Goal: Communication & Community: Answer question/provide support

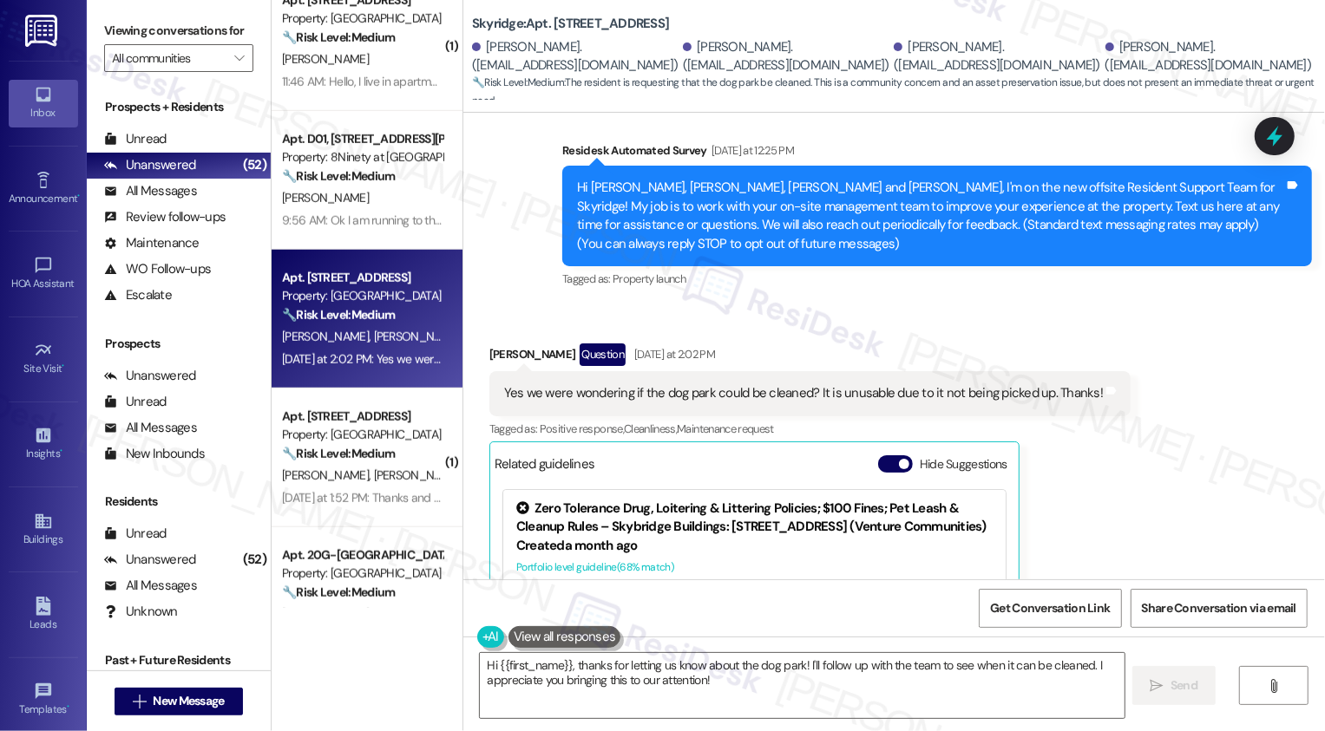
scroll to position [108, 0]
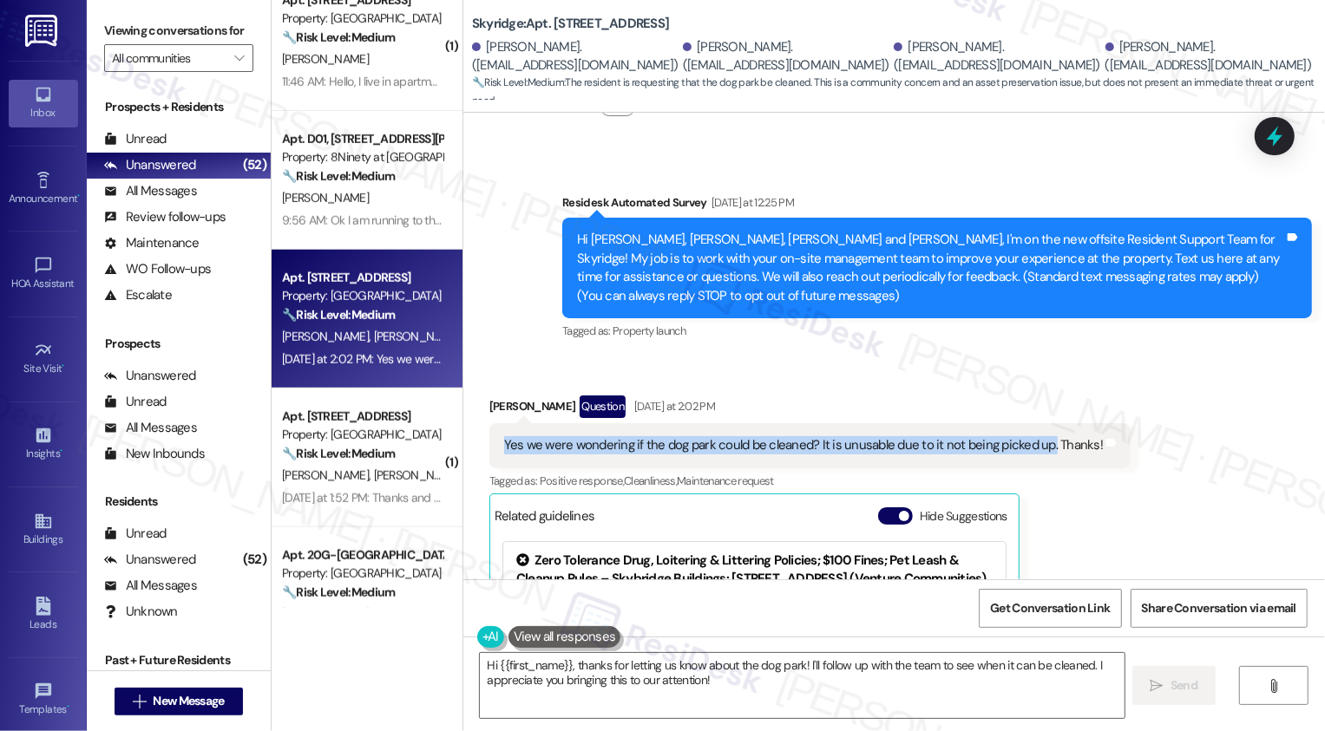
drag, startPoint x: 491, startPoint y: 441, endPoint x: 1032, endPoint y: 442, distance: 540.5
click at [1033, 444] on div "Yes we were wondering if the dog park could be cleaned? It is unusable due to i…" at bounding box center [803, 445] width 602 height 18
copy div "Yes we were wondering if the dog park could be cleaned? It is unusable due to i…"
click at [980, 371] on div "Received via SMS Lauren Brewer Question Yesterday at 2:02 PM Yes we were wonder…" at bounding box center [894, 600] width 862 height 487
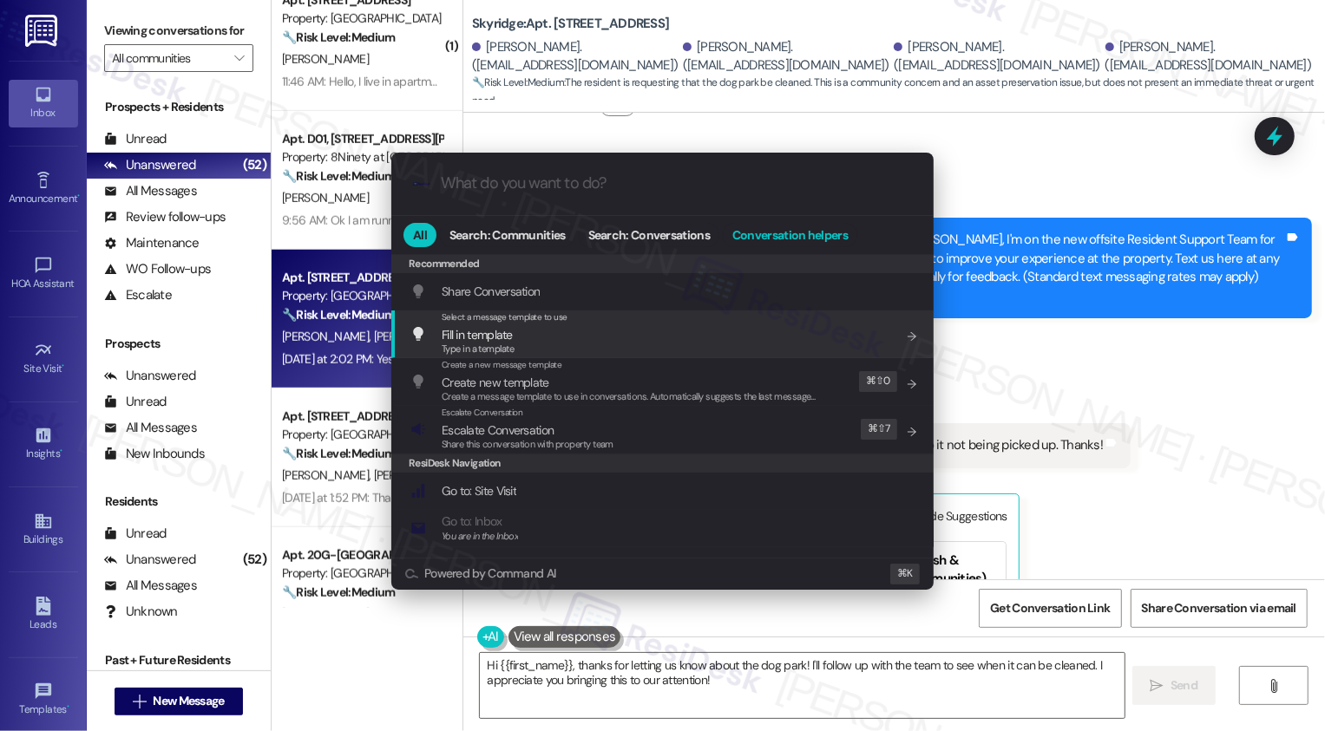
click at [783, 225] on button "Conversation helpers" at bounding box center [790, 235] width 134 height 24
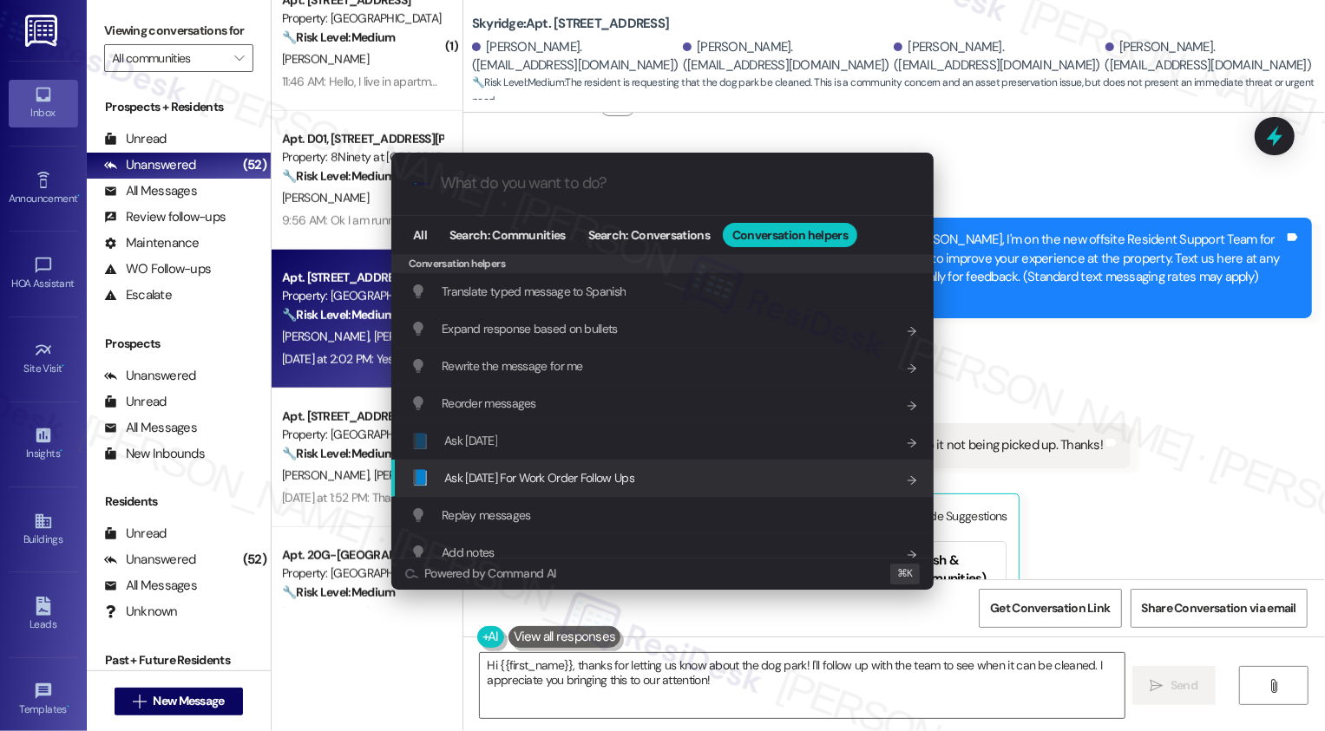
click at [556, 471] on span "Ask Friday For Work Order Follow Ups" at bounding box center [539, 478] width 190 height 16
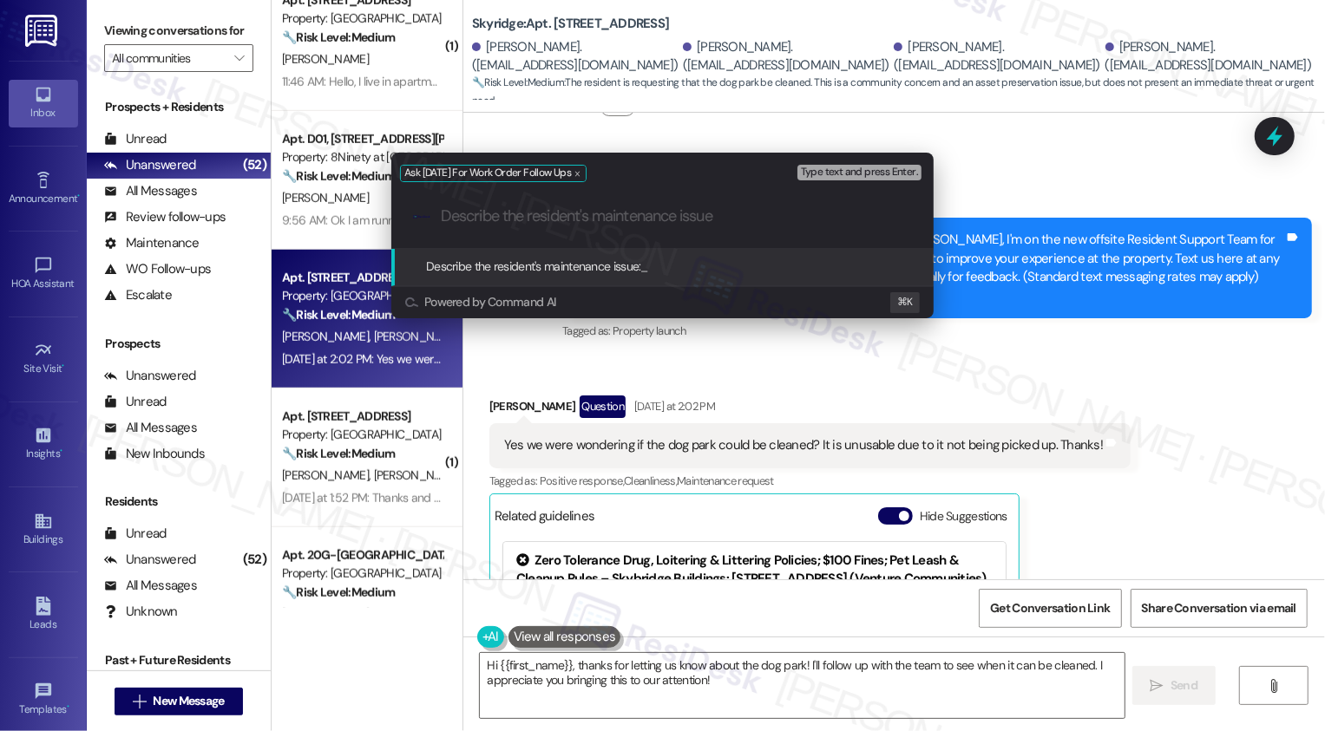
paste input "Yes we were wondering if the dog park could be cleaned? It is unusable due to i…"
type input "Yes we were wondering if the dog park could be cleaned? It is unusable due to i…"
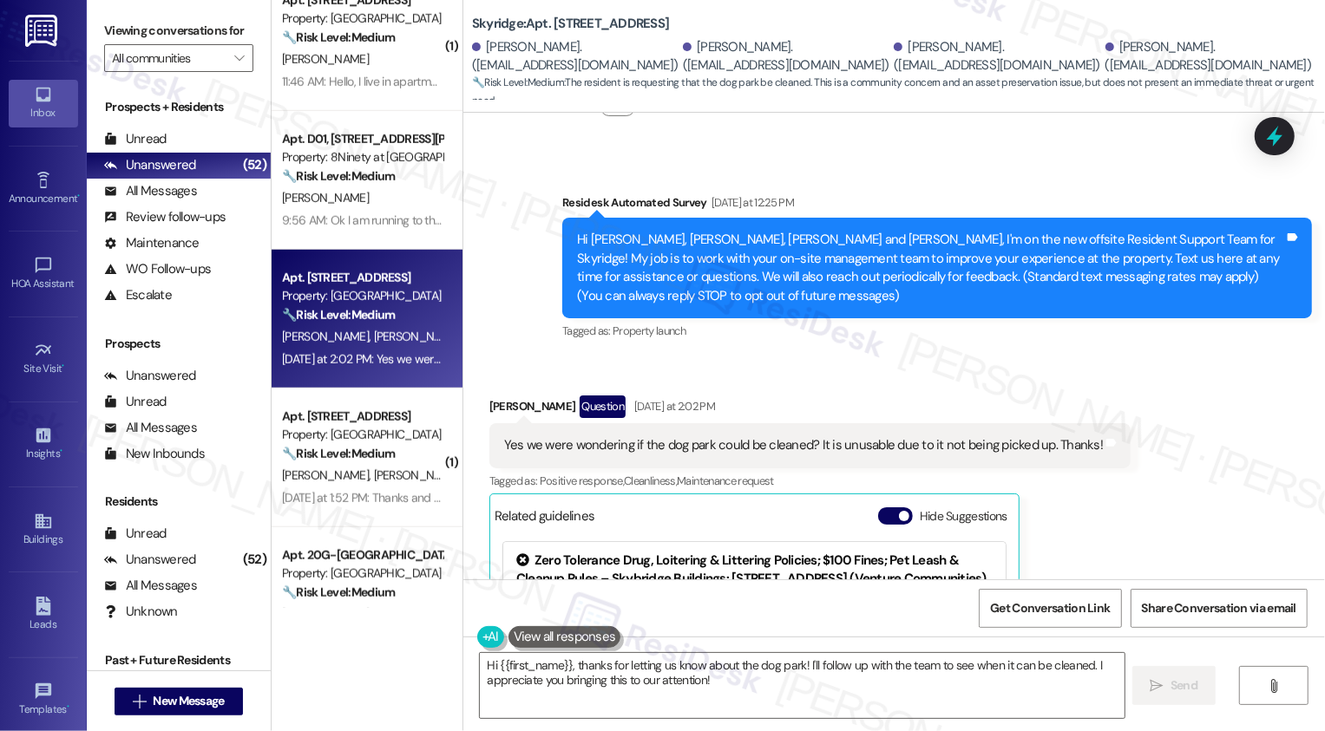
click at [500, 401] on div "Lauren Brewer Question Yesterday at 2:02 PM" at bounding box center [809, 410] width 641 height 28
copy div "Lauren"
click at [523, 663] on textarea "Hi {{first_name}}, thanks for letting us know about the dog park! I'll follow u…" at bounding box center [802, 685] width 645 height 65
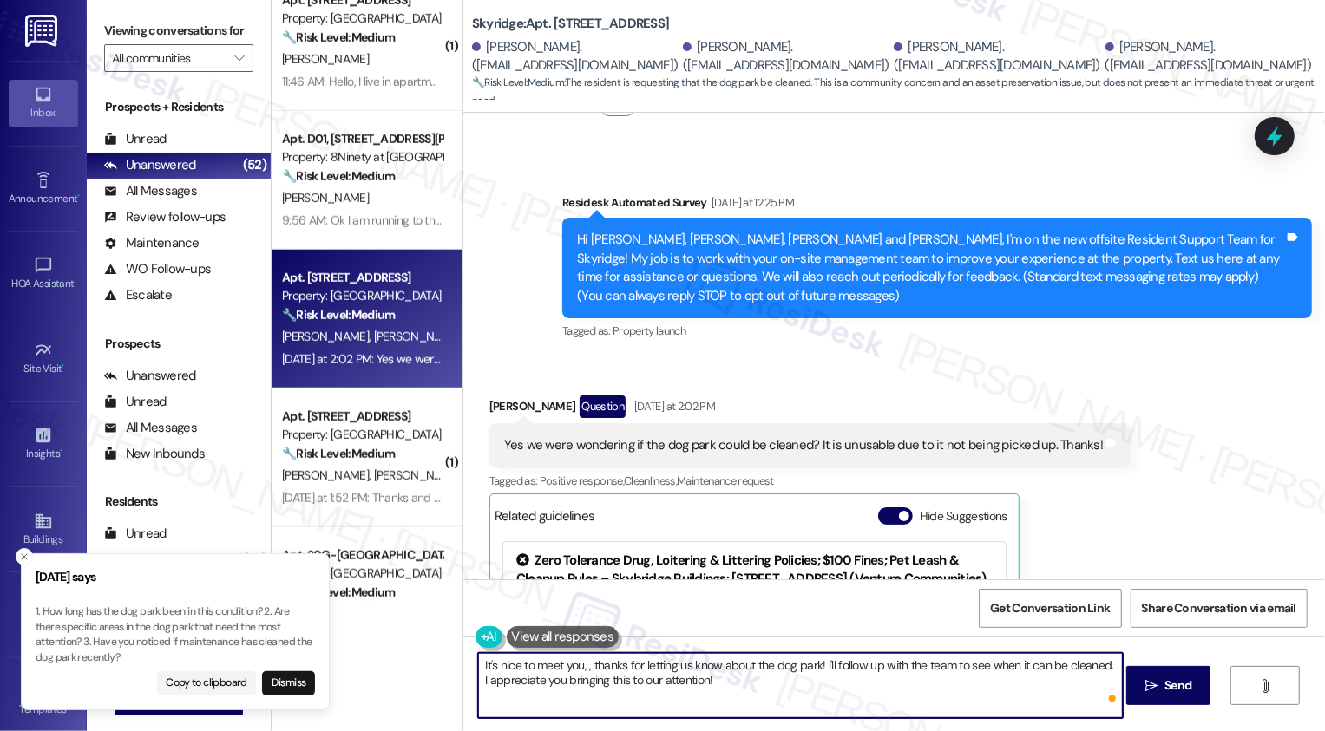
paste textarea "Lauren"
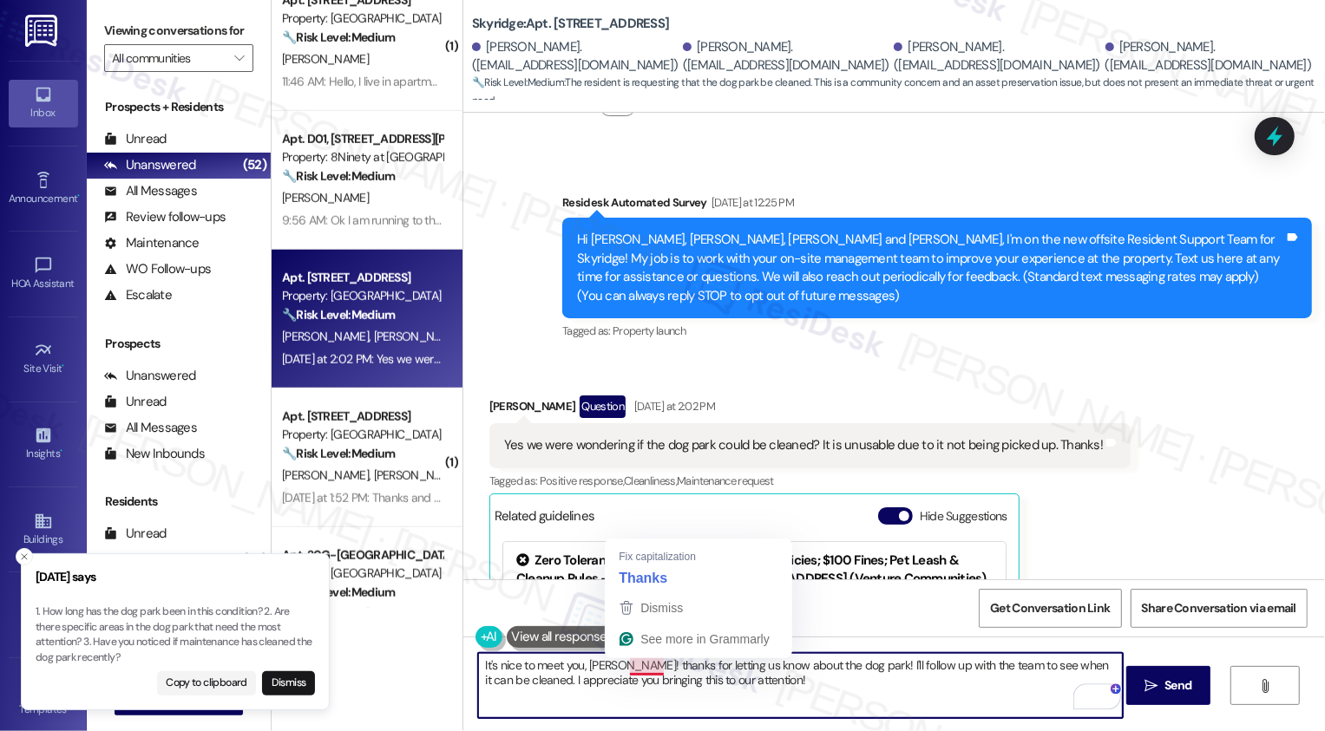
click at [639, 666] on textarea "It's nice to meet you, Lauren! thanks for letting us know about the dog park! I…" at bounding box center [800, 685] width 645 height 65
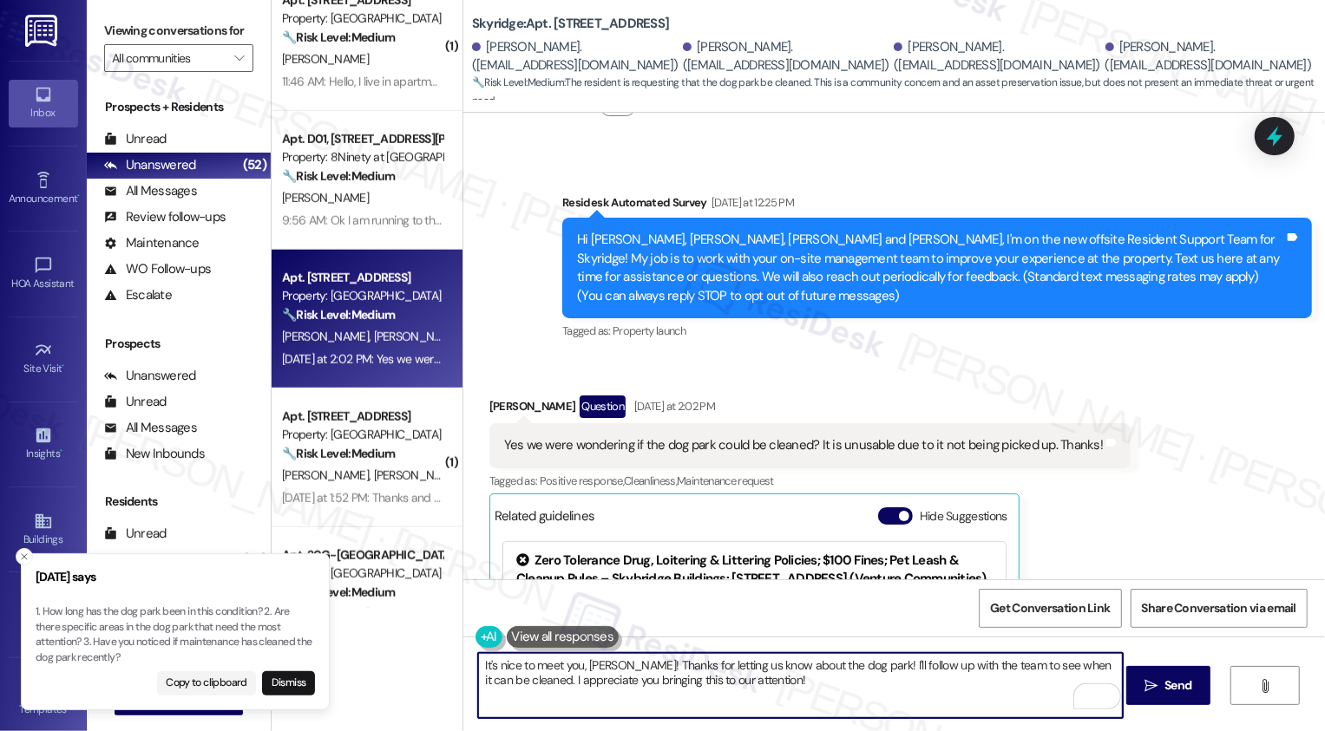
type textarea "It's nice to meet you, Lauren! Thanks for letting us know about the dog park! I…"
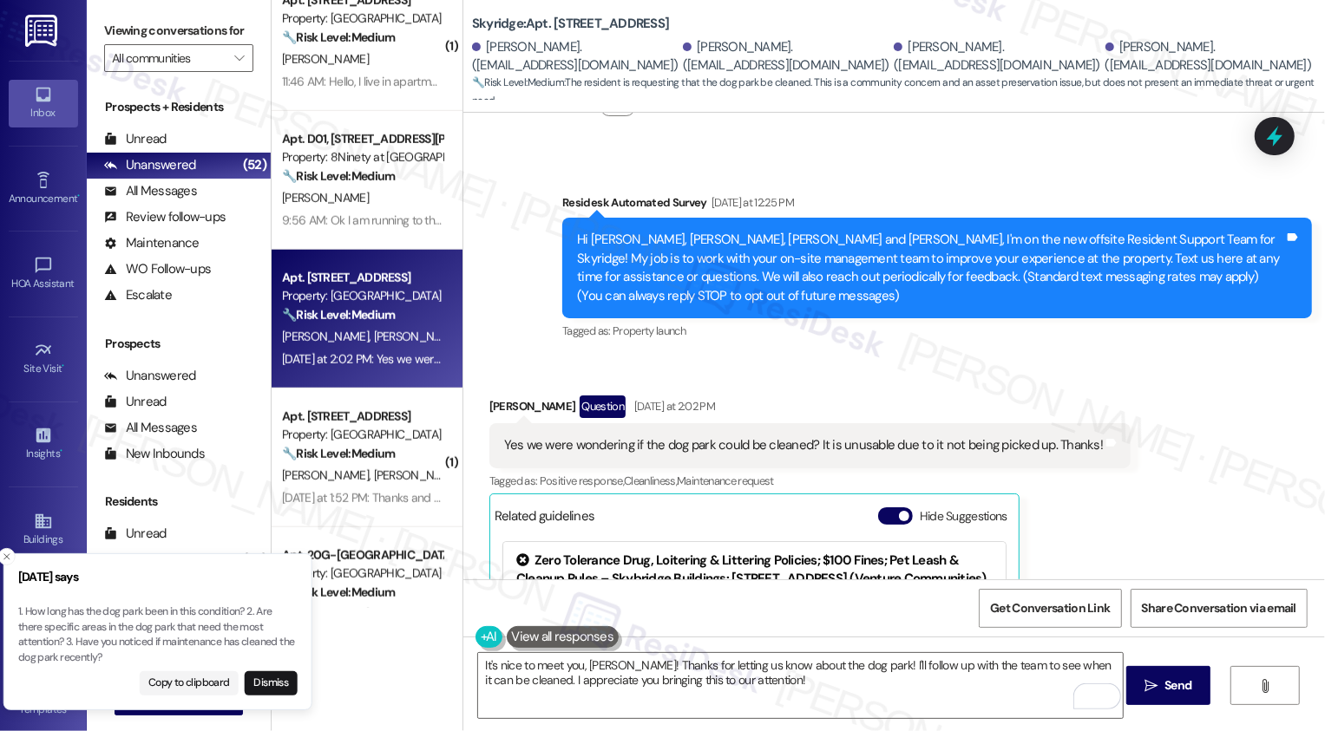
drag, startPoint x: 280, startPoint y: 612, endPoint x: 262, endPoint y: 614, distance: 18.4
click at [262, 614] on p "1. How long has the dog park been in this condition? 2. Are there specific area…" at bounding box center [157, 635] width 279 height 61
click at [45, 610] on p "1. How long has the dog park been in this condition? 2. Are there specific area…" at bounding box center [175, 635] width 279 height 61
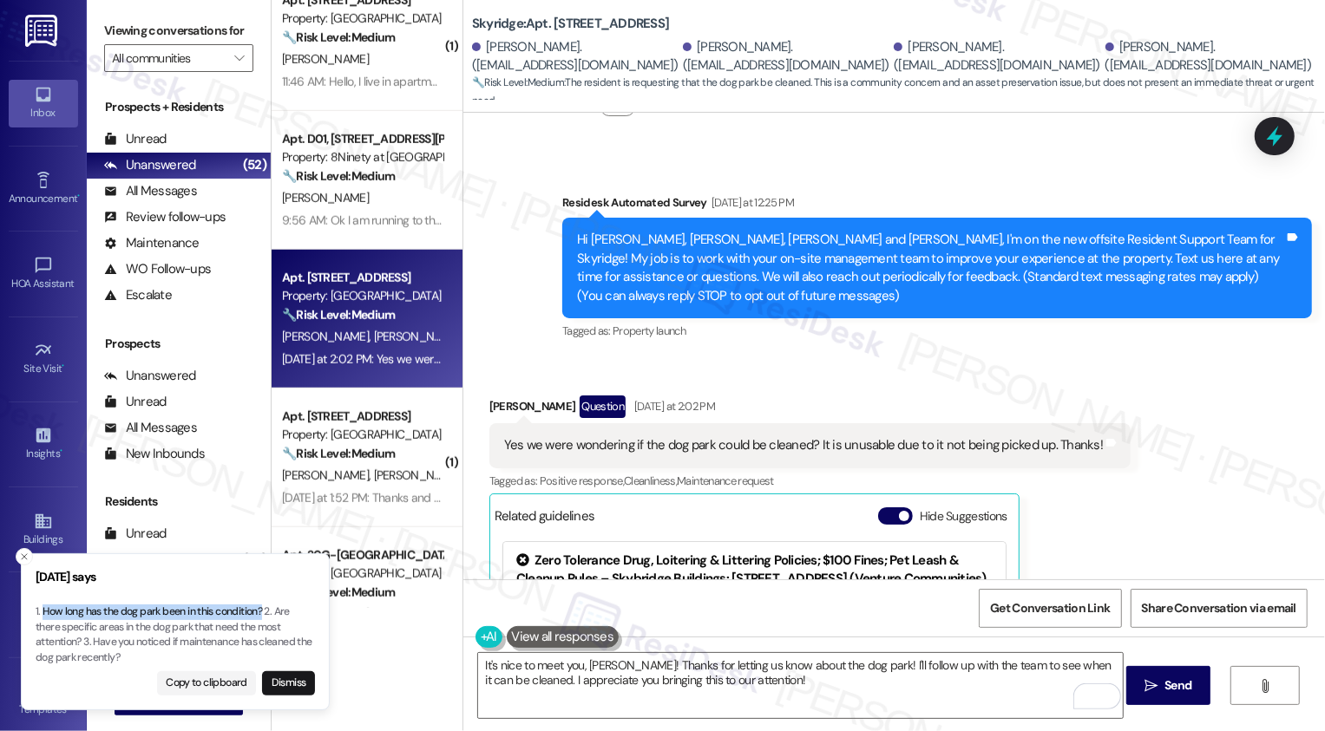
copy p "How long has the dog park been in this condition?"
click at [695, 681] on textarea "It's nice to meet you, Lauren! Thanks for letting us know about the dog park! I…" at bounding box center [800, 685] width 645 height 65
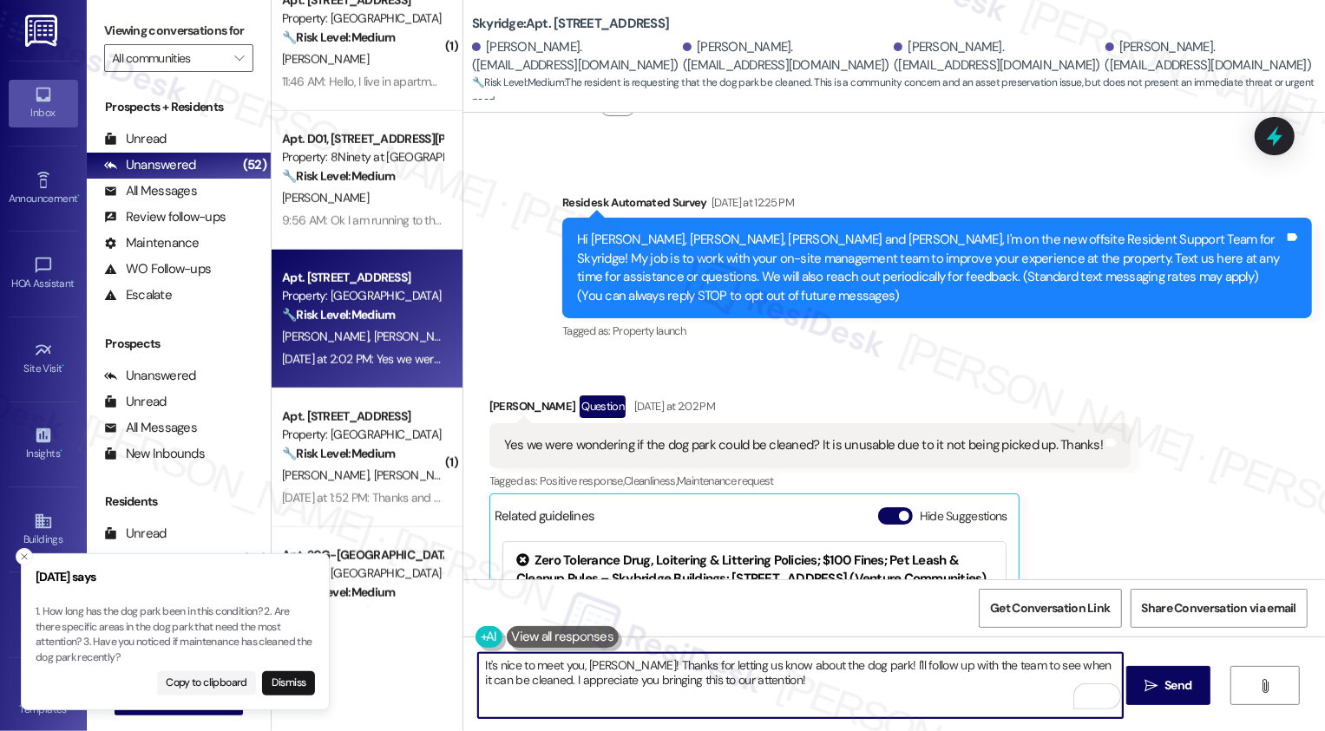
drag, startPoint x: 846, startPoint y: 663, endPoint x: 856, endPoint y: 684, distance: 23.3
click at [856, 684] on textarea "It's nice to meet you, Lauren! Thanks for letting us know about the dog park! I…" at bounding box center [800, 685] width 645 height 65
paste textarea "How long has the dog park been in this condition?"
drag, startPoint x: 922, startPoint y: 665, endPoint x: 988, endPoint y: 668, distance: 66.0
click at [987, 670] on textarea "It's nice to meet you, Lauren! Thanks for letting us know about the dog park. H…" at bounding box center [800, 685] width 645 height 65
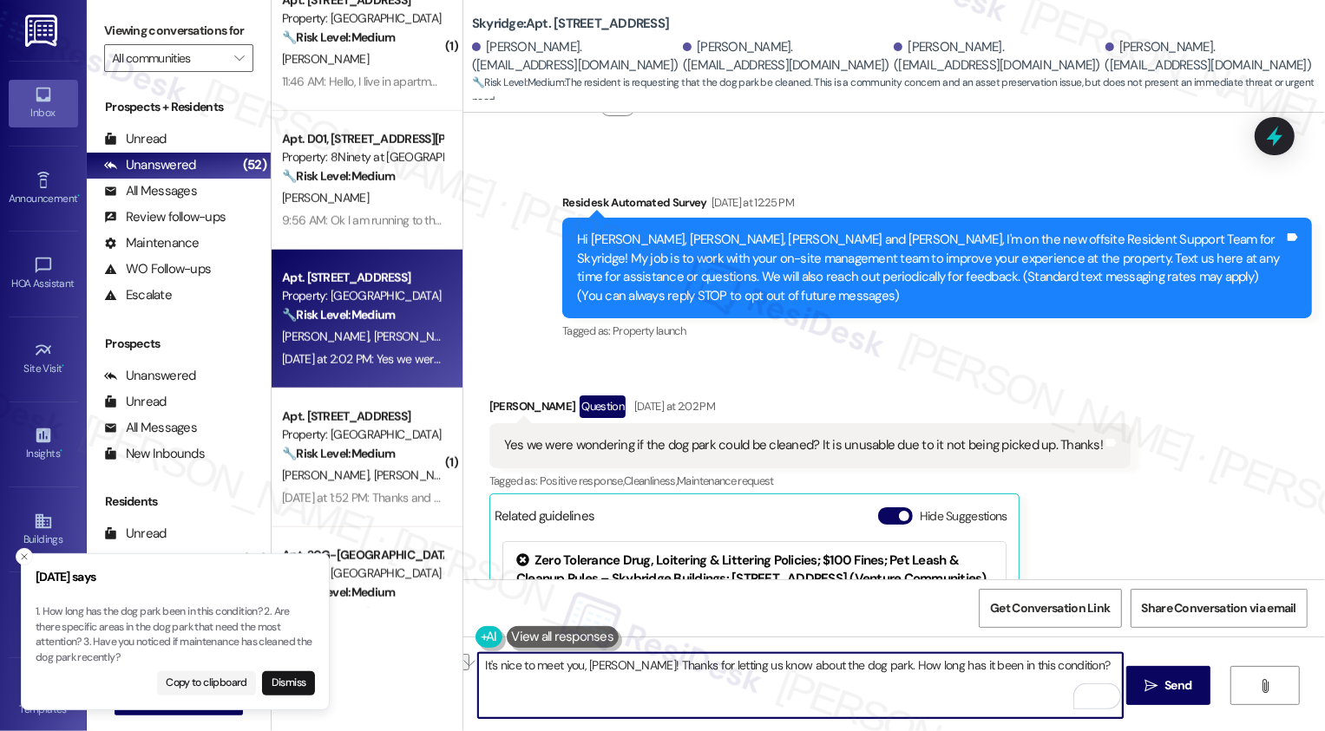
click at [469, 667] on button "See rewrite suggestions" at bounding box center [463, 662] width 14 height 16
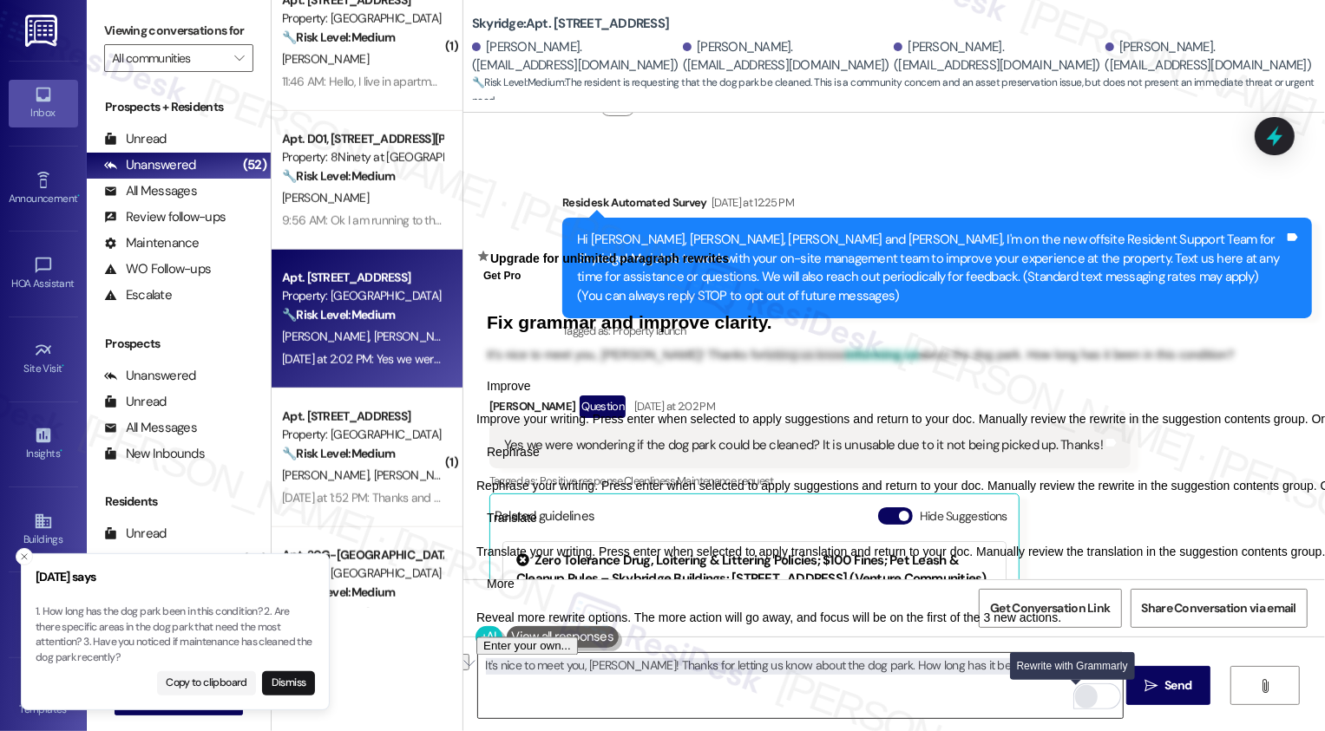
click at [1077, 698] on div "Rewrite with Grammarly" at bounding box center [1086, 697] width 19 height 20
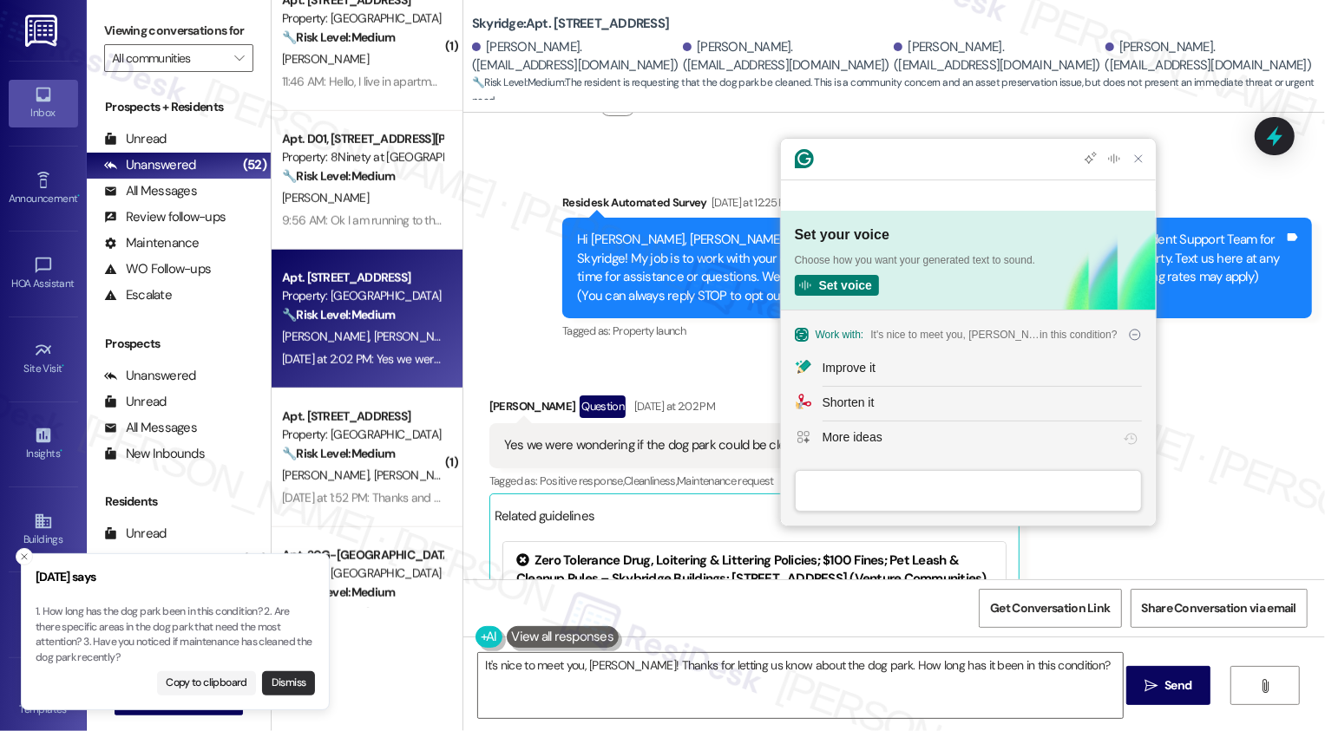
click at [285, 683] on button "Dismiss" at bounding box center [288, 684] width 53 height 24
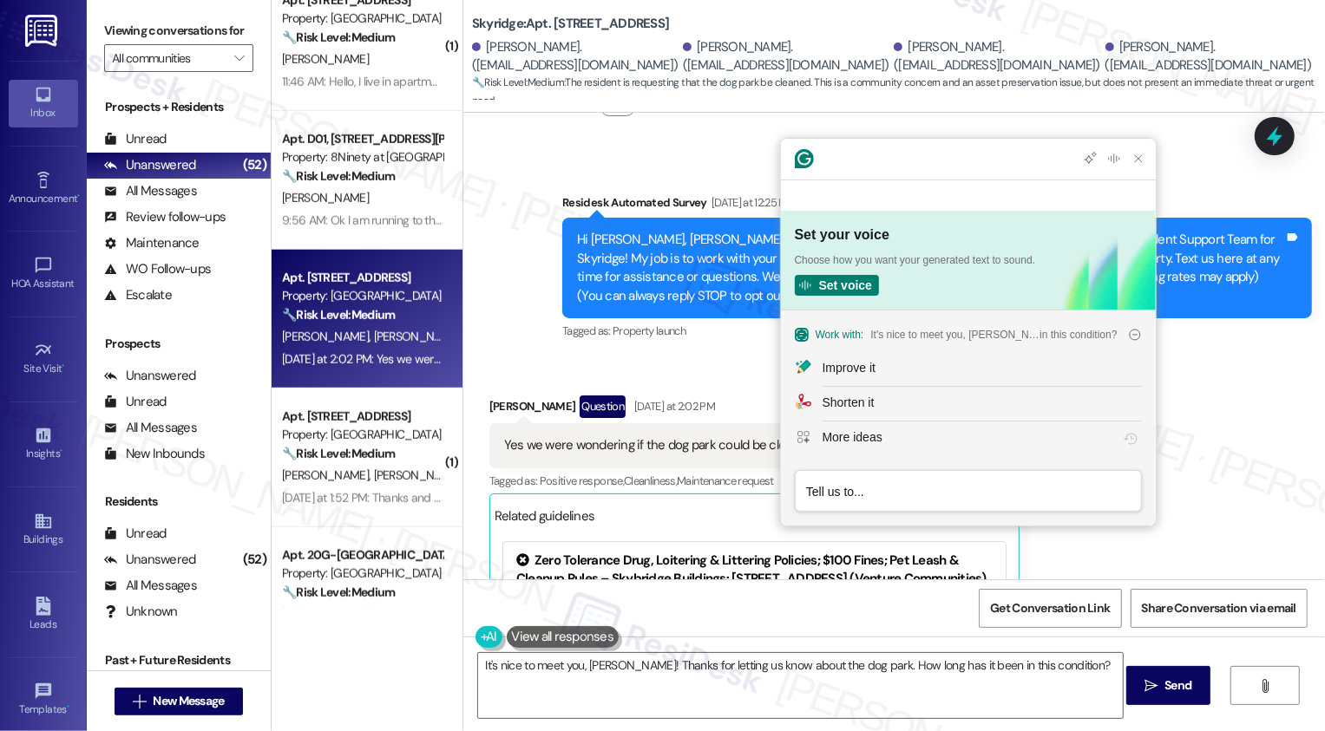
scroll to position [0, 0]
click at [833, 362] on div "Improve it" at bounding box center [849, 368] width 53 height 18
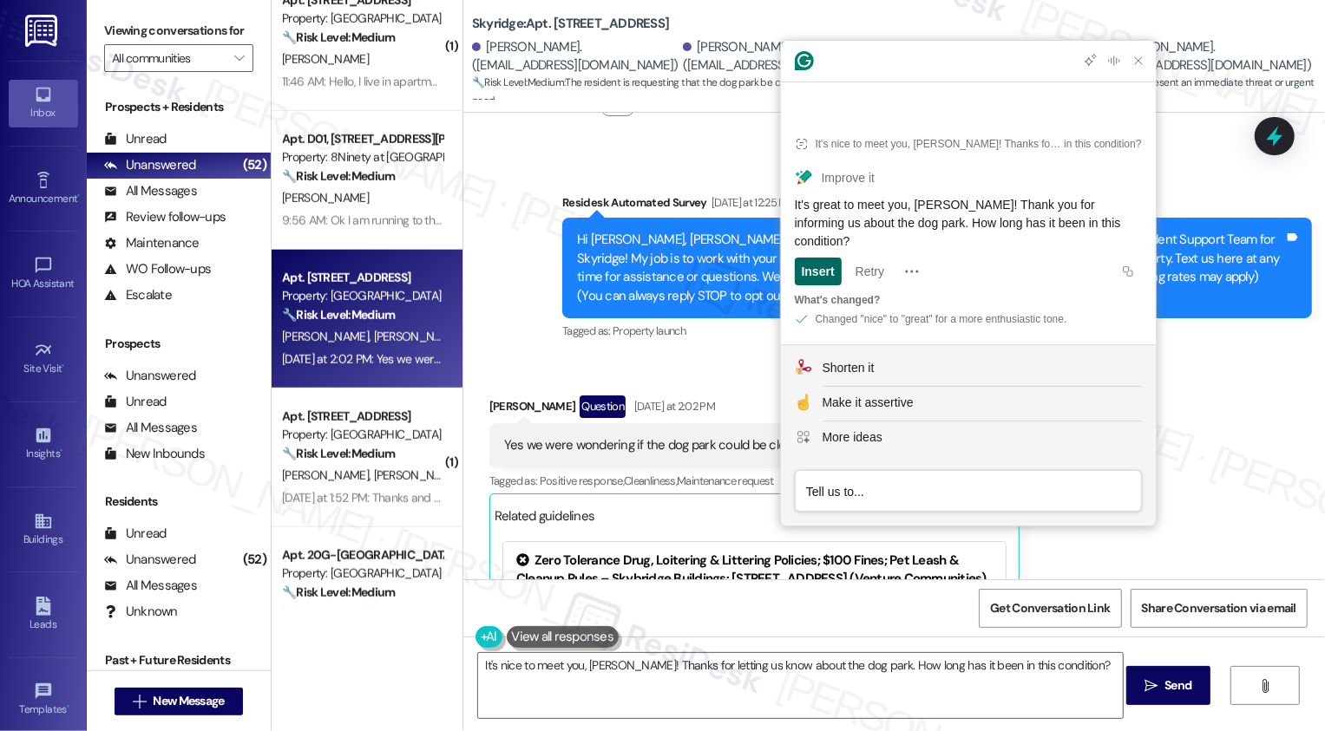
click at [825, 271] on div "Insert" at bounding box center [818, 272] width 33 height 28
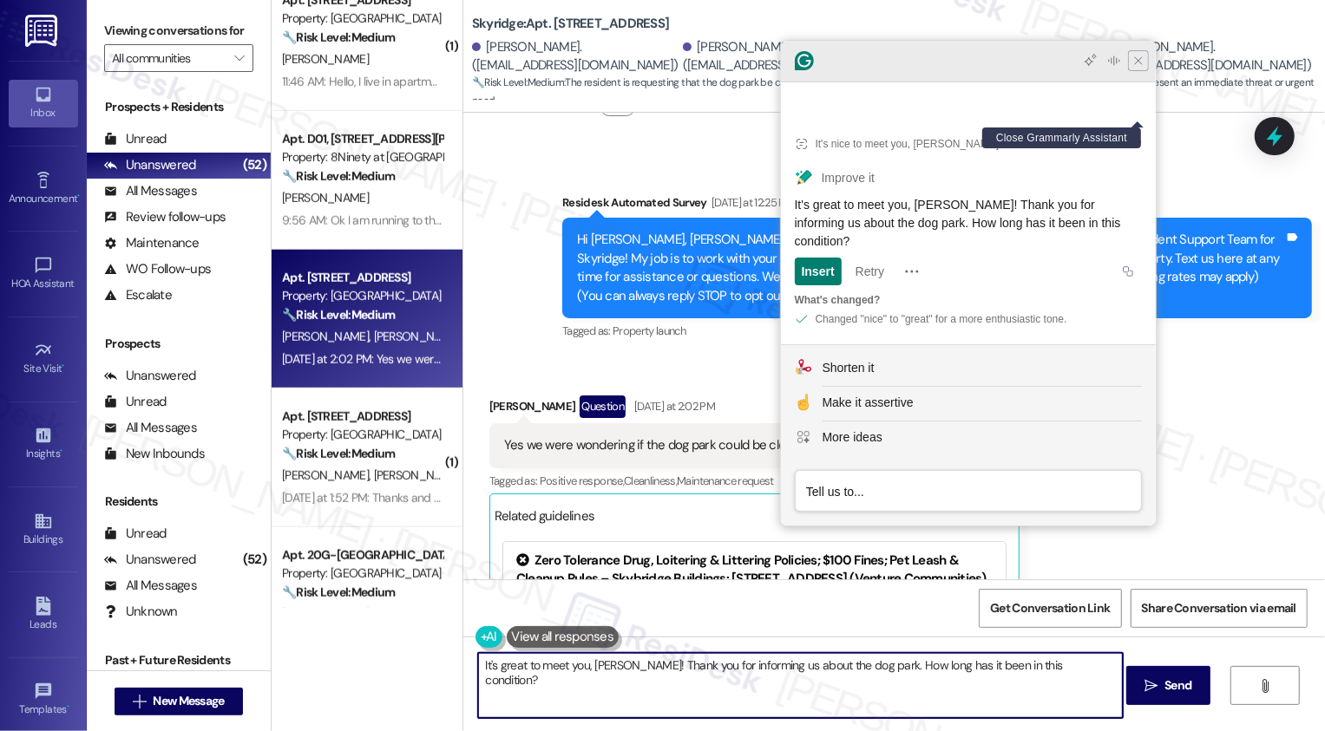
type textarea "It's great to meet you, Lauren! Thank you for informing us about the dog park. …"
click at [1144, 68] on icon "Close Grammarly Assistant" at bounding box center [1138, 61] width 14 height 14
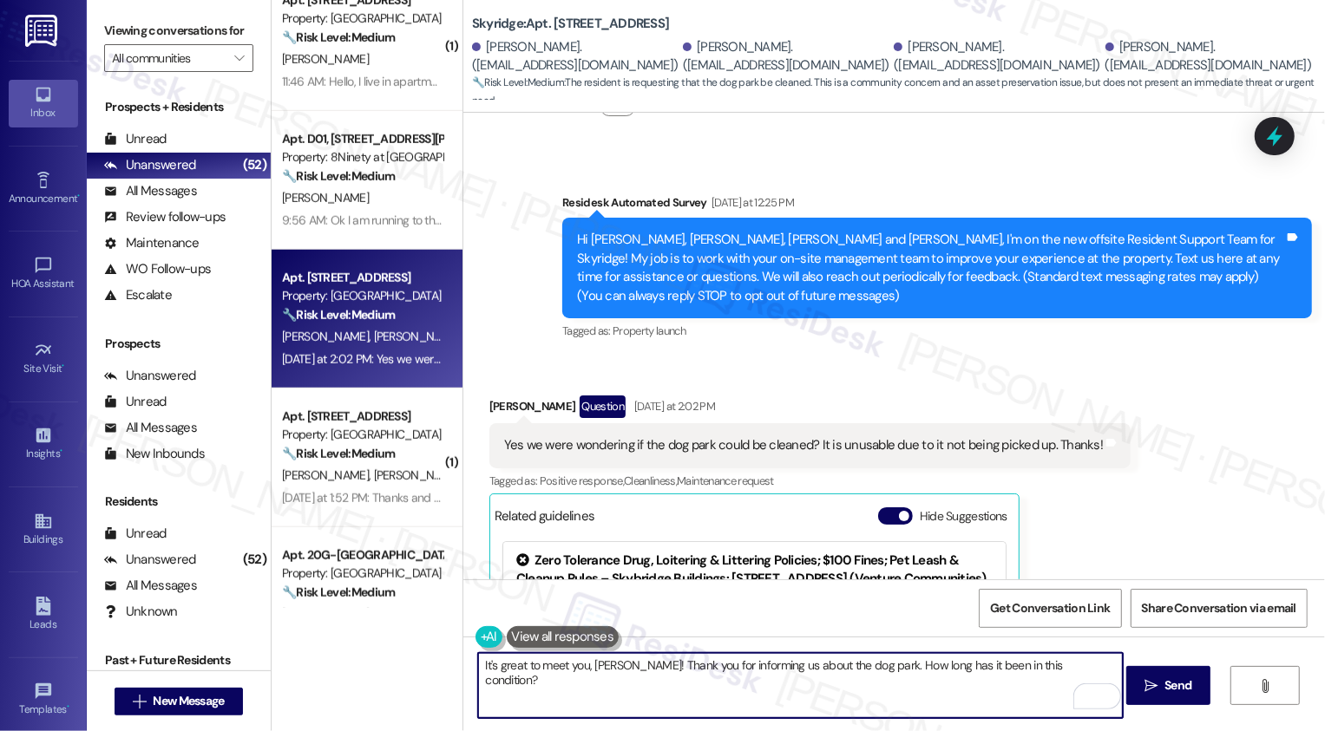
click at [615, 684] on textarea "It's great to meet you, Lauren! Thank you for informing us about the dog park. …" at bounding box center [800, 685] width 645 height 65
click at [715, 675] on textarea "It's great to meet you, Lauren! Thank you for informing us about the dog park. …" at bounding box center [800, 685] width 645 height 65
click at [895, 675] on textarea "It's great to meet you, Lauren! Thank you for informing us about the dog park. …" at bounding box center [800, 685] width 645 height 65
click at [973, 667] on textarea "It's great to meet you, Lauren! Thank you for informing us about the dog park. …" at bounding box center [800, 685] width 645 height 65
click at [1091, 670] on textarea "It's great to meet you, Lauren! Thank you for informing us about the dog park. …" at bounding box center [800, 685] width 645 height 65
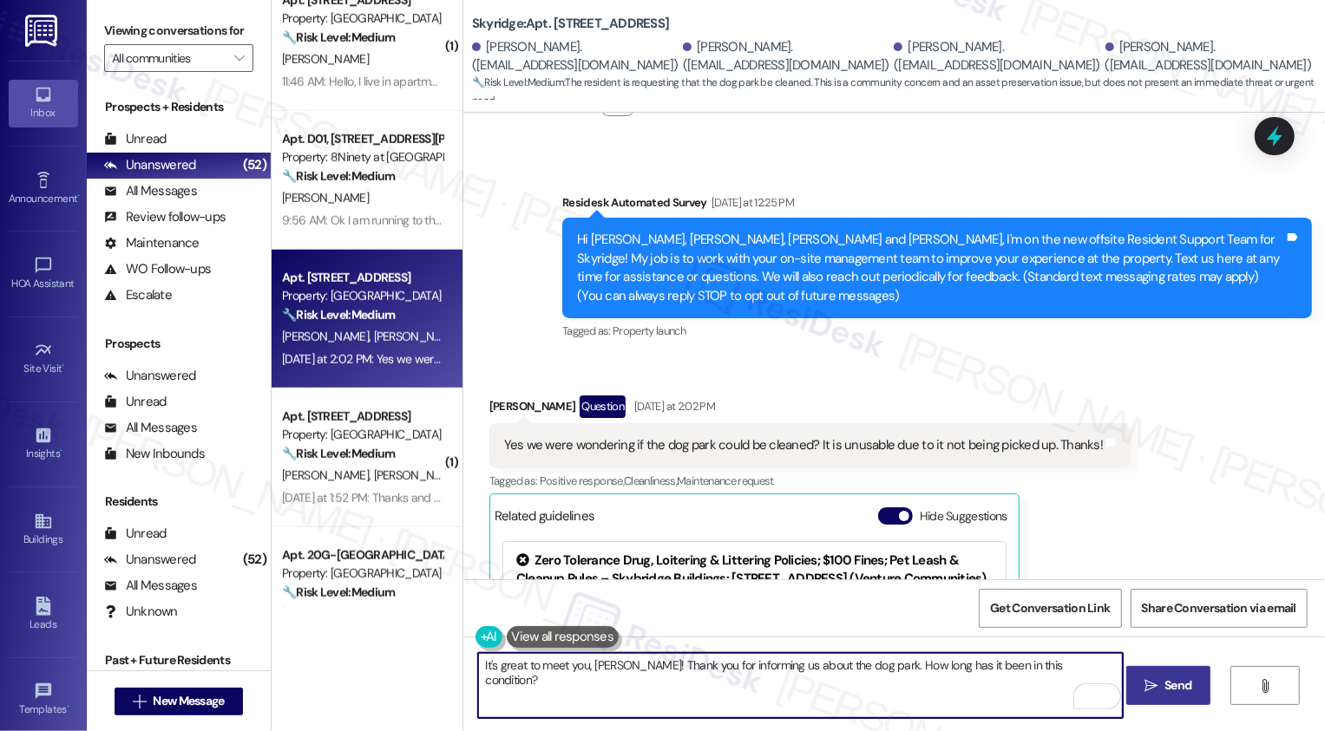
click at [1171, 672] on button " Send" at bounding box center [1168, 685] width 84 height 39
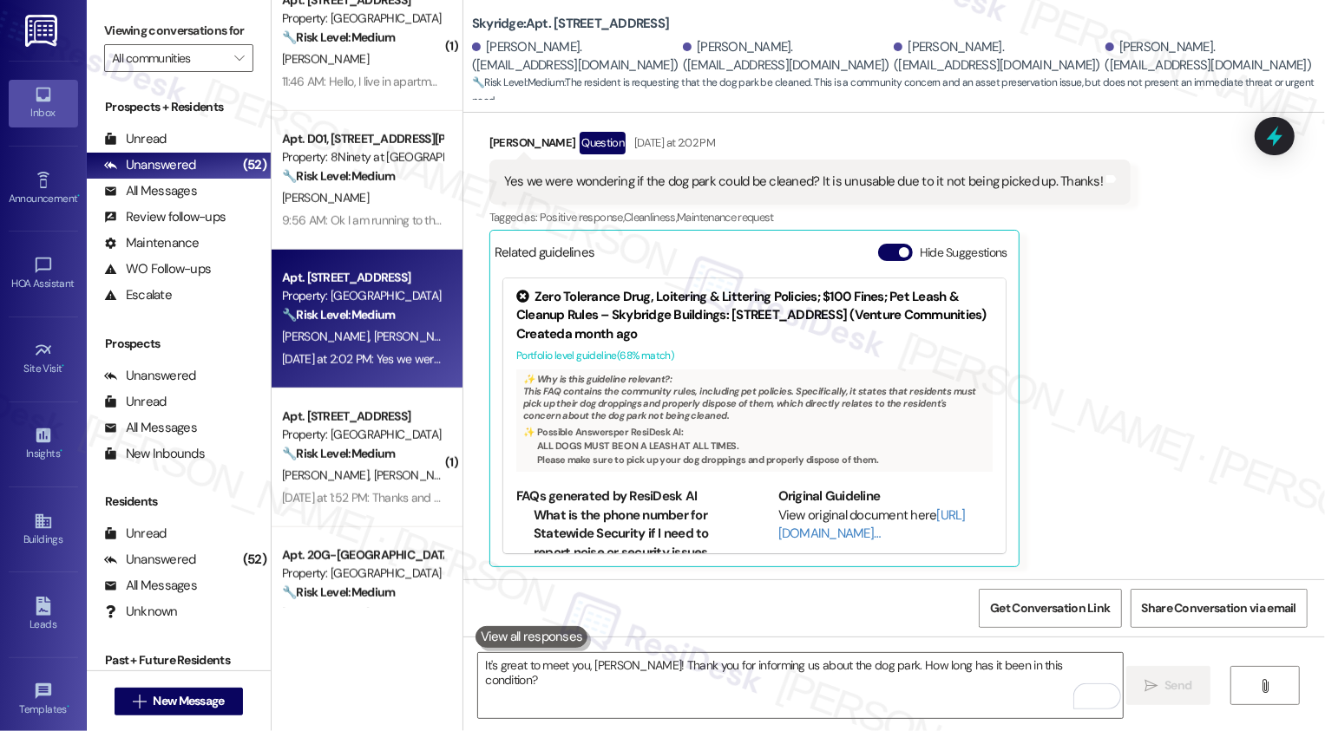
scroll to position [494, 0]
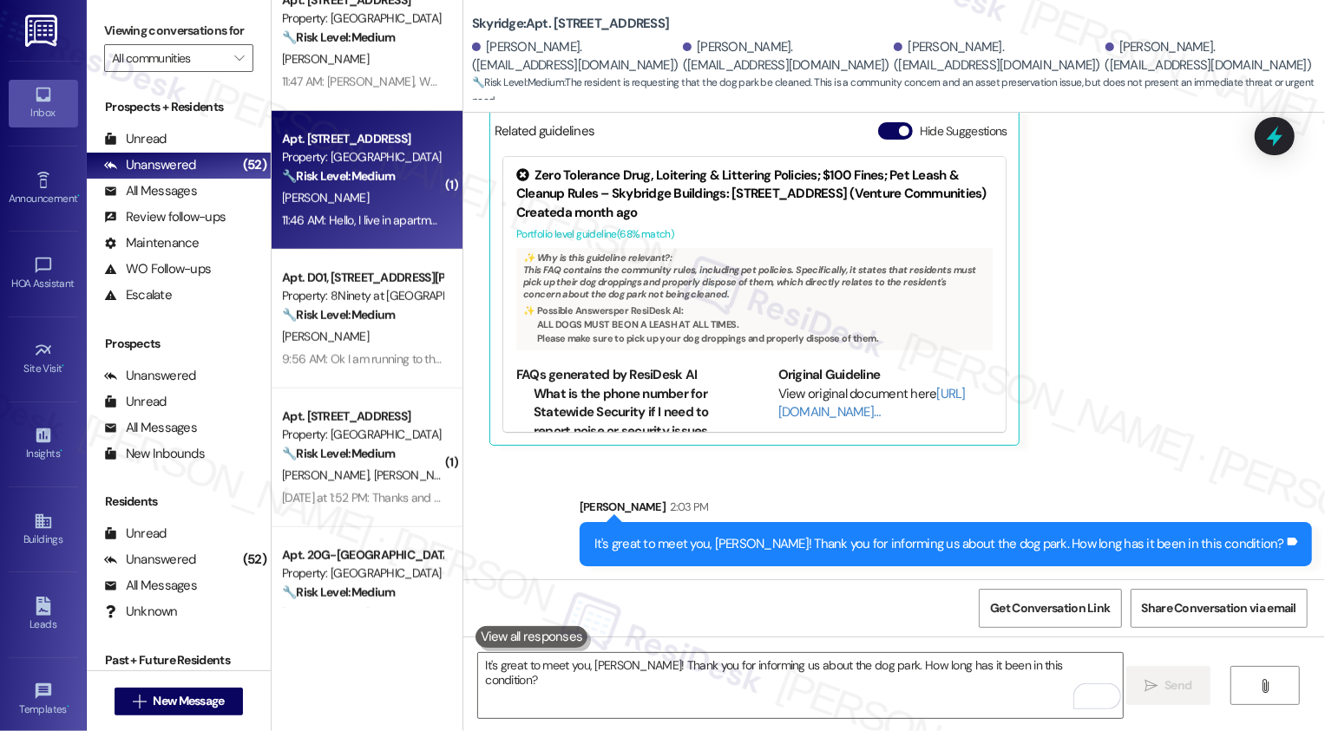
click at [372, 239] on div "Apt. 5450 - 10, 5411 Blue Sky Drive Property: Skyridge 🔧 Risk Level: Medium The…" at bounding box center [367, 180] width 191 height 139
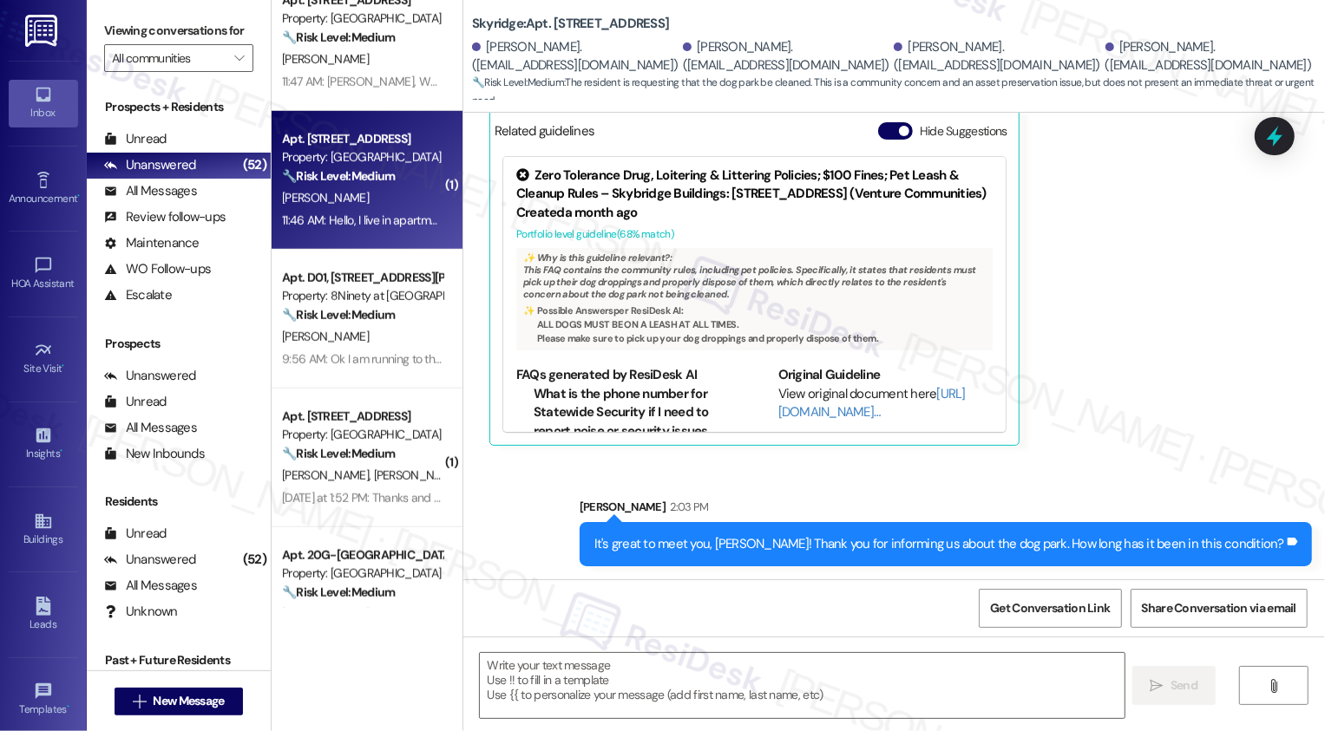
click at [372, 239] on div "Apt. 5450 - 10, 5411 Blue Sky Drive Property: Skyridge 🔧 Risk Level: Medium The…" at bounding box center [367, 180] width 191 height 139
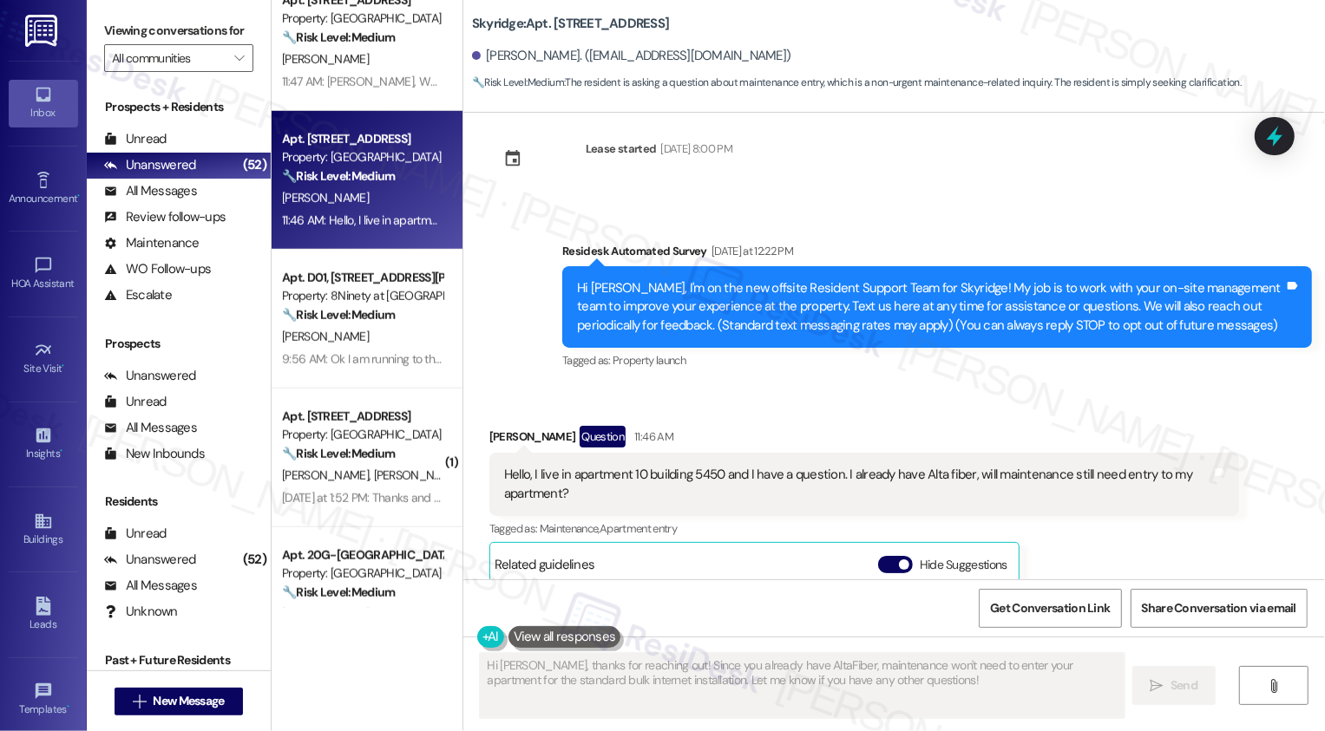
scroll to position [0, 0]
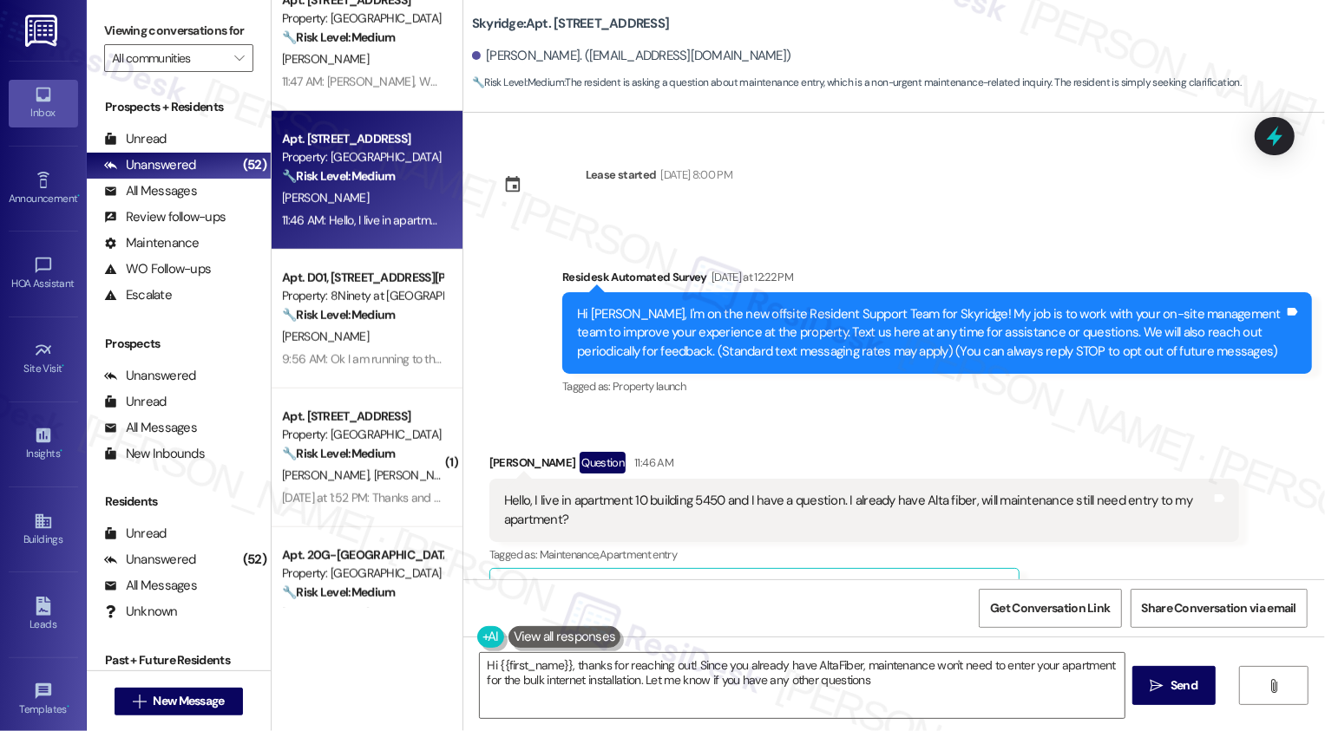
type textarea "Hi {{first_name}}, thanks for reaching out! Since you already have AltaFiber, m…"
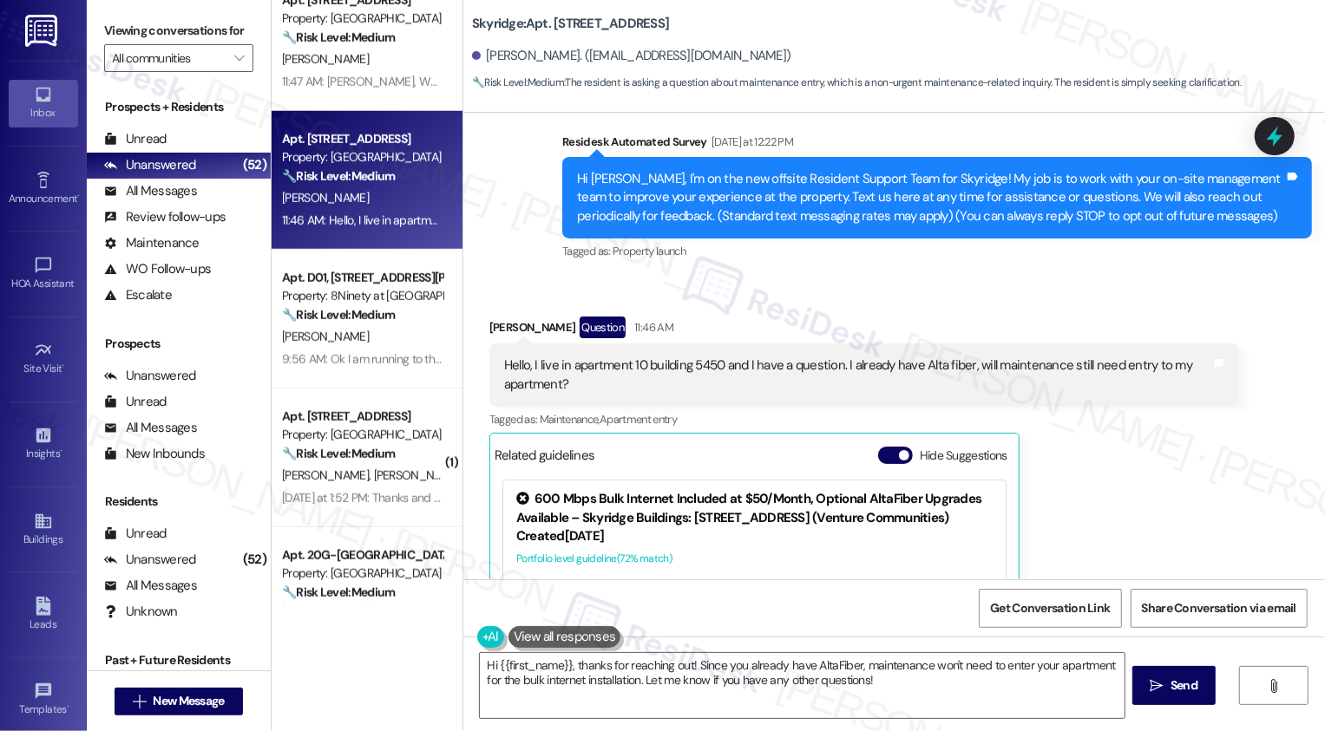
scroll to position [155, 0]
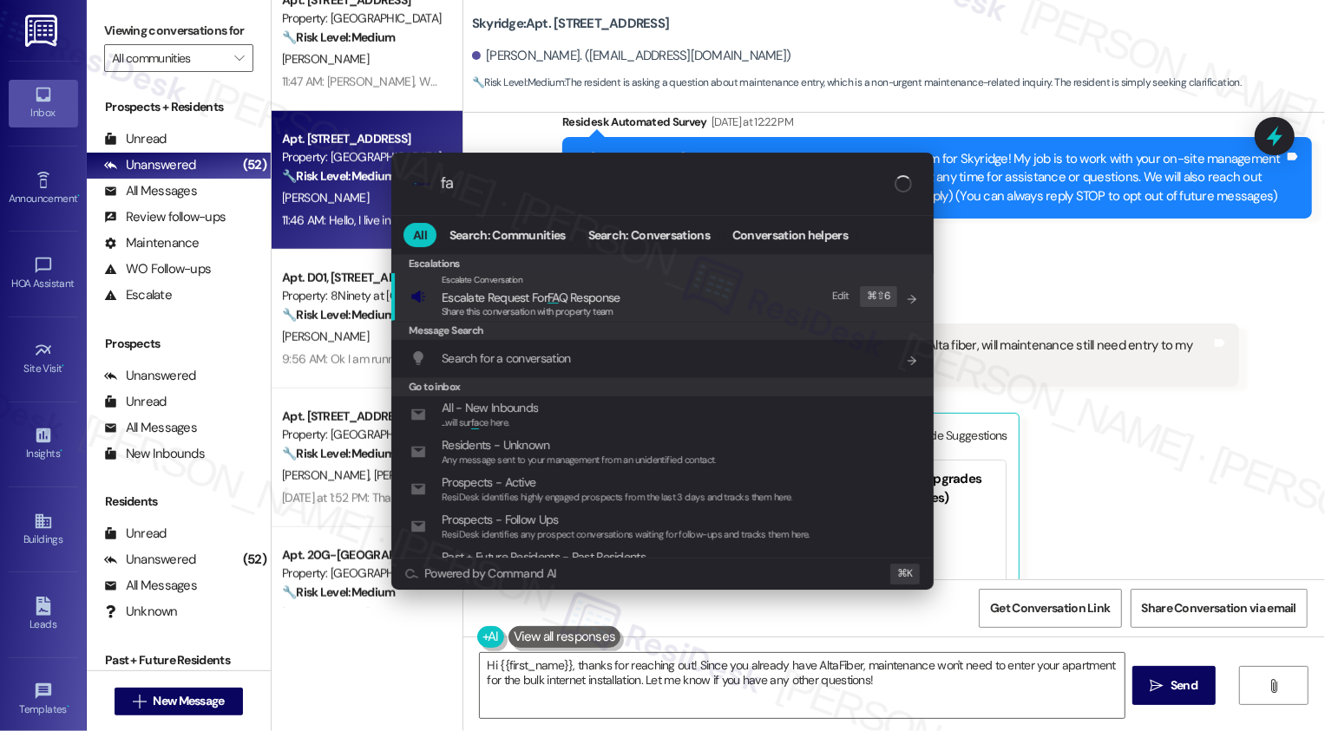
type input "faq"
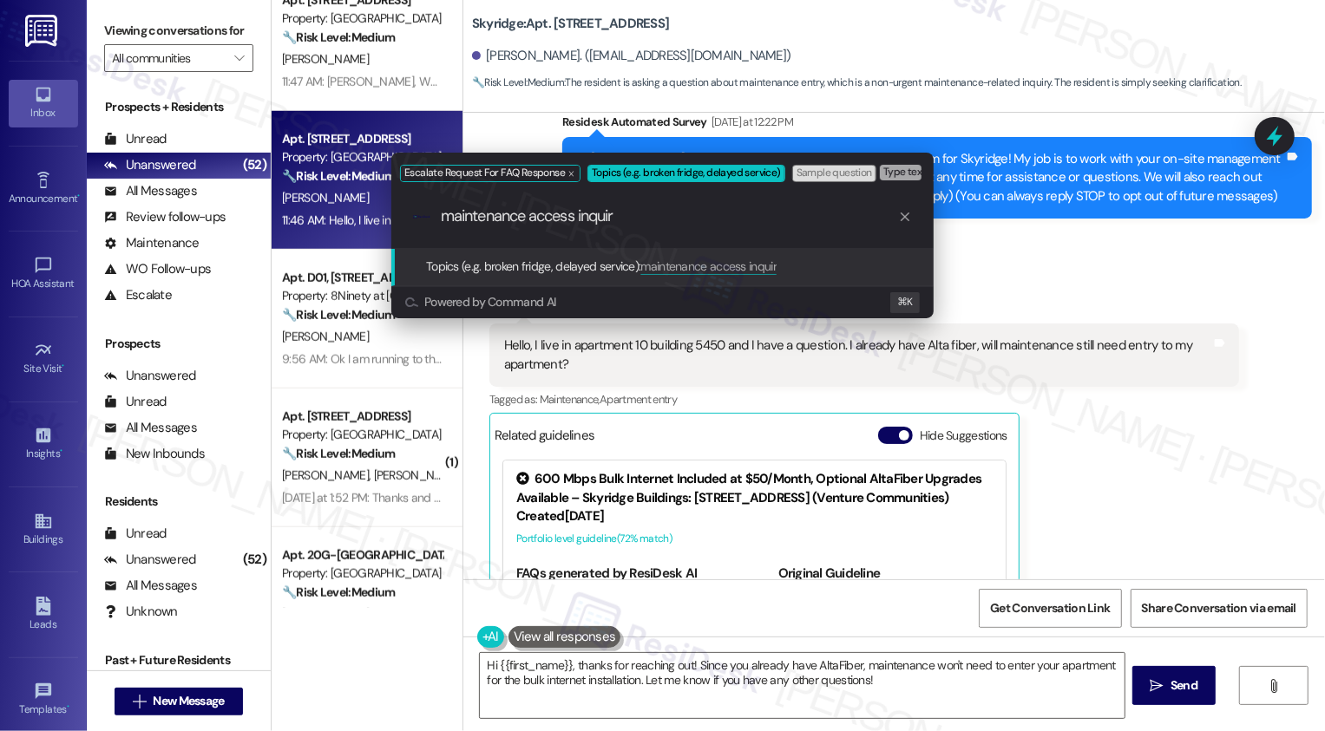
type input "maintenance access inquiry"
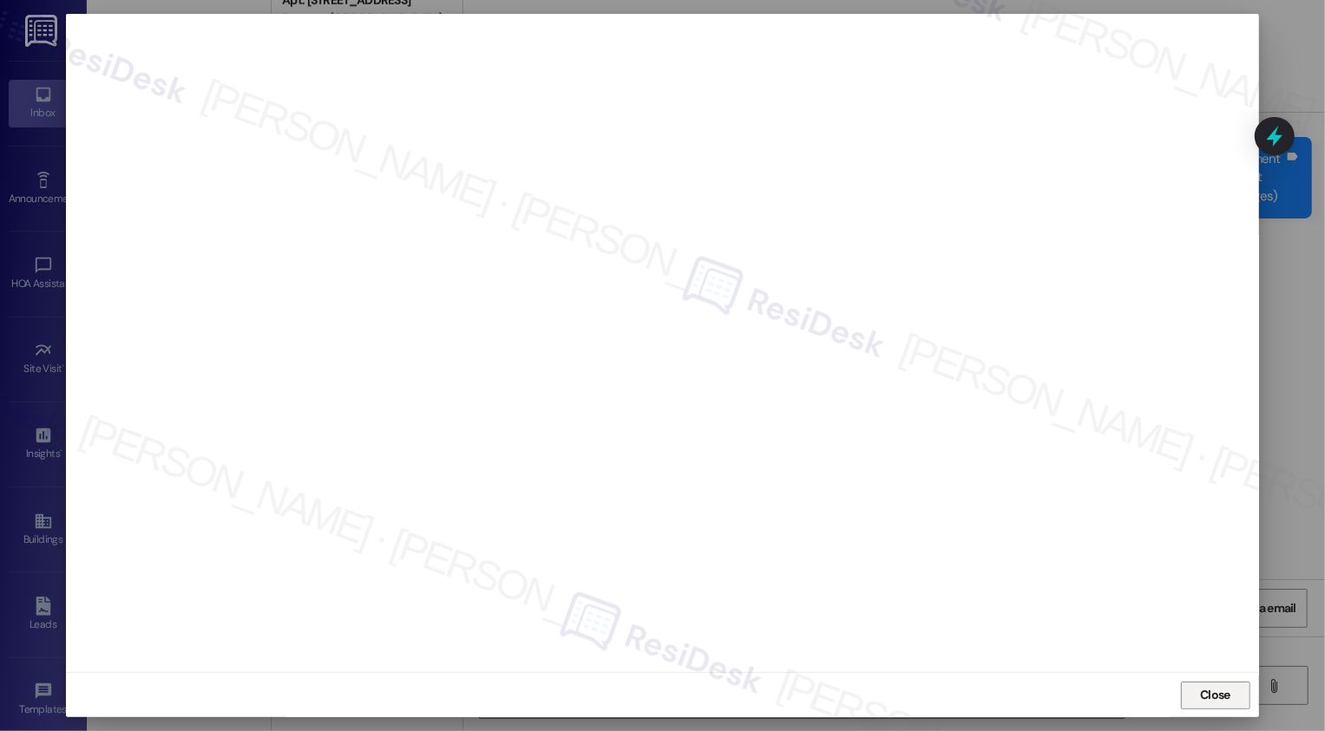
click at [1217, 694] on span "Close" at bounding box center [1215, 695] width 30 height 18
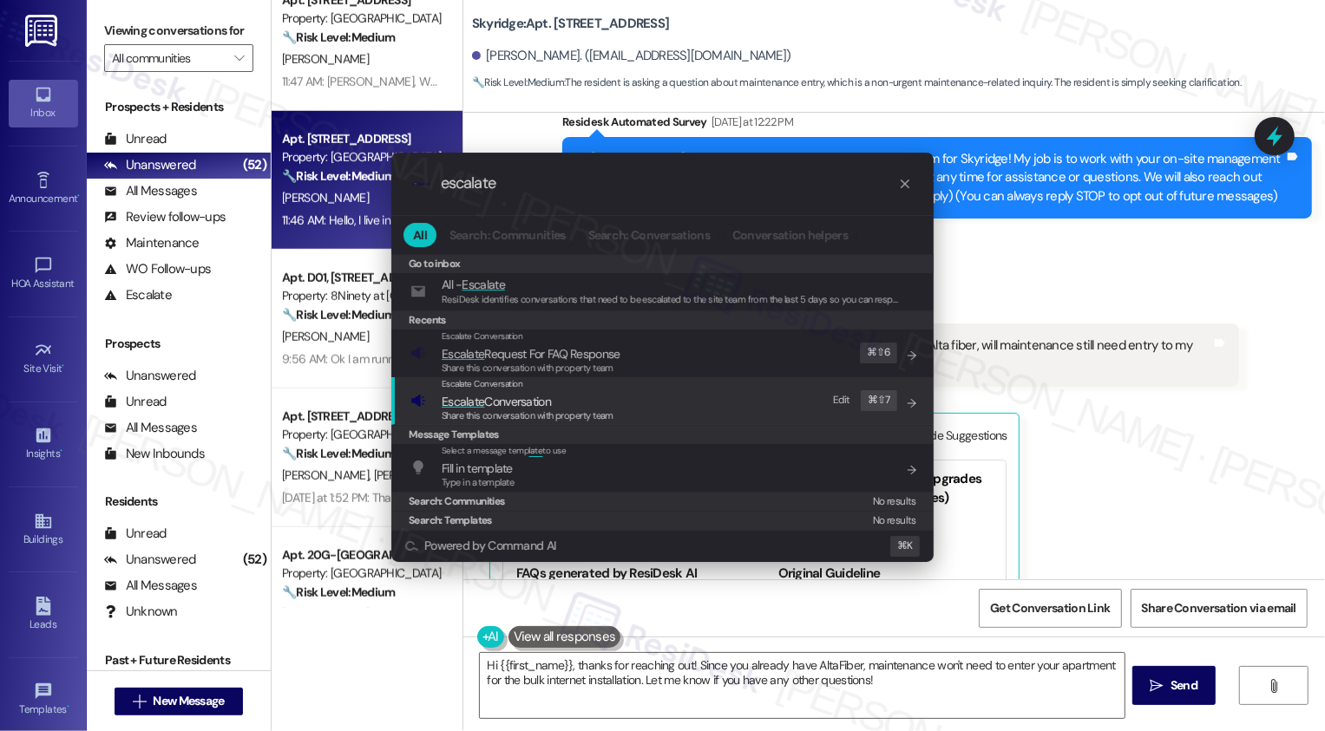
type input "escalate"
click at [500, 404] on span "Escalate Conversation" at bounding box center [496, 402] width 109 height 16
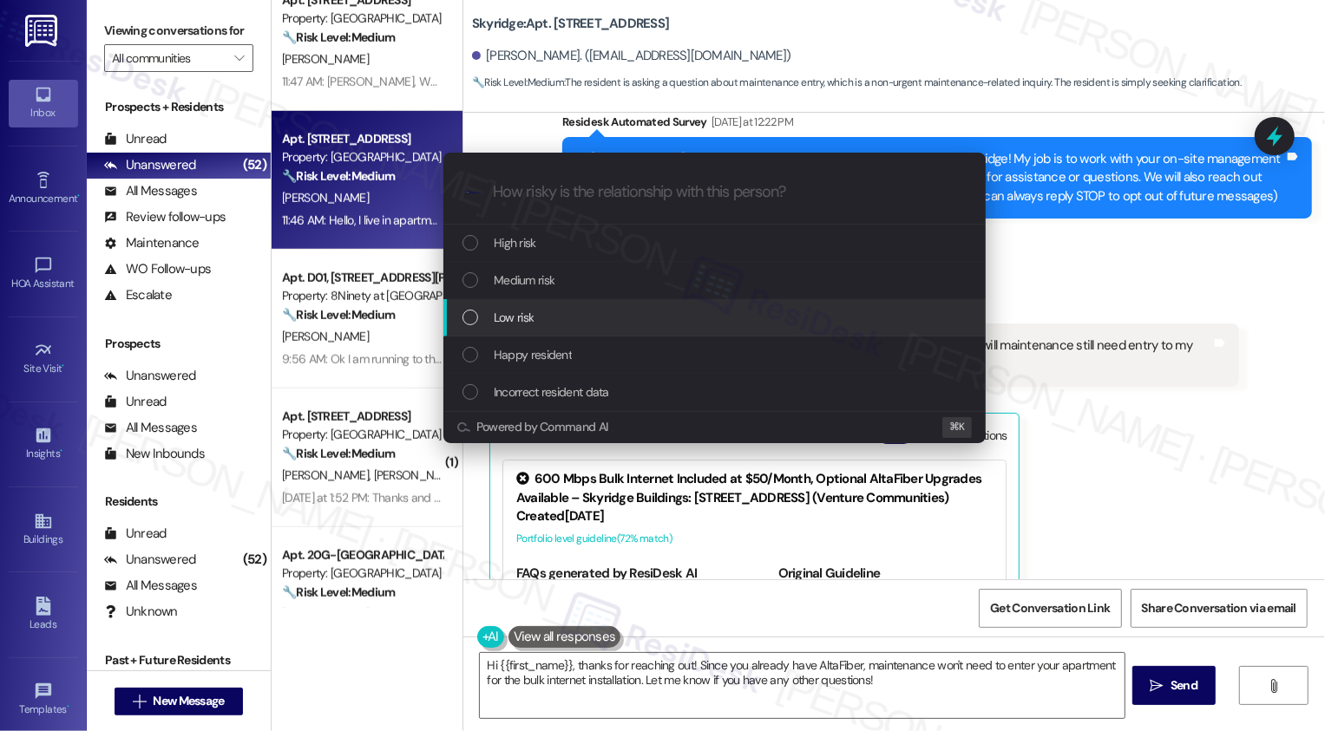
click at [500, 311] on span "Low risk" at bounding box center [514, 317] width 40 height 19
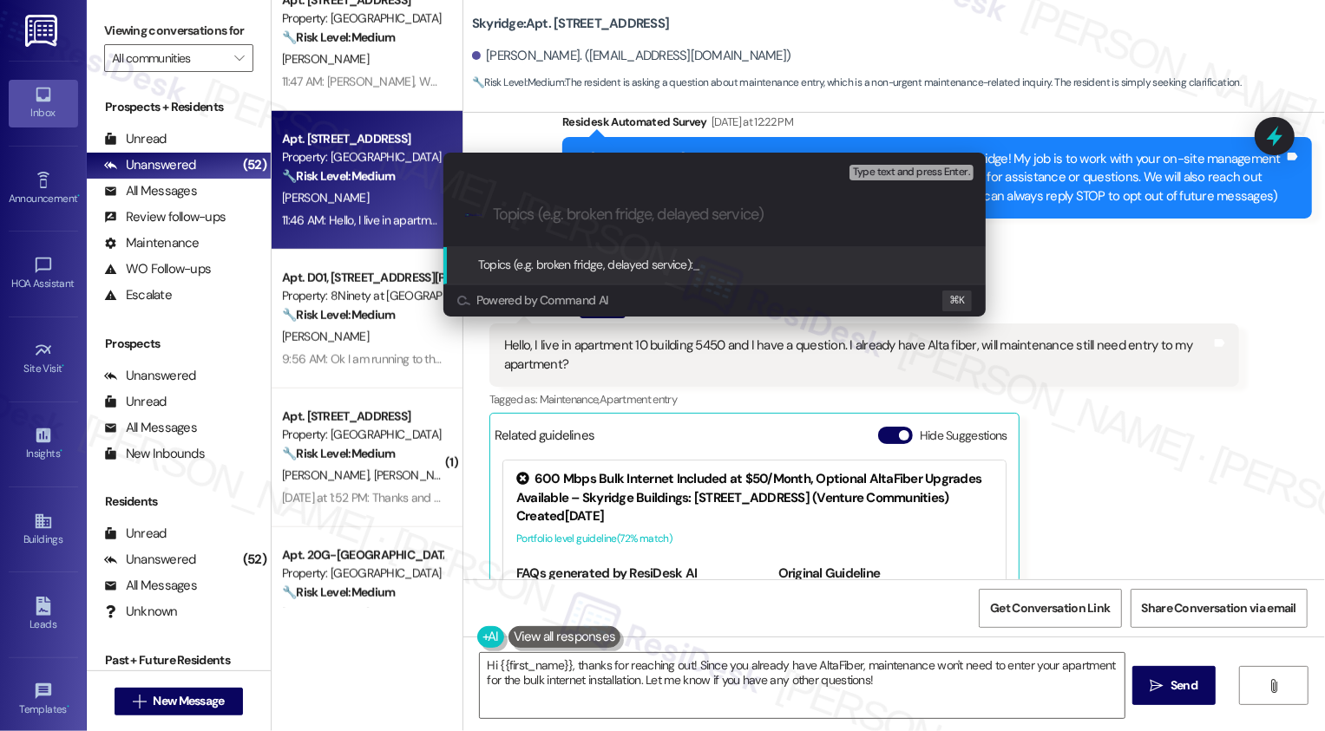
paste input "maintenance access inquiry"
type input "maintenance access inquiry"
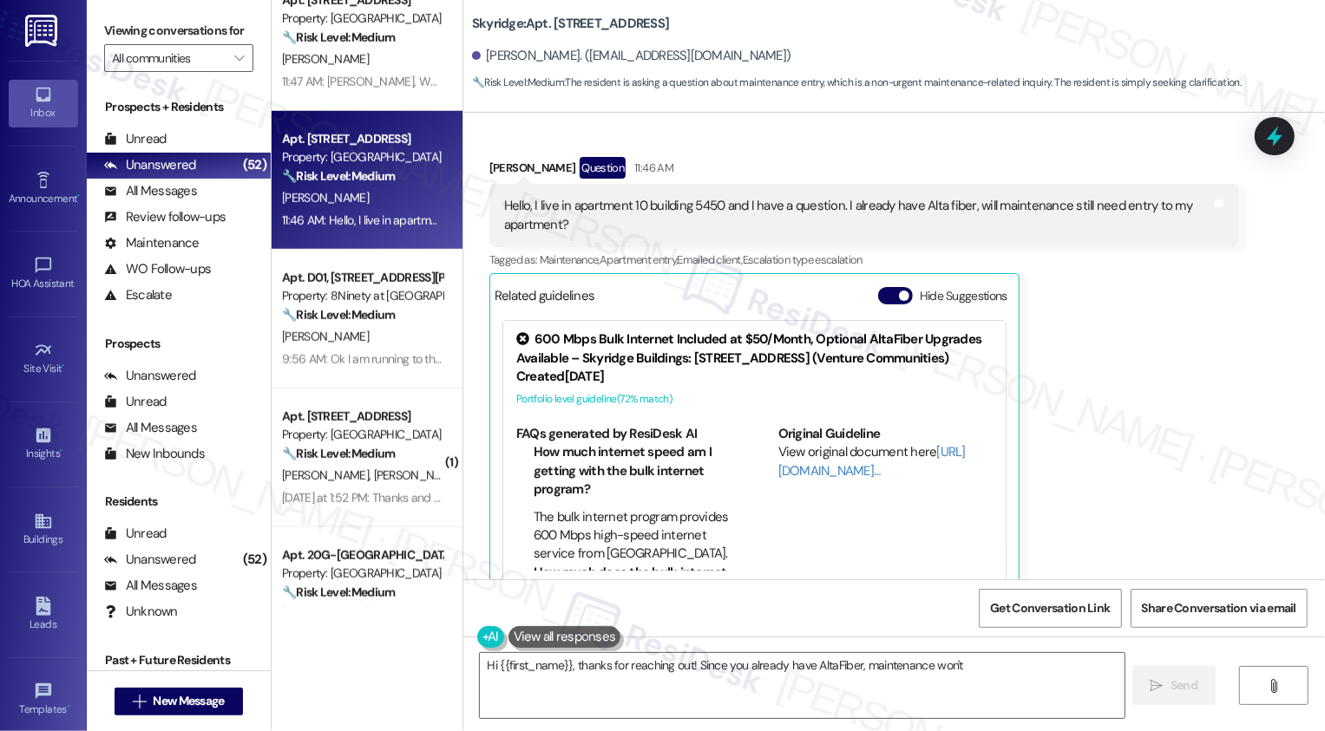
scroll to position [338, 0]
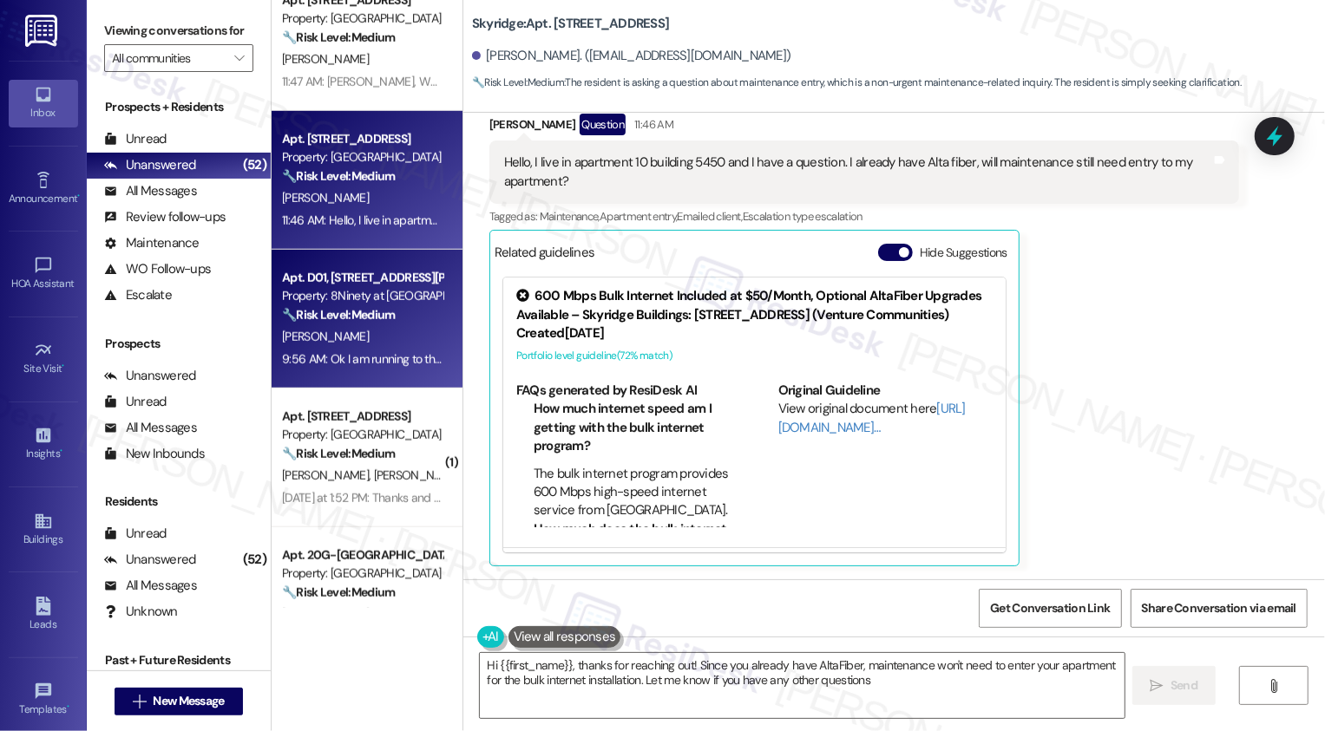
type textarea "Hi {{first_name}}, thanks for reaching out! Since you already have AltaFiber, m…"
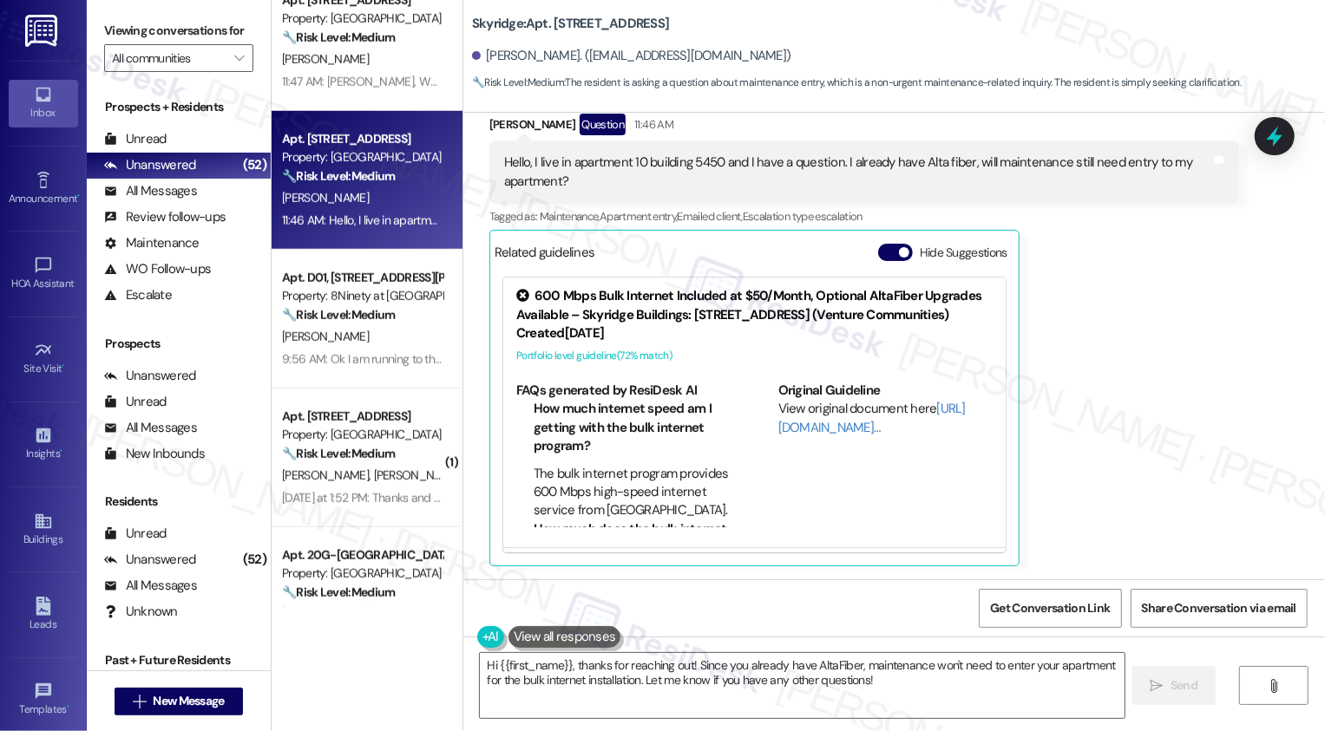
click at [386, 338] on div "A. Rowland" at bounding box center [362, 337] width 164 height 22
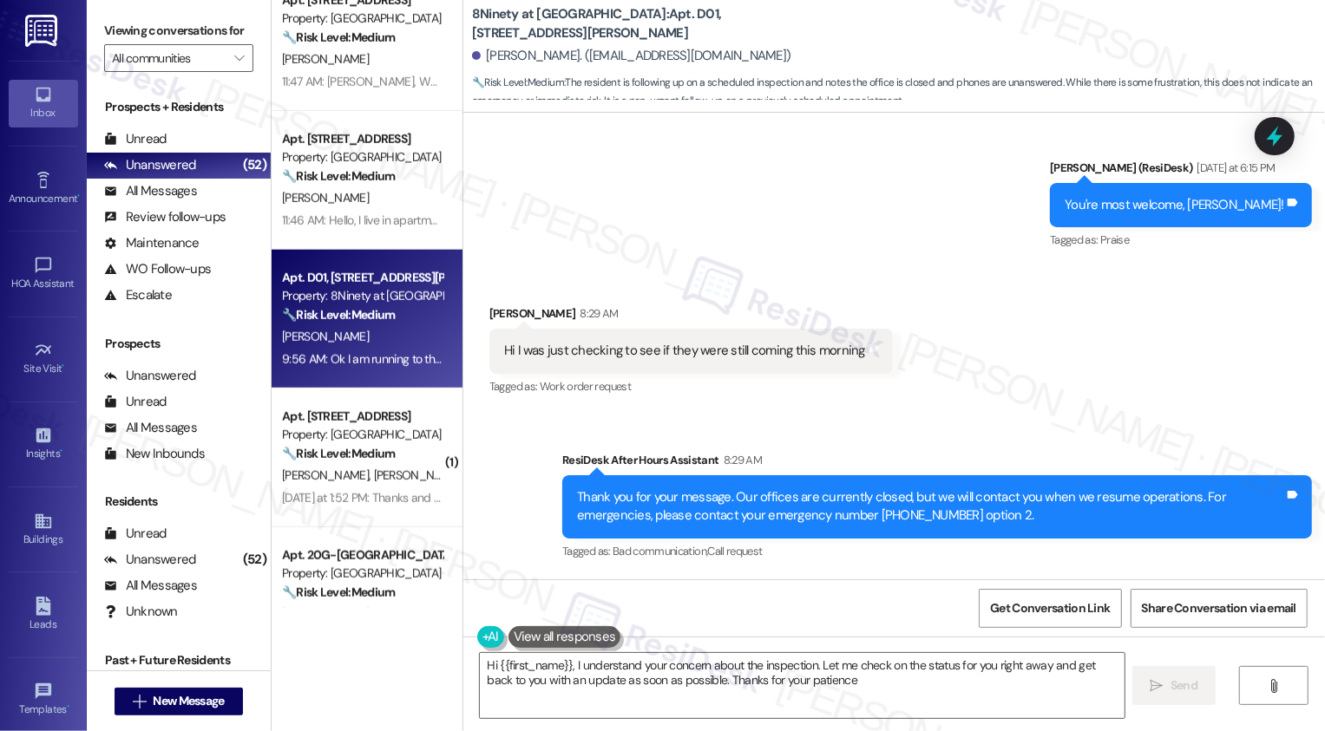
scroll to position [1176, 0]
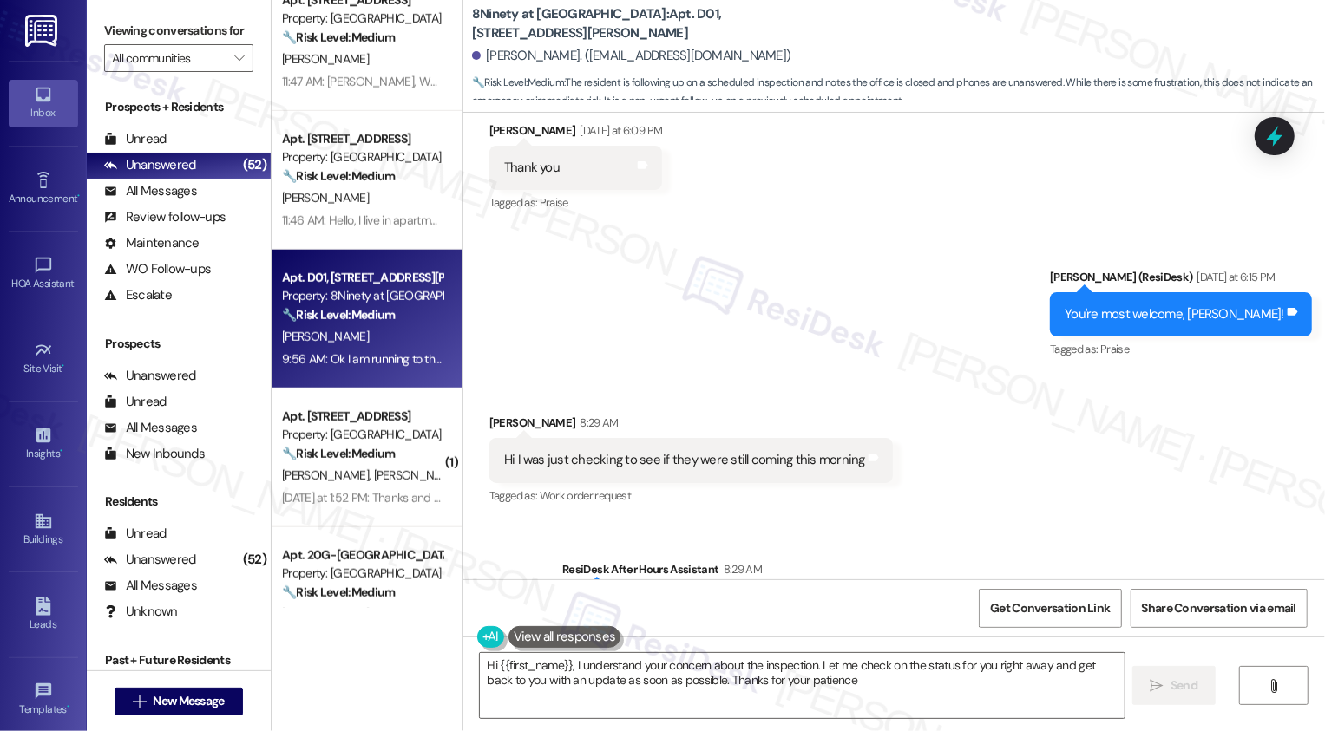
type textarea "Hi {{first_name}}, I understand your concern about the inspection. Let me check…"
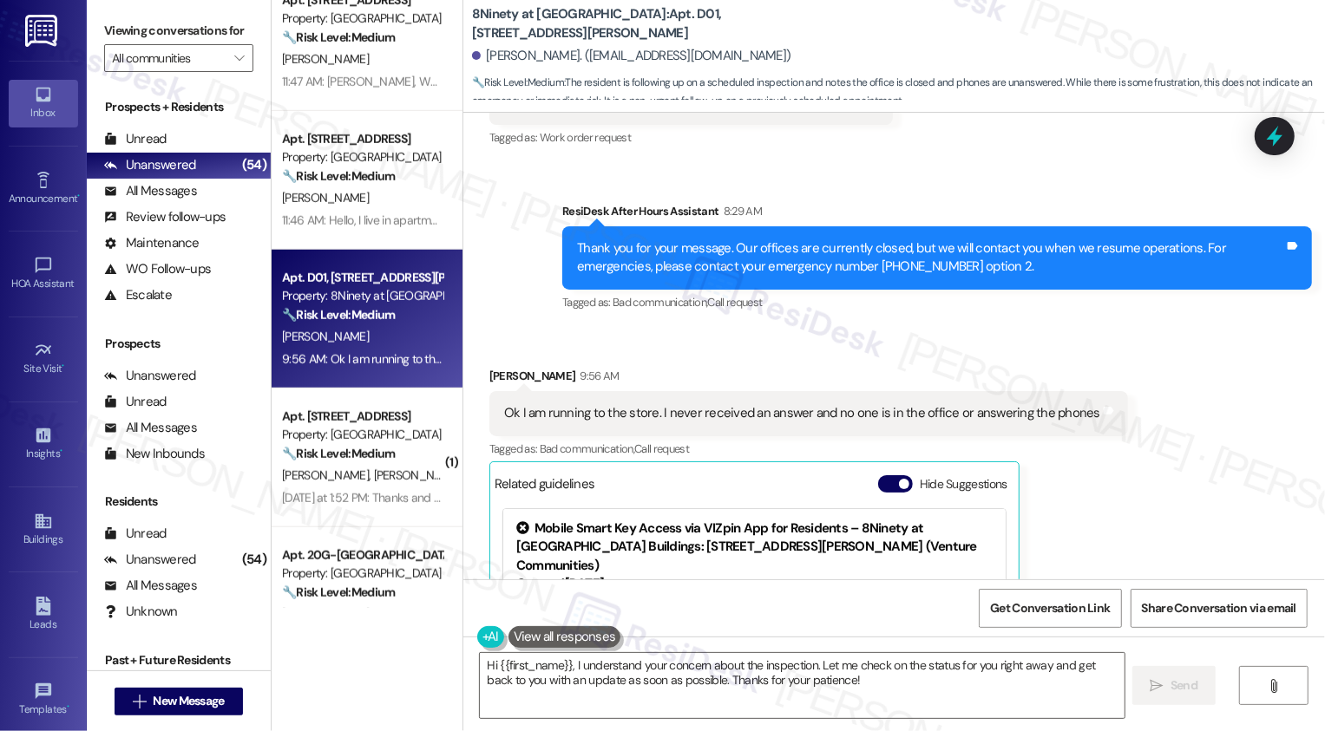
scroll to position [1748, 0]
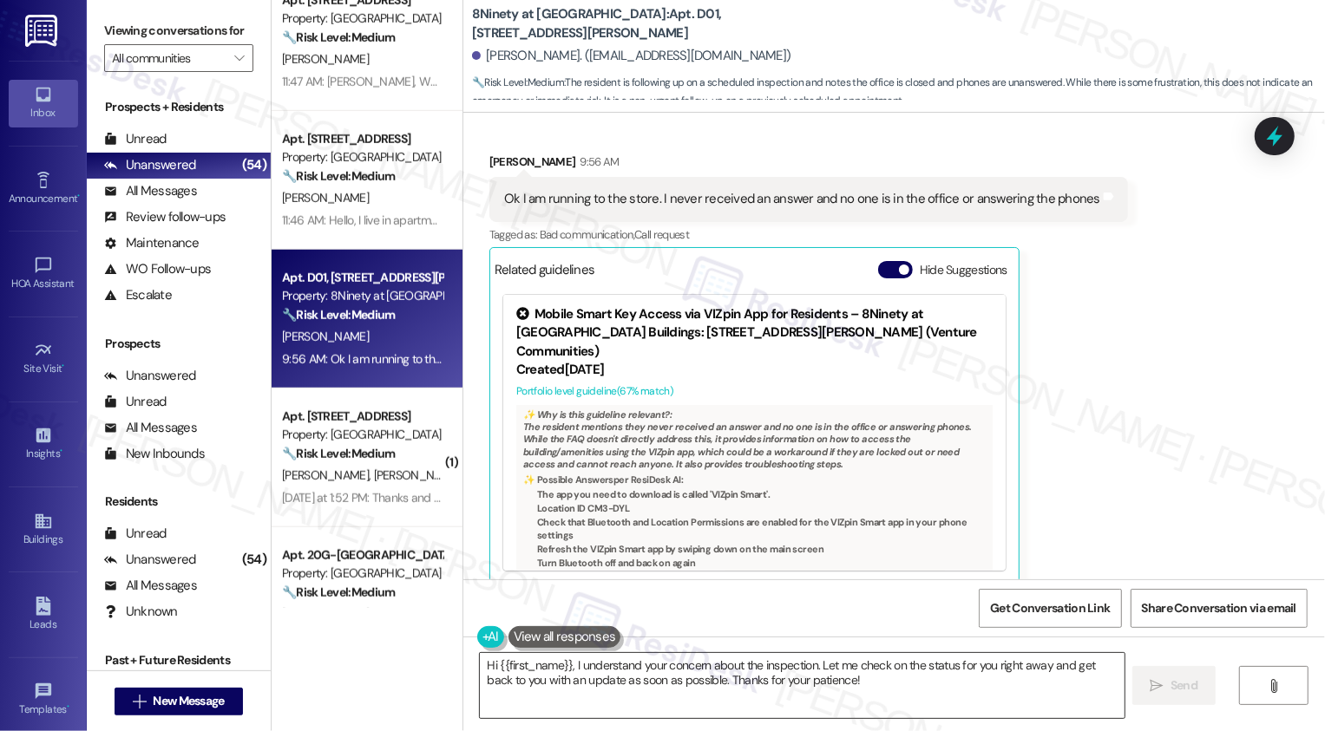
click at [828, 664] on textarea "Hi {{first_name}}, I understand your concern about the inspection. Let me check…" at bounding box center [802, 685] width 645 height 65
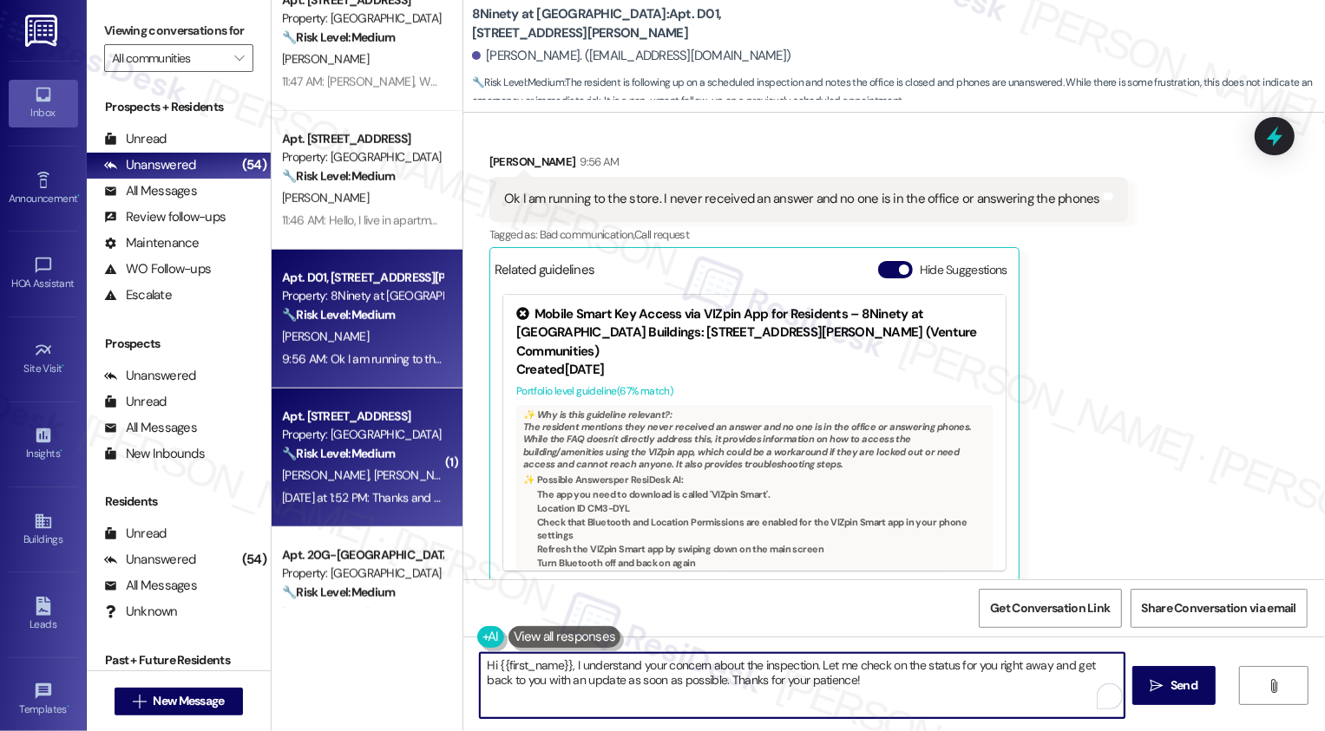
click at [385, 473] on div "E. Bediako F. Duah" at bounding box center [362, 476] width 164 height 22
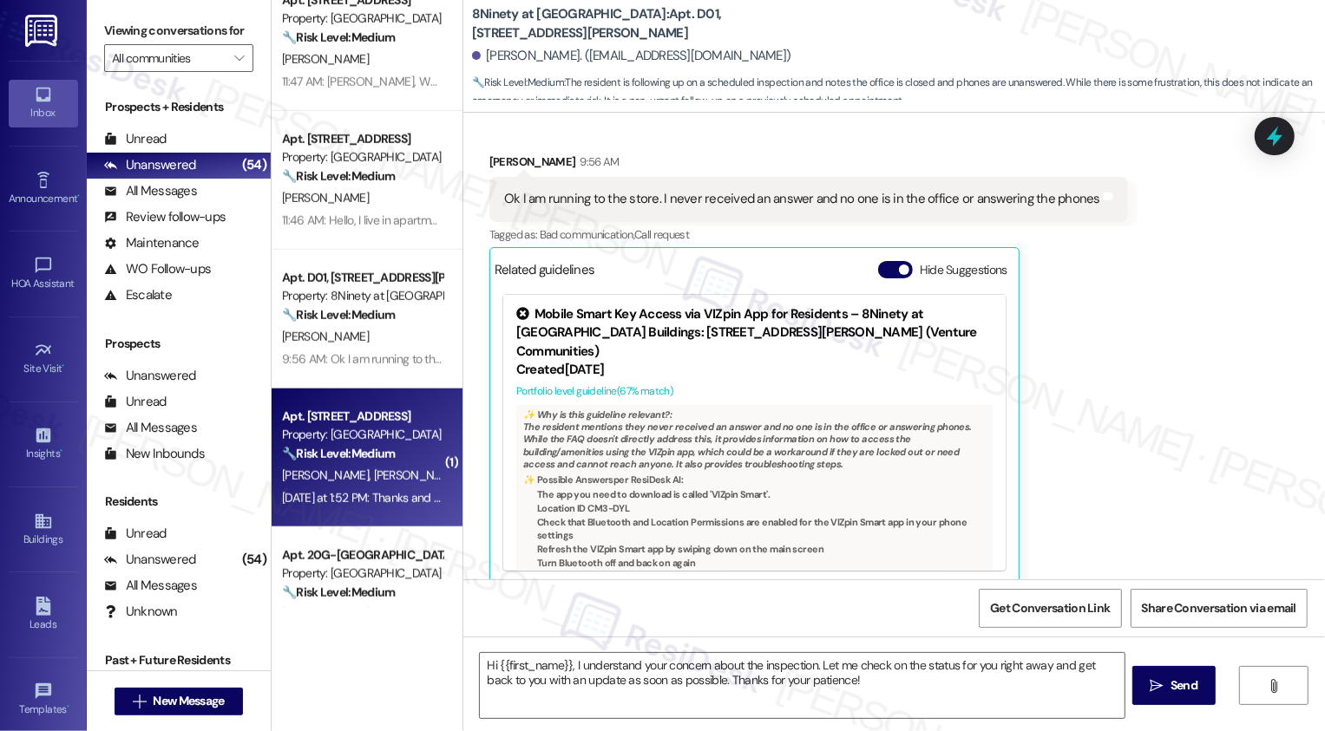
click at [385, 473] on div "E. Bediako F. Duah" at bounding box center [362, 476] width 164 height 22
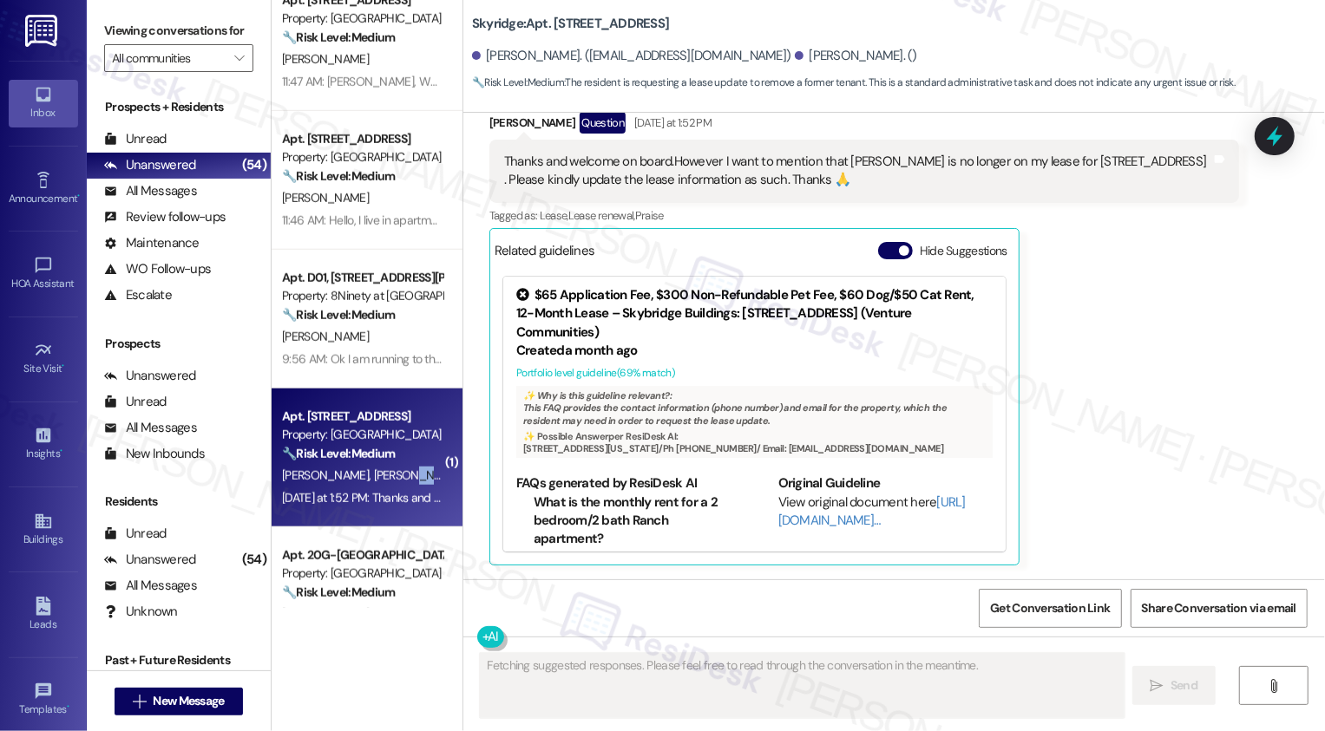
scroll to position [357, 0]
click at [385, 473] on div "E. Bediako F. Duah" at bounding box center [362, 476] width 164 height 22
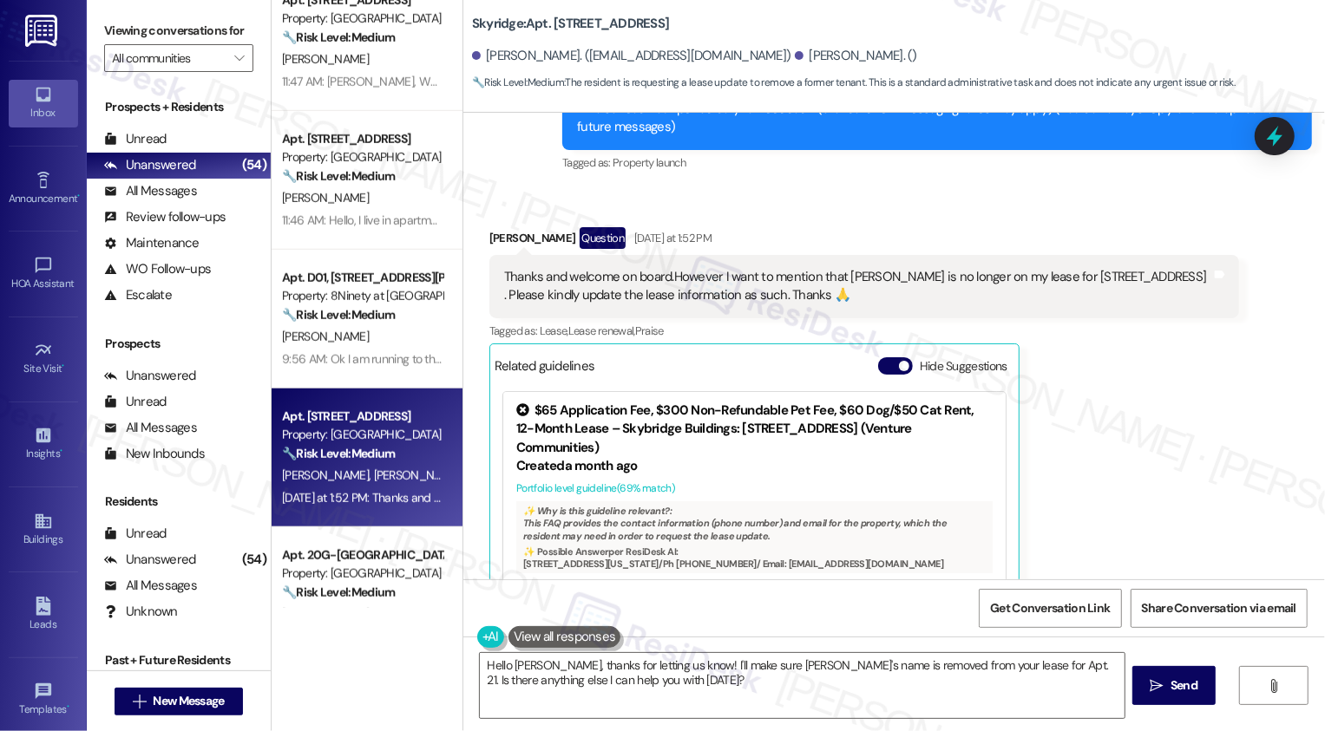
scroll to position [116, 0]
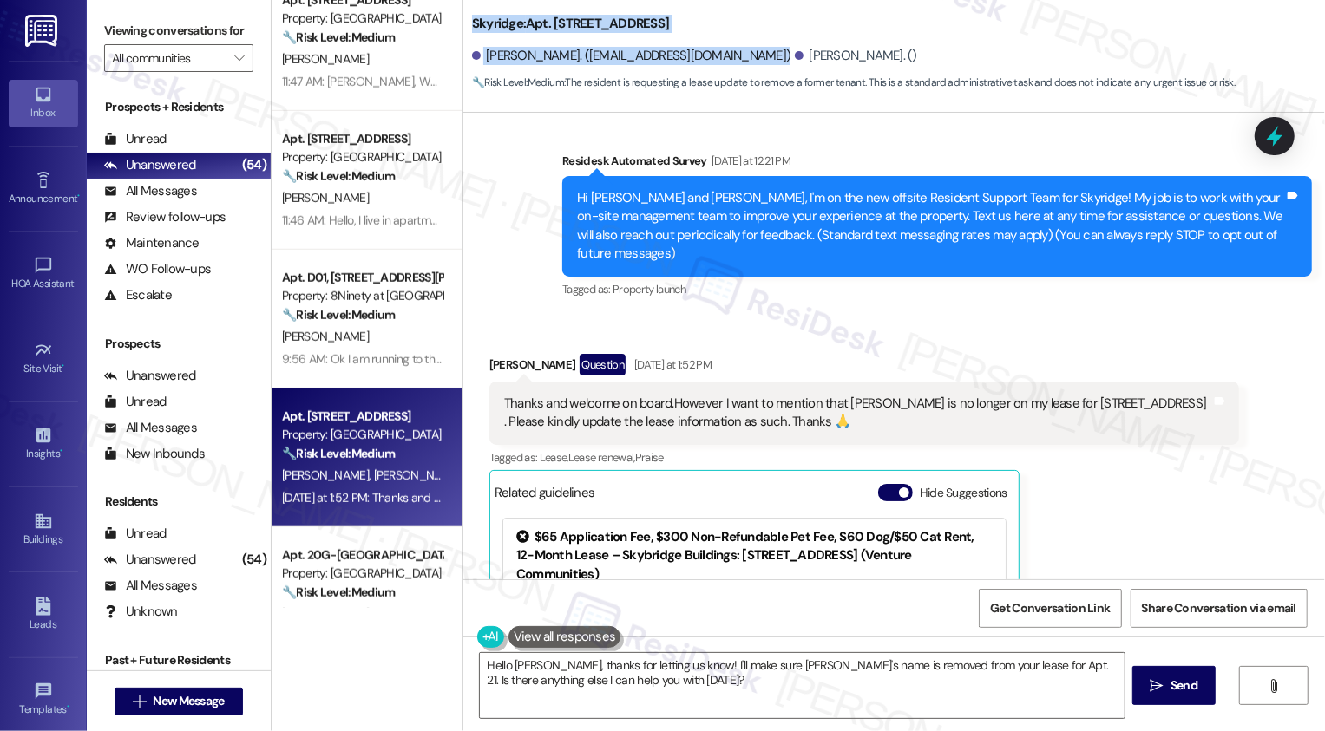
drag, startPoint x: 462, startPoint y: 25, endPoint x: 746, endPoint y: 34, distance: 284.7
click at [746, 34] on div "Skyridge: Apt. 5411 - 21, 5411 Blue Sky Drive" at bounding box center [645, 24] width 347 height 22
copy b "Skyridge: Apt. 5411 - 21, 5411 Blue Sky Drive"
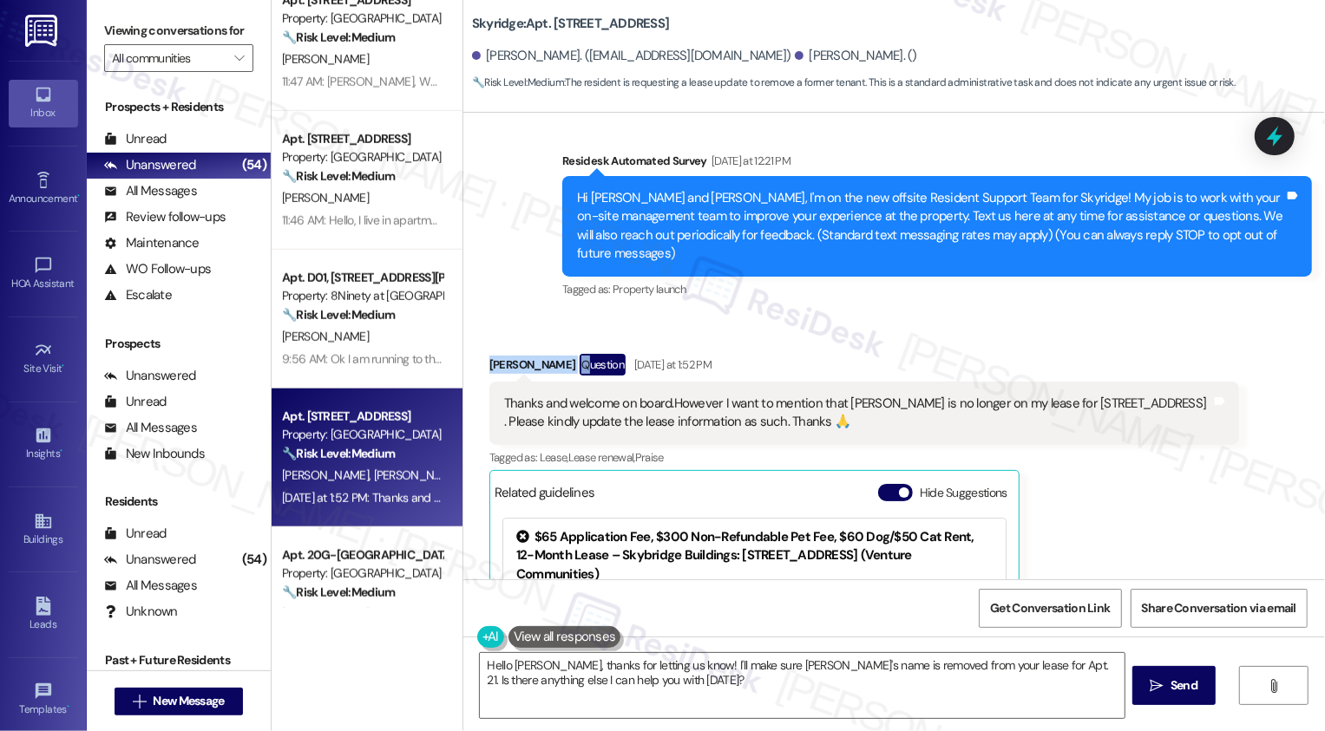
drag, startPoint x: 477, startPoint y: 362, endPoint x: 584, endPoint y: 364, distance: 106.7
click at [584, 364] on div "Emmanuel Bediako Question Yesterday at 1:52 PM" at bounding box center [864, 368] width 750 height 28
copy div "Emmanuel Bediako Q"
click at [550, 359] on div "Emmanuel Bediako Question Yesterday at 1:52 PM" at bounding box center [864, 368] width 750 height 28
drag, startPoint x: 473, startPoint y: 361, endPoint x: 572, endPoint y: 362, distance: 98.9
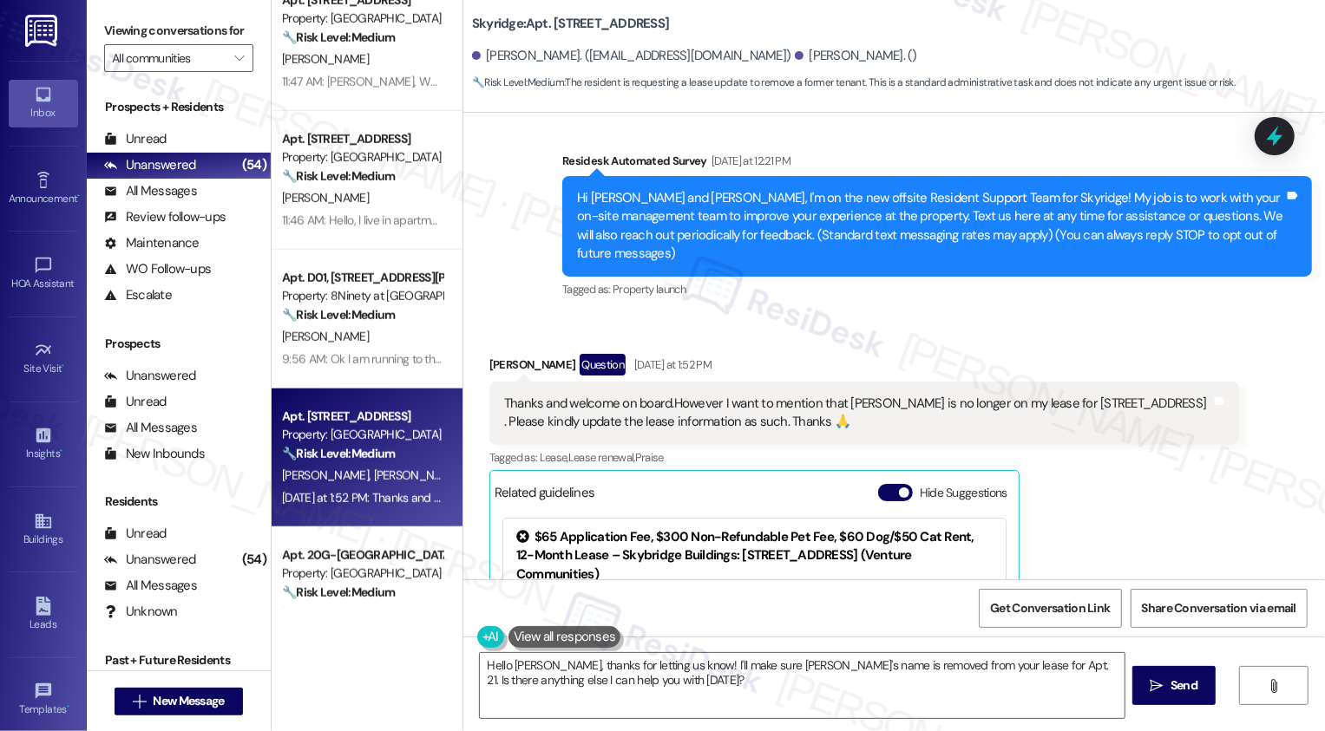
click at [572, 362] on div "Received via SMS Emmanuel Bediako Question Yesterday at 1:52 PM Thanks and welc…" at bounding box center [864, 581] width 776 height 480
copy div "Emmanuel Bediako"
drag, startPoint x: 462, startPoint y: 23, endPoint x: 689, endPoint y: 14, distance: 226.7
click at [670, 15] on b "Skyridge: Apt. 5411 - 21, 5411 Blue Sky Drive" at bounding box center [571, 24] width 198 height 18
drag, startPoint x: 707, startPoint y: 29, endPoint x: 453, endPoint y: 23, distance: 254.3
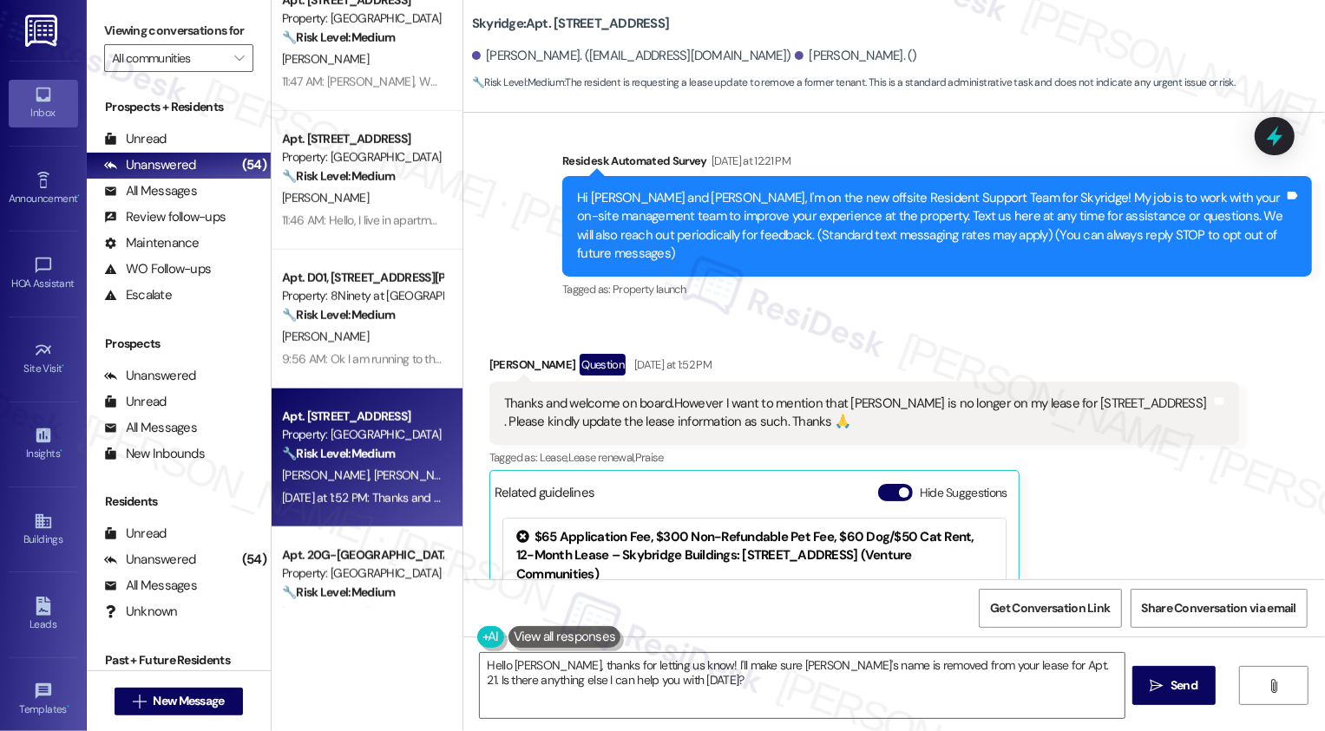
click at [463, 25] on div "Skyridge: Apt. 5411 - 21, 5411 Blue Sky Drive Emmanuel Bediako. (omanbedi@yahoo…" at bounding box center [894, 48] width 862 height 88
copy b "Skyridge: Apt. 5411 - 21, 5411 Blue Sky Drive"
click at [939, 335] on div "Received via SMS Emmanuel Bediako Question Yesterday at 1:52 PM Thanks and welc…" at bounding box center [894, 568] width 862 height 506
click at [1058, 616] on span "Get Conversation Link" at bounding box center [1050, 609] width 120 height 18
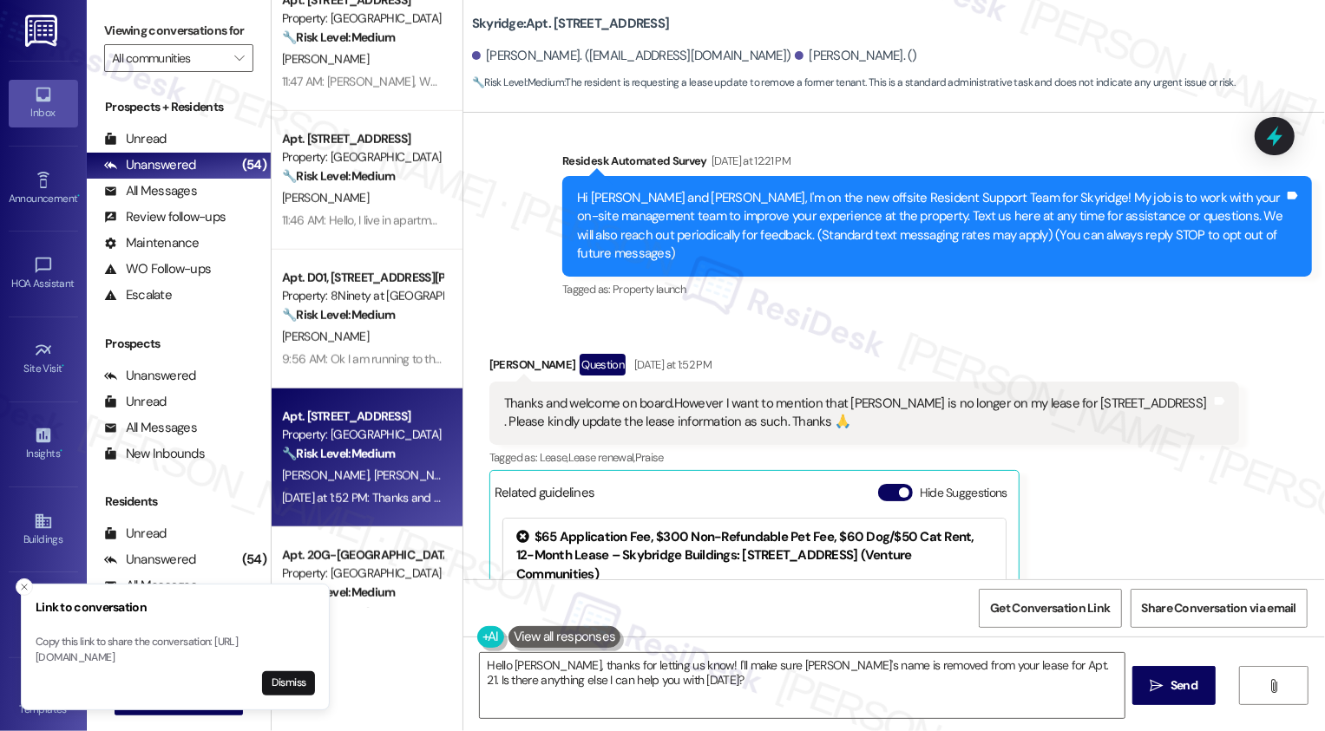
click at [531, 371] on div "Emmanuel Bediako Question Yesterday at 1:52 PM" at bounding box center [864, 368] width 750 height 28
drag, startPoint x: 737, startPoint y: 56, endPoint x: 820, endPoint y: 57, distance: 83.3
click at [820, 56] on div "Franasca Duah. ()" at bounding box center [856, 56] width 122 height 18
copy div "Franasca Duah."
click at [672, 399] on div "Thanks and welcome on board.However I want to mention that Francisca is no long…" at bounding box center [857, 413] width 707 height 37
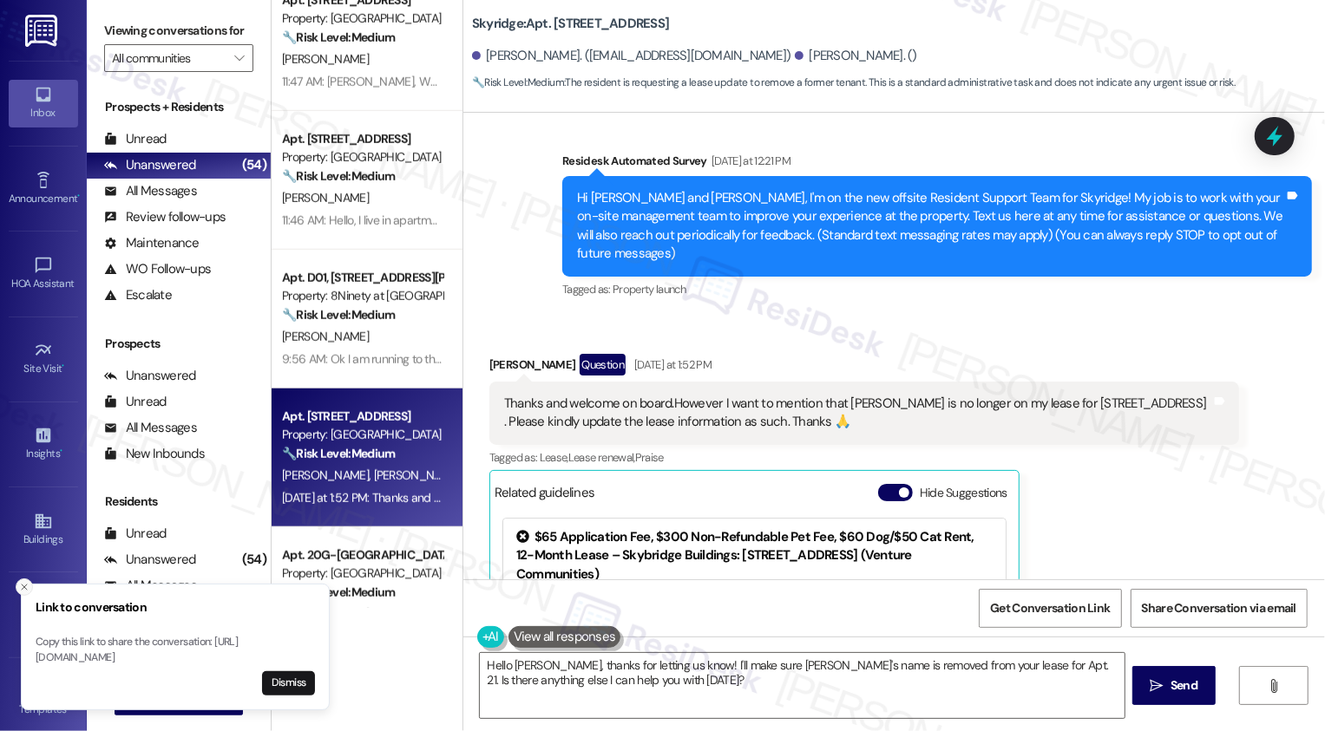
click at [27, 582] on icon "Close toast" at bounding box center [24, 587] width 10 height 10
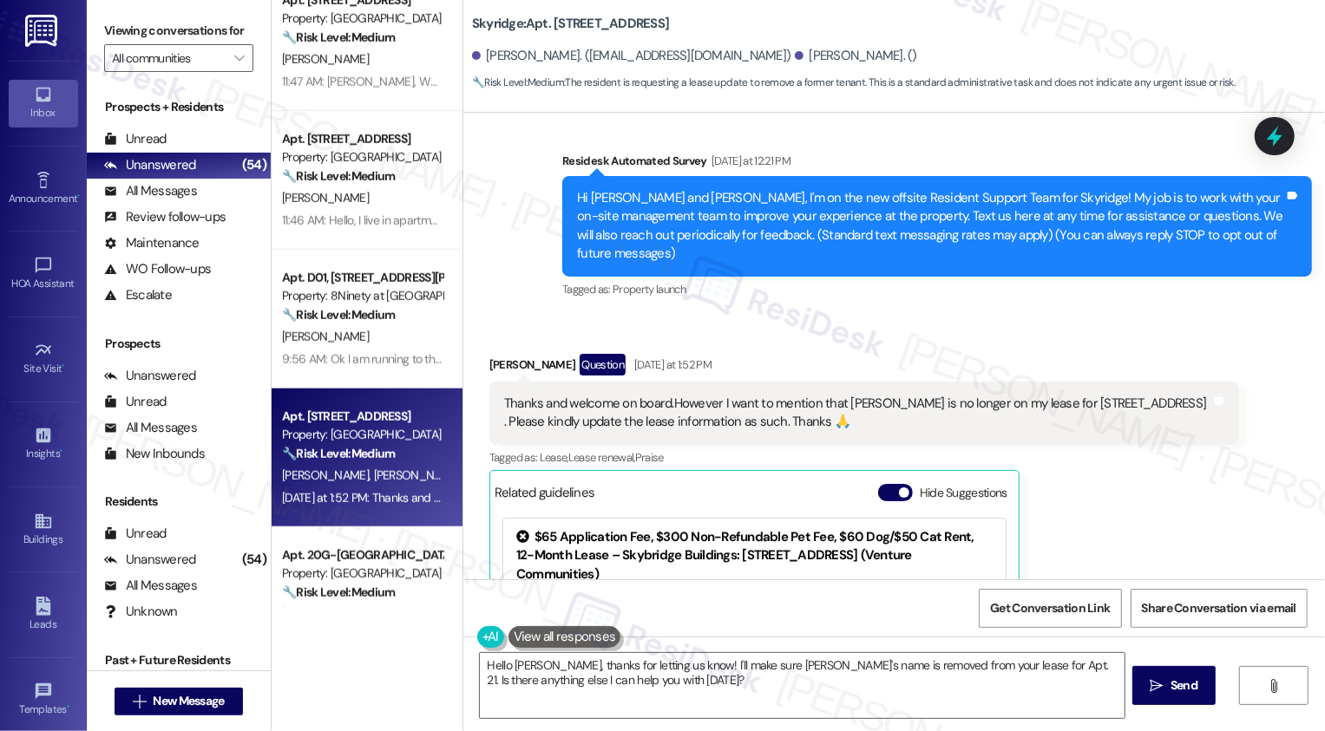
scroll to position [357, 0]
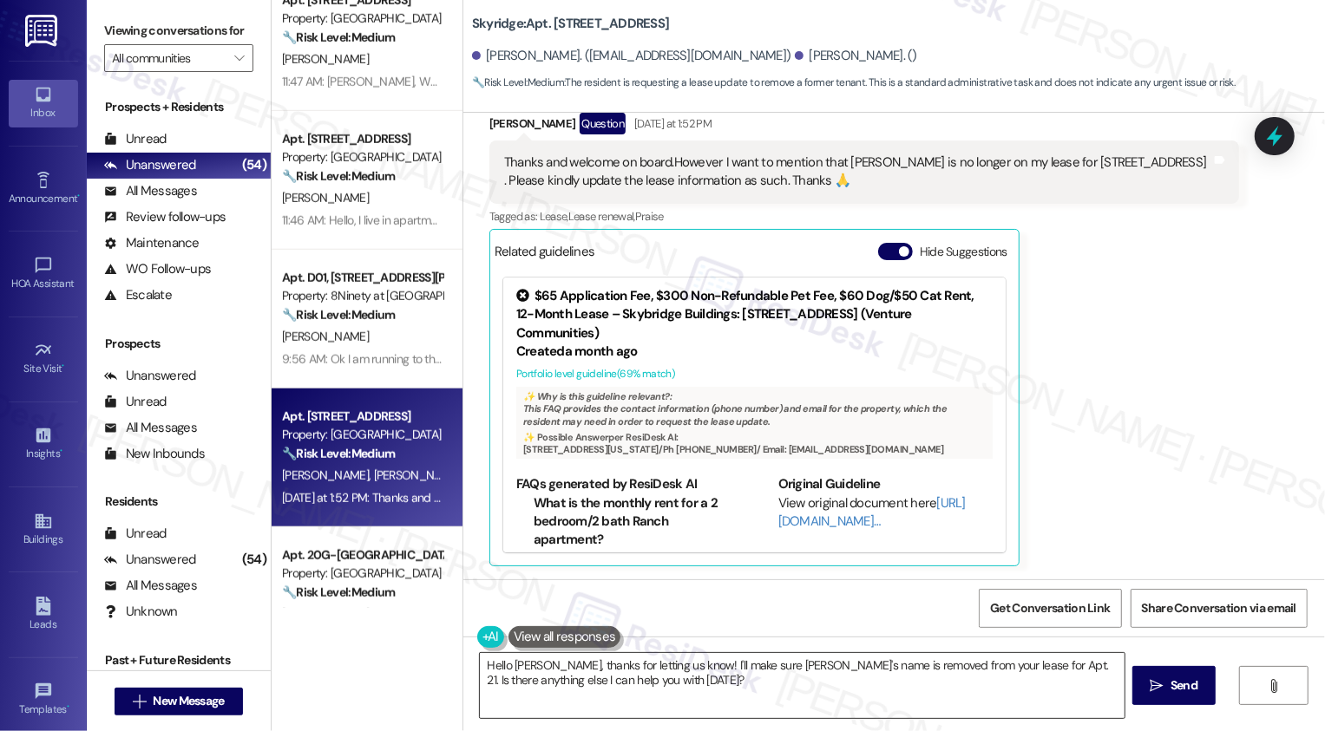
click at [611, 672] on textarea "Hello Emmanuel, thanks for letting us know! I'll make sure Francisca's name is …" at bounding box center [802, 685] width 645 height 65
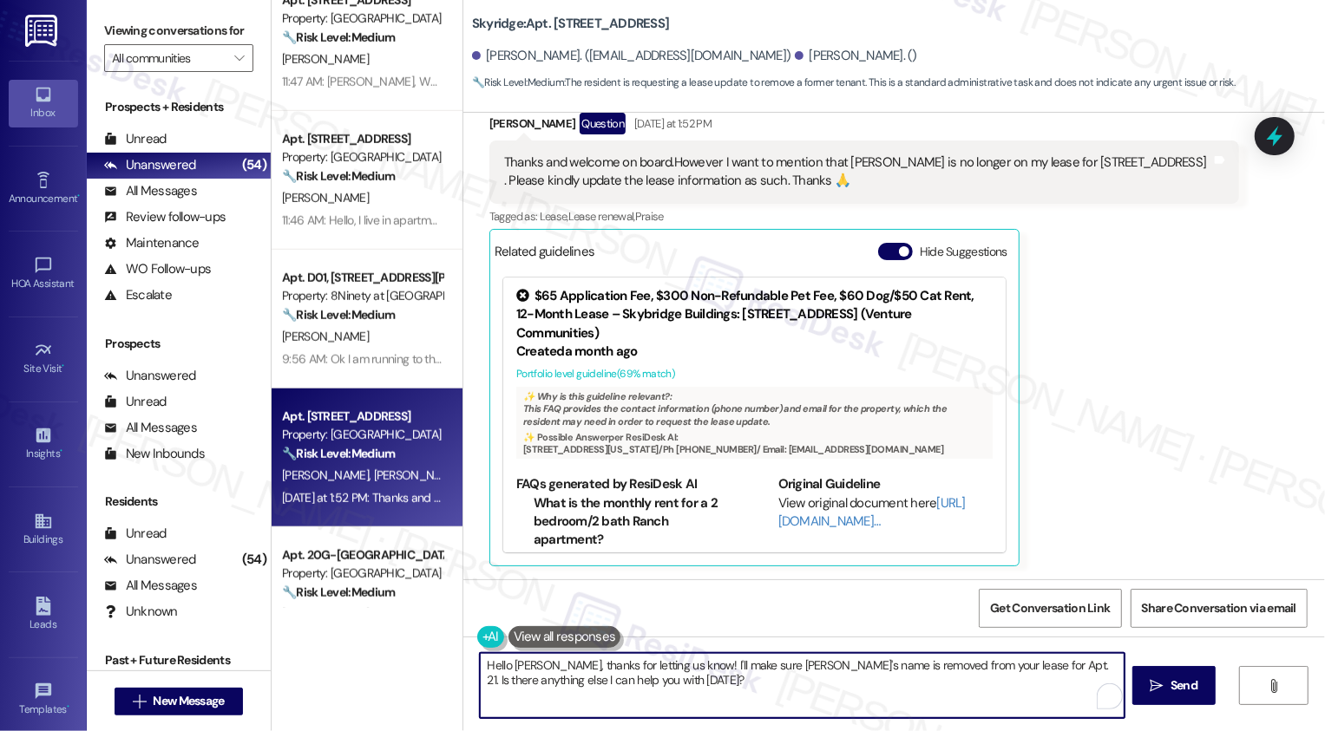
click at [759, 701] on textarea "Hello Emmanuel, thanks for letting us know! I'll make sure Francisca's name is …" at bounding box center [802, 685] width 645 height 65
drag, startPoint x: 691, startPoint y: 662, endPoint x: 725, endPoint y: 692, distance: 46.1
click at [725, 692] on textarea "Hello Emmanuel, thanks for letting us know! I'll make sure Francisca's name is …" at bounding box center [800, 685] width 645 height 65
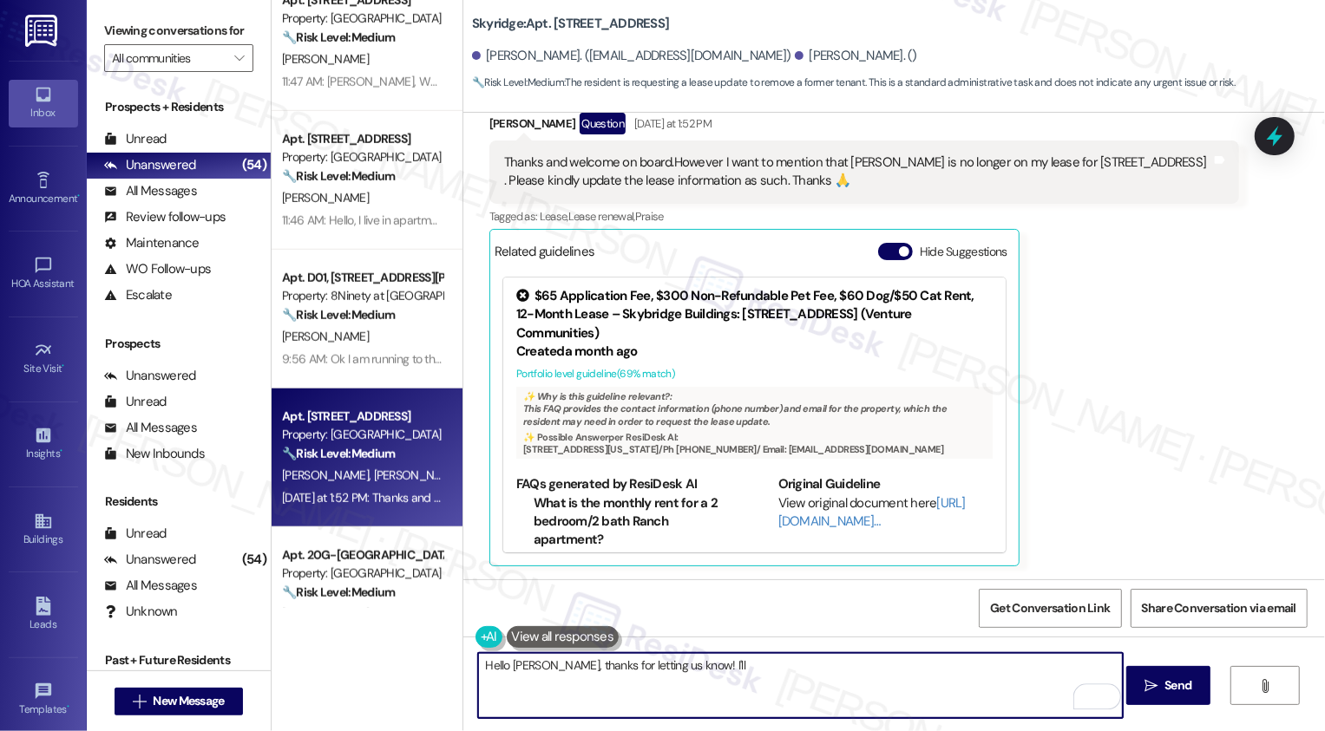
type textarea "Hello Emmanuel, thanks for letting us know! I'll"
click at [1157, 434] on div "Emmanuel Bediako Question Yesterday at 1:52 PM Thanks and welcome on board.Howe…" at bounding box center [864, 340] width 750 height 454
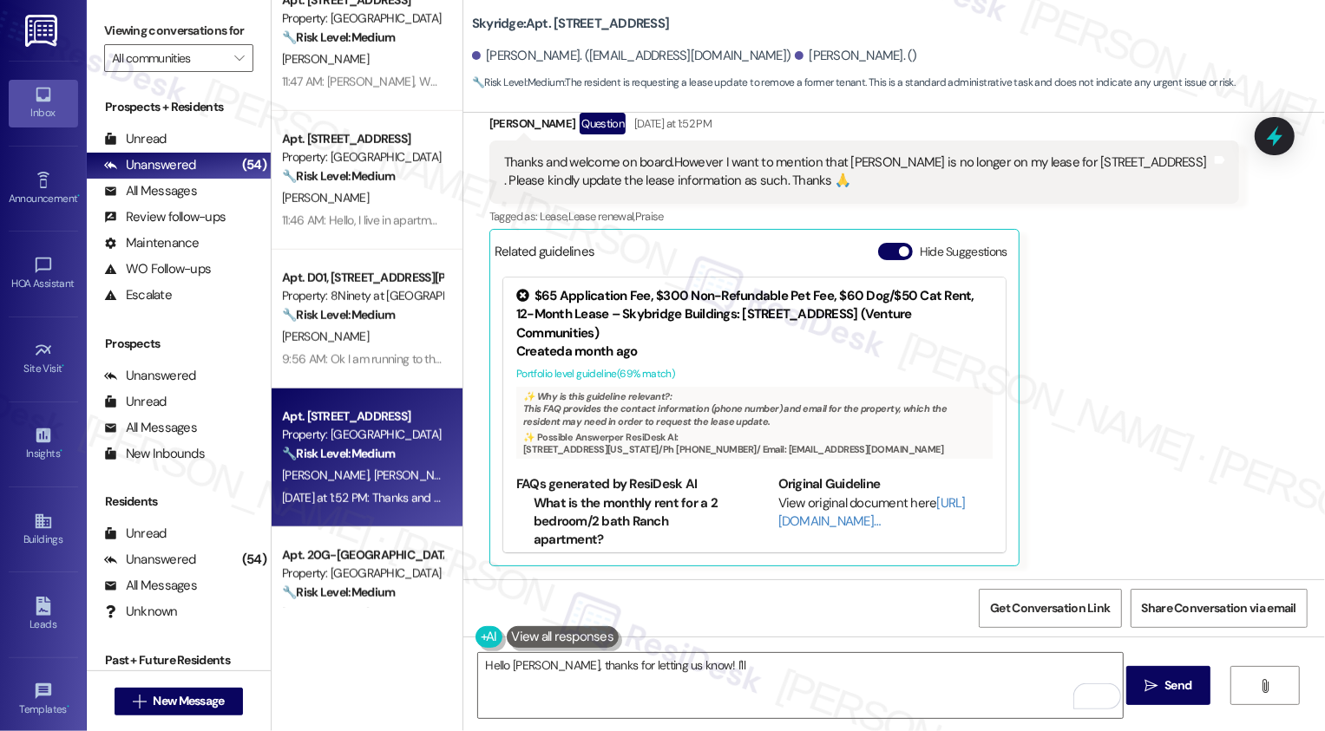
click at [1161, 452] on div "Emmanuel Bediako Question Yesterday at 1:52 PM Thanks and welcome on board.Howe…" at bounding box center [864, 340] width 750 height 454
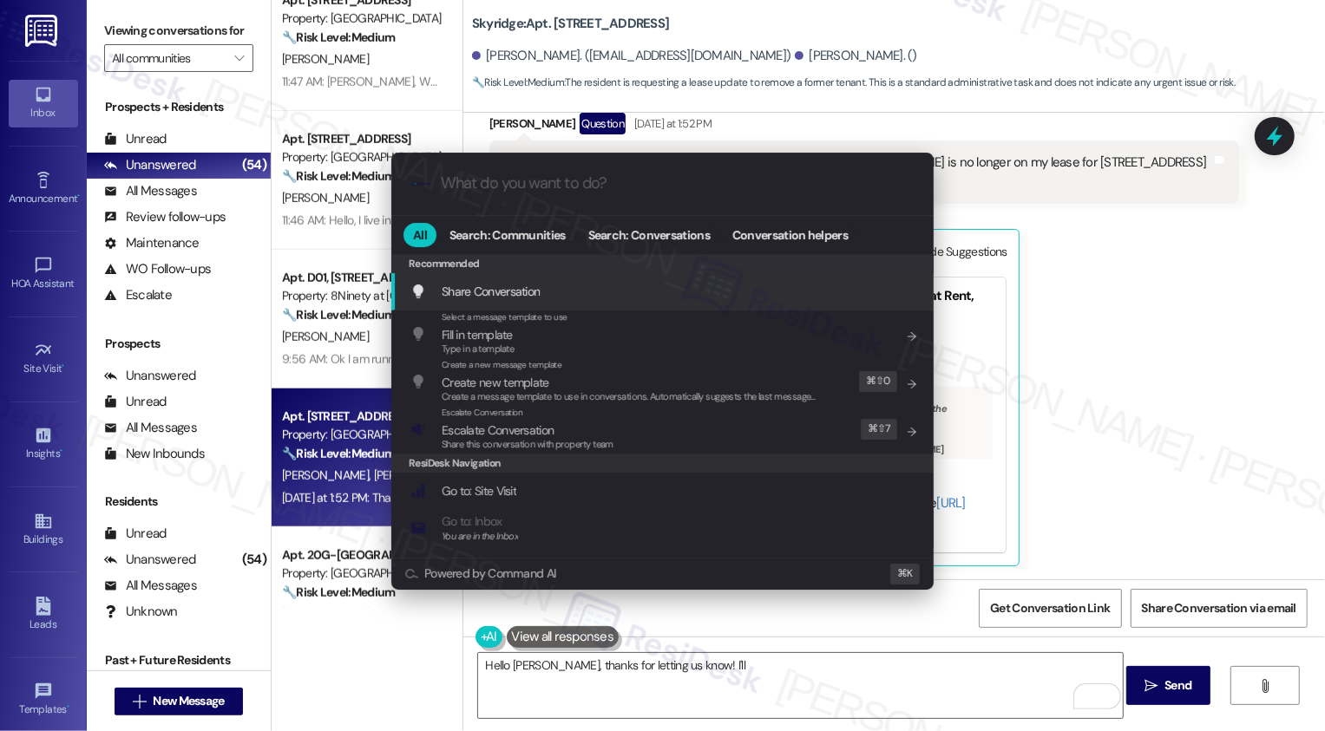
click at [1120, 357] on div ".cls-1{fill:#0a055f;}.cls-2{fill:#0cc4c4;} resideskLogoBlueOrange All Search: C…" at bounding box center [662, 365] width 1325 height 731
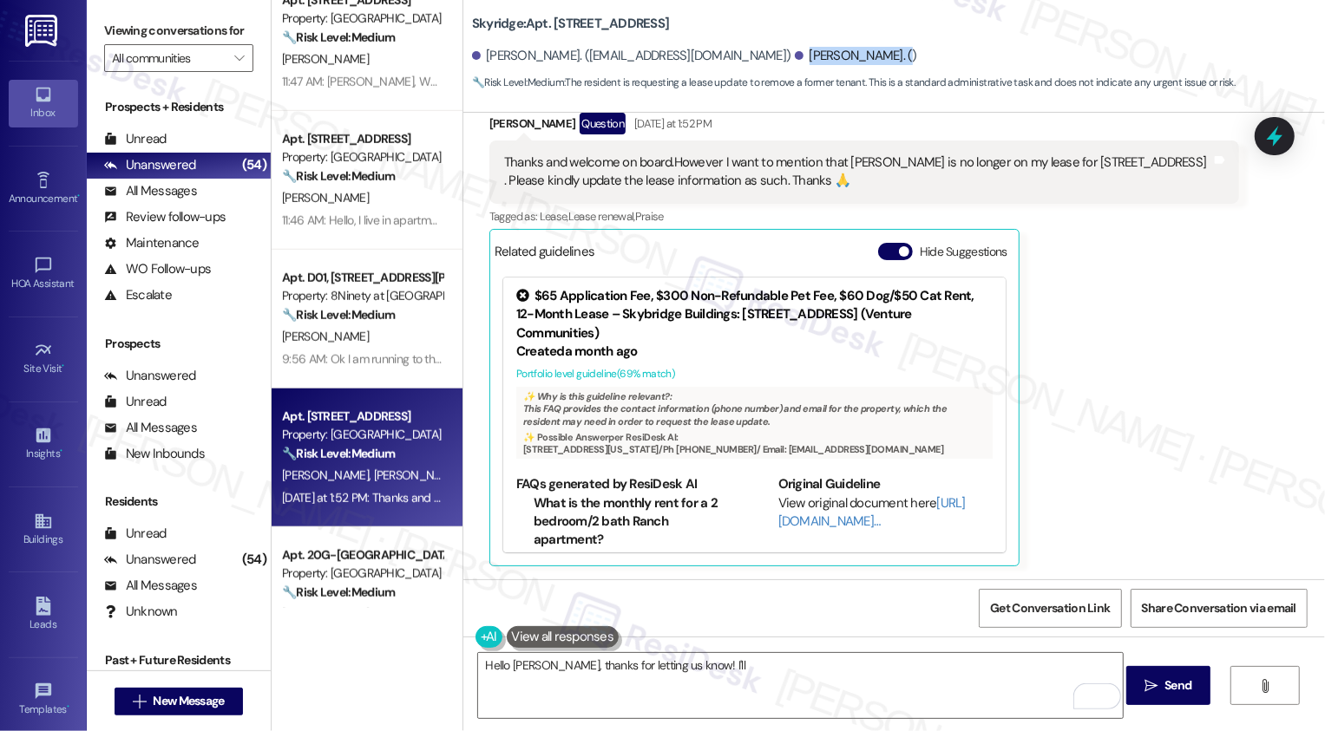
drag, startPoint x: 736, startPoint y: 58, endPoint x: 825, endPoint y: 58, distance: 89.4
click at [825, 58] on div "Franasca Duah. ()" at bounding box center [856, 56] width 122 height 18
copy div "Franasca Duah. ("
click at [1027, 285] on div "Emmanuel Bediako Question Yesterday at 1:52 PM Thanks and welcome on board.Howe…" at bounding box center [864, 340] width 750 height 454
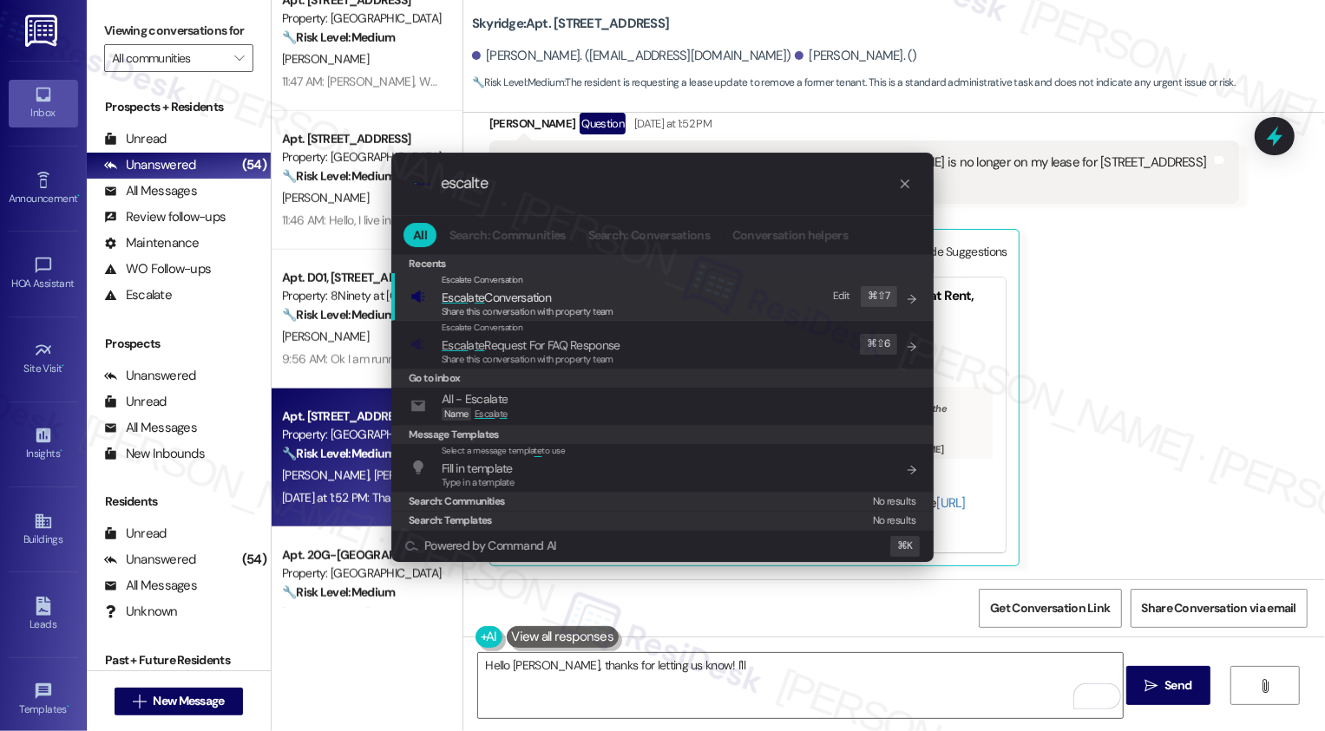
type input "escalte"
click at [496, 298] on span "Escal a te Conversation" at bounding box center [496, 298] width 109 height 16
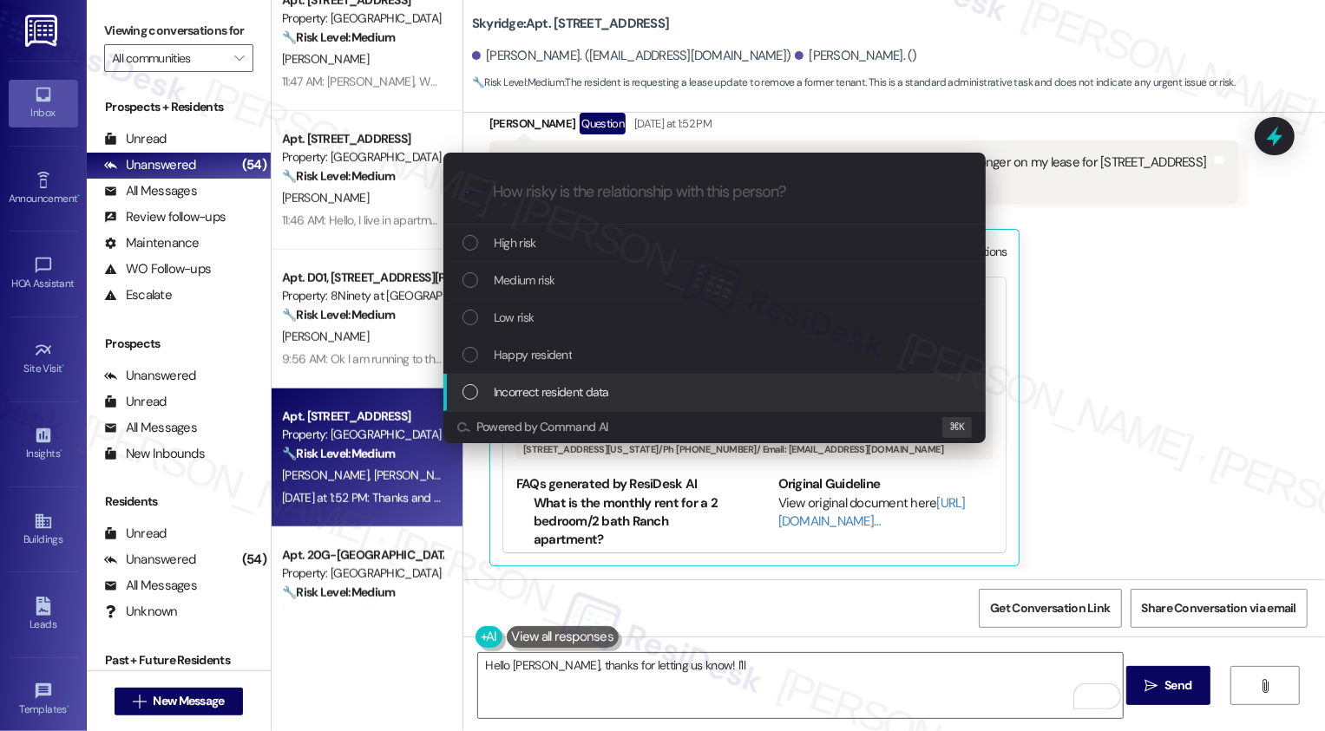
click at [540, 397] on span "Incorrect resident data" at bounding box center [551, 392] width 115 height 19
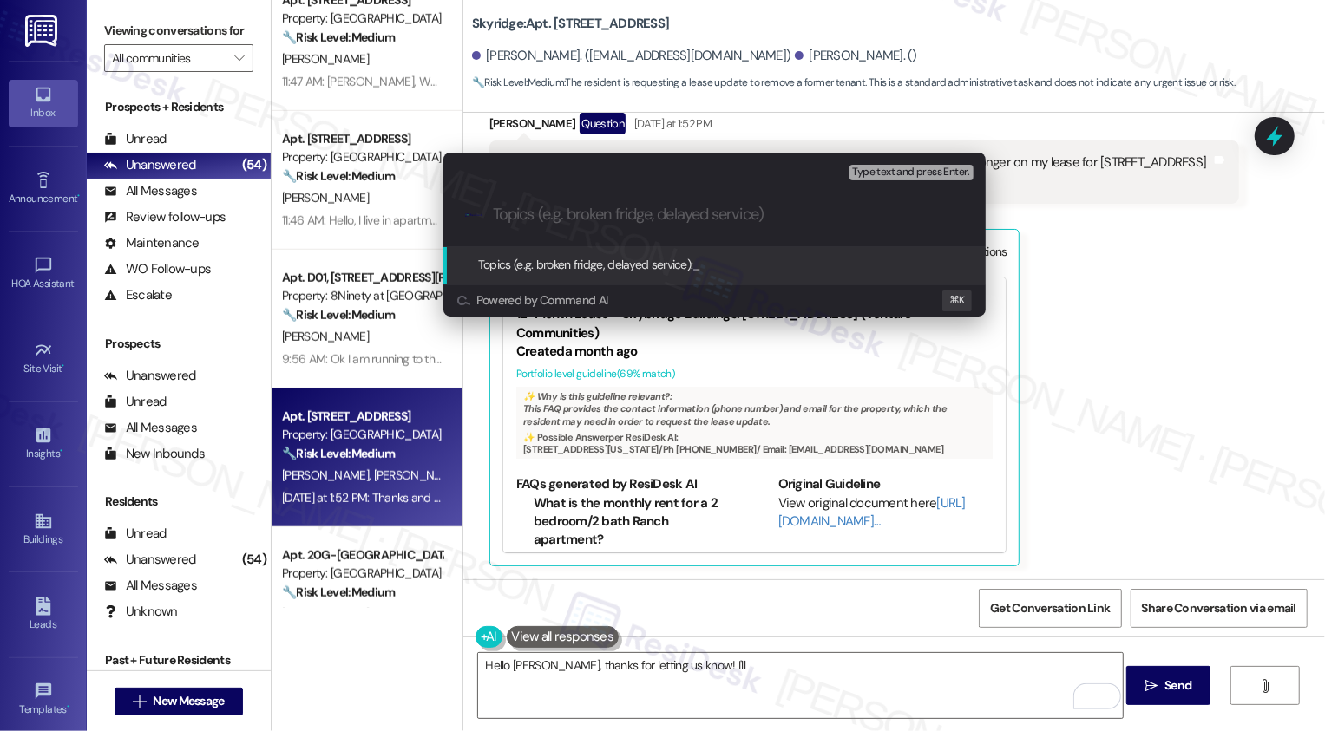
paste input "Franasca Duah. ("
type input "Franasca Duah is no longer part of the lease according to Emmanuel"
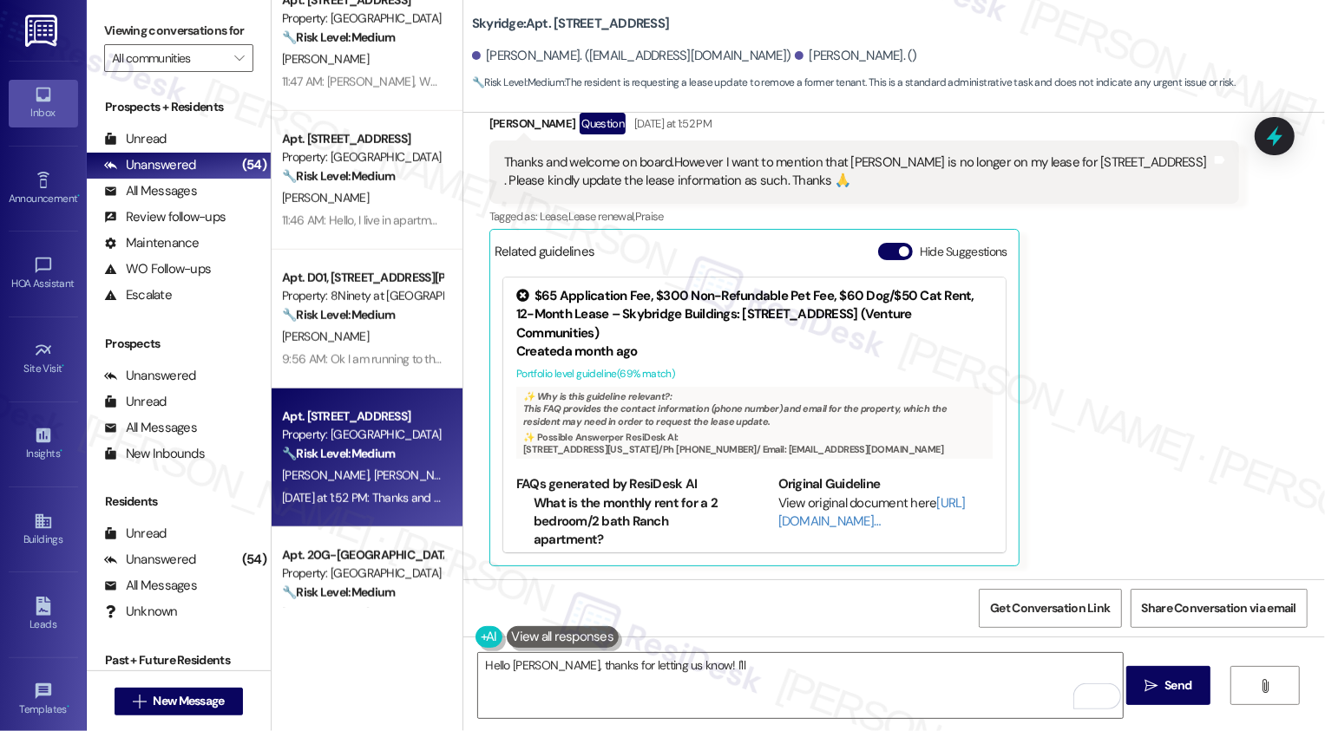
scroll to position [357, 0]
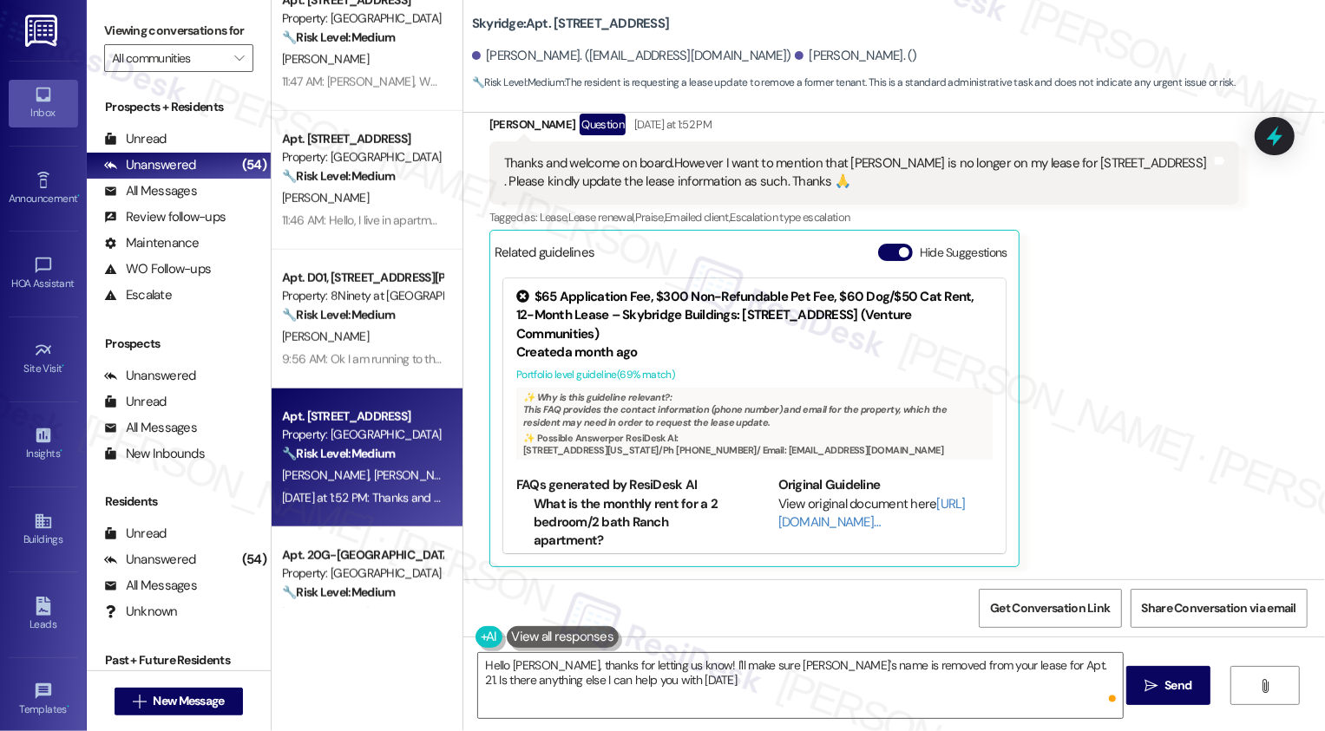
type textarea "Hello Emmanuel, thanks for letting us know! I'll make sure Francisca's name is …"
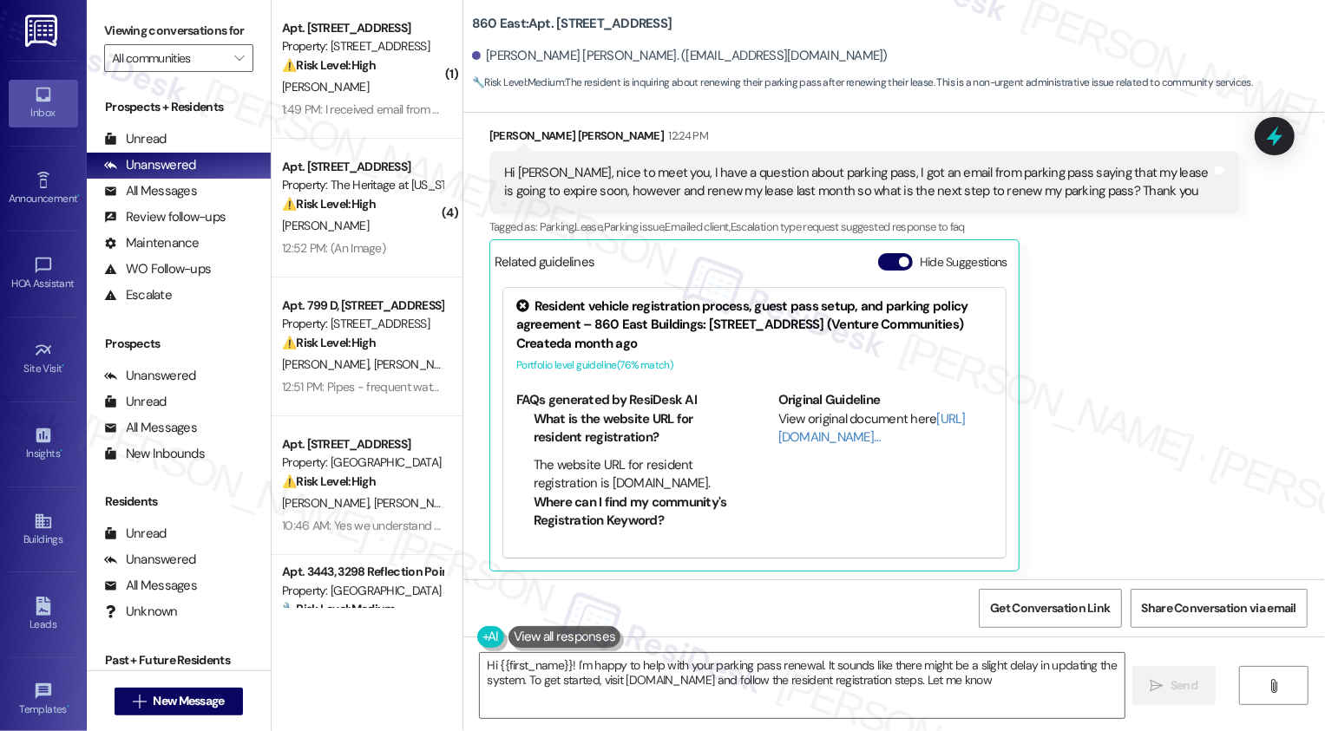
scroll to position [931, 0]
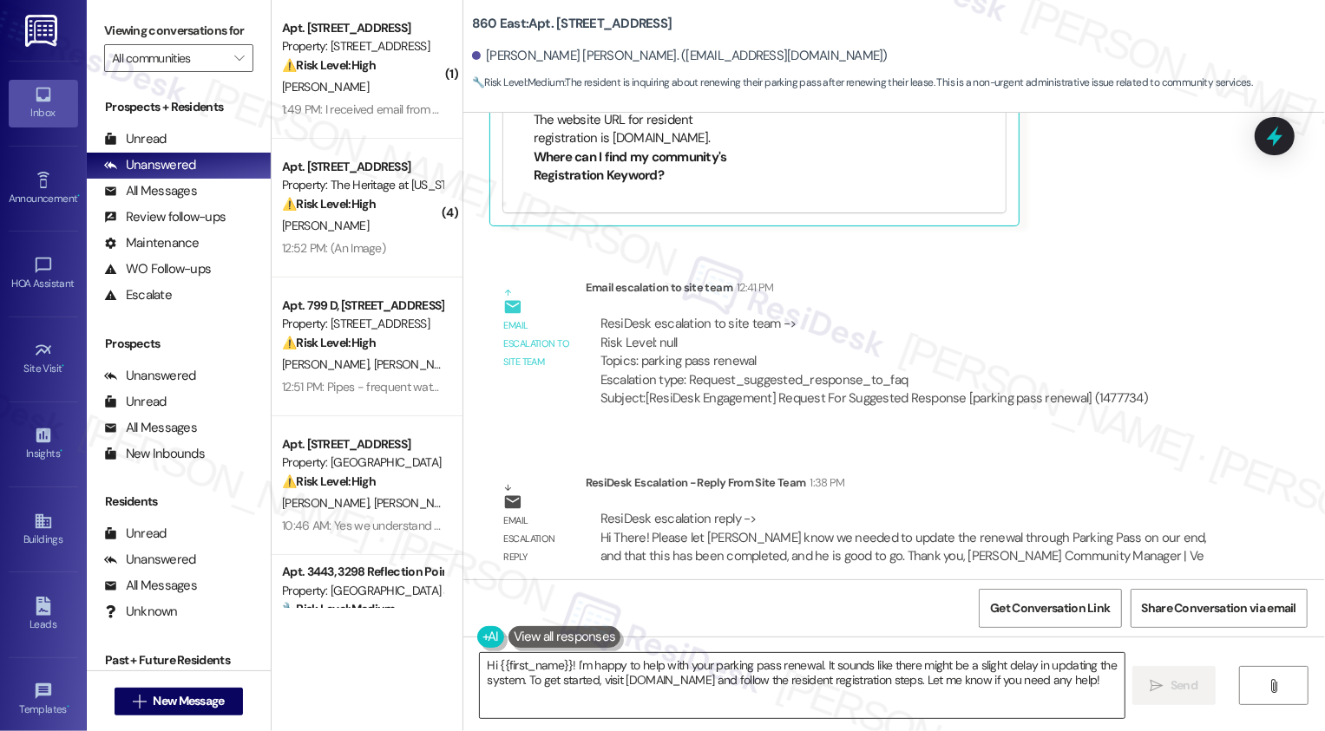
click at [604, 685] on textarea "Hi {{first_name}}! I'm happy to help with your parking pass renewal. It sounds …" at bounding box center [802, 685] width 645 height 65
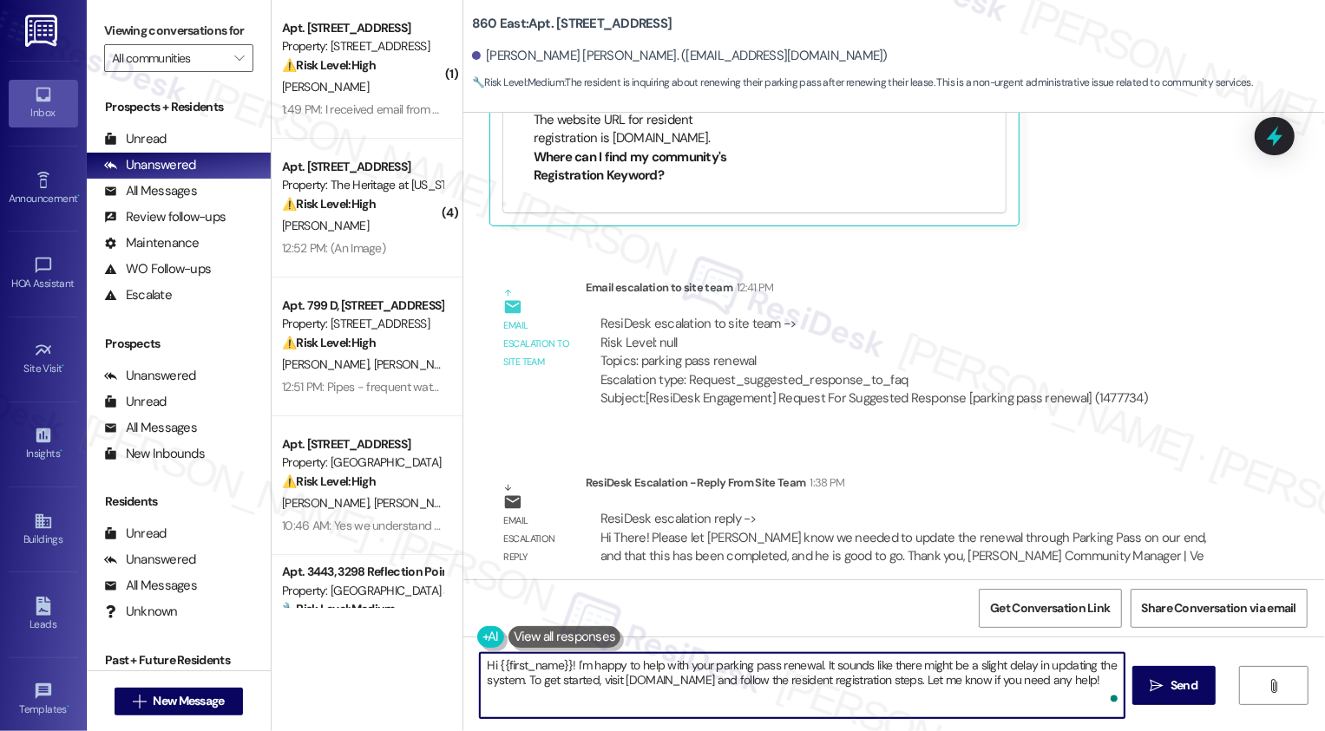
click at [667, 667] on textarea "Hi {{first_name}}! I'm happy to help with your parking pass renewal. It sounds …" at bounding box center [802, 685] width 645 height 65
drag, startPoint x: 569, startPoint y: 664, endPoint x: 594, endPoint y: 716, distance: 57.8
click at [594, 715] on textarea "Hi {{first_name}}! I'm happy to help with your parking pass renewal. It sounds …" at bounding box center [802, 685] width 645 height 65
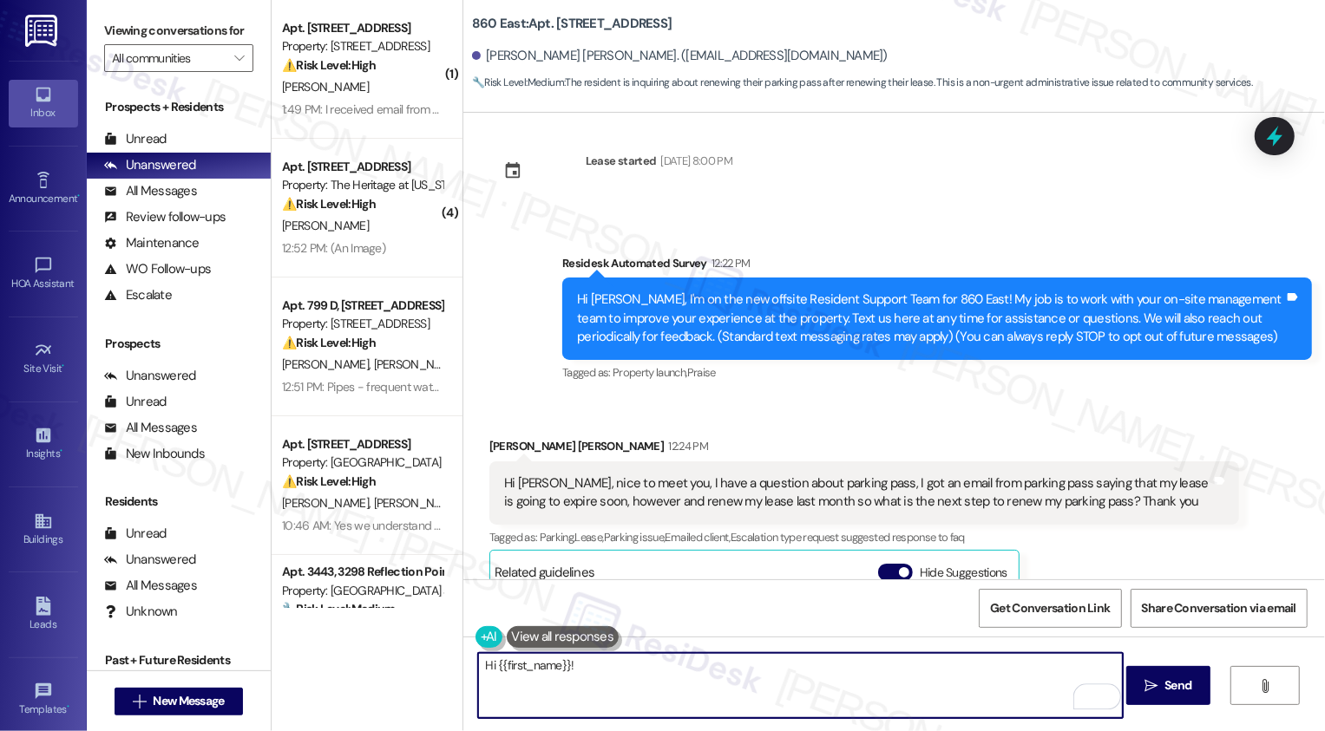
scroll to position [281, 0]
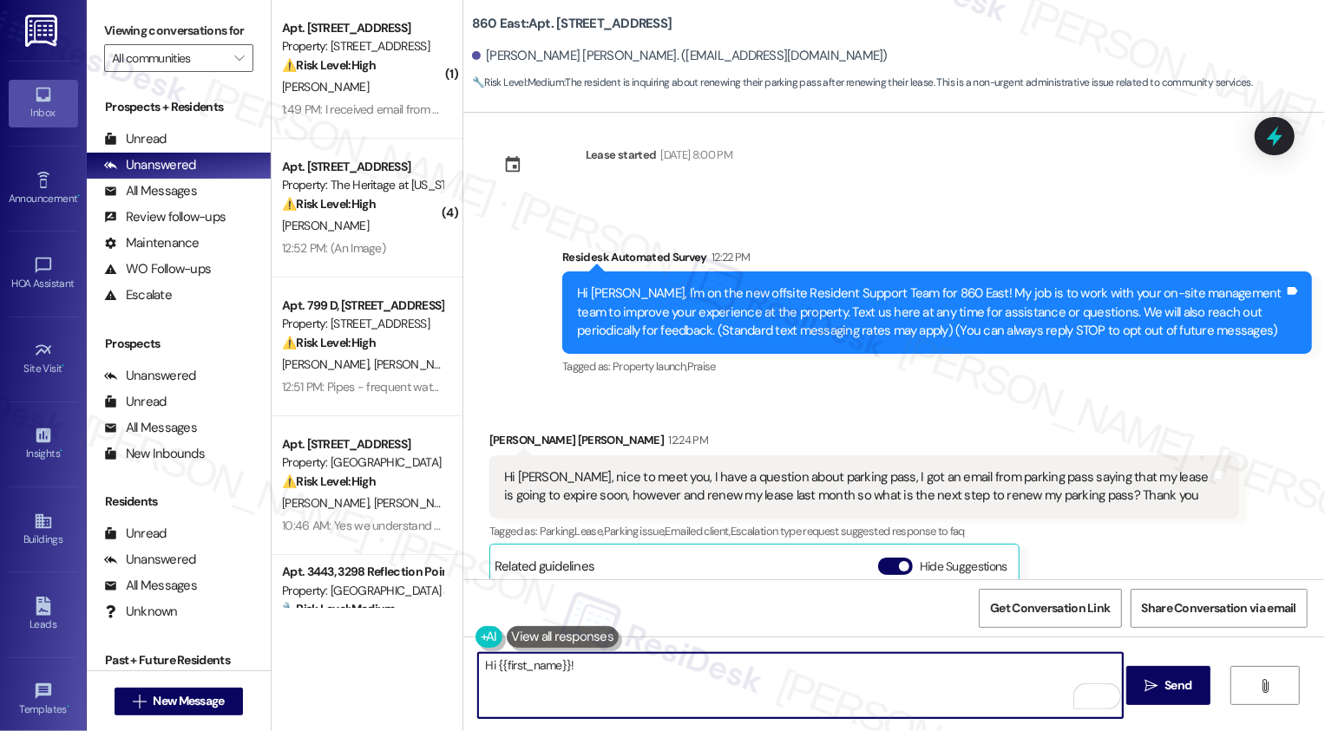
click at [600, 672] on textarea "Hi {{first_name}}!" at bounding box center [800, 685] width 645 height 65
click at [665, 667] on textarea "Hi {{first_name}}! It's nice to meet you. Thank you for letting me know about y…" at bounding box center [800, 685] width 645 height 65
click at [998, 672] on textarea "Hi {{first_name}}! It's nice to meet you. Thank you for letting me know about y…" at bounding box center [800, 685] width 645 height 65
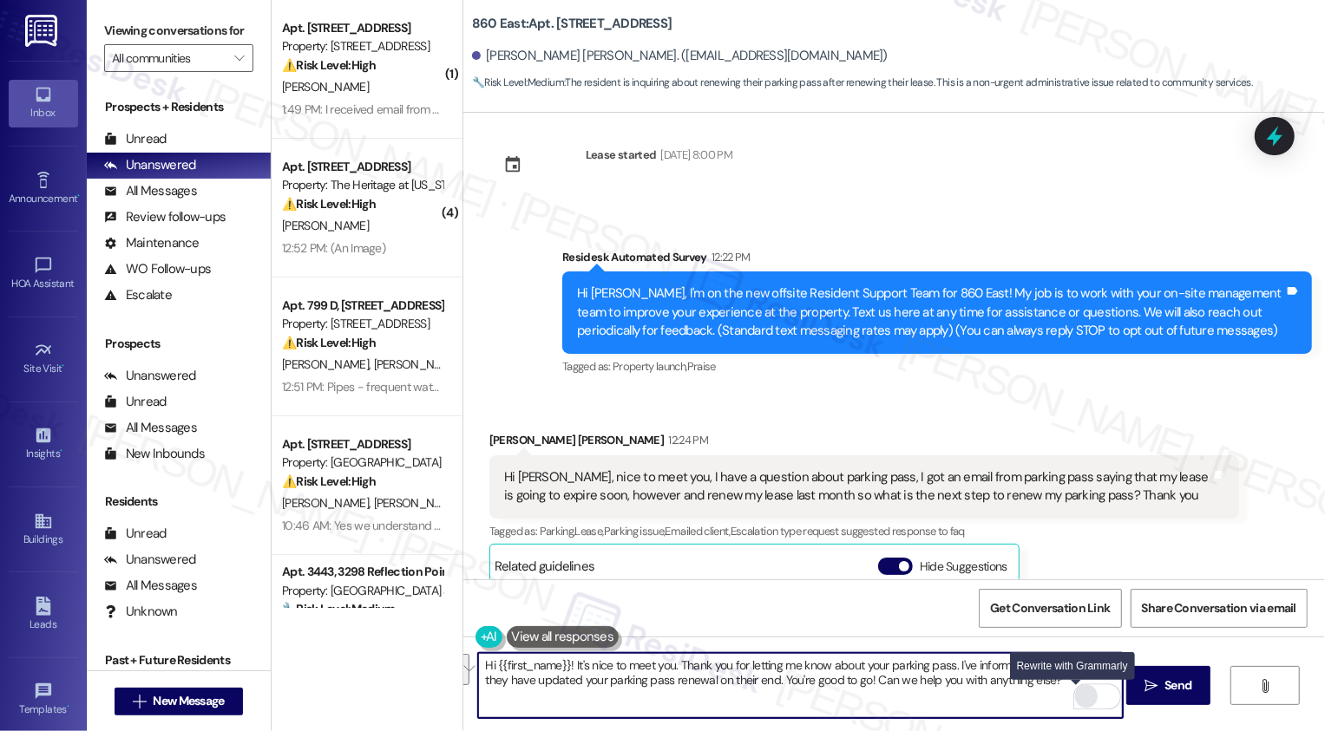
click at [1077, 697] on div "Rewrite with Grammarly" at bounding box center [1086, 697] width 19 height 20
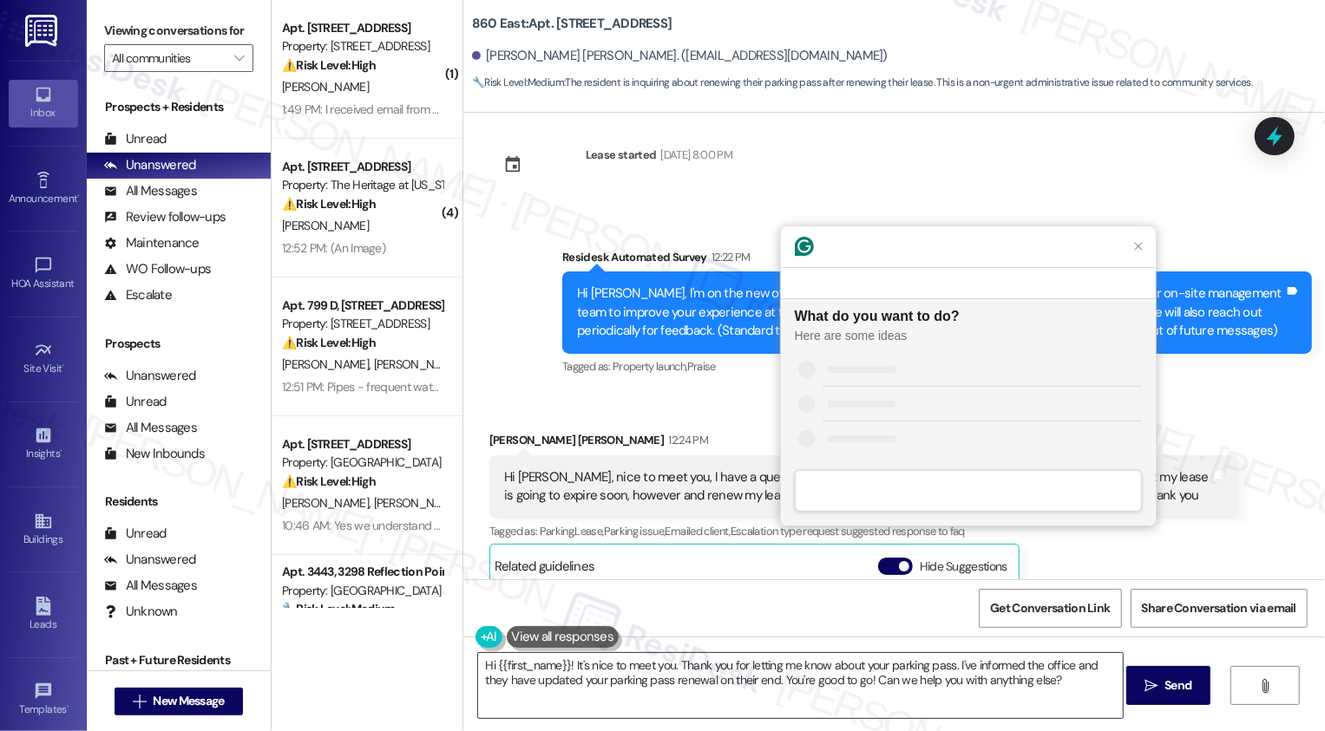
scroll to position [0, 0]
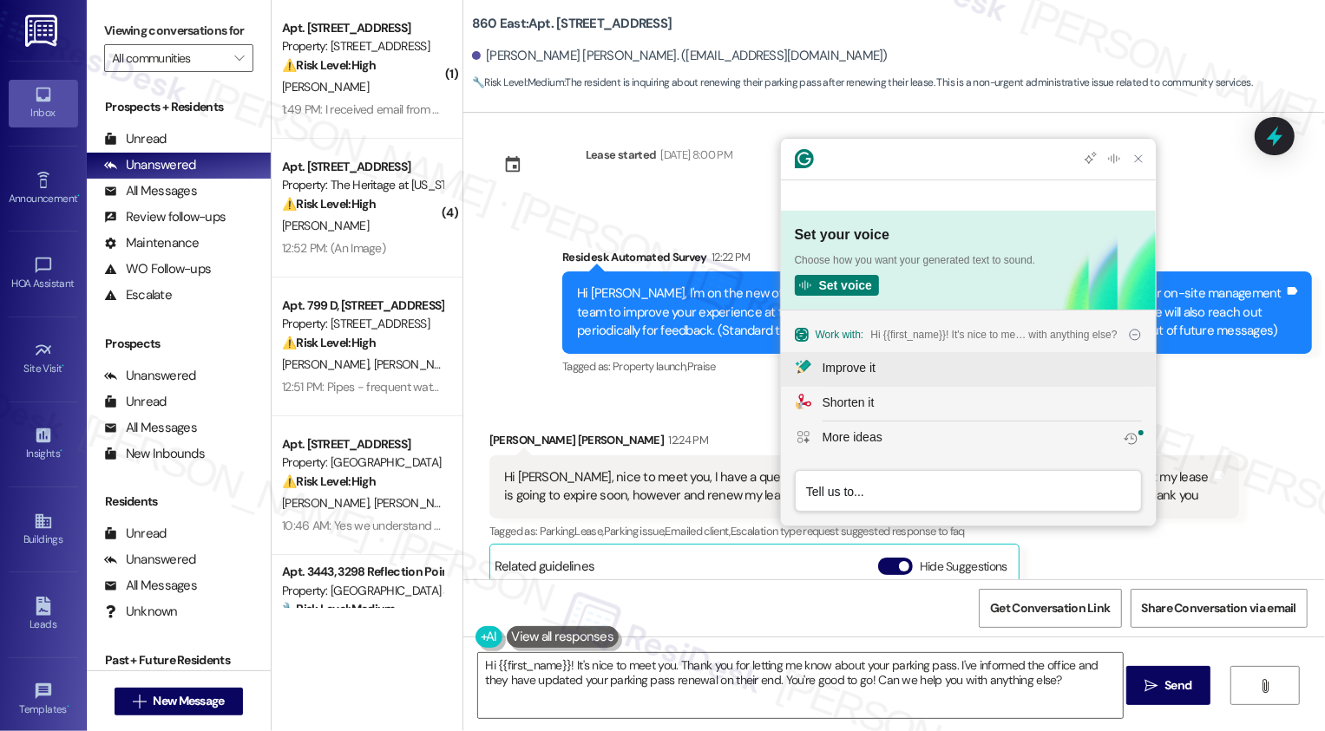
click at [859, 376] on div "Improve it" at bounding box center [849, 368] width 53 height 18
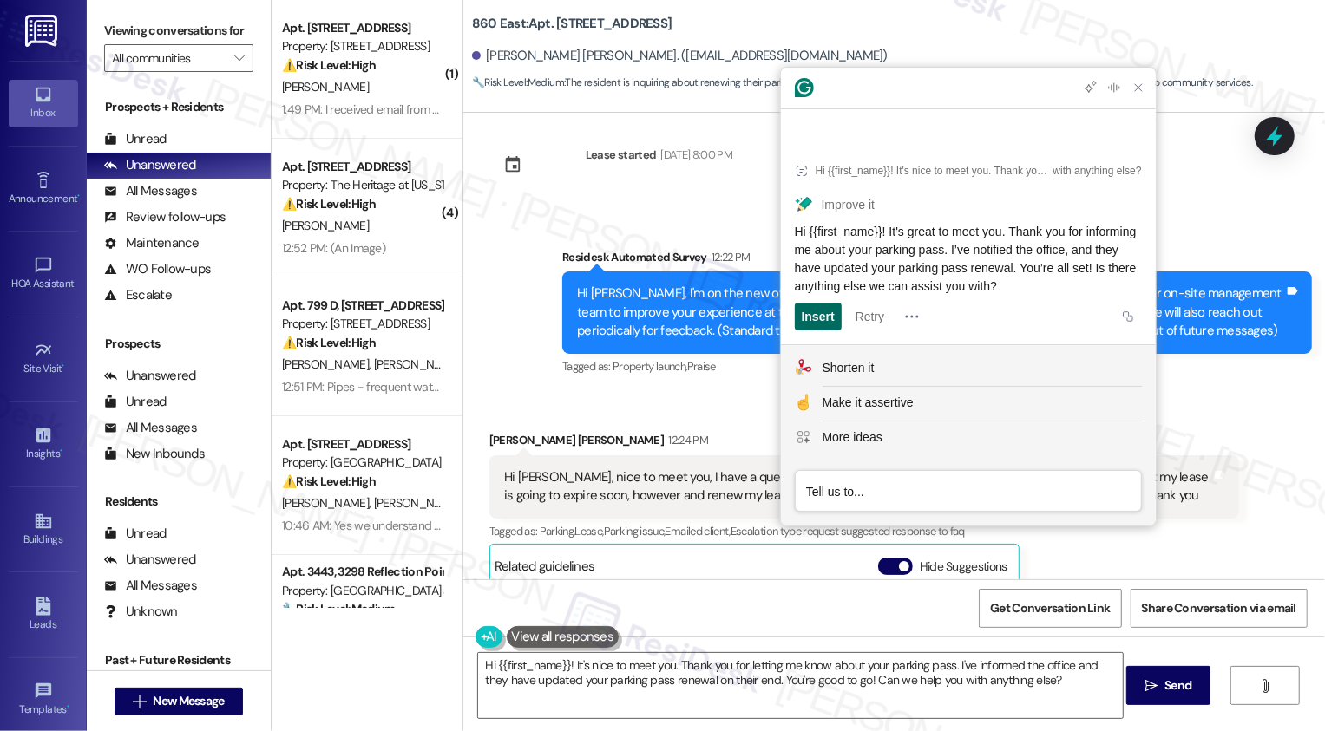
click at [823, 320] on div "Insert" at bounding box center [818, 317] width 33 height 28
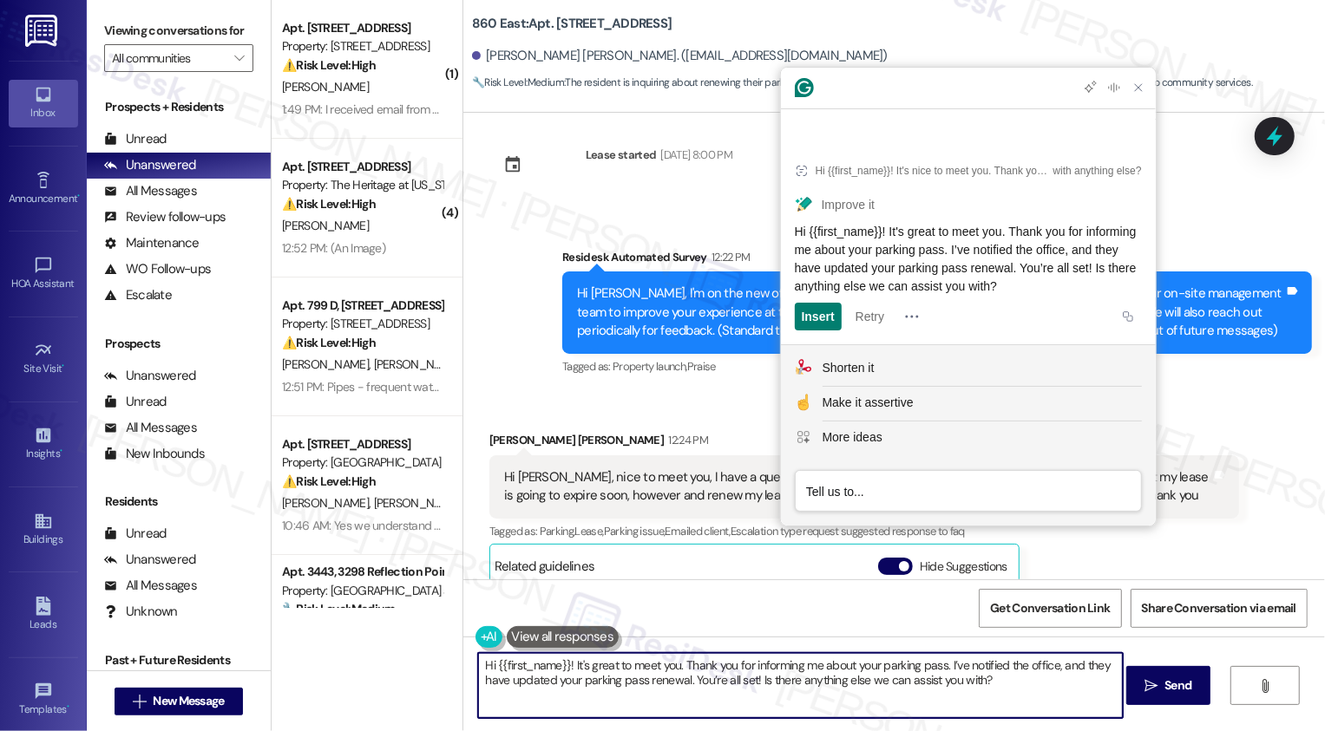
click at [808, 692] on textarea "Hi {{first_name}}! It's great to meet you. Thank you for informing me about you…" at bounding box center [800, 685] width 645 height 65
click at [889, 692] on textarea "Hi {{first_name}}! It's great to meet you. Thank you for informing me about you…" at bounding box center [800, 685] width 645 height 65
type textarea "Hi {{first_name}}! It's great to meet you. Thank you for informing me about you…"
click at [1157, 692] on span " Send" at bounding box center [1168, 686] width 55 height 18
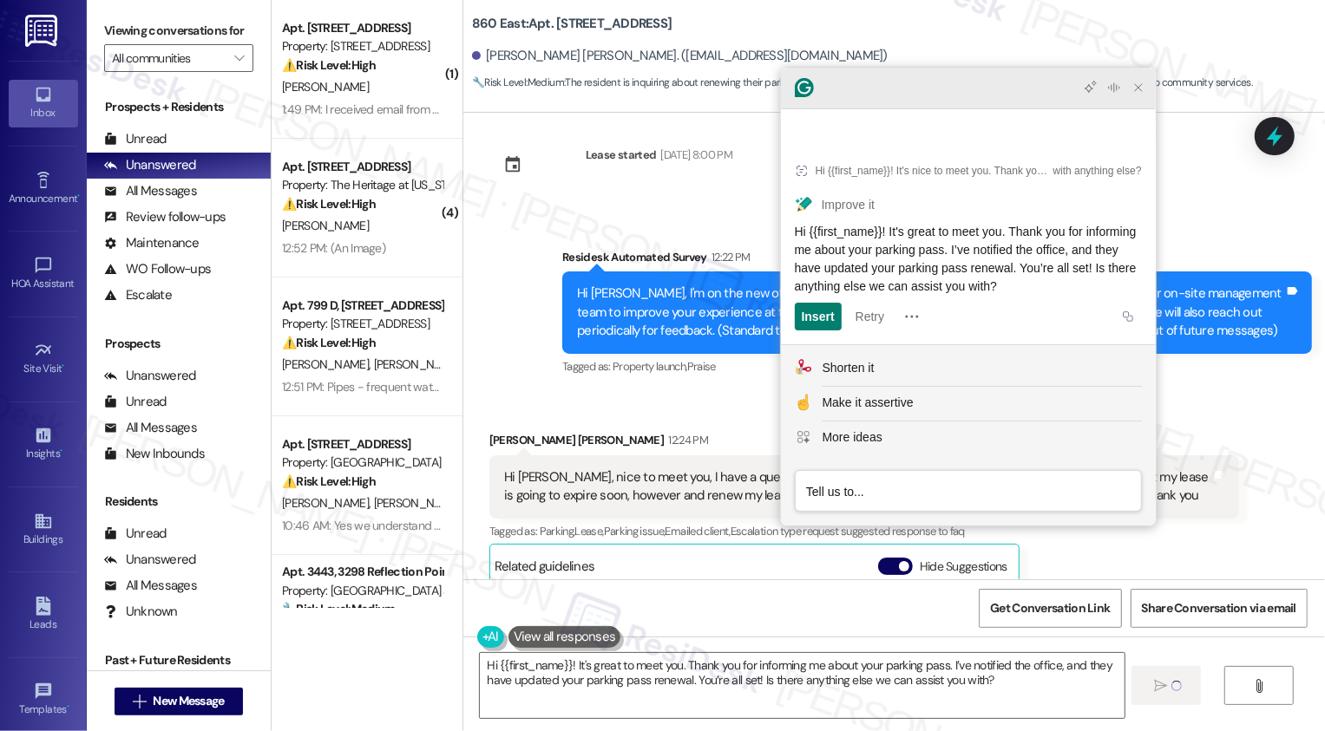
click at [1140, 95] on icon "Close Grammarly Assistant" at bounding box center [1138, 88] width 14 height 14
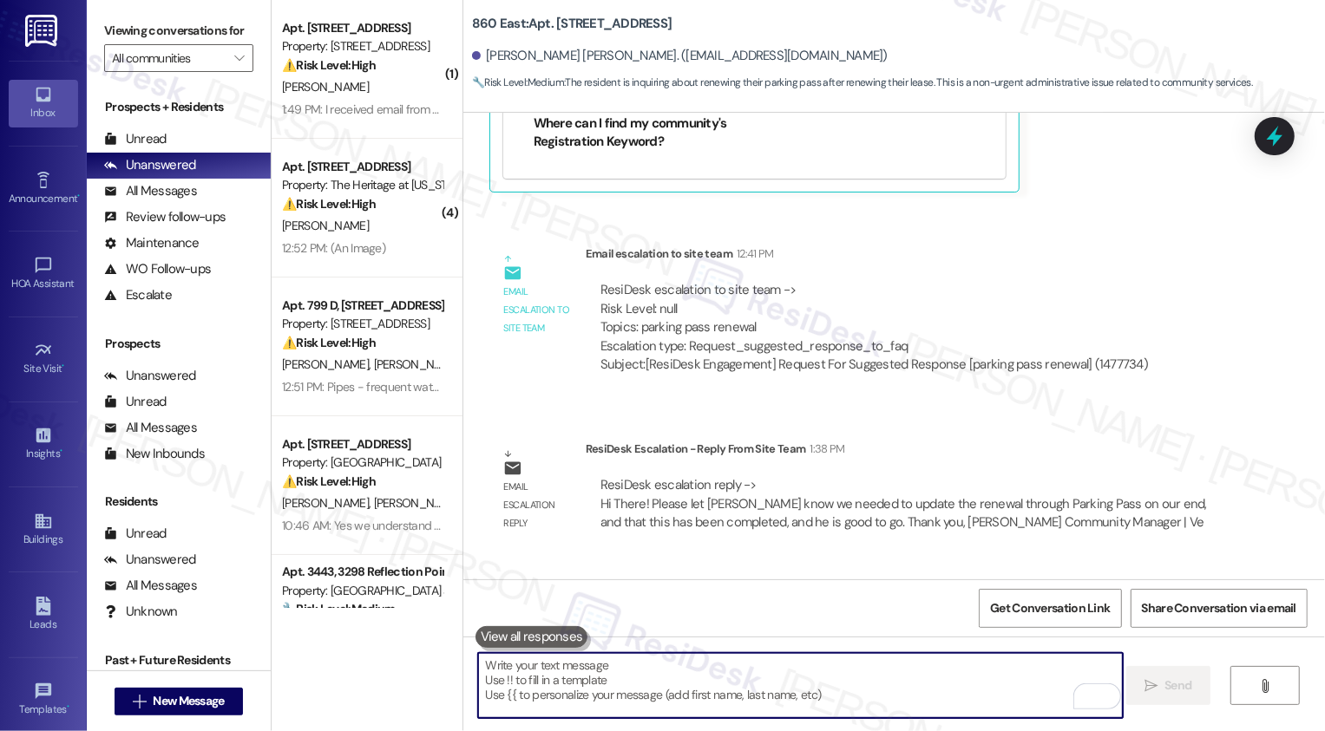
scroll to position [1071, 0]
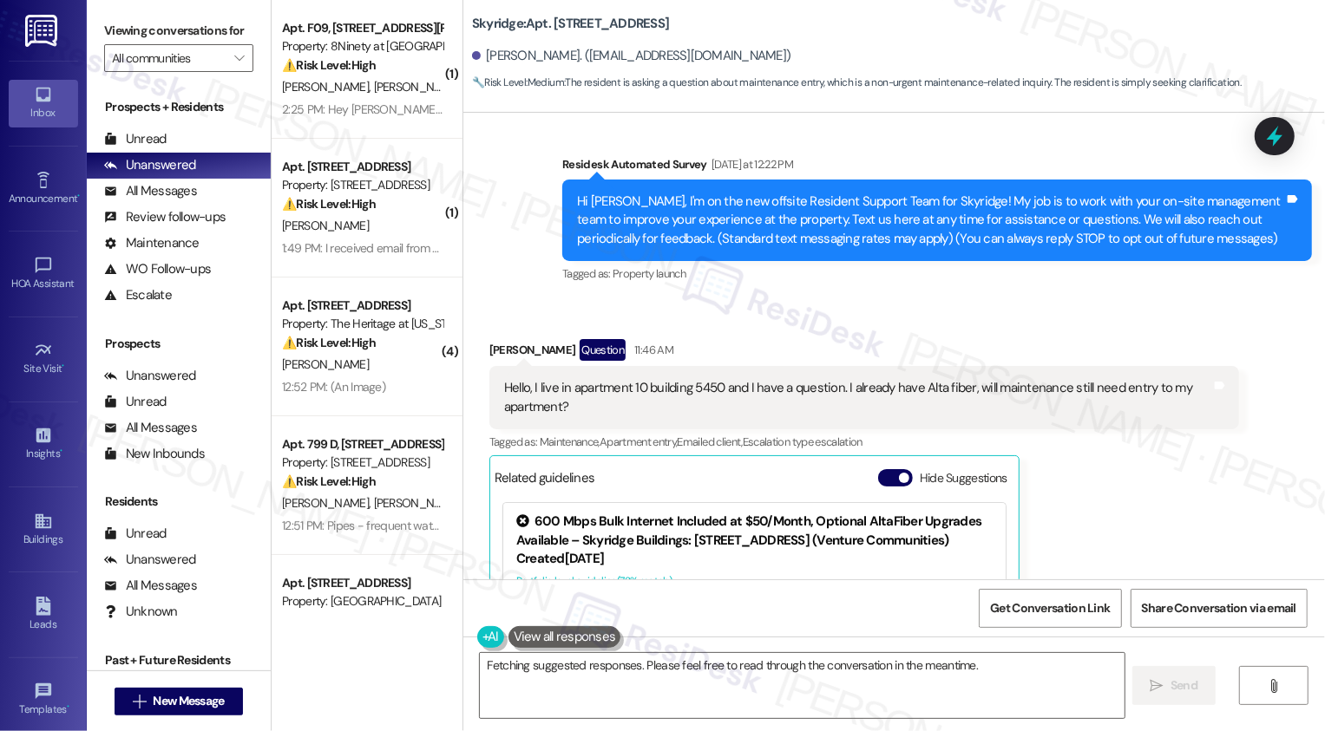
scroll to position [126, 0]
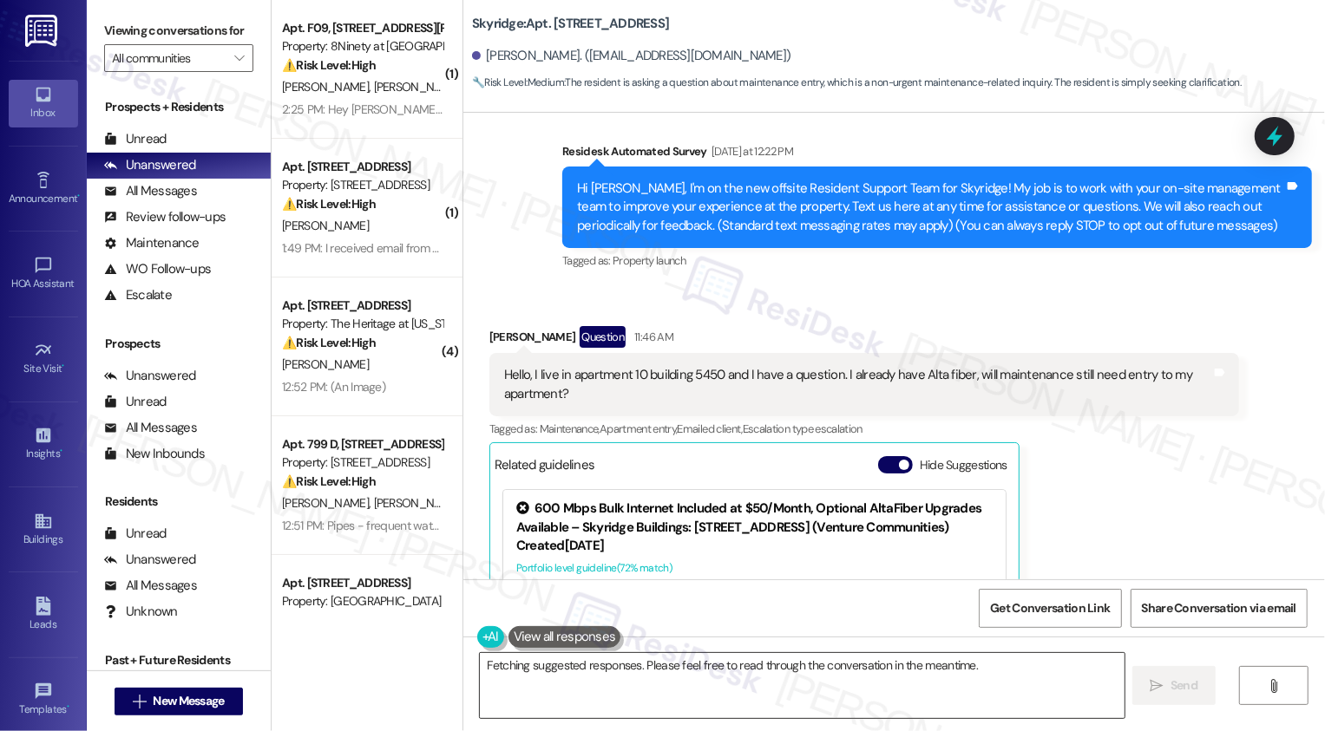
click at [680, 674] on textarea "Hi [PERSON_NAME], I'm happy to help! Since you already have AltaFiber, maintena…" at bounding box center [802, 685] width 645 height 65
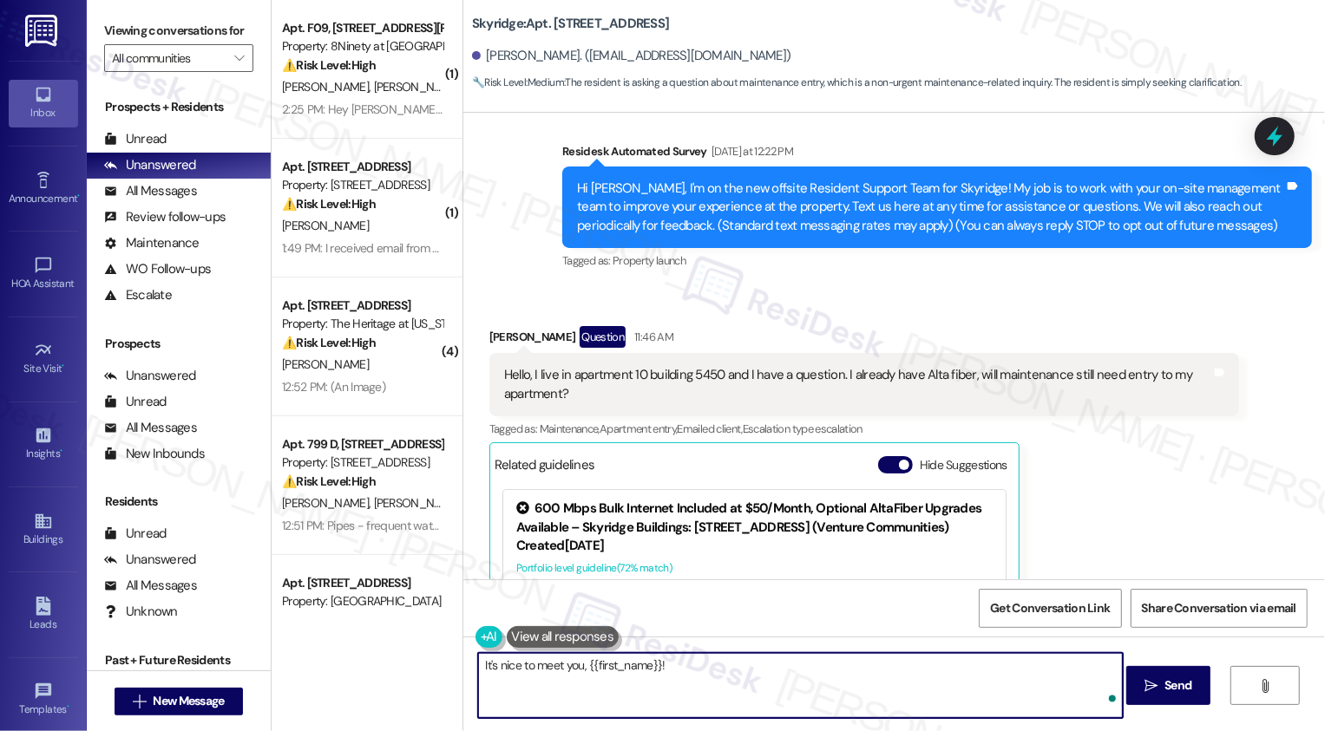
paste textarea "Yes, [PERSON_NAME] will still need to enter your apartment."
type textarea "It's nice to meet you, {{first_name}}! Yes, [PERSON_NAME] will still need to en…"
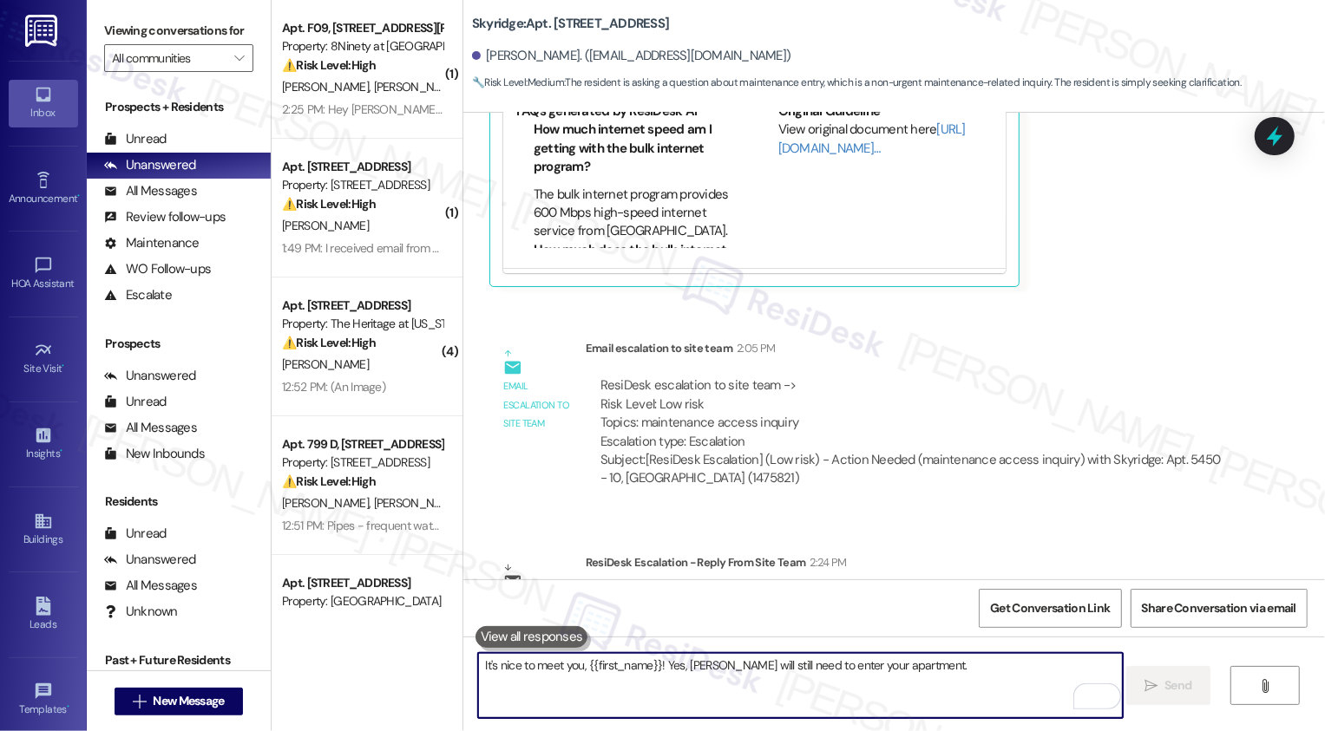
scroll to position [831, 0]
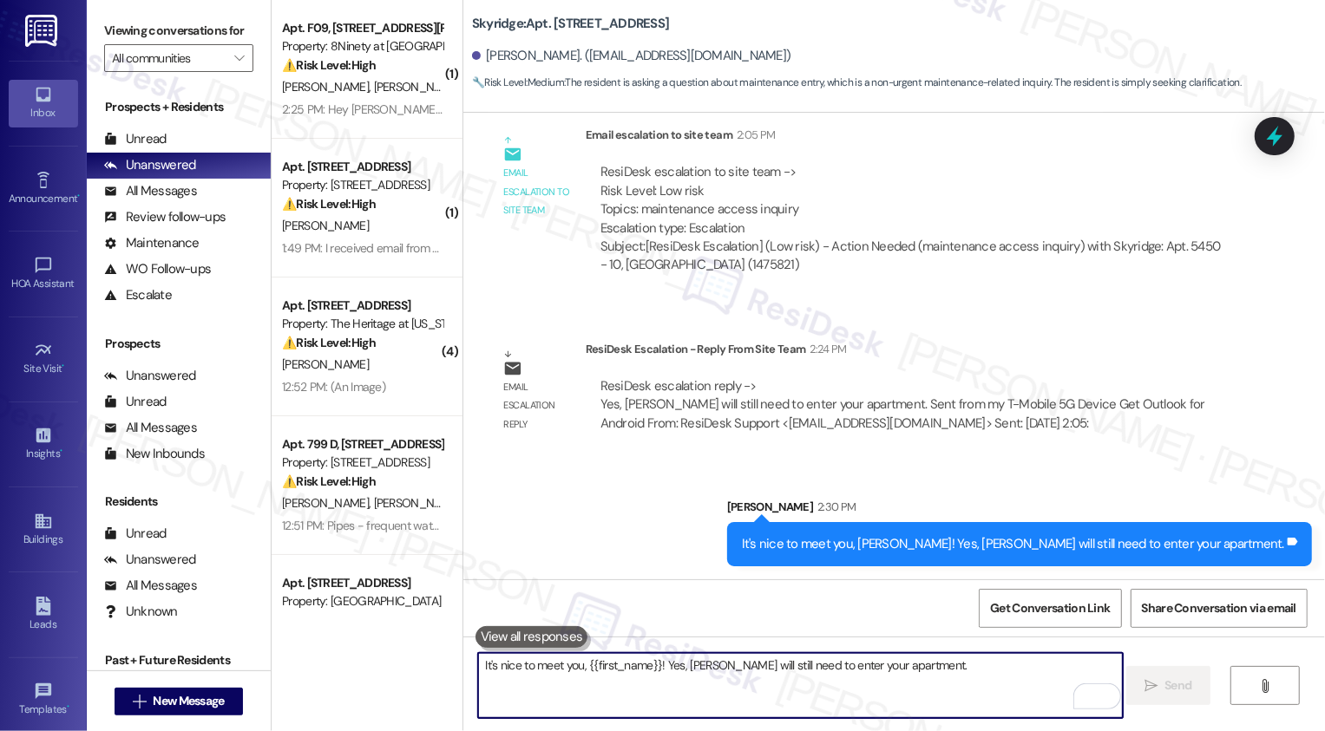
click at [970, 684] on textarea "It's nice to meet you, {{first_name}}! Yes, [PERSON_NAME] will still need to en…" at bounding box center [800, 685] width 645 height 65
type textarea "Let me know if you have any more questions!"
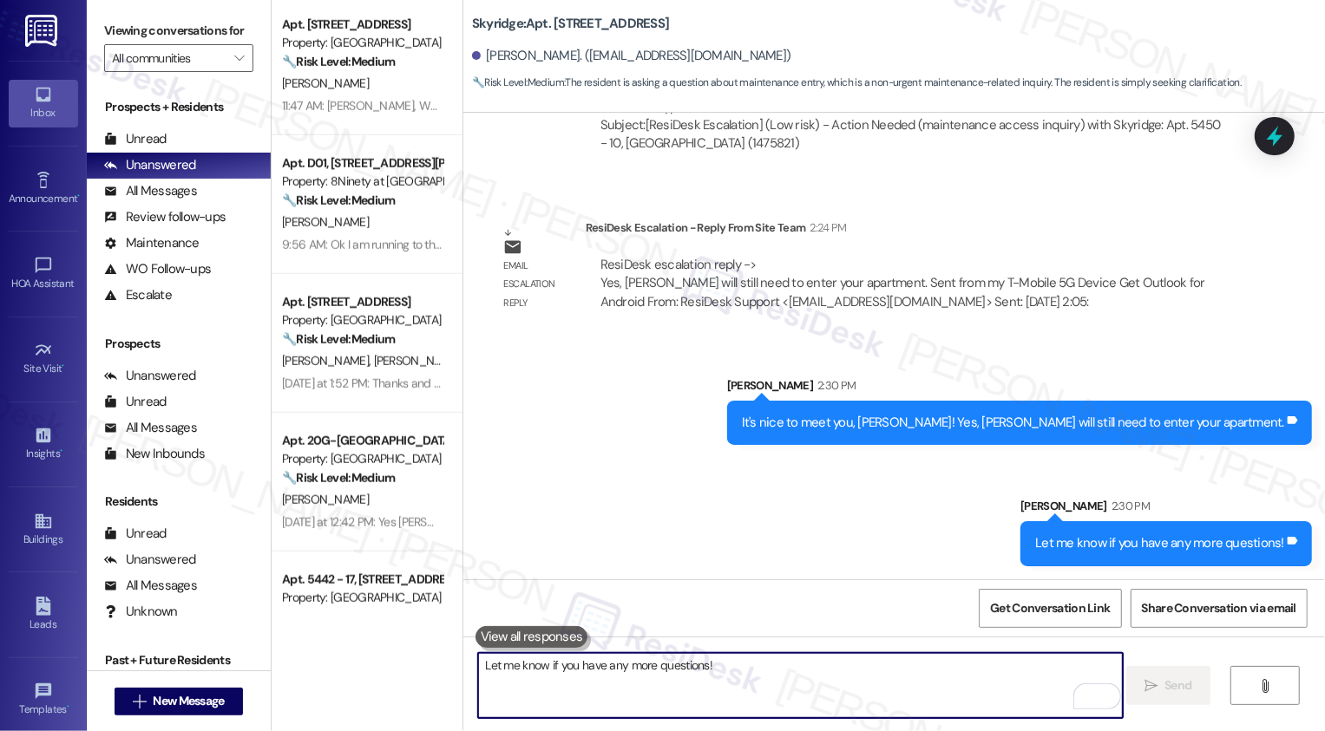
scroll to position [1128, 0]
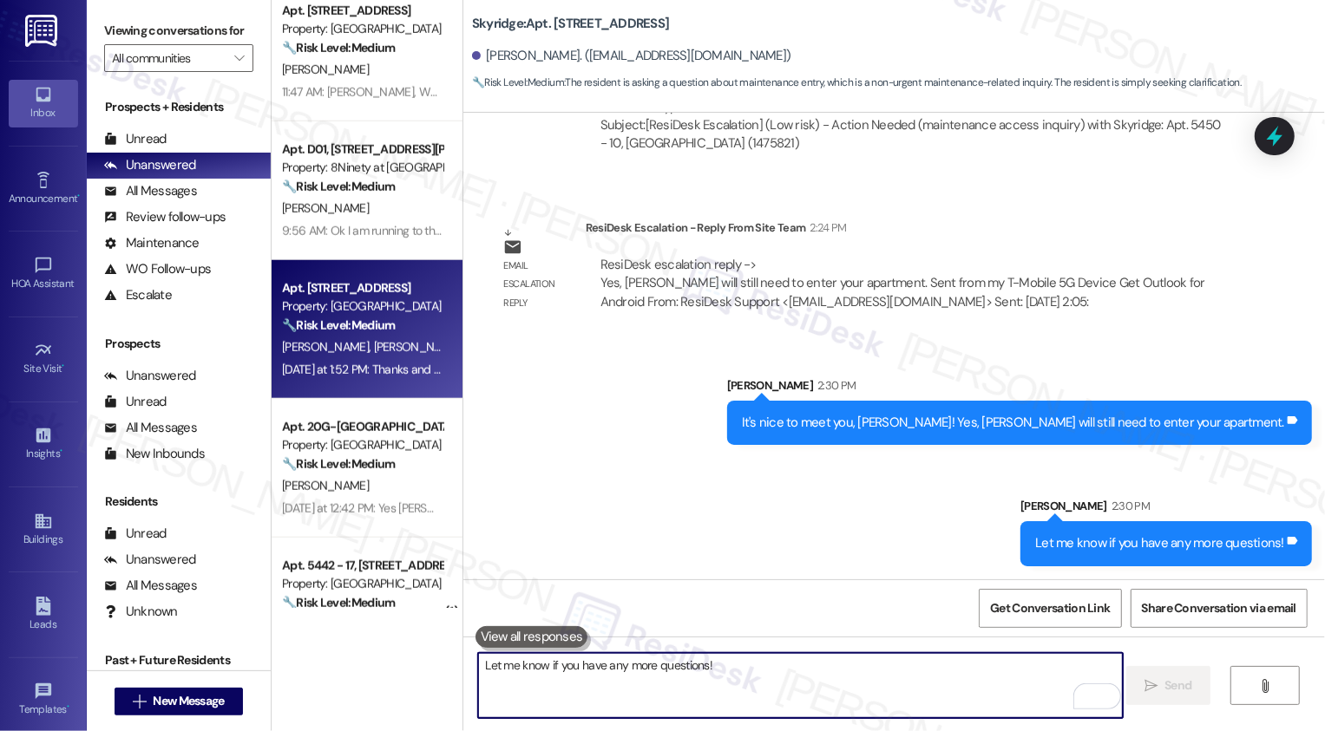
click at [345, 357] on div "[PERSON_NAME] [PERSON_NAME]" at bounding box center [362, 348] width 164 height 22
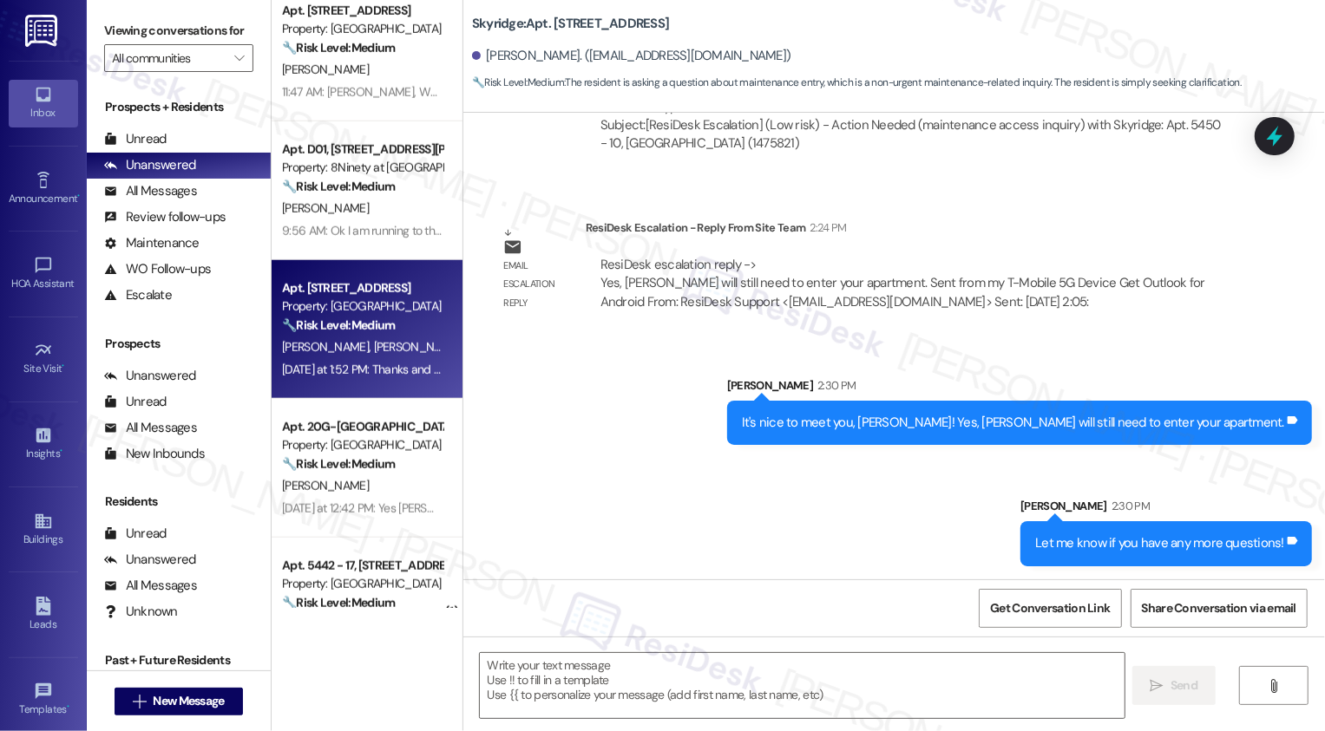
click at [345, 357] on div "[PERSON_NAME] [PERSON_NAME]" at bounding box center [362, 348] width 164 height 22
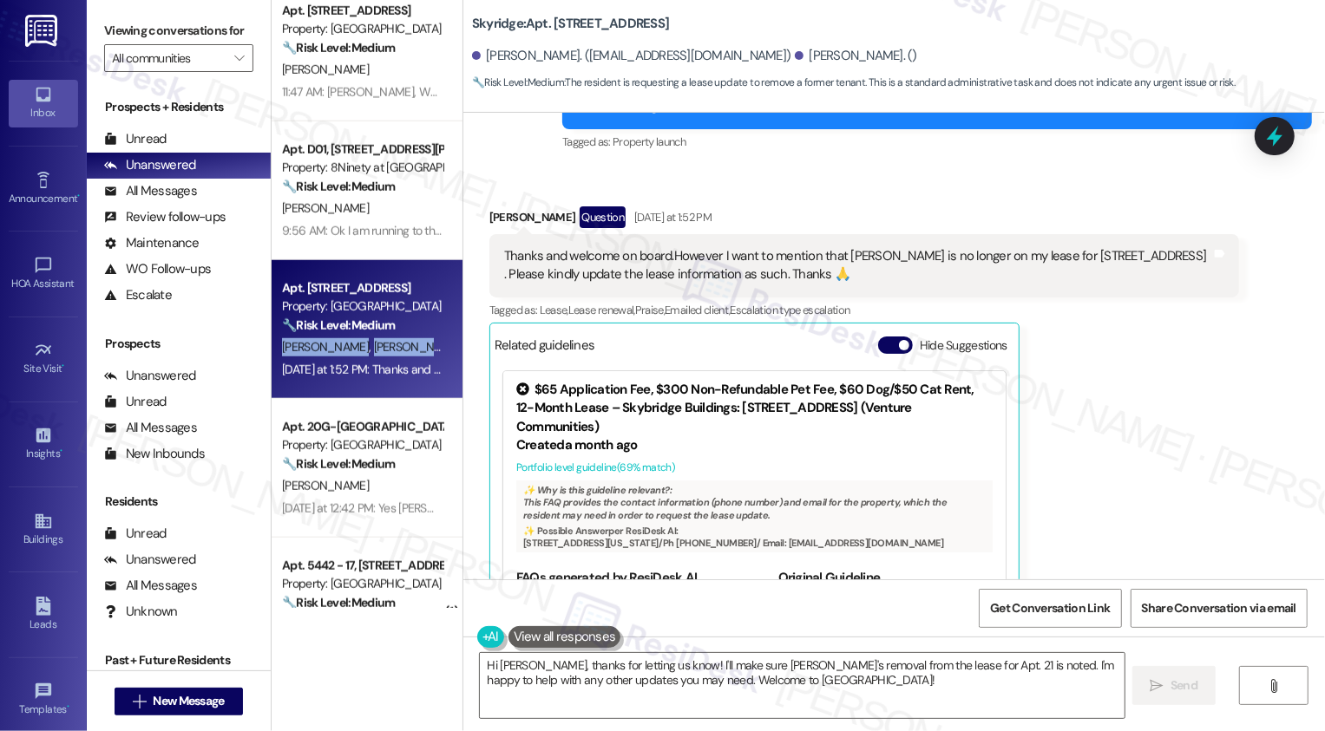
scroll to position [247, 0]
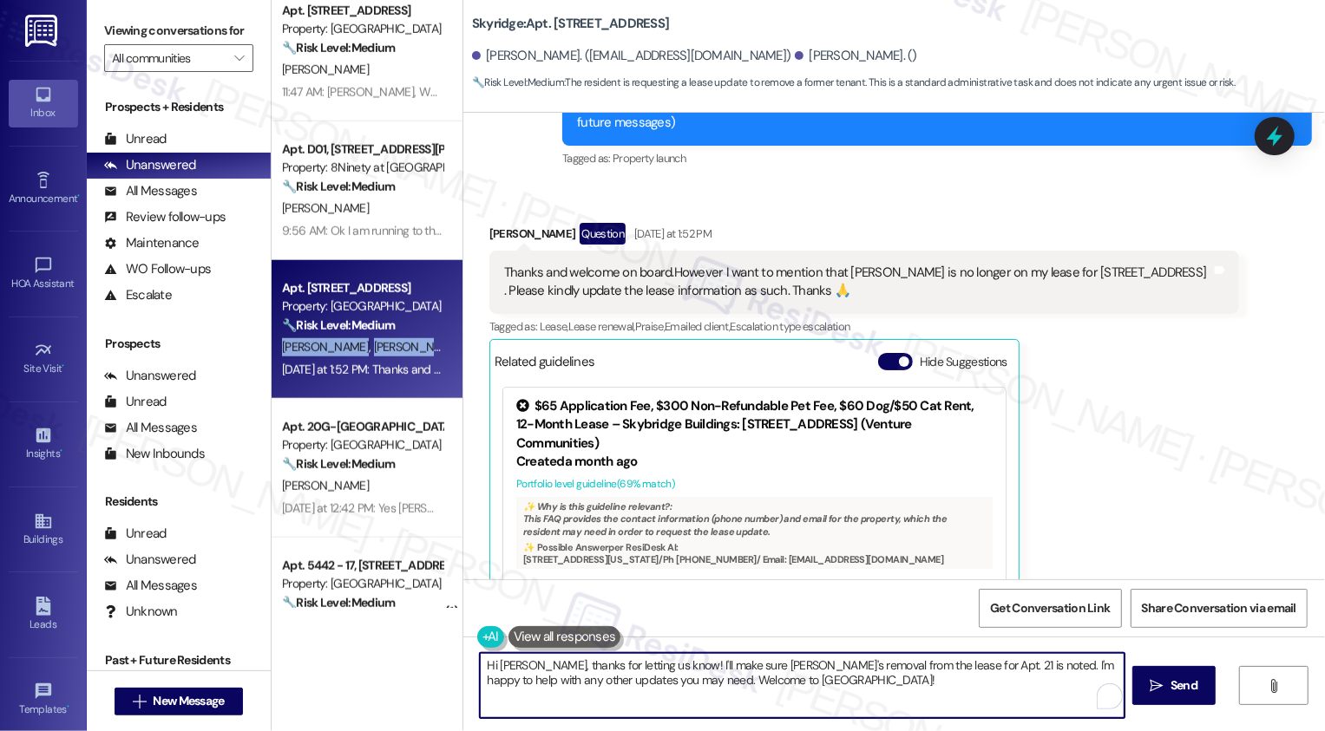
drag, startPoint x: 681, startPoint y: 663, endPoint x: 870, endPoint y: 711, distance: 195.1
click at [870, 711] on textarea "Hi Emmanuel, thanks for letting us know! I'll make sure Francisca's removal fro…" at bounding box center [802, 685] width 645 height 65
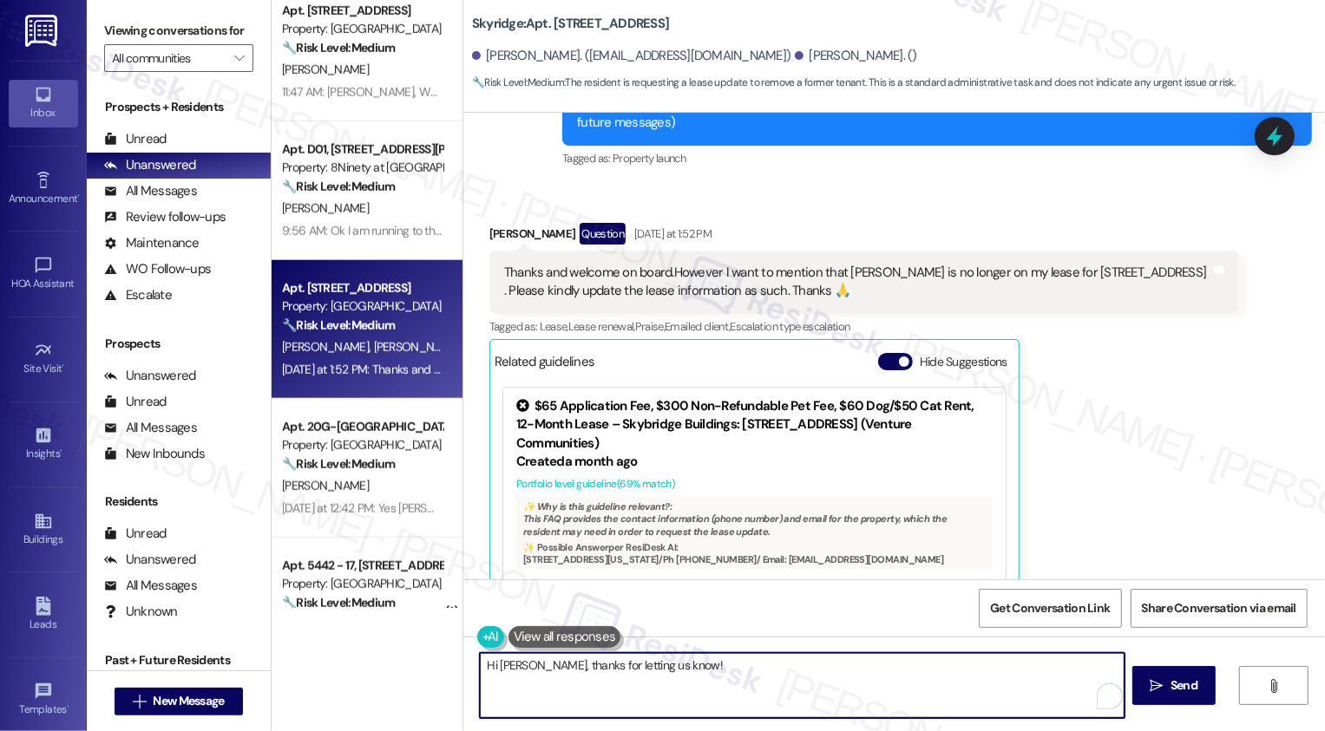
click at [486, 675] on textarea "Hi Emmanuel, thanks for letting us know!" at bounding box center [802, 685] width 645 height 65
click at [483, 668] on textarea "Hi Emmanuel, thanks for letting us know!" at bounding box center [802, 685] width 645 height 65
click at [733, 663] on textarea "It's nice to meet you, Emmanuel! Thanks for letting us know!" at bounding box center [800, 685] width 645 height 65
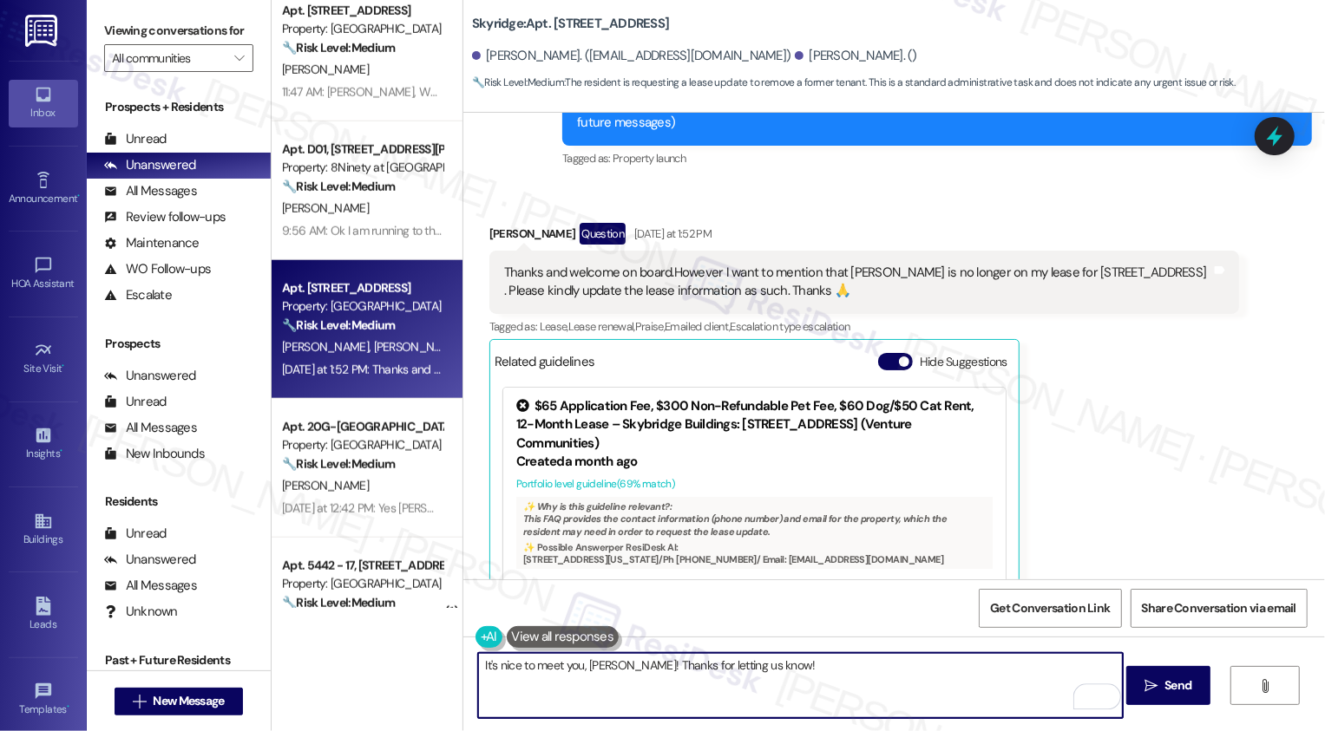
click at [733, 663] on textarea "It's nice to meet you, Emmanuel! Thanks for letting us know!" at bounding box center [800, 685] width 645 height 65
click at [793, 672] on textarea "It's nice to meet you, Emmanuel! Thanks for letting me know!" at bounding box center [800, 685] width 645 height 65
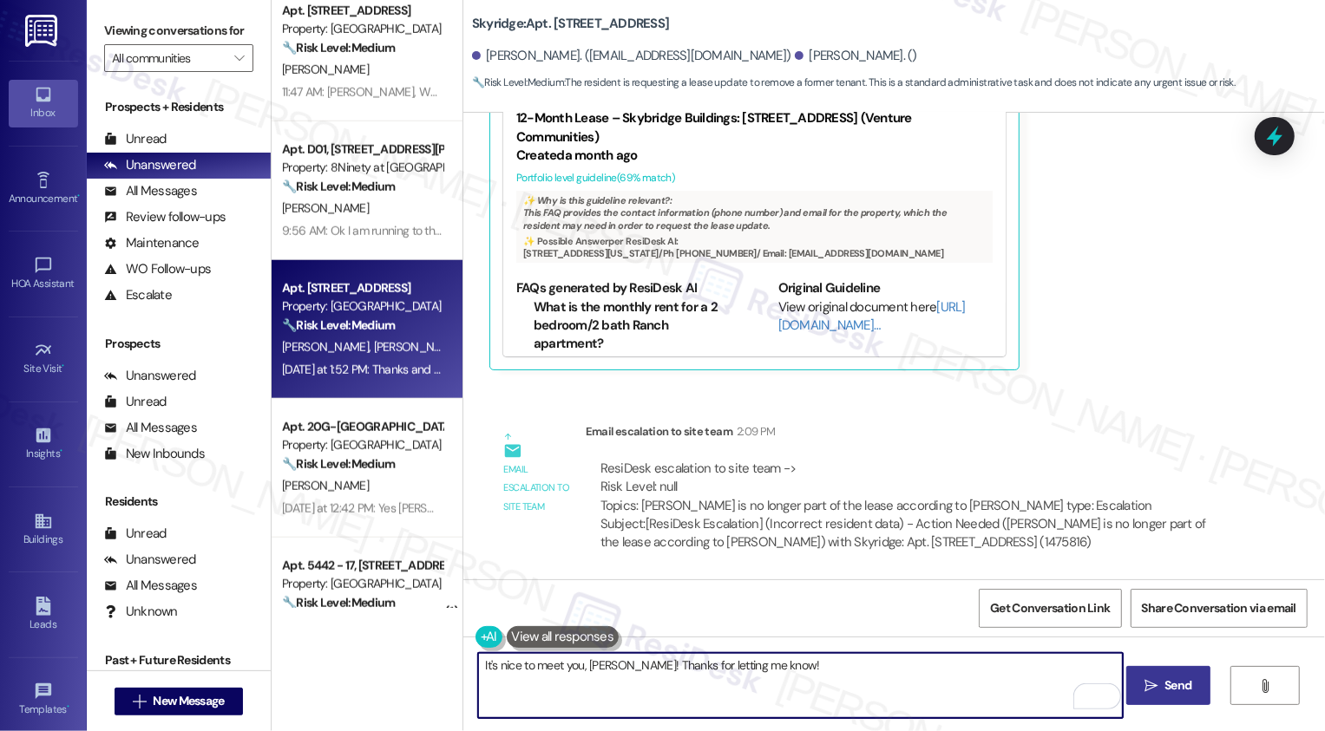
type textarea "It's nice to meet you, Emmanuel! Thanks for letting me know!"
click at [1157, 680] on span " Send" at bounding box center [1168, 686] width 55 height 18
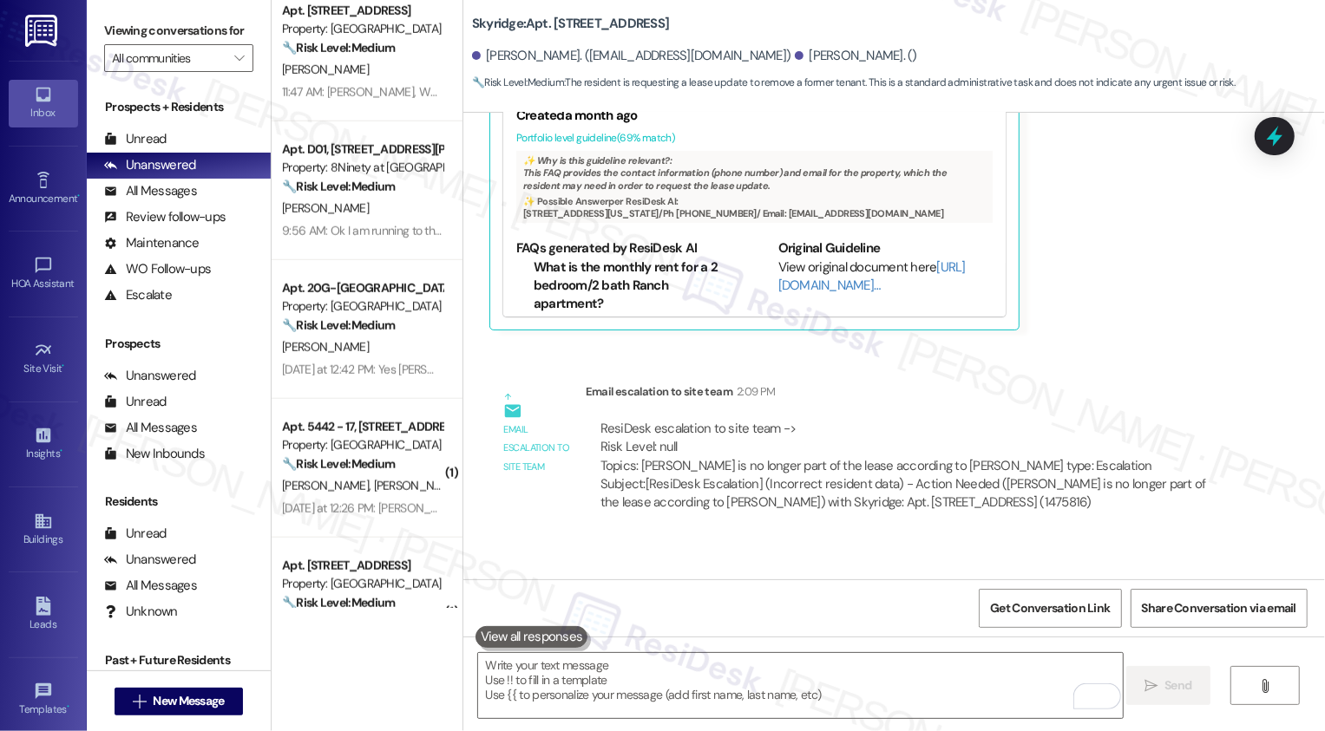
scroll to position [692, 0]
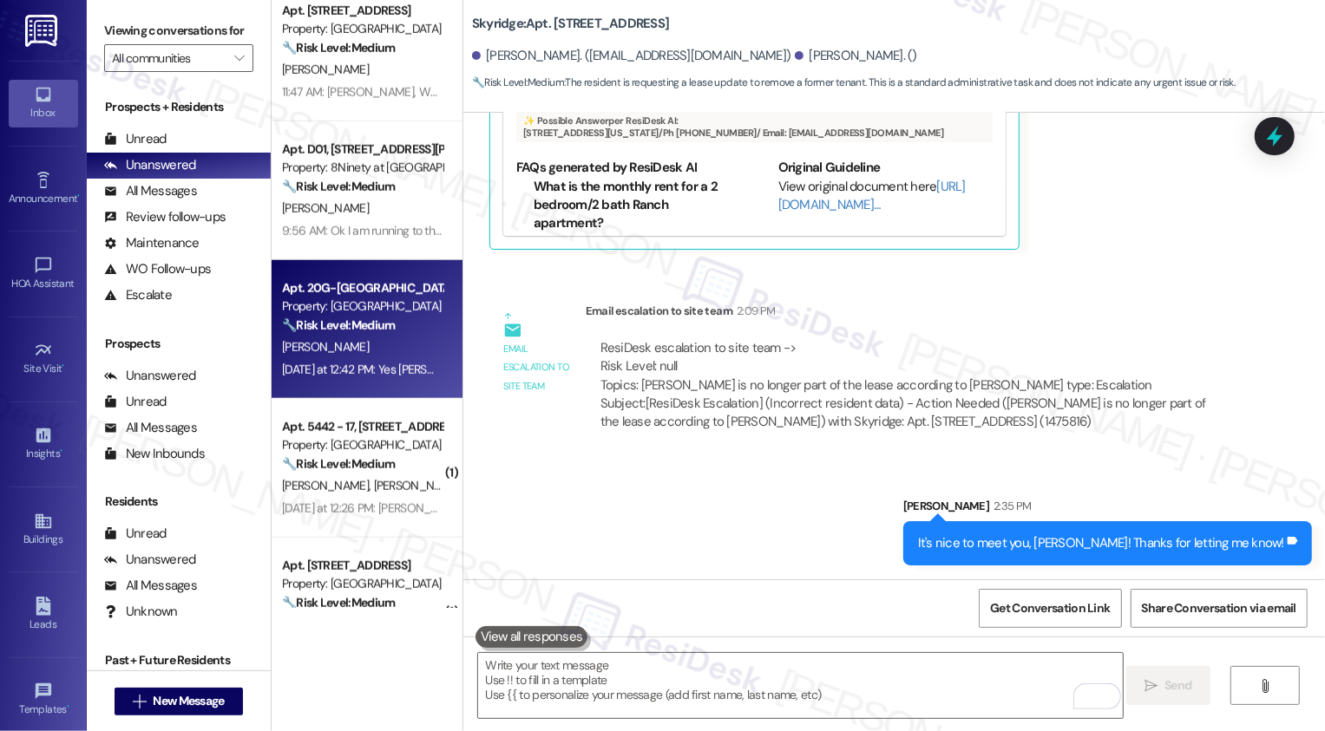
click at [388, 314] on div "Property: Bridgewater Crossing" at bounding box center [362, 307] width 161 height 18
type textarea "Fetching suggested responses. Please feel free to read through the conversation…"
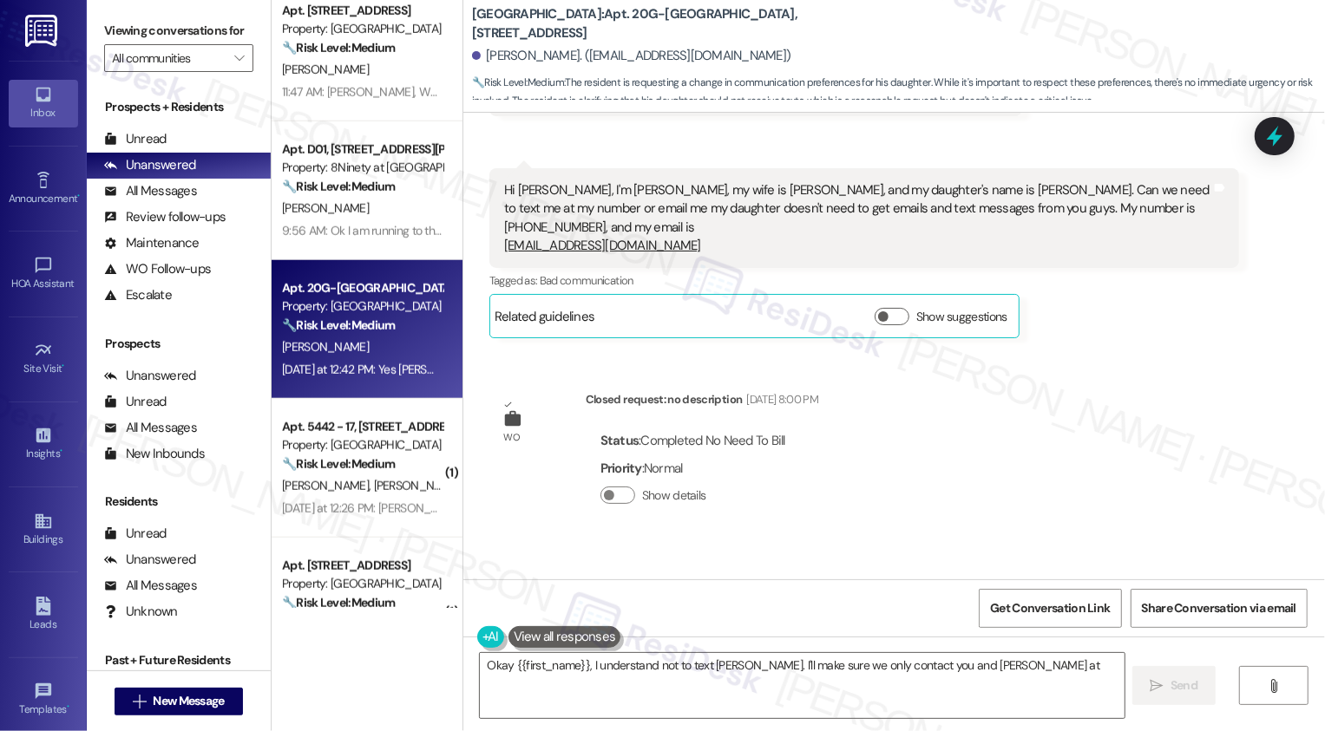
scroll to position [179, 0]
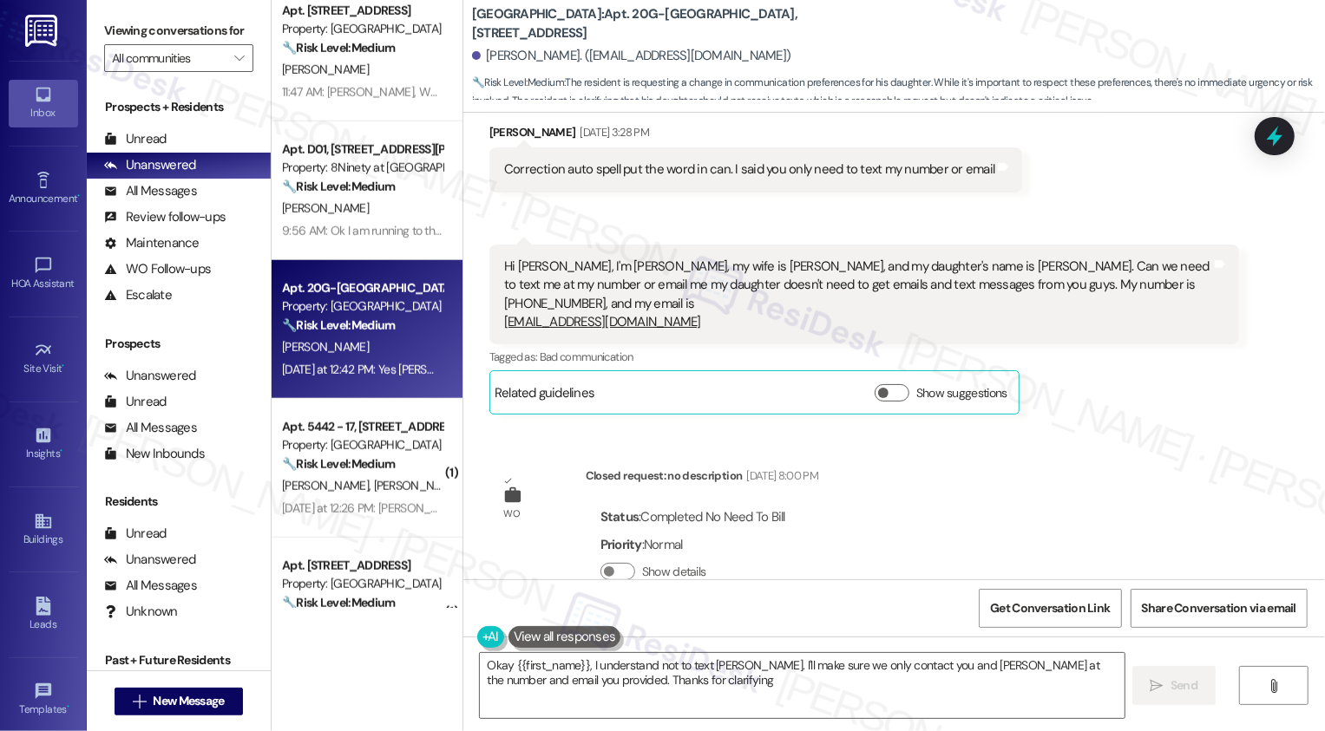
type textarea "Okay {{first_name}}, I understand not to text Elyshia. I'll make sure we only c…"
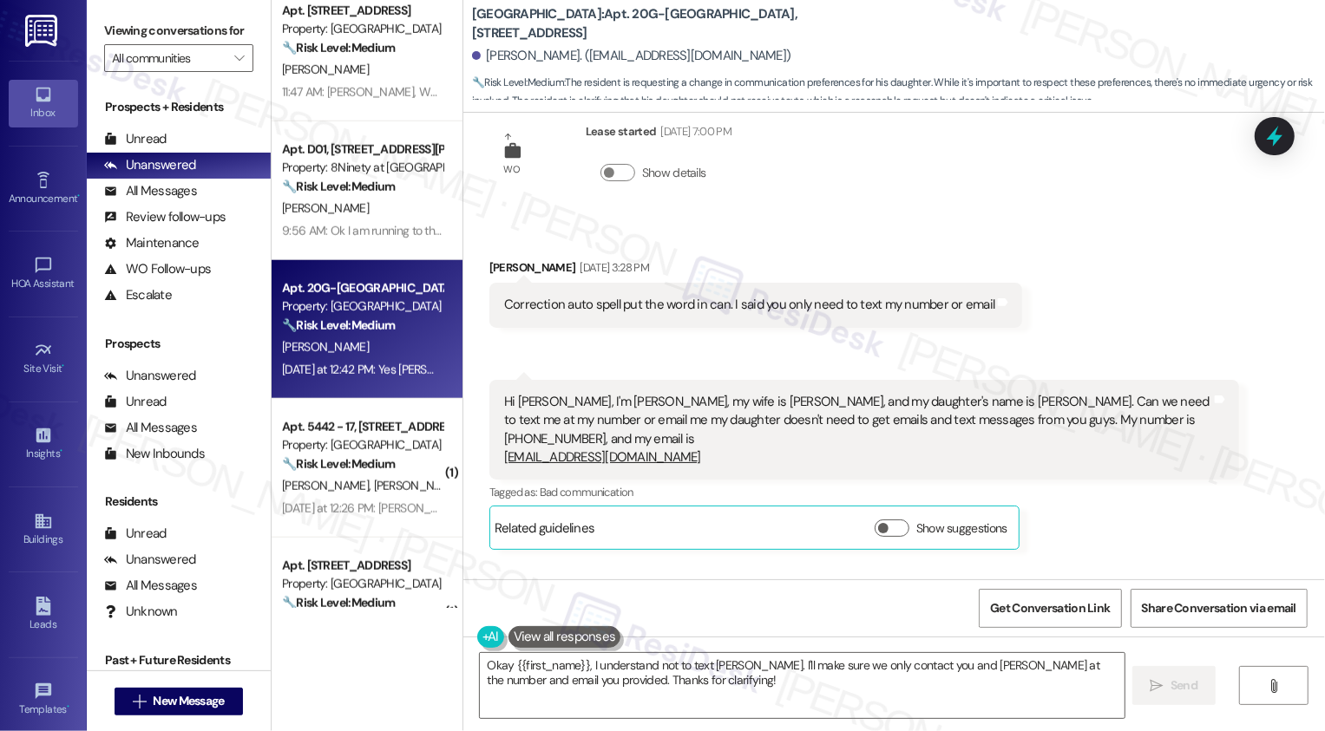
scroll to position [0, 0]
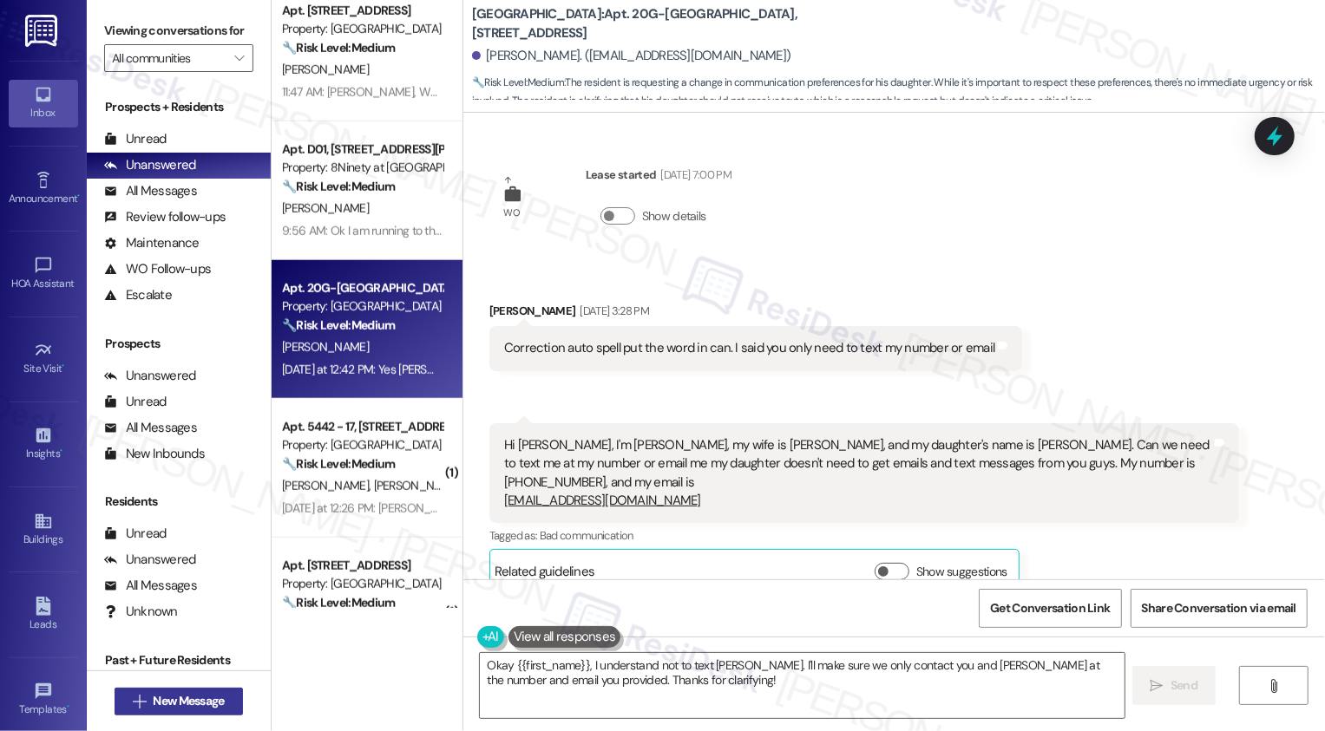
click at [204, 698] on span "New Message" at bounding box center [188, 701] width 71 height 18
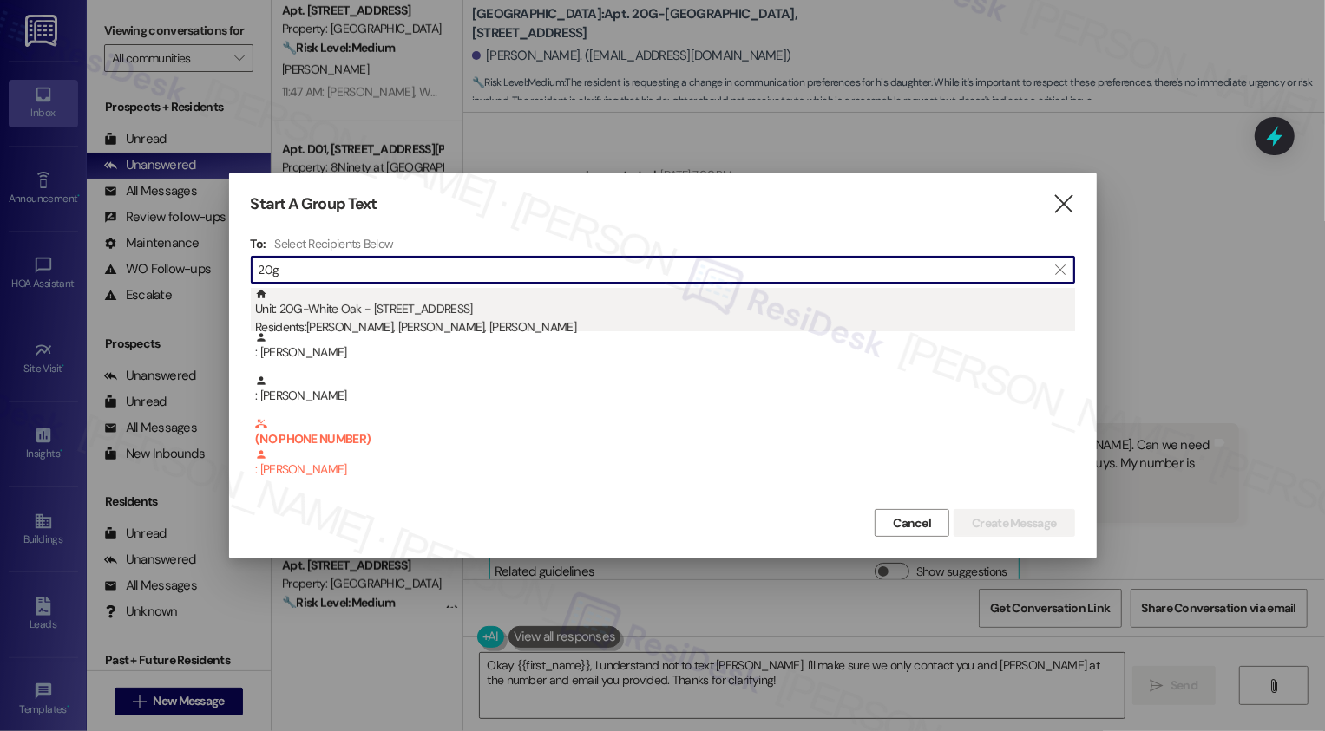
type input "20g"
click at [382, 311] on div "Unit: 20G-White Oak - 5 Fall Wood Drive Residents: Elyshia Seaman, Darrel Cantr…" at bounding box center [665, 312] width 820 height 49
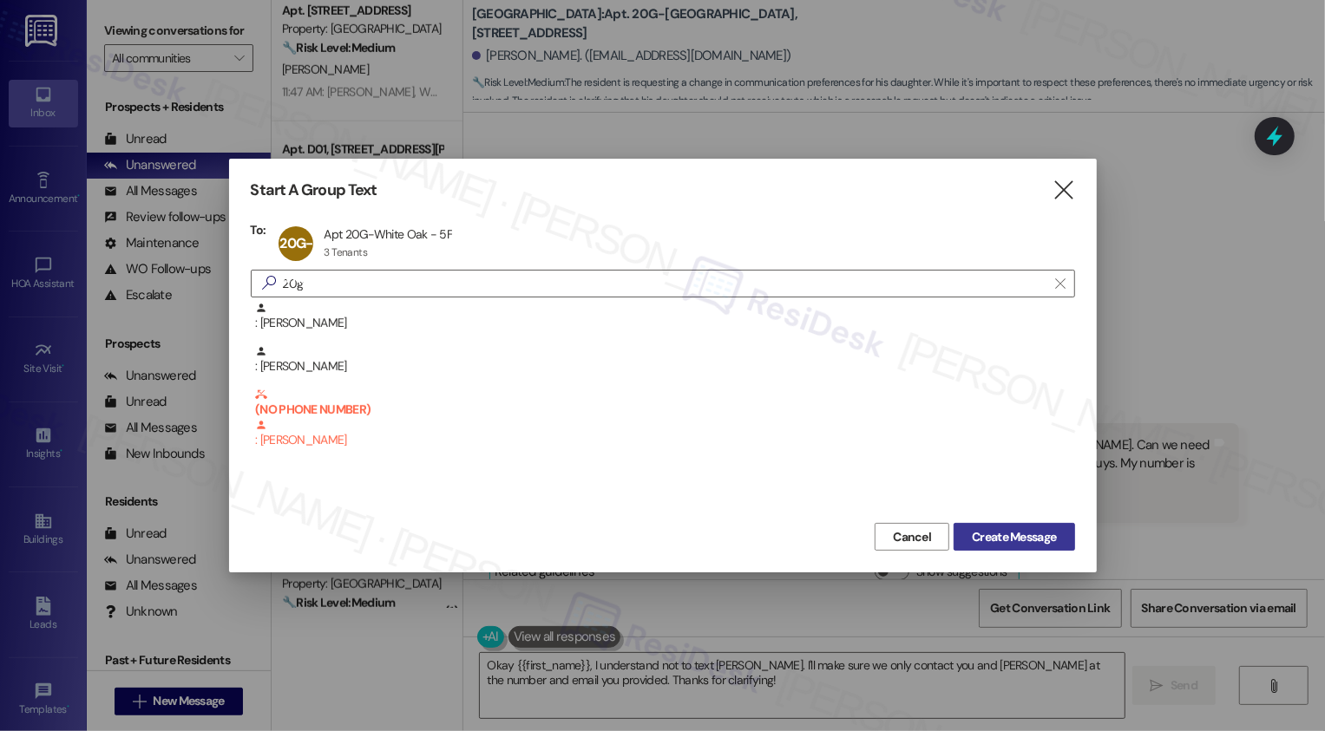
click at [990, 539] on span "Create Message" at bounding box center [1014, 537] width 84 height 18
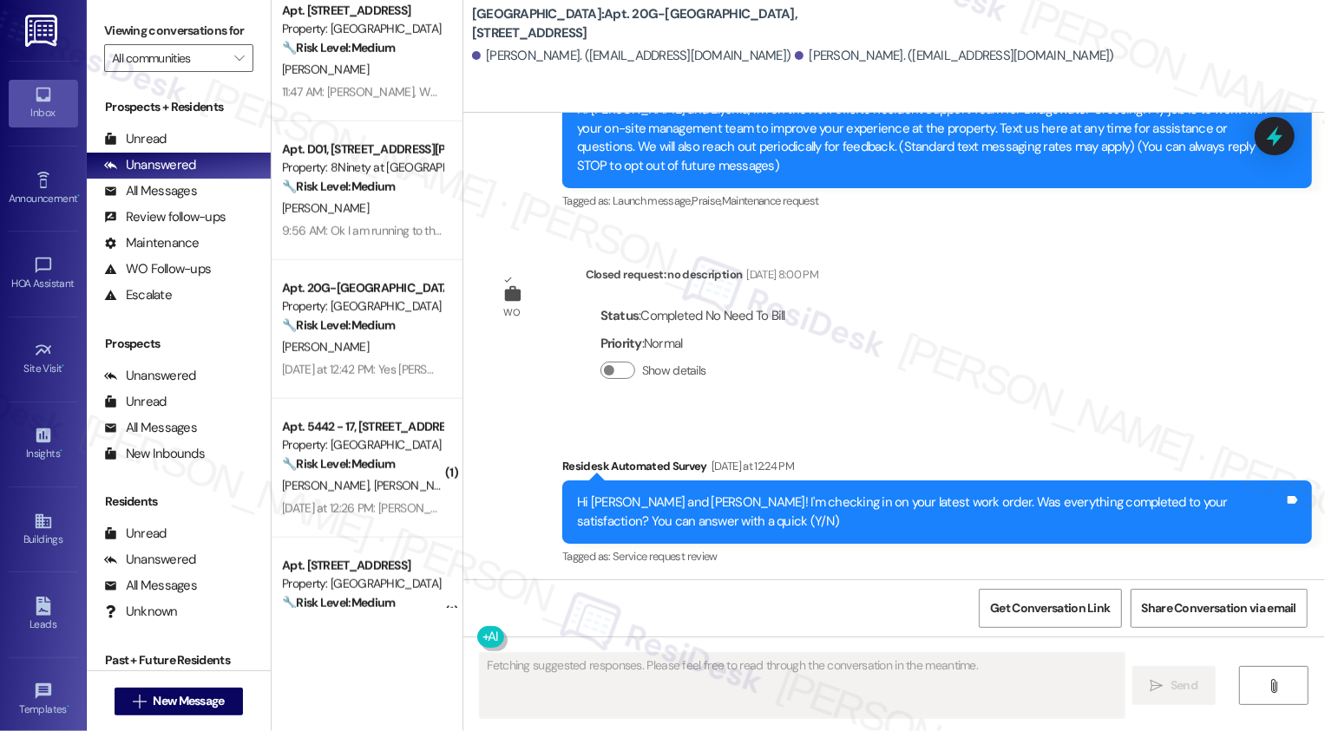
scroll to position [242, 0]
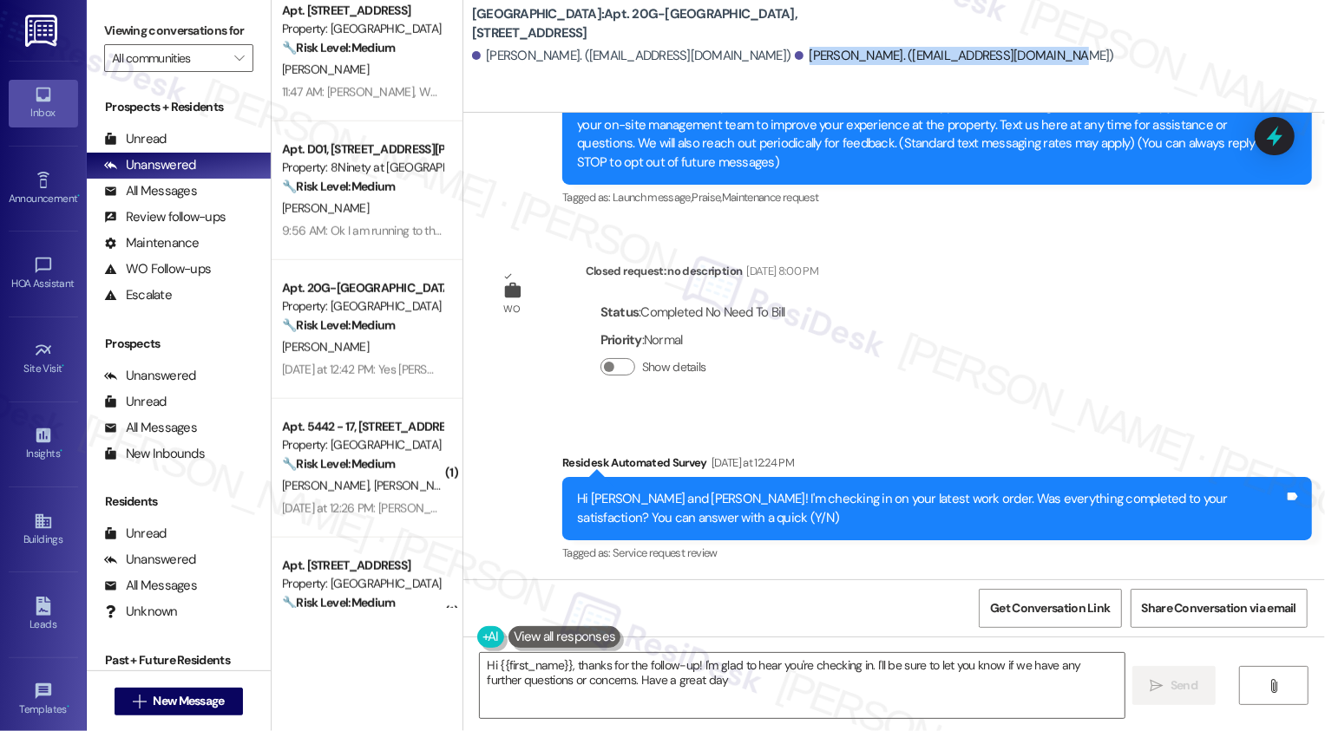
type textarea "Hi {{first_name}}, thanks for the follow-up! I'm glad to hear you're checking i…"
drag, startPoint x: 721, startPoint y: 56, endPoint x: 980, endPoint y: 57, distance: 258.6
click at [980, 58] on div "Darrel Cantrell. (d_m_cantrell@msn.com) Elyshia Seaman. (ellymarie4481@gmail.co…" at bounding box center [898, 56] width 853 height 35
copy div "Elyshia Seaman. (ellymarie4481@gmail.com)"
click at [906, 301] on div "WO Lease started Nov 30, 2022 at 7:00 PM Show details Announcement, sent via SM…" at bounding box center [894, 346] width 862 height 467
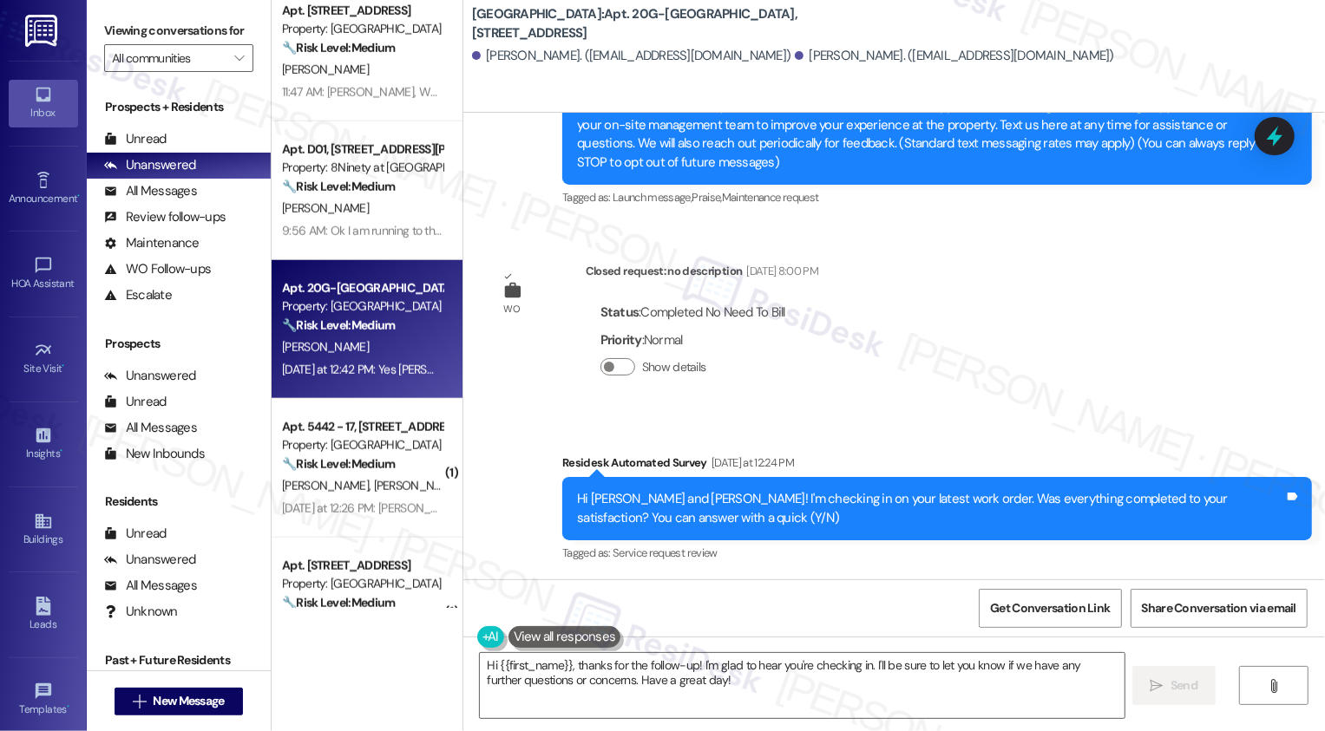
click at [370, 351] on div "D. Cantrell" at bounding box center [362, 348] width 164 height 22
type textarea "Fetching suggested responses. Please feel free to read through the conversation…"
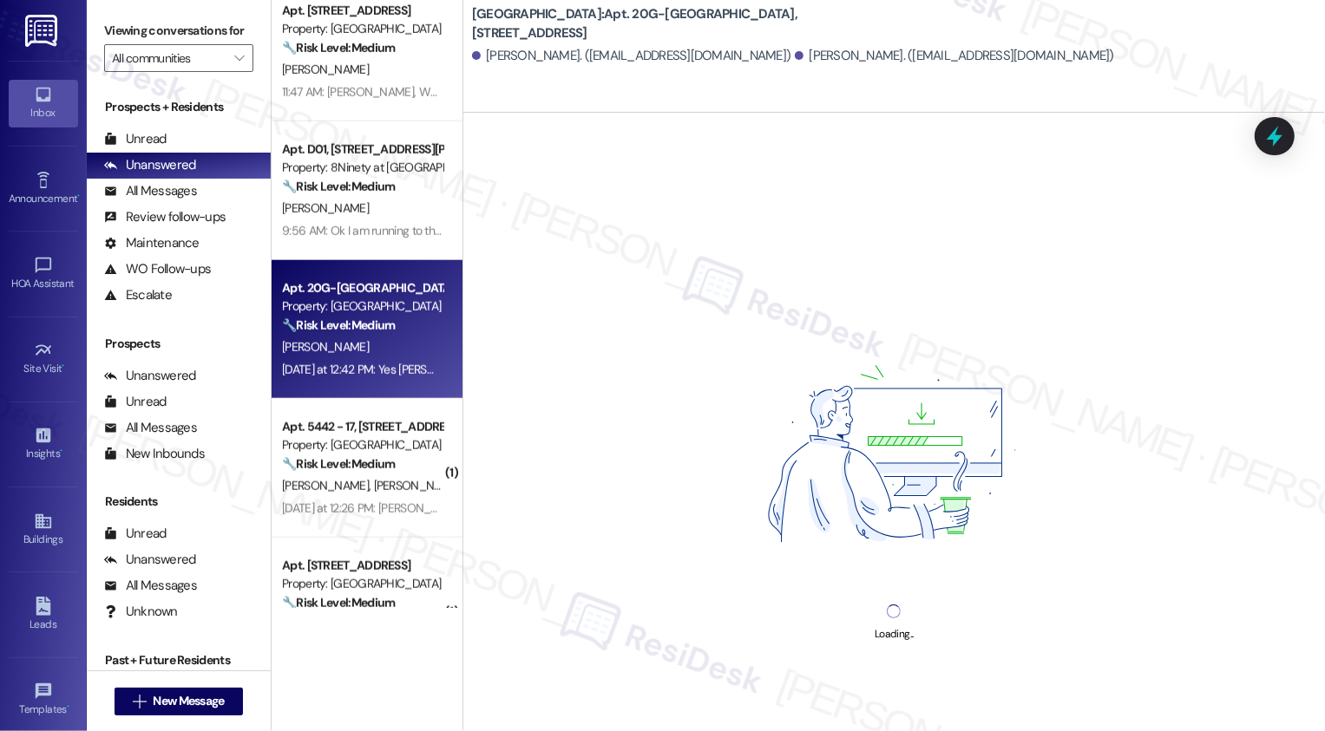
click at [370, 351] on div "D. Cantrell" at bounding box center [362, 348] width 164 height 22
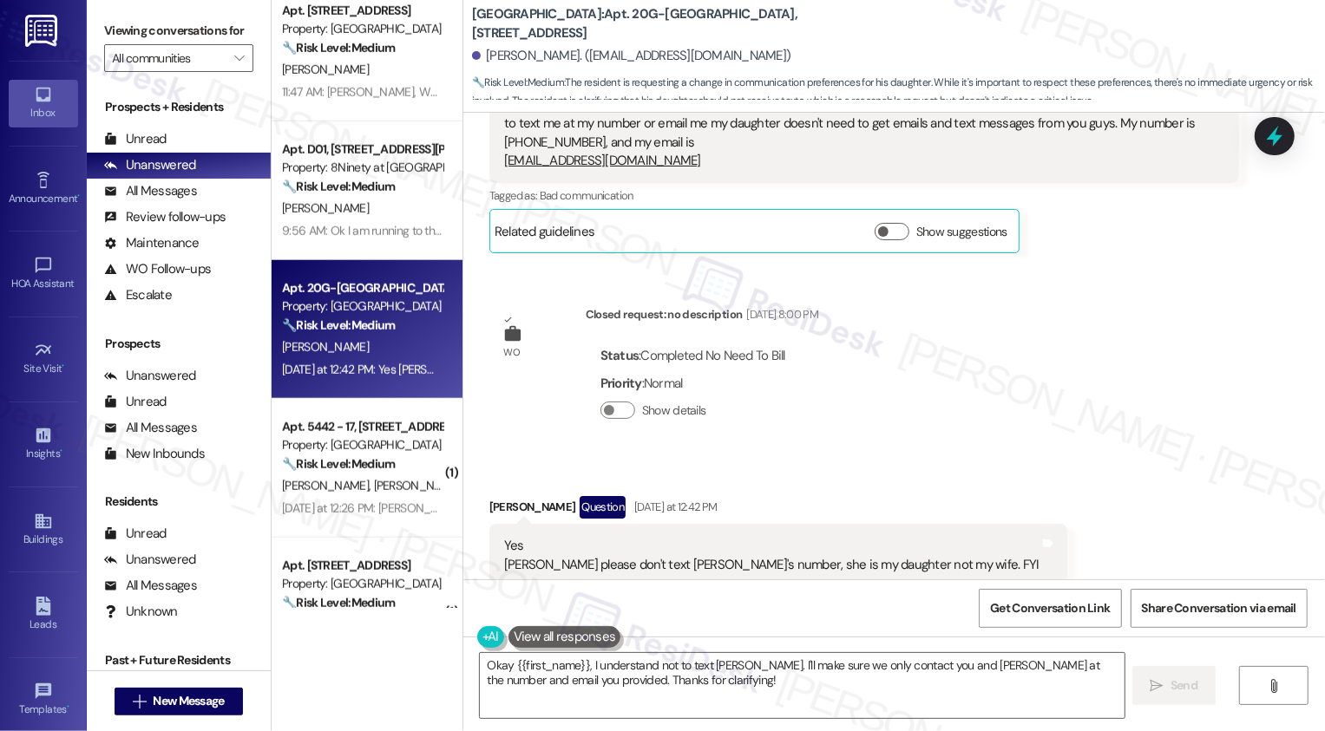
scroll to position [368, 0]
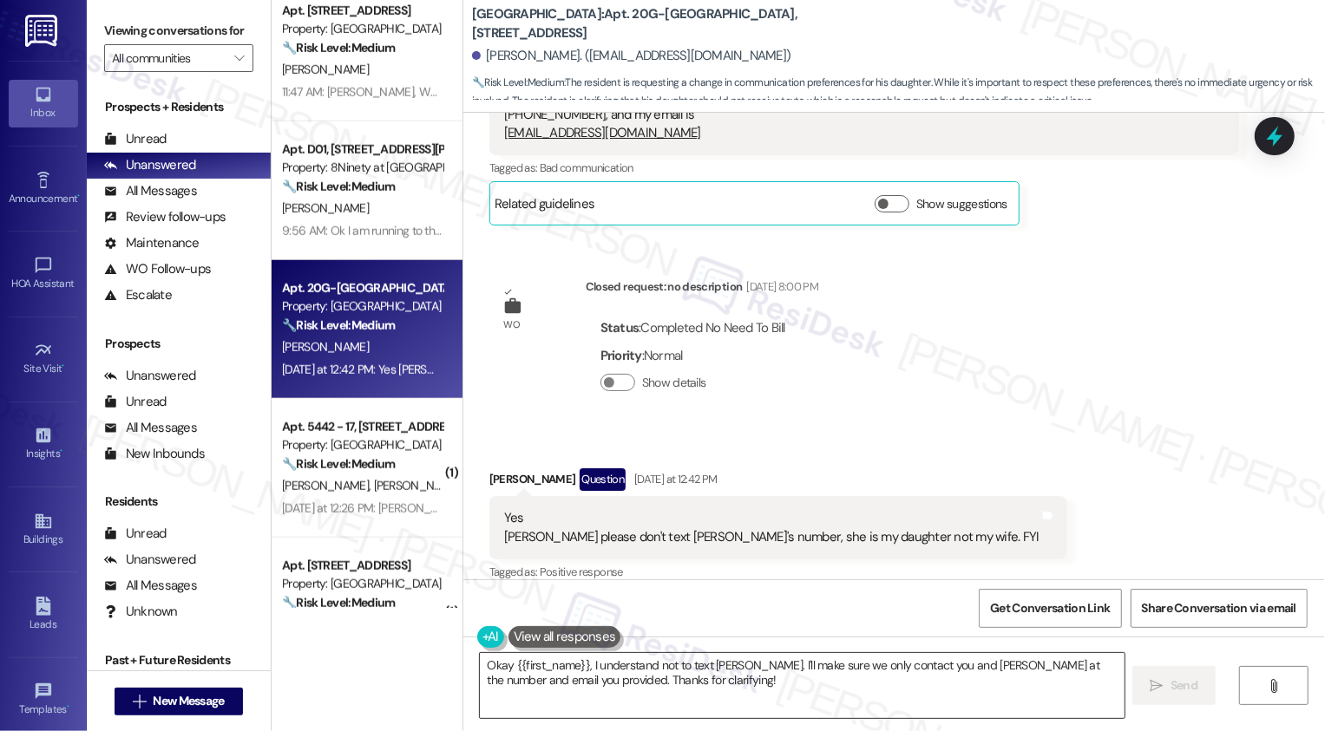
click at [614, 678] on textarea "Okay {{first_name}}, I understand not to text Elyshia. I'll make sure we only c…" at bounding box center [802, 685] width 645 height 65
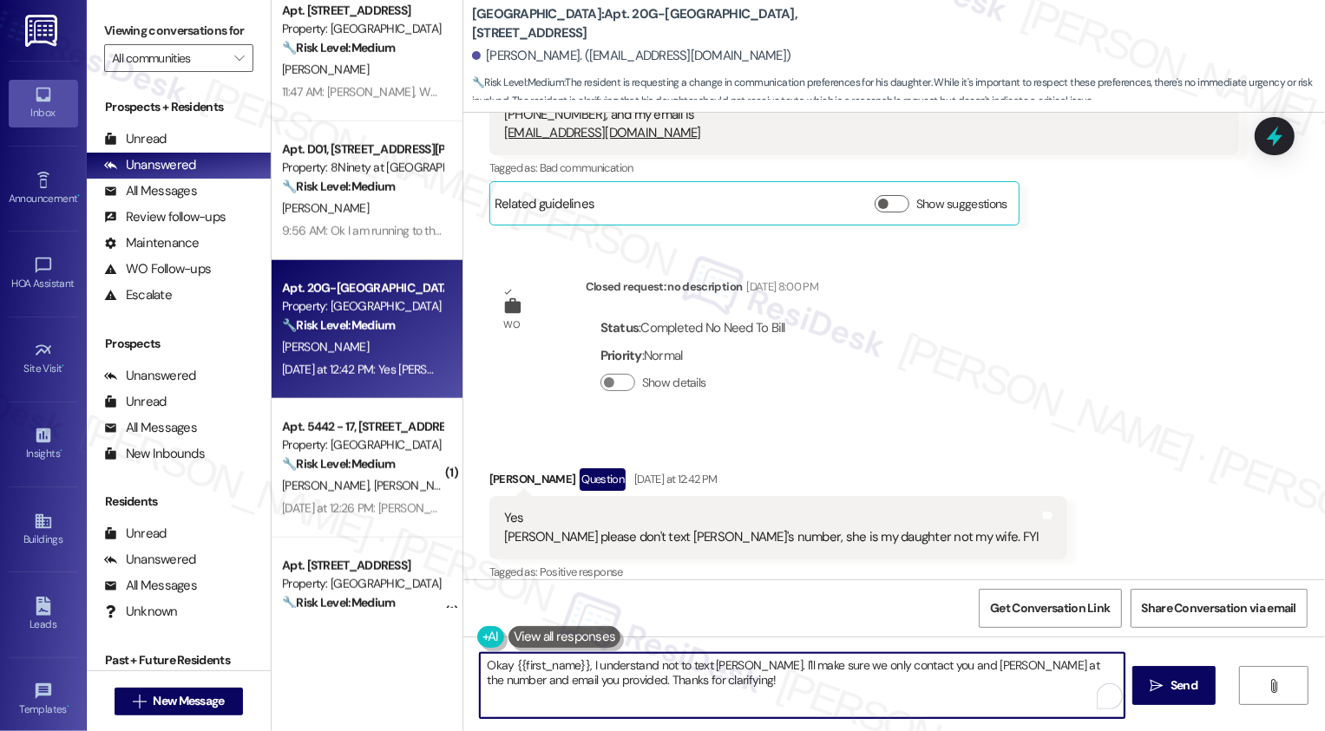
click at [658, 687] on textarea "Okay {{first_name}}, I understand not to text Elyshia. I'll make sure we only c…" at bounding box center [802, 685] width 645 height 65
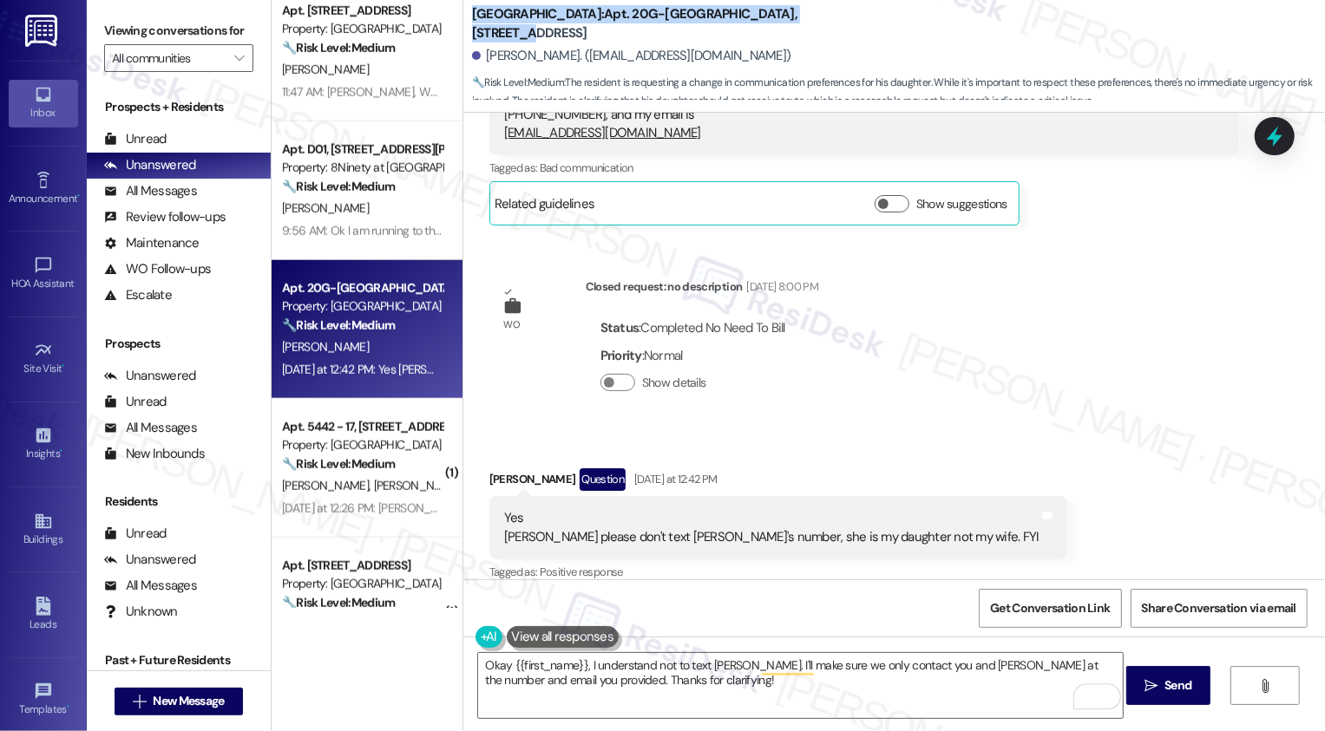
drag, startPoint x: 461, startPoint y: 9, endPoint x: 499, endPoint y: 37, distance: 47.7
click at [499, 37] on b "Bridgewater Crossing: Apt. 20G-White Oak, 5 Fall Wood Drive" at bounding box center [645, 23] width 347 height 37
copy b "Bridgewater Crossing: Apt. 20G-White Oak, 5 Fall Wood Drive"
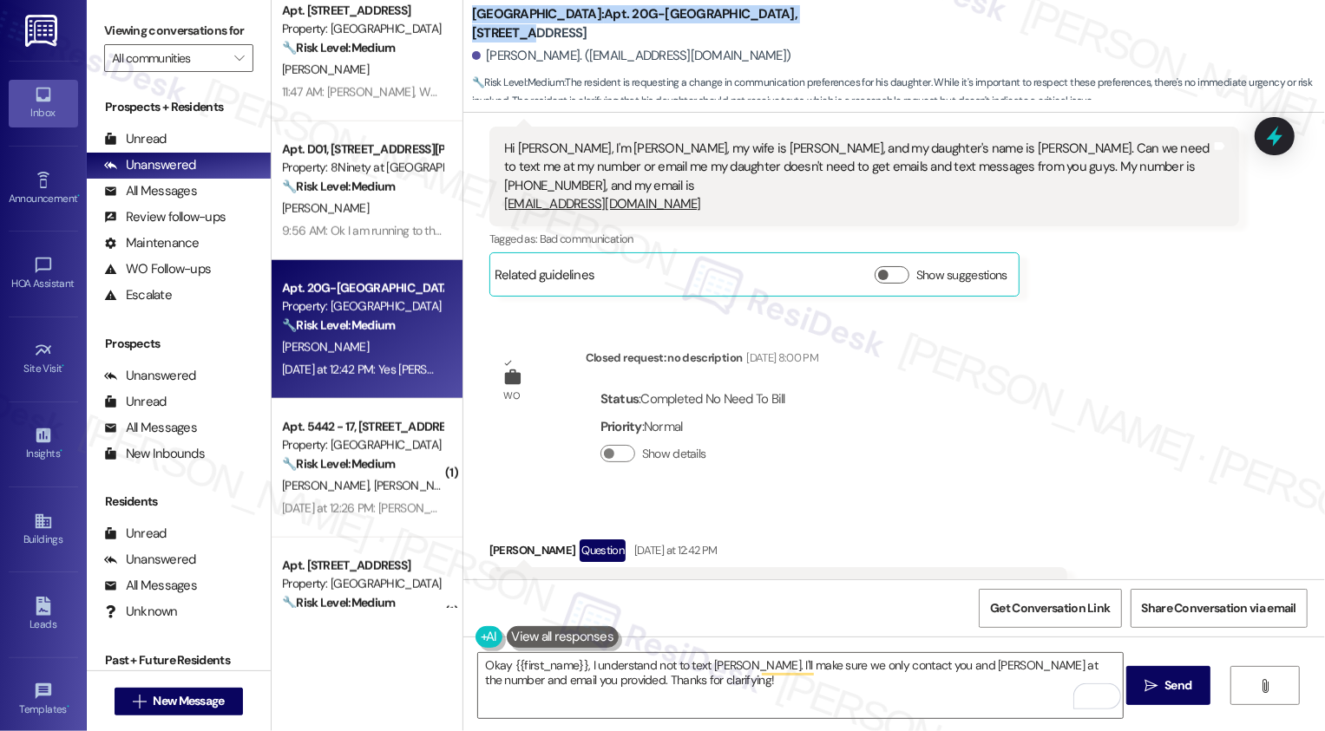
scroll to position [265, 0]
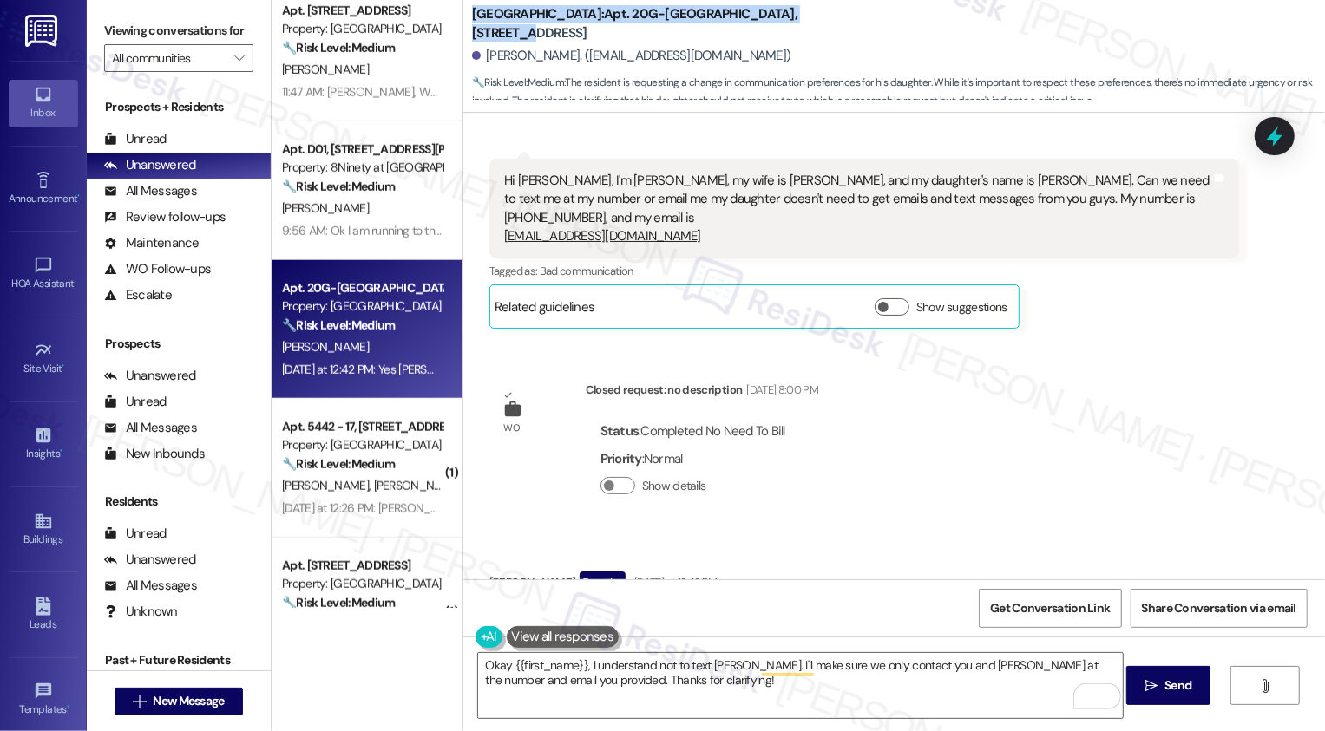
copy b "Bridgewater Crossing: Apt. 20G-White Oak, 5 Fall Wood Drive"
click at [842, 182] on div "Hi Sarah, I'm Darrel, my wife is Mary, and my daughter's name is Elyshia. Can w…" at bounding box center [857, 209] width 707 height 75
copy div "Elyshia"
click at [483, 56] on div "Darrel Cantrell. (d_m_cantrell@msn.com)" at bounding box center [631, 56] width 319 height 18
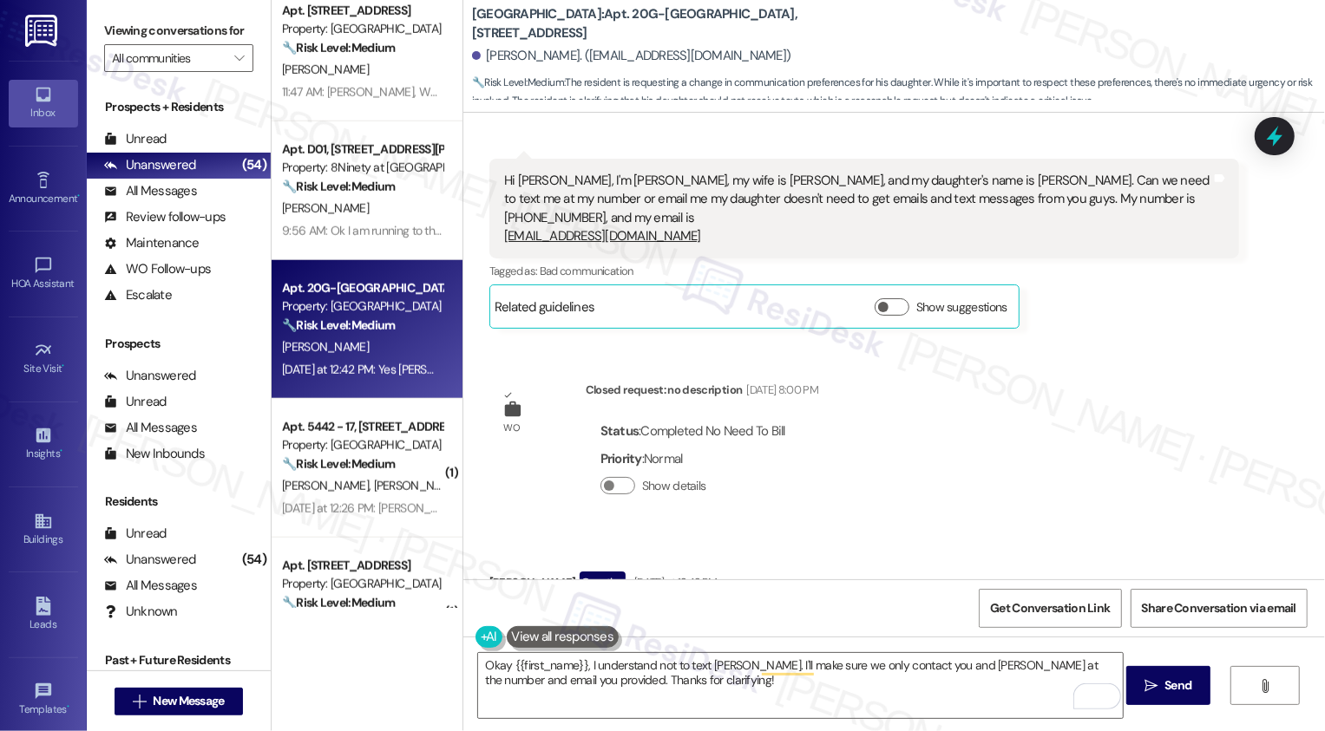
click at [483, 56] on div "Darrel Cantrell. (d_m_cantrell@msn.com)" at bounding box center [631, 56] width 319 height 18
copy div "Darrel"
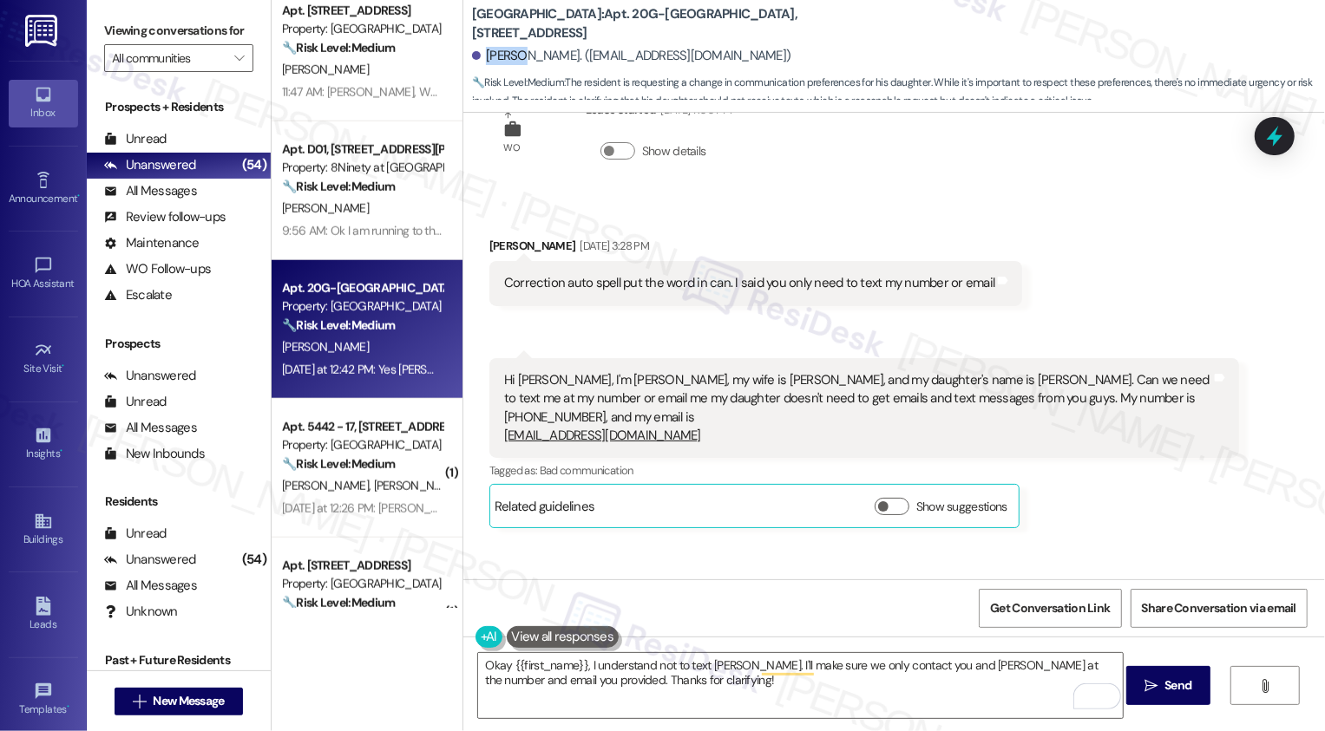
scroll to position [0, 0]
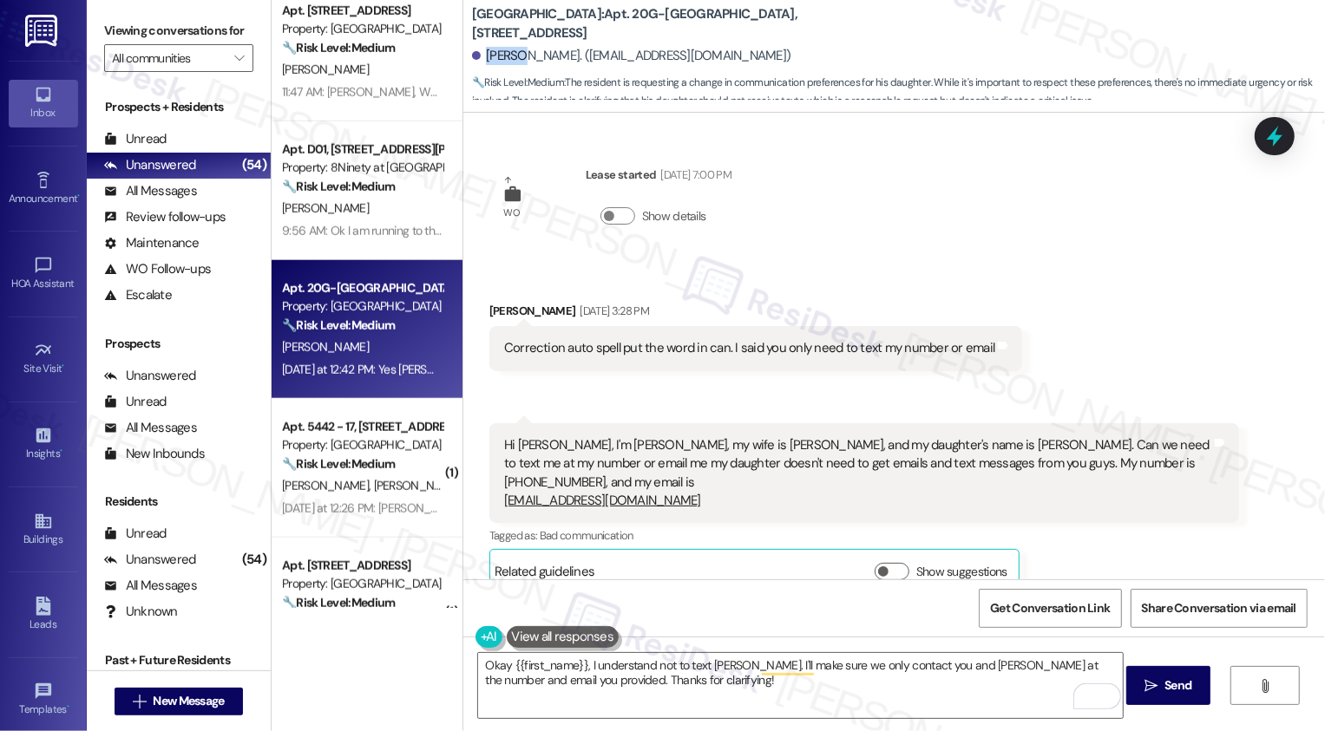
click at [965, 287] on div "Received via SMS Darrel Cantrell Sep 11, 2025 at 3:28 PM Correction auto spell …" at bounding box center [894, 435] width 862 height 344
click at [1027, 611] on span "Get Conversation Link" at bounding box center [1050, 609] width 120 height 18
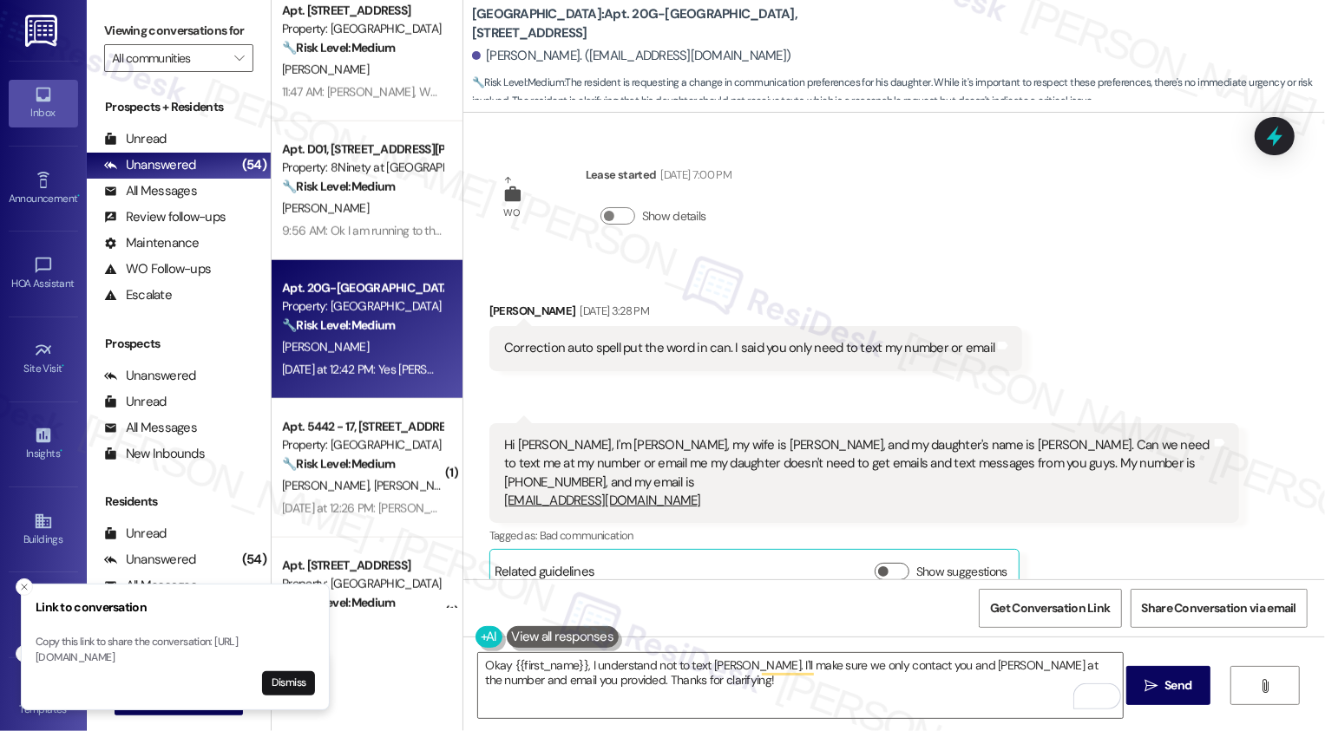
scroll to position [368, 0]
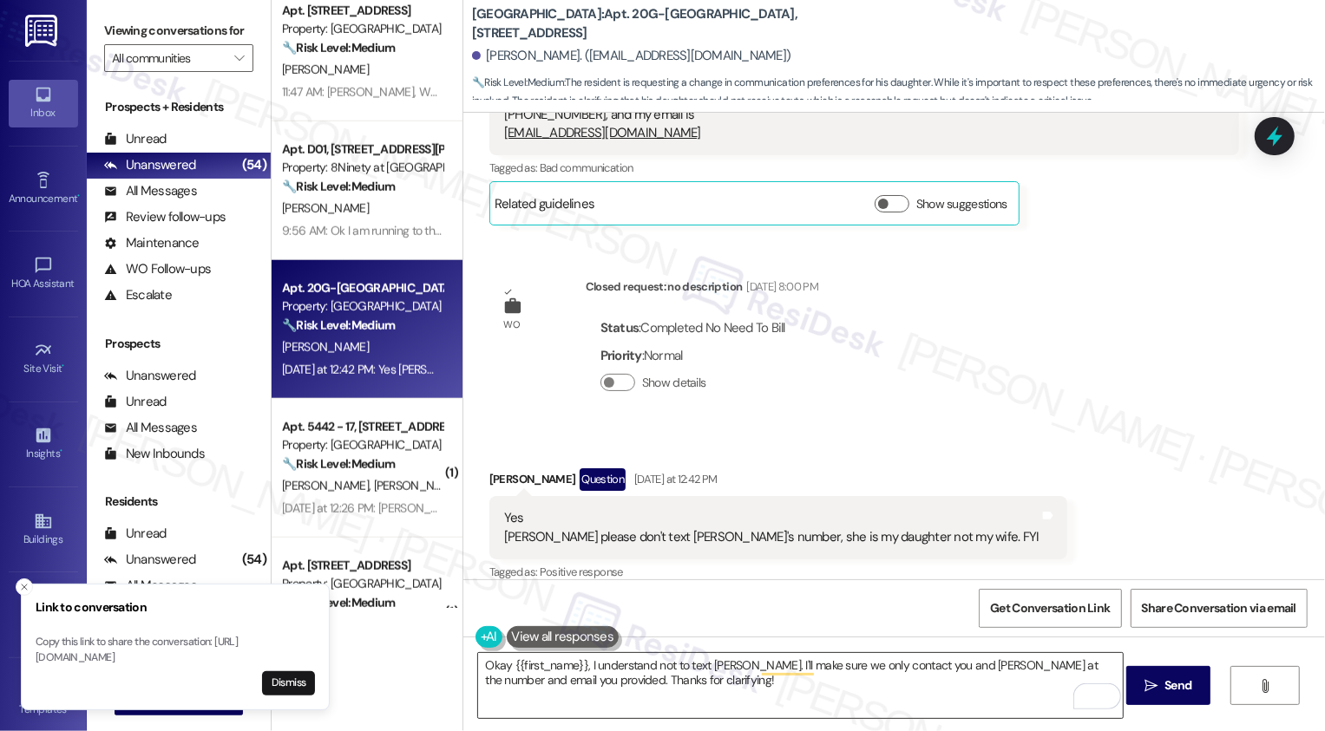
click at [588, 680] on textarea "Okay {{first_name}}, I understand not to text Elyshia. I'll make sure we only c…" at bounding box center [800, 685] width 645 height 65
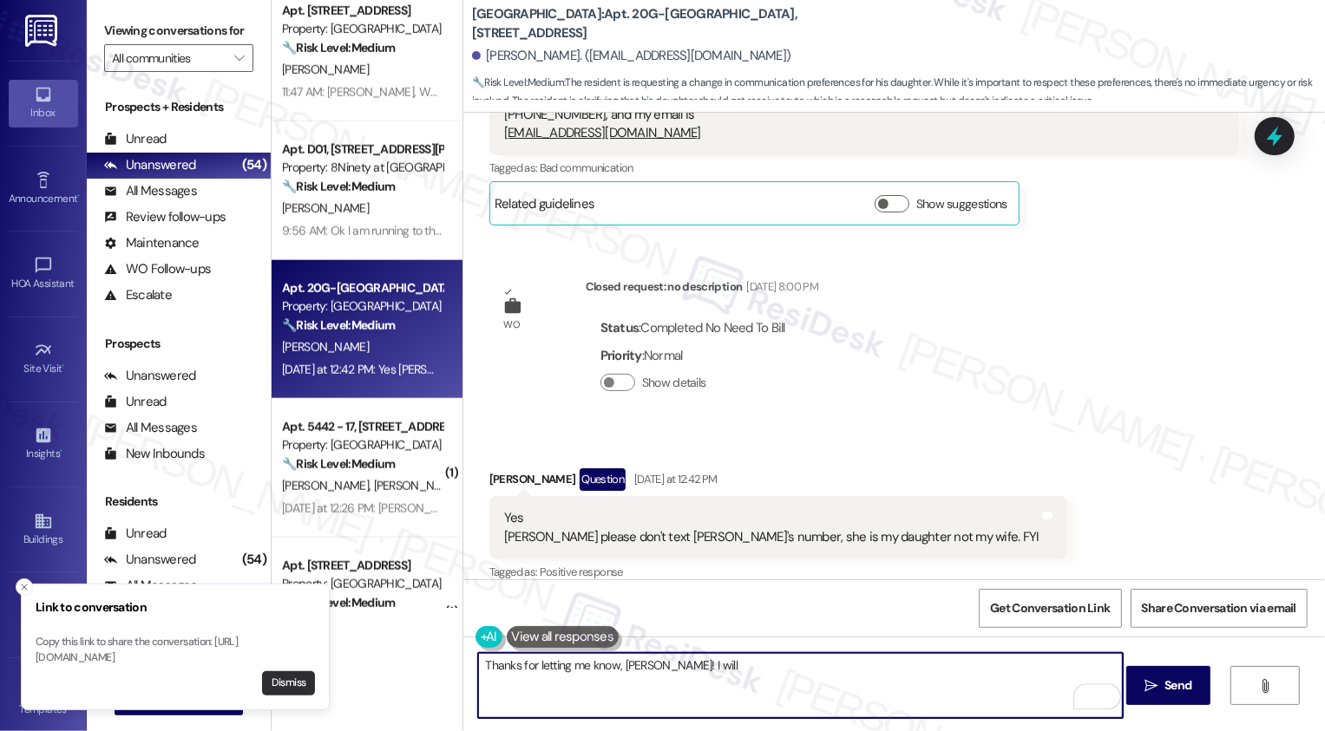
click at [287, 682] on button "Dismiss" at bounding box center [288, 684] width 53 height 24
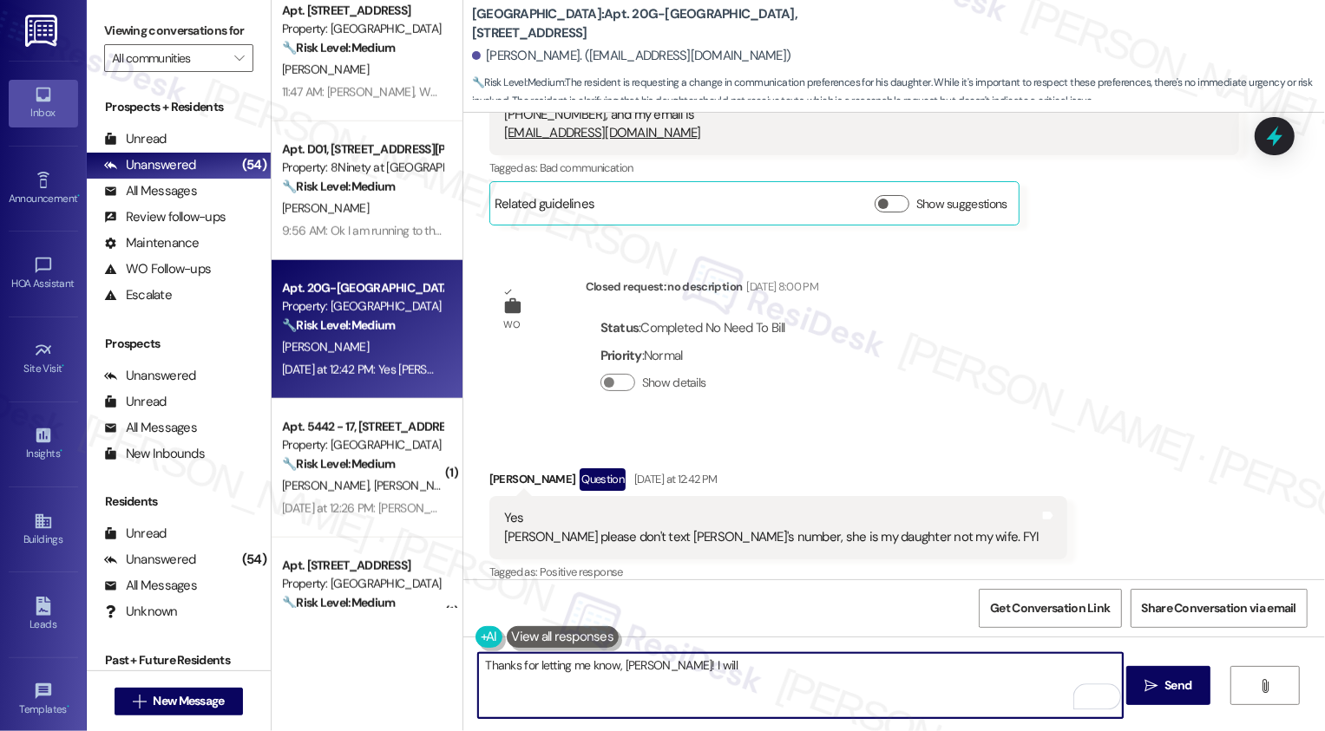
click at [731, 685] on textarea "Thanks for letting me know, Darrel! I will" at bounding box center [800, 685] width 645 height 65
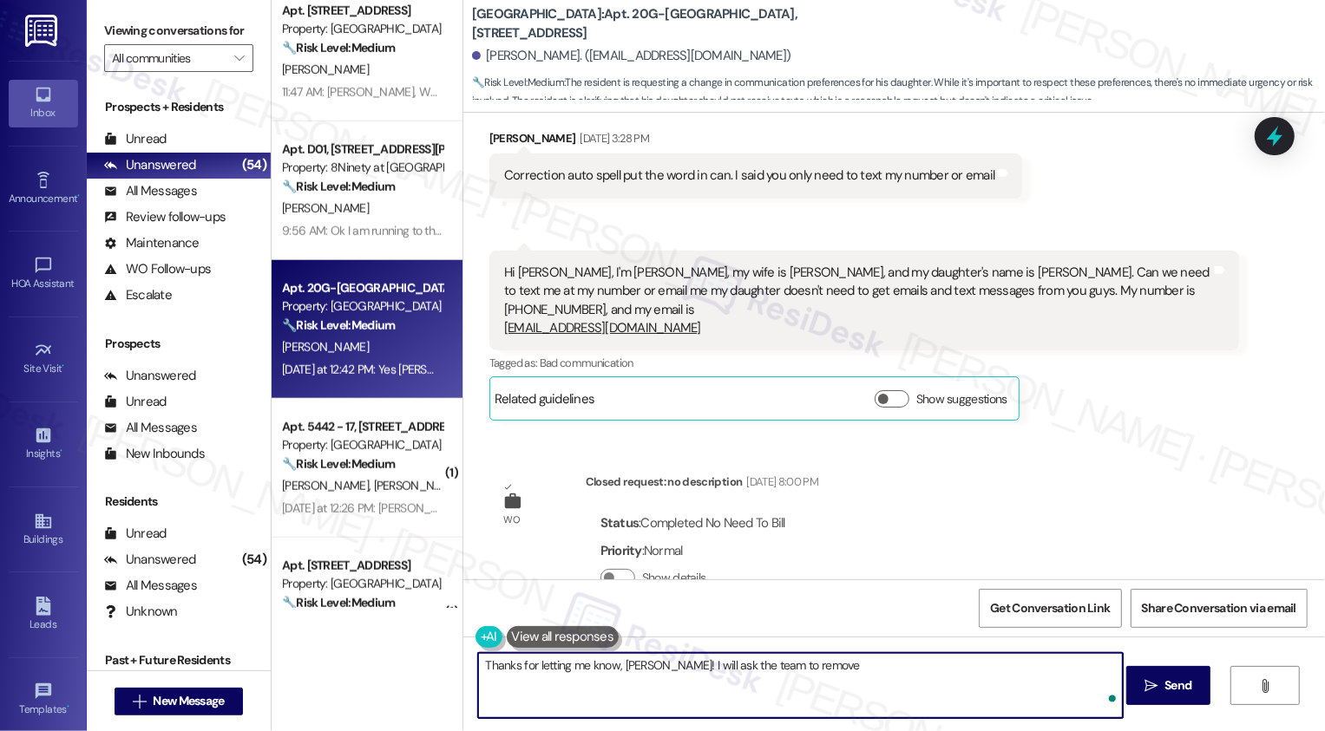
scroll to position [43, 0]
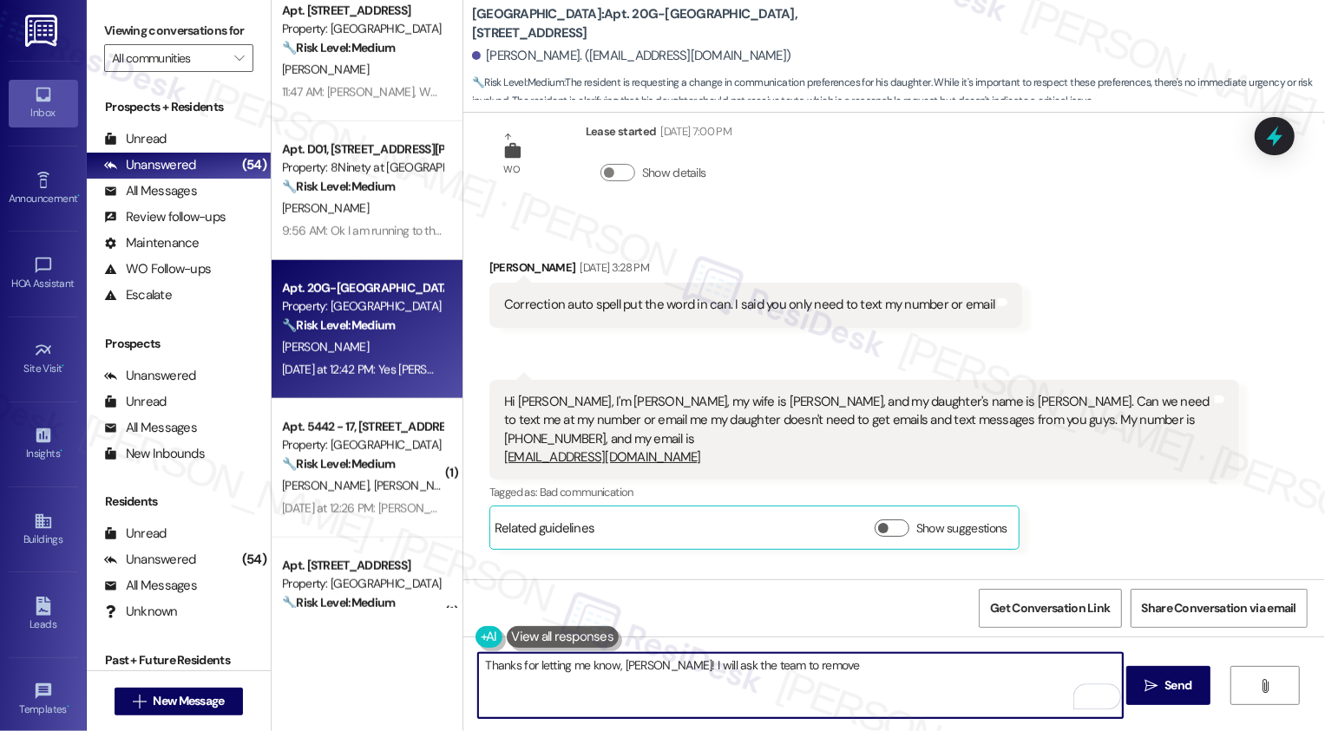
click at [833, 399] on div "Hi Sarah, I'm Darrel, my wife is Mary, and my daughter's name is Elyshia. Can w…" at bounding box center [857, 430] width 707 height 75
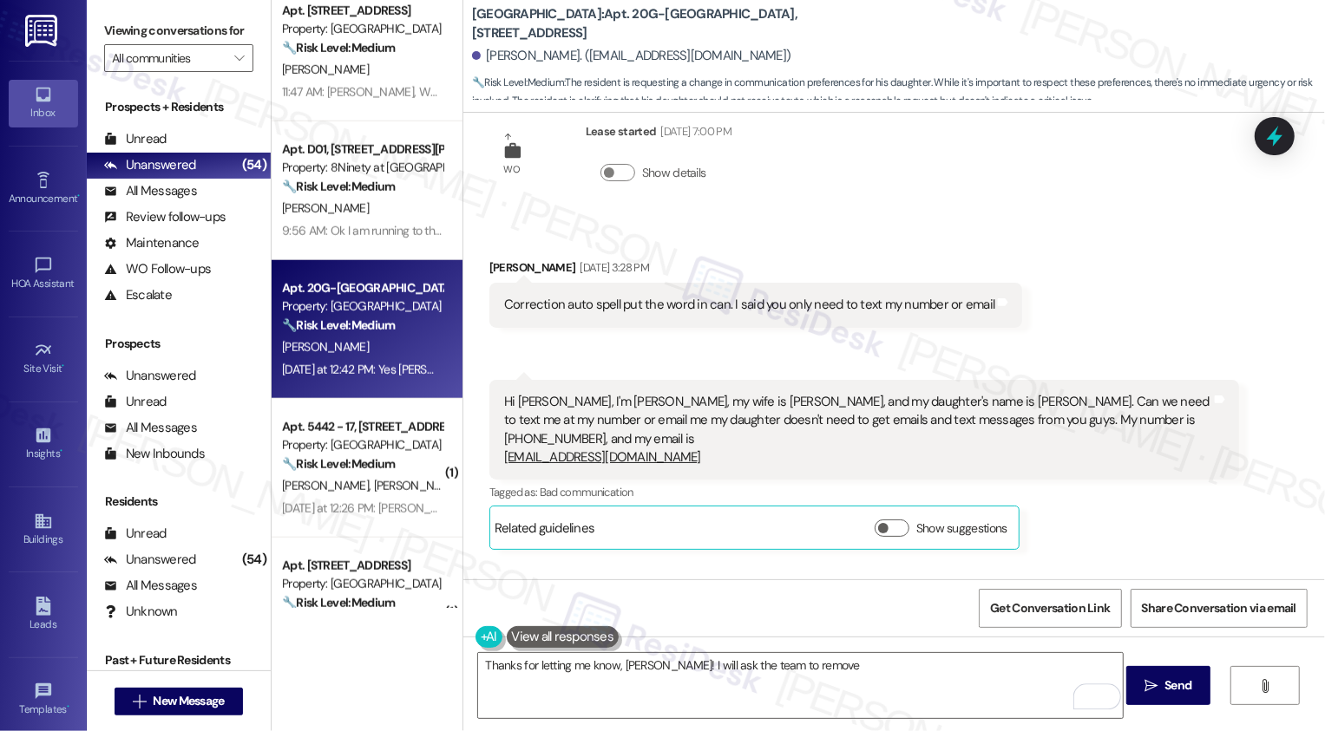
click at [833, 399] on div "Hi Sarah, I'm Darrel, my wife is Mary, and my daughter's name is Elyshia. Can w…" at bounding box center [857, 430] width 707 height 75
copy div "Elyshia"
click at [837, 685] on textarea "Thanks for letting me know, Darrel! I will ask the team to remove" at bounding box center [800, 685] width 645 height 65
paste textarea "Elyshia"
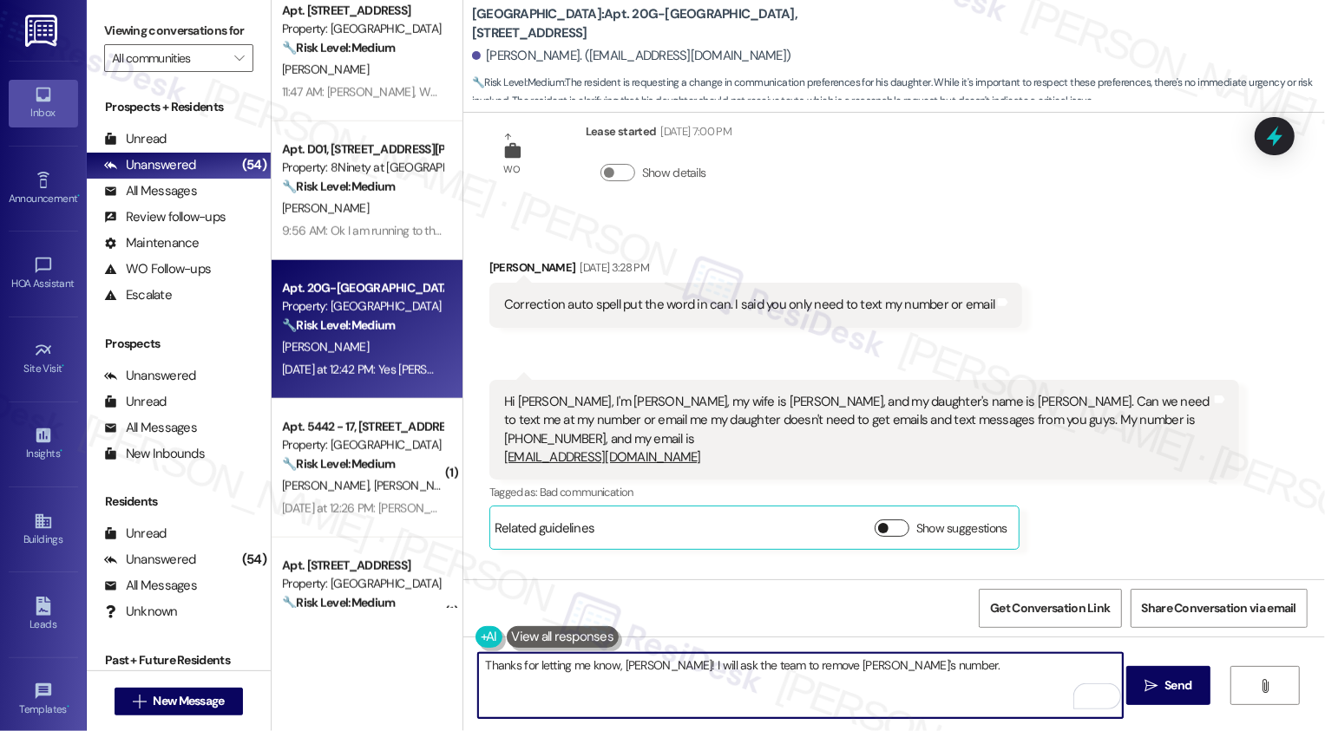
scroll to position [368, 0]
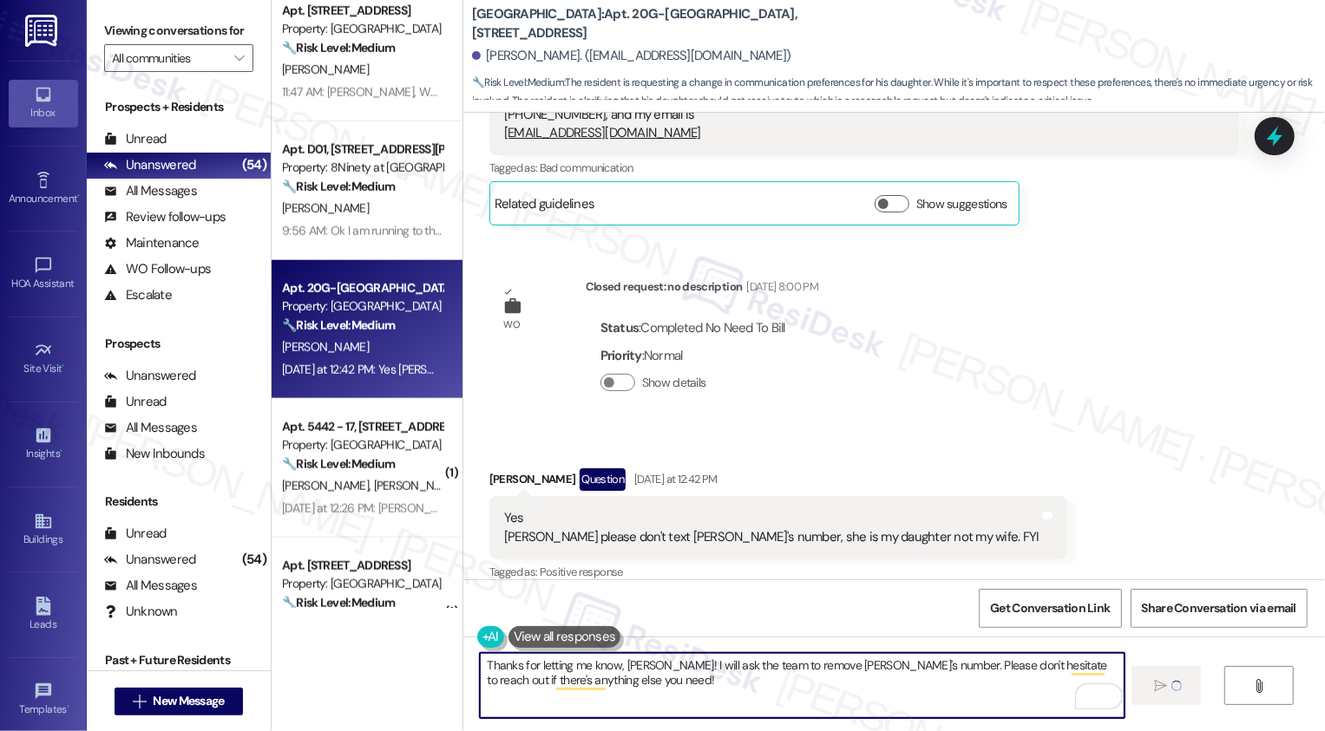
type textarea "Thanks for letting me know, Darrel! I will ask the team to remove Elyshia's num…"
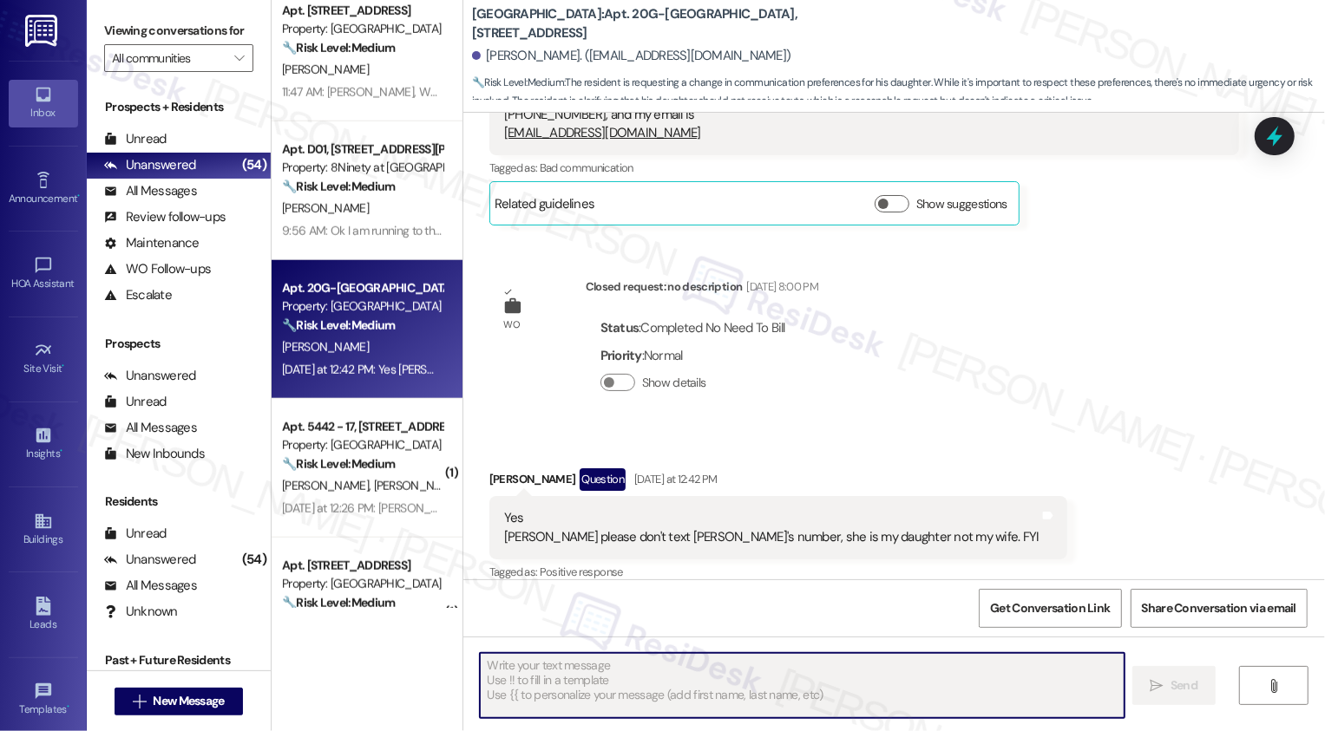
scroll to position [508, 0]
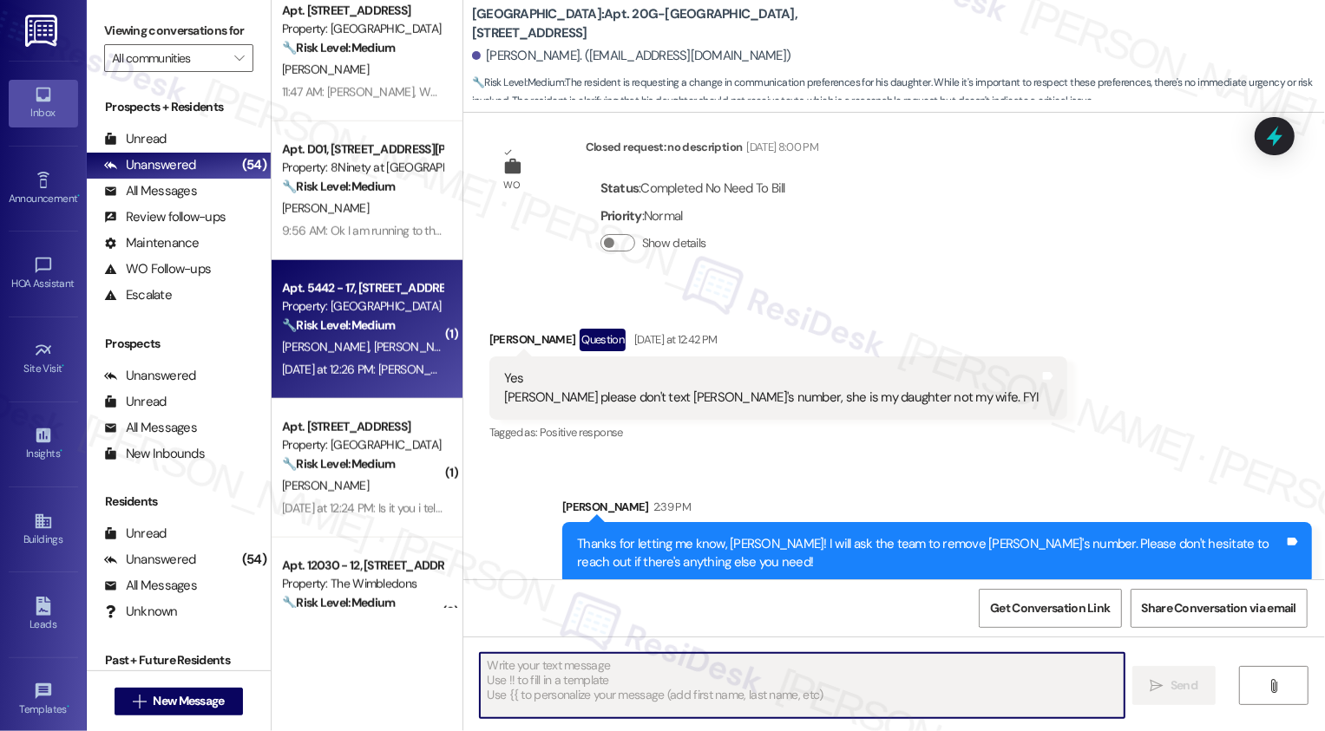
click at [342, 317] on div "🔧 Risk Level: Medium The resident is requesting to remove a former resident fro…" at bounding box center [362, 326] width 161 height 18
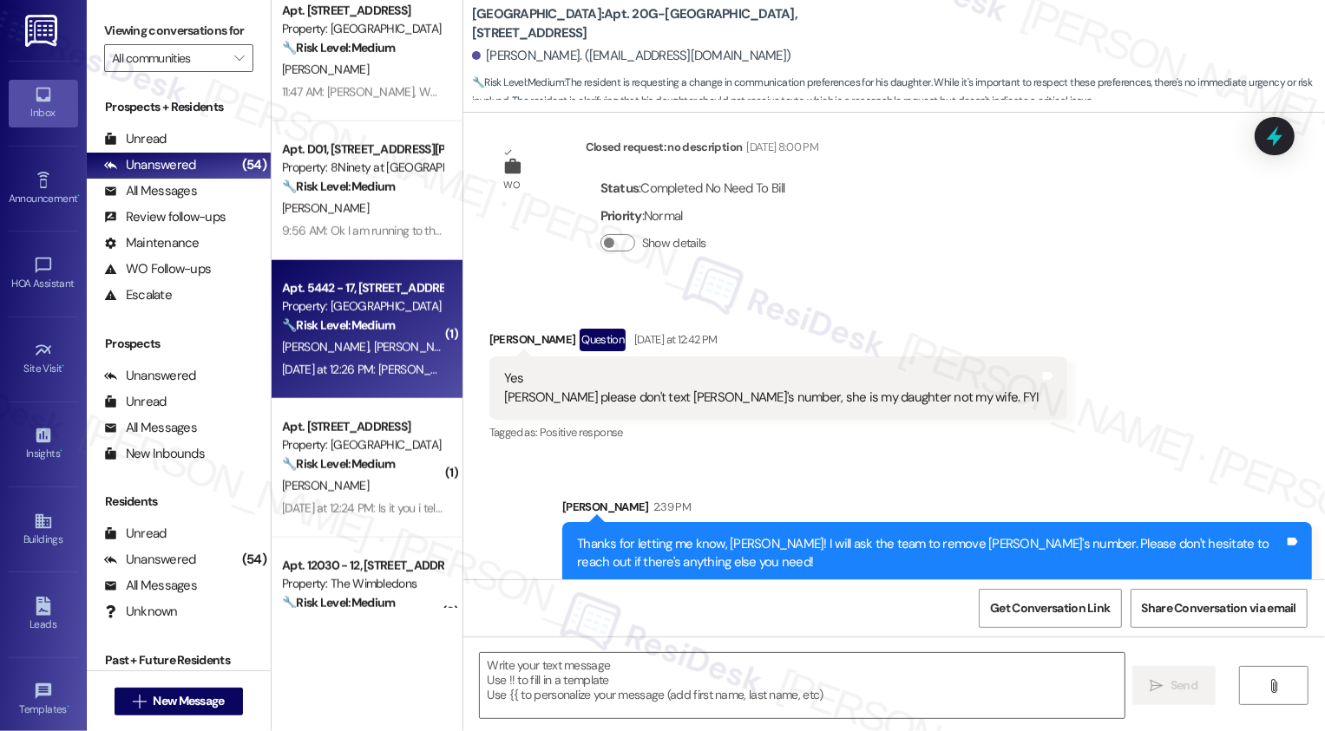
click at [342, 317] on div "🔧 Risk Level: Medium The resident is requesting to remove a former resident fro…" at bounding box center [362, 326] width 161 height 18
type textarea "Fetching suggested responses. Please feel free to read through the conversation…"
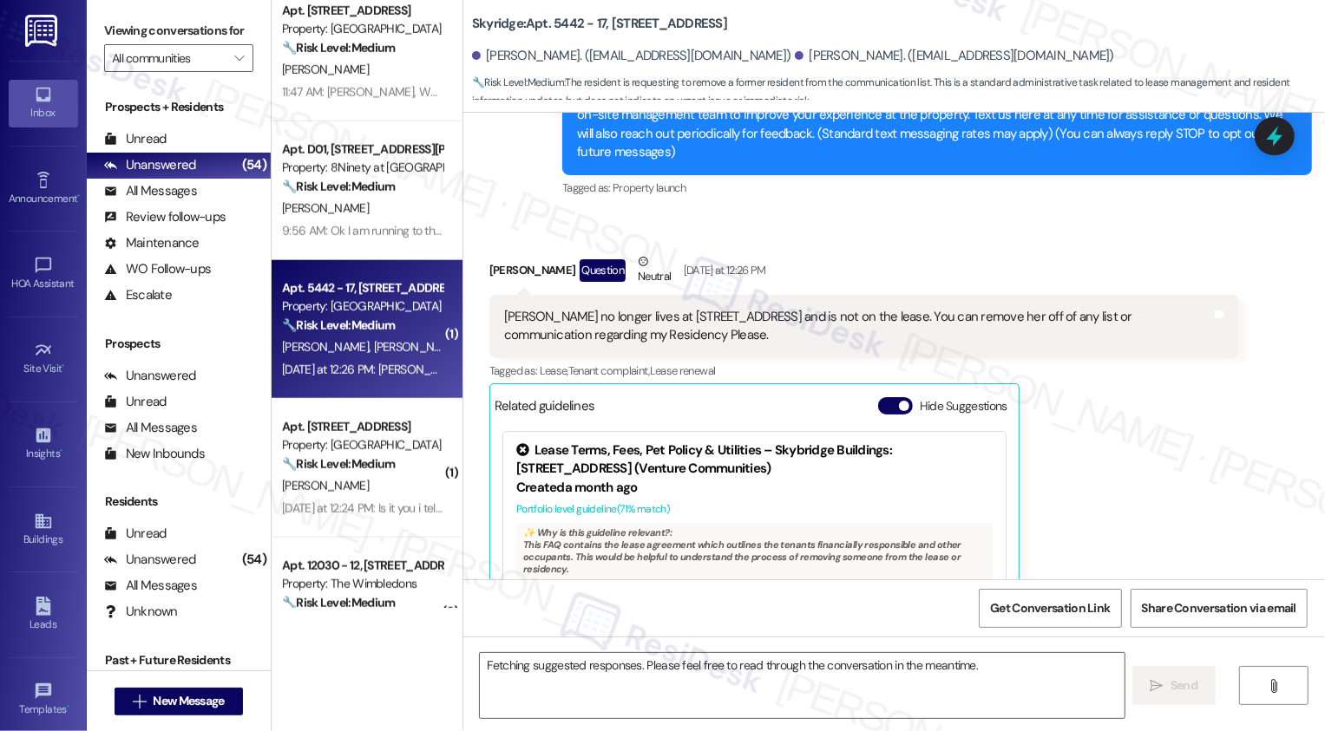
scroll to position [352, 0]
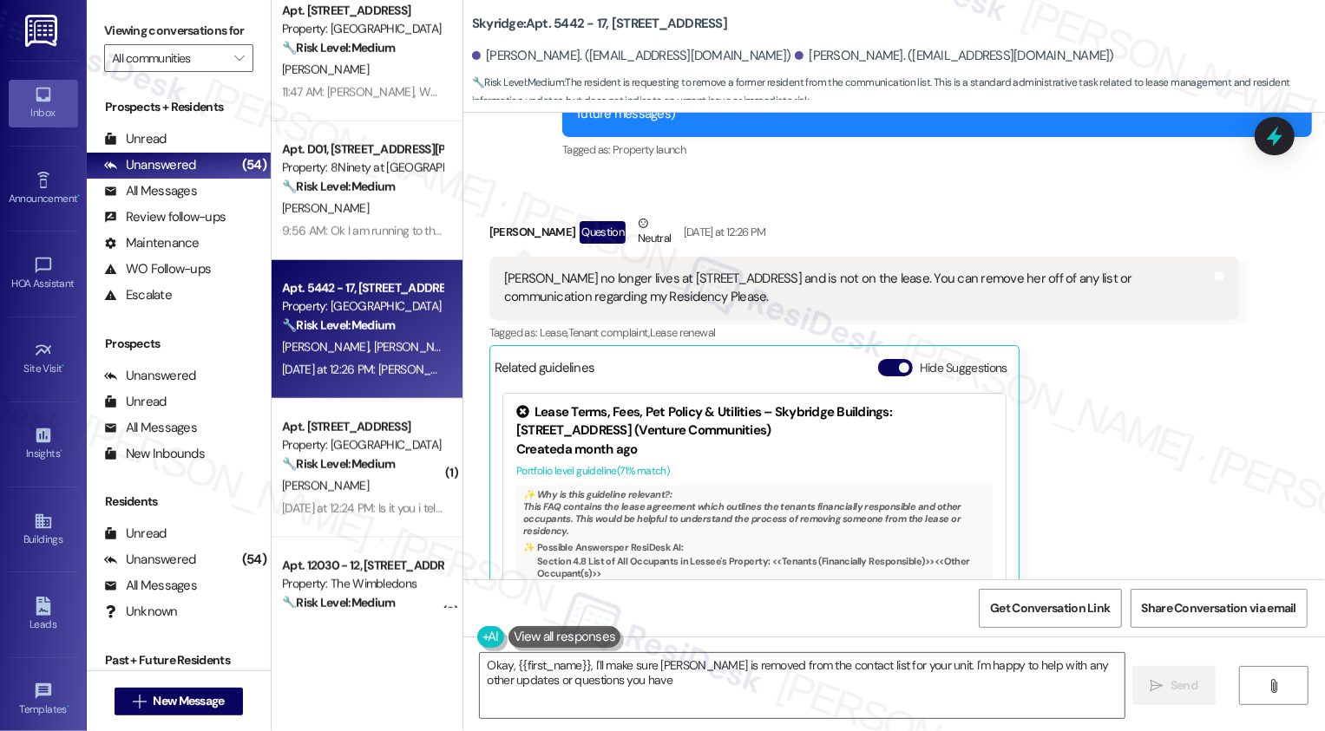
type textarea "Okay, {{first_name}}, I'll make sure Megan is removed from the contact list for…"
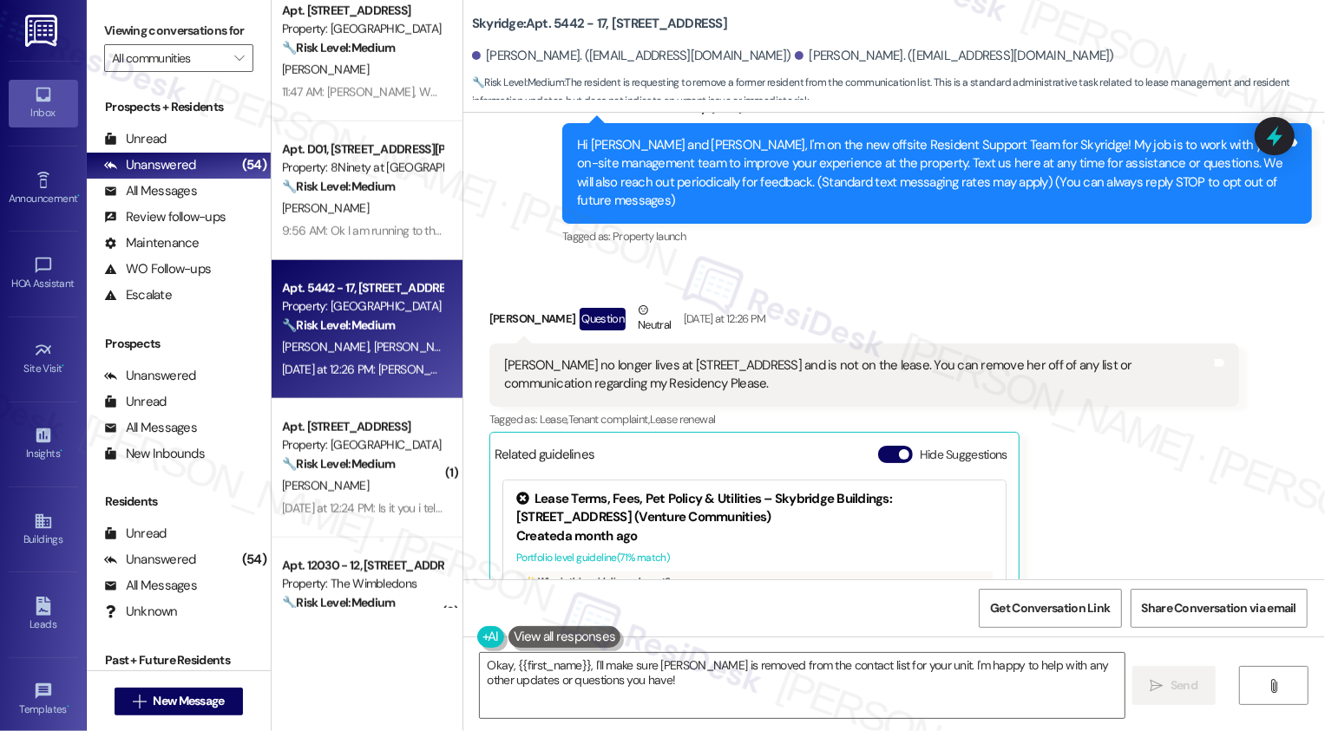
scroll to position [0, 0]
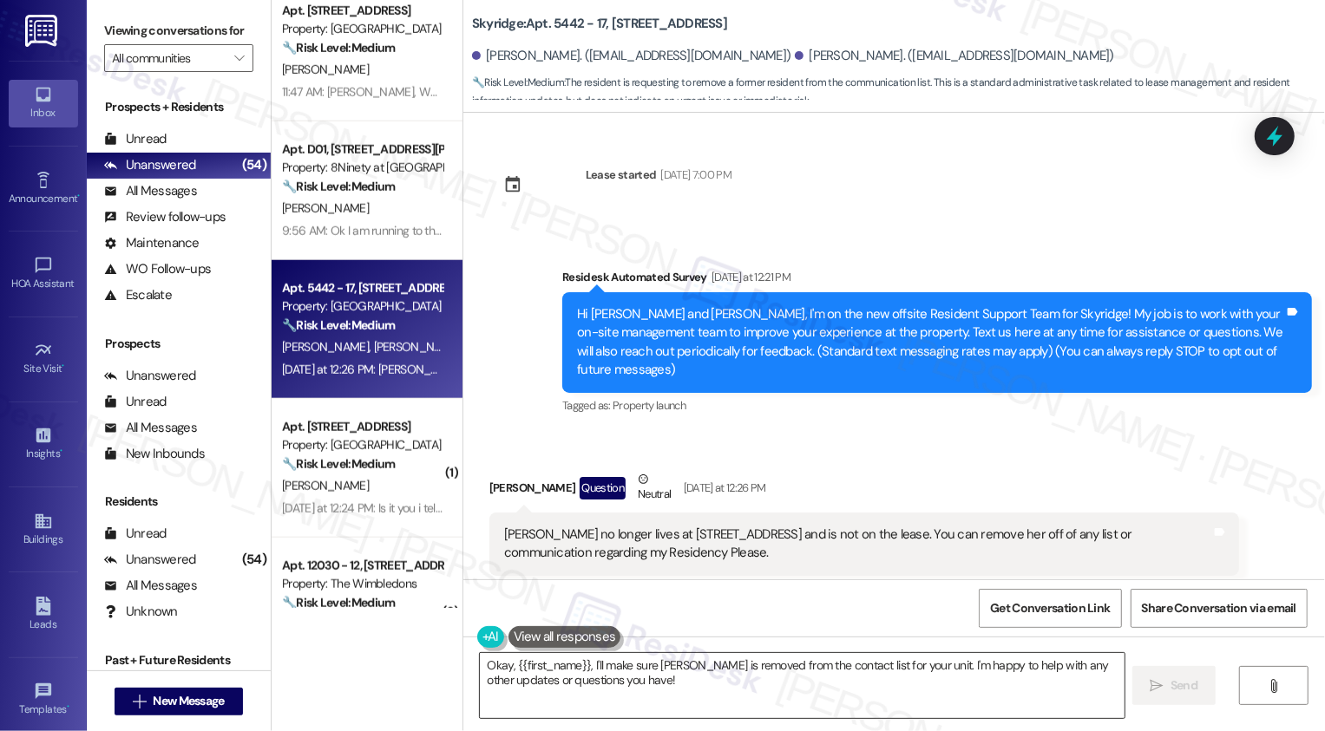
click at [543, 676] on textarea "Okay, {{first_name}}, I'll make sure Megan is removed from the contact list for…" at bounding box center [802, 685] width 645 height 65
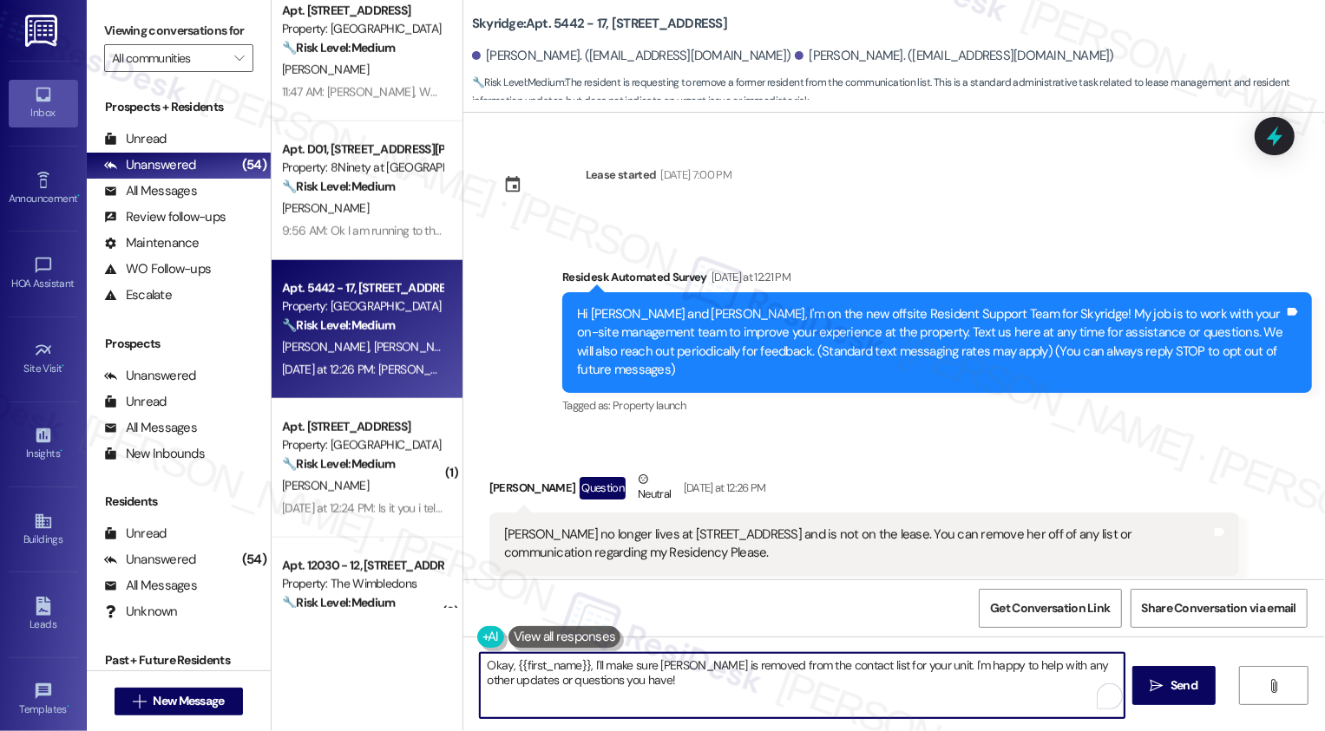
click at [805, 457] on div "Received via SMS Thomas Chapman Question Neutral Yesterday at 12:26 PM Megan no…" at bounding box center [864, 704] width 776 height 495
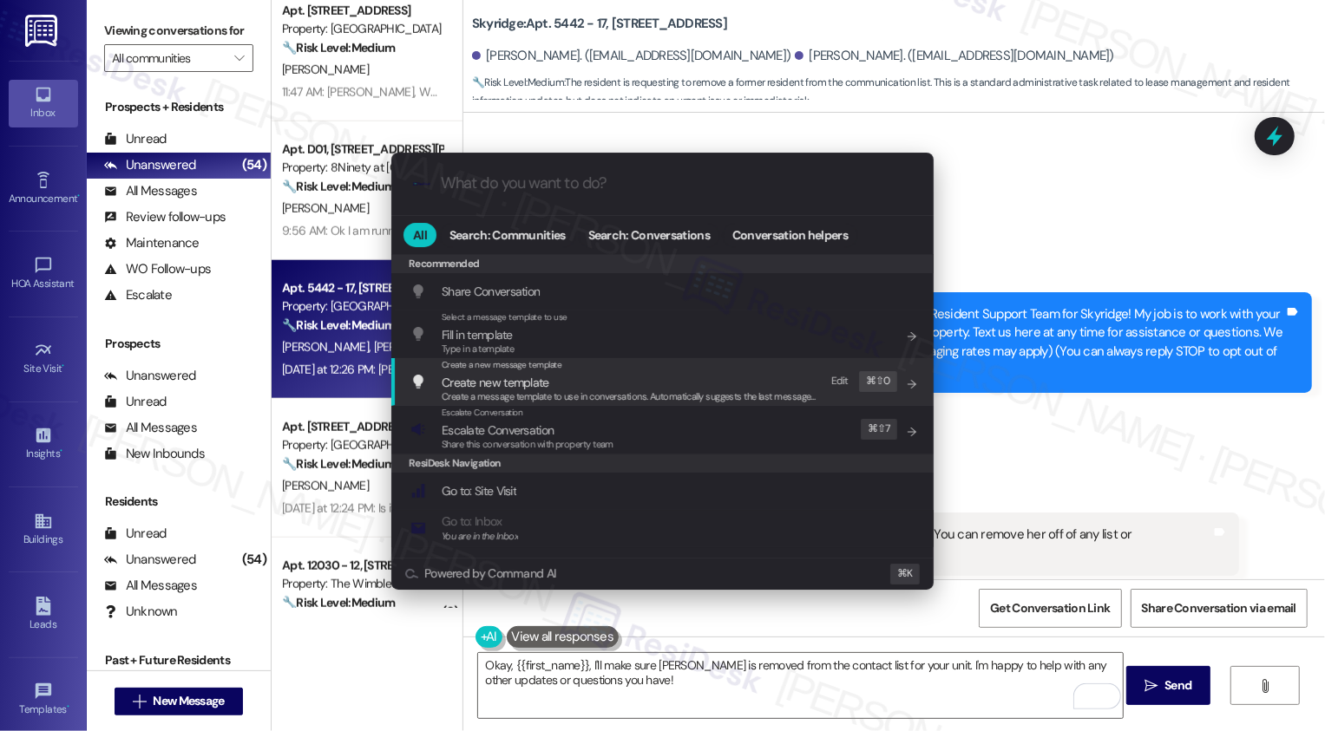
click at [1048, 213] on div ".cls-1{fill:#0a055f;}.cls-2{fill:#0cc4c4;} resideskLogoBlueOrange All Search: C…" at bounding box center [662, 365] width 1325 height 731
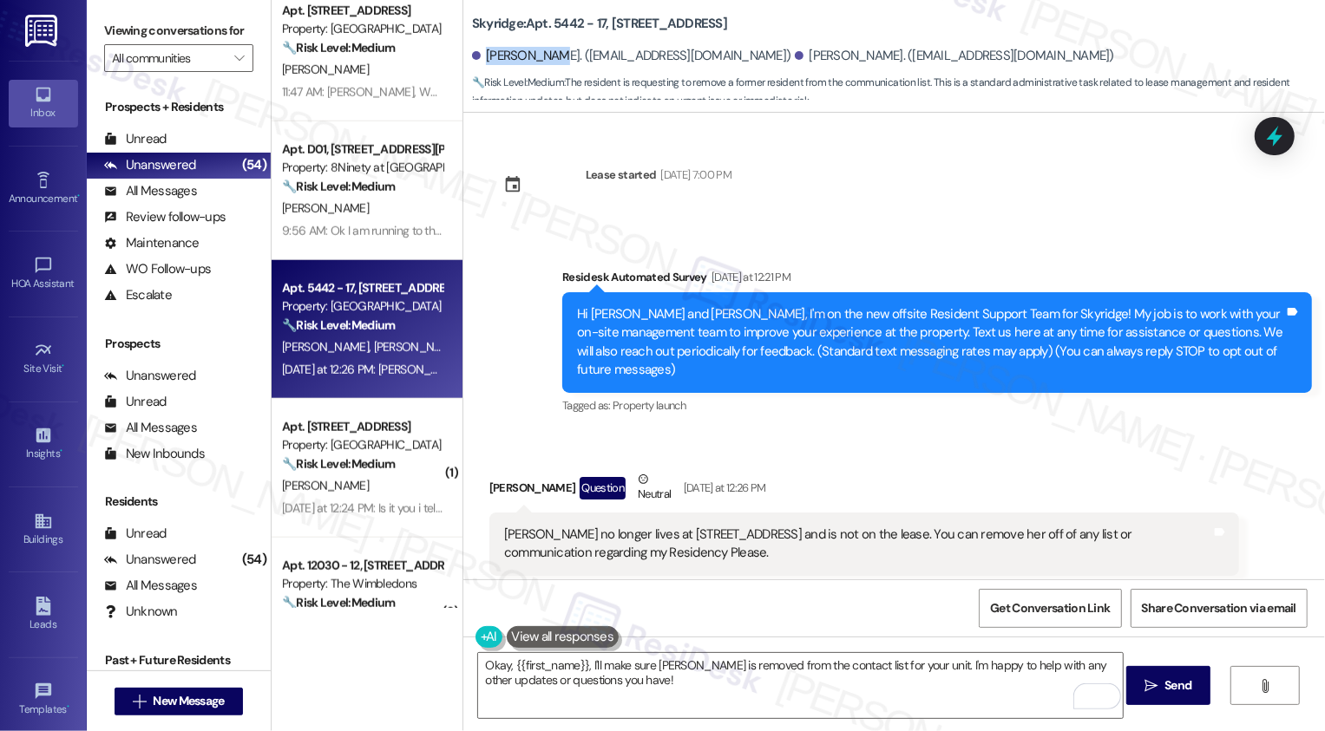
drag, startPoint x: 474, startPoint y: 56, endPoint x: 550, endPoint y: 54, distance: 76.4
click at [547, 56] on div "Megan Smith. (mms.smith02165@gmail.com)" at bounding box center [631, 56] width 319 height 18
copy div "Megan Smith"
copy div "Megan Smith."
click at [492, 303] on div "Survey, sent via SMS Residesk Automated Survey Yesterday at 12:21 PM Hi Megan a…" at bounding box center [894, 330] width 862 height 202
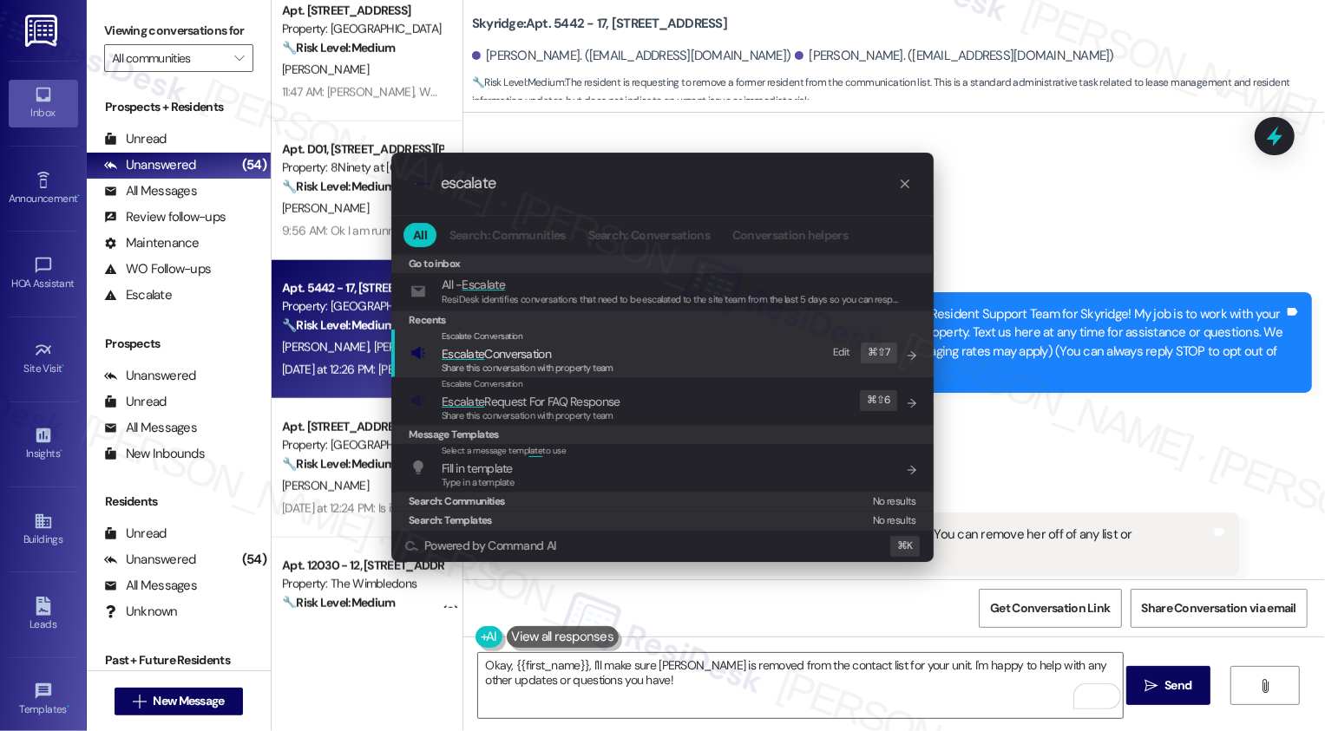
type input "escalate"
click at [510, 353] on span "Escalate Conversation" at bounding box center [496, 354] width 109 height 16
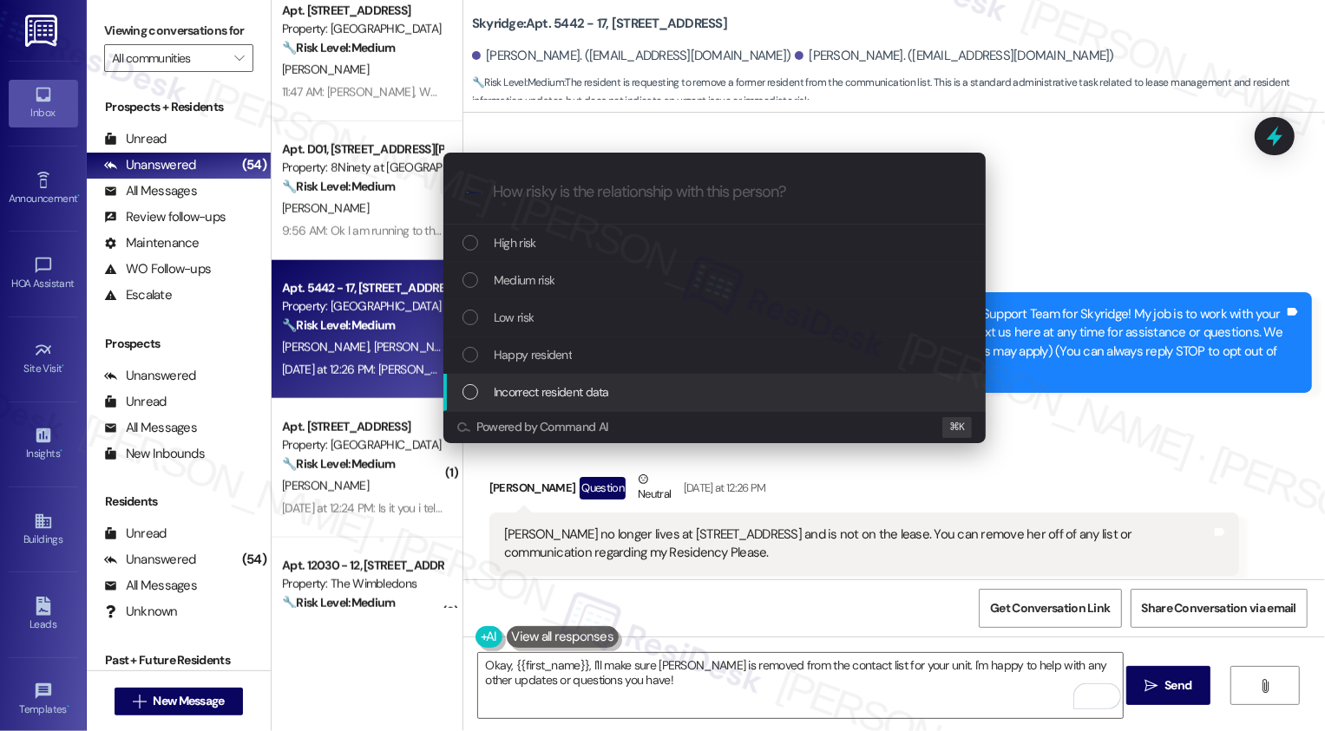
click at [541, 390] on span "Incorrect resident data" at bounding box center [551, 392] width 115 height 19
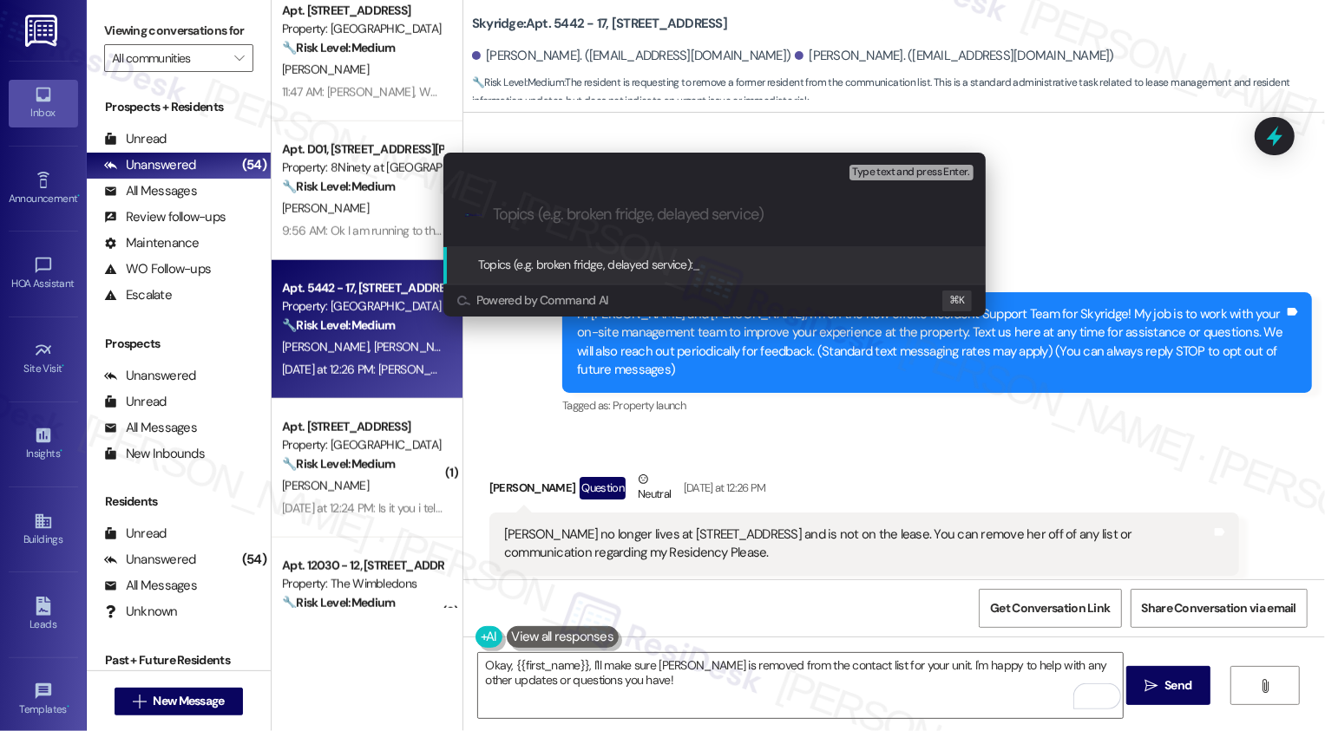
paste input "Megan Smith."
type input "Megan Smith is no longer part of the lease"
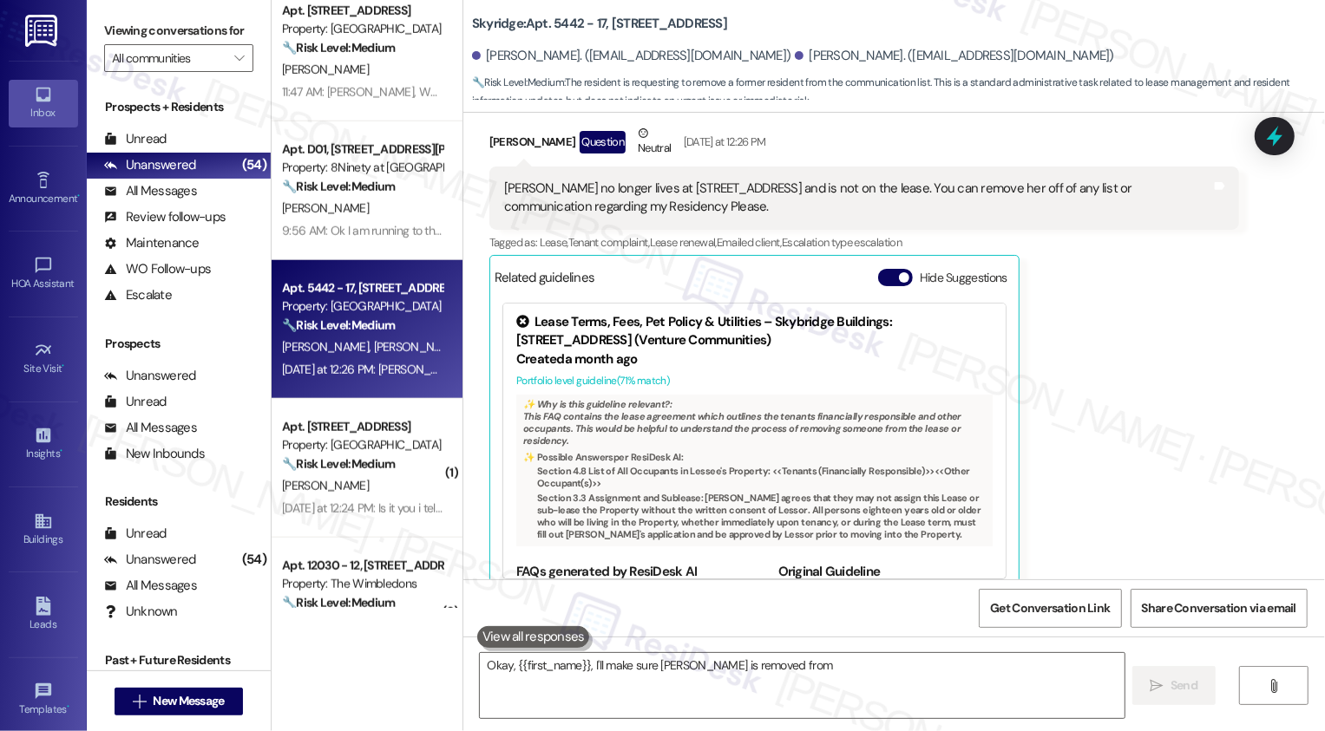
scroll to position [352, 0]
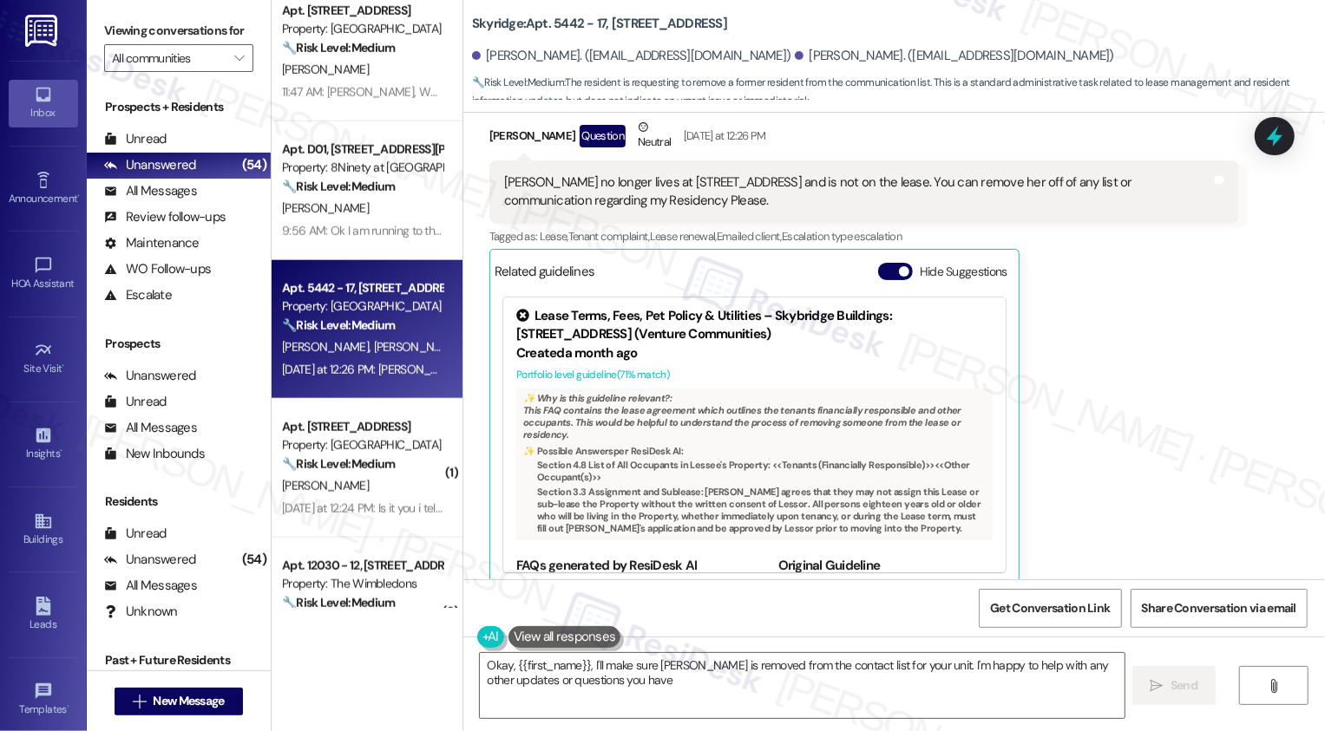
type textarea "Okay, {{first_name}}, I'll make sure Megan is removed from the contact list for…"
drag, startPoint x: 462, startPoint y: 23, endPoint x: 751, endPoint y: 31, distance: 289.0
click at [753, 31] on div "Skyridge: Apt. 5442 - 17, 5411 Blue Sky Drive" at bounding box center [645, 24] width 347 height 22
copy b "Skyridge: Apt. 5442 - 17, 5411 Blue Sky Drive"
drag, startPoint x: 475, startPoint y: 56, endPoint x: 545, endPoint y: 57, distance: 70.3
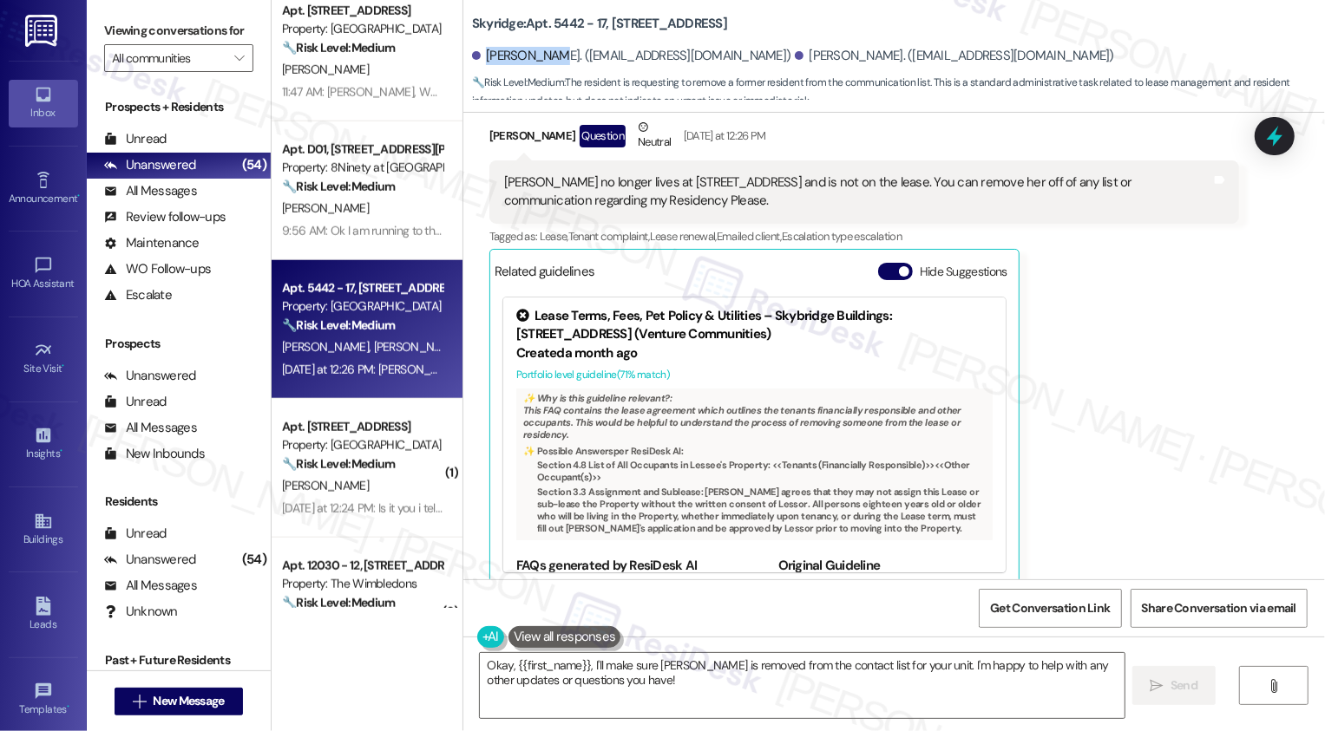
click at [545, 57] on div "Megan Smith. (mms.smith02165@gmail.com)" at bounding box center [631, 56] width 319 height 18
copy div "Megan Smith"
click at [1052, 328] on div "Thomas Chapman Question Neutral Yesterday at 12:26 PM Megan no longer lives at …" at bounding box center [864, 352] width 750 height 469
click at [1078, 602] on span "Get Conversation Link" at bounding box center [1050, 609] width 120 height 18
click at [1061, 610] on span "Get Conversation Link" at bounding box center [1050, 609] width 120 height 18
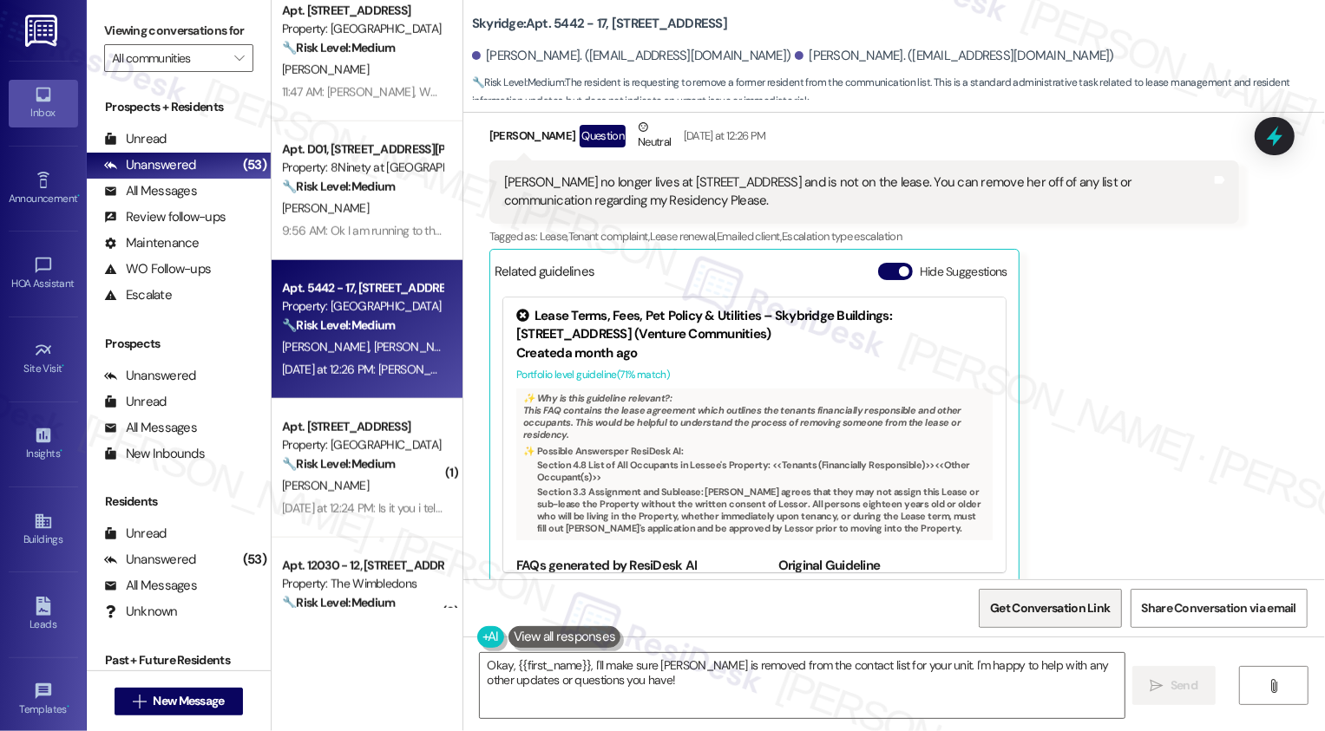
click at [1064, 600] on span "Get Conversation Link" at bounding box center [1050, 609] width 120 height 18
click at [1086, 536] on div "Thomas Chapman Question Neutral Yesterday at 12:26 PM Megan no longer lives at …" at bounding box center [864, 352] width 750 height 469
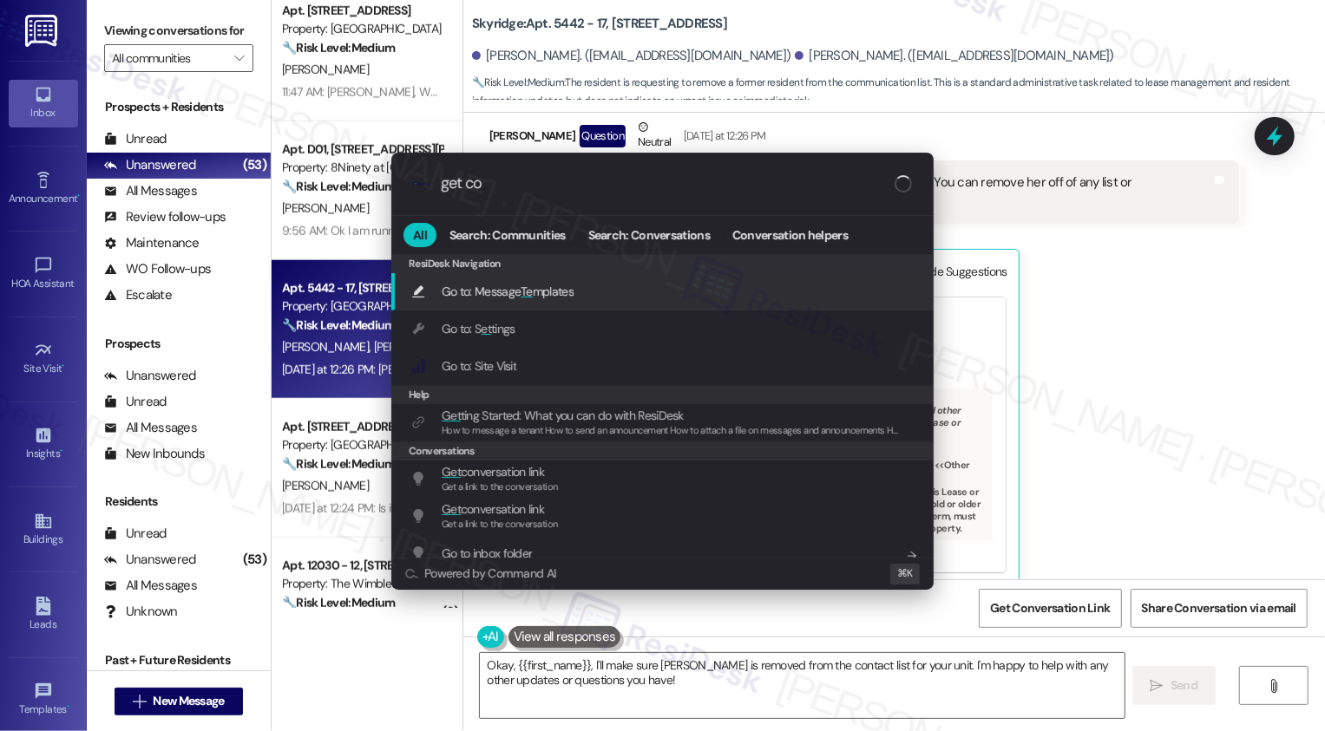
type input "get con"
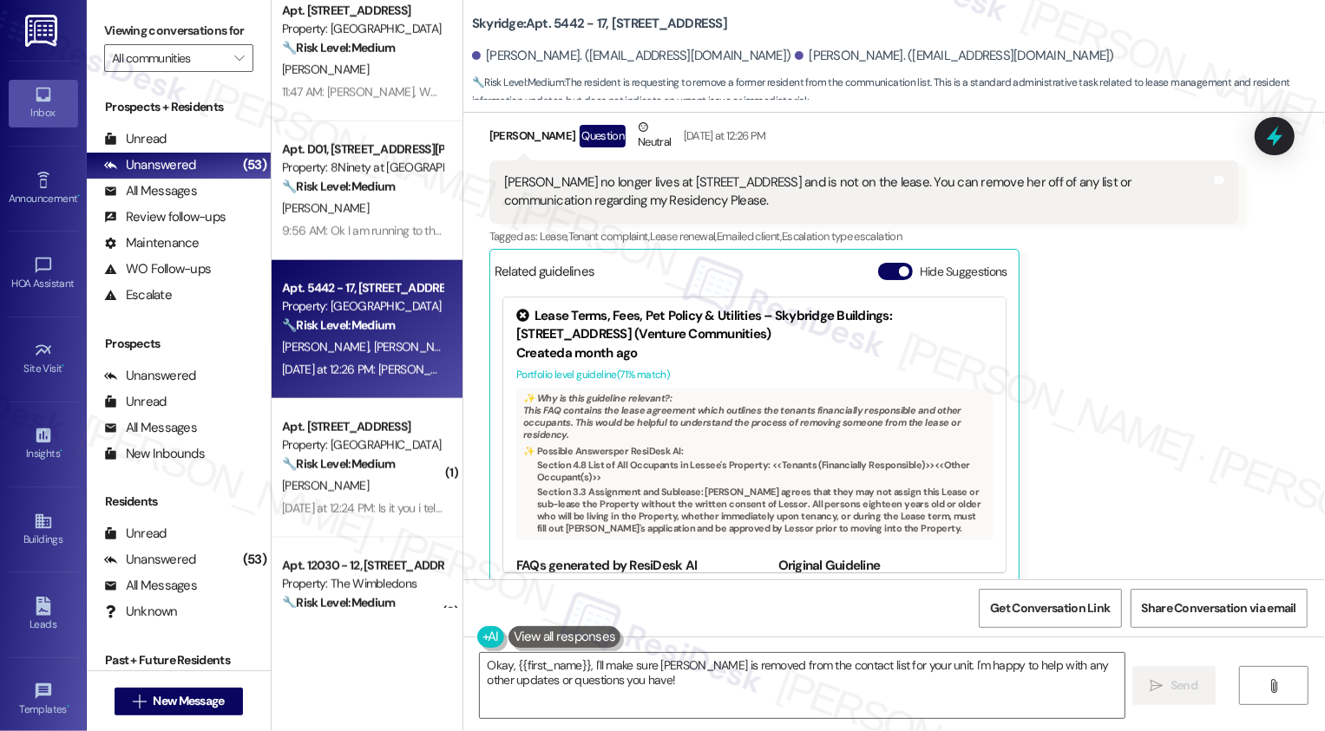
click at [1145, 488] on div "Thomas Chapman Question Neutral Yesterday at 12:26 PM Megan no longer lives at …" at bounding box center [864, 352] width 750 height 469
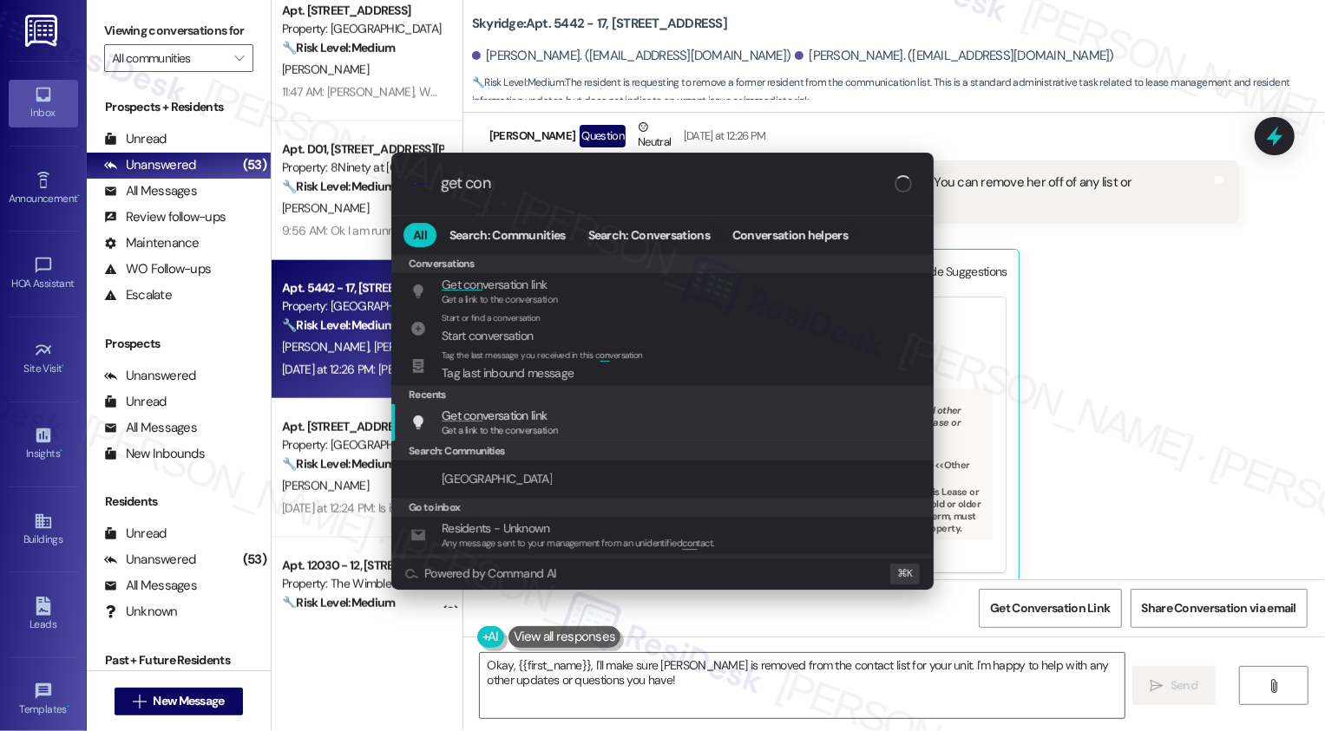
type input "get con"
click at [582, 419] on div "Get con versation link Get a link to the conversation Add shortcut" at bounding box center [664, 422] width 508 height 32
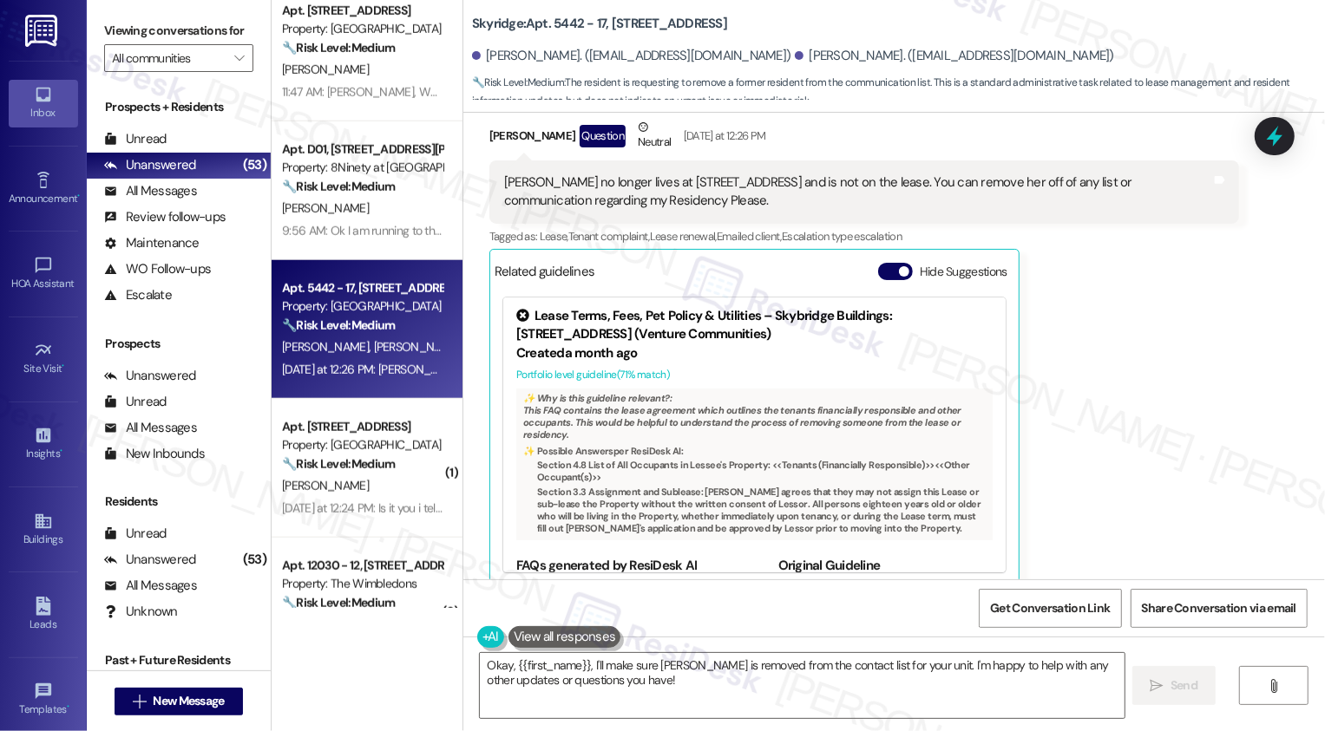
click at [1111, 425] on div "Thomas Chapman Question Neutral Yesterday at 12:26 PM Megan no longer lives at …" at bounding box center [864, 352] width 750 height 469
click at [1183, 429] on div "Thomas Chapman Question Neutral Yesterday at 12:26 PM Megan no longer lives at …" at bounding box center [864, 352] width 750 height 469
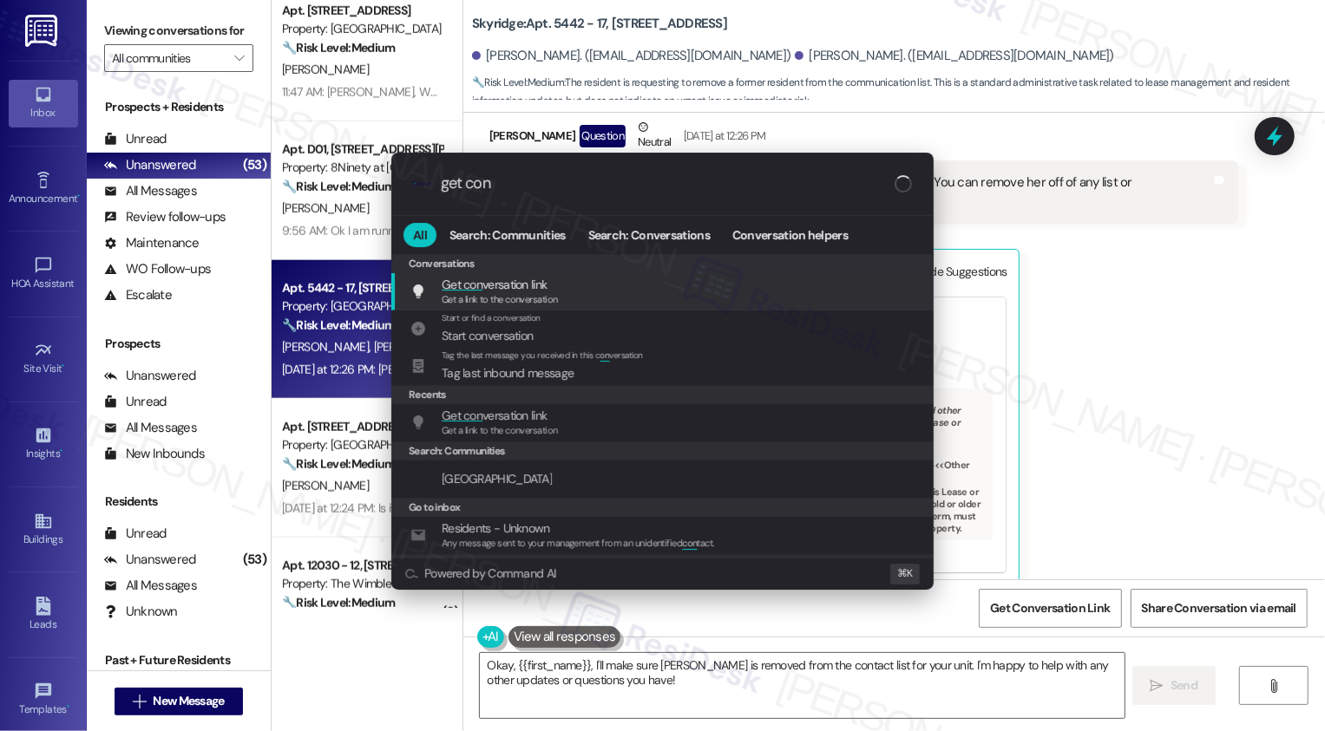
click at [519, 287] on span "Get con versation link" at bounding box center [494, 285] width 105 height 16
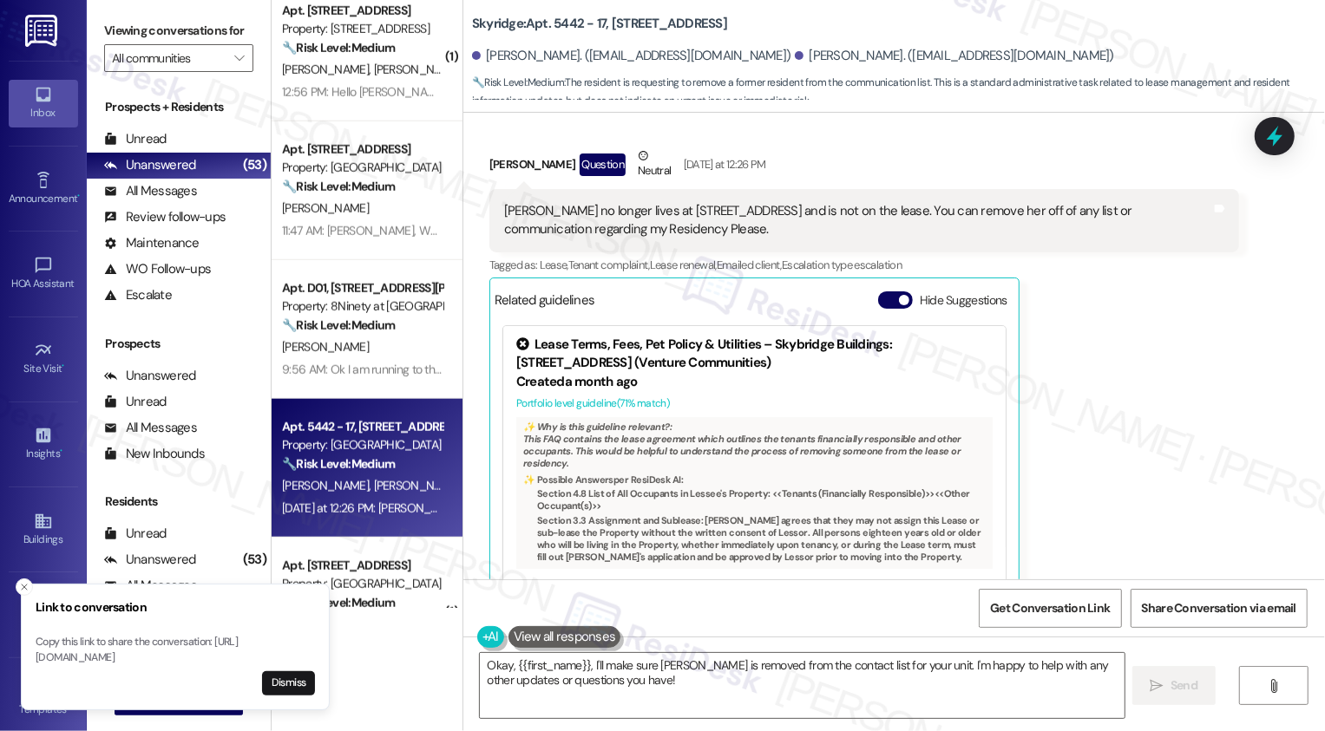
scroll to position [353, 0]
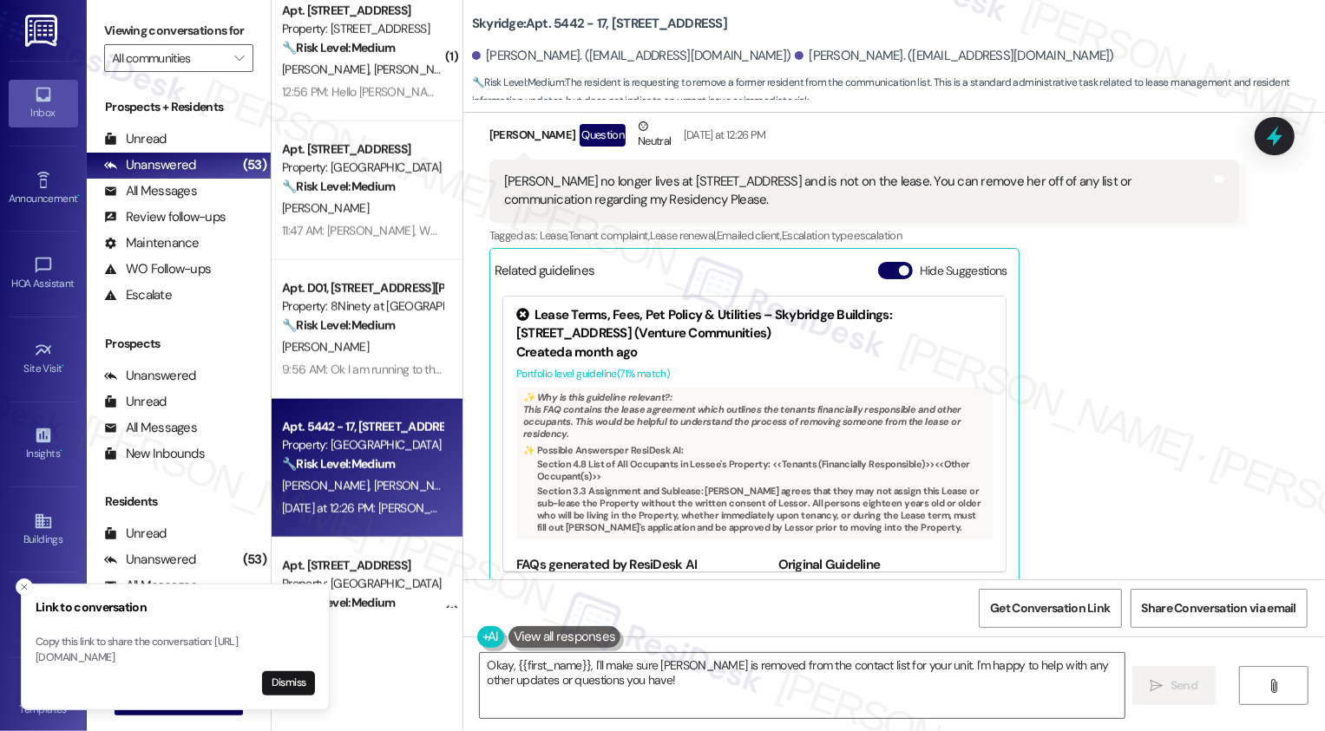
click at [1138, 461] on div "Thomas Chapman Question Neutral Yesterday at 12:26 PM Megan no longer lives at …" at bounding box center [864, 351] width 750 height 469
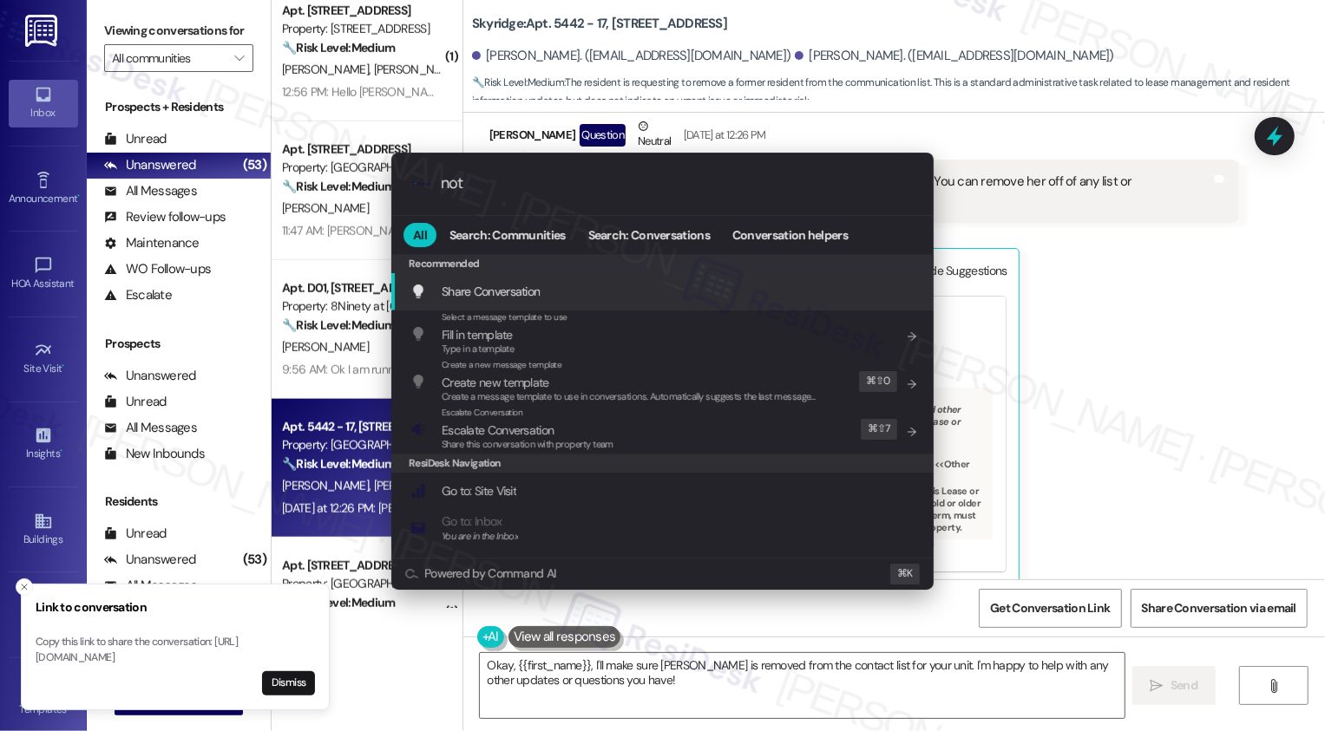
type input "note"
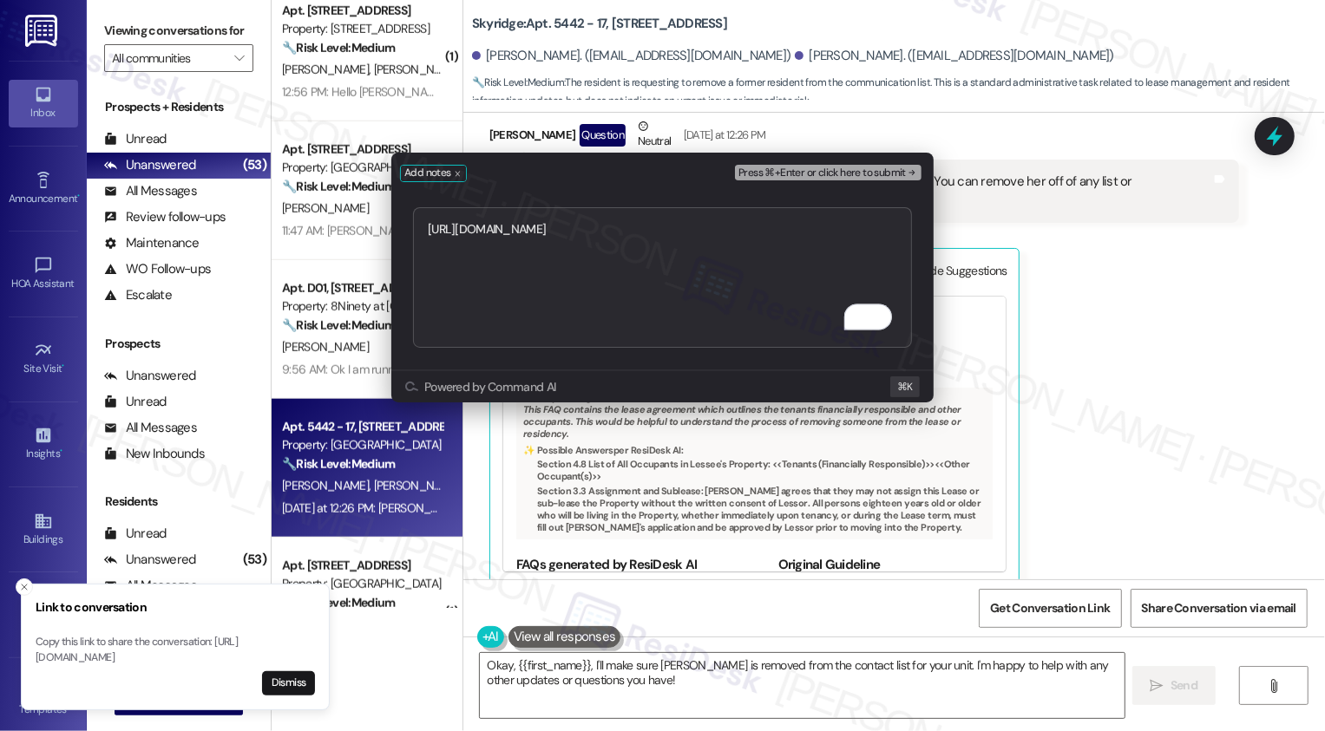
click at [431, 225] on textarea "https://residesk.slack.com/archives/C092EMB7PN0/p1758048134935999" at bounding box center [662, 277] width 499 height 141
type textarea "https://residesk.slack.com/archives/C092EMB7PN0/p1758048134935999"
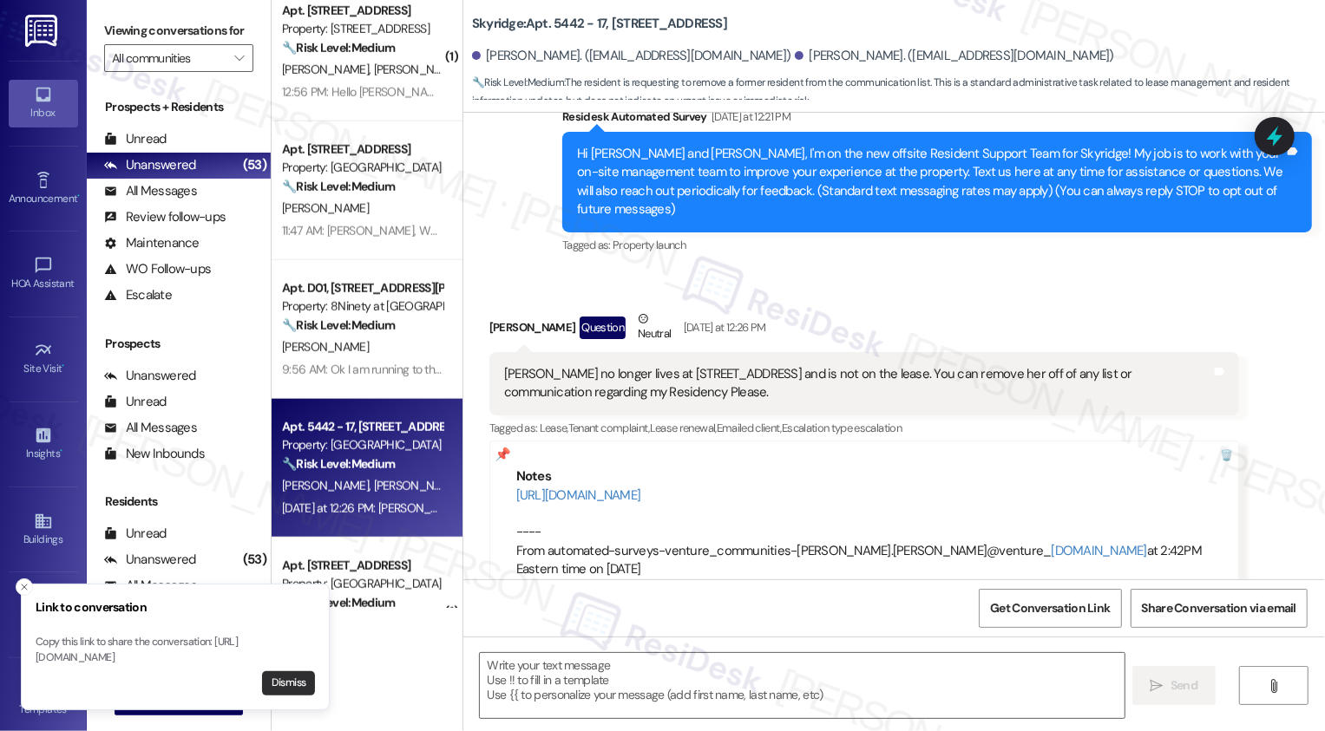
click at [297, 687] on button "Dismiss" at bounding box center [288, 684] width 53 height 24
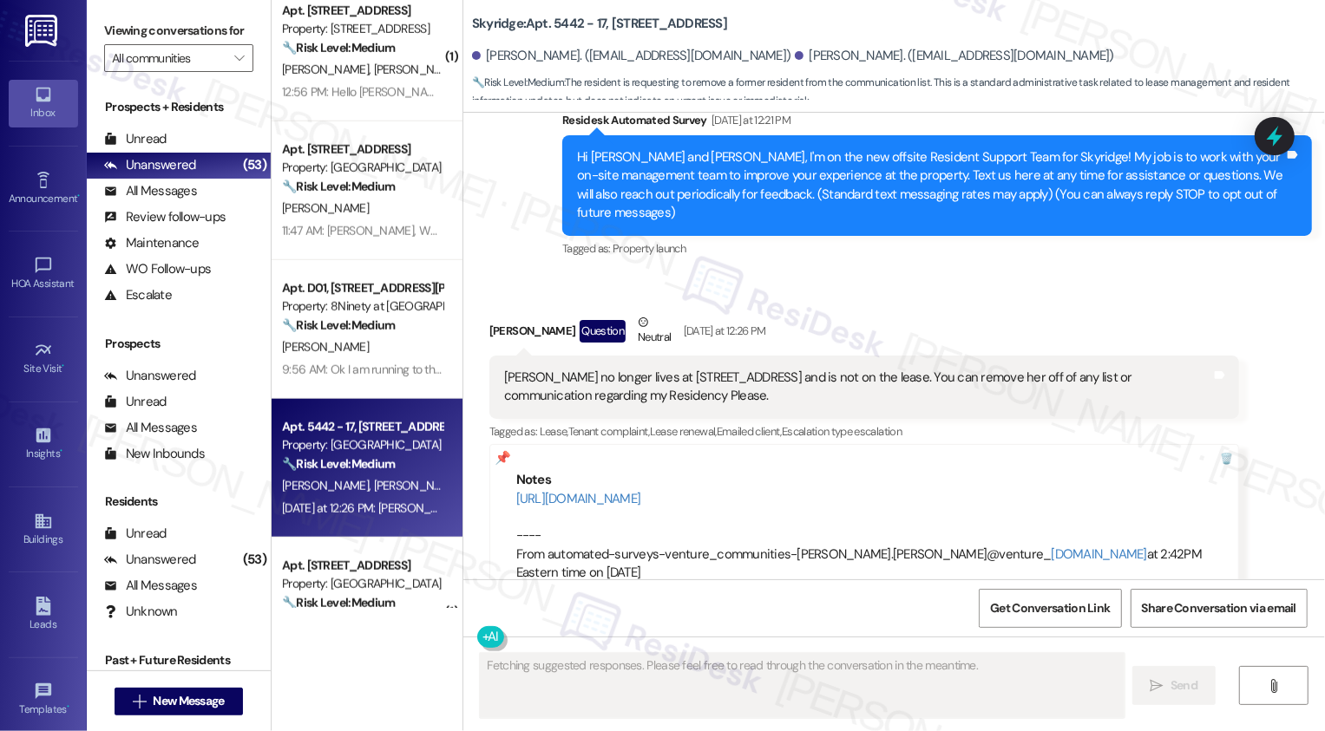
scroll to position [124, 0]
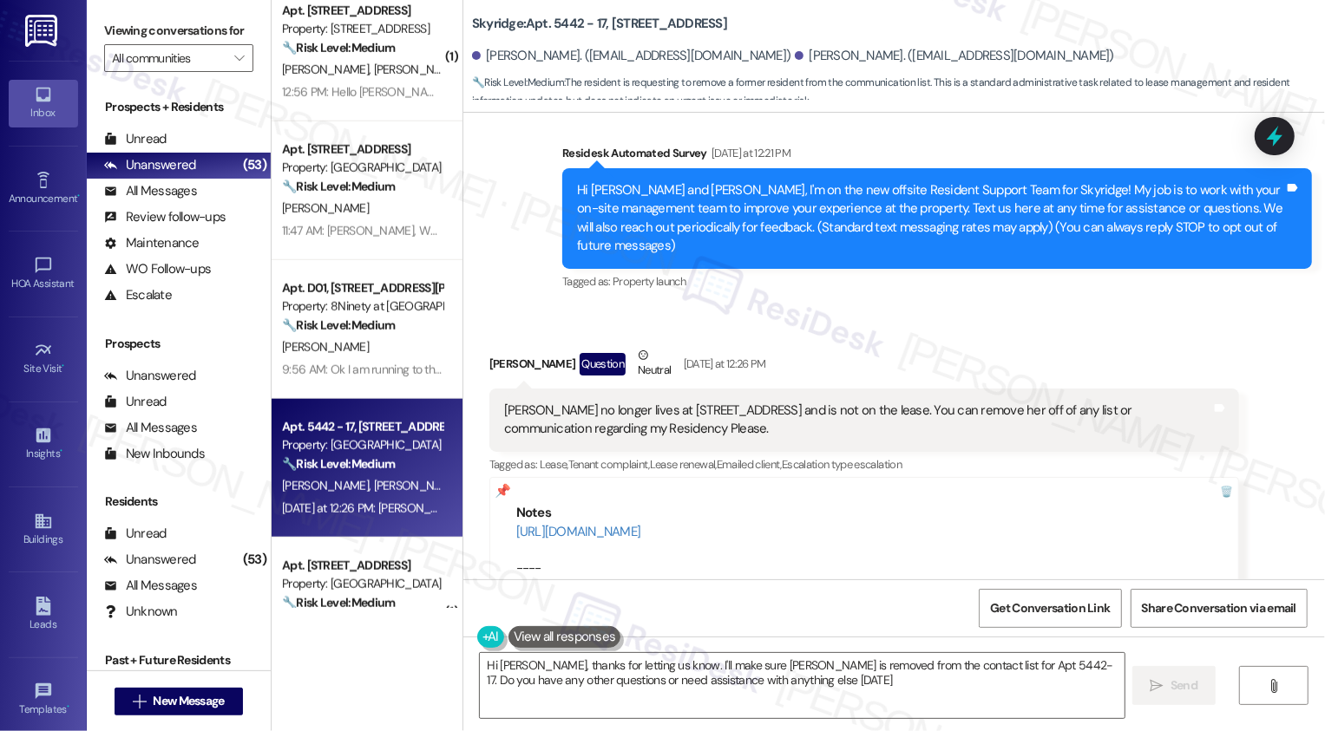
type textarea "Hi Thomas, thanks for letting us know. I'll make sure Megan is removed from the…"
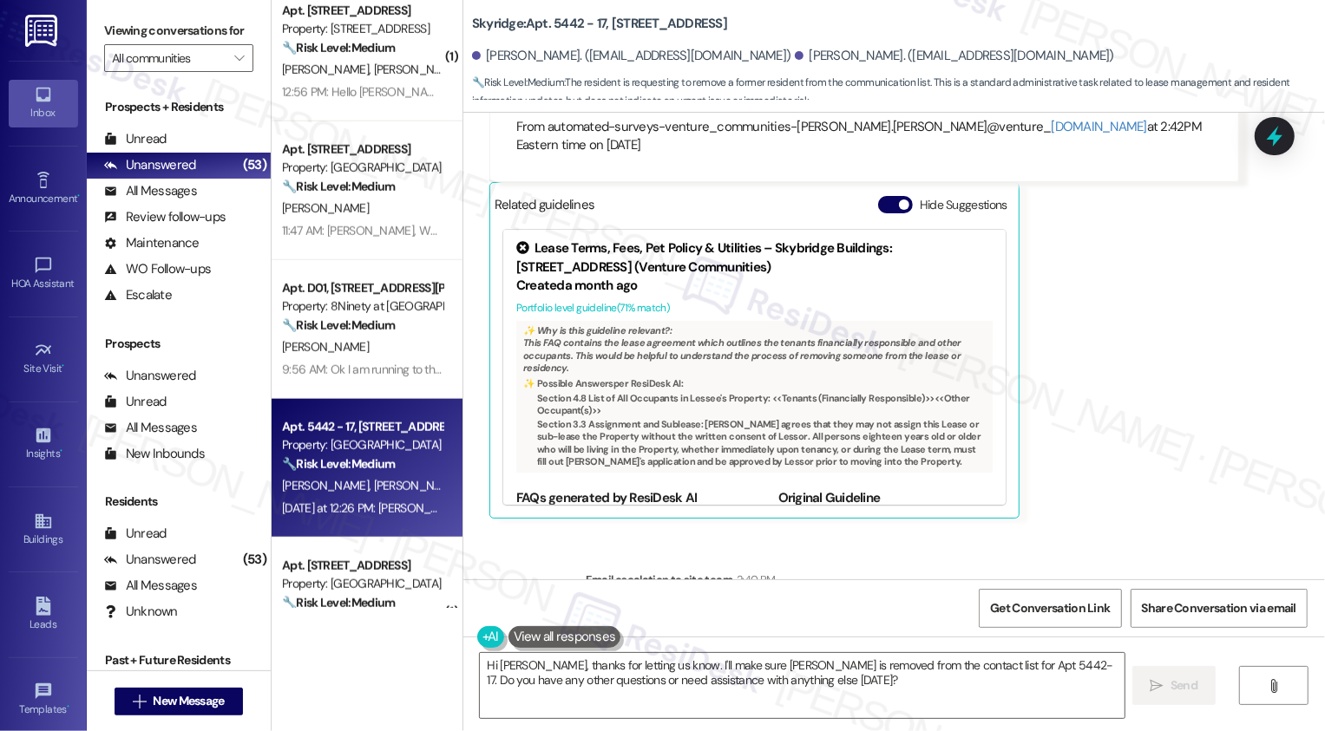
scroll to position [732, 0]
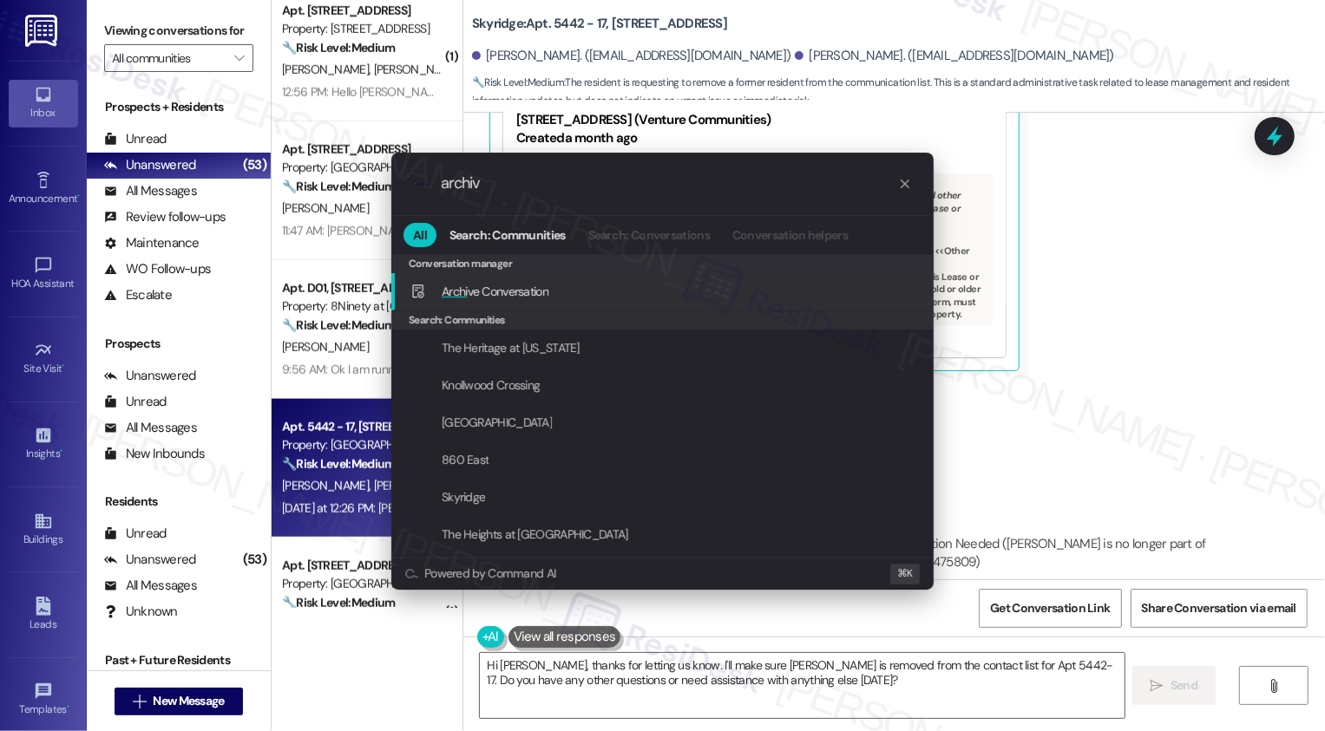
type input "archive"
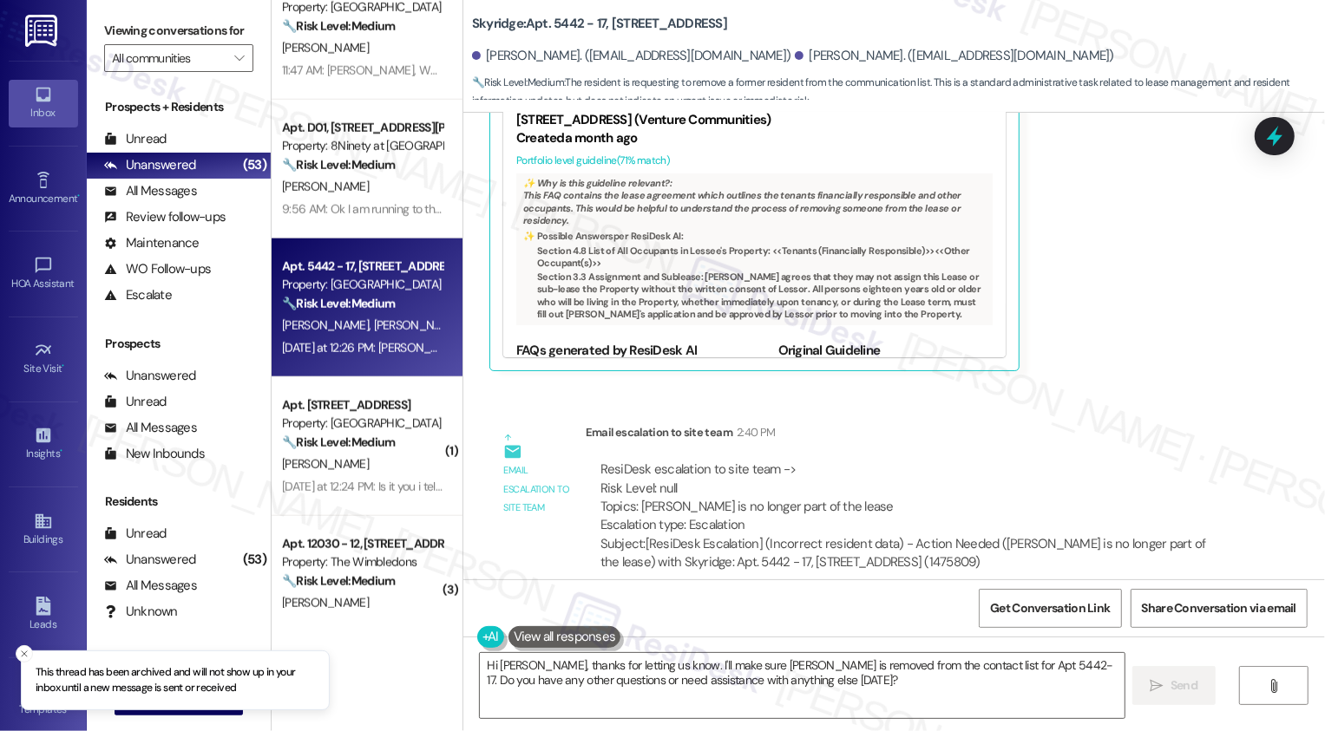
scroll to position [1330, 0]
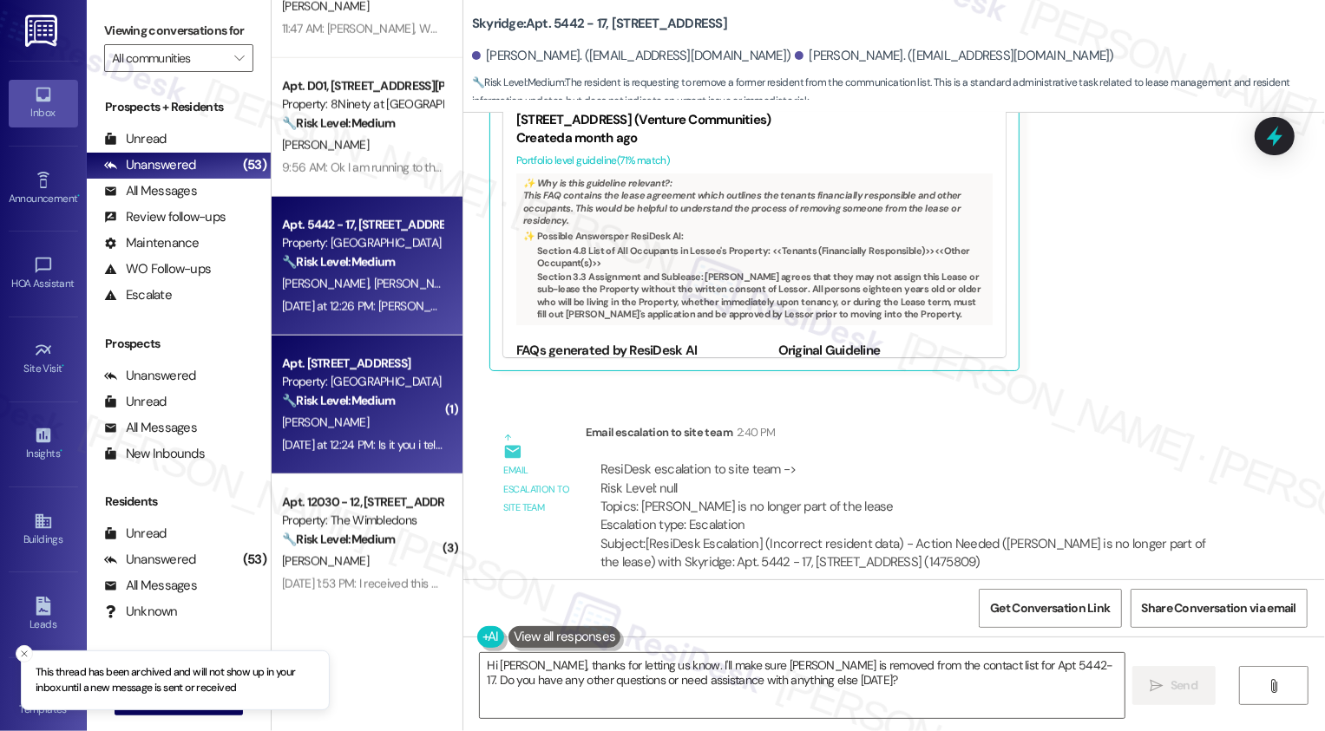
click at [386, 456] on div "Apt. 5430 - 1 Quad, 5411 Blue Sky Drive Property: Skyridge 🔧 Risk Level: Medium…" at bounding box center [367, 405] width 191 height 139
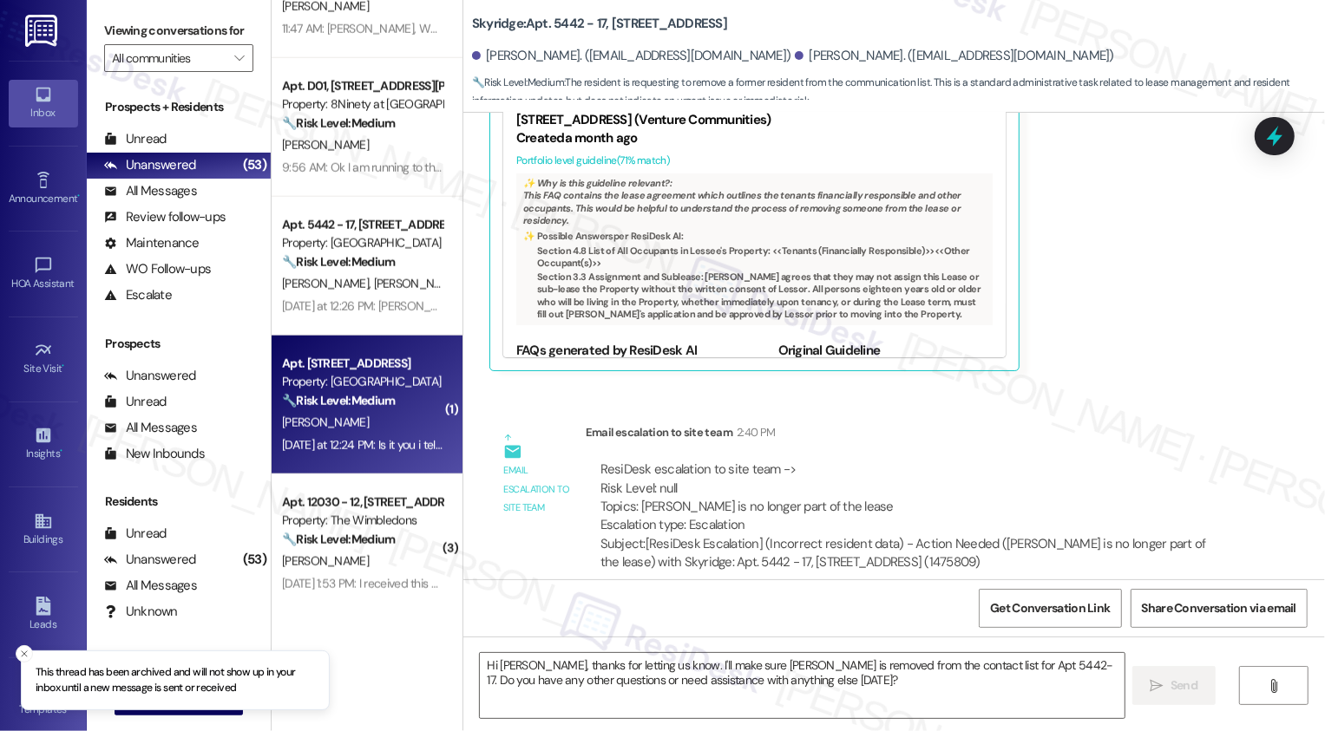
click at [386, 456] on div "Apt. 5430 - 1 Quad, 5411 Blue Sky Drive Property: Skyridge 🔧 Risk Level: Medium…" at bounding box center [367, 405] width 191 height 139
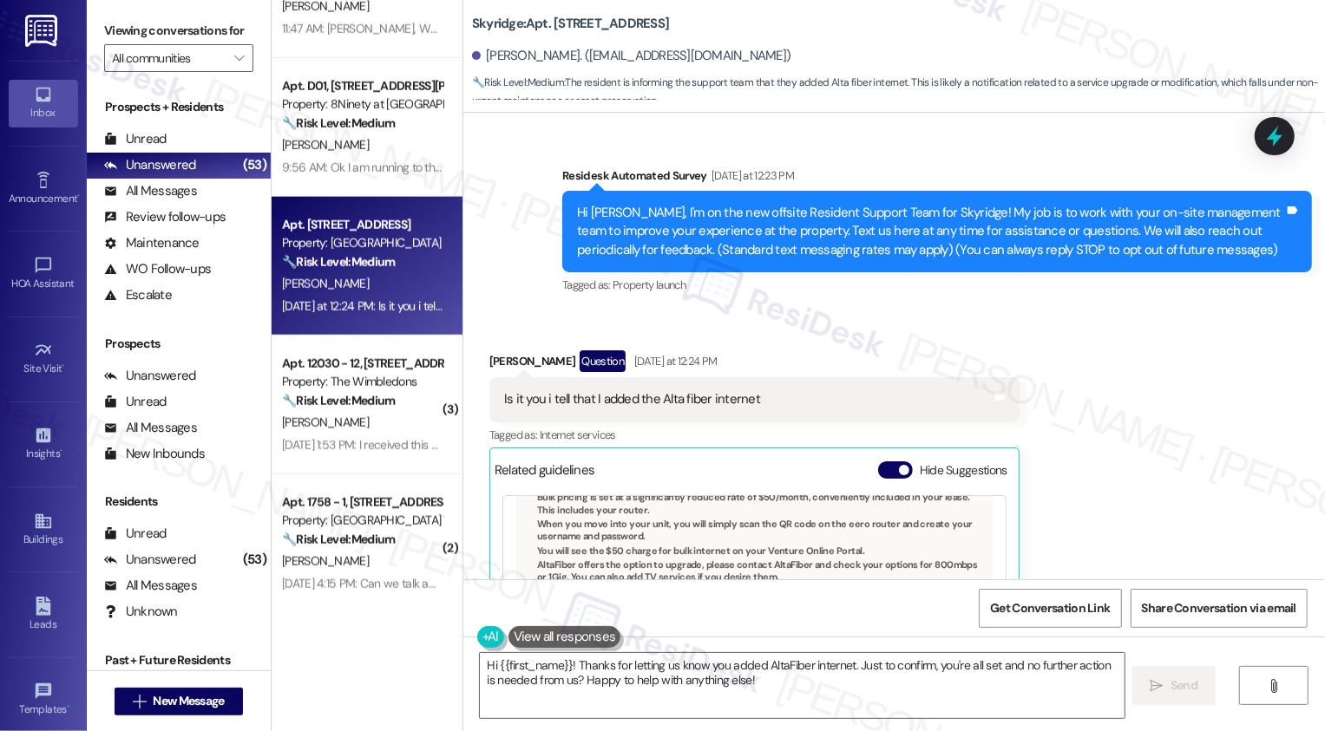
scroll to position [54, 0]
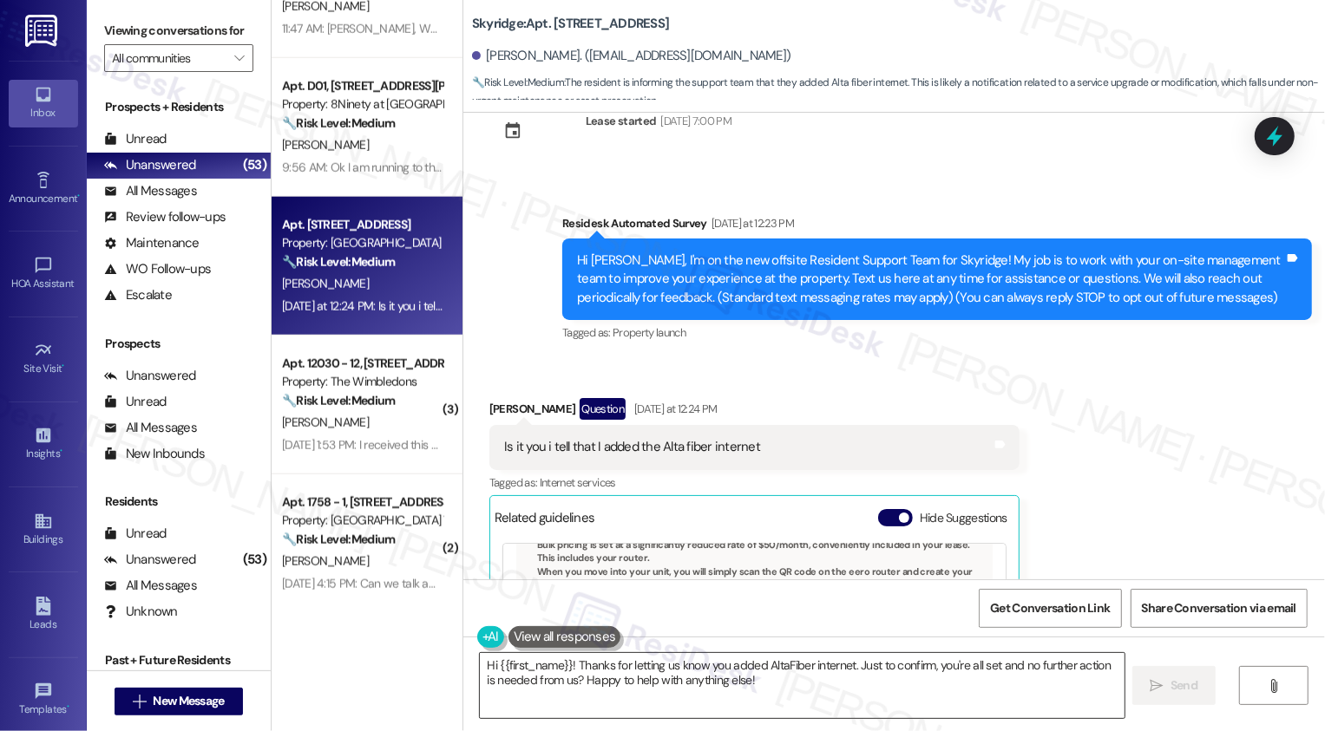
click at [701, 662] on textarea "Hi {{first_name}}! Thanks for letting us know you added AltaFiber internet. Jus…" at bounding box center [802, 685] width 645 height 65
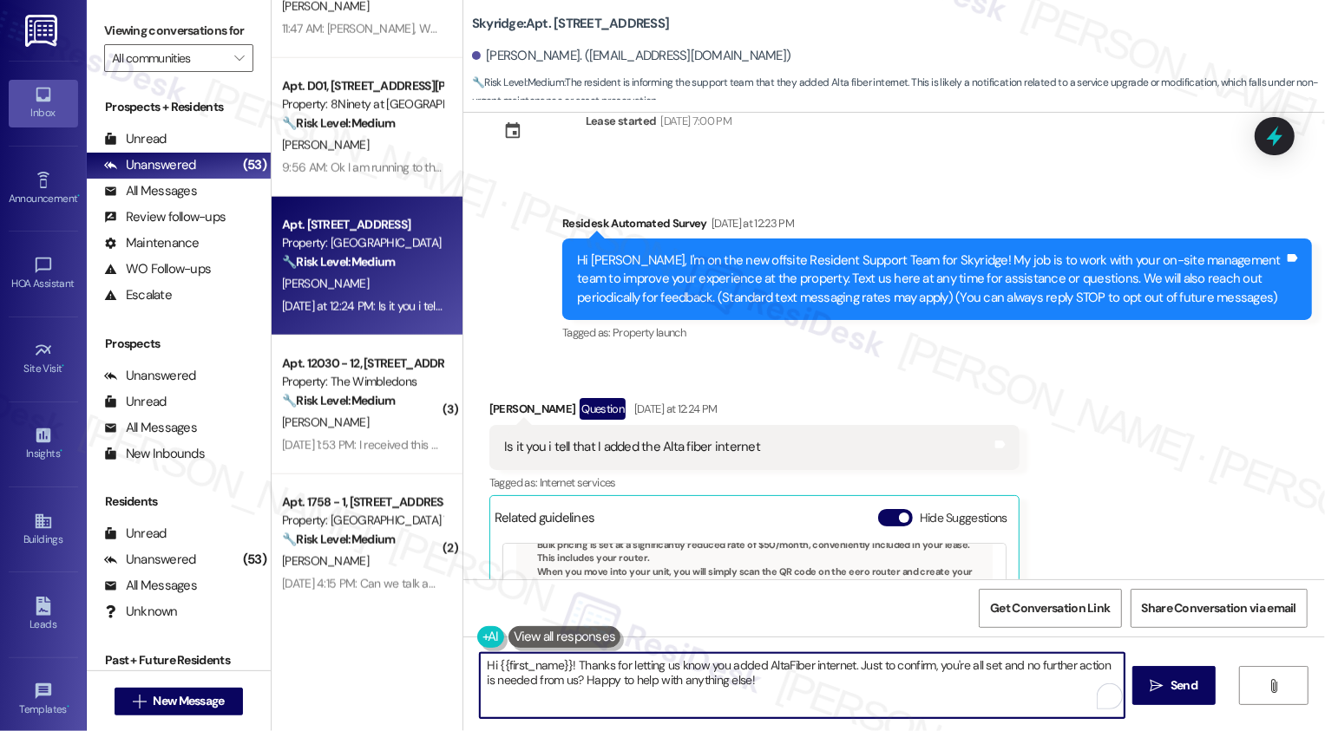
click at [821, 689] on textarea "Hi {{first_name}}! Thanks for letting us know you added AltaFiber internet. Jus…" at bounding box center [802, 685] width 645 height 65
click at [480, 666] on textarea "Hi {{first_name}}! Thanks for letting us know you added AltaFiber internet. Jus…" at bounding box center [800, 685] width 645 height 65
type textarea "It's nice to meet you, {{first_name}}! Thanks for letting us know you added Alt…"
drag, startPoint x: 1020, startPoint y: 666, endPoint x: 1020, endPoint y: 687, distance: 20.8
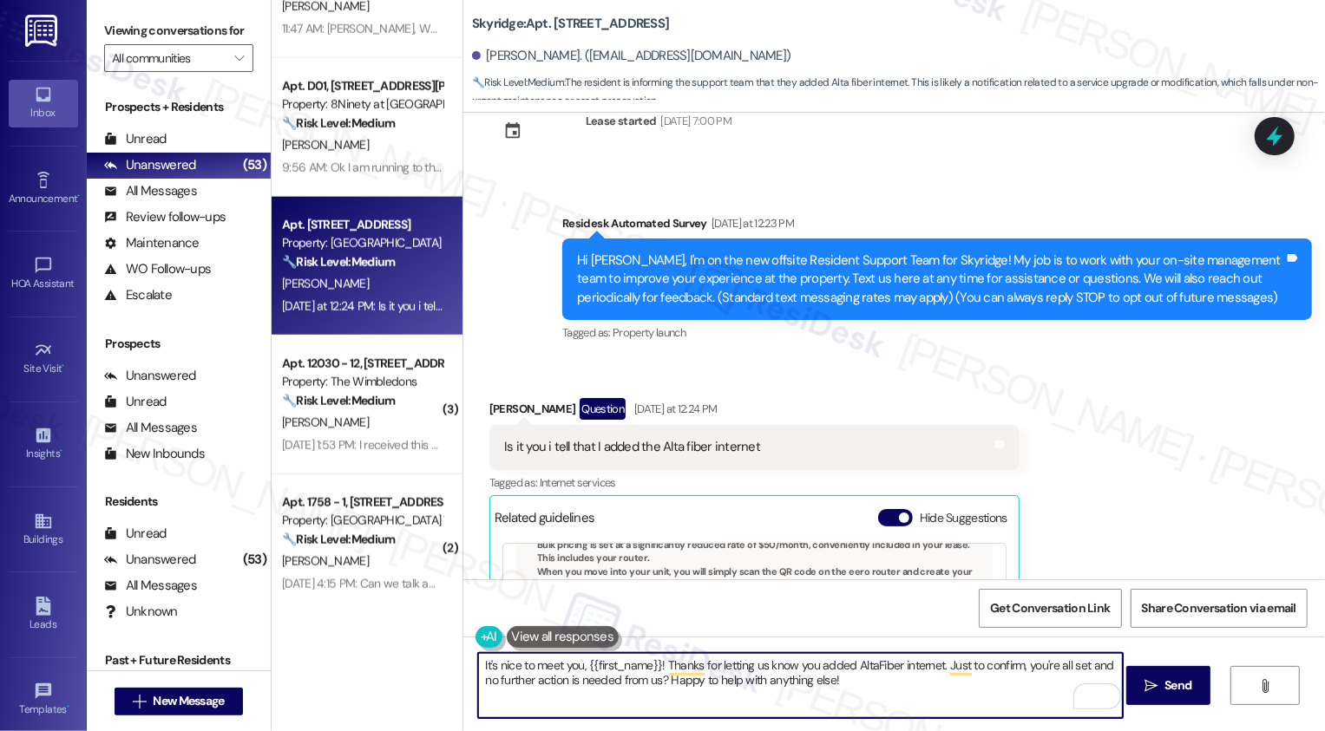
click at [1020, 687] on textarea "It's nice to meet you, {{first_name}}! Thanks for letting us know you added Alt…" at bounding box center [800, 685] width 645 height 65
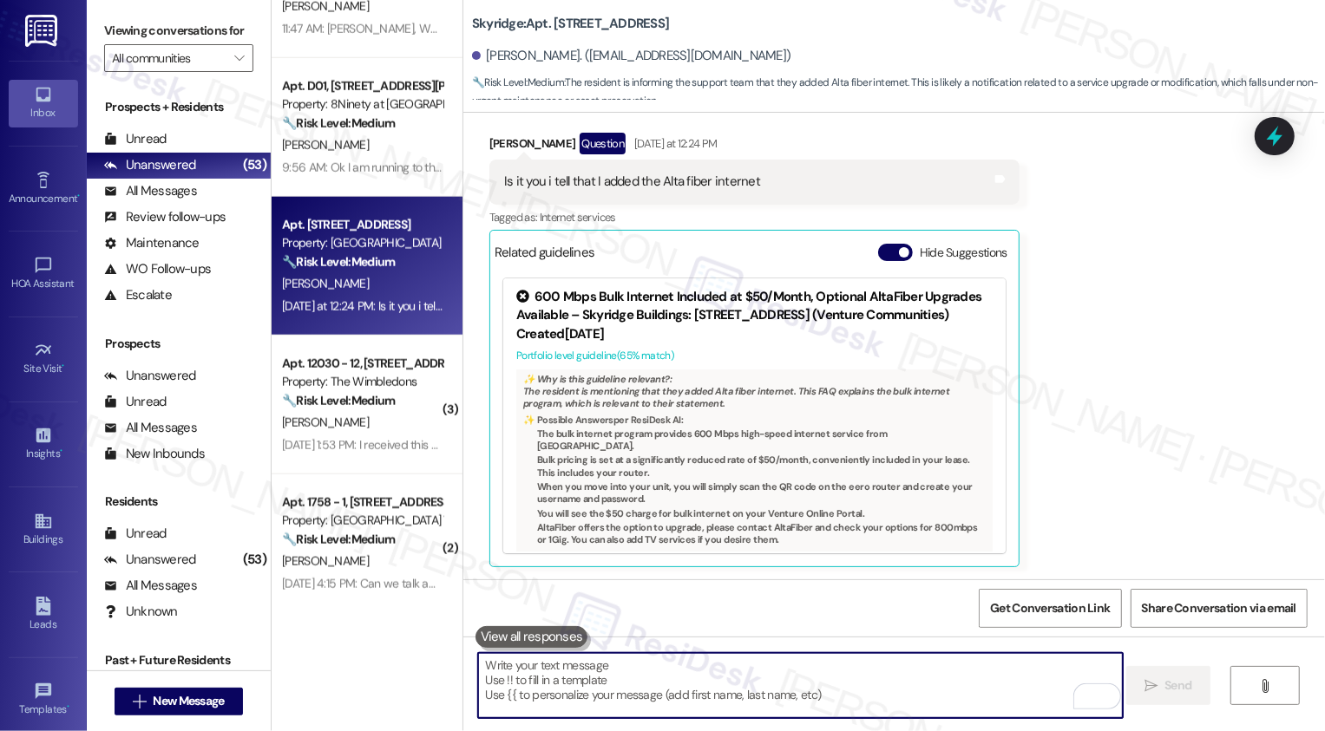
scroll to position [460, 0]
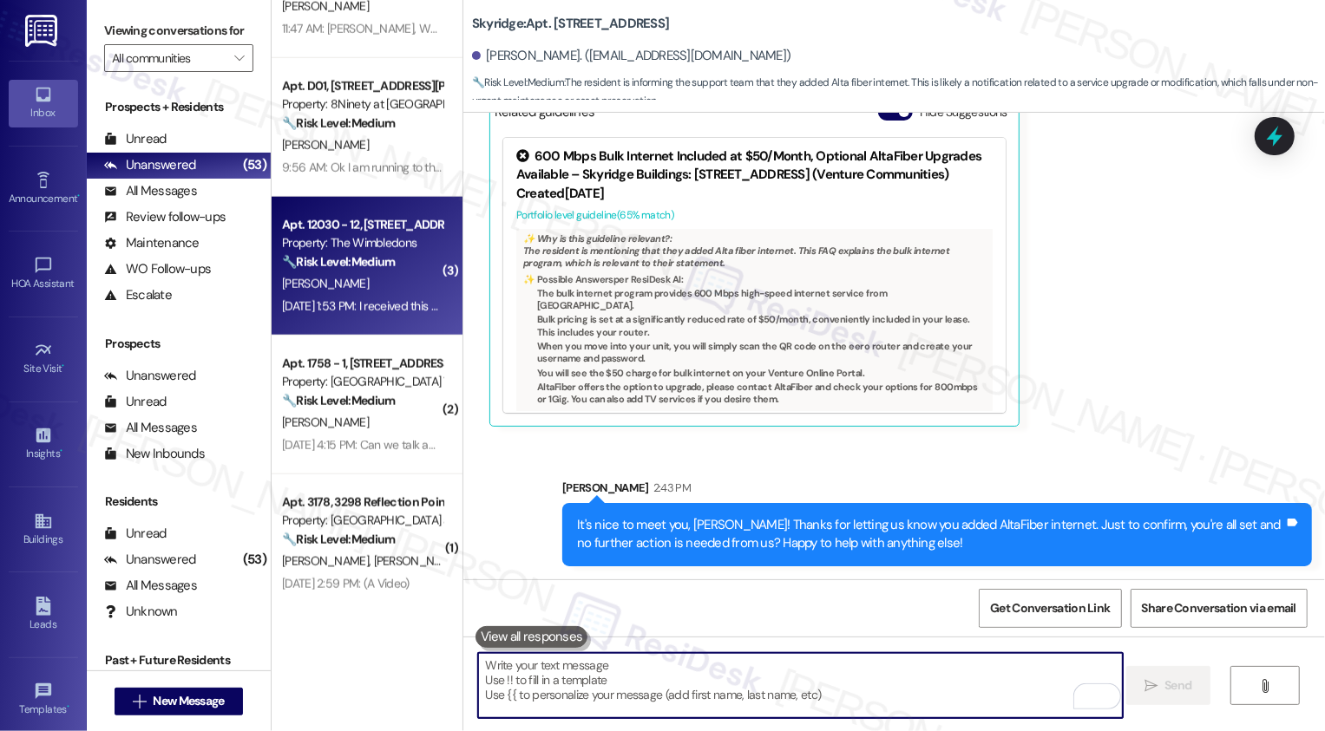
click at [402, 280] on div "J. Martin-Gaines" at bounding box center [362, 284] width 164 height 22
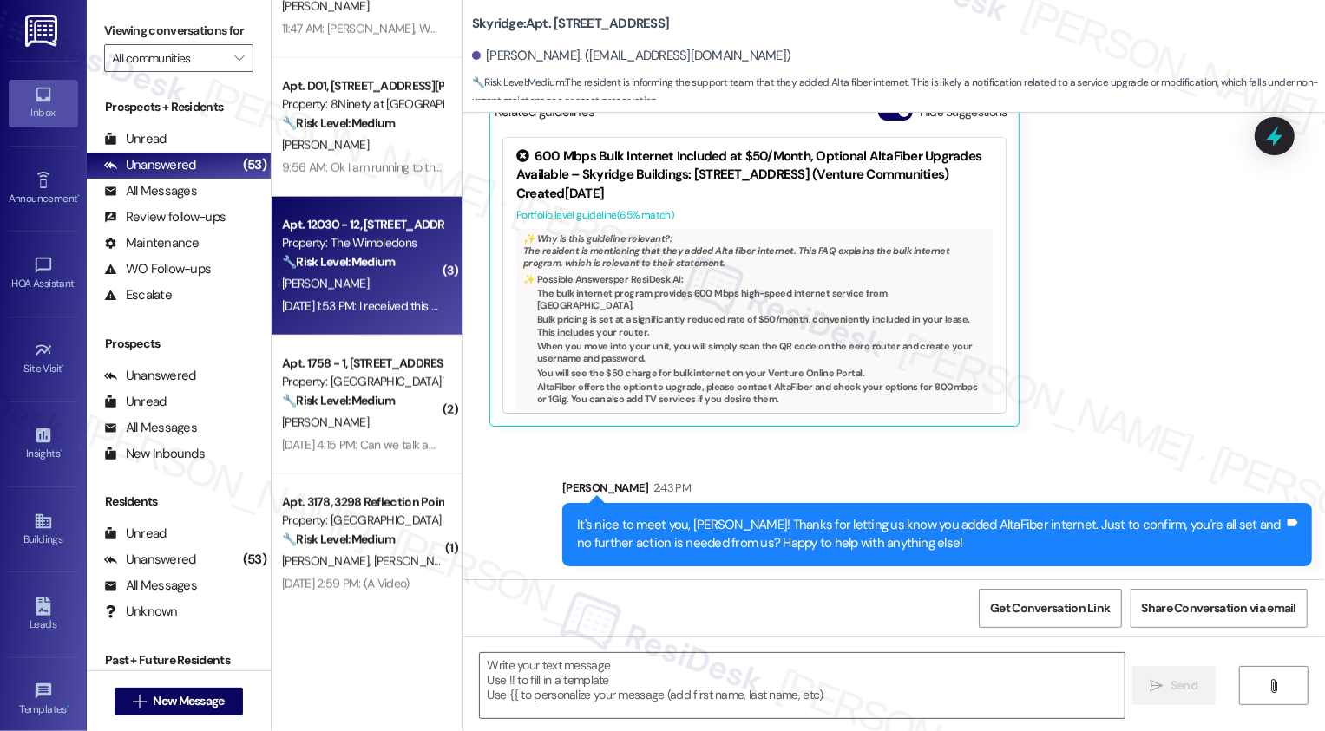
click at [402, 280] on div "J. Martin-Gaines" at bounding box center [362, 284] width 164 height 22
type textarea "Fetching suggested responses. Please feel free to read through the conversation…"
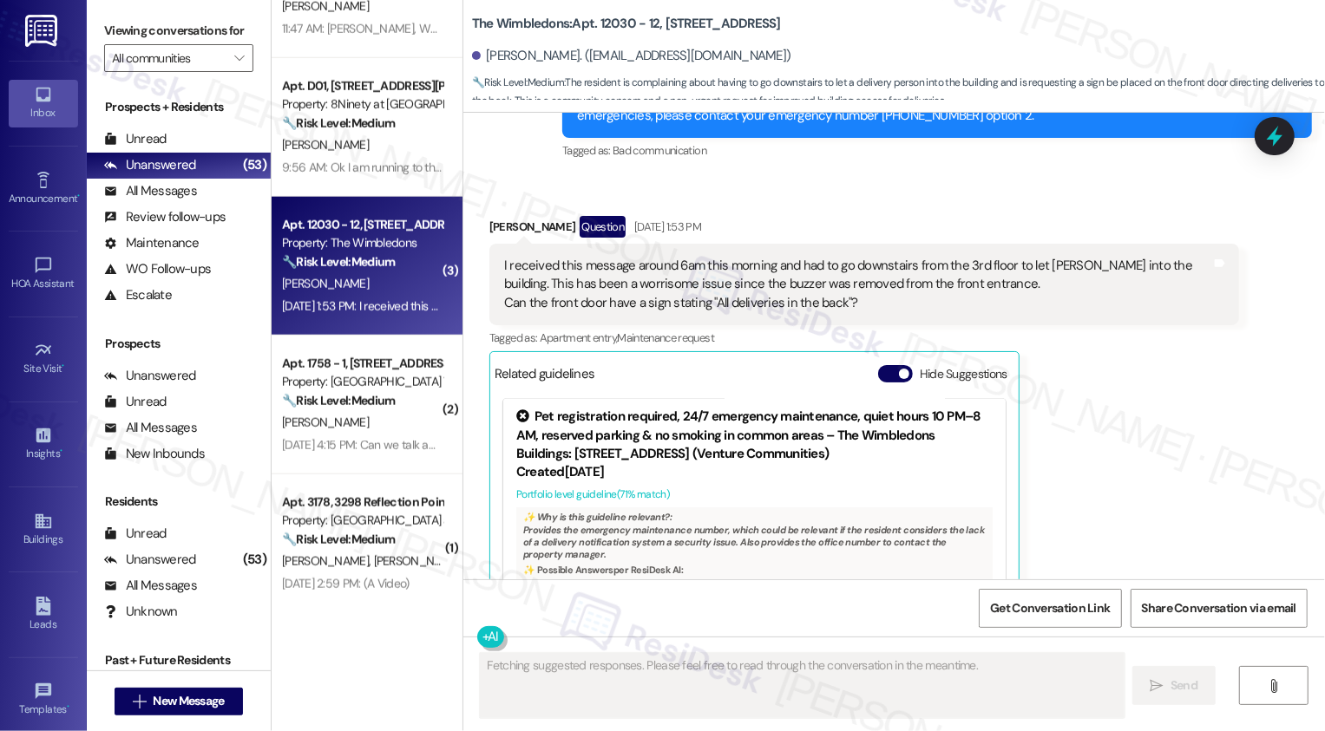
scroll to position [2286, 0]
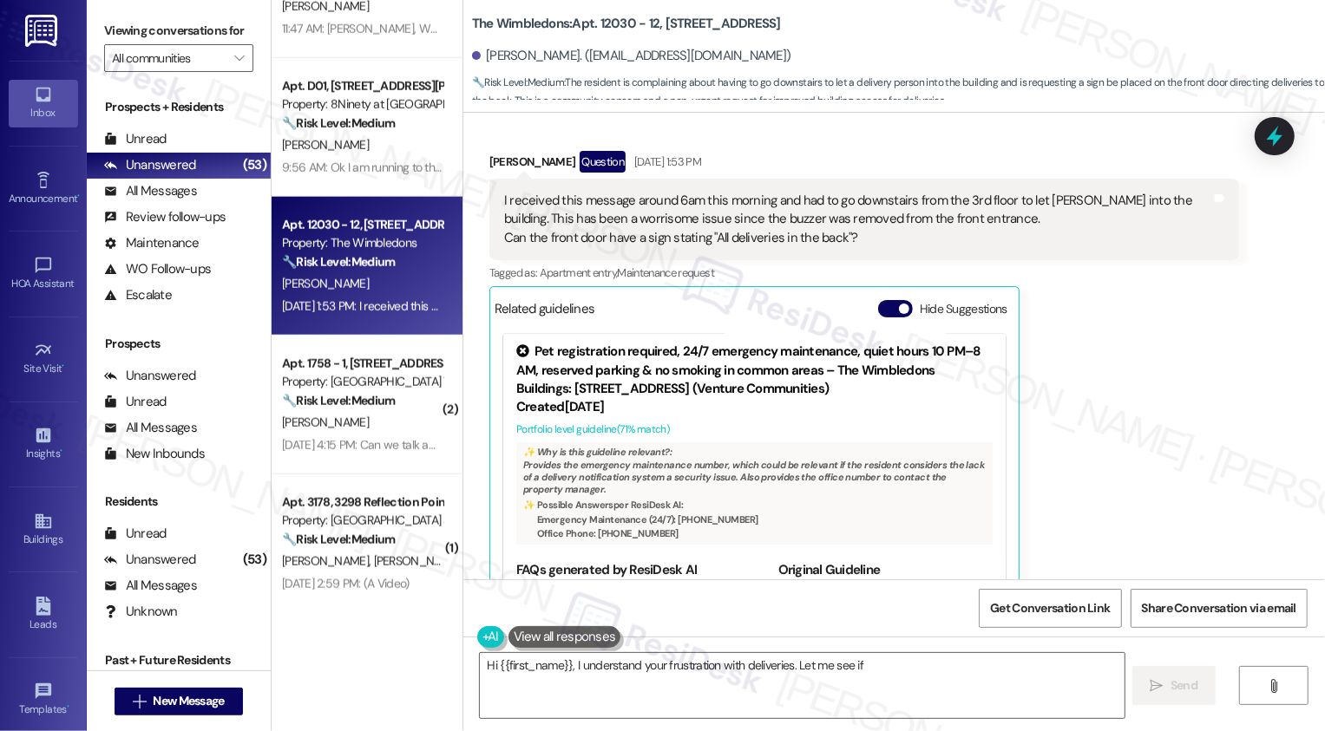
click at [801, 192] on div "I received this message around 6am this morning and had to go downstairs from t…" at bounding box center [857, 220] width 707 height 56
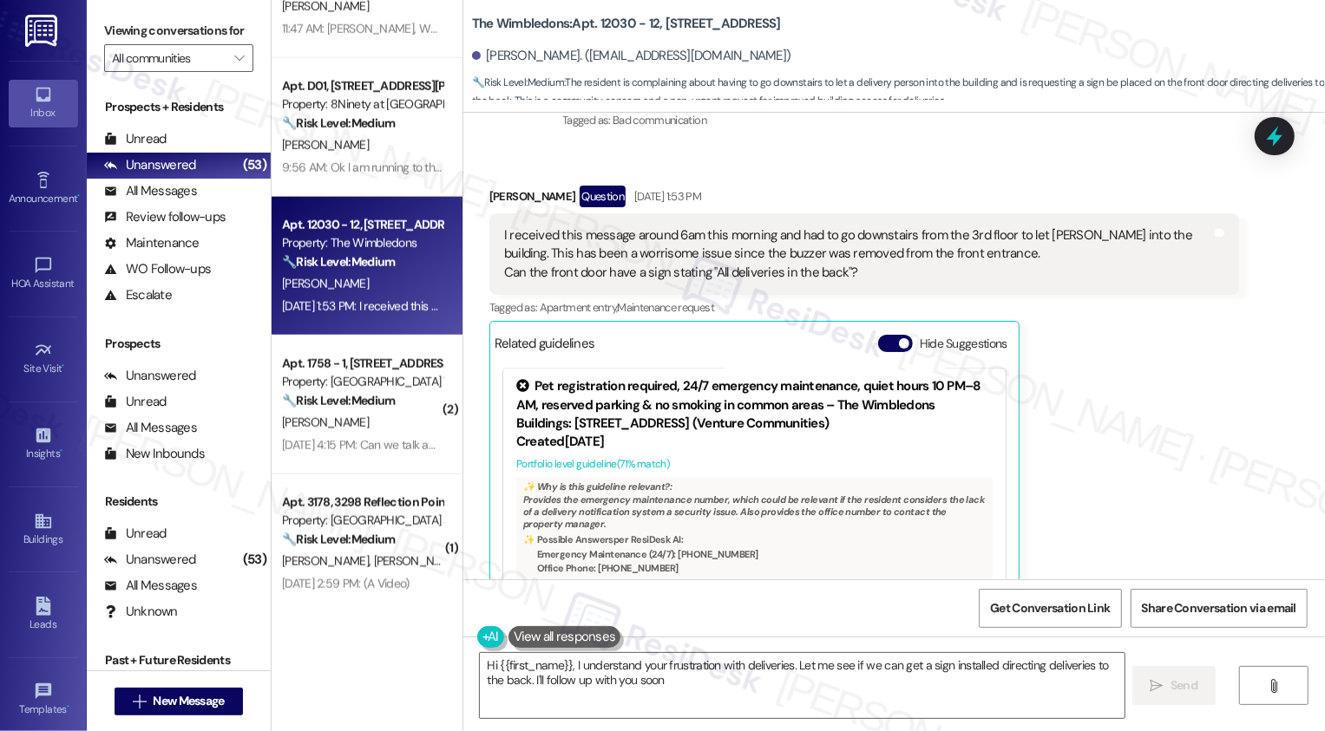
type textarea "Hi {{first_name}}, I understand your frustration with deliveries. Let me see if…"
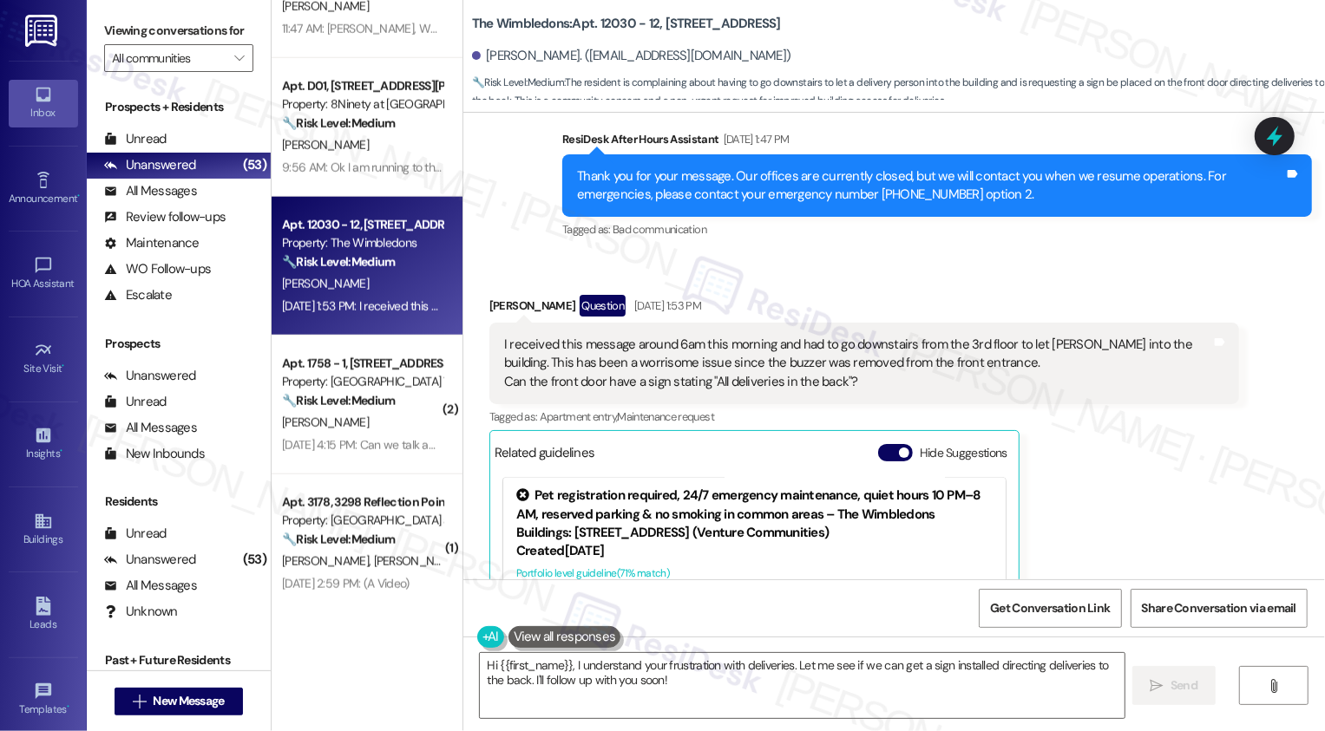
scroll to position [2211, 0]
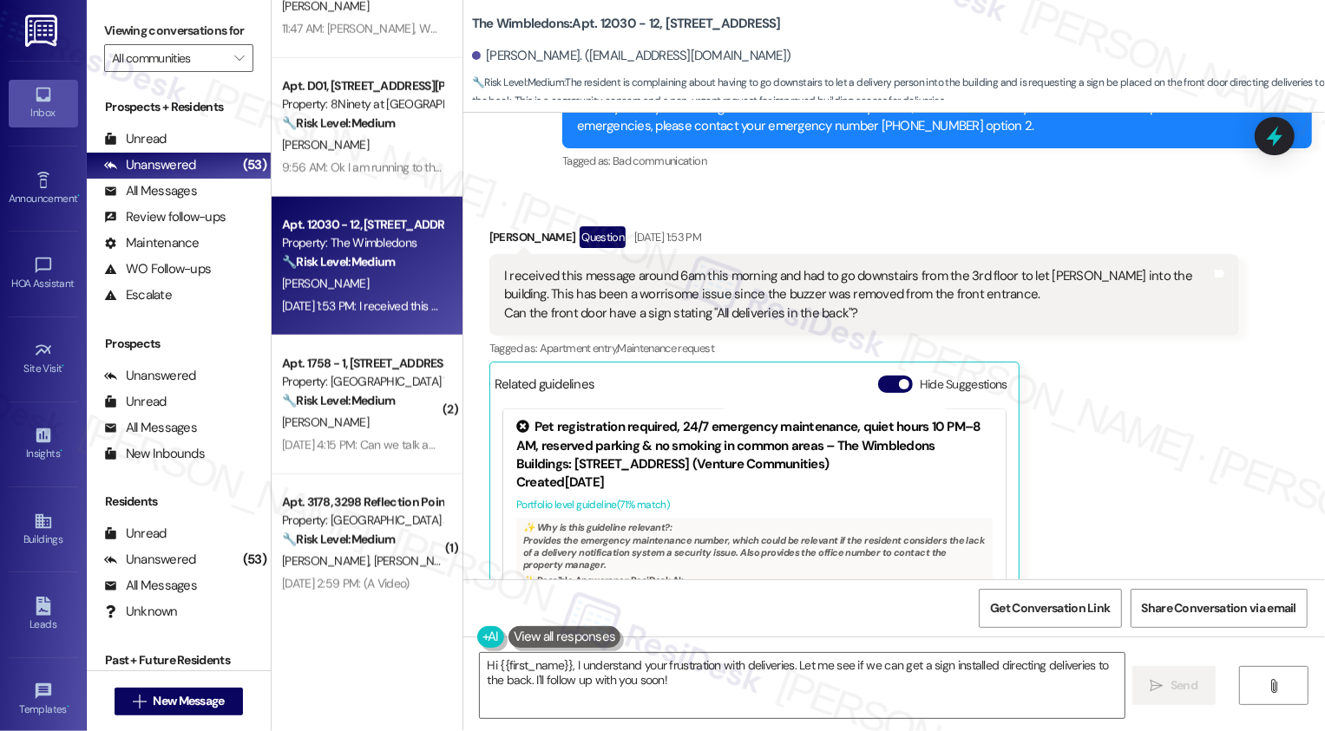
click at [661, 267] on div "I received this message around 6am this morning and had to go downstairs from t…" at bounding box center [857, 295] width 707 height 56
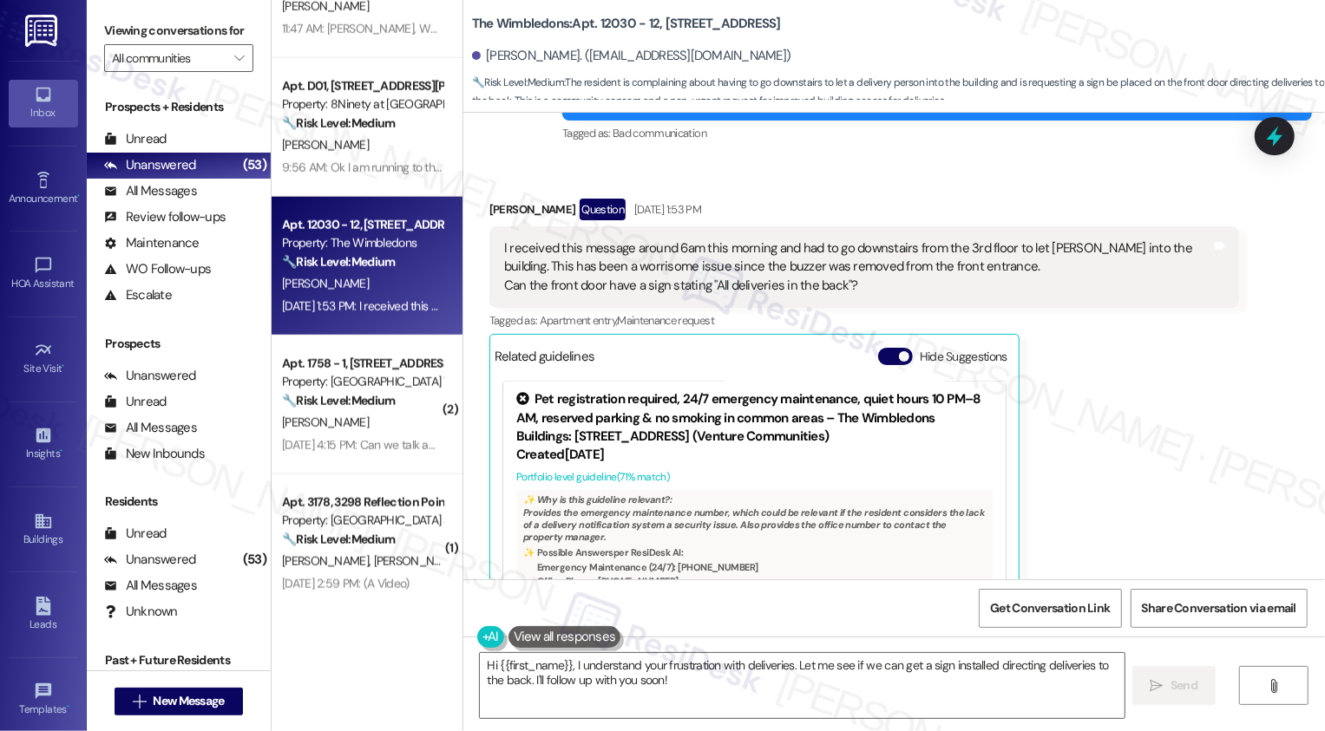
scroll to position [2154, 0]
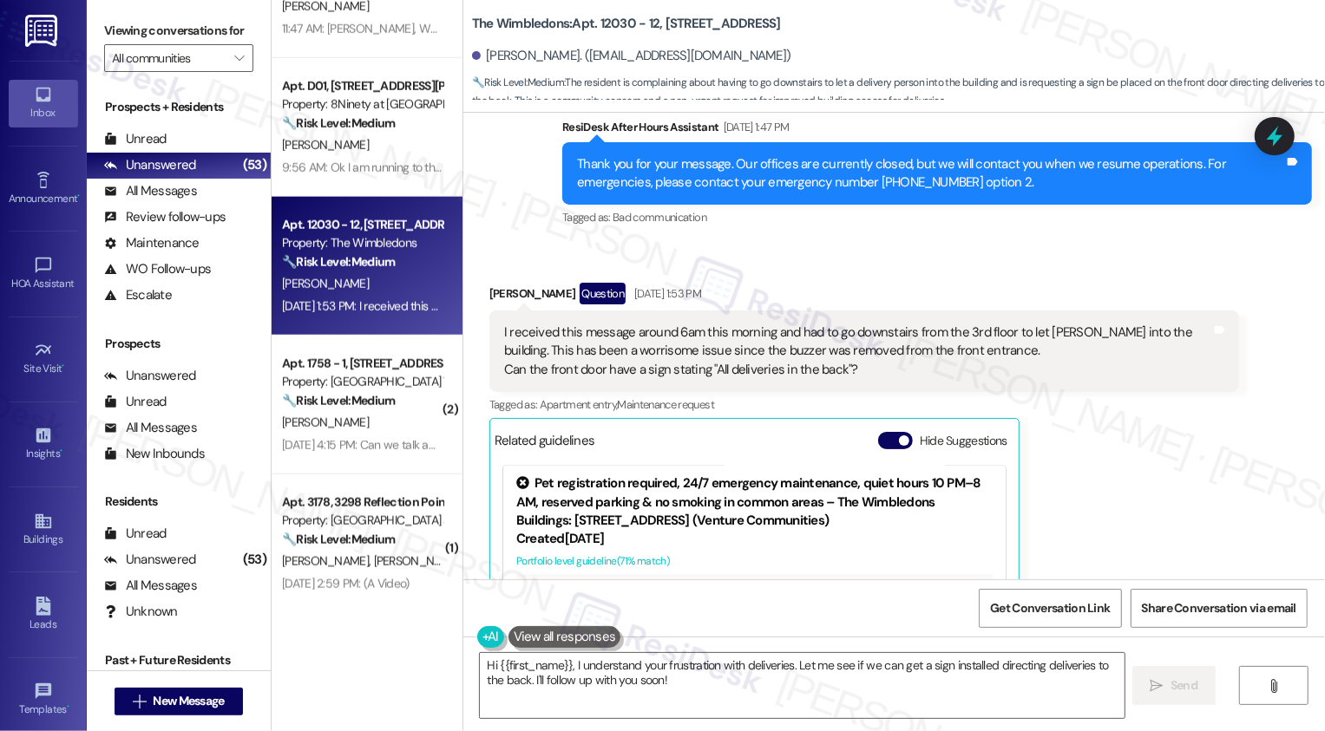
drag, startPoint x: 462, startPoint y: 10, endPoint x: 506, endPoint y: 28, distance: 47.5
click at [506, 28] on b "The Wimbledons: Apt. 12030 - 12, 12000 - 12160 Lawnview Avenue" at bounding box center [626, 24] width 309 height 18
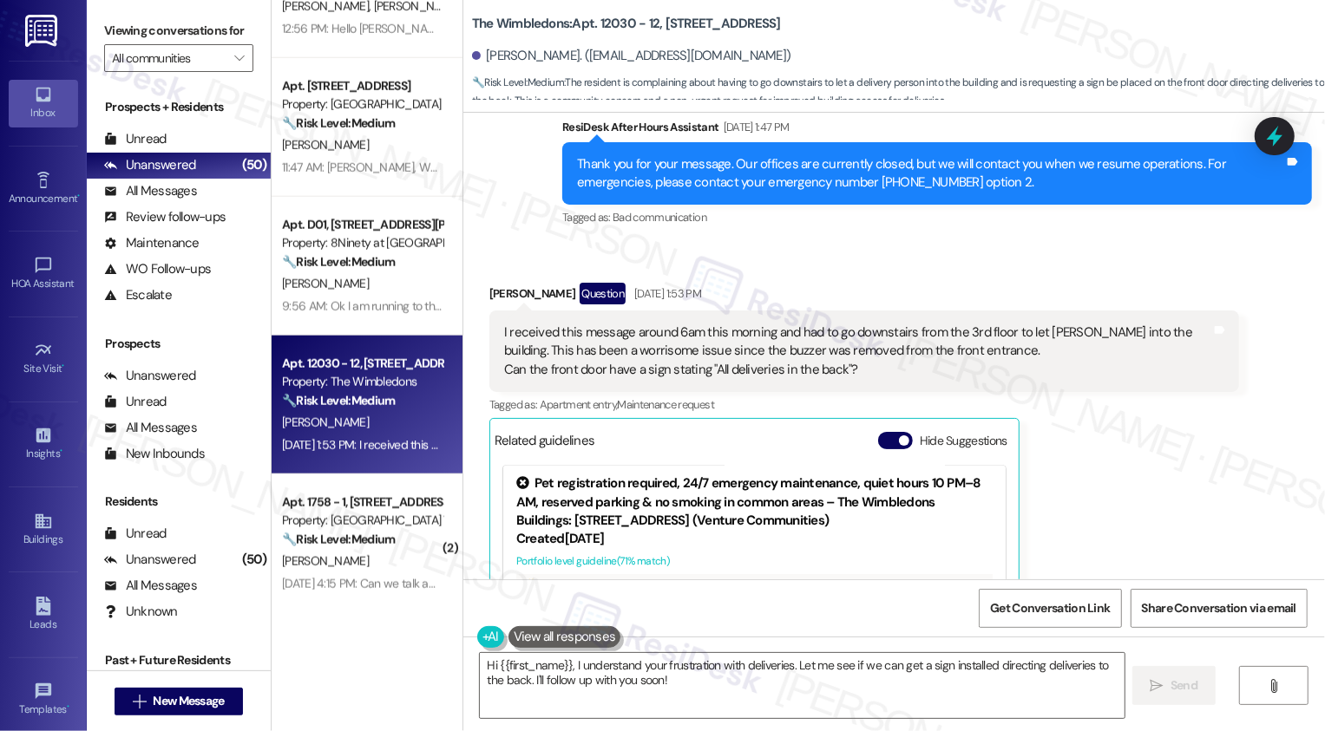
click at [595, 324] on div "I received this message around 6am this morning and had to go downstairs from t…" at bounding box center [857, 352] width 707 height 56
click at [890, 324] on div "I received this message around 6am this morning and had to go downstairs from t…" at bounding box center [857, 352] width 707 height 56
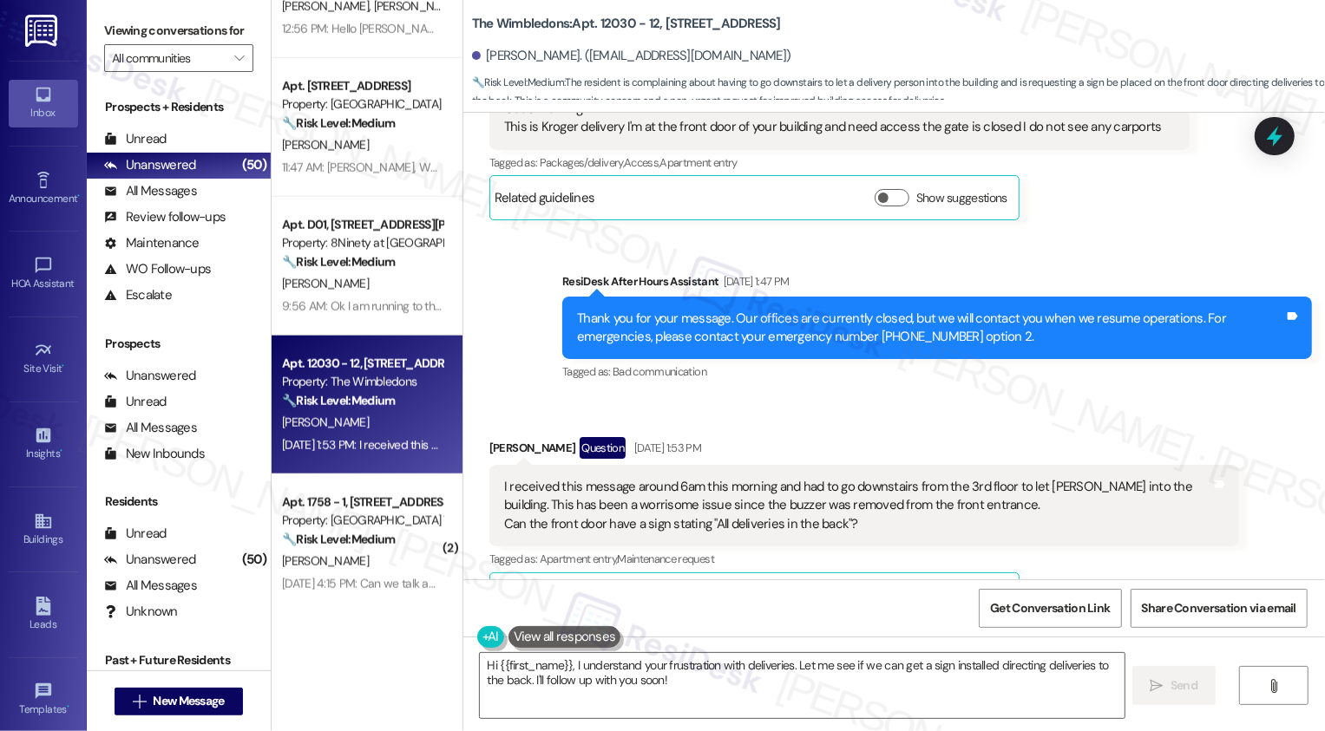
scroll to position [1914, 0]
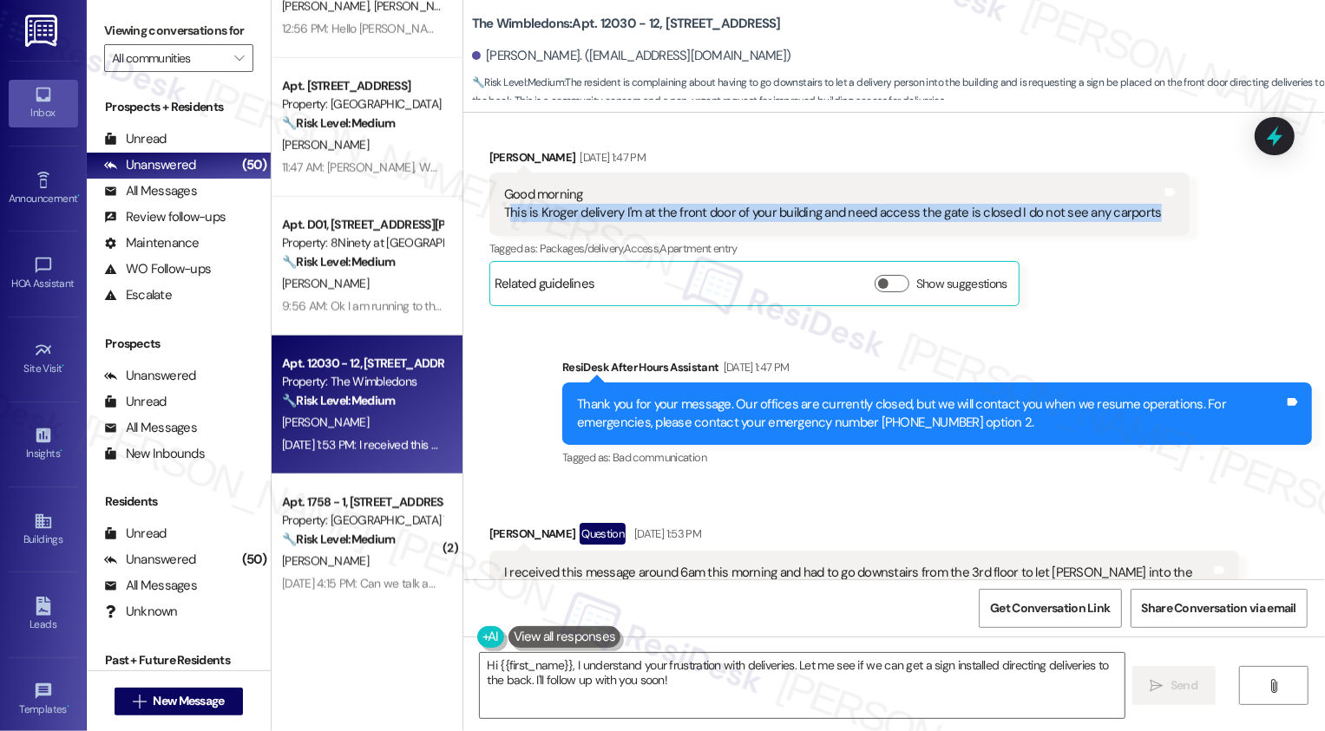
drag, startPoint x: 496, startPoint y: 162, endPoint x: 1135, endPoint y: 164, distance: 638.6
click at [1135, 186] on div "Good morning This is Kroger delivery I'm at the front door of your building and…" at bounding box center [832, 204] width 661 height 37
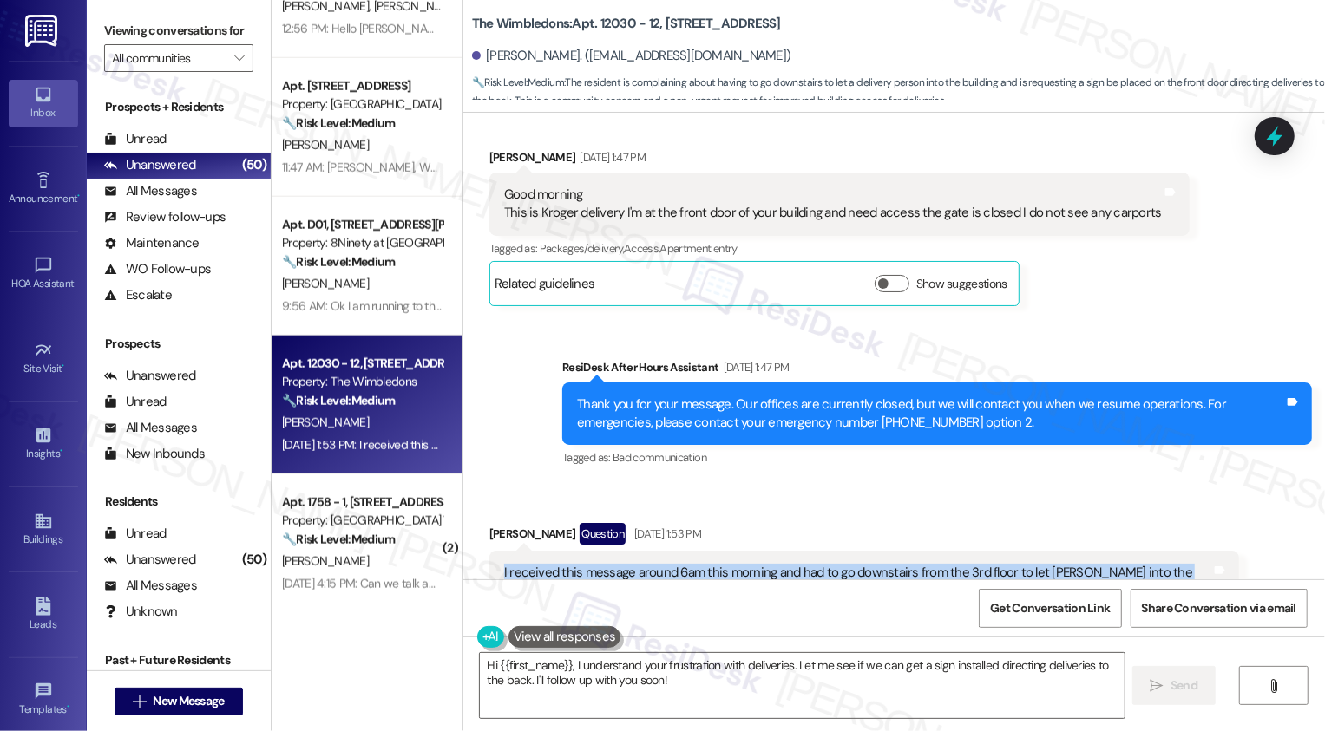
drag, startPoint x: 490, startPoint y: 510, endPoint x: 848, endPoint y: 548, distance: 359.5
click at [848, 564] on div "I received this message around 6am this morning and had to go downstairs from t…" at bounding box center [857, 592] width 711 height 56
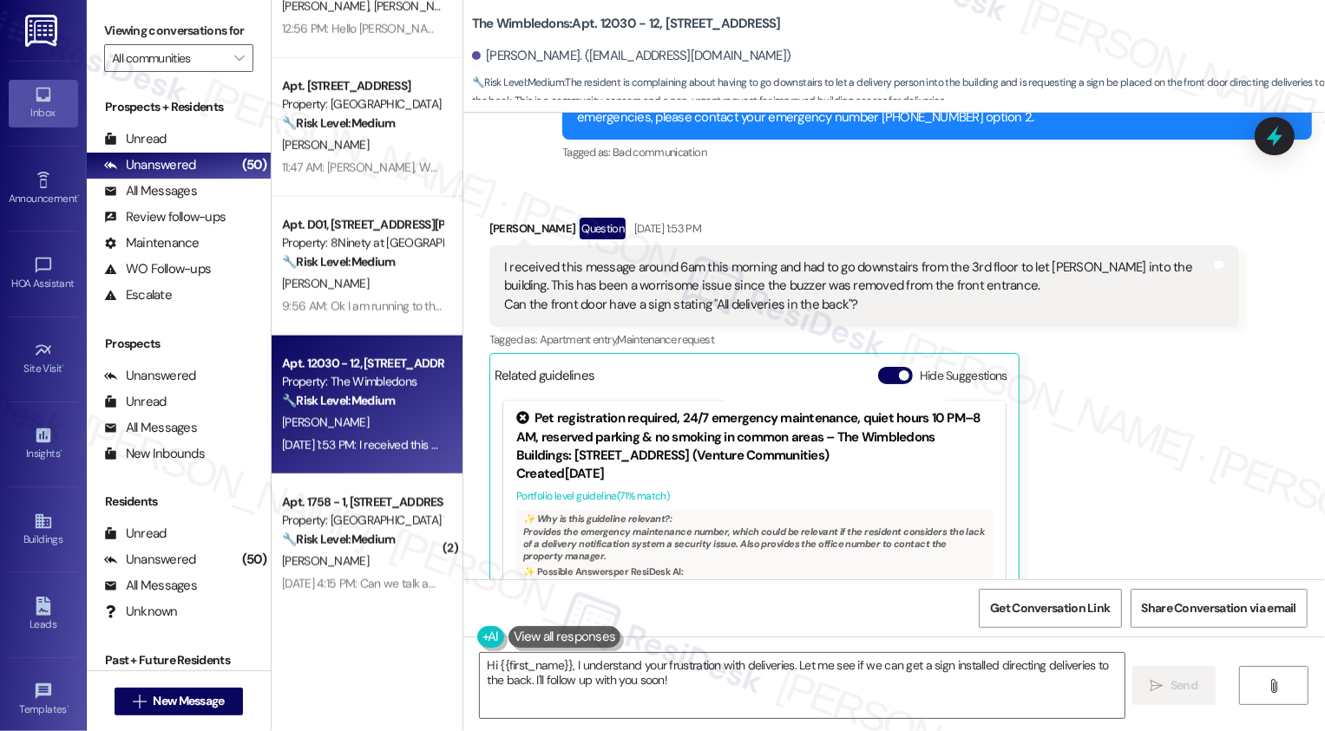
scroll to position [2286, 0]
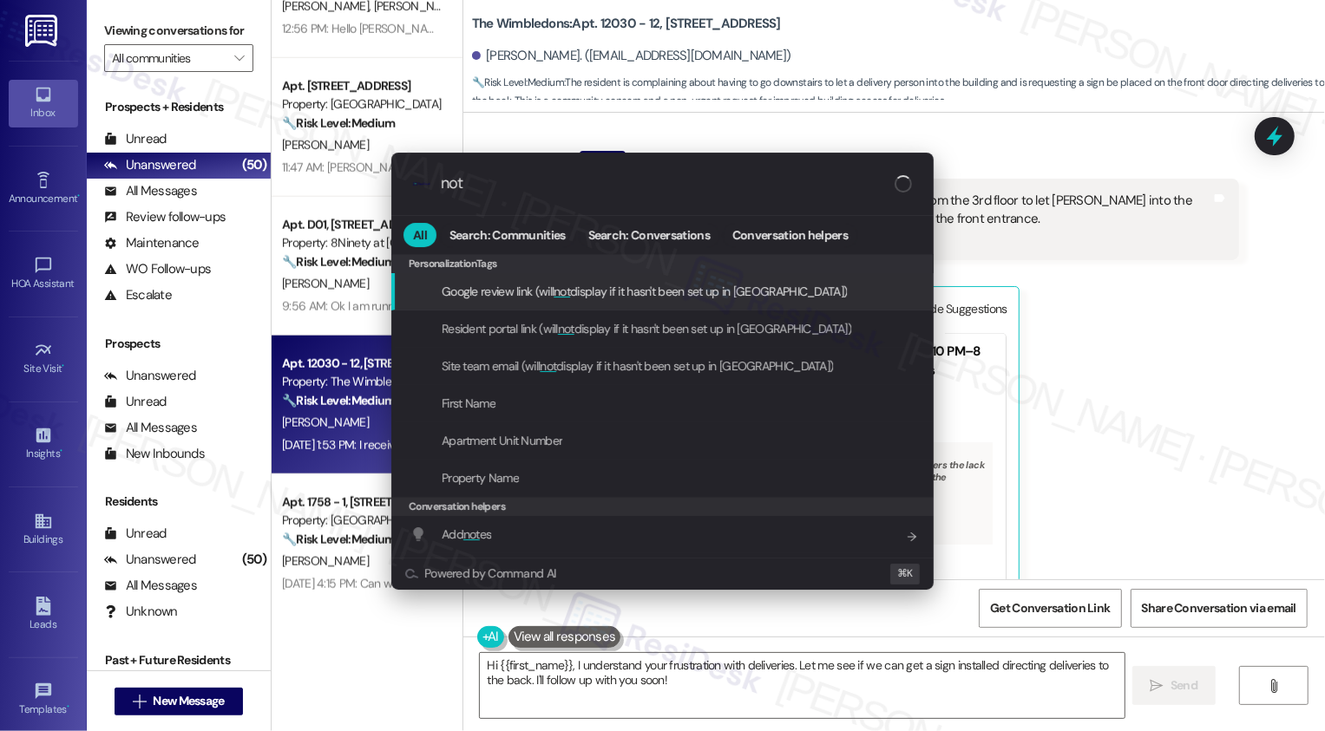
type input "note"
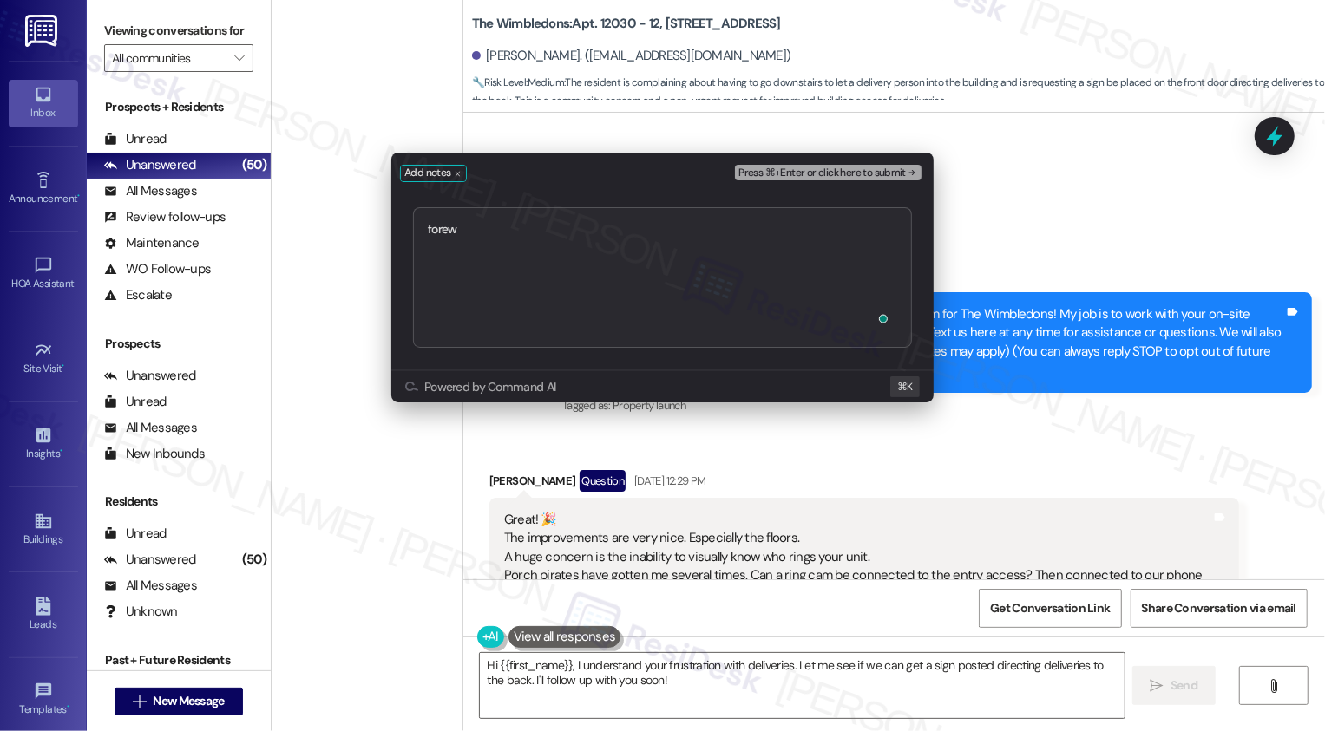
scroll to position [2333, 0]
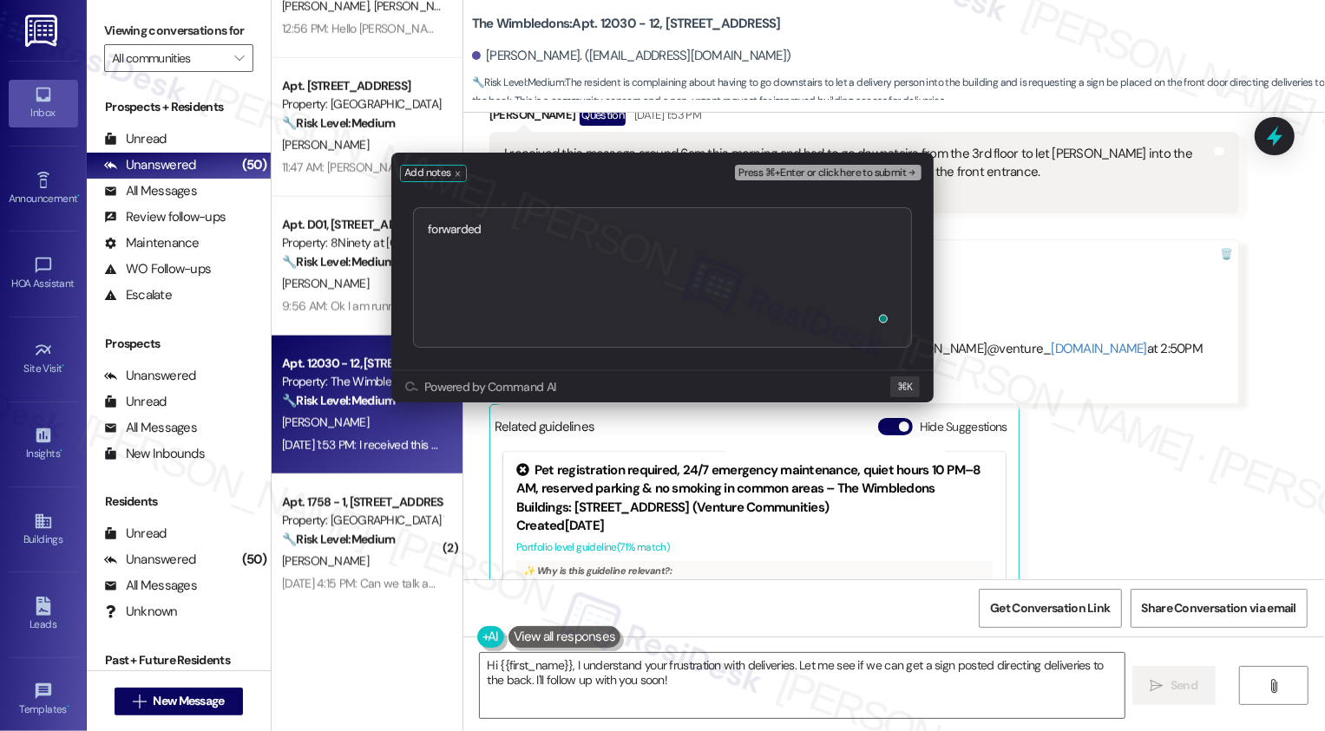
type textarea "forwarded [URL][DOMAIN_NAME]"
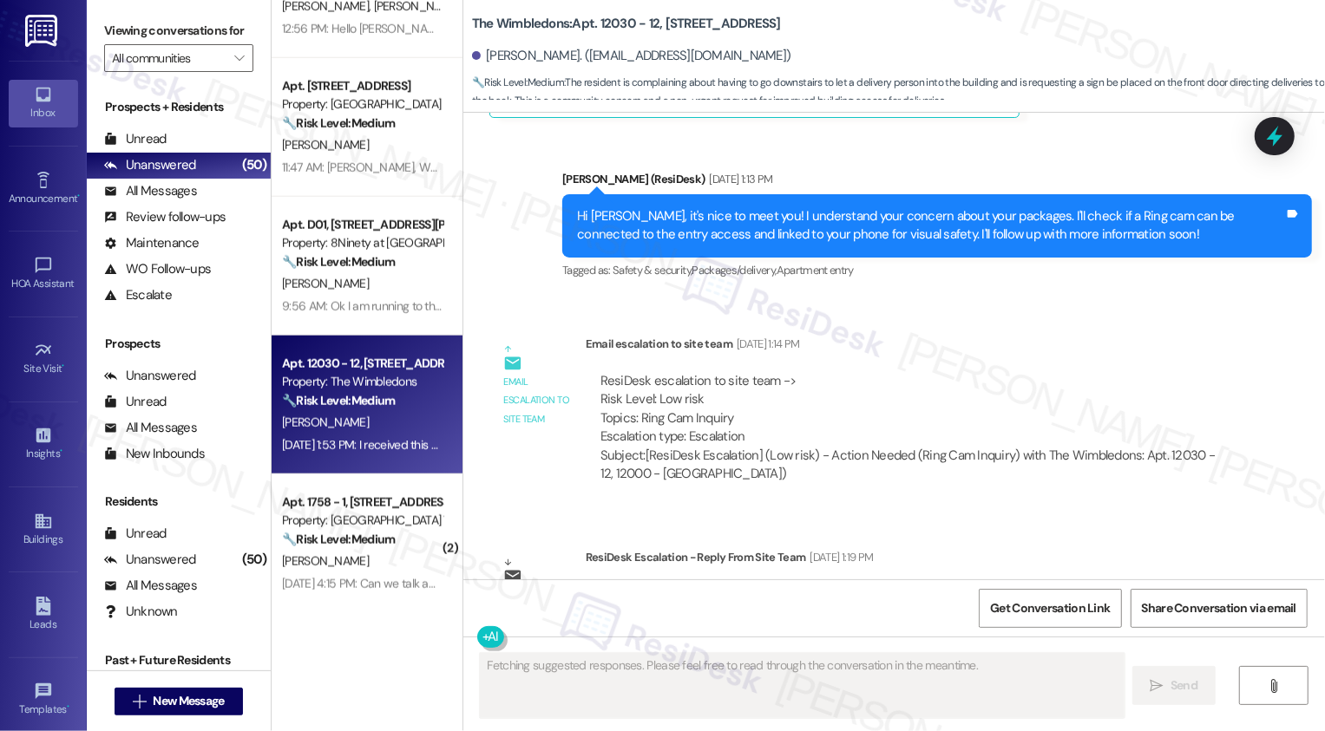
type textarea "Fetching suggested responses. Please feel free to read through the conversation…"
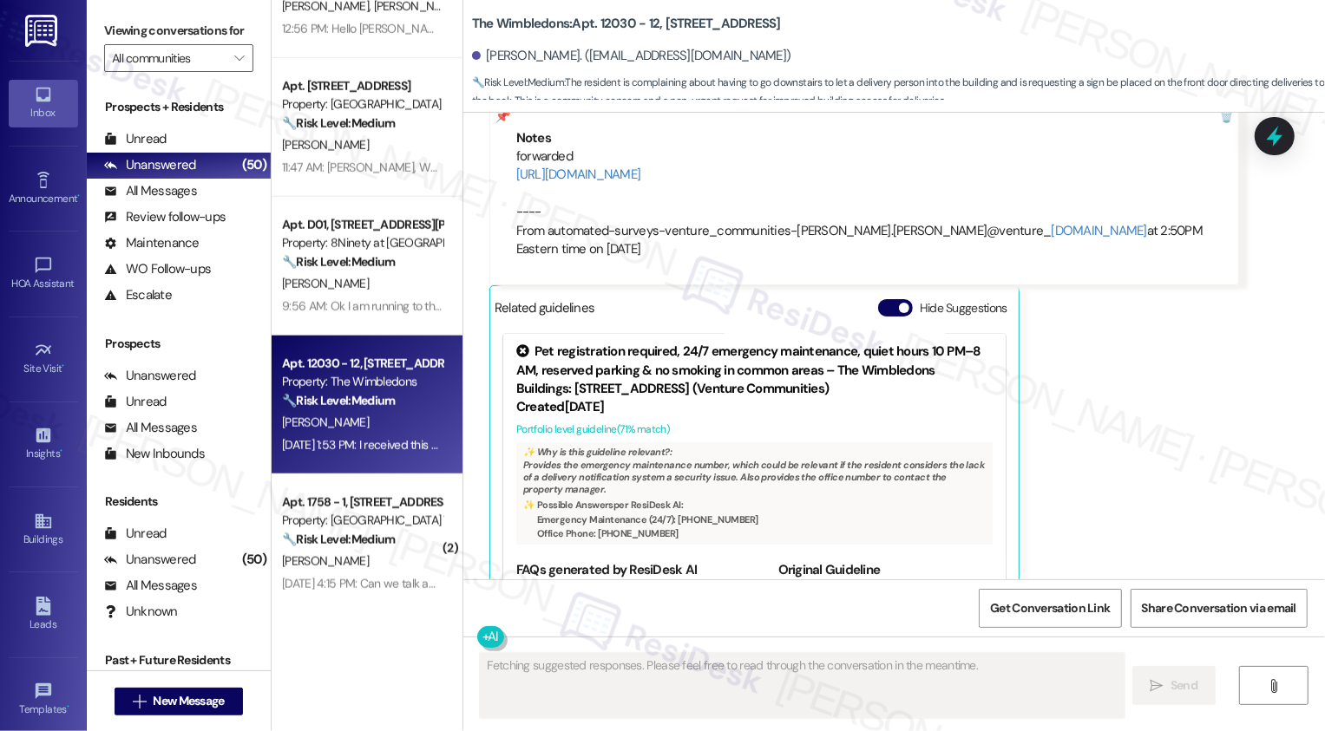
scroll to position [1425, 0]
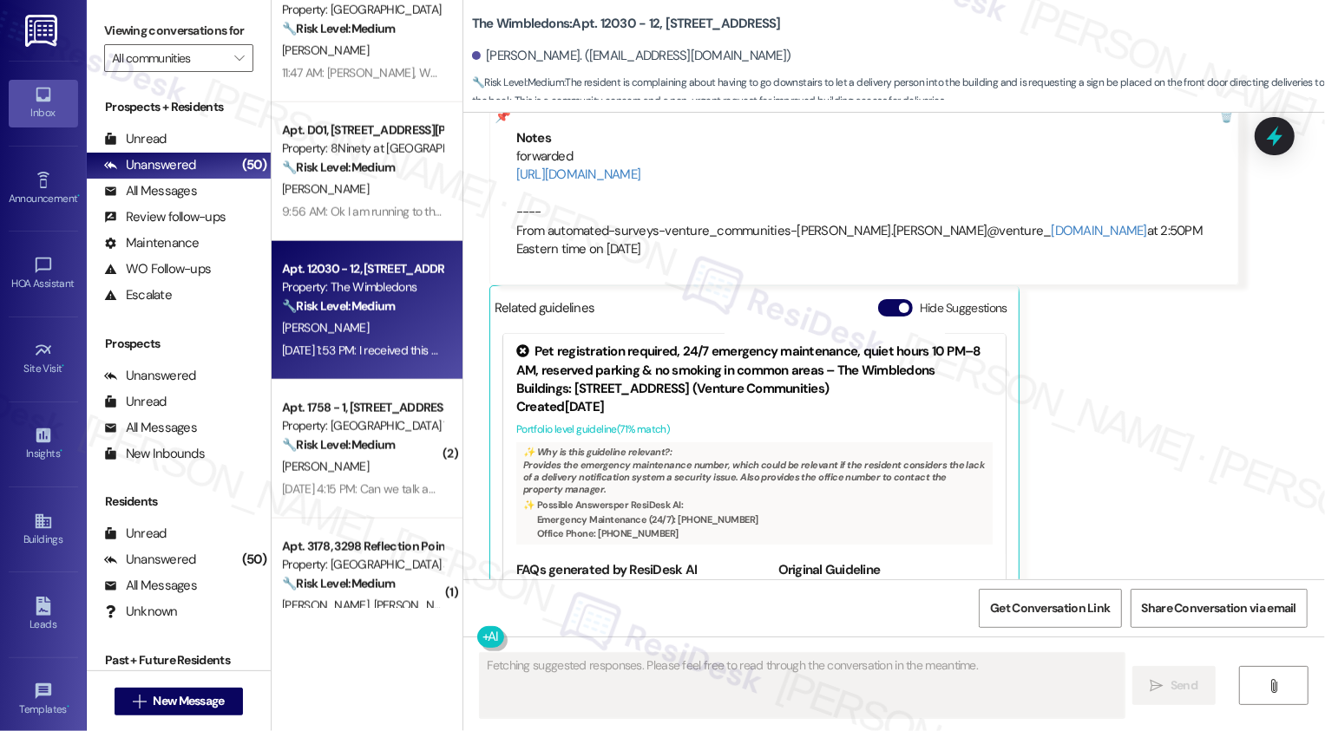
click at [317, 462] on div "[PERSON_NAME]" at bounding box center [362, 467] width 164 height 22
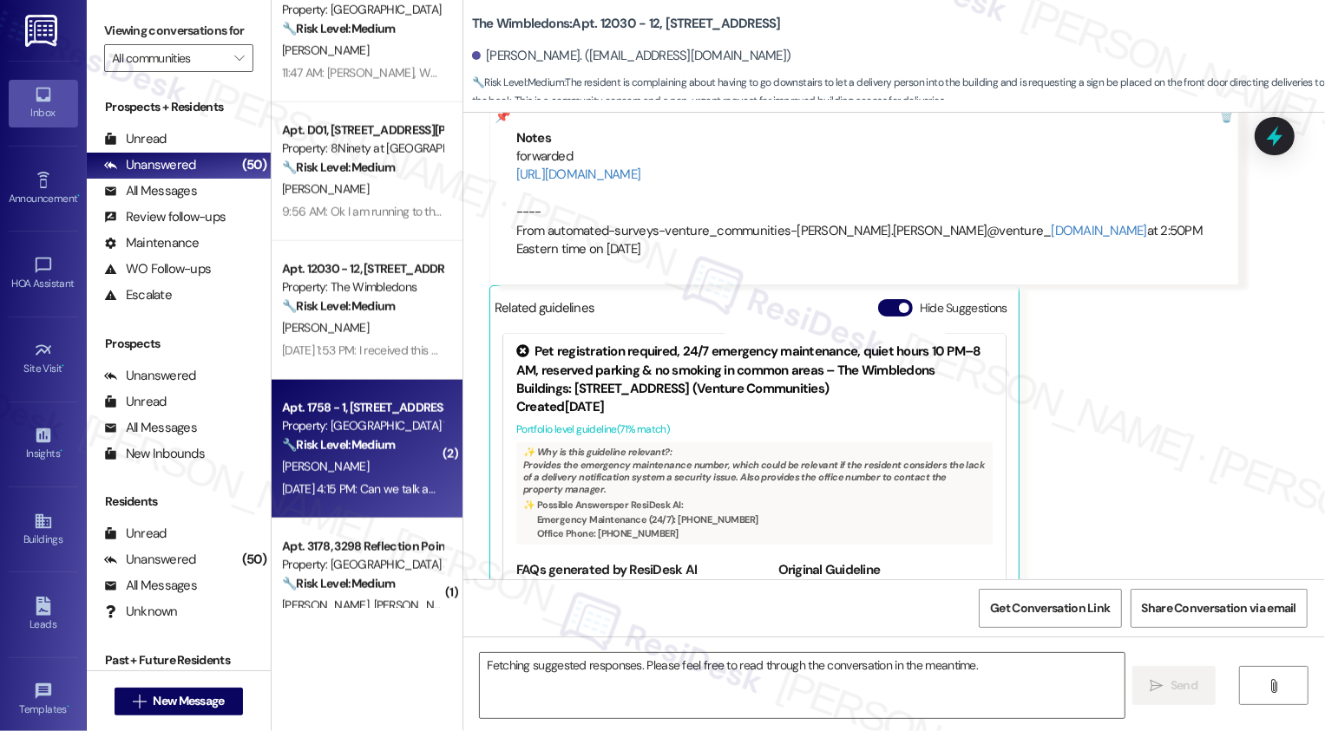
click at [317, 462] on div "[PERSON_NAME]" at bounding box center [362, 467] width 164 height 22
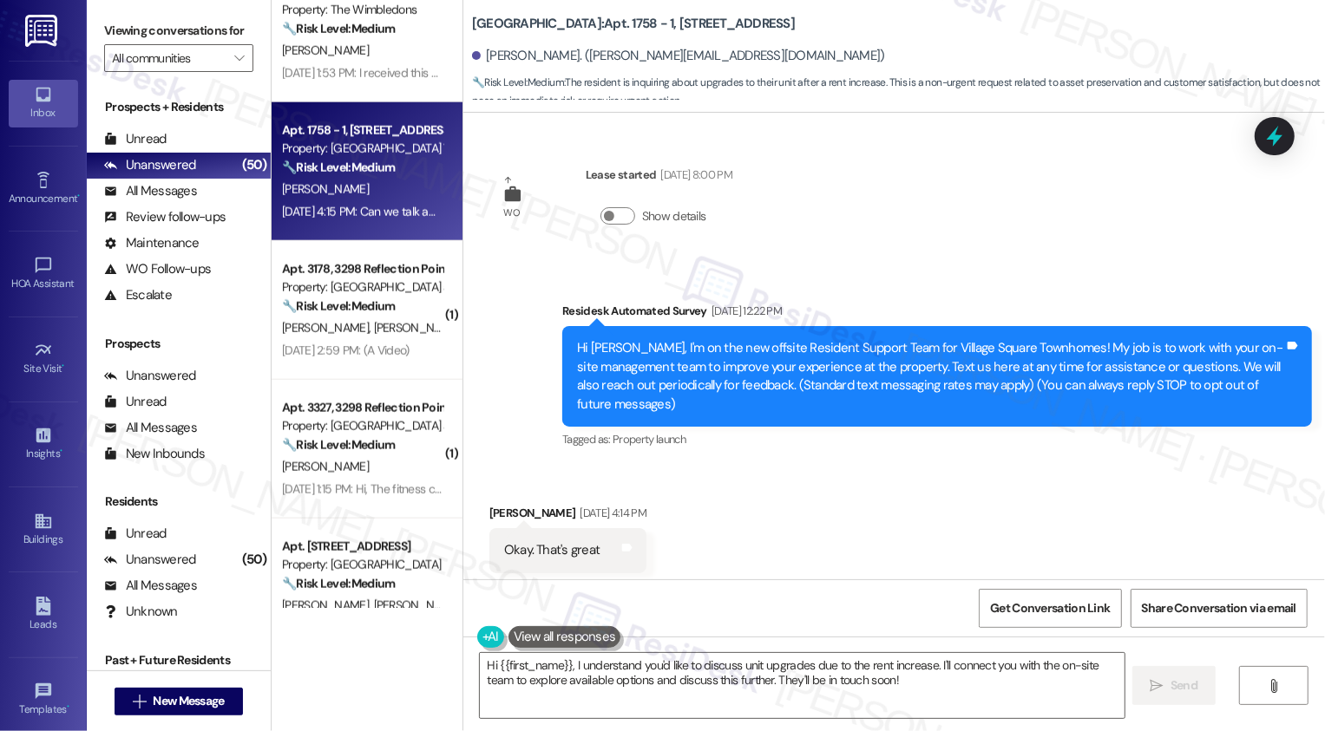
scroll to position [154, 0]
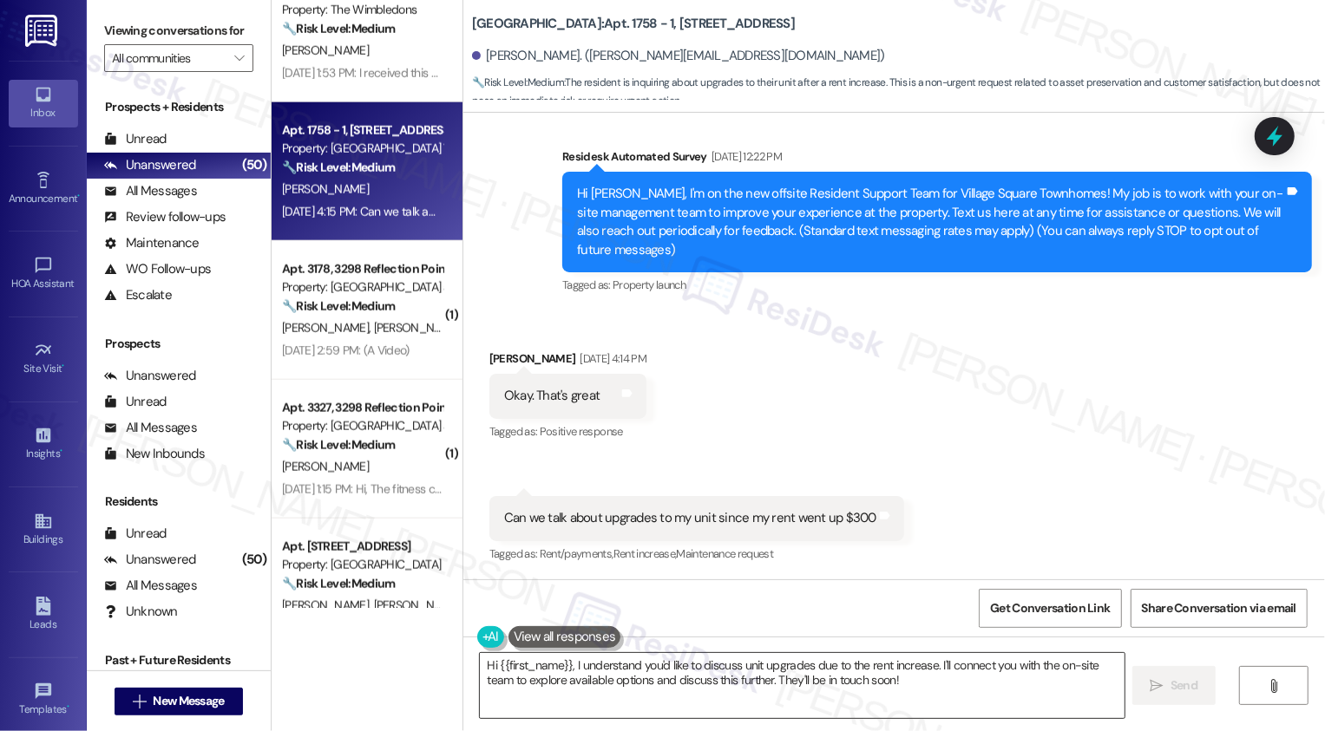
click at [658, 692] on textarea "Hi {{first_name}}, I understand you'd like to discuss unit upgrades due to the …" at bounding box center [802, 685] width 645 height 65
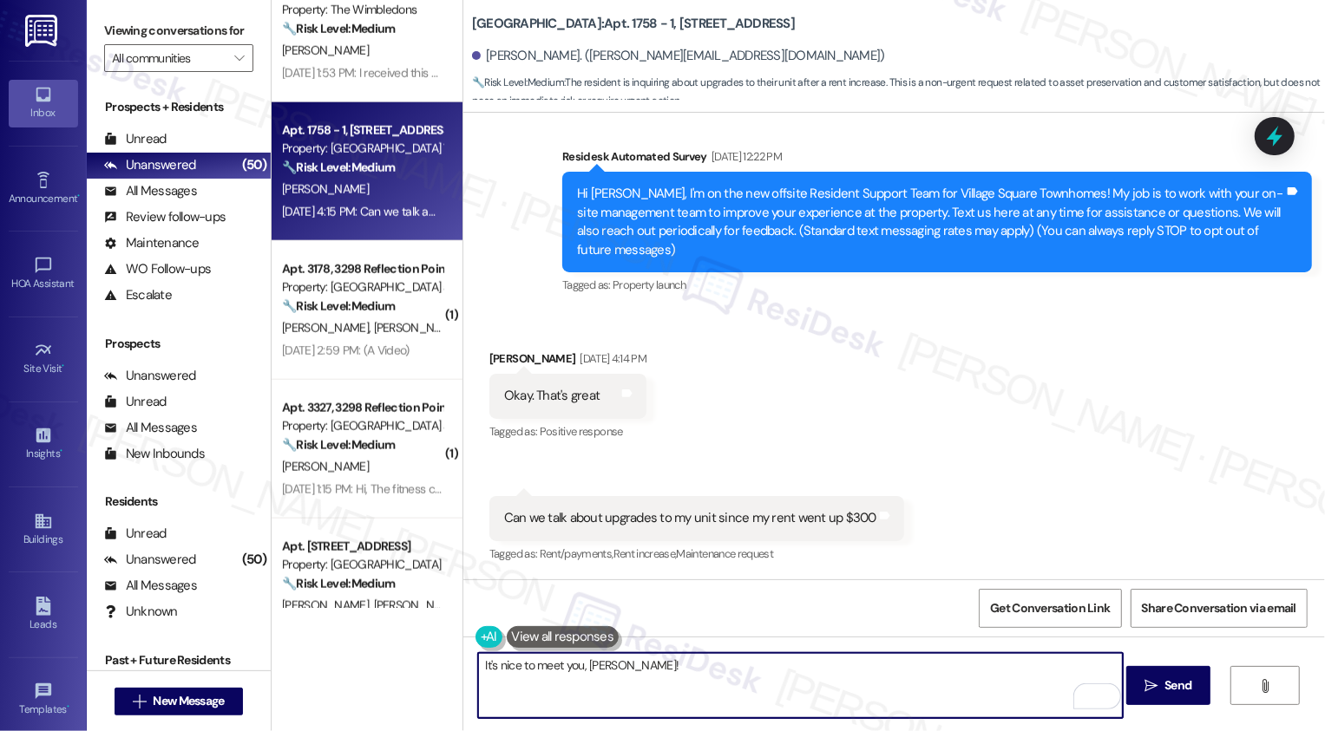
type textarea "It's nice to meet you, Jene!"
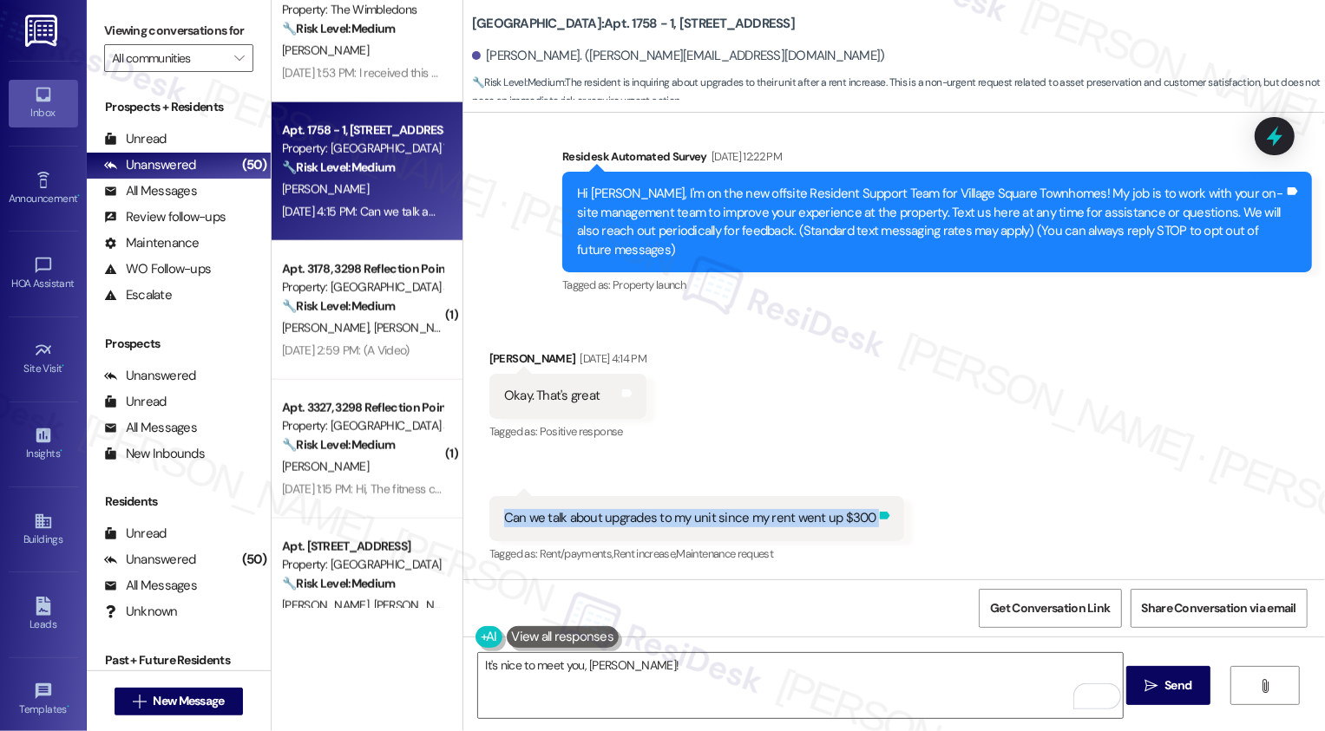
drag, startPoint x: 491, startPoint y: 515, endPoint x: 866, endPoint y: 515, distance: 374.8
click at [866, 515] on div "Can we talk about upgrades to my unit since my rent went up $300 Tags and notes" at bounding box center [696, 518] width 415 height 44
copy div "Can we talk about upgrades to my unit since my rent went up $300 Tags and notes"
click at [874, 423] on div "Received via SMS Jene Fields Sep 12, 2025 at 4:14 PM Okay. That's great Tags an…" at bounding box center [894, 445] width 862 height 269
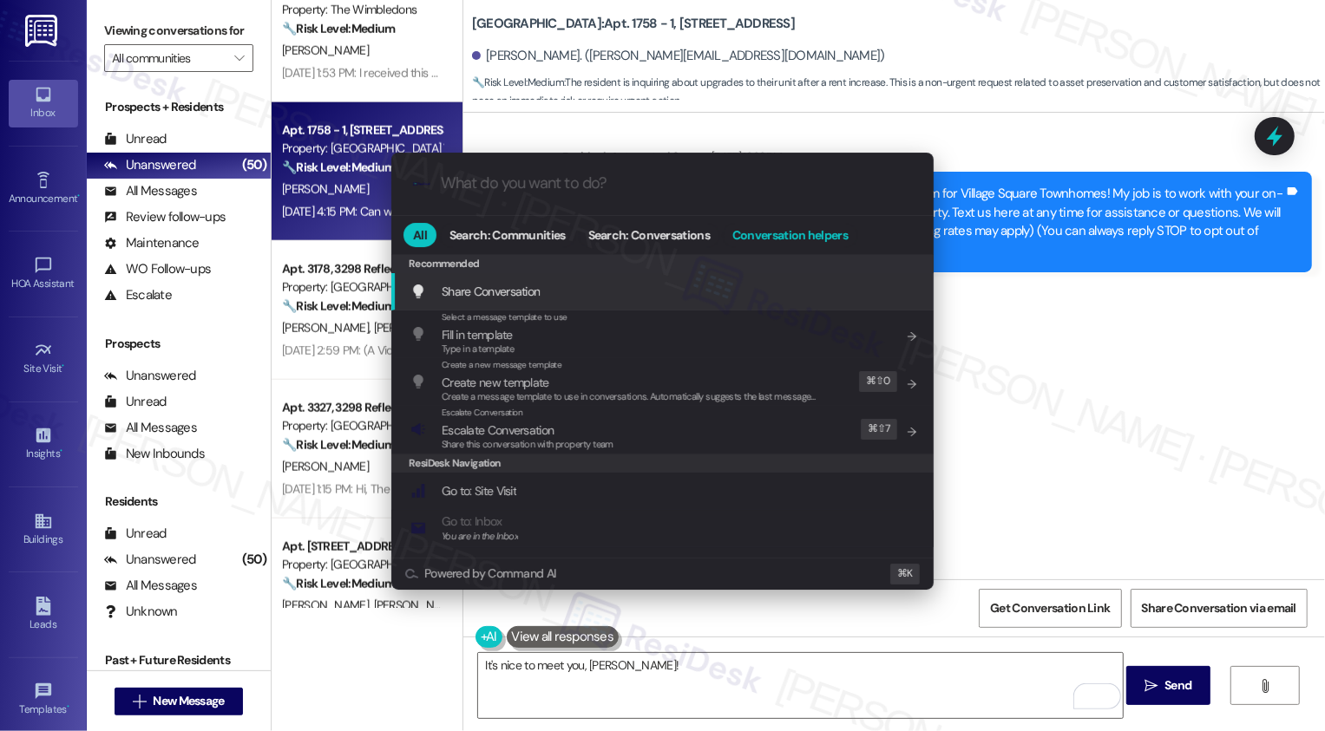
click at [766, 241] on span "Conversation helpers" at bounding box center [789, 235] width 115 height 12
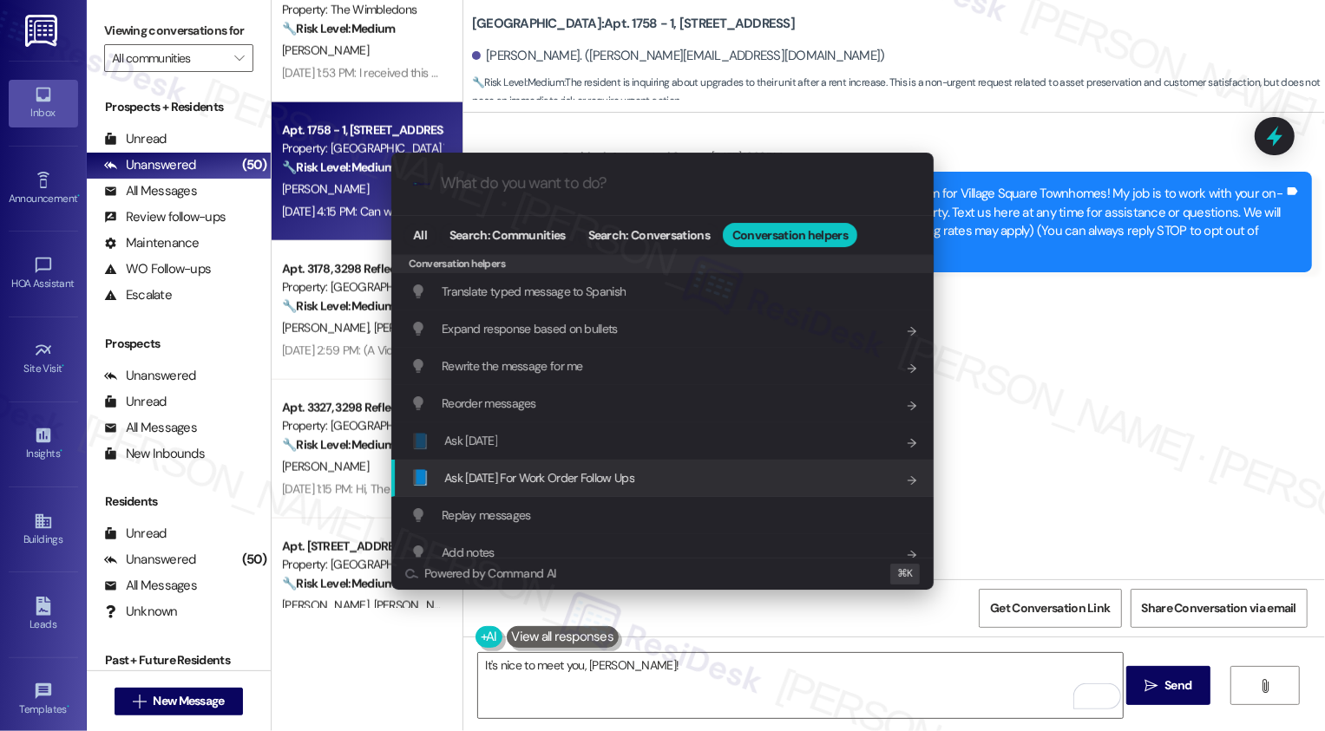
click at [569, 477] on span "Ask Friday For Work Order Follow Ups" at bounding box center [539, 478] width 190 height 16
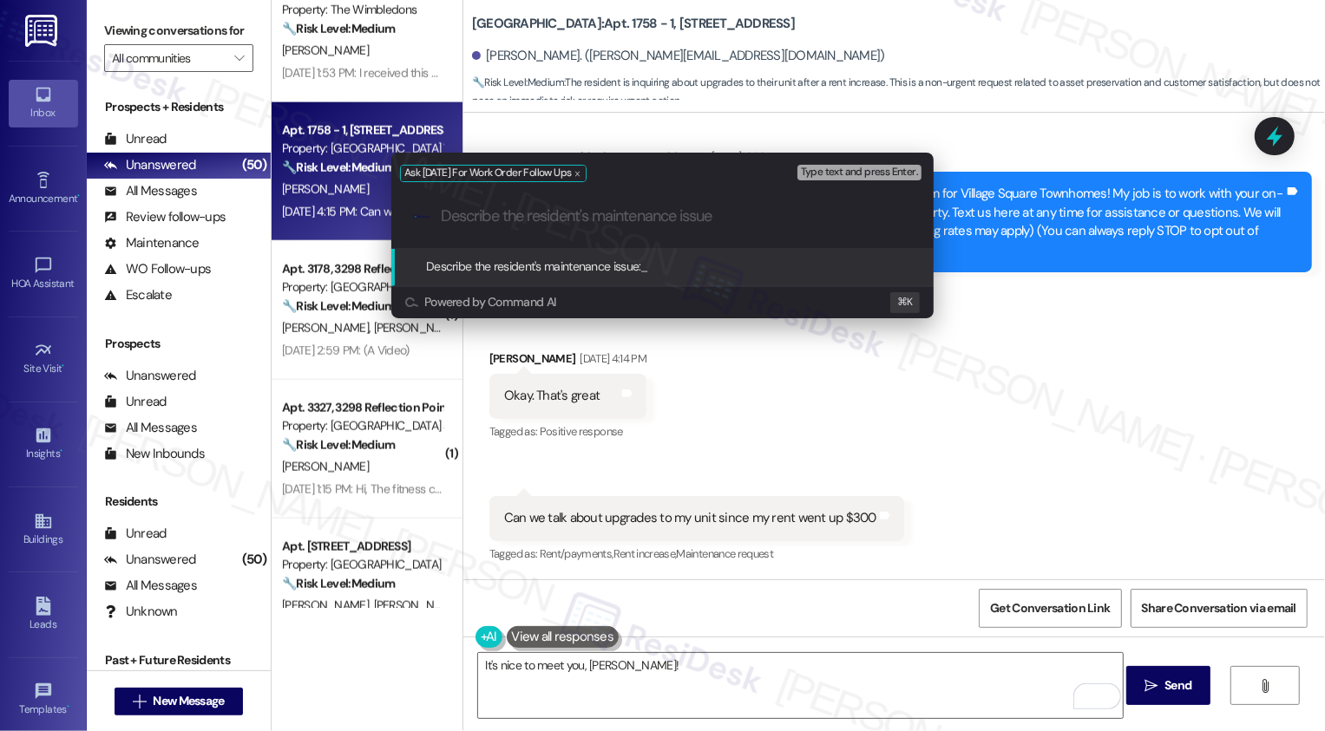
paste input "Can we talk about upgrades to my unit since my rent went up $300"
type input "Can we talk about upgrades to my unit since my rent went up $300"
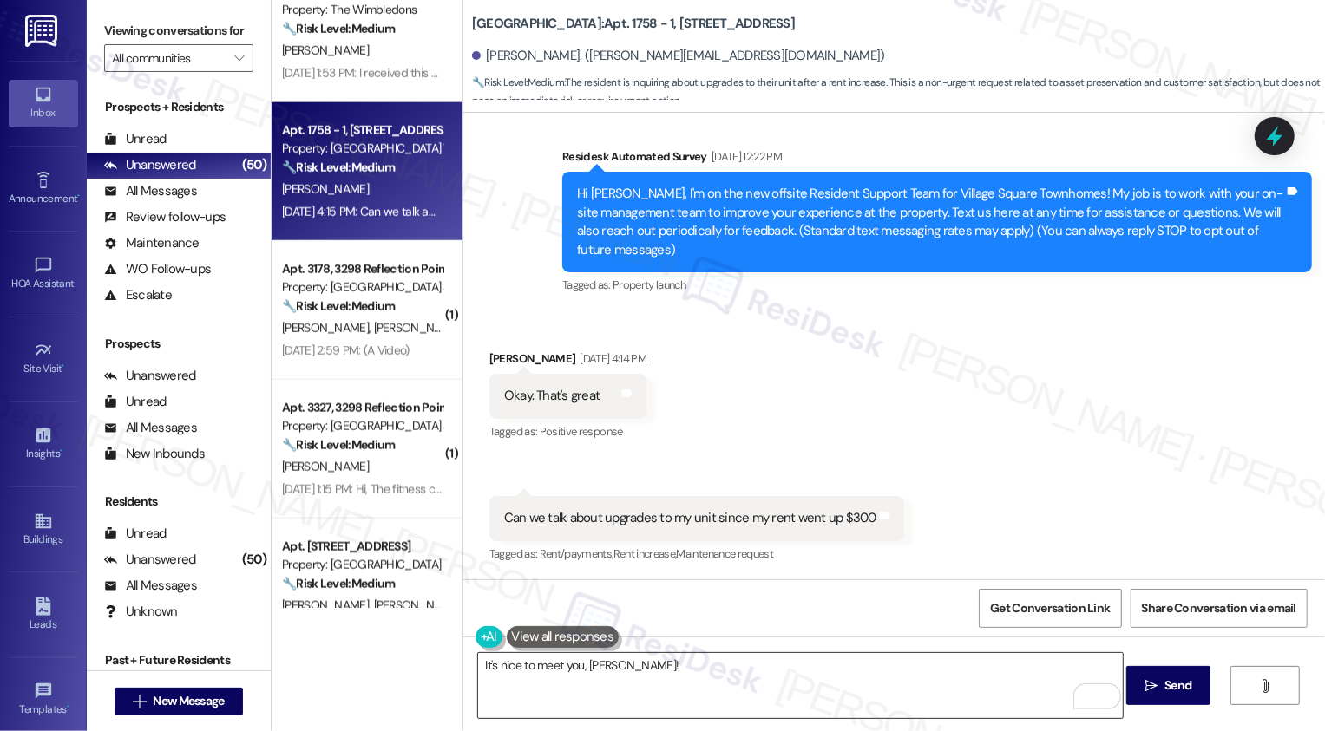
click at [651, 678] on textarea "It's nice to meet you, Jene!" at bounding box center [800, 685] width 645 height 65
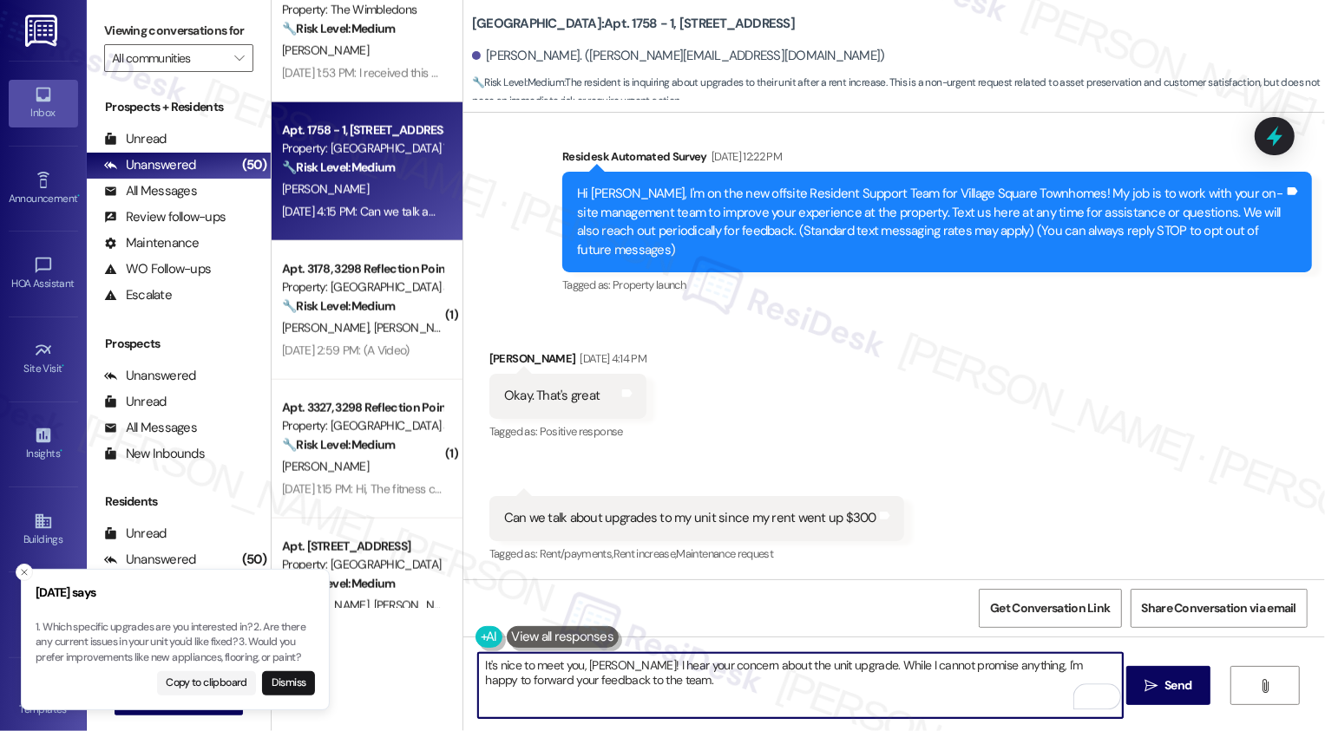
type textarea "It's nice to meet you, Jene! I hear your concern about the unit upgrade. While …"
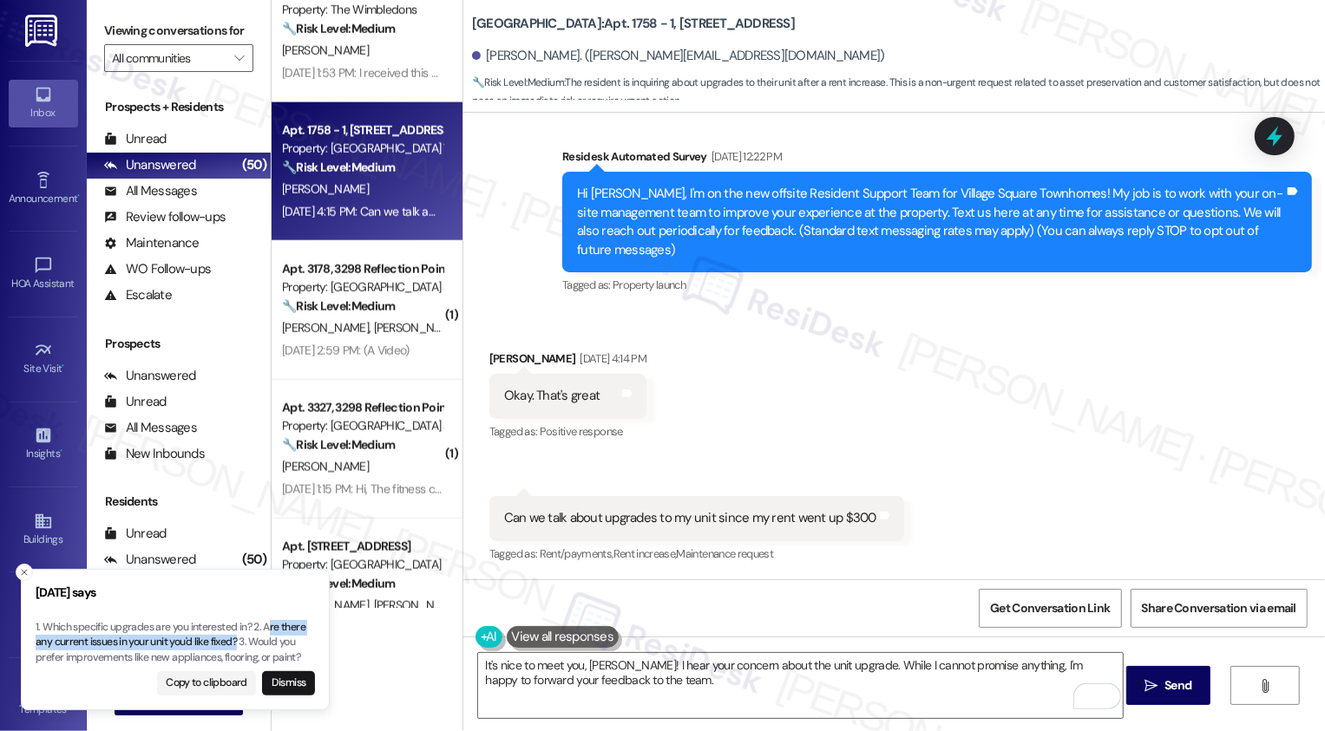
drag, startPoint x: 269, startPoint y: 626, endPoint x: 240, endPoint y: 645, distance: 33.9
click at [240, 645] on p "1. Which specific upgrades are you interested in? 2. Are there any current issu…" at bounding box center [175, 643] width 279 height 46
copy p "re there any current issues in your unit you'd like fixed?"
click at [654, 695] on textarea "It's nice to meet you, Jene! I hear your concern about the unit upgrade. While …" at bounding box center [800, 685] width 645 height 65
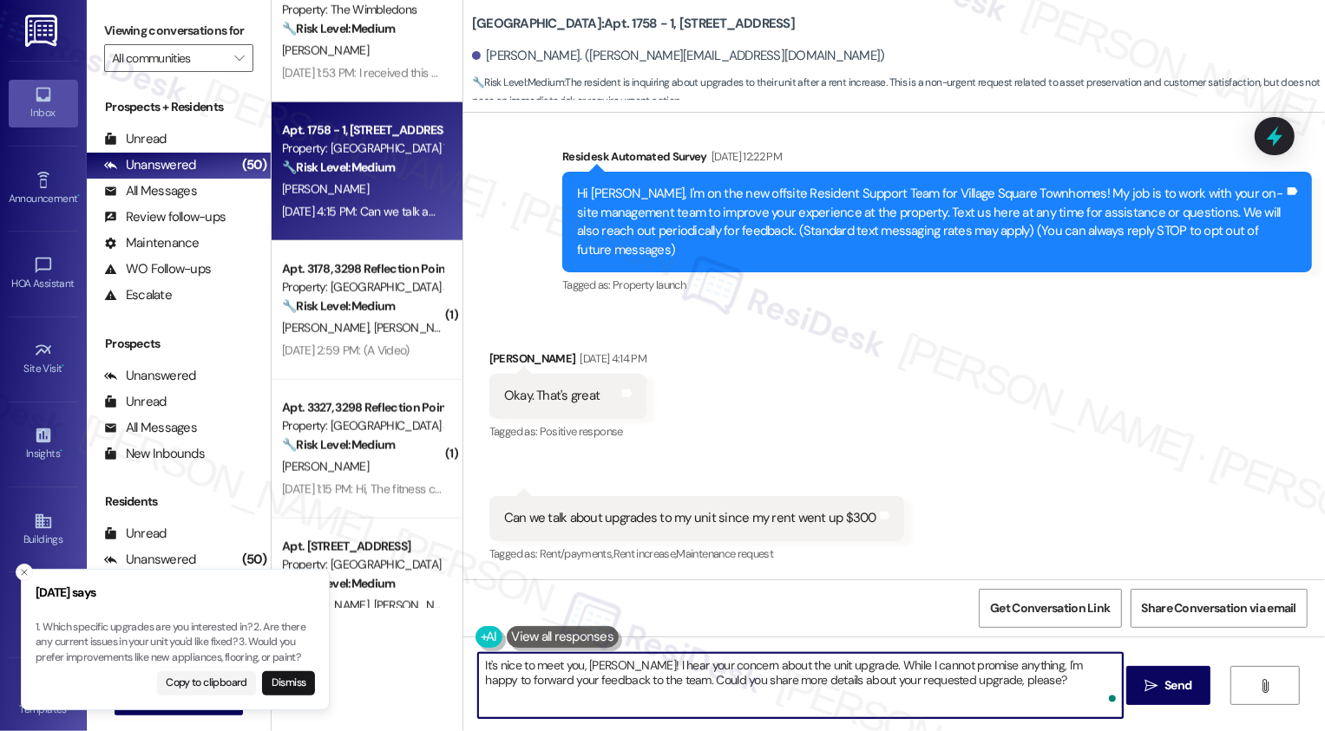
paste textarea "re there any current issues in your unit you'd like fixed?"
click at [965, 675] on textarea "It's nice to meet you, Jene! I hear your concern about the unit upgrade. While …" at bounding box center [800, 685] width 645 height 65
type textarea "It's nice to meet you, Jene! I hear your concern about the unit upgrade. While …"
click at [1164, 682] on span "Send" at bounding box center [1177, 686] width 27 height 18
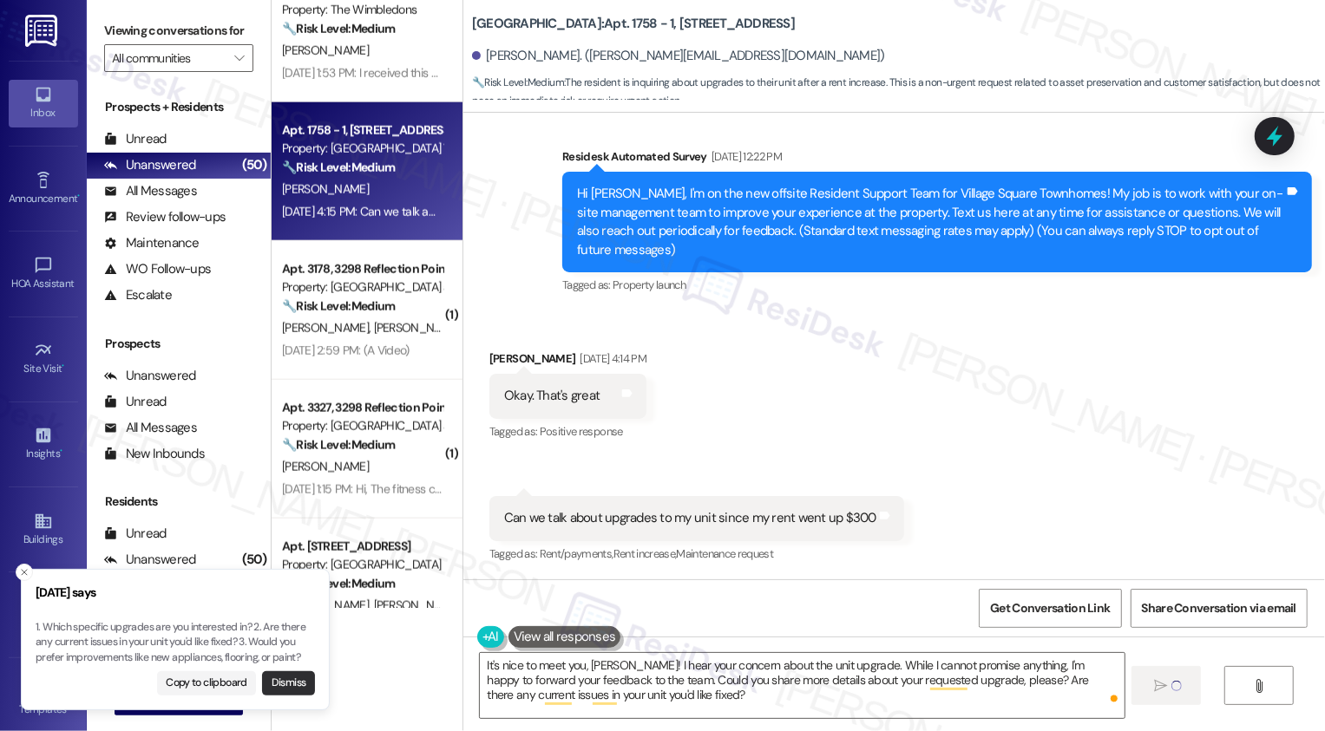
click at [296, 685] on button "Dismiss" at bounding box center [288, 684] width 53 height 24
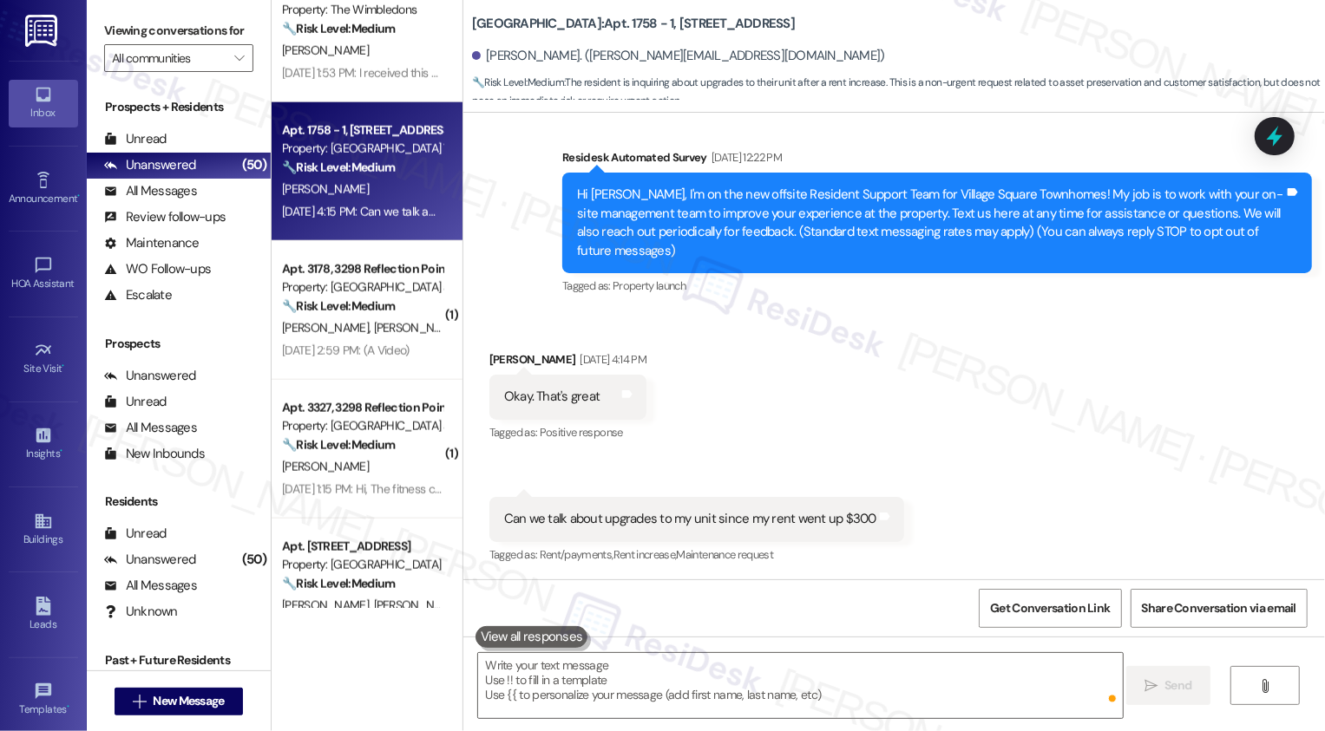
scroll to position [312, 0]
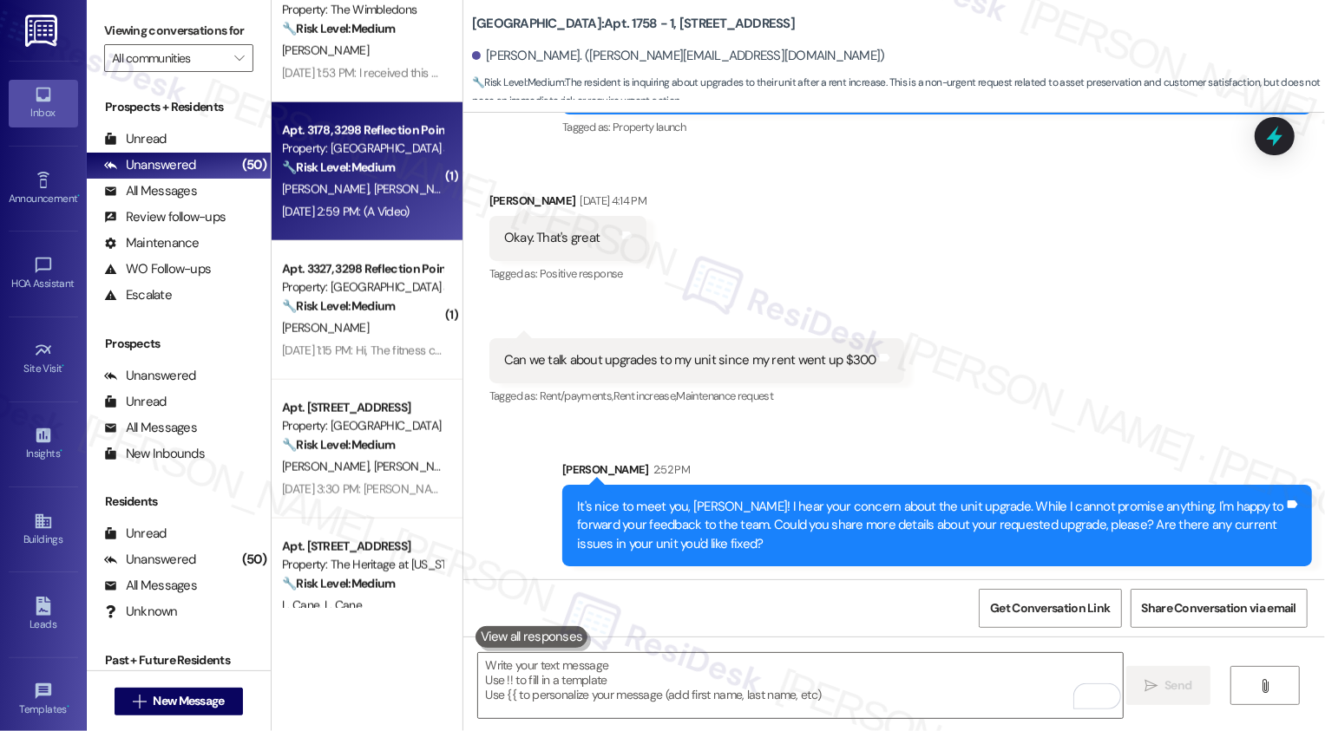
click at [340, 193] on span "S. Ghimire Sharma" at bounding box center [328, 189] width 92 height 16
type textarea "Fetching suggested responses. Please feel free to read through the conversation…"
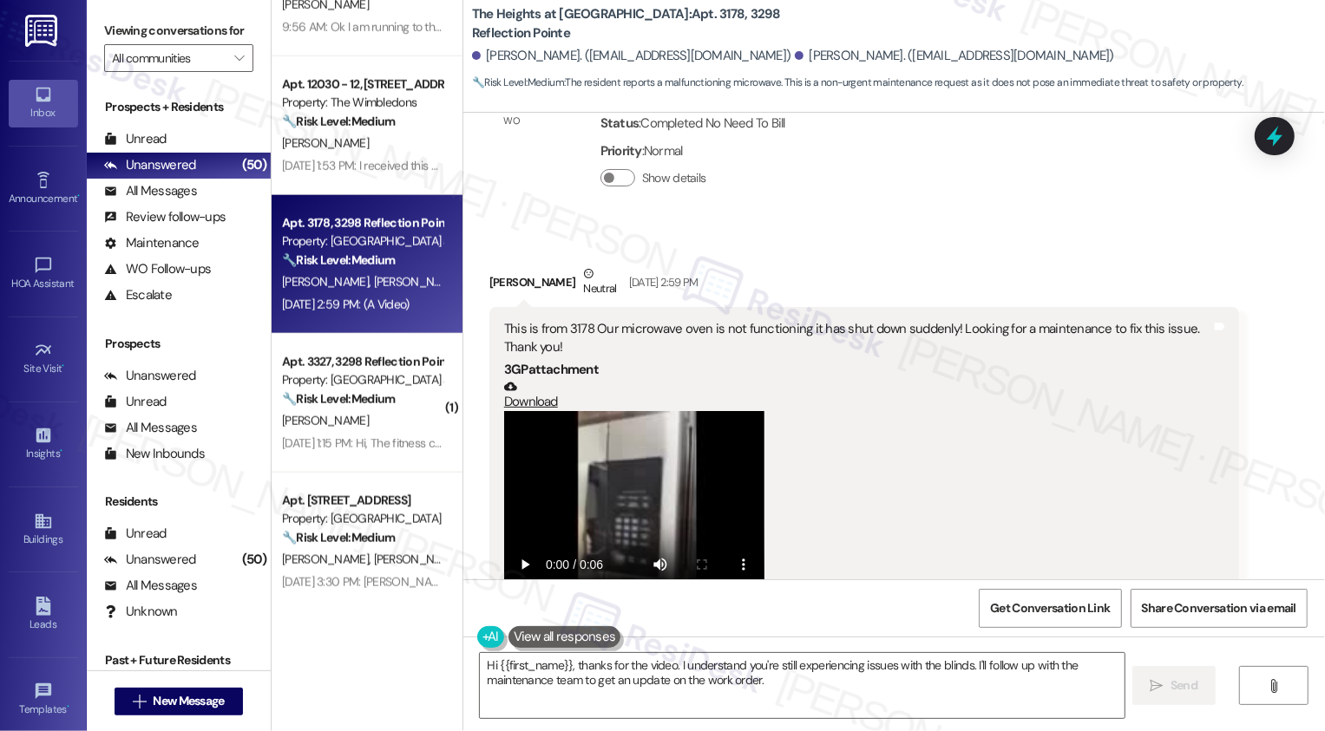
scroll to position [4157, 0]
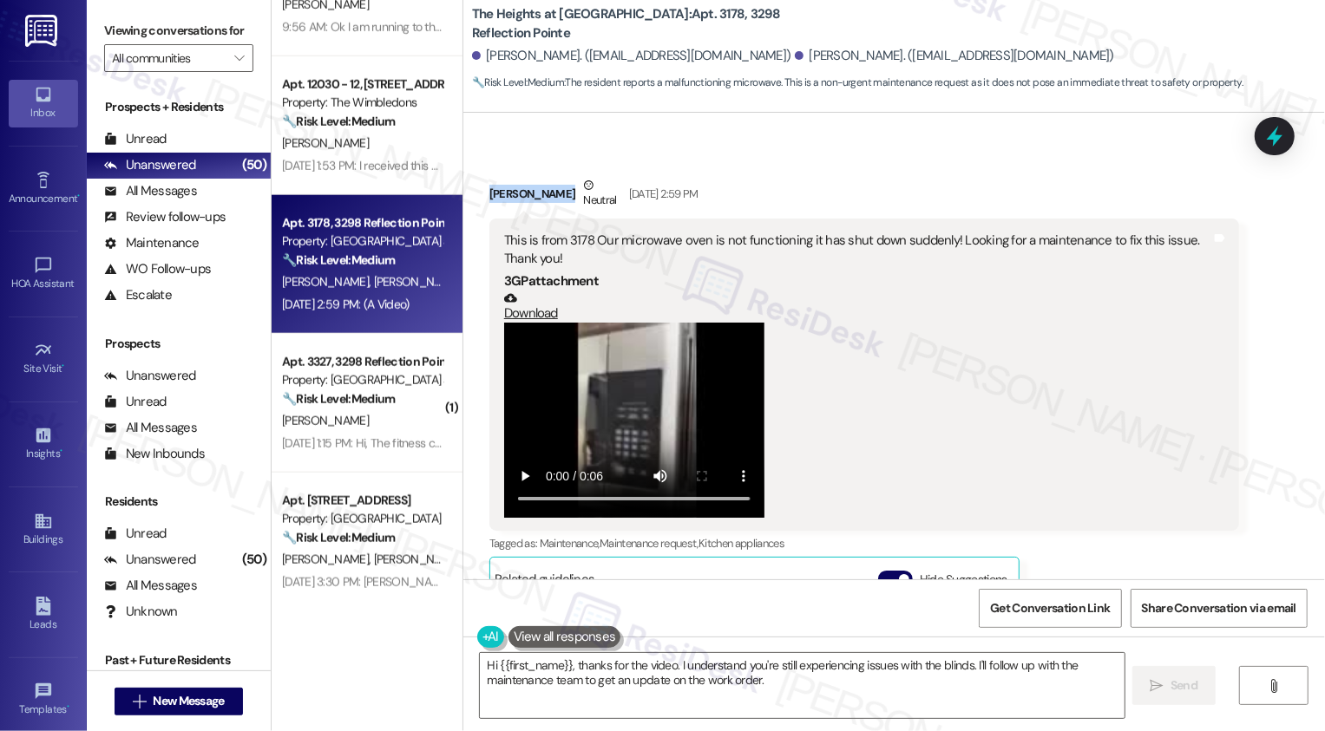
drag, startPoint x: 478, startPoint y: 136, endPoint x: 599, endPoint y: 139, distance: 120.6
click at [599, 176] on div "Sachin Ghimire Sharma Neutral Sep 12, 2025 at 2:59 PM" at bounding box center [864, 197] width 750 height 43
copy div "Sachin Ghimire Sharma"
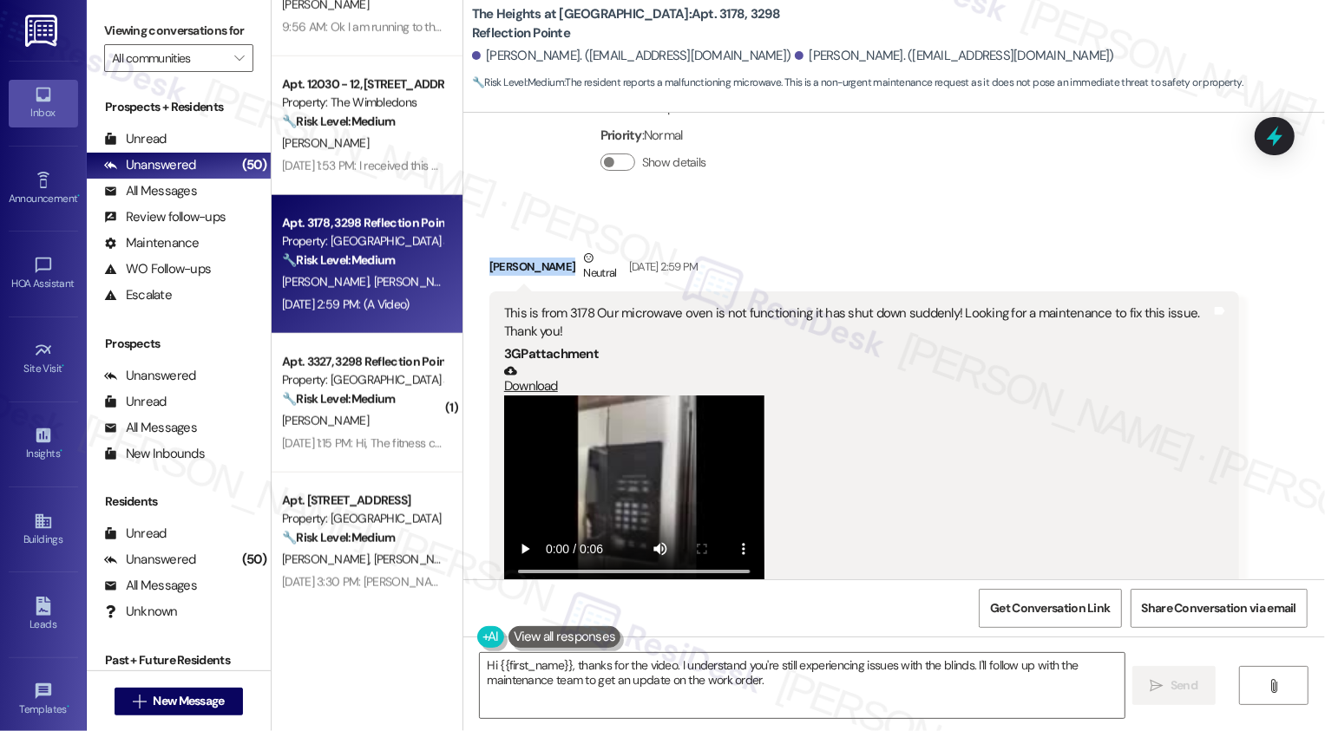
scroll to position [4033, 0]
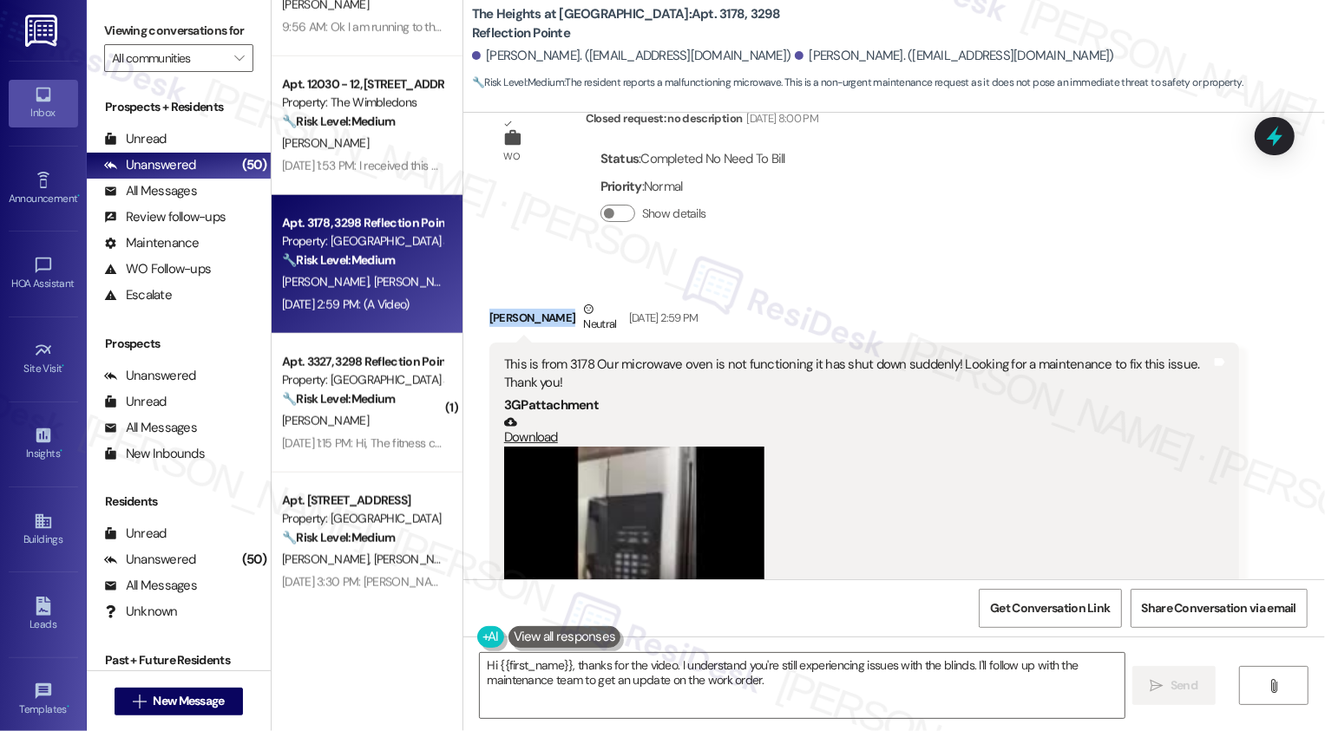
copy div "Sachin Ghimire Sharma"
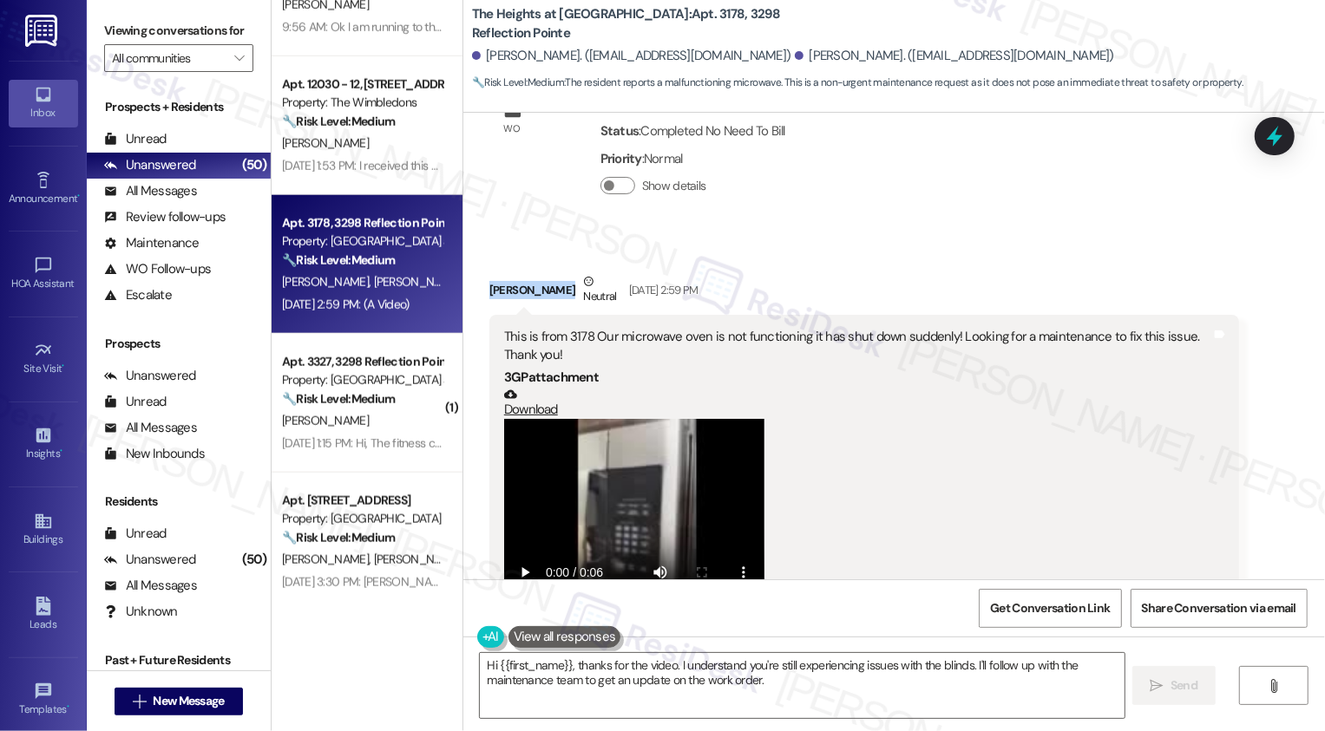
scroll to position [4061, 0]
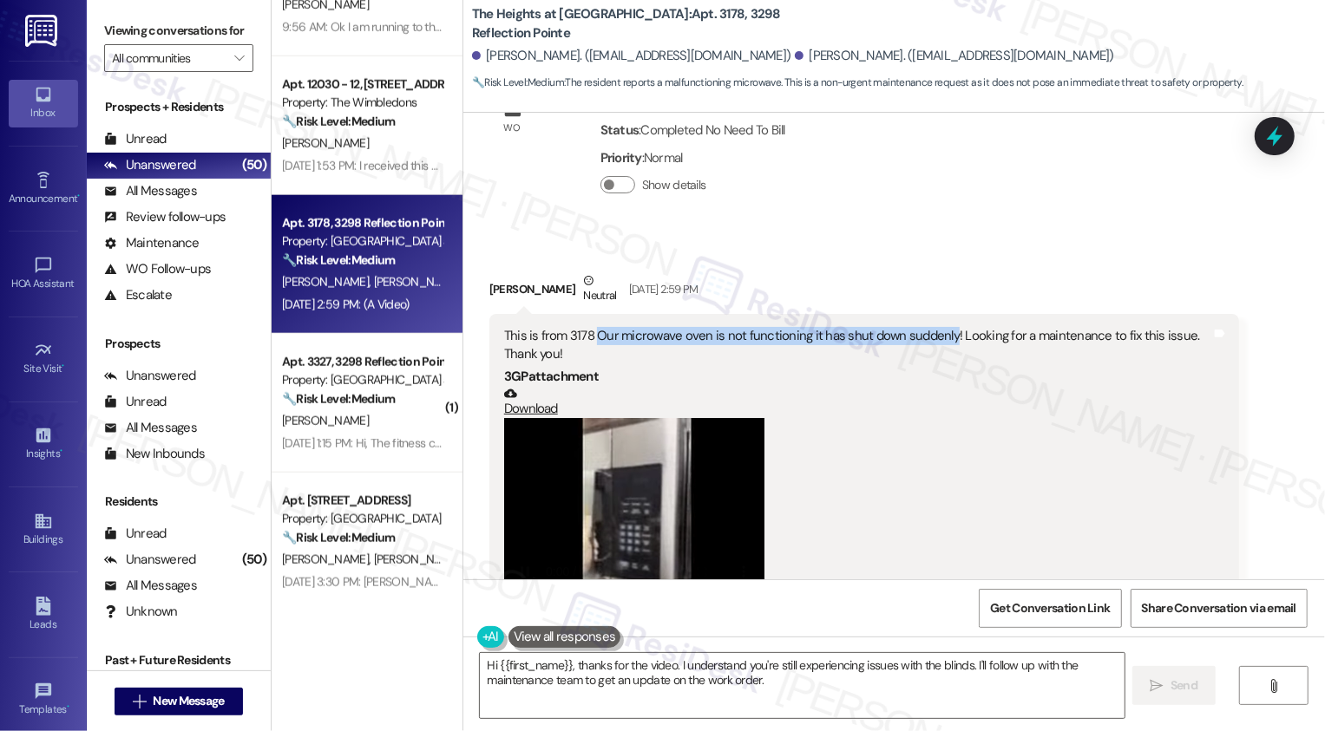
drag, startPoint x: 586, startPoint y: 279, endPoint x: 934, endPoint y: 279, distance: 347.9
click at [934, 327] on div "This is from 3178 Our microwave oven is not functioning it has shut down sudden…" at bounding box center [857, 345] width 707 height 37
copy div "Our microwave oven is not functioning it has shut down suddenly"
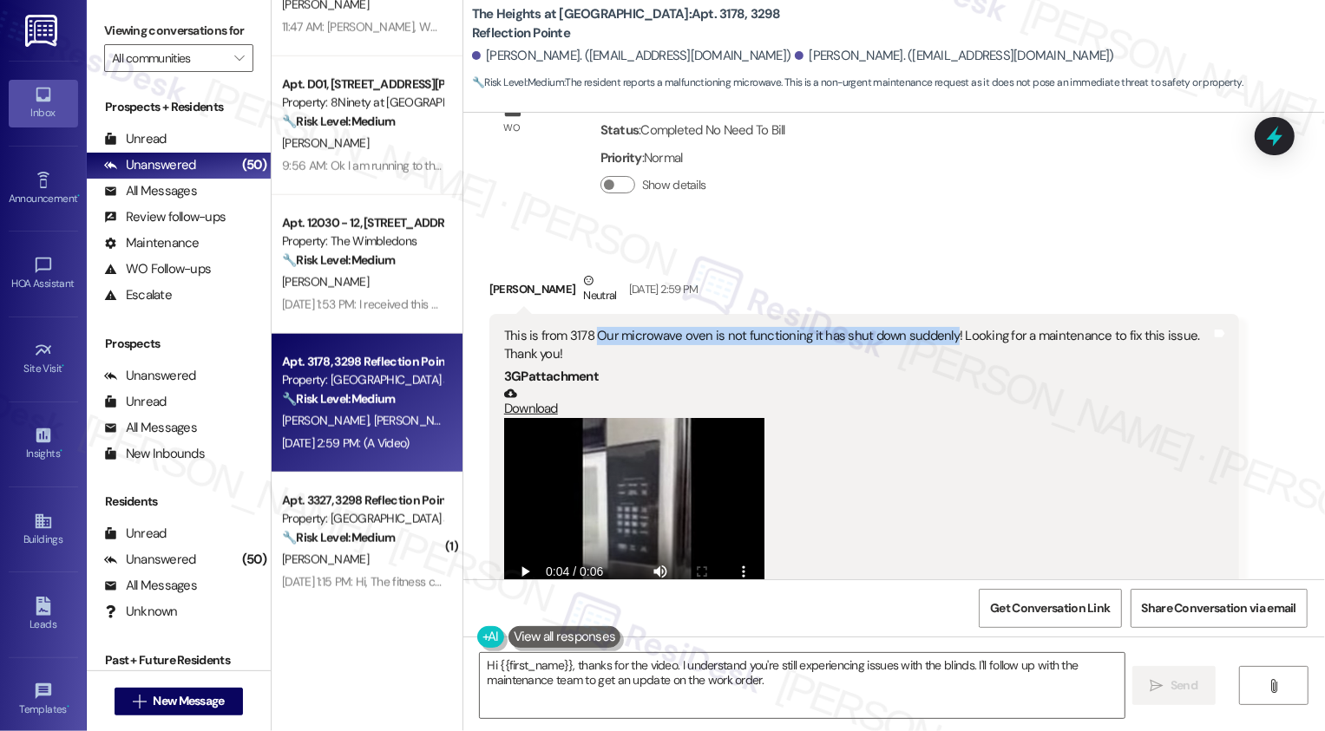
click at [949, 456] on div at bounding box center [857, 515] width 707 height 195
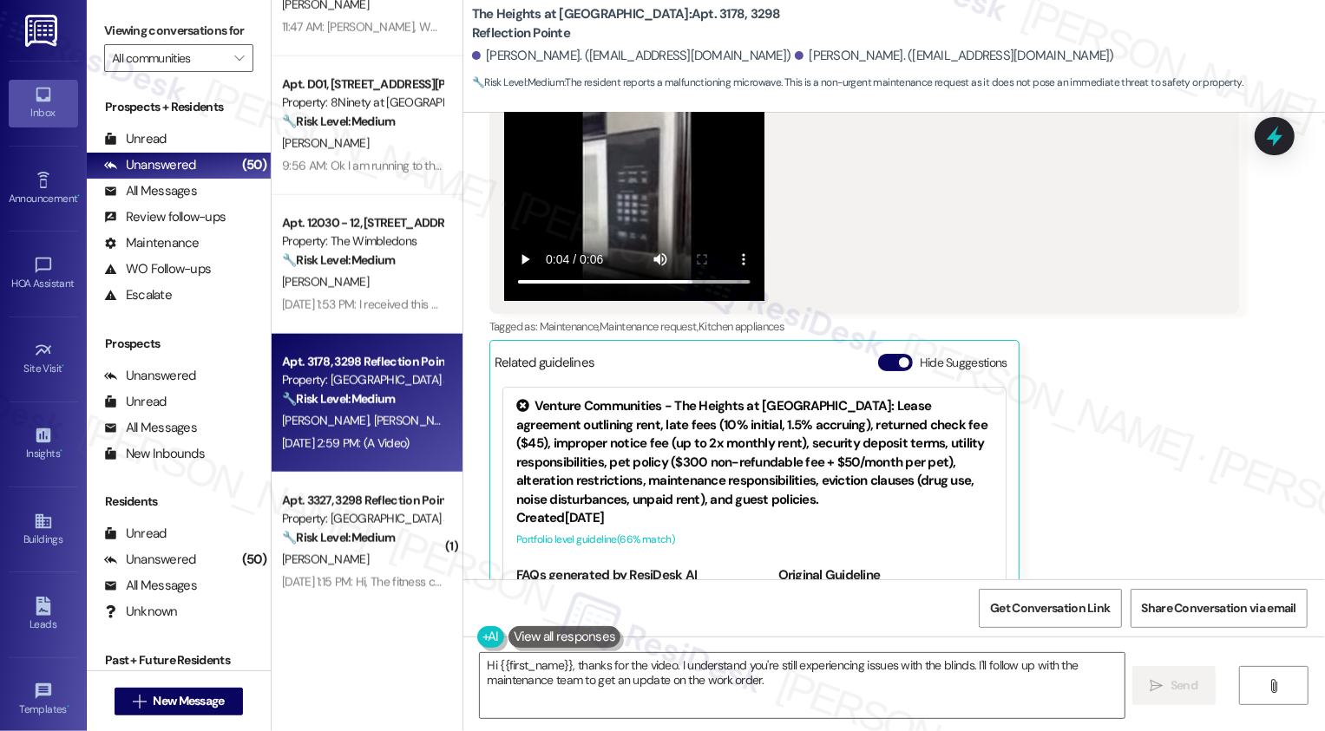
scroll to position [4428, 0]
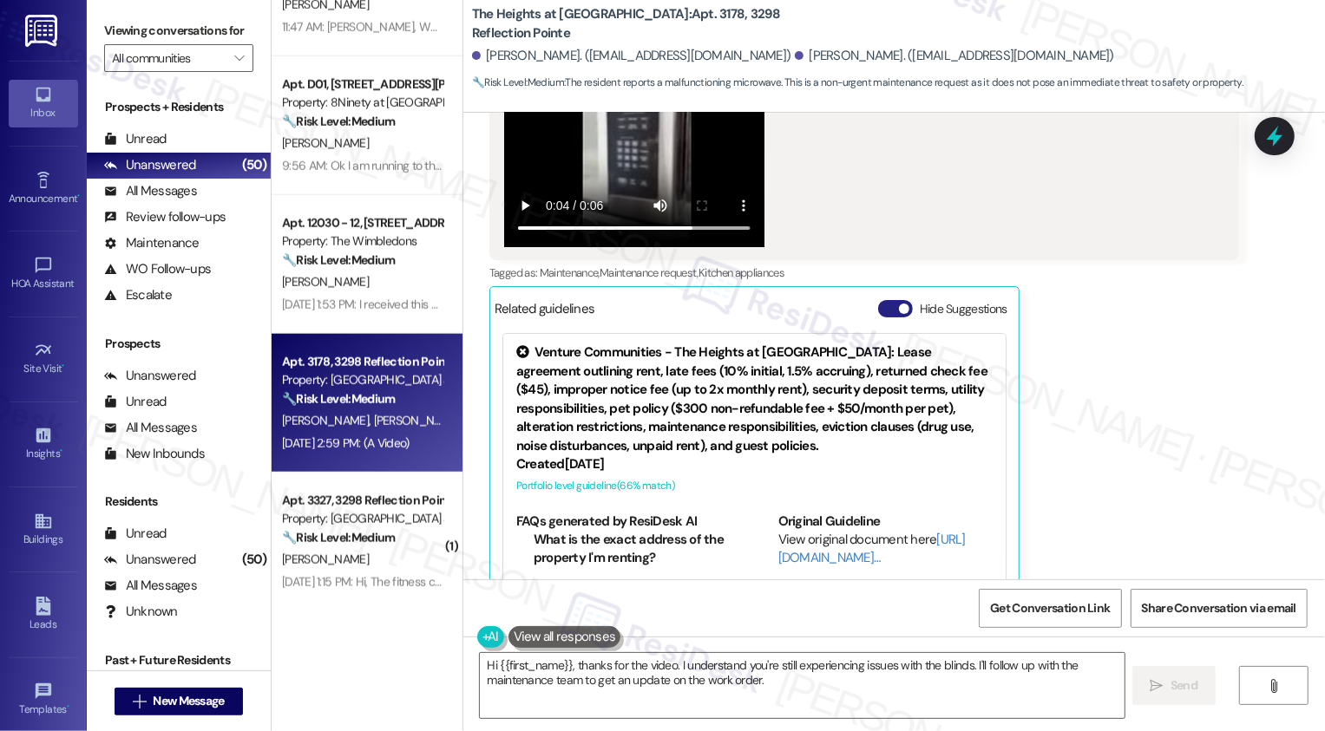
click at [889, 300] on button "Hide Suggestions" at bounding box center [895, 308] width 35 height 17
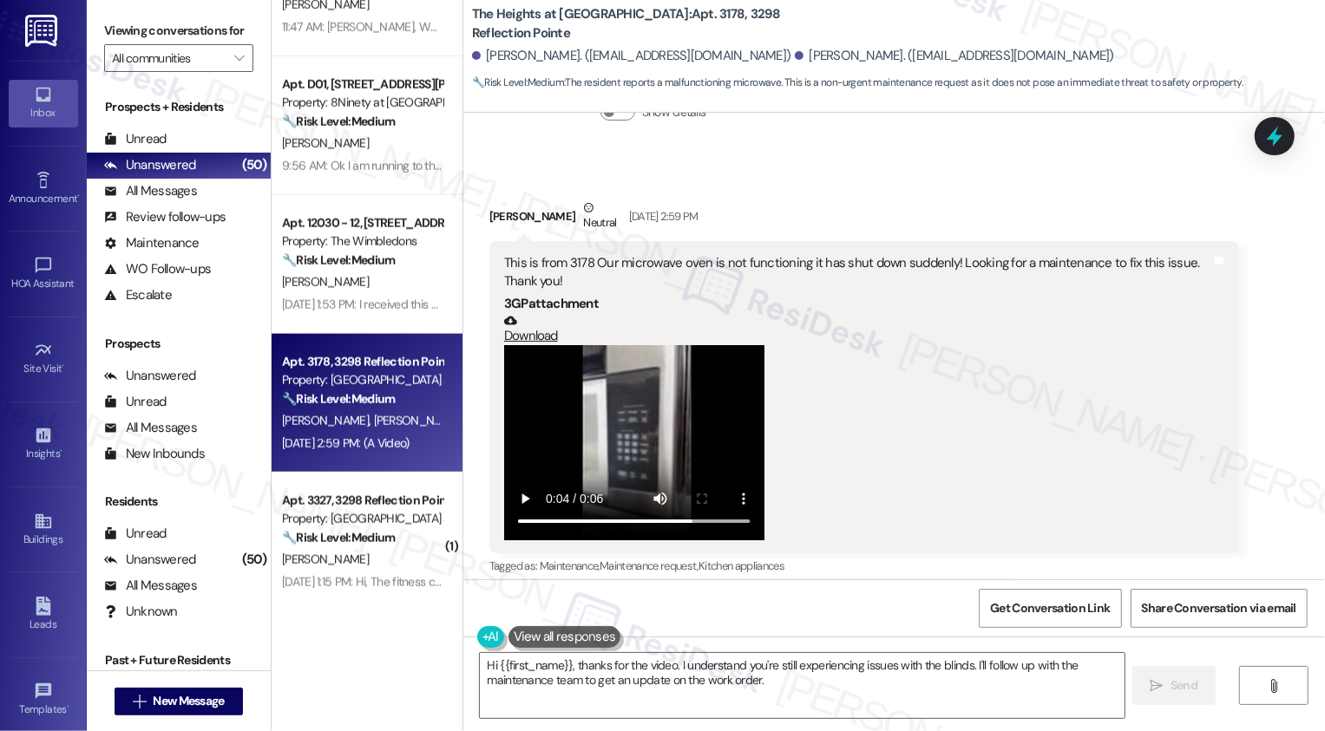
scroll to position [4129, 0]
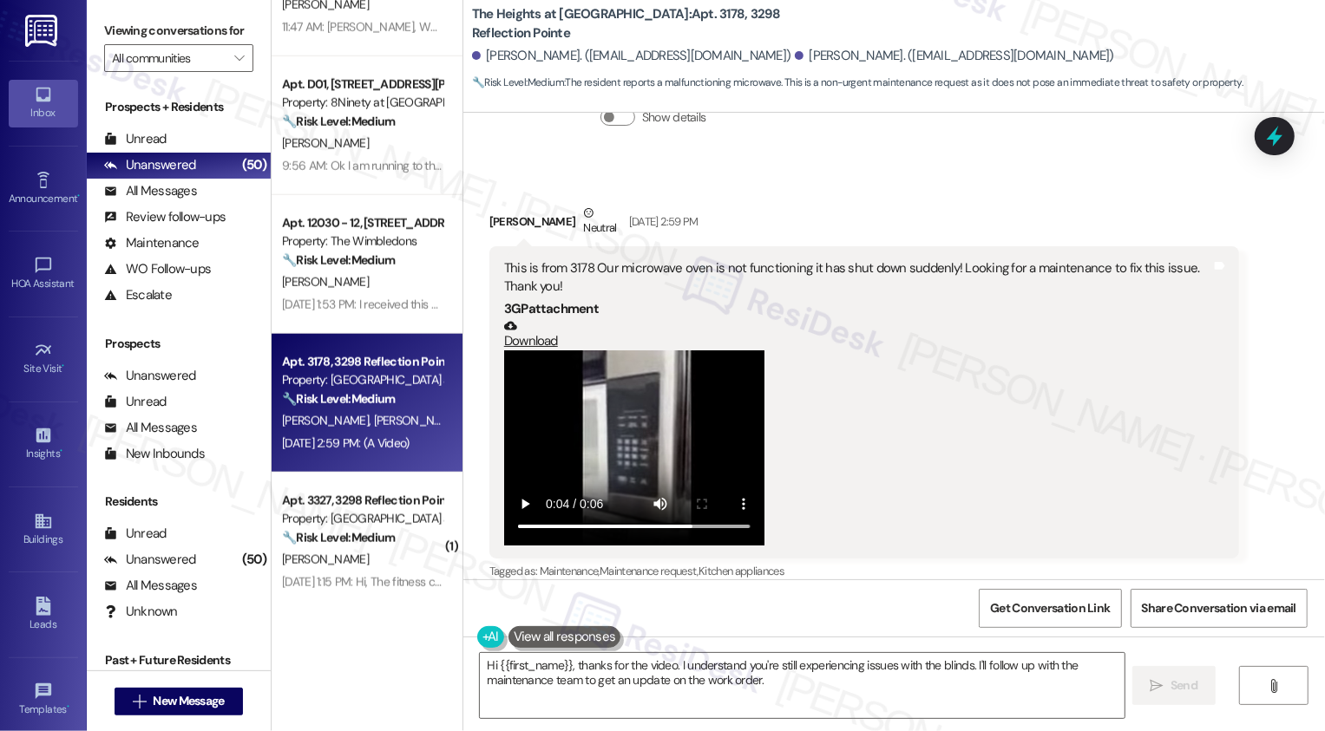
click at [593, 259] on div "This is from 3178 Our microwave oven is not functioning it has shut down sudden…" at bounding box center [857, 277] width 707 height 37
click at [495, 204] on div "Sachin Ghimire Sharma Neutral Sep 12, 2025 at 2:59 PM" at bounding box center [864, 225] width 750 height 43
copy div "Sachin"
click at [521, 666] on textarea "Hi {{first_name}}, thanks for the video. I understand you're still experiencing…" at bounding box center [802, 685] width 645 height 65
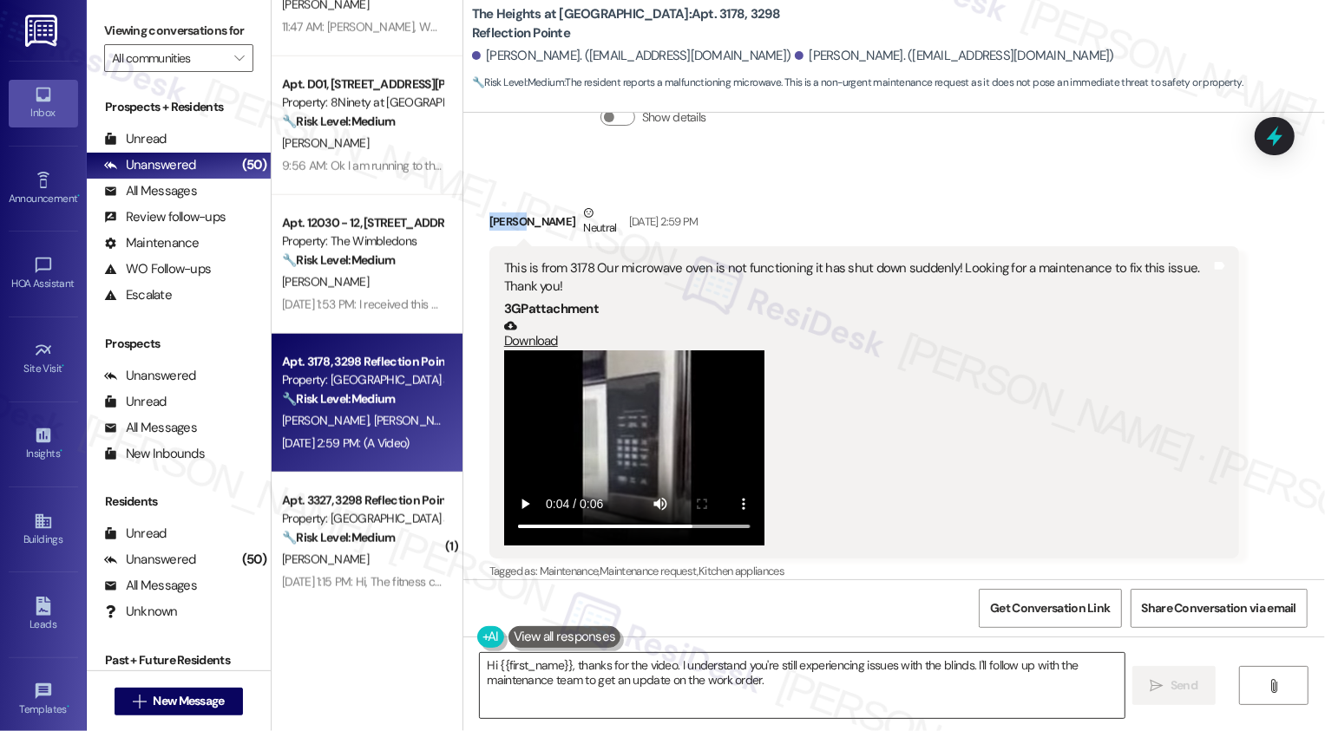
click at [521, 666] on textarea "Hi {{first_name}}, thanks for the video. I understand you're still experiencing…" at bounding box center [802, 685] width 645 height 65
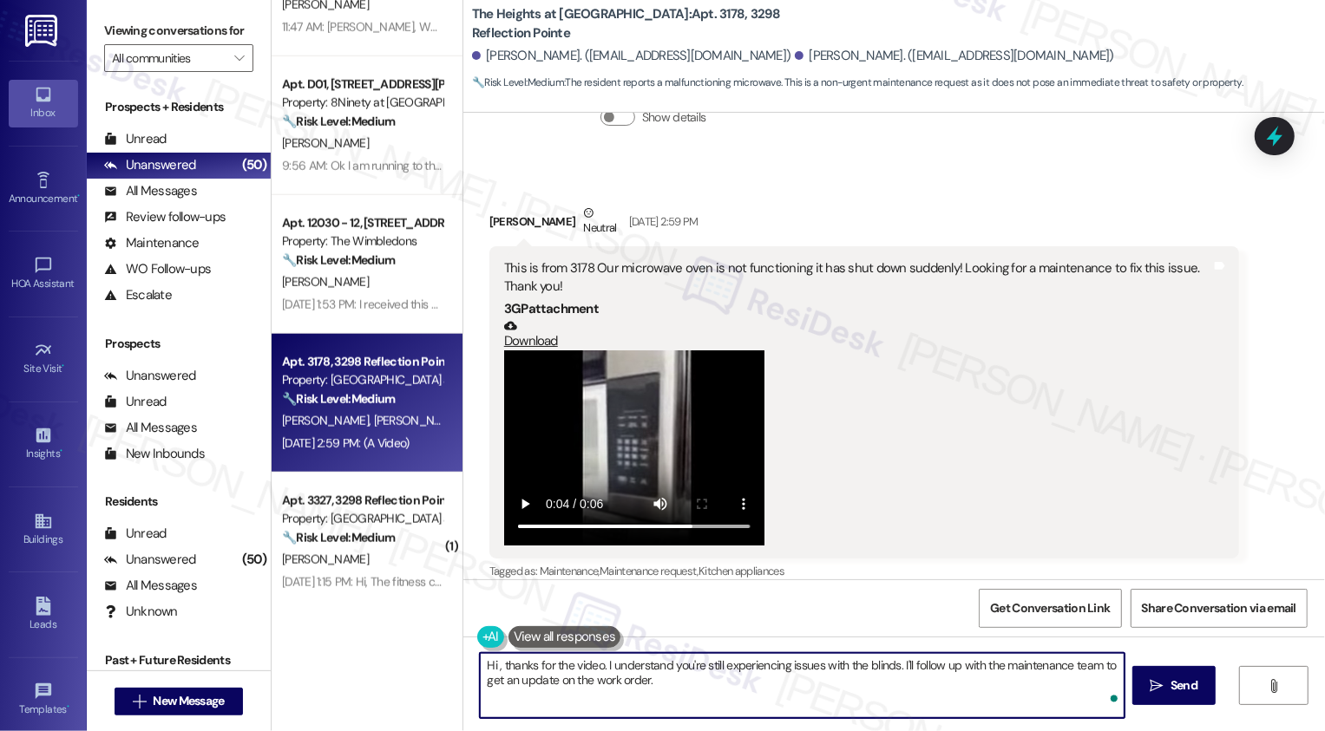
paste textarea "Sachin"
drag, startPoint x: 530, startPoint y: 666, endPoint x: 715, endPoint y: 710, distance: 189.8
click at [715, 709] on textarea "Hi Sachin, thanks for the video. I understand you're still experiencing issues …" at bounding box center [800, 685] width 645 height 65
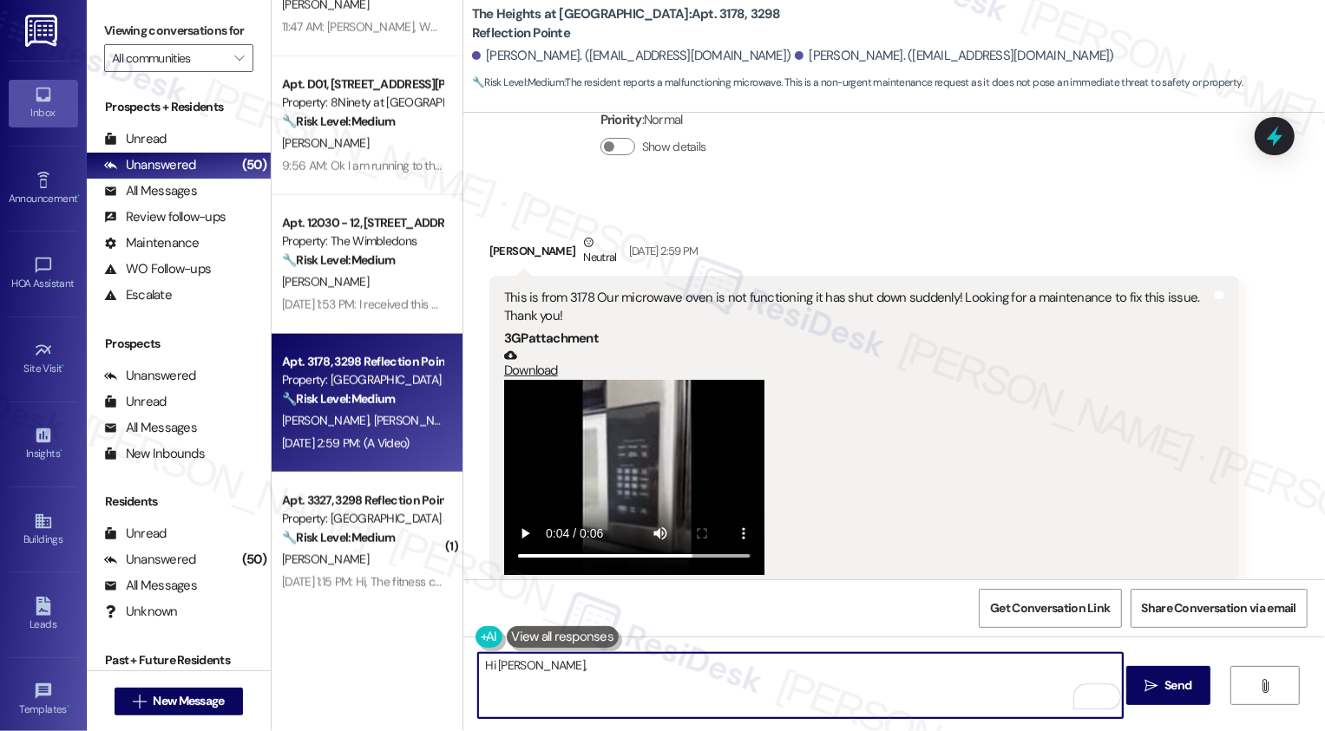
scroll to position [4134, 0]
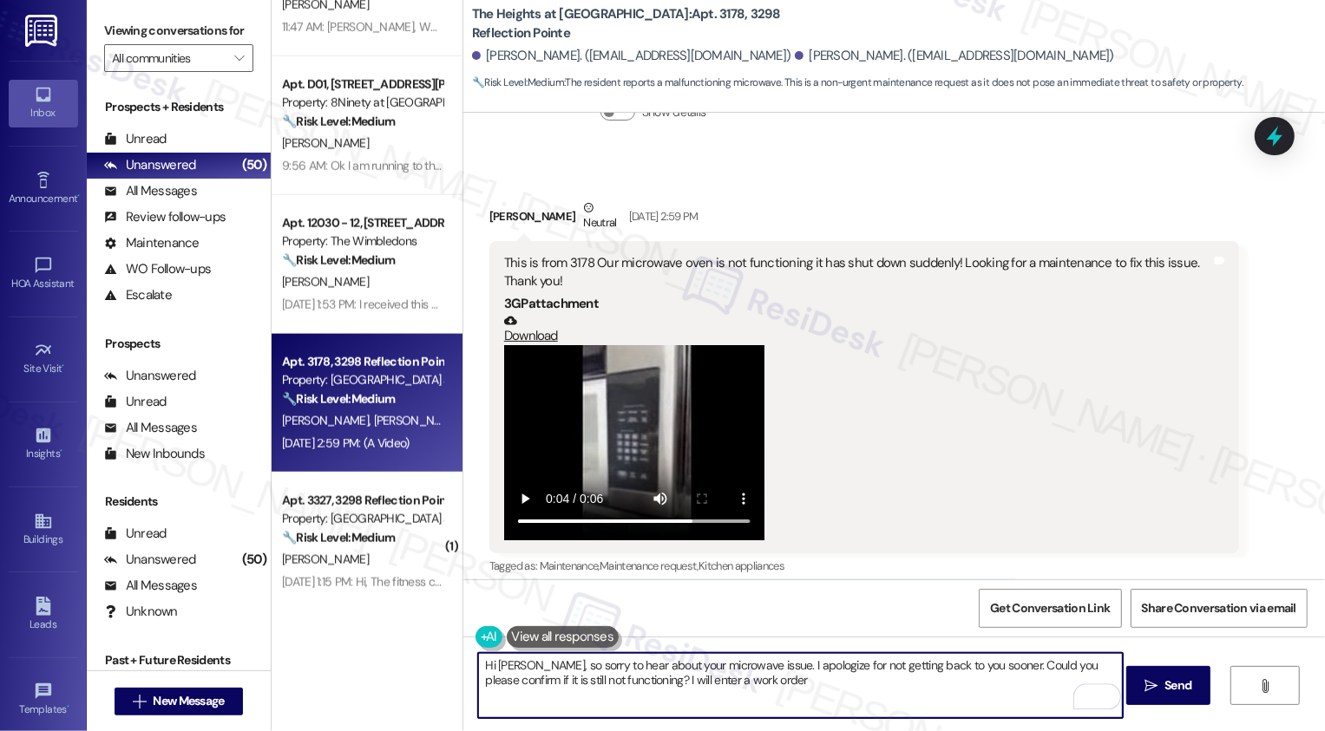
drag, startPoint x: 611, startPoint y: 684, endPoint x: 880, endPoint y: 684, distance: 269.0
click at [880, 684] on textarea "Hi Sachin, so sorry to hear about your microwave issue. I apologize for not get…" at bounding box center [800, 685] width 645 height 65
click at [932, 684] on textarea "Hi Sachin, so sorry to hear about your microwave issue. I apologize for not get…" at bounding box center [800, 685] width 645 height 65
click at [606, 681] on textarea "Hi Sachin, so sorry to hear about your microwave issue. I apologize for not get…" at bounding box center [800, 685] width 645 height 65
type textarea "Hi Sachin, so sorry to hear about your microwave issue. I apologize for not get…"
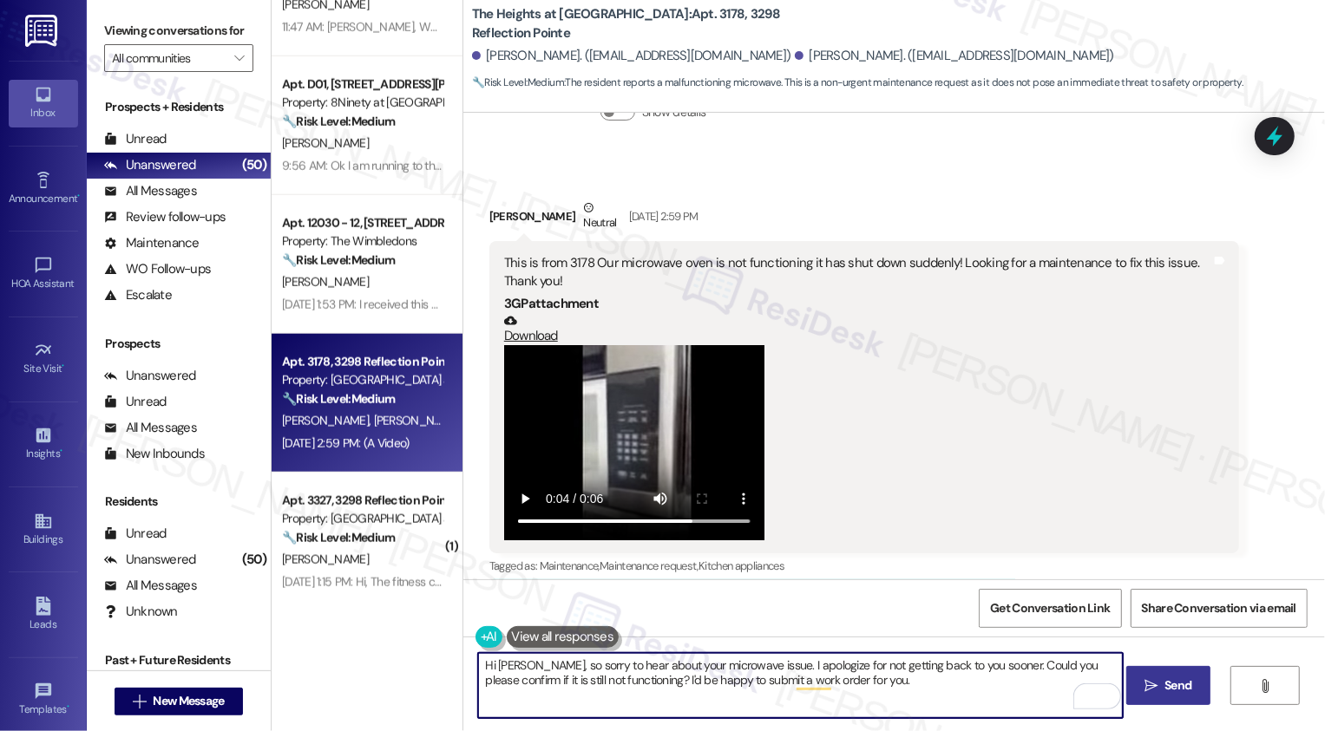
click at [1152, 703] on button " Send" at bounding box center [1168, 685] width 84 height 39
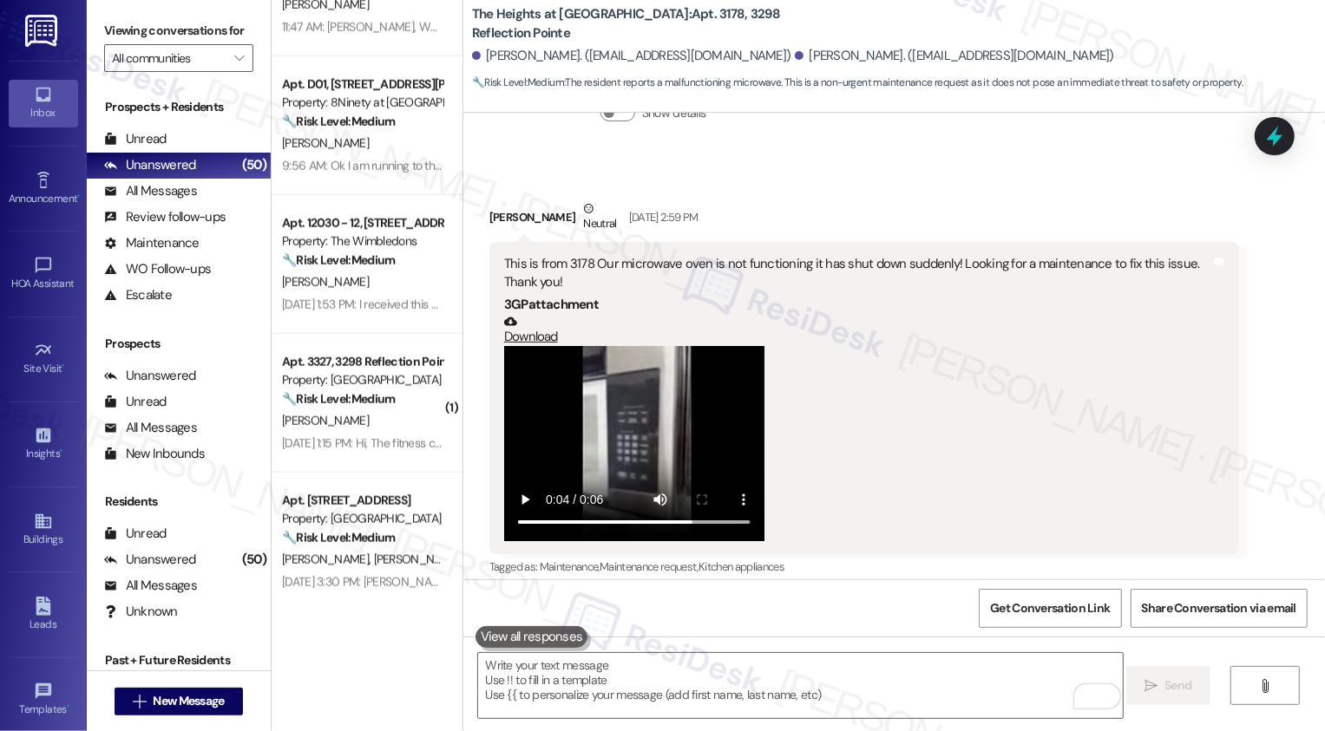
scroll to position [4274, 0]
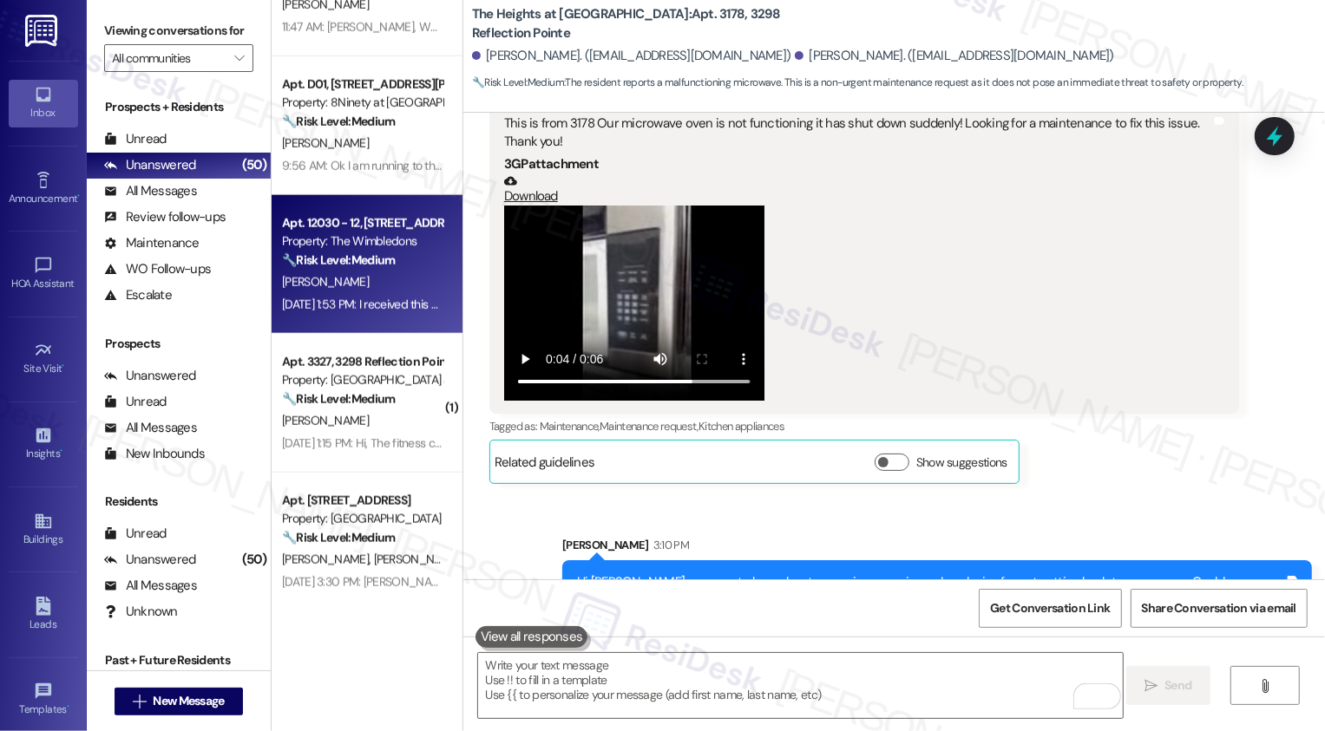
click at [296, 246] on div "Property: The Wimbledons" at bounding box center [362, 242] width 161 height 18
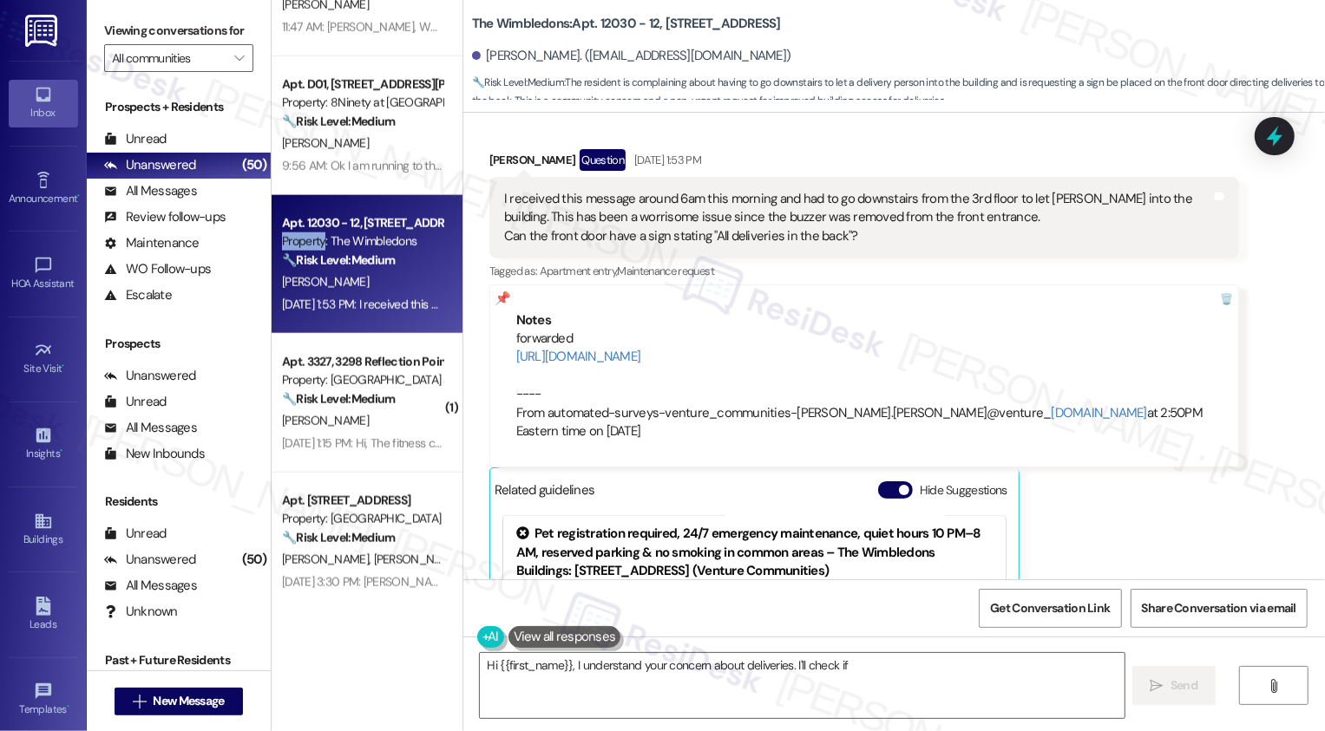
scroll to position [2470, 0]
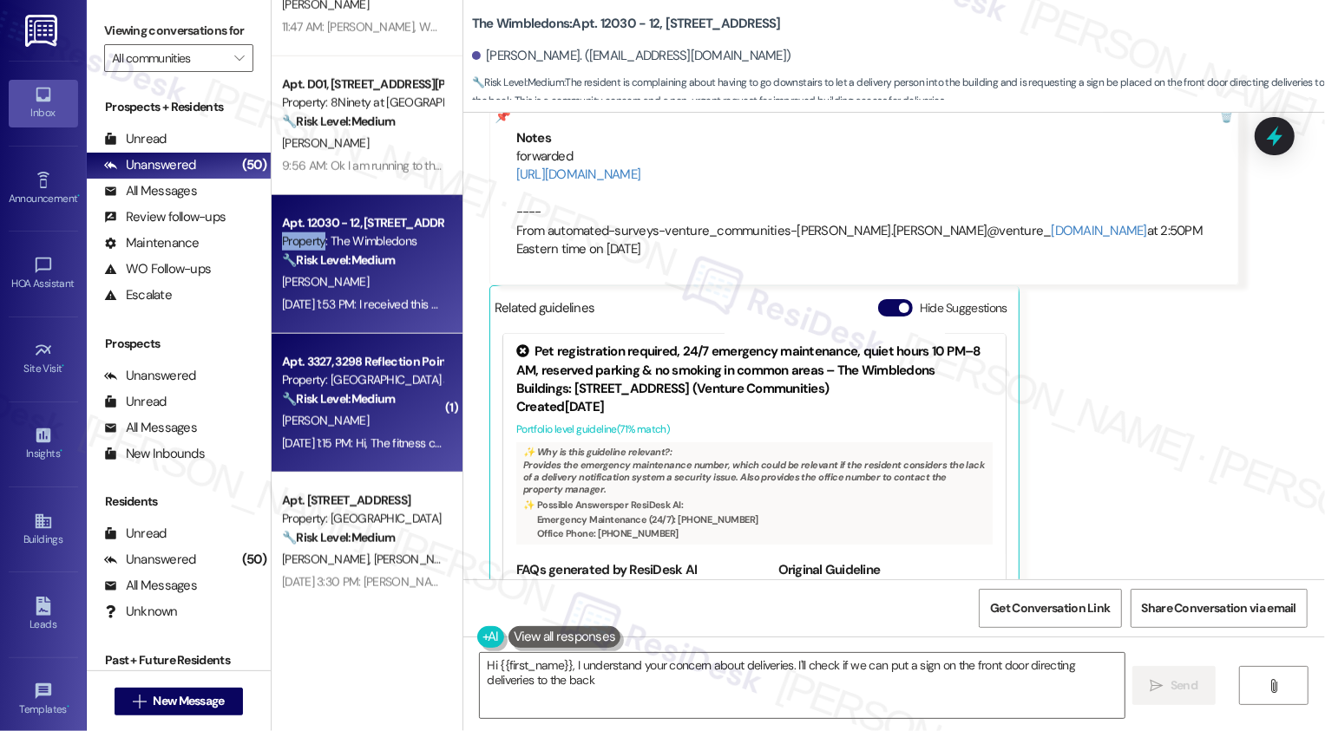
type textarea "Hi {{first_name}}, I understand your concern about deliveries. I'll check if we…"
click at [424, 395] on div "🔧 Risk Level: Medium The resident is reporting an issue with their VIZpin key n…" at bounding box center [362, 399] width 161 height 18
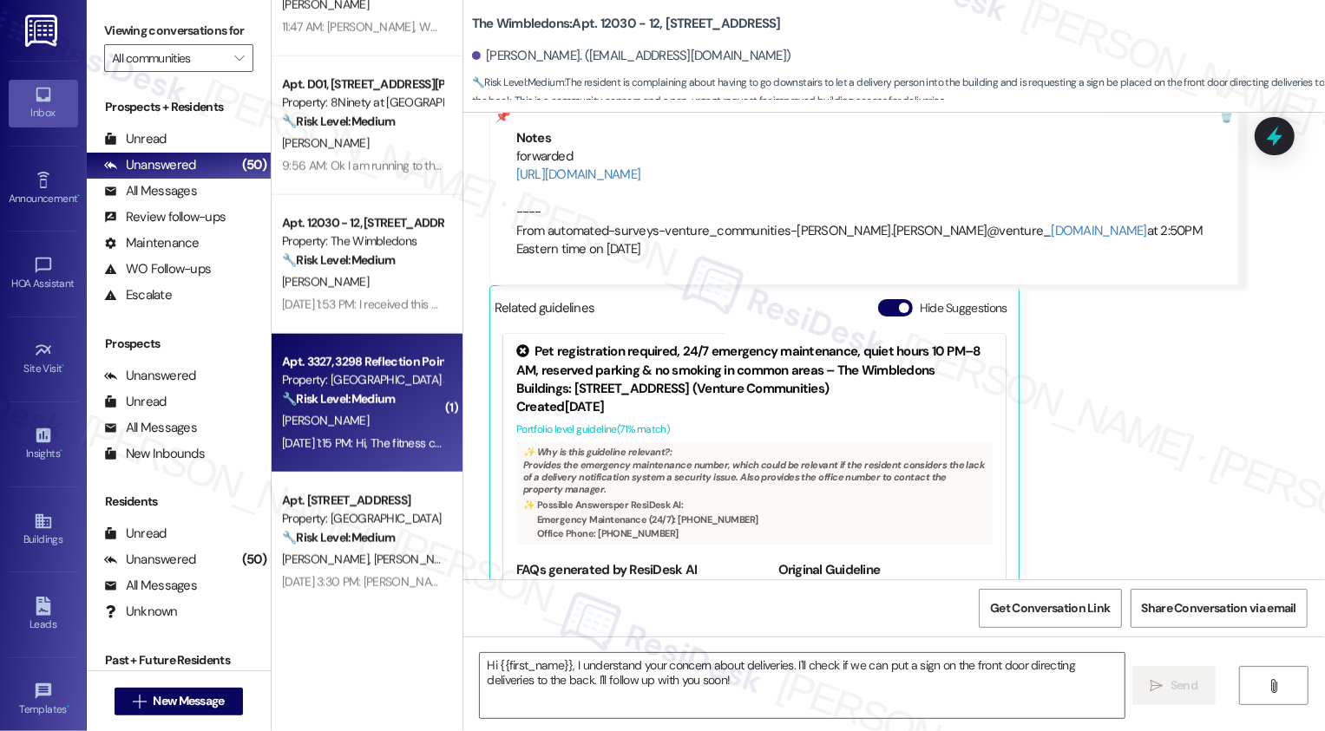
click at [424, 395] on div "🔧 Risk Level: Medium The resident is reporting an issue with their VIZpin key n…" at bounding box center [362, 399] width 161 height 18
type textarea "Fetching suggested responses. Please feel free to read through the conversation…"
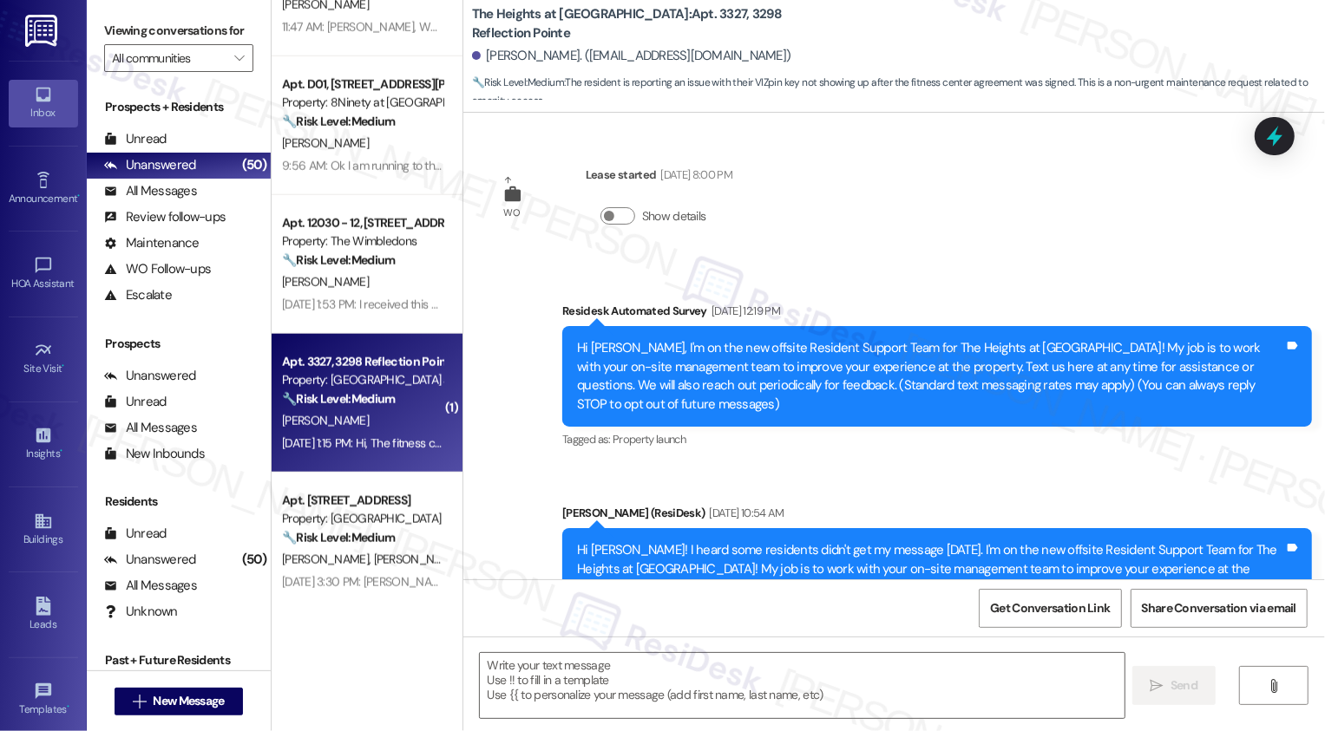
click at [424, 395] on div "🔧 Risk Level: Medium The resident is reporting an issue with their VIZpin key n…" at bounding box center [362, 399] width 161 height 18
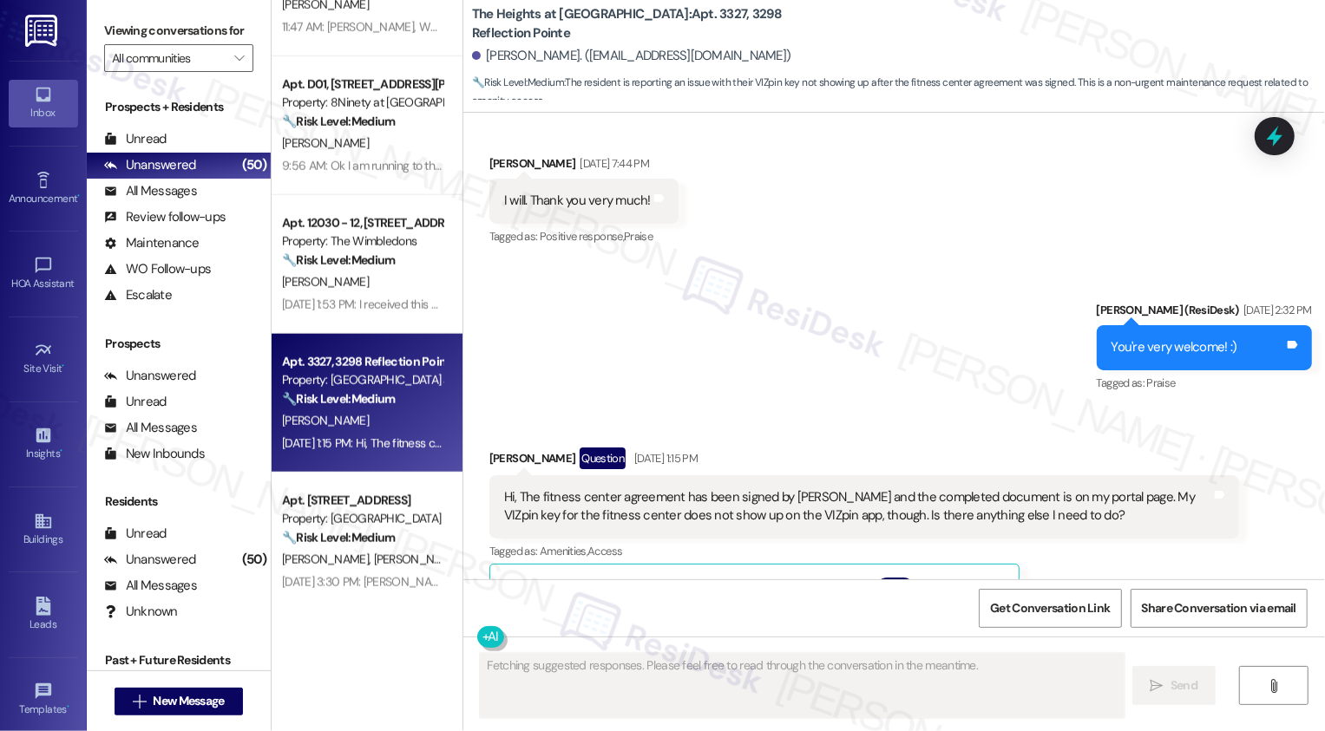
scroll to position [3724, 0]
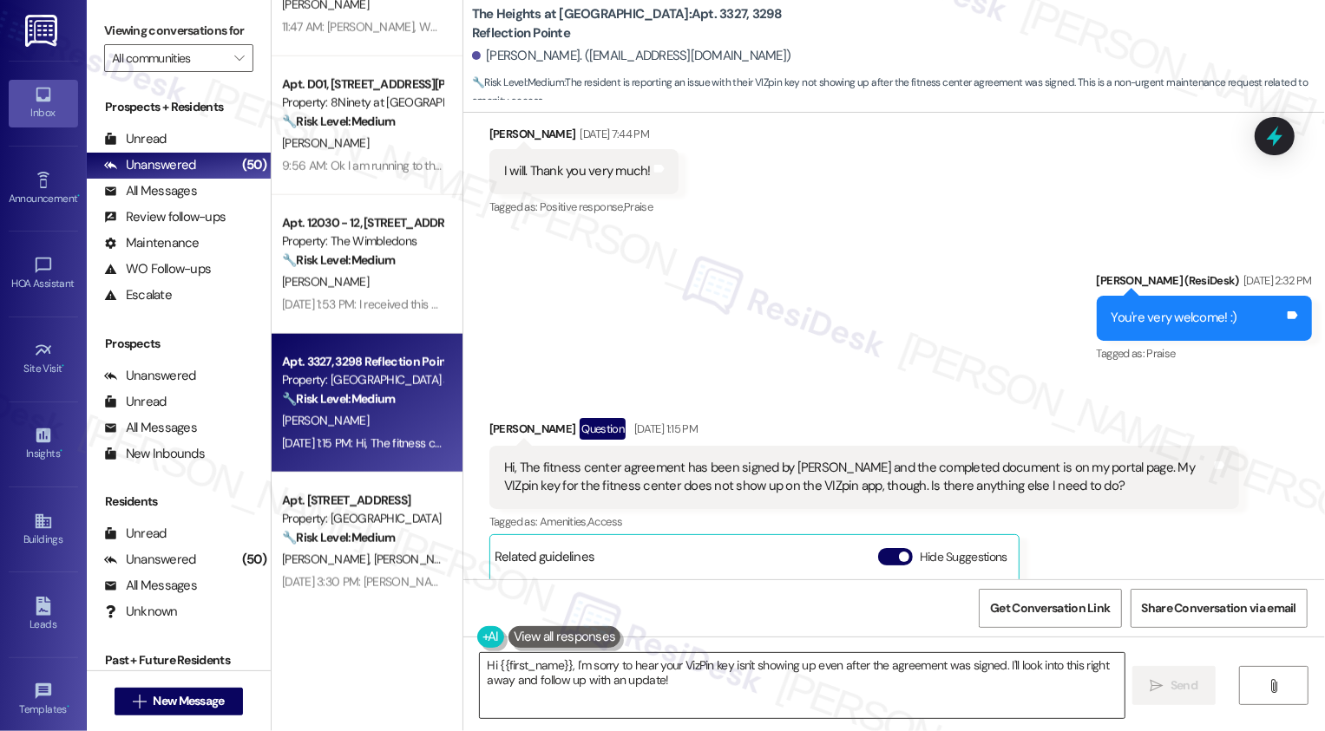
click at [598, 694] on textarea "Hi {{first_name}}, I'm sorry to hear your VizPin key isn't showing up even afte…" at bounding box center [802, 685] width 645 height 65
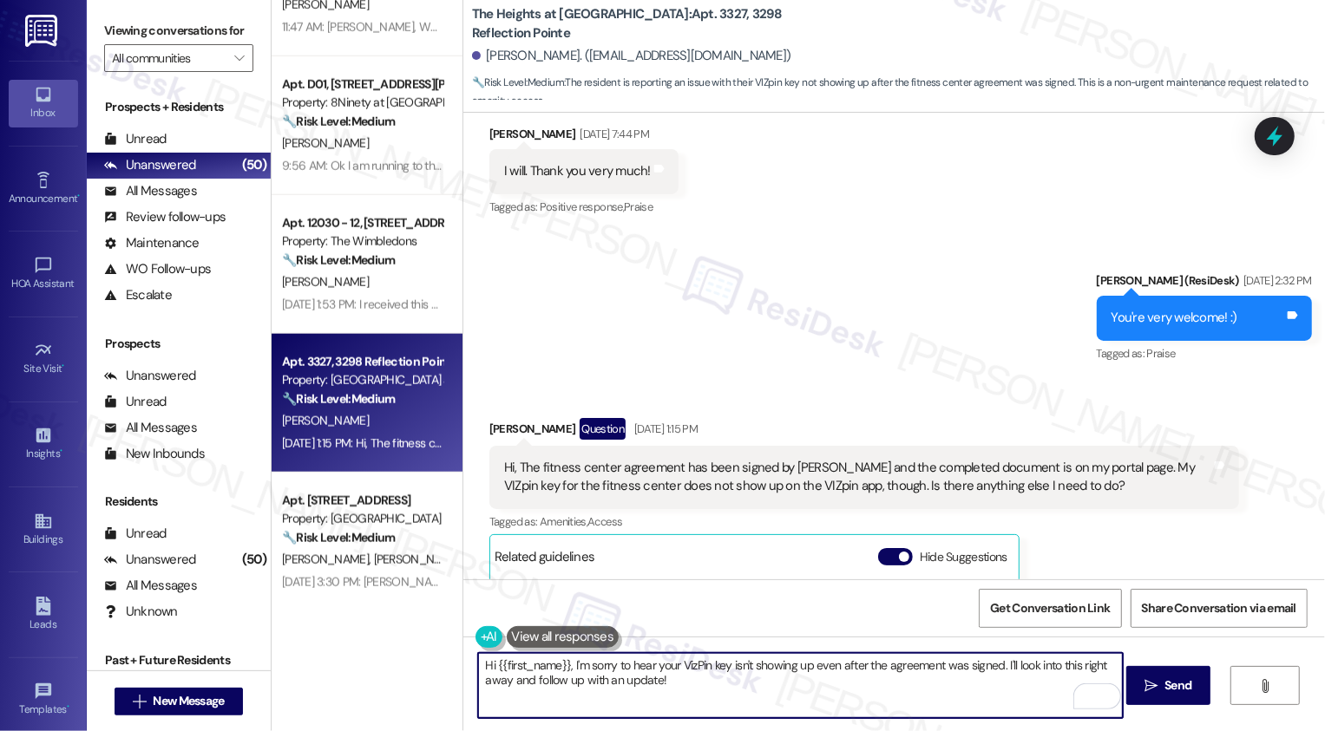
drag, startPoint x: 564, startPoint y: 664, endPoint x: 708, endPoint y: 701, distance: 148.8
click at [707, 701] on textarea "Hi {{first_name}}, I'm sorry to hear your VizPin key isn't showing up even afte…" at bounding box center [800, 685] width 645 height 65
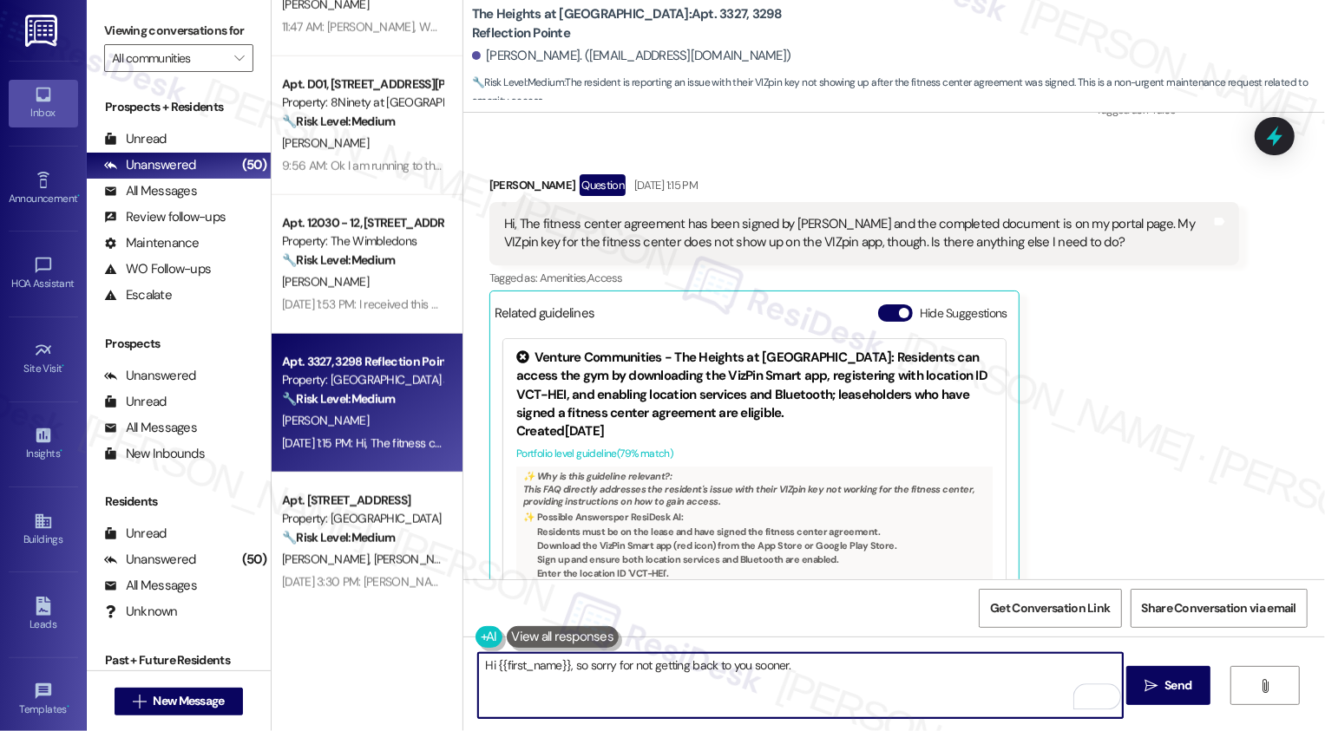
scroll to position [4028, 0]
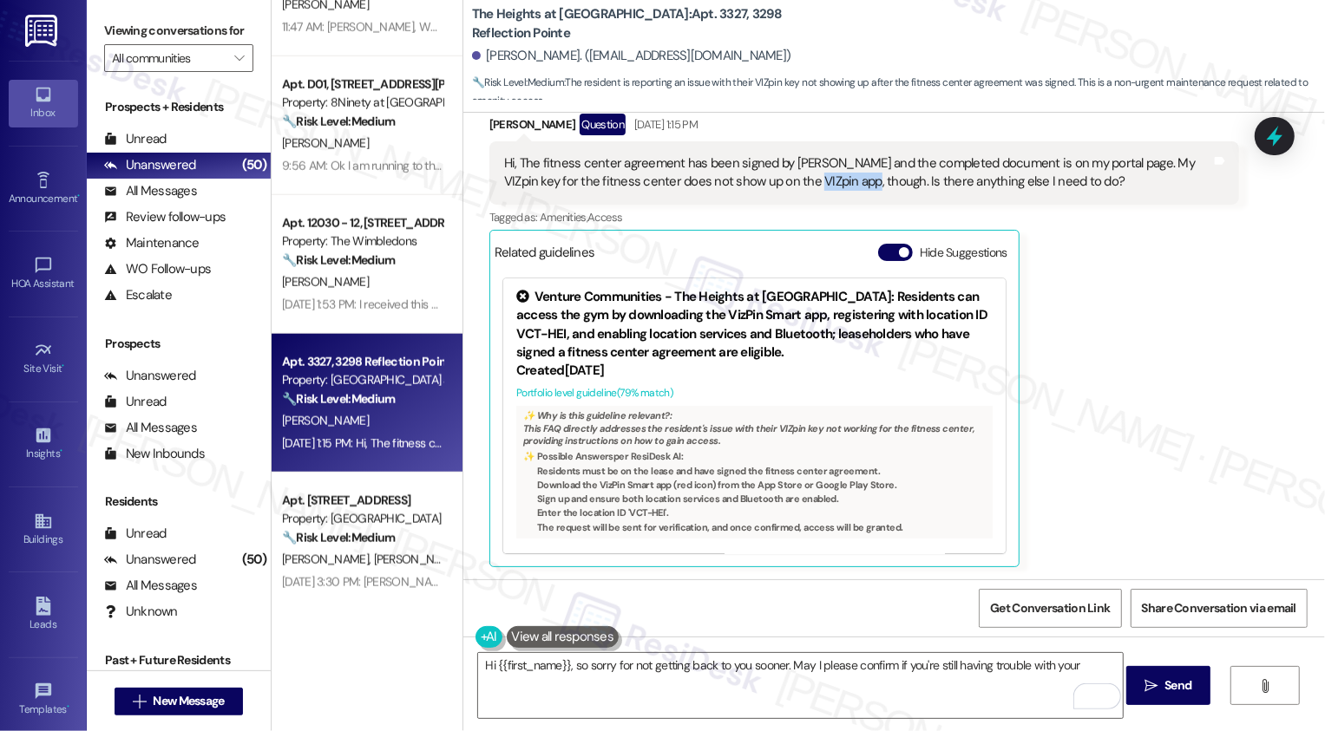
drag, startPoint x: 768, startPoint y: 182, endPoint x: 822, endPoint y: 183, distance: 53.8
click at [822, 183] on div "Hi, The fitness center agreement has been signed by Crystal Perry and the compl…" at bounding box center [857, 172] width 707 height 37
copy div "VIZpin app"
click at [1089, 665] on textarea "Hi {{first_name}}, so sorry for not getting back to you sooner. May I please co…" at bounding box center [800, 685] width 645 height 65
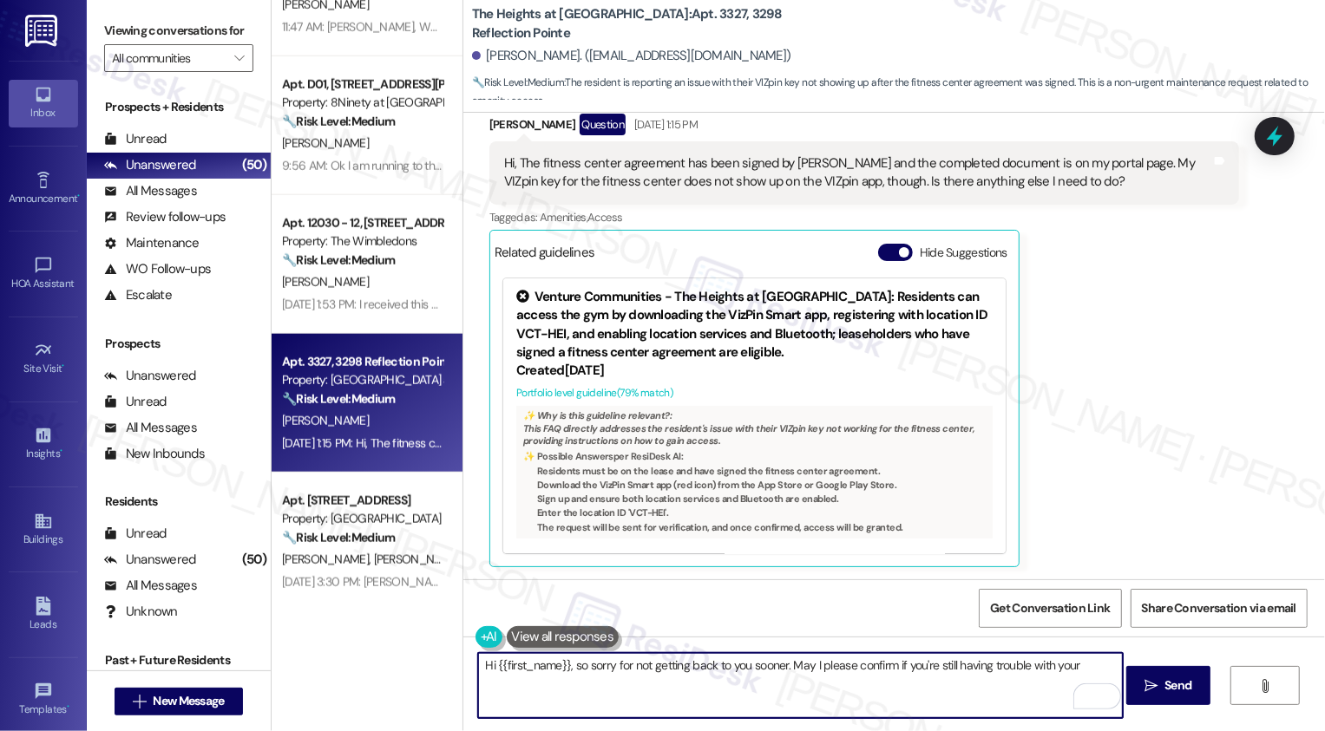
paste textarea "VIZpin app"
click at [925, 668] on textarea "Hi {{first_name}}, so sorry for not getting back to you sooner. May I please co…" at bounding box center [800, 685] width 645 height 65
type textarea "Hi {{first_name}}, so sorry for not getting back to you sooner. May I please co…"
click at [1167, 692] on span "Send" at bounding box center [1177, 686] width 27 height 18
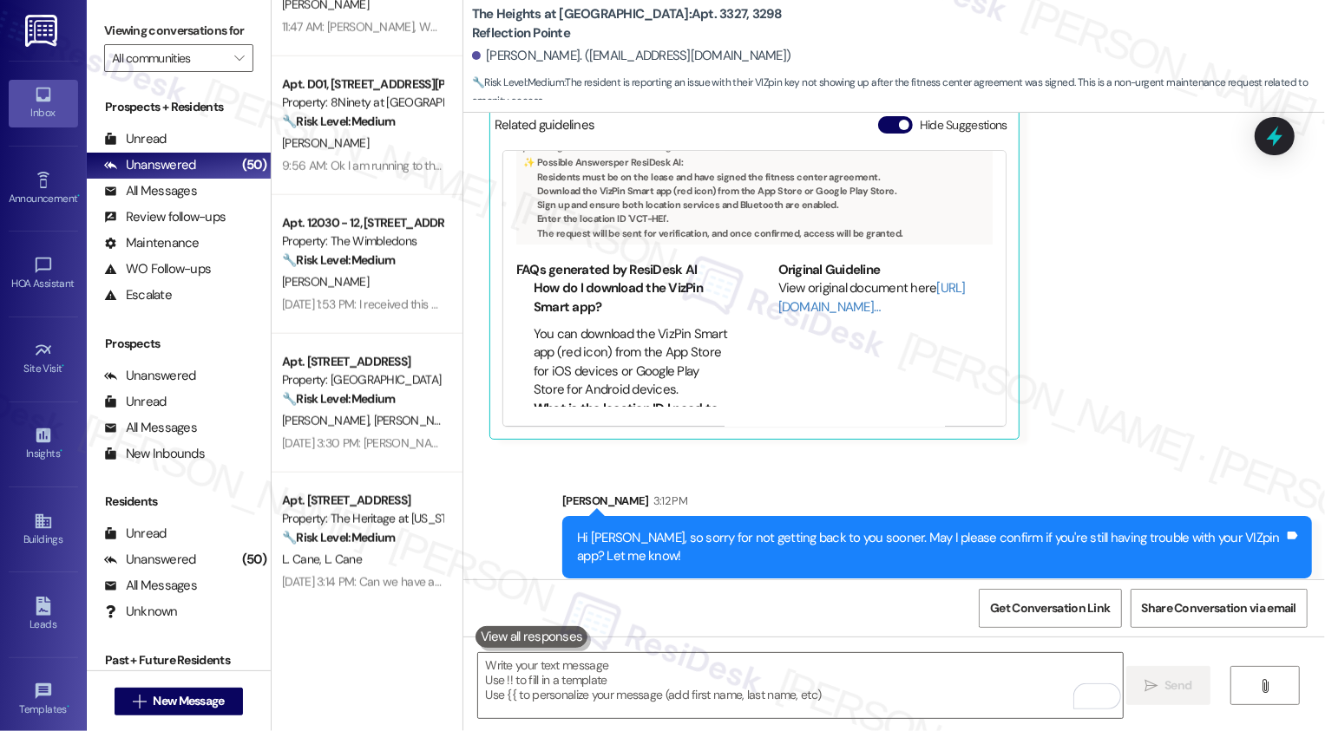
scroll to position [4168, 0]
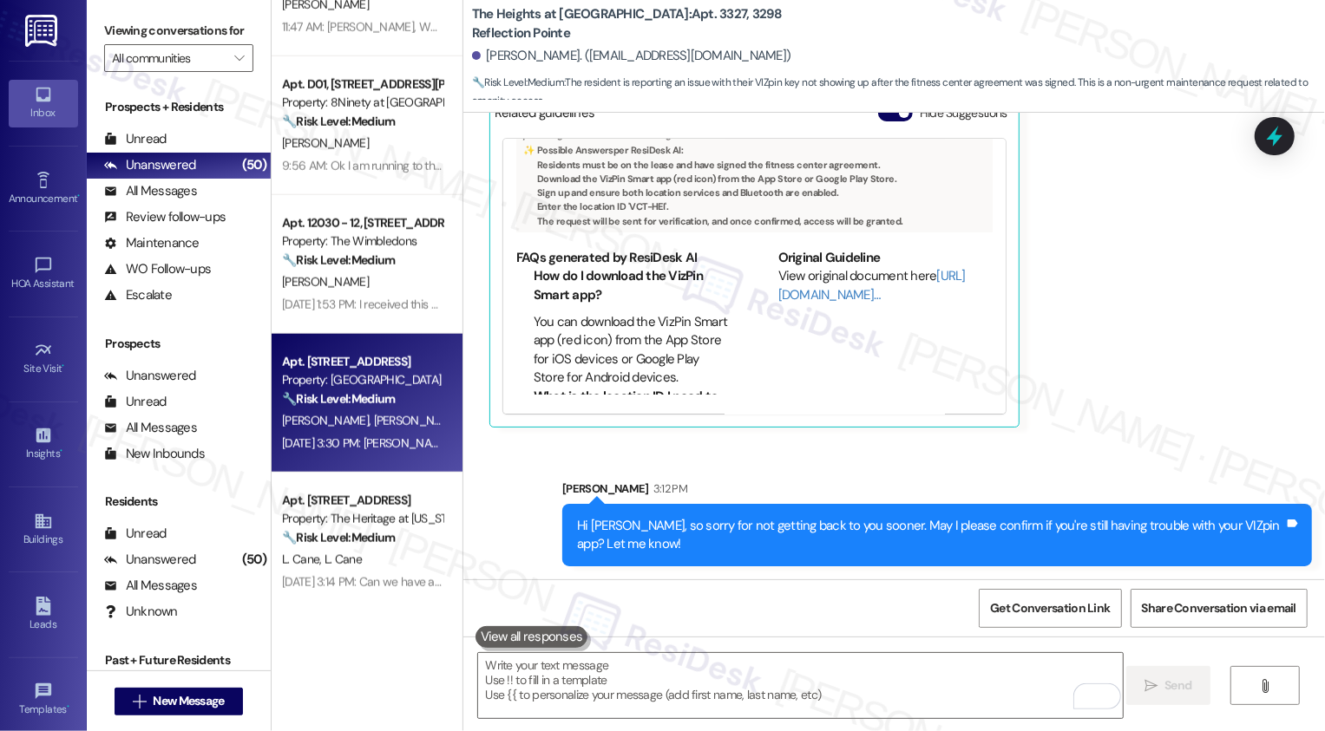
click at [356, 391] on strong "🔧 Risk Level: Medium" at bounding box center [338, 399] width 113 height 16
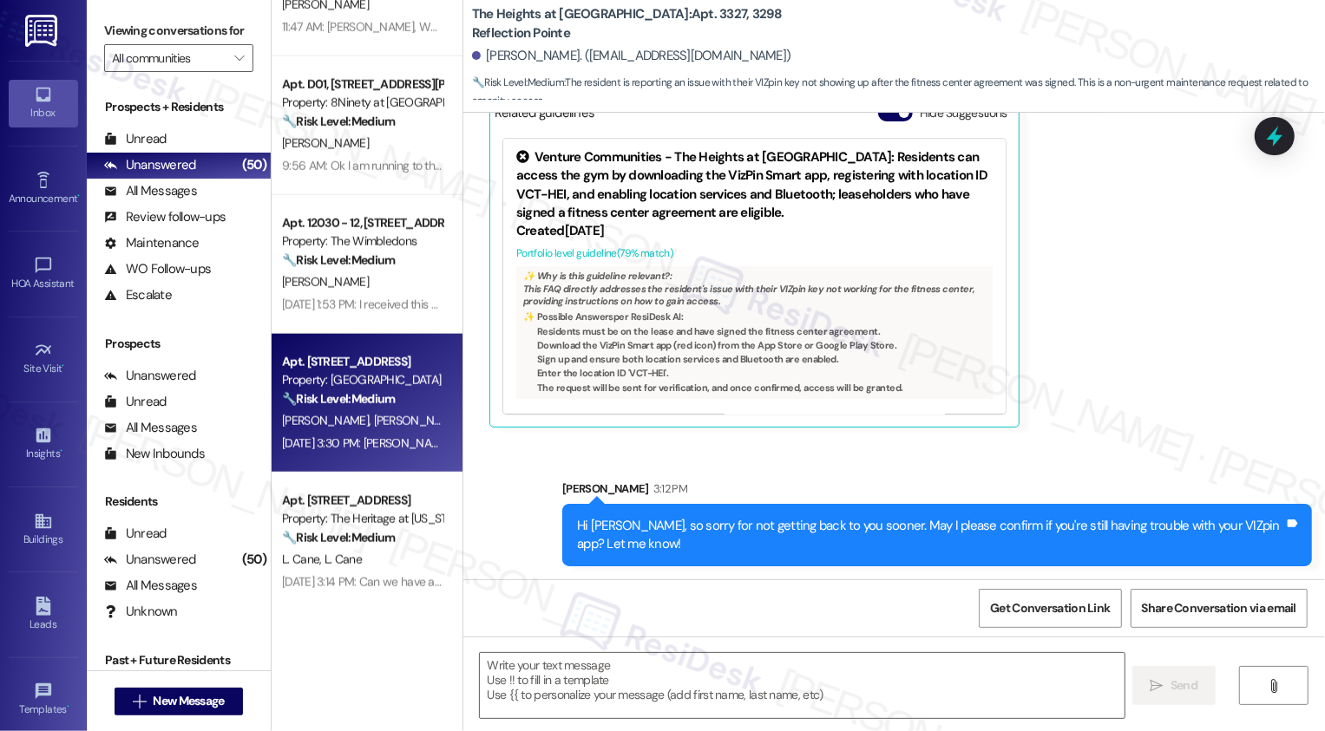
click at [356, 391] on strong "🔧 Risk Level: Medium" at bounding box center [338, 399] width 113 height 16
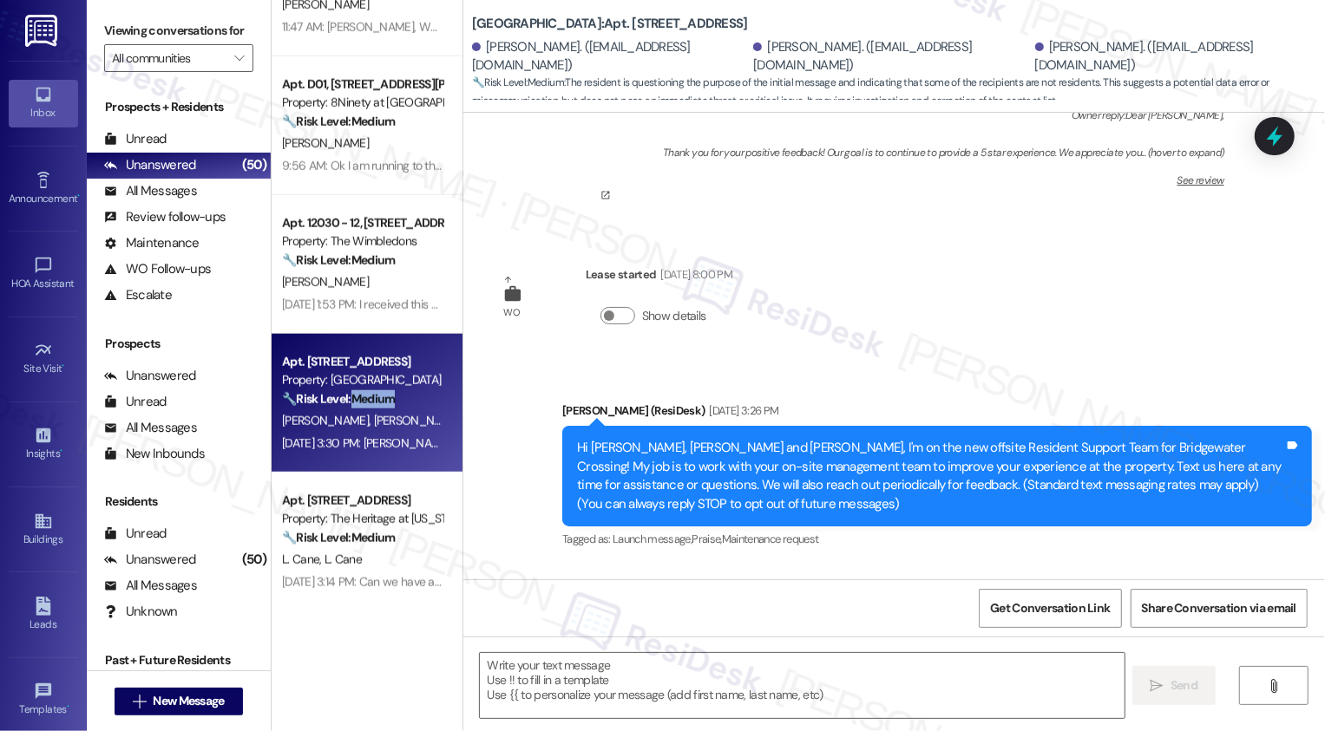
type textarea "Fetching suggested responses. Please feel free to read through the conversation…"
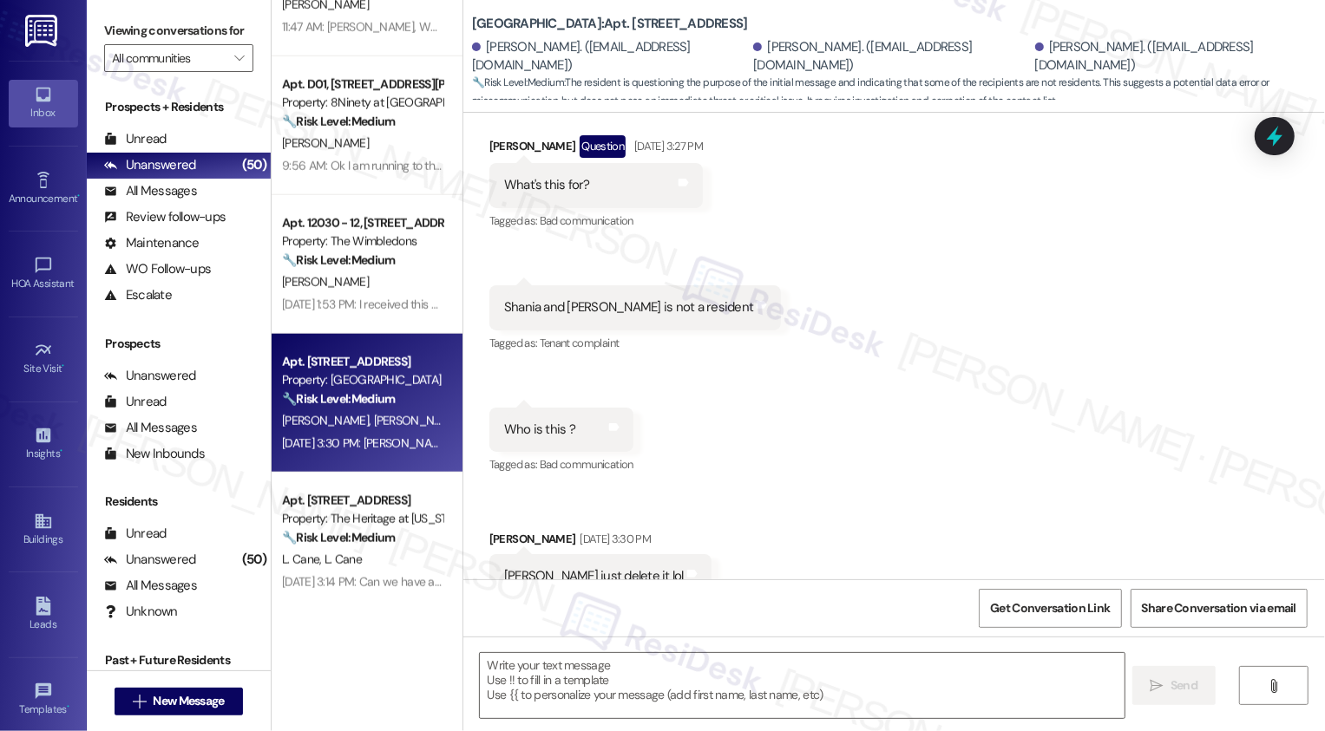
scroll to position [659, 0]
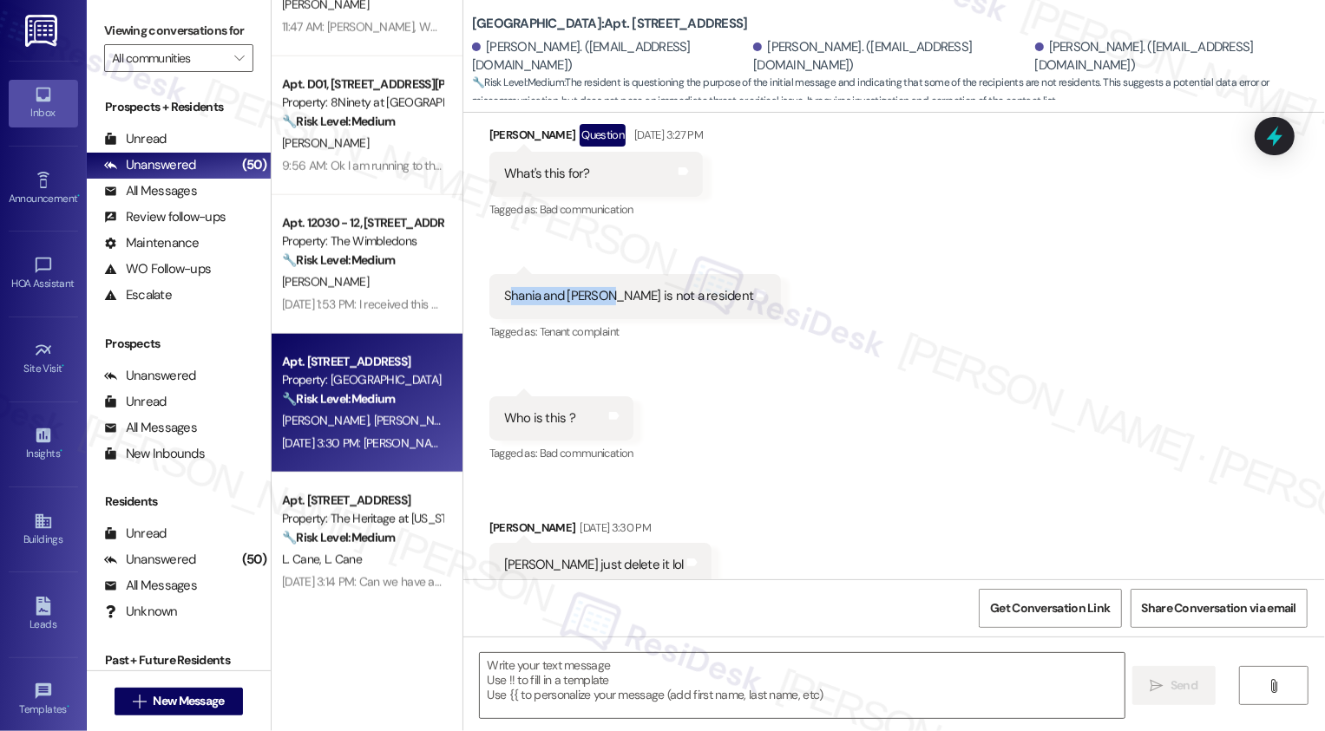
drag, startPoint x: 496, startPoint y: 302, endPoint x: 595, endPoint y: 302, distance: 98.9
click at [595, 302] on div "Shania and NyEisha is not a resident" at bounding box center [629, 296] width 250 height 18
click at [783, 408] on div "Received via SMS Jonathan Ford Question Sep 11, 2025 at 3:27 PM What's this for…" at bounding box center [894, 342] width 862 height 515
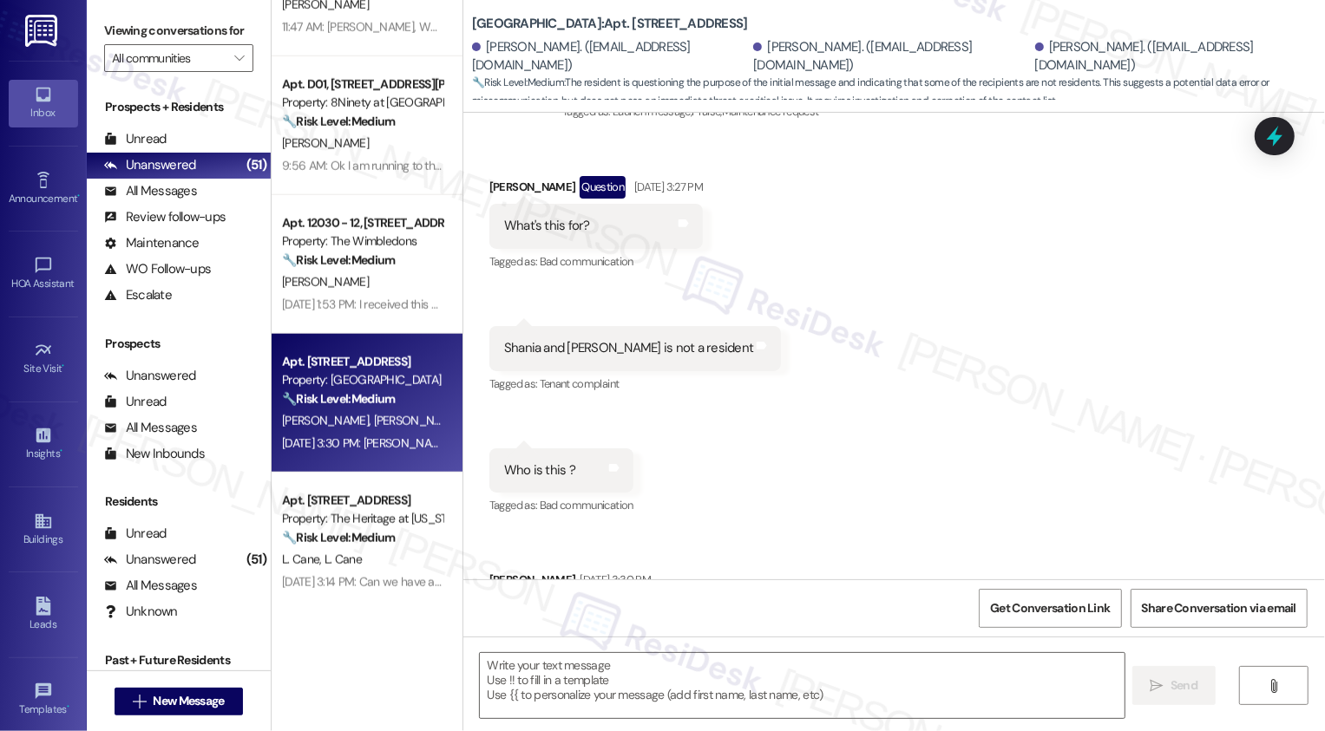
scroll to position [680, 0]
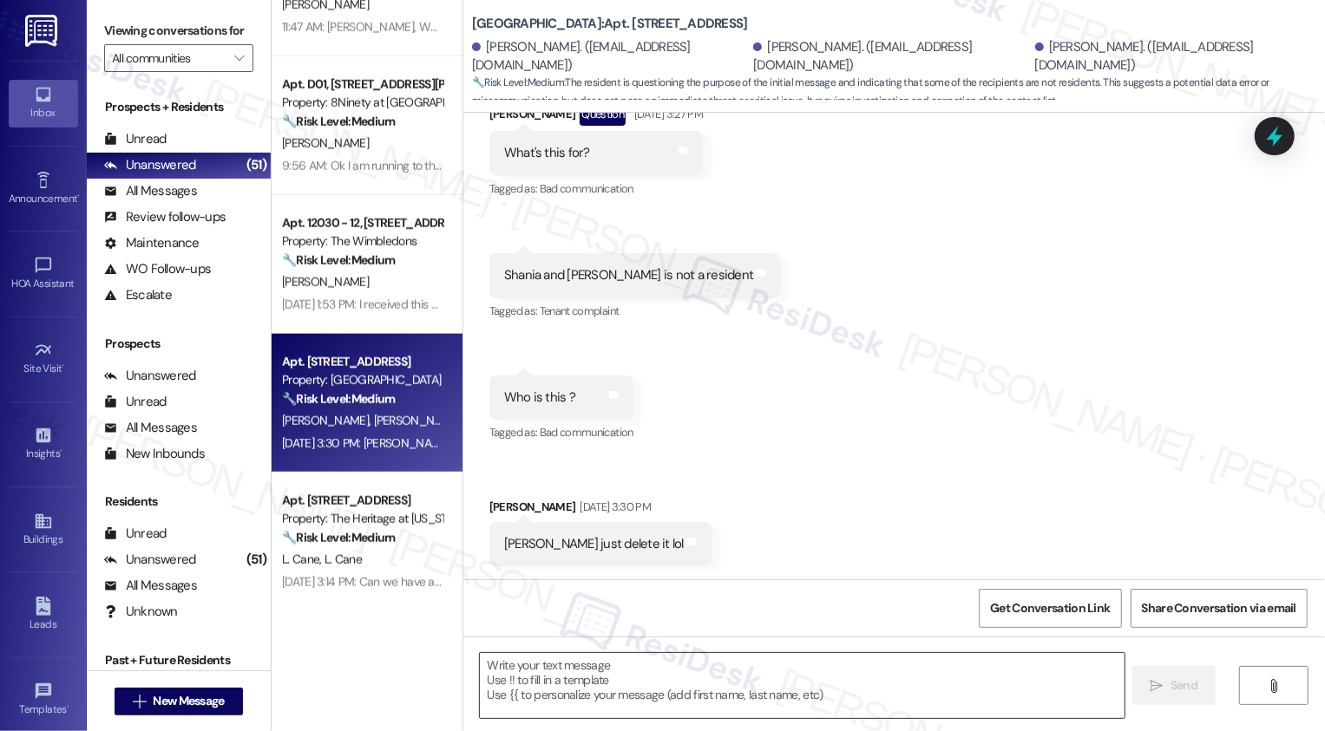
click at [689, 682] on textarea at bounding box center [802, 685] width 645 height 65
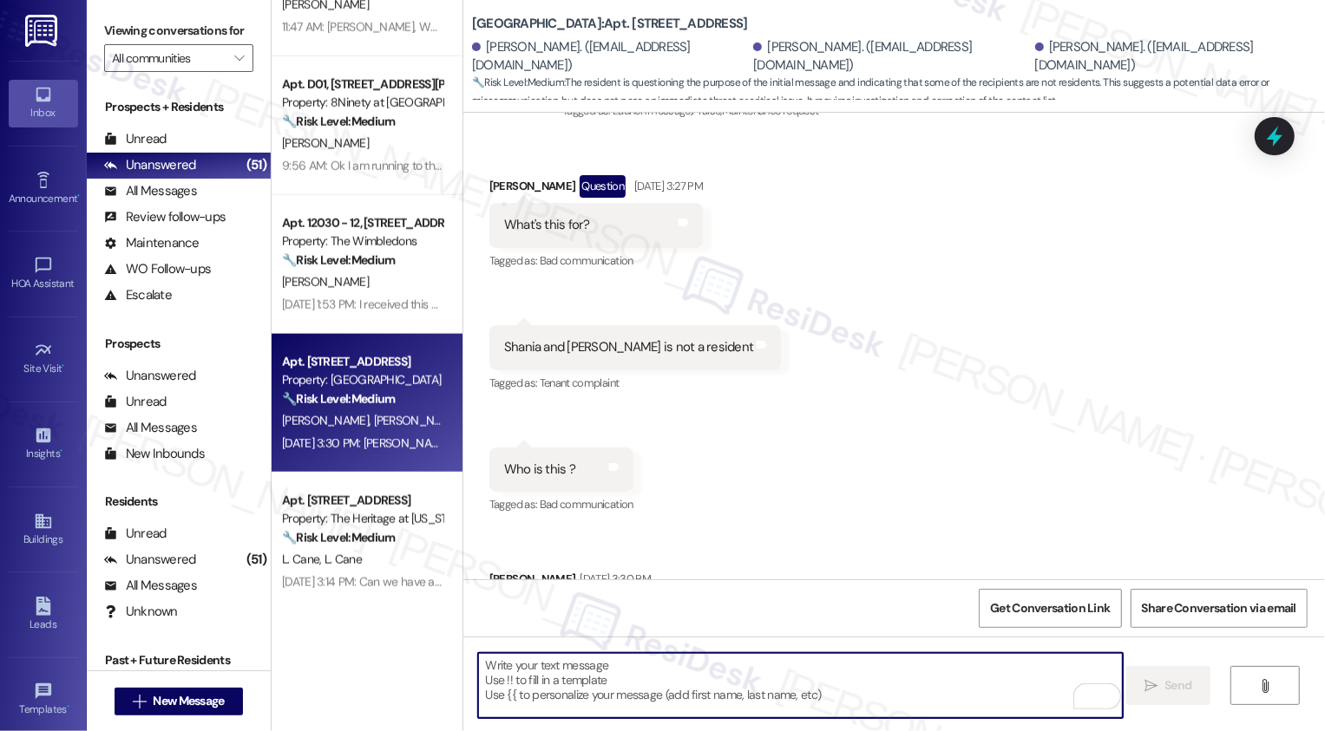
scroll to position [606, 0]
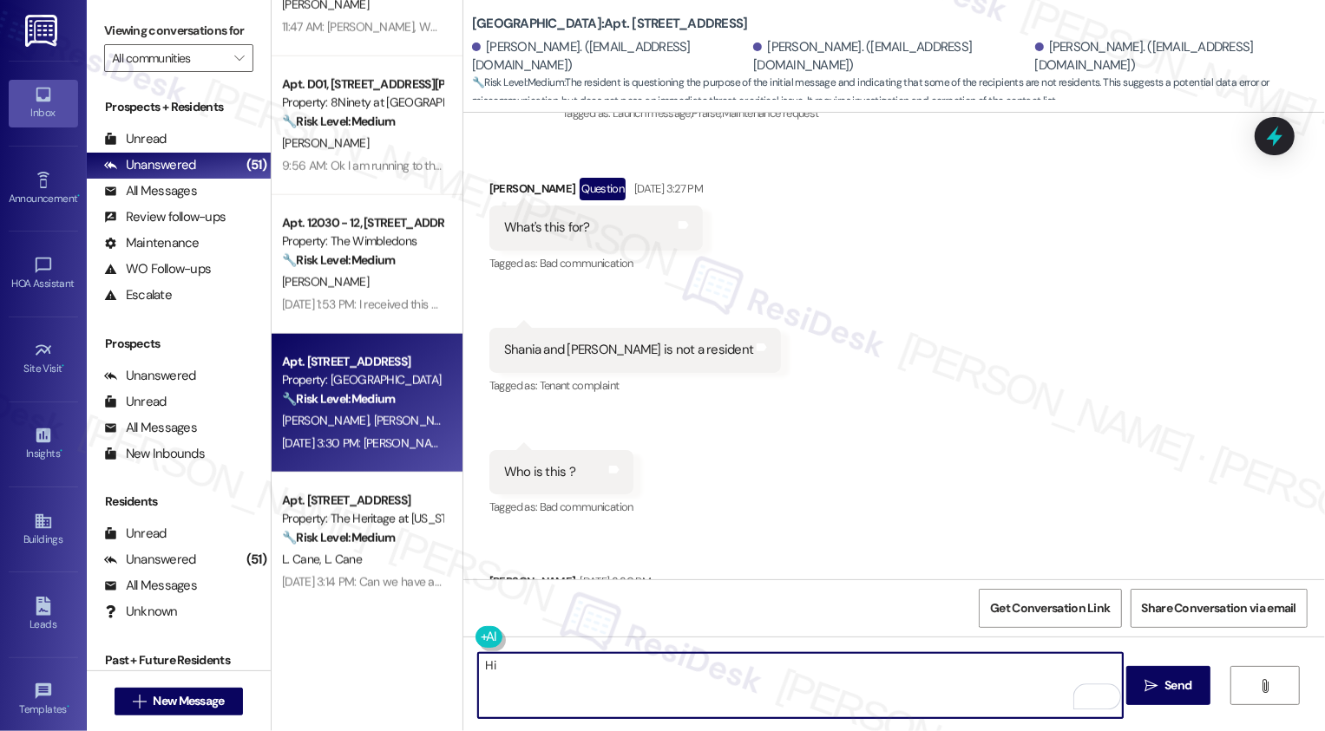
click at [501, 187] on div "Jonathan Ford Question Sep 11, 2025 at 3:27 PM" at bounding box center [595, 192] width 213 height 28
copy div "Jonathan"
click at [560, 664] on textarea "Hi" at bounding box center [800, 685] width 645 height 65
paste textarea "Jonathan"
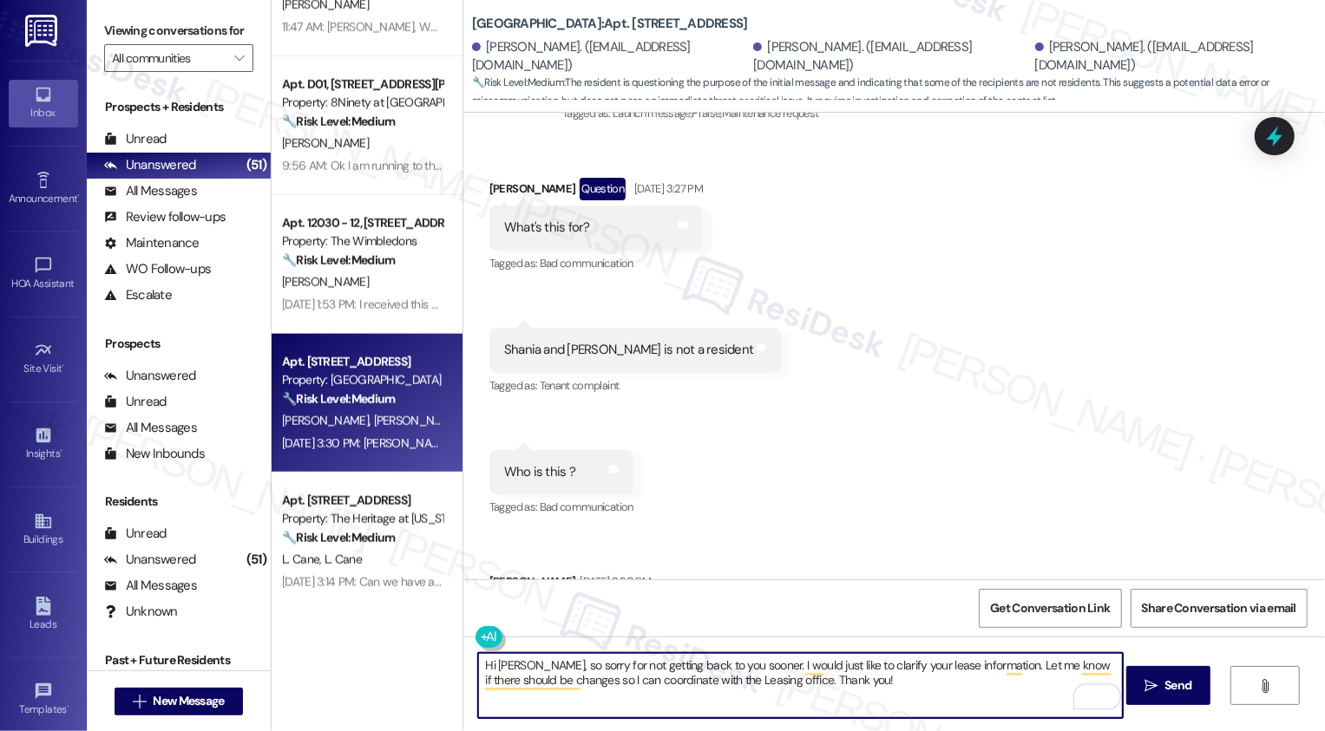
scroll to position [680, 0]
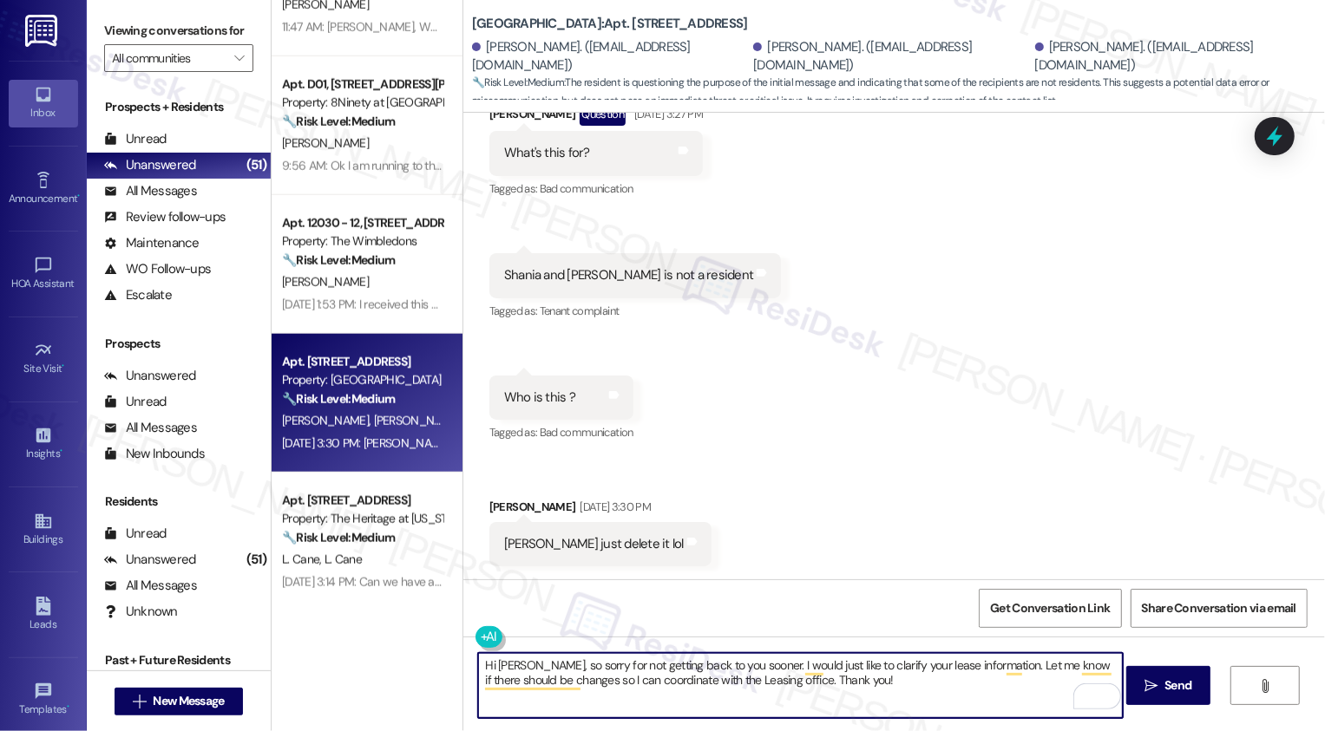
click at [965, 692] on textarea "Hi Jonathan, so sorry for not getting back to you sooner. I would just like to …" at bounding box center [800, 685] width 645 height 65
click at [528, 684] on textarea "Hi Jonathan, so sorry for not getting back to you sooner. I would just like to …" at bounding box center [800, 685] width 645 height 65
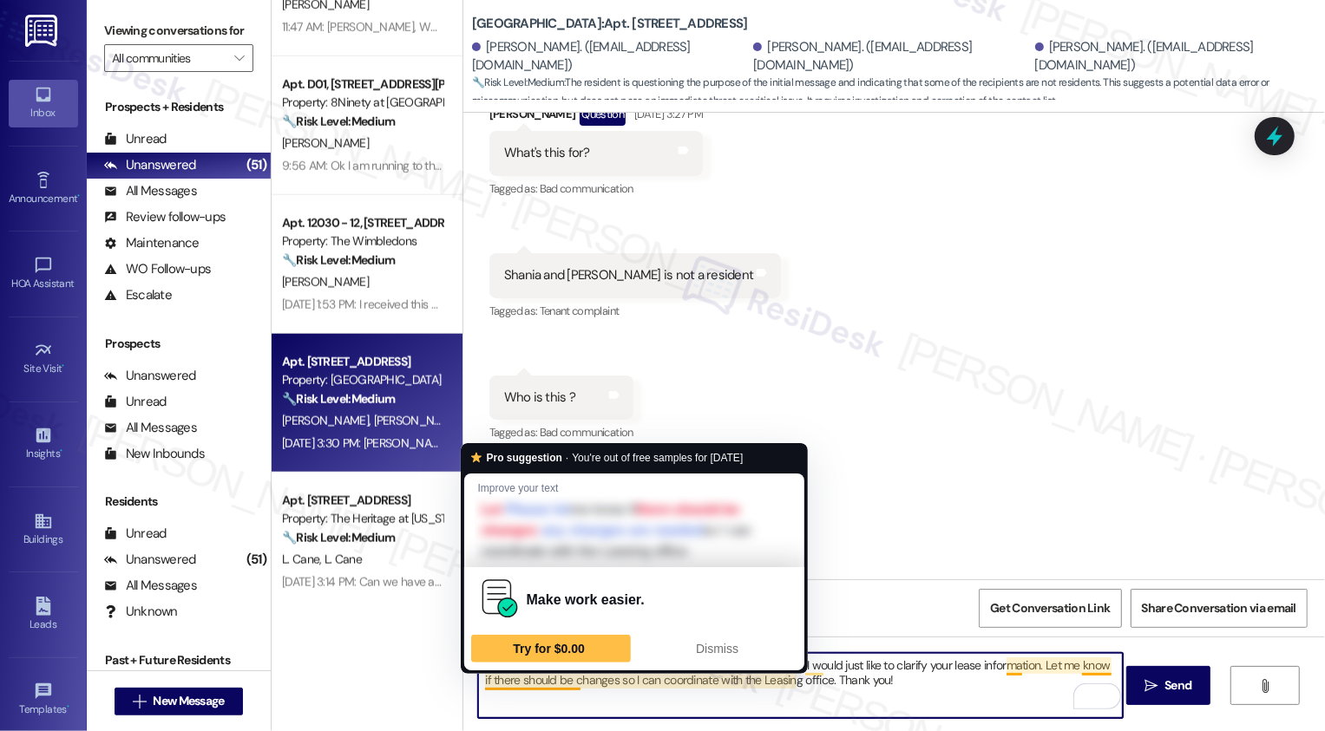
click at [566, 682] on textarea "Hi Jonathan, so sorry for not getting back to you sooner. I would just like to …" at bounding box center [800, 685] width 645 height 65
click at [611, 688] on textarea "Hi Jonathan, so sorry for not getting back to you sooner. I would just like to …" at bounding box center [800, 685] width 645 height 65
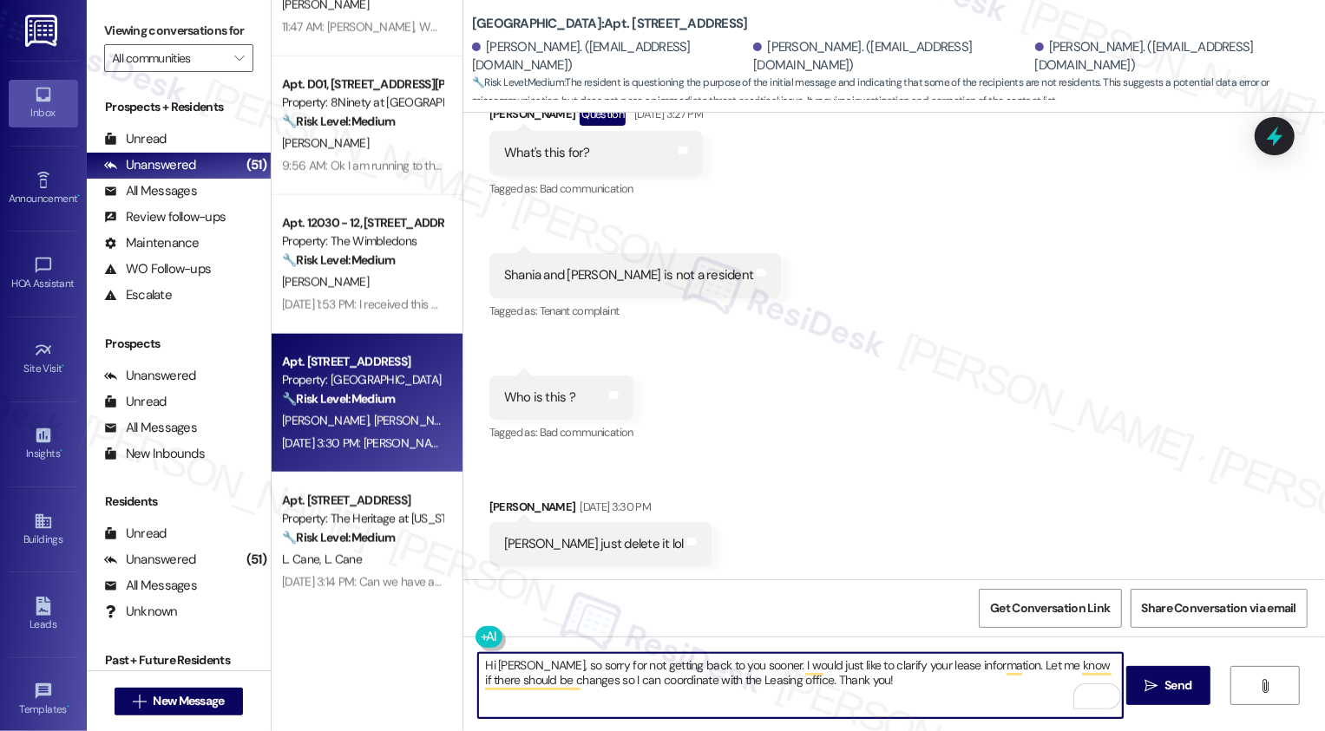
click at [696, 708] on textarea "Hi Jonathan, so sorry for not getting back to you sooner. I would just like to …" at bounding box center [800, 685] width 645 height 65
click at [758, 684] on textarea "Hi Jonathan, so sorry for not getting back to you sooner. I would just like to …" at bounding box center [800, 685] width 645 height 65
click at [560, 678] on textarea "Hi Jonathan, so sorry for not getting back to you sooner. I would just like to …" at bounding box center [800, 685] width 645 height 65
click at [1077, 699] on div "Rewrite with Grammarly" at bounding box center [1086, 697] width 19 height 20
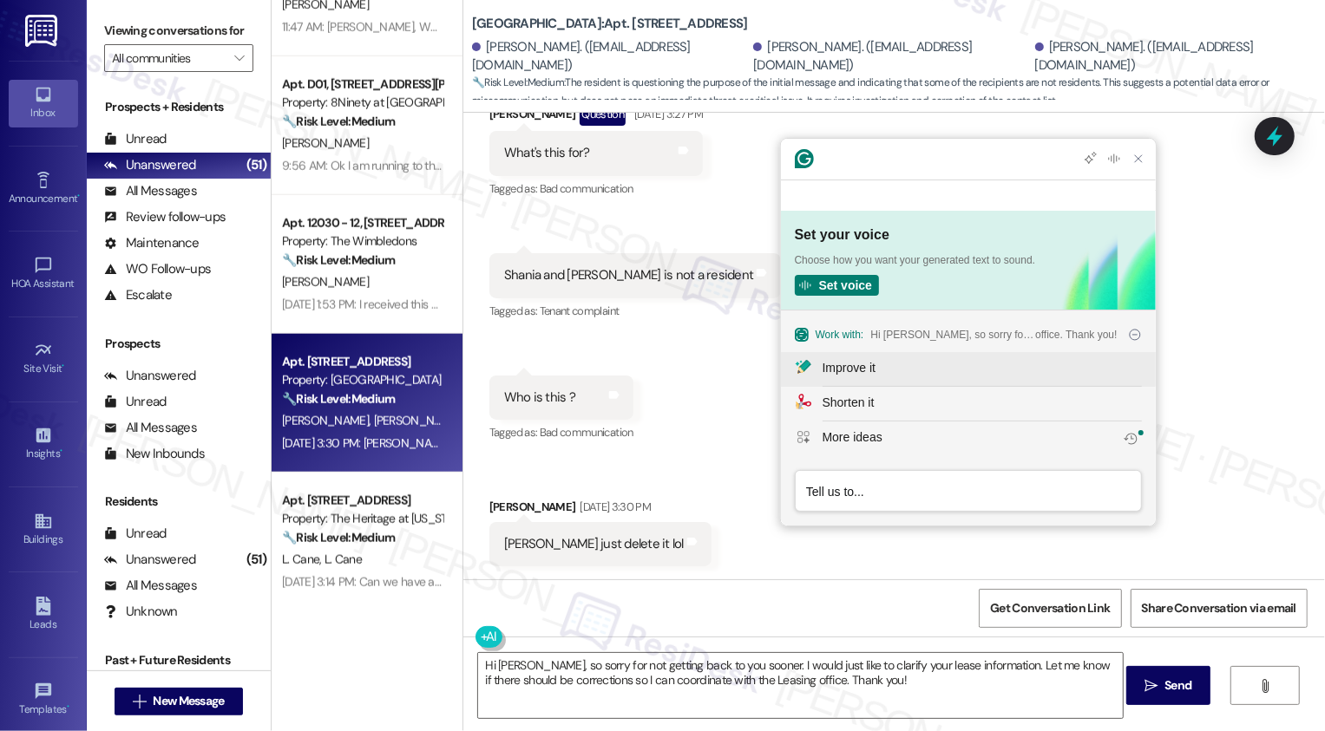
scroll to position [0, 0]
click at [861, 362] on div "Improve it" at bounding box center [849, 368] width 53 height 18
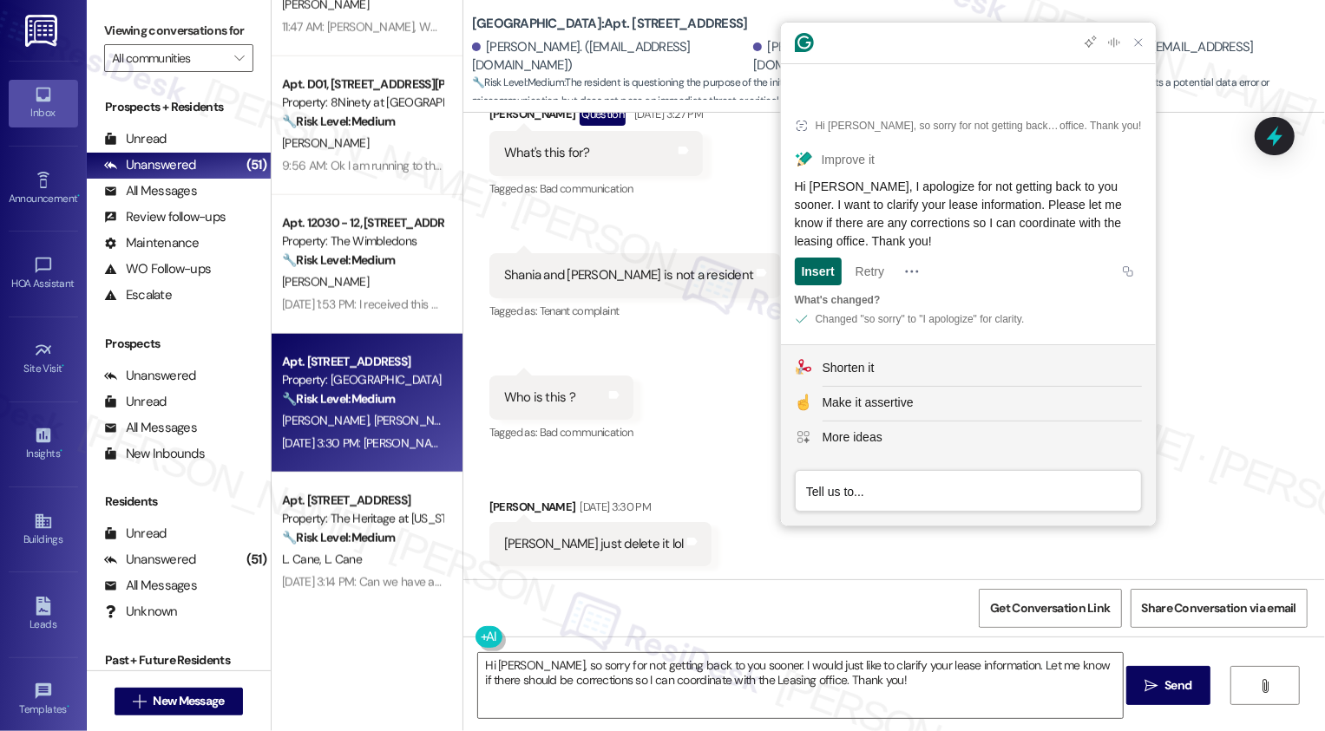
click at [821, 275] on div "Insert" at bounding box center [818, 272] width 33 height 28
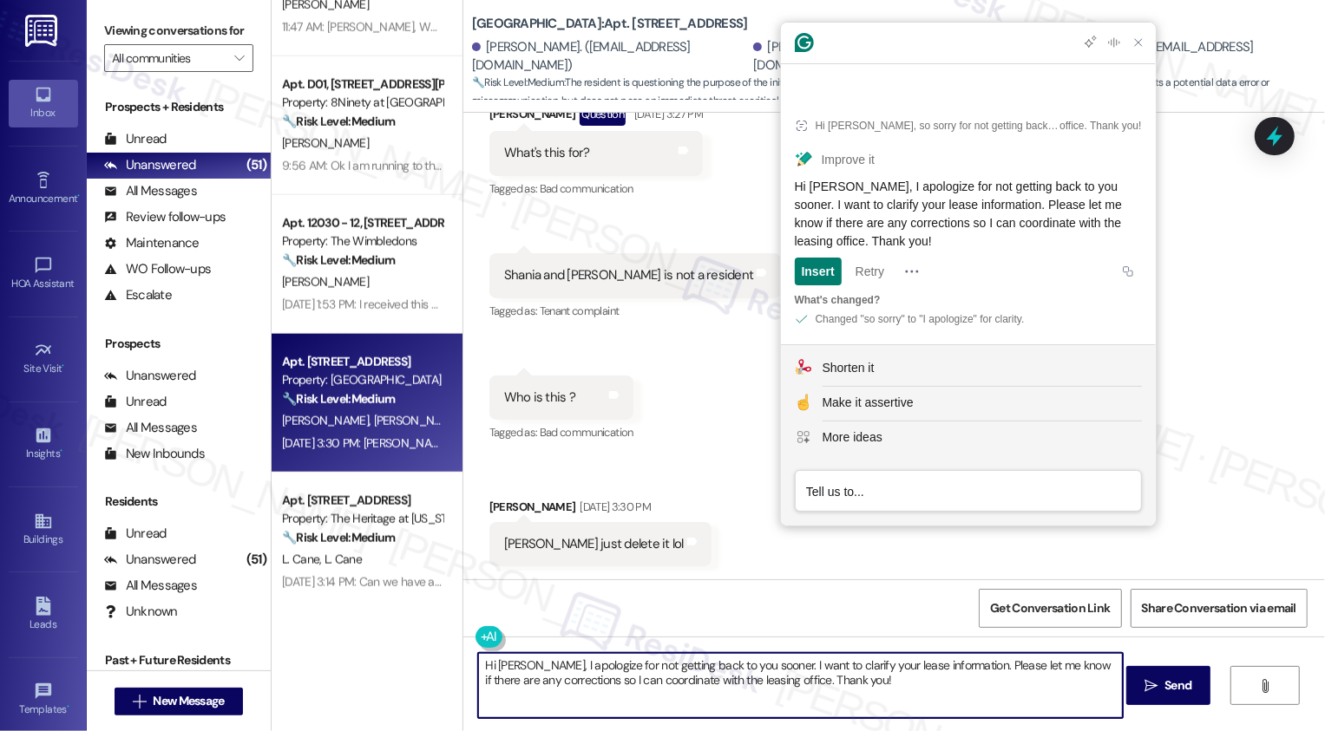
click at [865, 682] on textarea "Hi Jonathan, I apologize for not getting back to you sooner. I want to clarify …" at bounding box center [800, 685] width 645 height 65
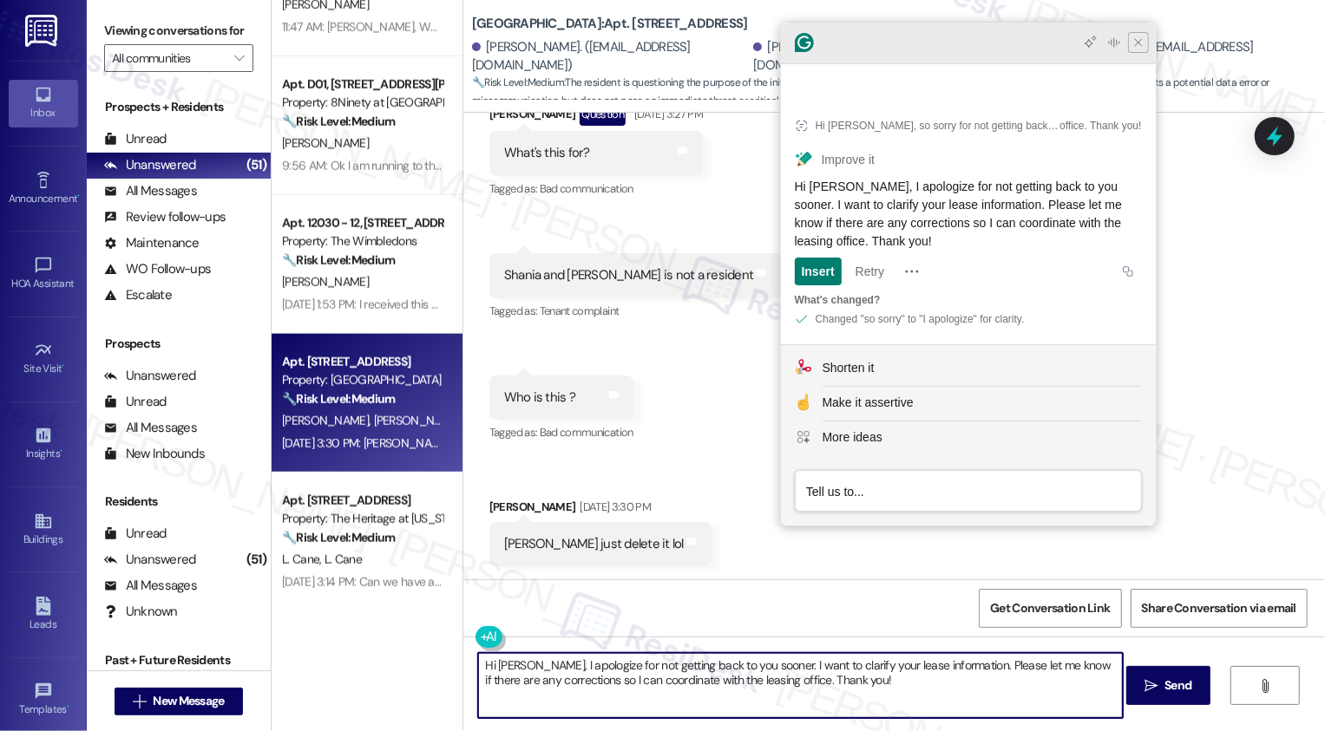
type textarea "Hi Jonathan, I apologize for not getting back to you sooner. I want to clarify …"
click at [1137, 49] on icon "Close Grammarly Assistant" at bounding box center [1138, 43] width 14 height 14
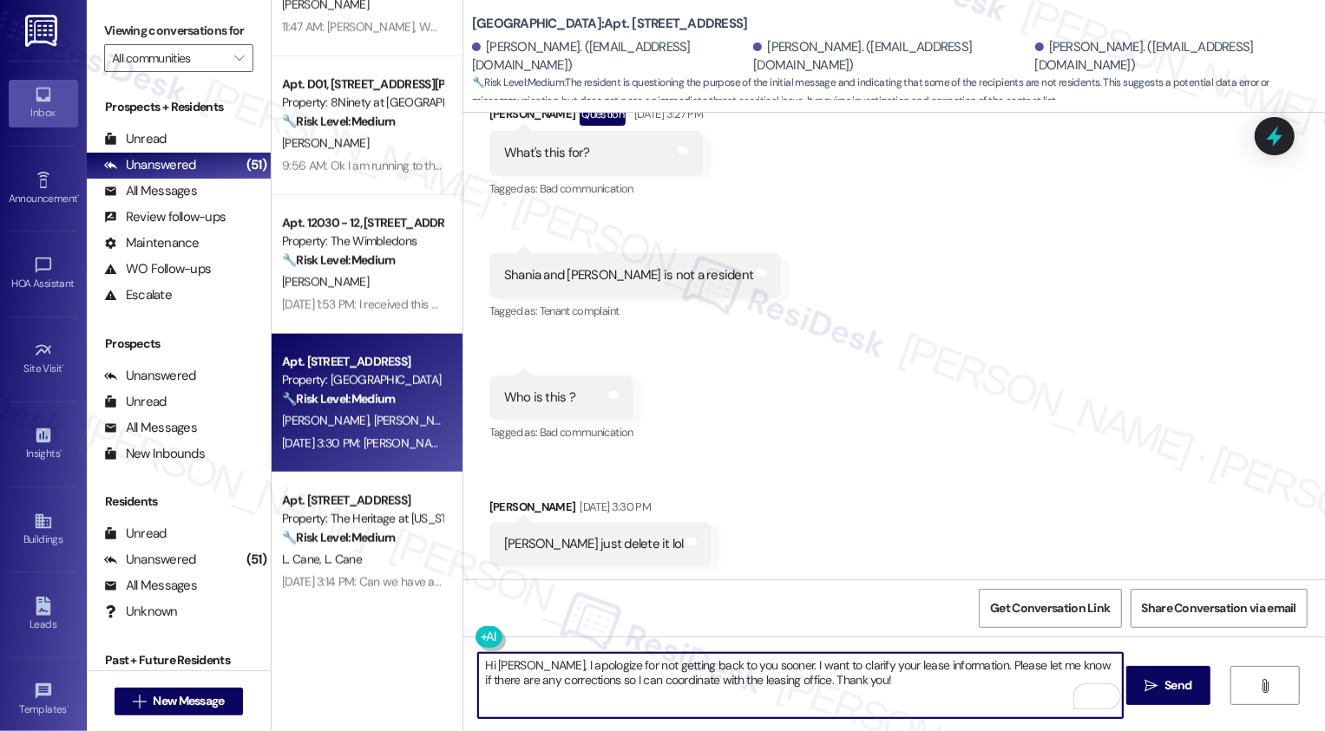
click at [873, 672] on textarea "Hi Jonathan, I apologize for not getting back to you sooner. I want to clarify …" at bounding box center [800, 685] width 645 height 65
click at [874, 694] on textarea "Hi Jonathan, I apologize for not getting back to you sooner. I want to clarify …" at bounding box center [800, 685] width 645 height 65
click at [946, 700] on textarea "Hi Jonathan, I apologize for not getting back to you sooner. I want to clarify …" at bounding box center [800, 685] width 645 height 65
click at [1137, 689] on button " Send" at bounding box center [1168, 685] width 84 height 39
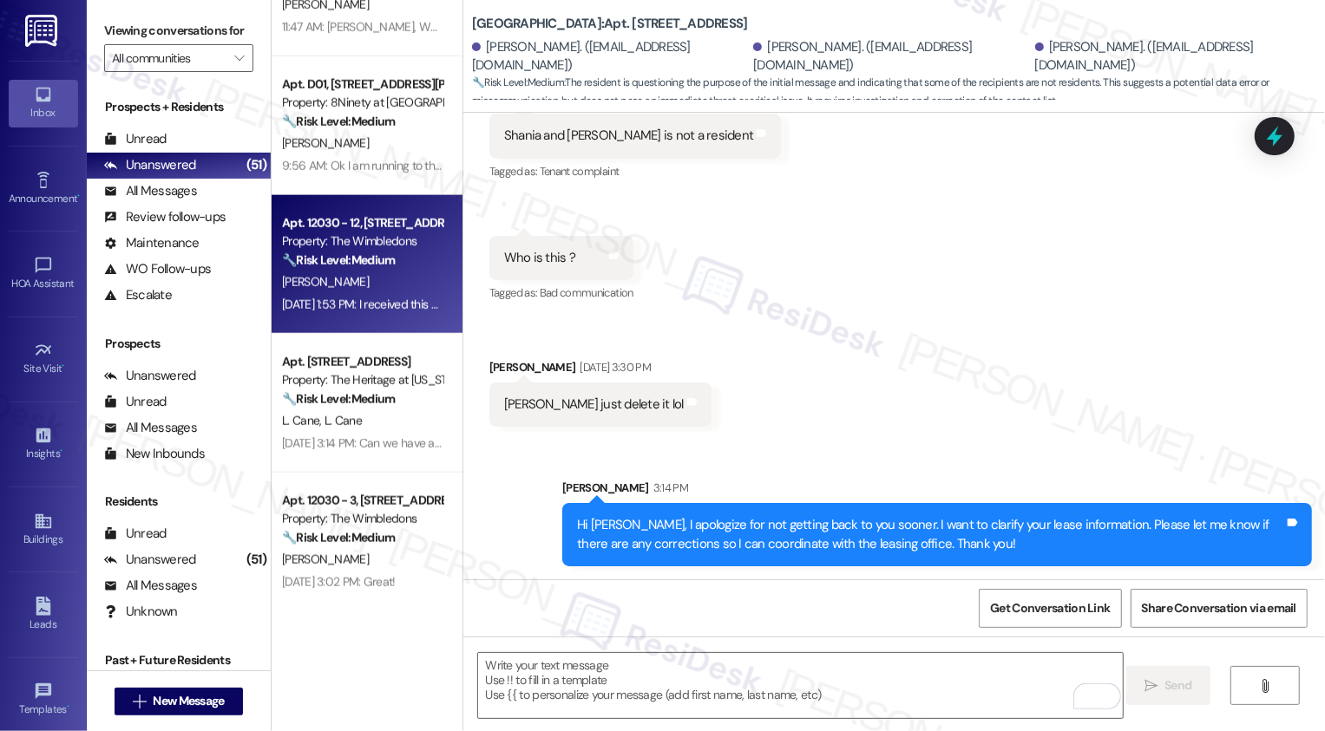
scroll to position [1160, 0]
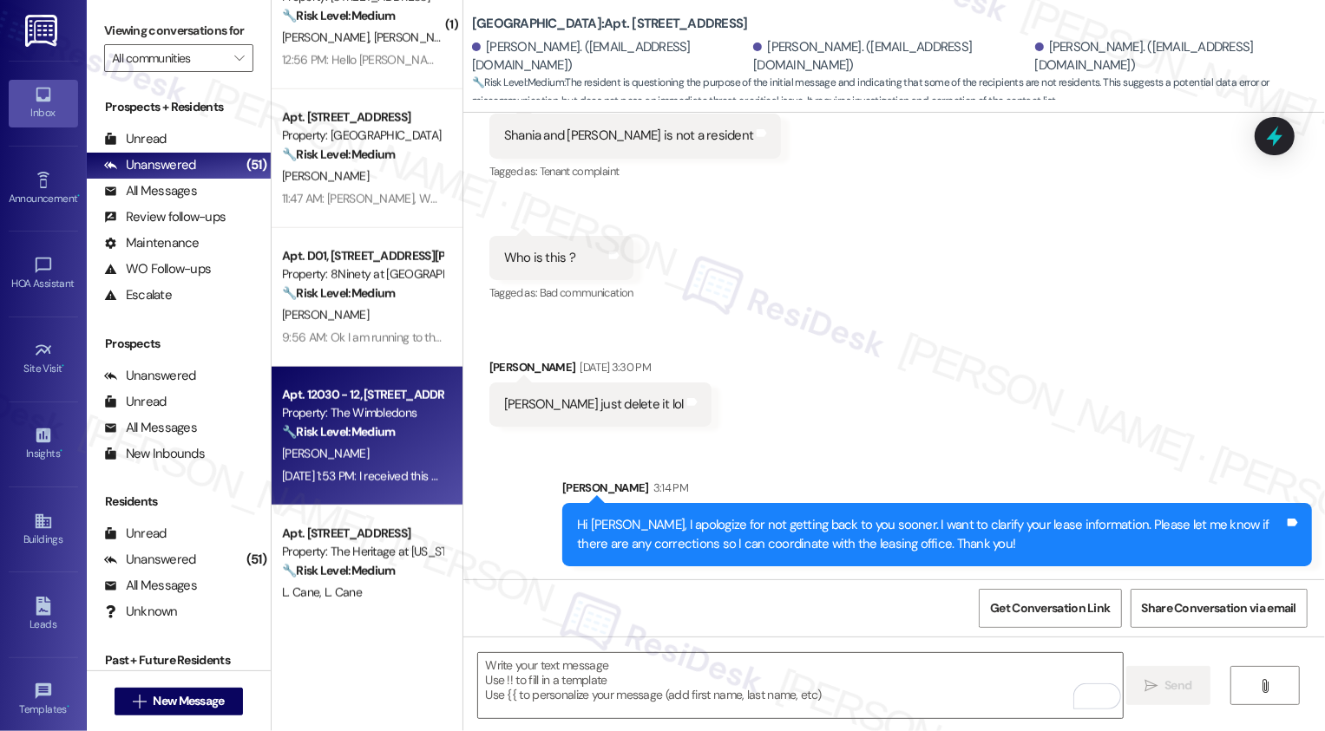
click at [363, 489] on div "Apt. 12030 - 12, 12000 - 12160 Lawnview Avenue Property: The Wimbledons 🔧 Risk …" at bounding box center [367, 436] width 191 height 139
type textarea "Fetching suggested responses. Please feel free to read through the conversation…"
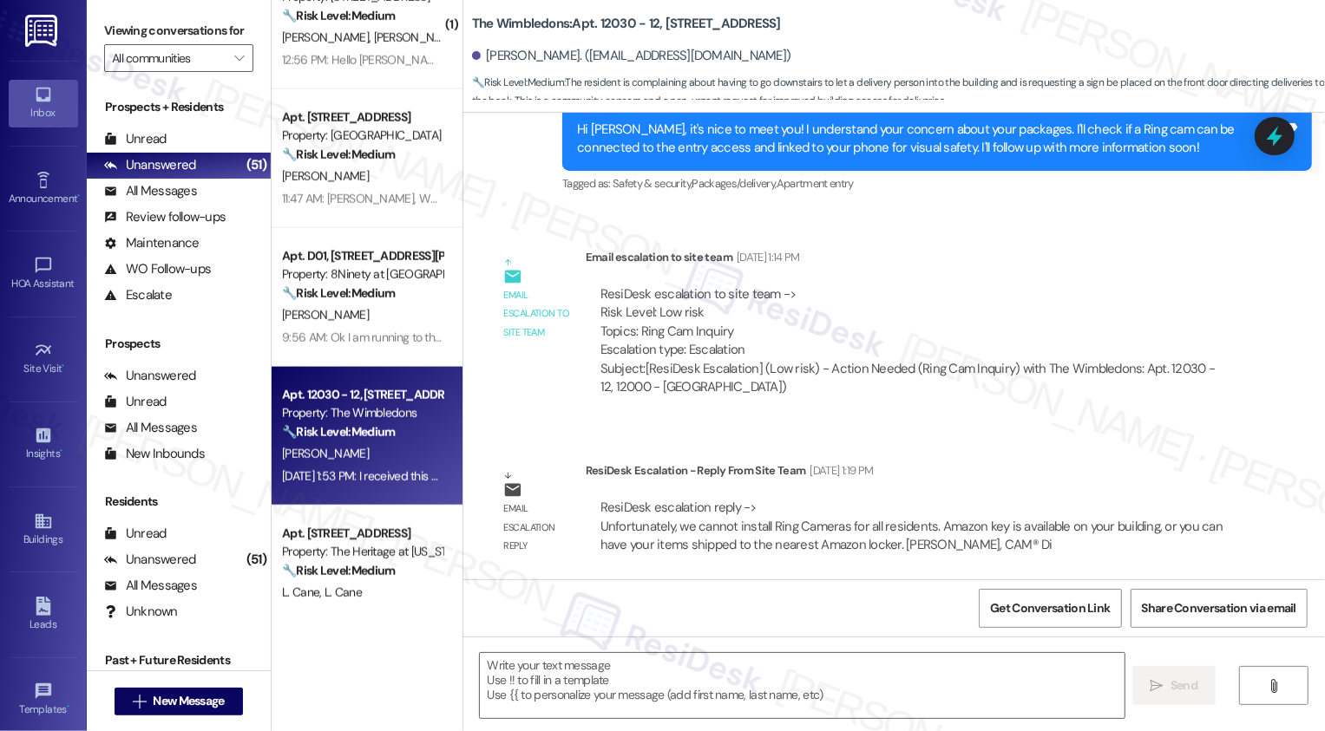
type textarea "Fetching suggested responses. Please feel free to read through the conversation…"
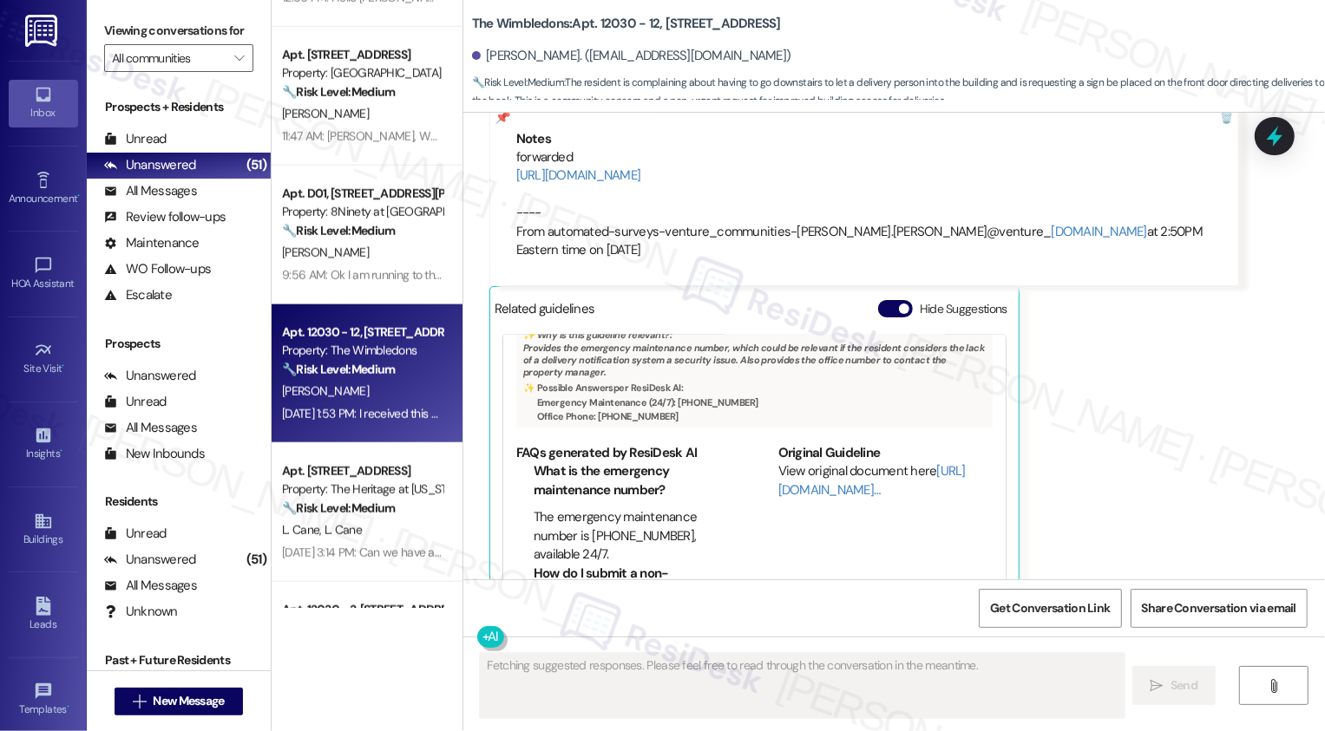
scroll to position [1326, 0]
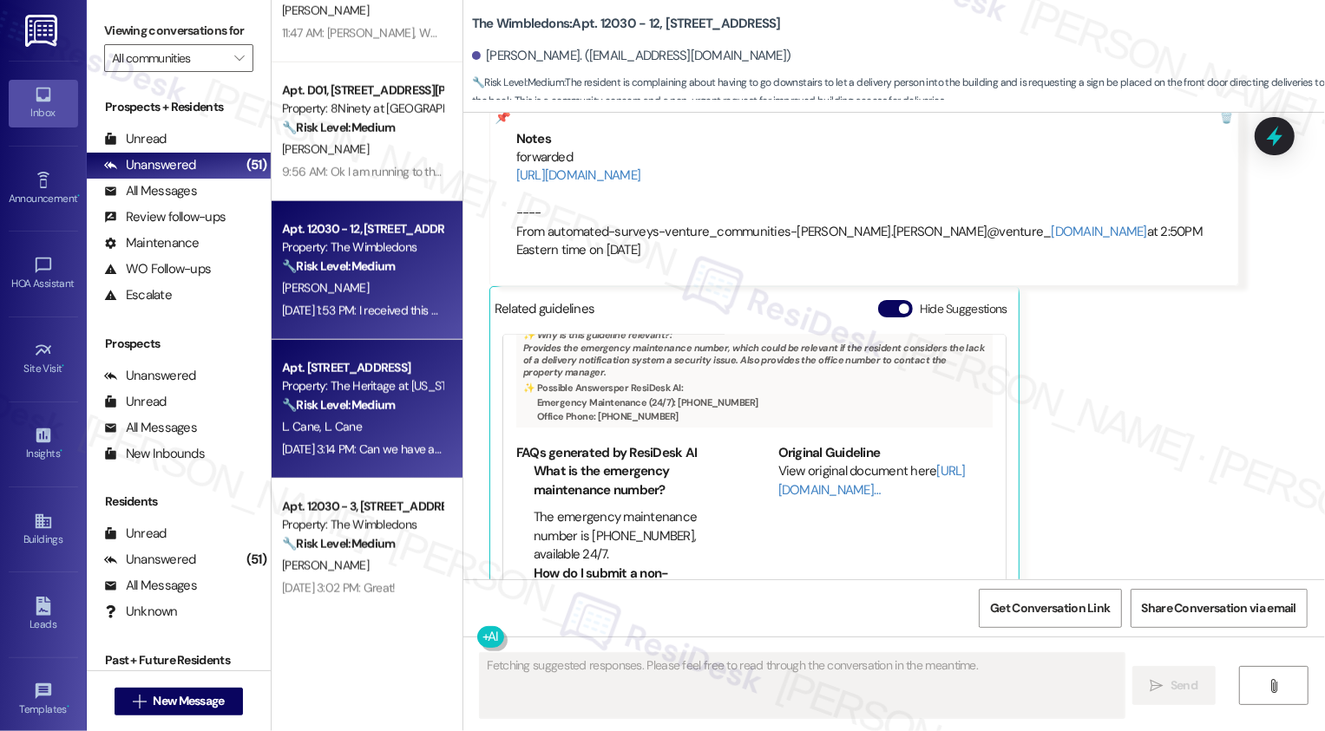
click at [363, 429] on div "L. Cane L. Cane" at bounding box center [362, 427] width 164 height 22
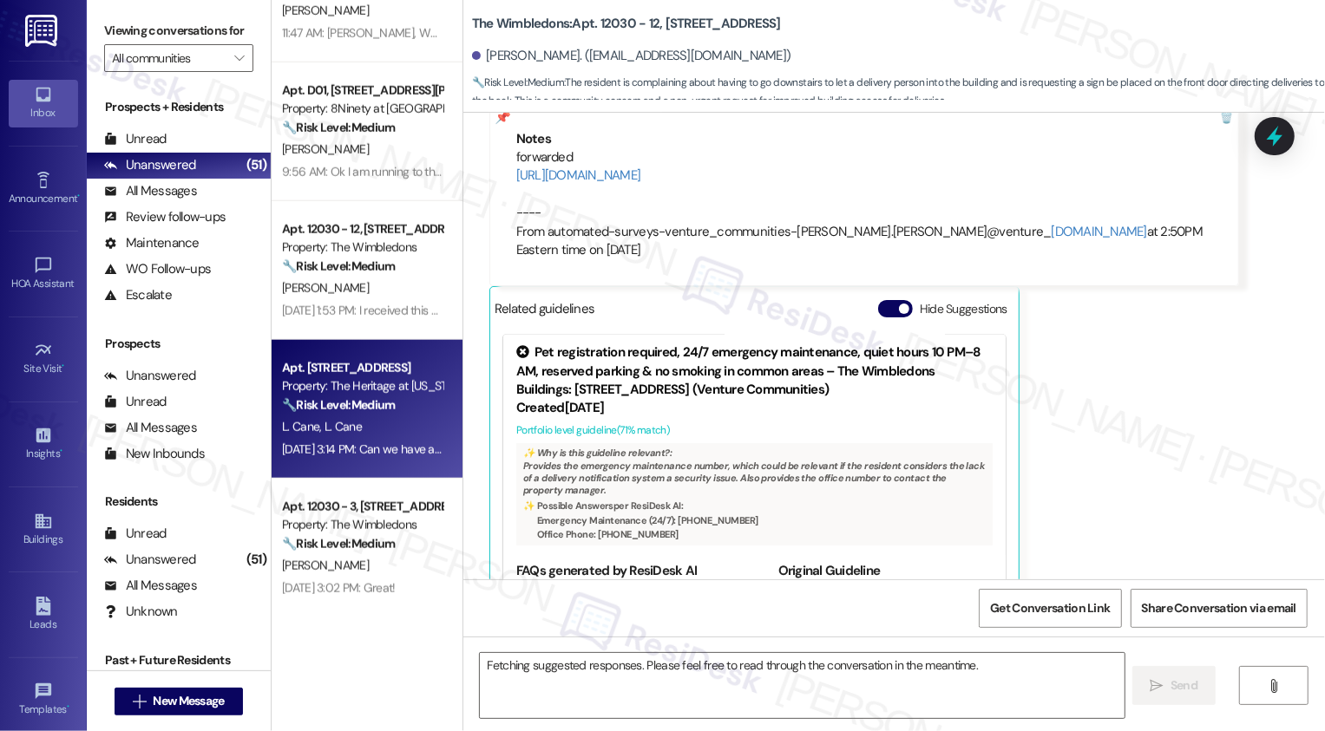
click at [363, 429] on div "L. Cane L. Cane" at bounding box center [362, 427] width 164 height 22
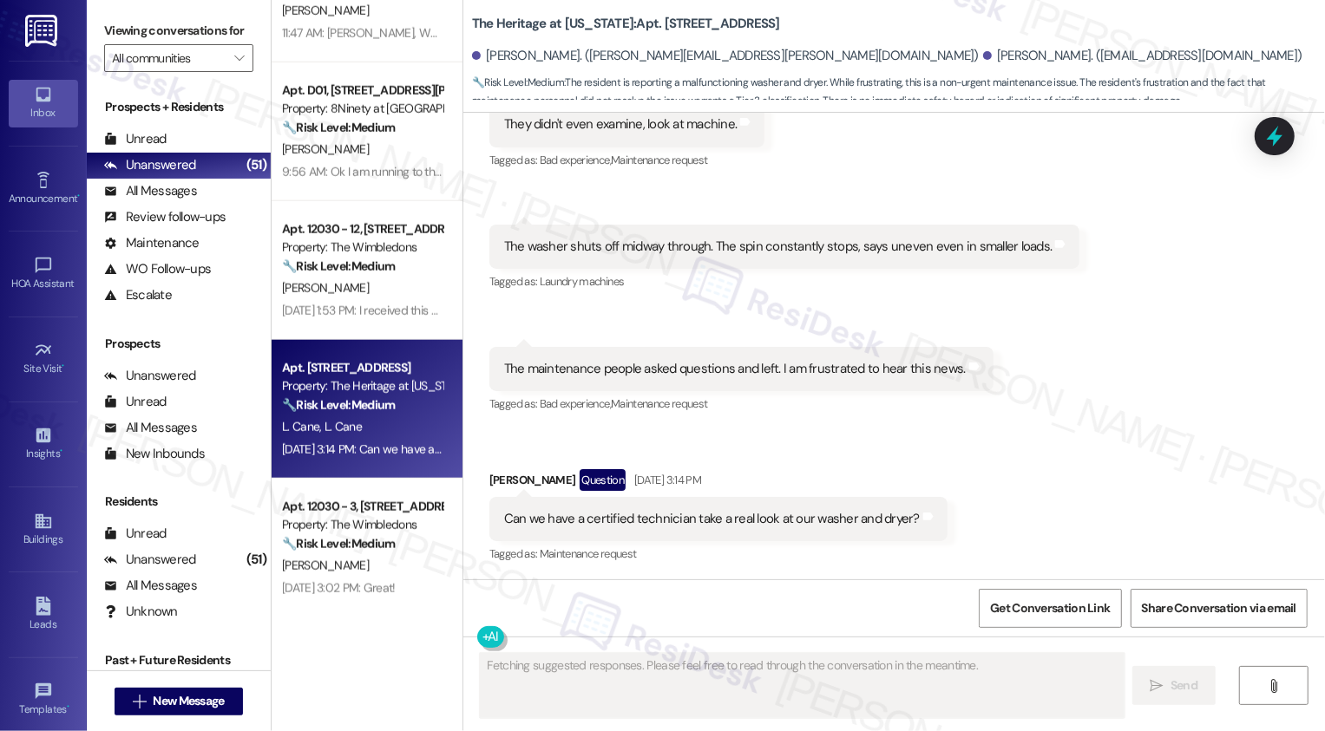
scroll to position [2520, 0]
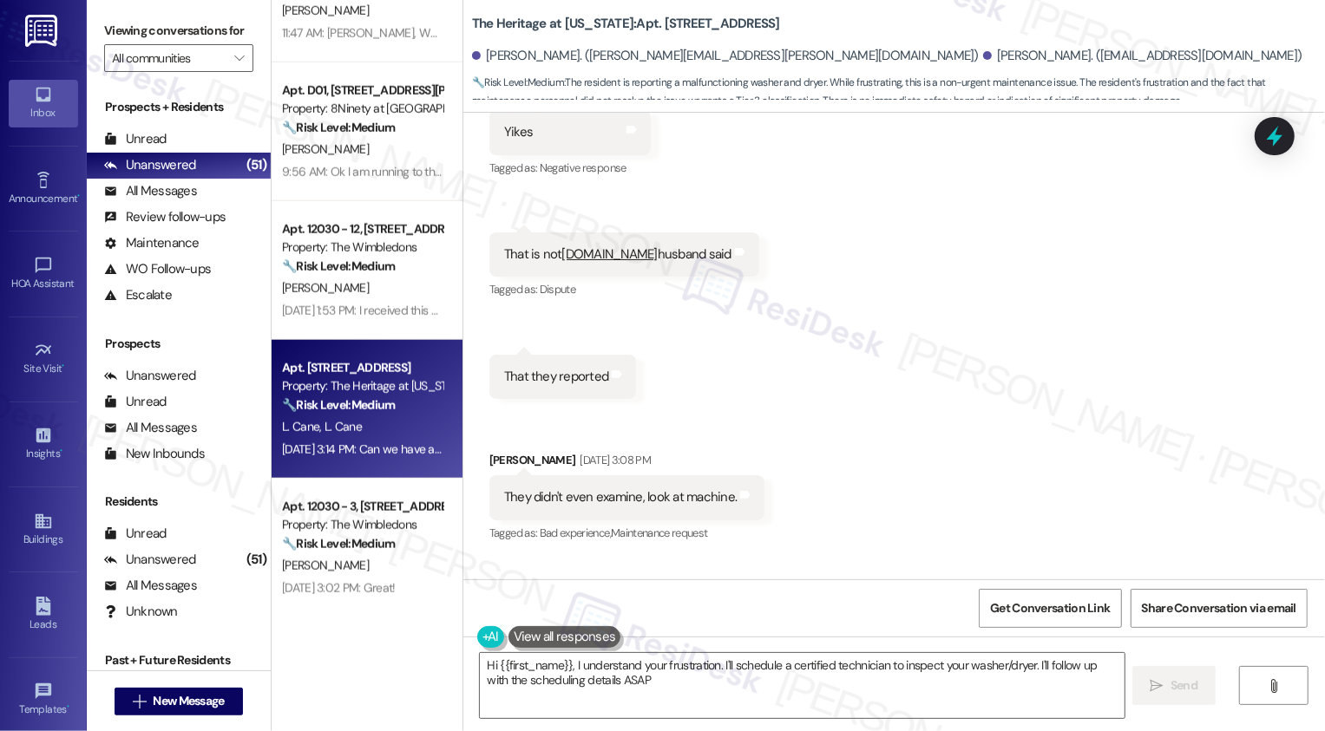
type textarea "Hi {{first_name}}, I understand your frustration. I'll schedule a certified tec…"
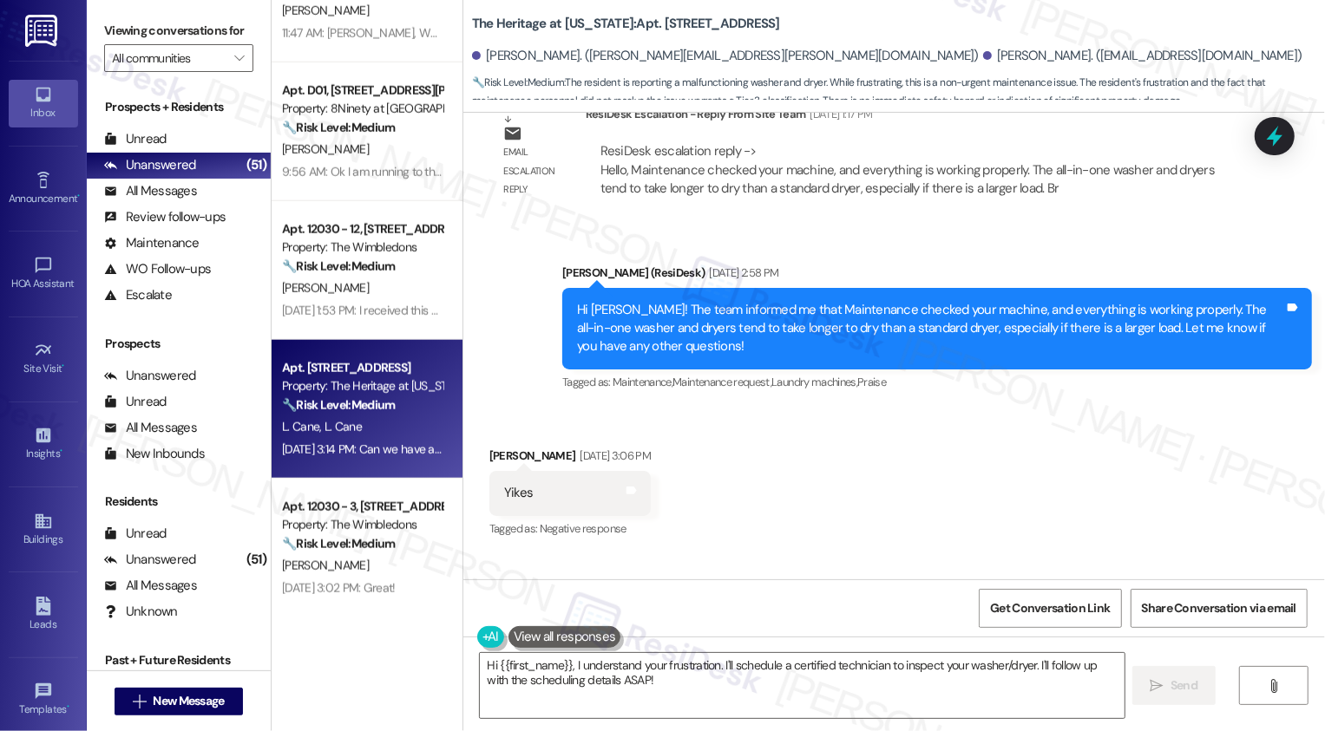
scroll to position [1800, 0]
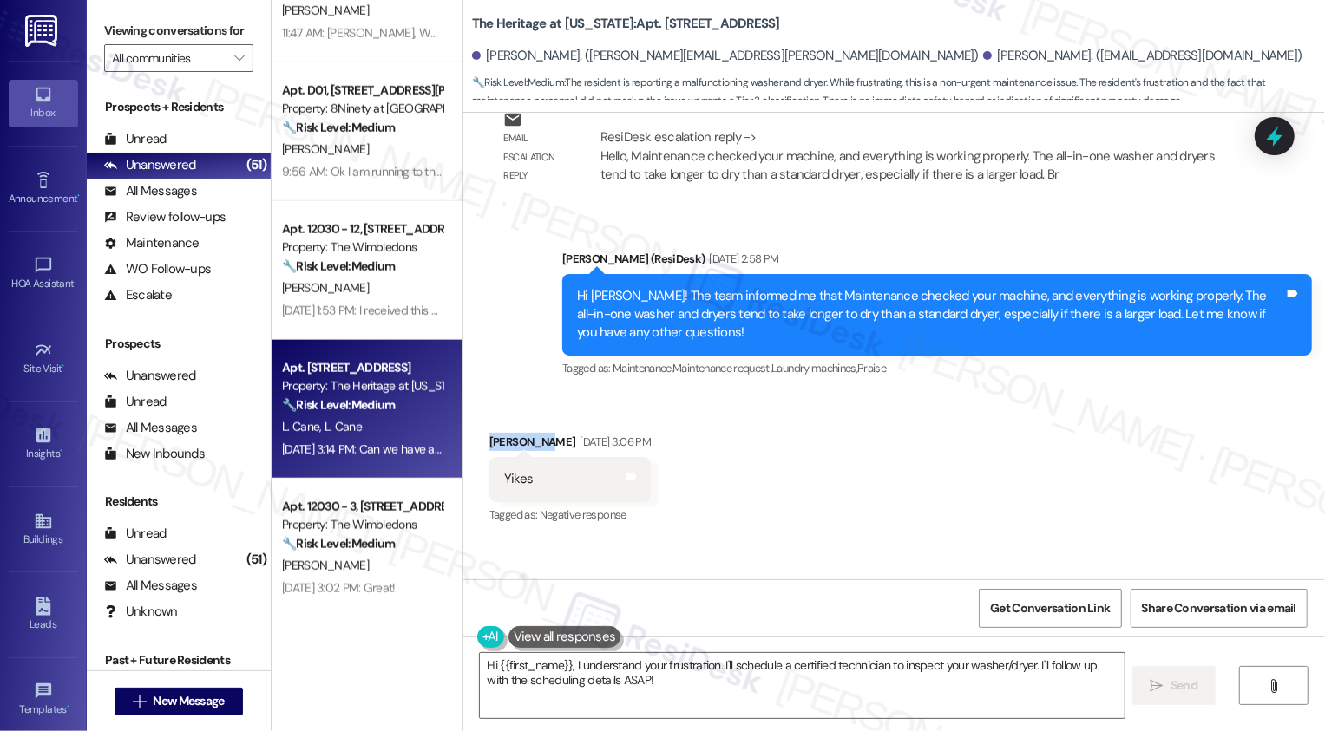
drag, startPoint x: 479, startPoint y: 441, endPoint x: 539, endPoint y: 444, distance: 60.0
click at [539, 444] on div "Lauren Cane Sep 11, 2025 at 3:06 PM" at bounding box center [569, 445] width 161 height 24
copy div "[PERSON_NAME]"
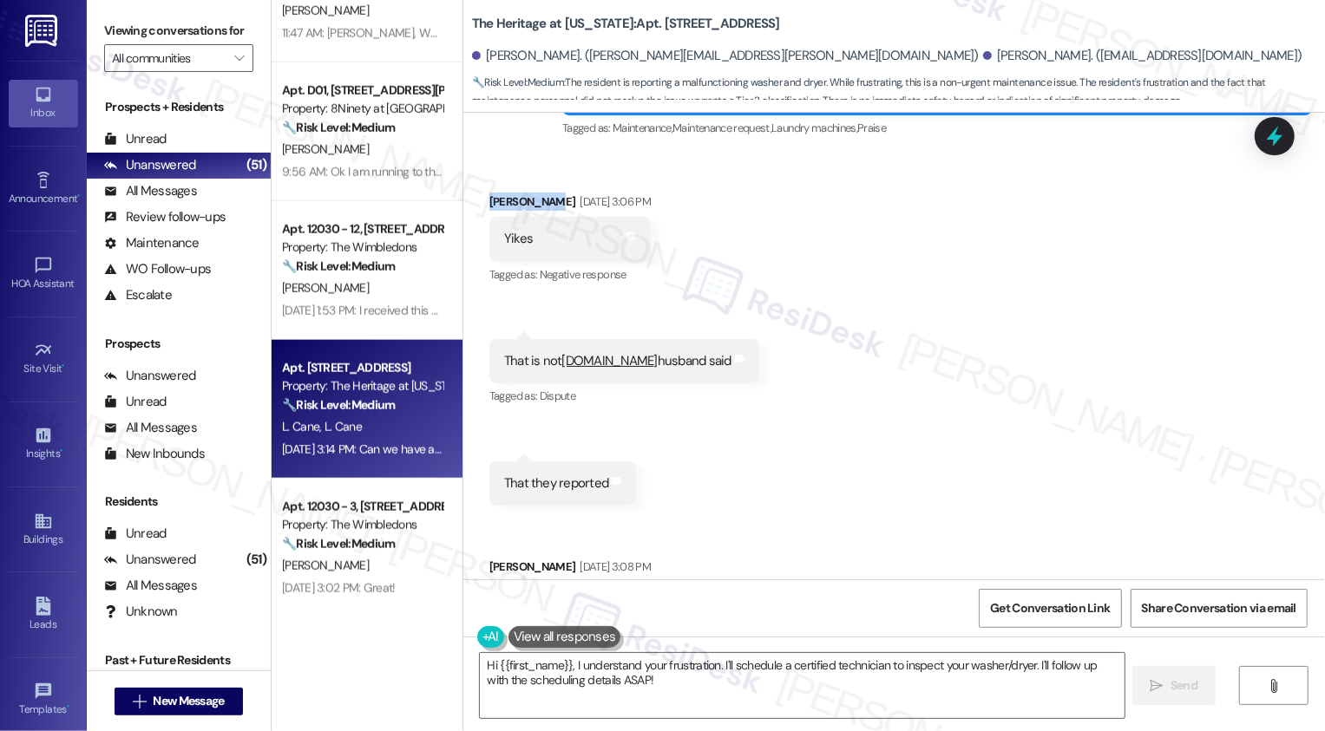
scroll to position [1981, 0]
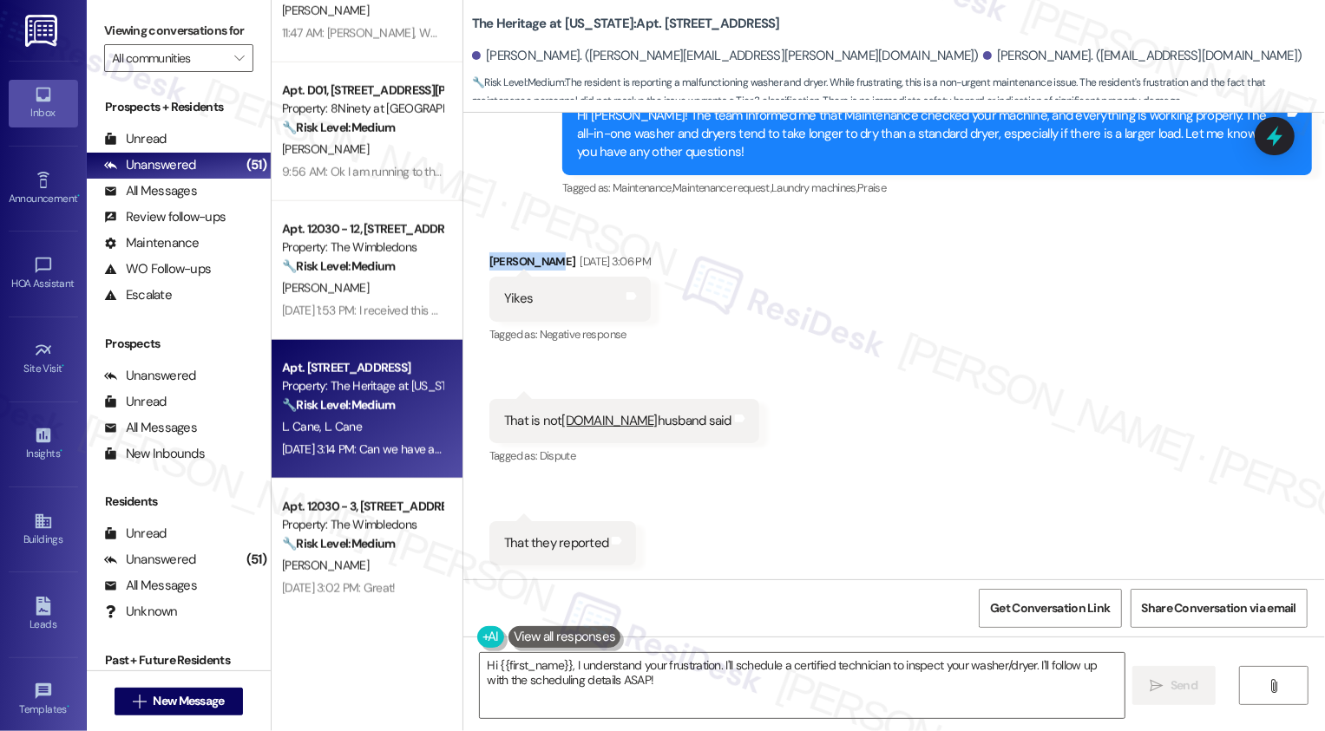
click at [814, 425] on div "Received via SMS [PERSON_NAME] [DATE] 3:06 PM Yikes Tags and notes Tagged as: N…" at bounding box center [894, 666] width 862 height 906
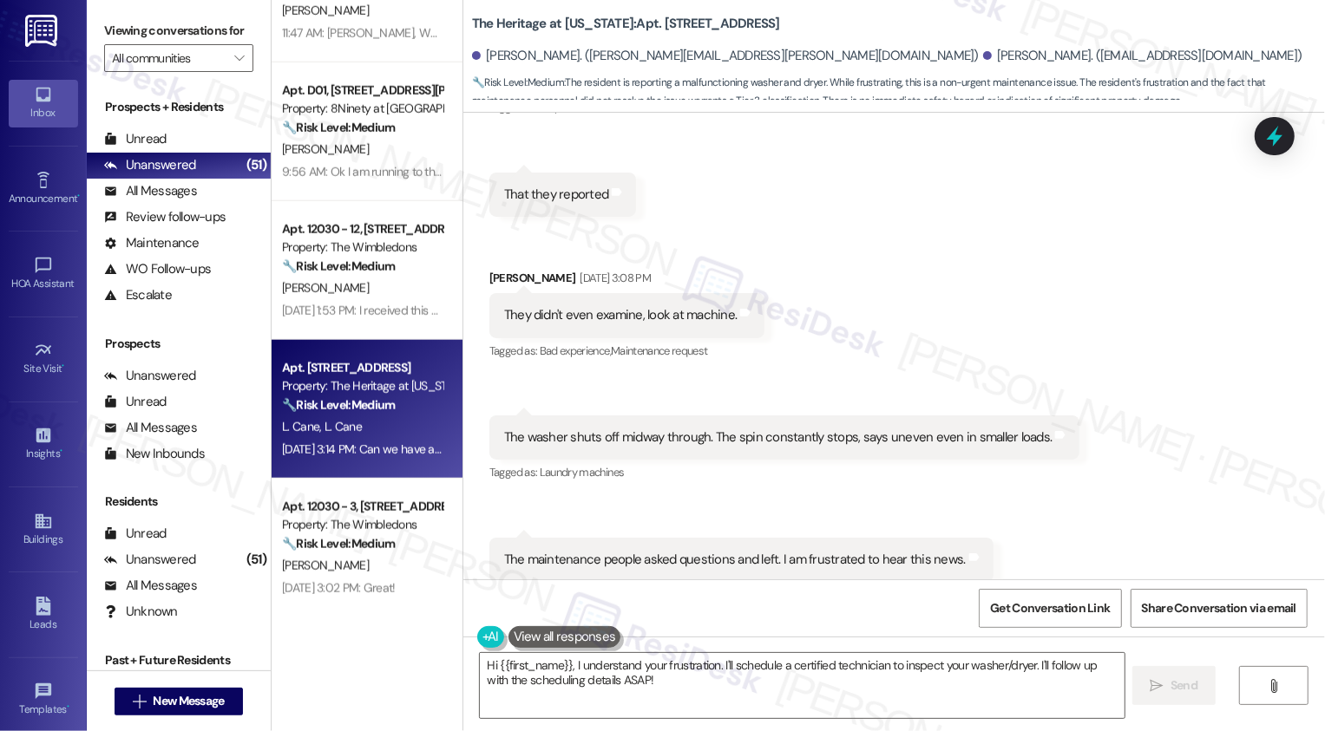
scroll to position [2282, 0]
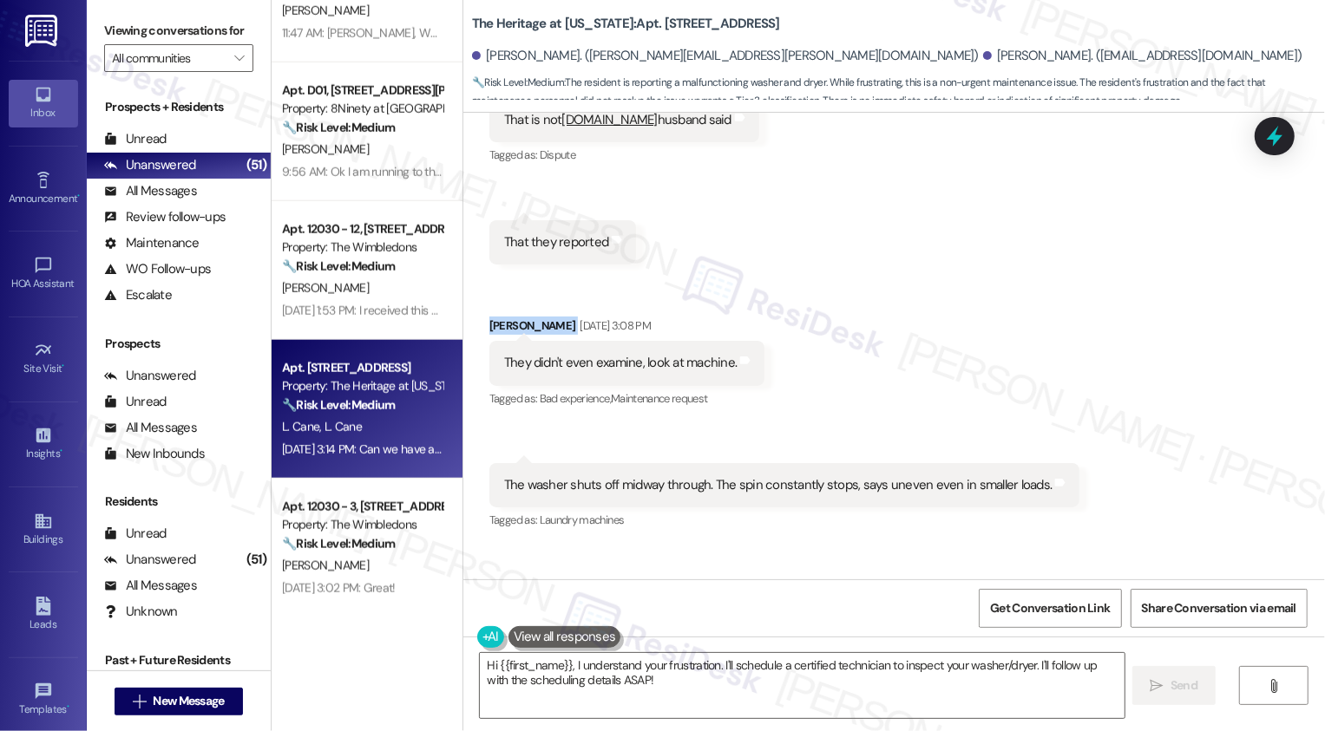
drag, startPoint x: 476, startPoint y: 324, endPoint x: 556, endPoint y: 331, distance: 80.1
click at [556, 331] on div "Received via SMS [PERSON_NAME] [DATE] 3:08 PM They didn't even examine, look at…" at bounding box center [627, 364] width 302 height 121
copy div "[PERSON_NAME]"
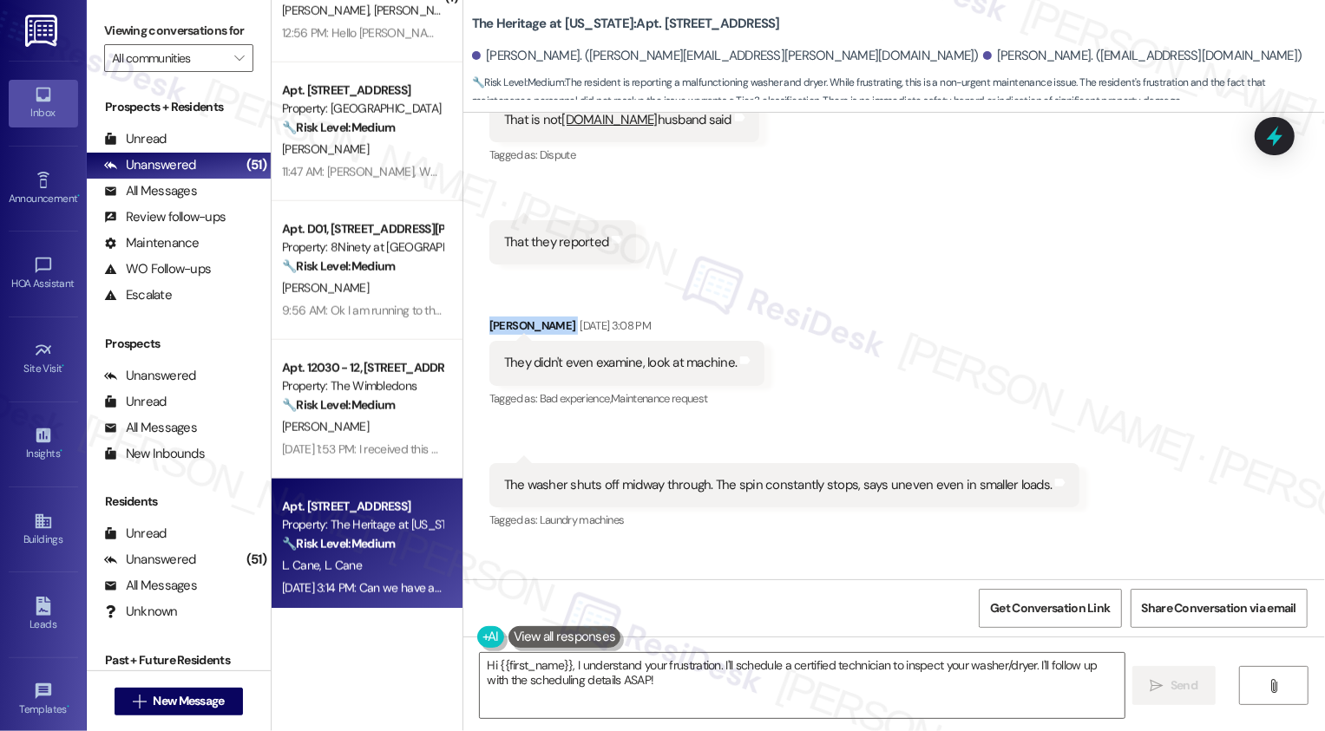
copy b "The Heritage at [US_STATE]: Apt. [STREET_ADDRESS]"
drag, startPoint x: 463, startPoint y: 12, endPoint x: 549, endPoint y: 31, distance: 88.0
click at [549, 31] on b "The Heritage at Wyoming: Apt. 1410 - 36, 1410 Bldg C Springfield Pike" at bounding box center [626, 24] width 308 height 18
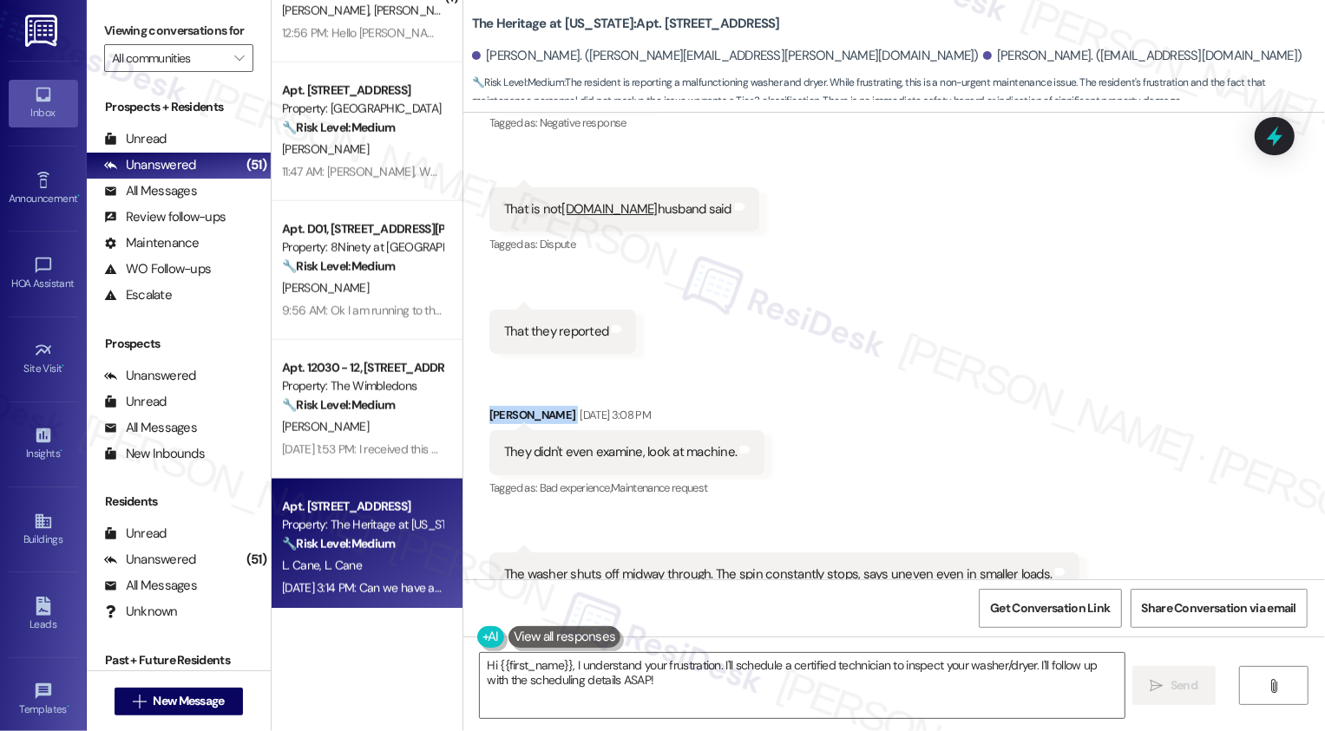
scroll to position [2463, 0]
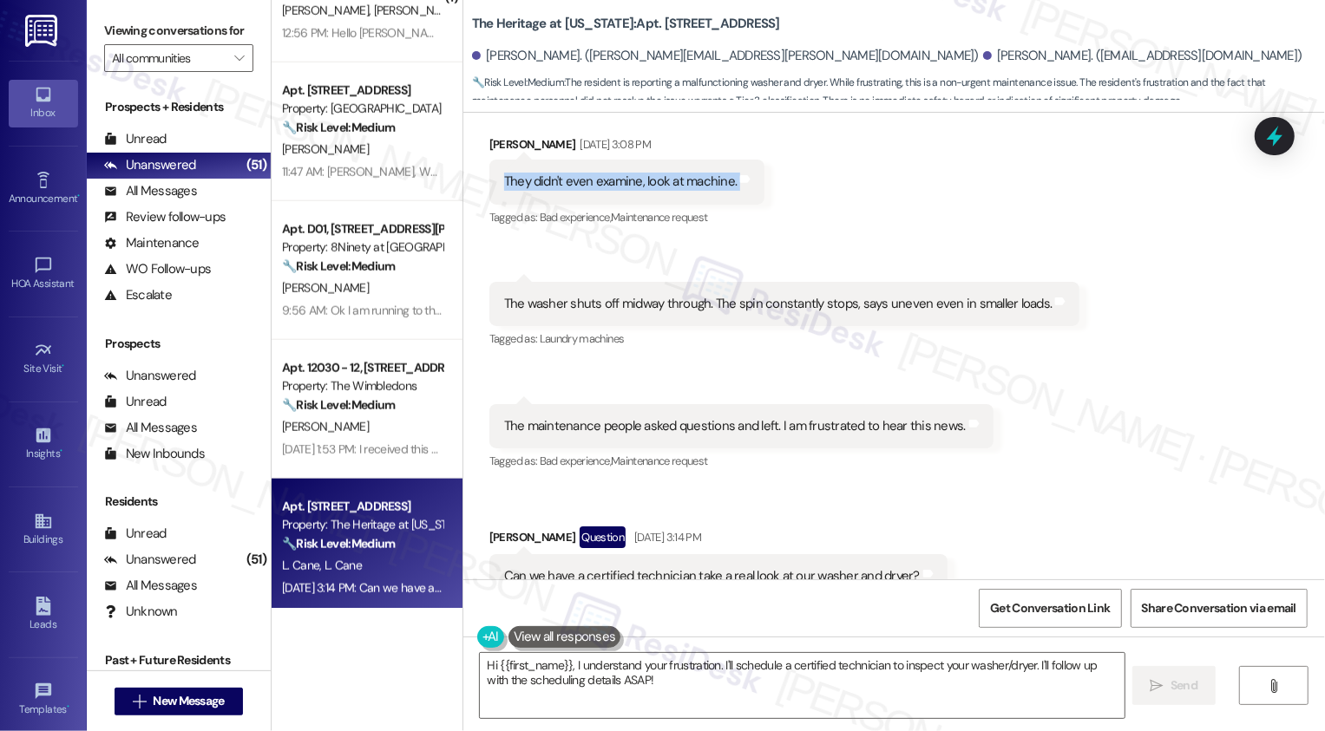
drag, startPoint x: 493, startPoint y: 185, endPoint x: 724, endPoint y: 202, distance: 232.3
click at [724, 202] on div "They didn't even examine, look at machine. Tags and notes" at bounding box center [627, 182] width 276 height 44
copy div "They didn't even examine, look at machine. Tags and notes"
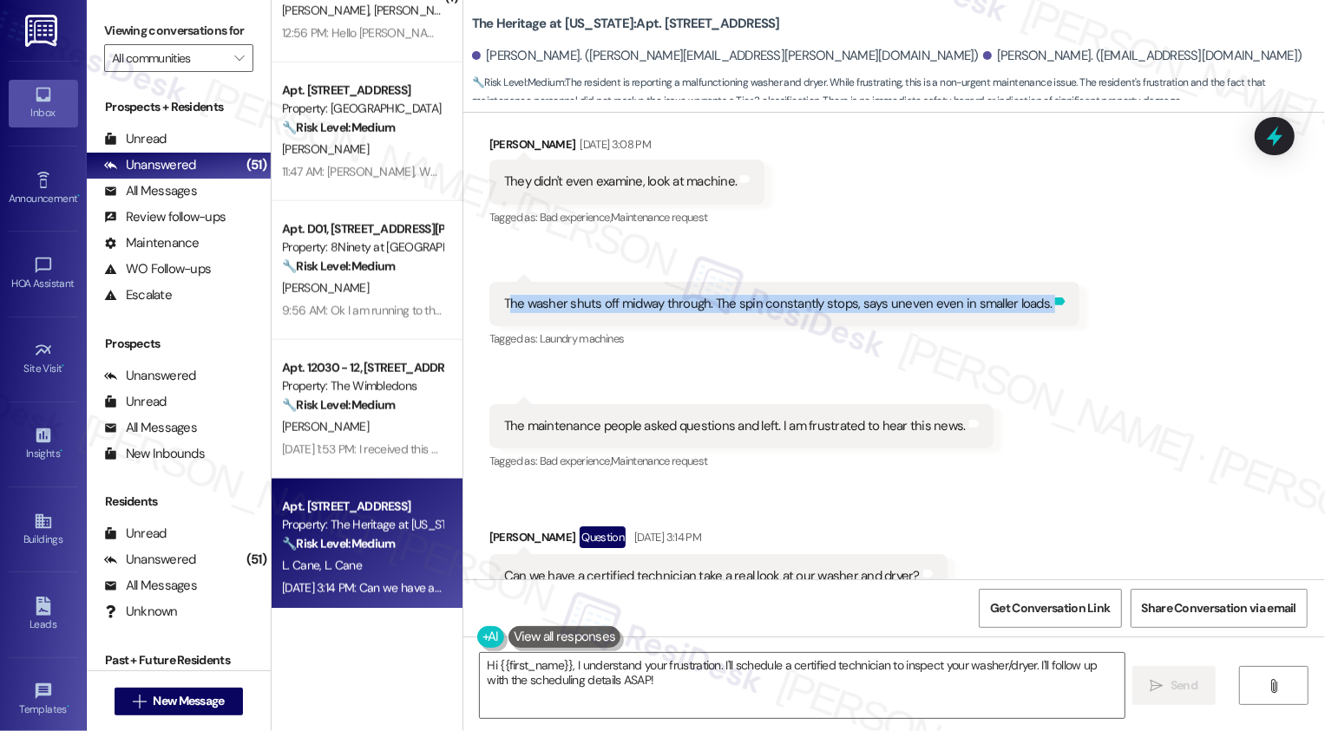
drag, startPoint x: 495, startPoint y: 302, endPoint x: 1036, endPoint y: 309, distance: 540.6
click at [1036, 309] on div "The washer shuts off midway through. The spin constantly stops, says uneven eve…" at bounding box center [784, 304] width 591 height 44
copy div "he washer shuts off midway through. The spin constantly stops, says uneven even…"
click at [520, 299] on div "The washer shuts off midway through. The spin constantly stops, says uneven eve…" at bounding box center [778, 304] width 548 height 18
drag, startPoint x: 493, startPoint y: 301, endPoint x: 1026, endPoint y: 305, distance: 533.6
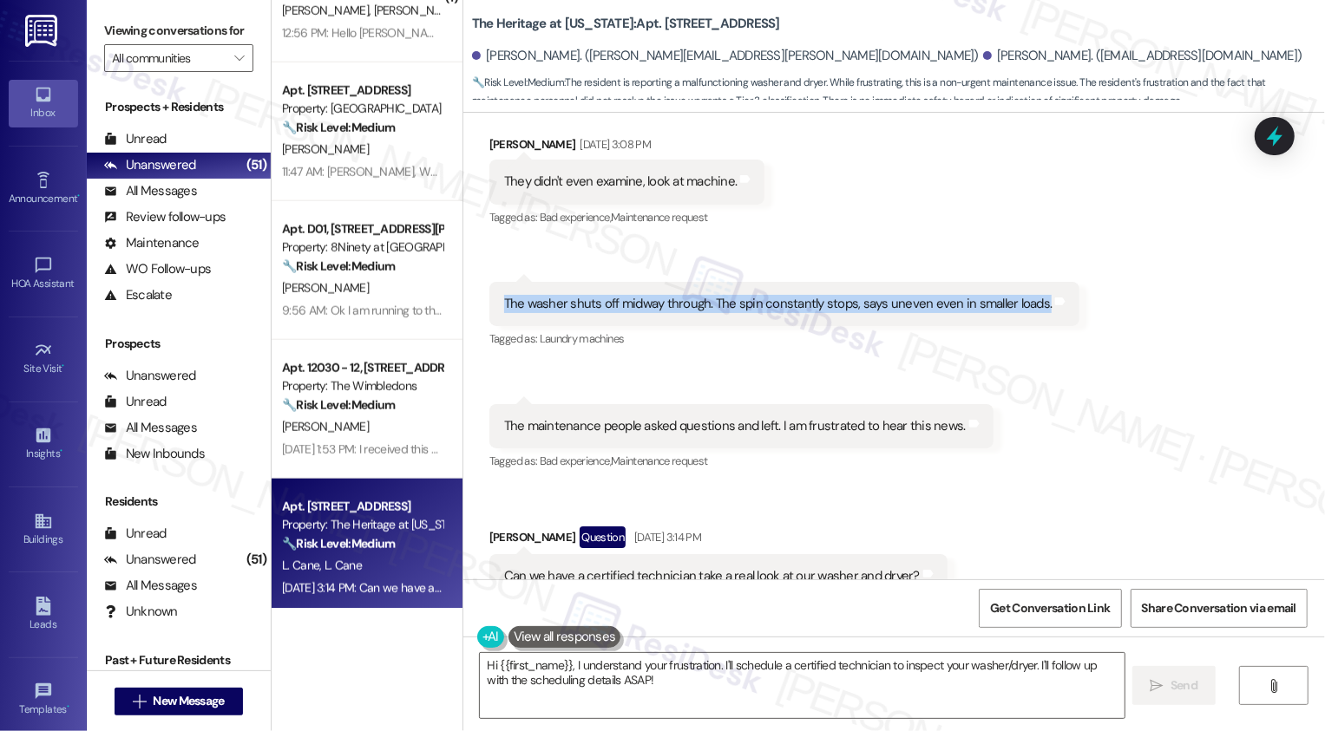
click at [1026, 305] on div "The washer shuts off midway through. The spin constantly stops, says uneven eve…" at bounding box center [778, 304] width 552 height 18
copy div "The washer shuts off midway through. The spin constantly stops, says uneven eve…"
click at [709, 305] on div "The washer shuts off midway through. The spin constantly stops, says uneven eve…" at bounding box center [778, 304] width 548 height 18
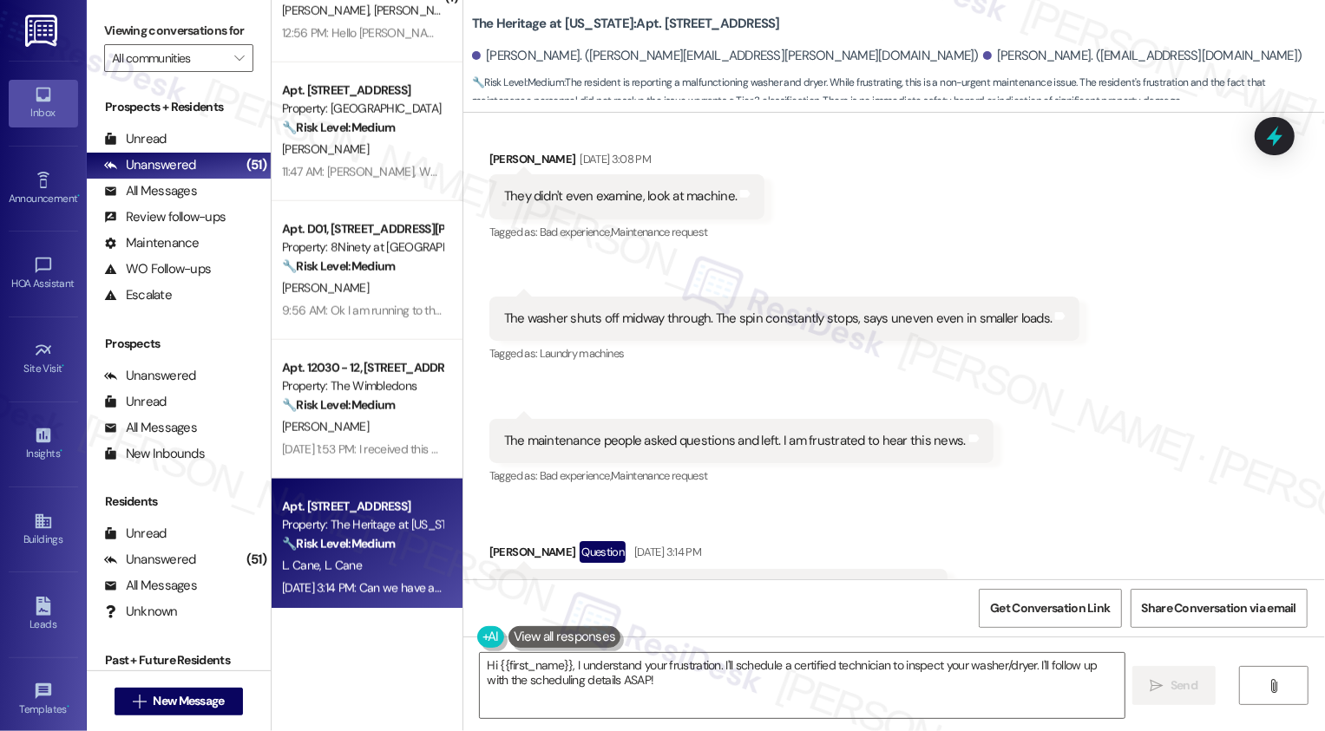
scroll to position [2520, 0]
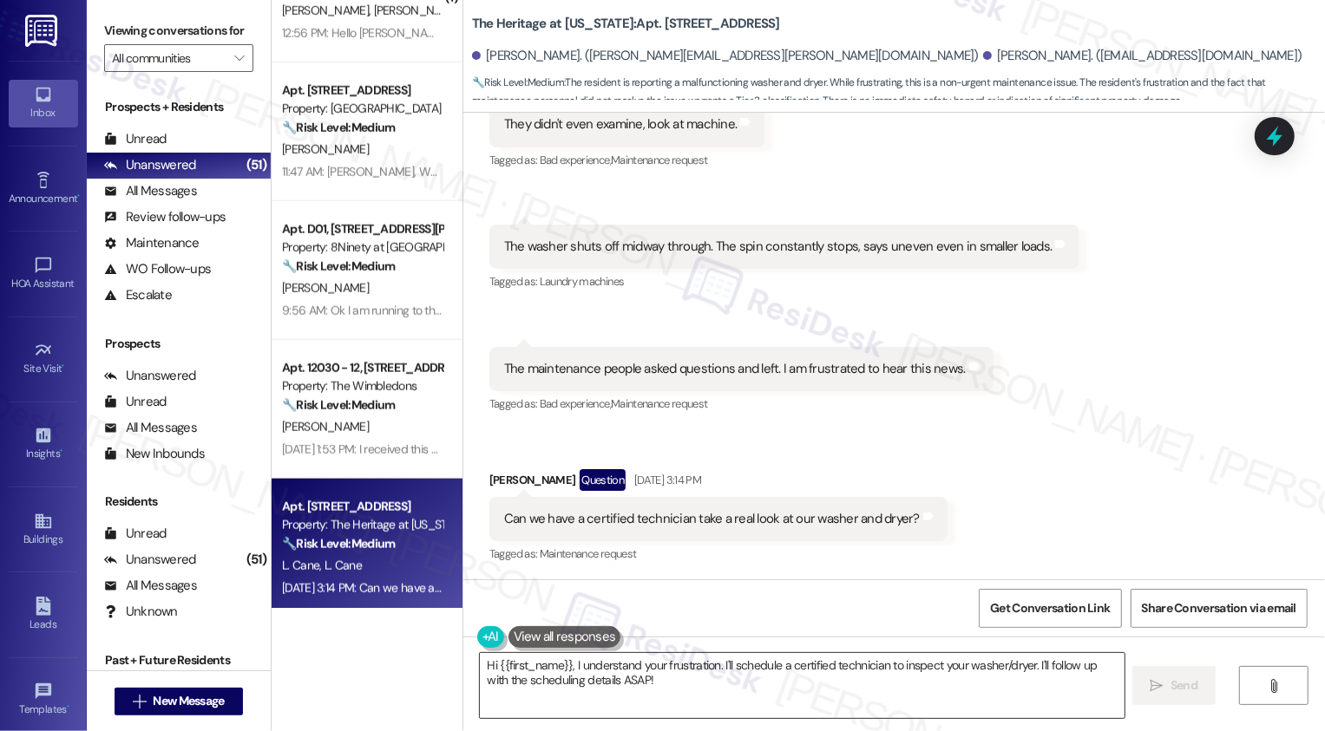
click at [566, 685] on textarea "Hi {{first_name}}, I understand your frustration. I'll schedule a certified tec…" at bounding box center [802, 685] width 645 height 65
click at [592, 666] on textarea "Hi {{first_name}}, I understand your frustration. I'll schedule a certified tec…" at bounding box center [802, 685] width 645 height 65
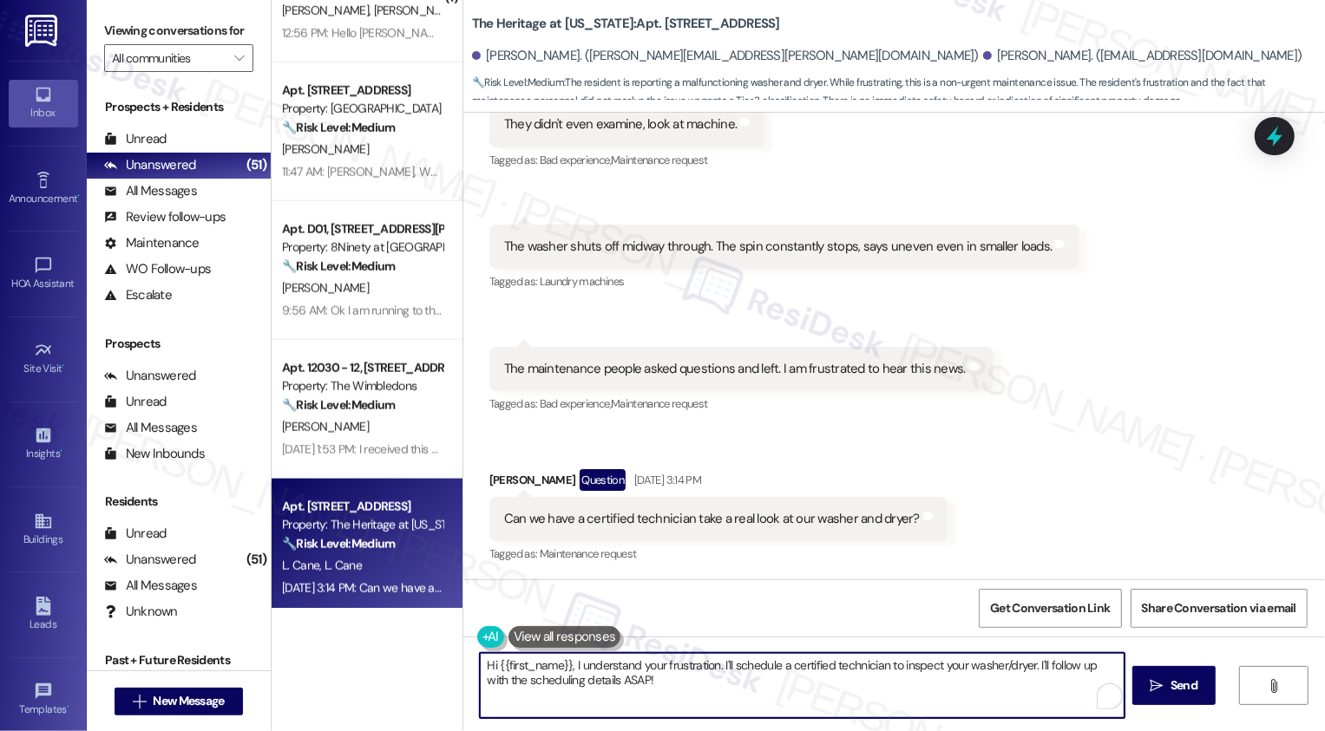
click at [492, 479] on div "Laurence Cane Question Sep 11, 2025 at 3:14 PM" at bounding box center [718, 483] width 458 height 28
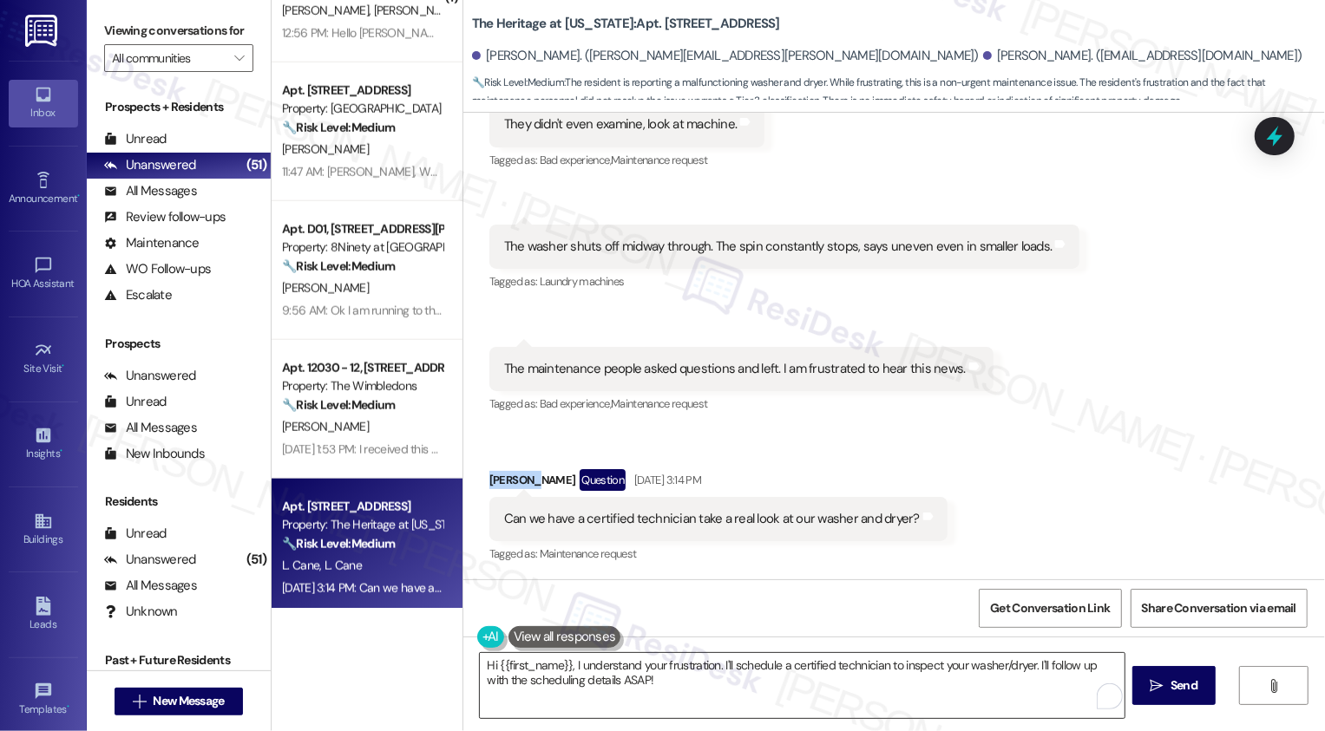
click at [515, 665] on textarea "Hi {{first_name}}, I understand your frustration. I'll schedule a certified tec…" at bounding box center [802, 685] width 645 height 65
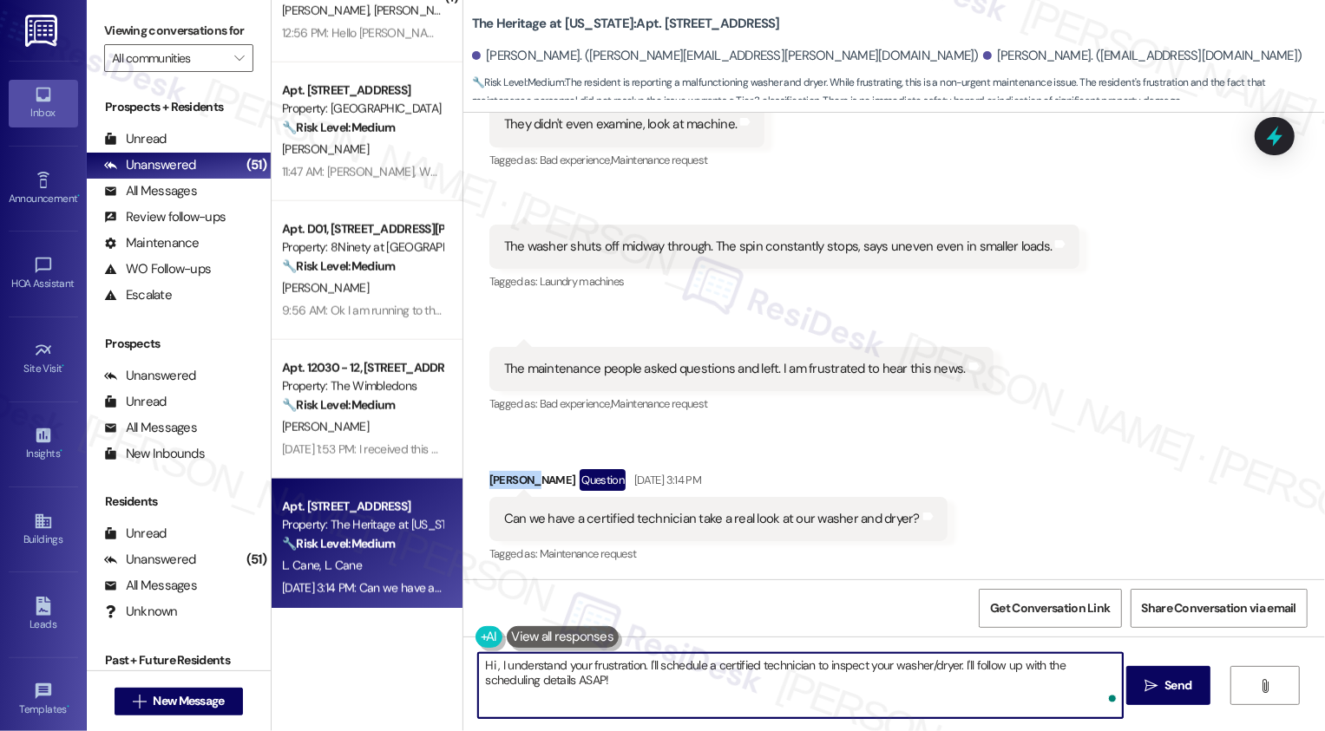
paste textarea "Laurence"
type textarea "Hi Laurence, I understand your frustration. I'll schedule a certified technicia…"
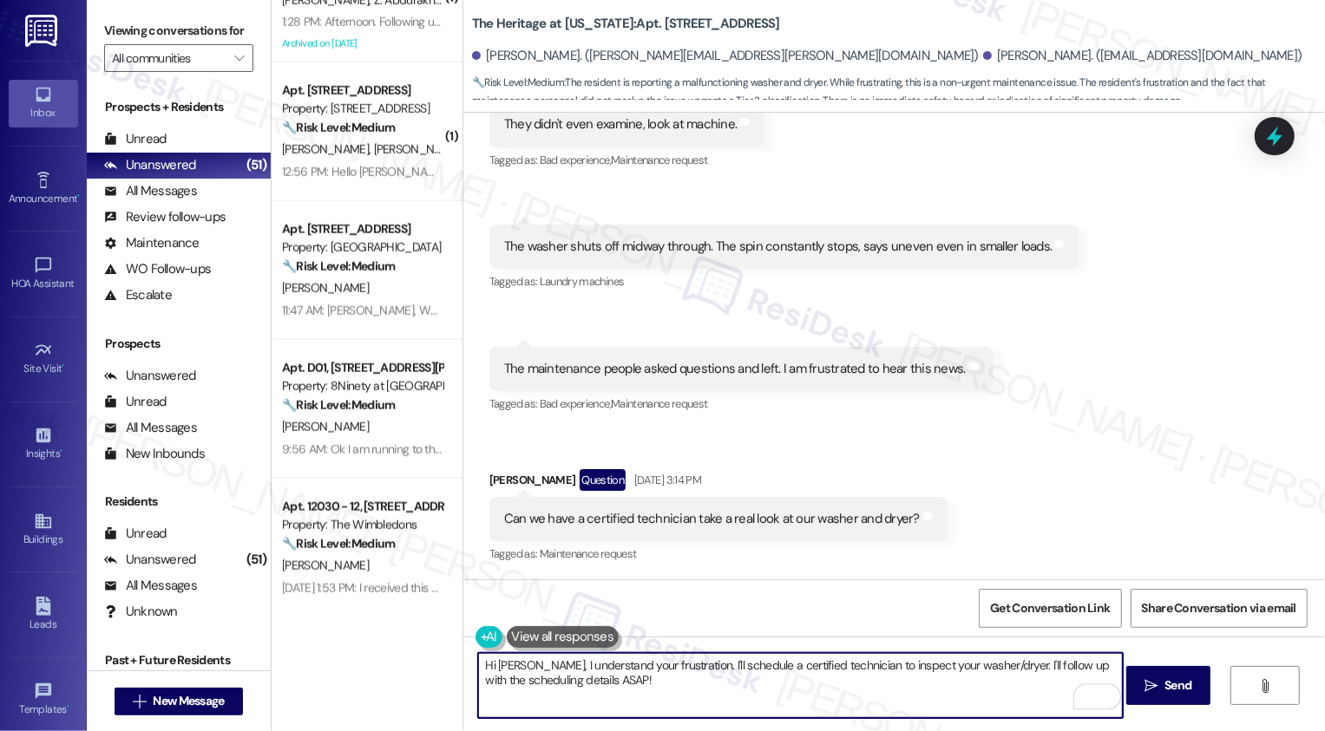
click at [693, 672] on textarea "Hi Laurence, I understand your frustration. I'll schedule a certified technicia…" at bounding box center [800, 685] width 645 height 65
click at [542, 676] on textarea "Hi Laurence, I understand your frustration. I'll schedule a certified technicia…" at bounding box center [800, 685] width 645 height 65
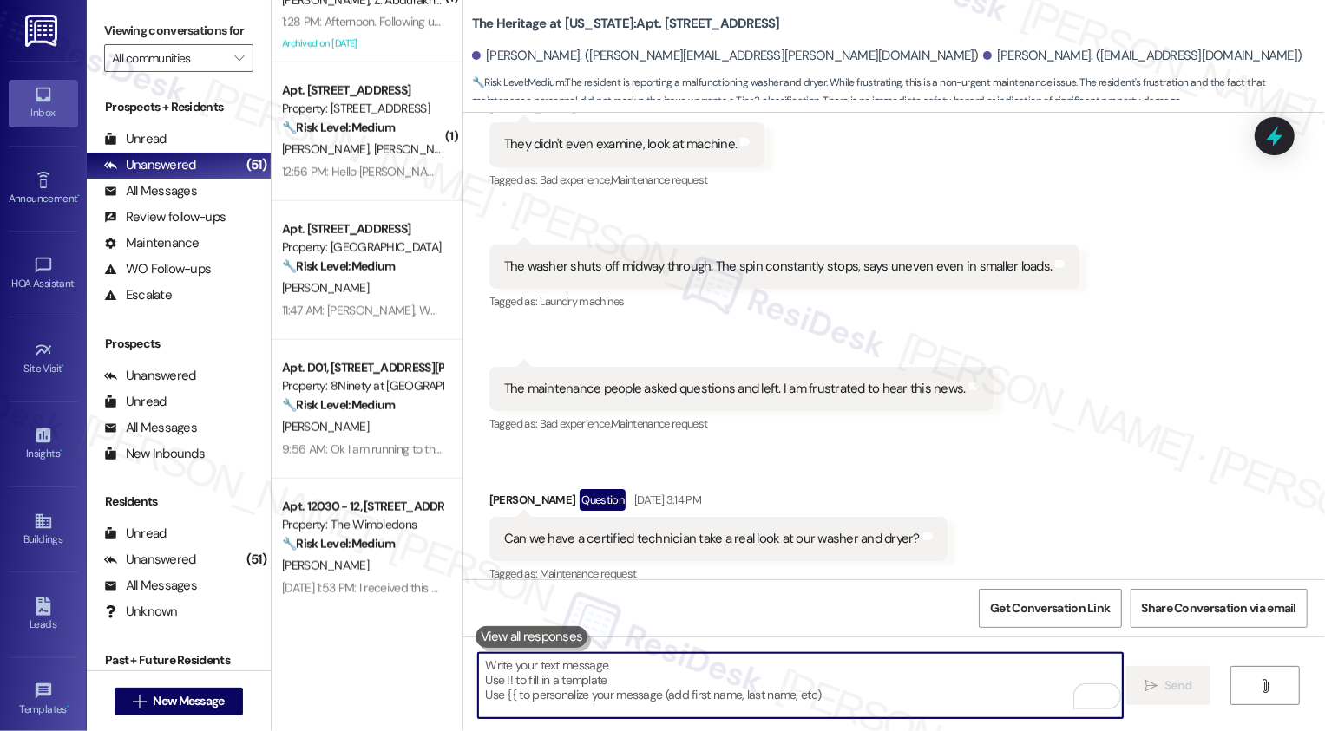
scroll to position [2439, 0]
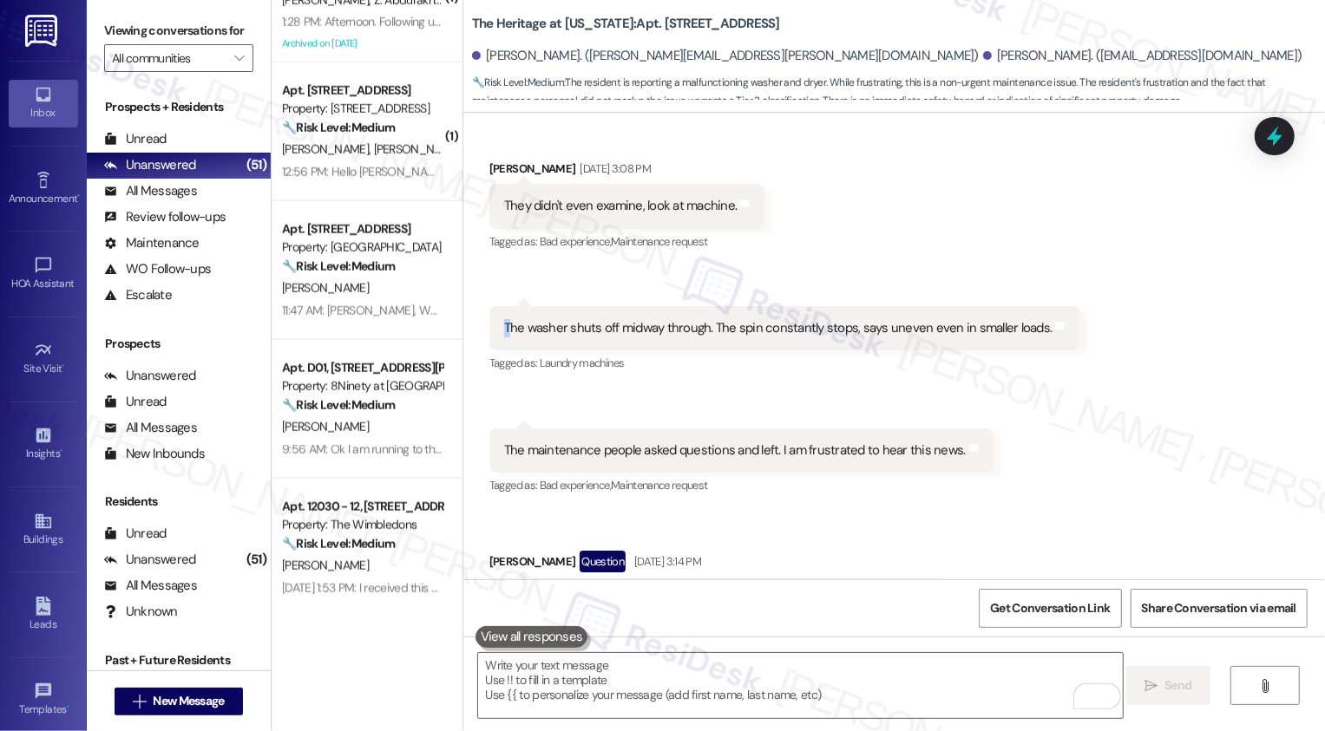
click at [504, 330] on div "The washer shuts off midway through. The spin constantly stops, says uneven eve…" at bounding box center [778, 328] width 548 height 18
click at [508, 335] on div "The washer shuts off midway through. The spin constantly stops, says uneven eve…" at bounding box center [778, 328] width 548 height 18
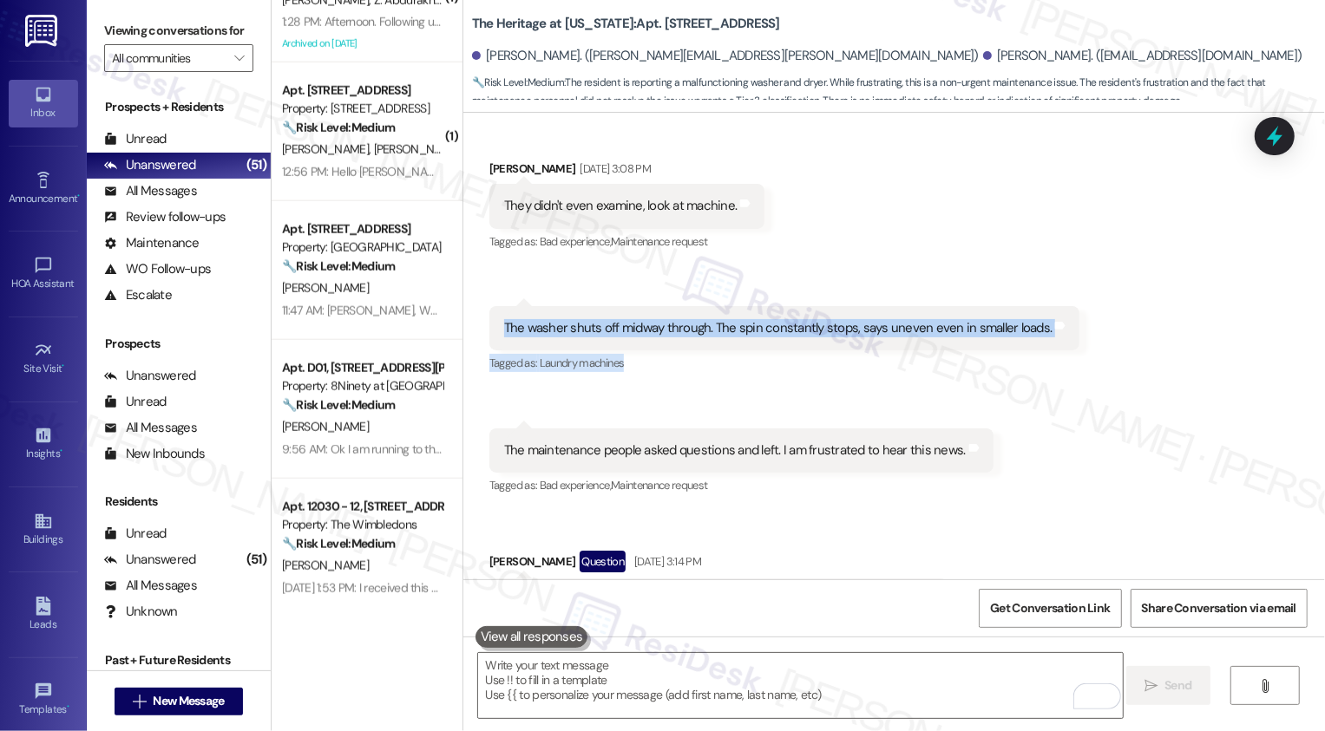
drag, startPoint x: 494, startPoint y: 326, endPoint x: 1093, endPoint y: 357, distance: 600.3
click at [1093, 357] on div "Received via SMS Lauren Cane Sep 11, 2025 at 3:06 PM Yikes Tags and notes Tagge…" at bounding box center [894, 208] width 862 height 906
drag, startPoint x: 492, startPoint y: 325, endPoint x: 1026, endPoint y: 326, distance: 534.5
click at [1026, 326] on div "The washer shuts off midway through. The spin constantly stops, says uneven eve…" at bounding box center [778, 328] width 552 height 18
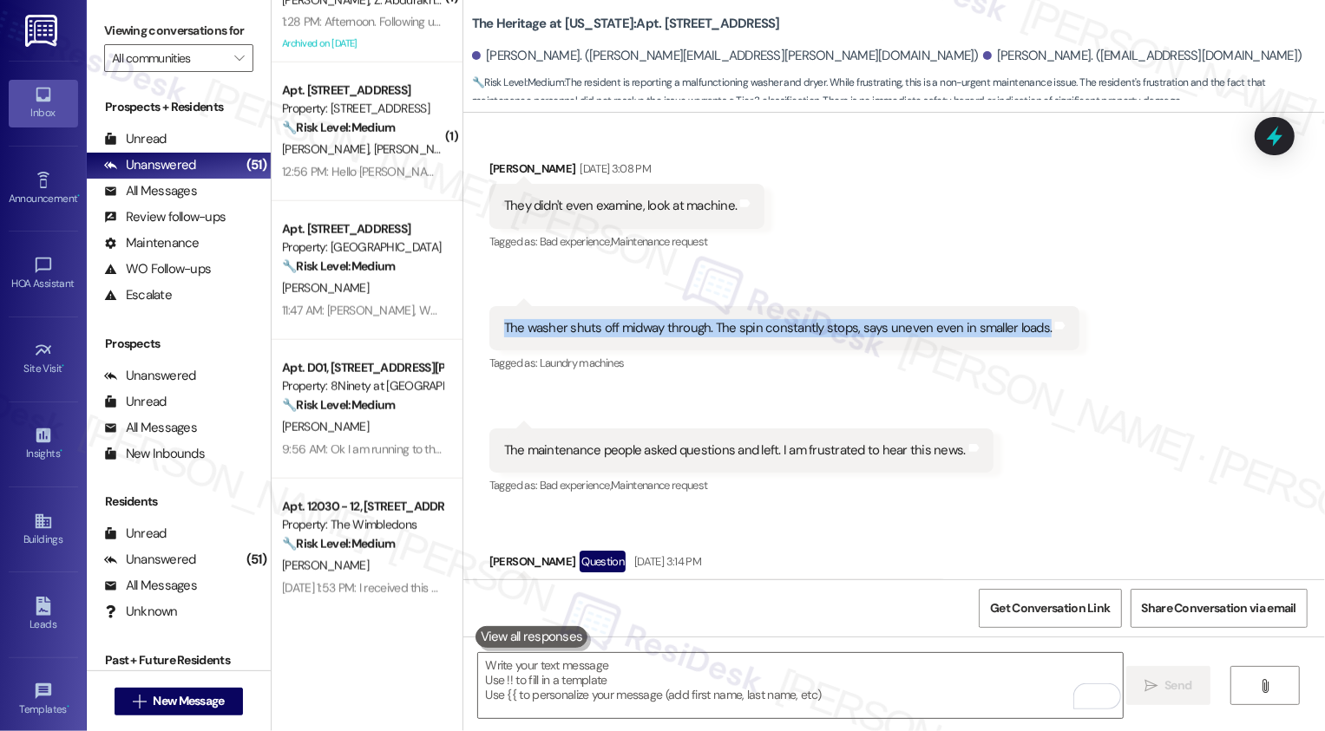
copy div "The washer shuts off midway through. The spin constantly stops, says uneven eve…"
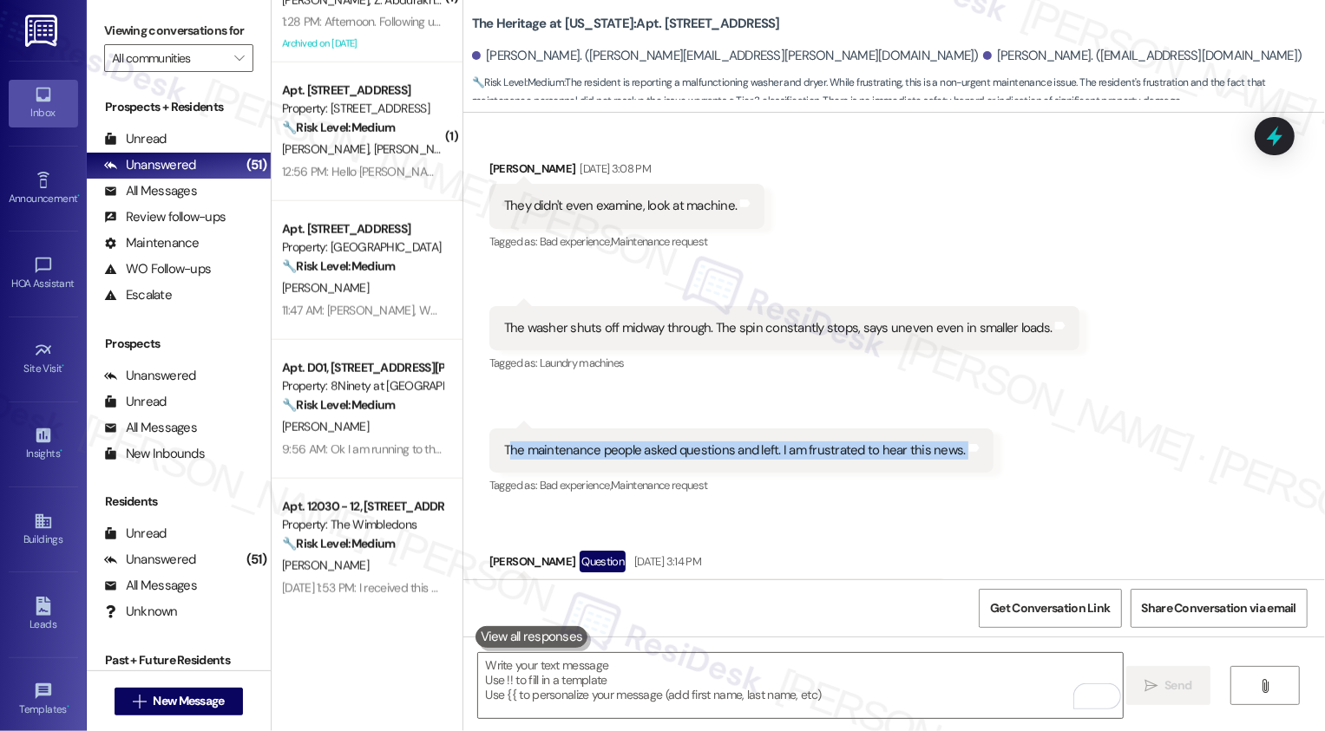
drag, startPoint x: 496, startPoint y: 449, endPoint x: 967, endPoint y: 456, distance: 470.3
click at [967, 456] on div "The maintenance people asked questions and left. I am frustrated to hear this n…" at bounding box center [741, 451] width 504 height 44
copy div "he maintenance people asked questions and left. I am frustrated to hear this ne…"
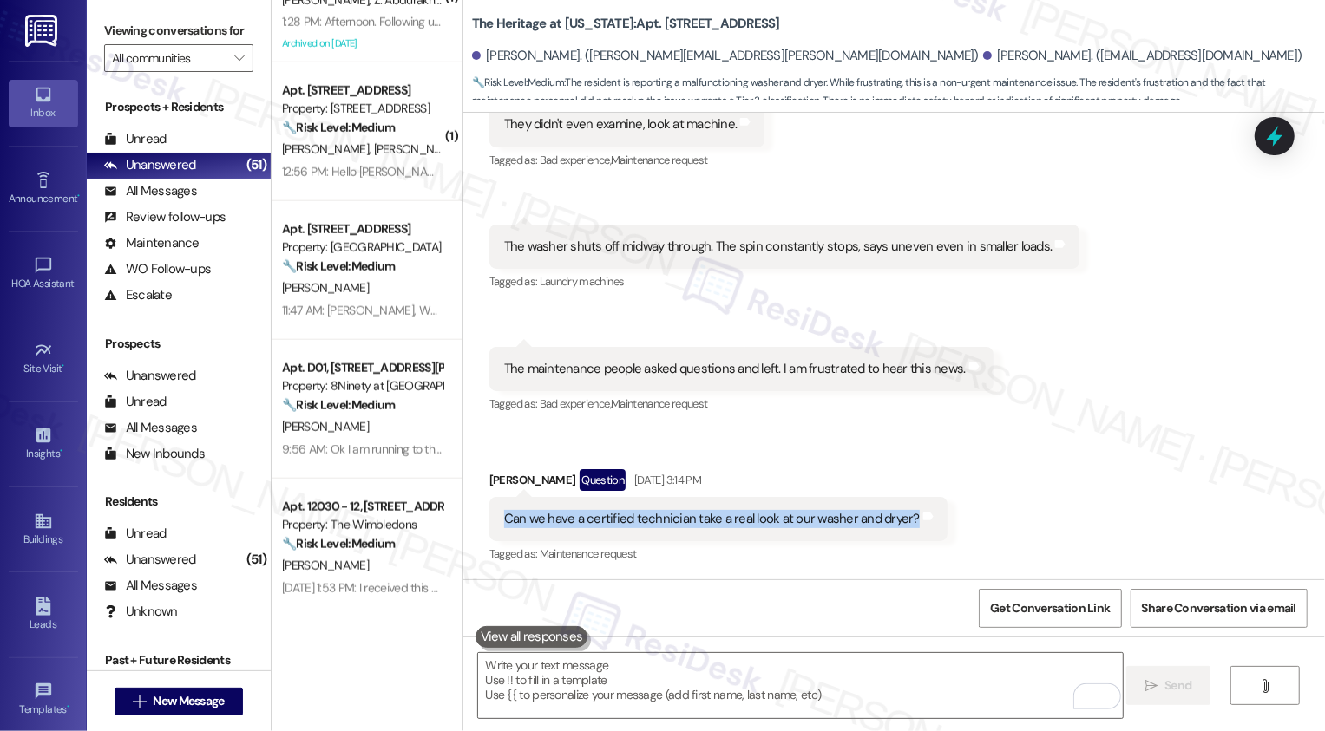
drag, startPoint x: 494, startPoint y: 516, endPoint x: 897, endPoint y: 525, distance: 403.5
click at [897, 525] on div "Can we have a certified technician take a real look at our washer and dryer?" at bounding box center [712, 519] width 416 height 18
copy div "Can we have a certified technician take a real look at our washer and dryer?"
click at [1081, 431] on div "Received via SMS Lauren Cane Sep 11, 2025 at 3:06 PM Yikes Tags and notes Tagge…" at bounding box center [894, 127] width 862 height 906
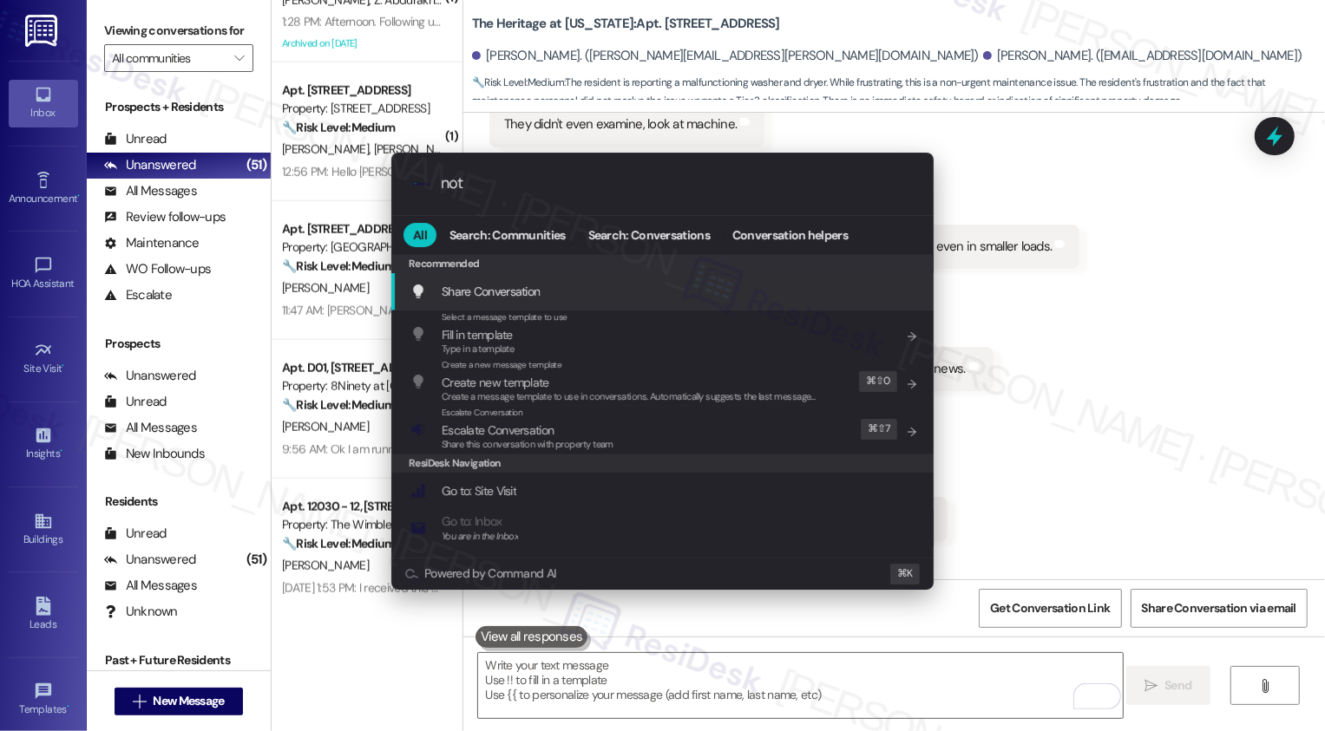
type input "note"
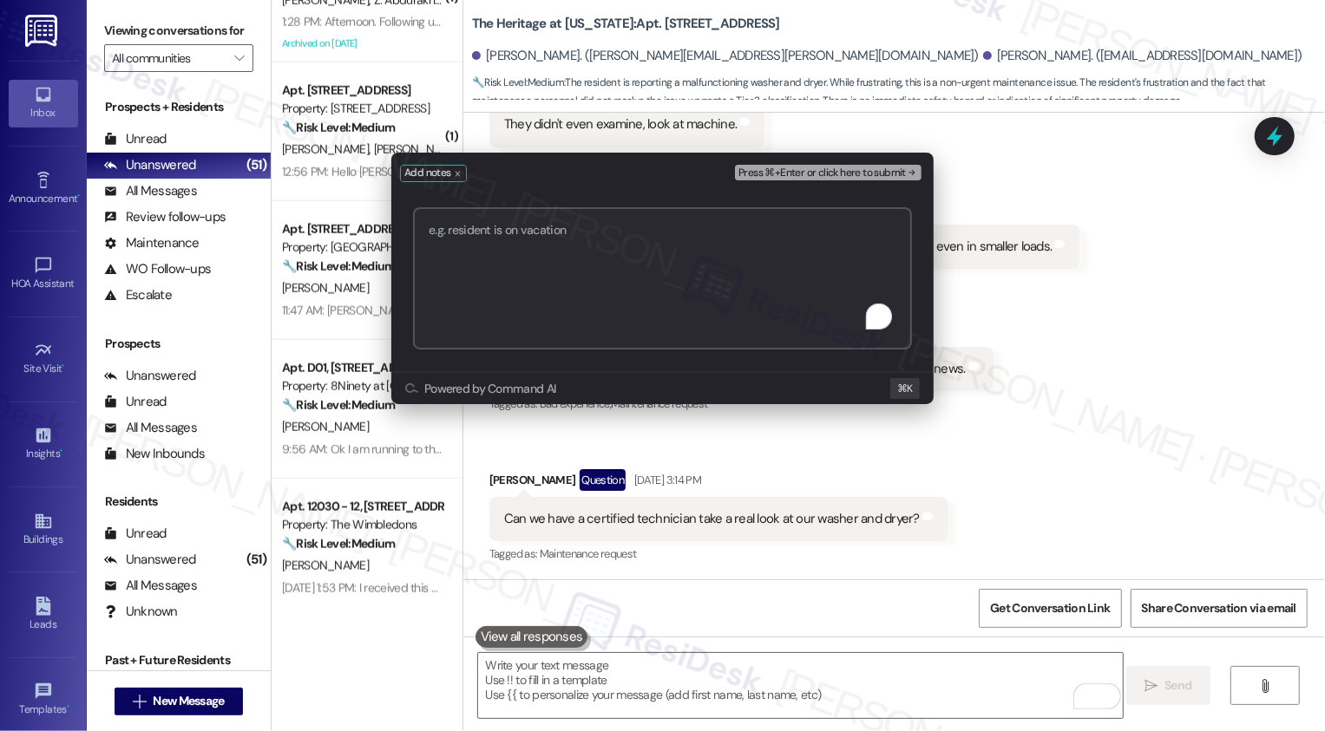
paste textarea "https://residesk.slack.com/archives/C092EM8MGRJ/p1758051545519629?thread_ts=175…"
type textarea "following up https://residesk.slack.com/archives/C092EM8MGRJ/p1758051545519629?…"
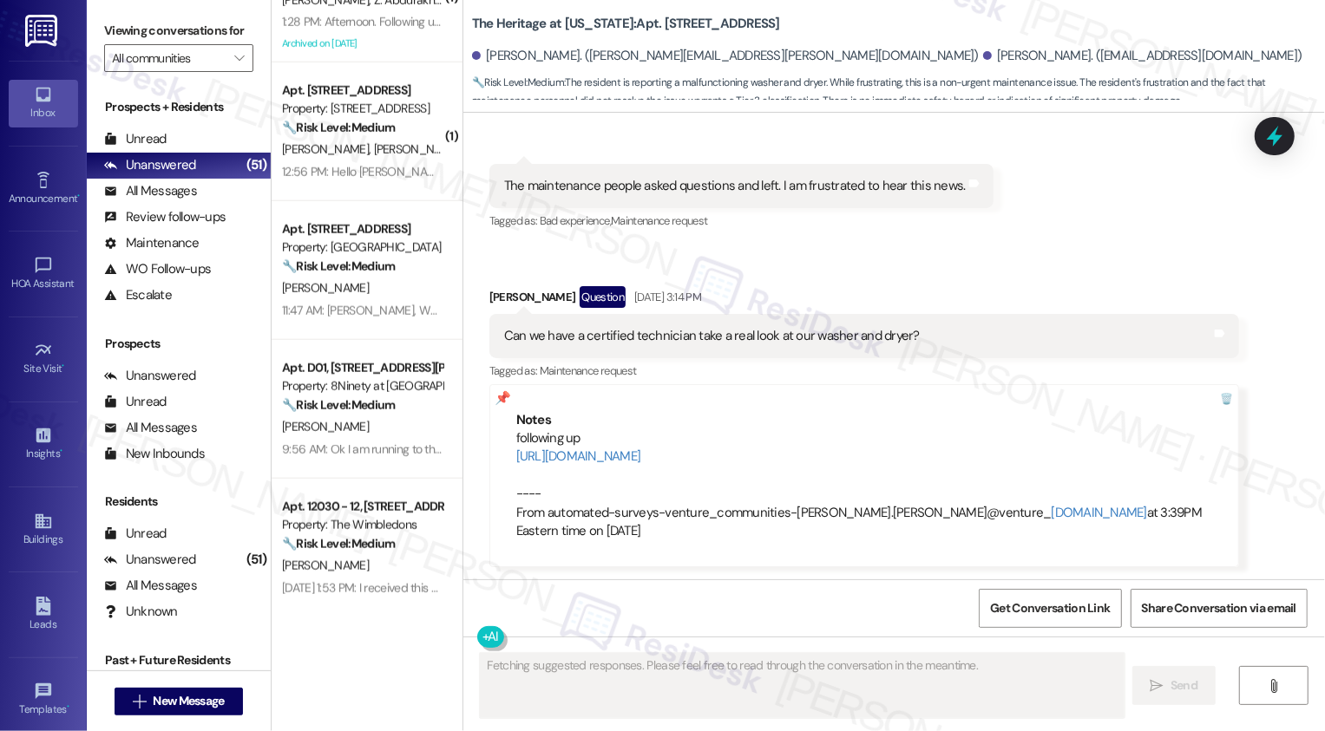
scroll to position [2704, 0]
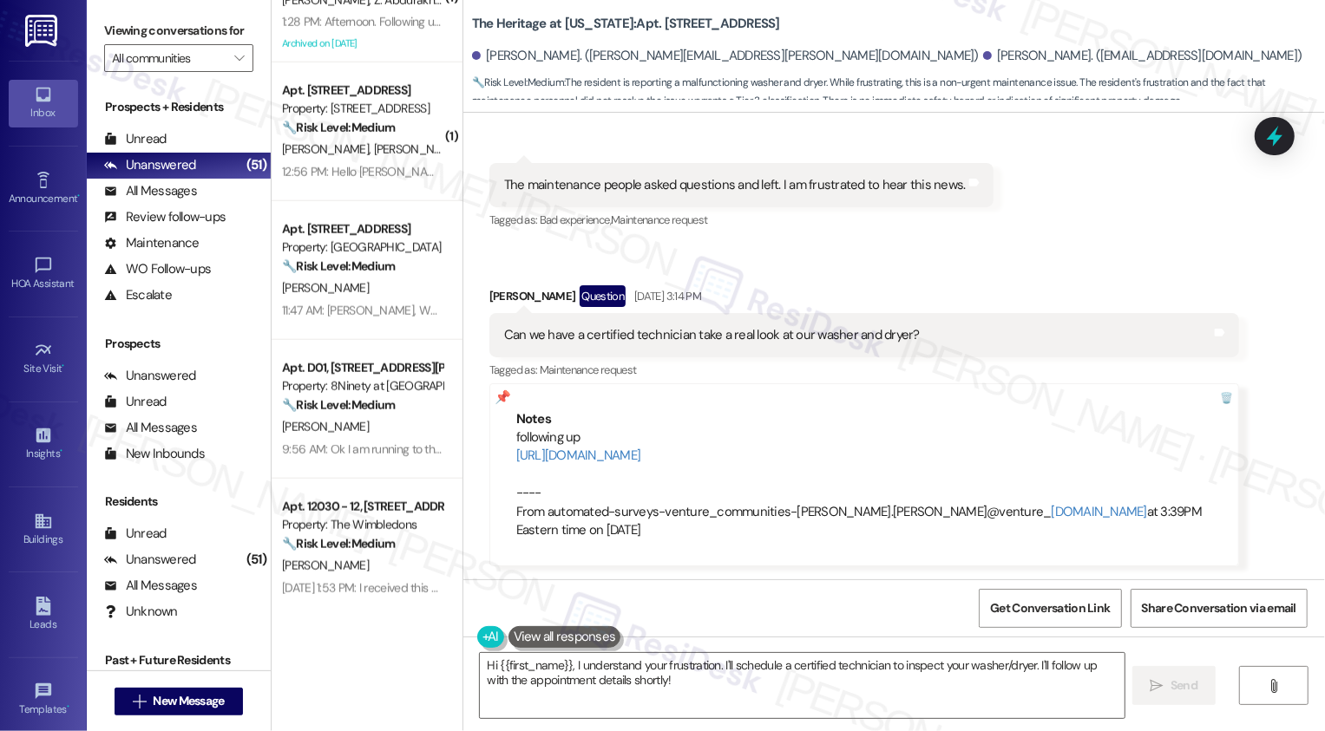
click at [493, 296] on div "Laurence Cane Question Sep 11, 2025 at 3:14 PM" at bounding box center [864, 299] width 750 height 28
copy div "Laurence"
click at [546, 668] on textarea "Hi {{first_name}}, I understand your frustration. I'll schedule a certified tec…" at bounding box center [802, 685] width 645 height 65
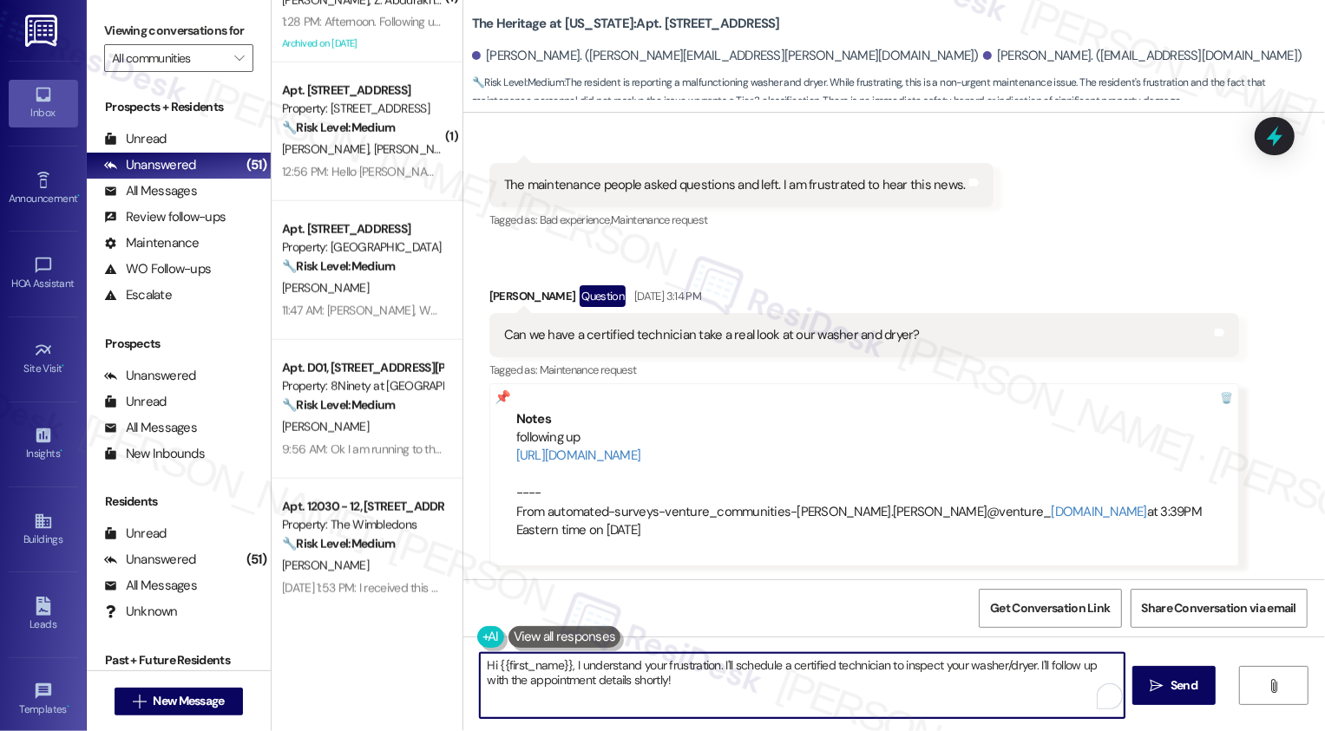
click at [546, 668] on textarea "Hi {{first_name}}, I understand your frustration. I'll schedule a certified tec…" at bounding box center [802, 685] width 645 height 65
paste textarea "Laurence"
drag, startPoint x: 688, startPoint y: 662, endPoint x: 699, endPoint y: 685, distance: 26.0
click at [699, 685] on textarea "Hi Laurence, I understand your frustration. I'll schedule a certified technicia…" at bounding box center [800, 685] width 645 height 65
click at [683, 665] on textarea "Hi Laurence, I understand your frustration. I'm checking with the team and I'll…" at bounding box center [800, 685] width 645 height 65
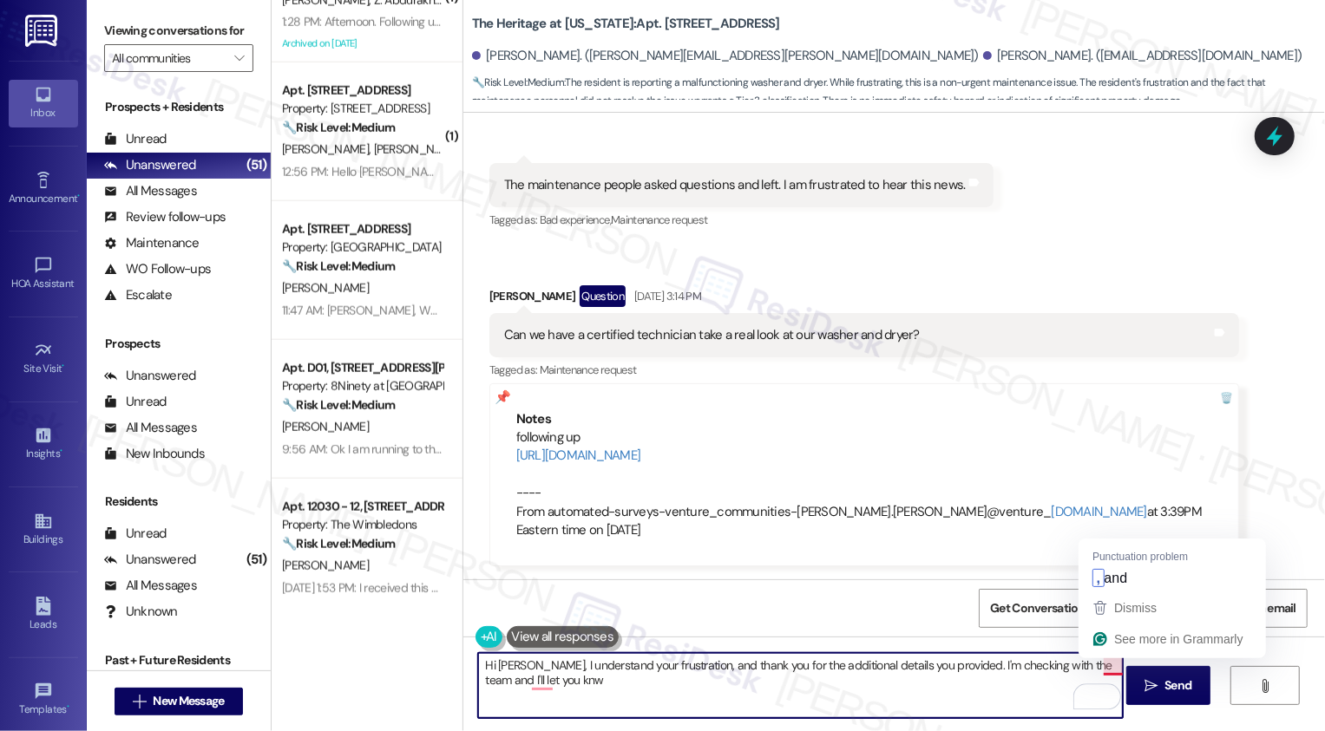
click at [1104, 665] on textarea "Hi Laurence, I understand your frustration, and thank you for the additional de…" at bounding box center [800, 685] width 645 height 65
click at [1123, 574] on div "Received via SMS Laurence Cane Question Sep 11, 2025 at 3:14 PM Can we have a c…" at bounding box center [864, 426] width 776 height 308
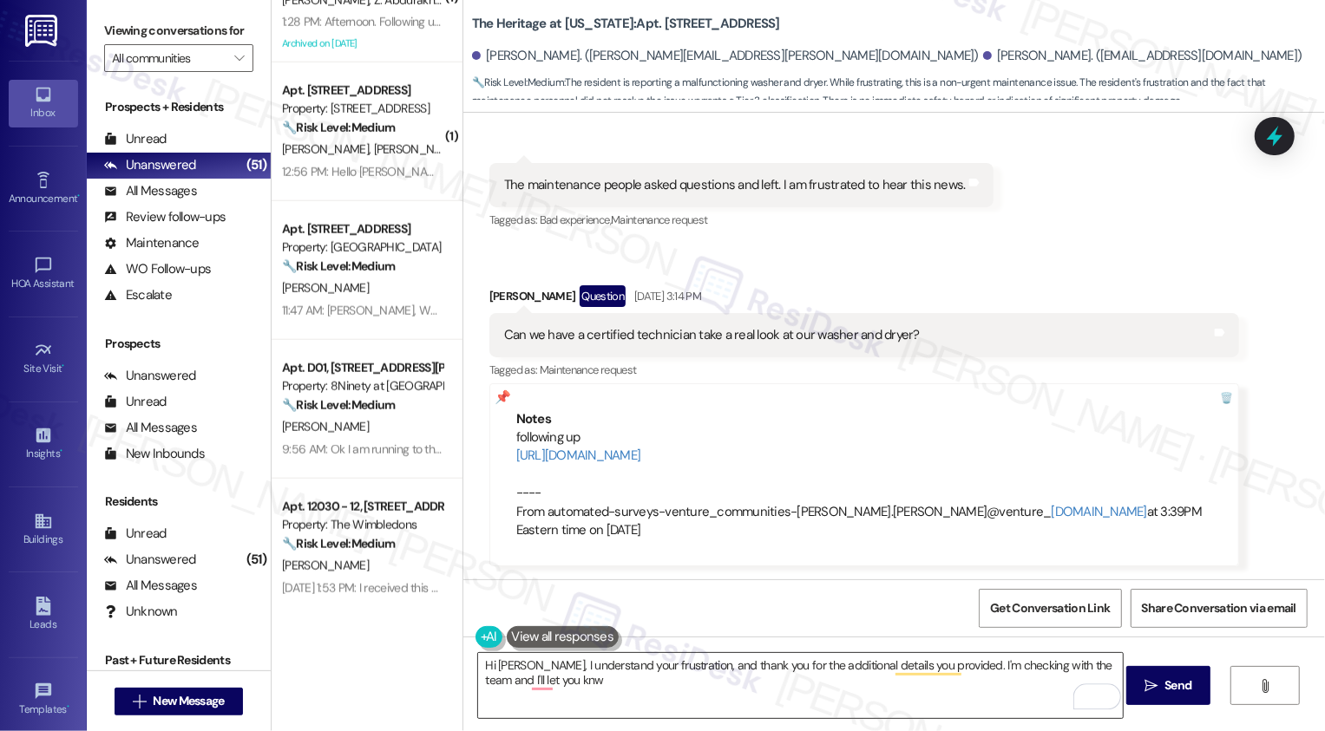
click at [621, 691] on textarea "Hi Laurence, I understand your frustration, and thank you for the additional de…" at bounding box center [800, 685] width 645 height 65
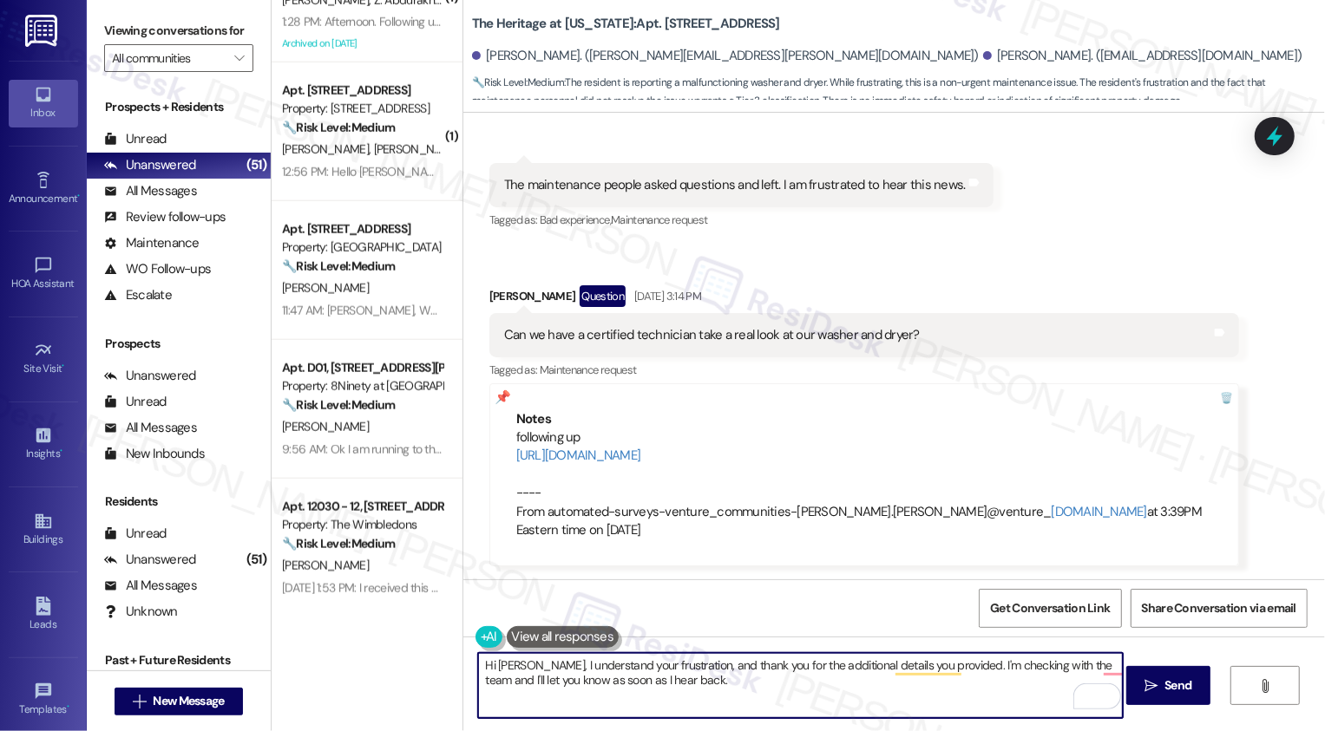
click at [706, 691] on textarea "Hi Laurence, I understand your frustration, and thank you for the additional de…" at bounding box center [800, 685] width 645 height 65
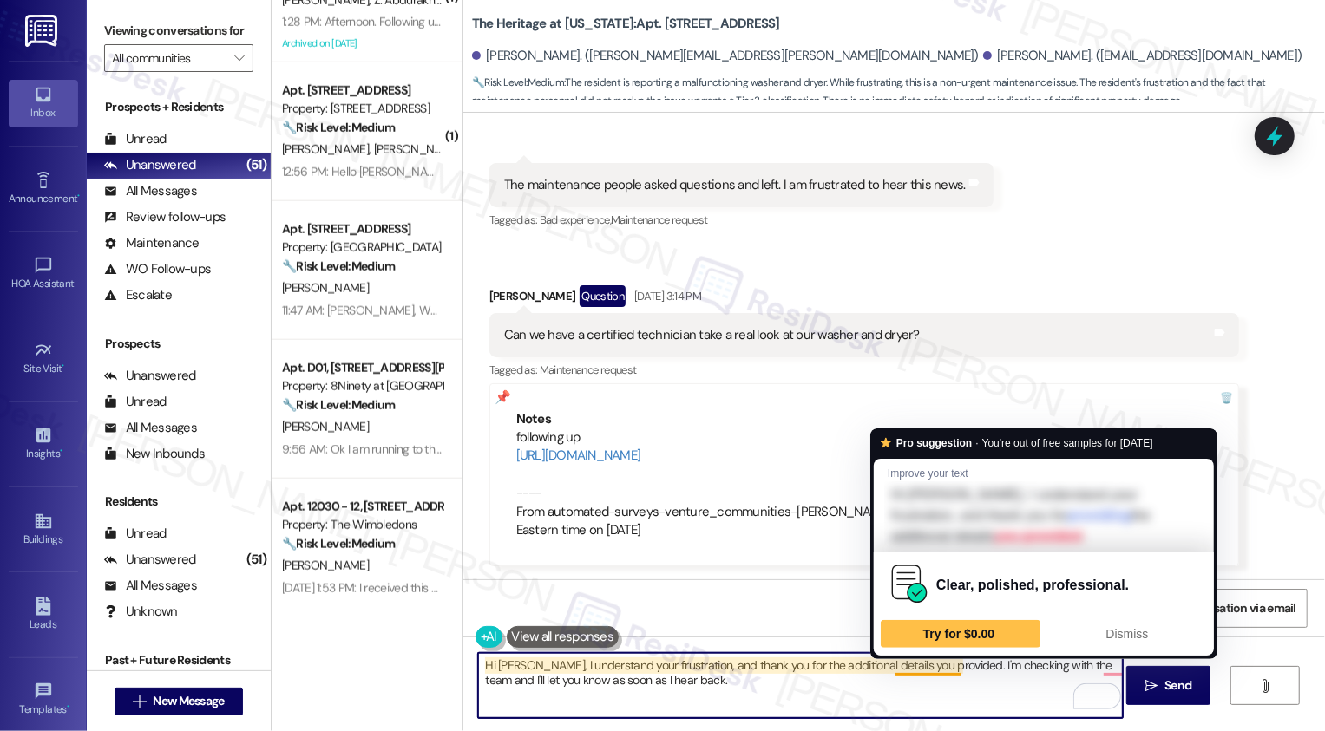
click at [916, 686] on textarea "Hi Laurence, I understand your frustration, and thank you for the additional de…" at bounding box center [800, 685] width 645 height 65
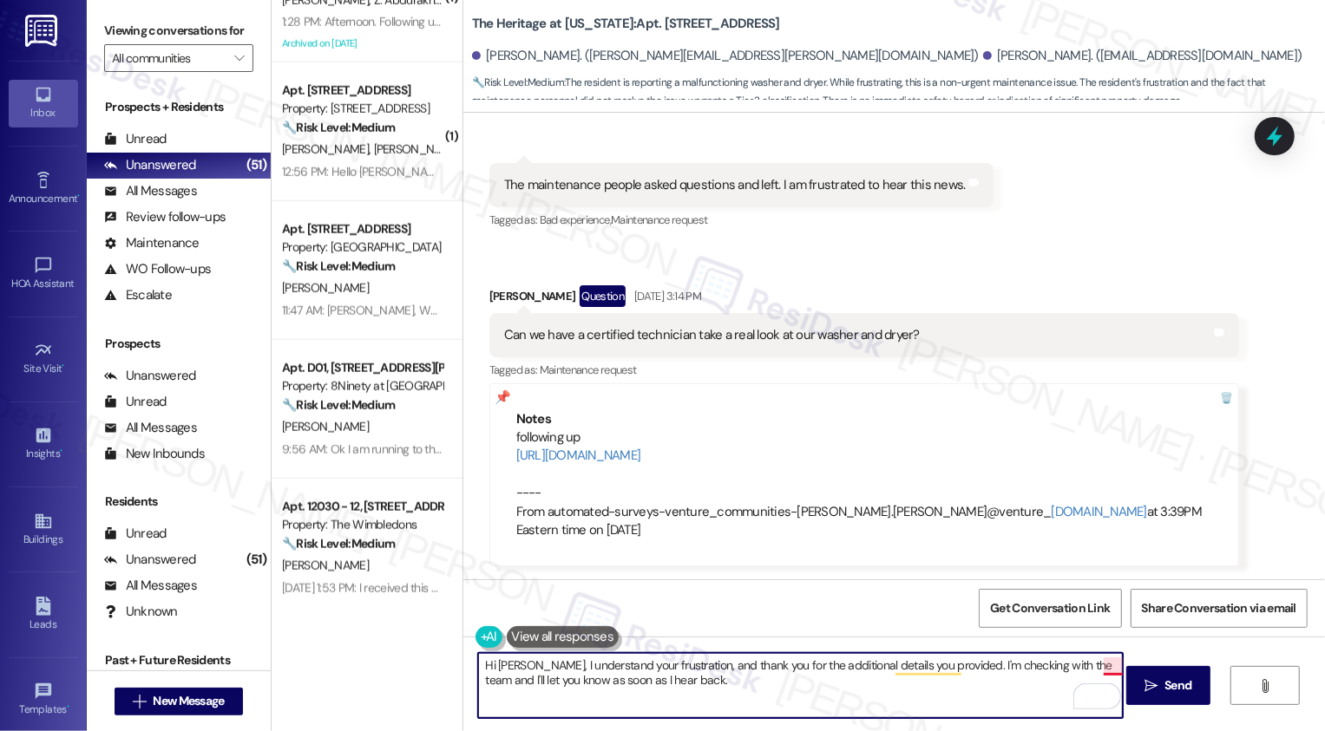
click at [1105, 665] on textarea "Hi Laurence, I understand your frustration, and thank you for the additional de…" at bounding box center [800, 685] width 645 height 65
type textarea "Hi Laurence, I understand your frustration, and thank you for the additional de…"
click at [1151, 684] on icon "" at bounding box center [1150, 686] width 13 height 14
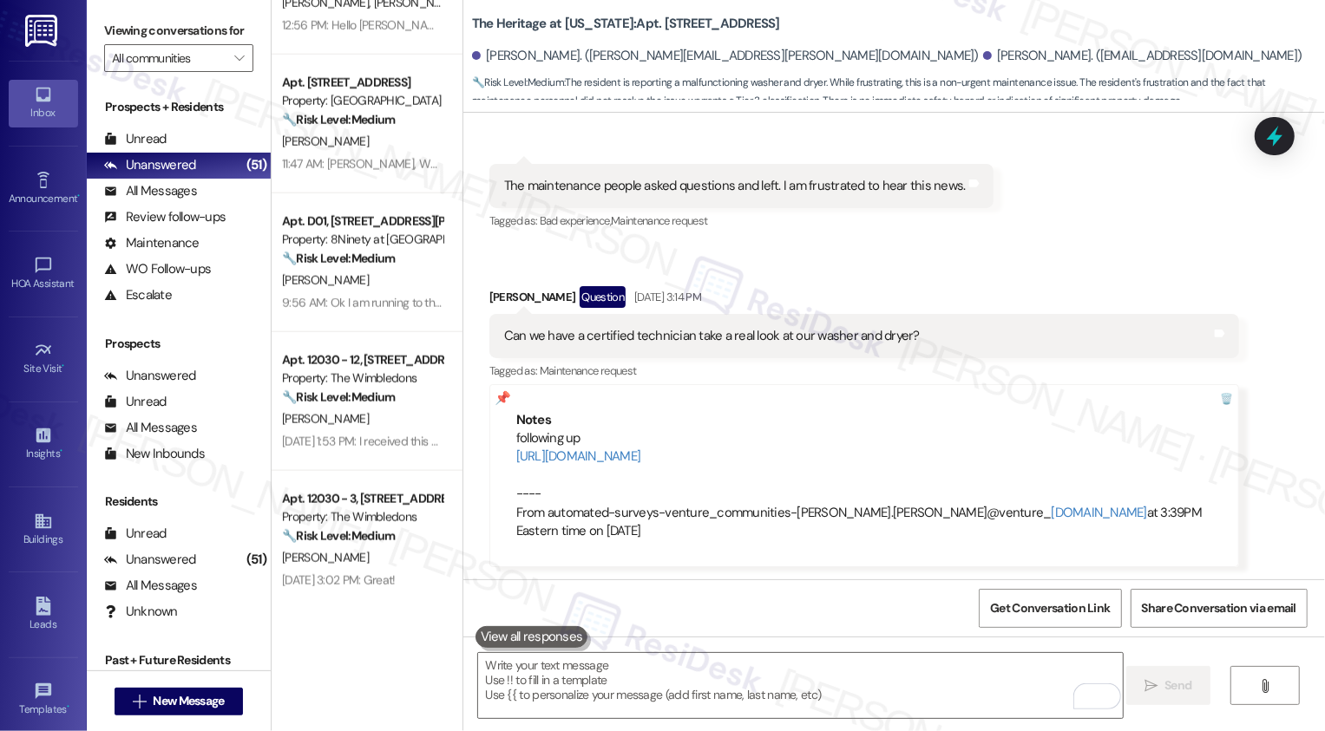
scroll to position [1511, 0]
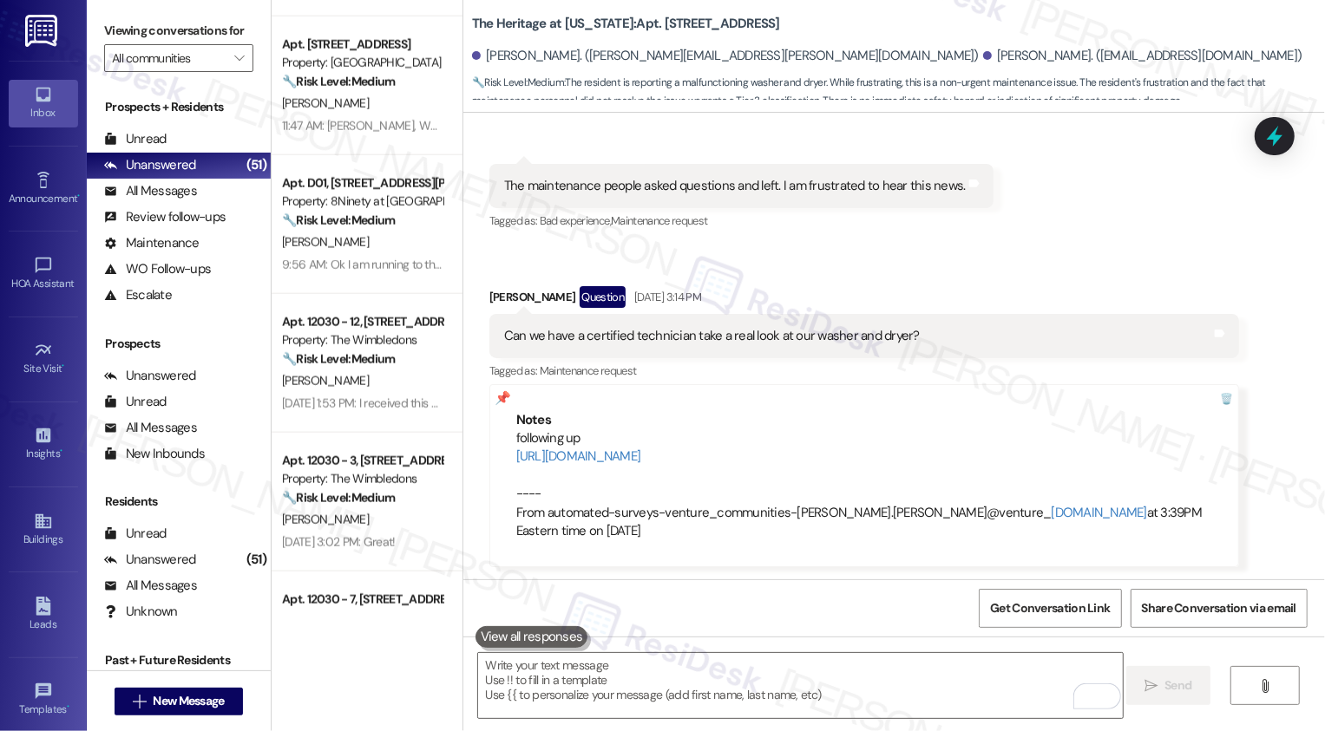
click at [374, 346] on div "( 1 ) Apt. 3443, 3298 Reflection Pointe Property: The Heights at Bridgewater 🔧 …" at bounding box center [367, 304] width 191 height 608
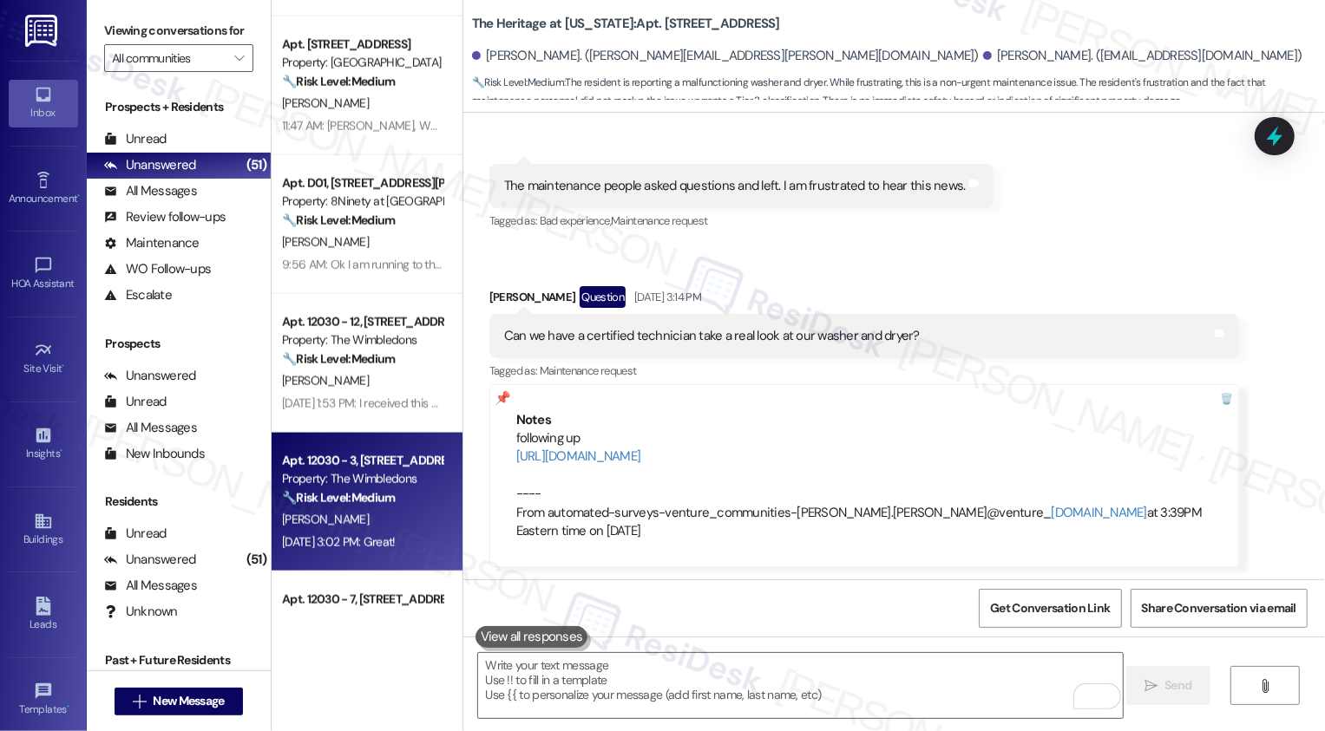
scroll to position [1579, 0]
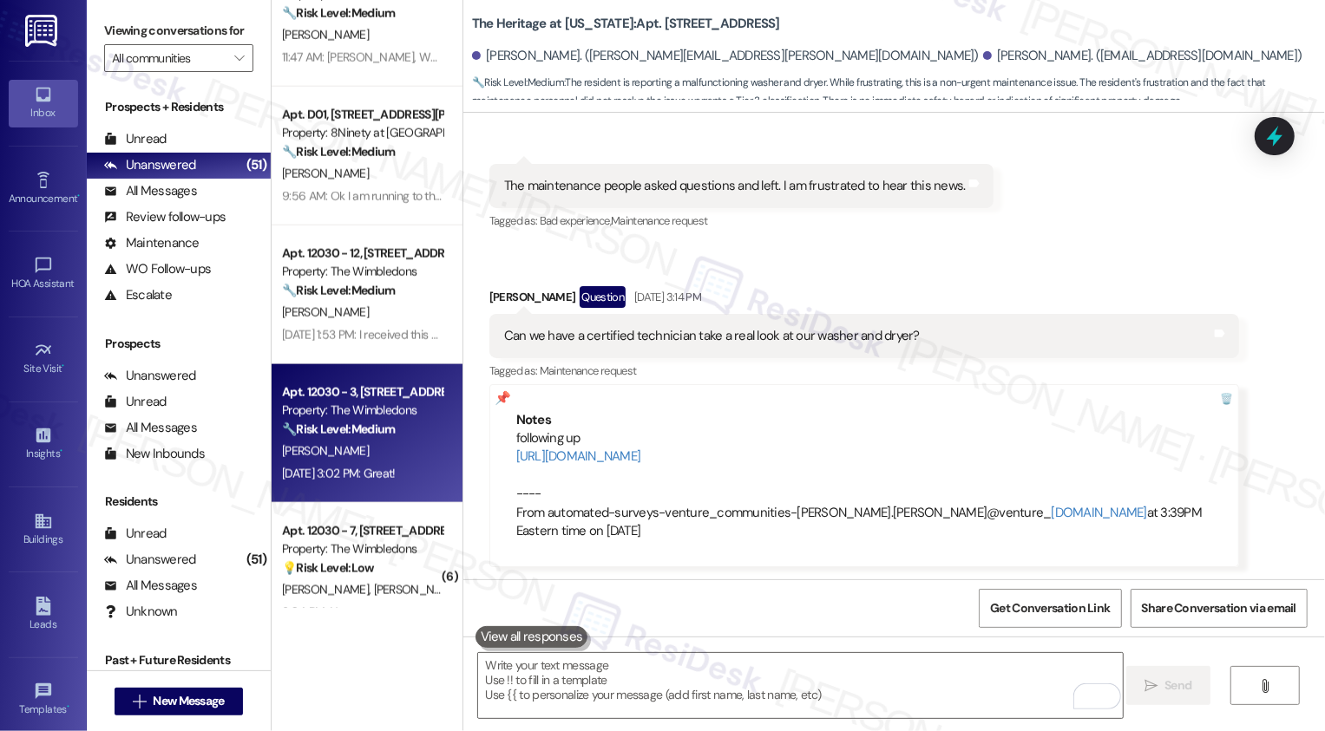
click at [390, 431] on div "( 1 ) Apt. 4724 B, 860 Deerfield Blvd. Property: 860 East 🔧 Risk Level: Medium …" at bounding box center [367, 304] width 191 height 608
click at [415, 435] on div "🔧 Risk Level: Medium The resident is inquiring about the timeline for a bedroom…" at bounding box center [362, 430] width 161 height 18
type textarea "Fetching suggested responses. Please feel free to read through the conversation…"
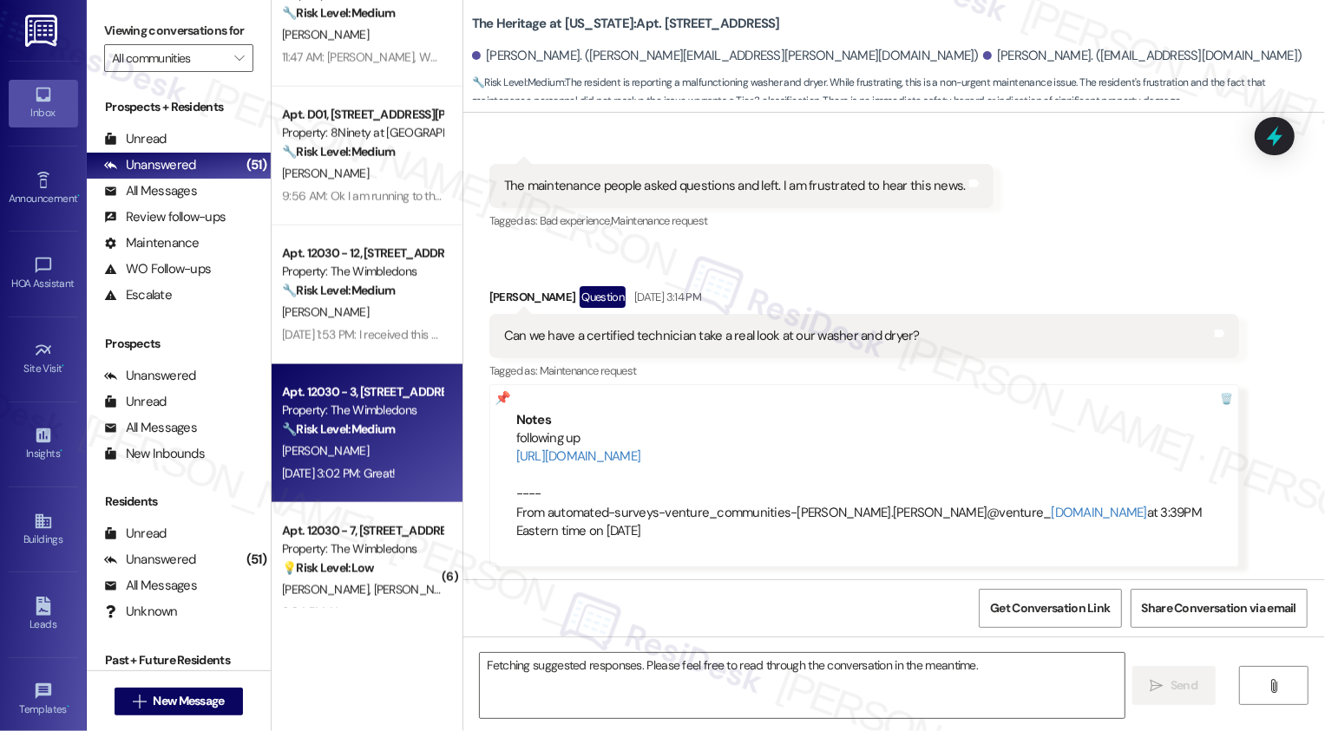
click at [415, 435] on div "🔧 Risk Level: Medium The resident is inquiring about the timeline for a bedroom…" at bounding box center [362, 430] width 161 height 18
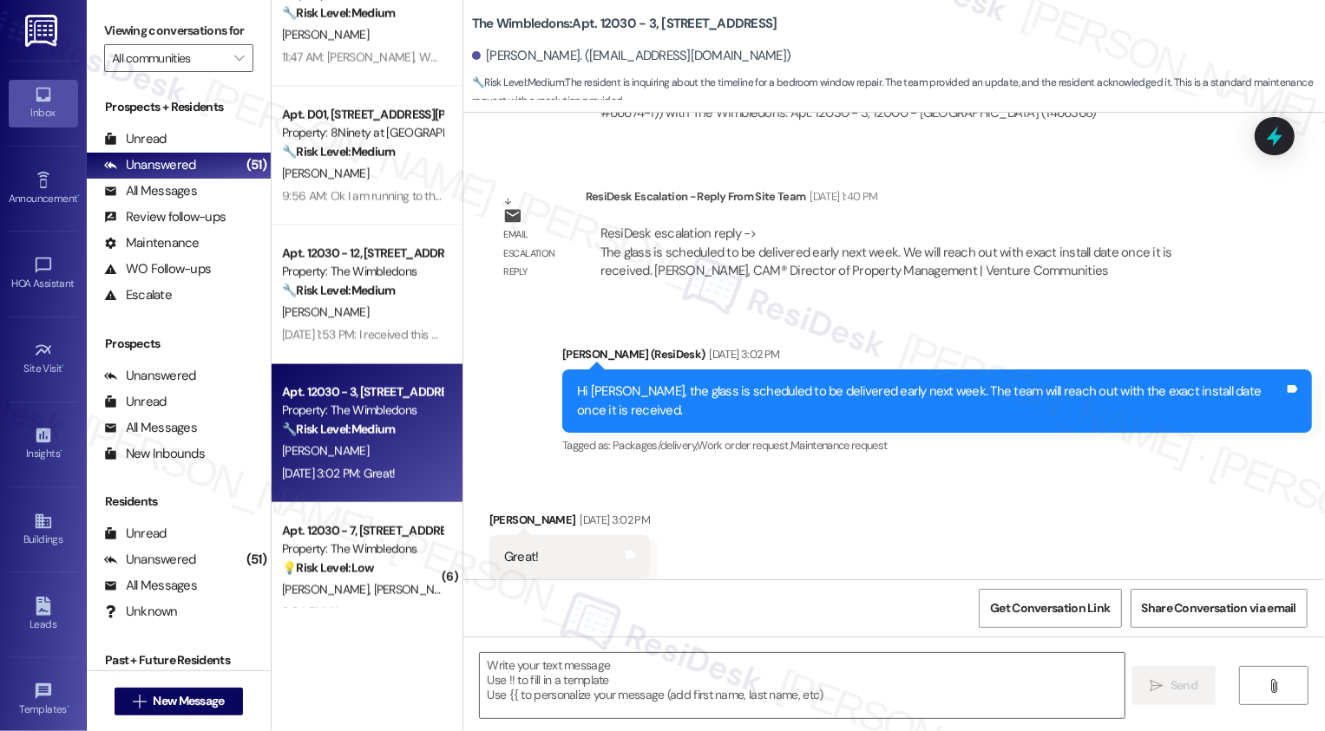
scroll to position [1367, 0]
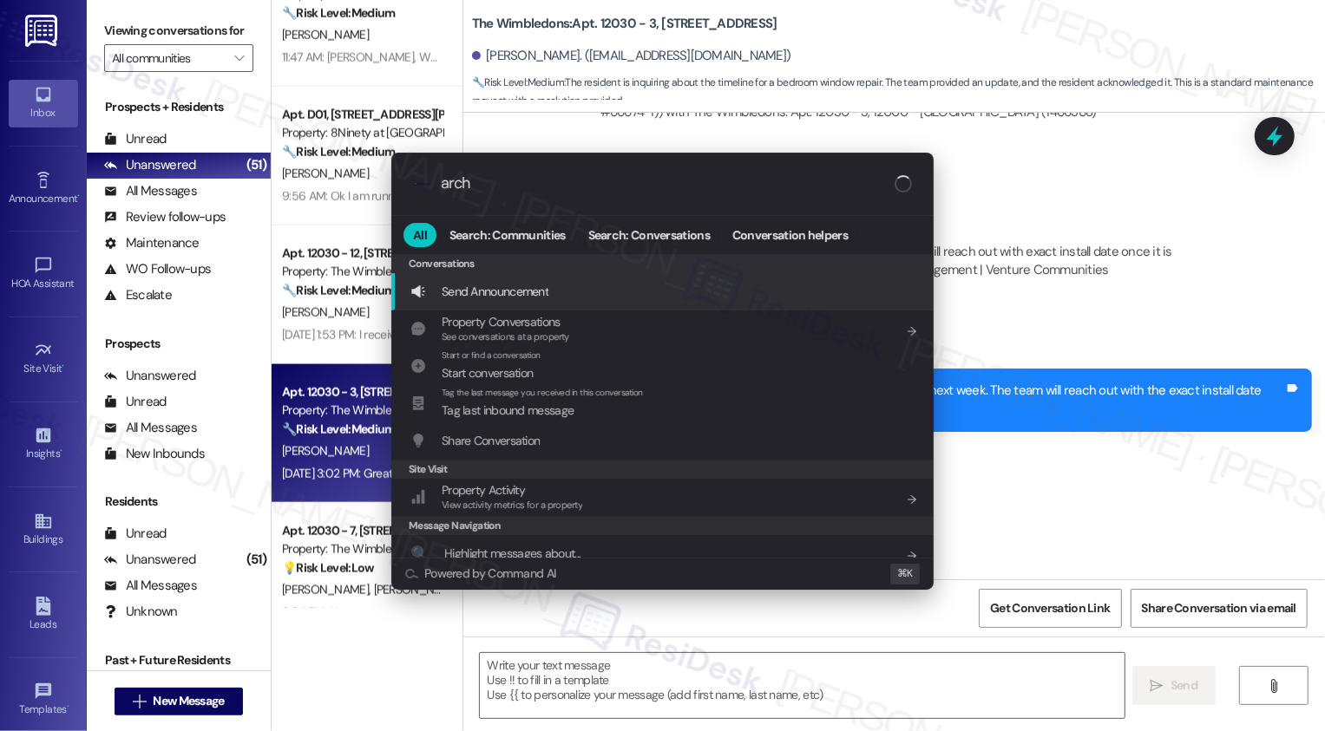
type input "archi"
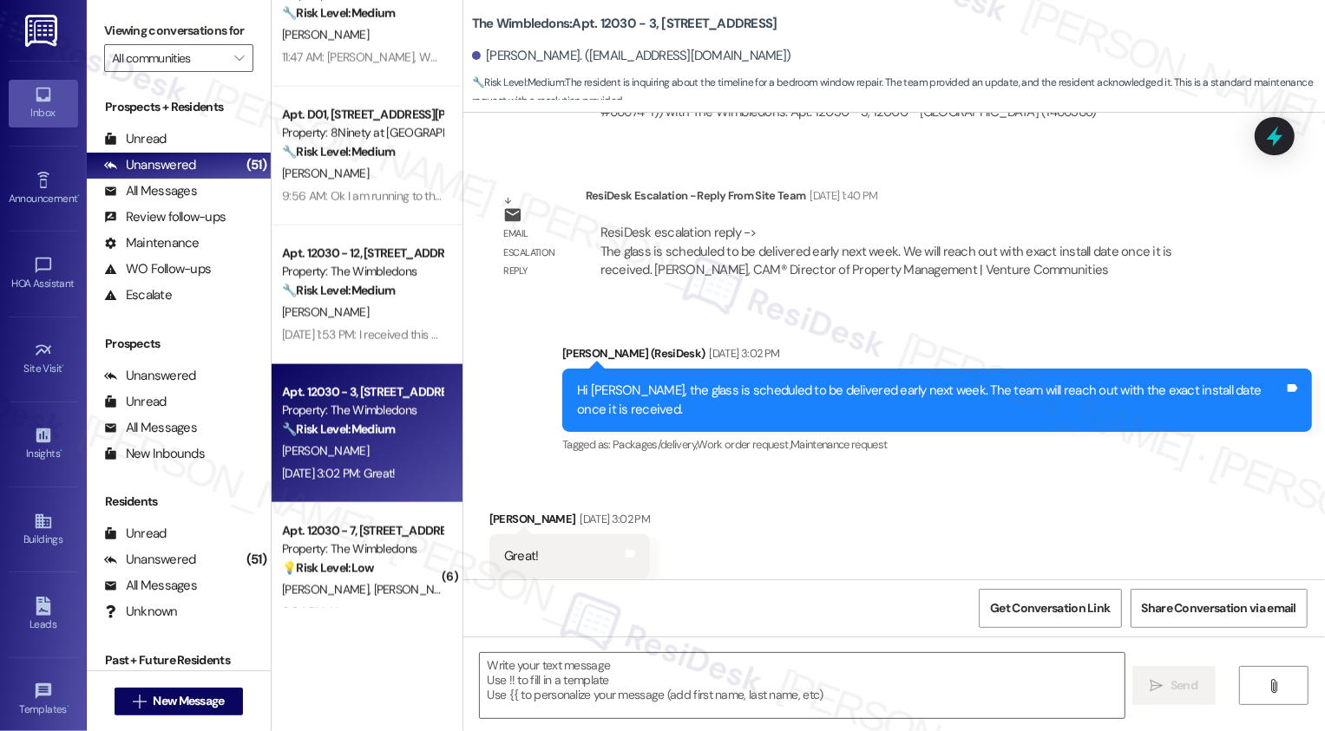
scroll to position [1708, 0]
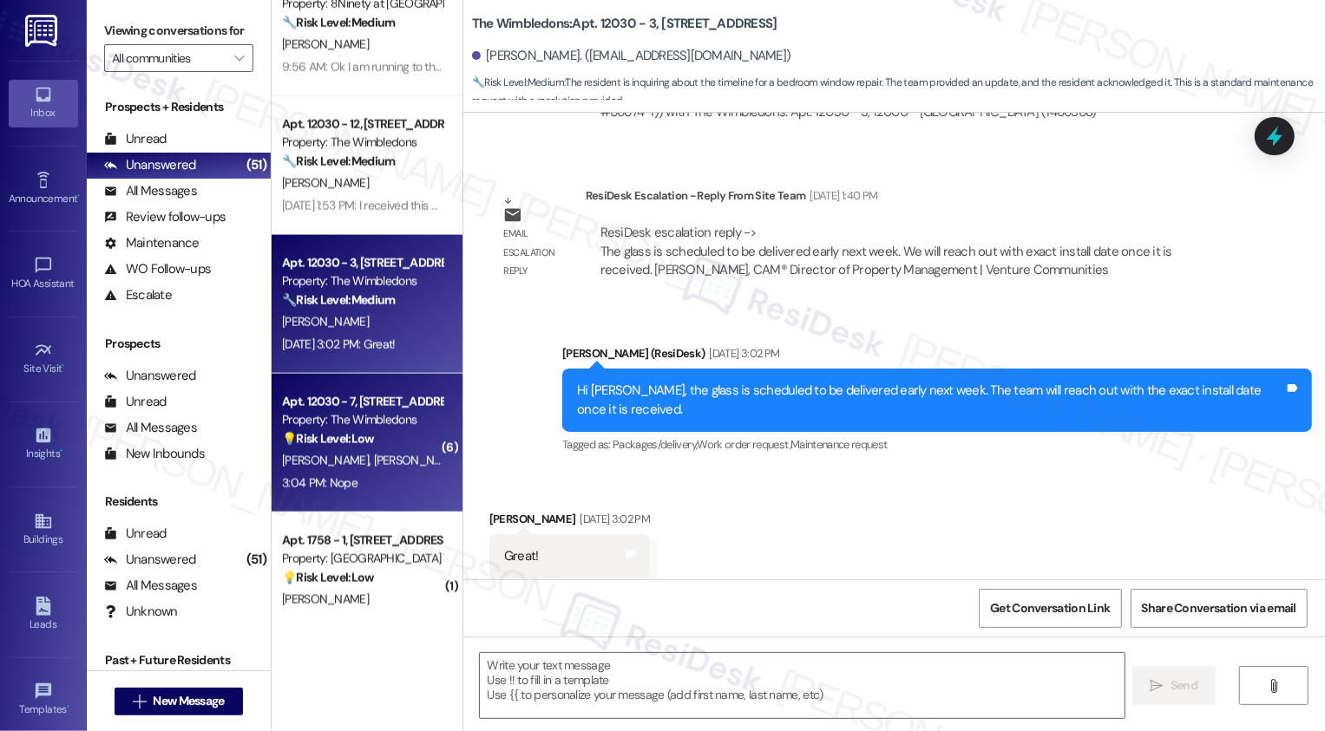
click at [356, 447] on strong "💡 Risk Level: Low" at bounding box center [328, 439] width 92 height 16
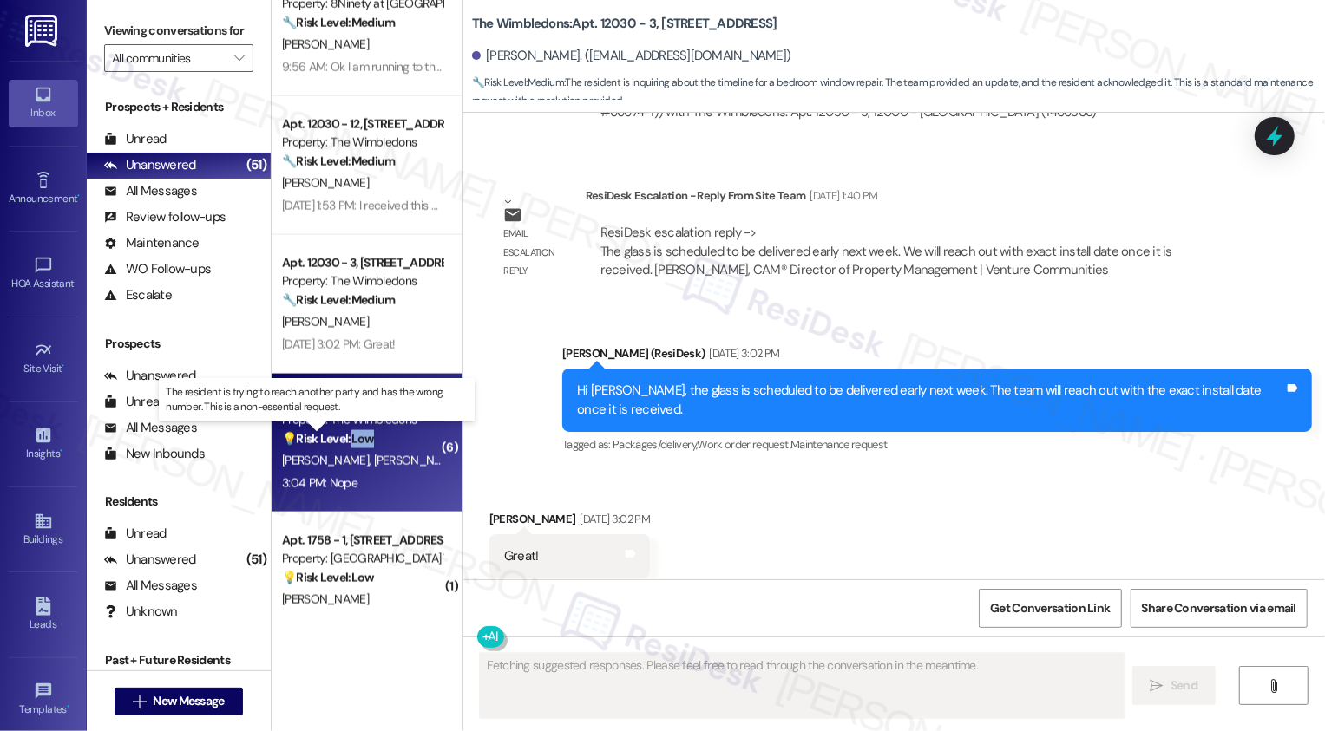
click at [356, 447] on strong "💡 Risk Level: Low" at bounding box center [328, 439] width 92 height 16
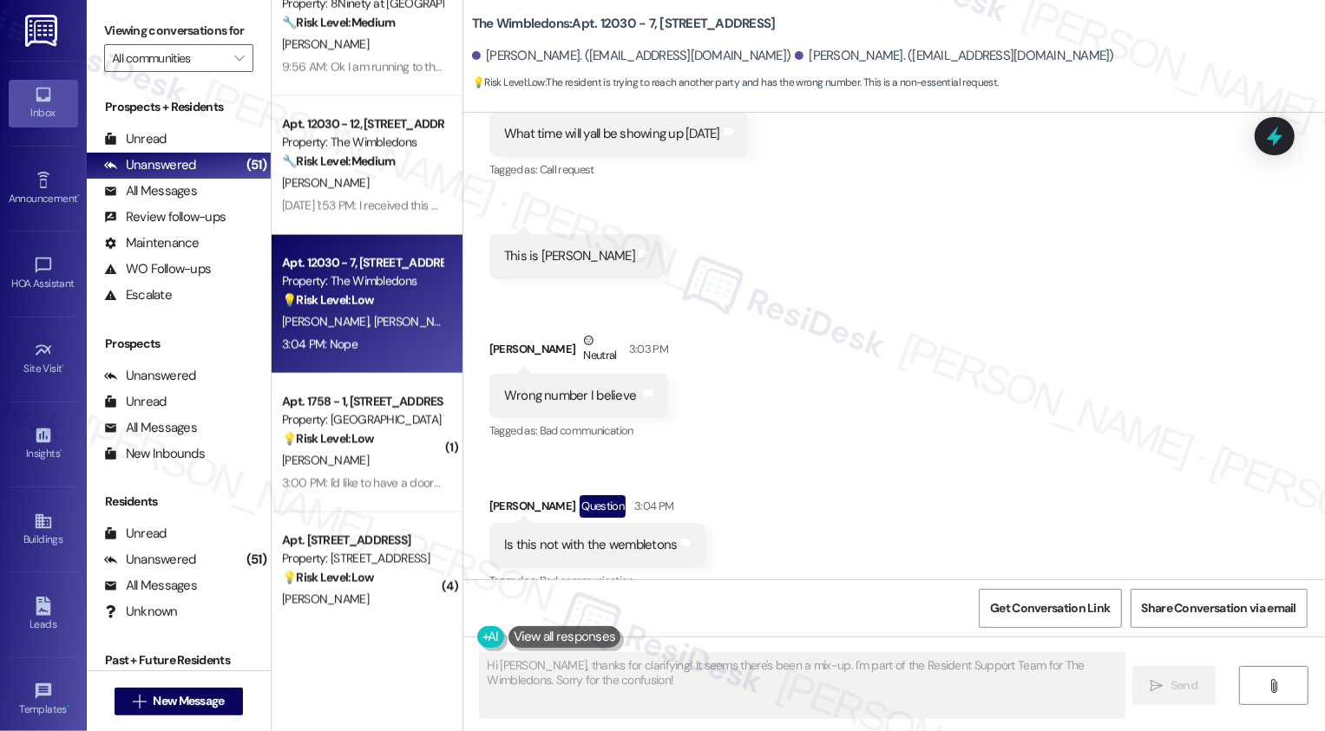
scroll to position [444, 0]
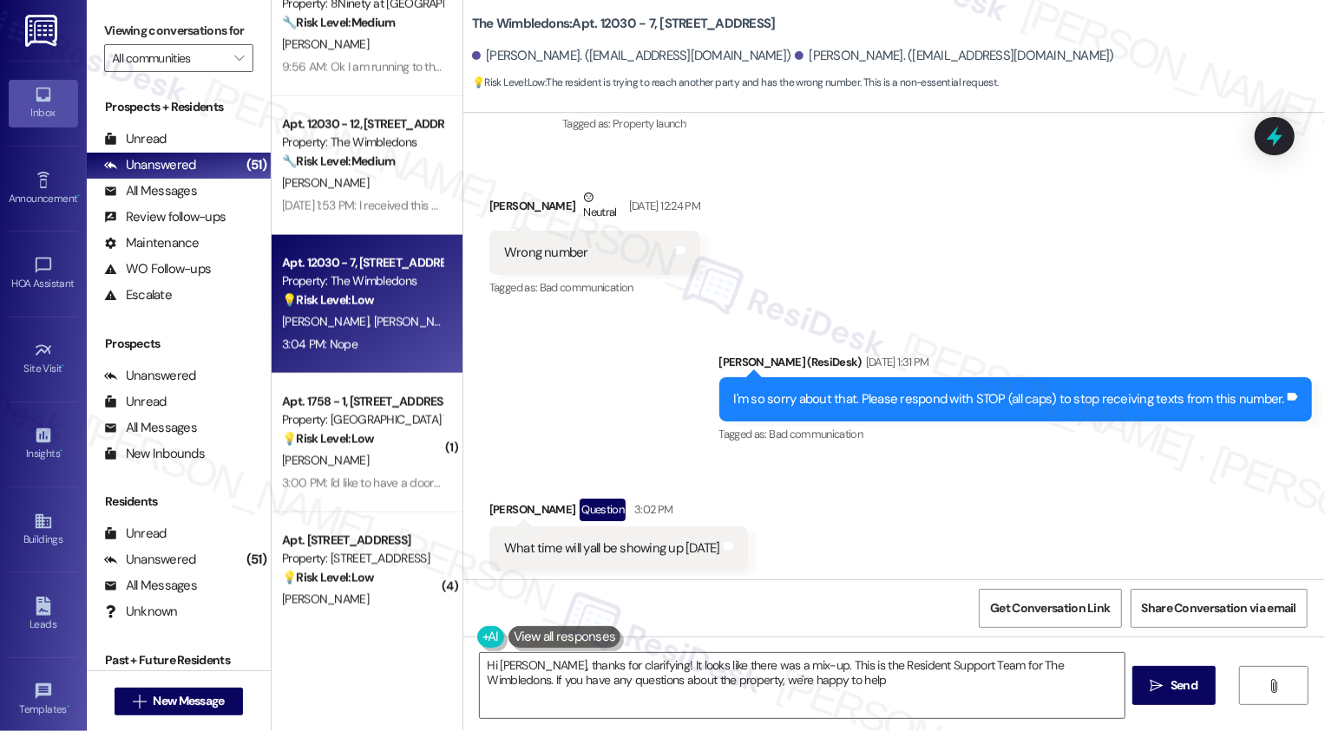
type textarea "Hi Josh, thanks for clarifying! It looks like there was a mix-up. This is the R…"
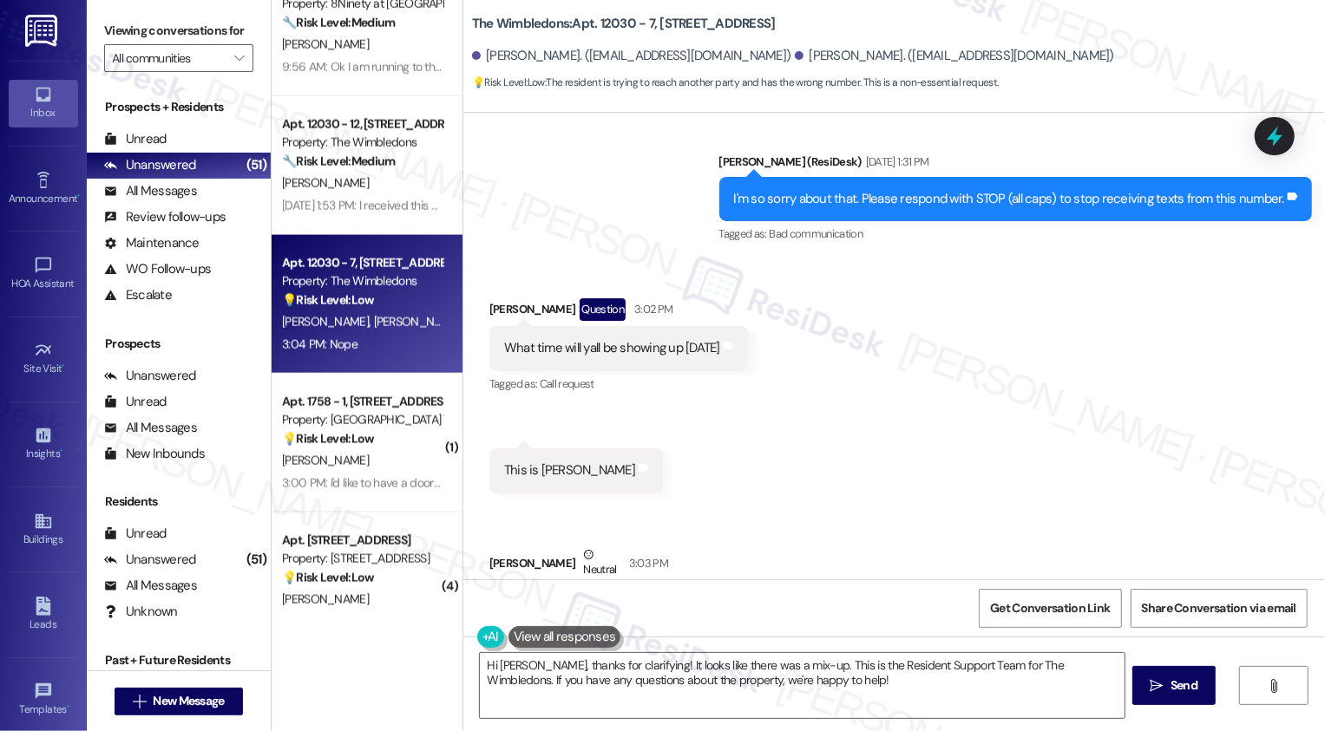
scroll to position [483, 0]
drag, startPoint x: 465, startPoint y: 11, endPoint x: 515, endPoint y: 32, distance: 53.7
click at [515, 32] on b "The Wimbledons: Apt. 12030 - 7, 12000 - 12160 Lawnview Avenue" at bounding box center [624, 24] width 304 height 18
click at [487, 26] on b "The Wimbledons: Apt. 12030 - 7, 12000 - 12160 Lawnview Avenue" at bounding box center [624, 24] width 304 height 18
drag, startPoint x: 462, startPoint y: 12, endPoint x: 529, endPoint y: 28, distance: 69.5
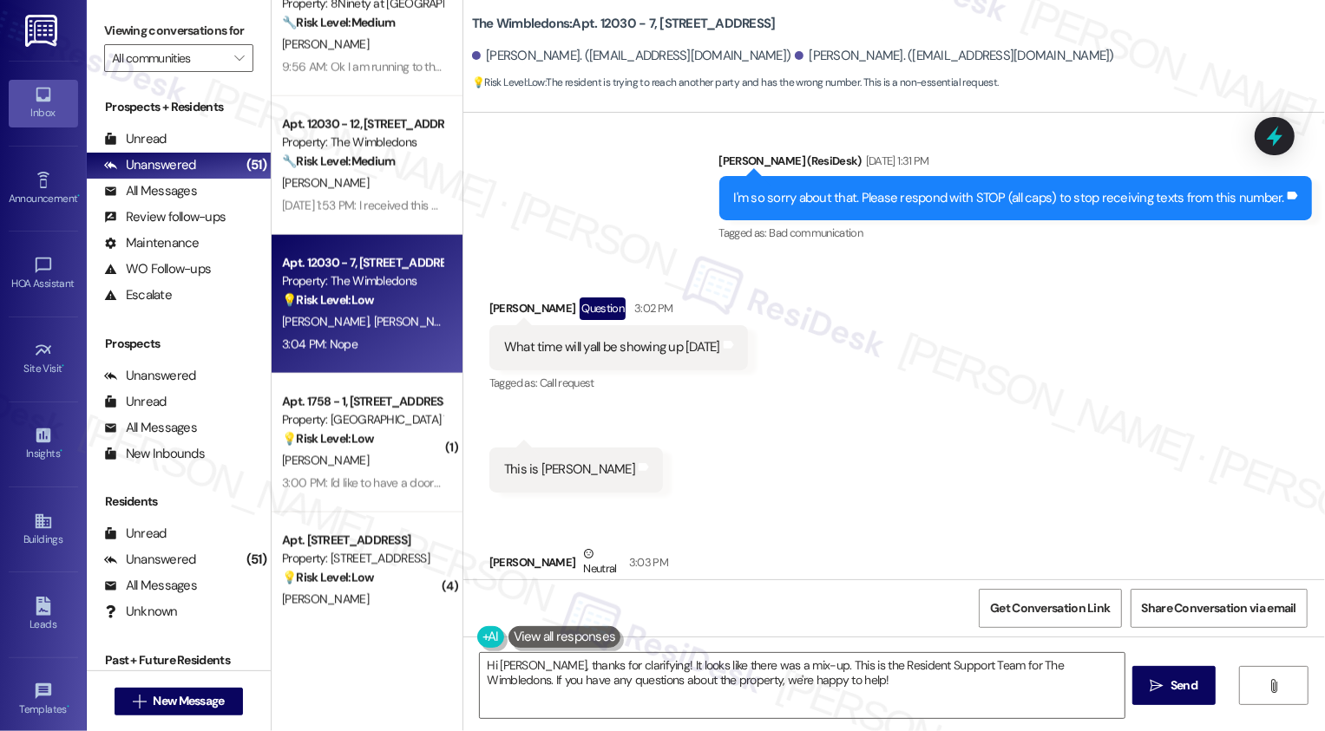
click at [529, 28] on b "The Wimbledons: Apt. 12030 - 7, 12000 - 12160 Lawnview Avenue" at bounding box center [624, 24] width 304 height 18
copy b "The Wimbledons: Apt. 12030 - 7, 12000 - 12160 Lawnview Avenue"
click at [560, 26] on b "The Wimbledons: Apt. 12030 - 7, 12000 - 12160 Lawnview Avenue" at bounding box center [624, 24] width 304 height 18
drag, startPoint x: 476, startPoint y: 307, endPoint x: 556, endPoint y: 307, distance: 79.8
click at [556, 307] on div "Received via SMS Joshua Jackson Question 3:02 PM What time will yall be showing…" at bounding box center [618, 347] width 285 height 124
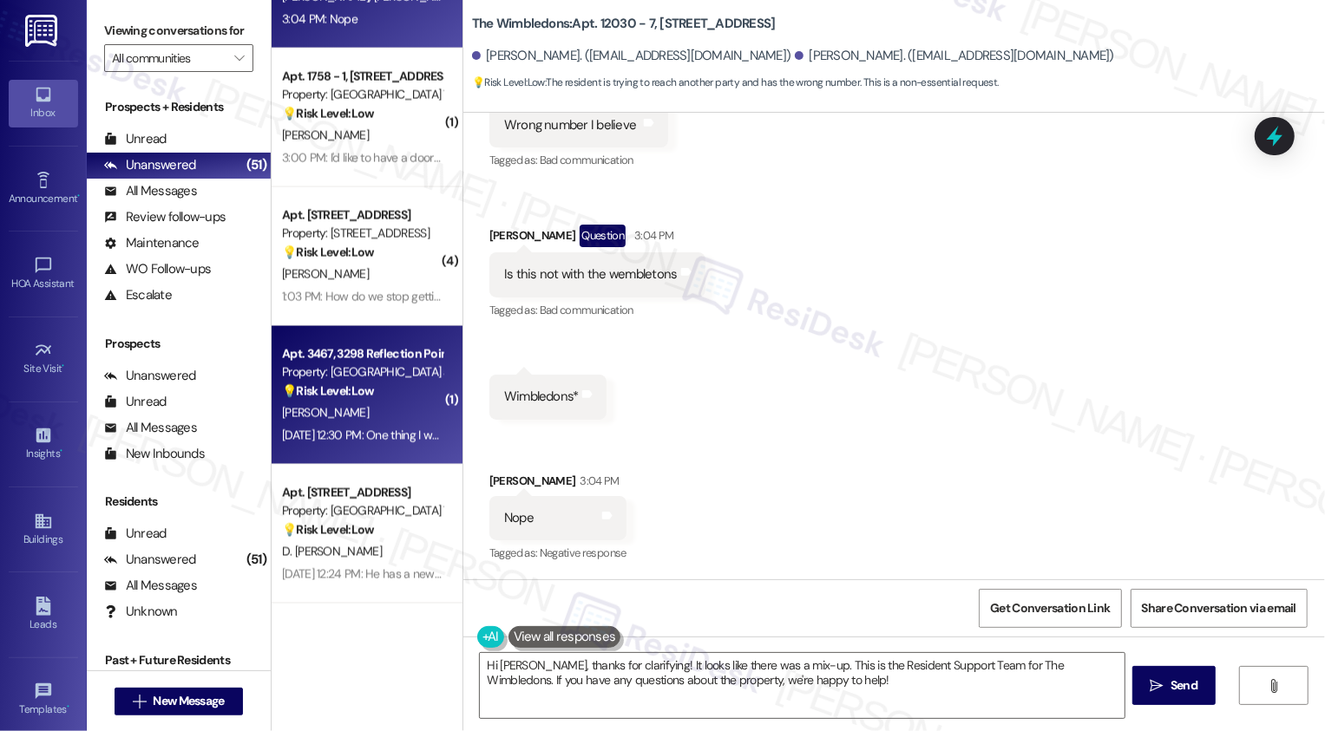
scroll to position [2134, 0]
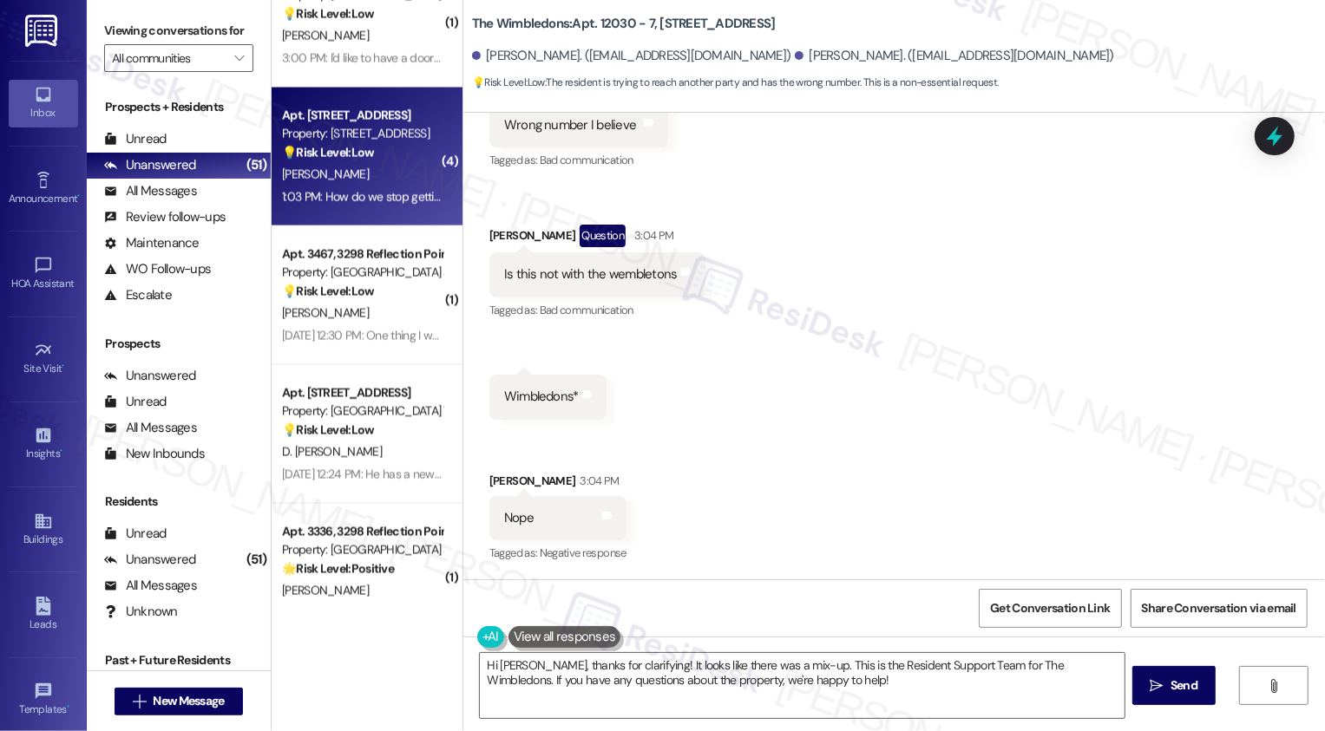
click at [348, 202] on div "1:03 PM: How do we stop getting our Amazon package delivered to the locker inst…" at bounding box center [534, 197] width 505 height 16
type textarea "Hi Josh, thanks for clarifying! It seems there's been a mix-up. I'm part of the…"
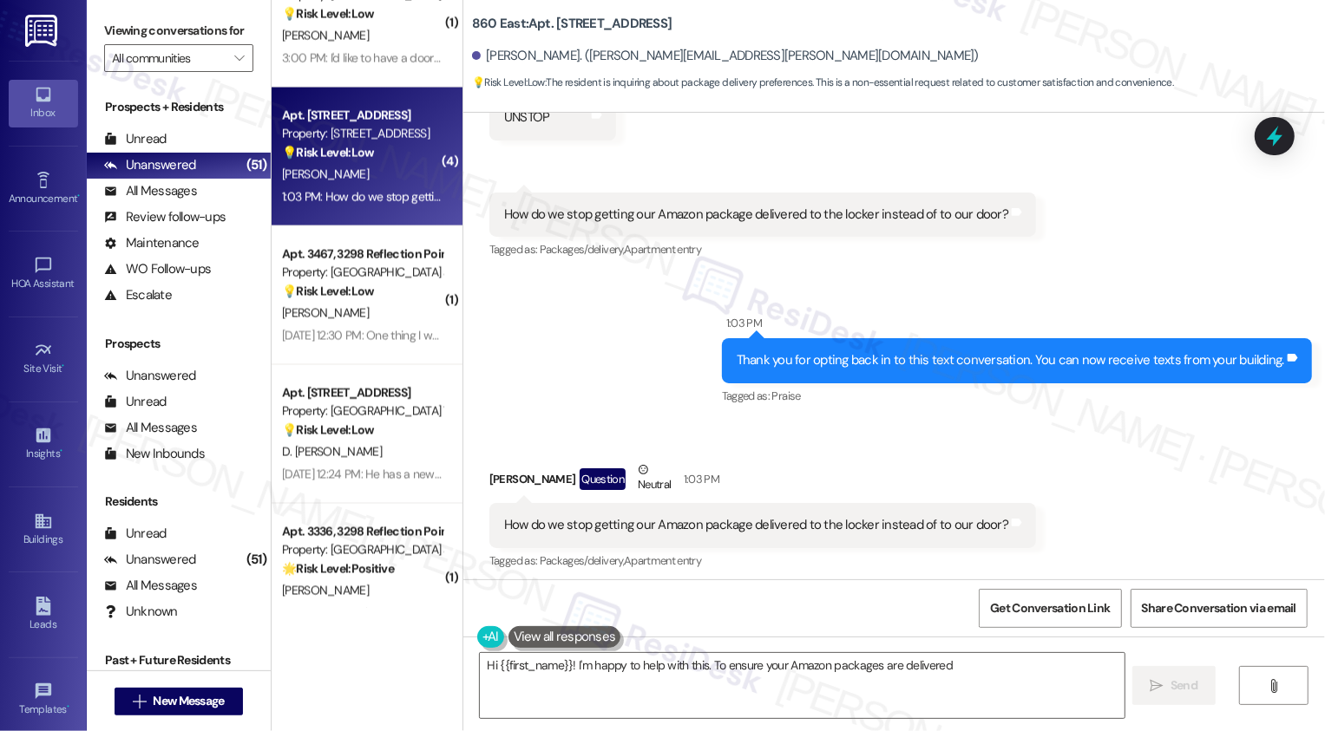
scroll to position [324, 0]
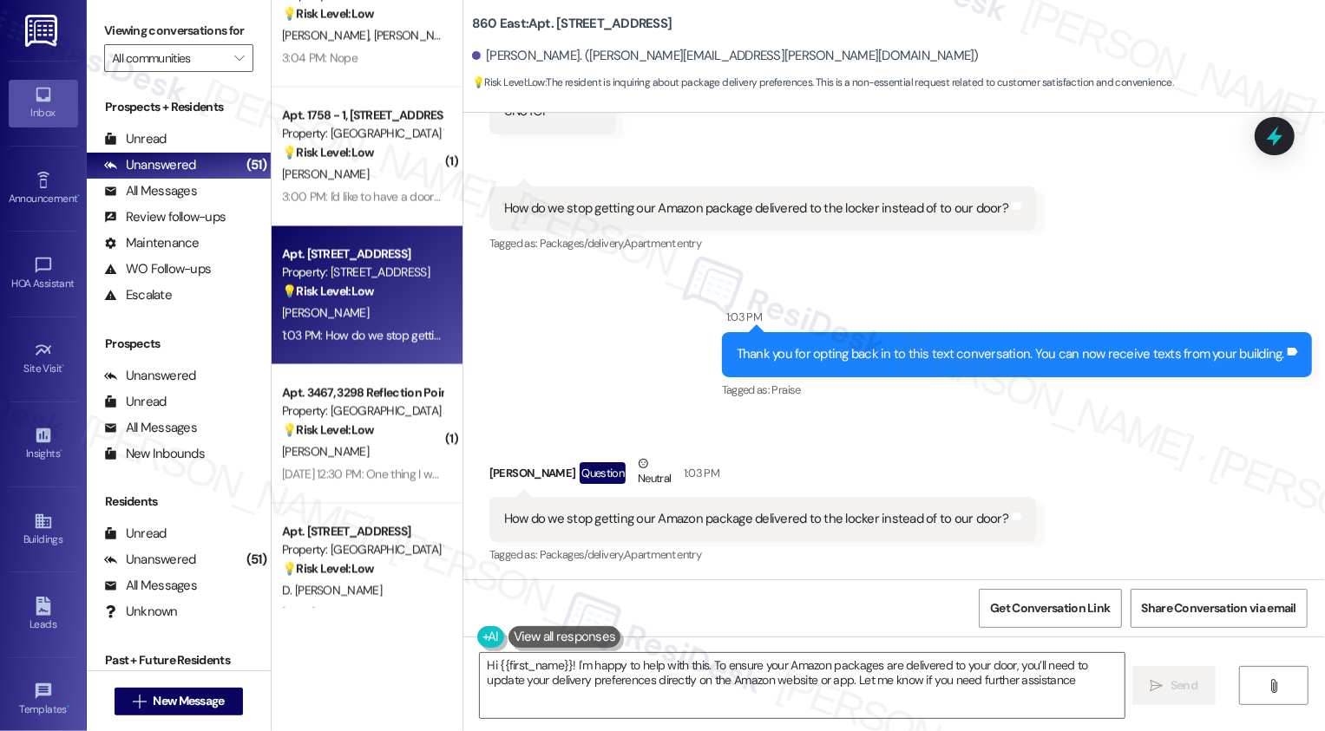
type textarea "Hi {{first_name}}! I'm happy to help with this. To ensure your Amazon packages …"
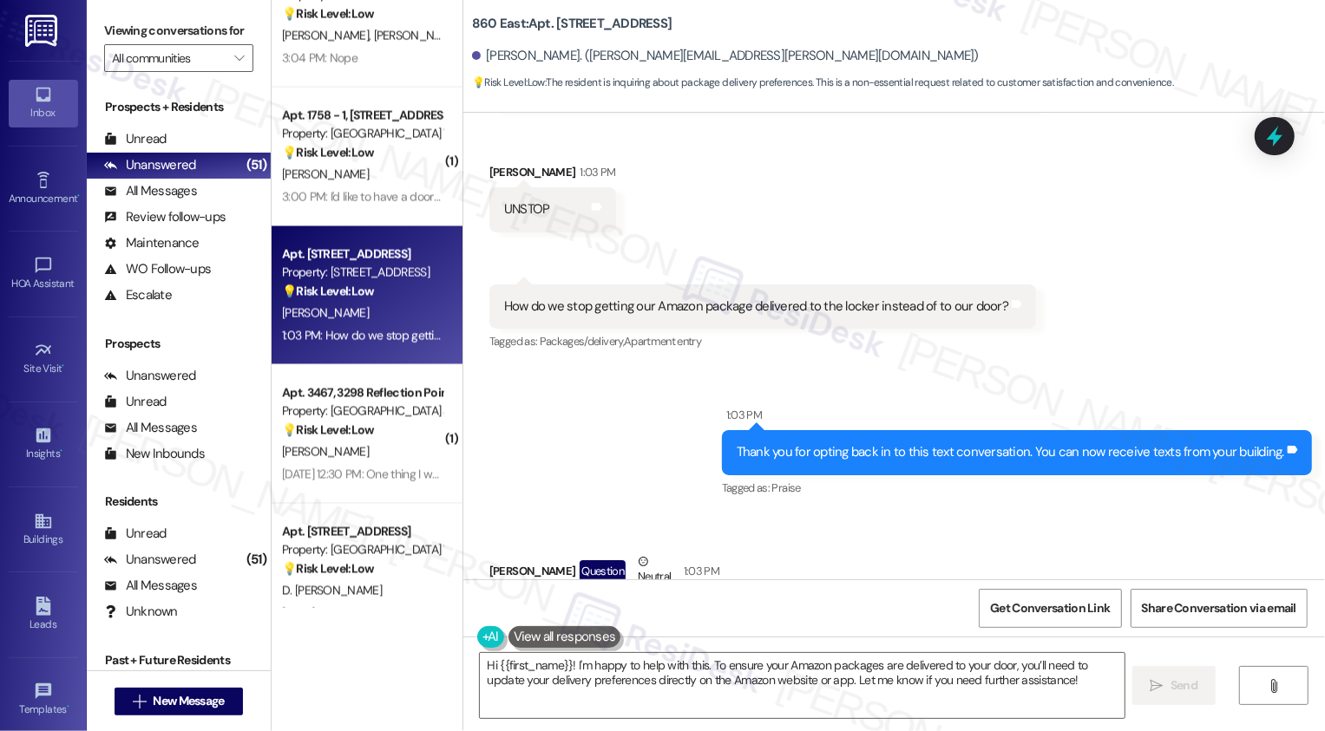
scroll to position [324, 0]
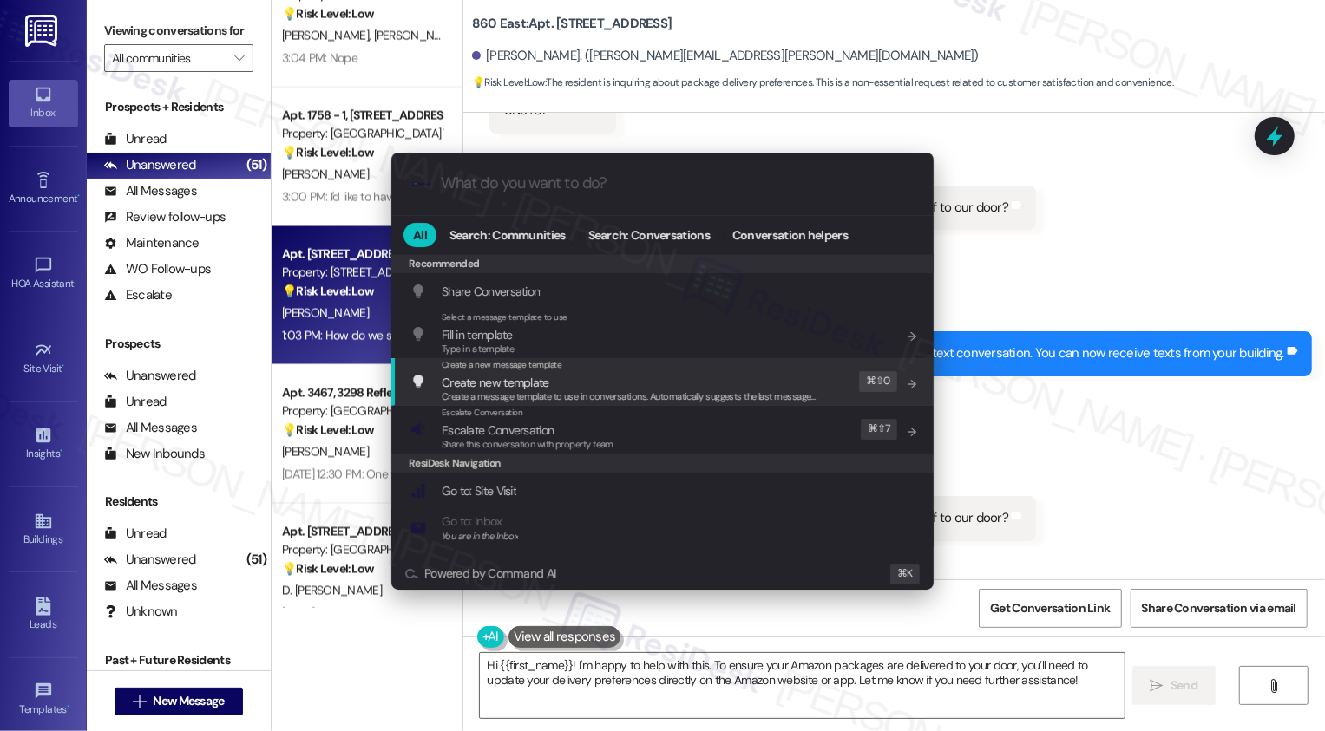
click at [1137, 415] on div ".cls-1{fill:#0a055f;}.cls-2{fill:#0cc4c4;} resideskLogoBlueOrange All Search: C…" at bounding box center [662, 365] width 1325 height 731
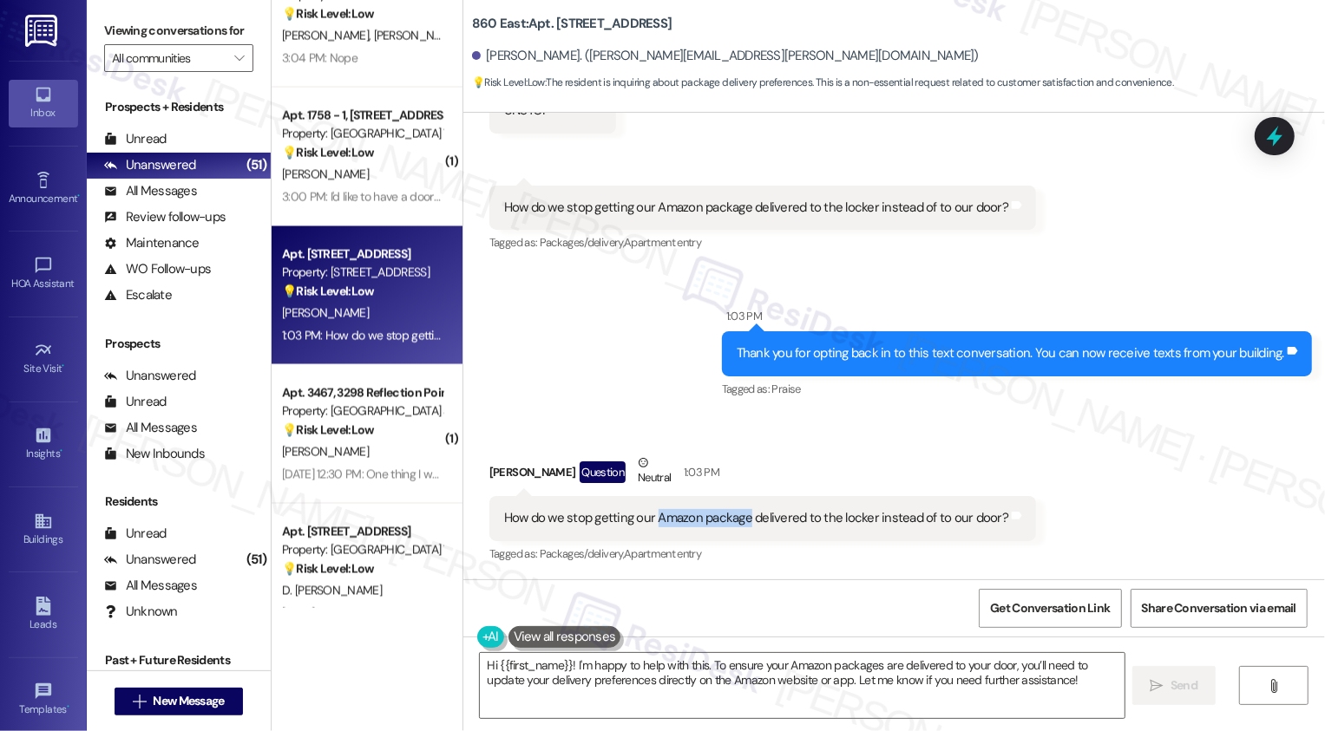
drag, startPoint x: 644, startPoint y: 517, endPoint x: 738, endPoint y: 518, distance: 94.6
click at [738, 518] on div "How do we stop getting our Amazon package delivered to the locker instead of to…" at bounding box center [756, 518] width 504 height 18
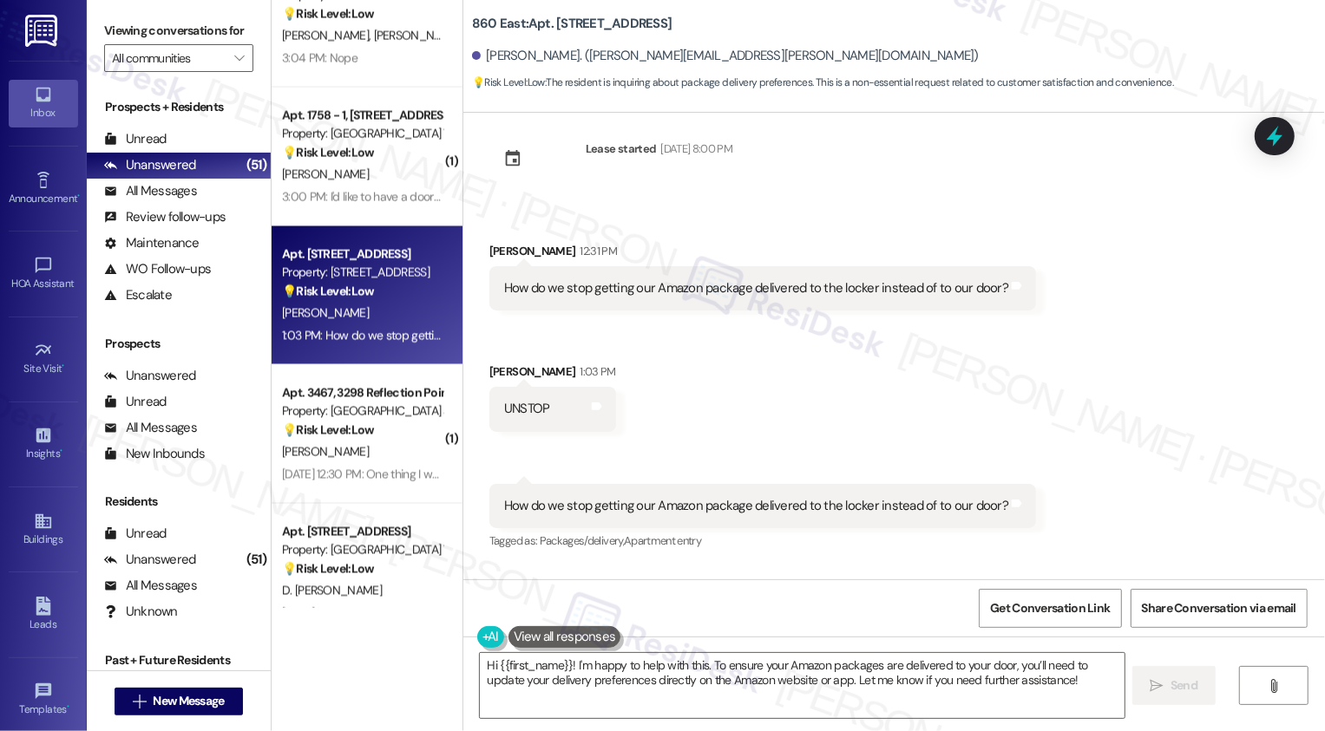
scroll to position [0, 0]
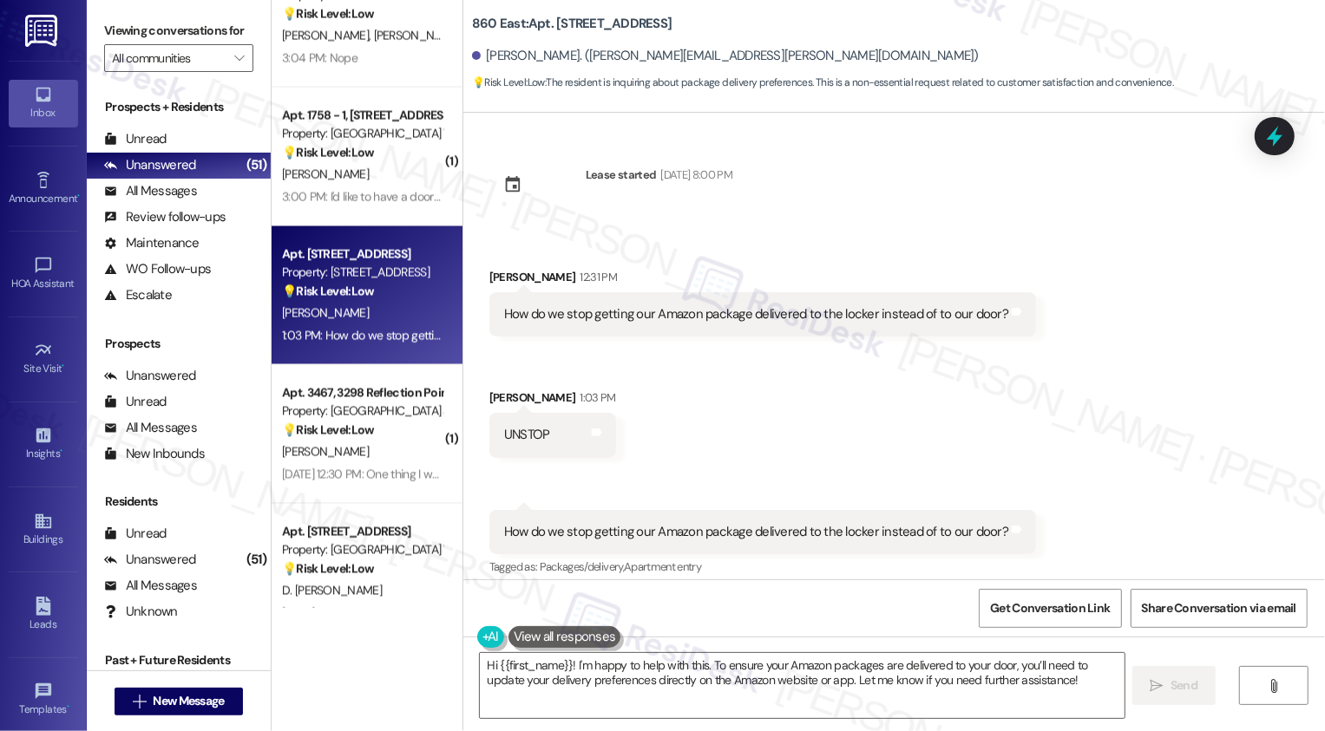
click at [731, 405] on div "Received via SMS Natalie Martinez 12:31 PM How do we stop getting our Amazon pa…" at bounding box center [894, 411] width 862 height 364
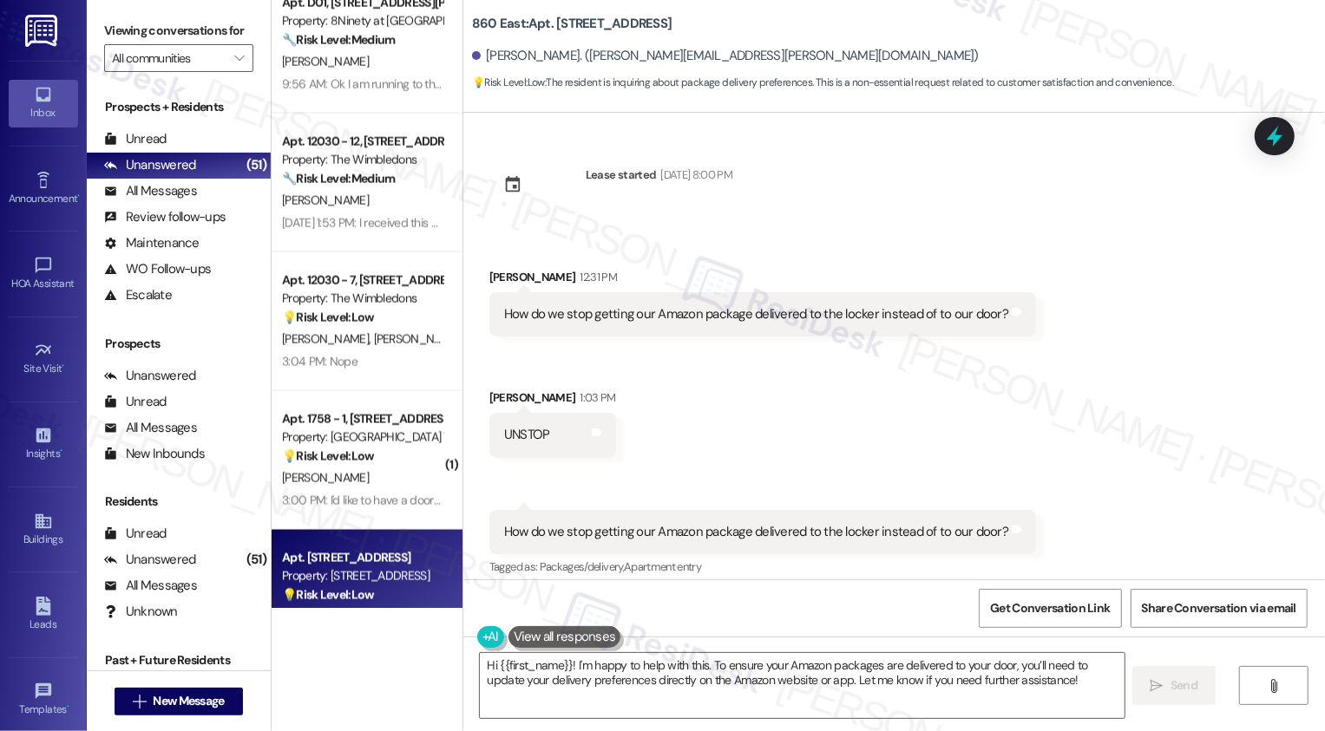
scroll to position [1787, 0]
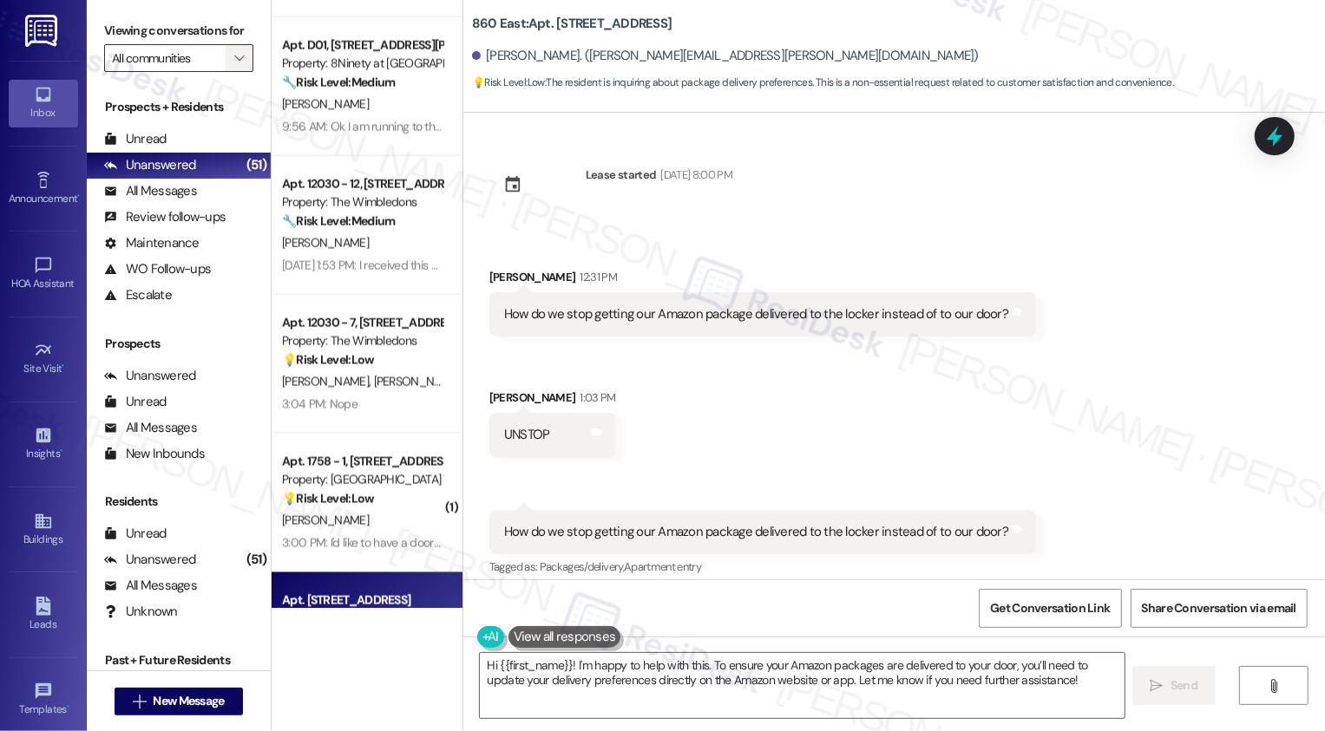
click at [231, 72] on span "" at bounding box center [239, 58] width 16 height 28
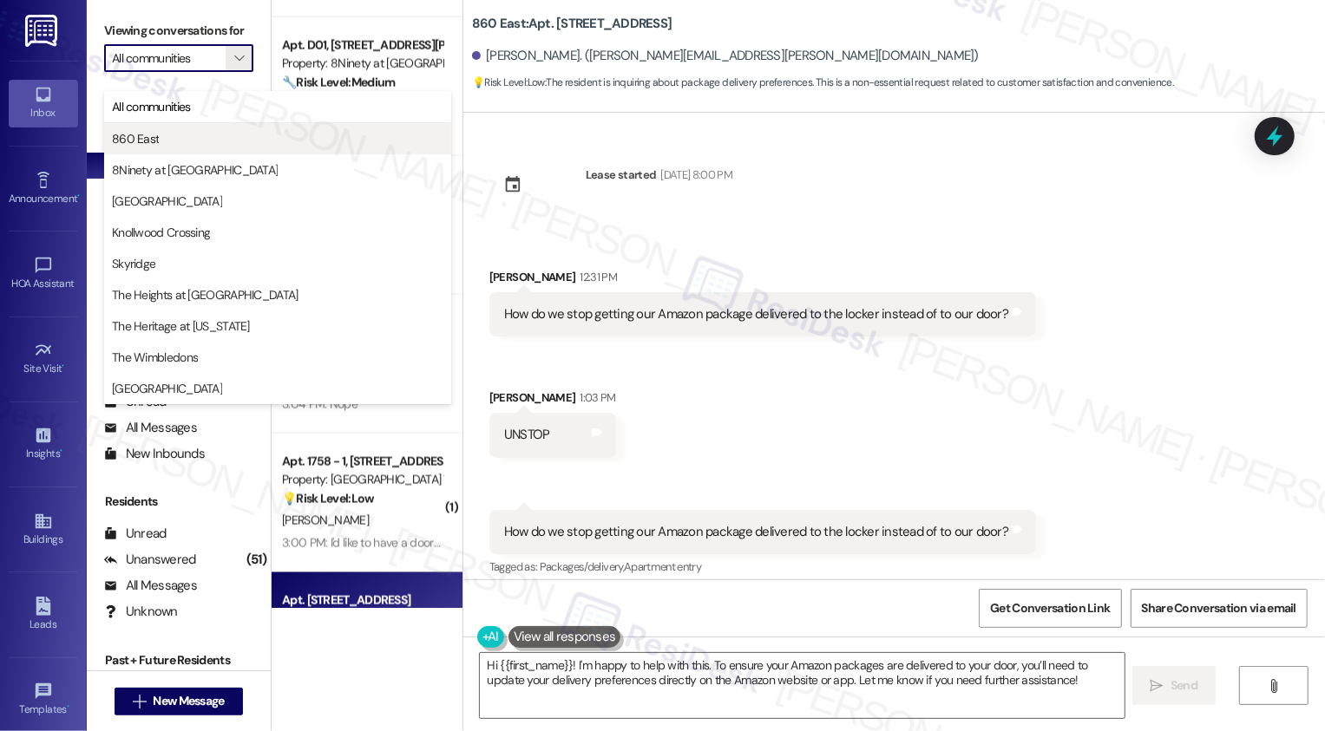
click at [185, 145] on span "860 East" at bounding box center [277, 138] width 331 height 17
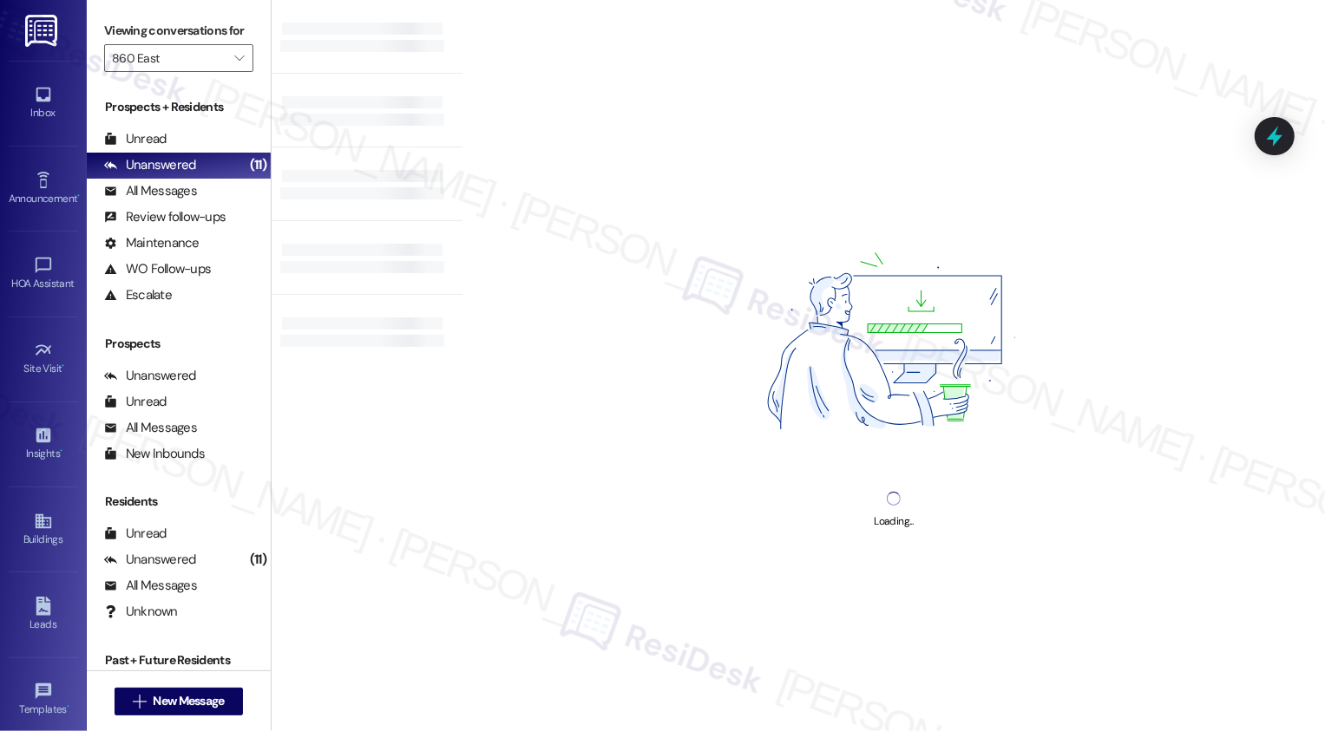
type input "860 East"
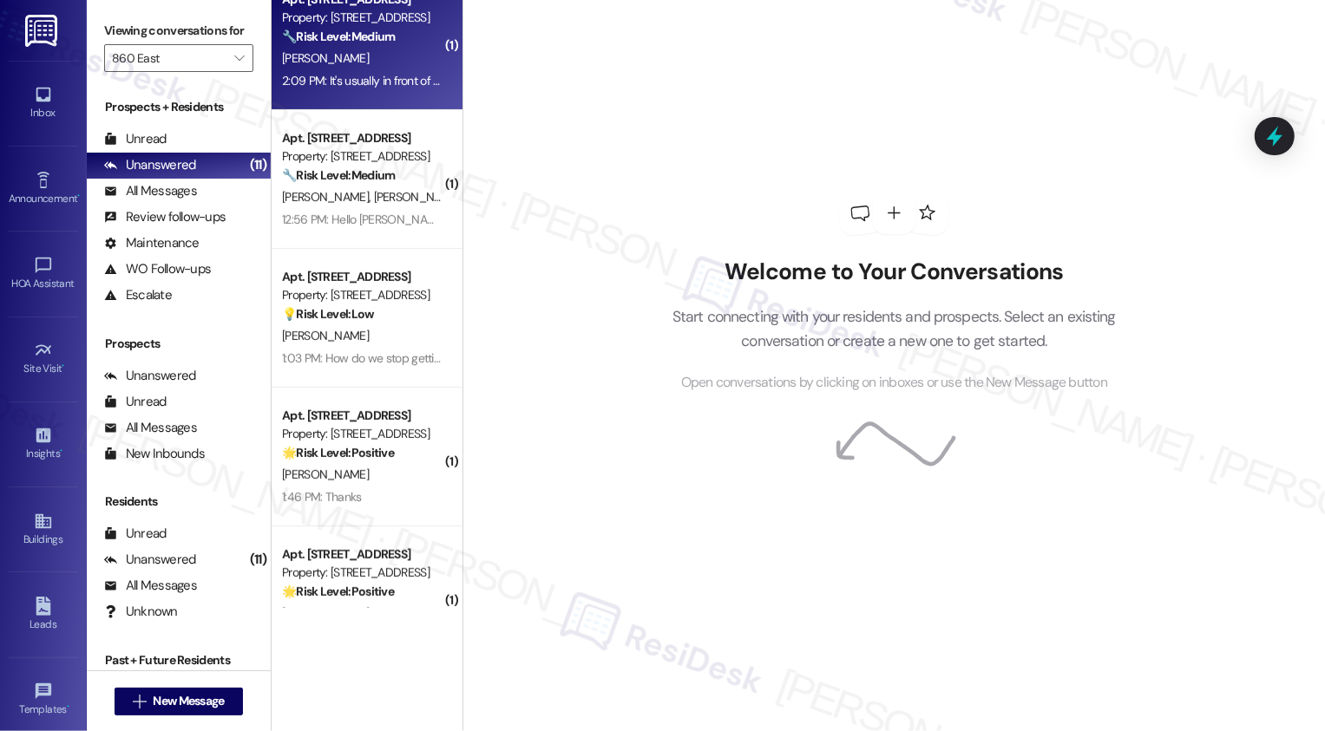
scroll to position [514, 0]
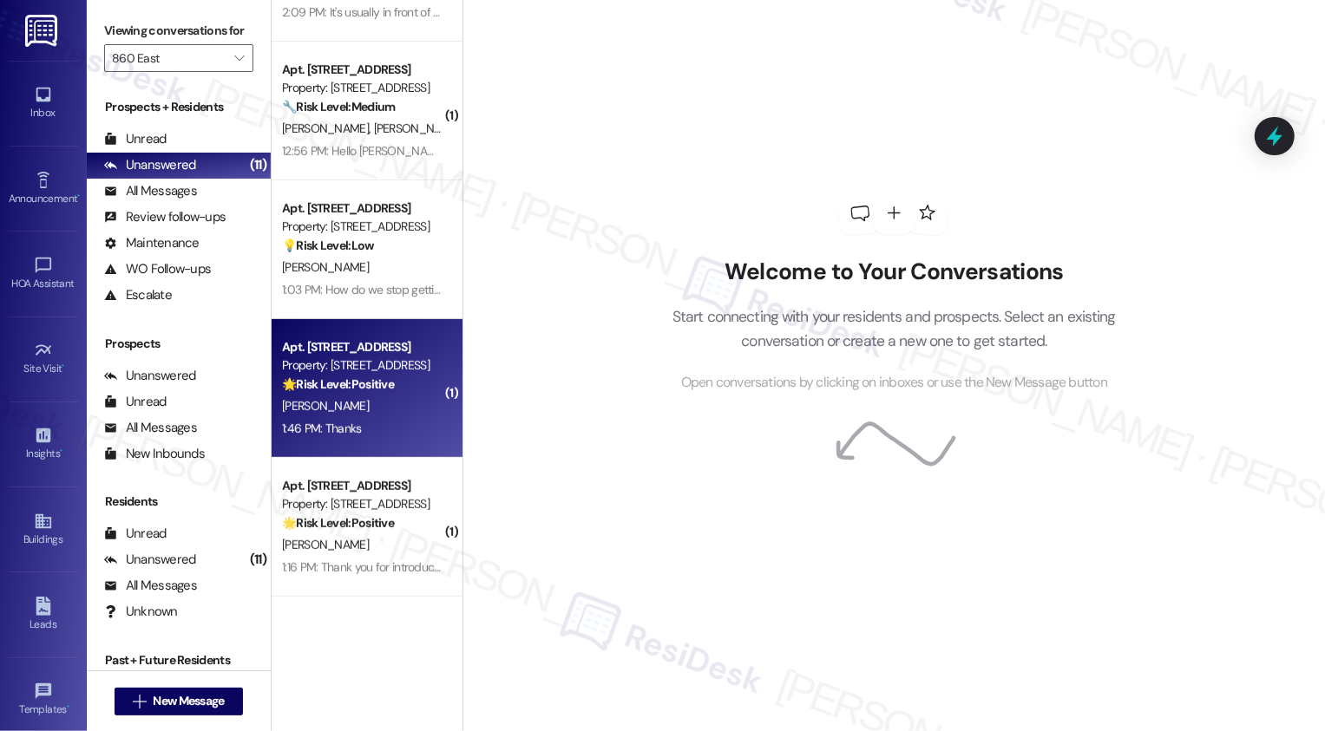
click at [369, 364] on div "Property: [STREET_ADDRESS]" at bounding box center [362, 366] width 161 height 18
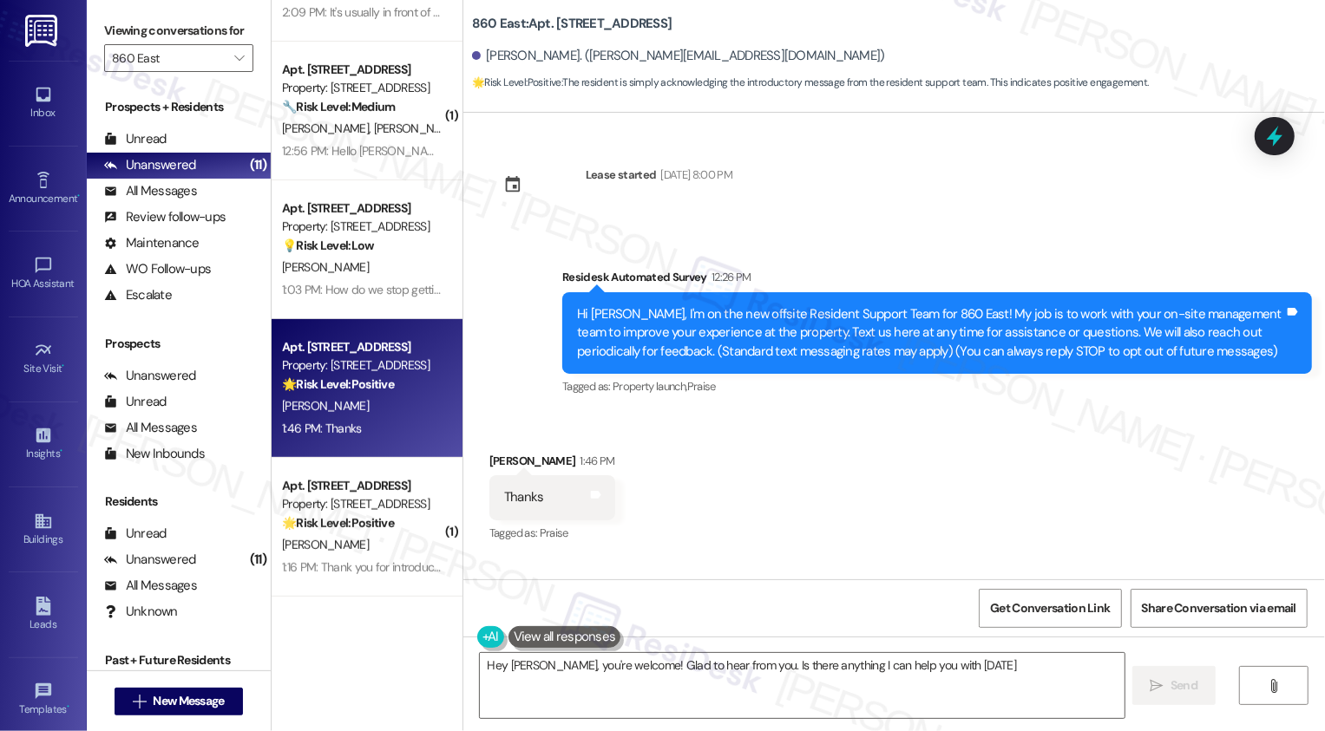
type textarea "Hey Timothy, you're welcome! Glad to hear from you. Is there anything I can hel…"
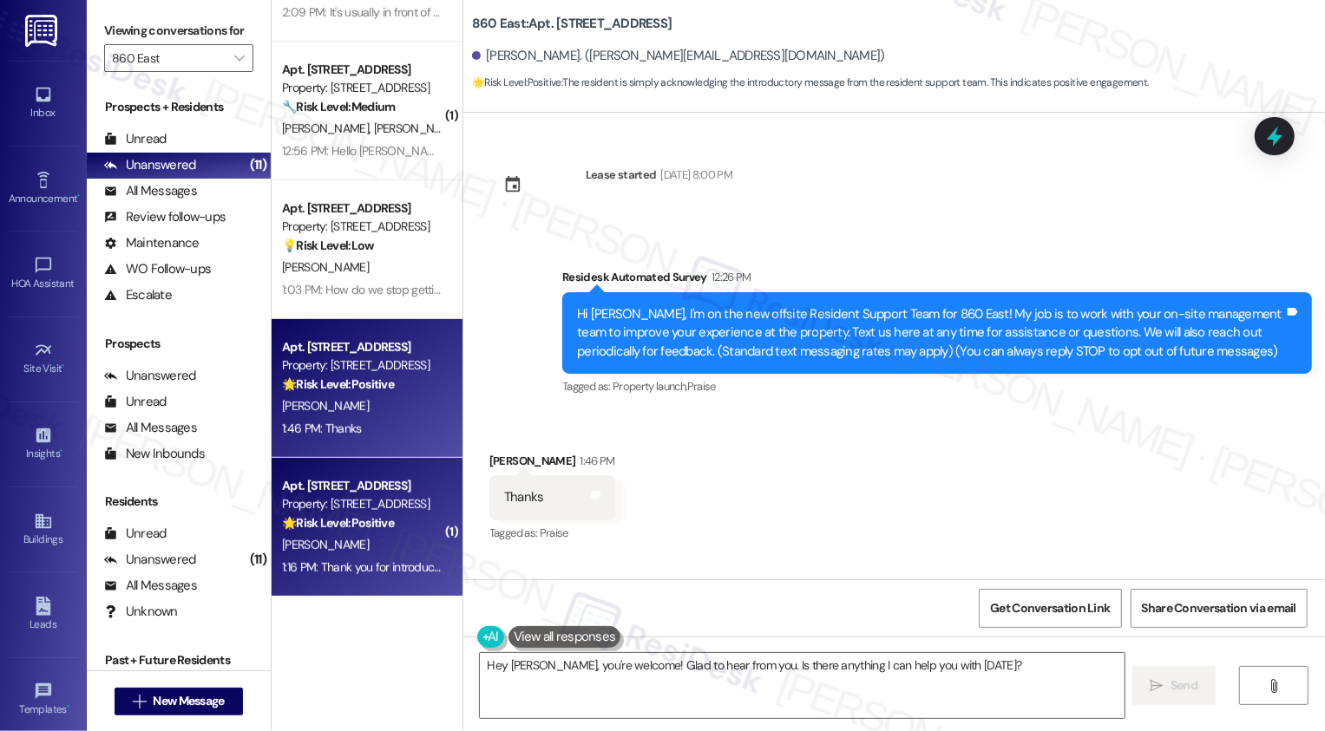
click at [385, 515] on div "🌟 Risk Level: Positive The resident is simply acknowledging the introduction of…" at bounding box center [362, 524] width 161 height 18
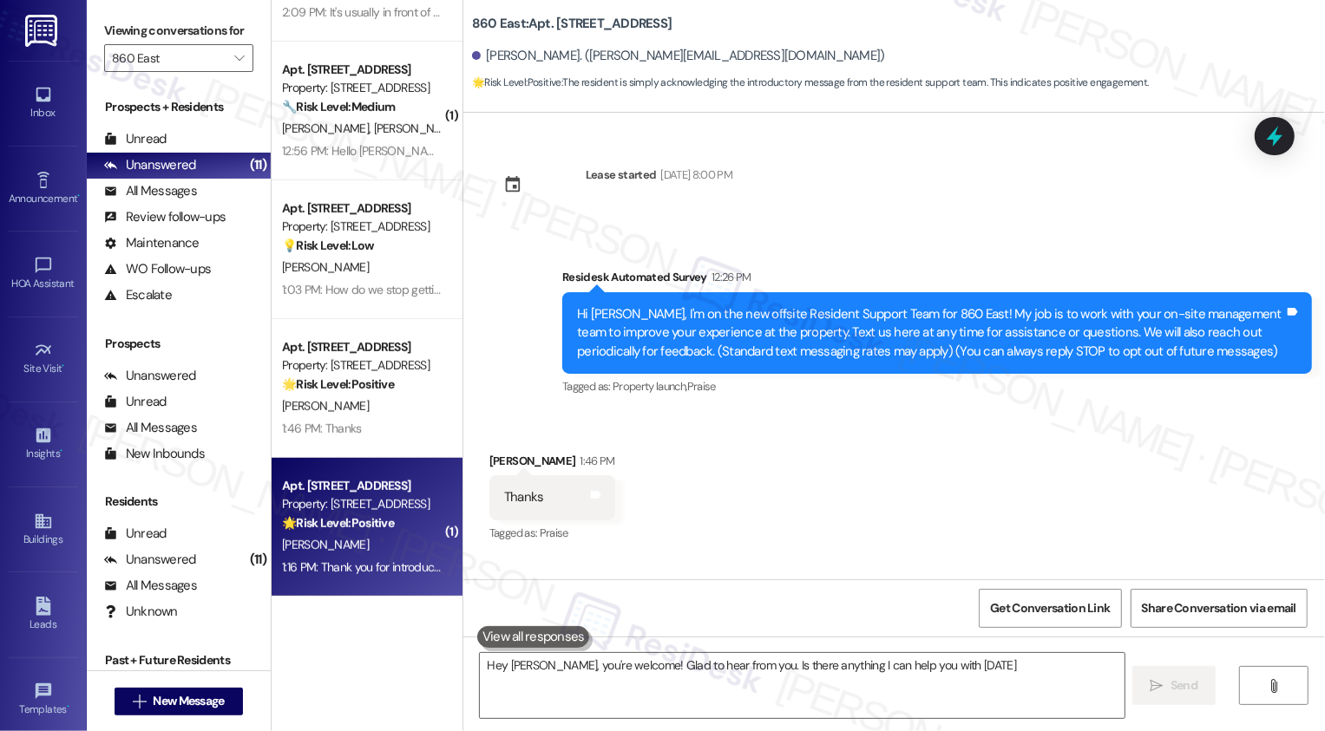
type textarea "Hey Timothy, you're welcome! Glad to hear from you. Is there anything I can hel…"
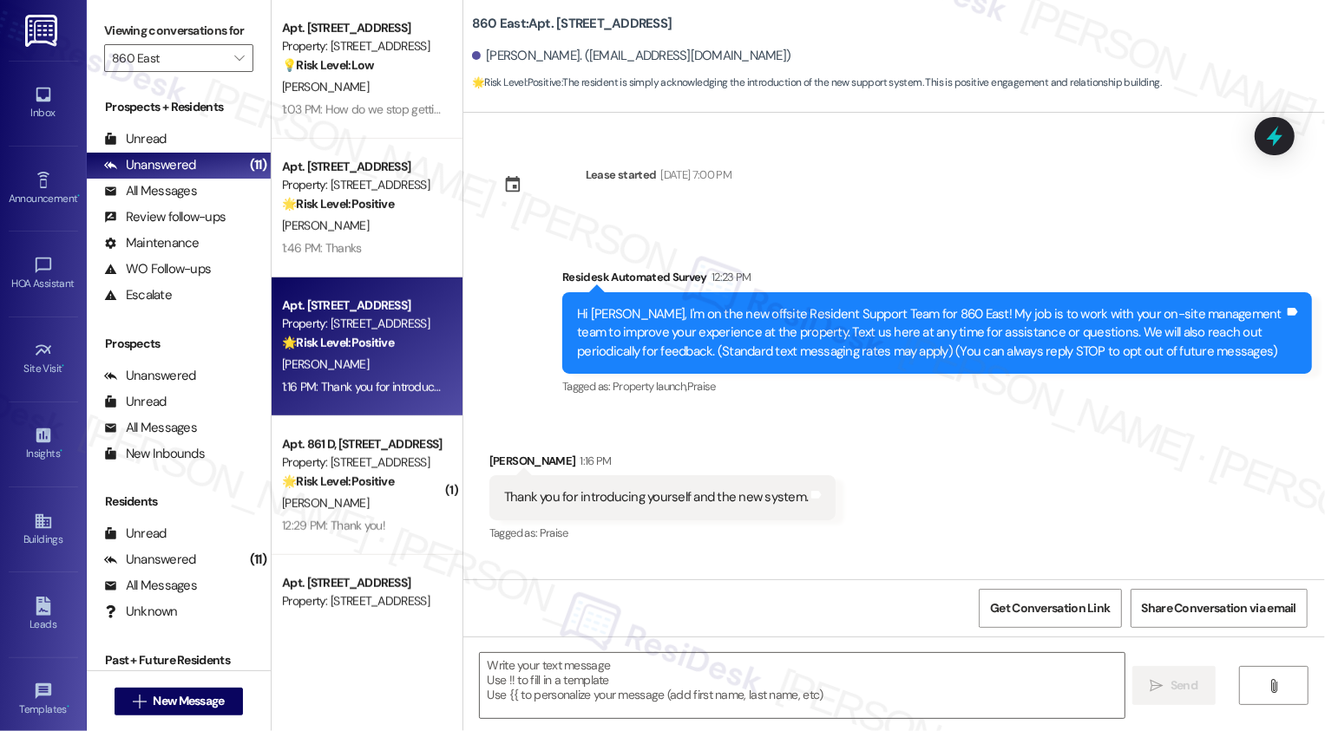
scroll to position [919, 0]
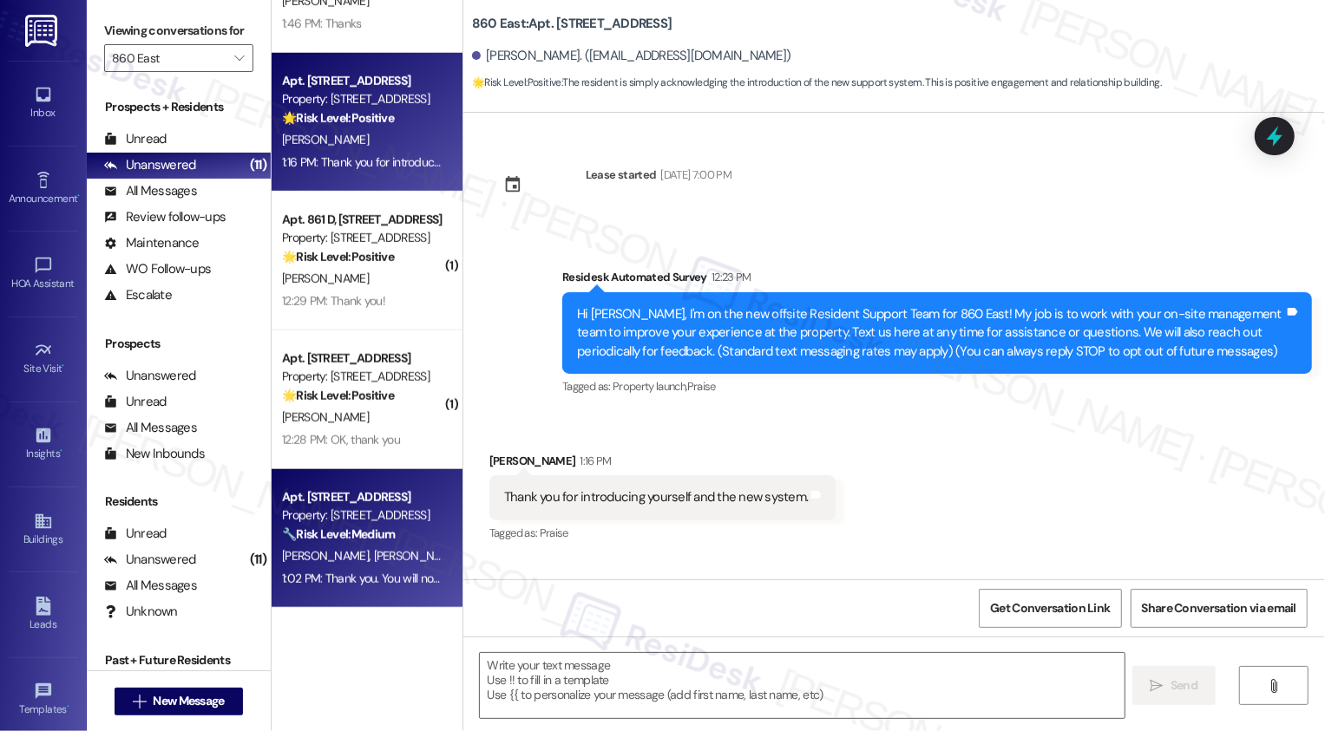
click at [369, 514] on div "Property: [STREET_ADDRESS]" at bounding box center [362, 516] width 161 height 18
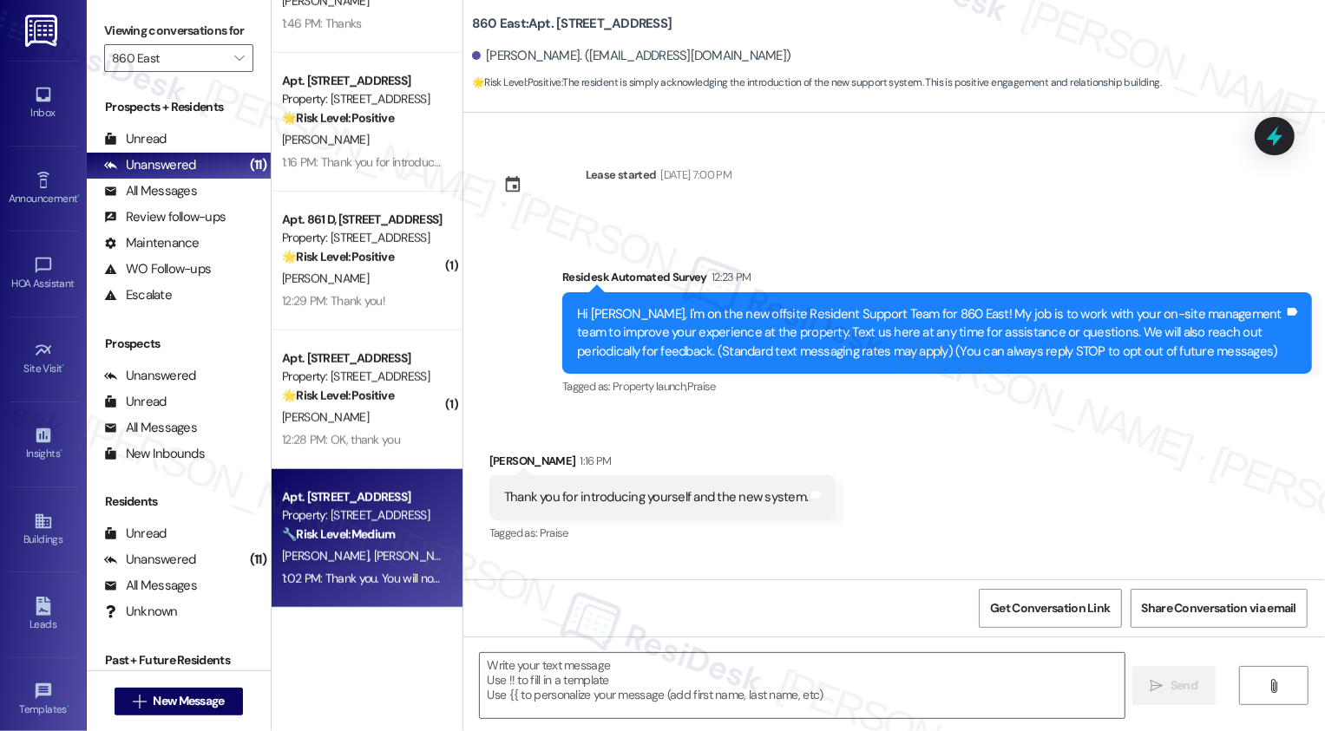
type textarea "Fetching suggested responses. Please feel free to read through the conversation…"
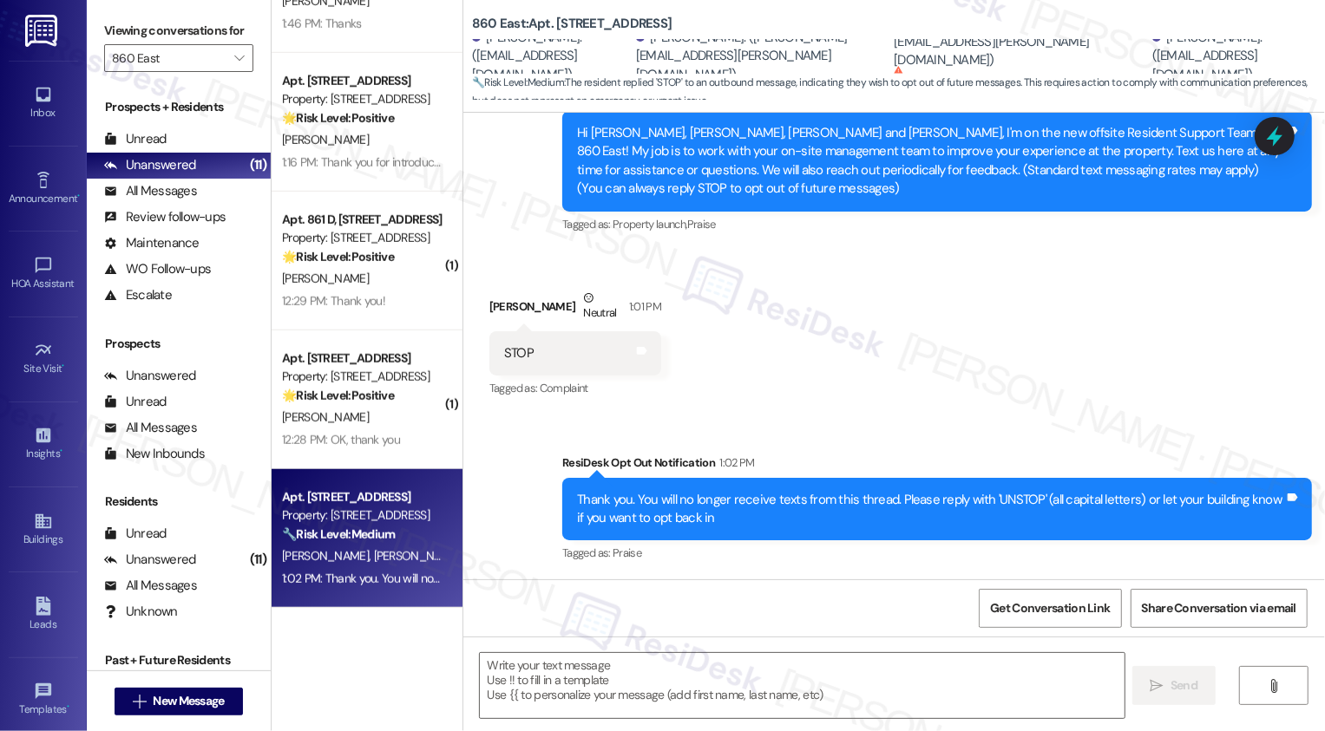
scroll to position [0, 0]
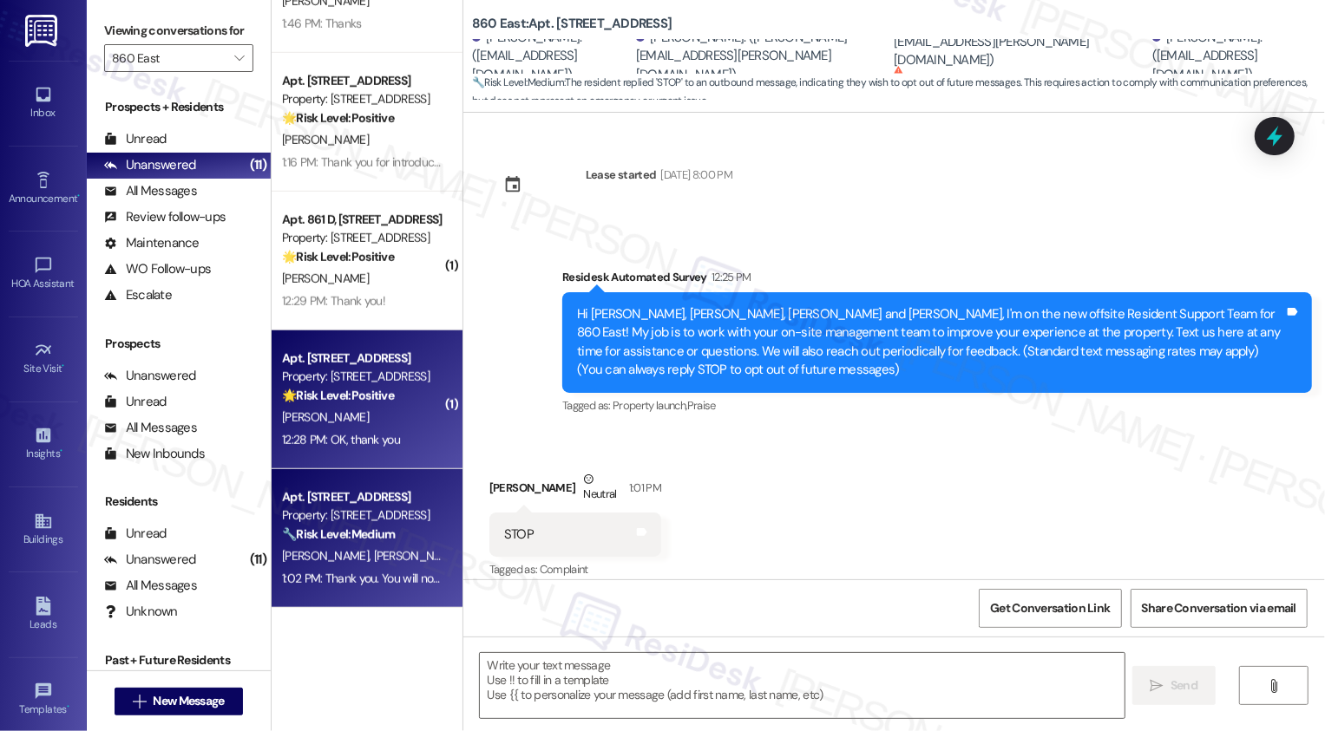
click at [387, 436] on div "12:28 PM: OK, thank you 12:28 PM: OK, thank you" at bounding box center [362, 440] width 164 height 22
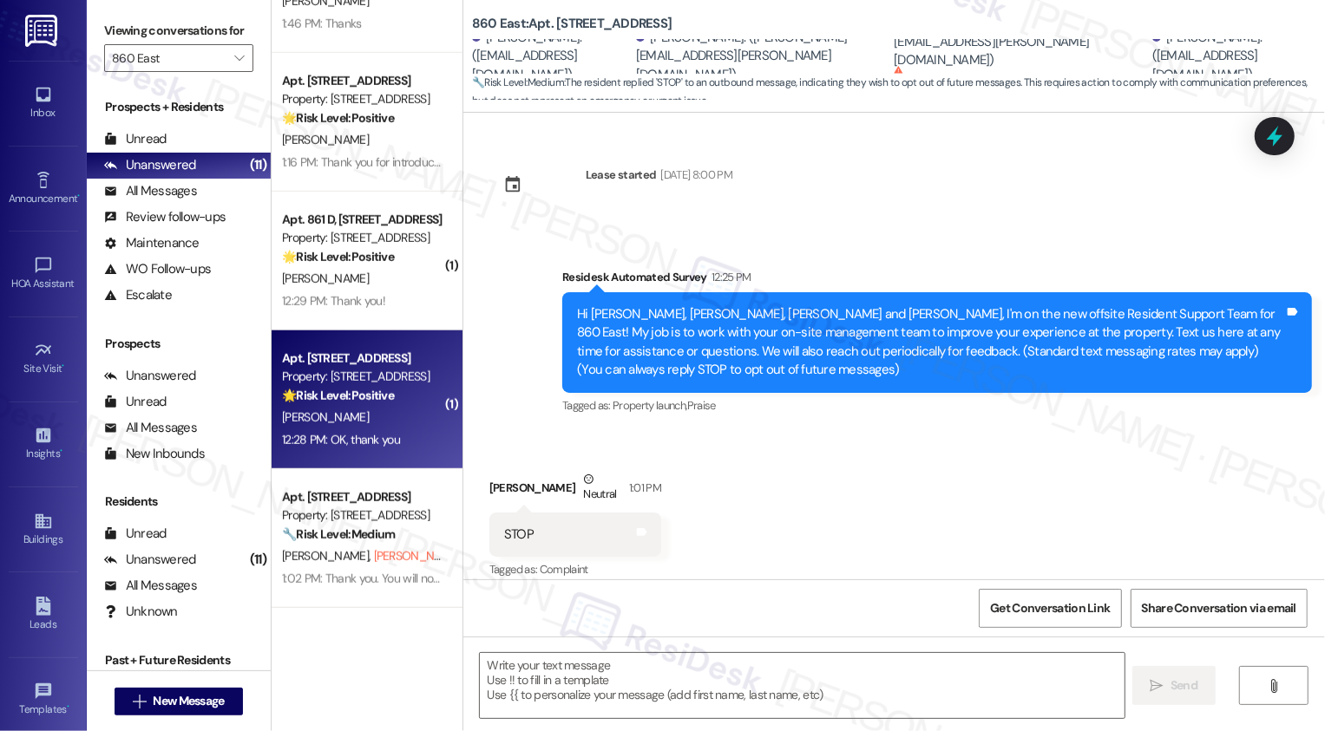
type textarea "Fetching suggested responses. Please feel free to read through the conversation…"
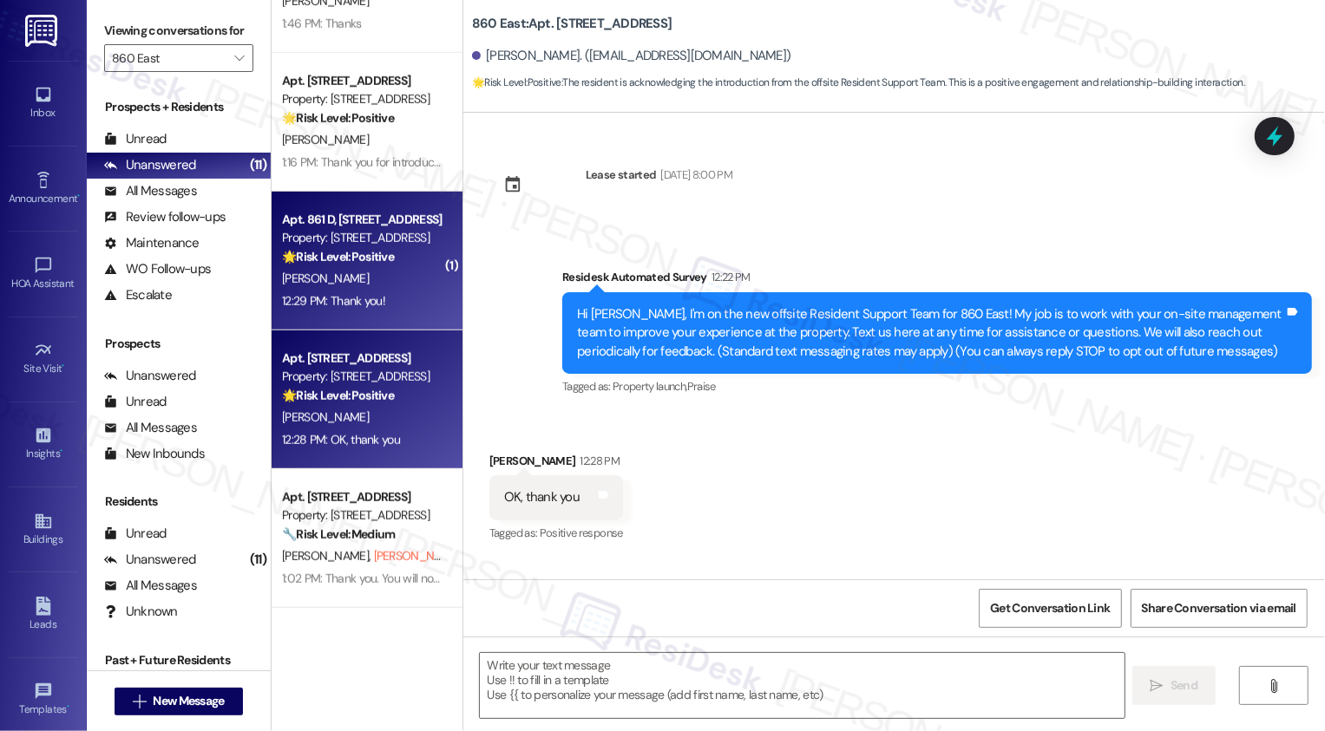
click at [410, 279] on div "J. Staudenbaur" at bounding box center [362, 279] width 164 height 22
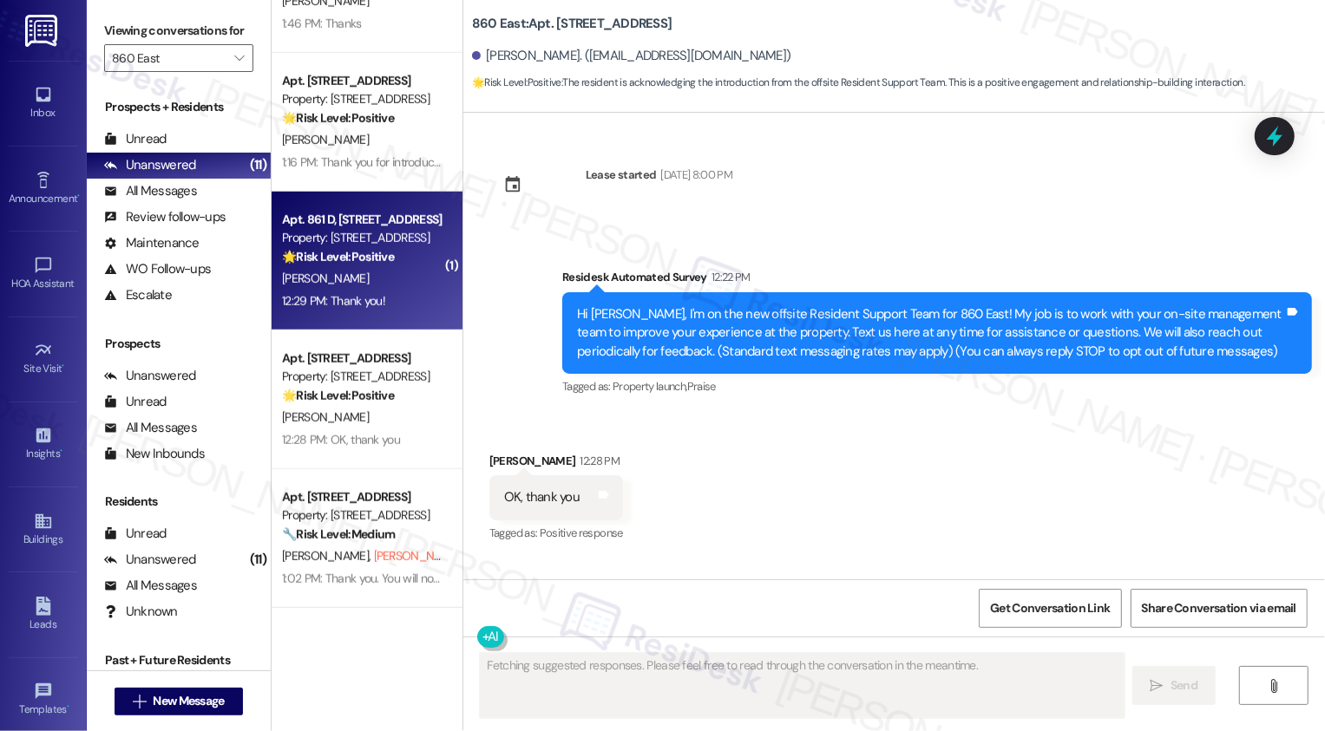
type textarea "Fetching suggested responses. Please feel free to read through the conversation…"
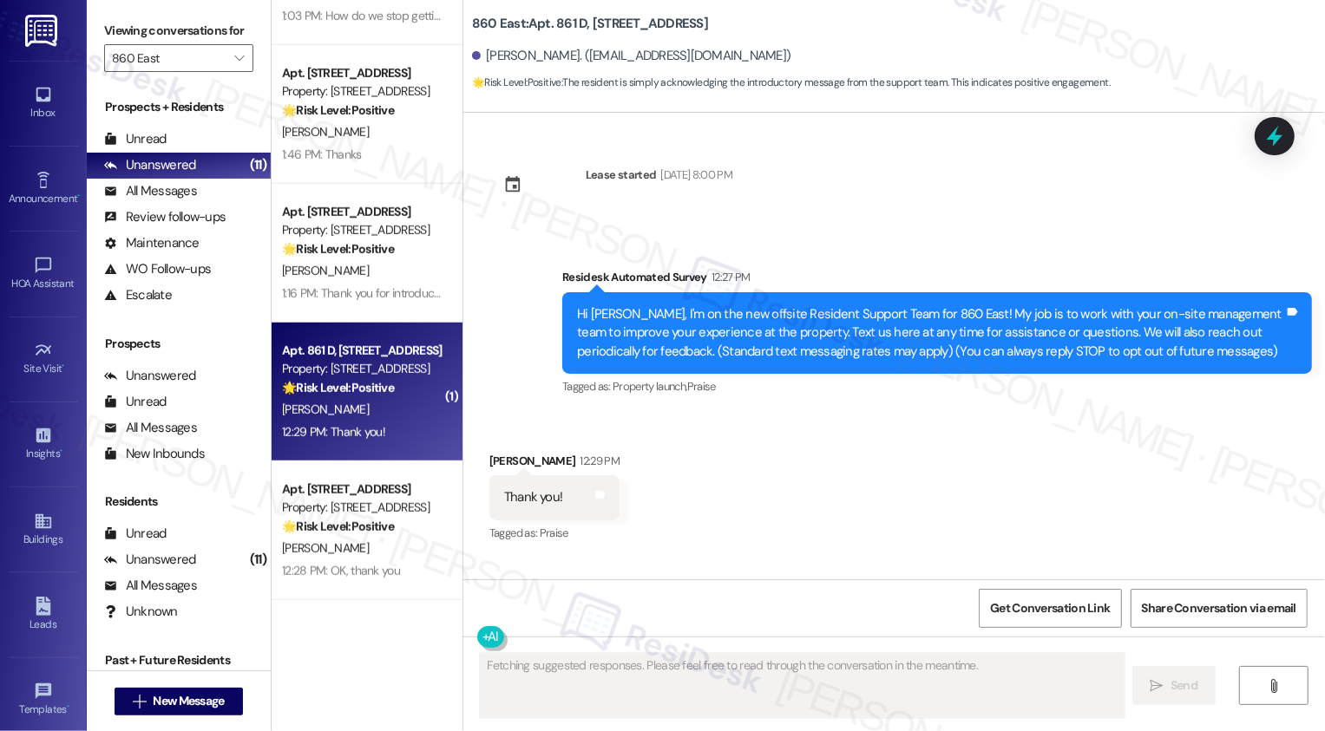
click at [402, 256] on div "🌟 Risk Level: Positive The resident is simply acknowledging the introduction of…" at bounding box center [362, 249] width 161 height 18
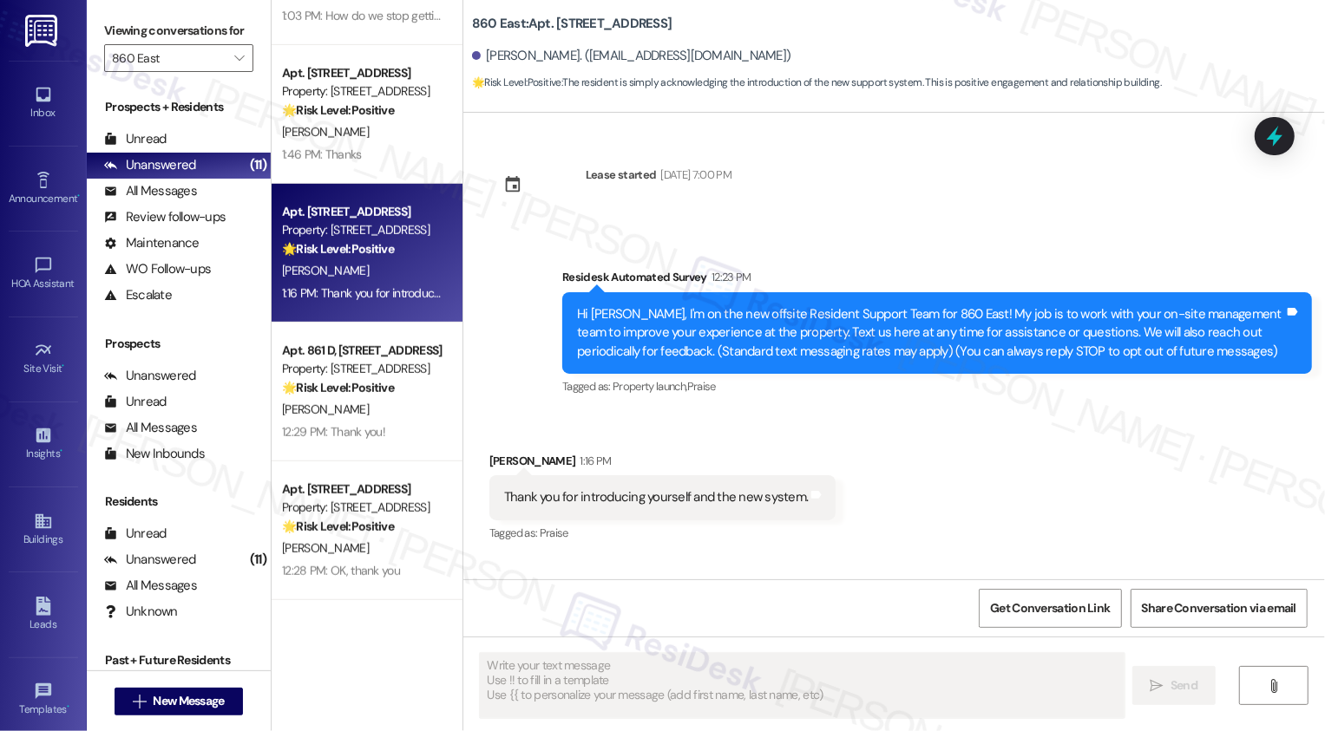
scroll to position [610, 0]
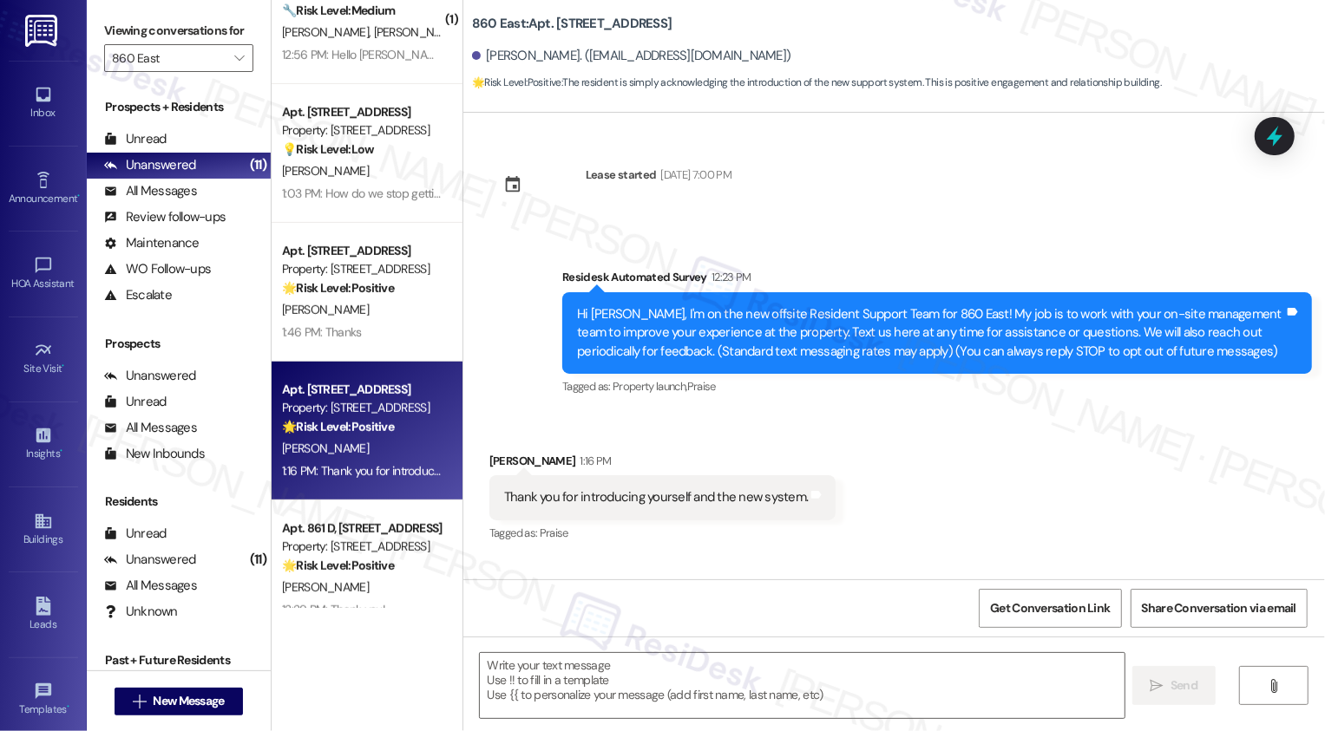
click at [390, 205] on div "Apt. 919 S, 860 Deerfield Blvd. Property: 860 East 💡 Risk Level: Low The reside…" at bounding box center [367, 153] width 191 height 139
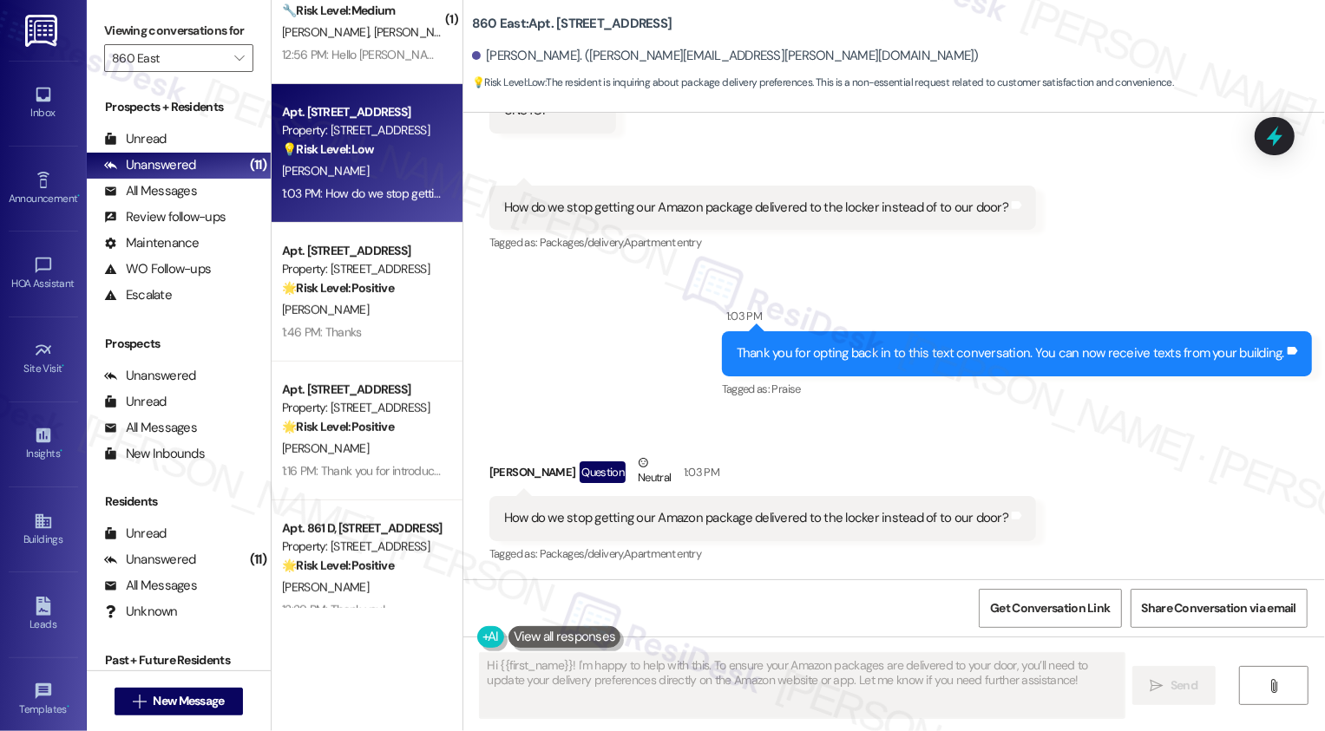
scroll to position [0, 0]
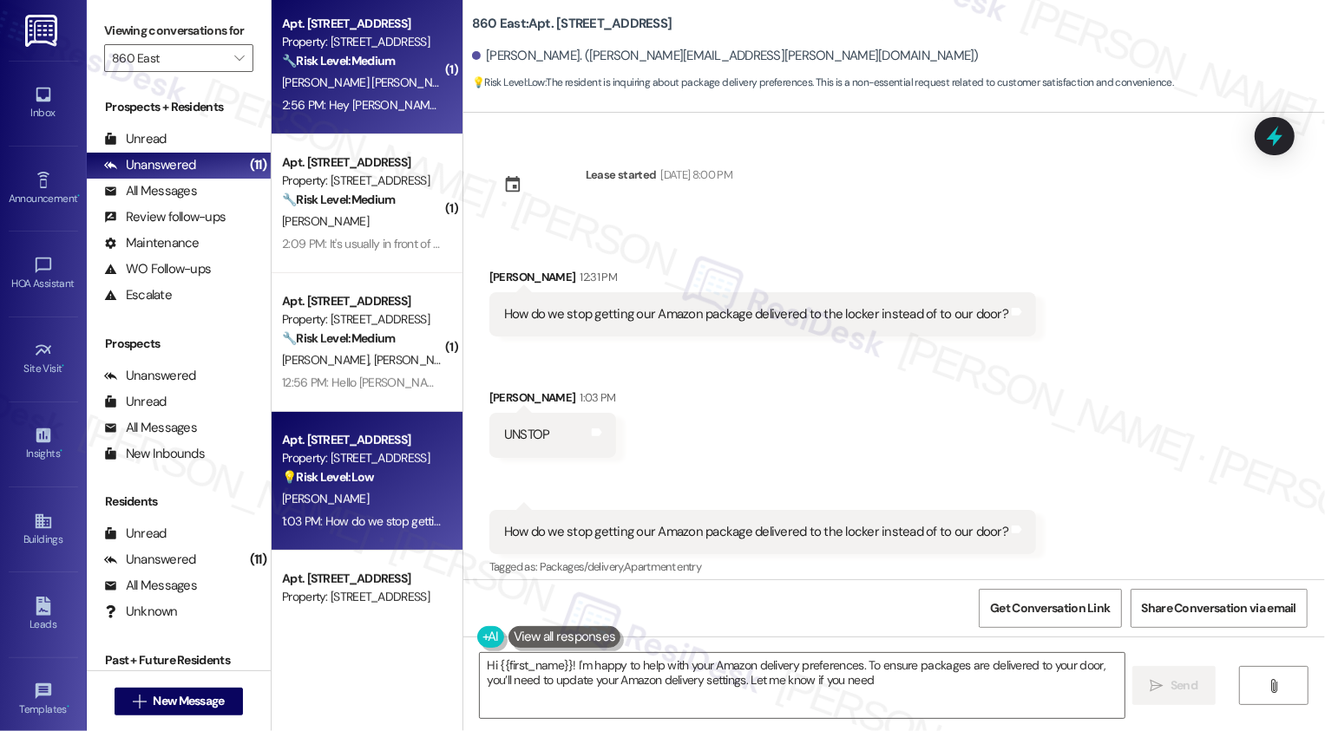
type textarea "Hi {{first_name}}! I'm happy to help with your Amazon delivery preferences. To …"
click at [345, 92] on div "L. Garcia Herrera" at bounding box center [362, 83] width 164 height 22
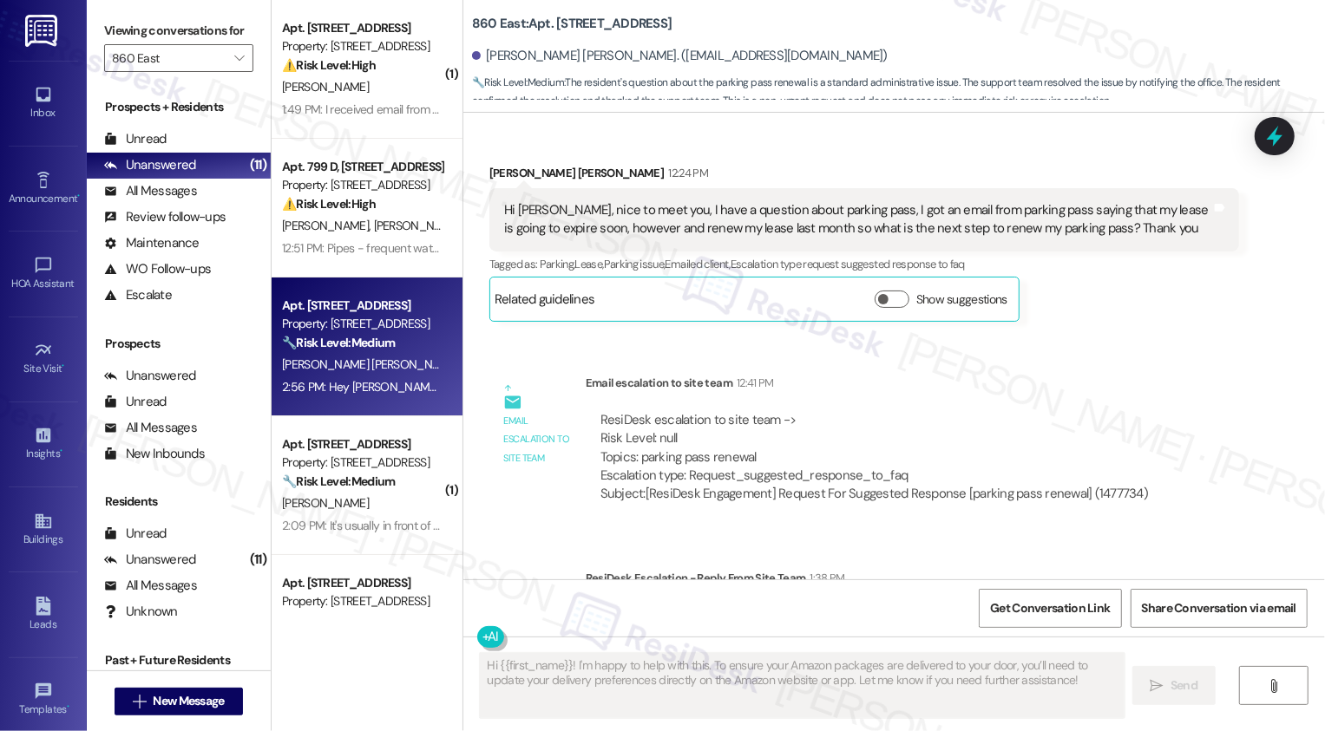
scroll to position [458, 0]
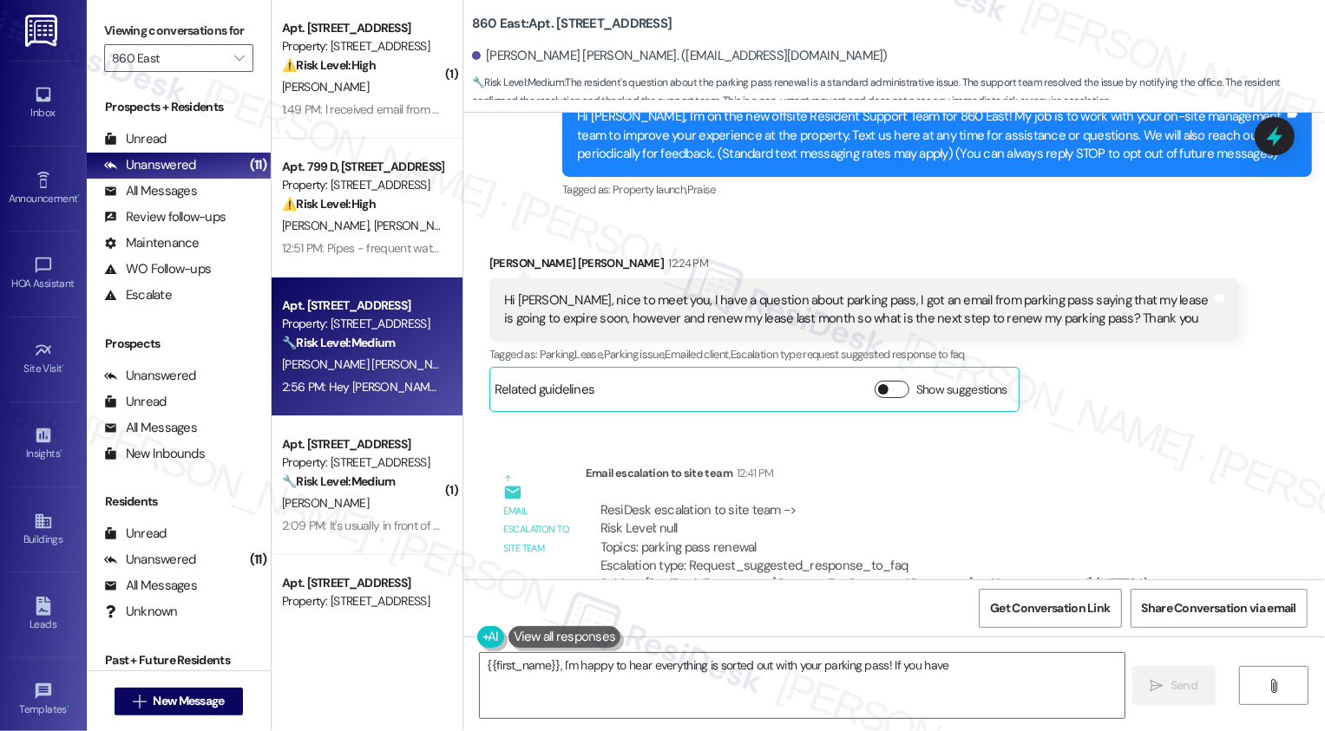
click at [882, 381] on button "Show suggestions" at bounding box center [892, 389] width 35 height 17
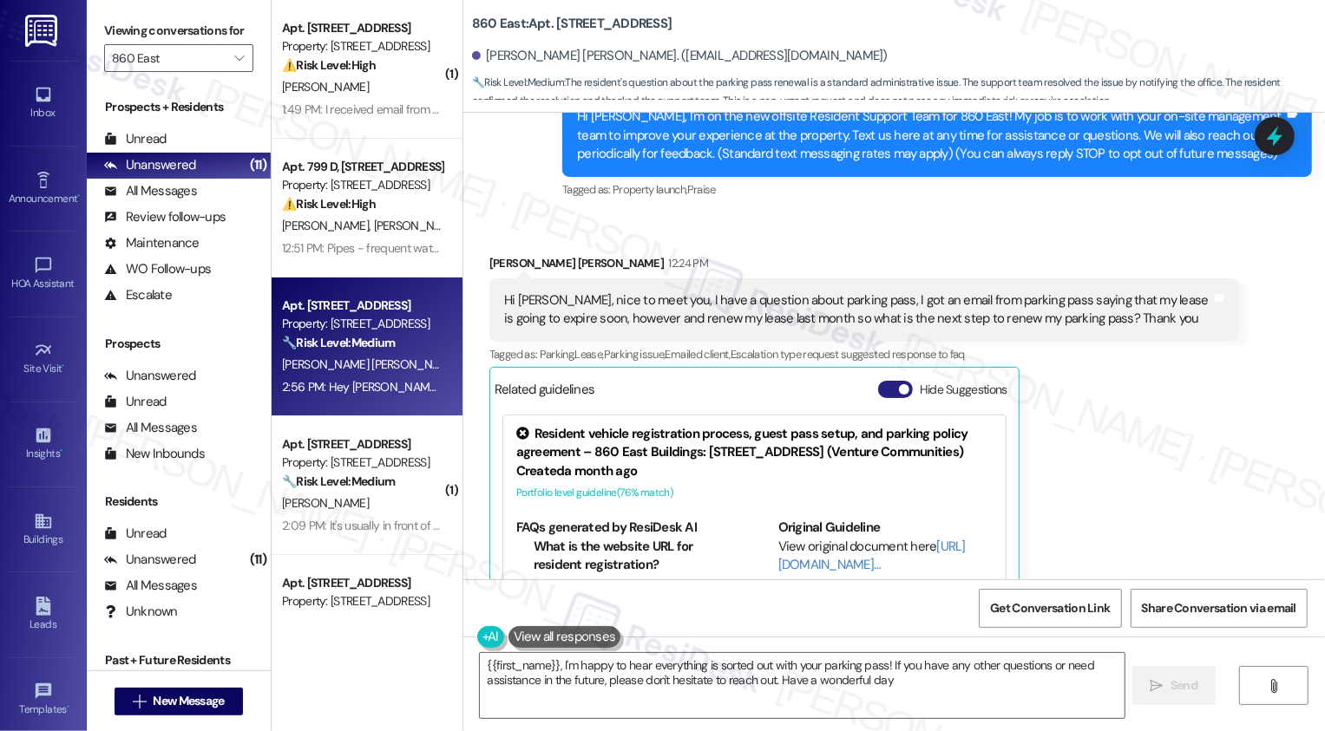
type textarea "{{first_name}}, I'm happy to hear everything is sorted out with your parking pa…"
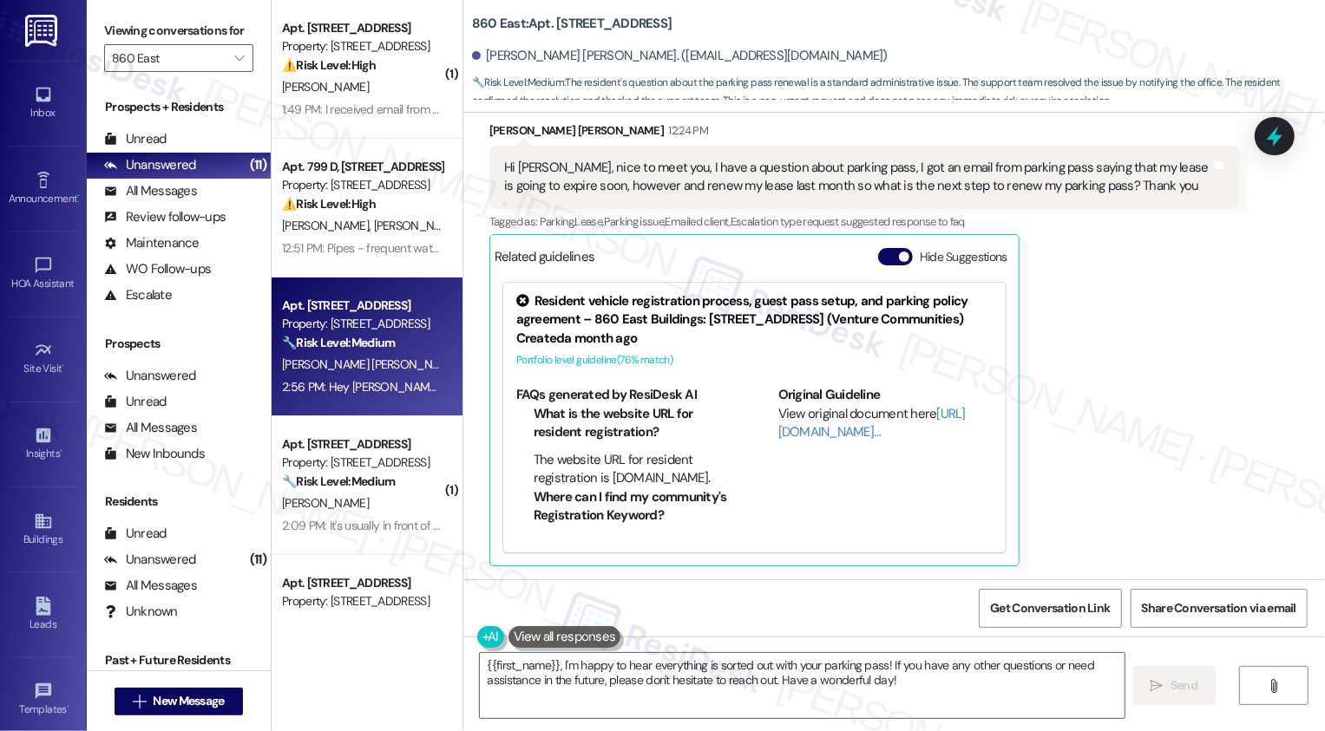
scroll to position [713, 0]
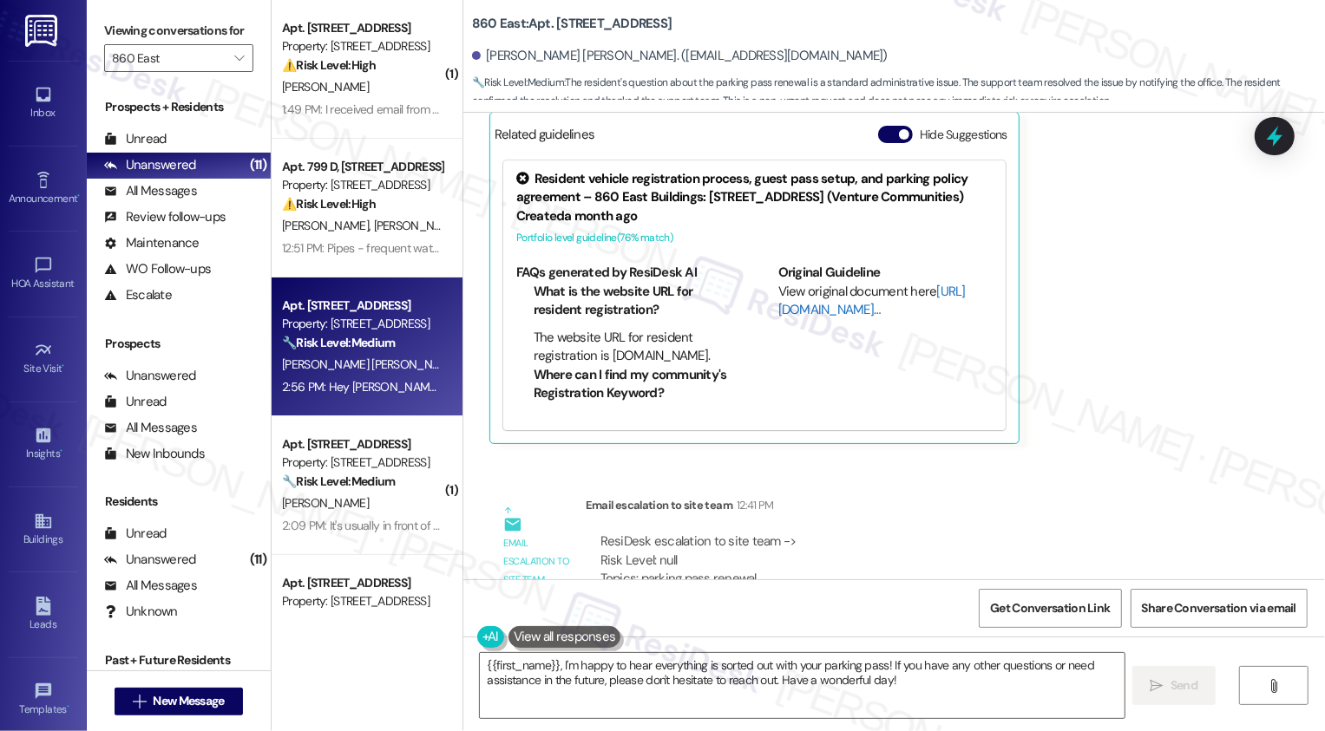
click at [806, 294] on link "[URL][DOMAIN_NAME]…" at bounding box center [871, 301] width 187 height 36
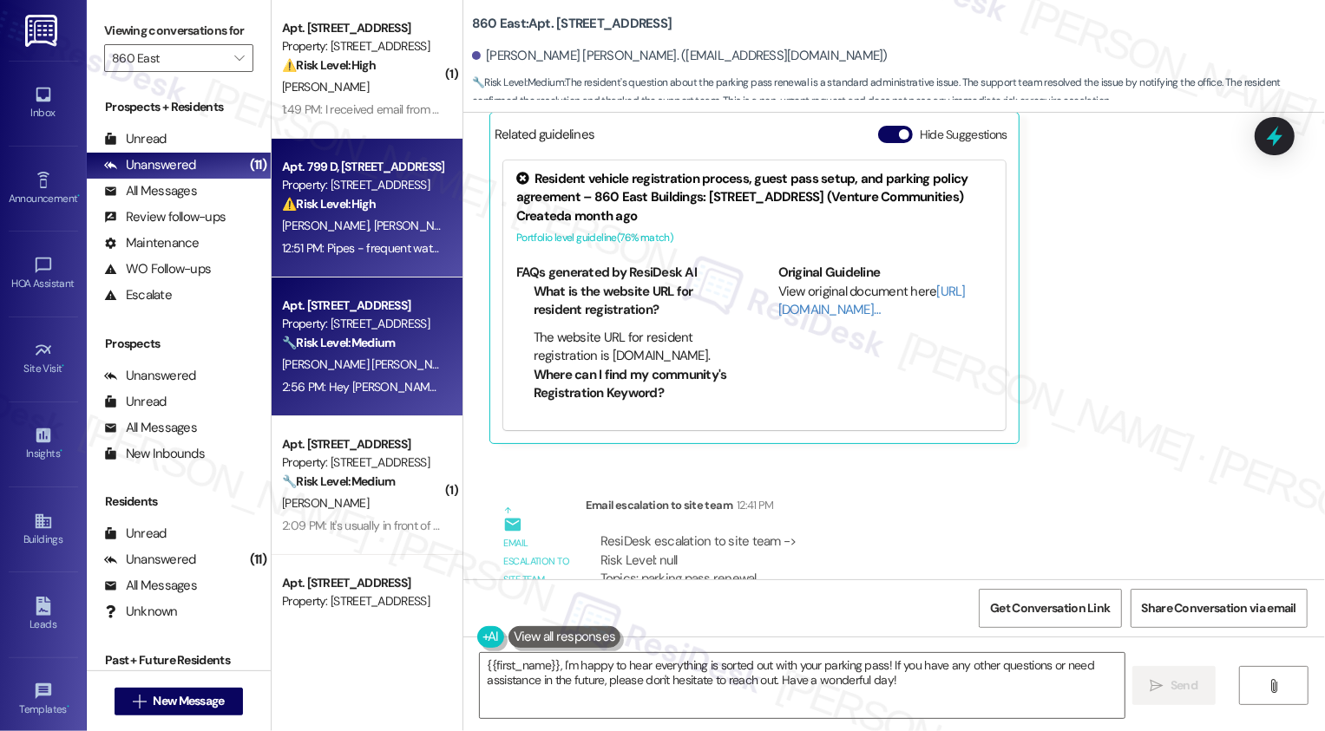
click at [383, 231] on div "J. Boggess C. Shilling" at bounding box center [362, 226] width 164 height 22
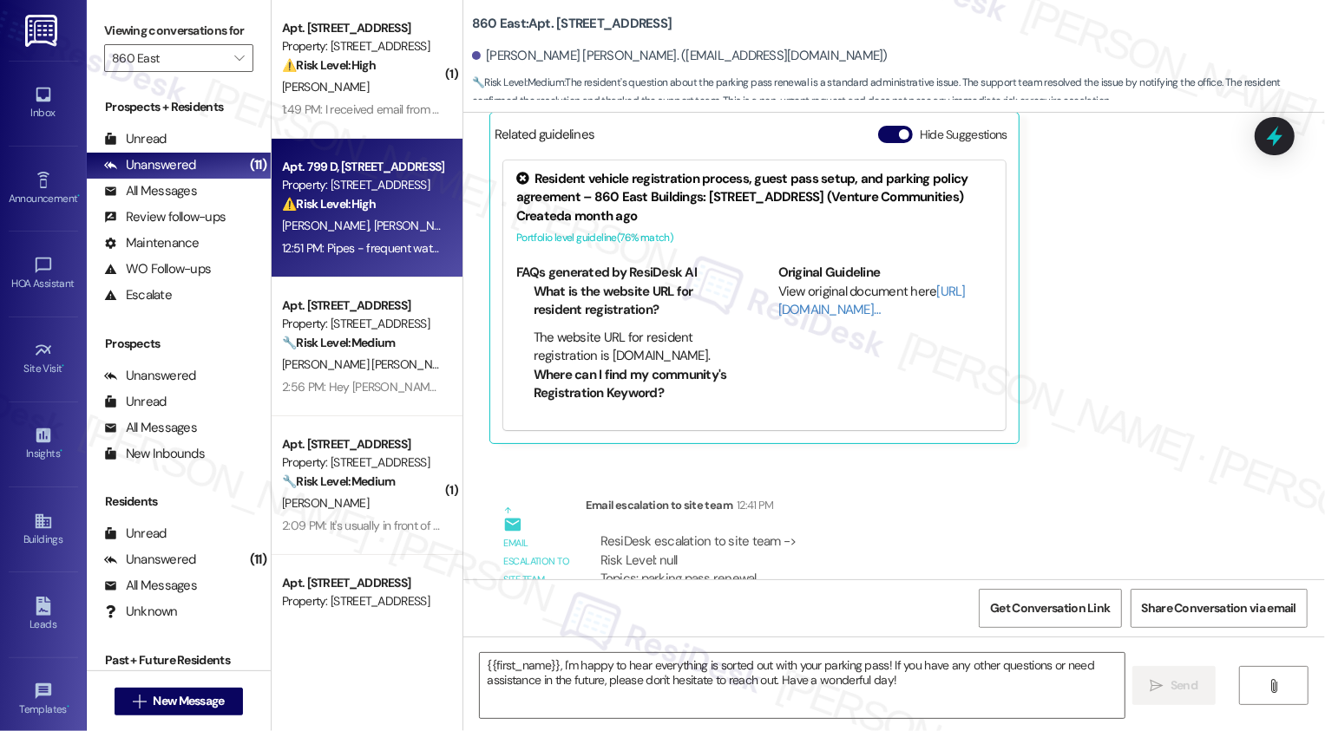
click at [383, 231] on div "J. Boggess C. Shilling" at bounding box center [362, 226] width 164 height 22
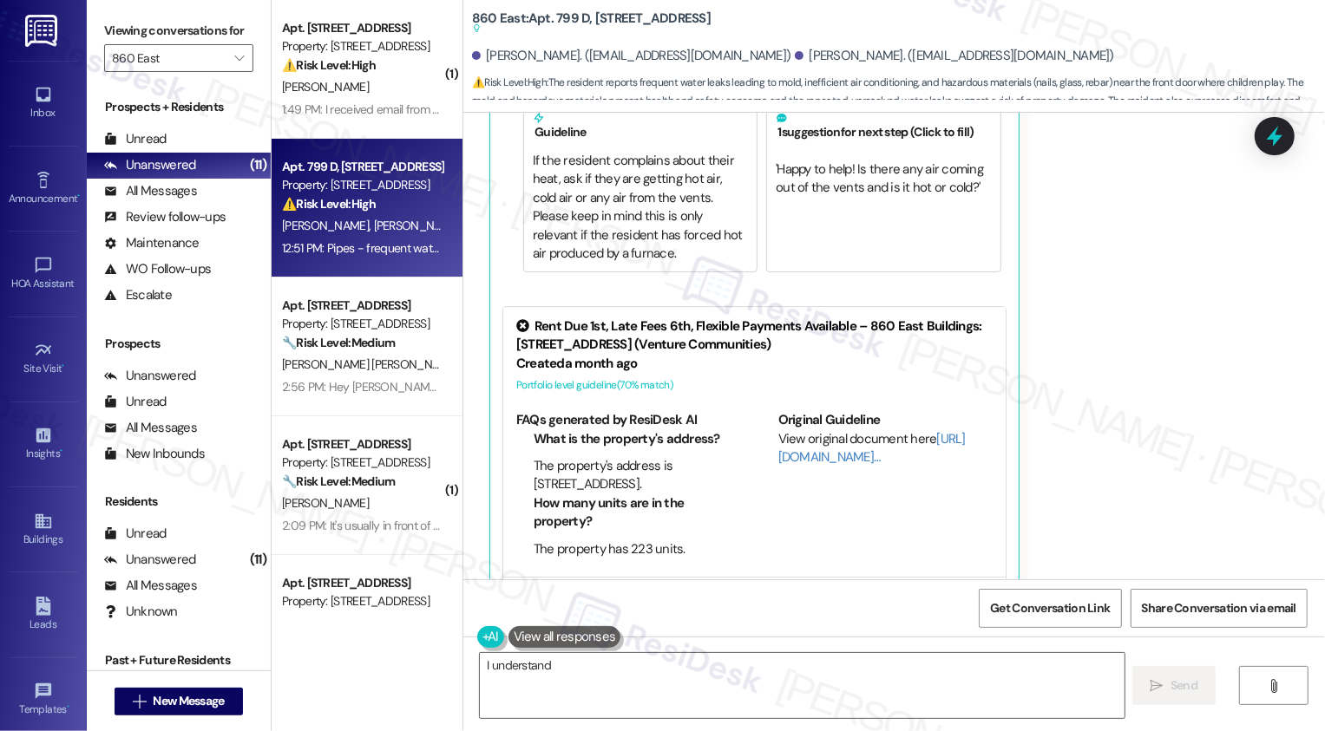
scroll to position [724, 0]
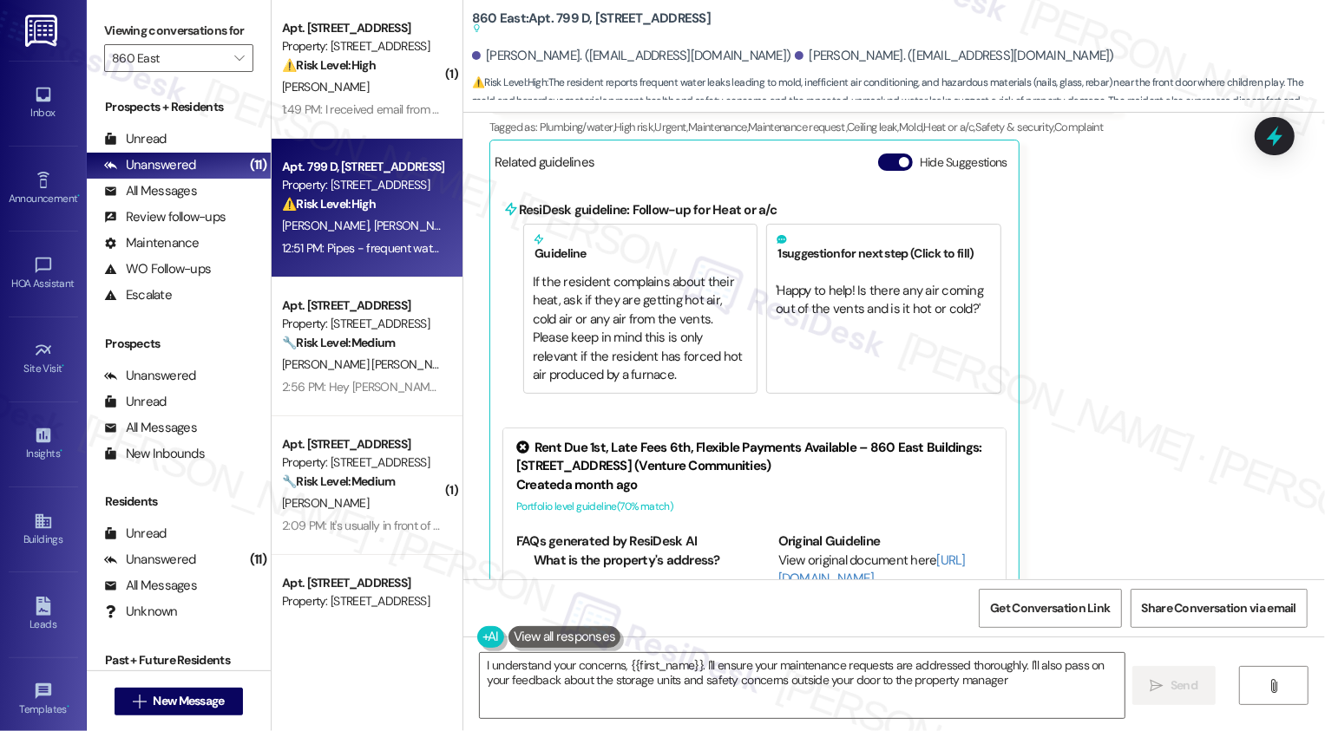
type textarea "I understand your concerns, {{first_name}}. I'll ensure your maintenance reques…"
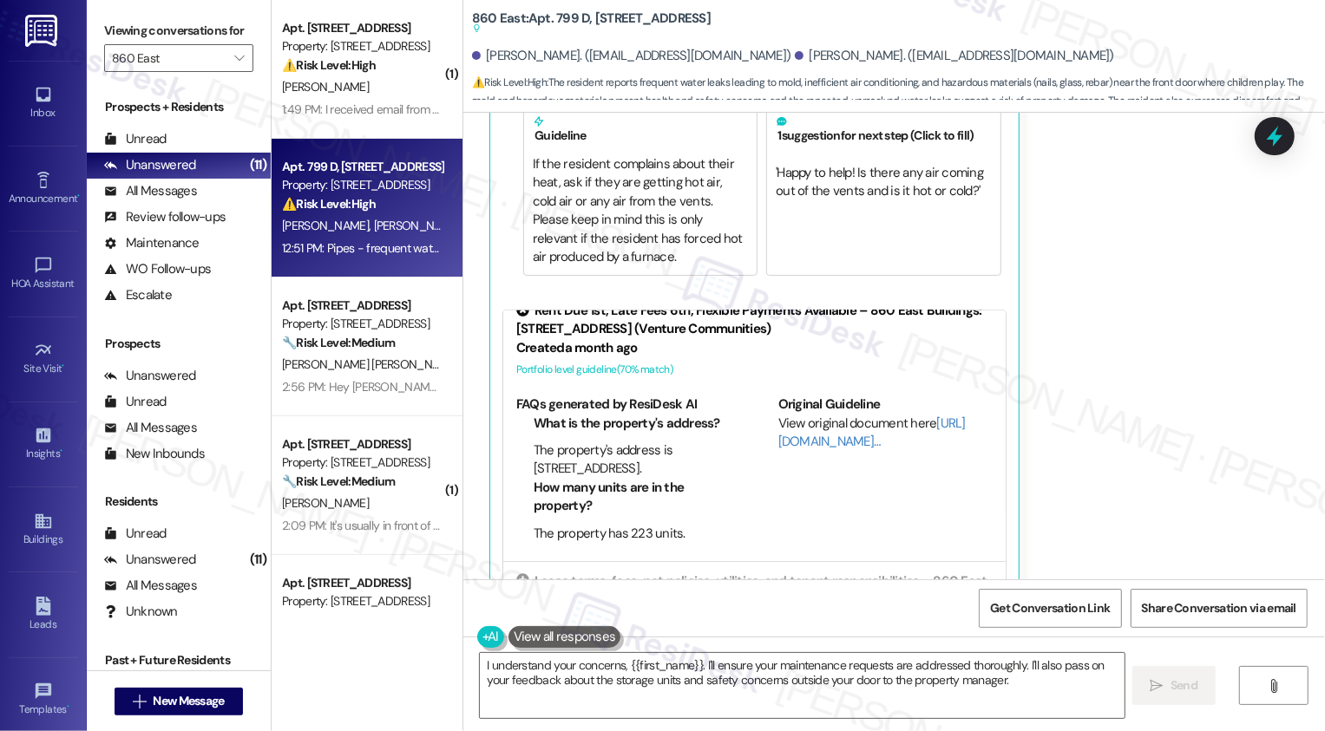
scroll to position [0, 0]
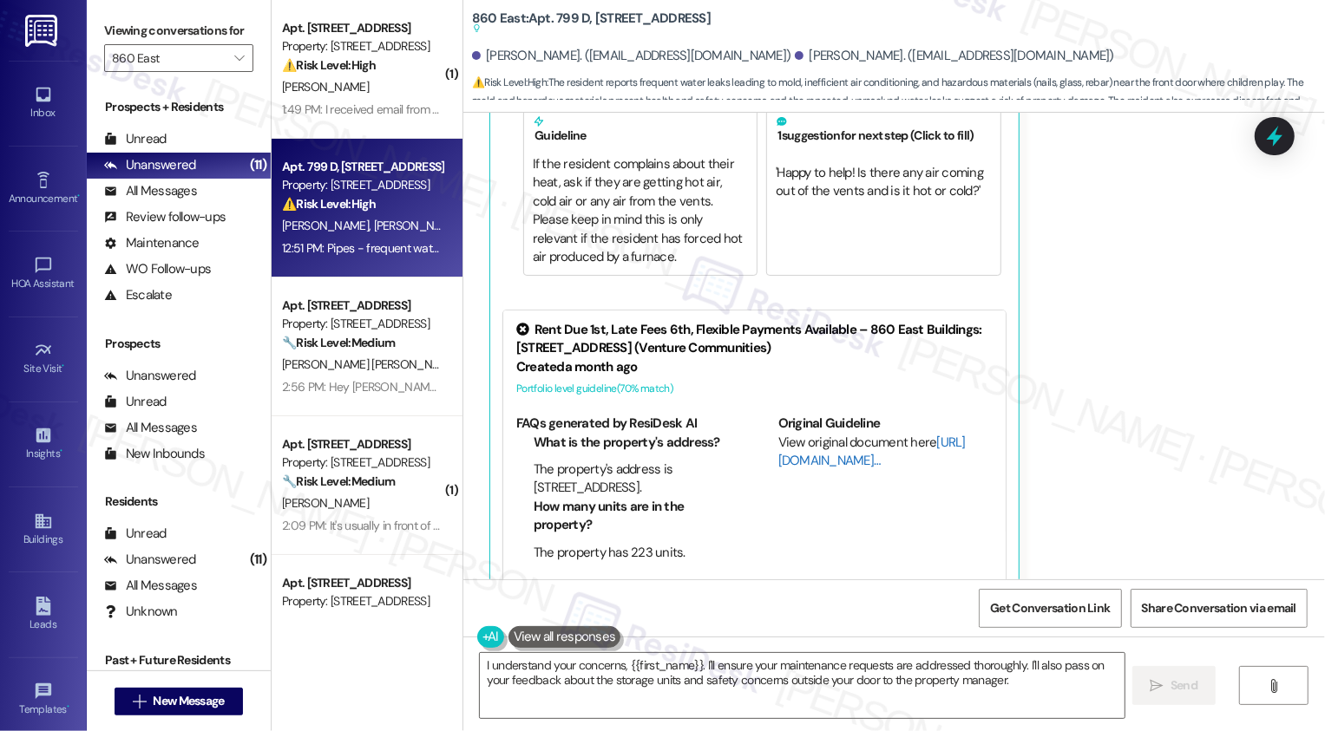
click at [803, 445] on link "[URL][DOMAIN_NAME]…" at bounding box center [871, 452] width 187 height 36
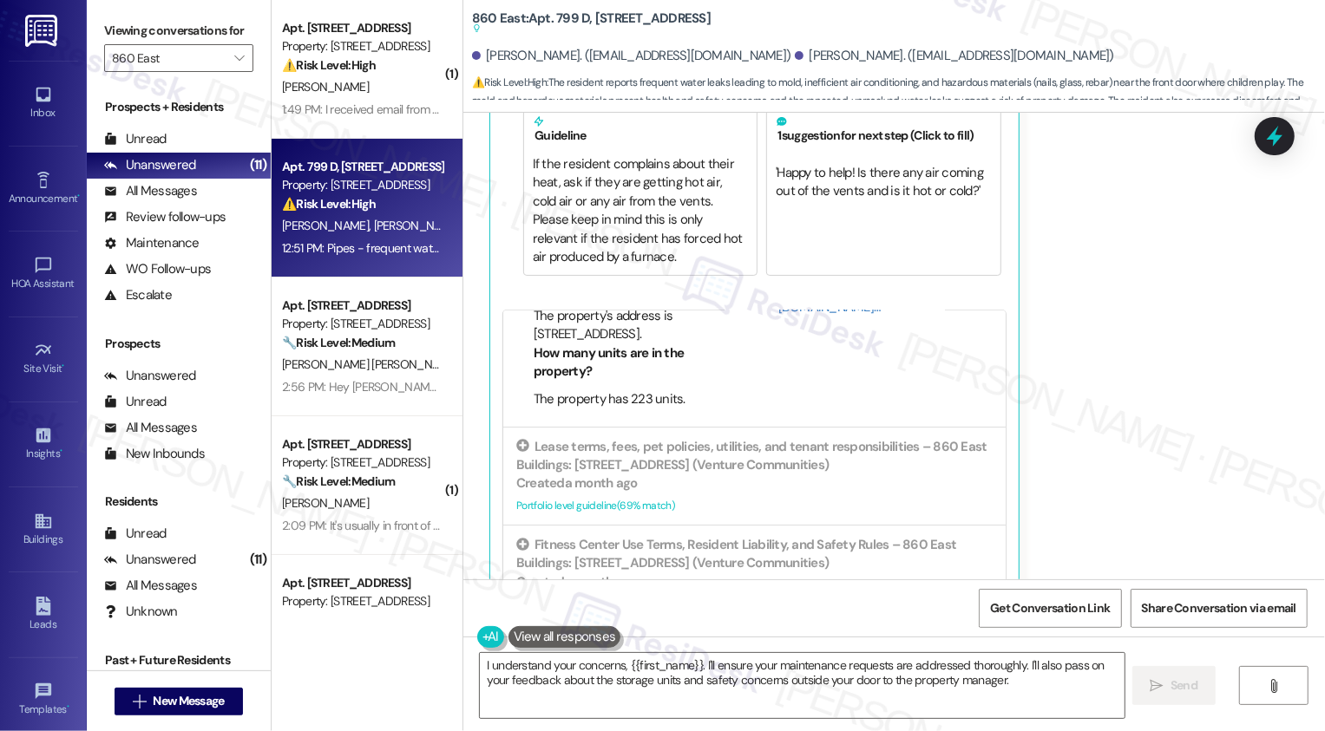
scroll to position [191, 0]
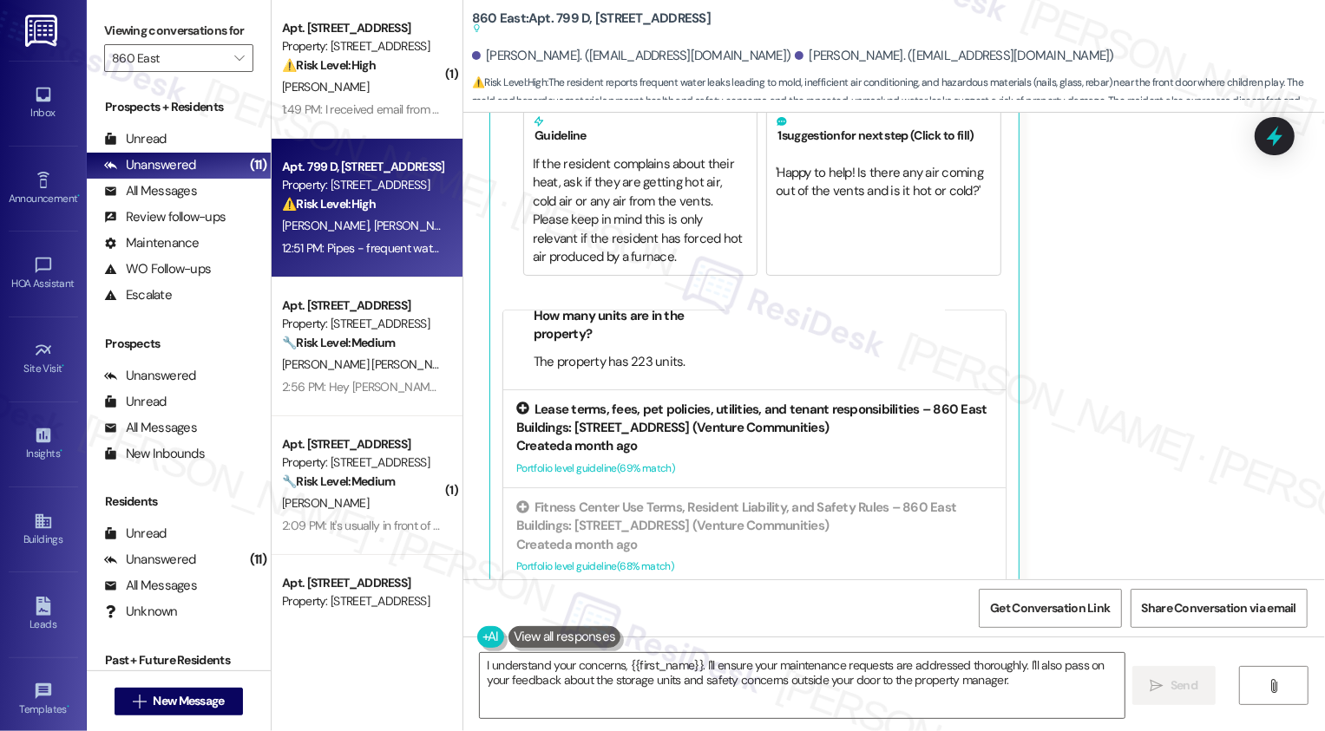
click at [718, 460] on div "Portfolio level guideline ( 69 % match)" at bounding box center [754, 469] width 476 height 18
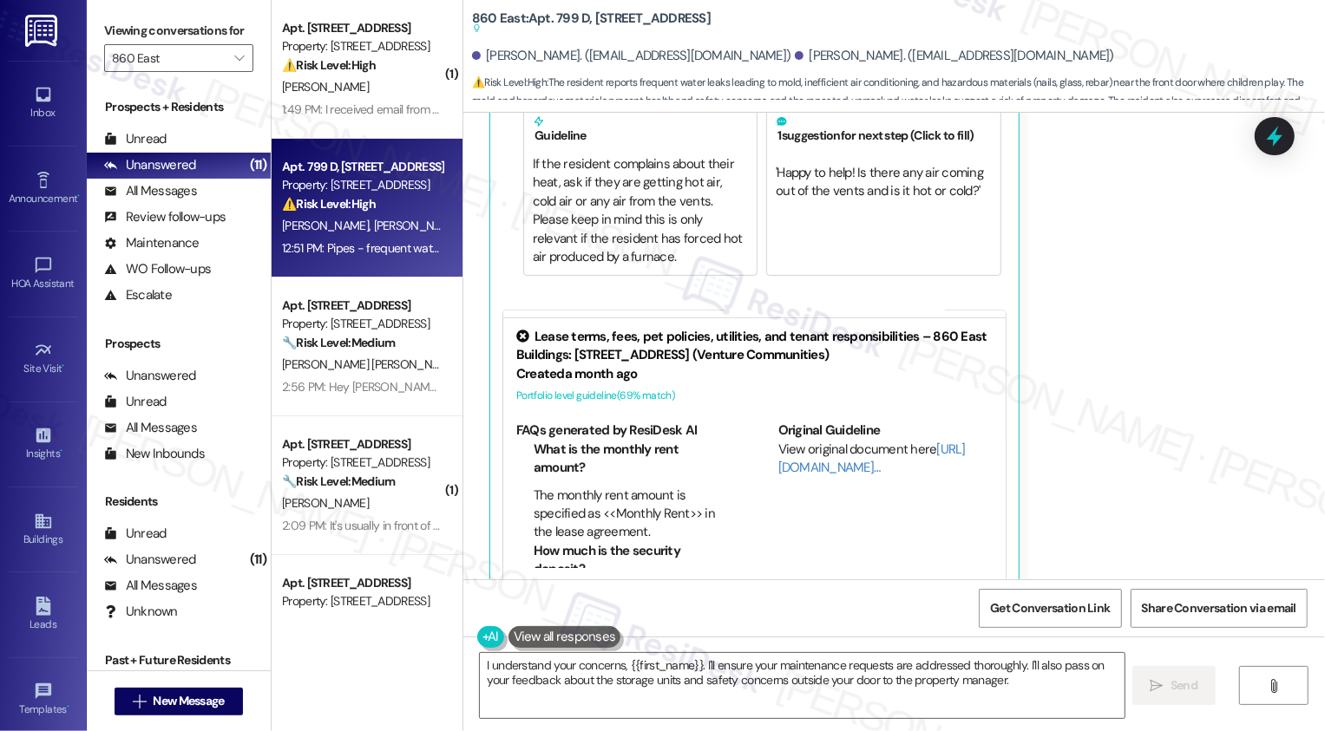
scroll to position [132, 0]
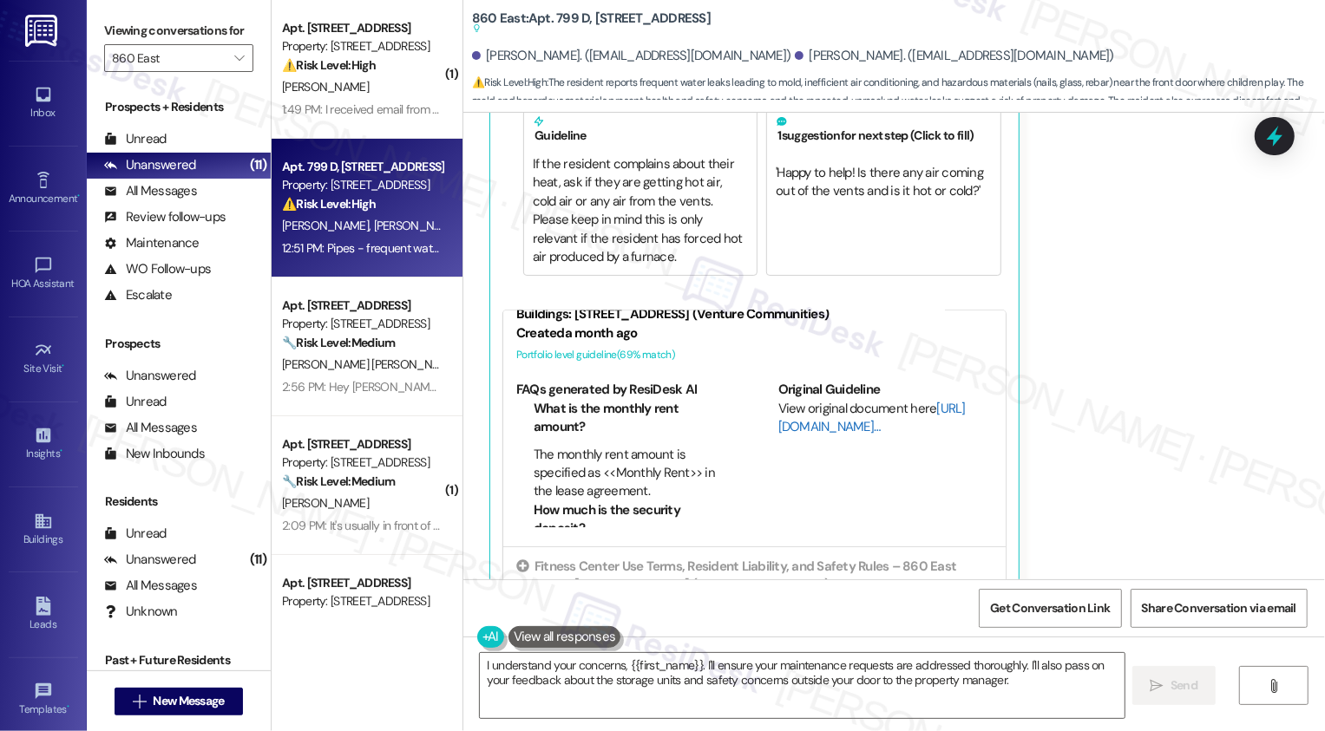
click at [790, 410] on link "[URL][DOMAIN_NAME]…" at bounding box center [871, 418] width 187 height 36
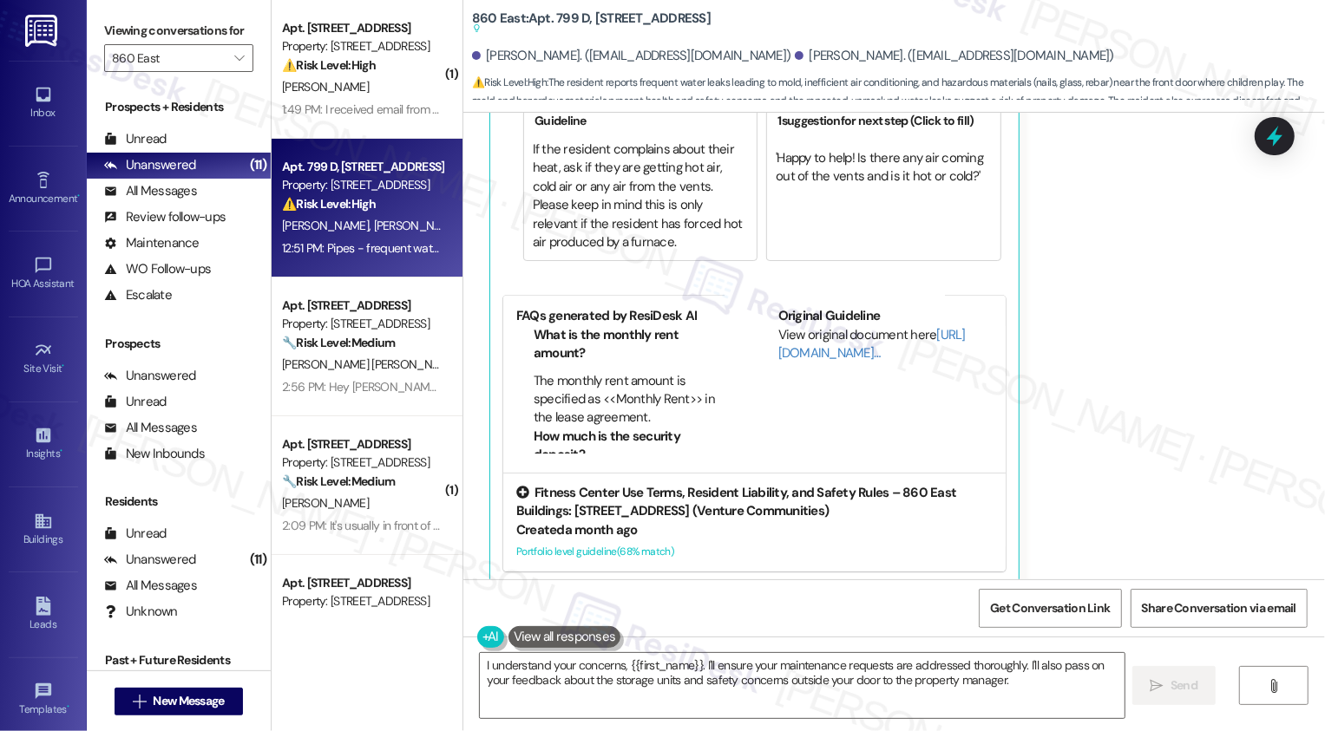
click at [730, 521] on div "Fitness Center Use Terms, Resident Liability, and Safety Rules – 860 East Build…" at bounding box center [754, 522] width 502 height 98
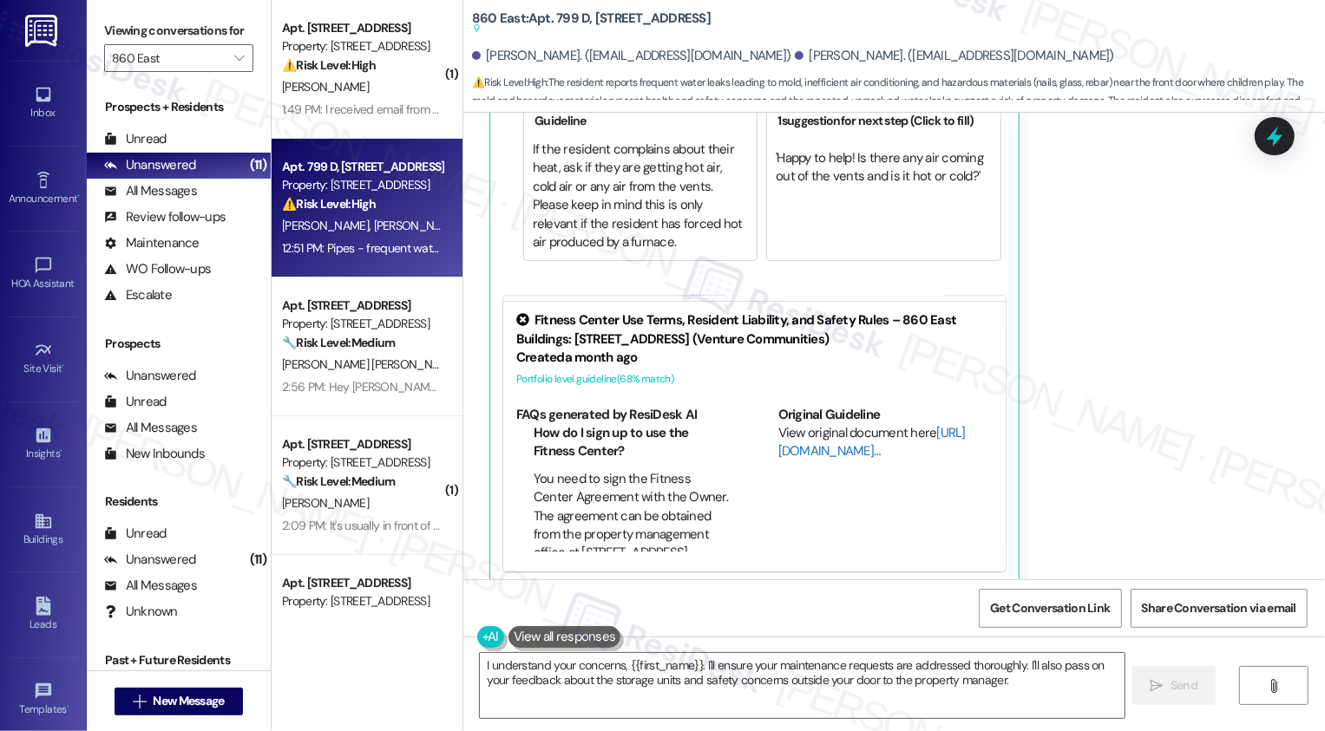
click at [796, 435] on link "[URL][DOMAIN_NAME]…" at bounding box center [871, 442] width 187 height 36
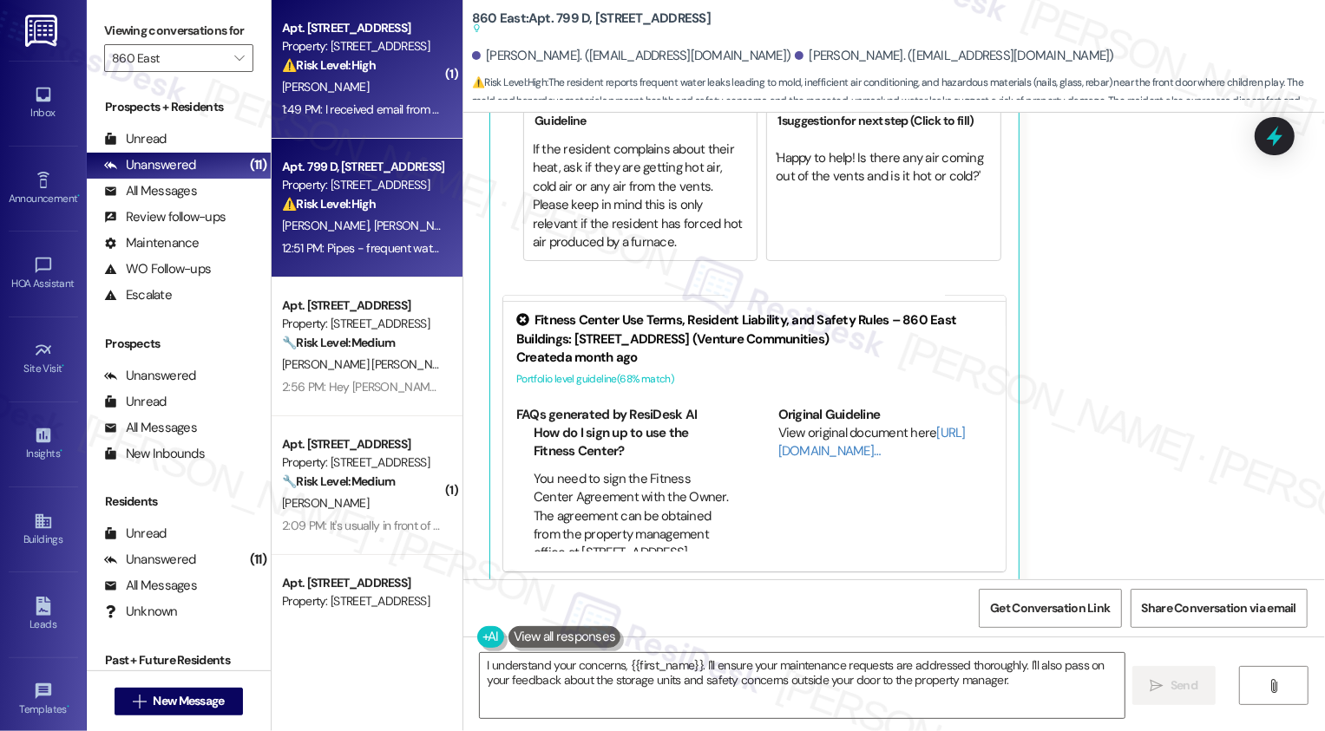
click at [350, 46] on div "Property: [STREET_ADDRESS]" at bounding box center [362, 46] width 161 height 18
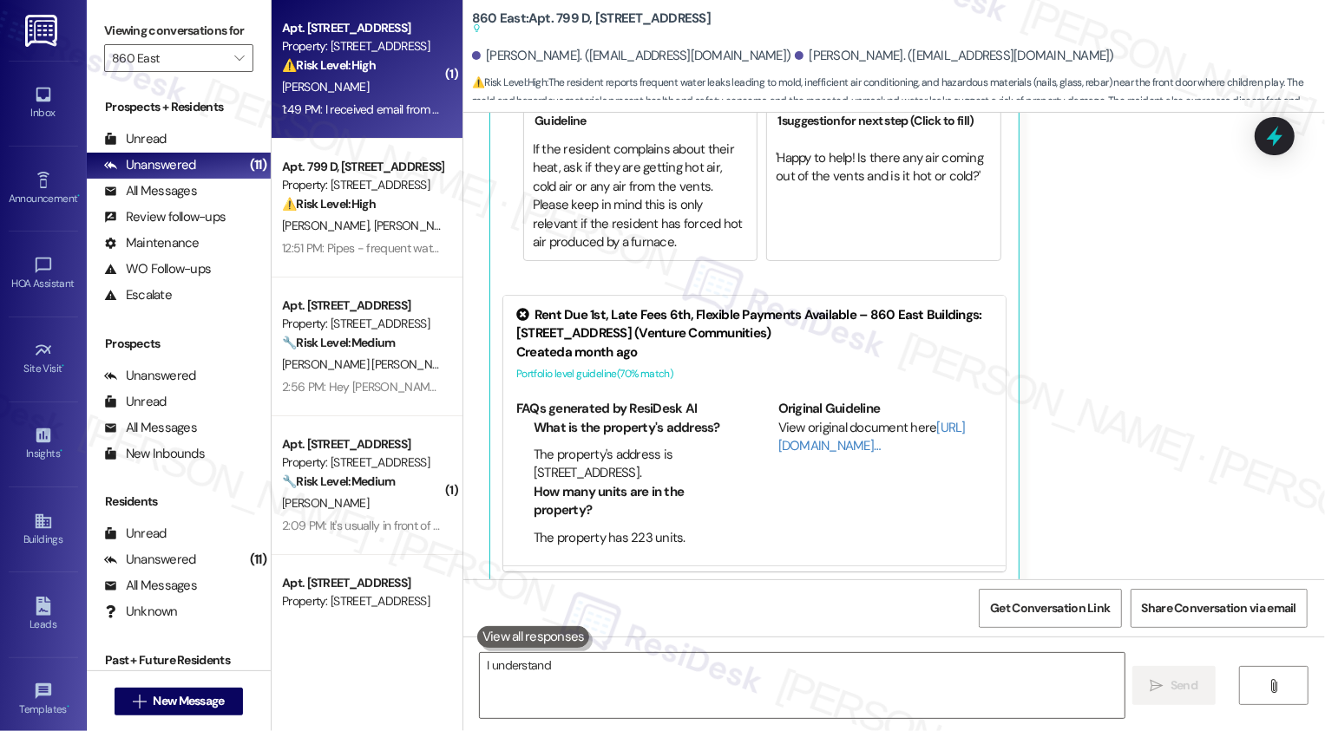
click at [350, 46] on div "Property: [STREET_ADDRESS]" at bounding box center [362, 46] width 161 height 18
type textarea "I understand your concerns, {{first_name}}. I'll ensure your maintenance reques…"
click at [350, 46] on div "Property: [STREET_ADDRESS]" at bounding box center [362, 46] width 161 height 18
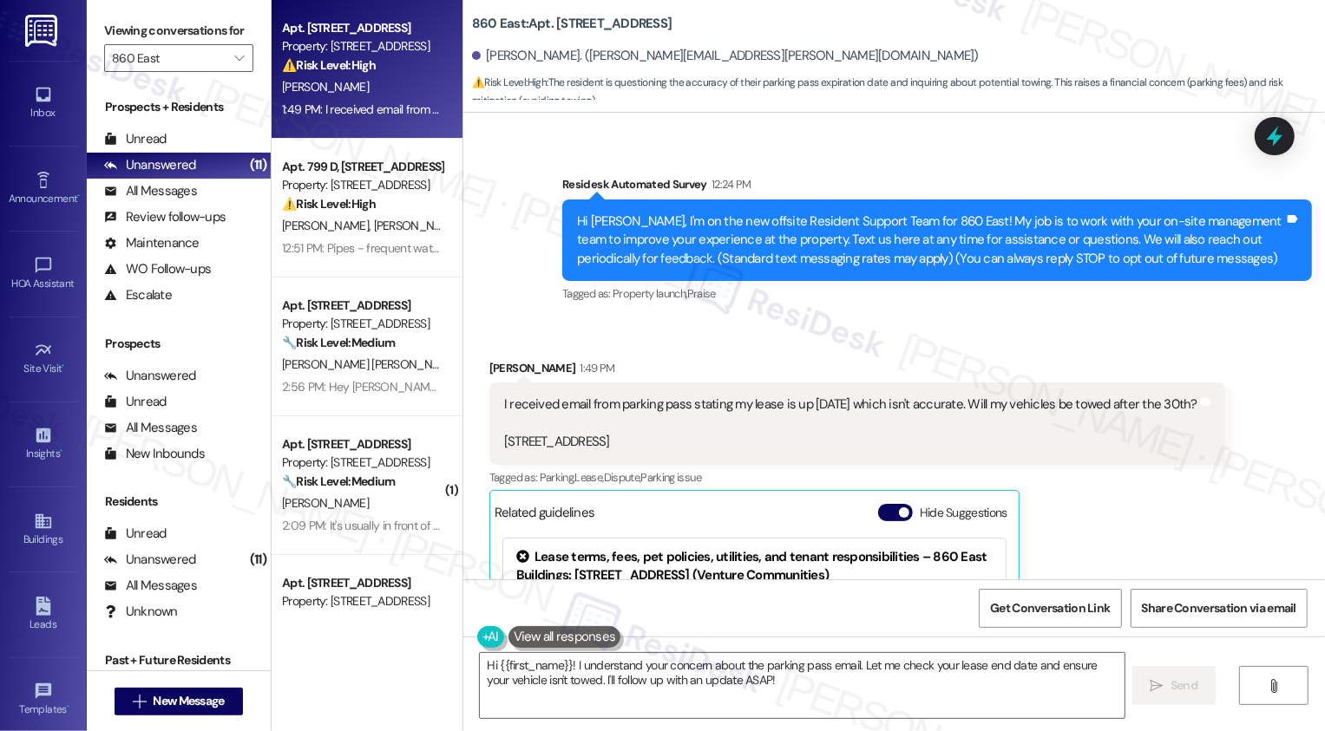
scroll to position [102, 0]
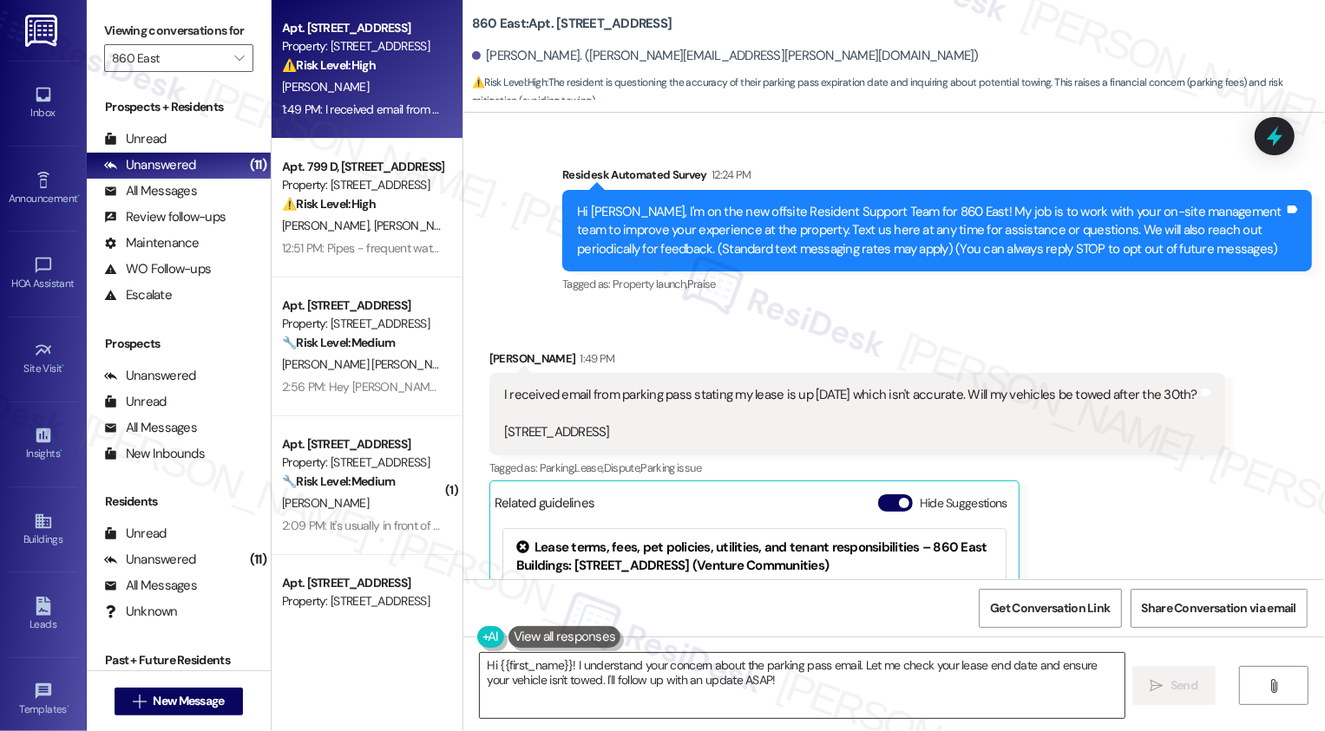
click at [557, 678] on textarea "Hi {{first_name}}! I understand your concern about the parking pass email. Let …" at bounding box center [802, 685] width 645 height 65
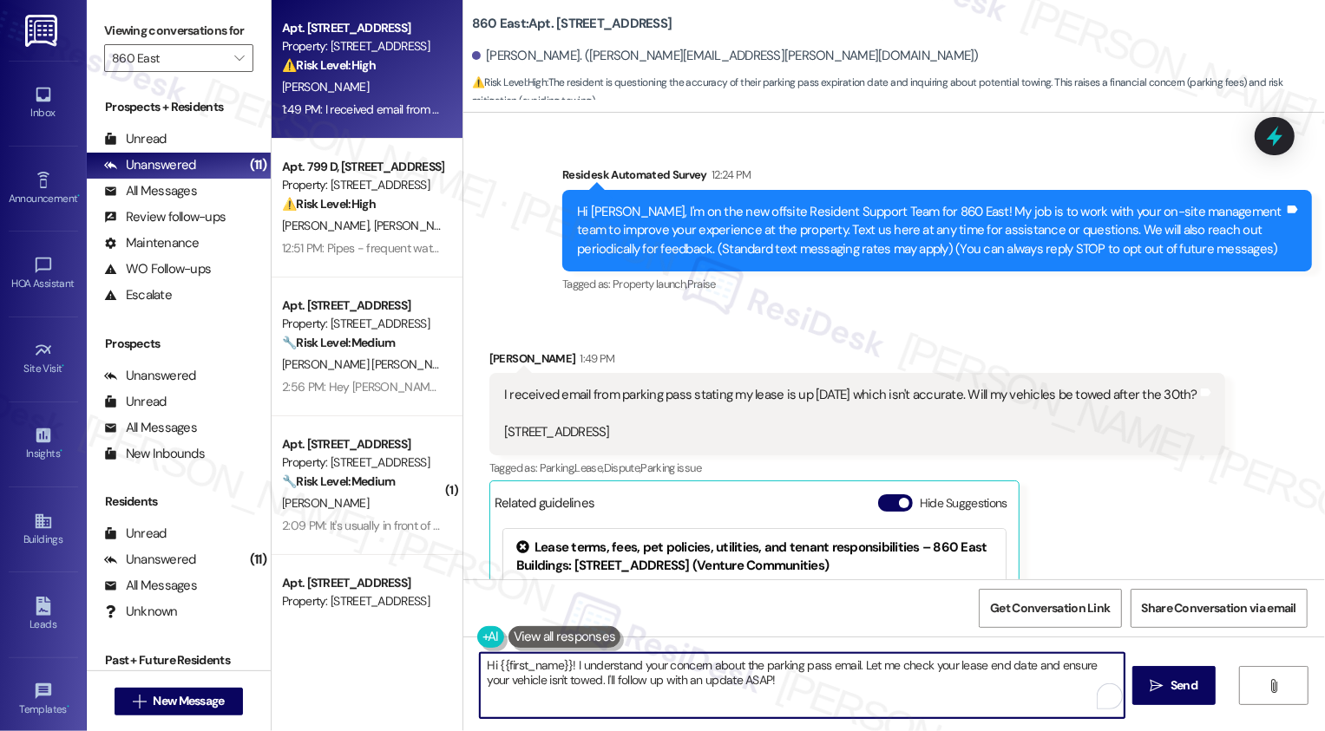
click at [593, 665] on textarea "Hi {{first_name}}! I understand your concern about the parking pass email. Let …" at bounding box center [802, 685] width 645 height 65
click at [752, 695] on textarea "Hi {{first_name}}! I hear your concern about the parking pass email. Let me che…" at bounding box center [800, 685] width 645 height 65
drag, startPoint x: 816, startPoint y: 665, endPoint x: 859, endPoint y: 728, distance: 76.8
click at [858, 727] on div "Hi {{first_name}}! I hear your concern about the parking pass email. Let me che…" at bounding box center [894, 702] width 862 height 130
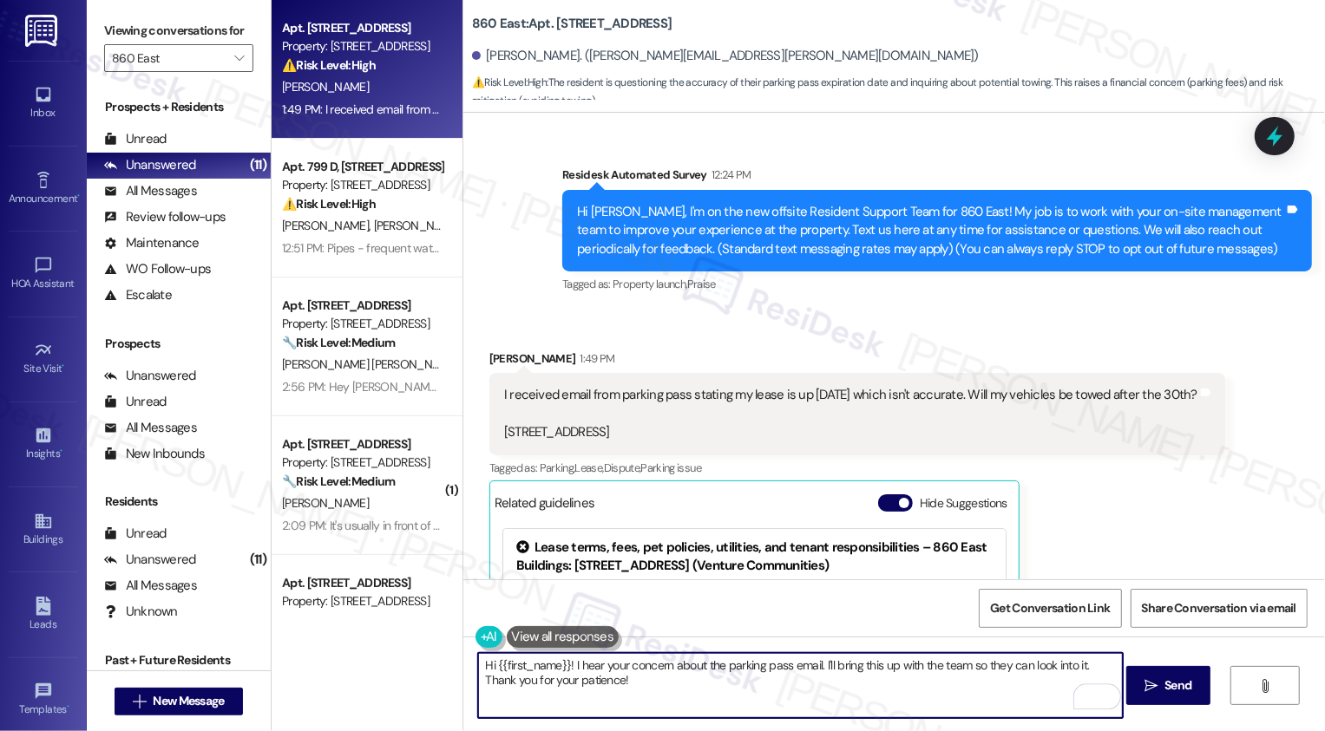
click at [559, 666] on textarea "Hi {{first_name}}! I hear your concern about the parking pass email. I'll bring…" at bounding box center [800, 685] width 645 height 65
type textarea "Fetching suggested responses. Please feel free to read through the conversation…"
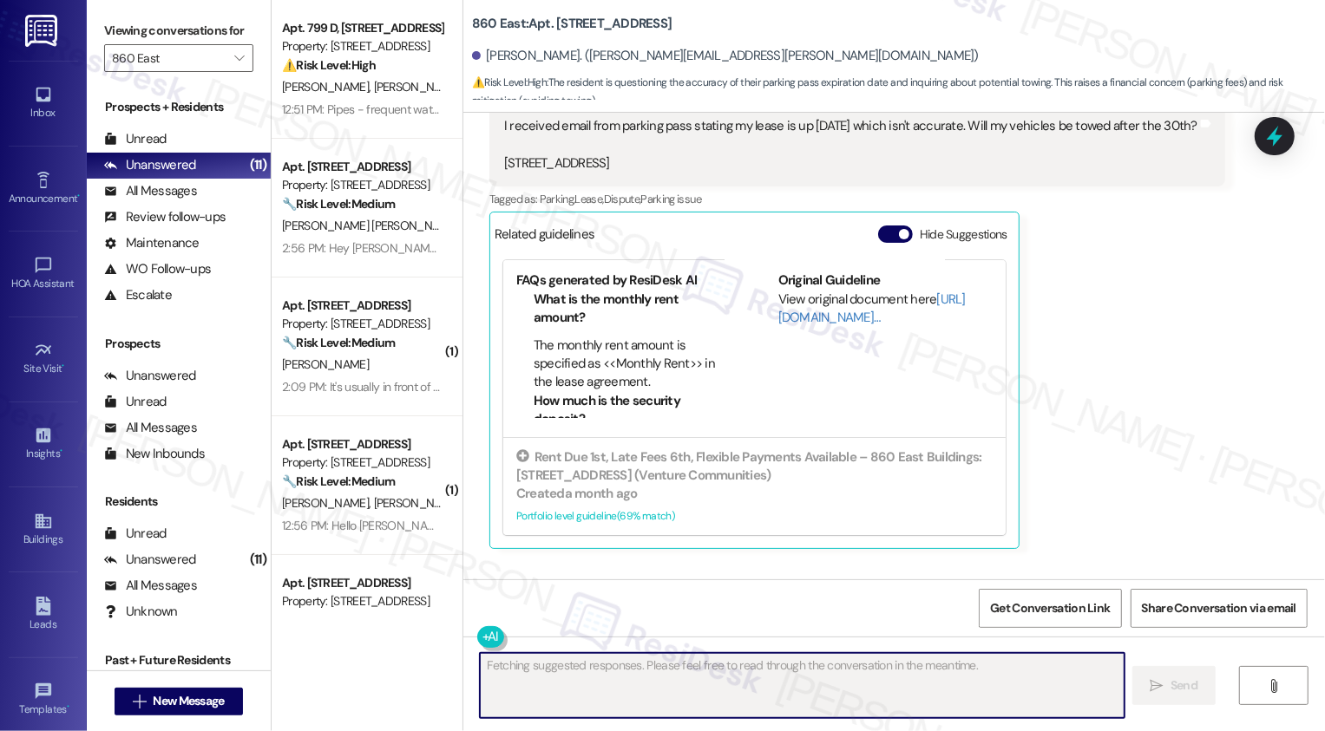
scroll to position [512, 0]
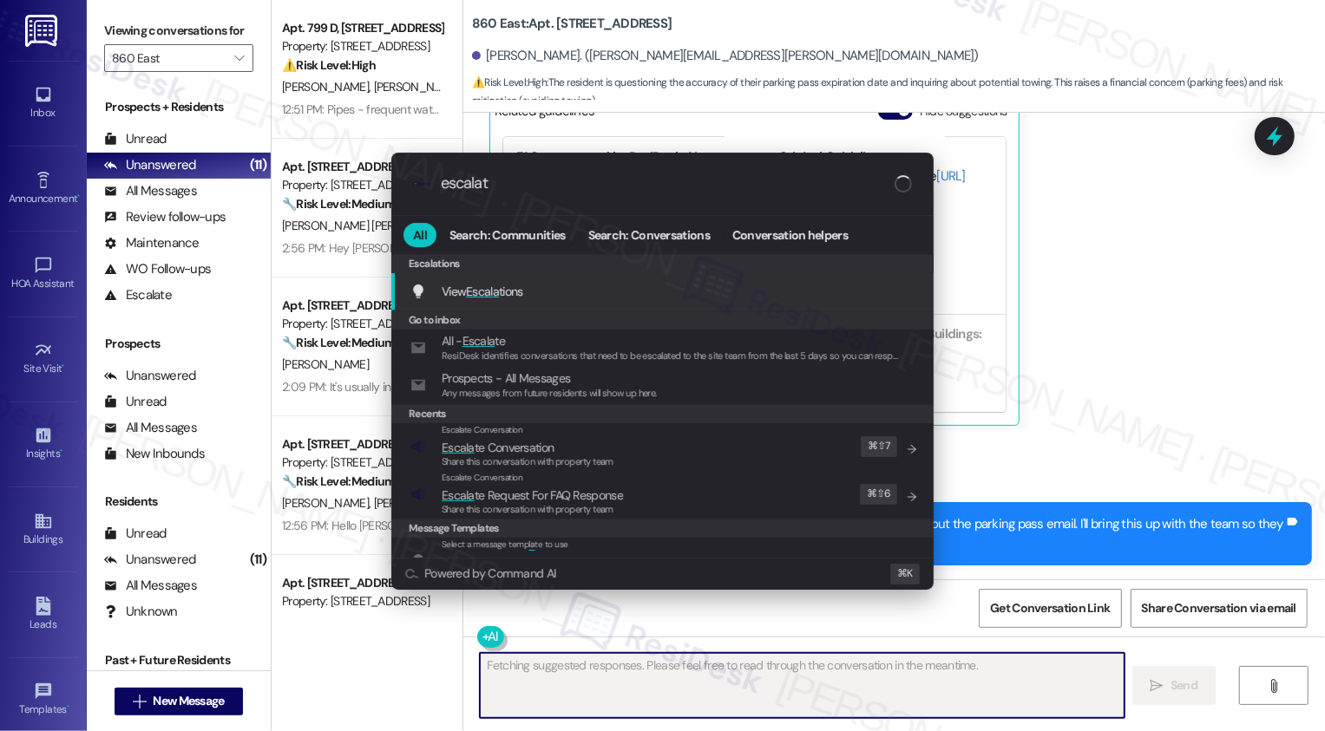
type input "escalate"
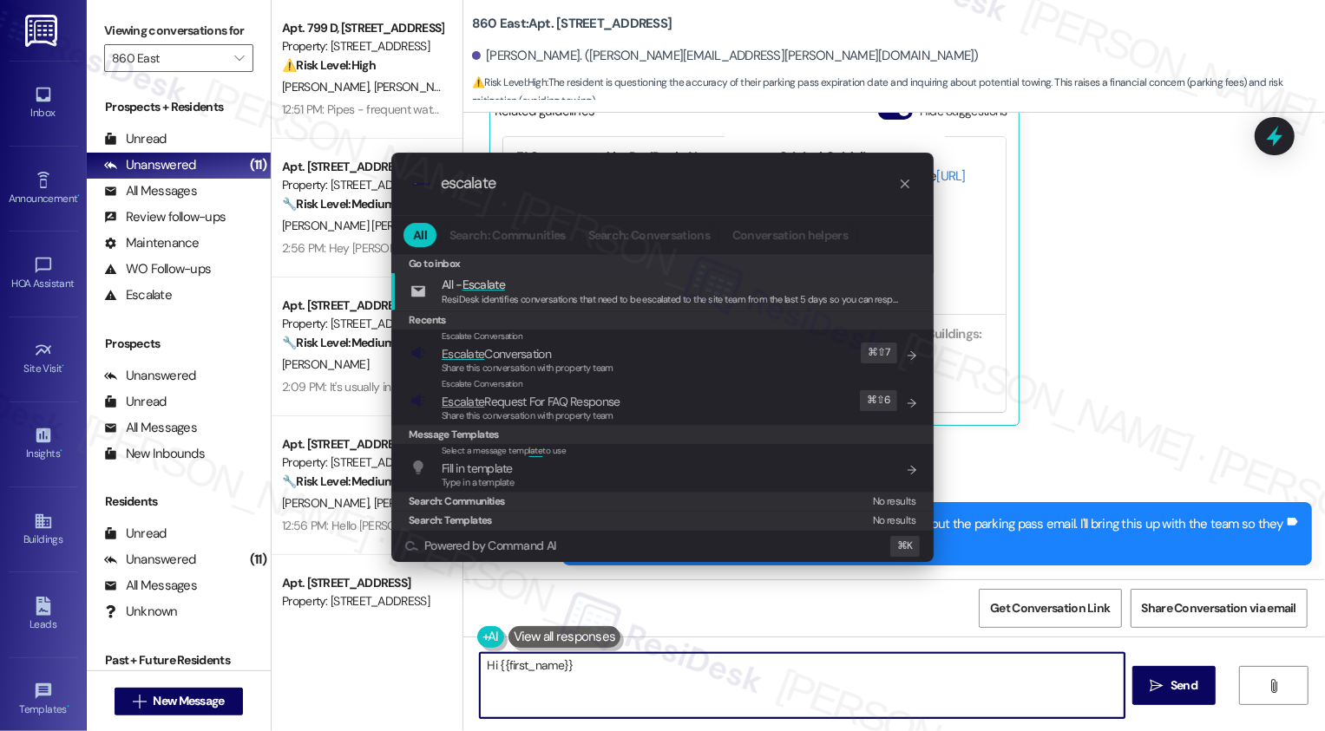
type textarea "Hi {{first_name}},"
type input "escalate"
click at [630, 362] on div "Escalate Conversation Escalate Conversation Share this conversation with proper…" at bounding box center [664, 353] width 508 height 47
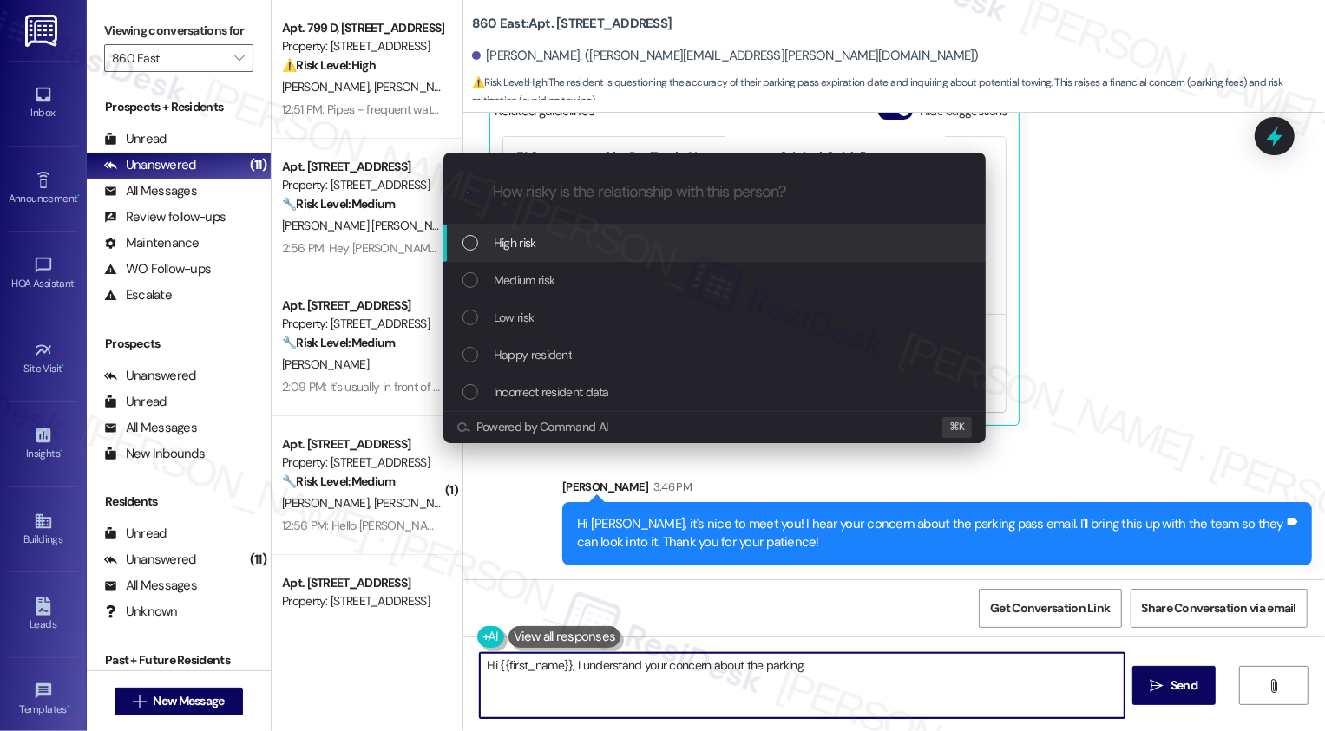
click at [534, 331] on div "Low risk" at bounding box center [714, 317] width 542 height 37
type textarea "Hi {{first_name}}, I understand your concern about the parking pass"
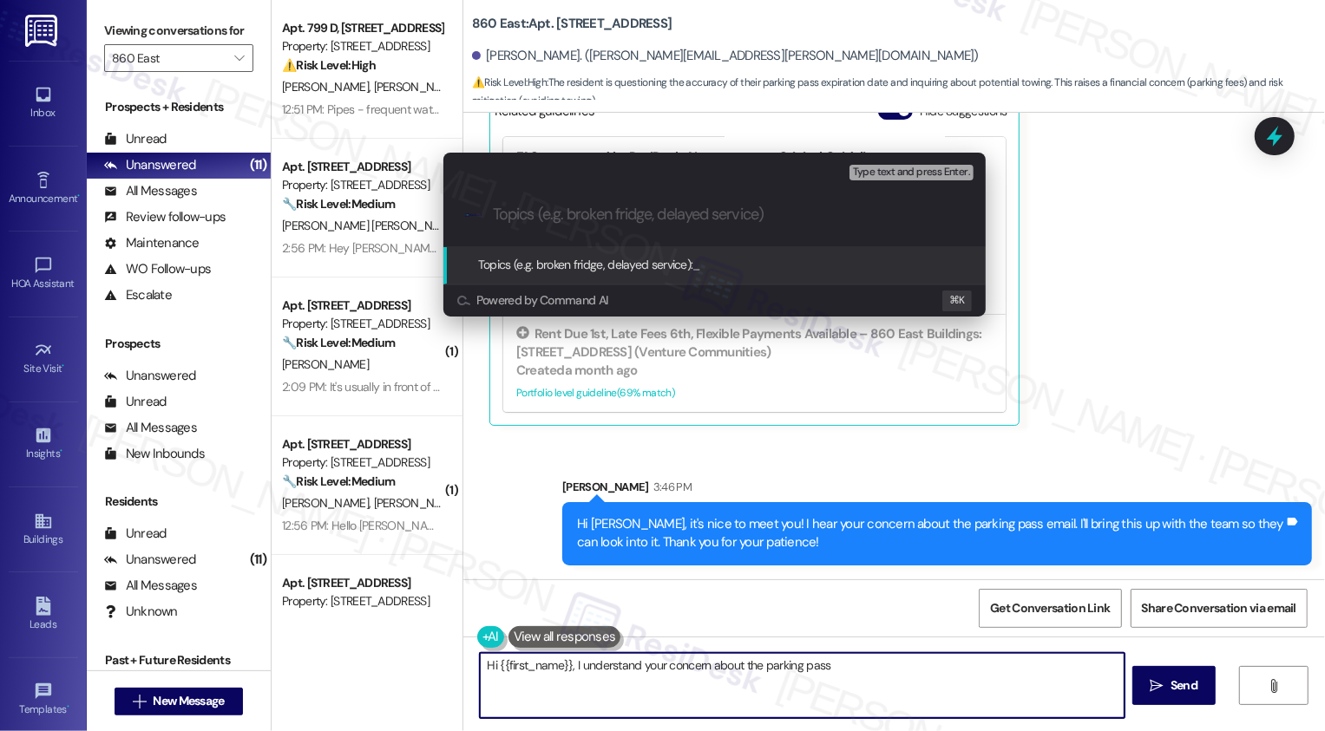
type input "a"
type textarea "Hi {{first_name}}, I understand your concern about the parking pass email. I'll…"
type input "p"
type textarea "Hi {{first_name}}, I understand your concern about the parking pass email. I'll…"
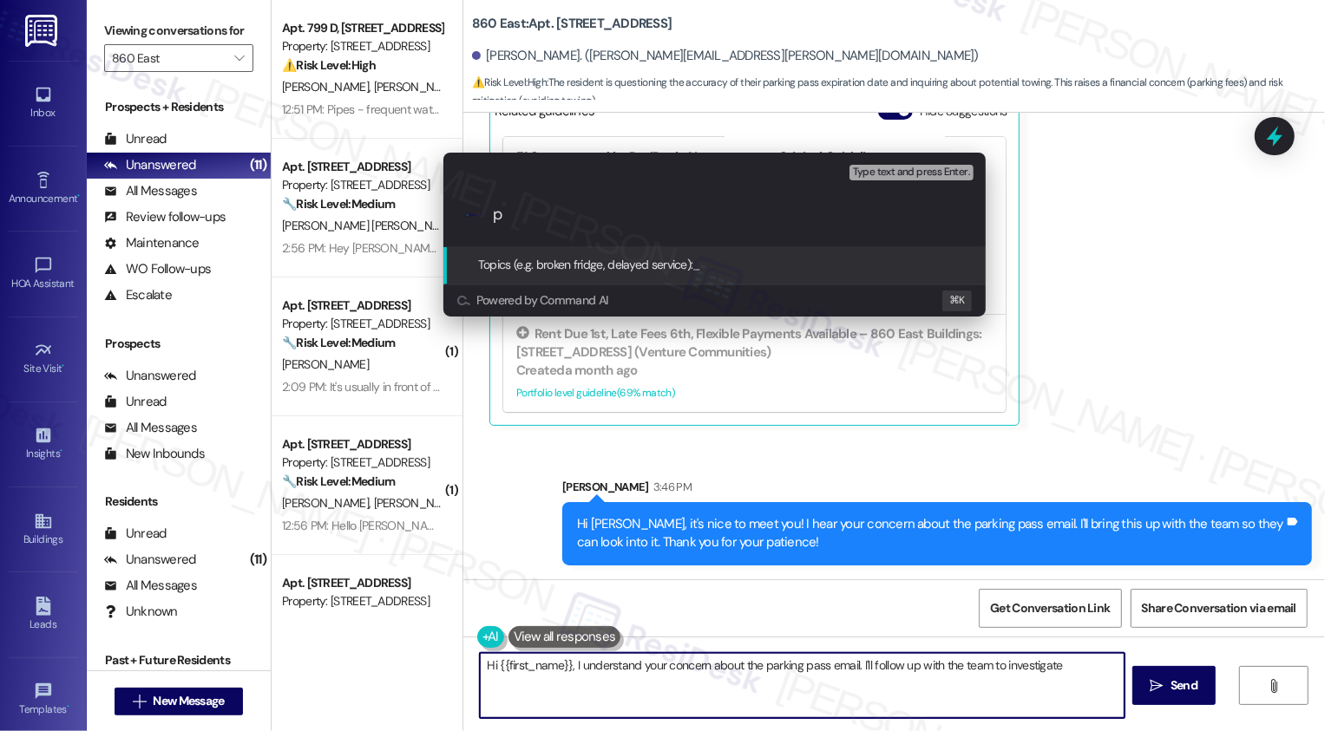
type input "pa"
type textarea "Hi {{first_name}}, I understand your concern about the parking pass email. I'll…"
type input "par"
type textarea "Hi {{first_name}}, I understand your concern about the parking pass email. I'll…"
type input "park"
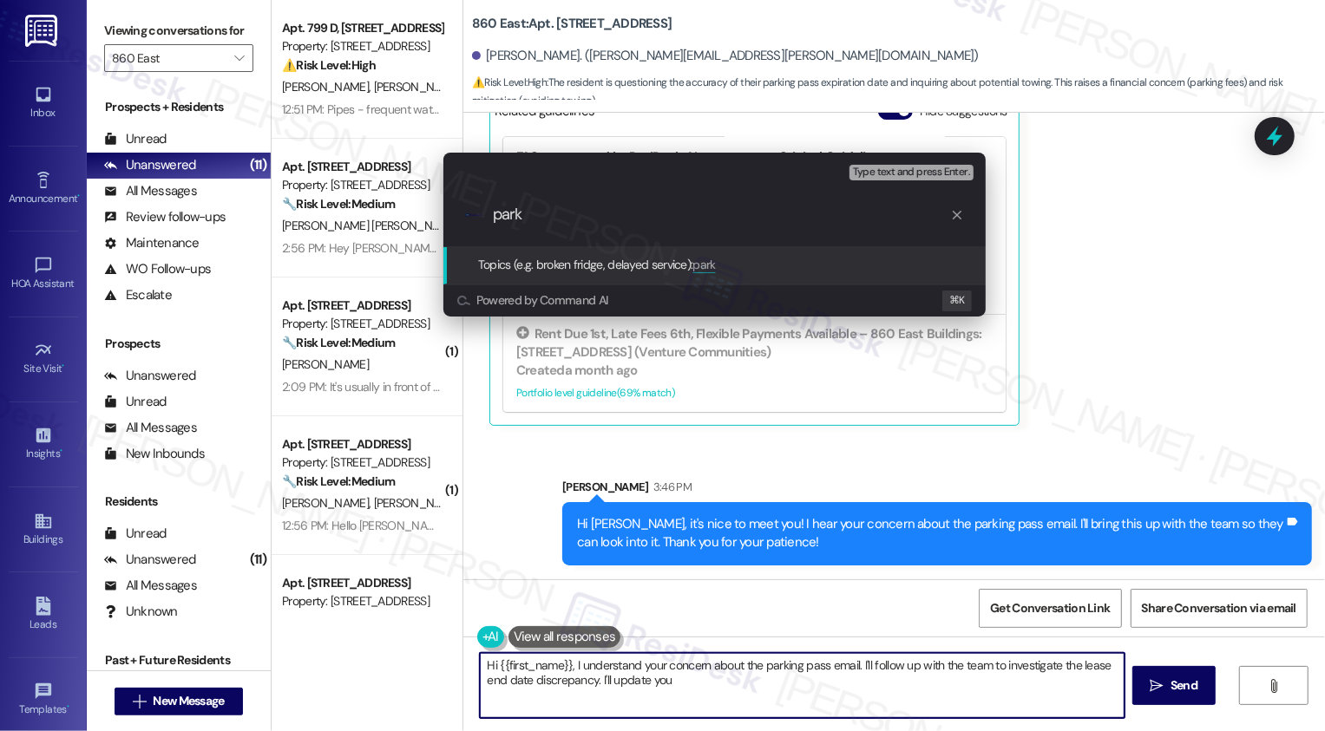
type textarea "Hi {{first_name}}, I understand your concern about the parking pass email. I'll…"
type input "parki"
type textarea "Hi {{first_name}}, I understand your concern about the parking pass email. I'll…"
type input "parkin"
type textarea "Hi {{first_name}}, I understand your concern about the parking pass email. I'll…"
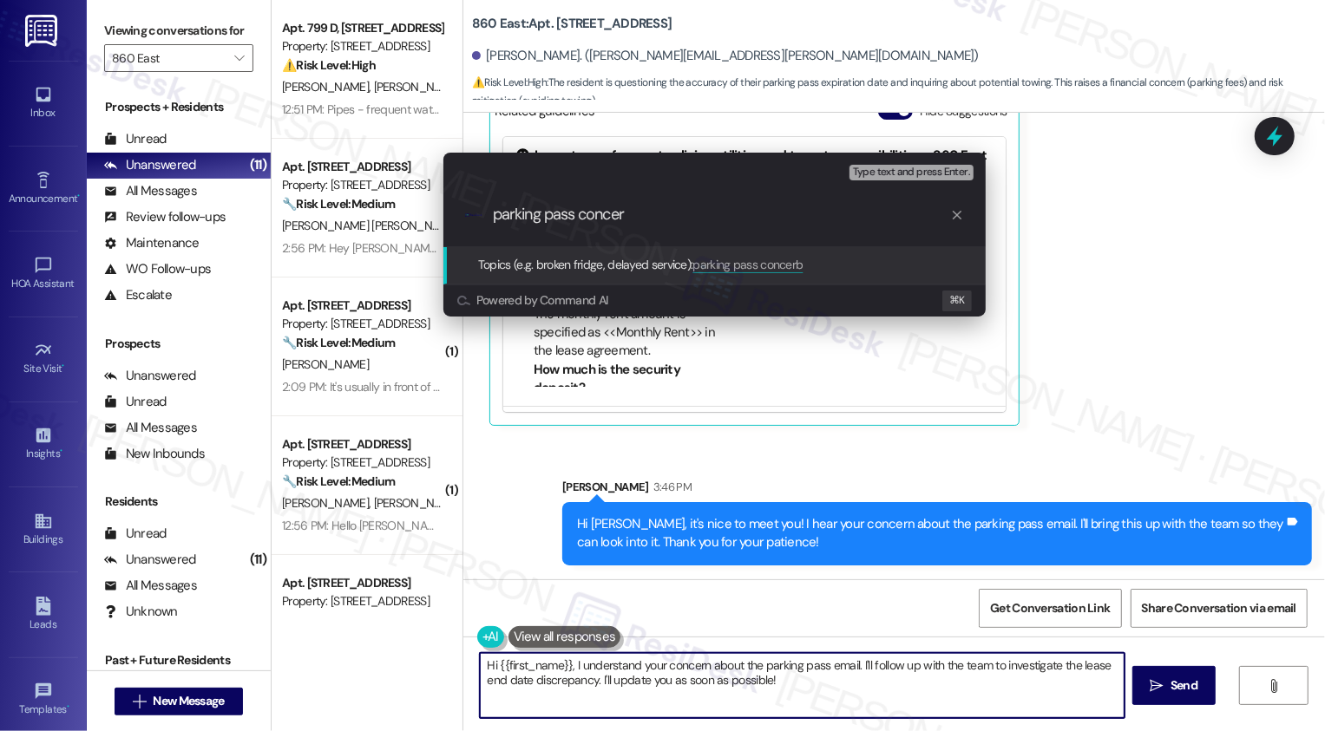
type input "parking pass concern"
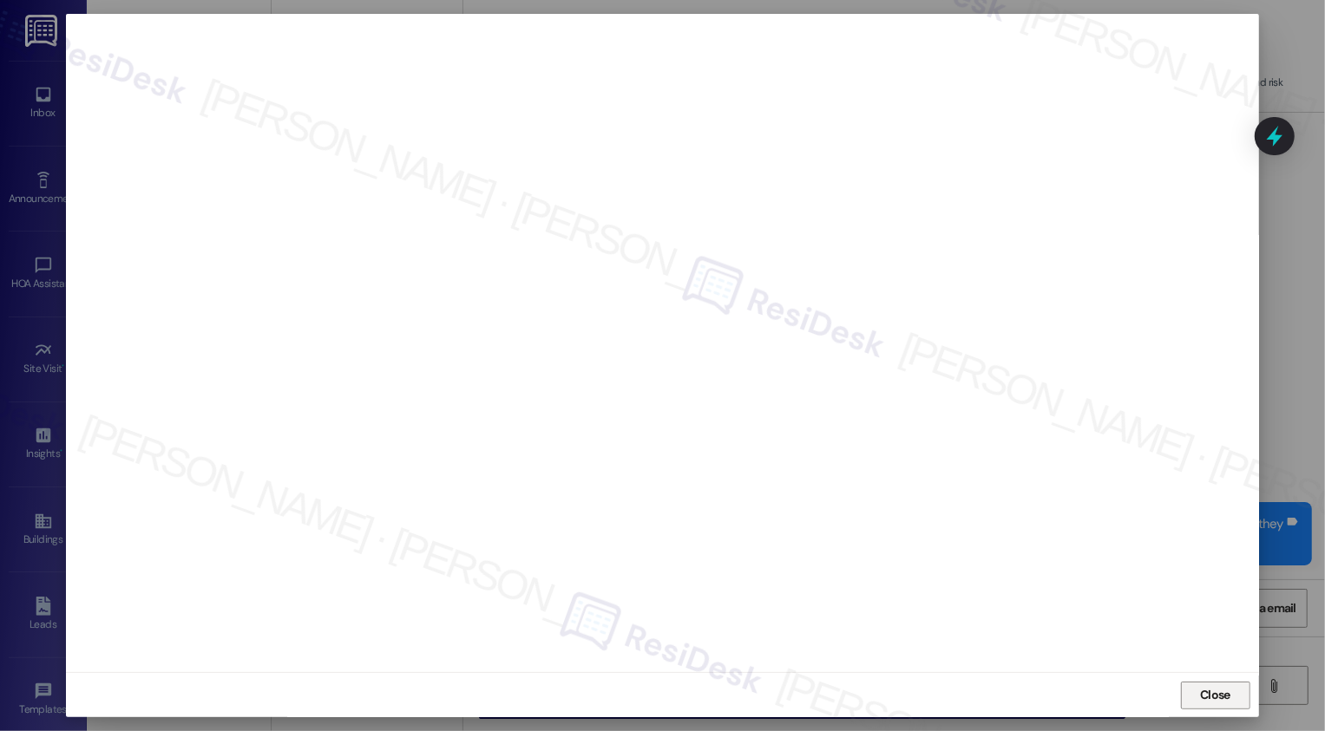
click at [1199, 695] on button "Close" at bounding box center [1215, 696] width 69 height 28
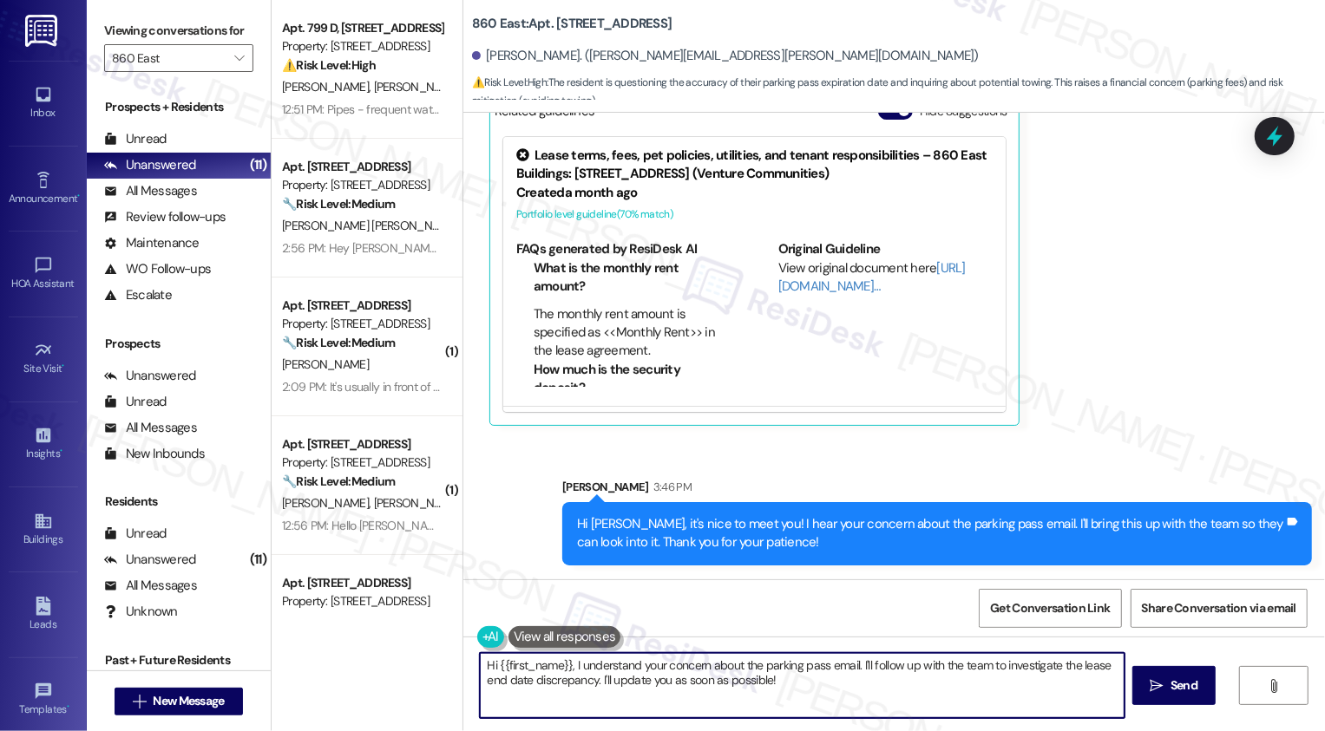
click at [1107, 420] on div "Dylan Gabbard 1:49 PM I received email from parking pass stating my lease is up…" at bounding box center [857, 191] width 736 height 469
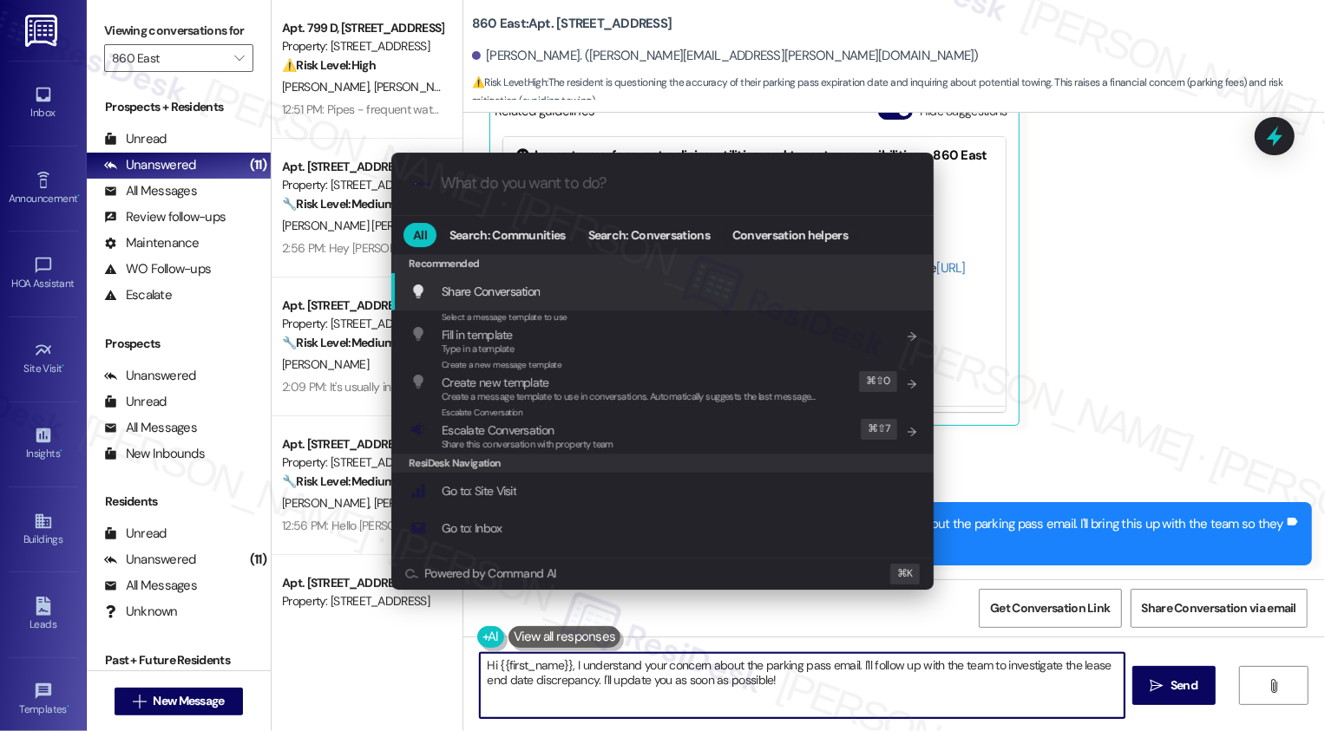
type input "s"
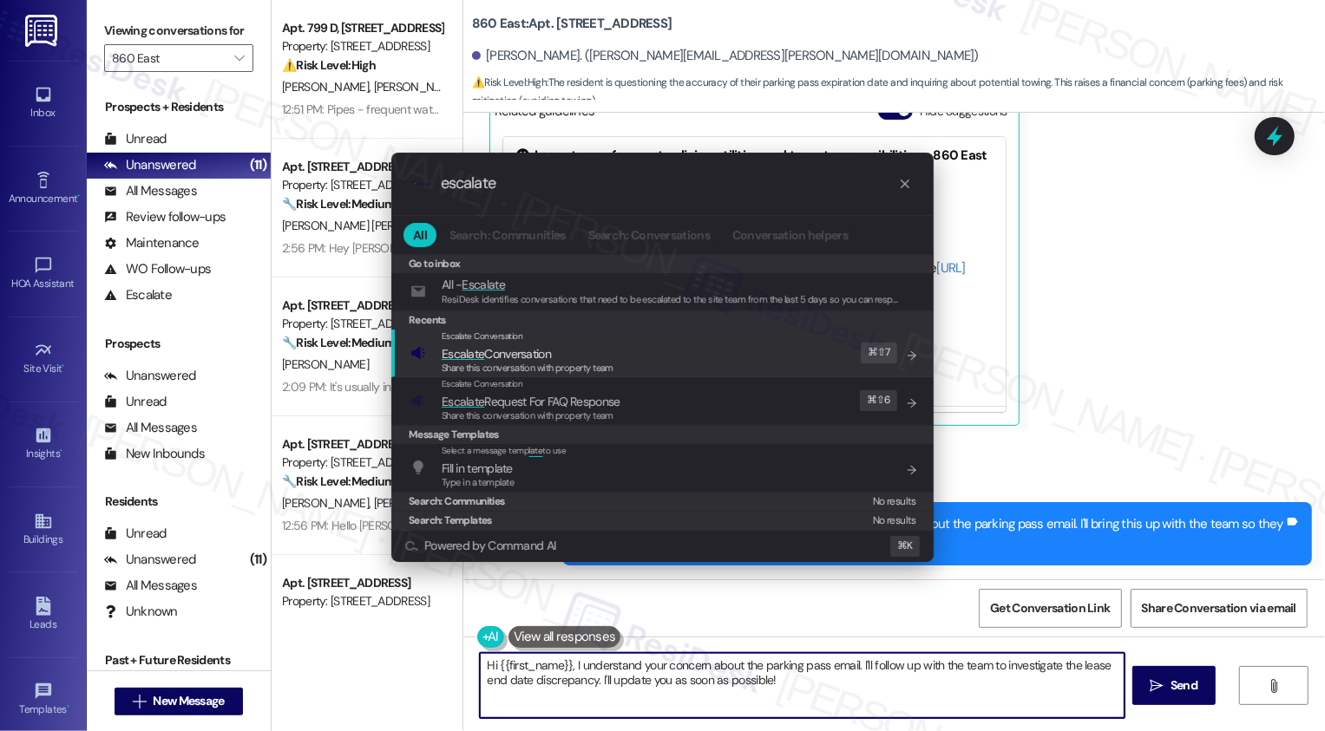
type input "escalate"
click at [571, 337] on div "Escalate Conversation" at bounding box center [528, 337] width 172 height 14
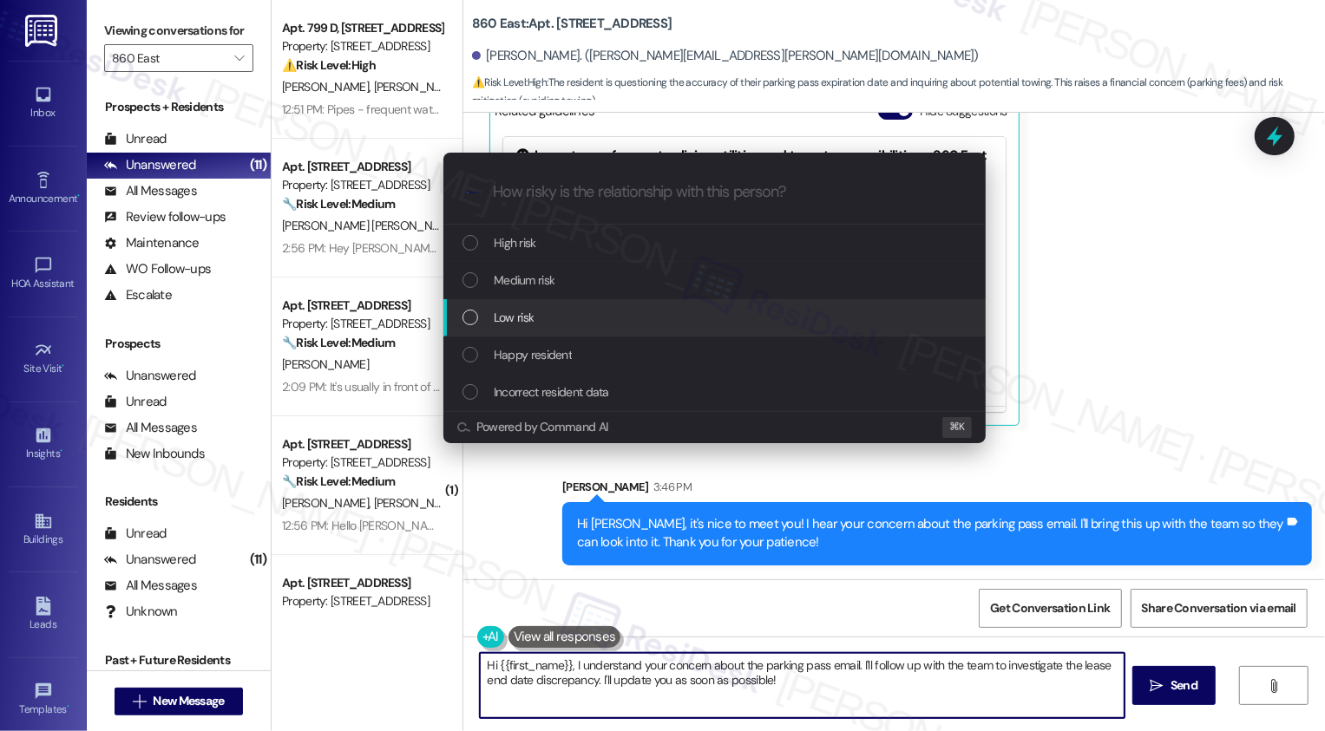
click at [531, 313] on span "Low risk" at bounding box center [514, 317] width 40 height 19
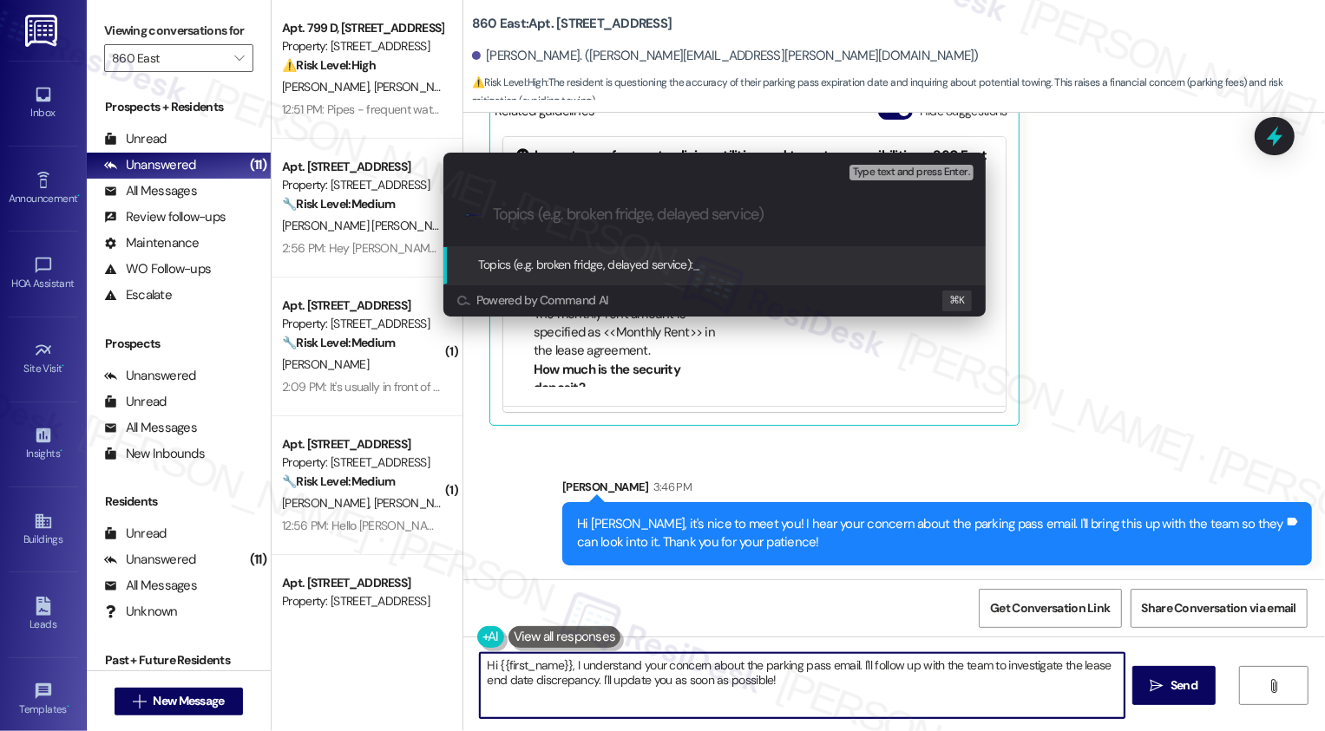
paste input "parking pass concern"
type input "parking pass concern"
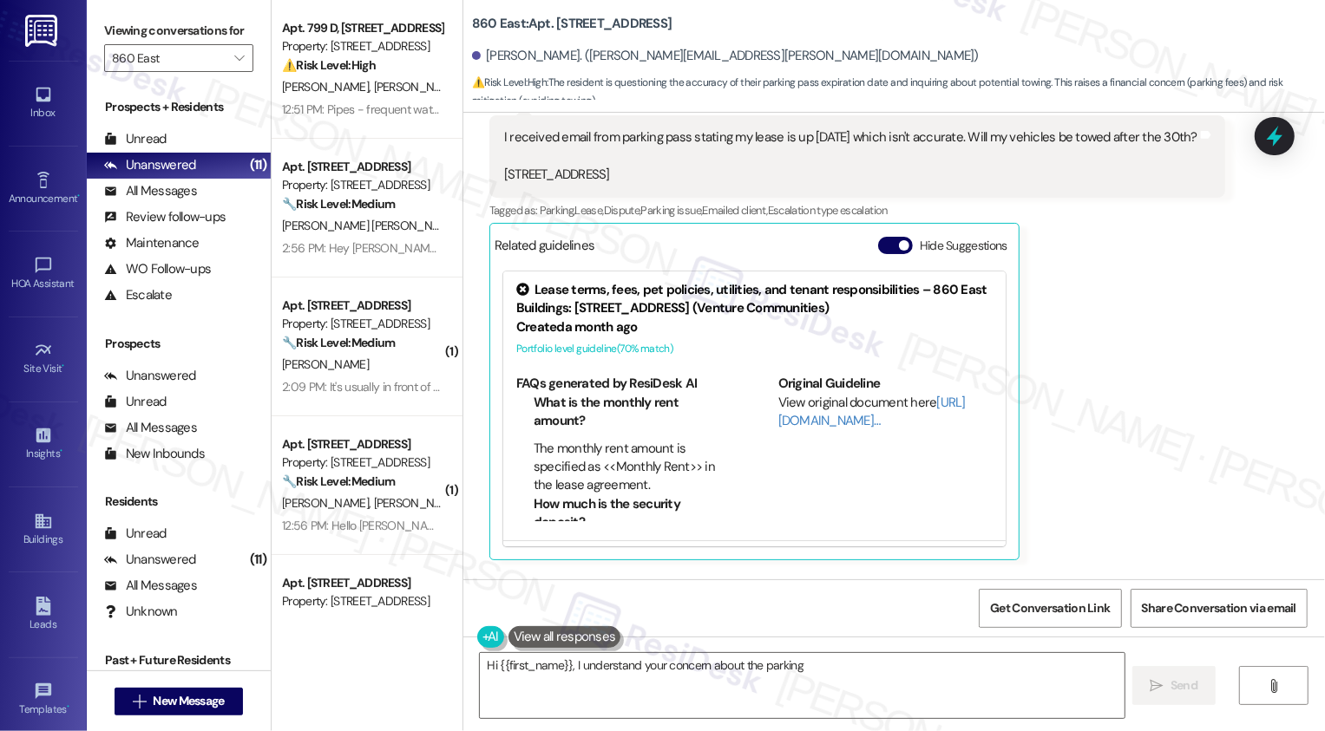
scroll to position [371, 0]
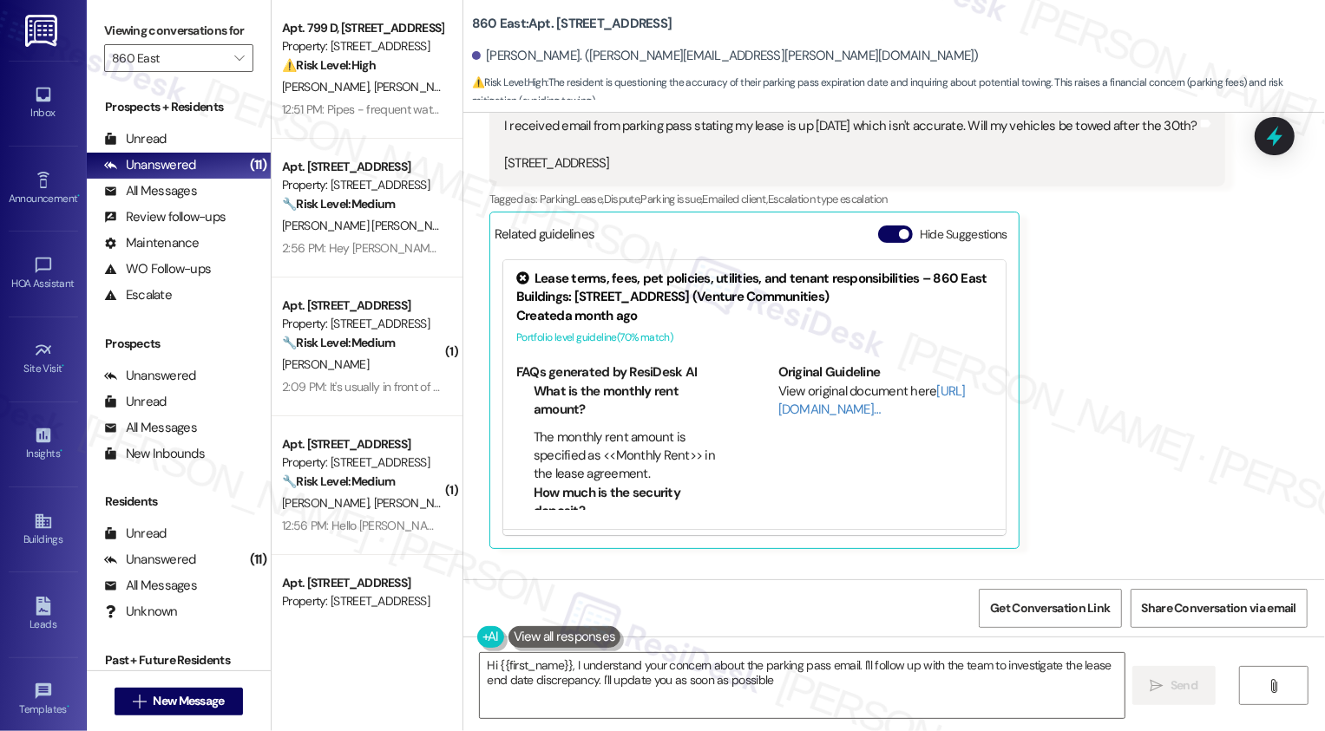
type textarea "Hi {{first_name}}, I understand your concern about the parking pass email. I'll…"
click at [373, 80] on span "C. Shilling" at bounding box center [416, 87] width 87 height 16
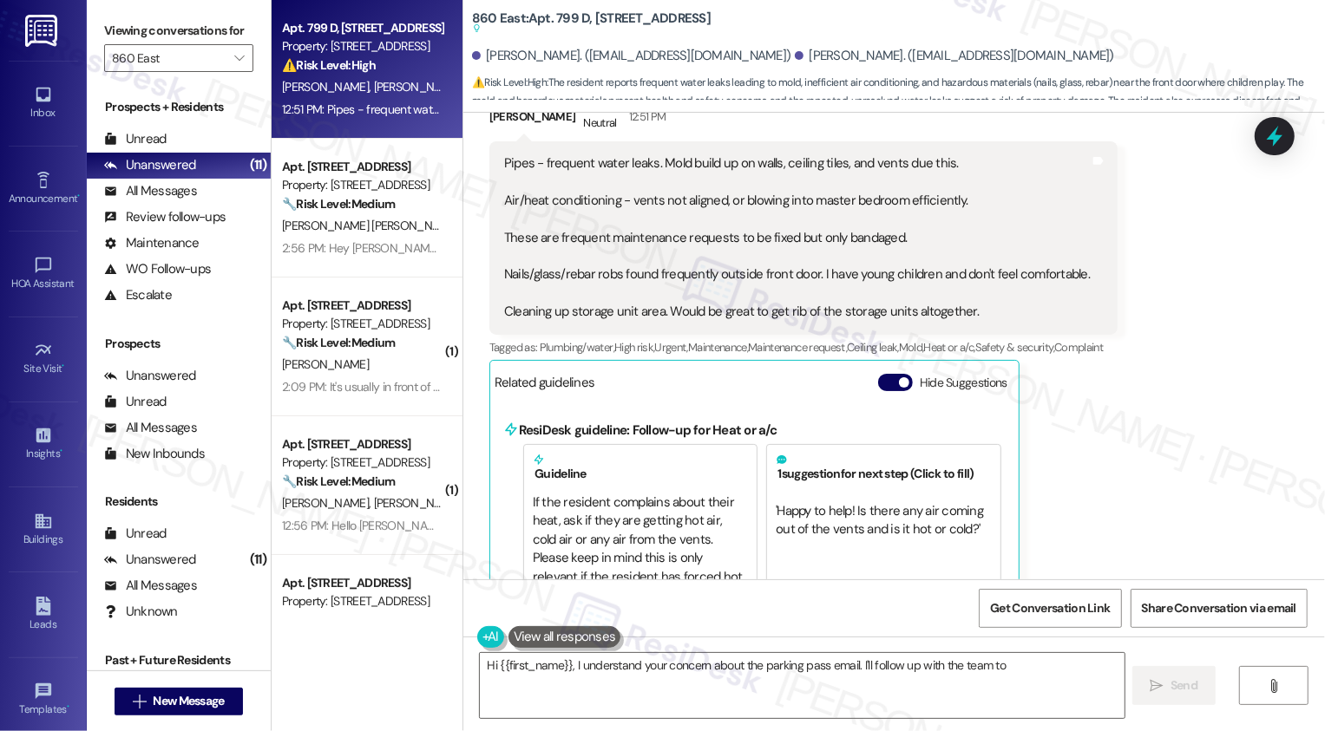
click at [373, 80] on span "C. Shilling" at bounding box center [416, 87] width 87 height 16
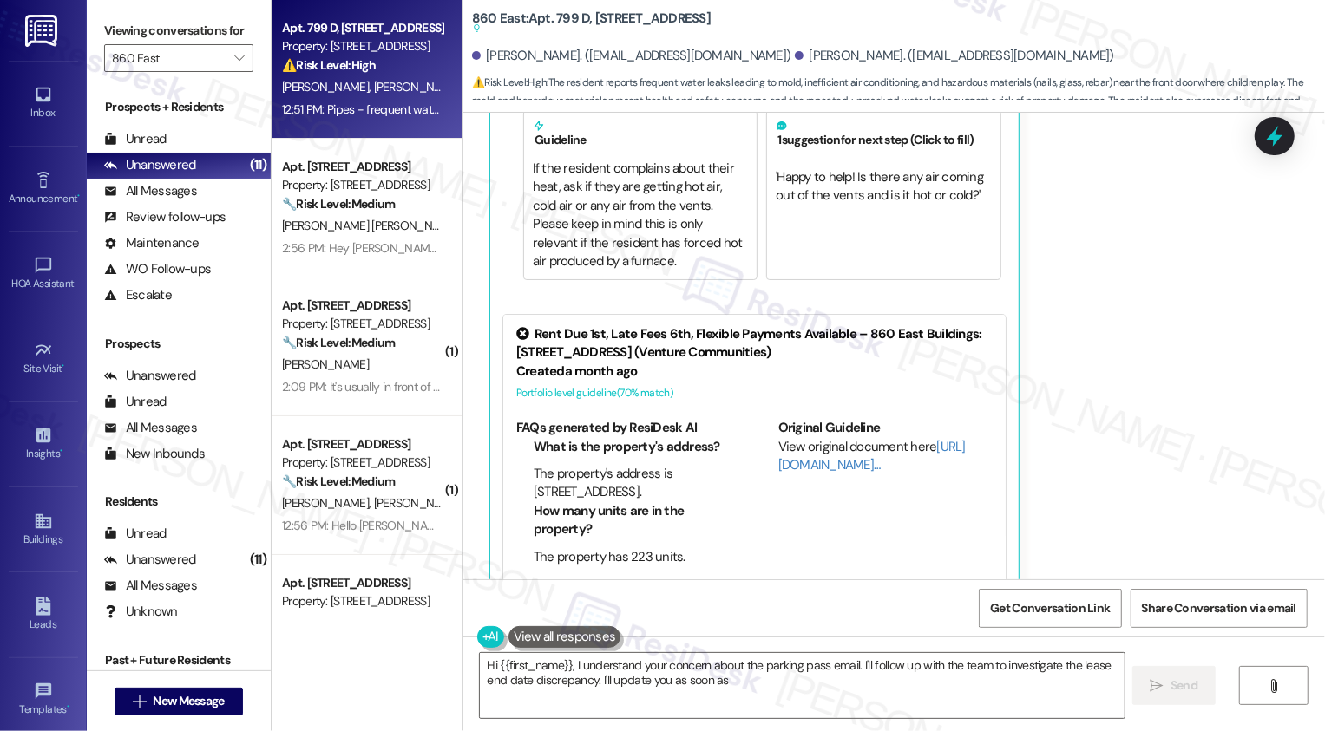
scroll to position [724, 0]
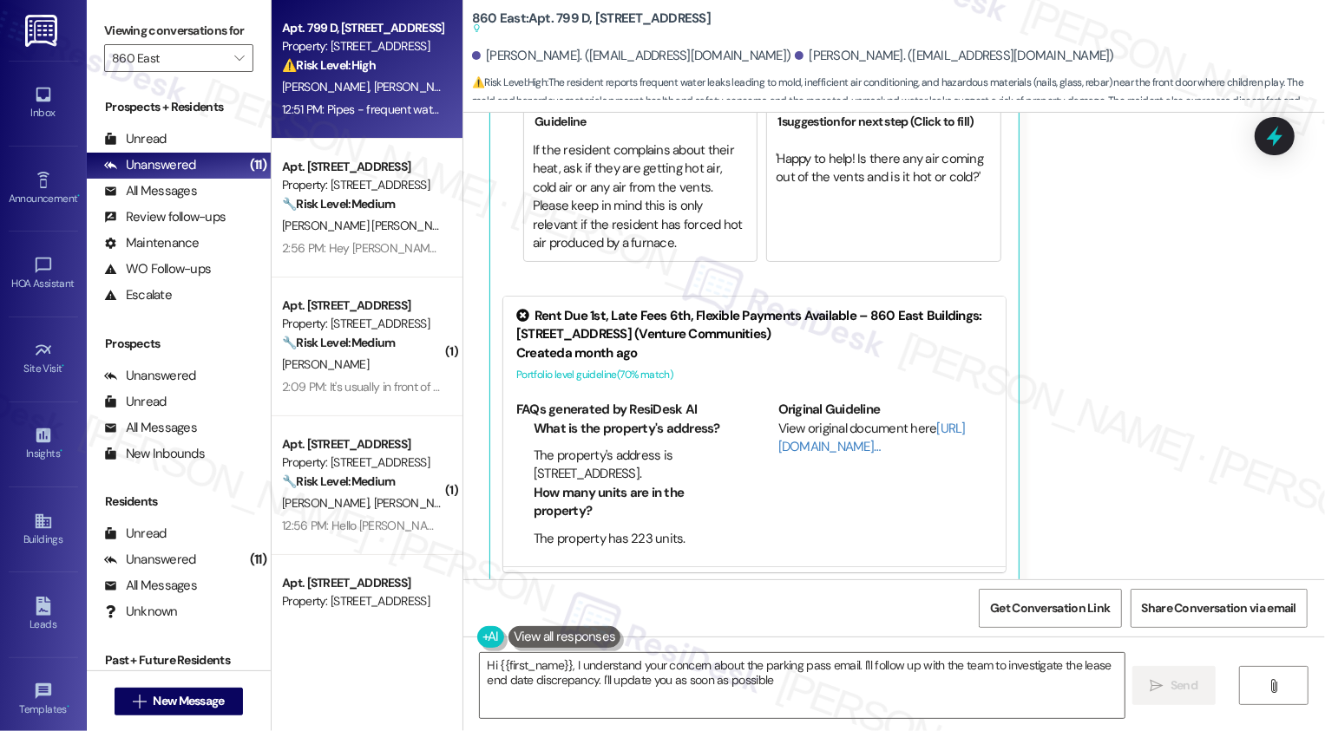
type textarea "Hi {{first_name}}, I understand your concern about the parking pass email. I'll…"
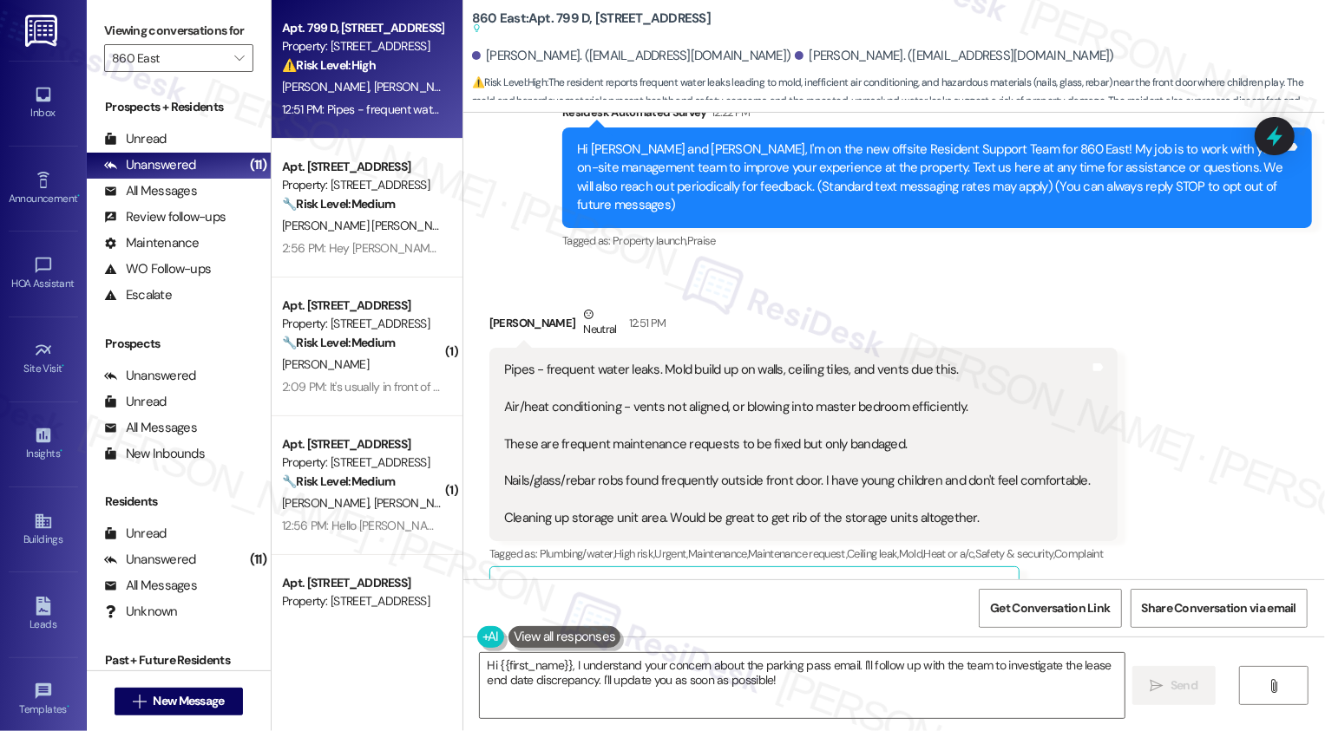
scroll to position [83, 0]
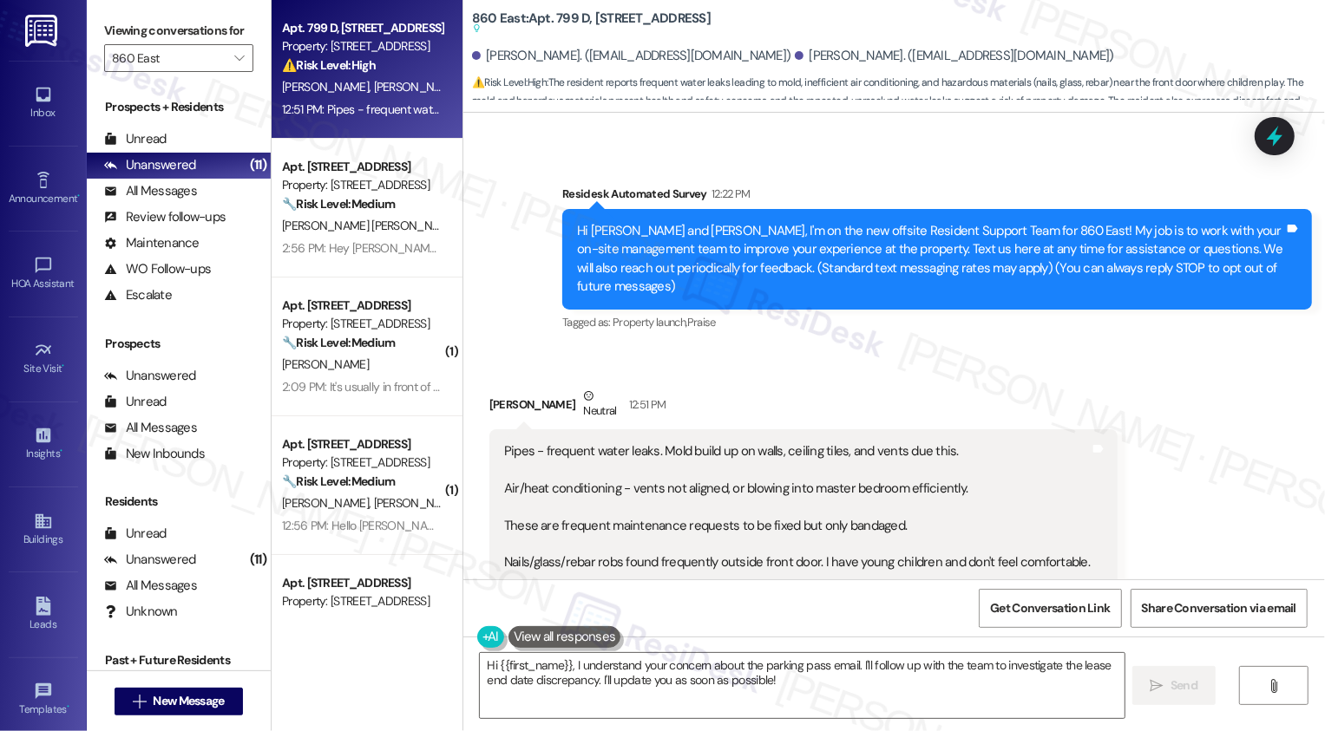
drag, startPoint x: 476, startPoint y: 383, endPoint x: 544, endPoint y: 390, distance: 68.0
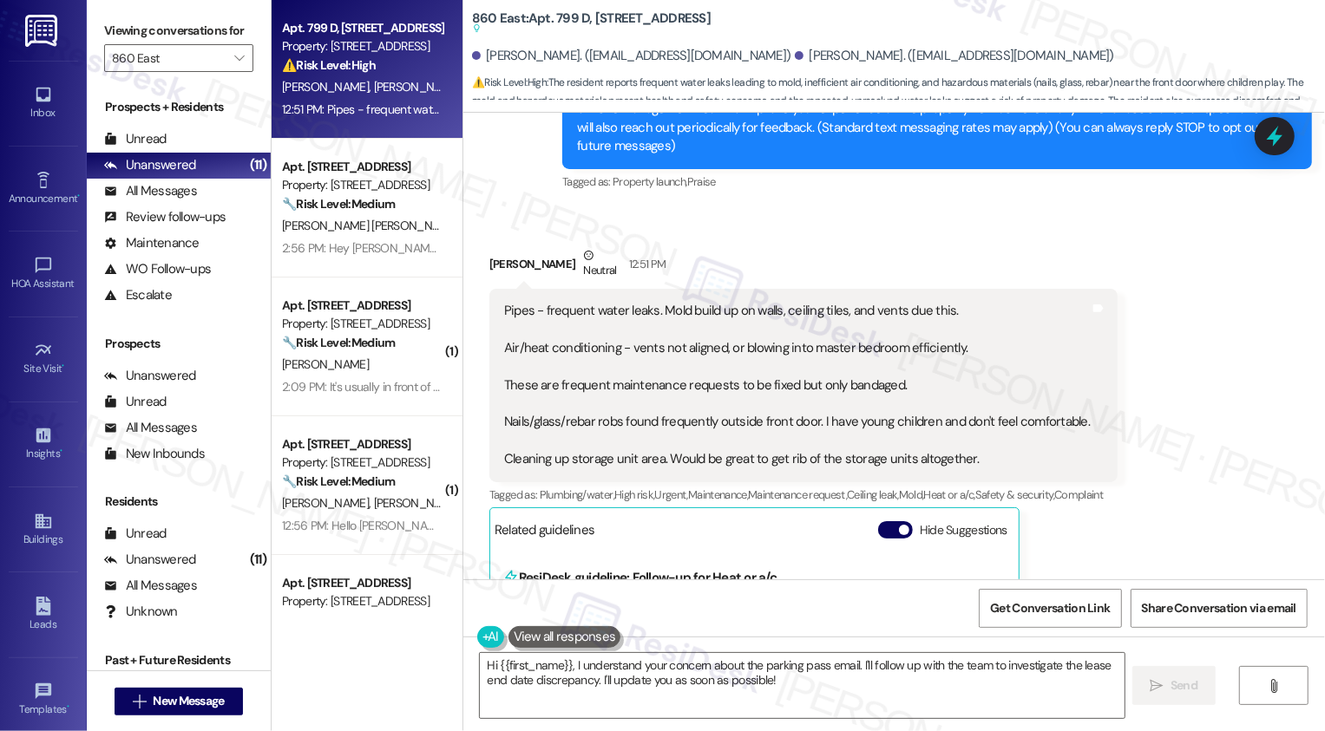
scroll to position [267, 0]
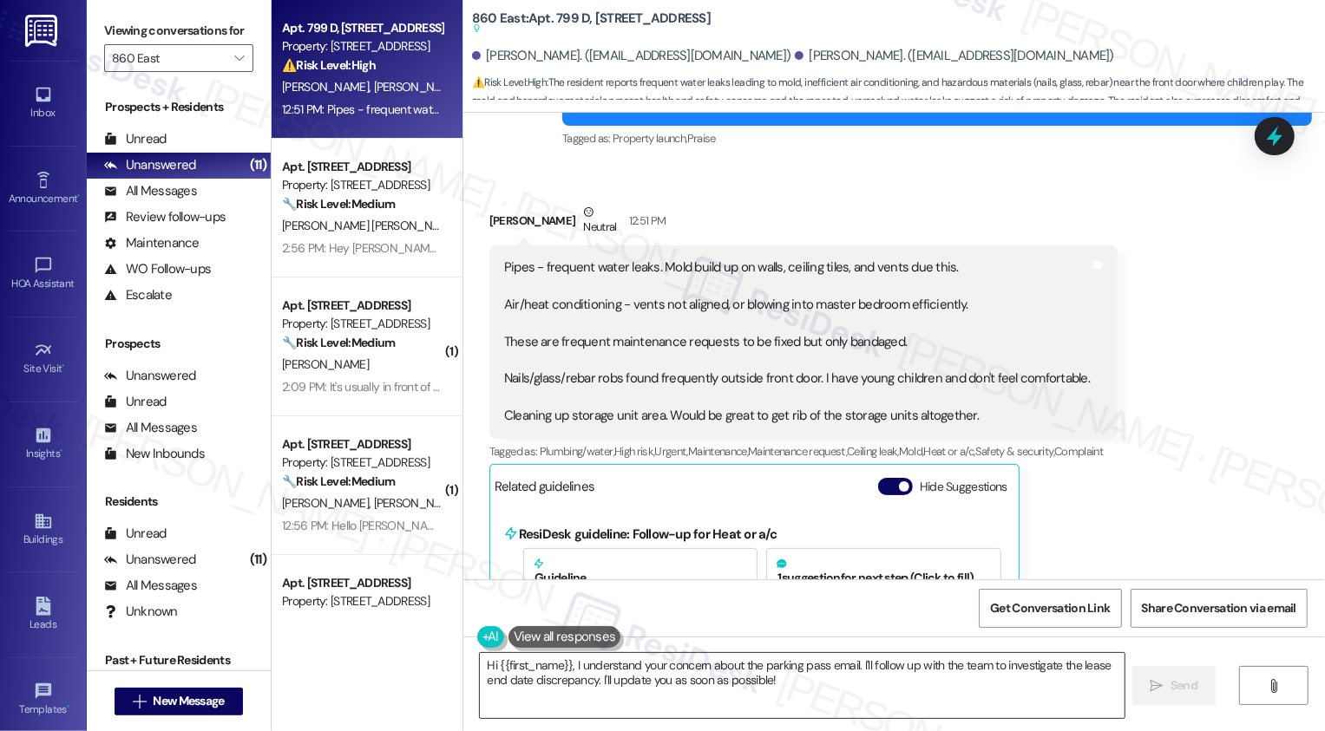
click at [587, 697] on textarea "Hi {{first_name}}, I understand your concern about the parking pass email. I'll…" at bounding box center [802, 685] width 645 height 65
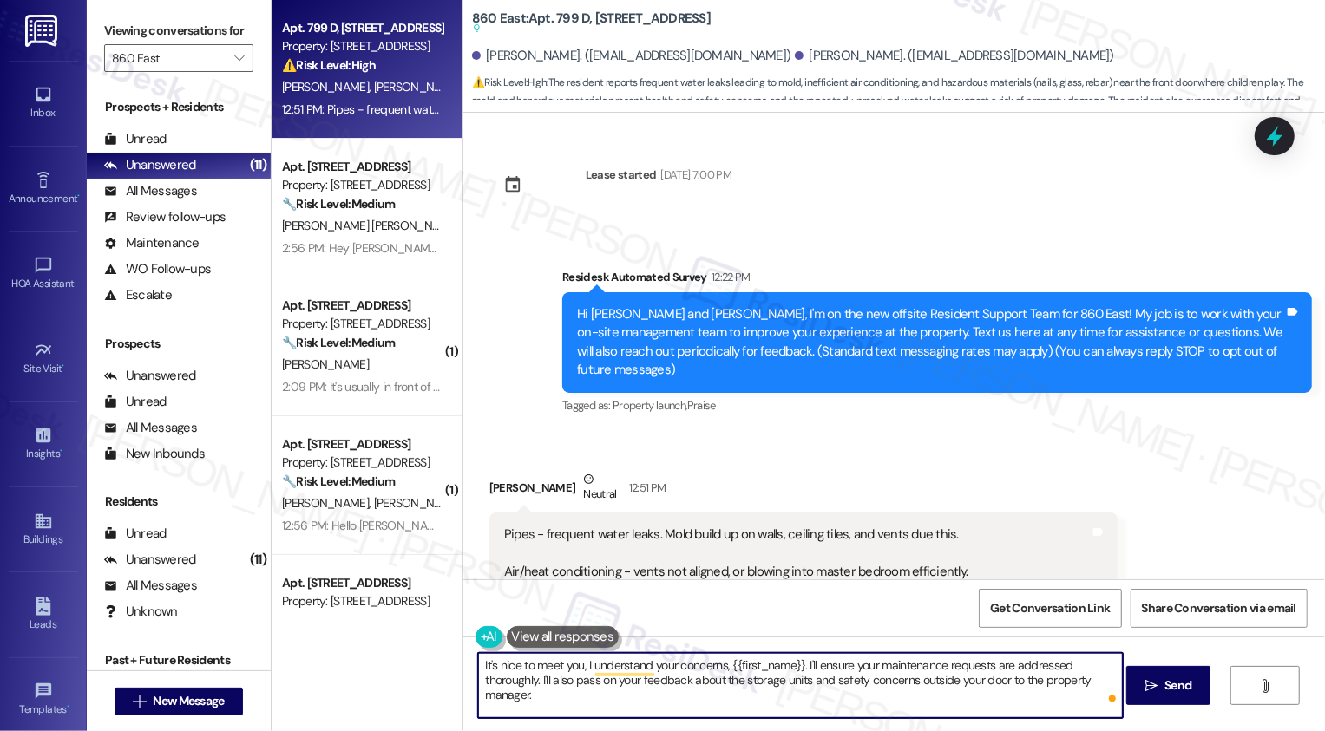
scroll to position [258, 0]
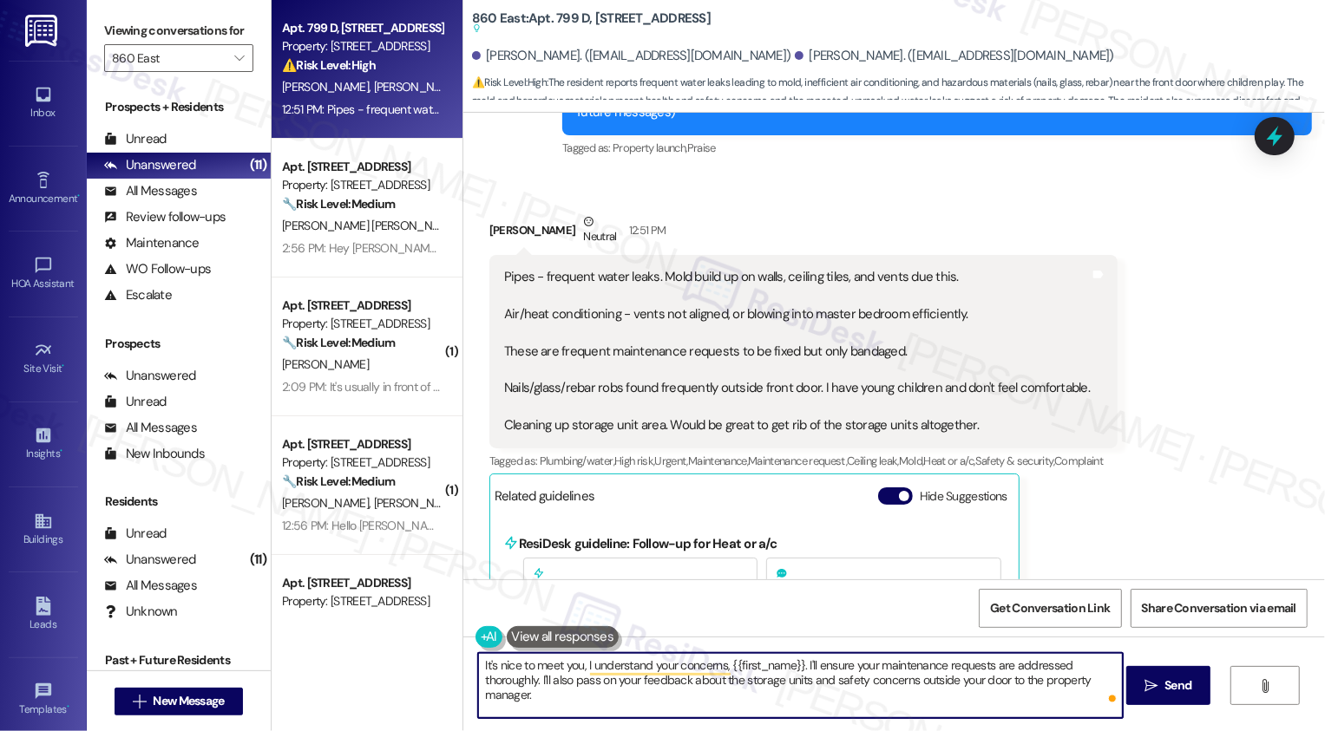
click at [495, 218] on div "[PERSON_NAME] Neutral 12:51 PM" at bounding box center [803, 234] width 628 height 43
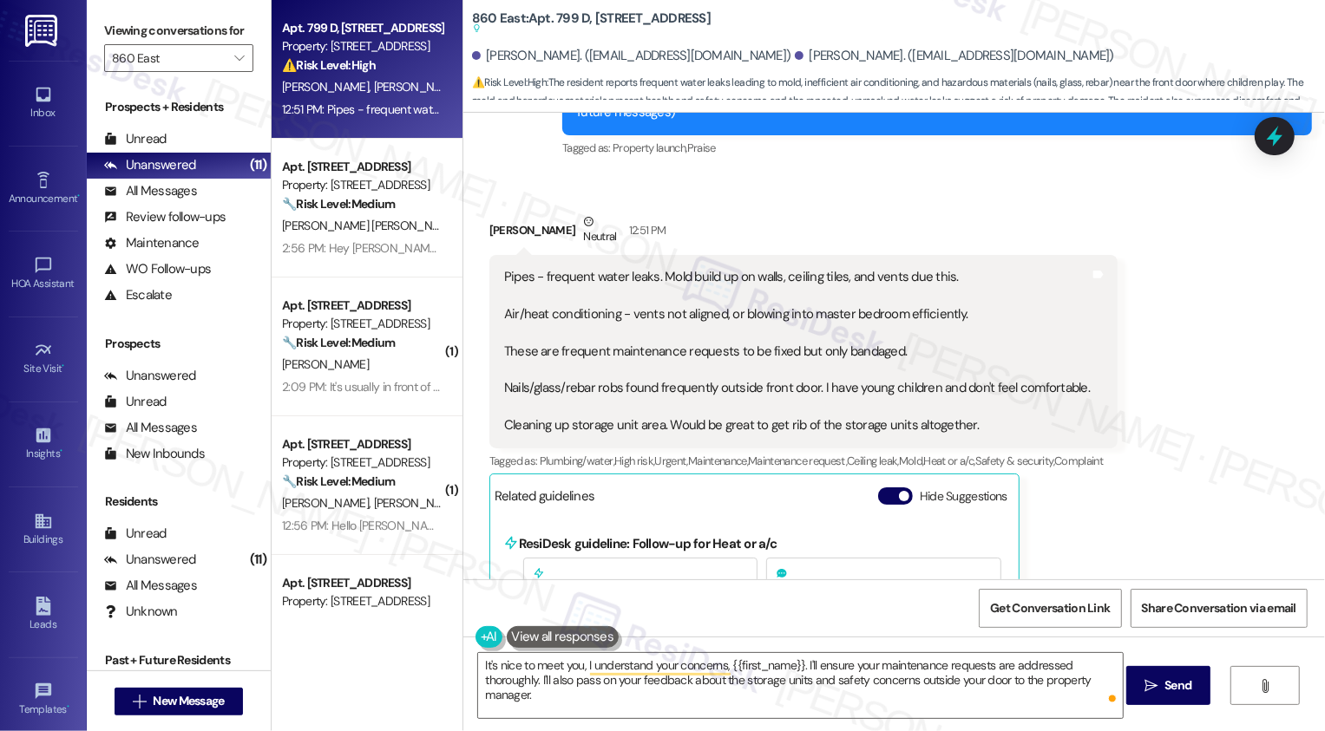
click at [495, 218] on div "[PERSON_NAME] Neutral 12:51 PM" at bounding box center [803, 234] width 628 height 43
copy div "[PERSON_NAME]"
click at [574, 670] on textarea "It's nice to meet you, I understand your concerns, {{first_name}}. I'll ensure …" at bounding box center [800, 685] width 645 height 65
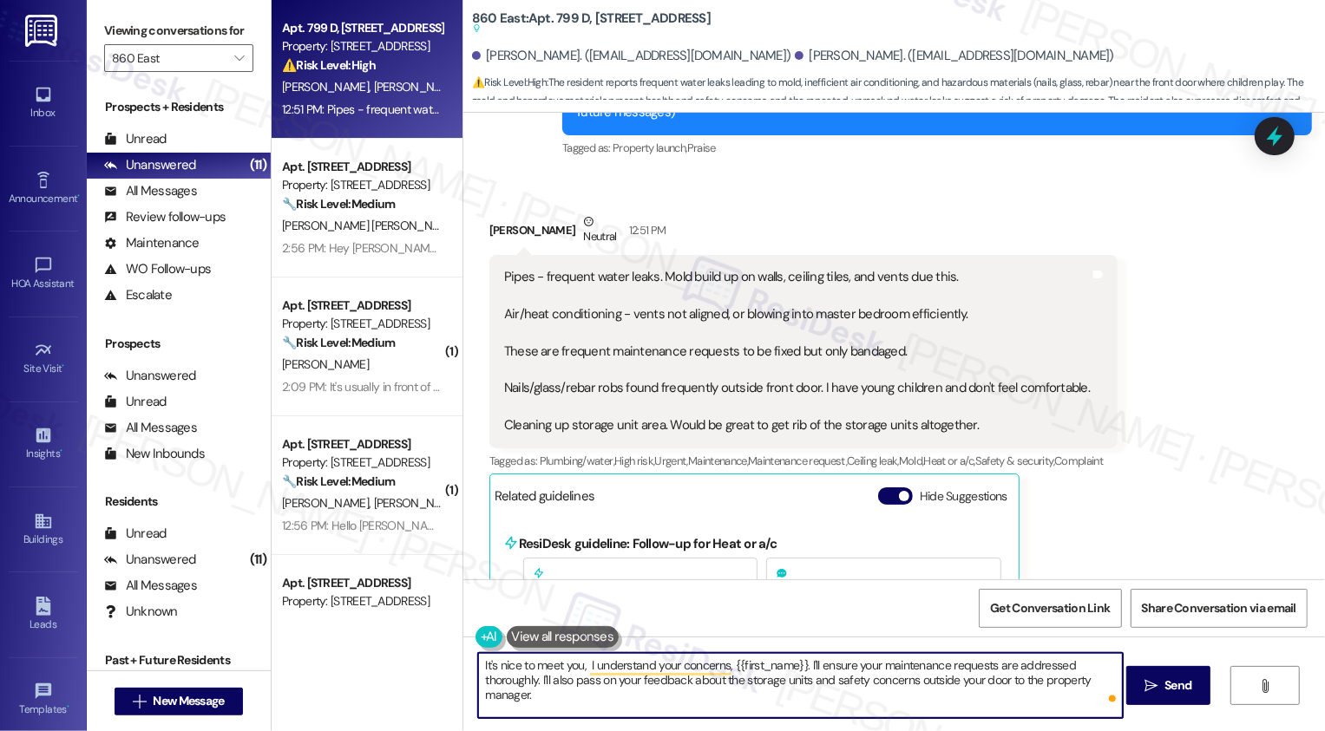
paste textarea "[PERSON_NAME]"
click at [806, 666] on textarea "It's nice to meet you, [PERSON_NAME]! I understand your concerns, {{first_name}…" at bounding box center [800, 685] width 645 height 65
drag, startPoint x: 617, startPoint y: 664, endPoint x: 686, endPoint y: 707, distance: 81.9
click at [686, 707] on textarea "It's nice to meet you, [PERSON_NAME]! I understand your concerns, {{}}. I'll en…" at bounding box center [800, 685] width 645 height 65
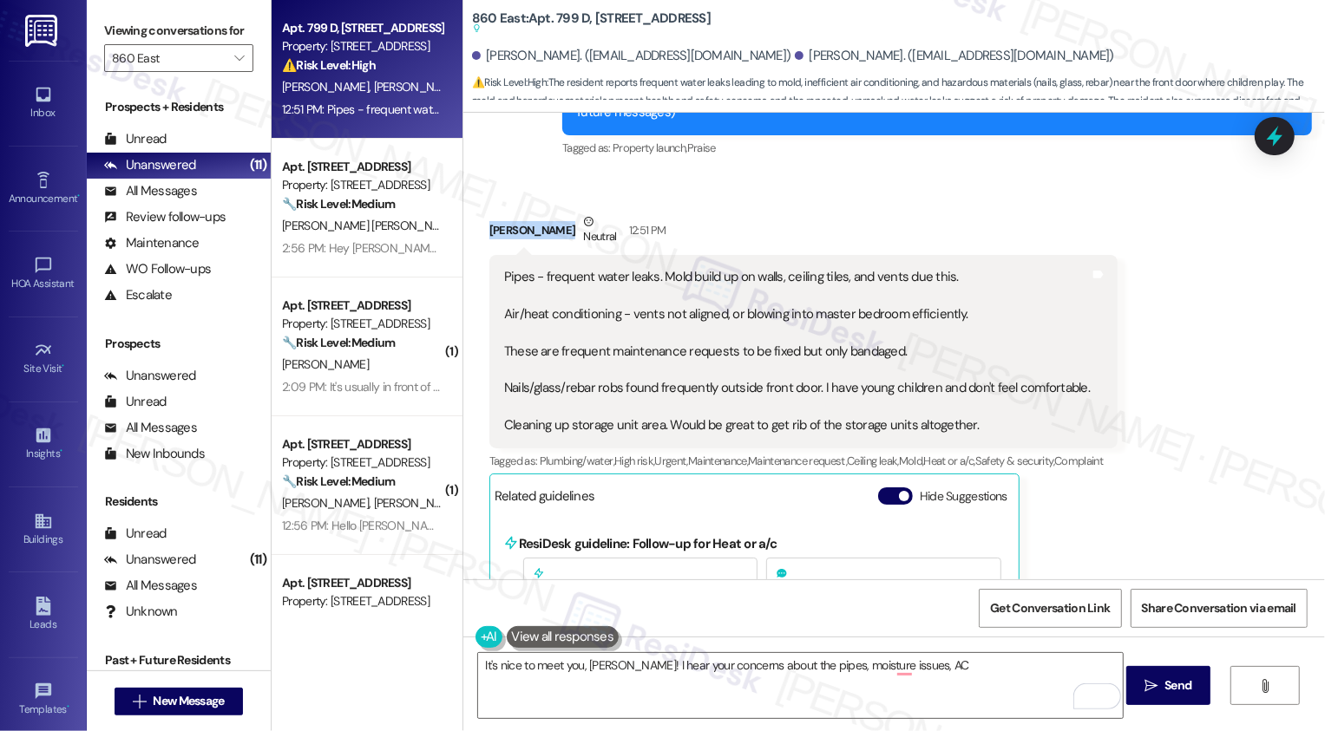
drag, startPoint x: 480, startPoint y: 210, endPoint x: 547, endPoint y: 210, distance: 66.8
click at [547, 213] on div "[PERSON_NAME] Neutral 12:51 PM" at bounding box center [803, 234] width 628 height 43
copy div "[PERSON_NAME]"
click at [918, 668] on textarea "It's nice to meet you, [PERSON_NAME]! I hear your concerns about the pipes, moi…" at bounding box center [800, 685] width 645 height 65
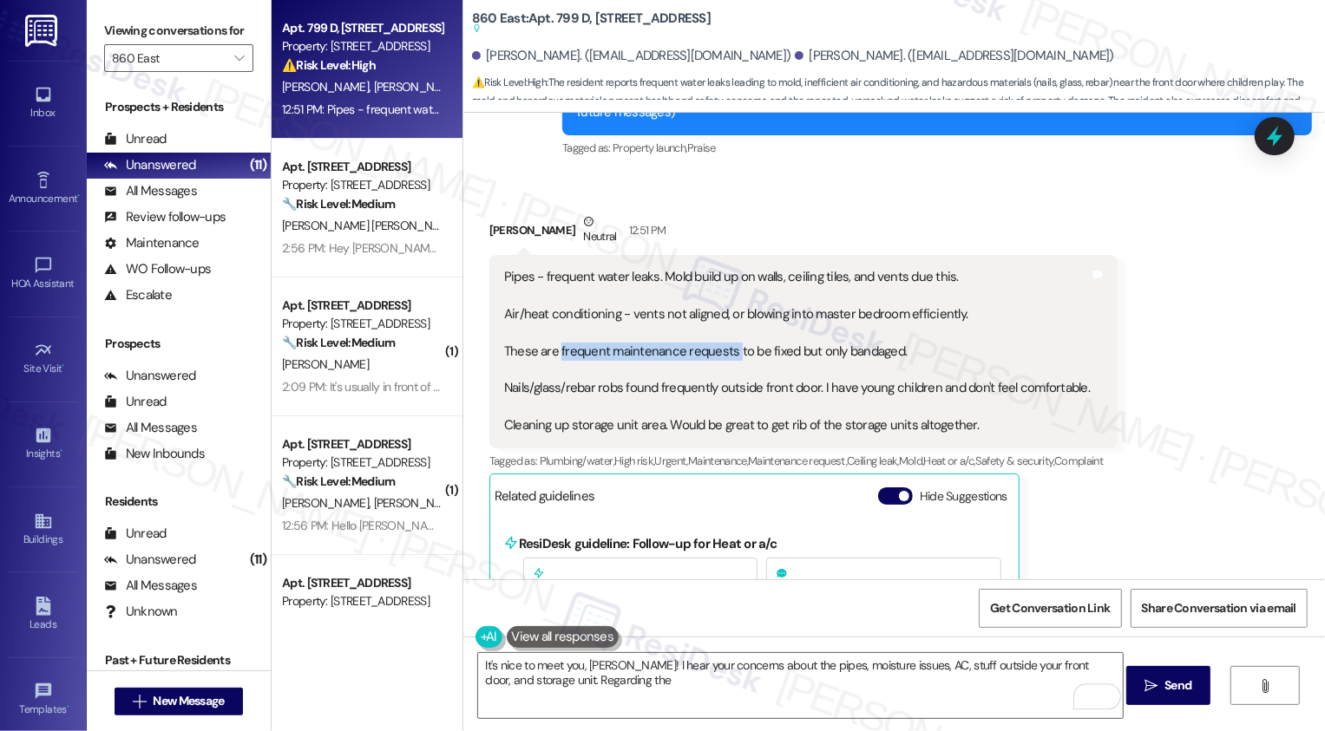
drag, startPoint x: 547, startPoint y: 328, endPoint x: 724, endPoint y: 334, distance: 176.2
click at [724, 334] on div "Pipes - frequent water leaks. Mold build up on walls, ceiling tiles, and vents …" at bounding box center [797, 351] width 586 height 167
copy div "frequent maintenance requests"
click at [598, 690] on textarea "It's nice to meet you, [PERSON_NAME]! I hear your concerns about the pipes, moi…" at bounding box center [800, 685] width 645 height 65
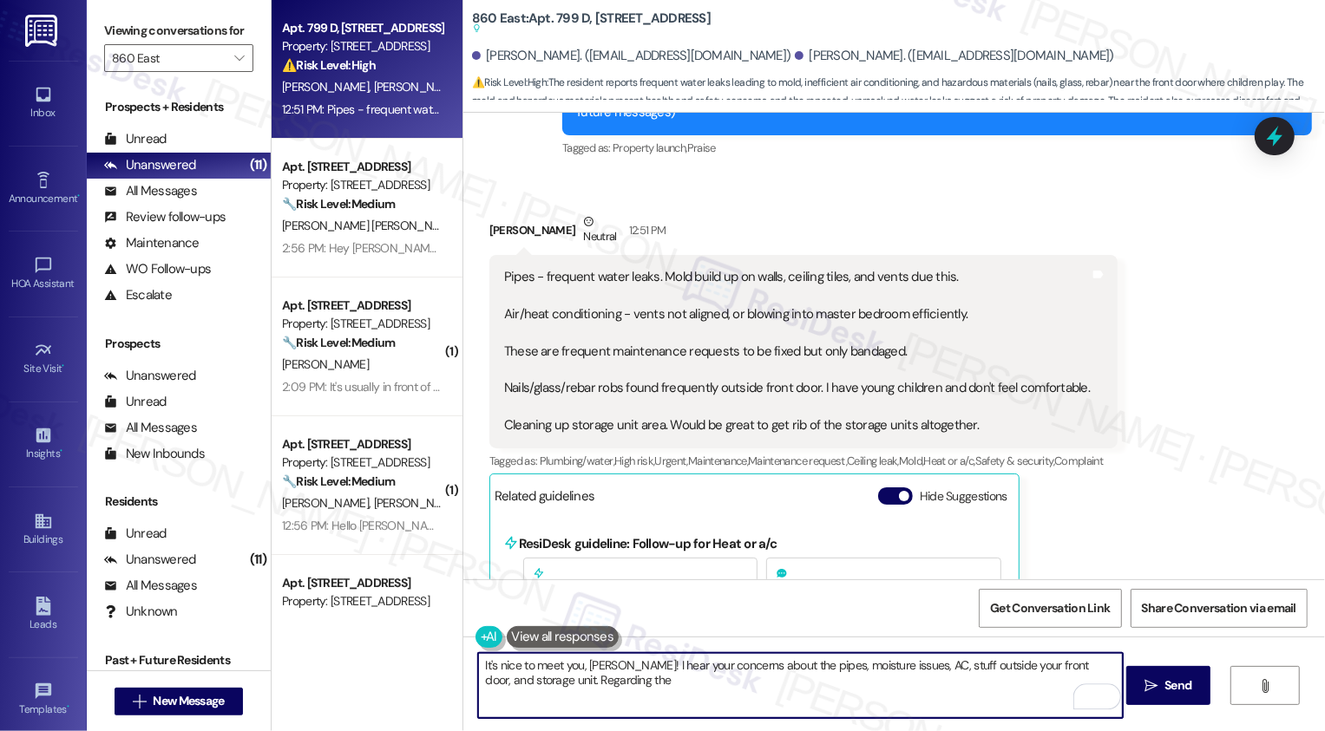
paste textarea "frequent maintenance requests"
click at [1043, 679] on textarea "It's nice to meet you, [PERSON_NAME]! I hear your concerns about the pipes, moi…" at bounding box center [800, 685] width 645 height 65
click at [569, 697] on textarea "It's nice to meet you, [PERSON_NAME]! I hear your concerns about the pipes, moi…" at bounding box center [800, 685] width 645 height 65
click at [815, 692] on textarea "It's nice to meet you, [PERSON_NAME]! I hear your concerns about the pipes, moi…" at bounding box center [800, 685] width 645 height 65
click at [883, 676] on textarea "It's nice to meet you, [PERSON_NAME]! I hear your concerns about the pipes, moi…" at bounding box center [800, 685] width 645 height 65
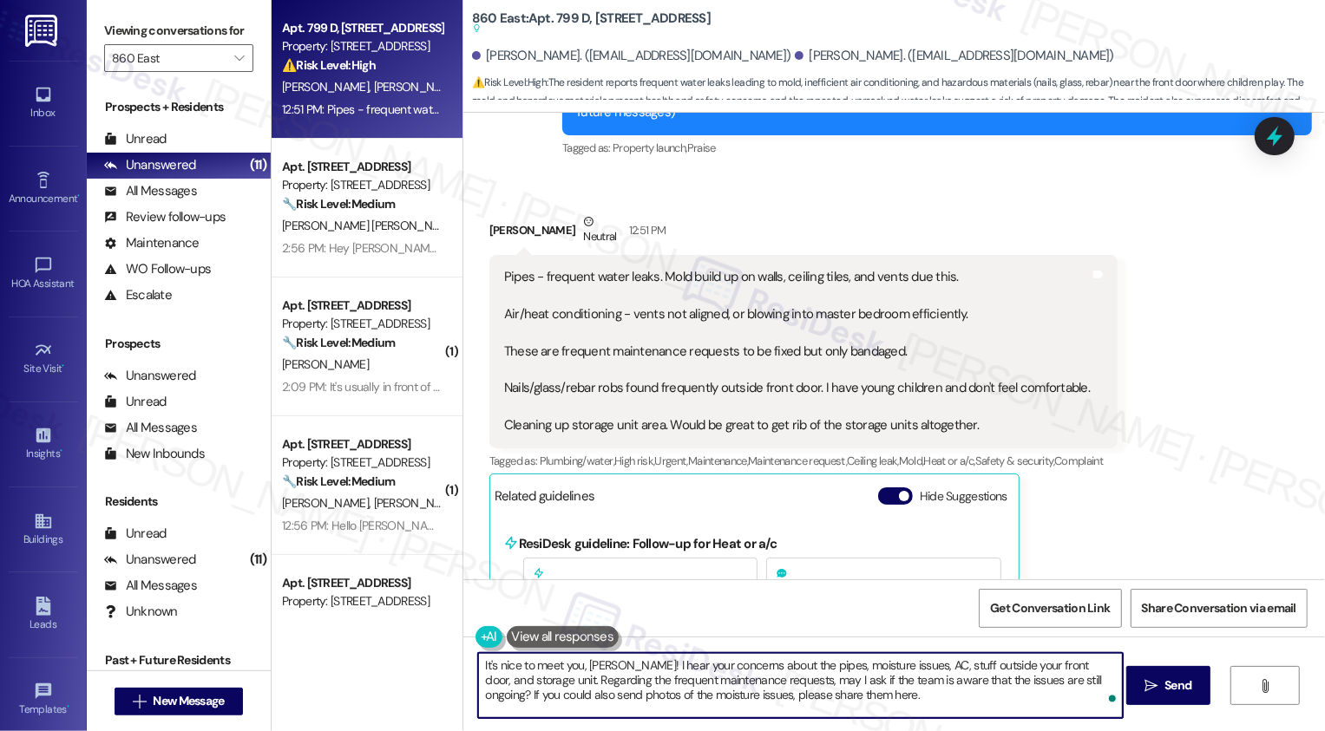
click at [1043, 688] on textarea "It's nice to meet you, [PERSON_NAME]! I hear your concerns about the pipes, moi…" at bounding box center [800, 685] width 645 height 65
click at [828, 699] on textarea "It's nice to meet you, [PERSON_NAME]! I hear your concerns about the pipes, moi…" at bounding box center [800, 685] width 645 height 65
type textarea "It's nice to meet you, [PERSON_NAME]! I hear your concerns about the pipes, moi…"
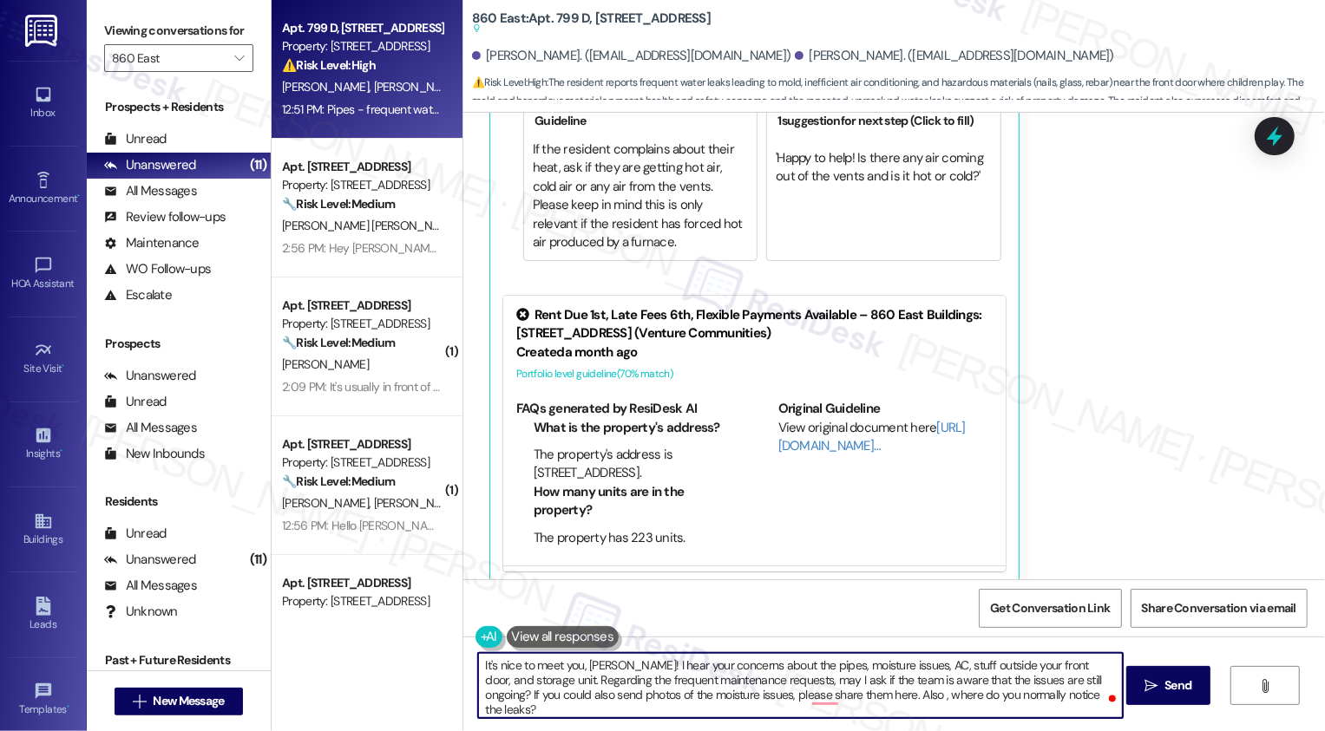
click at [499, 701] on textarea "It's nice to meet you, [PERSON_NAME]! I hear your concerns about the pipes, moi…" at bounding box center [800, 685] width 645 height 65
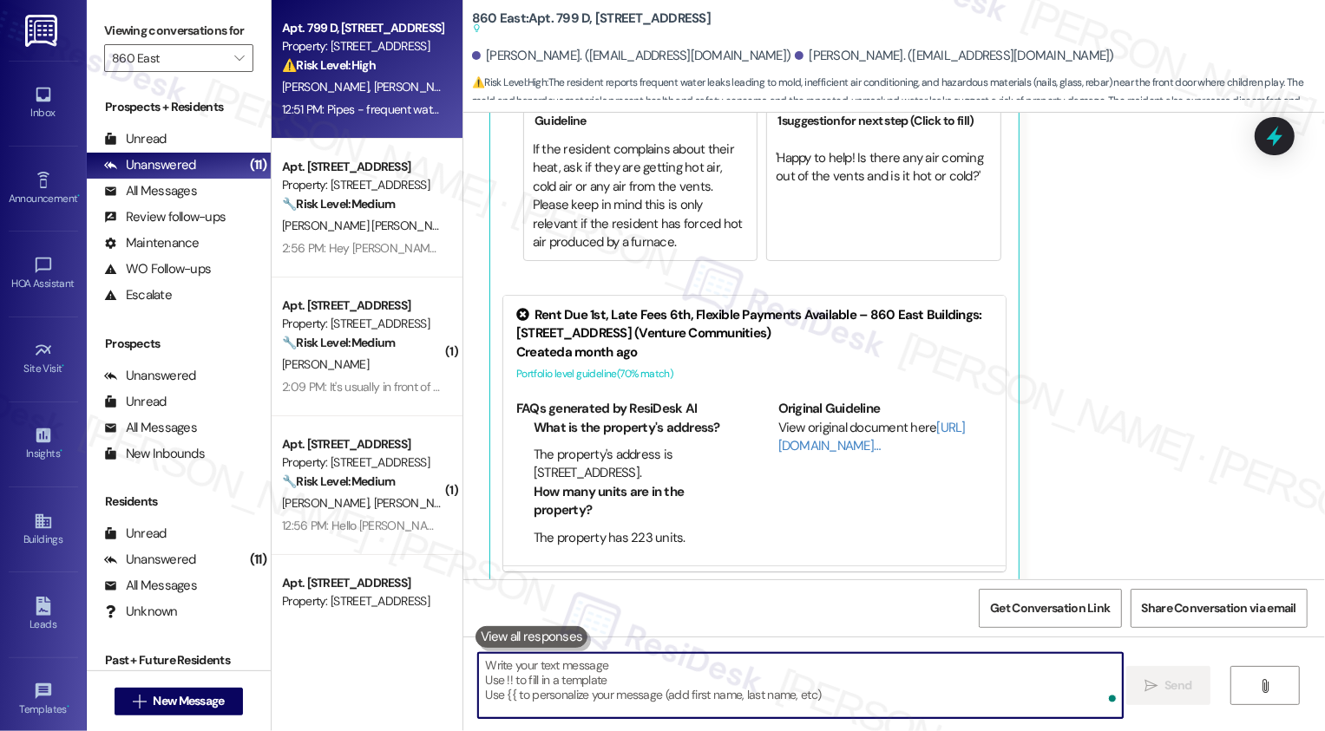
paste textarea "It’s great to meet you, [PERSON_NAME]! I hear your concerns about the pipes, mo…"
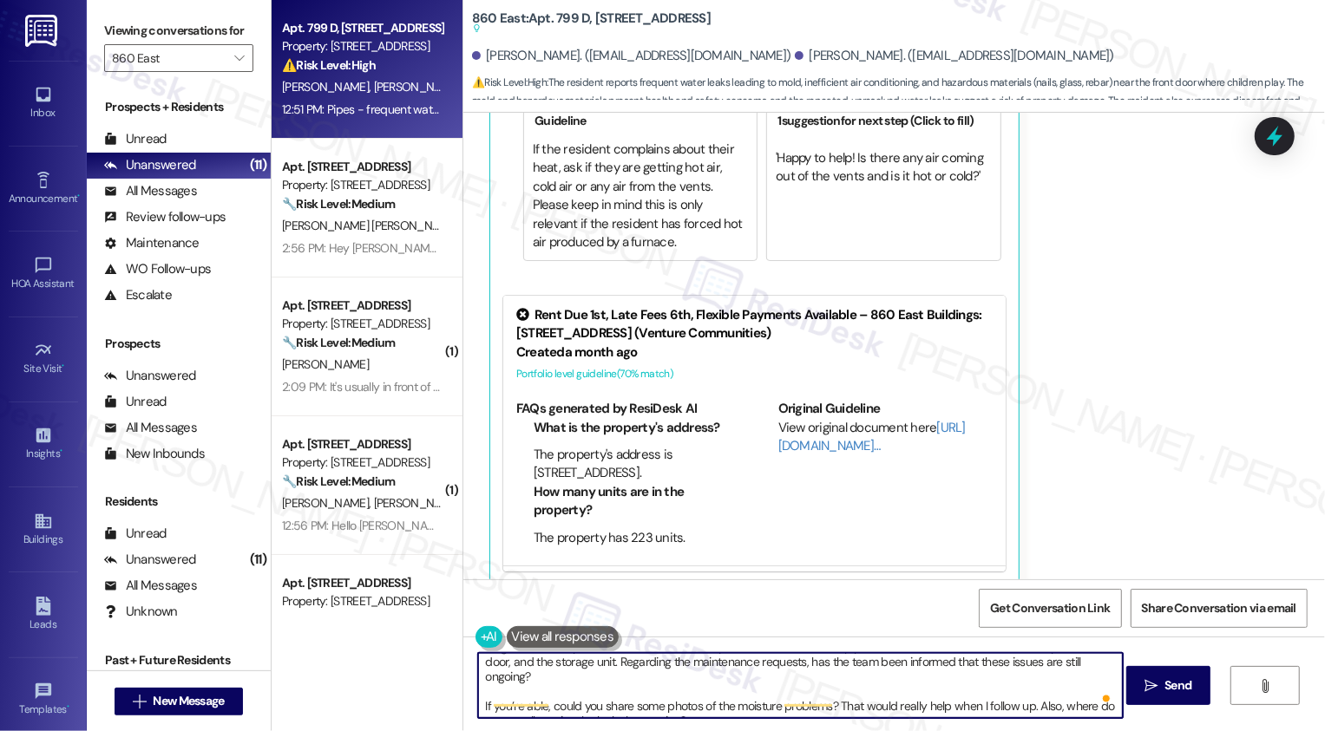
scroll to position [18, 0]
click at [873, 708] on textarea "It’s great to meet you, [PERSON_NAME]! I hear your concerns about the pipes, mo…" at bounding box center [800, 685] width 645 height 65
type textarea "It’s great to meet you, [PERSON_NAME]! I hear your concerns about the pipes, mo…"
click at [1157, 690] on span " Send" at bounding box center [1168, 686] width 55 height 18
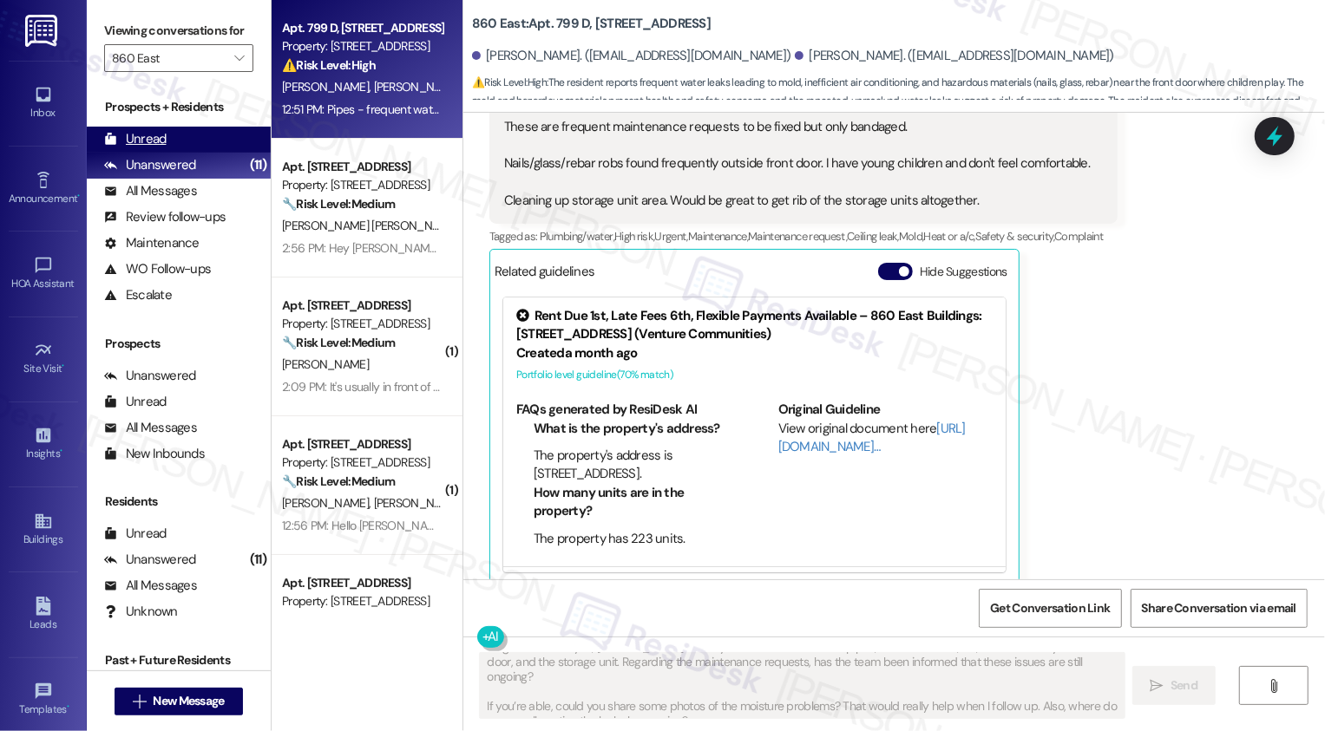
scroll to position [0, 0]
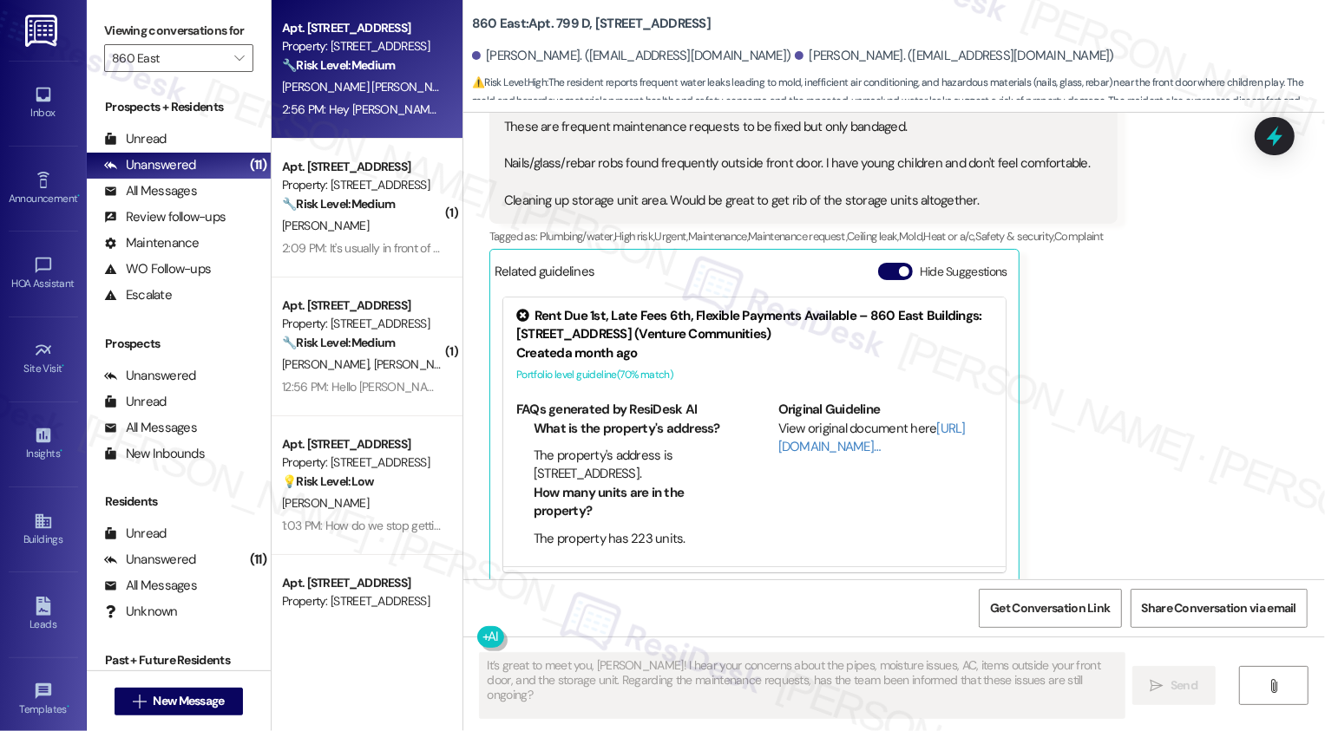
click at [337, 64] on strong "🔧 Risk Level: Medium" at bounding box center [338, 65] width 113 height 16
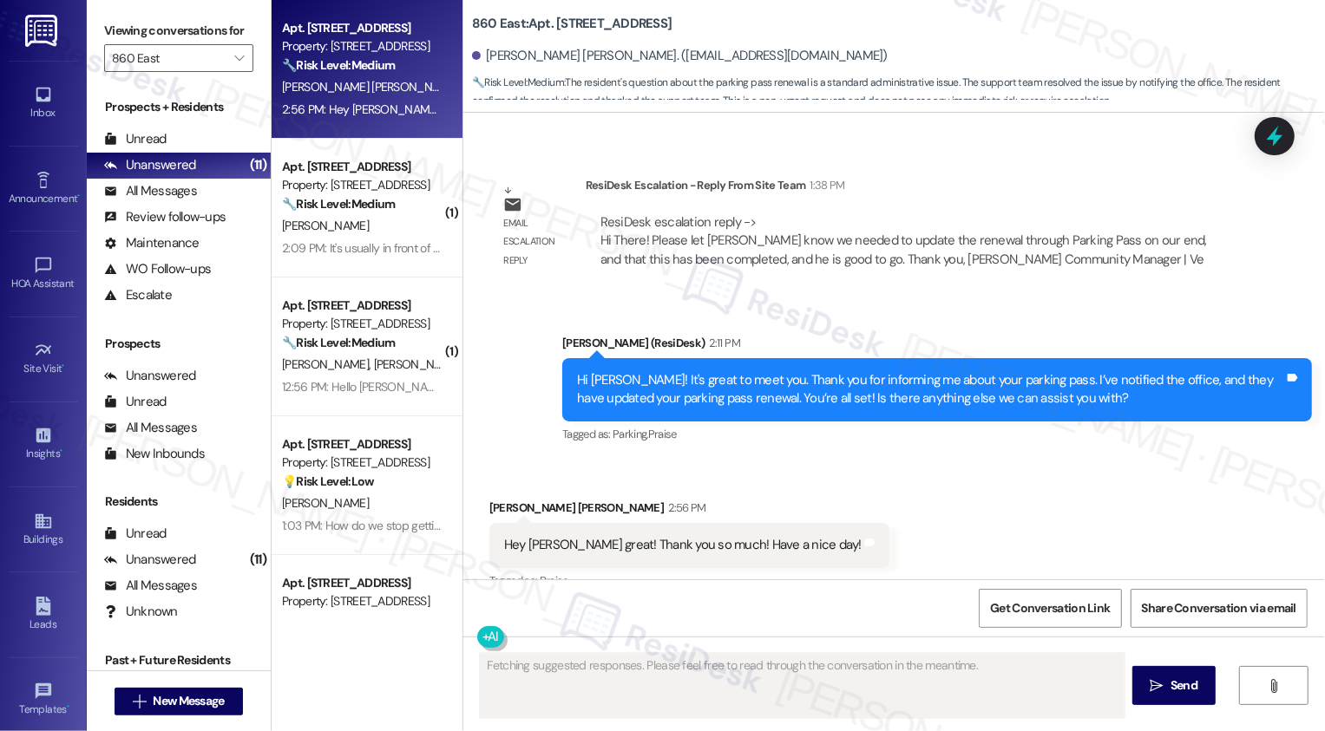
scroll to position [948, 0]
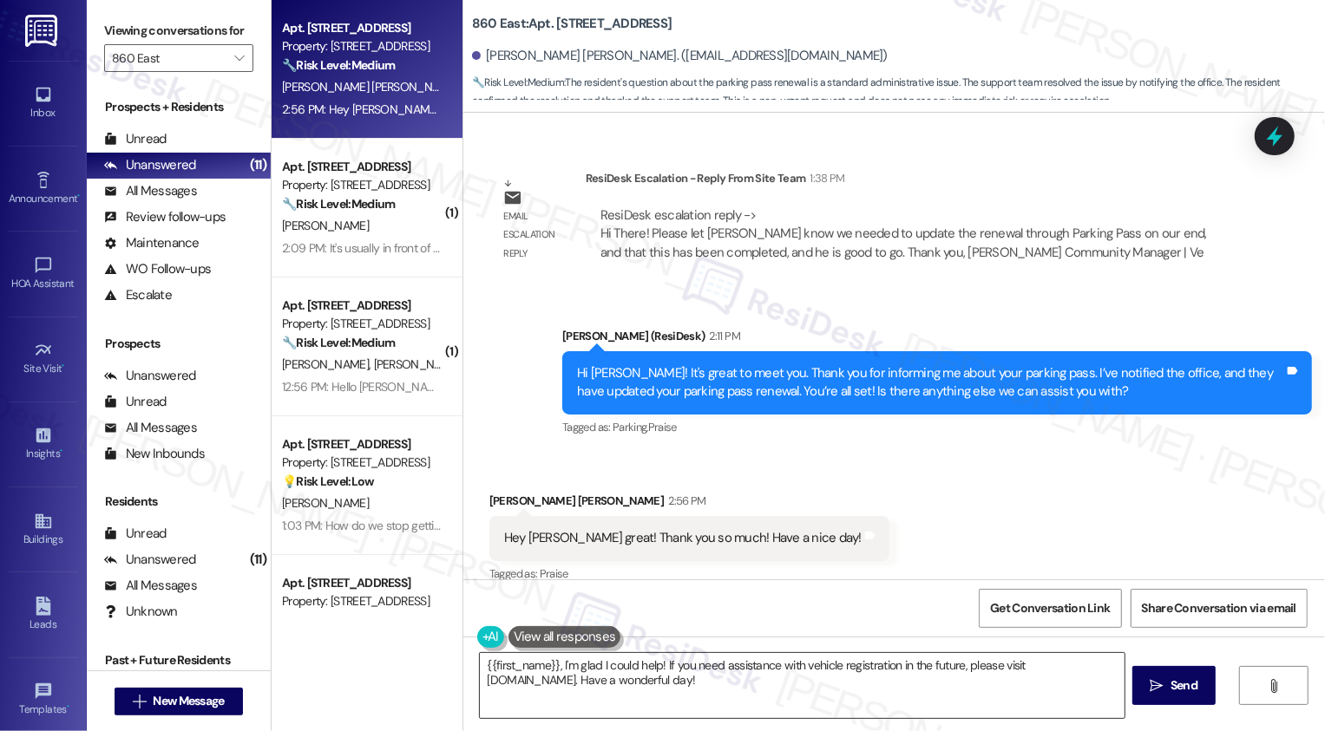
click at [667, 679] on textarea "{{first_name}}, I'm glad I could help! If you need assistance with vehicle regi…" at bounding box center [802, 685] width 645 height 65
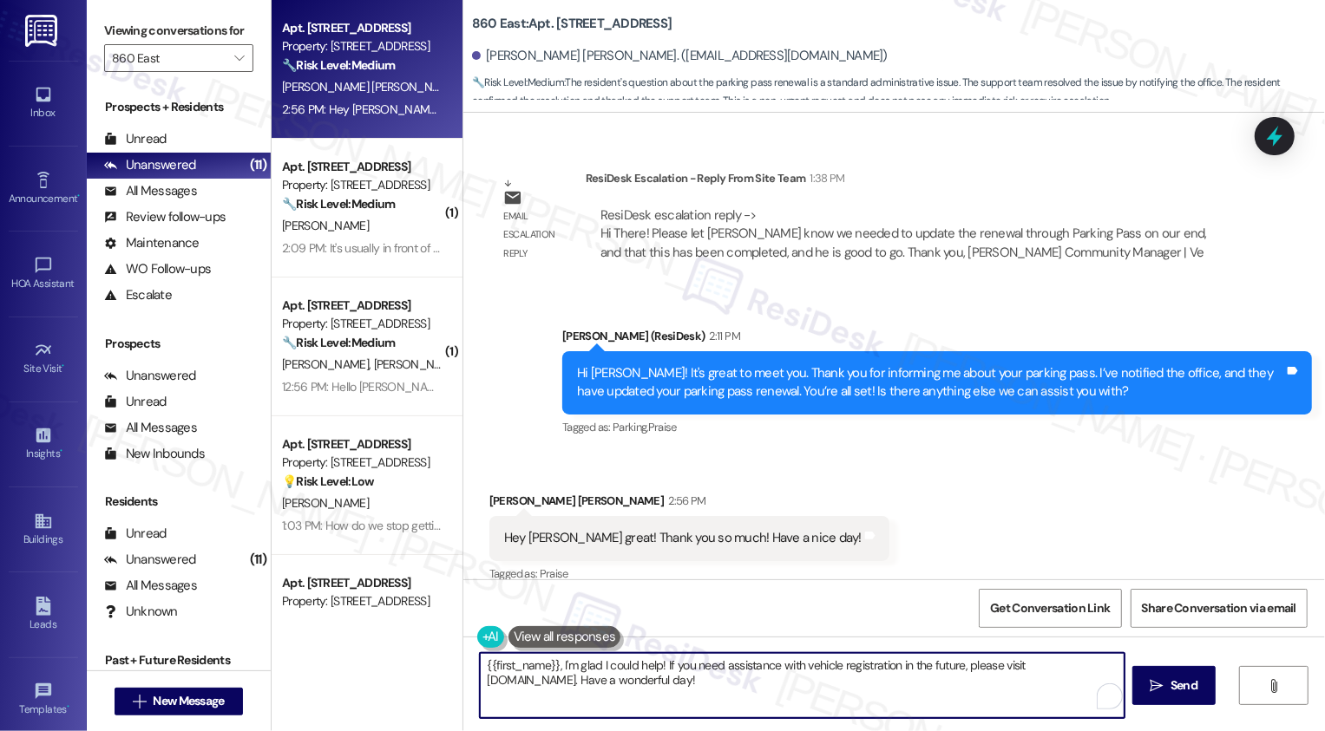
click at [638, 679] on textarea "{{first_name}}, I'm glad I could help! If you need assistance with vehicle regi…" at bounding box center [802, 685] width 645 height 65
drag, startPoint x: 553, startPoint y: 663, endPoint x: 318, endPoint y: 668, distance: 235.2
click at [317, 673] on div "Apt. [STREET_ADDRESS] Property: 860 East 🔧 Risk Level: Medium The resident's qu…" at bounding box center [798, 365] width 1053 height 731
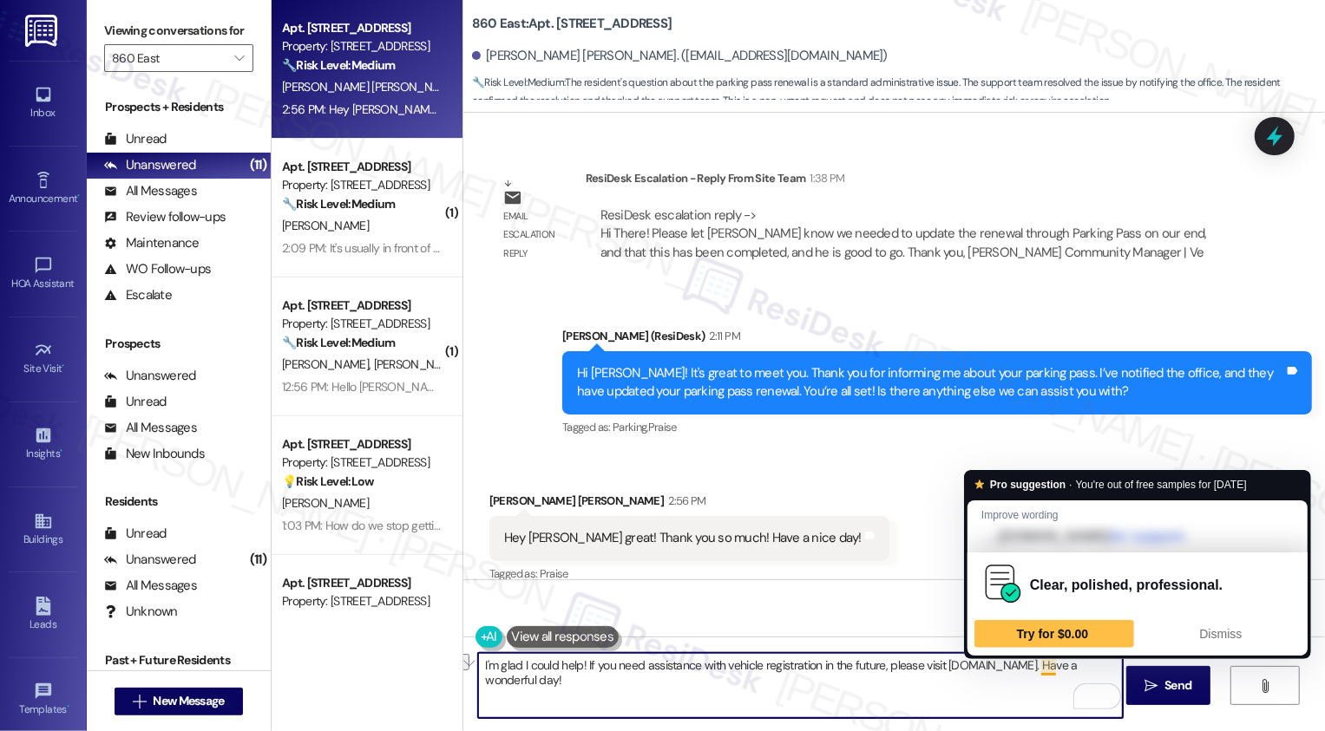
drag, startPoint x: 719, startPoint y: 666, endPoint x: 1033, endPoint y: 666, distance: 314.1
click at [1033, 666] on textarea "I'm glad I could help! If you need assistance with vehicle registration in the …" at bounding box center [800, 685] width 645 height 65
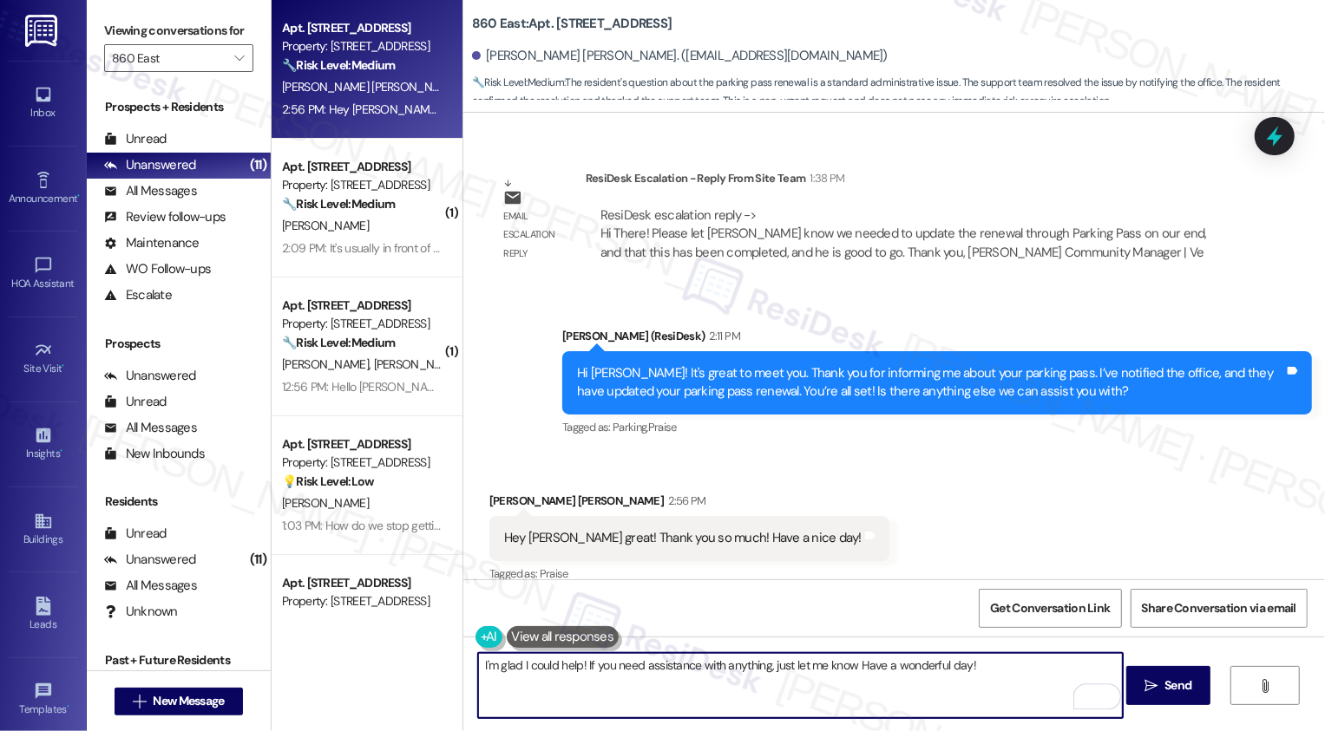
type textarea "I'm glad I could help! If you need assistance with anything, just let me know. …"
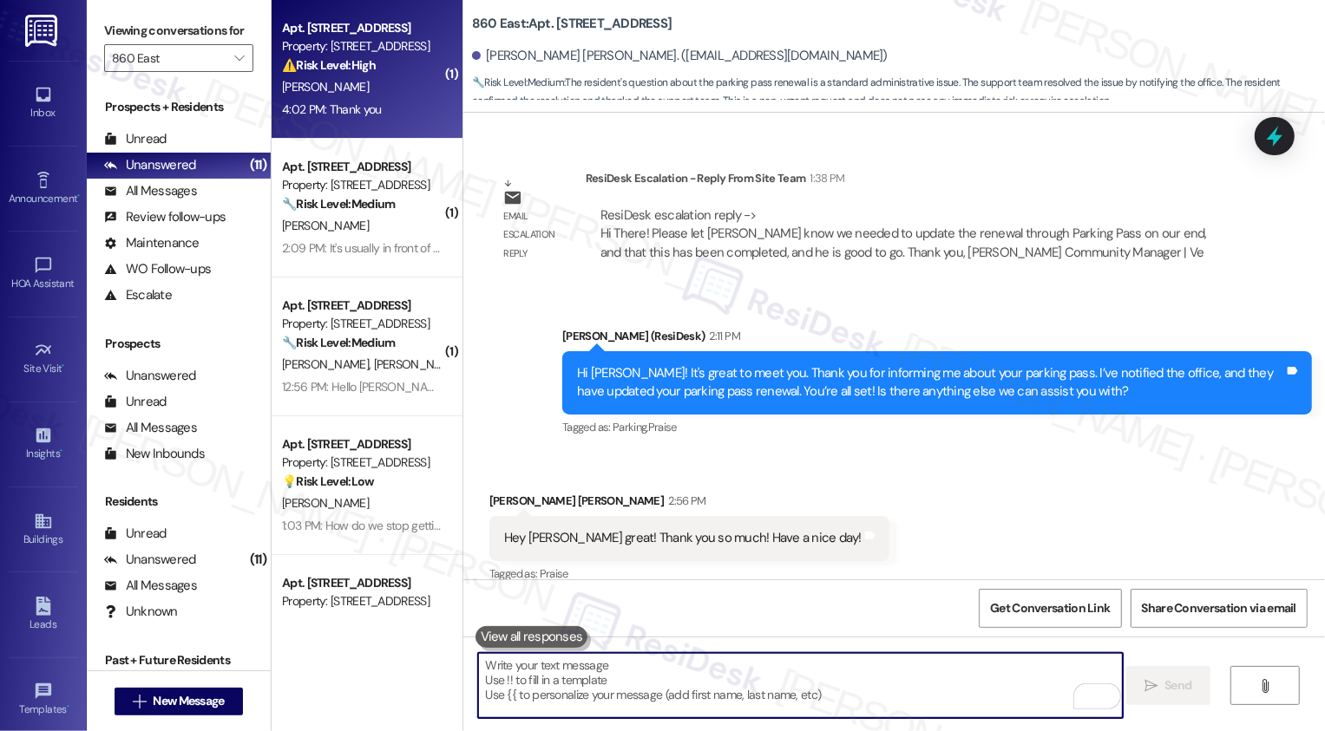
click at [334, 82] on div "[PERSON_NAME]" at bounding box center [362, 87] width 164 height 22
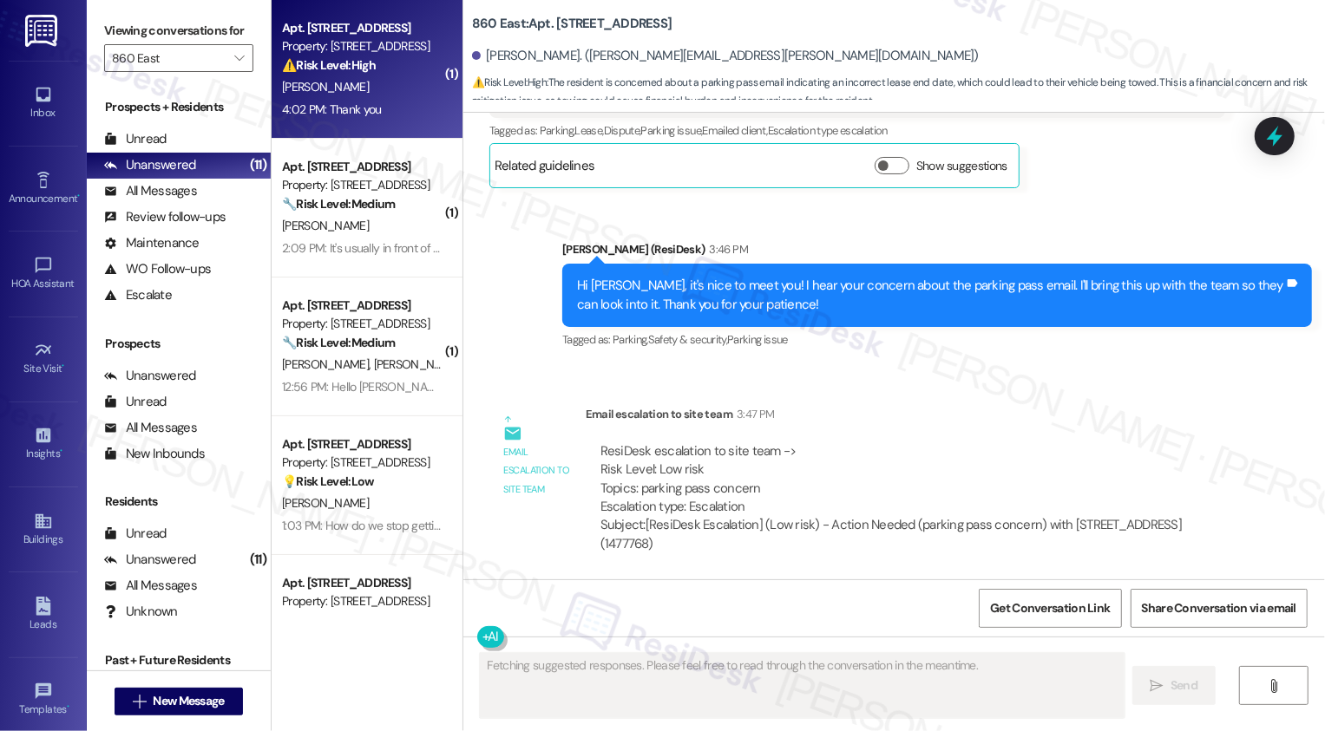
scroll to position [604, 0]
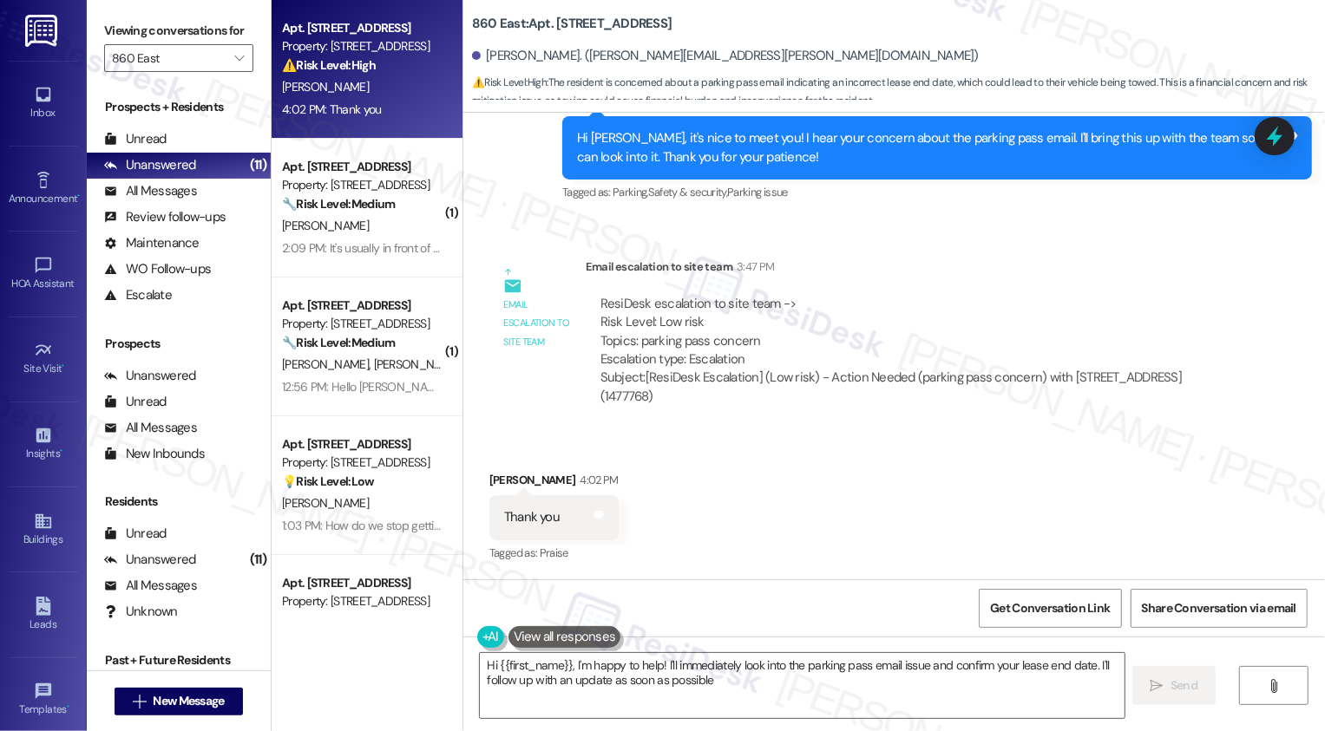
type textarea "Hi {{first_name}}, I'm happy to help! I'll immediately look into the parking pa…"
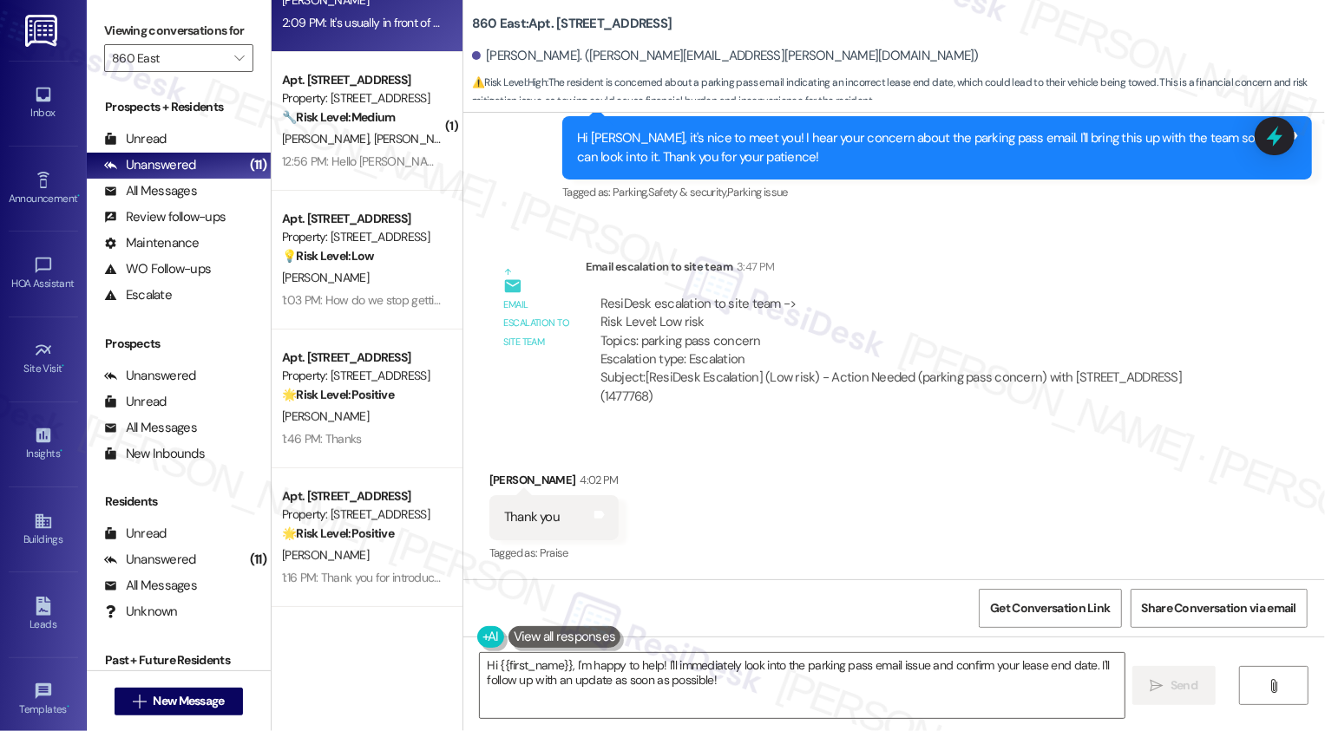
scroll to position [312, 0]
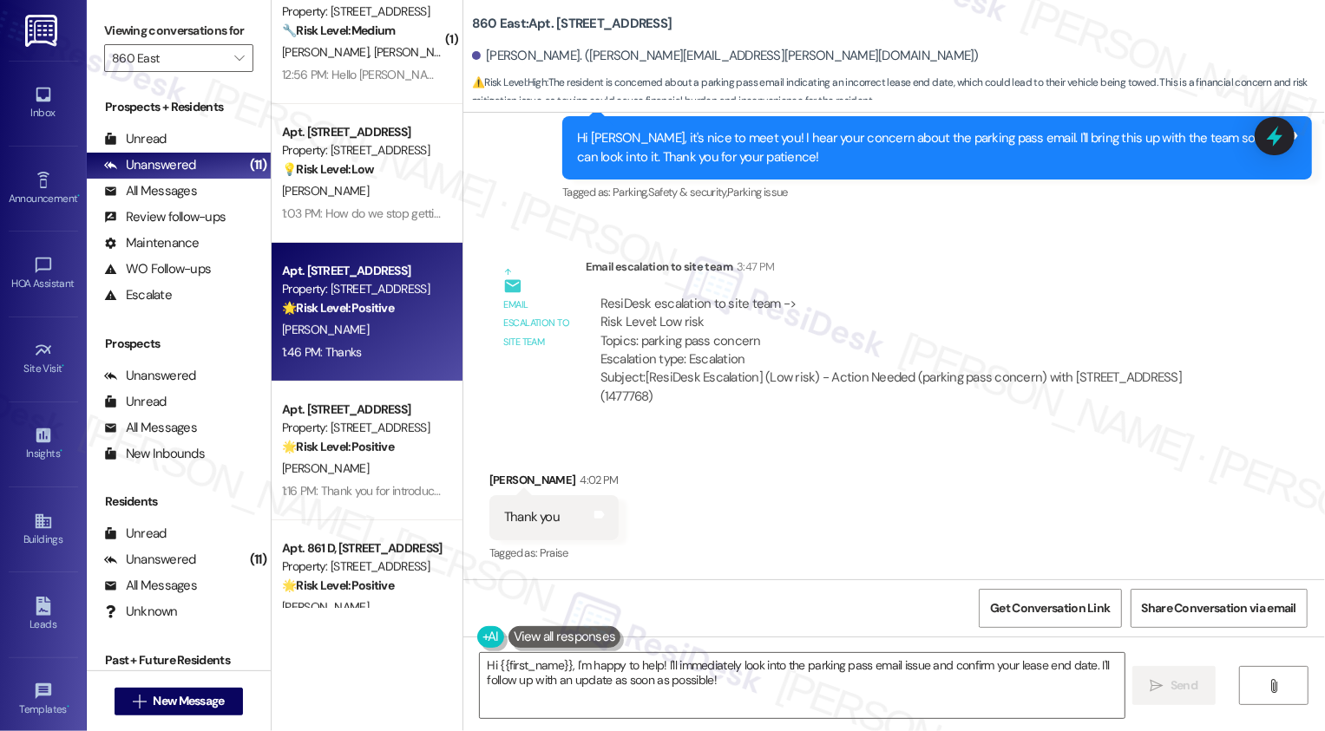
click at [351, 282] on div "Property: [STREET_ADDRESS]" at bounding box center [362, 289] width 161 height 18
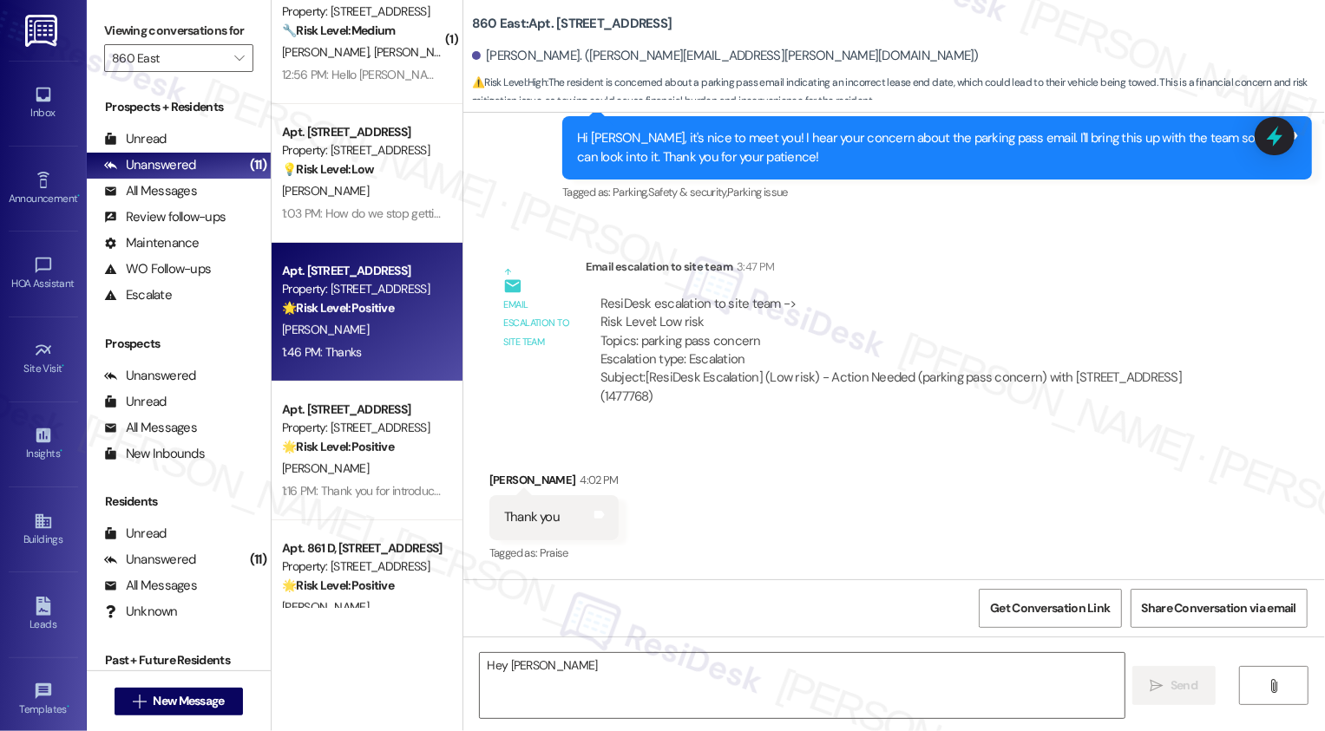
scroll to position [0, 0]
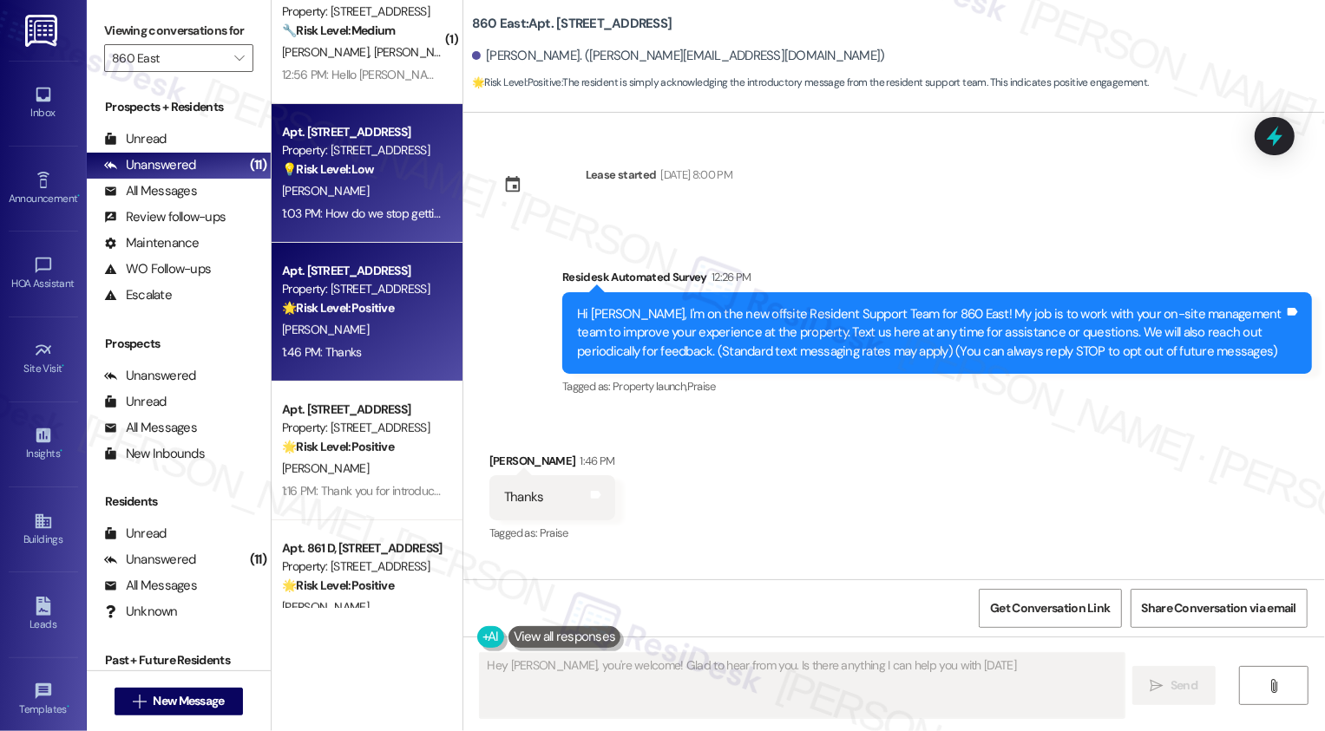
type textarea "Hey [PERSON_NAME], you're welcome! Glad to hear from you. Is there anything I c…"
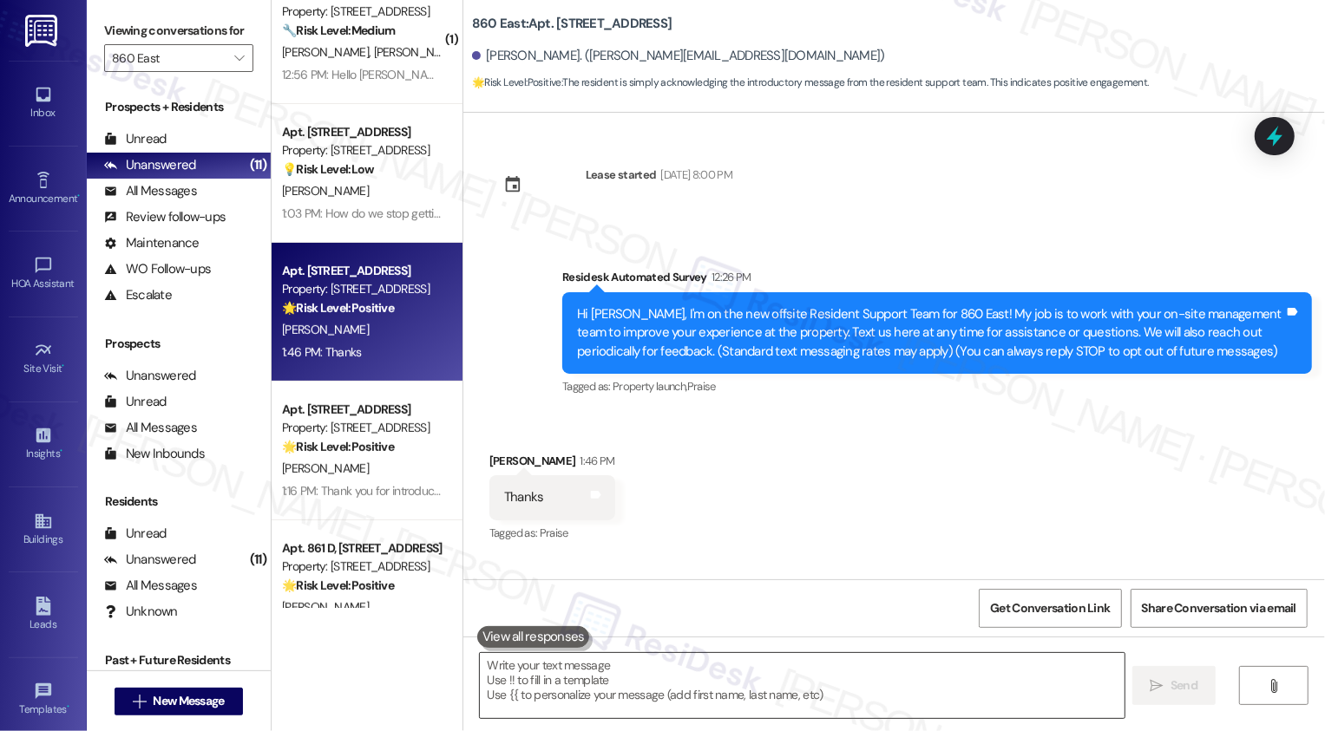
click at [665, 686] on textarea at bounding box center [802, 685] width 645 height 65
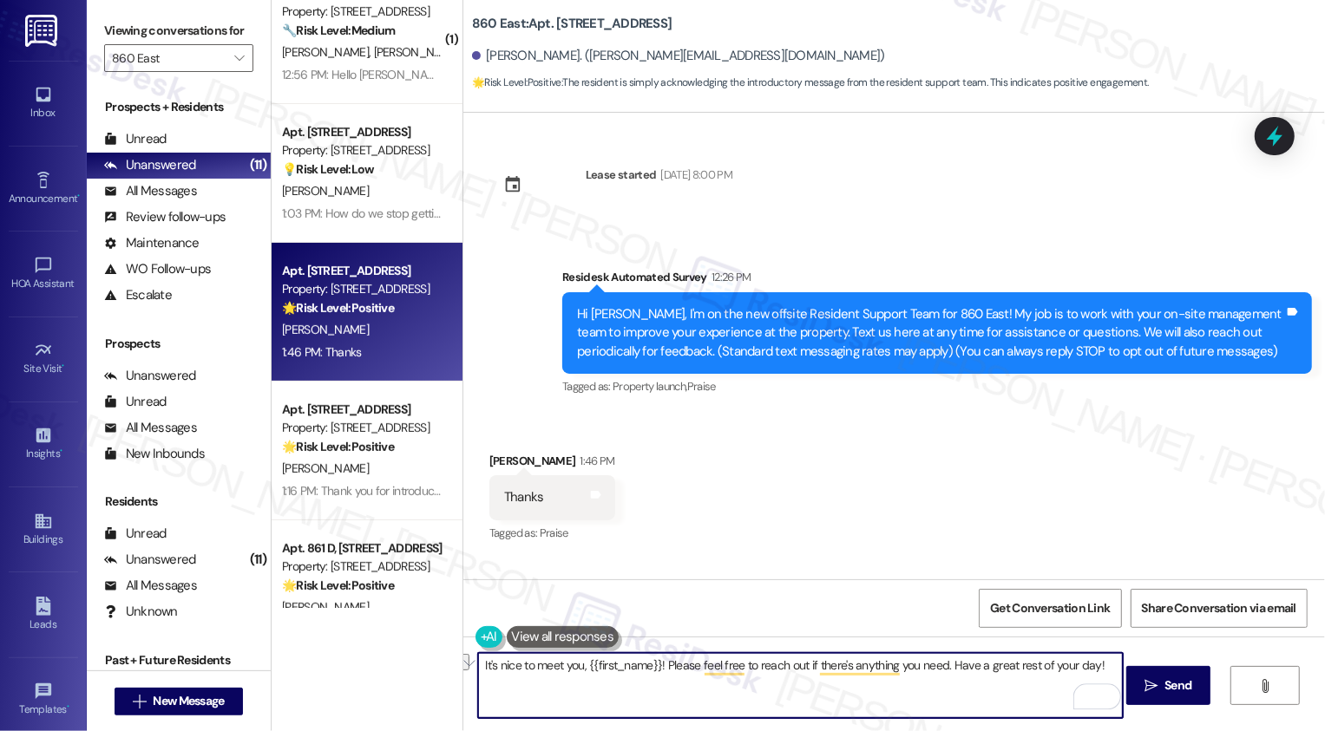
click at [740, 693] on textarea "It's nice to meet you, {{first_name}}! Please feel free to reach out if there's…" at bounding box center [800, 685] width 645 height 65
type textarea "Fetching suggested responses. Please feel free to read through the conversation…"
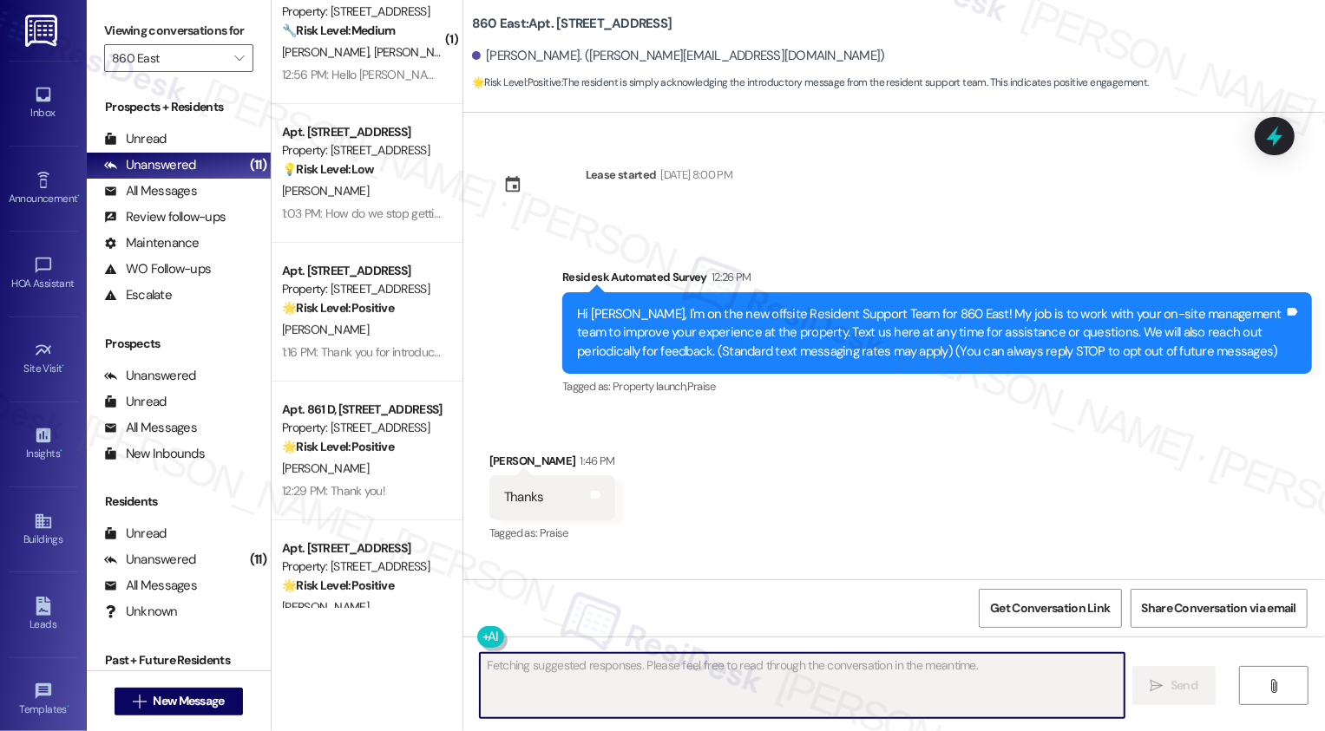
scroll to position [100, 0]
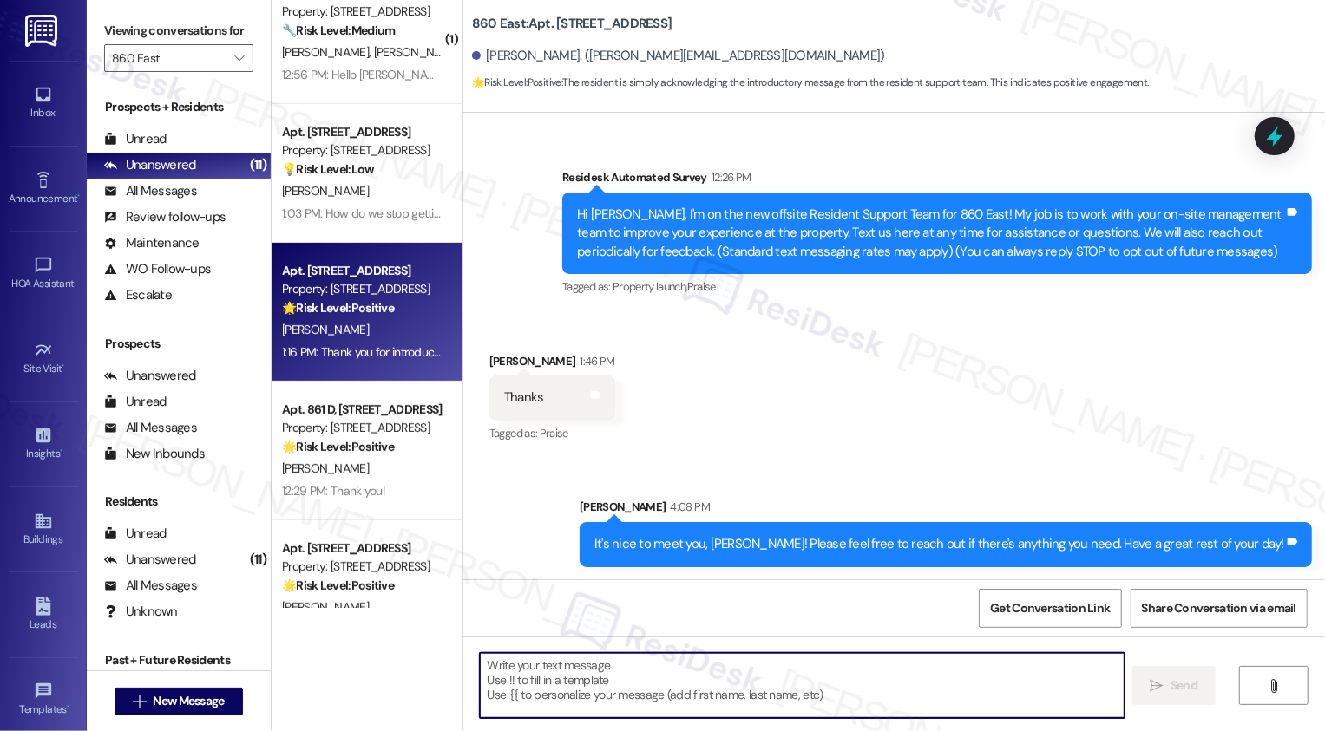
click at [320, 338] on div "[PERSON_NAME]" at bounding box center [362, 330] width 164 height 22
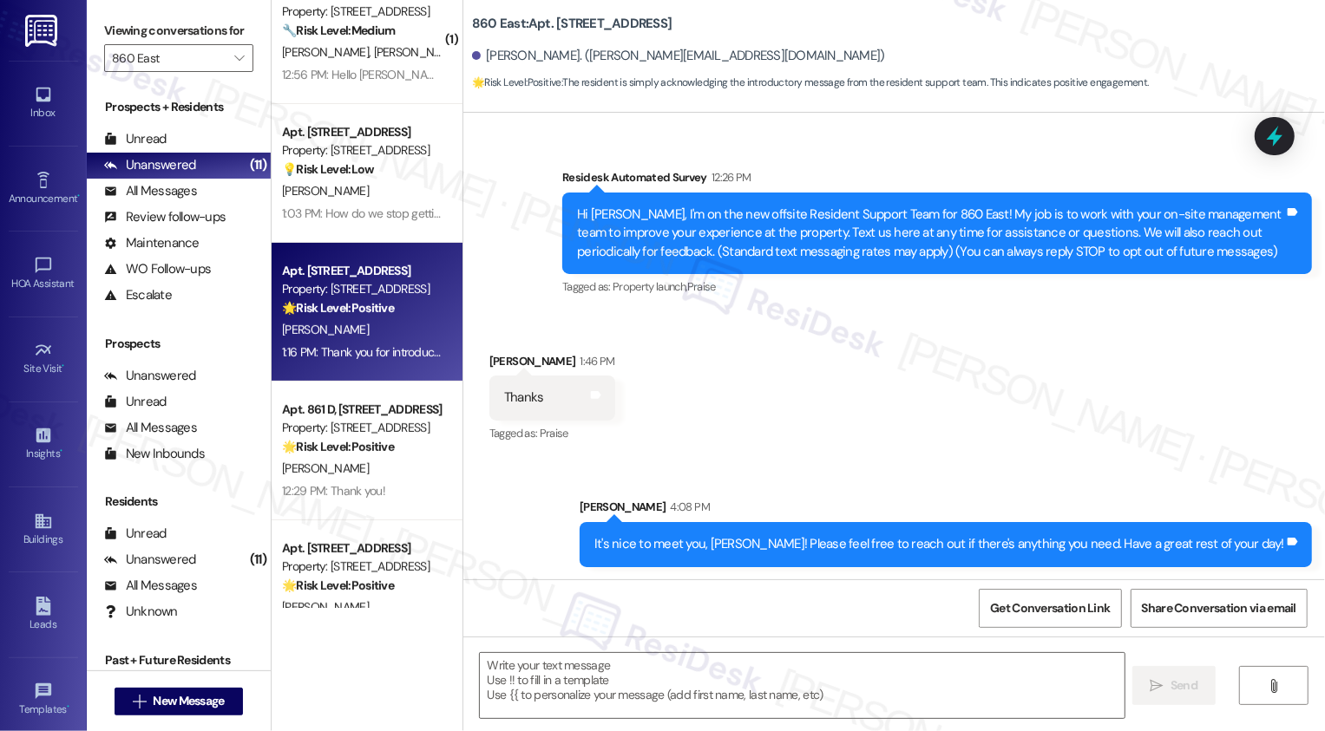
type textarea "Fetching suggested responses. Please feel free to read through the conversation…"
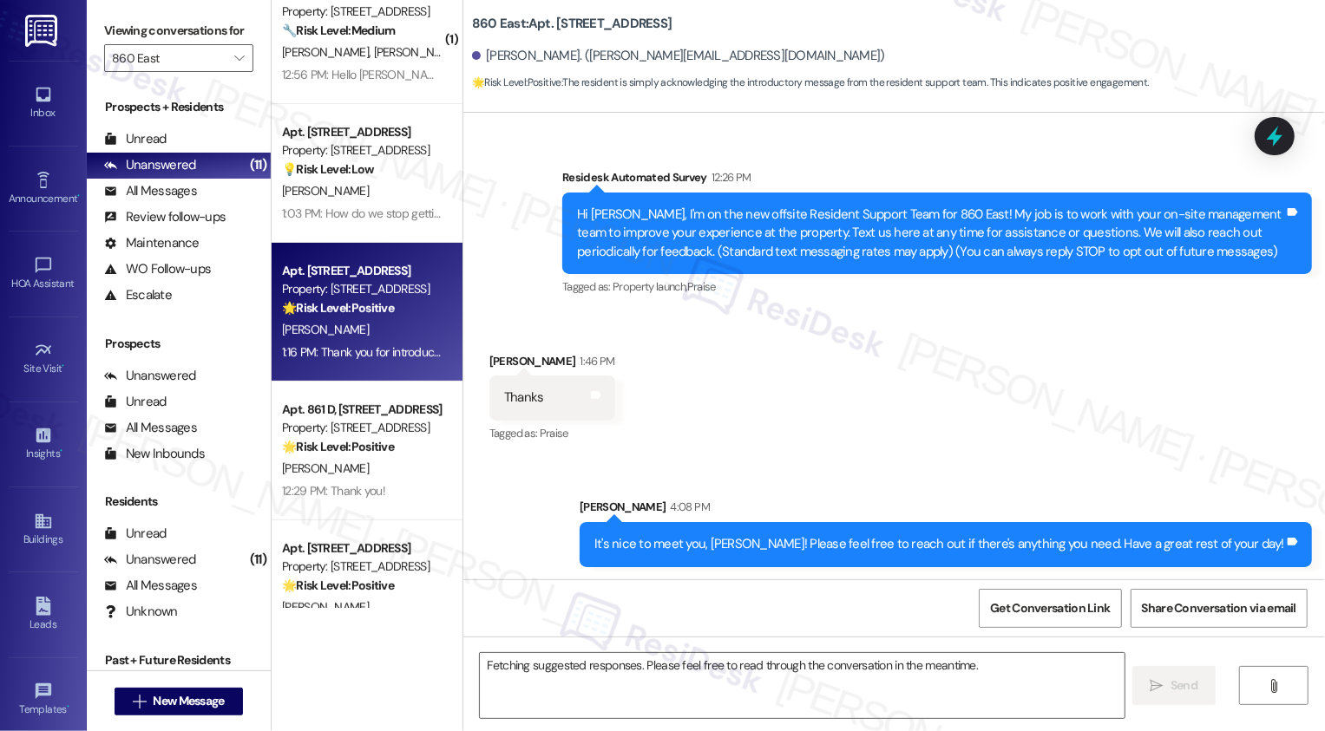
click at [320, 338] on div "[PERSON_NAME]" at bounding box center [362, 330] width 164 height 22
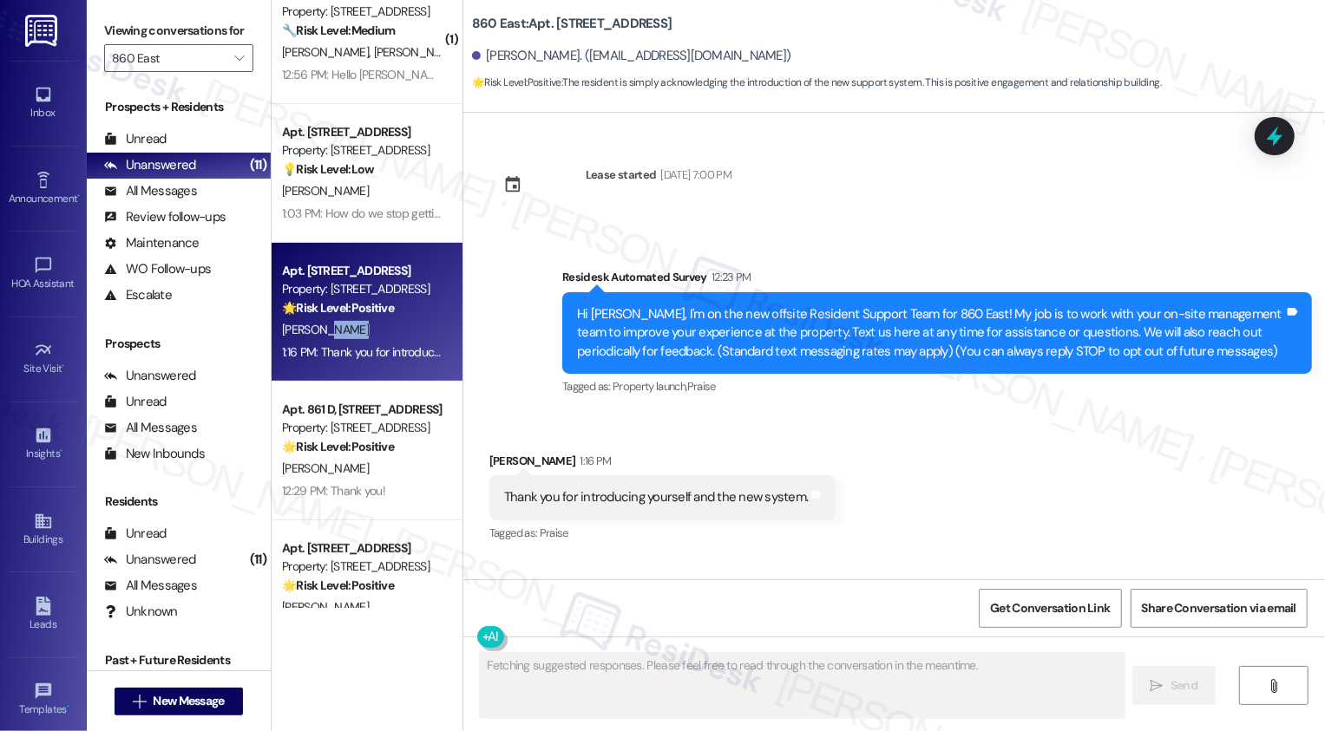
scroll to position [0, 0]
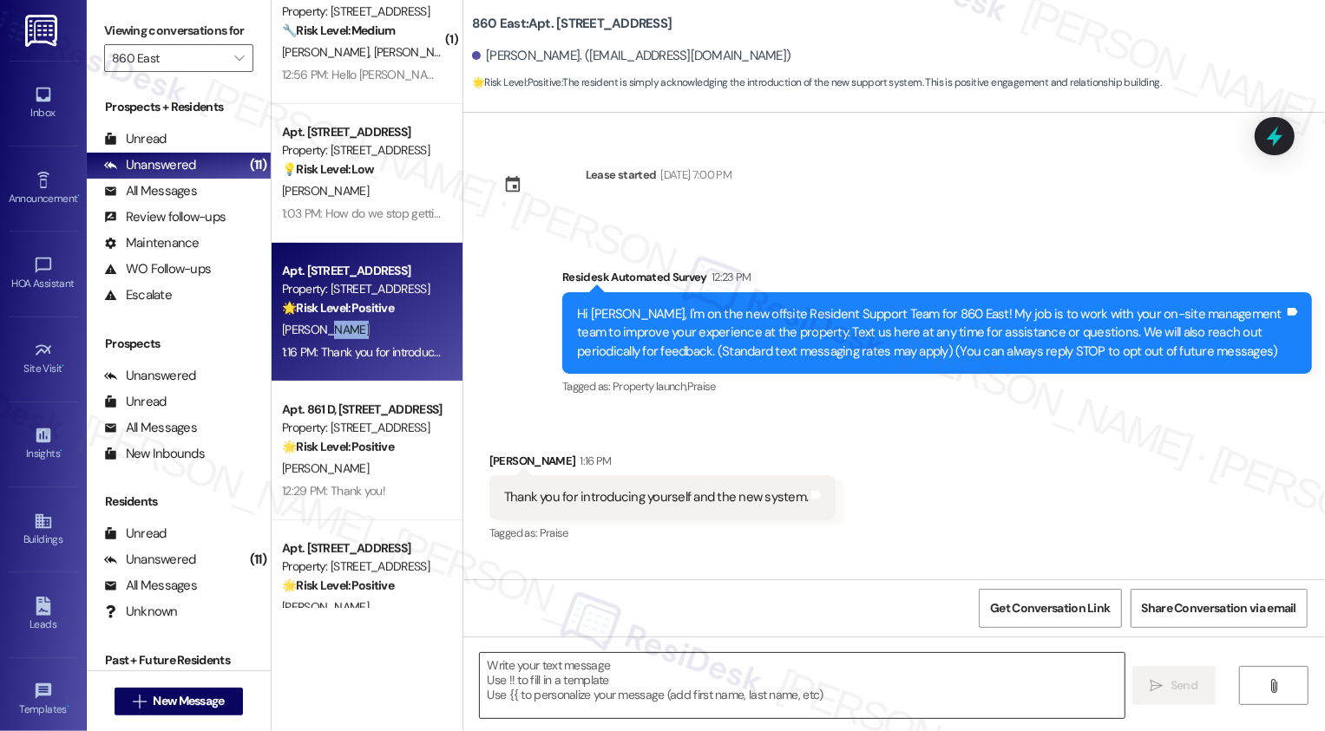
click at [610, 685] on textarea at bounding box center [802, 685] width 645 height 65
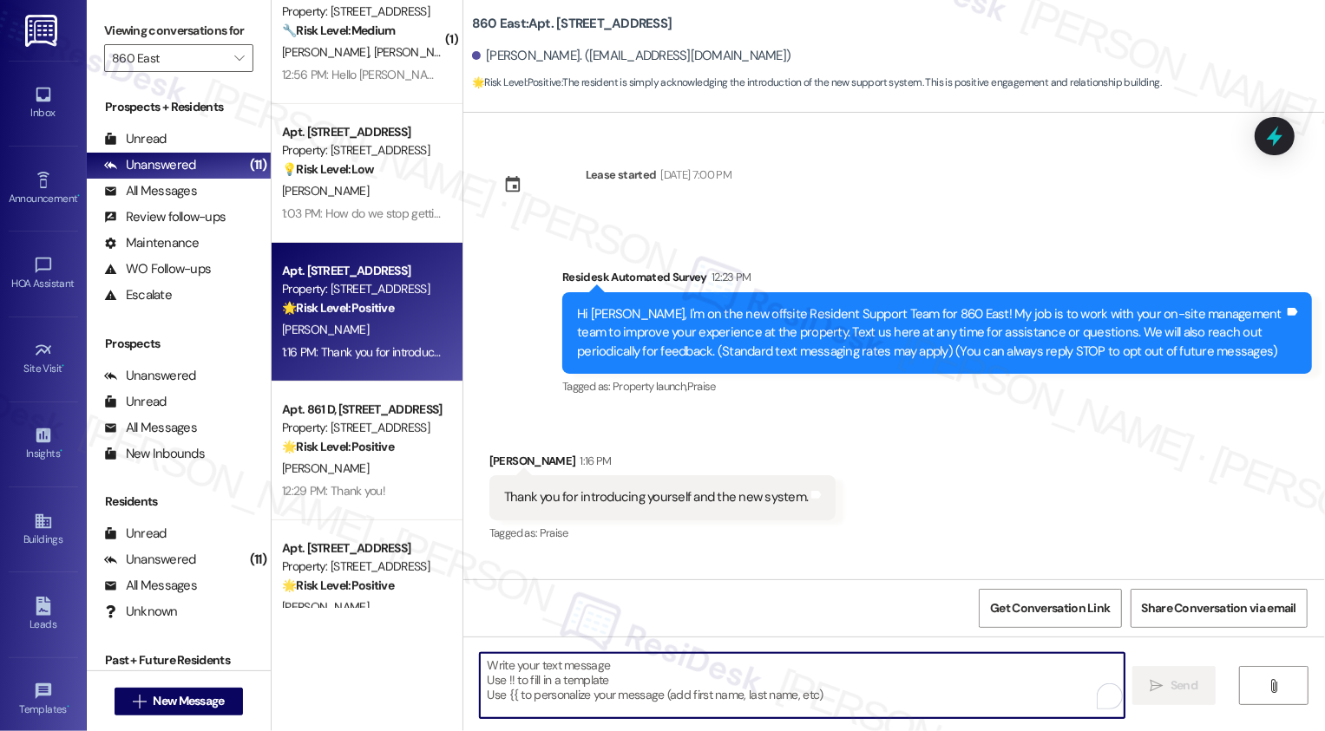
paste textarea "It's nice to meet you, {{first_name}}! Please feel free to reach out if there's…"
type textarea "It's nice to meet you, {{first_name}}! Please feel free to reach out if there's…"
click at [373, 356] on div "12:29 PM: Thank you! 12:29 PM: Thank you!" at bounding box center [362, 353] width 164 height 22
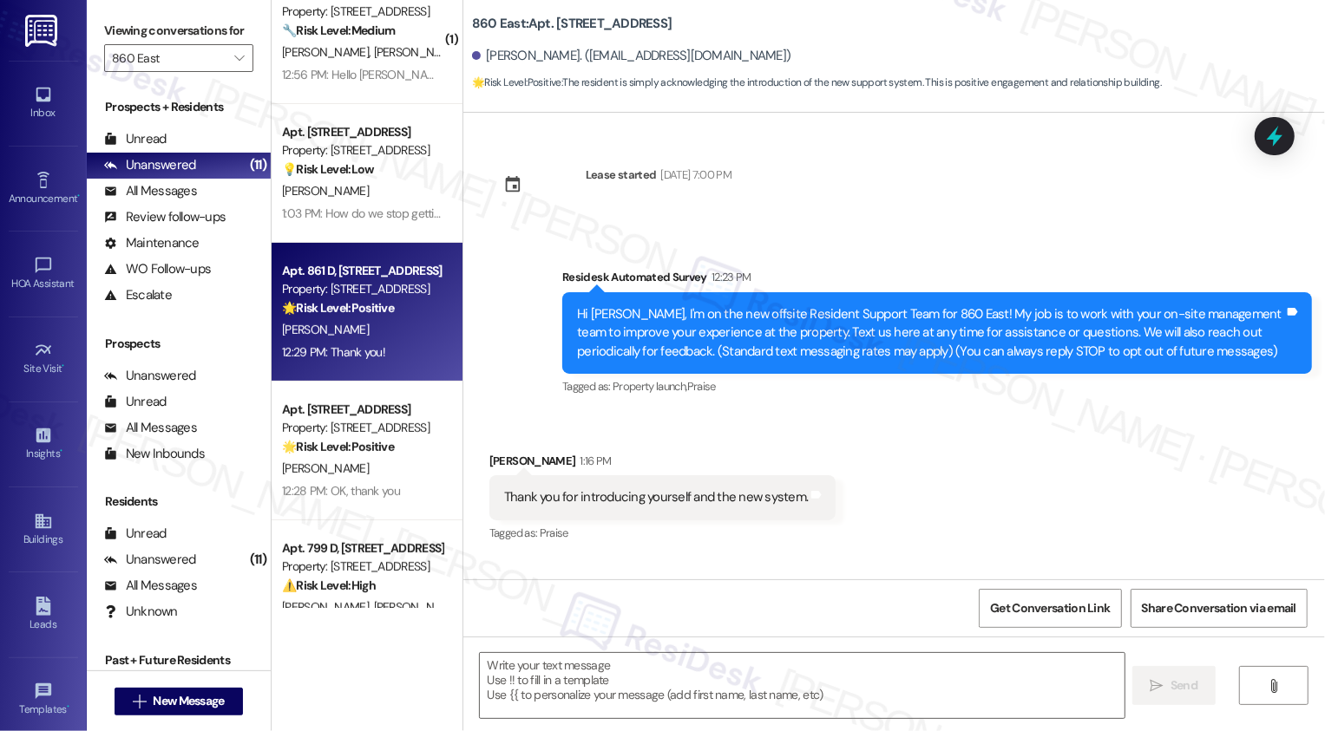
type textarea "Fetching suggested responses. Please feel free to read through the conversation…"
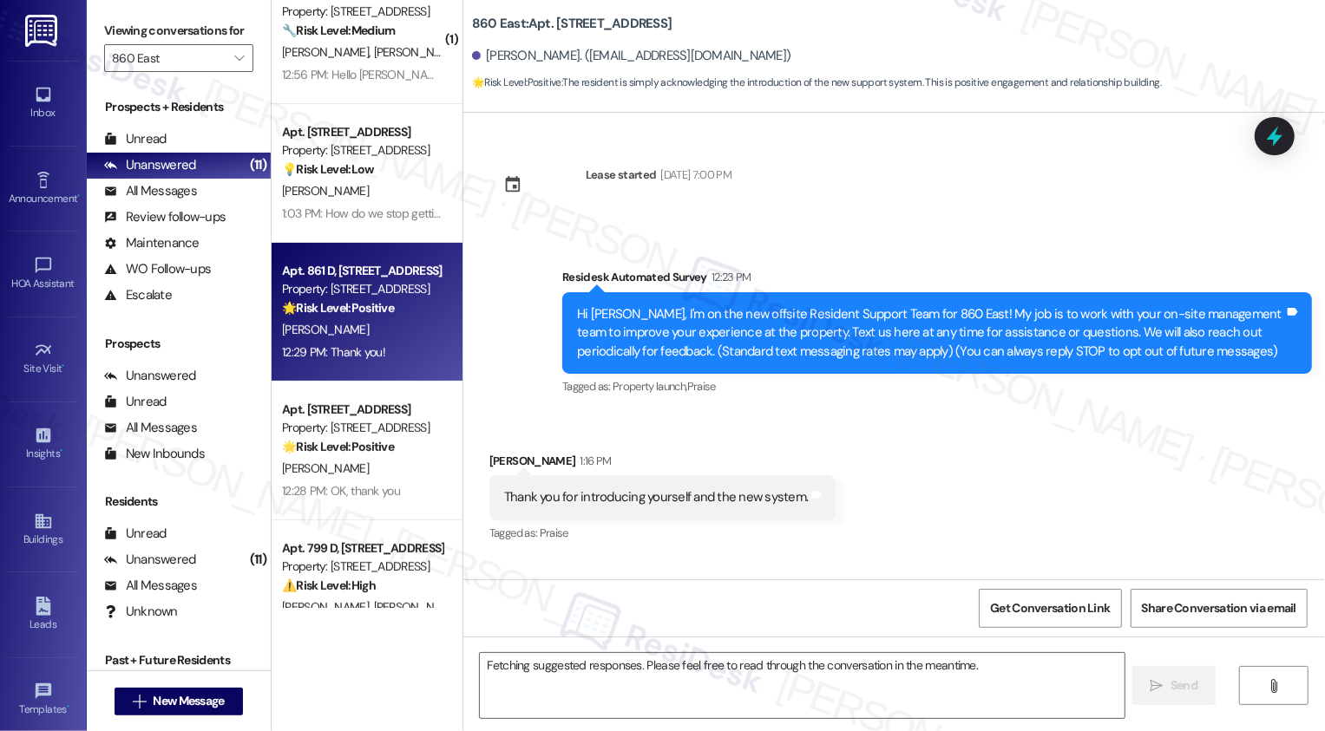
click at [373, 356] on div "12:29 PM: Thank you! 12:29 PM: Thank you!" at bounding box center [362, 353] width 164 height 22
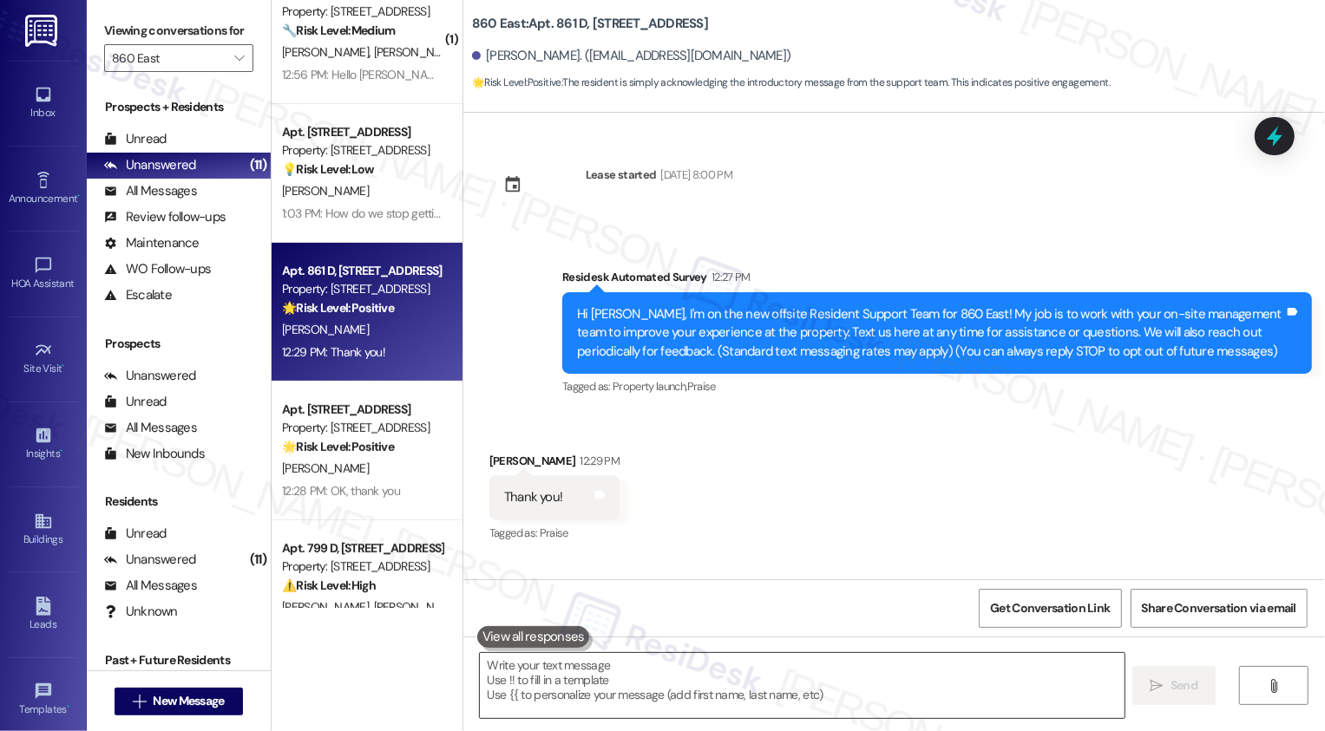
click at [595, 678] on textarea at bounding box center [802, 685] width 645 height 65
paste textarea "It's nice to meet you, {{first_name}}! Please feel free to reach out if there's…"
type textarea "It's nice to meet you, {{first_name}}! Please feel free to reach out if there's…"
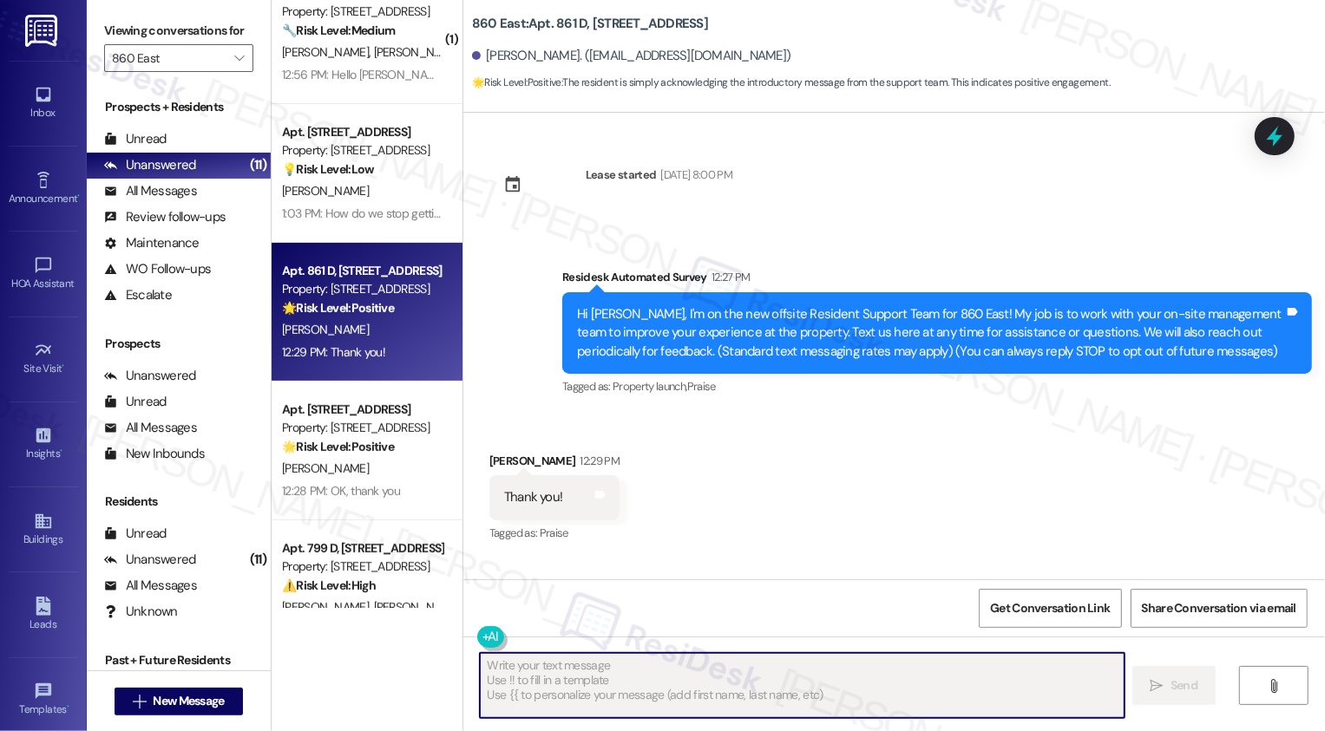
type textarea "Fetching suggested responses. Please feel free to read through the conversation…"
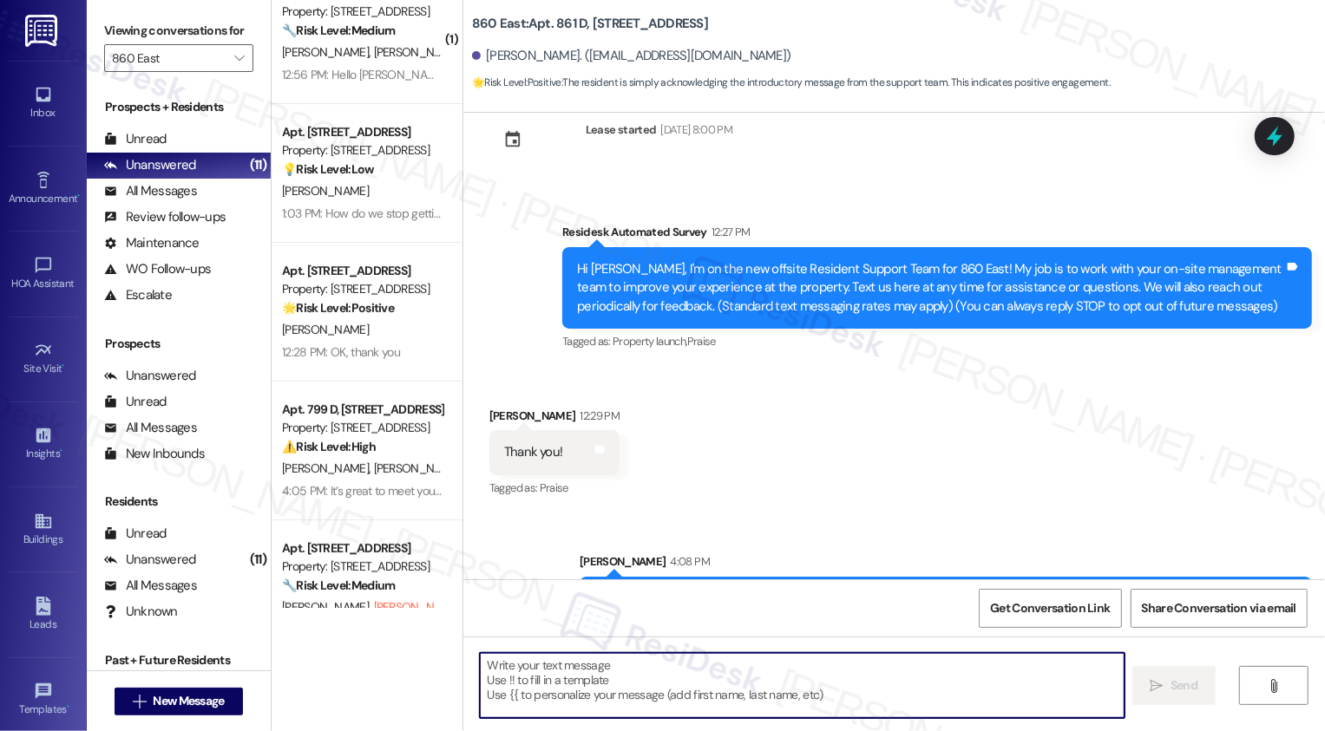
scroll to position [100, 0]
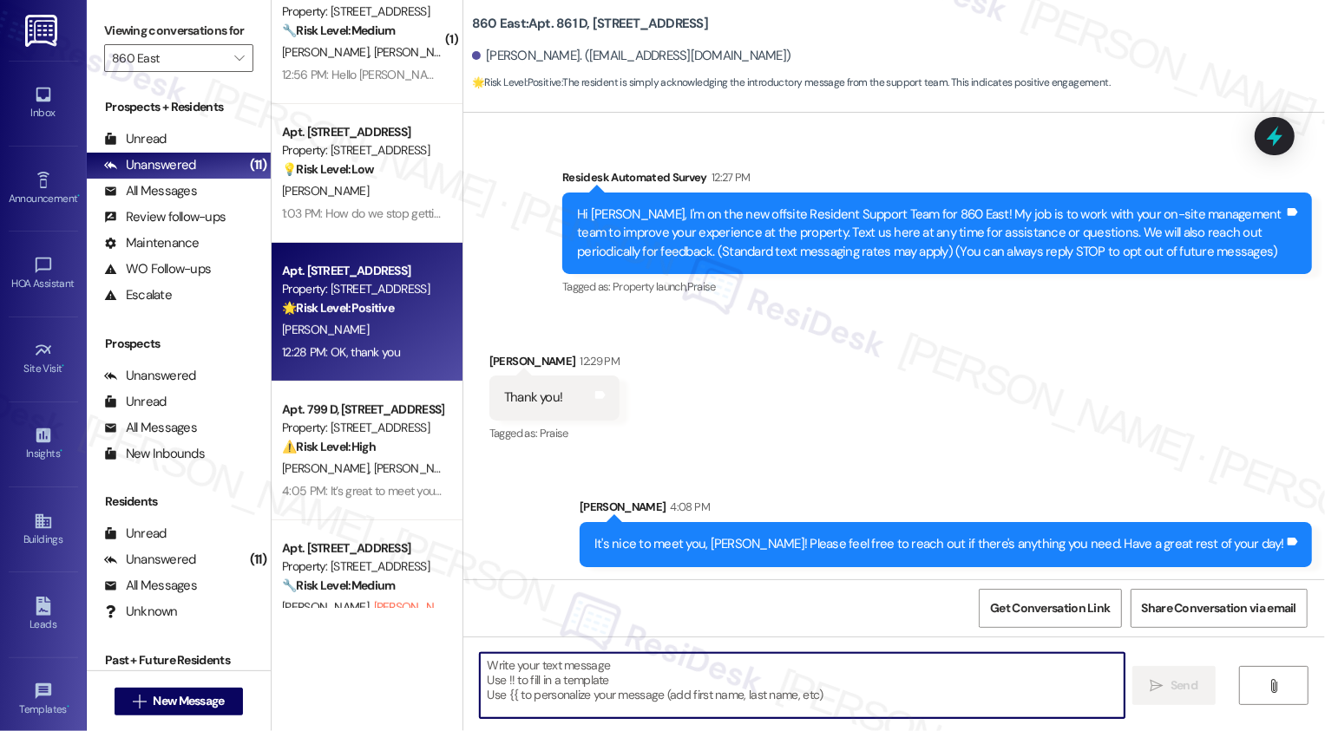
click at [345, 280] on div "Property: [STREET_ADDRESS]" at bounding box center [362, 289] width 161 height 18
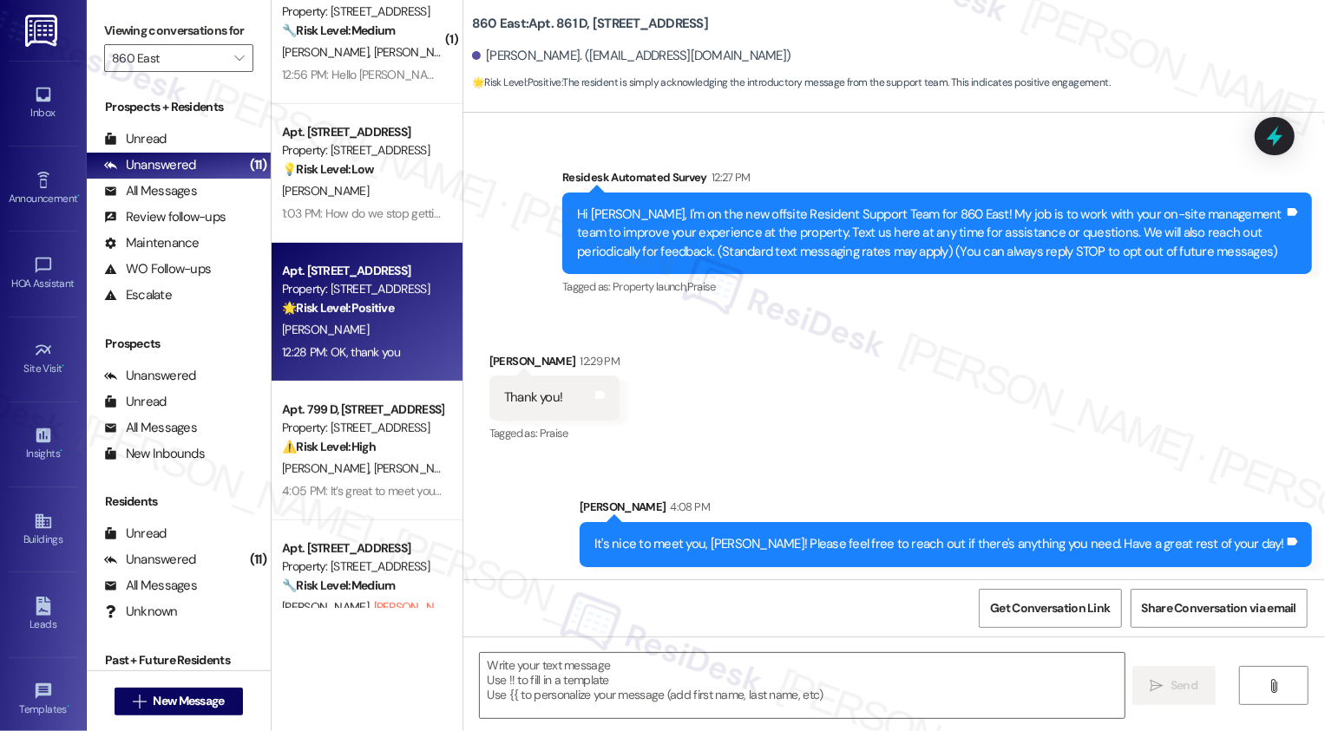
type textarea "Fetching suggested responses. Please feel free to read through the conversation…"
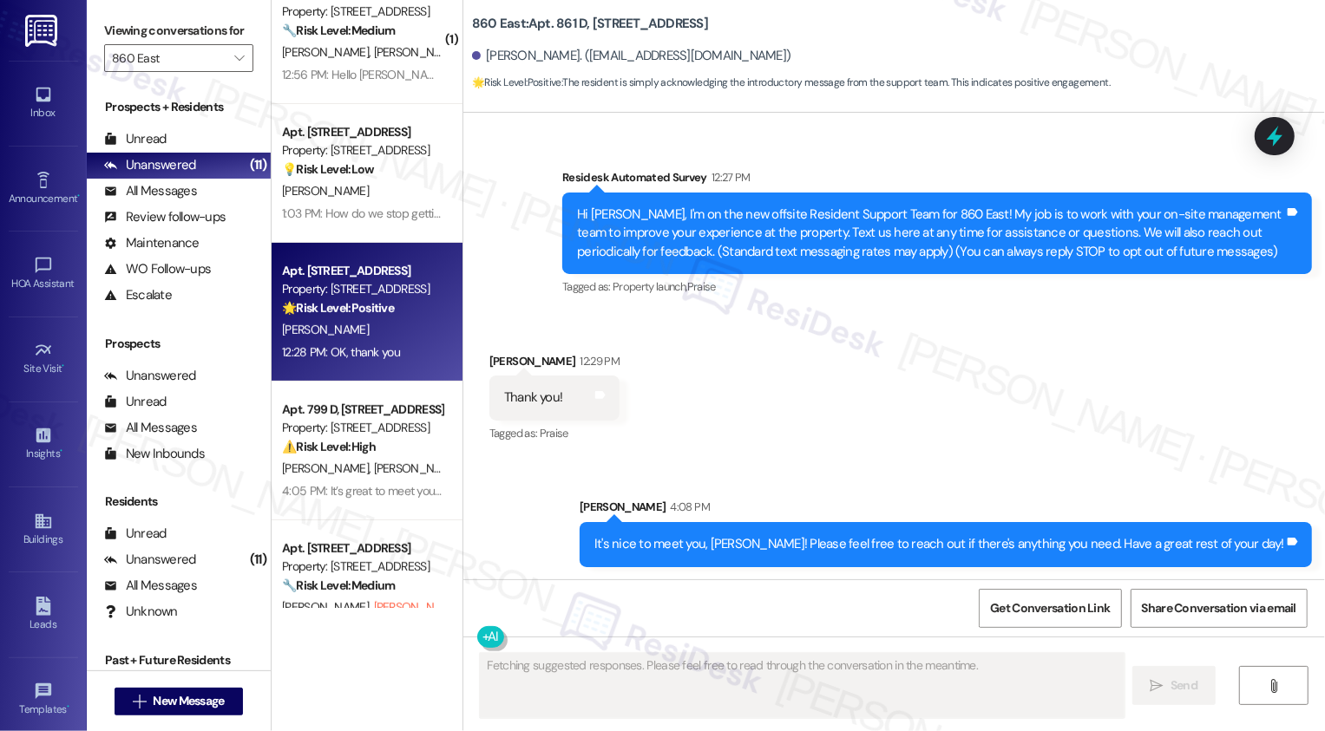
click at [345, 280] on div "Property: [STREET_ADDRESS]" at bounding box center [362, 289] width 161 height 18
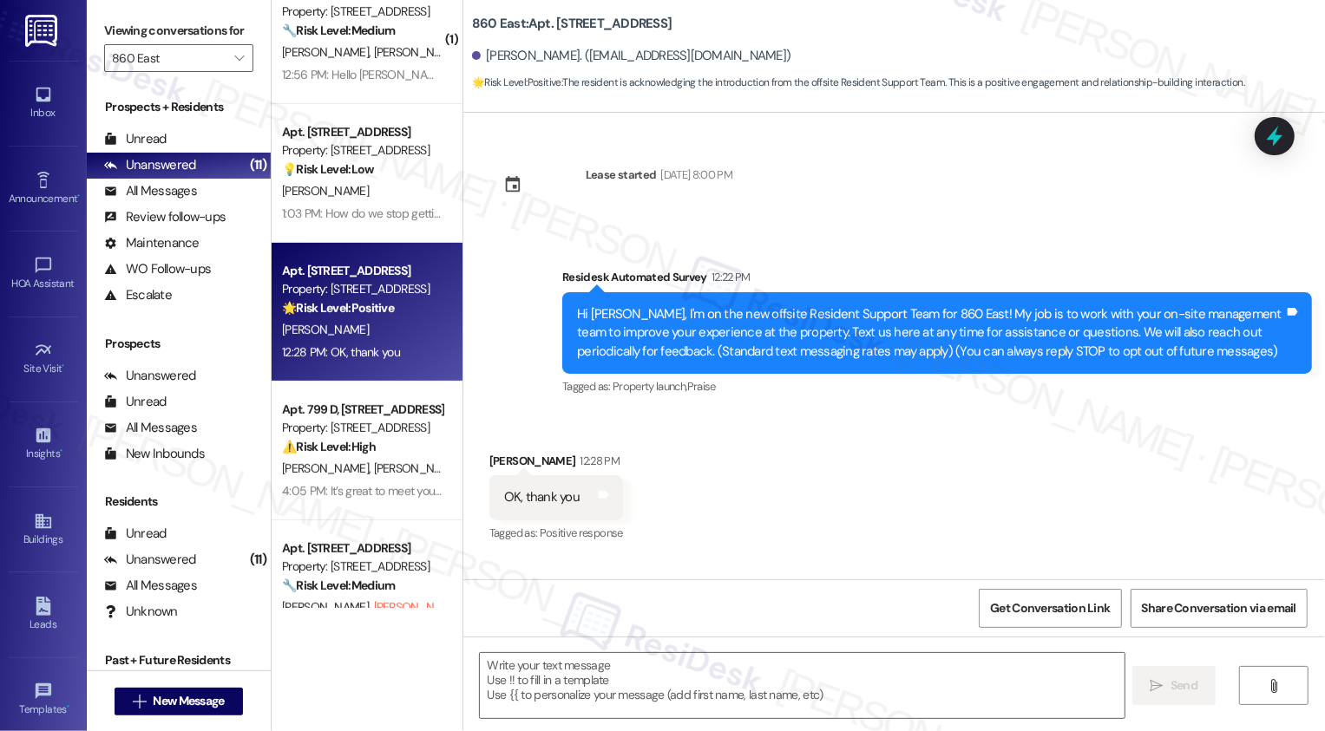
type textarea "Fetching suggested responses. Please feel free to read through the conversation…"
click at [543, 685] on textarea at bounding box center [802, 685] width 645 height 65
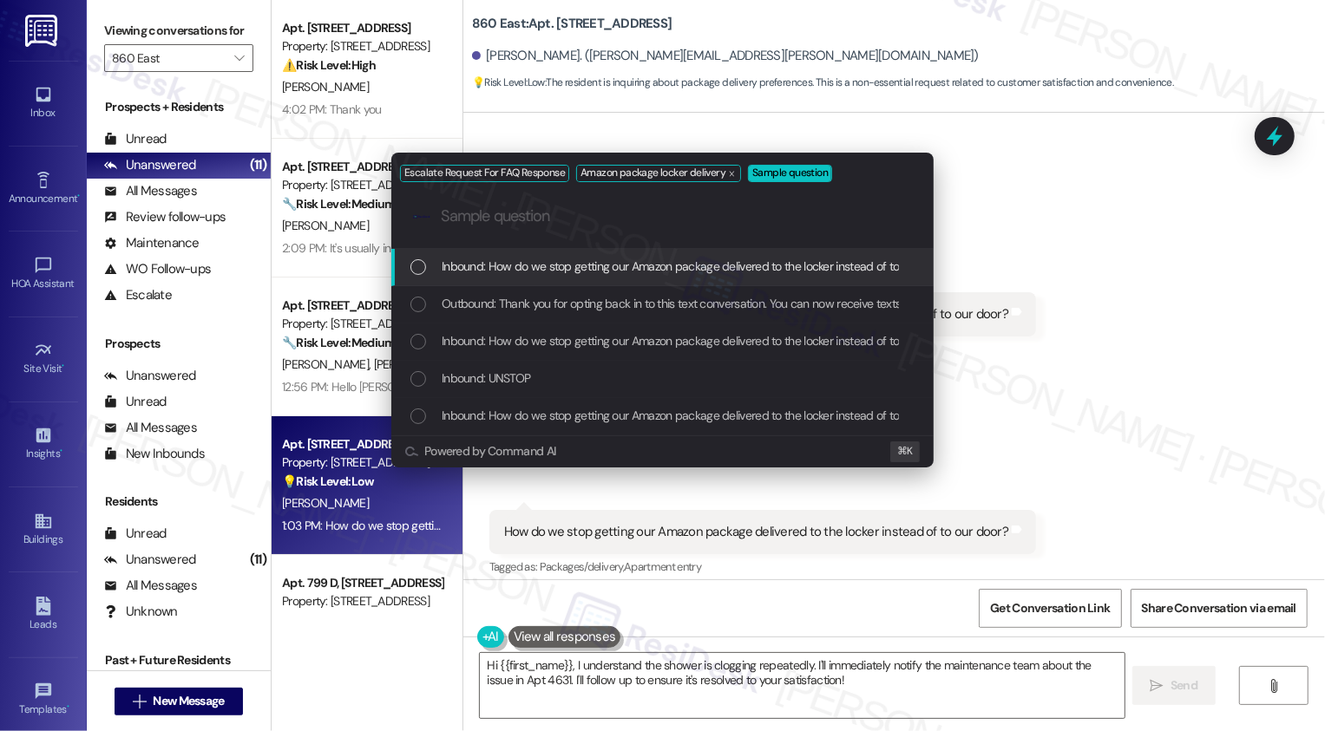
scroll to position [324, 0]
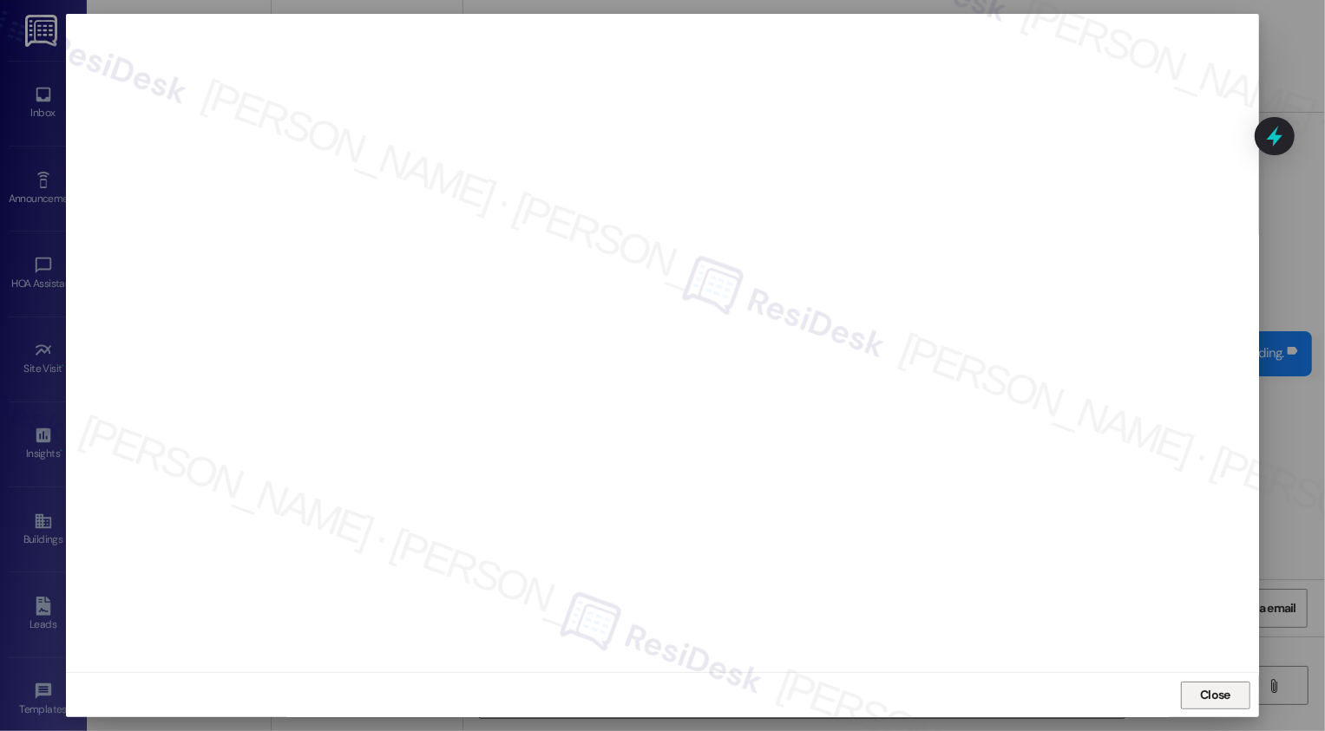
click at [1197, 685] on span "Close" at bounding box center [1214, 696] width 37 height 26
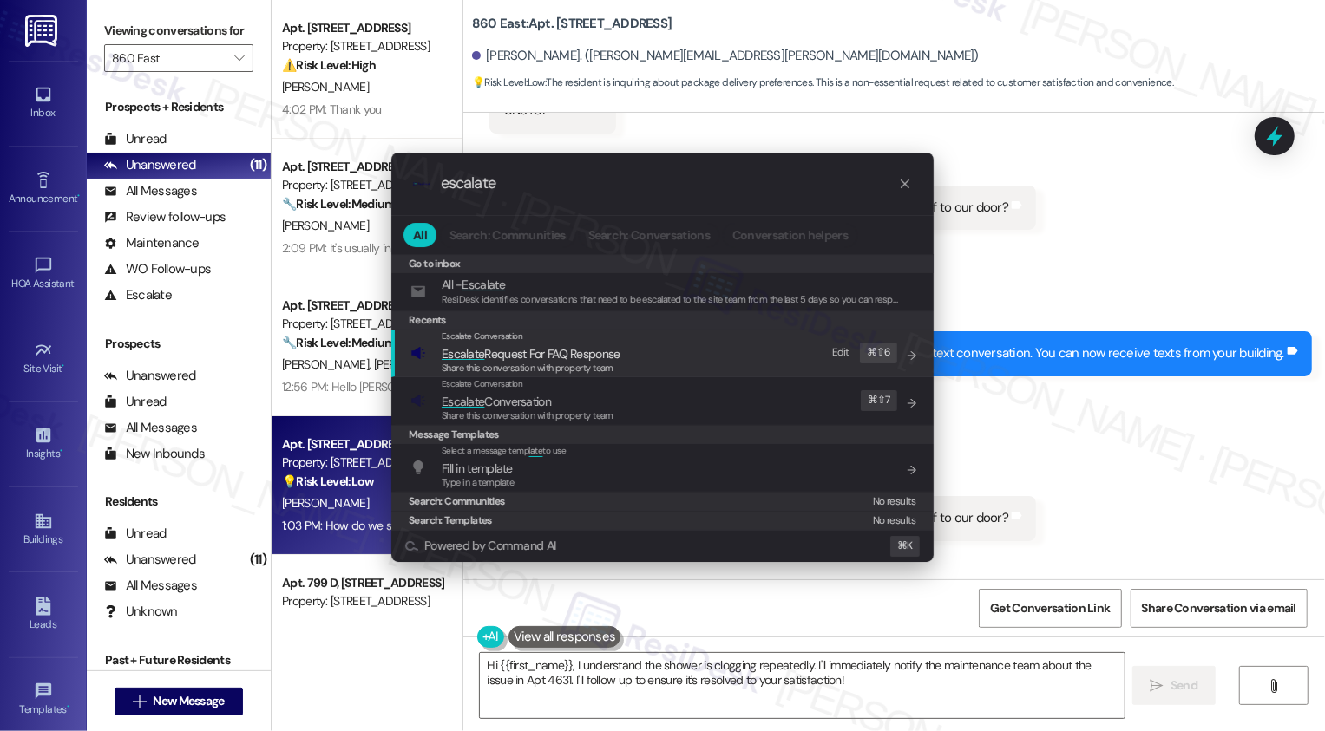
click at [1161, 540] on div ".cls-1{fill:#0a055f;}.cls-2{fill:#0cc4c4;} resideskLogoBlueOrange escalate All …" at bounding box center [662, 365] width 1325 height 731
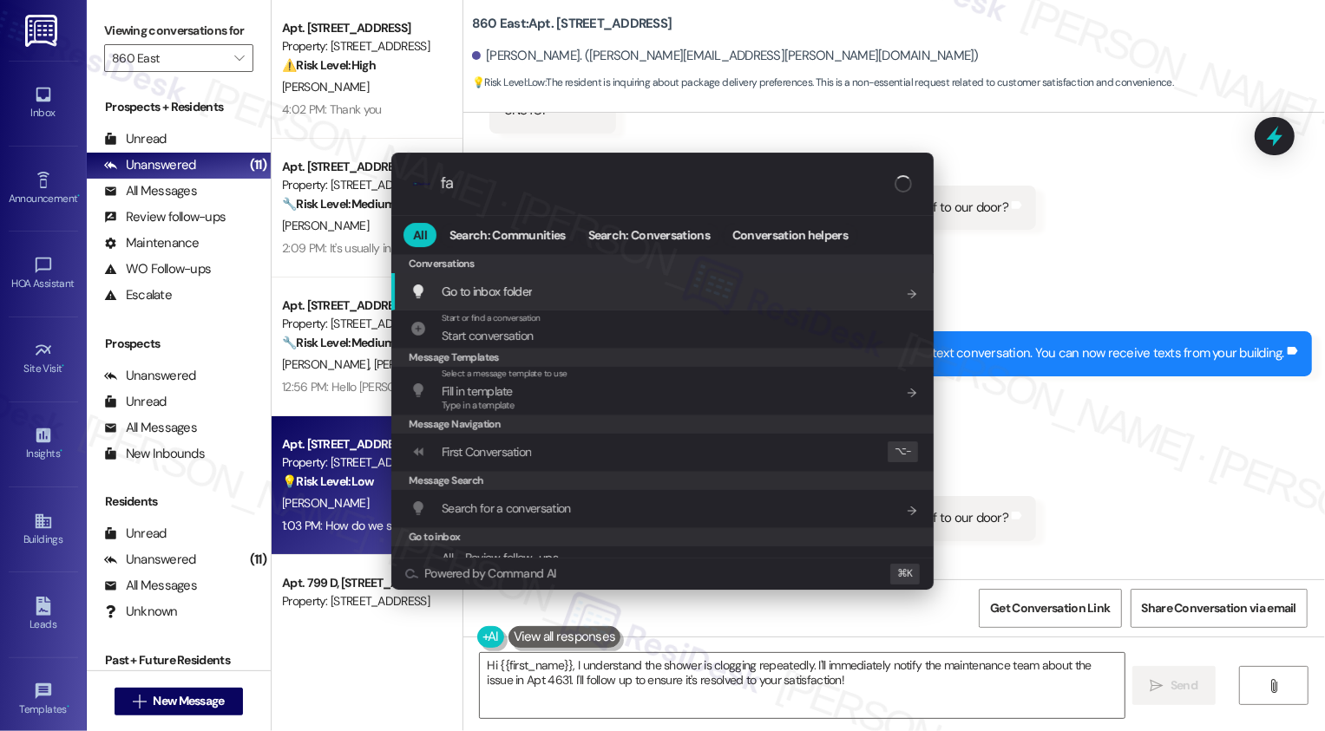
type input "faq"
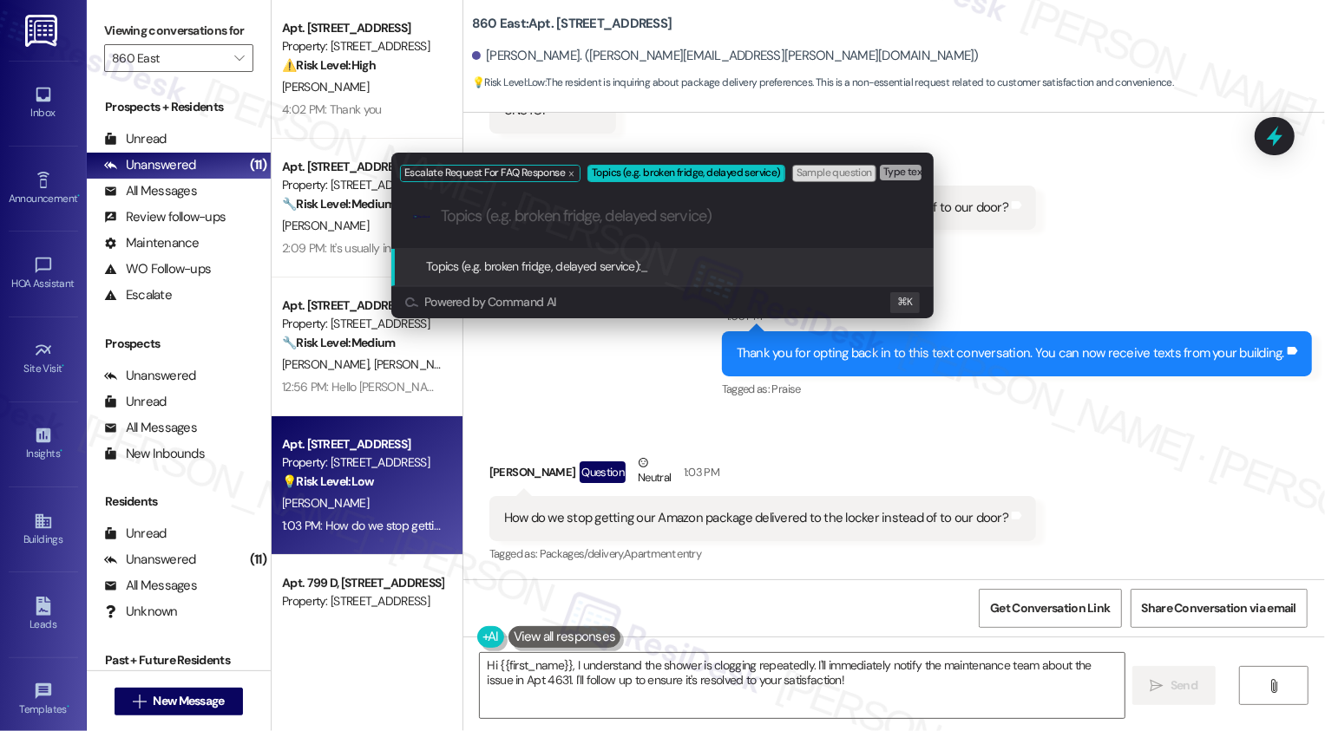
paste input "Amazon package locker delivery"
click at [568, 218] on input "Amazon package locker delivery" at bounding box center [669, 216] width 457 height 18
type input "Amazon package delivery"
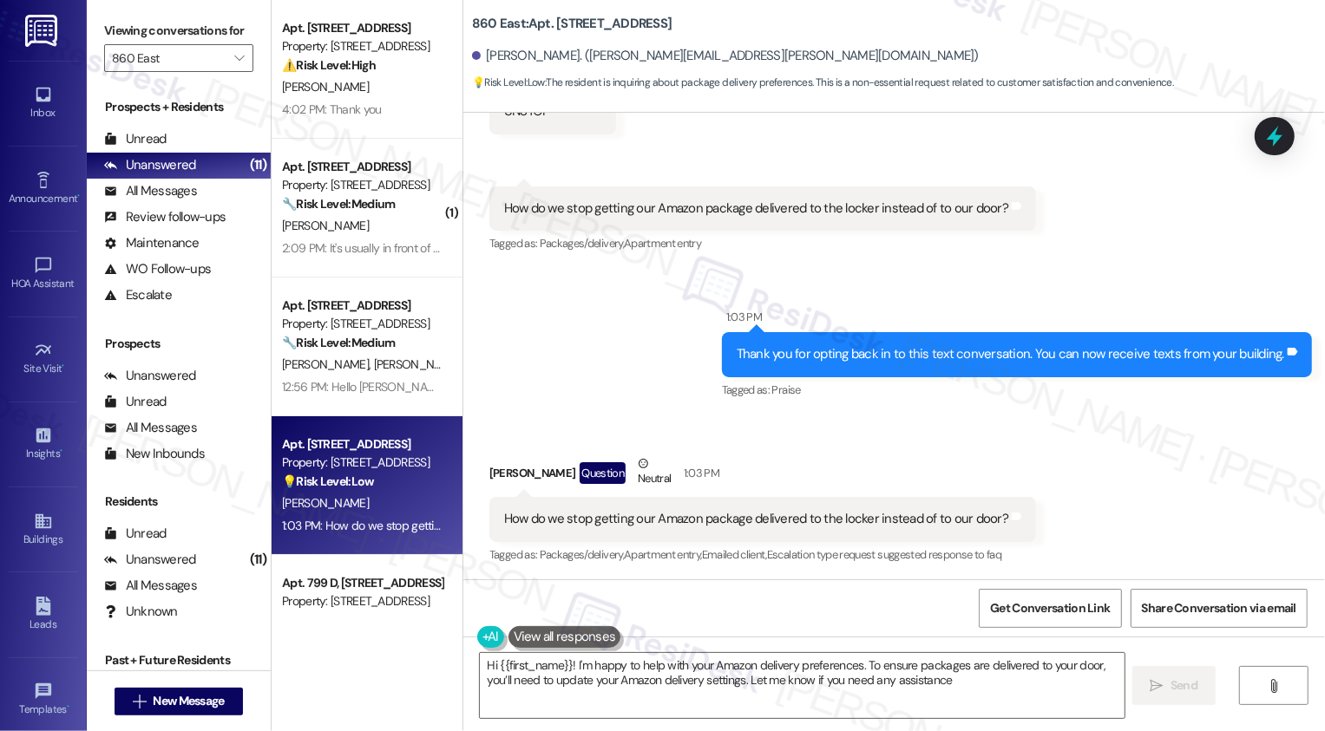
type textarea "Hi {{first_name}}! I'm happy to help with your Amazon delivery preferences. To …"
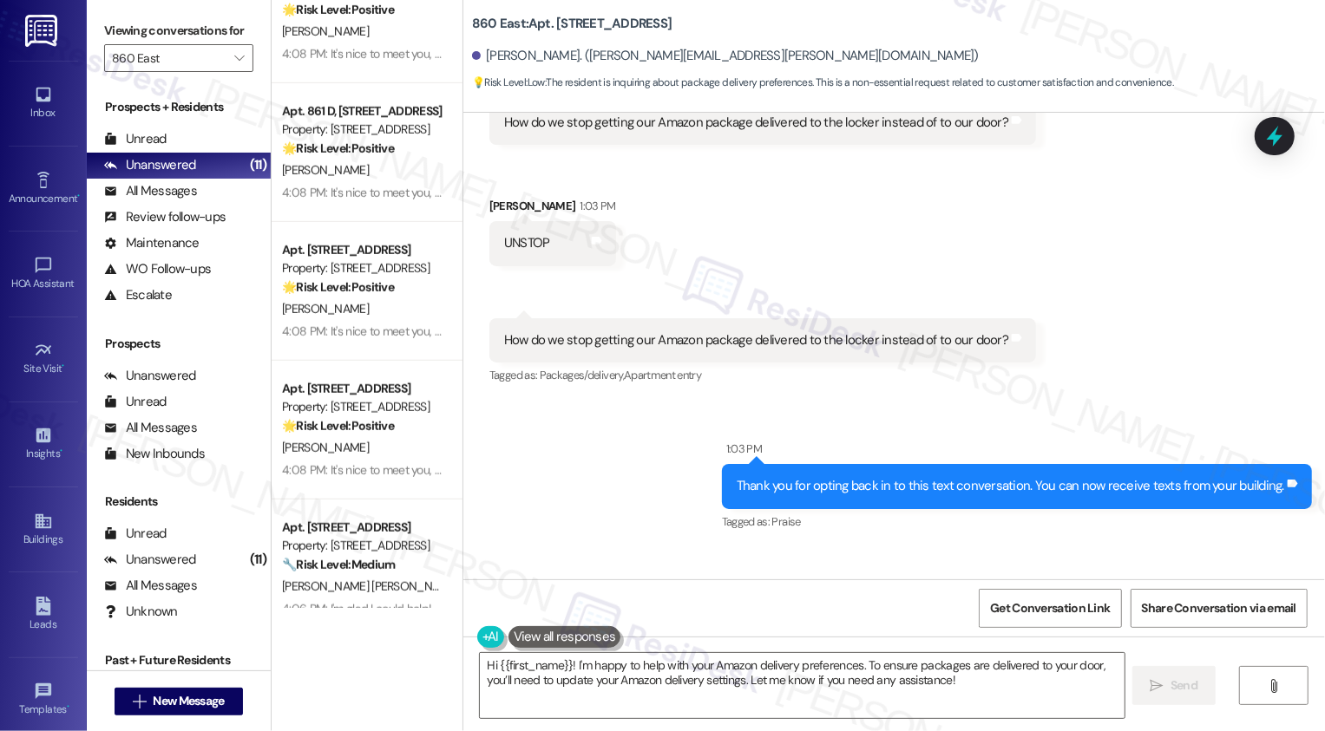
scroll to position [0, 0]
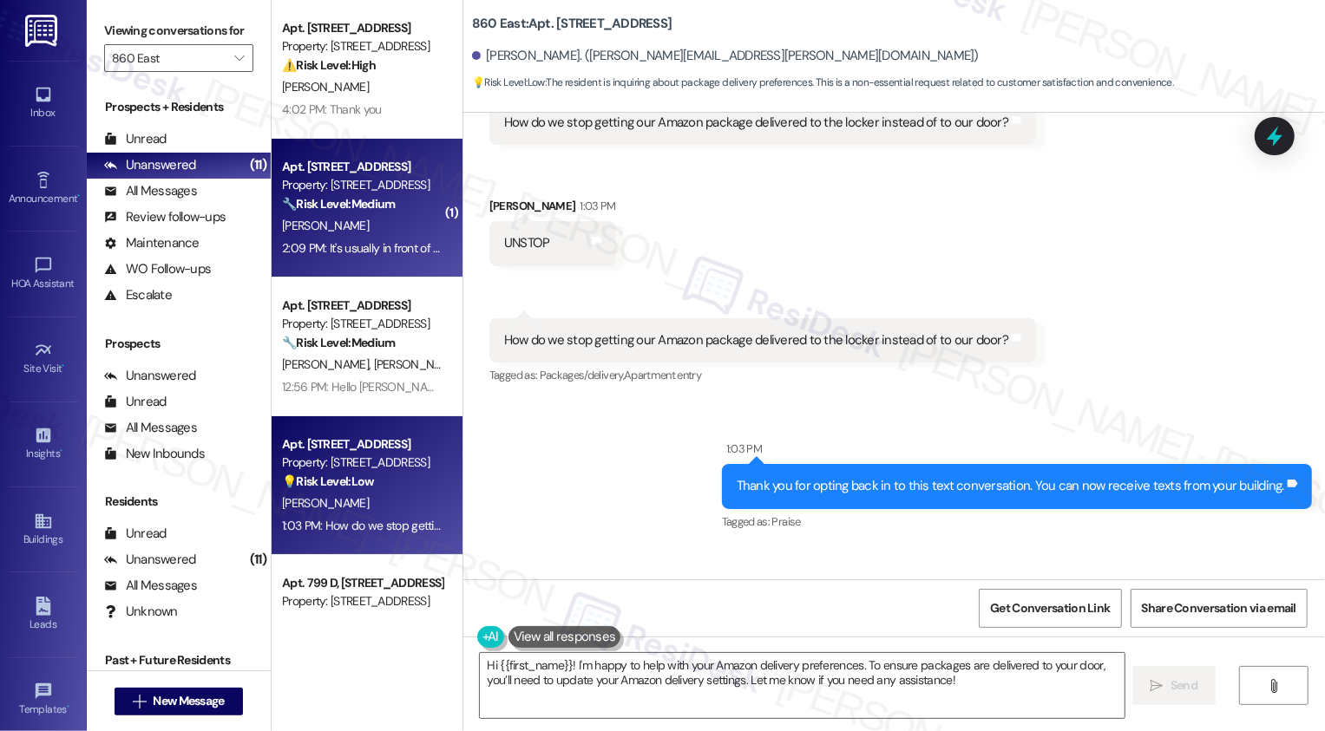
click at [408, 213] on div "🔧 Risk Level: Medium The resident is reporting an ongoing issue with pet waste.…" at bounding box center [362, 204] width 161 height 18
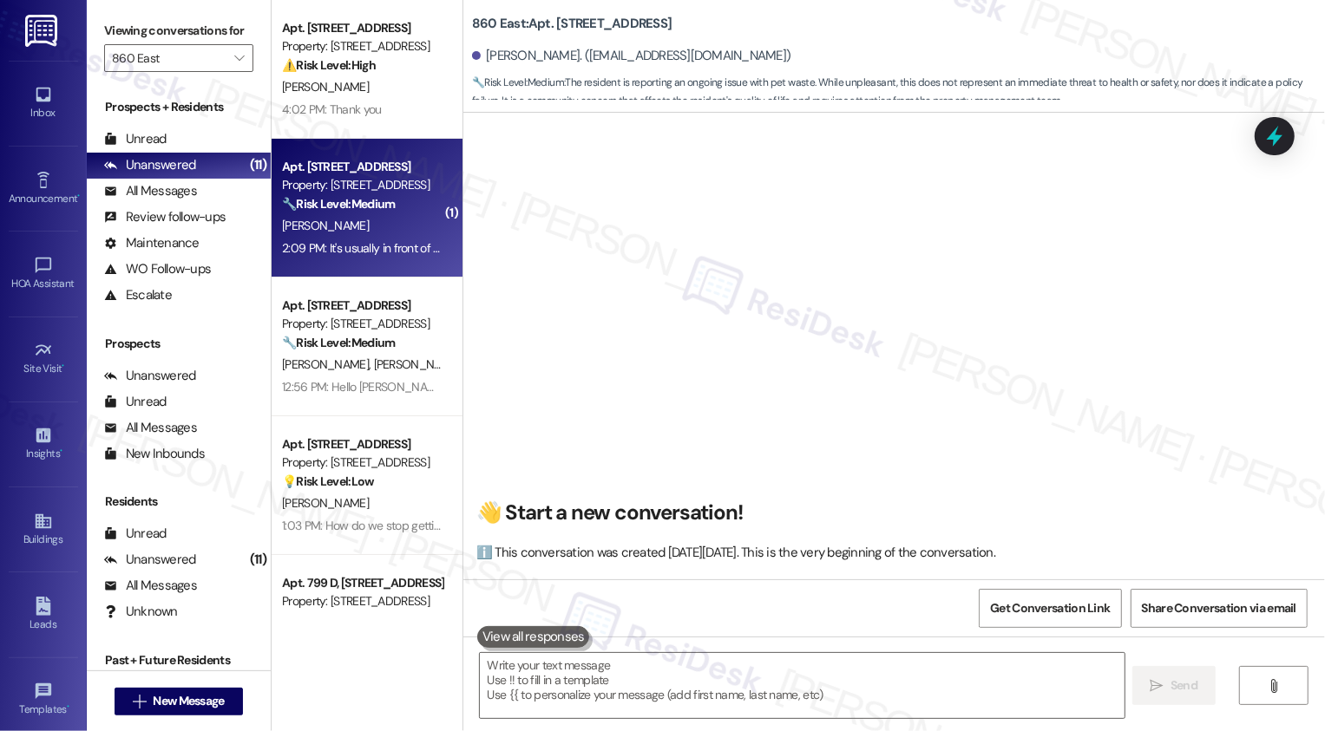
click at [379, 219] on div "B. Lee" at bounding box center [362, 226] width 164 height 22
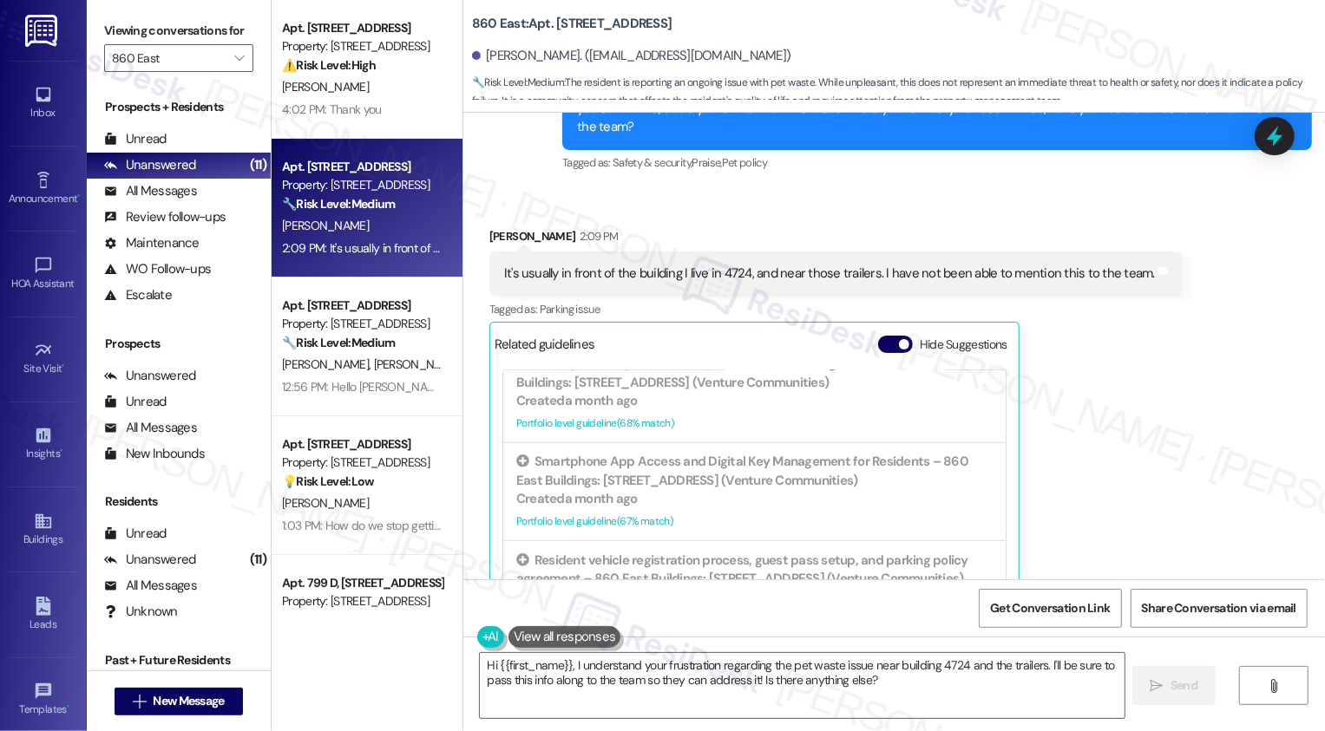
scroll to position [665, 0]
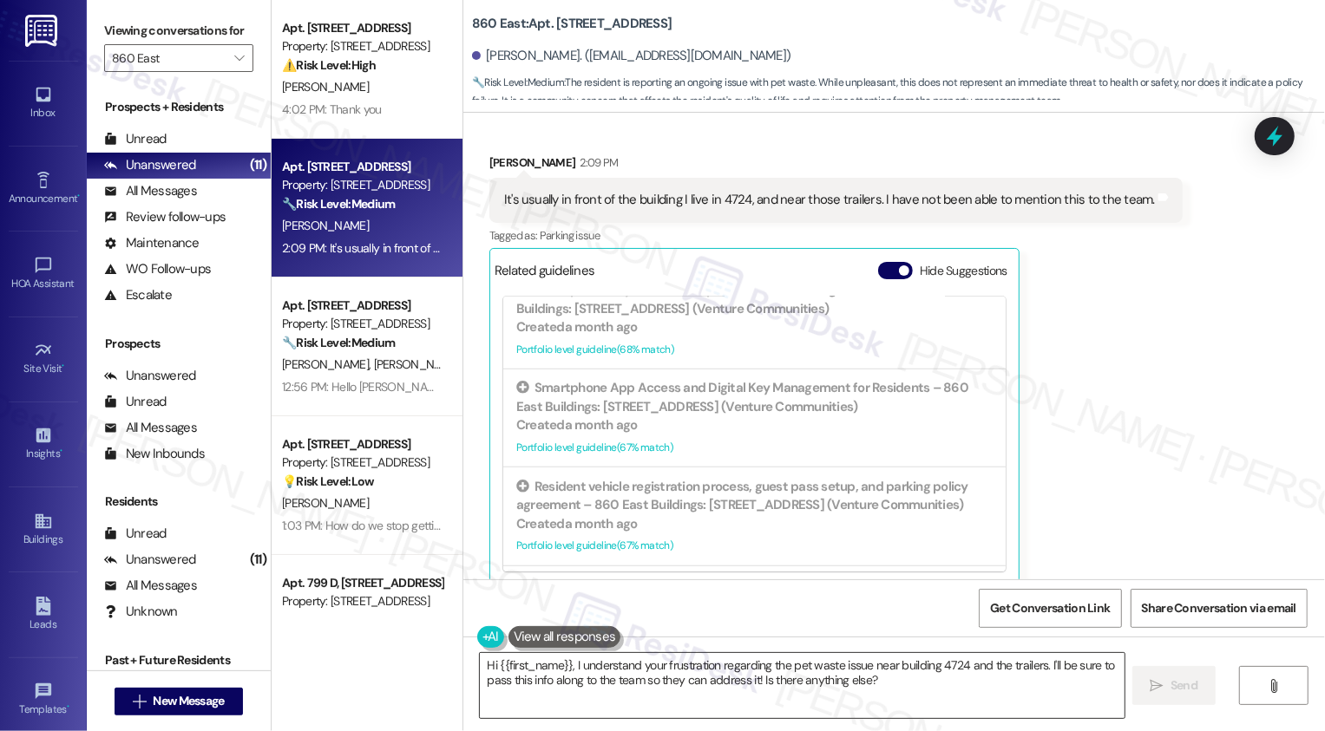
click at [626, 683] on textarea "Hi {{first_name}}, I understand your frustration regarding the pet waste issue …" at bounding box center [802, 685] width 645 height 65
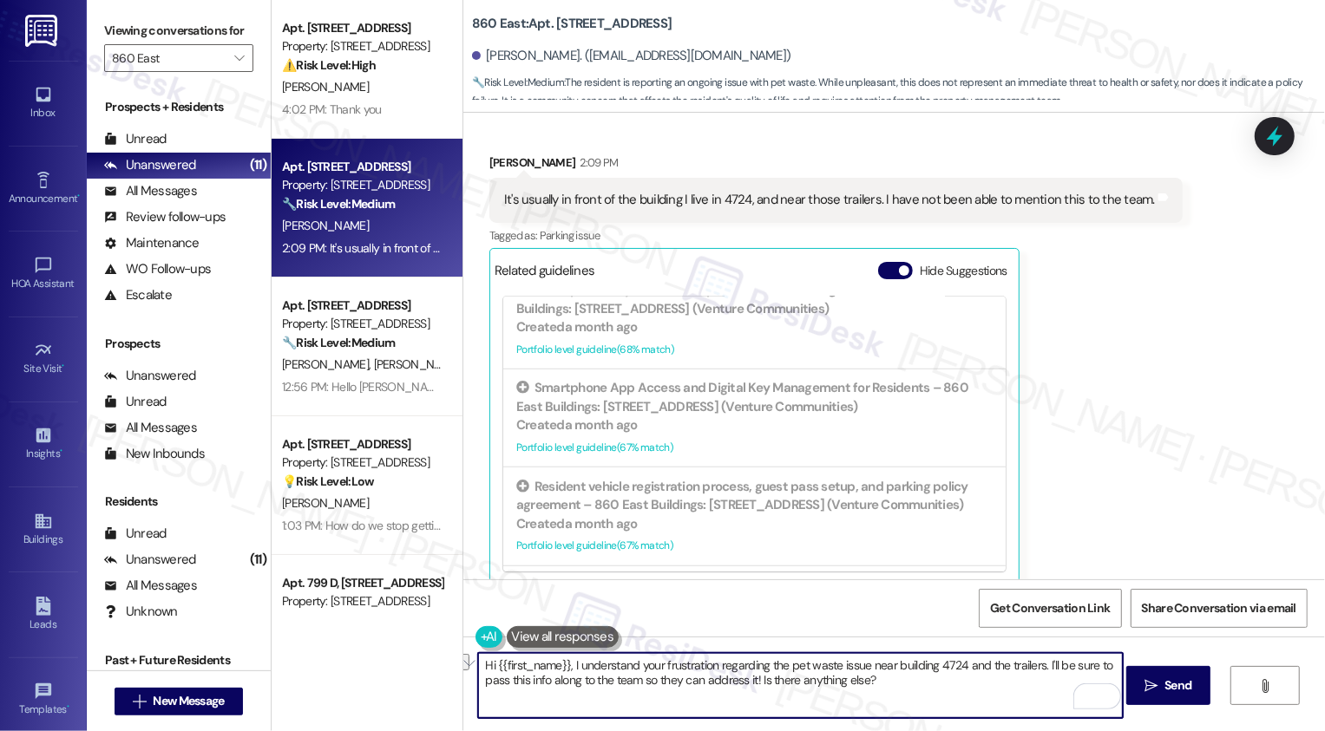
drag, startPoint x: 1033, startPoint y: 666, endPoint x: 386, endPoint y: 650, distance: 647.5
click at [386, 650] on div "Apt. 813 D, 860 Deerfield Blvd. Property: 860 East ⚠️ Risk Level: High The resi…" at bounding box center [798, 365] width 1053 height 731
click at [478, 666] on textarea "I'll be sure to pass this info along to the team so they can address it! Is the…" at bounding box center [800, 685] width 645 height 65
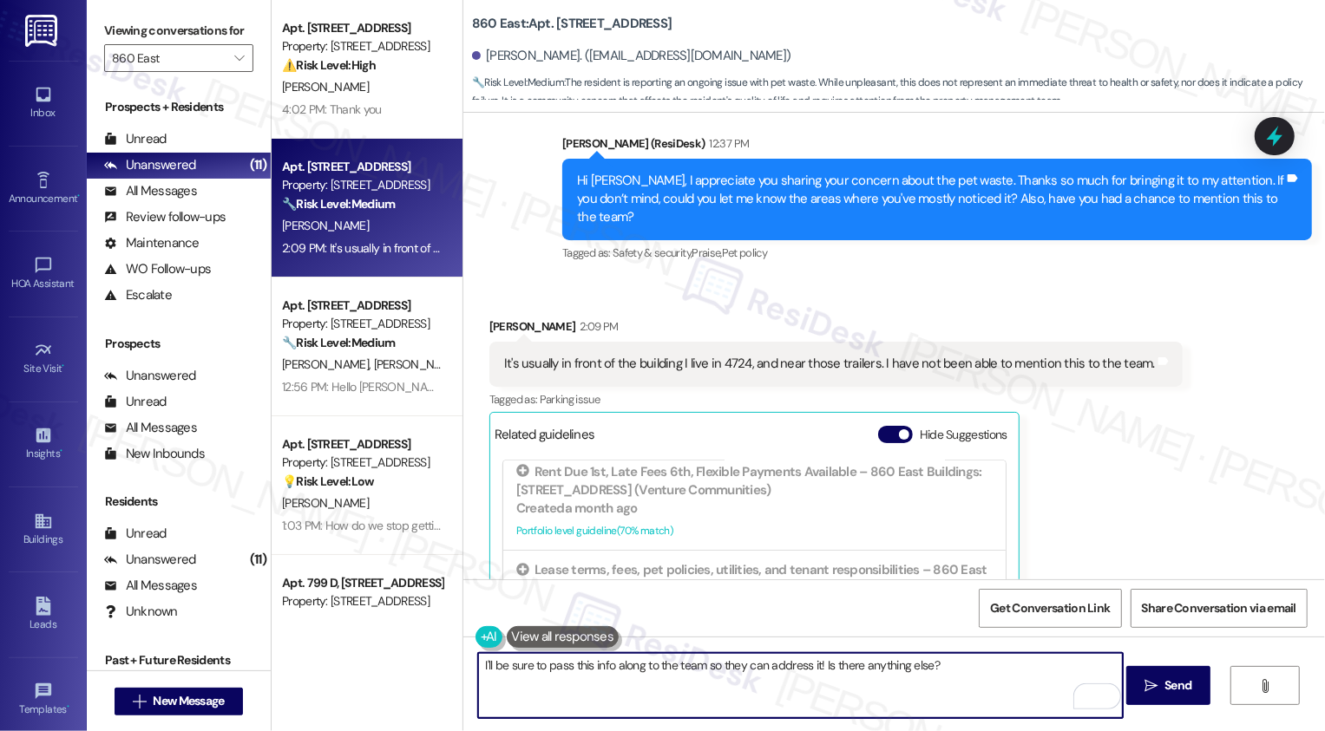
scroll to position [487, 0]
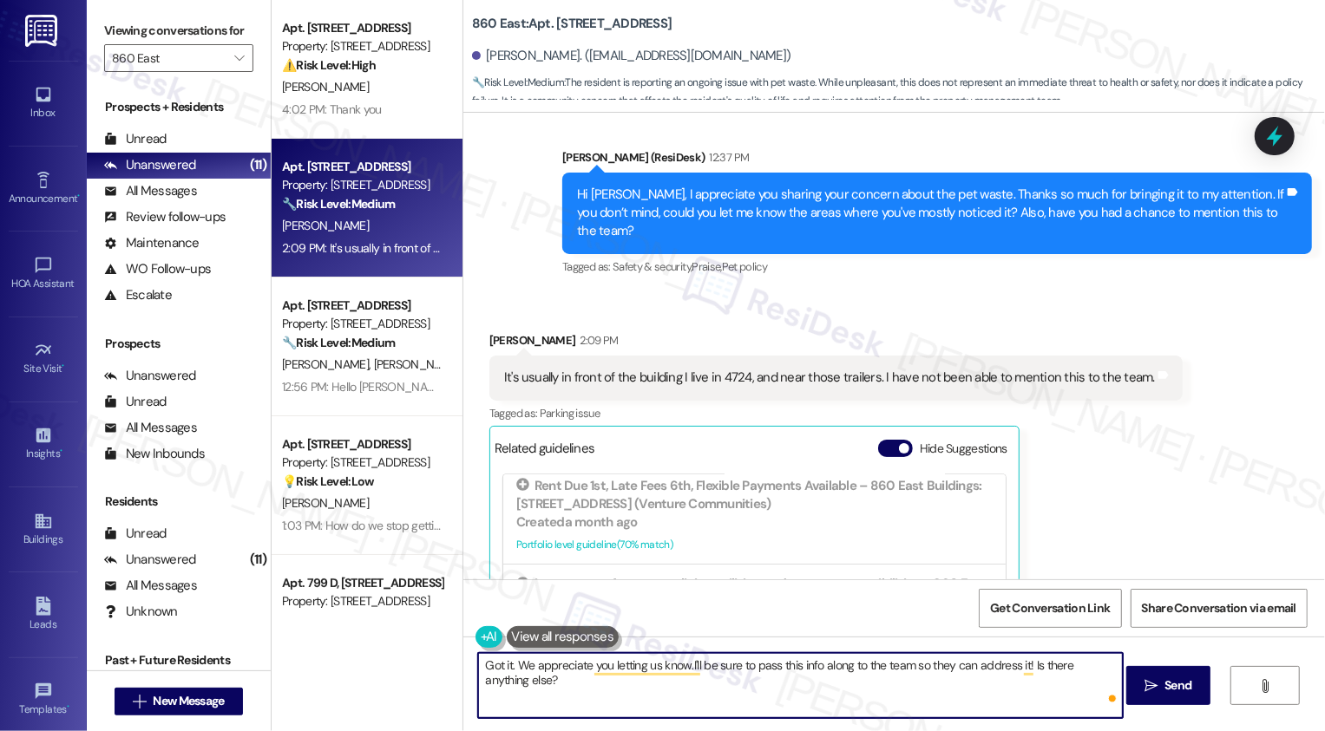
type textarea "Got it. We appreciate you letting us know. I'll be sure to pass this info along…"
click at [575, 705] on textarea "Got it. We appreciate you letting us know. I'll be sure to pass this info along…" at bounding box center [800, 685] width 645 height 65
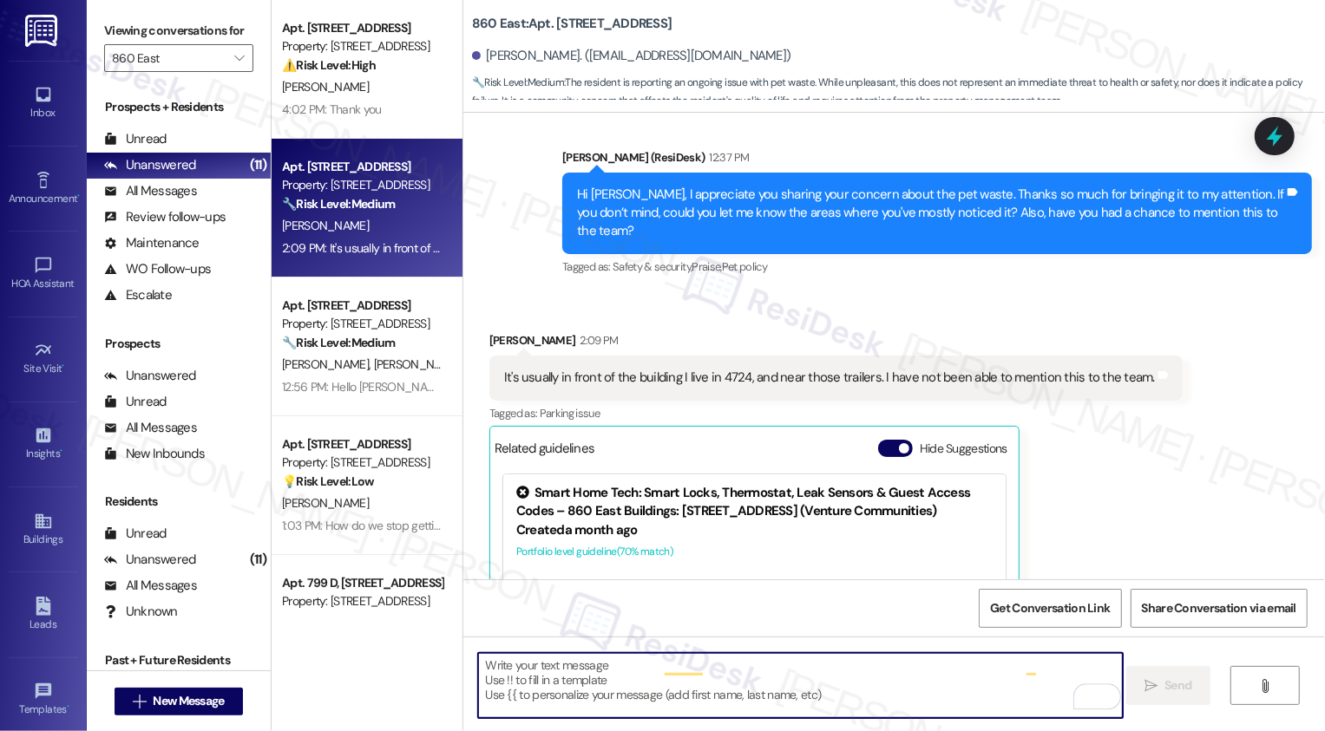
type textarea "Fetching suggested responses. Please feel free to read through the conversation…"
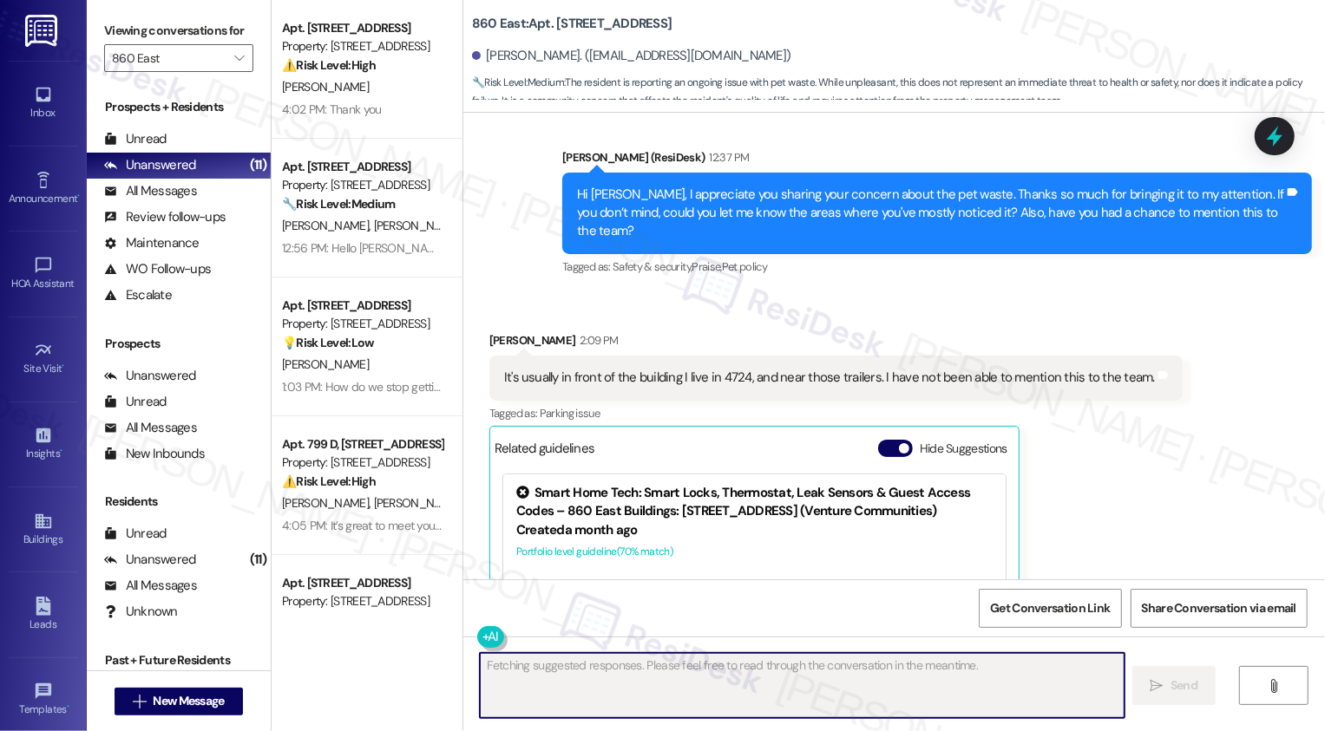
scroll to position [786, 0]
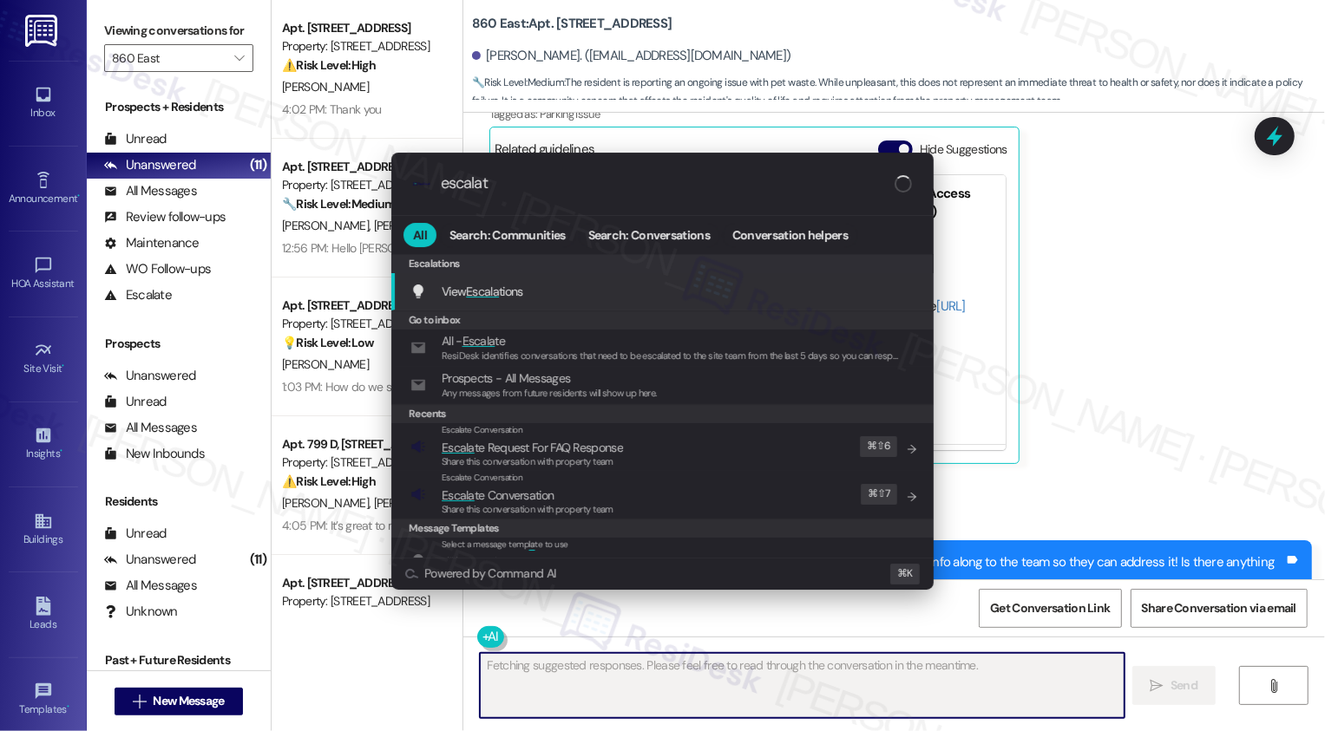
type input "escalate"
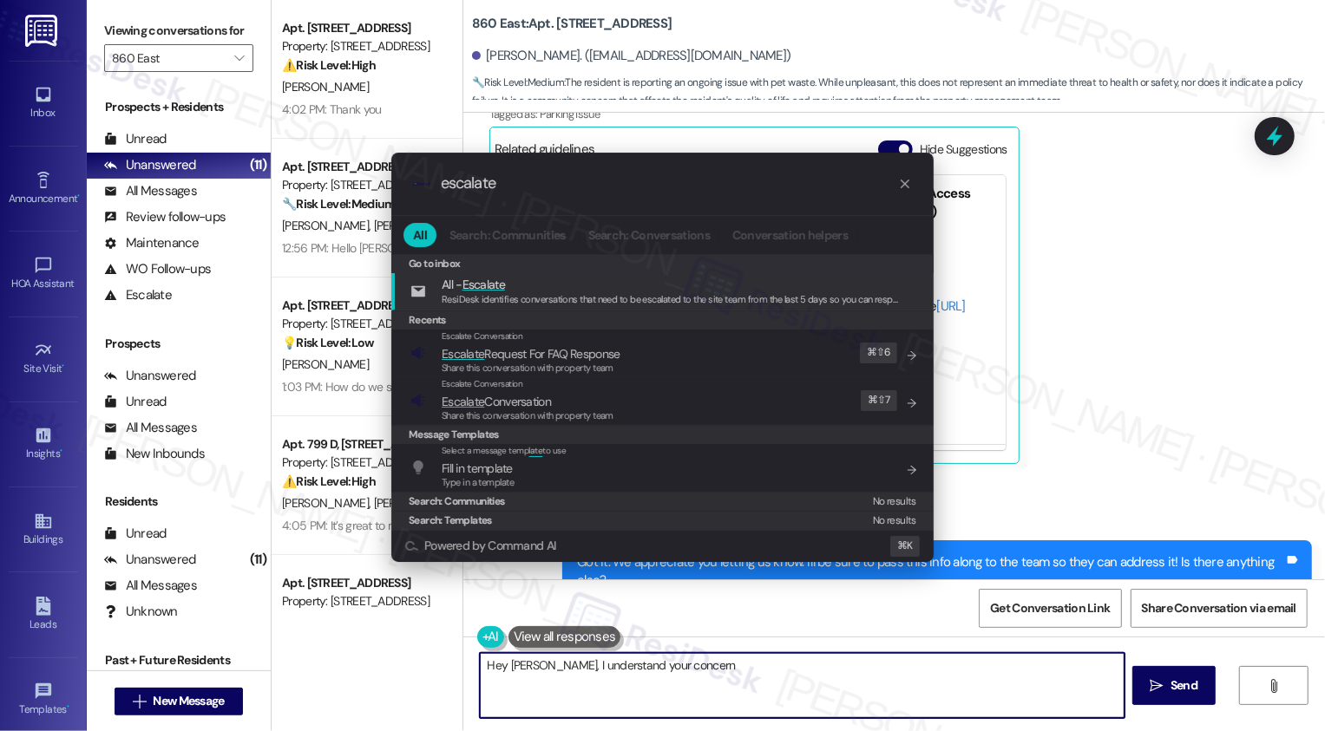
type textarea "Hey Bryan, I understand your concern about"
type input "escalate"
click at [481, 402] on span "Escalate" at bounding box center [463, 402] width 43 height 16
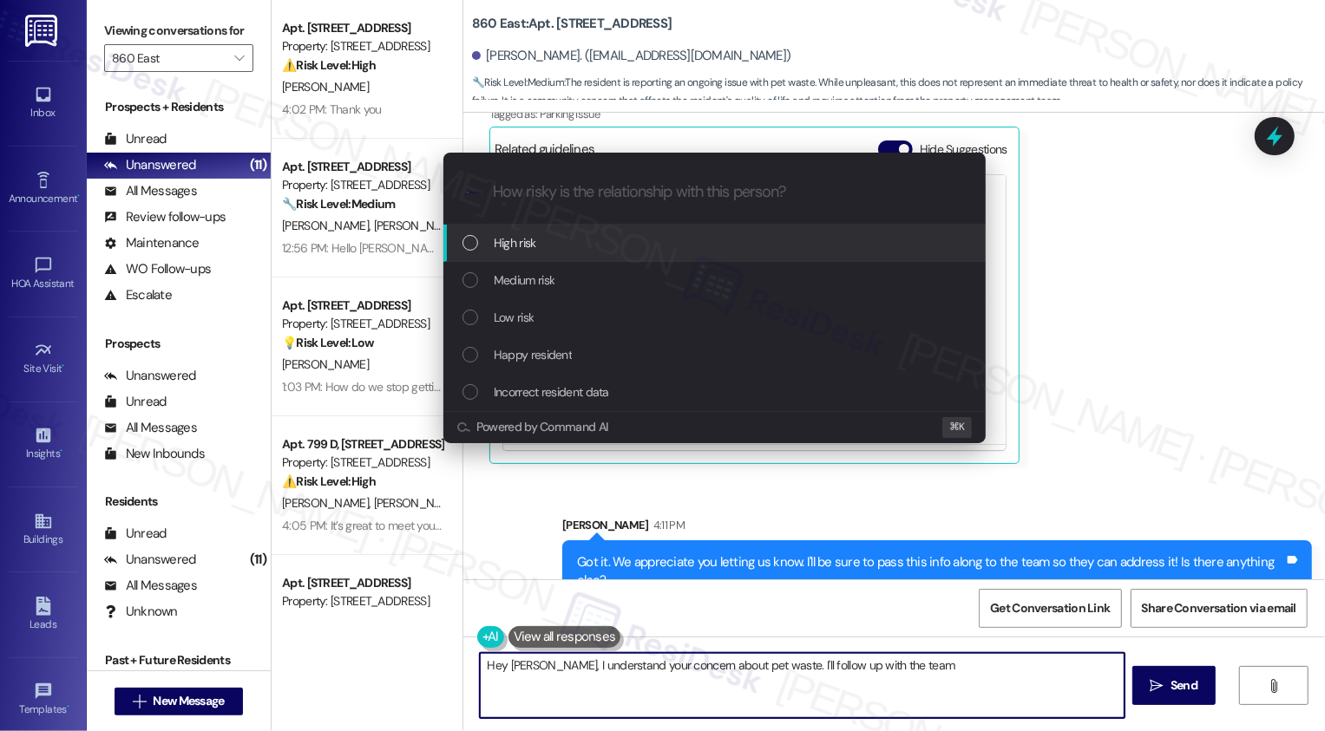
click at [506, 313] on span "Low risk" at bounding box center [514, 317] width 40 height 19
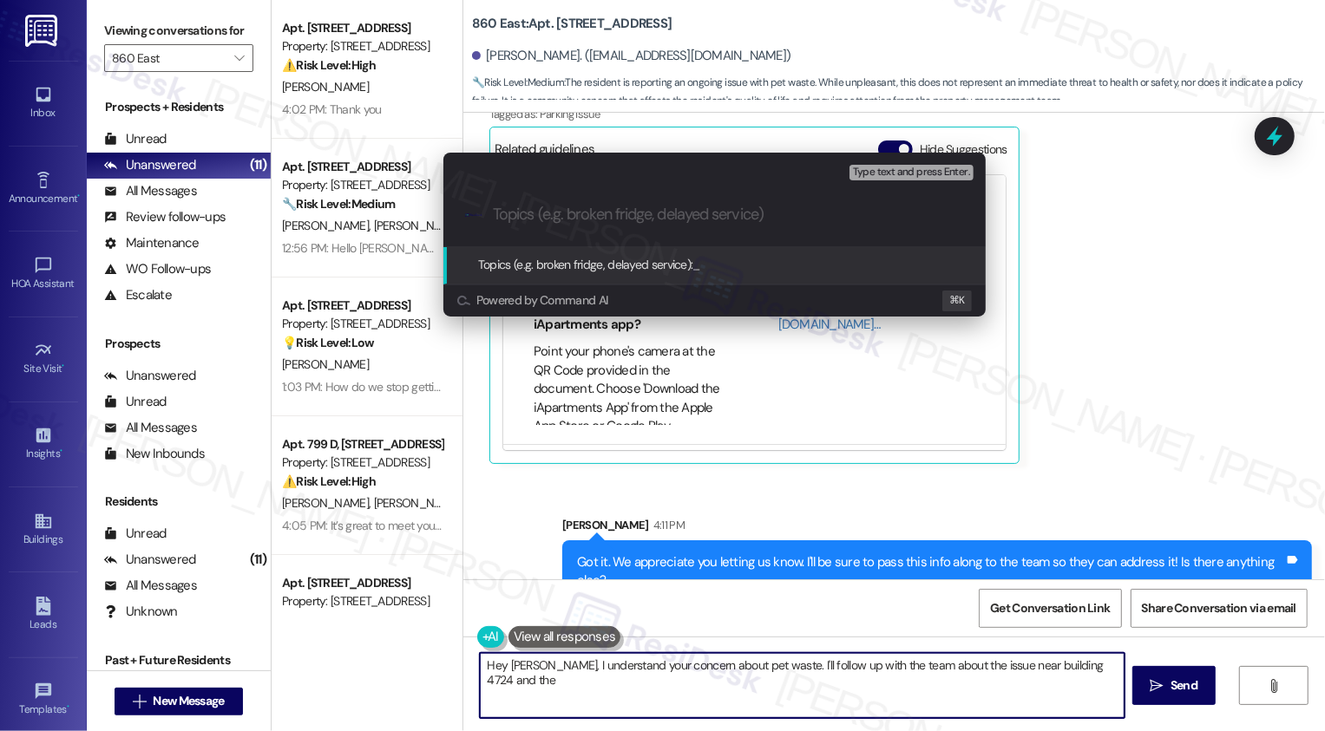
type textarea "Hey Bryan, I understand your concern about pet waste. I'll follow up with the t…"
type input "p"
type textarea "Hey Bryan, I understand your concern about pet waste. I'll follow up with the t…"
type input "pe"
type textarea "Hey Bryan, I understand your concern about pet waste. I'll follow up with the t…"
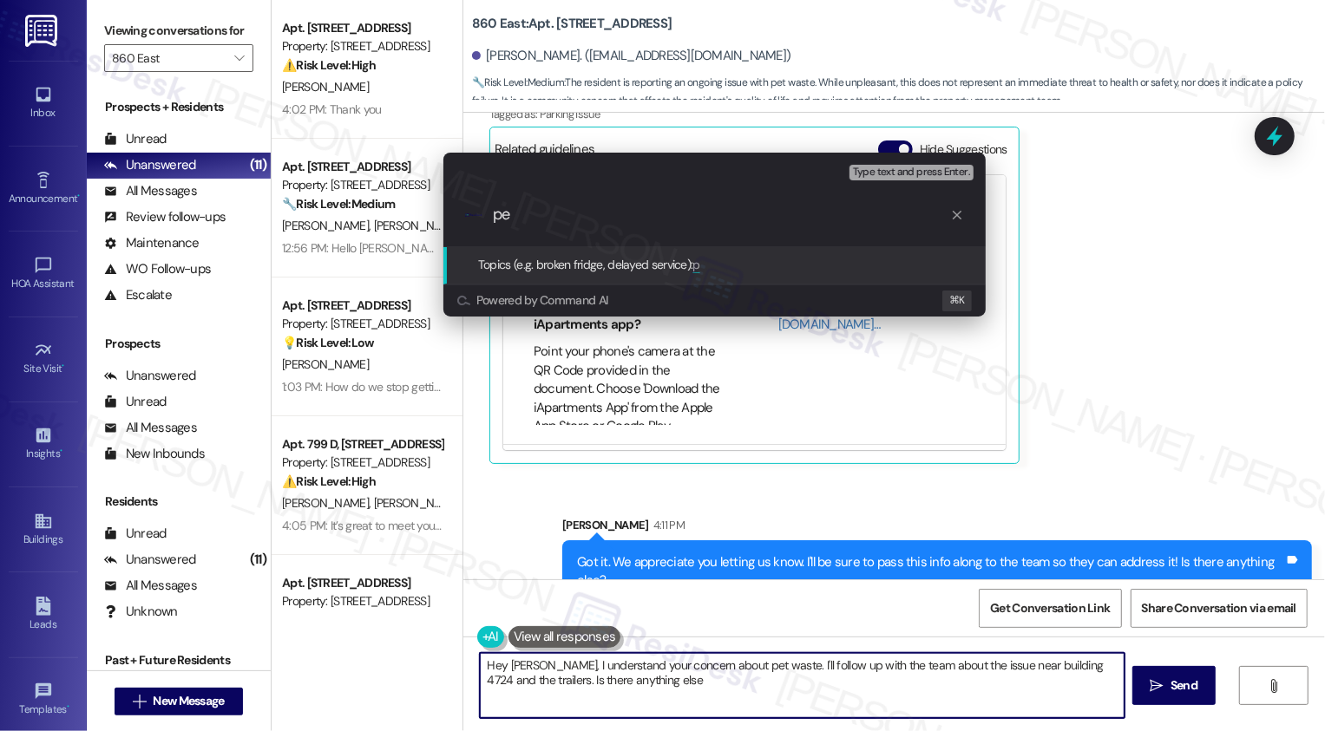
type input "pet"
type textarea "Hey Bryan, I understand your concern about pet waste. I'll follow up with the t…"
type input "pet"
type textarea "Hey Bryan, I understand your concern about pet waste. I'll follow up with the t…"
type input "pet w"
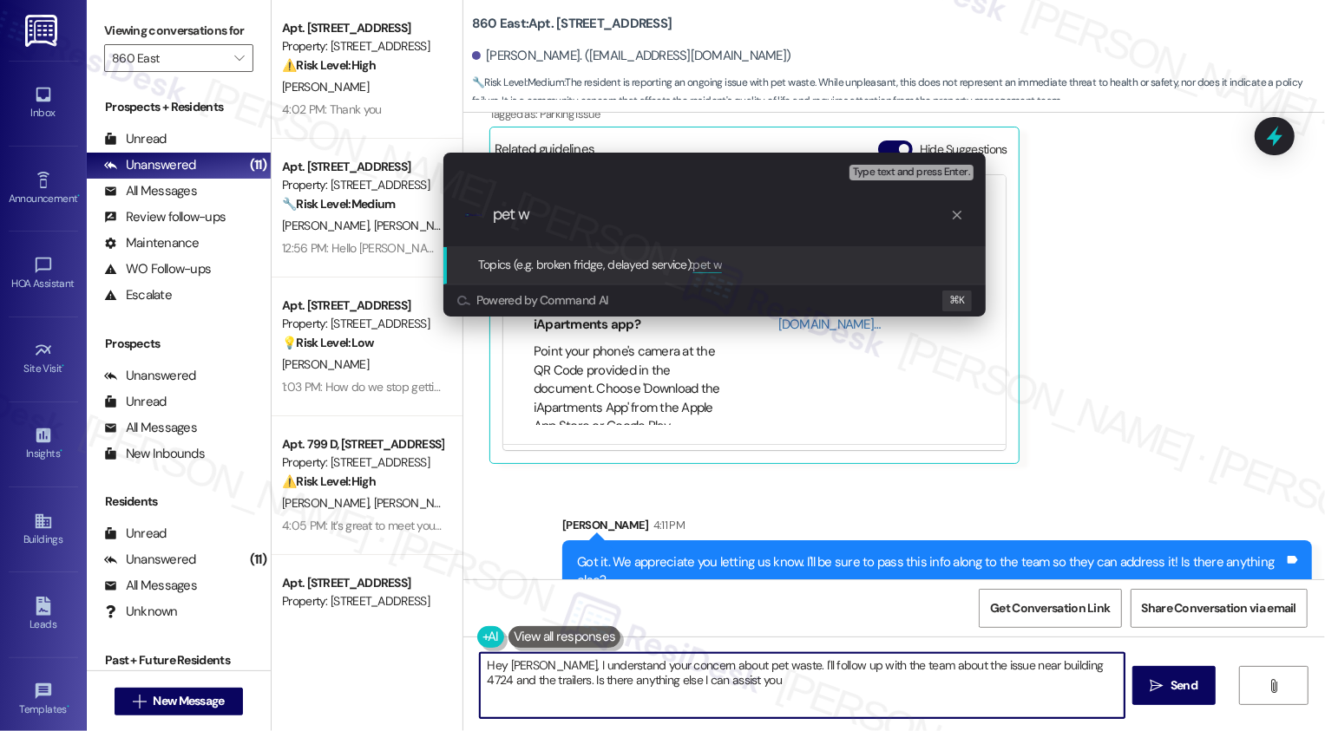
type textarea "Hey Bryan, I understand your concern about pet waste. I'll follow up with the t…"
type input "pet wa"
type textarea "Hey Bryan, I understand your concern about pet waste. I'll follow up with the t…"
type input "pet waste concern"
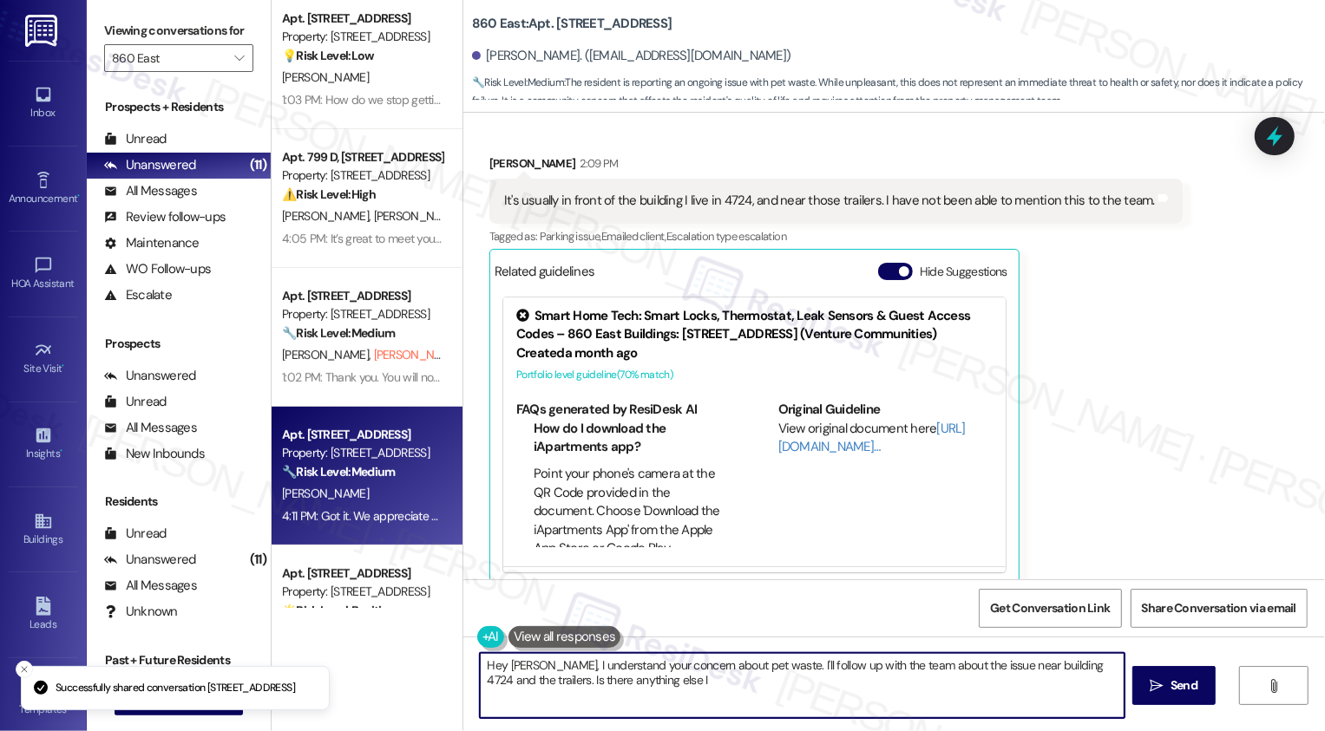
scroll to position [382, 0]
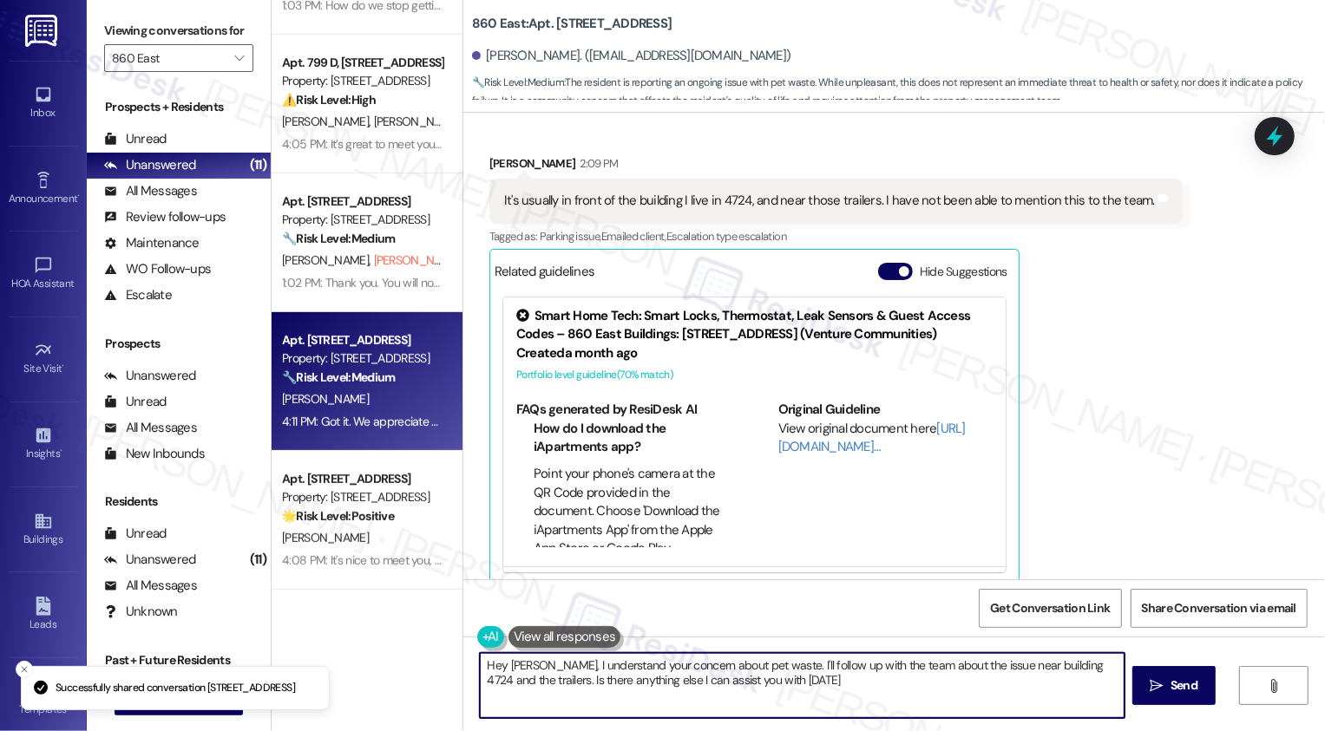
type textarea "Hey Bryan, I understand your concern about pet waste. I'll follow up with the t…"
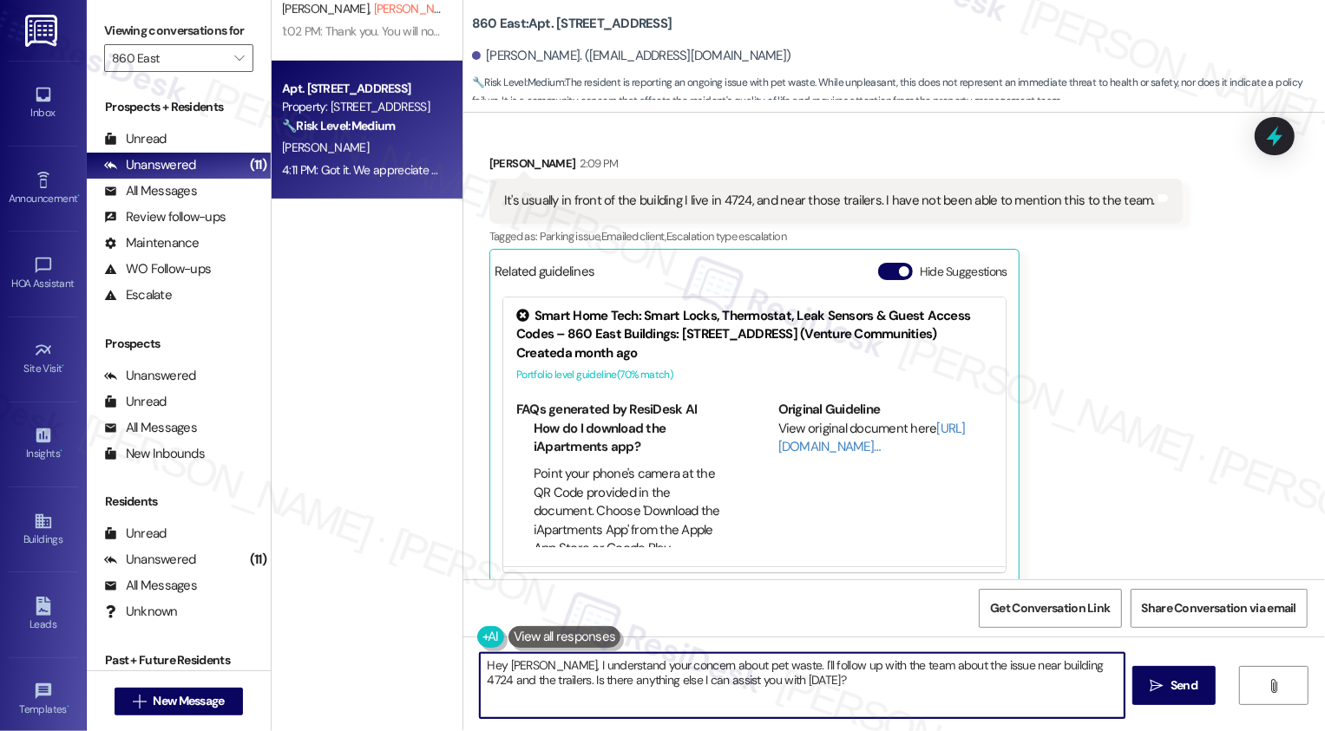
scroll to position [0, 0]
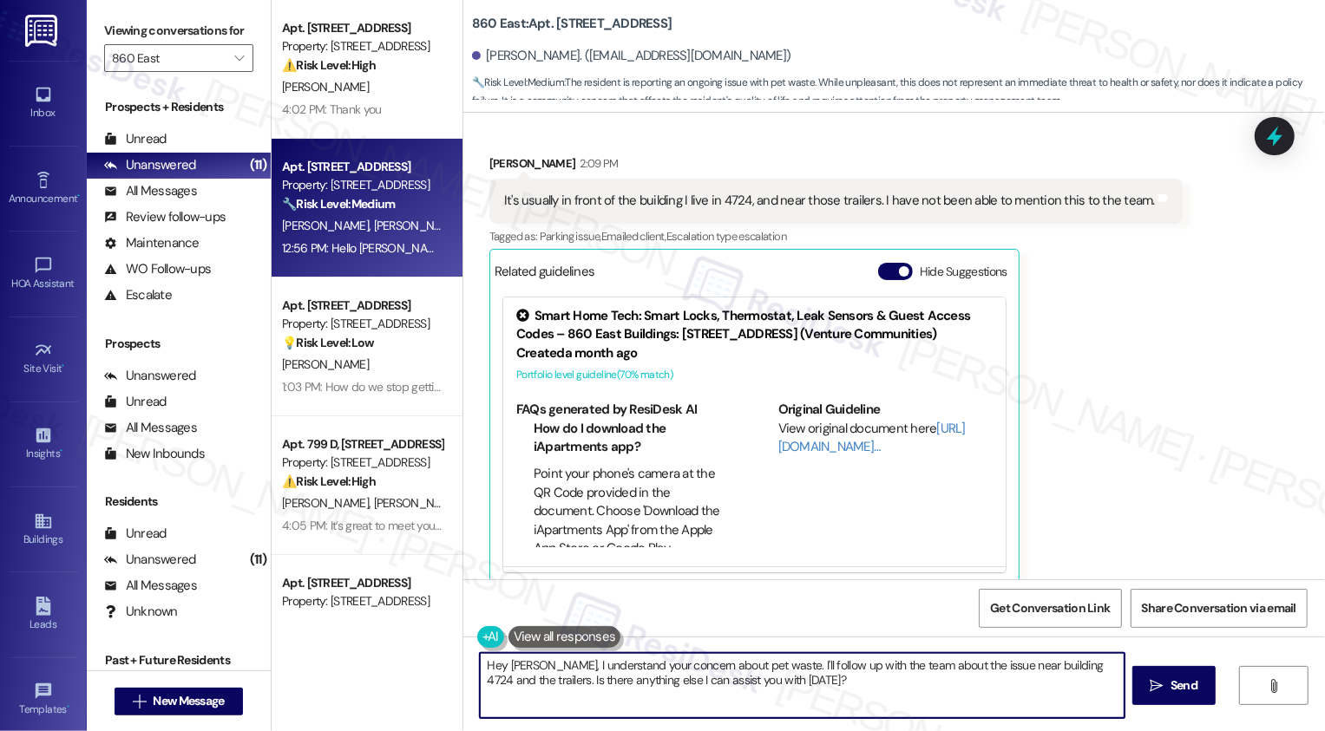
click at [373, 222] on span "J. Perez" at bounding box center [416, 226] width 87 height 16
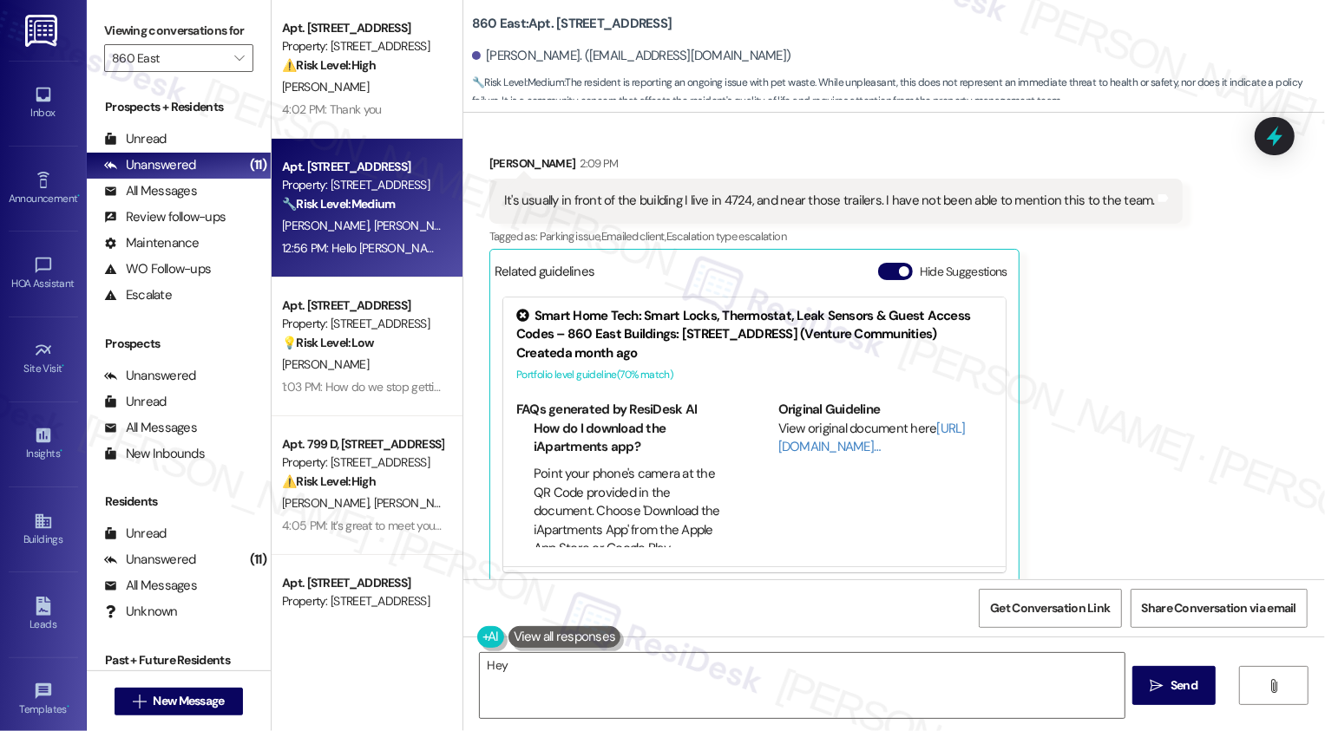
click at [373, 222] on span "J. Perez" at bounding box center [416, 226] width 87 height 16
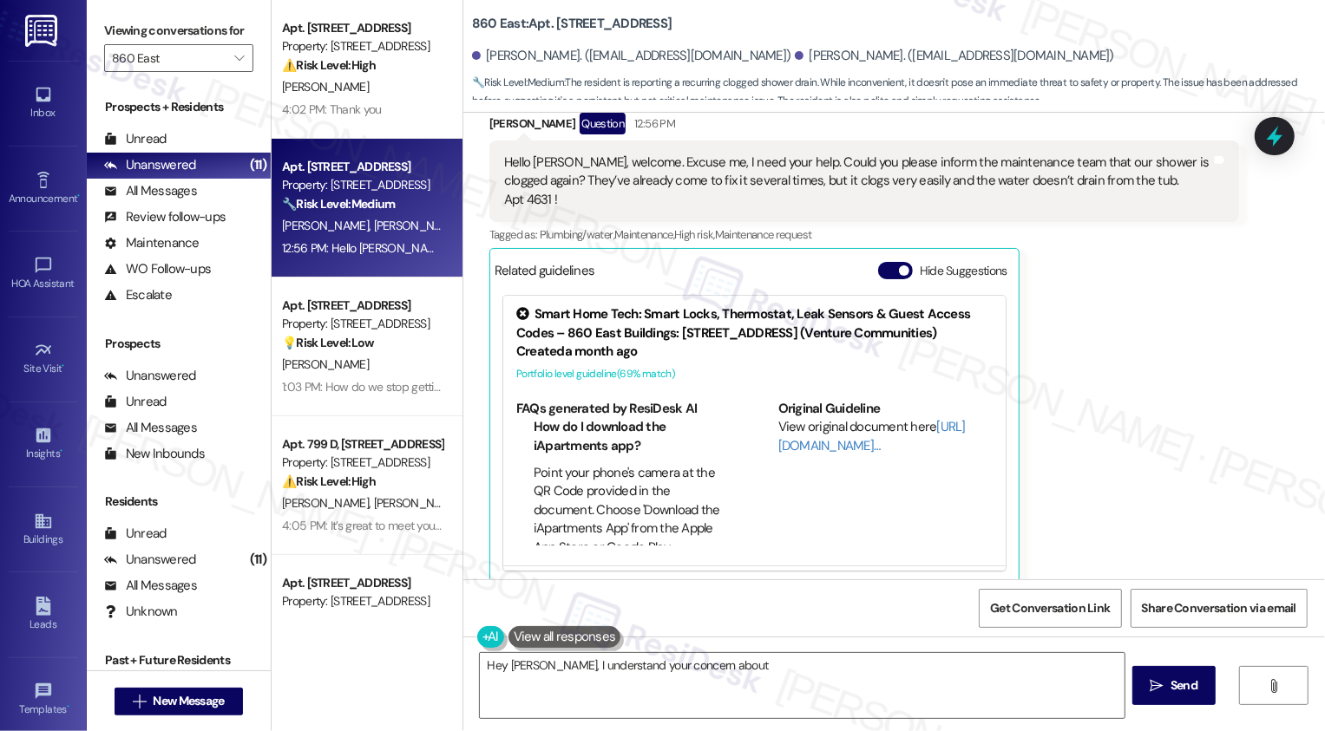
scroll to position [274, 0]
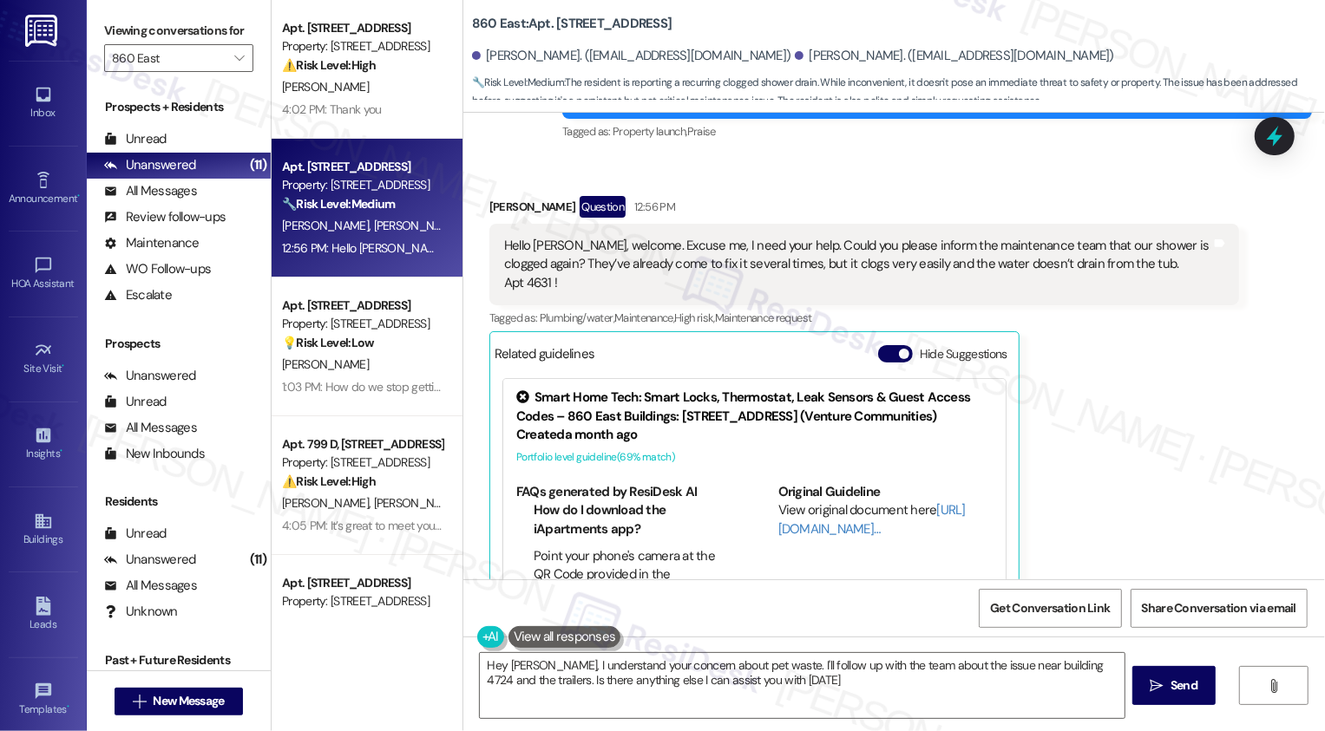
type textarea "Hey Bryan, I understand your concern about pet waste. I'll follow up with the t…"
drag, startPoint x: 477, startPoint y: 187, endPoint x: 555, endPoint y: 195, distance: 78.6
click at [555, 196] on div "Susana Sanchez Question 12:56 PM" at bounding box center [864, 210] width 750 height 28
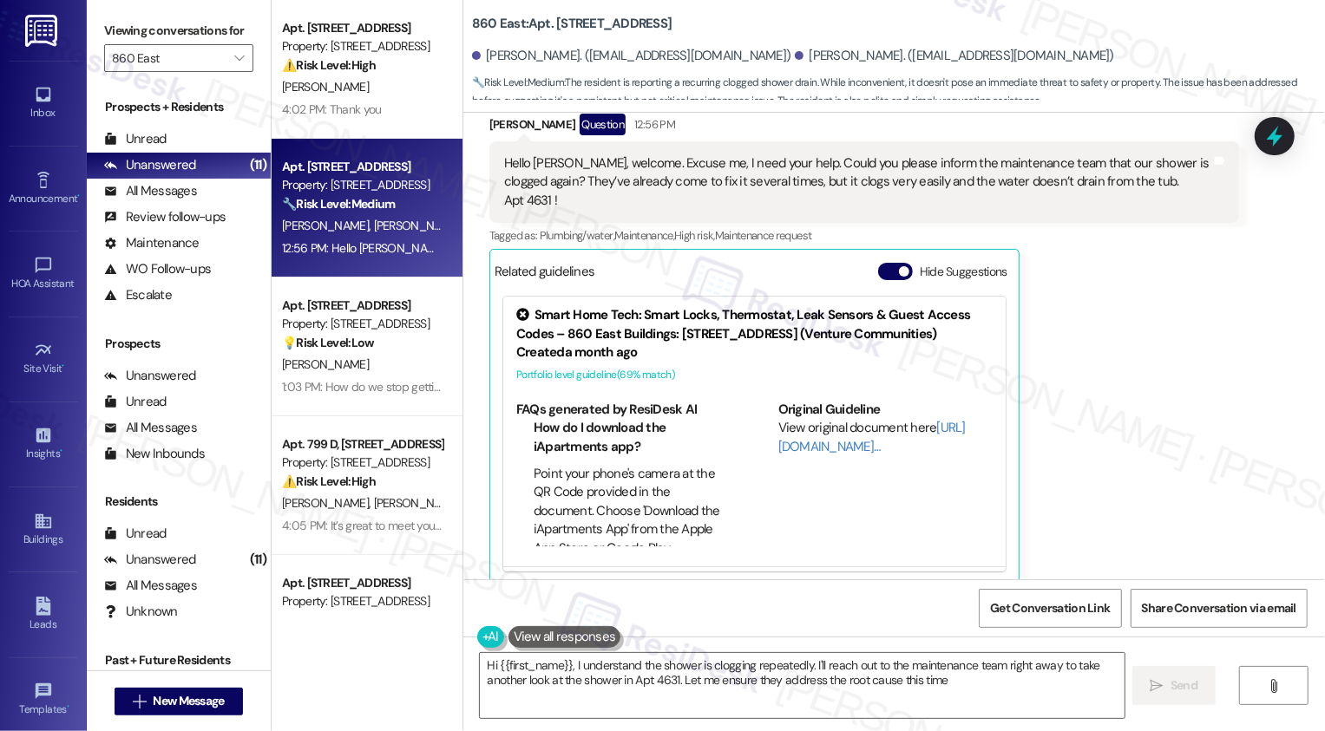
type textarea "Hi {{first_name}}, I understand the shower is clogging repeatedly. I'll reach o…"
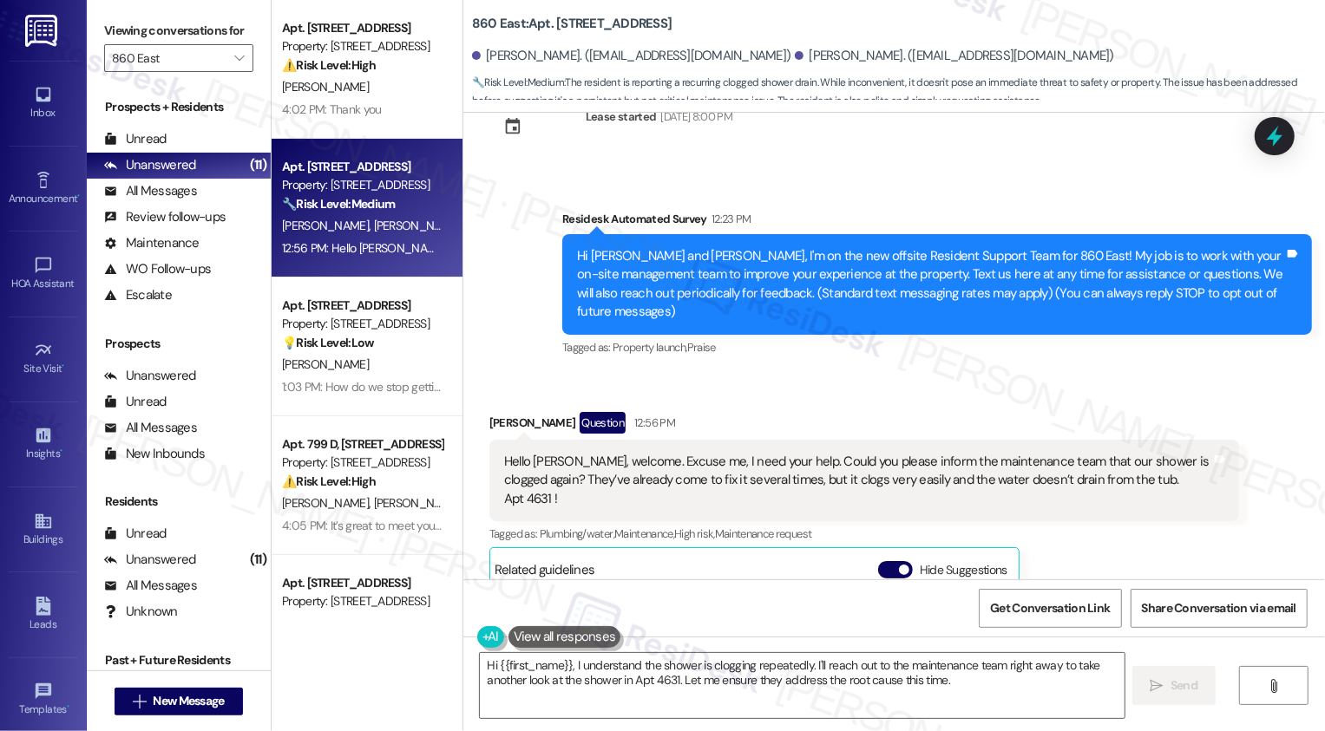
scroll to position [0, 0]
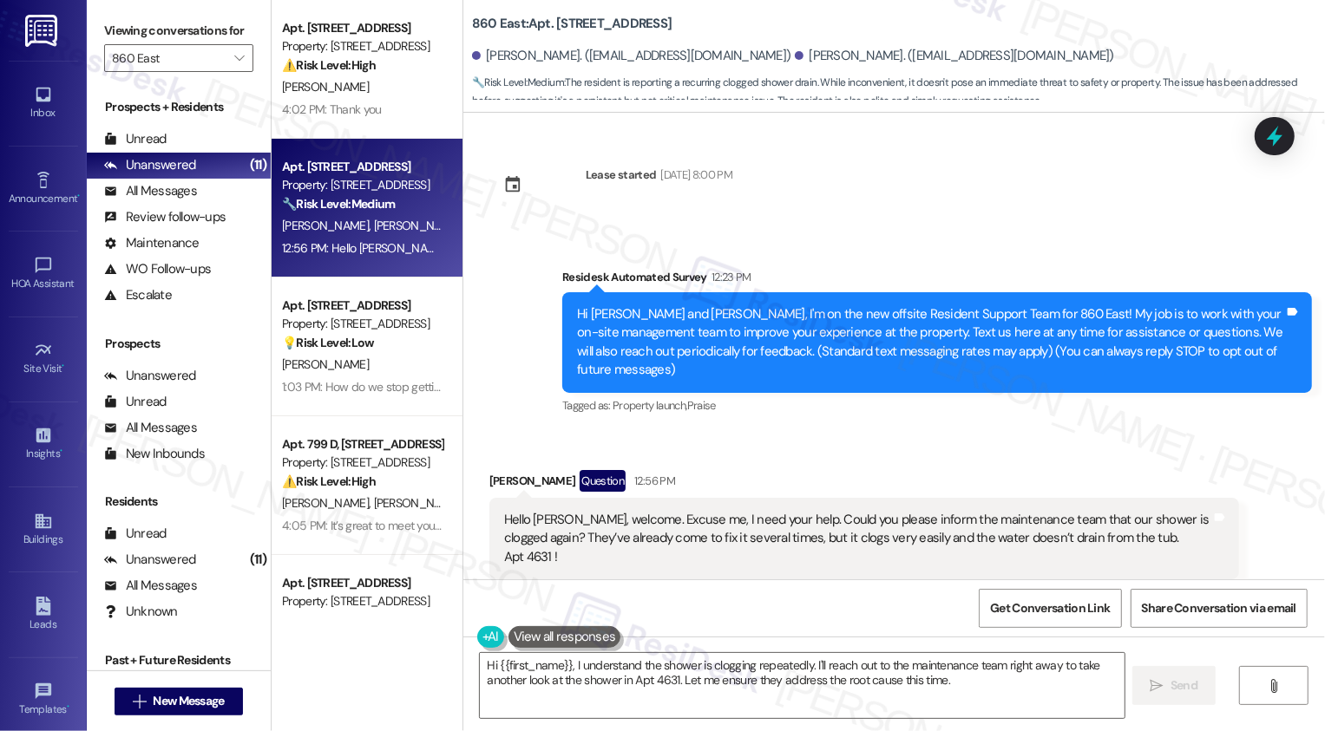
drag, startPoint x: 476, startPoint y: 471, endPoint x: 557, endPoint y: 462, distance: 81.2
click at [557, 462] on div "Received via SMS Susana Sanchez Question 12:56 PM Hello Sara, welcome. Excuse m…" at bounding box center [864, 706] width 776 height 498
copy div "Susana Sanchez"
click at [876, 511] on div "Hello Sara, welcome. Excuse me, I need your help. Could you please inform the m…" at bounding box center [857, 539] width 707 height 56
click at [1058, 511] on div "Hello Sara, welcome. Excuse me, I need your help. Could you please inform the m…" at bounding box center [857, 539] width 707 height 56
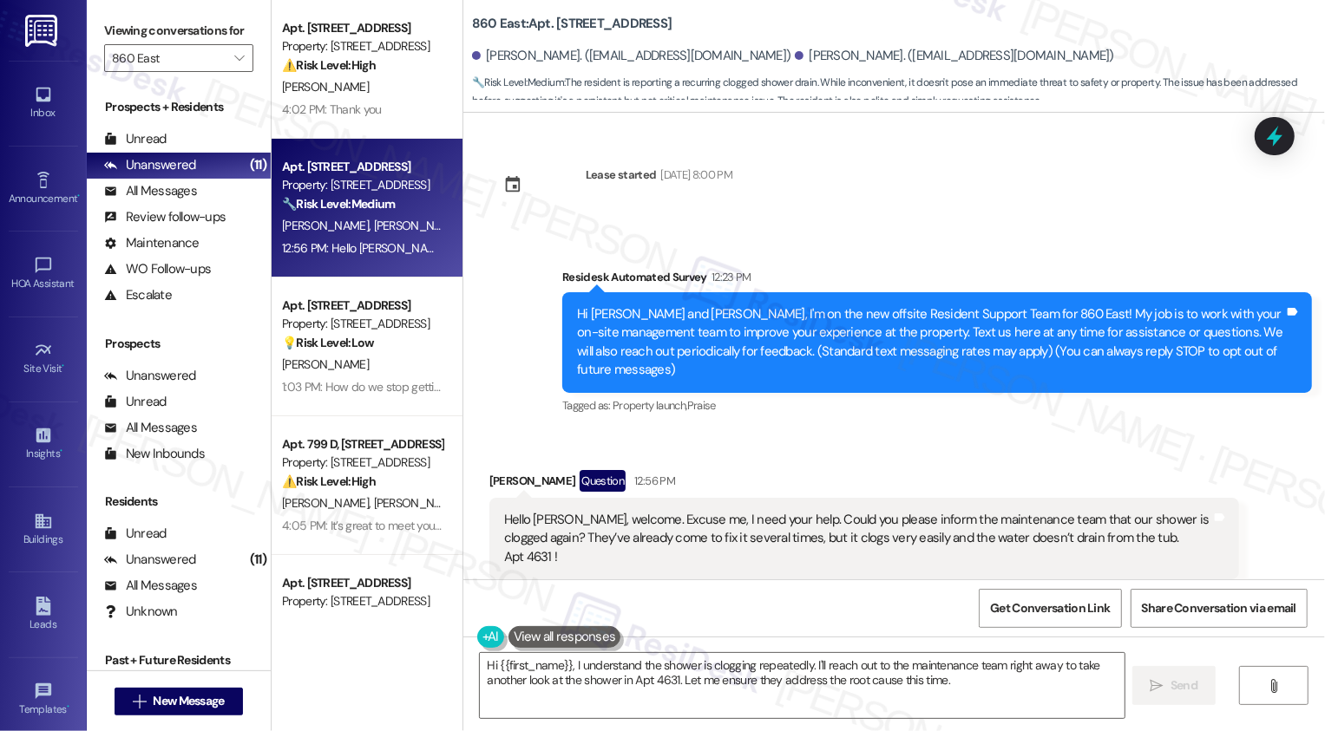
click at [864, 517] on div "Hello Sara, welcome. Excuse me, I need your help. Could you please inform the m…" at bounding box center [857, 539] width 707 height 56
click at [1042, 511] on div "Hello Sara, welcome. Excuse me, I need your help. Could you please inform the m…" at bounding box center [857, 539] width 707 height 56
click at [1072, 524] on div "Hello Sara, welcome. Excuse me, I need your help. Could you please inform the m…" at bounding box center [857, 539] width 707 height 56
click at [996, 511] on div "Hello Sara, welcome. Excuse me, I need your help. Could you please inform the m…" at bounding box center [857, 539] width 707 height 56
click at [932, 431] on div "Received via SMS Susana Sanchez Question 12:56 PM Hello Sara, welcome. Excuse m…" at bounding box center [894, 693] width 862 height 524
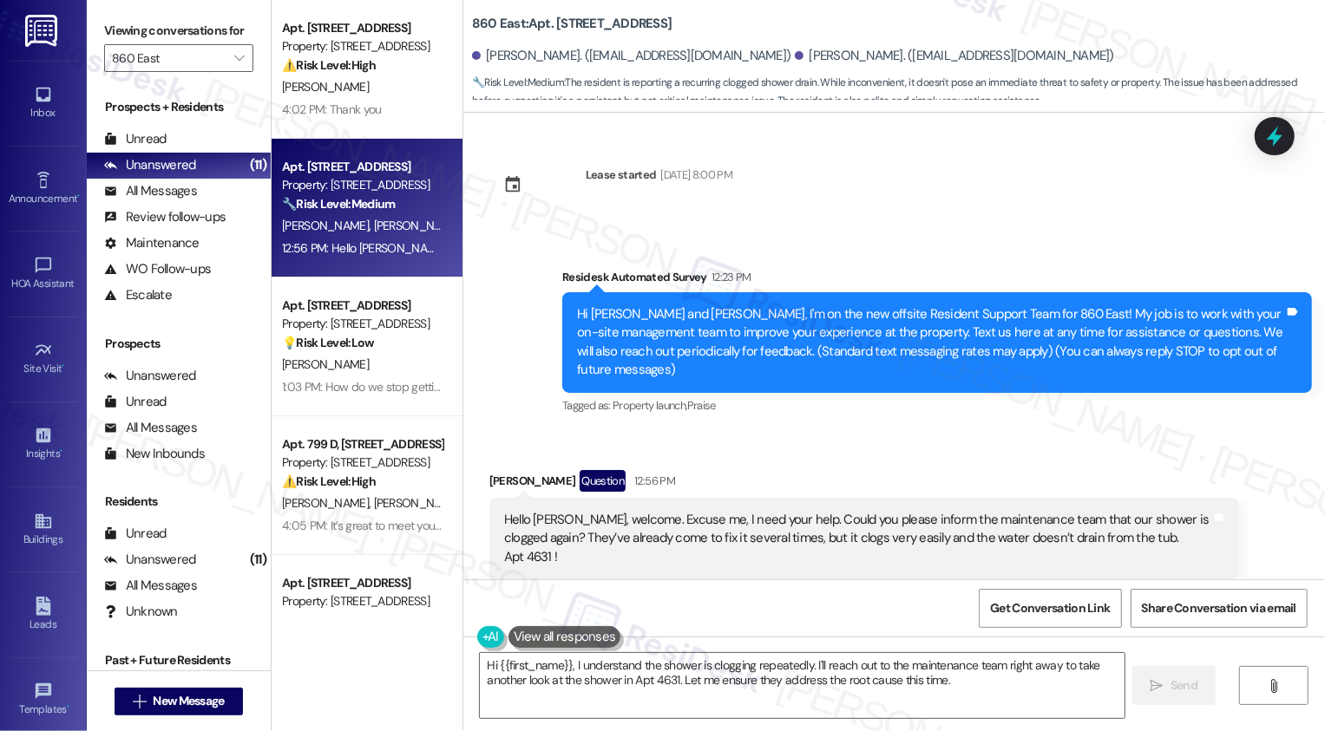
click at [901, 457] on div "Received via SMS Susana Sanchez Question 12:56 PM Hello Sara, welcome. Excuse m…" at bounding box center [864, 706] width 776 height 498
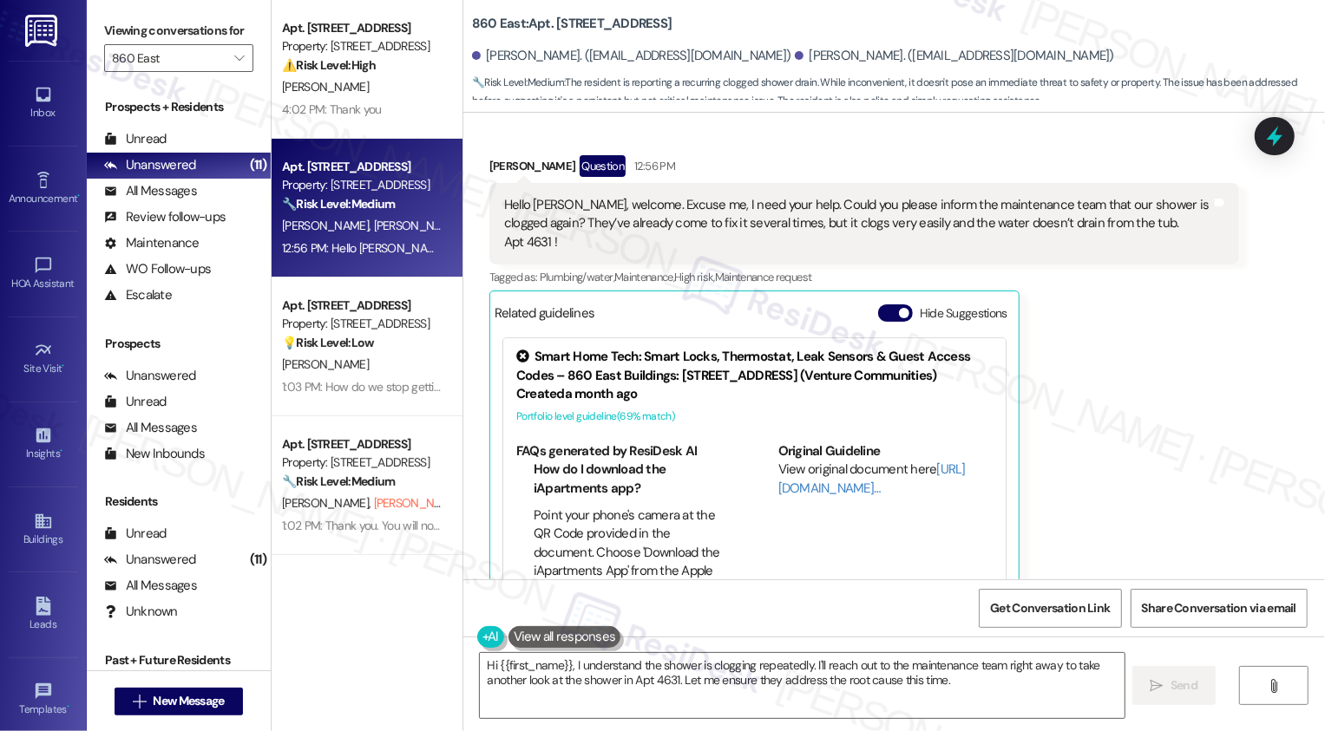
scroll to position [314, 0]
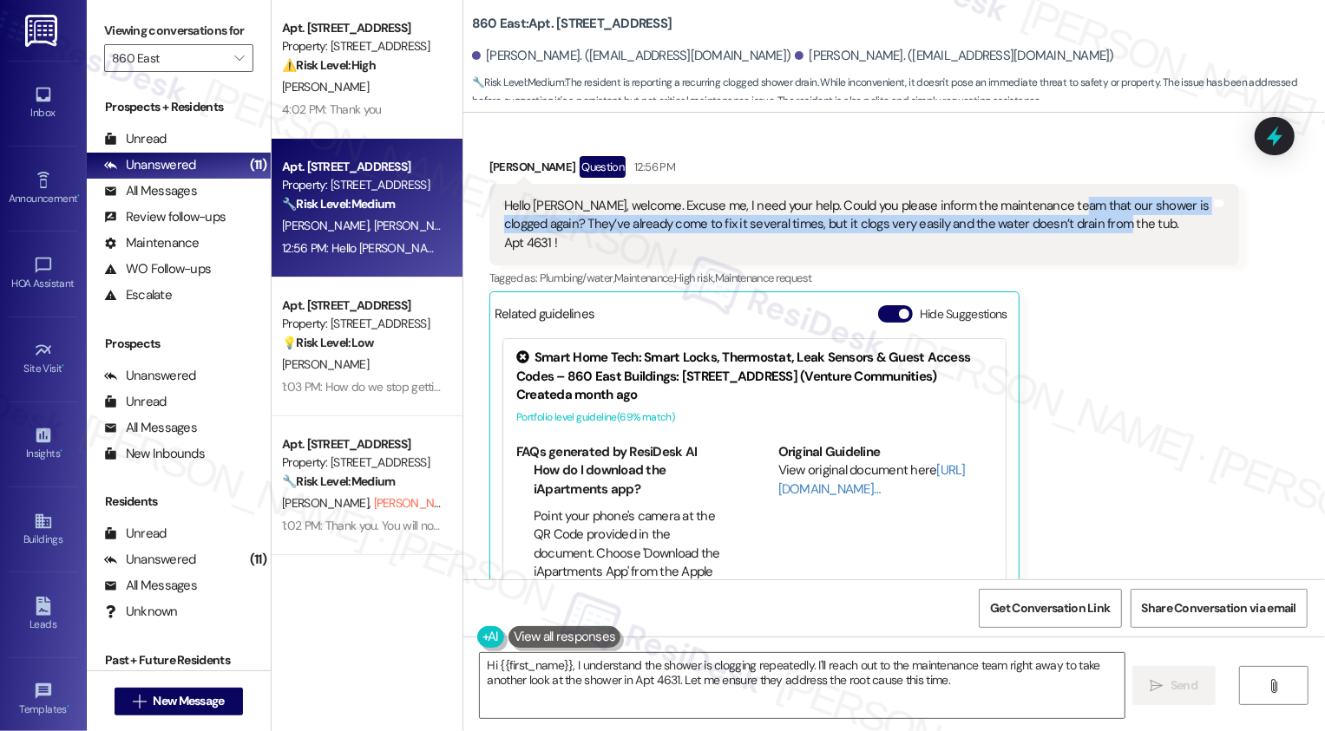
drag, startPoint x: 1049, startPoint y: 186, endPoint x: 1085, endPoint y: 200, distance: 39.3
click at [1085, 200] on div "Hello Sara, welcome. Excuse me, I need your help. Could you please inform the m…" at bounding box center [857, 225] width 707 height 56
copy div "ur shower is clogged again? They’ve already come to fix it several times, but i…"
click at [1096, 305] on div "Susana Sanchez Question 12:56 PM Hello Sara, welcome. Excuse me, I need your he…" at bounding box center [864, 392] width 750 height 472
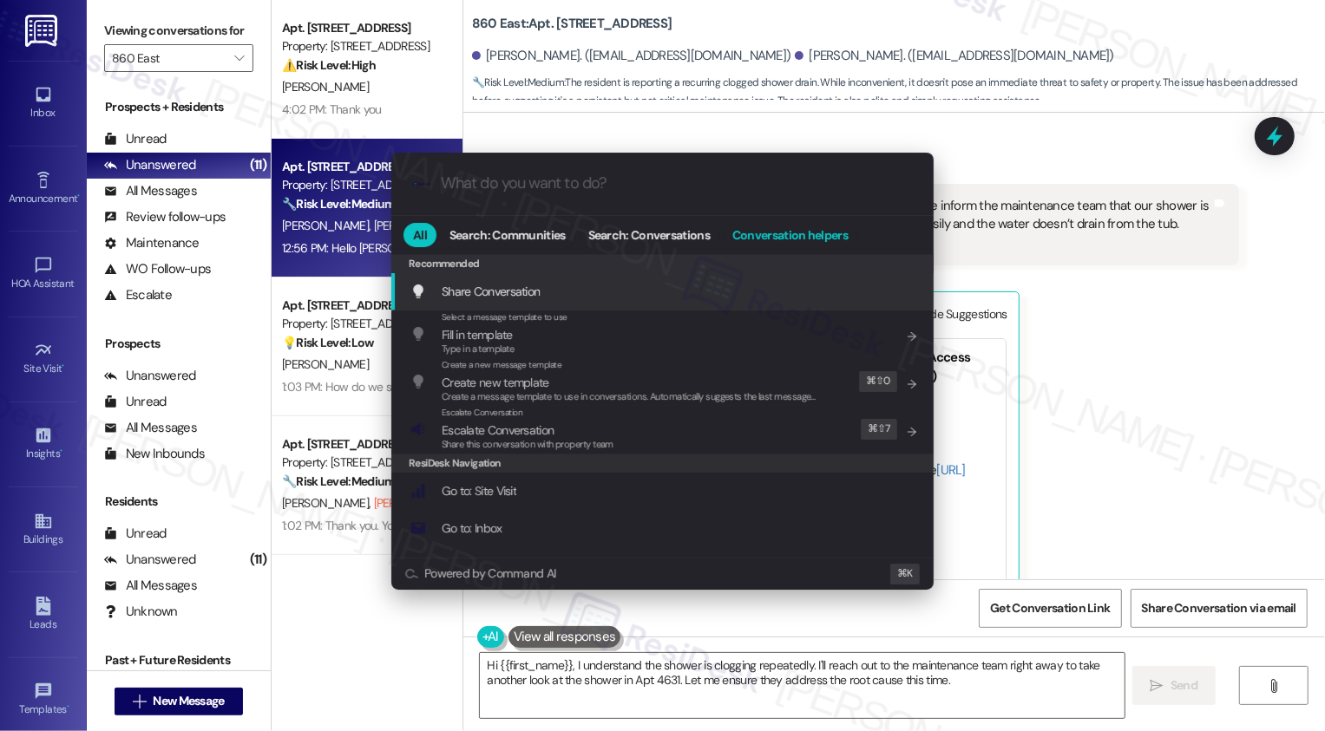
click at [786, 240] on span "Conversation helpers" at bounding box center [789, 235] width 115 height 12
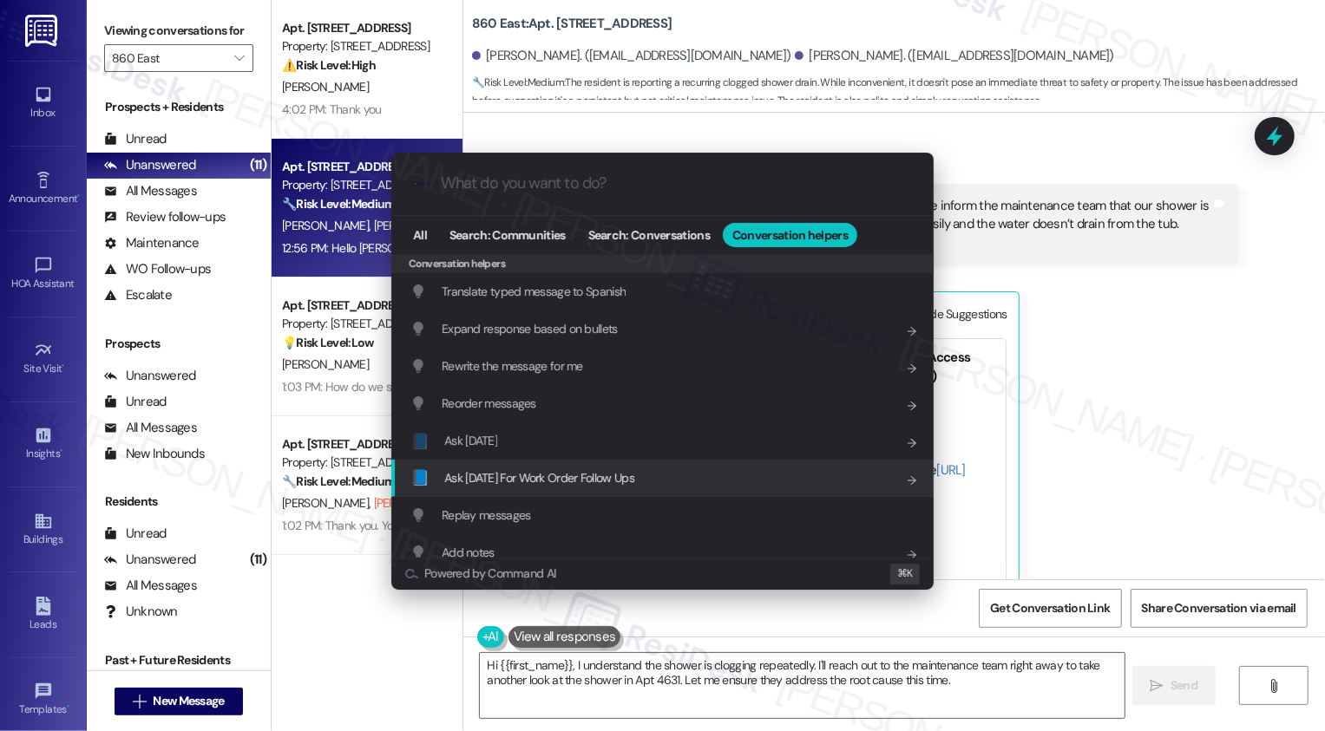
click at [463, 465] on div "📘 Ask Friday For Work Order Follow Ups Add shortcut" at bounding box center [662, 478] width 542 height 37
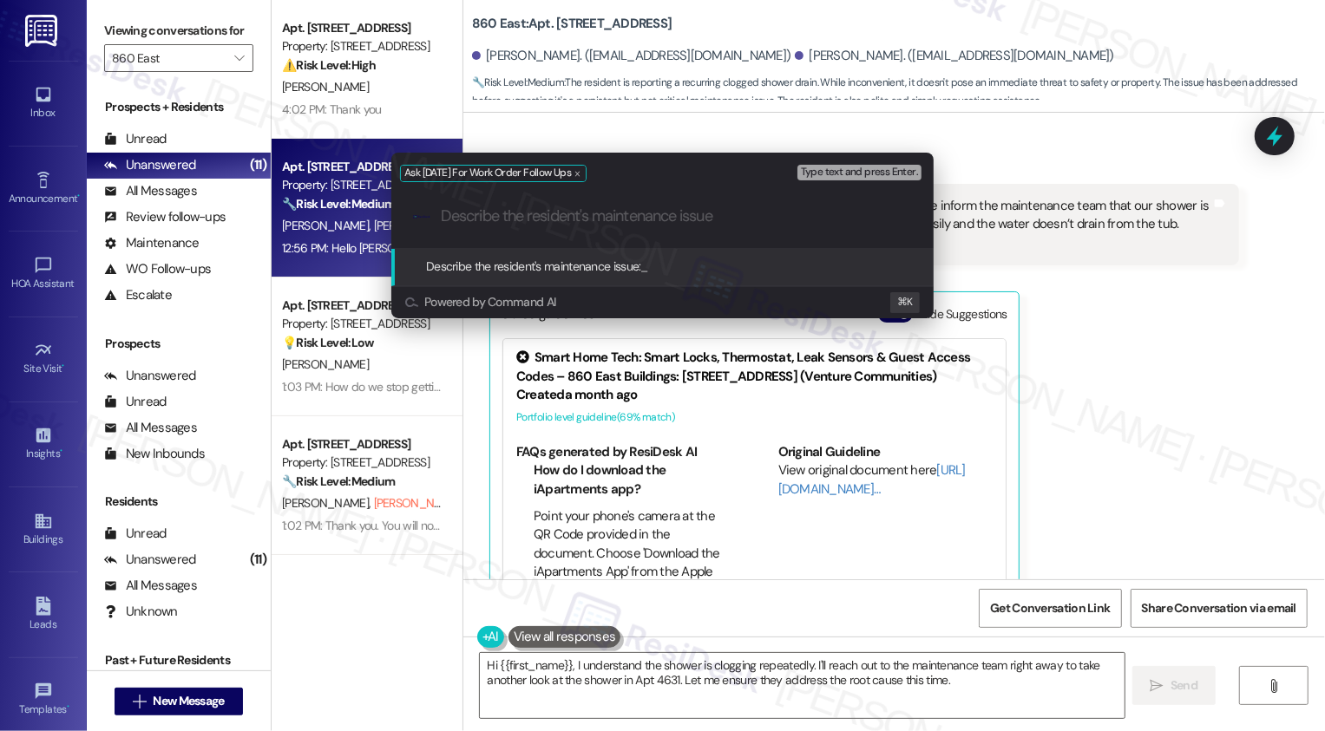
paste input "ur shower is clogged again? They’ve already come to fix it several times, but i…"
type input "ur shower is clogged again? They’ve already come to fix it several times, but i…"
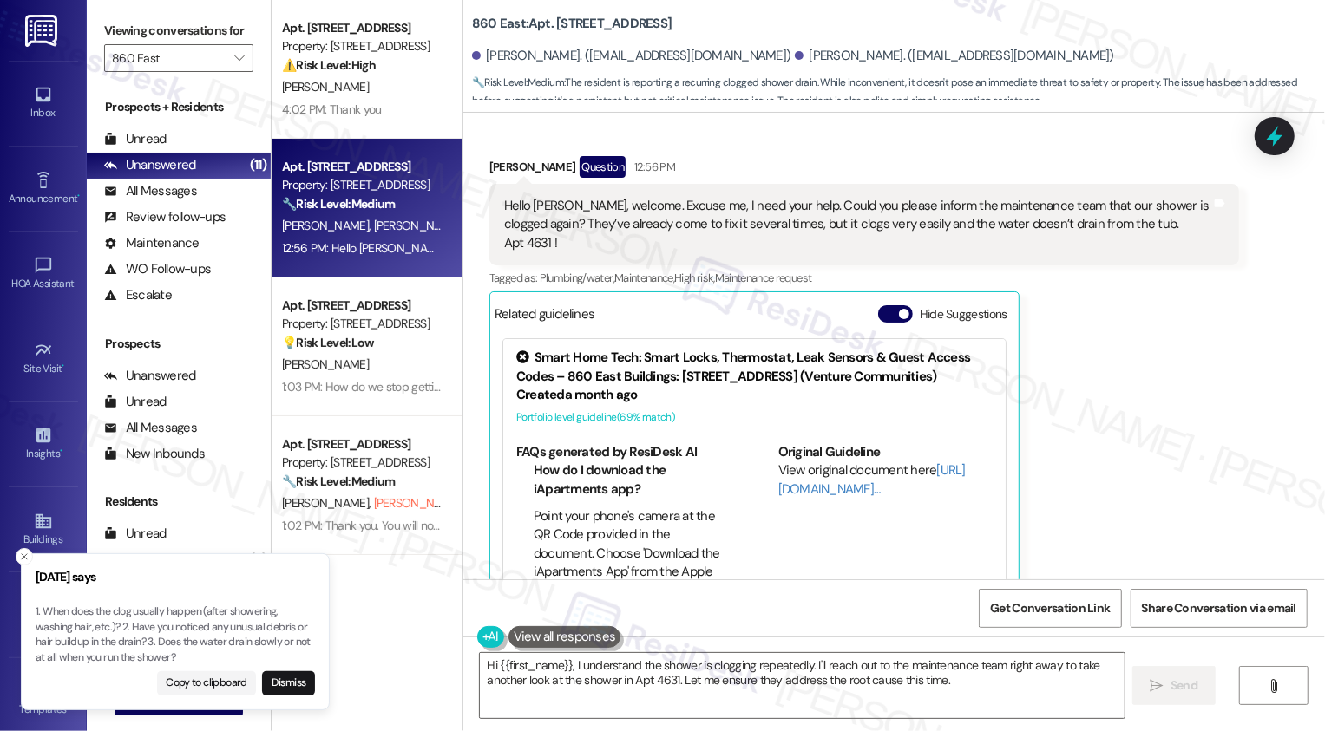
click at [489, 156] on div "Susana Sanchez Question 12:56 PM" at bounding box center [864, 170] width 750 height 28
copy div "Susana"
click at [540, 671] on textarea "Hi {{first_name}}, I understand the shower is clogging repeatedly. I'll reach o…" at bounding box center [802, 685] width 645 height 65
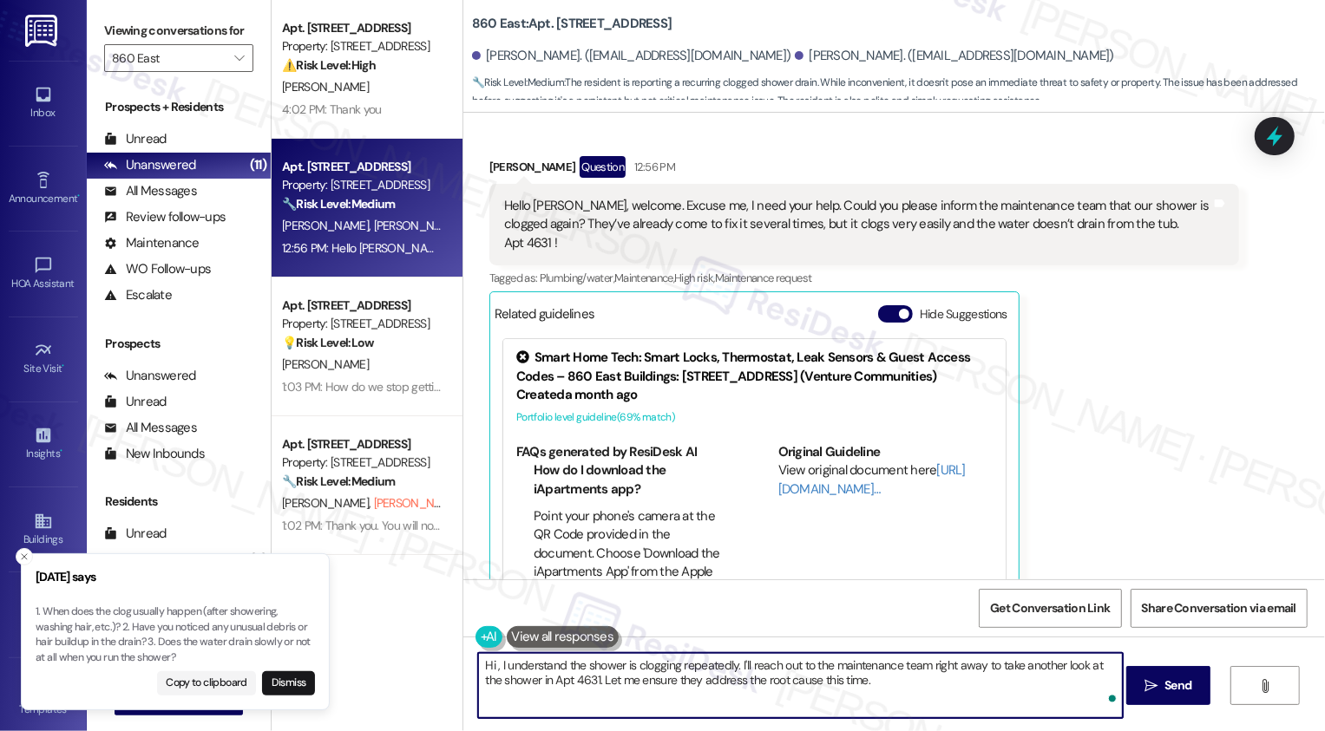
paste textarea "Susana"
drag, startPoint x: 991, startPoint y: 666, endPoint x: 991, endPoint y: 711, distance: 44.2
click at [991, 711] on textarea "Hi Susana, I'm so sorry to hear about your shower drain. I understand the showe…" at bounding box center [800, 685] width 645 height 65
type textarea "Hi Susana, I'm so sorry to hear about your shower drain. I understand the showe…"
click at [156, 641] on p "1. When does the clog usually happen (after showering, washing hair, etc.)? 2. …" at bounding box center [175, 635] width 279 height 61
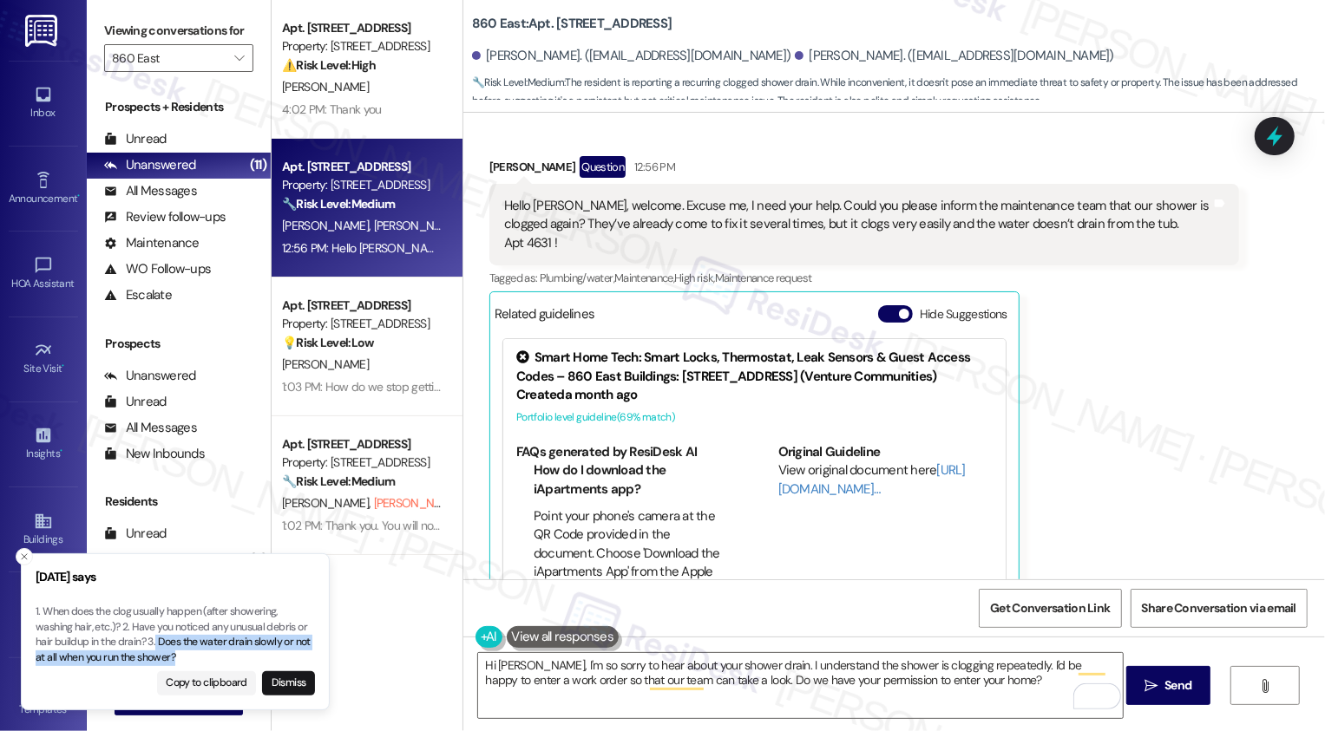
drag, startPoint x: 156, startPoint y: 639, endPoint x: 189, endPoint y: 654, distance: 36.5
click at [189, 654] on p "1. When does the clog usually happen (after showering, washing hair, etc.)? 2. …" at bounding box center [175, 635] width 279 height 61
click at [147, 637] on p "1. When does the clog usually happen (after showering, washing hair, etc.)? 2. …" at bounding box center [175, 635] width 279 height 61
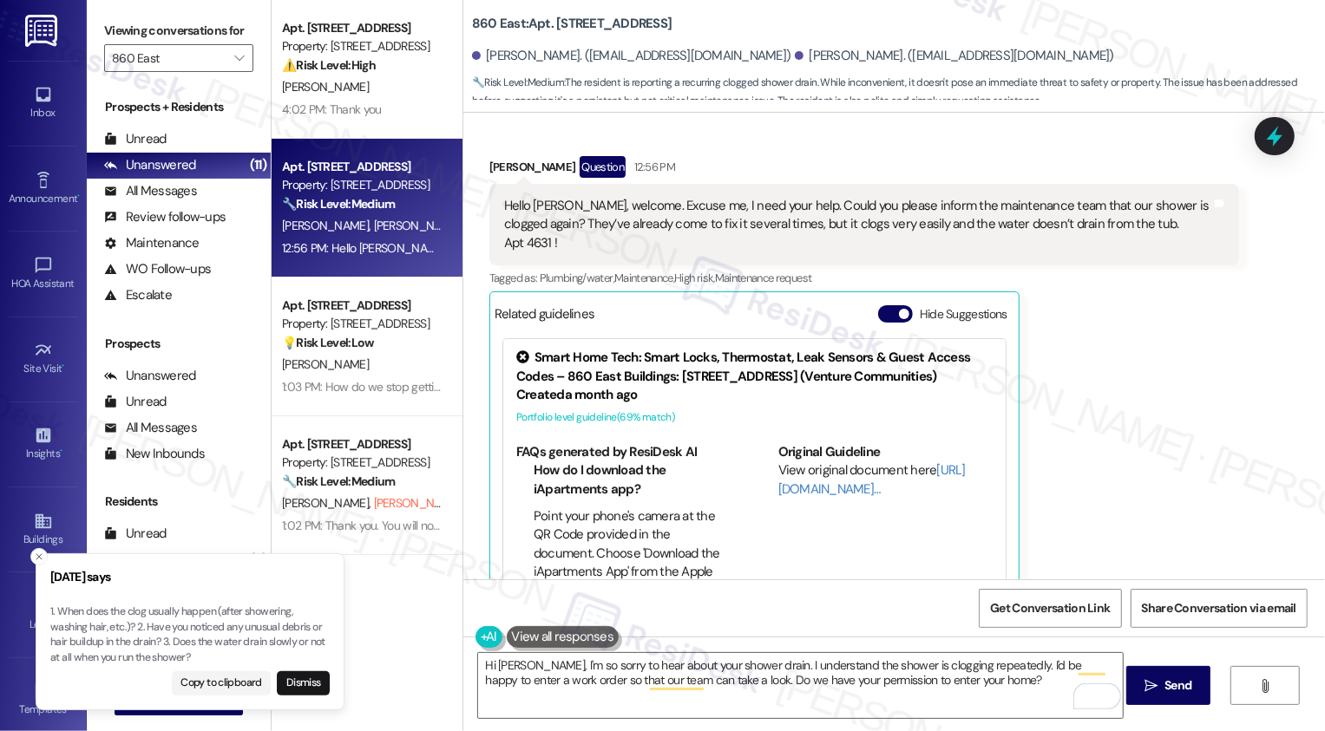
drag, startPoint x: 131, startPoint y: 627, endPoint x: 283, endPoint y: 627, distance: 151.8
click at [283, 627] on p "1. When does the clog usually happen (after showering, washing hair, etc.)? 2. …" at bounding box center [189, 635] width 279 height 61
click at [183, 631] on p "1. When does the clog usually happen (after showering, washing hair, etc.)? 2. …" at bounding box center [175, 635] width 279 height 61
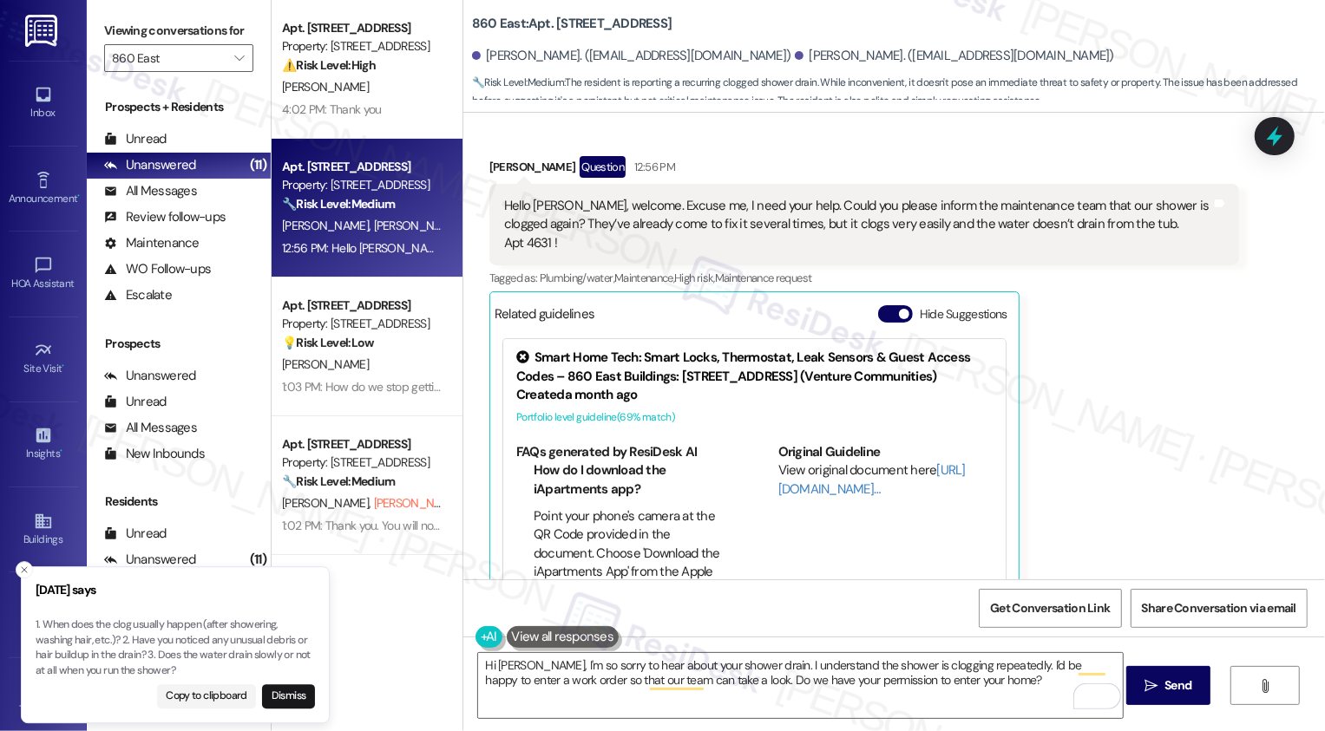
drag, startPoint x: 132, startPoint y: 626, endPoint x: 141, endPoint y: 639, distance: 15.6
click at [141, 639] on p "1. When does the clog usually happen (after showering, washing hair, etc.)? 2. …" at bounding box center [175, 648] width 279 height 61
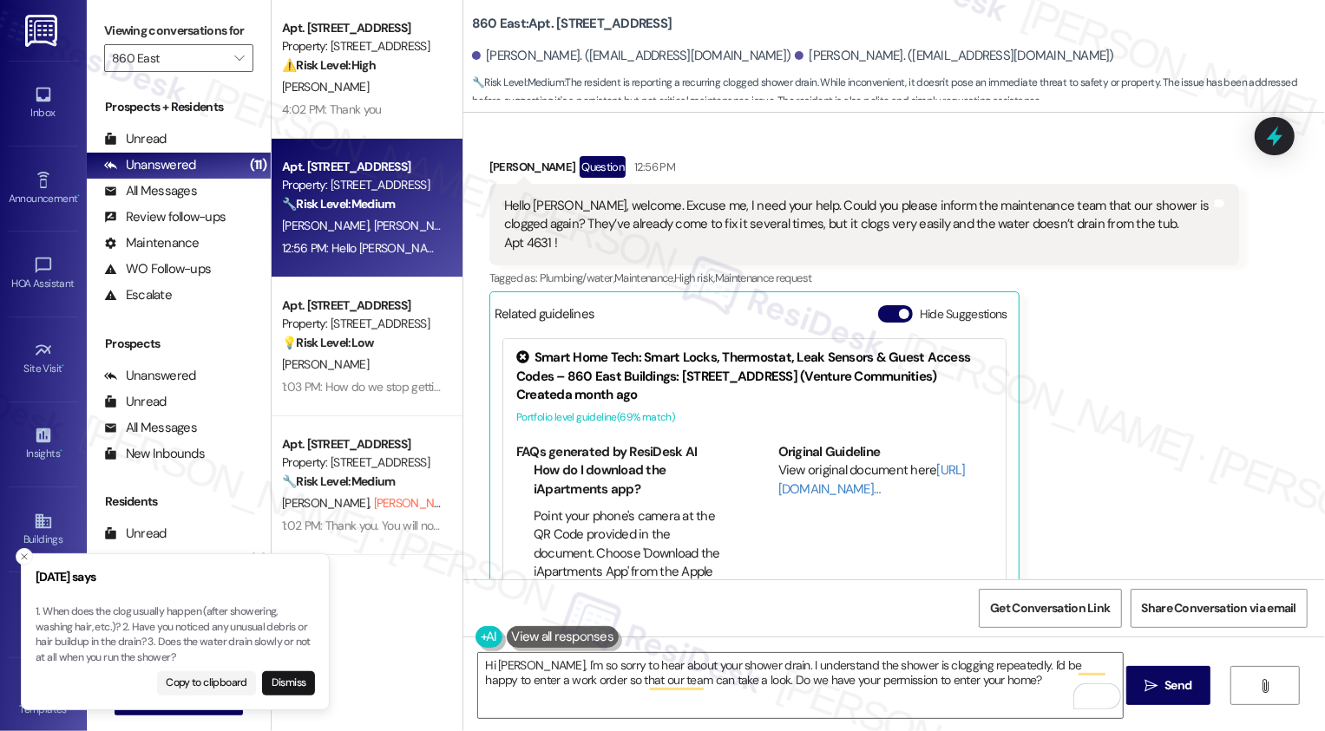
click at [136, 631] on p "1. When does the clog usually happen (after showering, washing hair, etc.)? 2. …" at bounding box center [175, 635] width 279 height 61
copy p "Have you noticed any unusual debris or hair buildup in the drain?"
click at [727, 680] on textarea "Hi Susana, I'm so sorry to hear about your shower drain. I understand the showe…" at bounding box center [800, 685] width 645 height 65
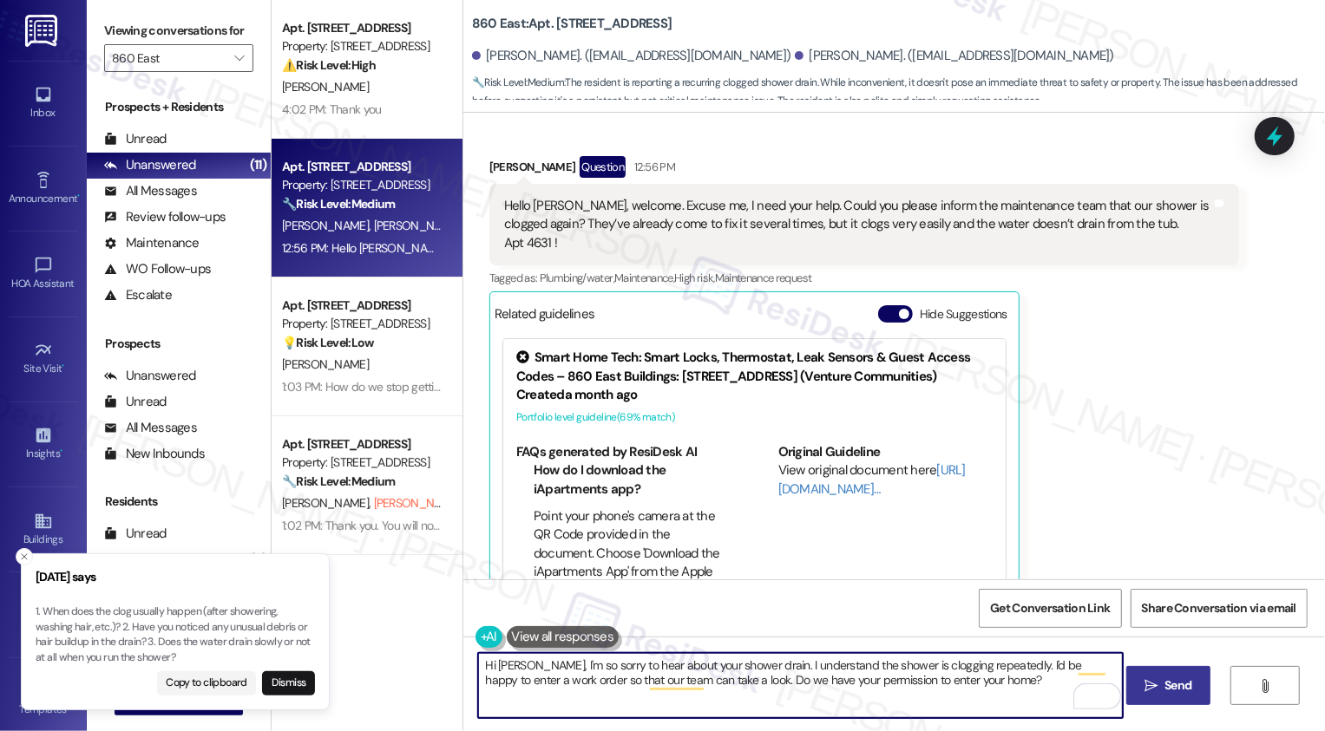
click at [1183, 694] on span "Send" at bounding box center [1177, 686] width 27 height 18
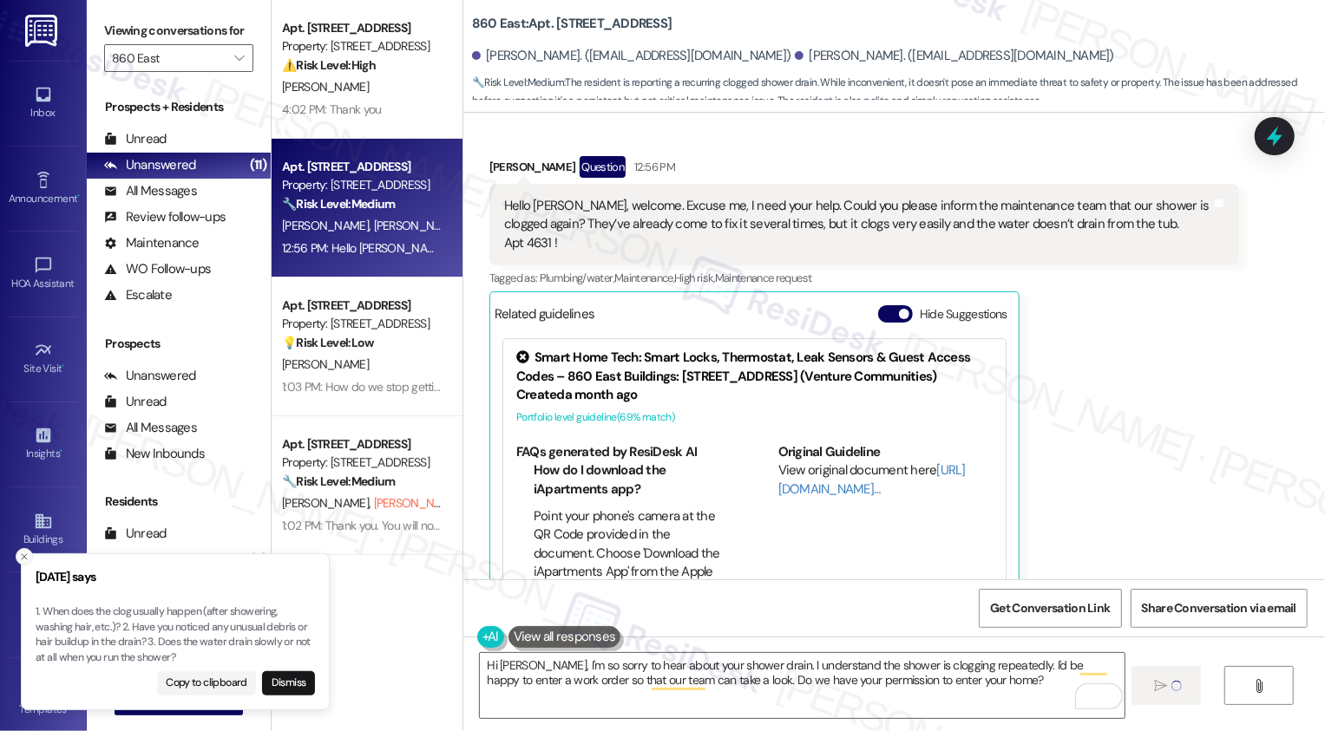
click at [24, 554] on icon "Close toast" at bounding box center [24, 557] width 10 height 10
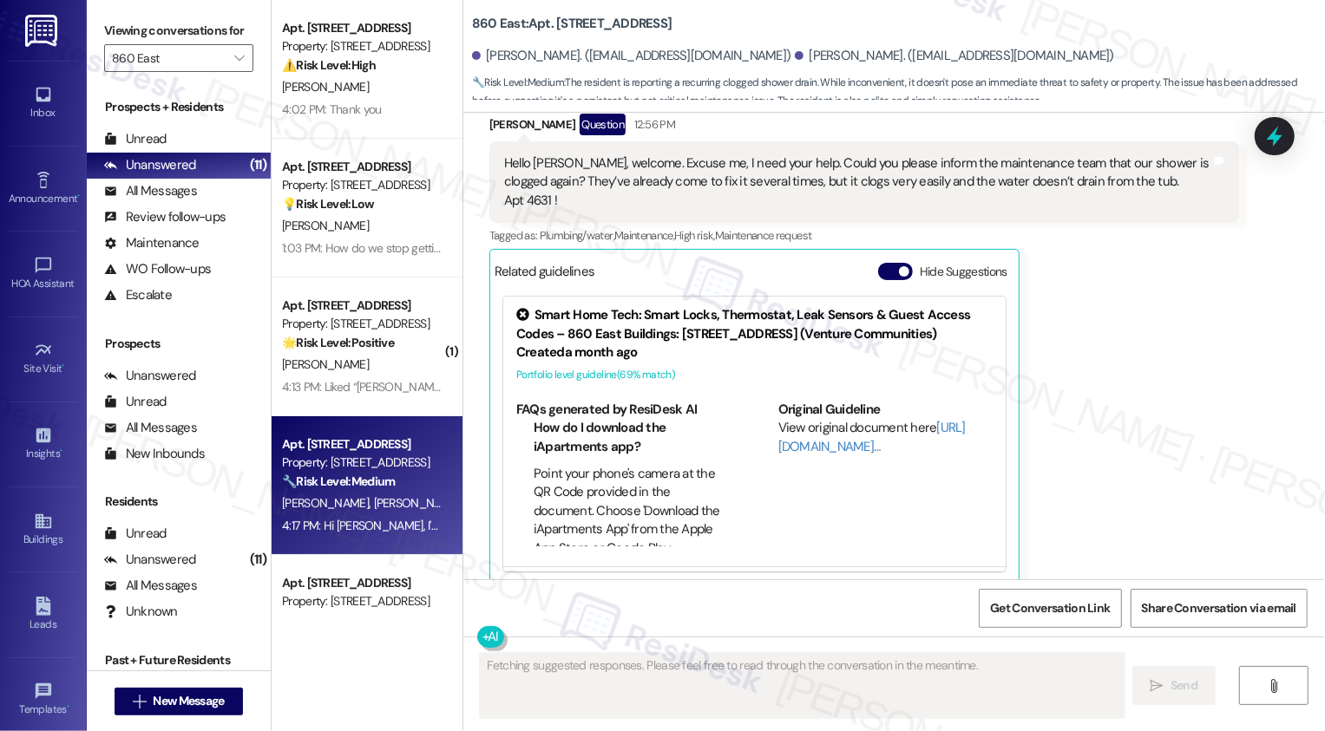
scroll to position [497, 0]
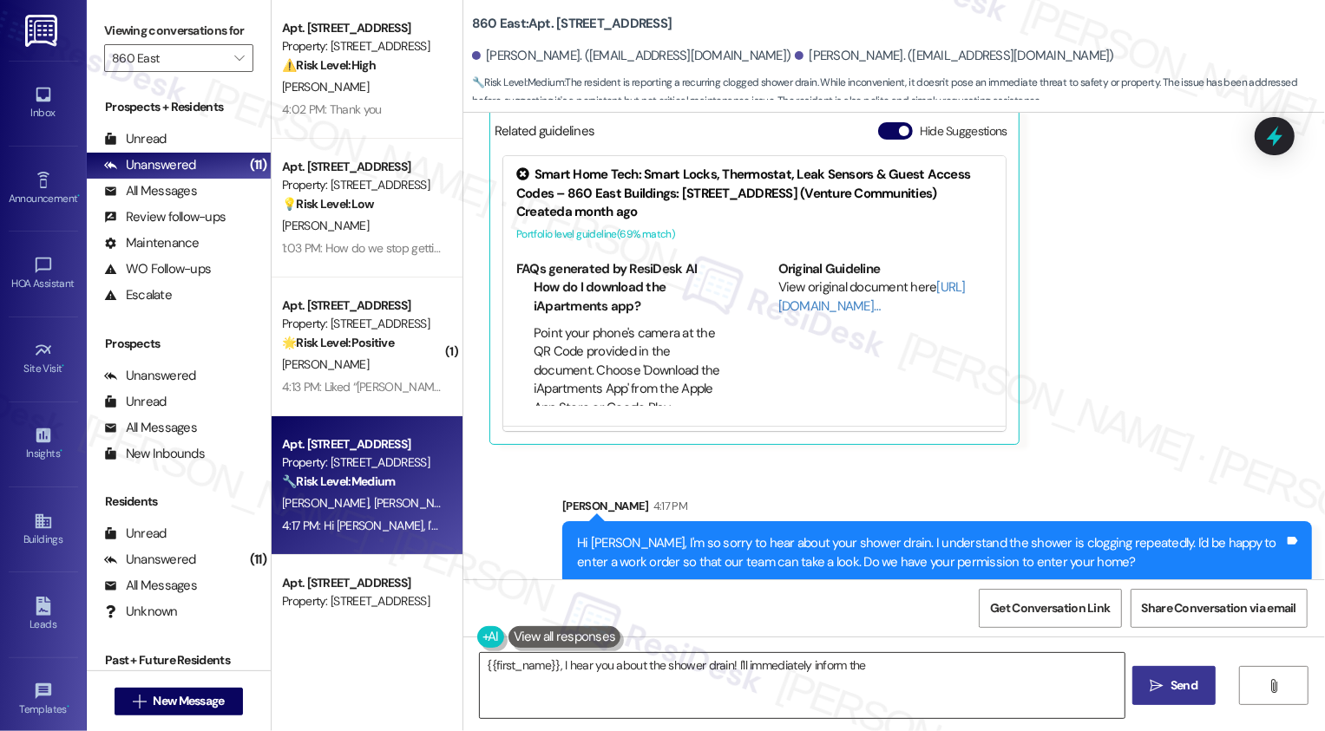
click at [720, 667] on textarea "{{first_name}}, I hear you about" at bounding box center [802, 685] width 645 height 65
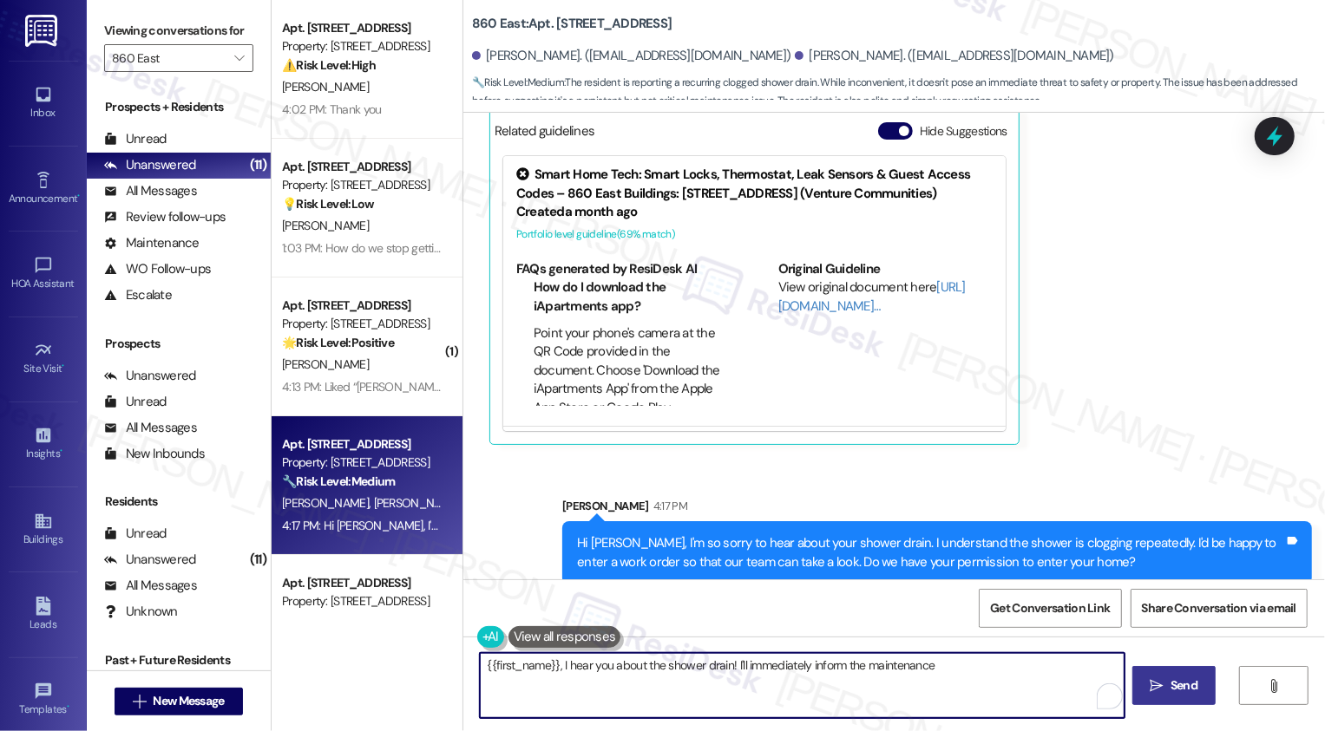
click at [763, 678] on textarea "{{first_name}}, I hear you about the shower drain! I'll immediately inform the …" at bounding box center [802, 685] width 645 height 65
paste textarea "Have you noticed any unusual debris or hair buildup in the drain?"
click at [539, 660] on textarea "By the way, Have you noticed any unusual debris or hair buildup in the drain?" at bounding box center [800, 685] width 645 height 65
click at [882, 675] on textarea "By the way, have you noticed any unusual debris or hair buildup in the drain?" at bounding box center [800, 685] width 645 height 65
type textarea "By the way, have you noticed any unusual debris or hair buildup in the drain?"
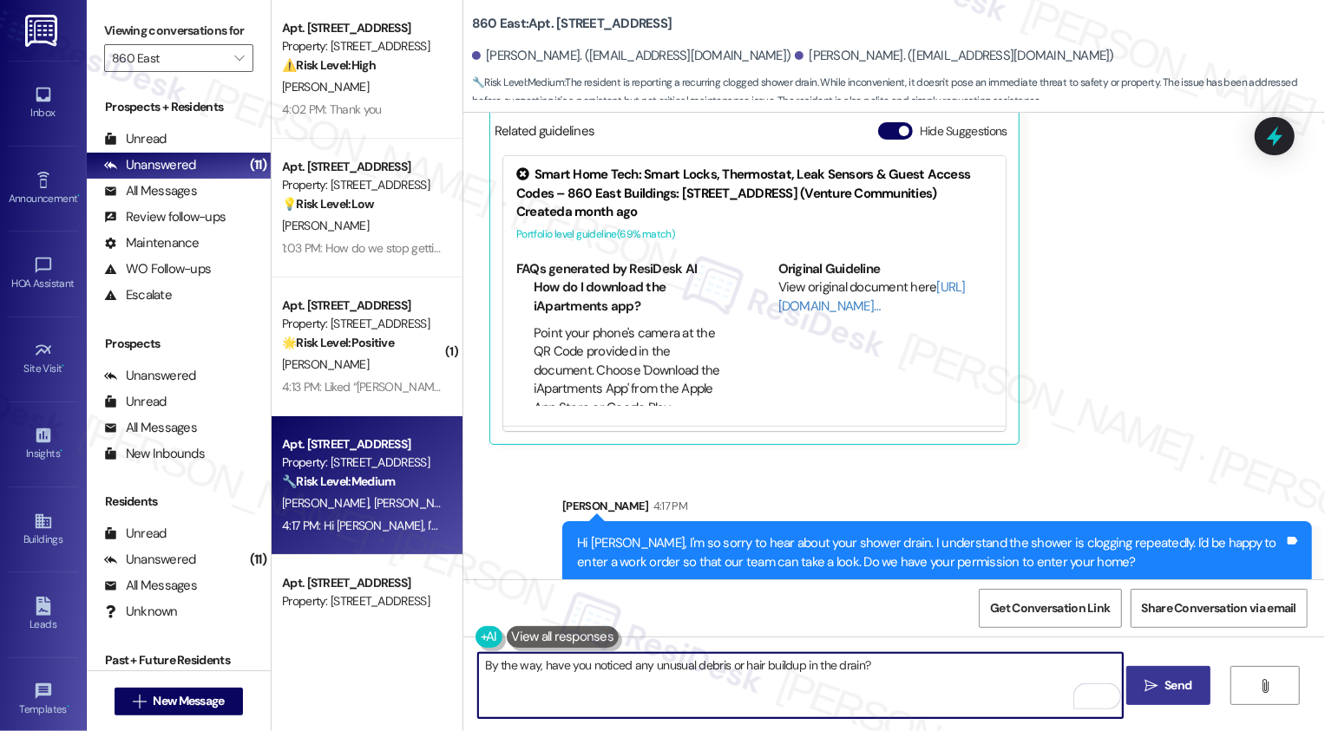
click at [1161, 691] on span "Send" at bounding box center [1178, 686] width 34 height 18
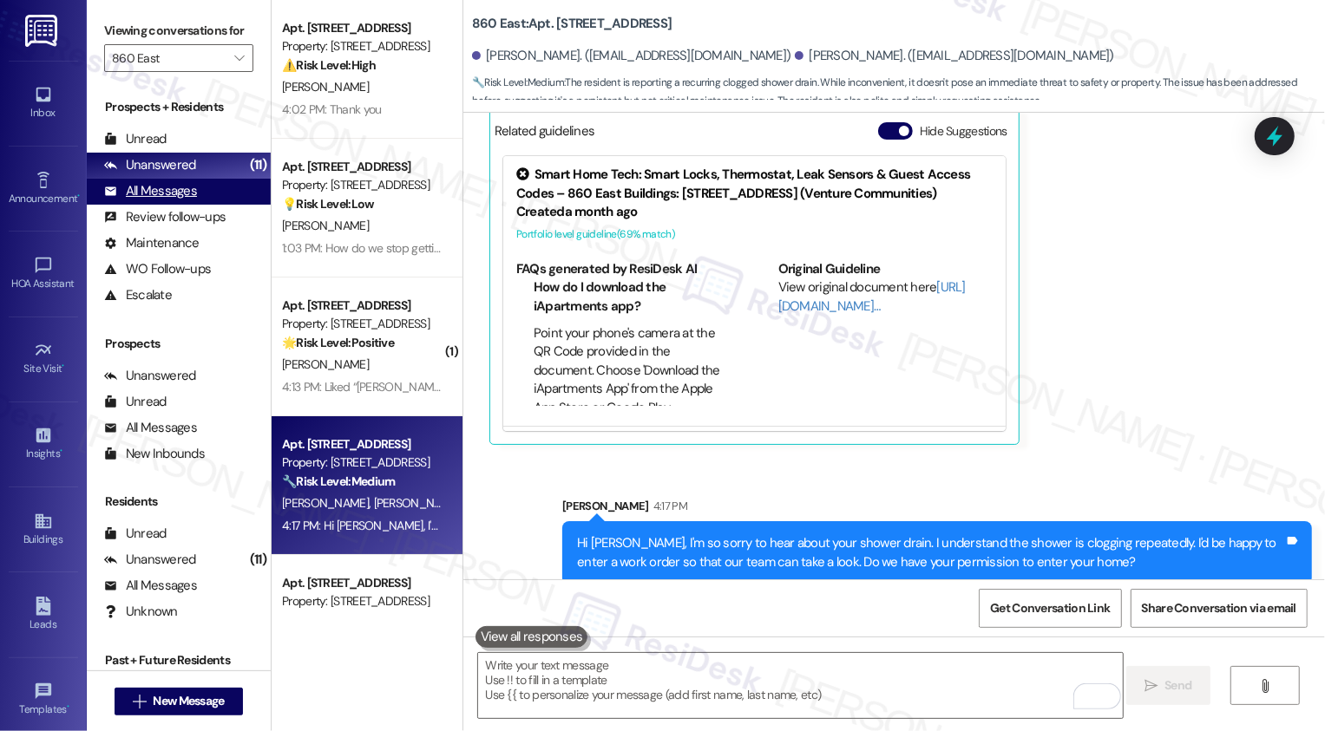
scroll to position [357, 0]
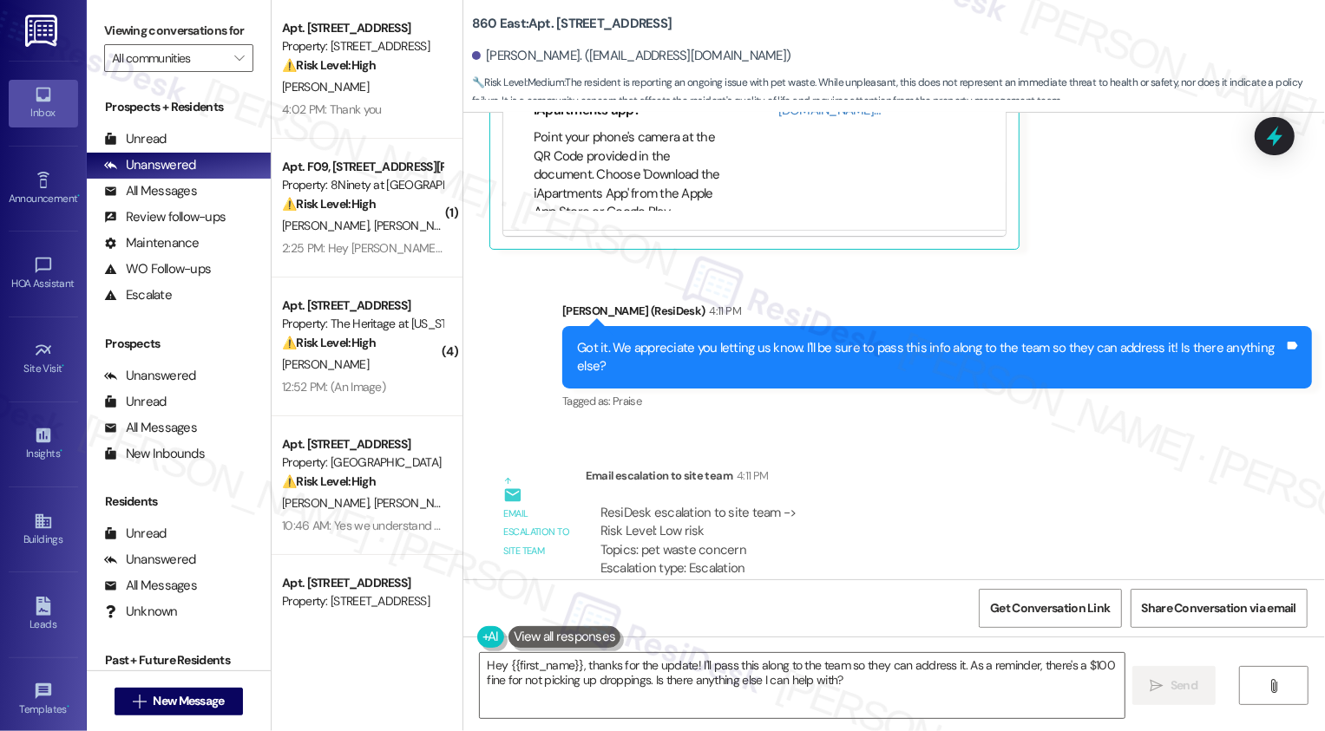
scroll to position [993, 0]
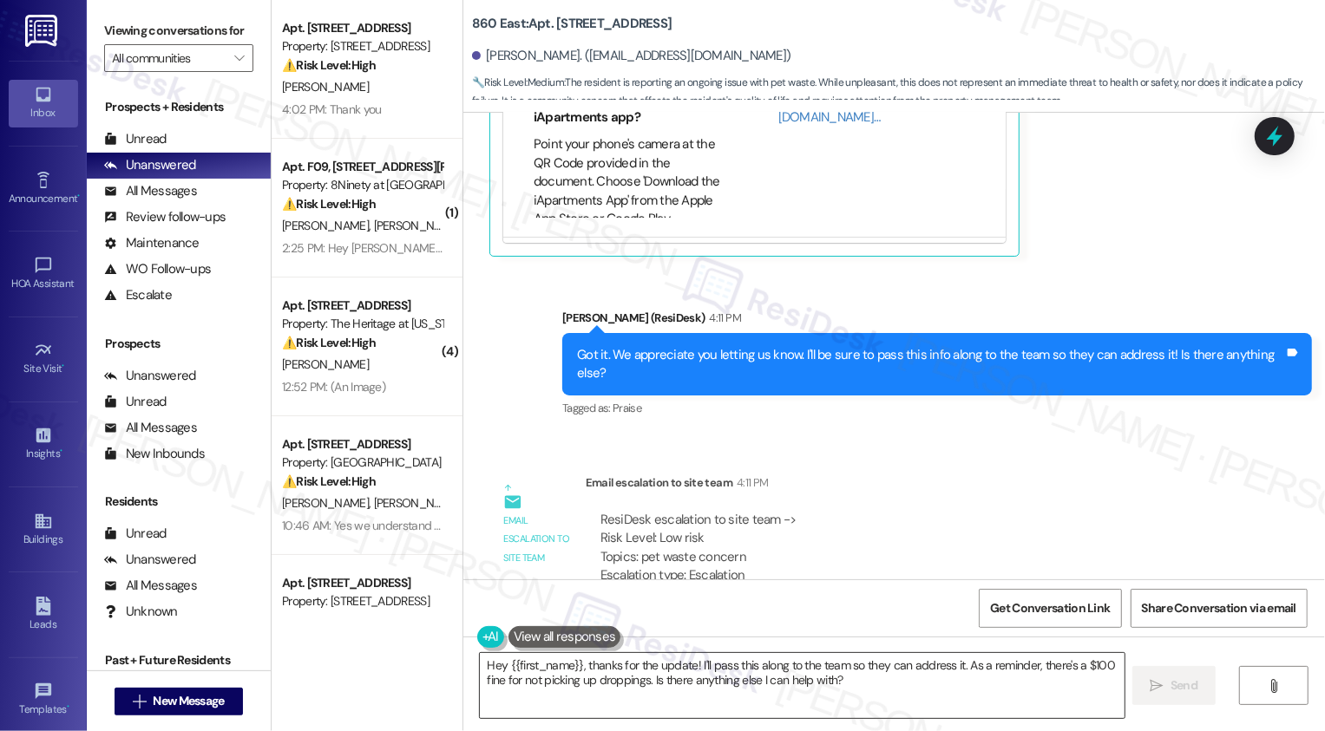
click at [696, 675] on textarea "Hey {{first_name}}, thanks for the update! I'll pass this along to the team so …" at bounding box center [802, 685] width 645 height 65
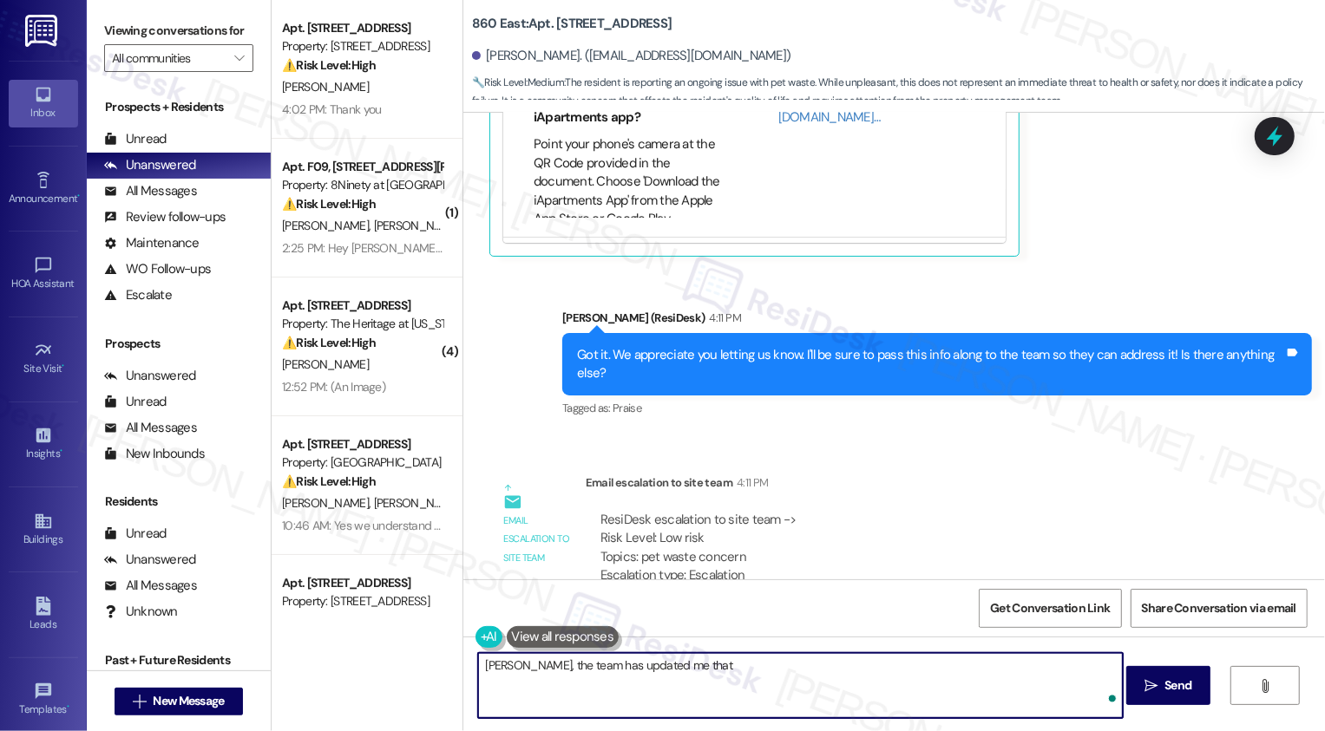
paste textarea "[URL][DOMAIN_NAME]"
paste textarea "walked the entire property just an hour ago. We will send out a message blast t…"
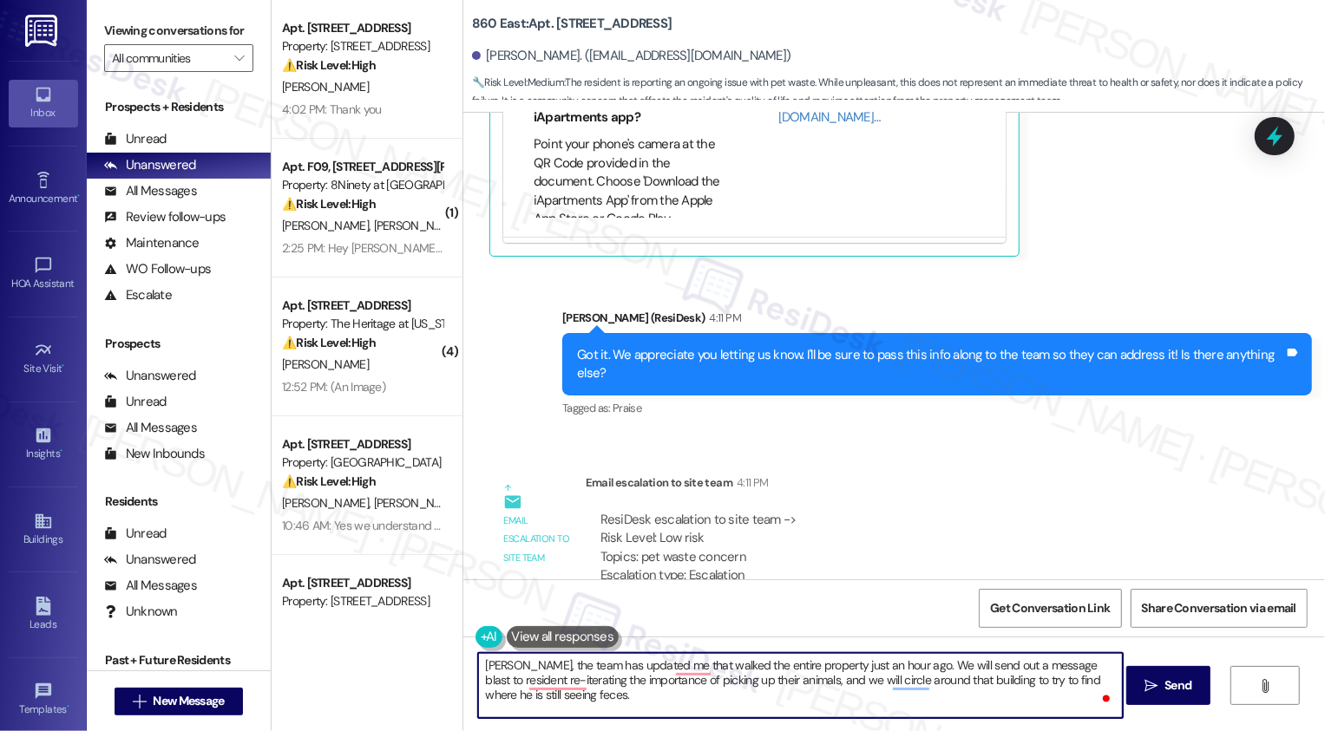
click at [668, 666] on textarea "[PERSON_NAME], the team has updated me that walked the entire property just an …" at bounding box center [800, 685] width 645 height 65
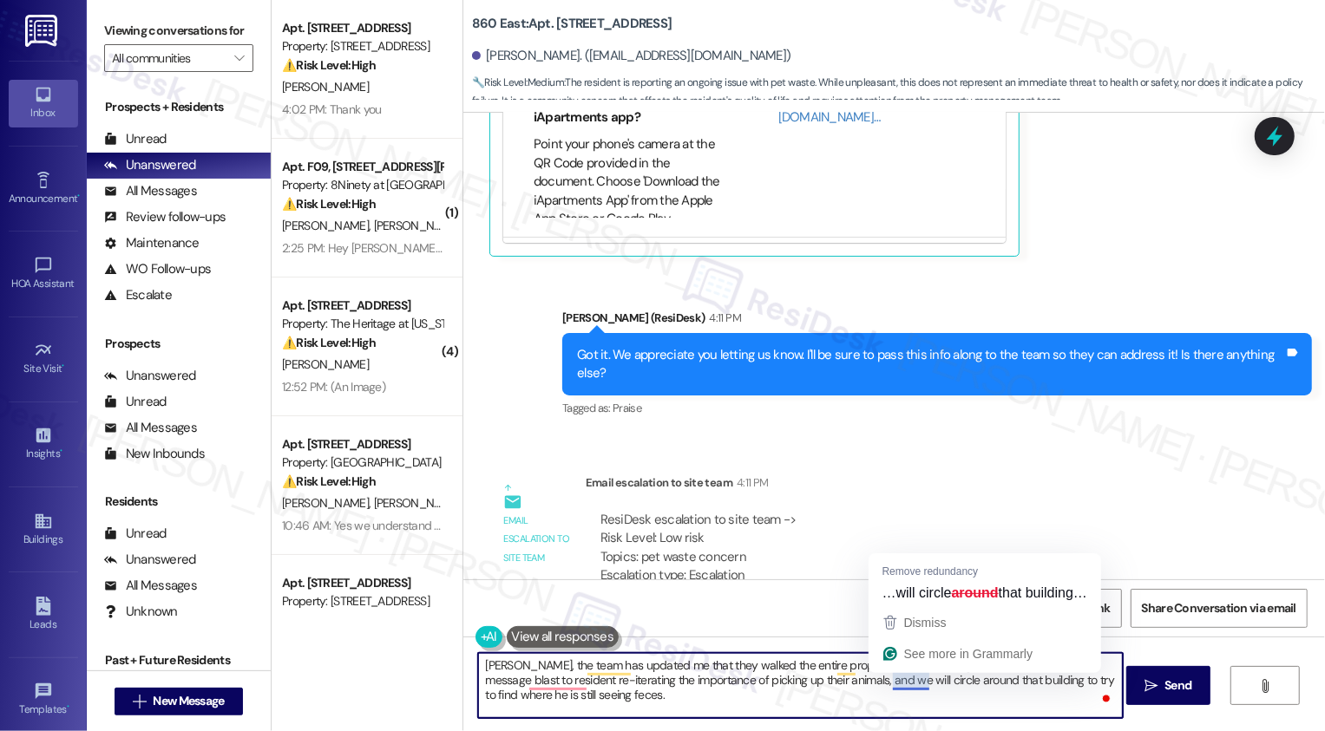
click at [847, 687] on textarea "[PERSON_NAME], the team has updated me that they walked the entire property jus…" at bounding box center [800, 685] width 645 height 65
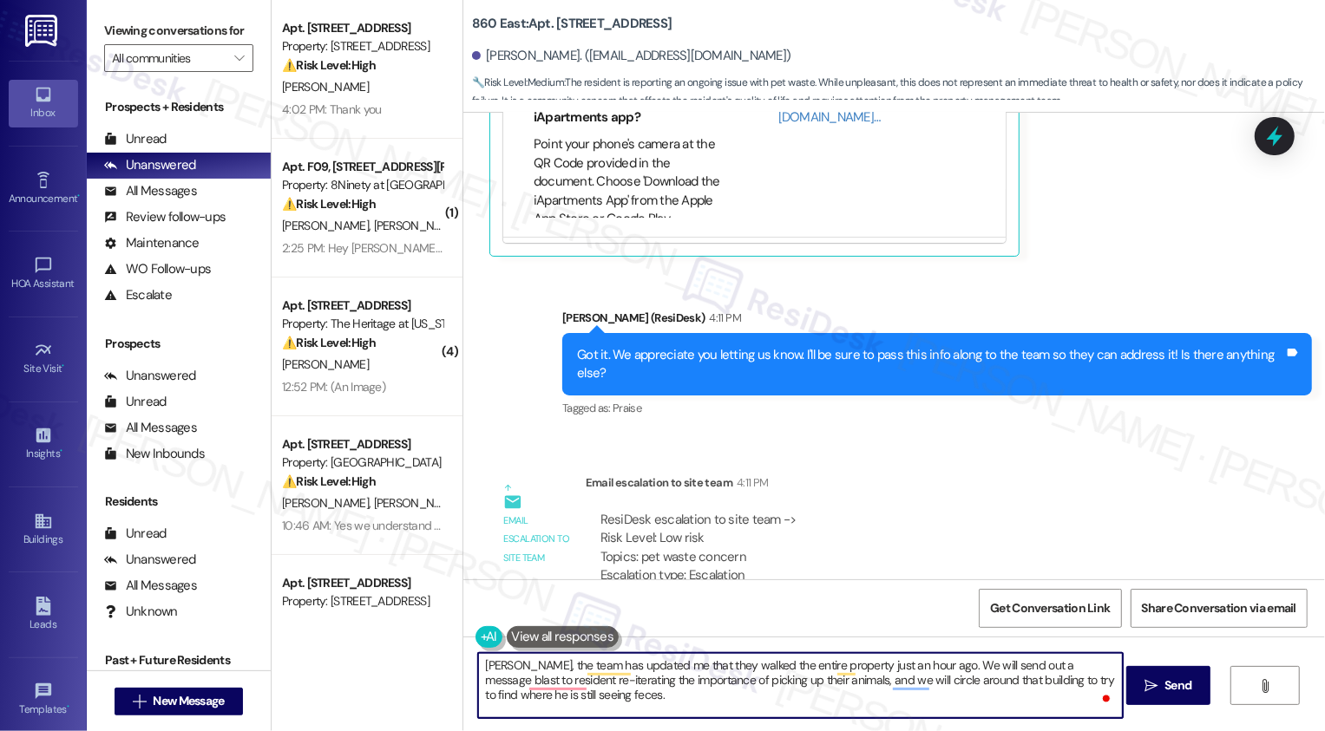
click at [921, 667] on textarea "[PERSON_NAME], the team has updated me that they walked the entire property jus…" at bounding box center [800, 685] width 645 height 65
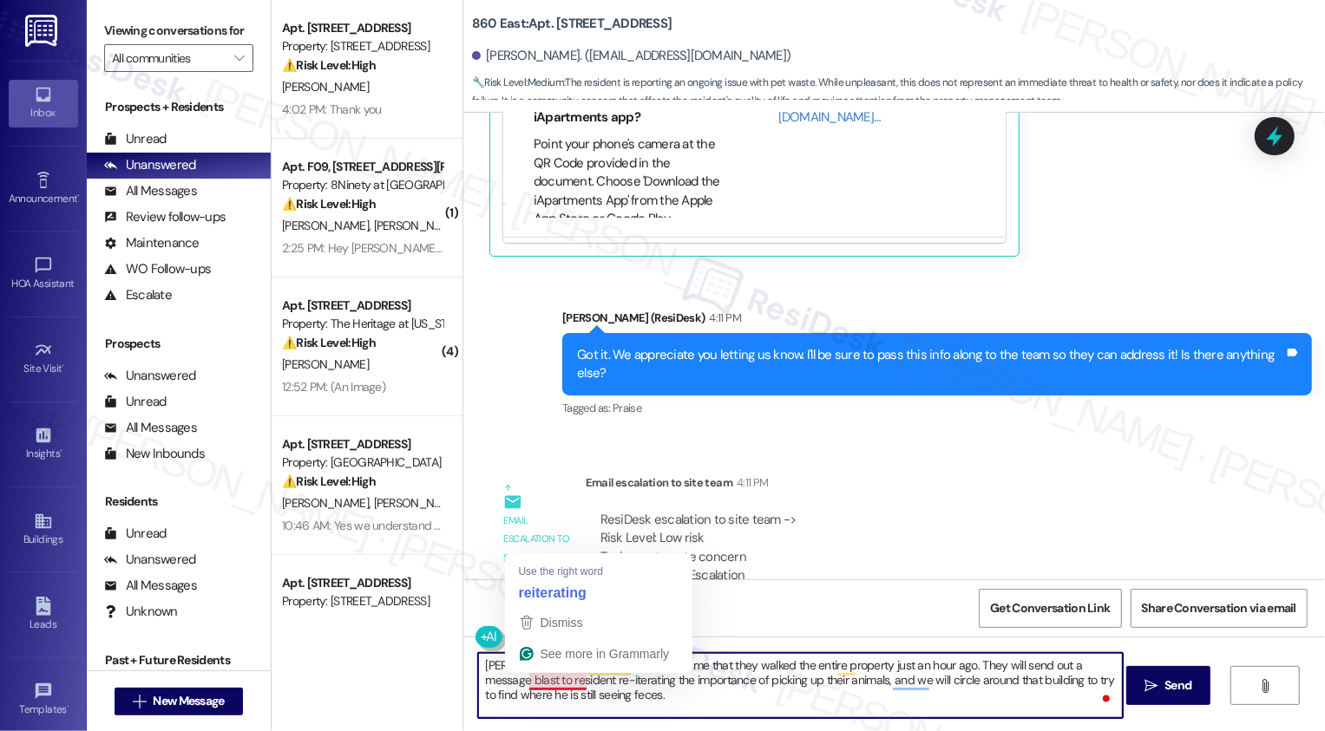
click at [494, 683] on textarea "[PERSON_NAME], the team has updated me that they walked the entire property jus…" at bounding box center [800, 685] width 645 height 65
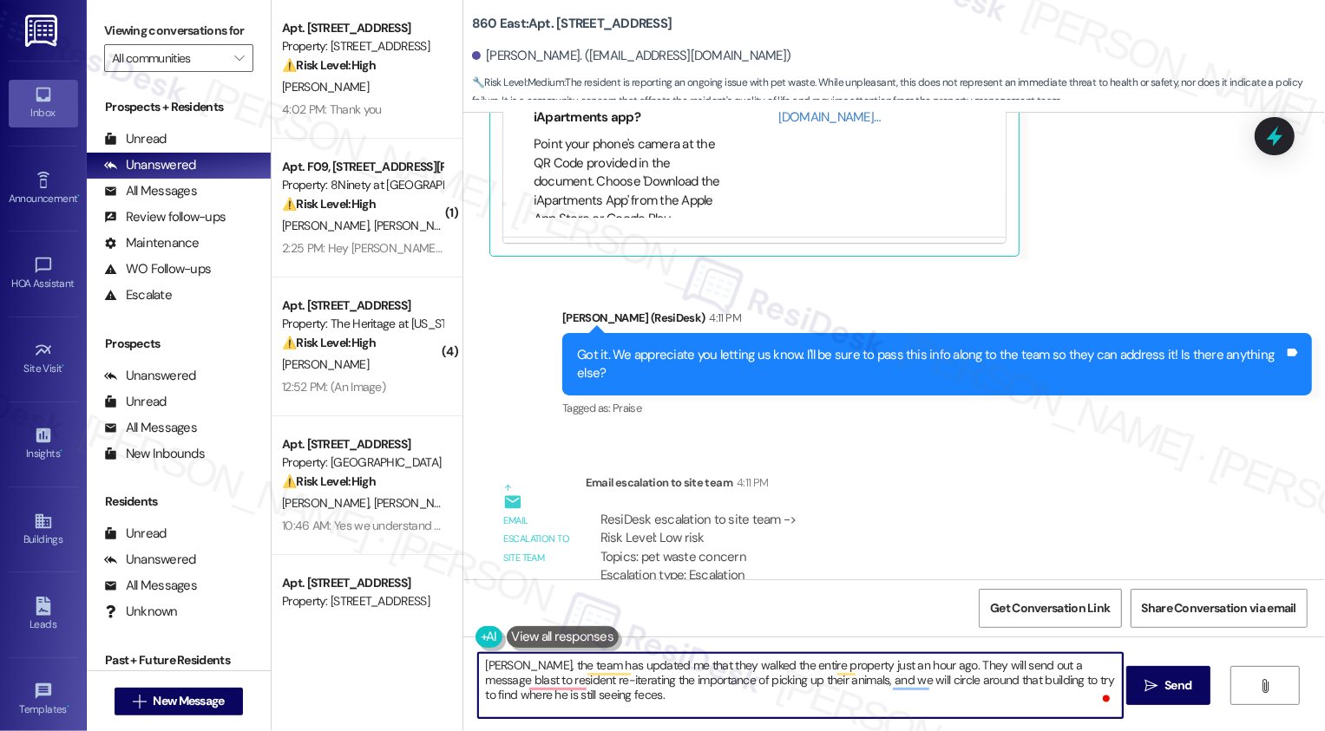
click at [494, 683] on textarea "[PERSON_NAME], the team has updated me that they walked the entire property jus…" at bounding box center [800, 685] width 645 height 65
click at [553, 685] on textarea "[PERSON_NAME], the team has updated me that they walked the entire property jus…" at bounding box center [800, 685] width 645 height 65
click at [680, 684] on textarea "[PERSON_NAME], the team has updated me that they walked the entire property jus…" at bounding box center [800, 685] width 645 height 65
click at [727, 683] on textarea "[PERSON_NAME], the team has updated me that they walked the entire property jus…" at bounding box center [800, 685] width 645 height 65
click at [799, 682] on textarea "[PERSON_NAME], the team has updated me that they walked the entire property jus…" at bounding box center [800, 685] width 645 height 65
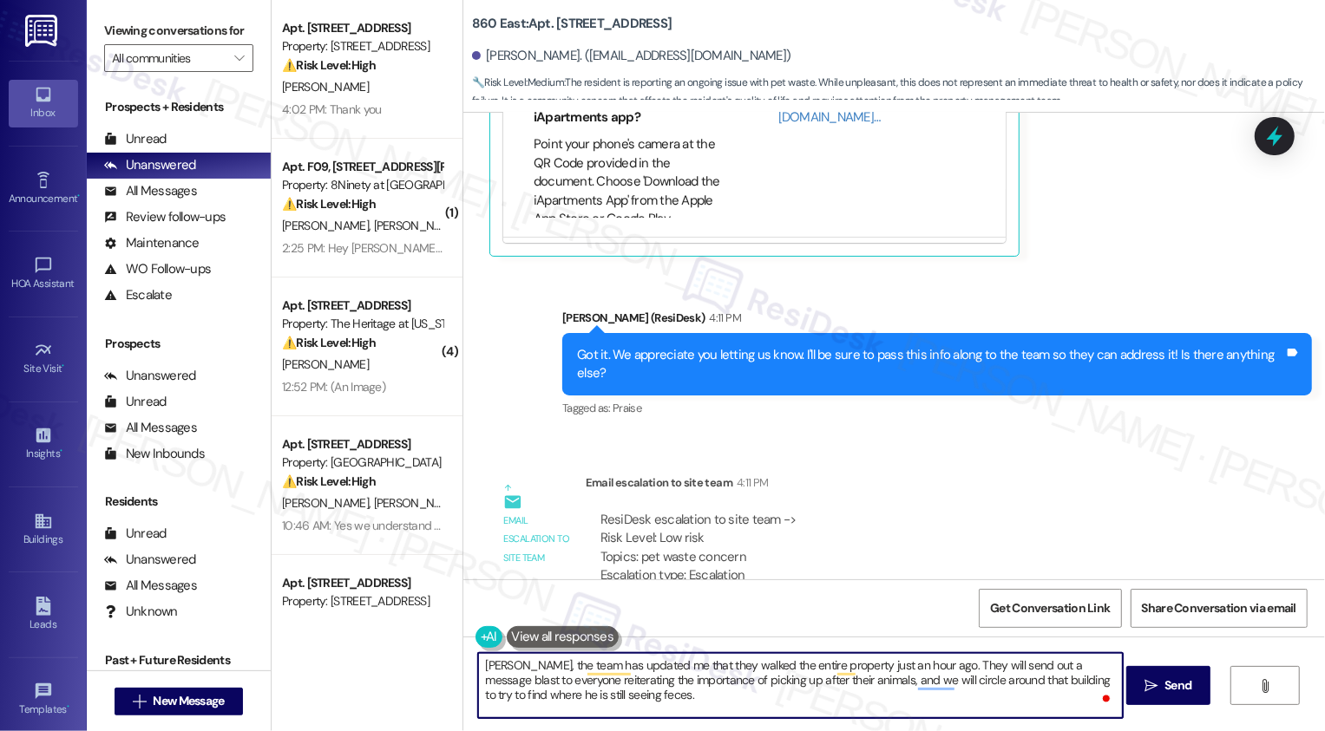
click at [799, 682] on textarea "[PERSON_NAME], the team has updated me that they walked the entire property jus…" at bounding box center [800, 685] width 645 height 65
click at [836, 679] on textarea "[PERSON_NAME], the team has updated me that they walked the entire property jus…" at bounding box center [800, 685] width 645 height 65
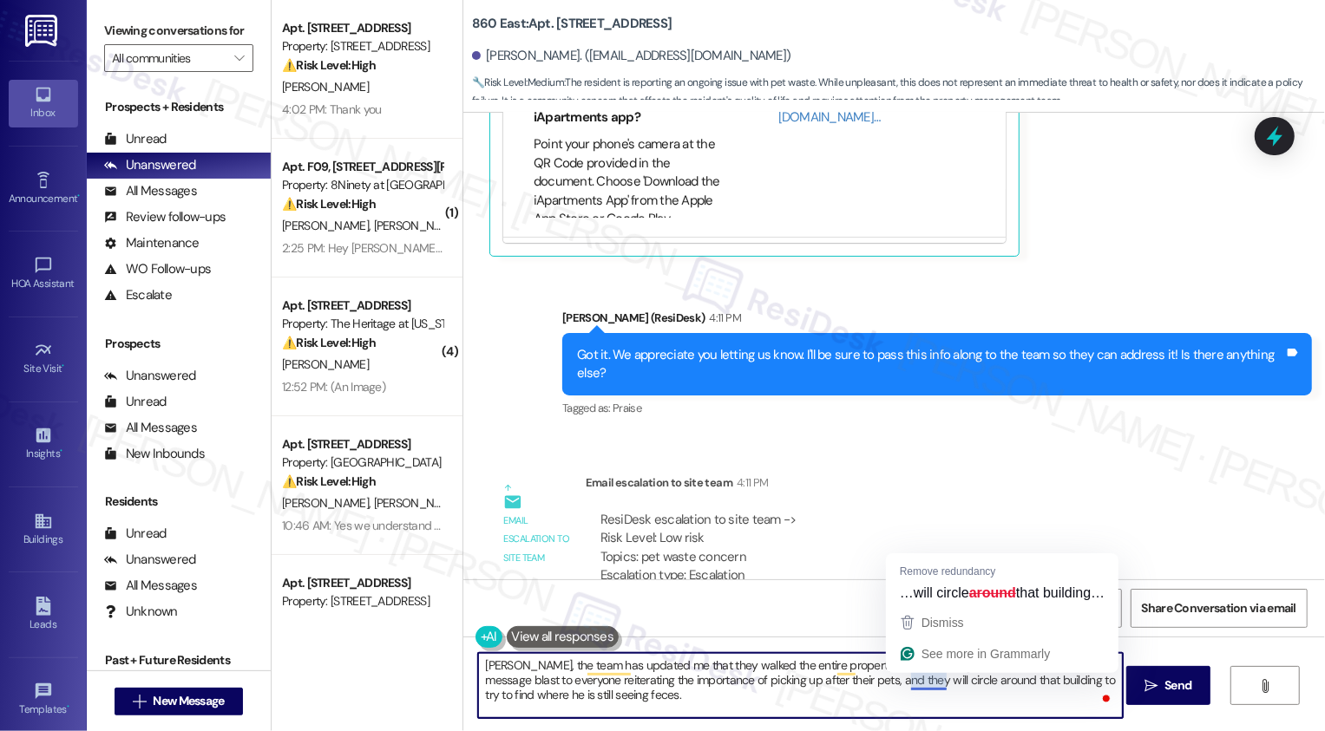
click at [885, 684] on textarea "[PERSON_NAME], the team has updated me that they walked the entire property jus…" at bounding box center [800, 685] width 645 height 65
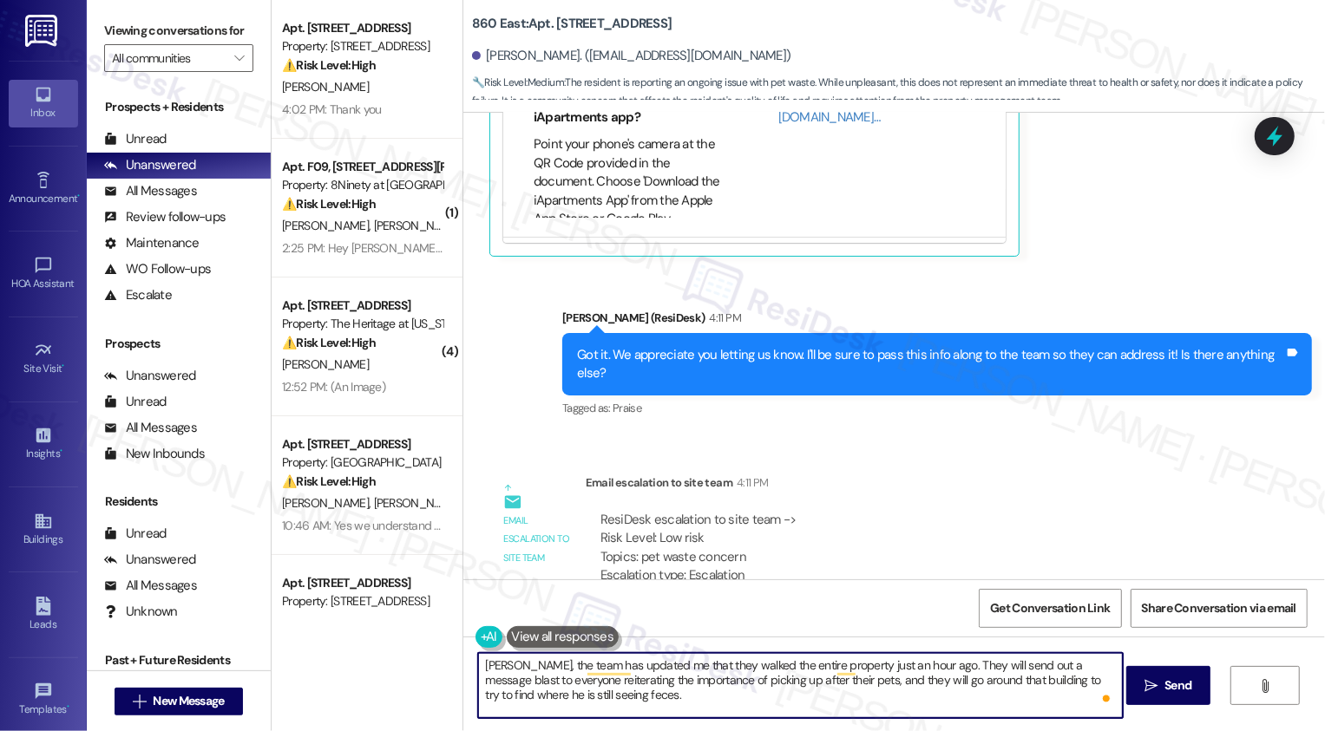
click at [928, 685] on textarea "[PERSON_NAME], the team has updated me that they walked the entire property jus…" at bounding box center [800, 685] width 645 height 65
click at [967, 684] on textarea "[PERSON_NAME], the team has updated me that they walked the entire property jus…" at bounding box center [800, 685] width 645 height 65
click at [1097, 682] on textarea "[PERSON_NAME], the team has updated me that they walked the entire property jus…" at bounding box center [800, 685] width 645 height 65
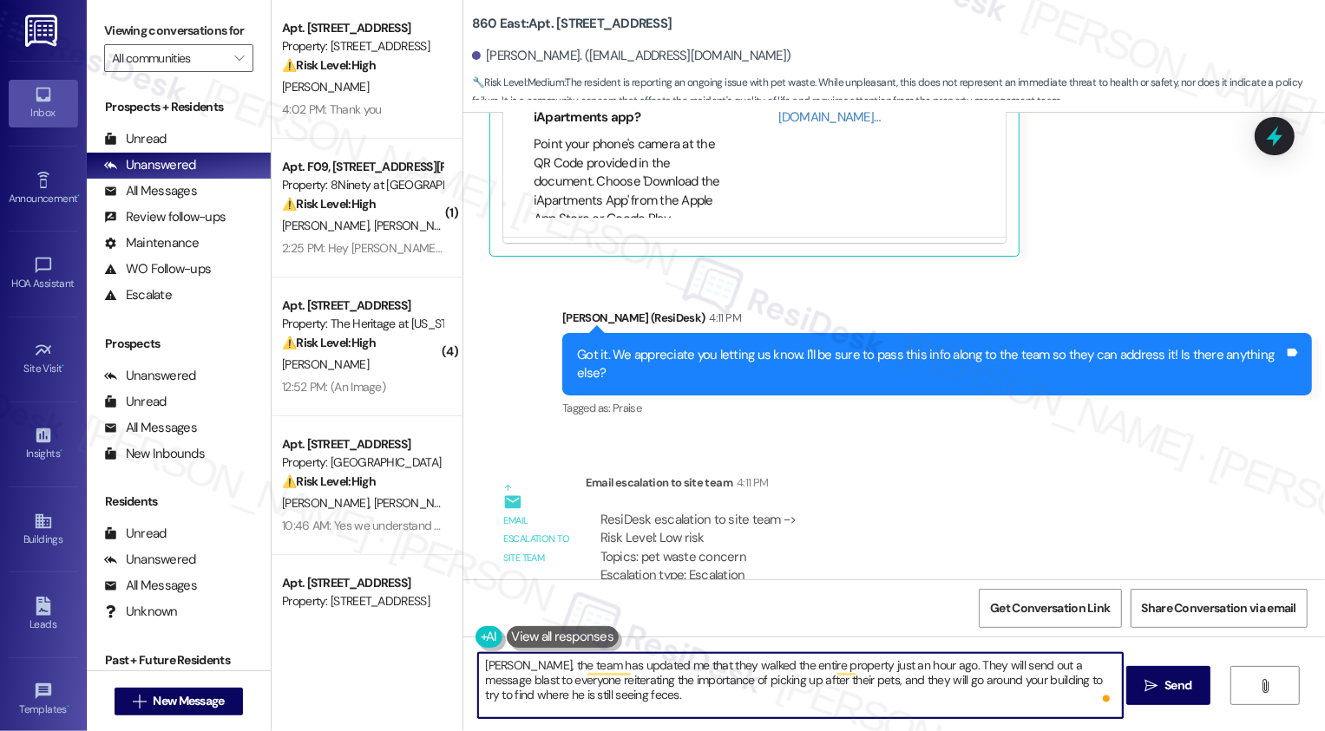
click at [1097, 682] on textarea "[PERSON_NAME], the team has updated me that they walked the entire property jus…" at bounding box center [800, 685] width 645 height 65
click at [498, 697] on textarea "[PERSON_NAME], the team has updated me that they walked the entire property jus…" at bounding box center [800, 685] width 645 height 65
click at [583, 701] on textarea "[PERSON_NAME], the team has updated me that they walked the entire property jus…" at bounding box center [800, 685] width 645 height 65
click at [606, 697] on textarea "[PERSON_NAME], the team has updated me that they walked the entire property jus…" at bounding box center [800, 685] width 645 height 65
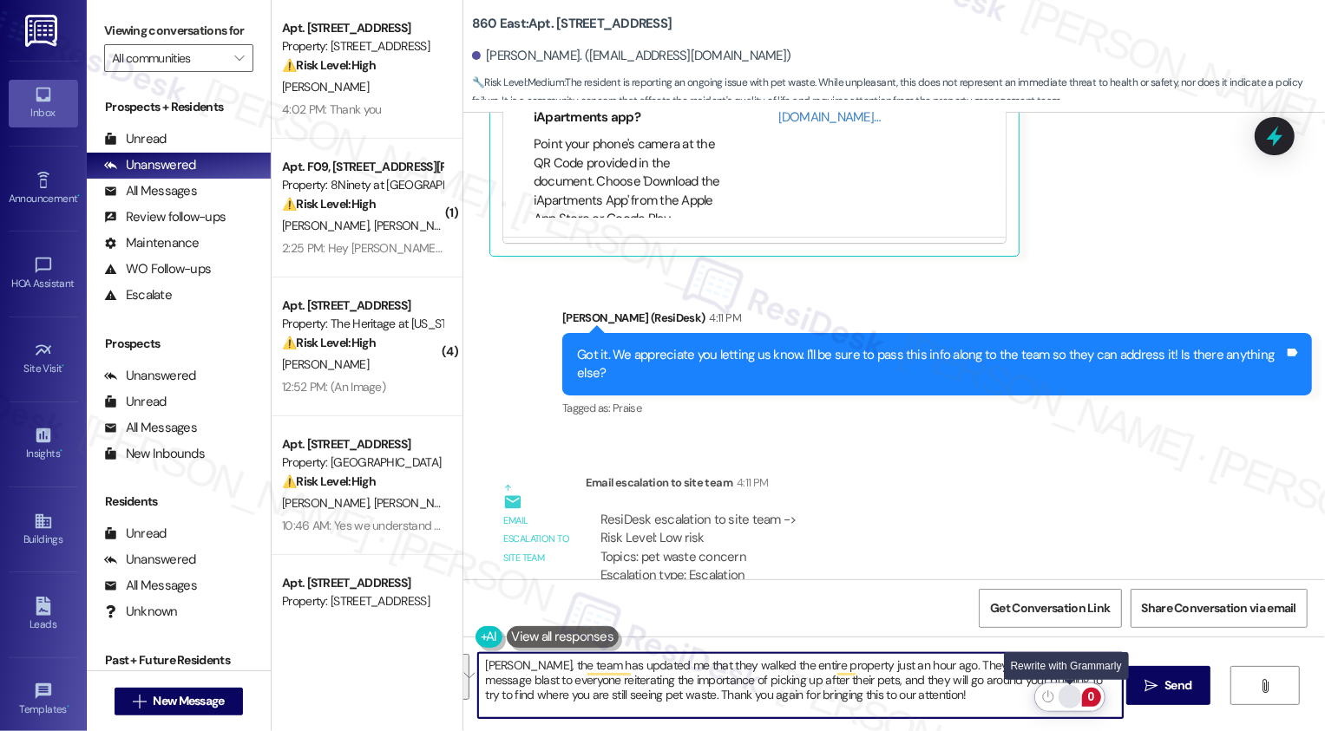
click at [1069, 696] on div "Rewrite with Grammarly" at bounding box center [1069, 697] width 19 height 20
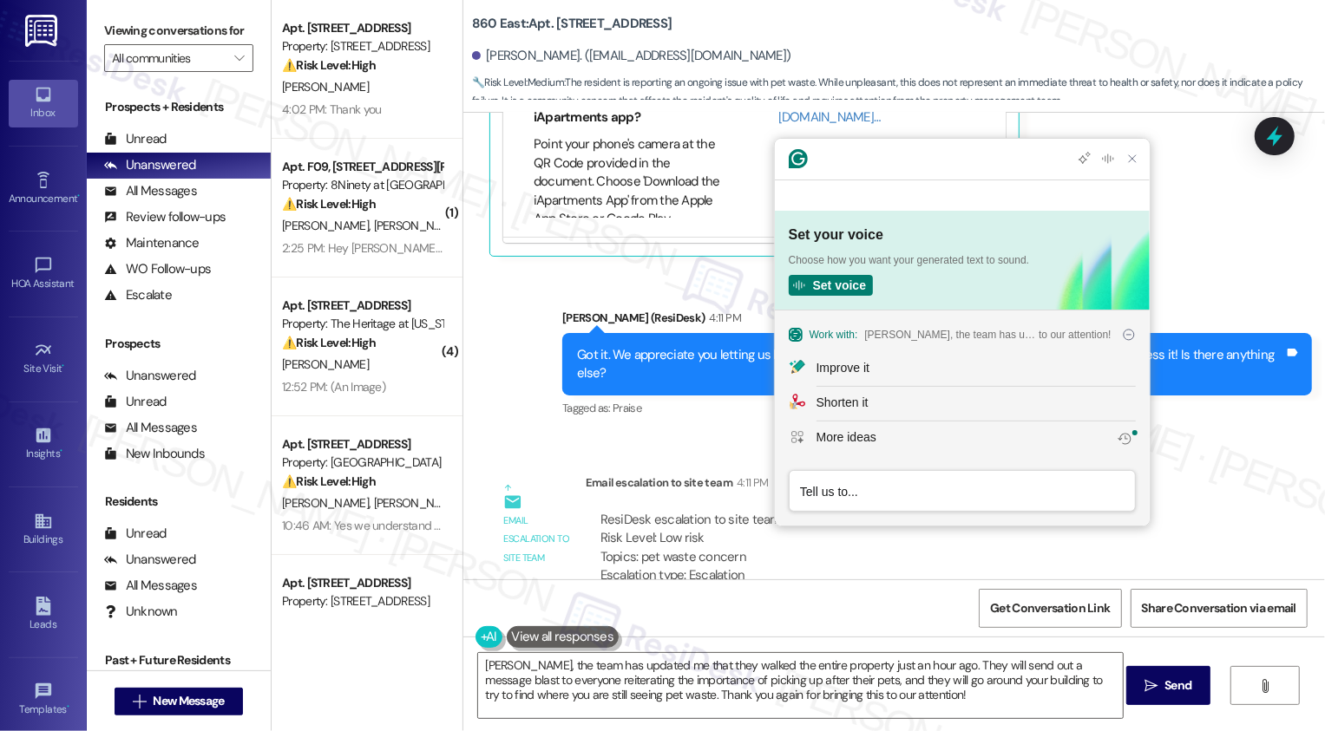
scroll to position [0, 0]
click at [875, 371] on div "Improve it" at bounding box center [975, 368] width 319 height 18
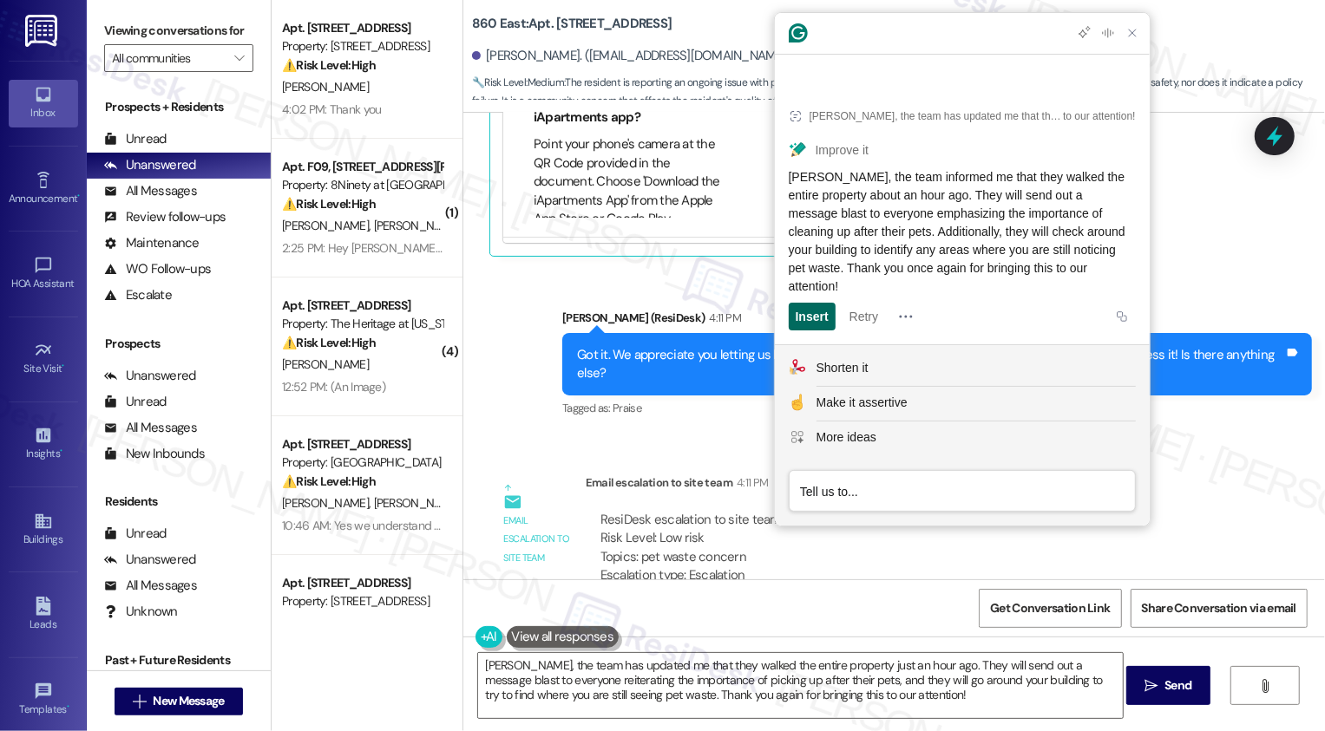
click at [814, 317] on div "Insert" at bounding box center [812, 317] width 33 height 28
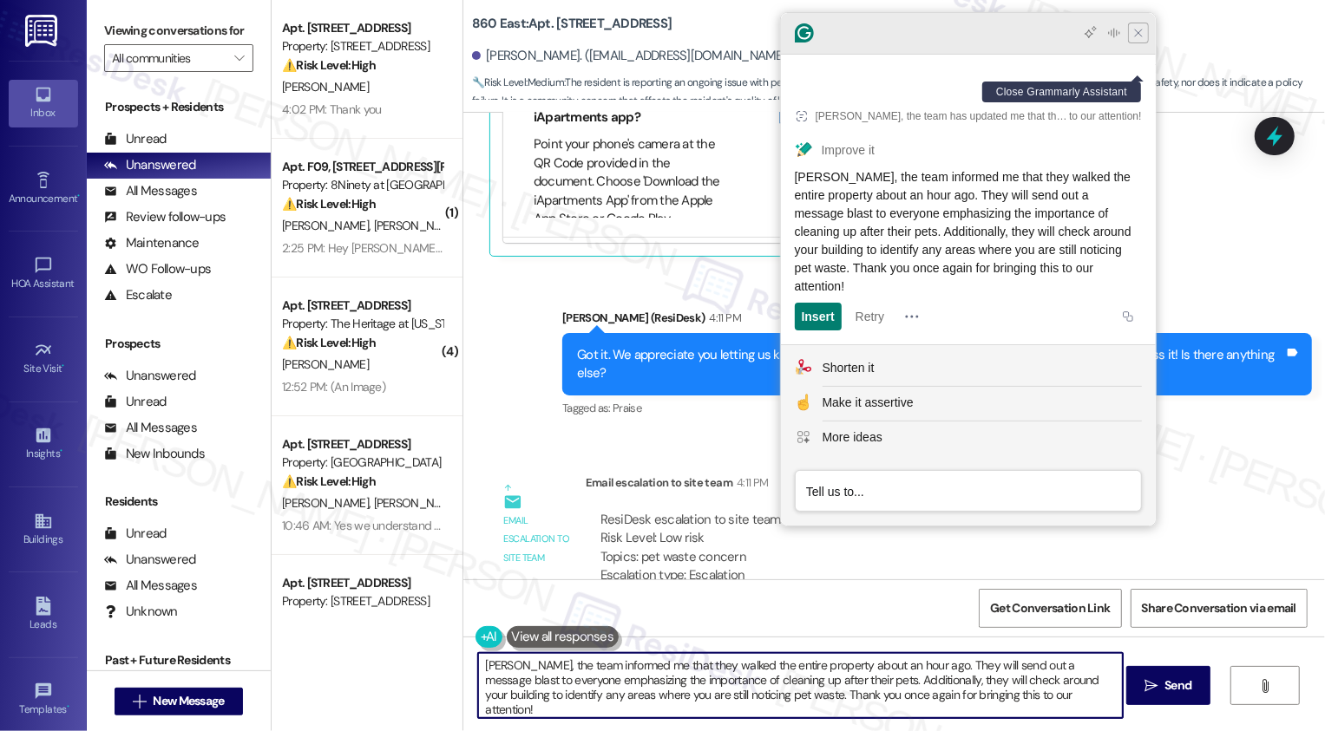
type textarea "[PERSON_NAME], the team informed me that they walked the entire property about …"
click at [1135, 40] on icon "Close Grammarly Assistant" at bounding box center [1138, 33] width 14 height 14
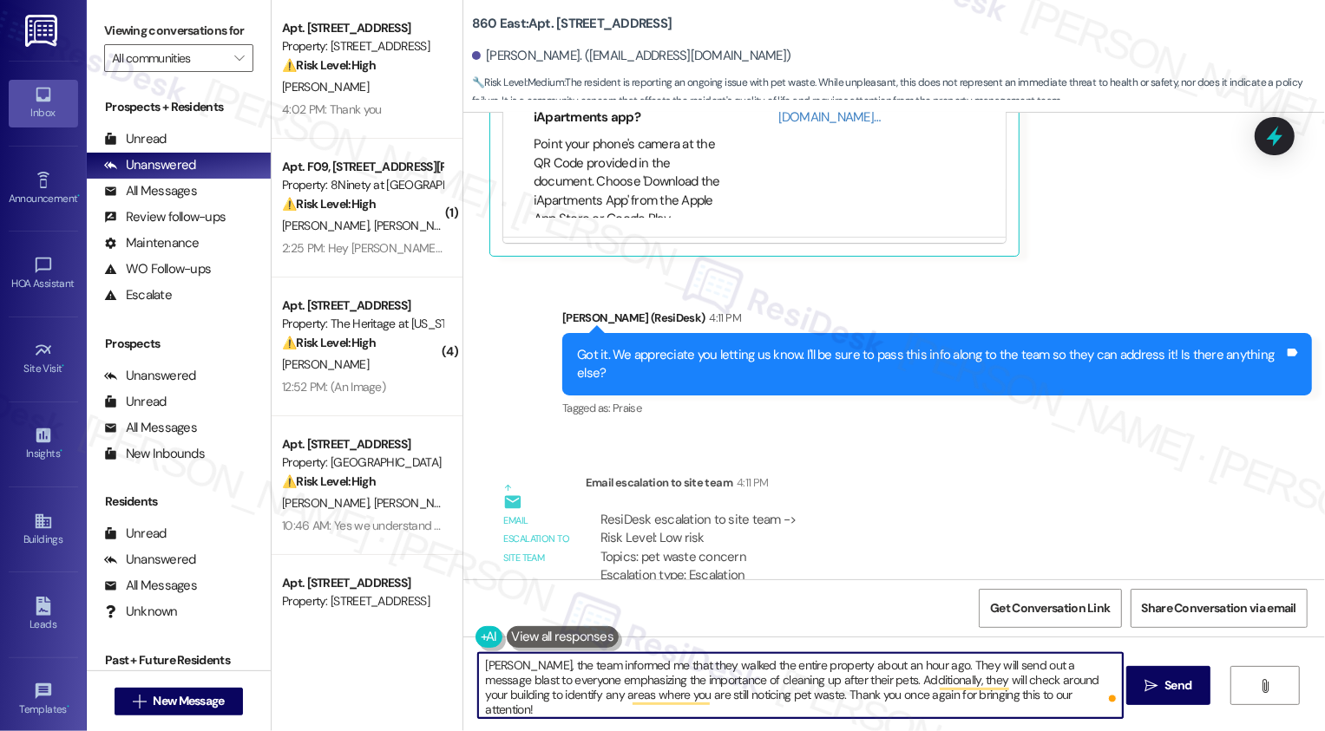
click at [763, 675] on textarea "[PERSON_NAME], the team informed me that they walked the entire property about …" at bounding box center [800, 685] width 645 height 65
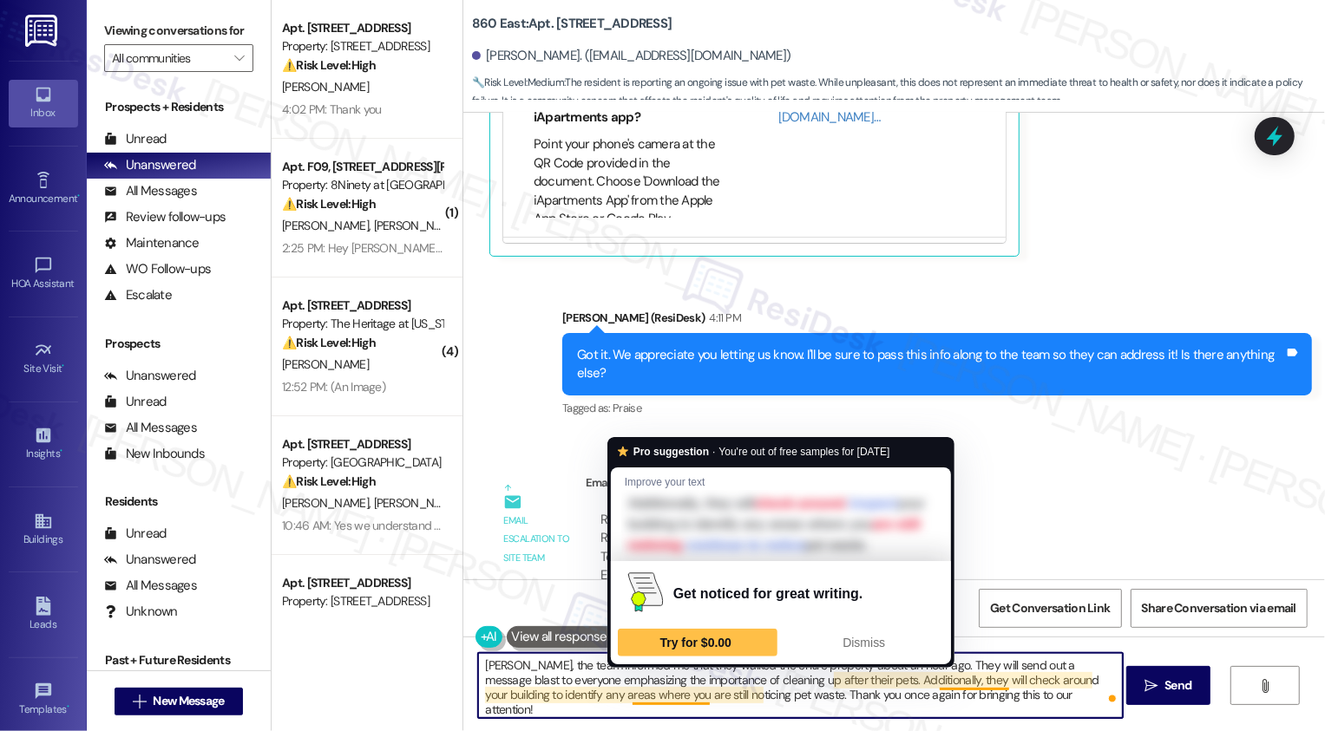
click at [808, 698] on textarea "[PERSON_NAME], the team informed me that they walked the entire property about …" at bounding box center [800, 685] width 645 height 65
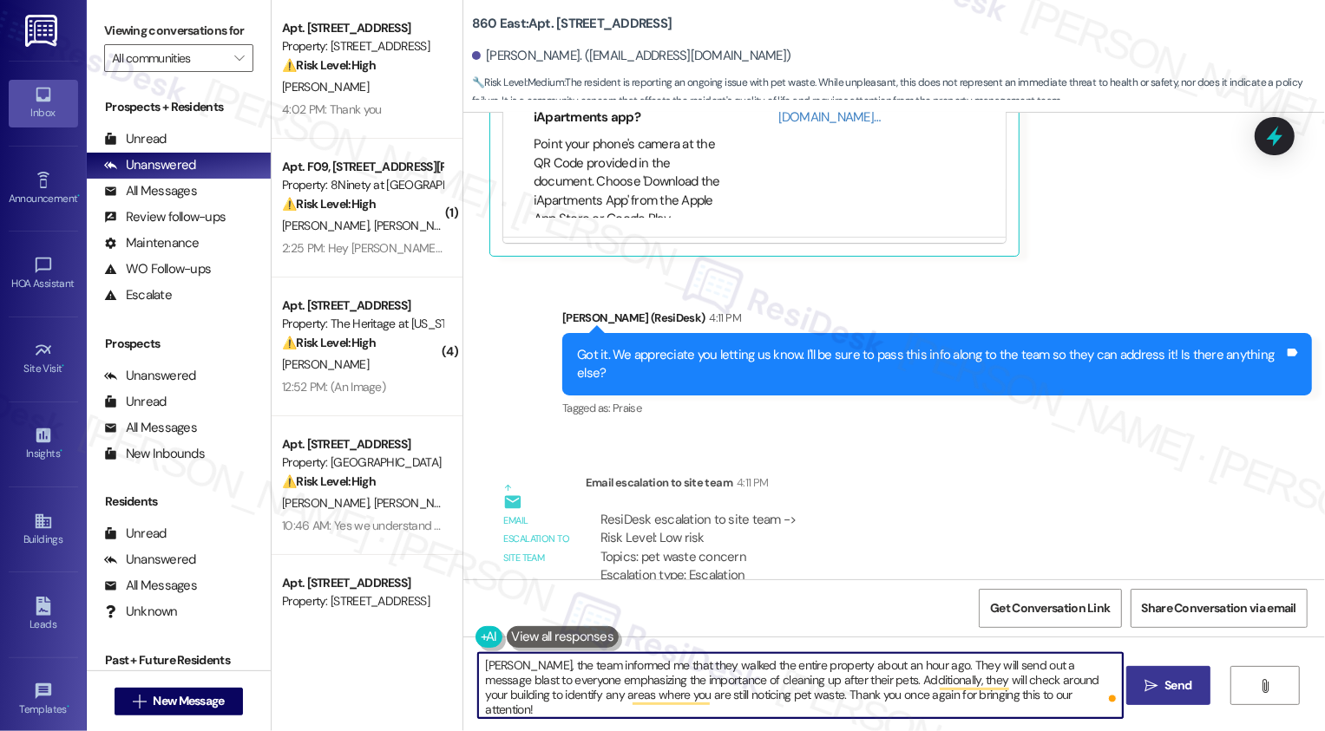
click at [1149, 671] on button " Send" at bounding box center [1168, 685] width 84 height 39
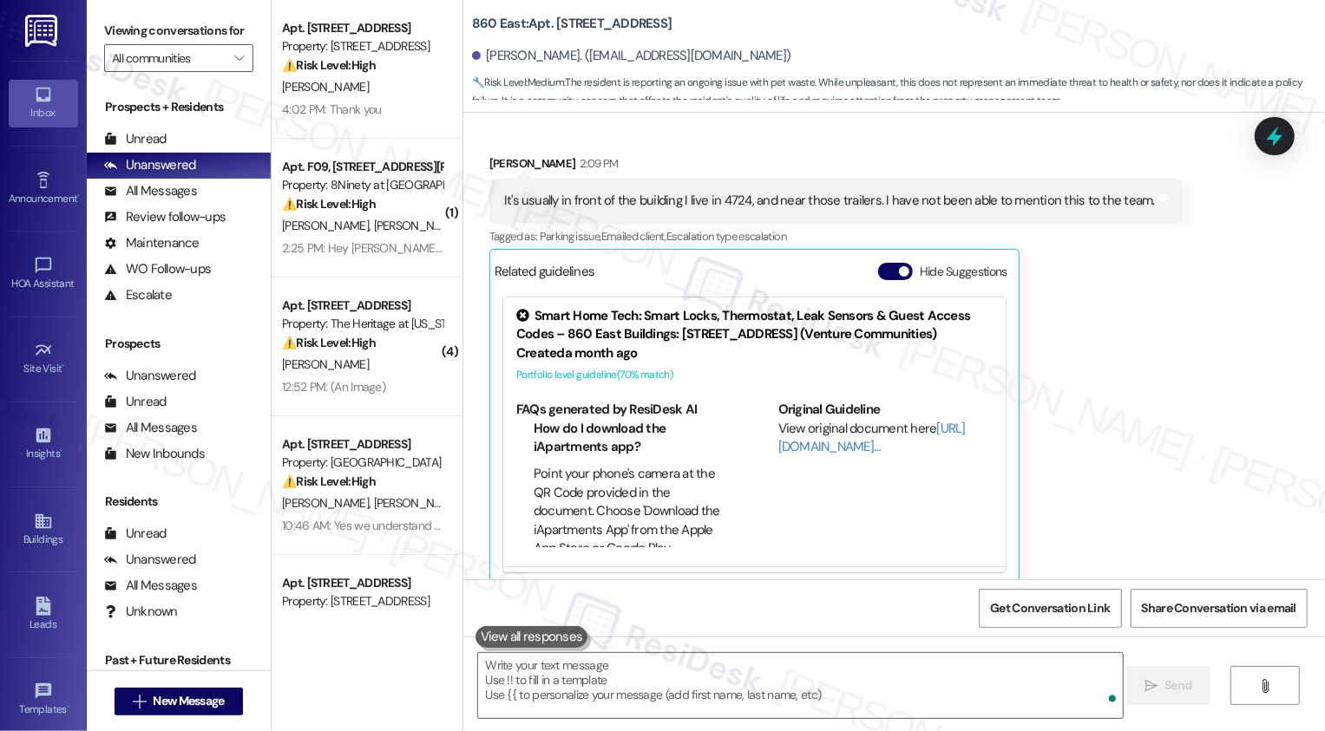
scroll to position [1341, 0]
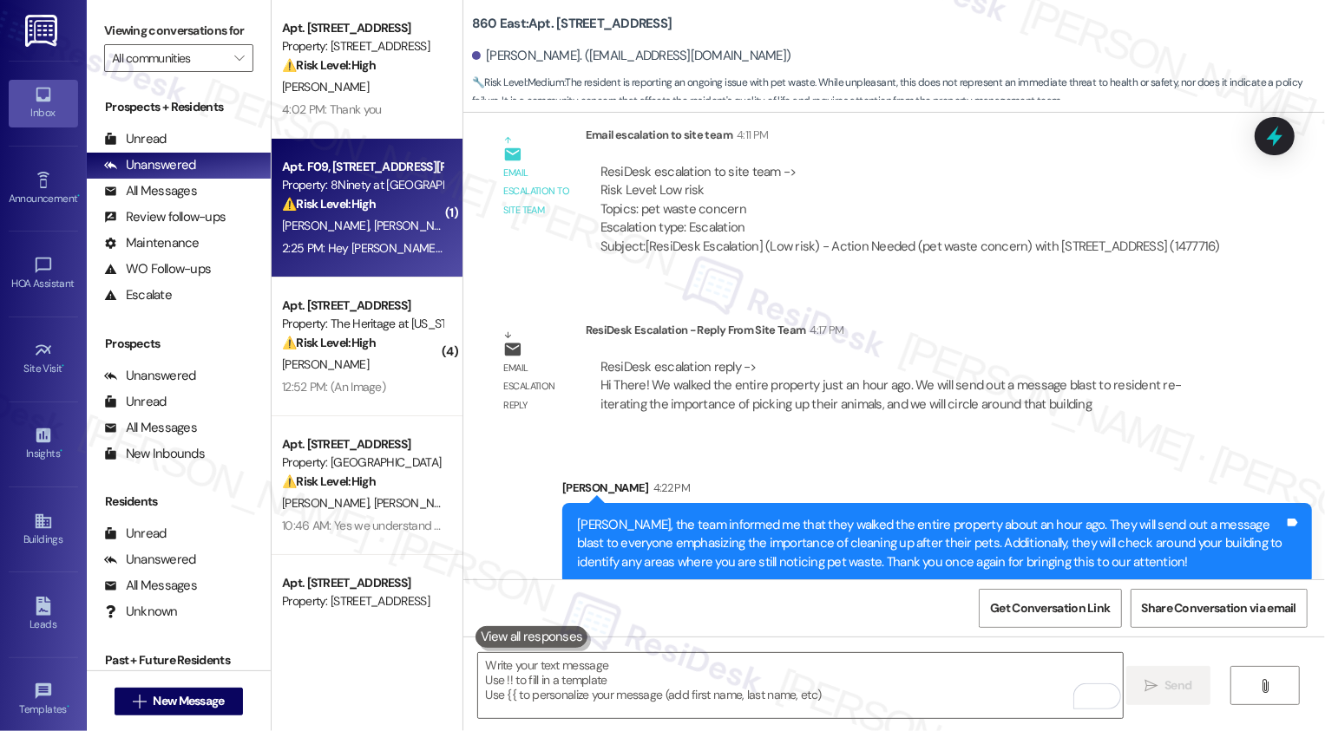
click at [370, 212] on div "⚠️ Risk Level: High The resident reports an ongoing parking issue that is impac…" at bounding box center [362, 204] width 161 height 18
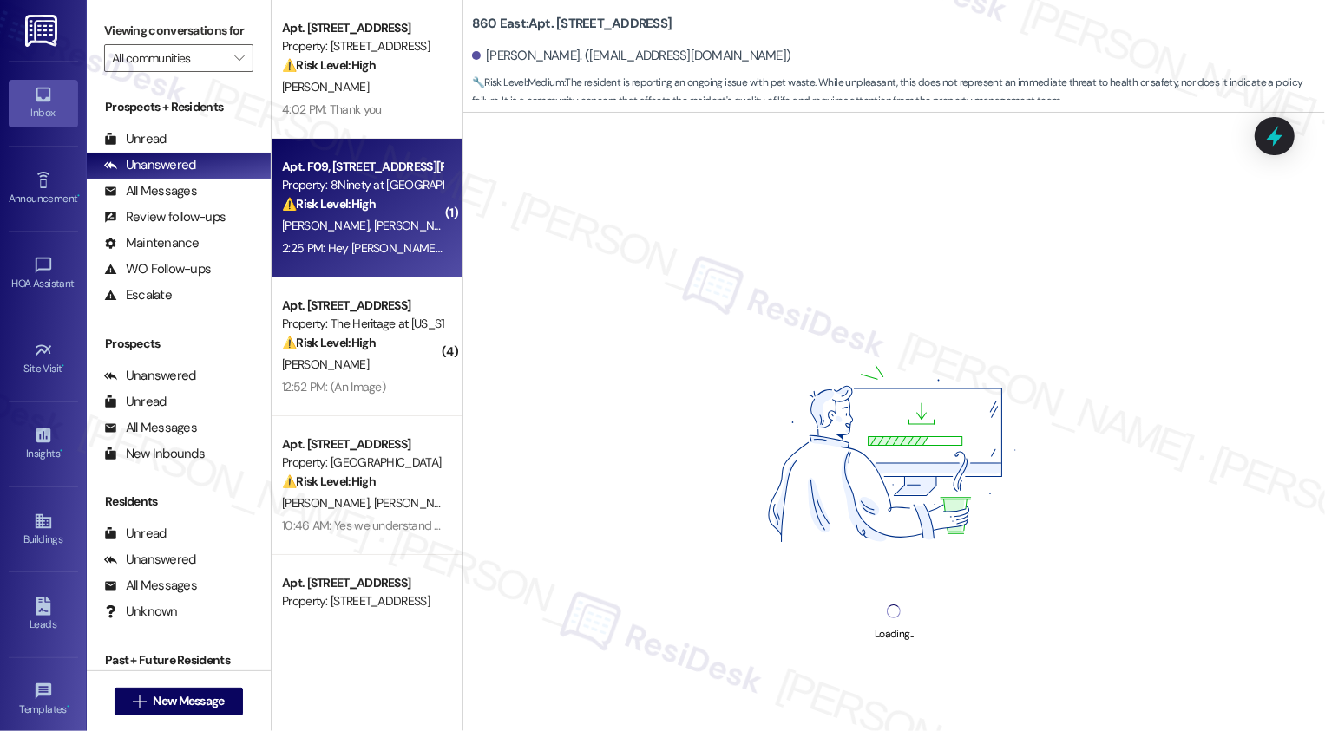
click at [370, 212] on div "⚠️ Risk Level: High The resident reports an ongoing parking issue that is impac…" at bounding box center [362, 204] width 161 height 18
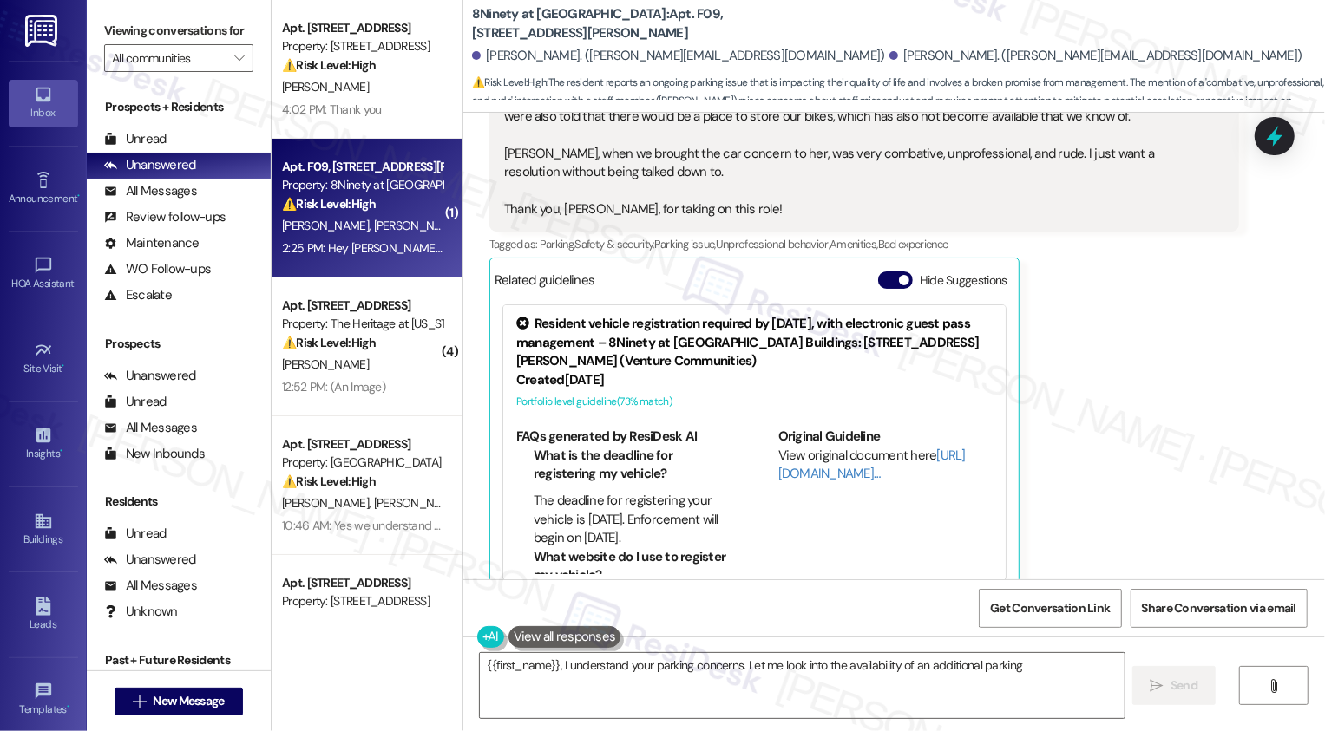
scroll to position [594, 0]
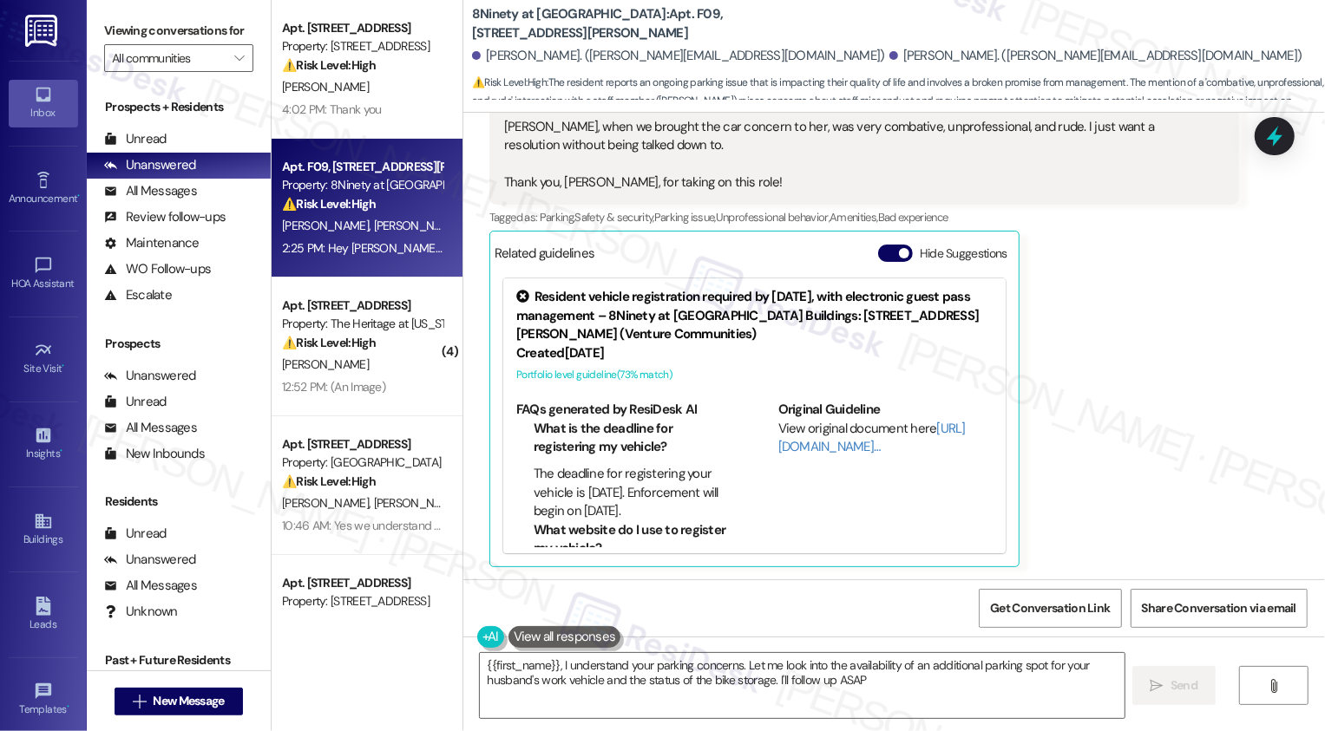
type textarea "{{first_name}}, I understand your parking concerns. Let me look into the availa…"
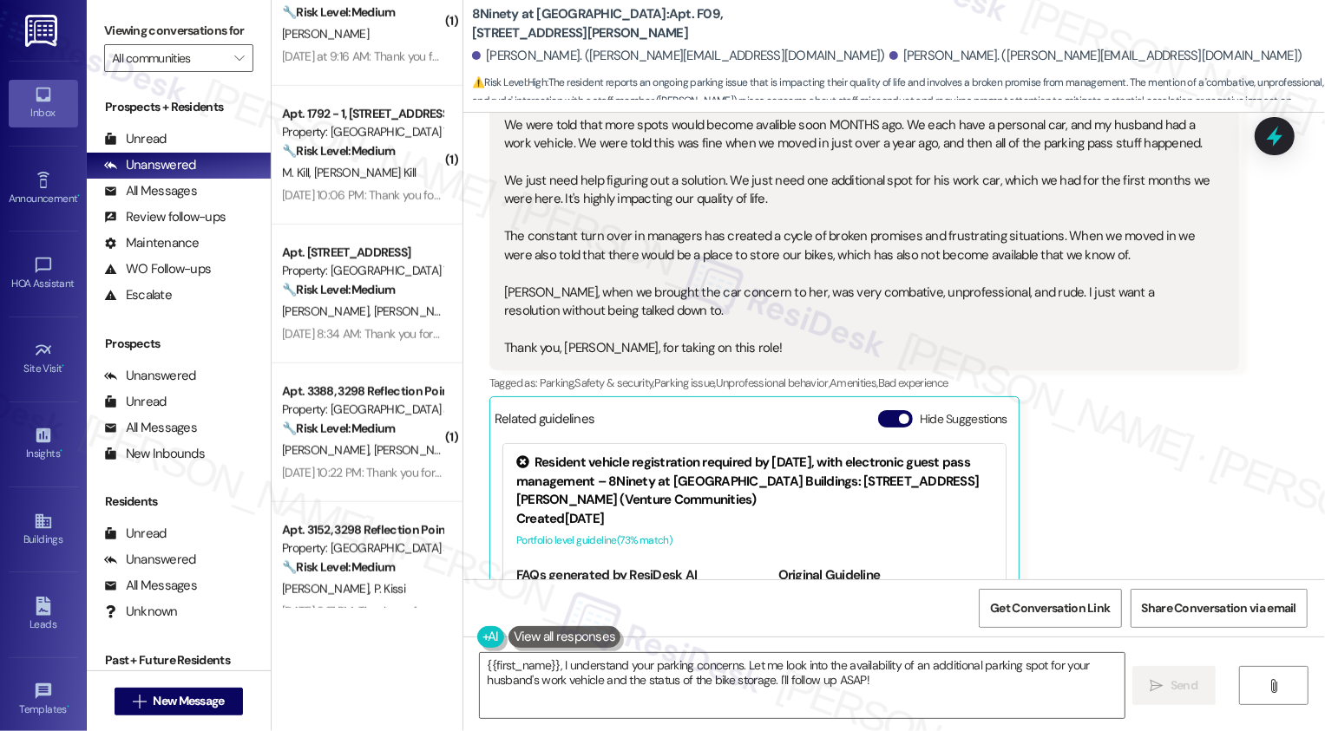
scroll to position [5916, 0]
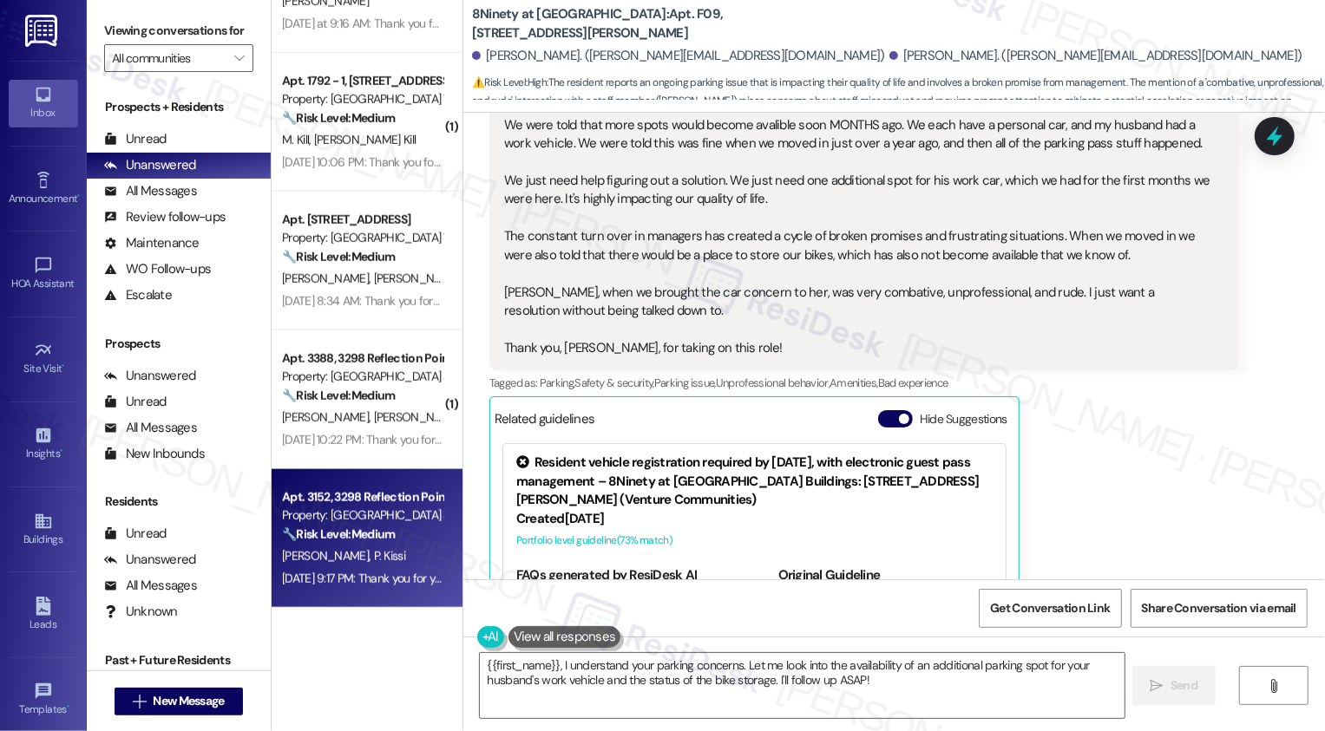
click at [403, 560] on div "[PERSON_NAME] [PERSON_NAME]" at bounding box center [362, 557] width 164 height 22
type textarea "{{first_name}}, I understand your parking concerns. Let me look into the availa…"
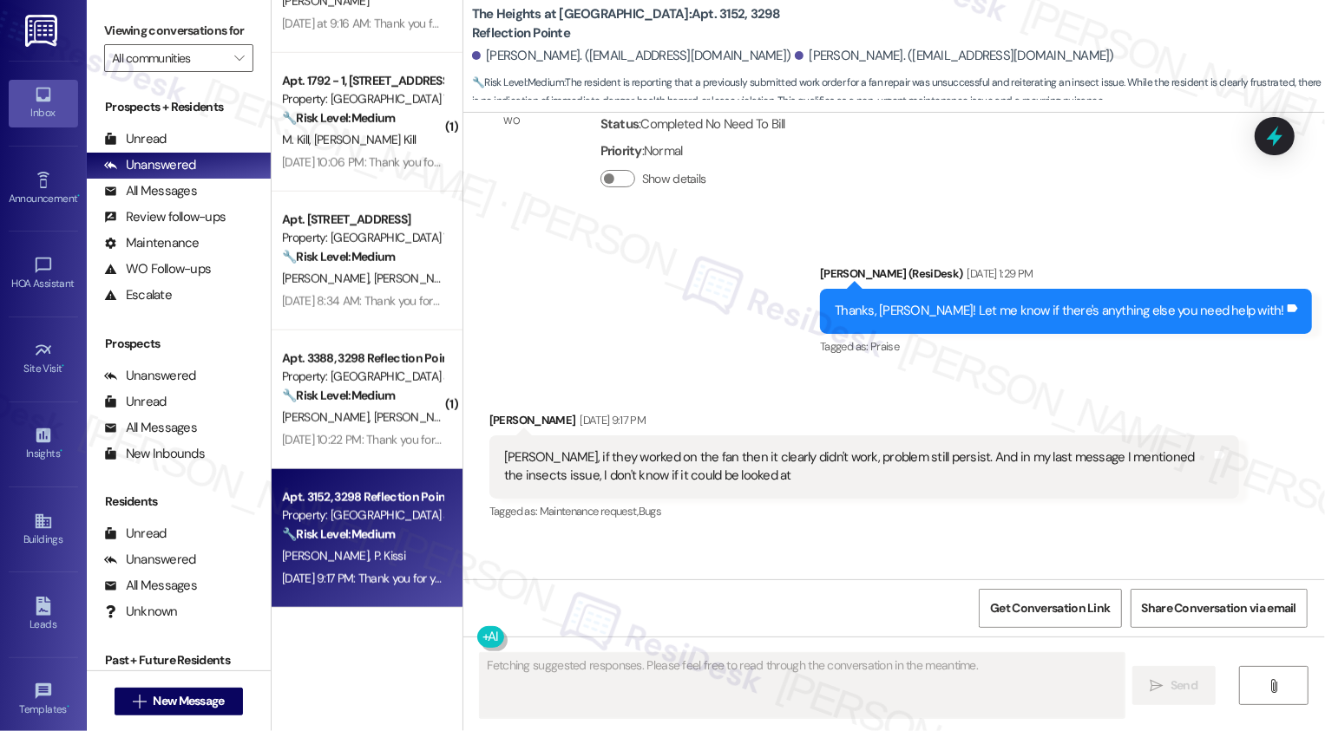
scroll to position [8311, 0]
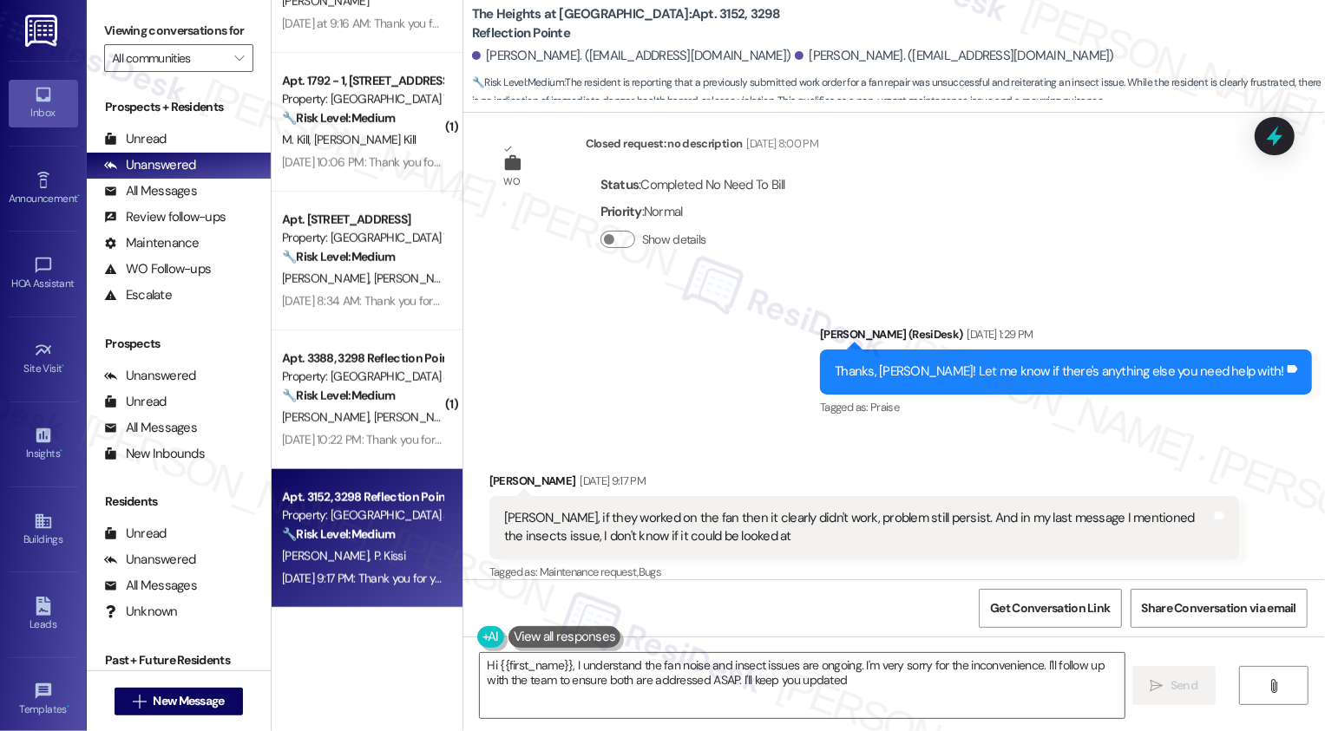
type textarea "Hi {{first_name}}, I understand the fan noise and insect issues are ongoing. I'…"
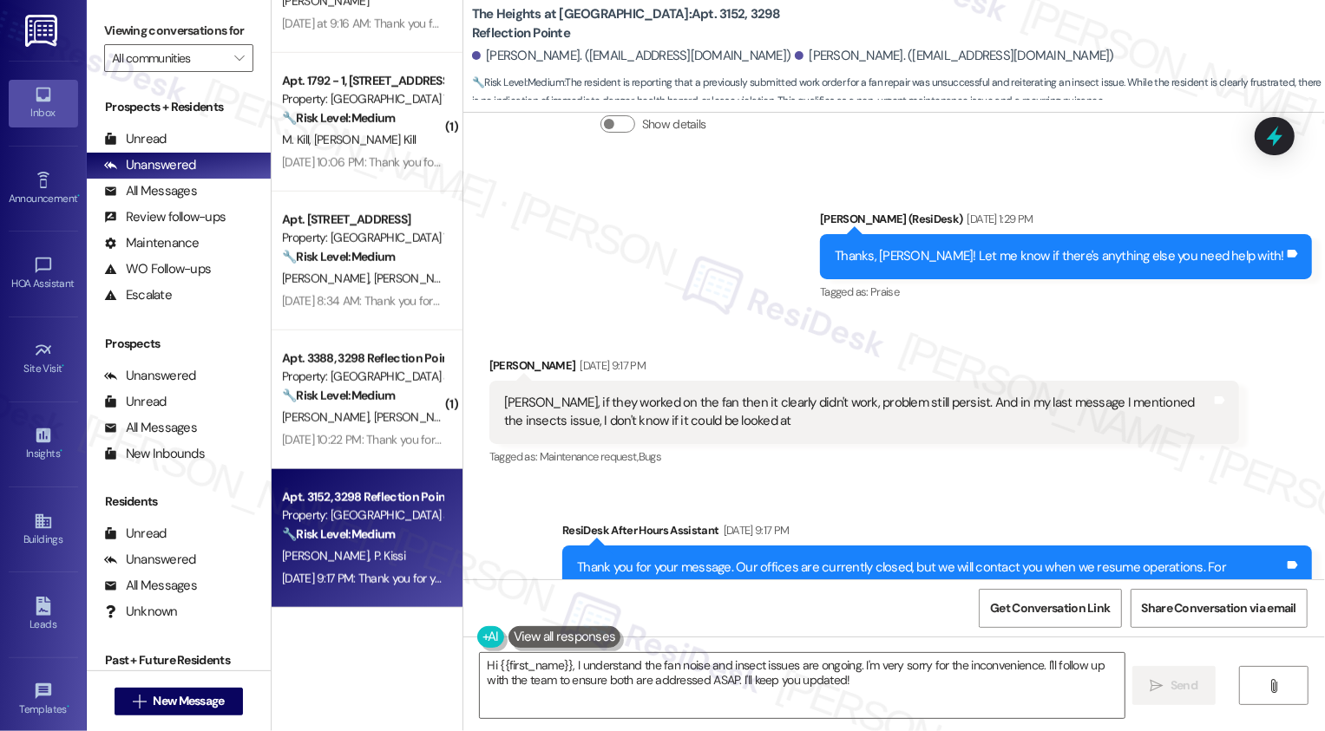
scroll to position [8476, 0]
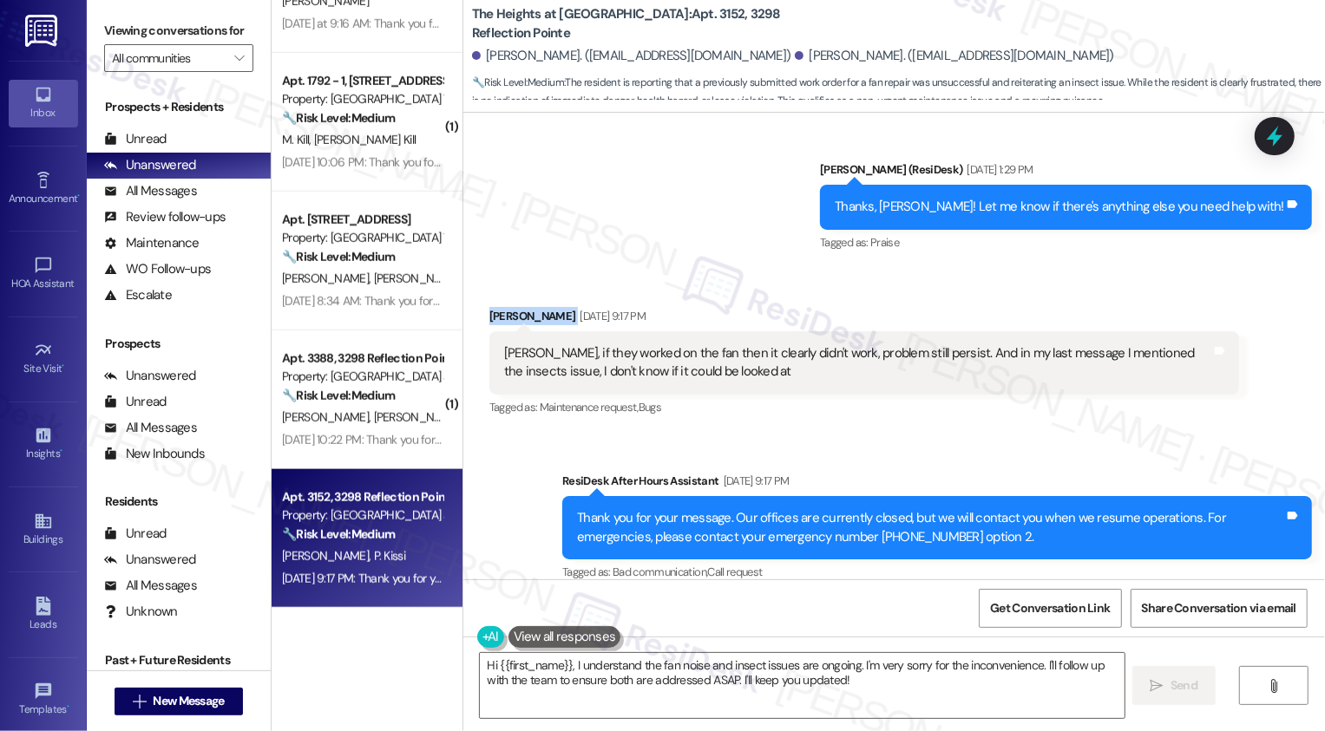
drag, startPoint x: 478, startPoint y: 301, endPoint x: 543, endPoint y: 300, distance: 65.1
click at [543, 307] on div "[PERSON_NAME] [DATE] 9:17 PM" at bounding box center [864, 319] width 750 height 24
copy div "[PERSON_NAME]"
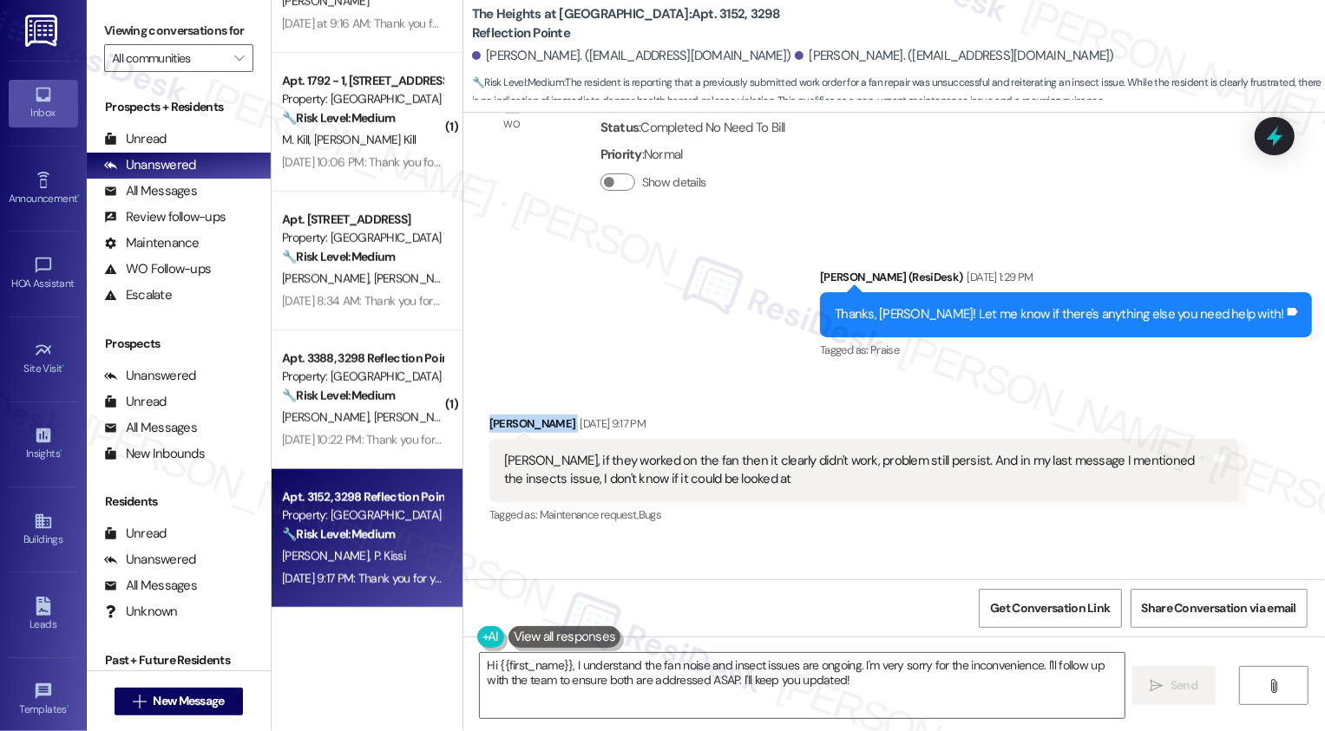
scroll to position [8420, 0]
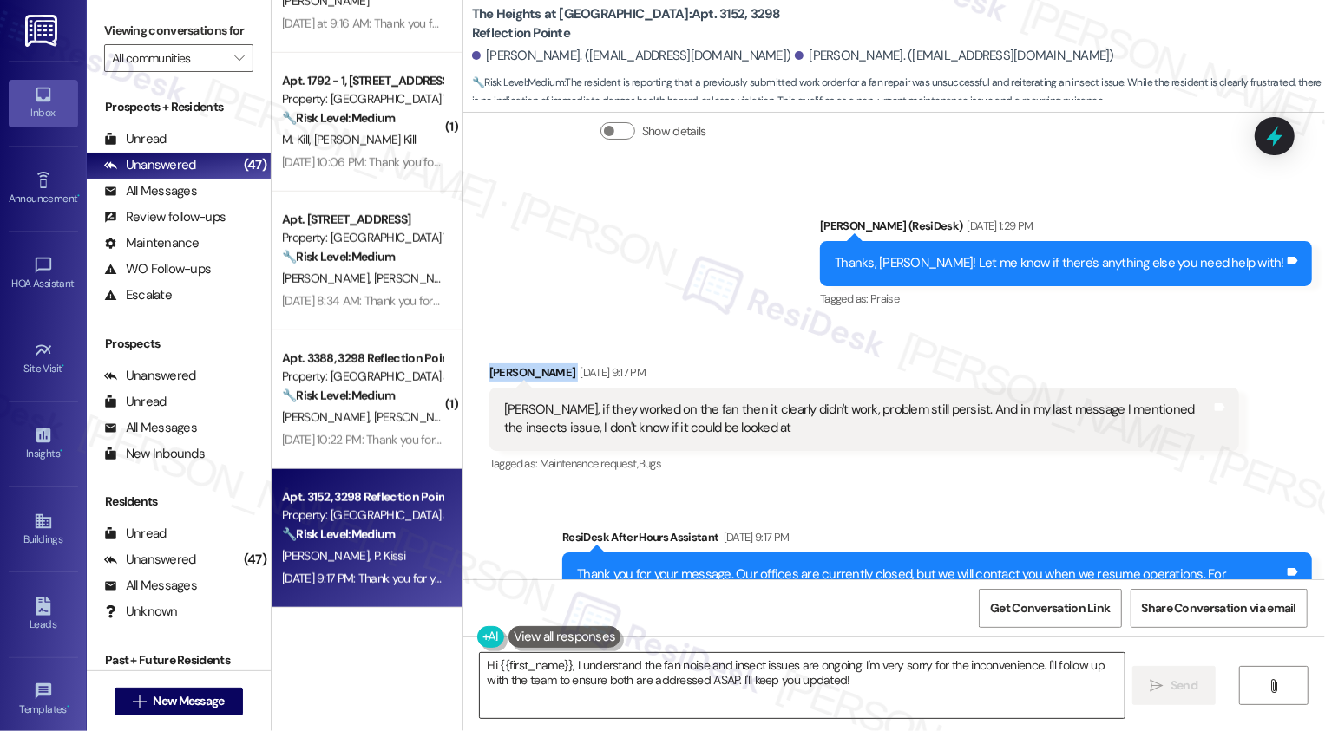
click at [567, 704] on textarea "Hi {{first_name}}, I understand the fan noise and insect issues are ongoing. I'…" at bounding box center [802, 685] width 645 height 65
click at [597, 692] on textarea "Hi {{first_name}}, I understand the fan noise and insect issues are ongoing. I'…" at bounding box center [802, 685] width 645 height 65
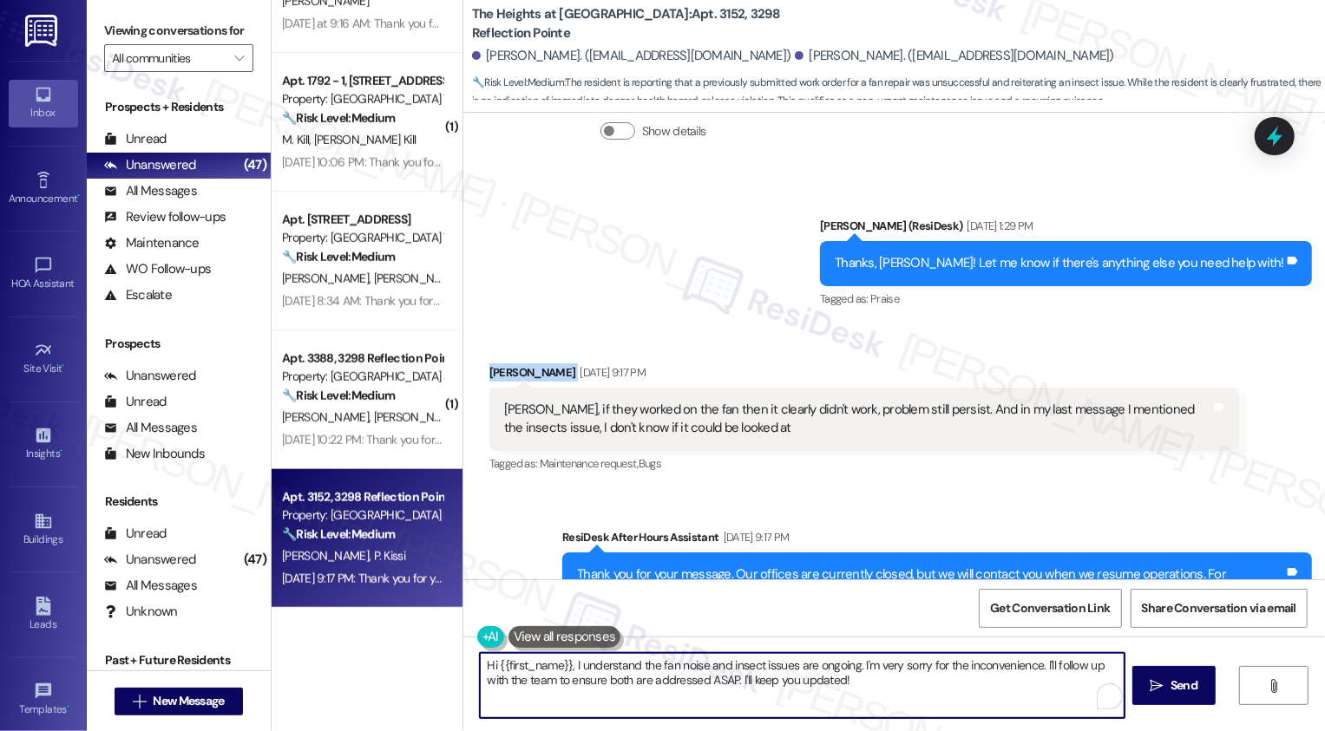
click at [583, 678] on textarea "Hi {{first_name}}, I understand the fan noise and insect issues are ongoing. I'…" at bounding box center [802, 685] width 645 height 65
click at [490, 364] on div "[PERSON_NAME] [DATE] 9:17 PM" at bounding box center [864, 376] width 750 height 24
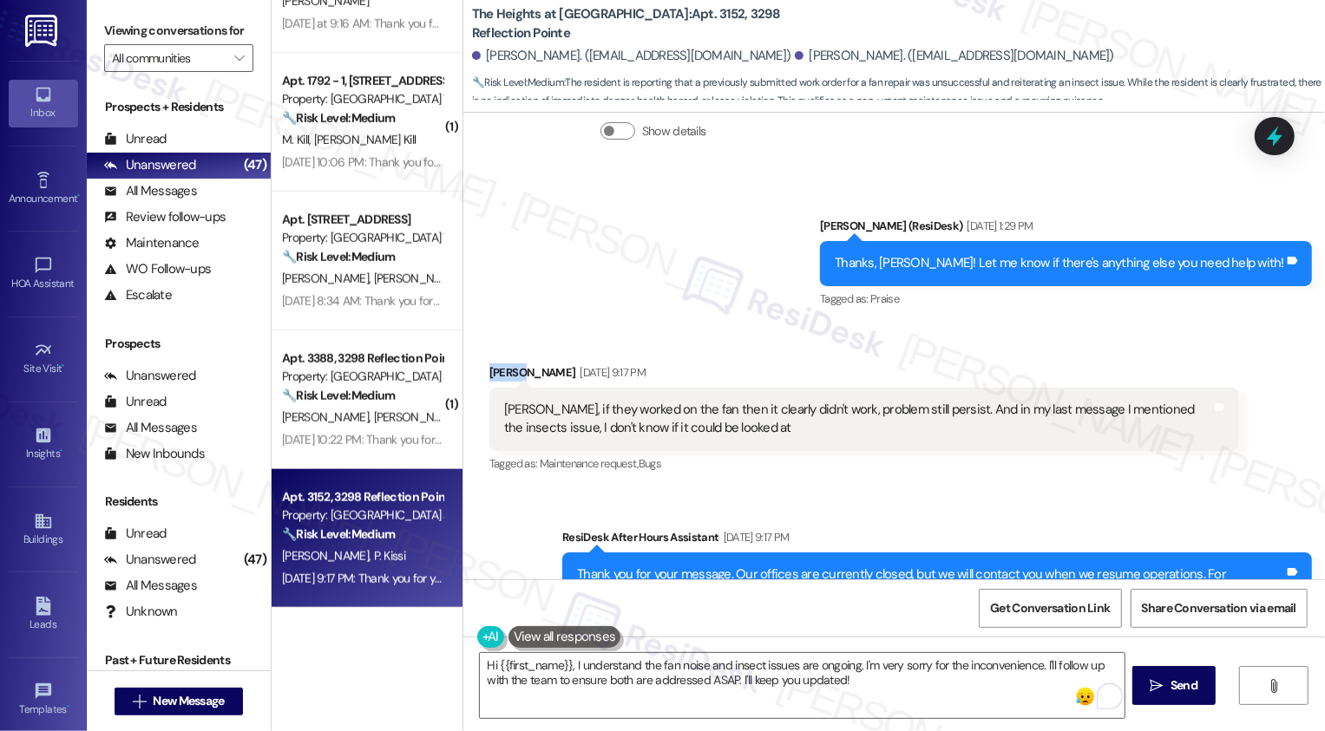
copy div "[PERSON_NAME]"
click at [527, 668] on textarea "Hi {{first_name}}, I understand the fan noise and insect issues are ongoing. I'…" at bounding box center [802, 685] width 645 height 65
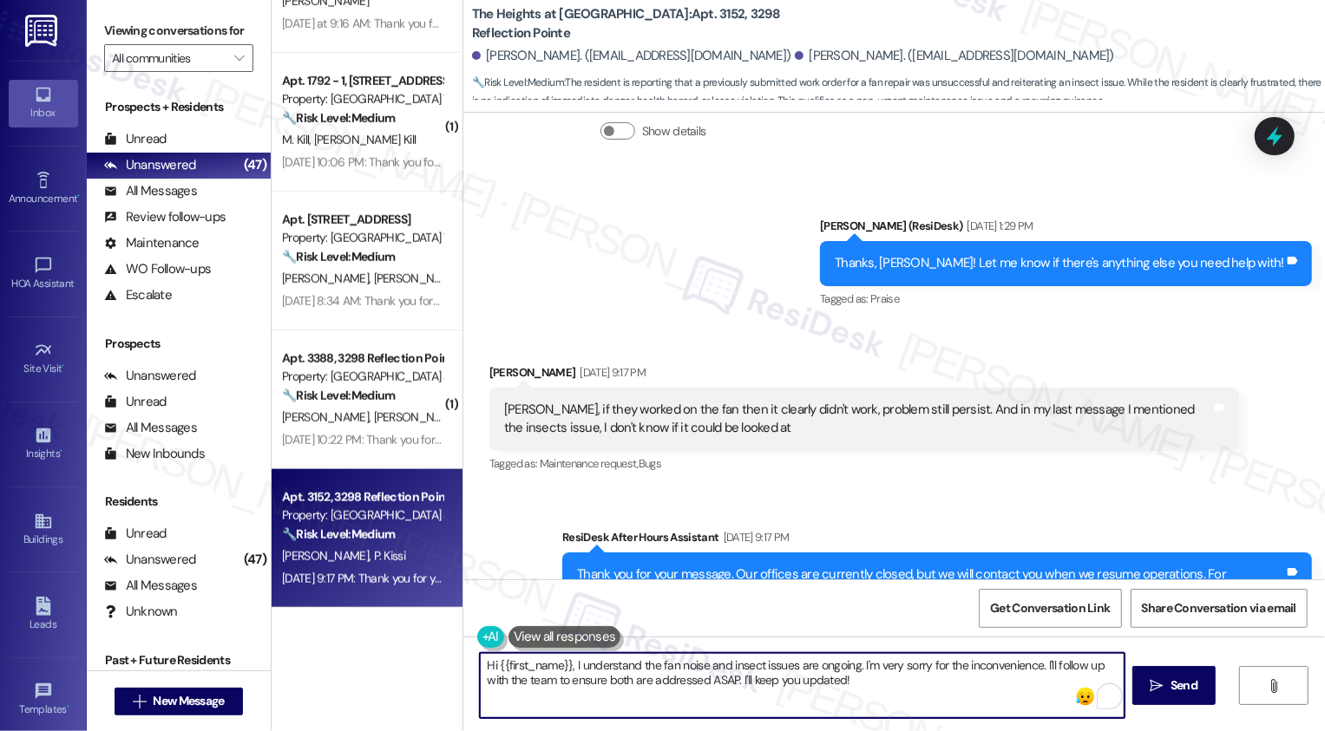
click at [527, 668] on textarea "Hi {{first_name}}, I understand the fan noise and insect issues are ongoing. I'…" at bounding box center [802, 685] width 645 height 65
paste textarea "[PERSON_NAME]"
drag, startPoint x: 836, startPoint y: 667, endPoint x: 748, endPoint y: 664, distance: 87.7
click at [748, 664] on textarea "Hi [PERSON_NAME], so sorry for not getting back to you sooner. I understand the…" at bounding box center [802, 685] width 645 height 65
click at [1019, 667] on textarea "Hi [PERSON_NAME], so sorry for not getting back to you sooner. Just checking in…" at bounding box center [802, 685] width 645 height 65
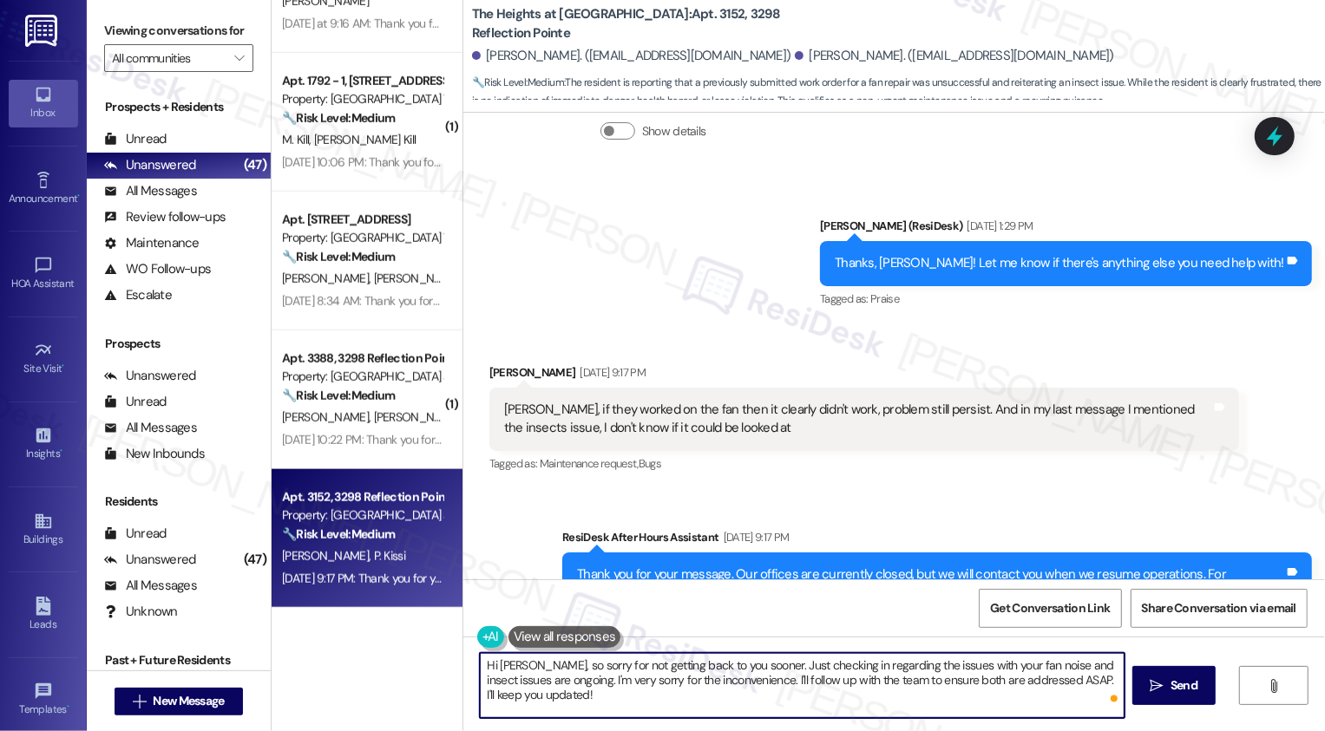
click at [1019, 667] on textarea "Hi [PERSON_NAME], so sorry for not getting back to you sooner. Just checking in…" at bounding box center [802, 685] width 645 height 65
click at [970, 670] on textarea "Hi [PERSON_NAME], so sorry for not getting back to you sooner. Just checking in…" at bounding box center [802, 685] width 645 height 65
click at [571, 681] on textarea "Hi [PERSON_NAME], so sorry for not getting back to you sooner. Just checking in…" at bounding box center [802, 685] width 645 height 65
click at [486, 679] on textarea "Hi [PERSON_NAME], so sorry for not getting back to you sooner. Just checking in…" at bounding box center [802, 685] width 645 height 65
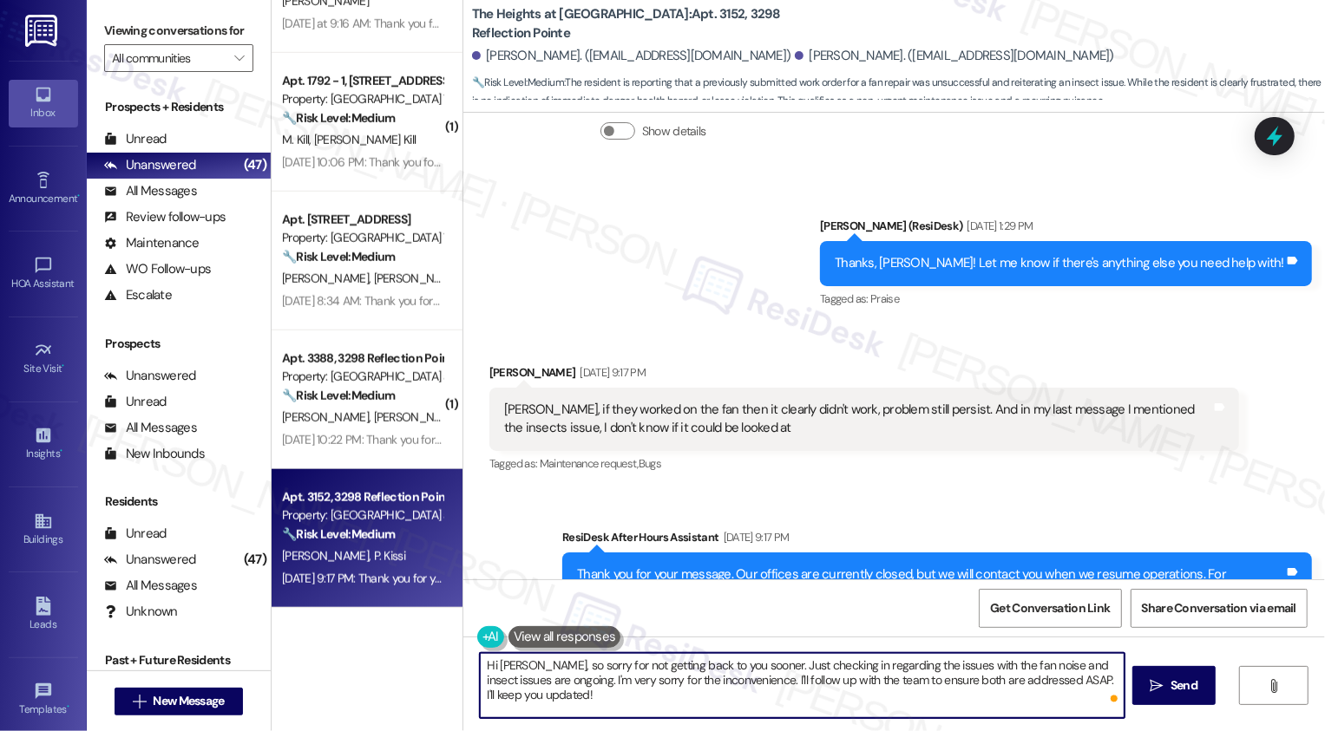
click at [486, 679] on textarea "Hi [PERSON_NAME], so sorry for not getting back to you sooner. Just checking in…" at bounding box center [802, 685] width 645 height 65
drag, startPoint x: 1084, startPoint y: 667, endPoint x: 1085, endPoint y: 697, distance: 29.6
click at [1085, 697] on textarea "Hi [PERSON_NAME], so sorry for not getting back to you sooner. Just checking in…" at bounding box center [802, 685] width 645 height 65
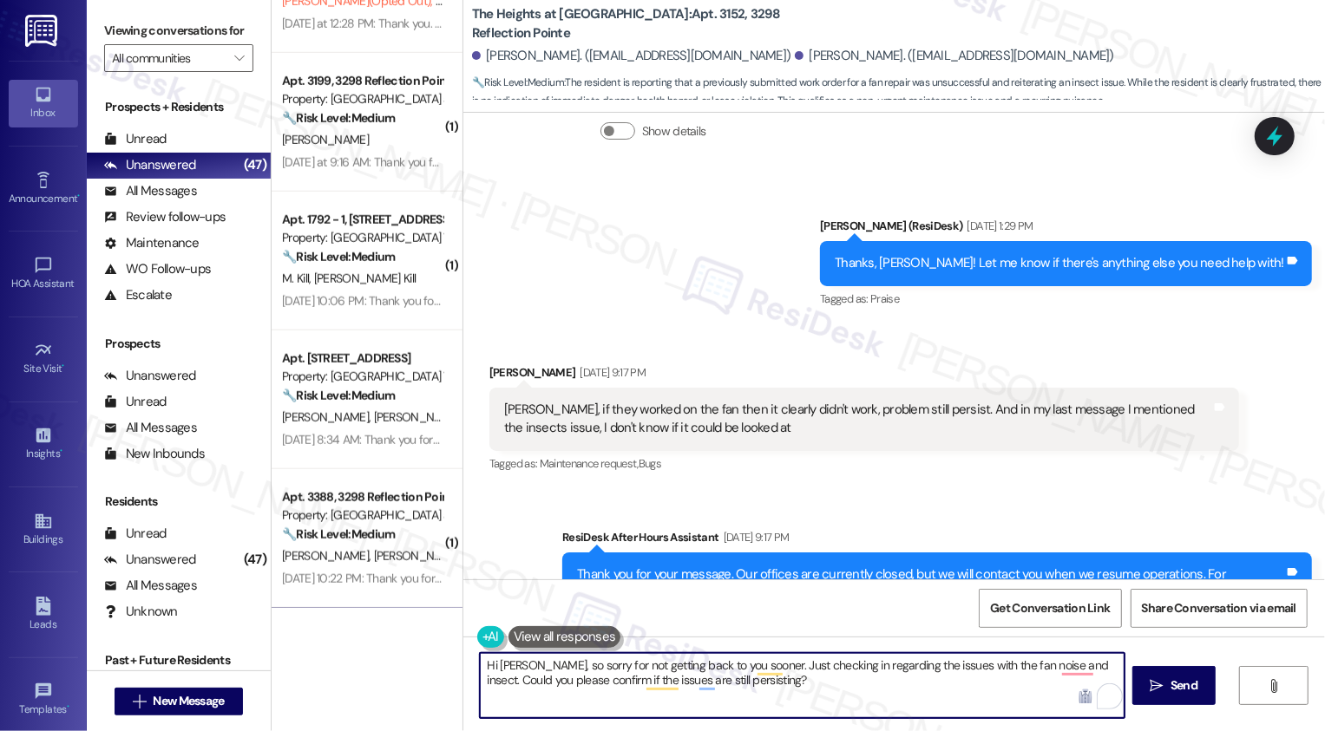
scroll to position [8476, 0]
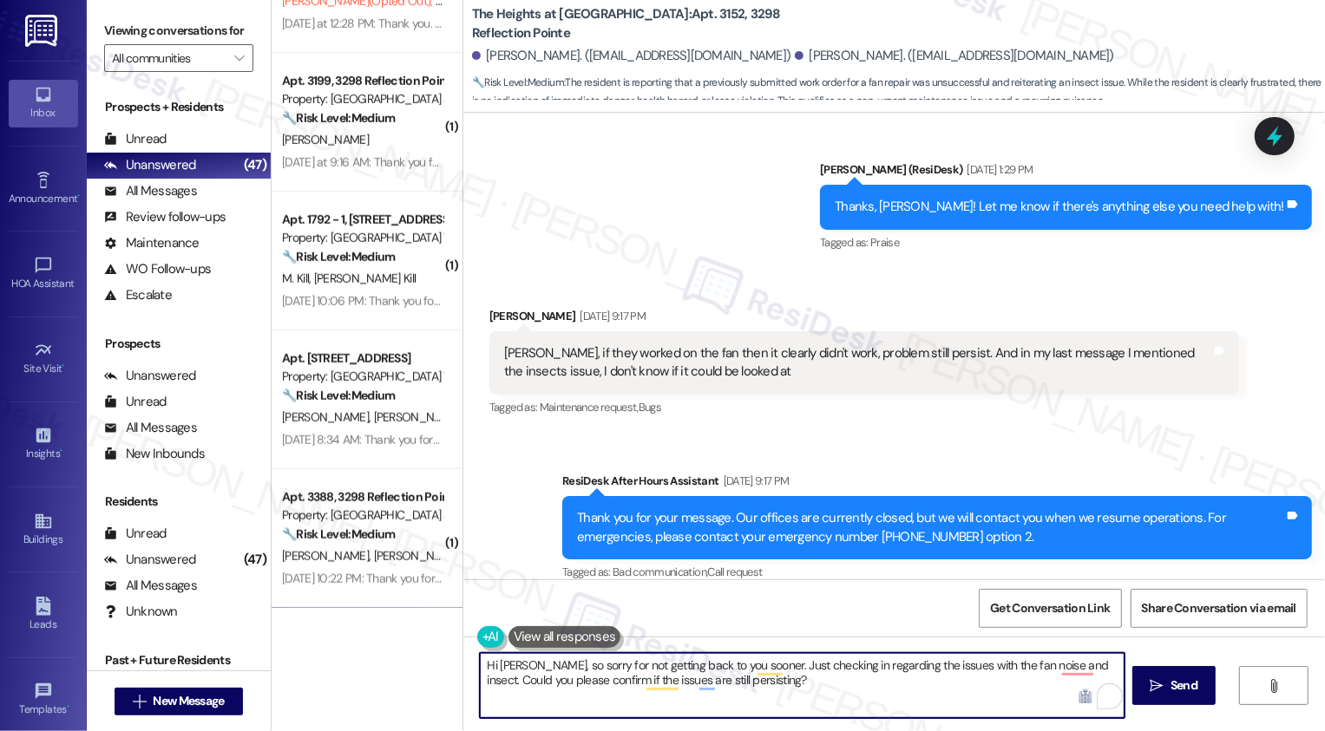
click at [661, 680] on textarea "Hi [PERSON_NAME], so sorry for not getting back to you sooner. Just checking in…" at bounding box center [802, 685] width 645 height 65
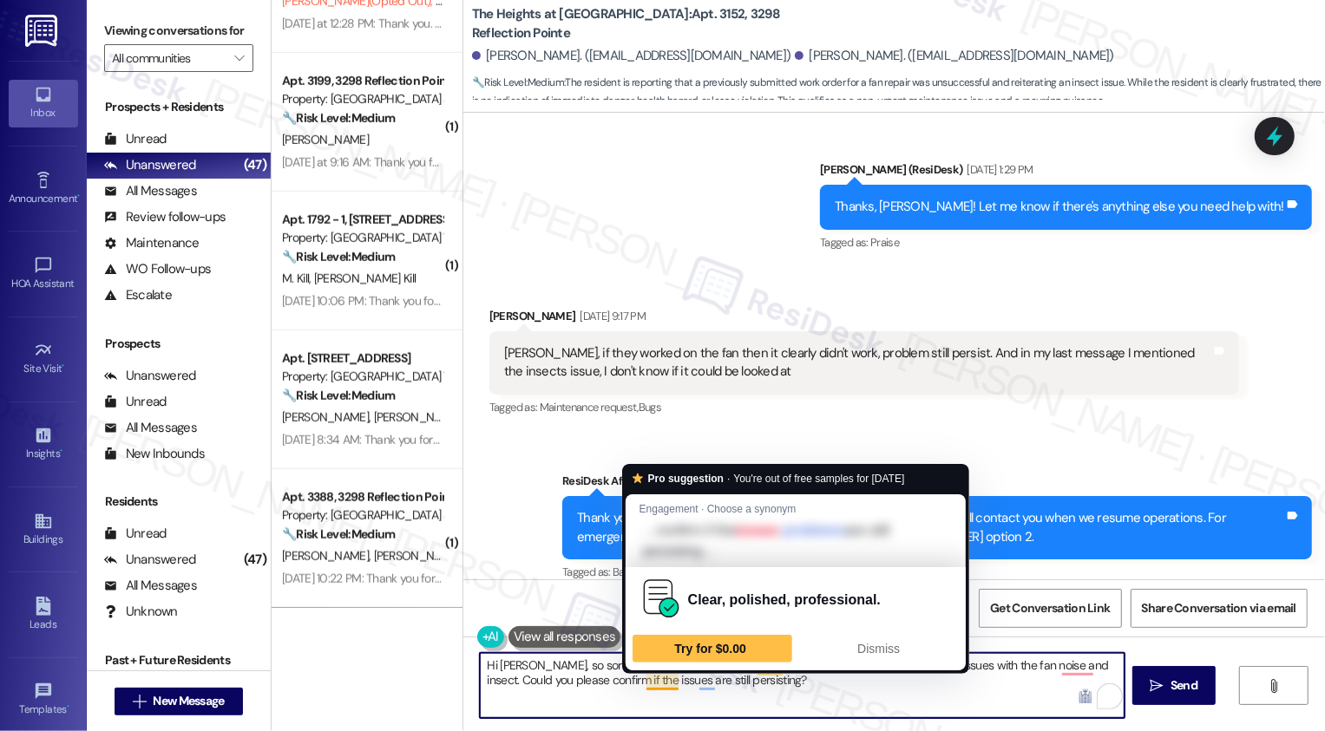
click at [810, 682] on textarea "Hi [PERSON_NAME], so sorry for not getting back to you sooner. Just checking in…" at bounding box center [802, 685] width 645 height 65
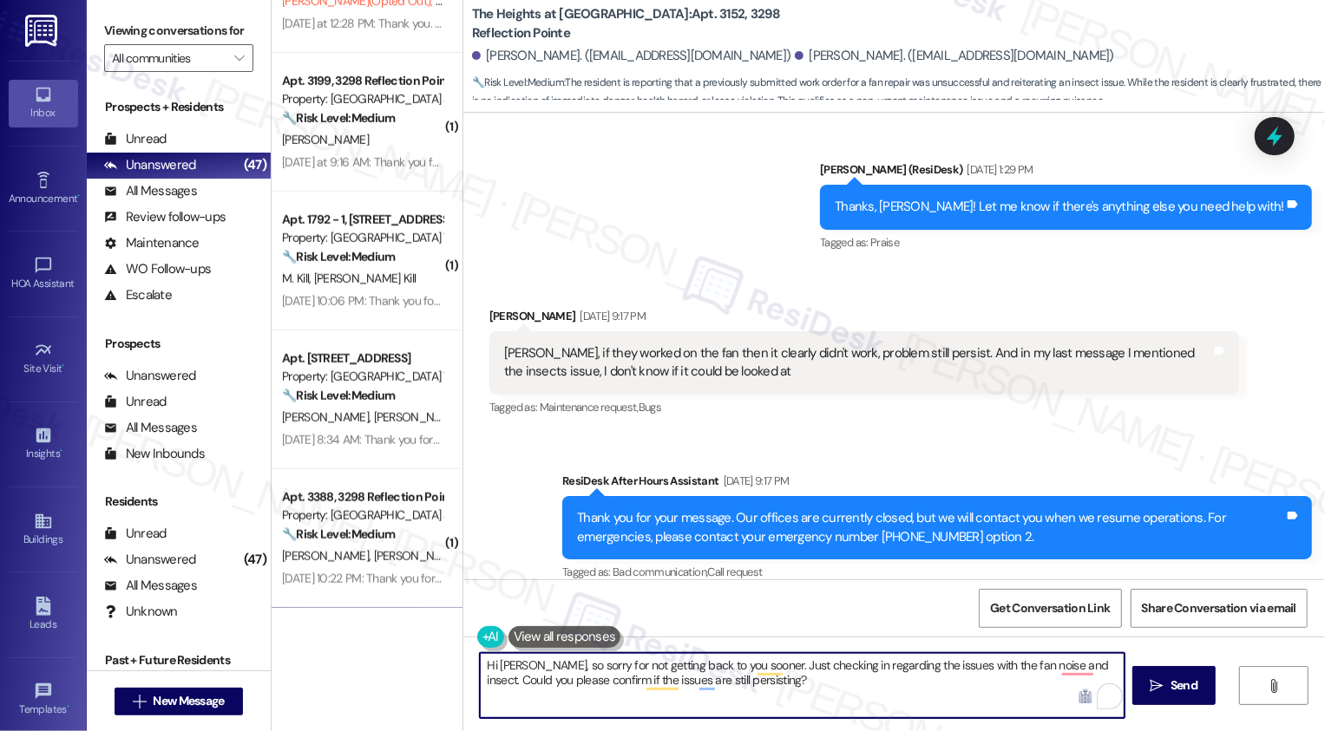
click at [1009, 686] on textarea "Hi [PERSON_NAME], so sorry for not getting back to you sooner. Just checking in…" at bounding box center [802, 685] width 645 height 65
click at [1077, 693] on div "Rewrite with Grammarly" at bounding box center [1086, 697] width 19 height 20
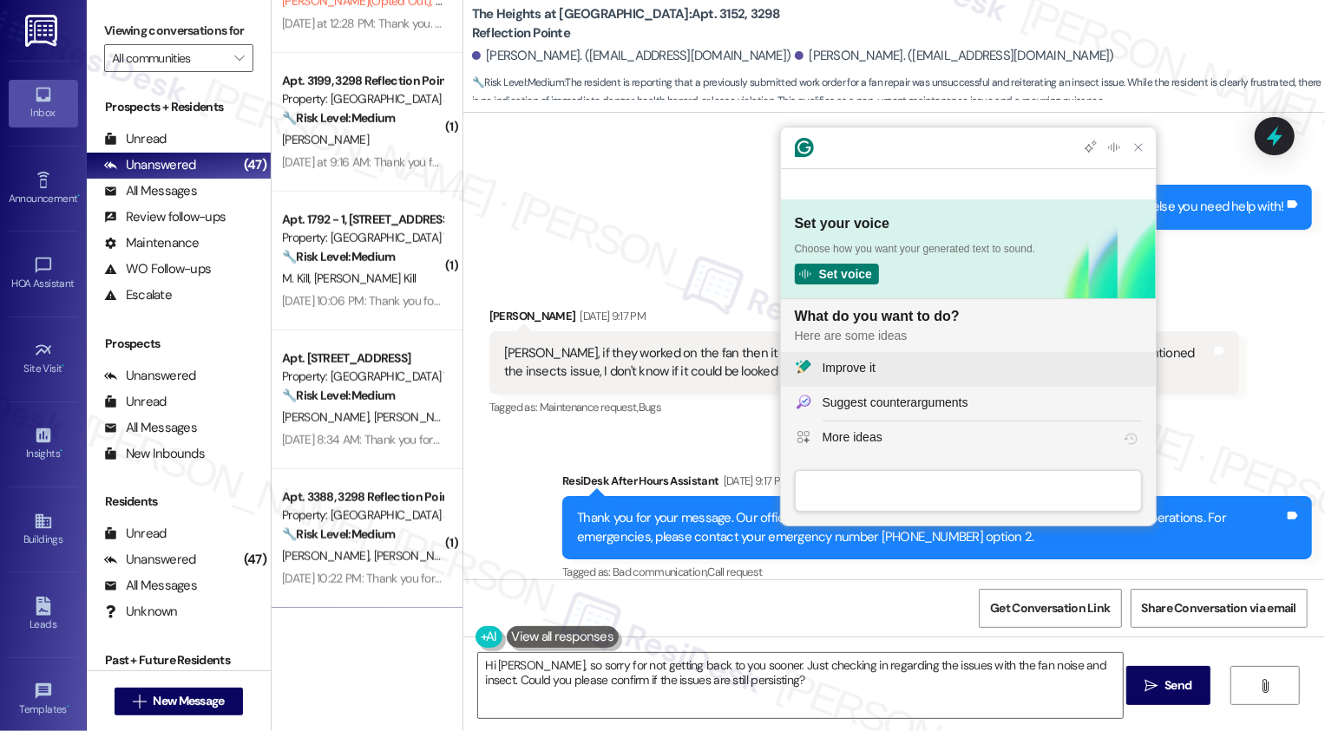
click at [869, 371] on div "Improve it" at bounding box center [849, 368] width 53 height 18
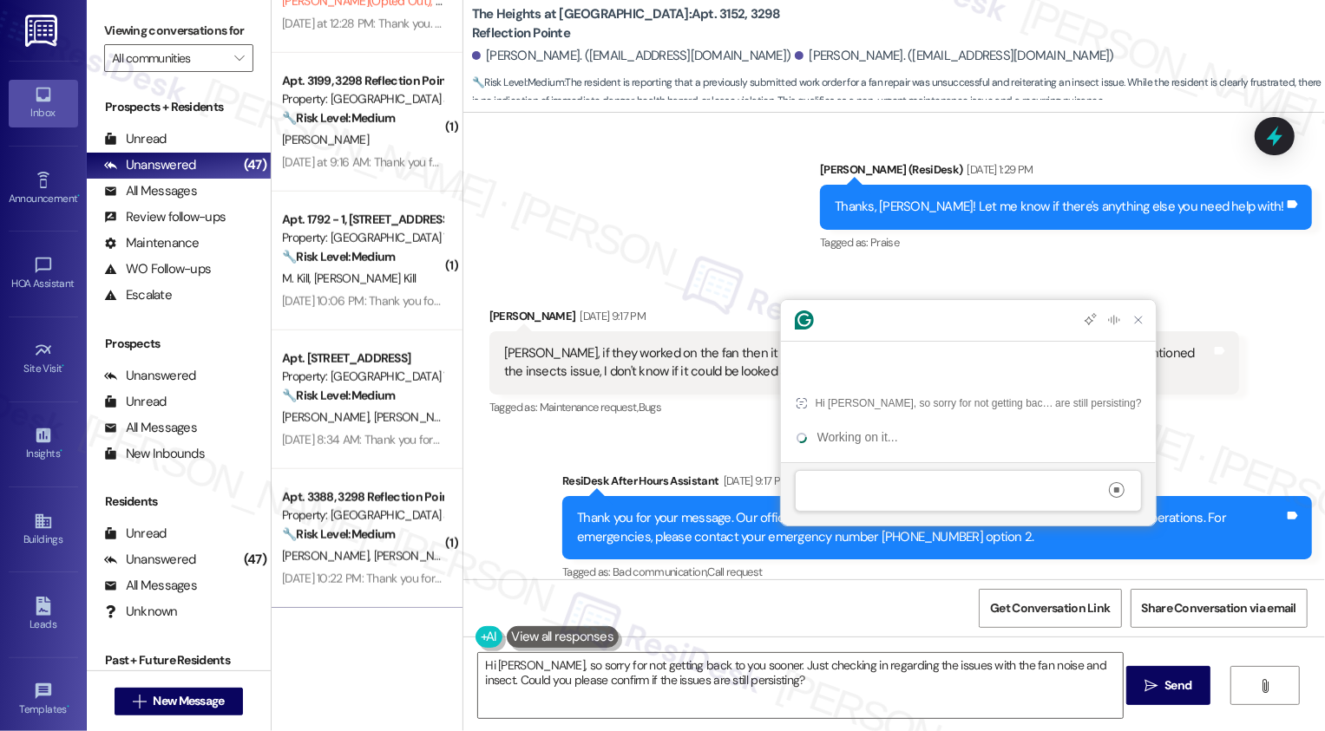
scroll to position [0, 0]
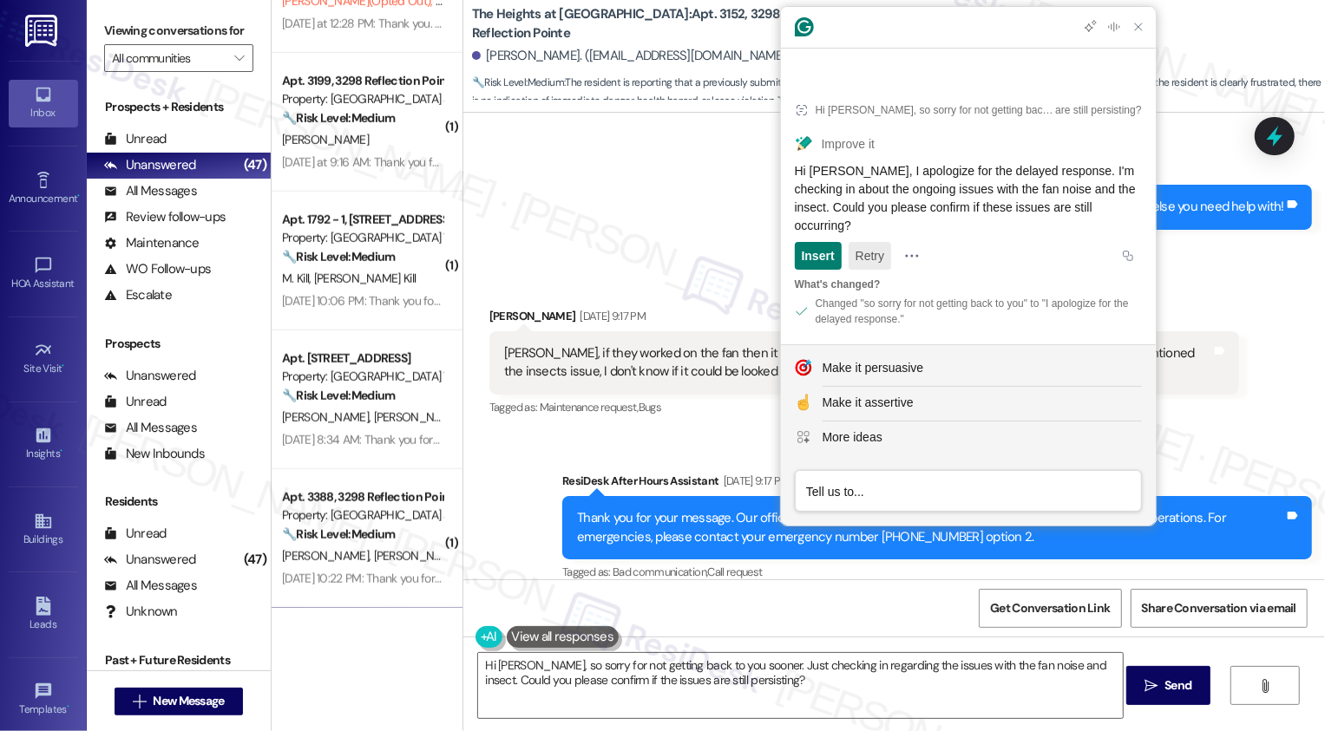
click at [867, 257] on button "Retry" at bounding box center [870, 256] width 43 height 28
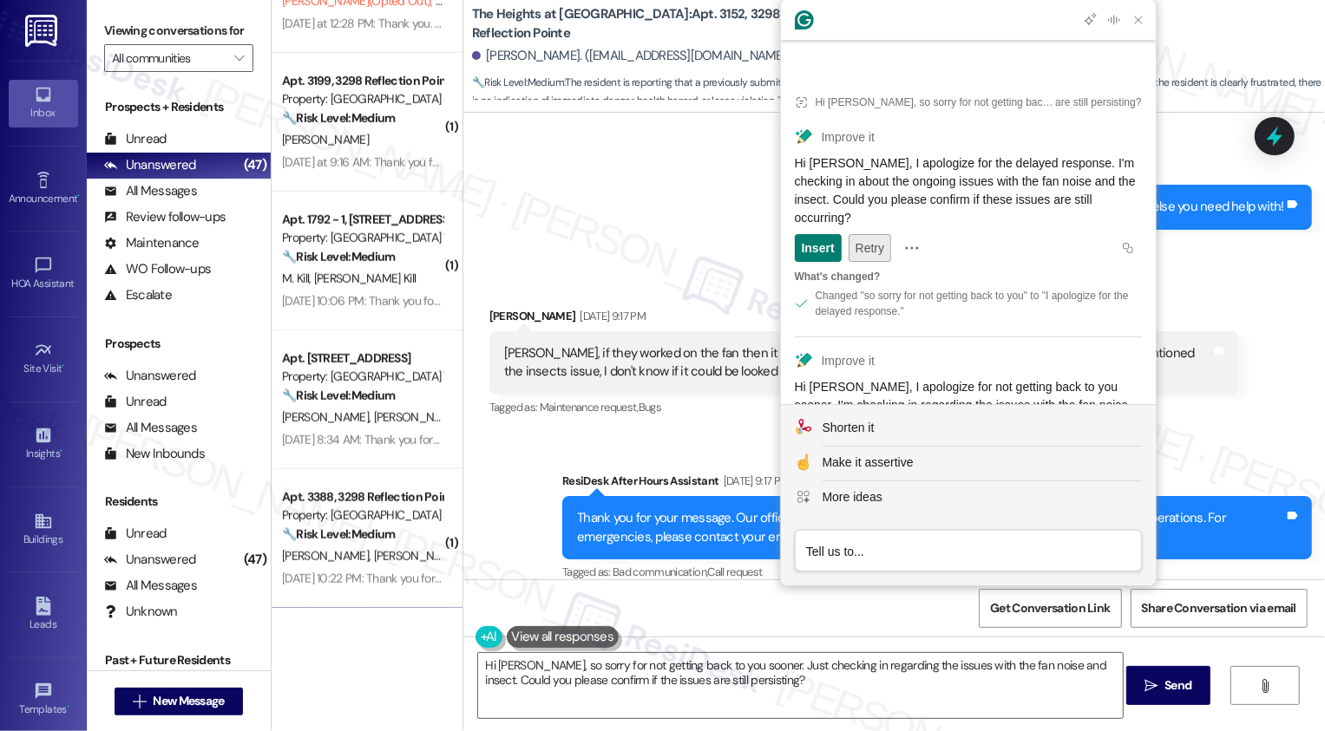
scroll to position [108, 0]
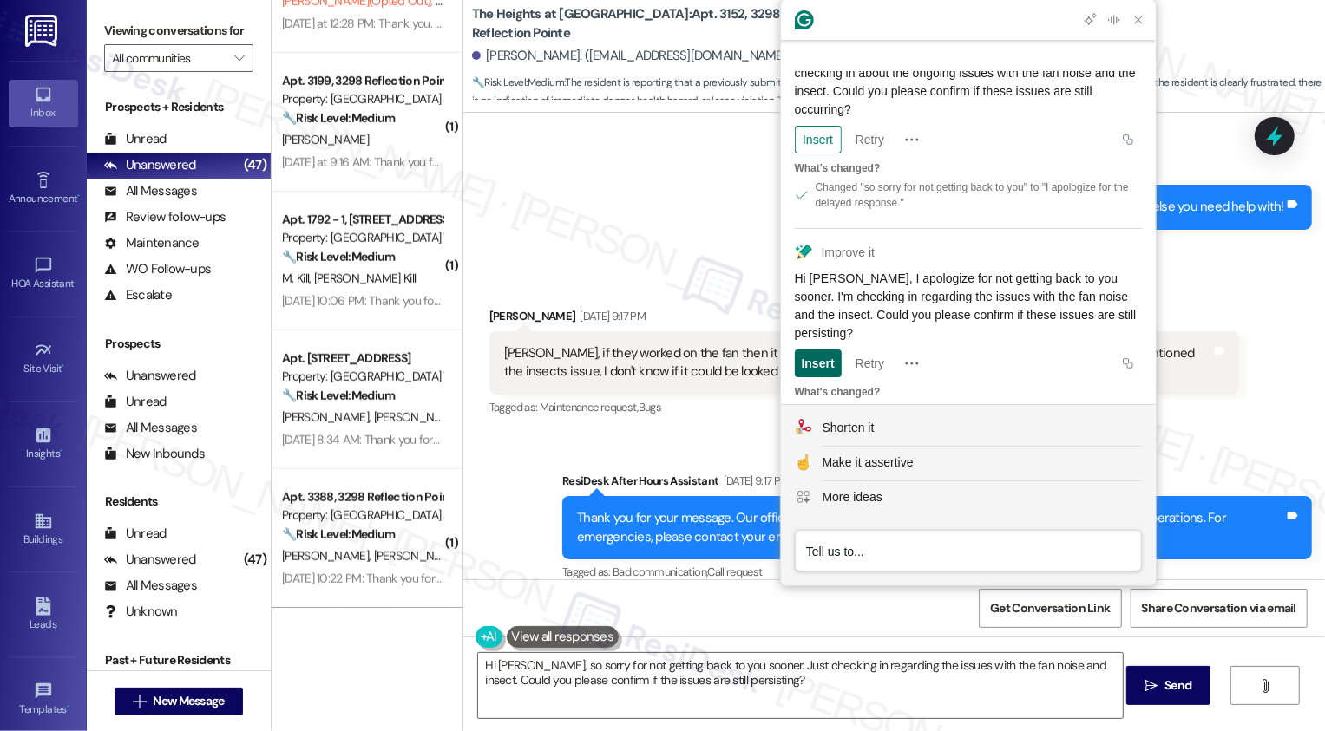
click at [823, 350] on div "Insert" at bounding box center [818, 364] width 33 height 28
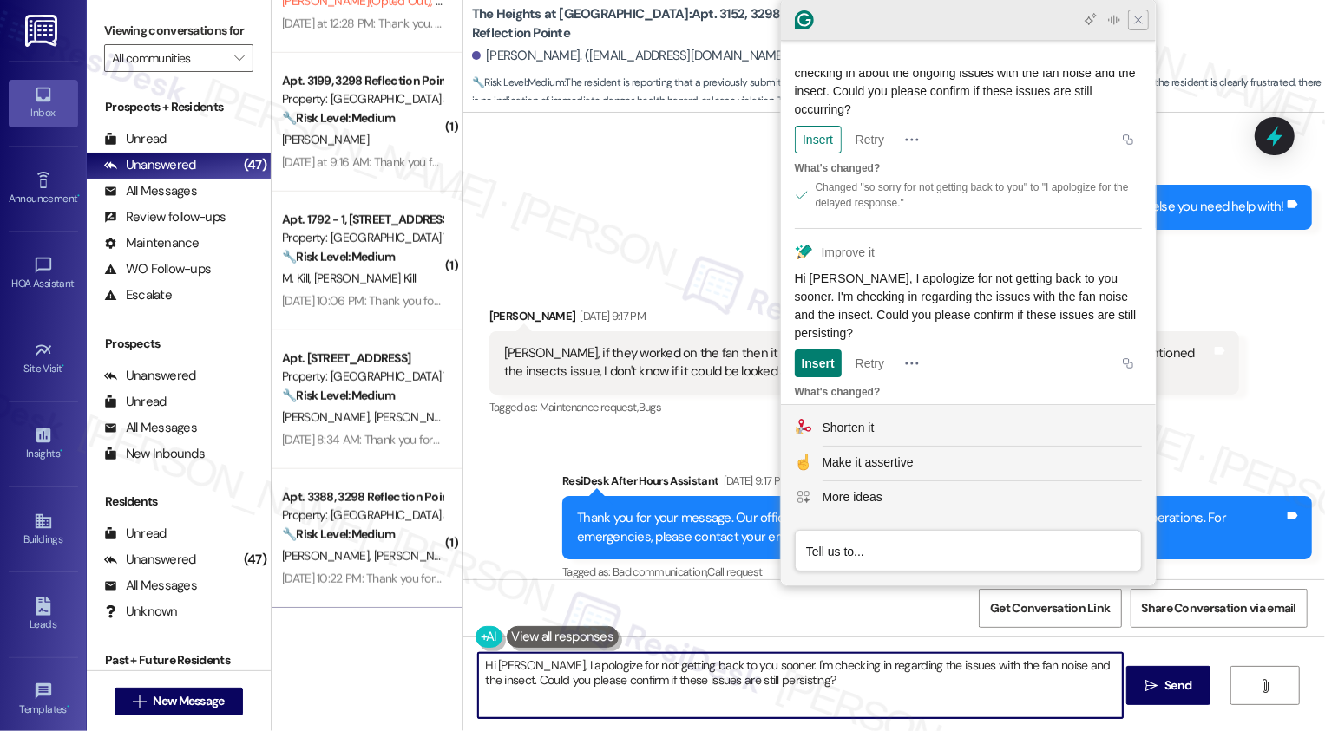
type textarea "Hi [PERSON_NAME], I apologize for not getting back to you sooner. I'm checking …"
click at [1139, 23] on icon "Close Grammarly Assistant" at bounding box center [1138, 20] width 14 height 14
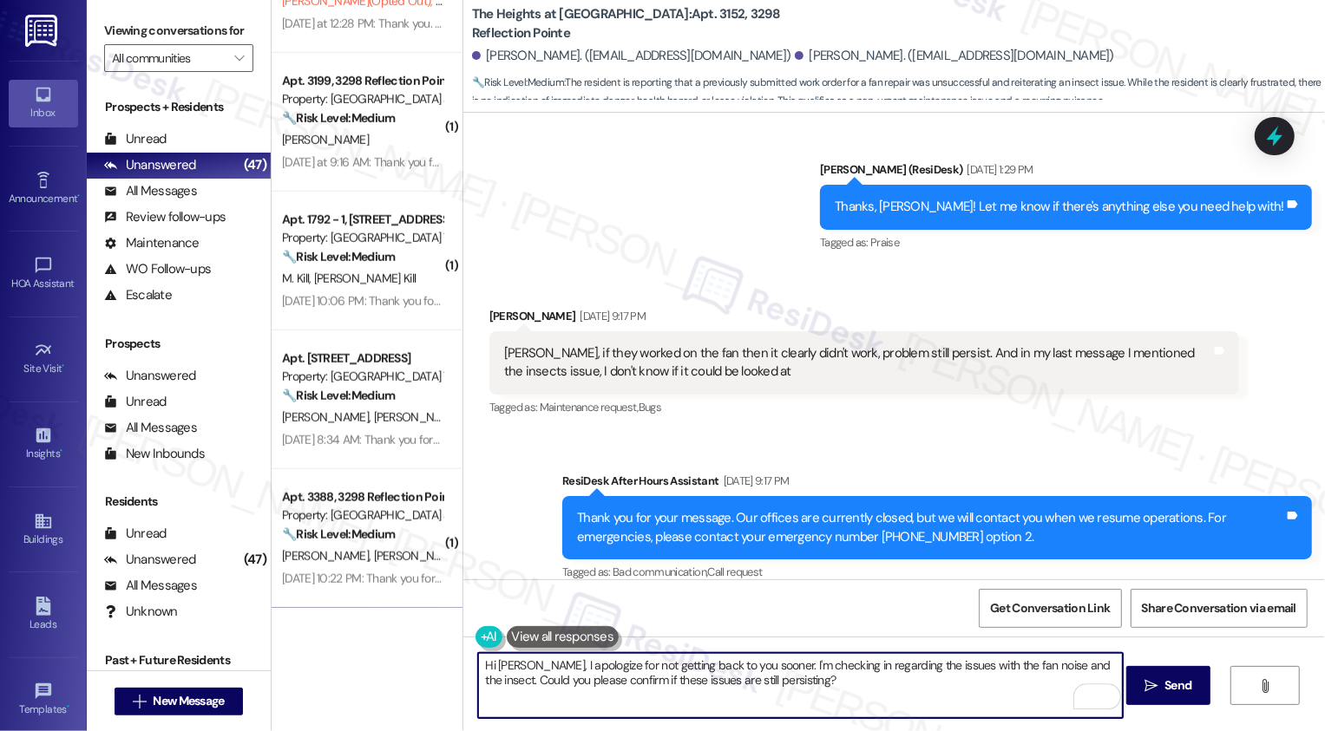
click at [827, 677] on textarea "Hi [PERSON_NAME], I apologize for not getting back to you sooner. I'm checking …" at bounding box center [800, 685] width 645 height 65
click at [819, 674] on textarea "Hi [PERSON_NAME], I apologize for not getting back to you sooner. I'm checking …" at bounding box center [800, 685] width 645 height 65
click at [1149, 678] on span " Send" at bounding box center [1168, 686] width 55 height 18
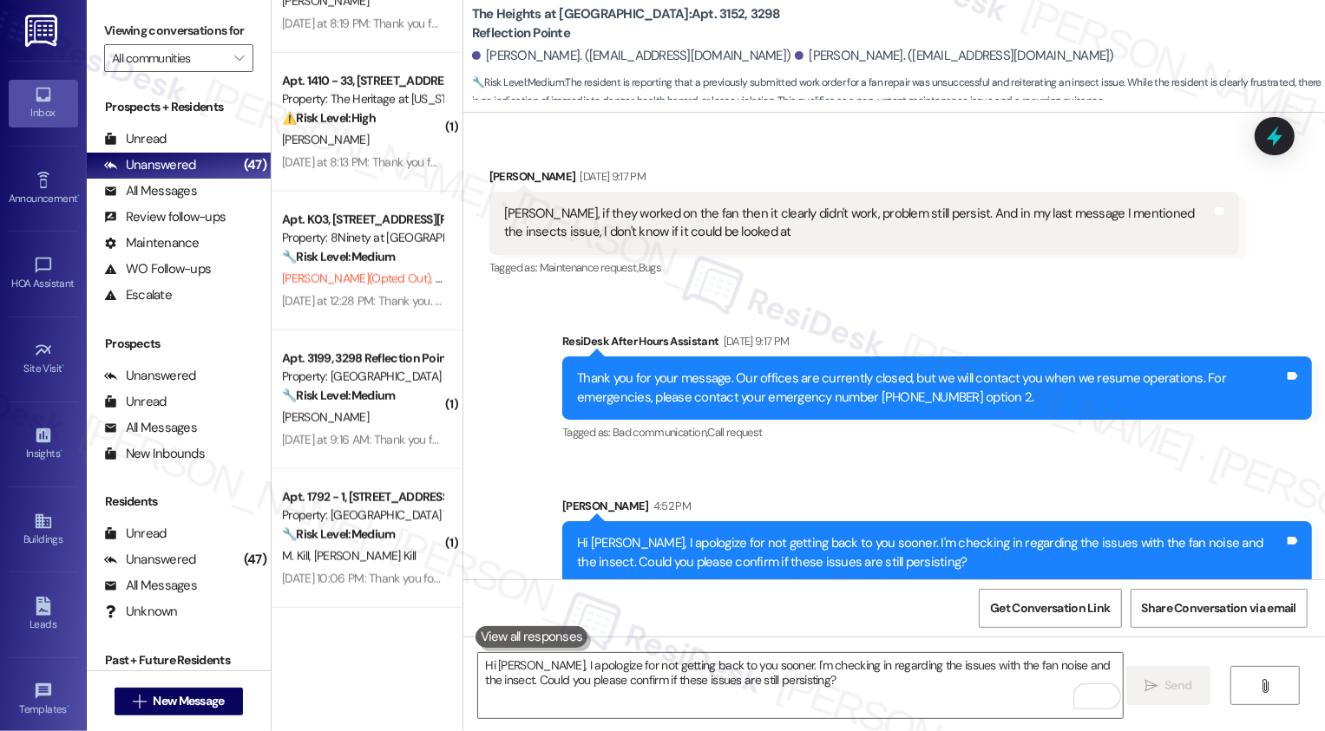
scroll to position [6194, 0]
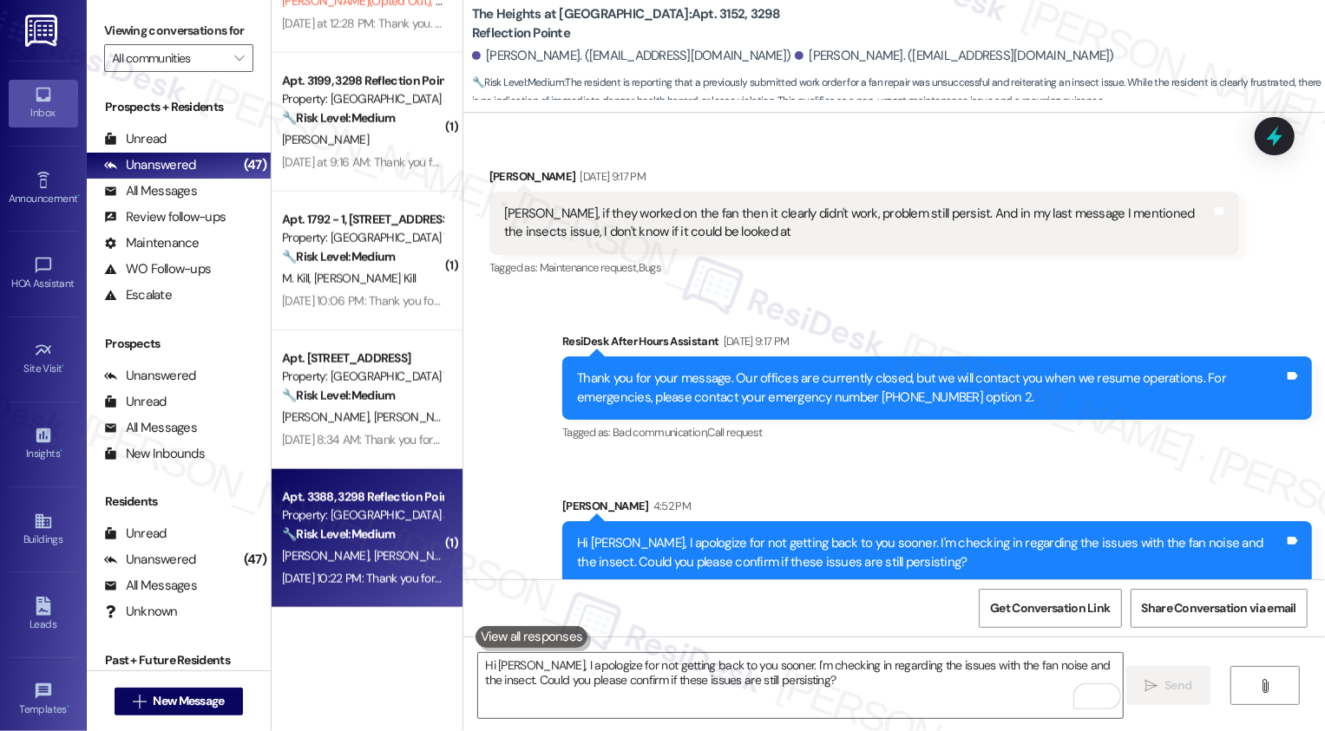
click at [391, 547] on div "[PERSON_NAME] [PERSON_NAME]" at bounding box center [362, 557] width 164 height 22
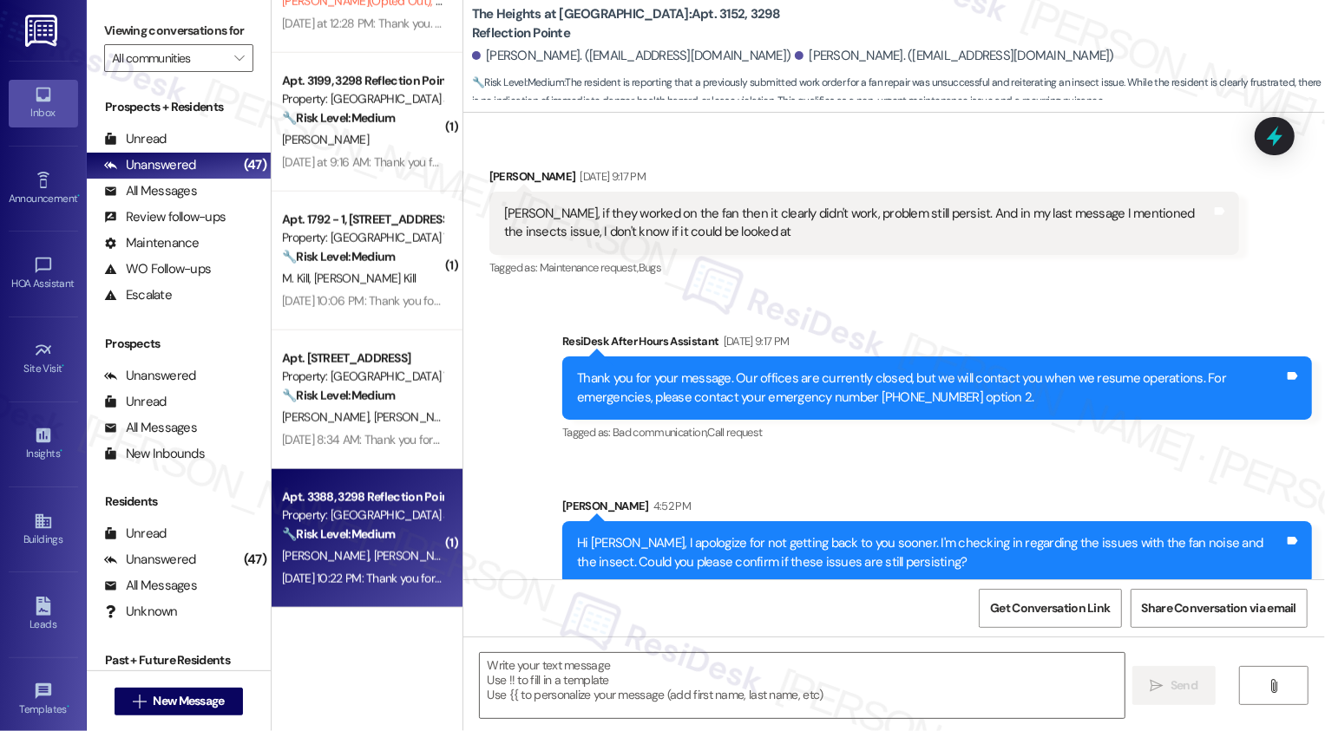
click at [391, 547] on div "[PERSON_NAME] [PERSON_NAME]" at bounding box center [362, 557] width 164 height 22
type textarea "Fetching suggested responses. Please feel free to read through the conversation…"
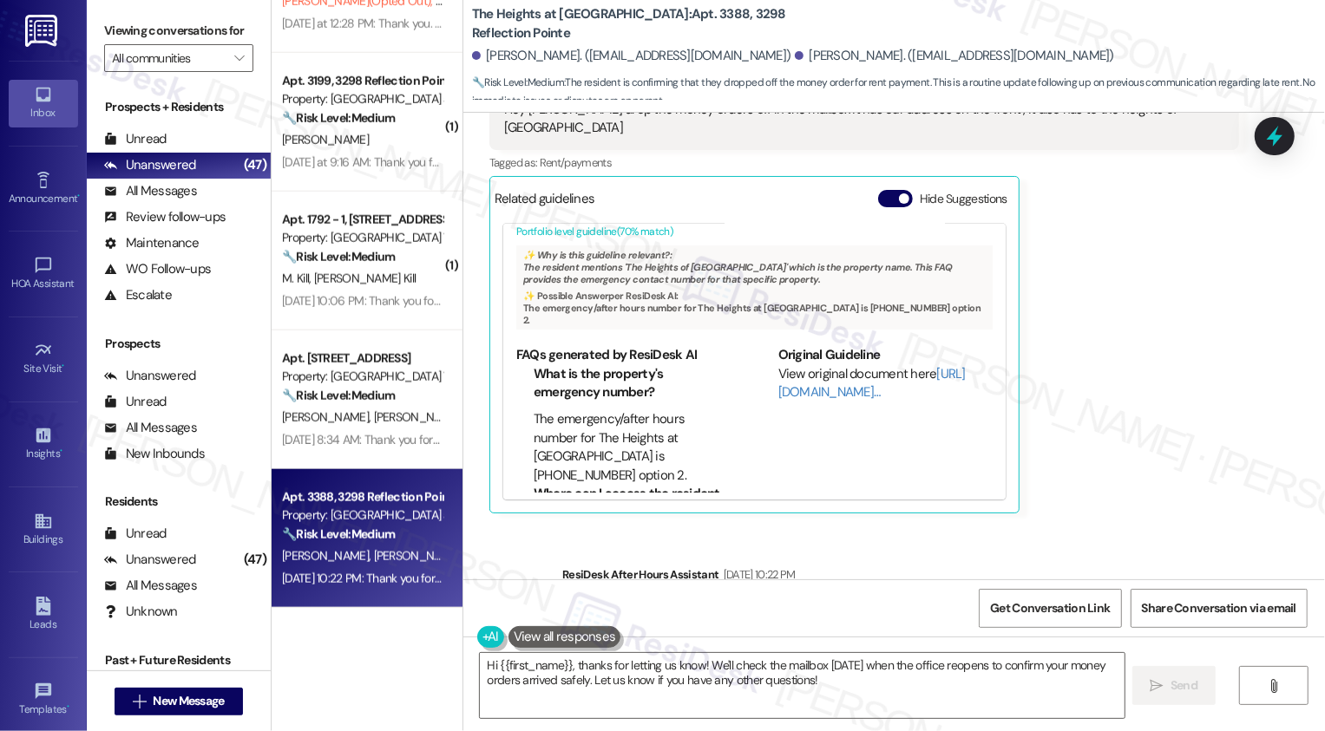
scroll to position [6365, 0]
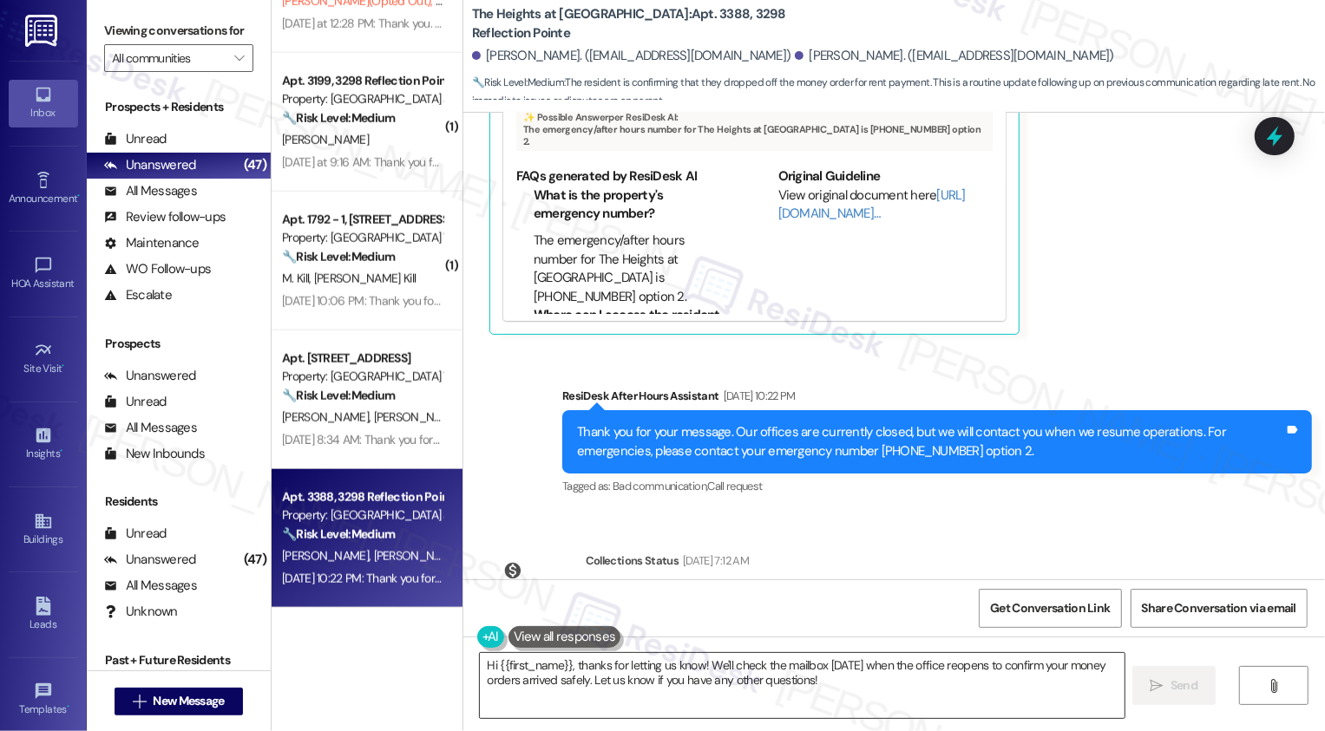
click at [844, 706] on textarea "Hi {{first_name}}, thanks for letting us know! We'll check the mailbox [DATE] w…" at bounding box center [802, 685] width 645 height 65
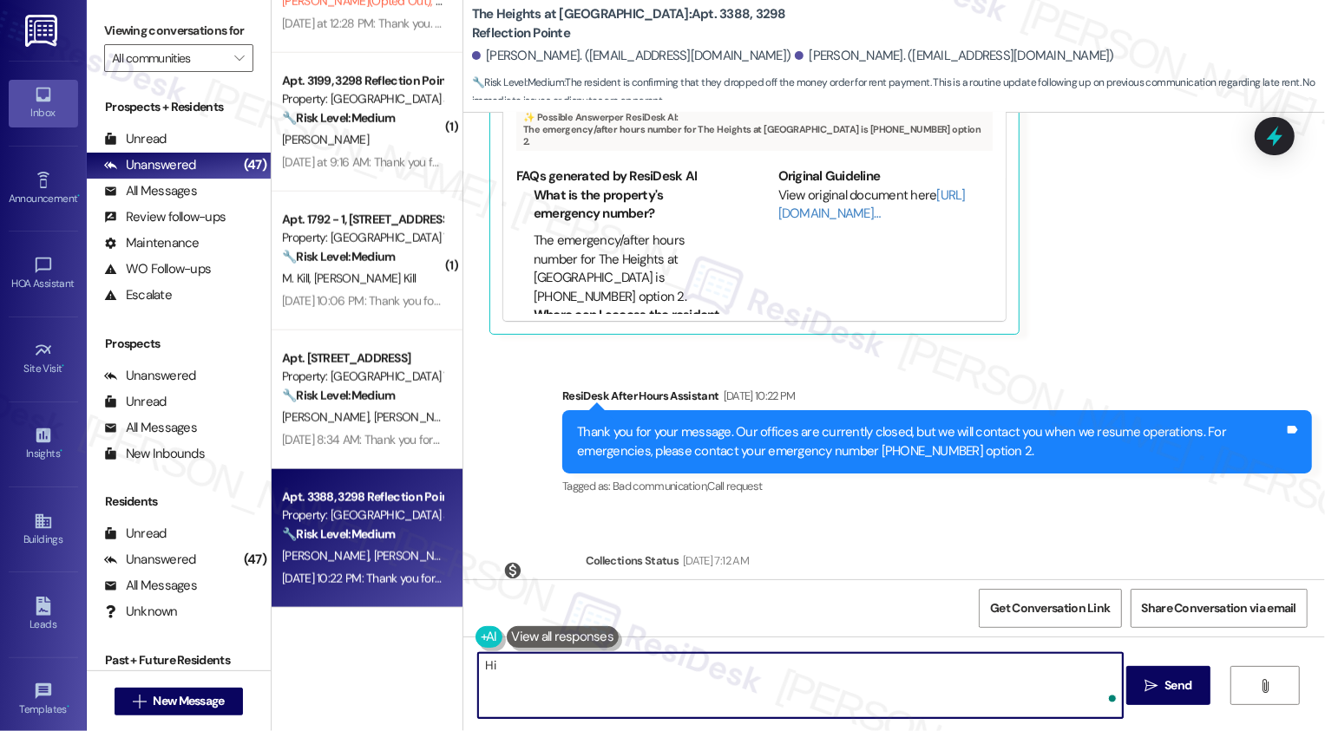
scroll to position [5867, 0]
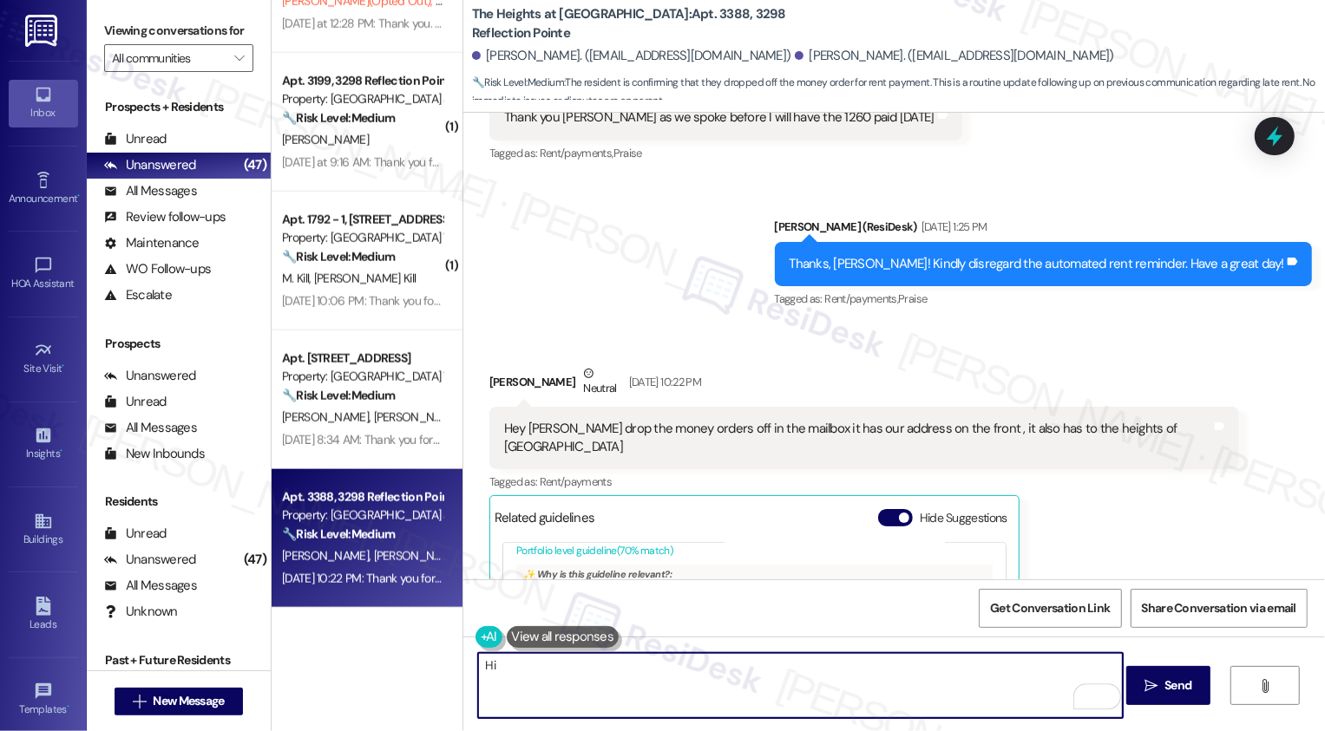
click at [493, 364] on div "[PERSON_NAME] Neutral [DATE] 10:22 PM" at bounding box center [864, 385] width 750 height 43
copy div "[PERSON_NAME]"
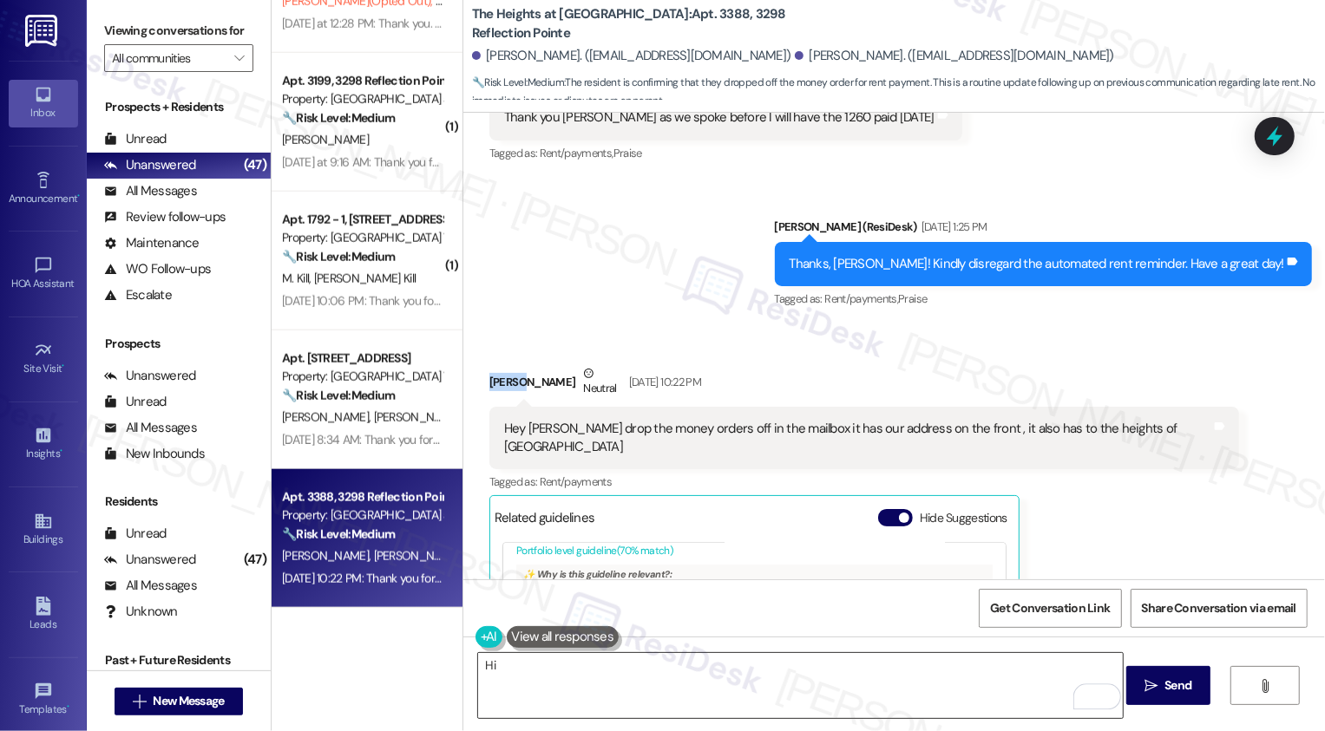
click at [619, 678] on textarea "Hi" at bounding box center [800, 685] width 645 height 65
paste textarea "[PERSON_NAME]"
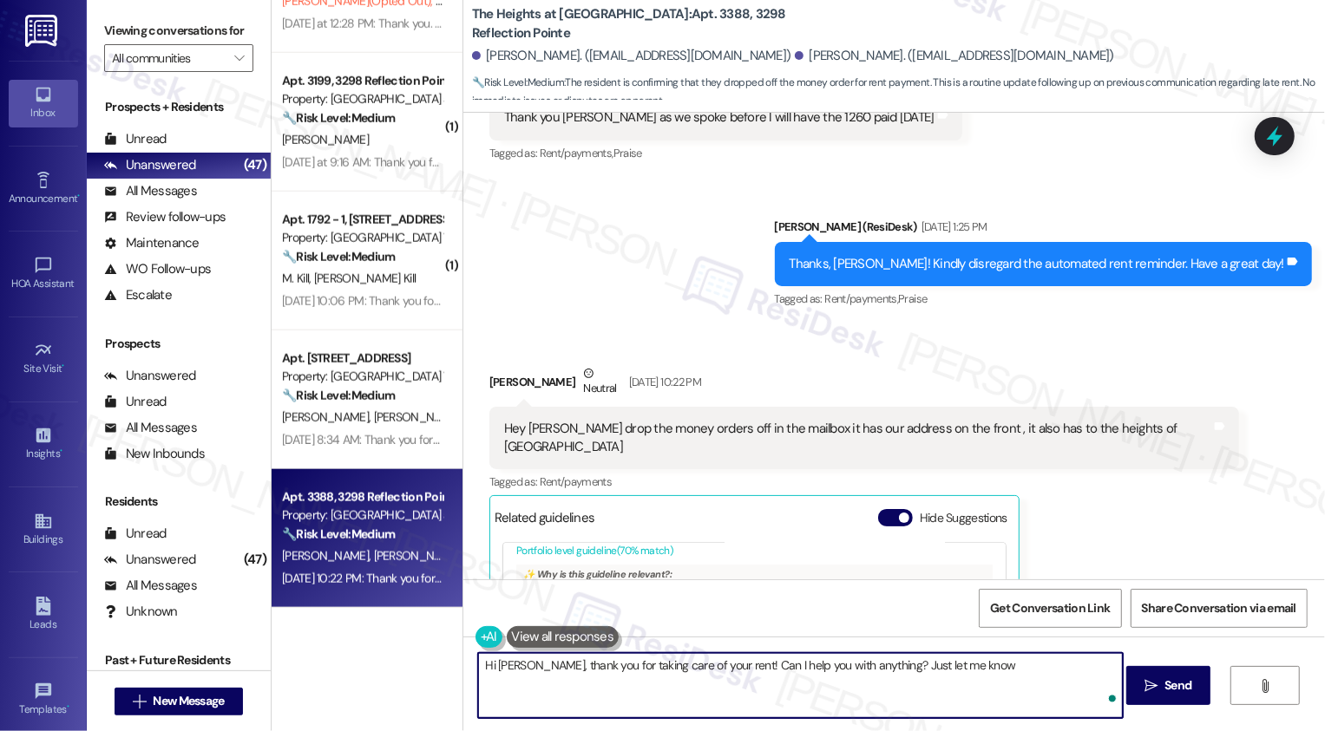
type textarea "Hi [PERSON_NAME], thank you for taking care of your rent! Can I help you with a…"
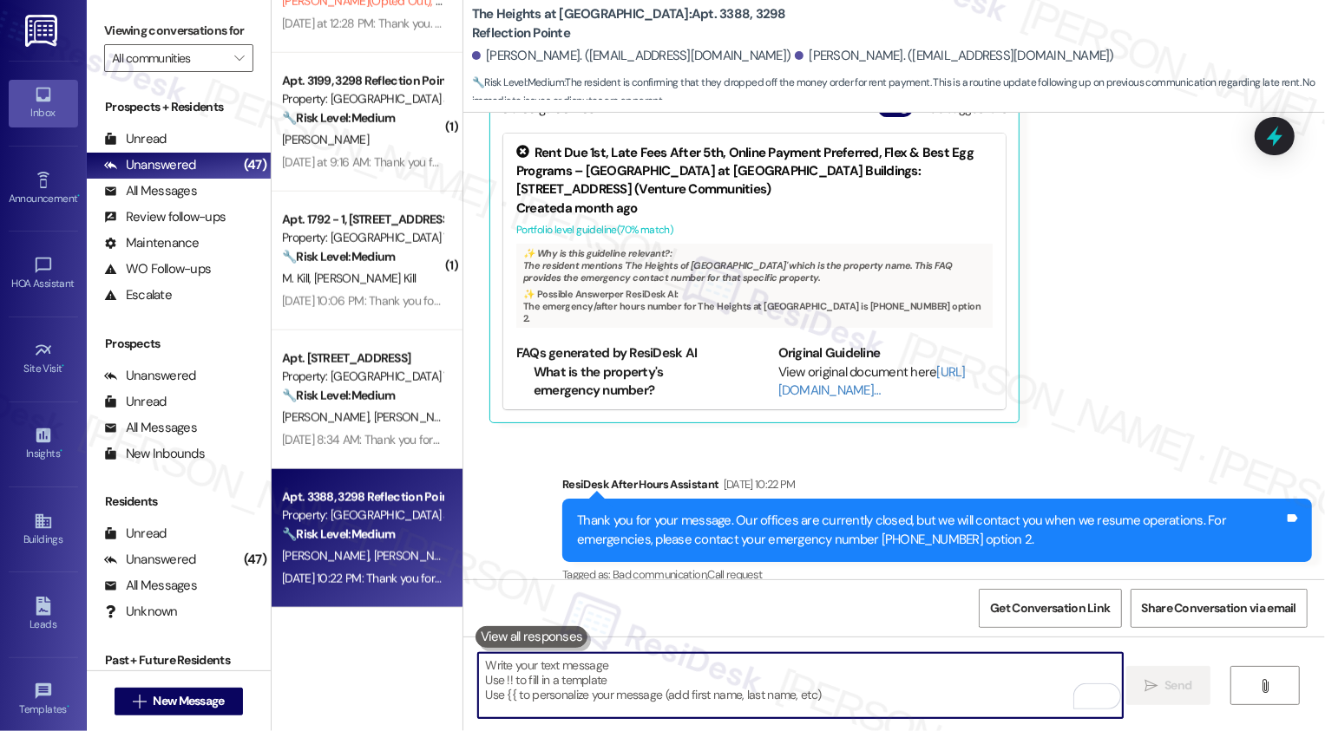
scroll to position [6486, 0]
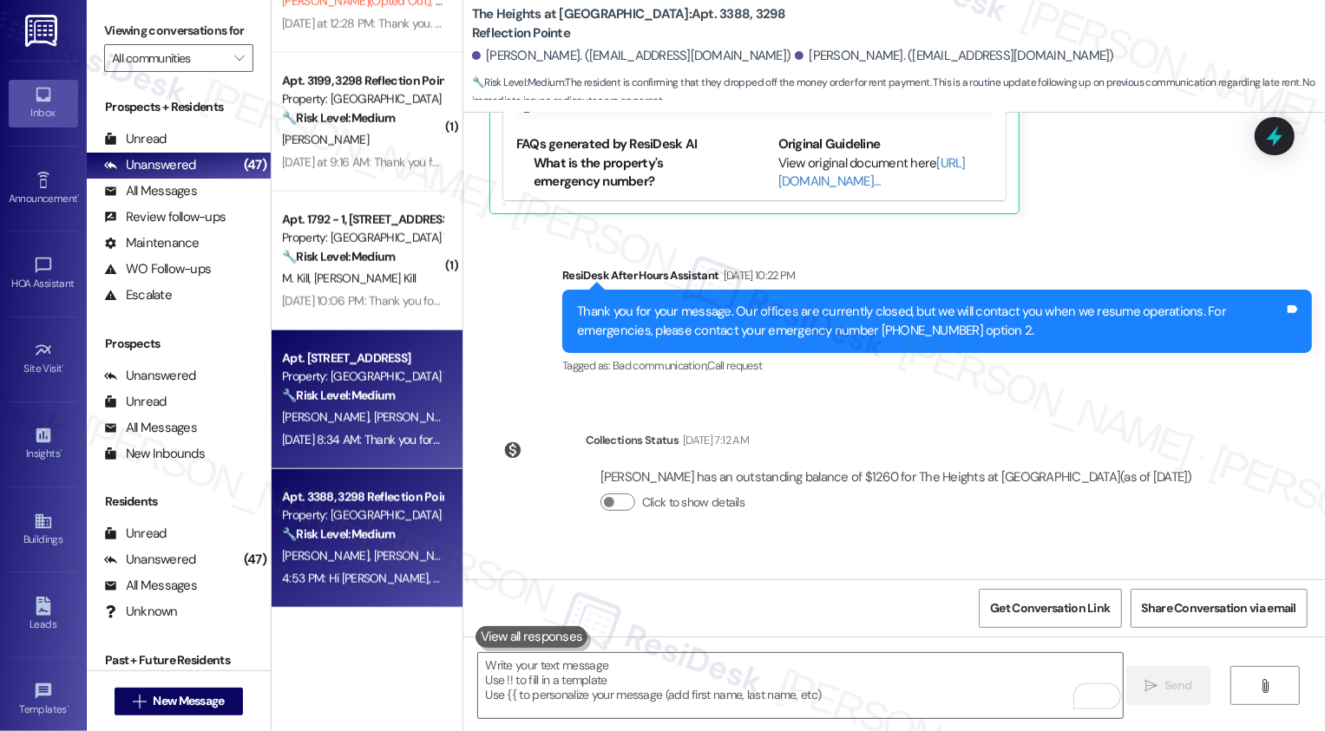
click at [383, 429] on div "[DATE] 8:34 AM: Thank you for your message. Our offices are currently closed, b…" at bounding box center [362, 440] width 164 height 22
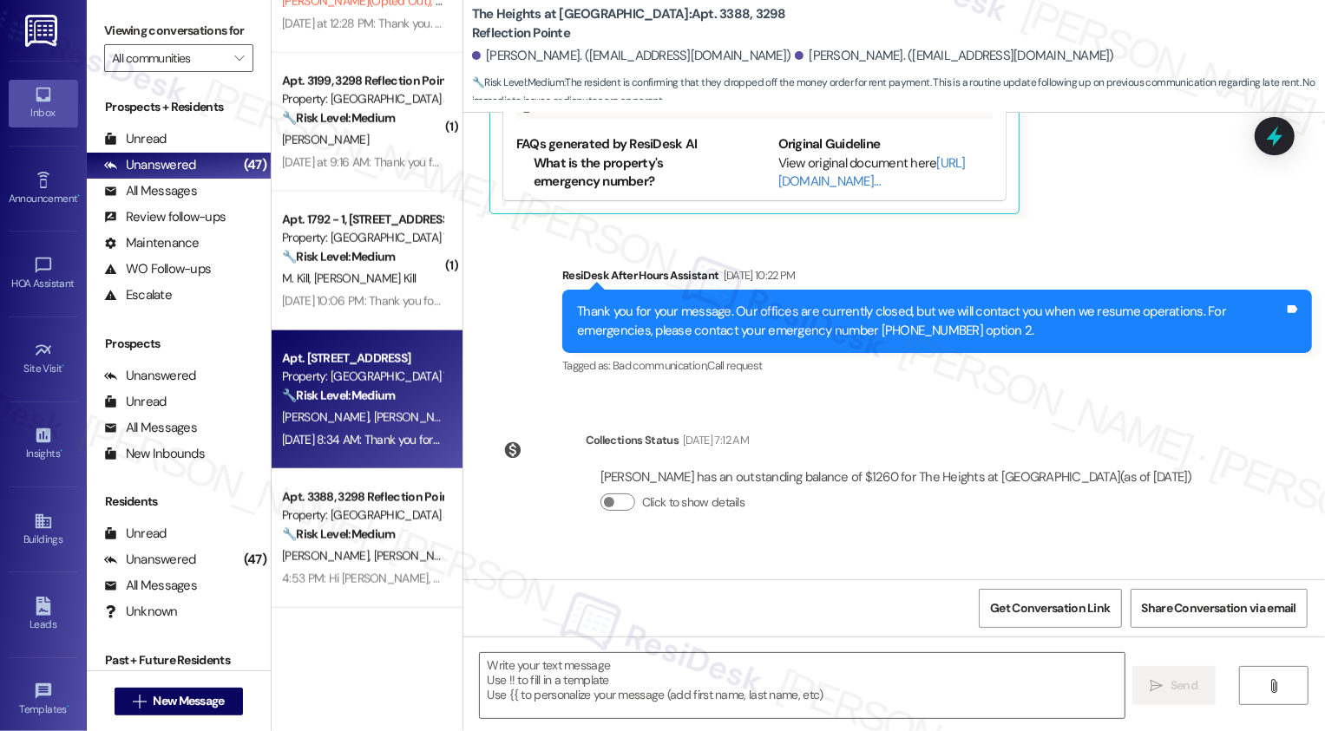
click at [383, 429] on div "[DATE] 8:34 AM: Thank you for your message. Our offices are currently closed, b…" at bounding box center [362, 440] width 164 height 22
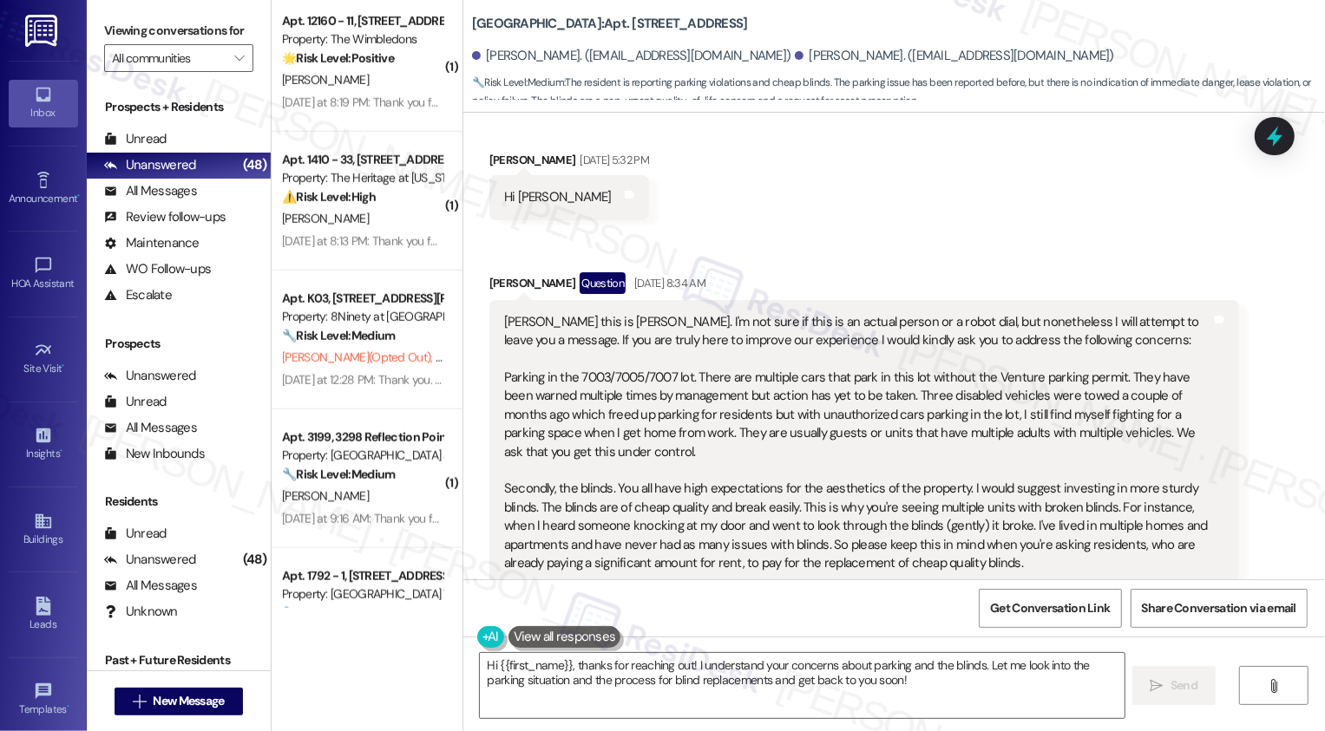
scroll to position [508, 0]
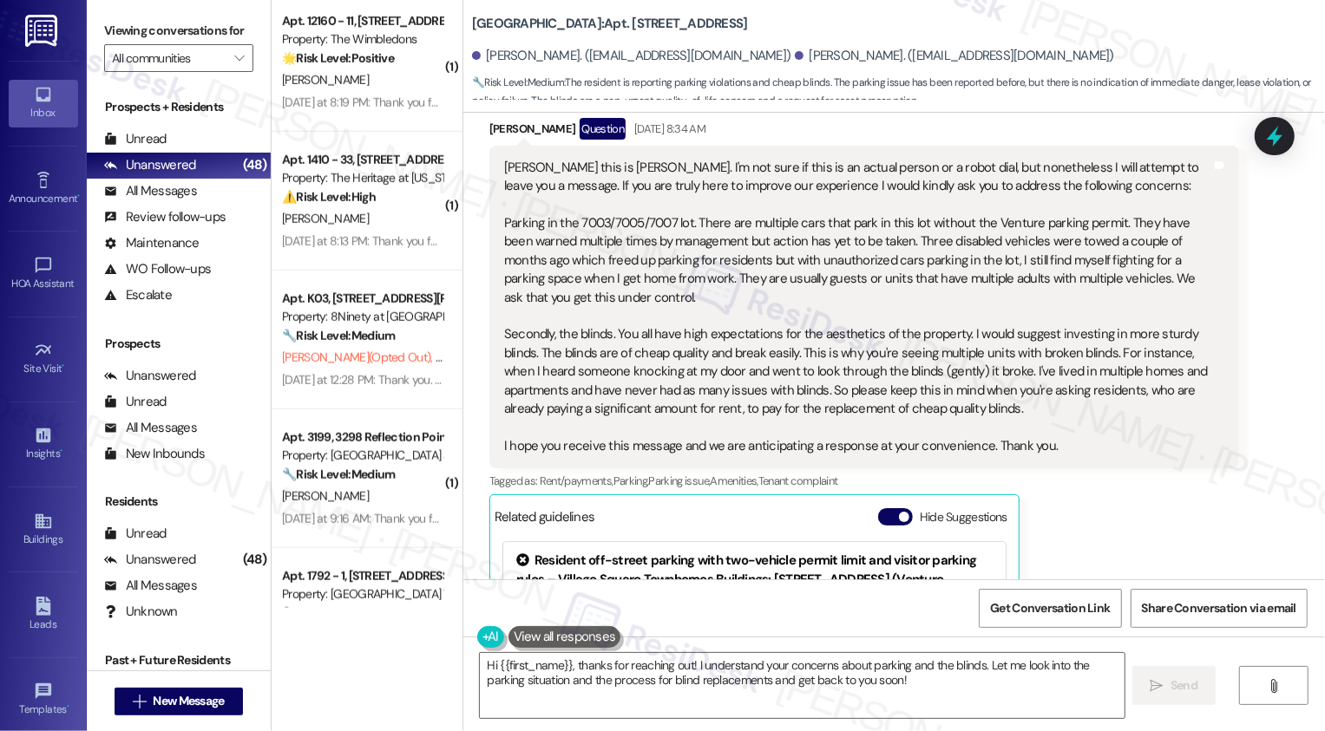
click at [602, 209] on div "[PERSON_NAME] this is [PERSON_NAME]. I'm not sure if this is an actual person o…" at bounding box center [857, 308] width 707 height 298
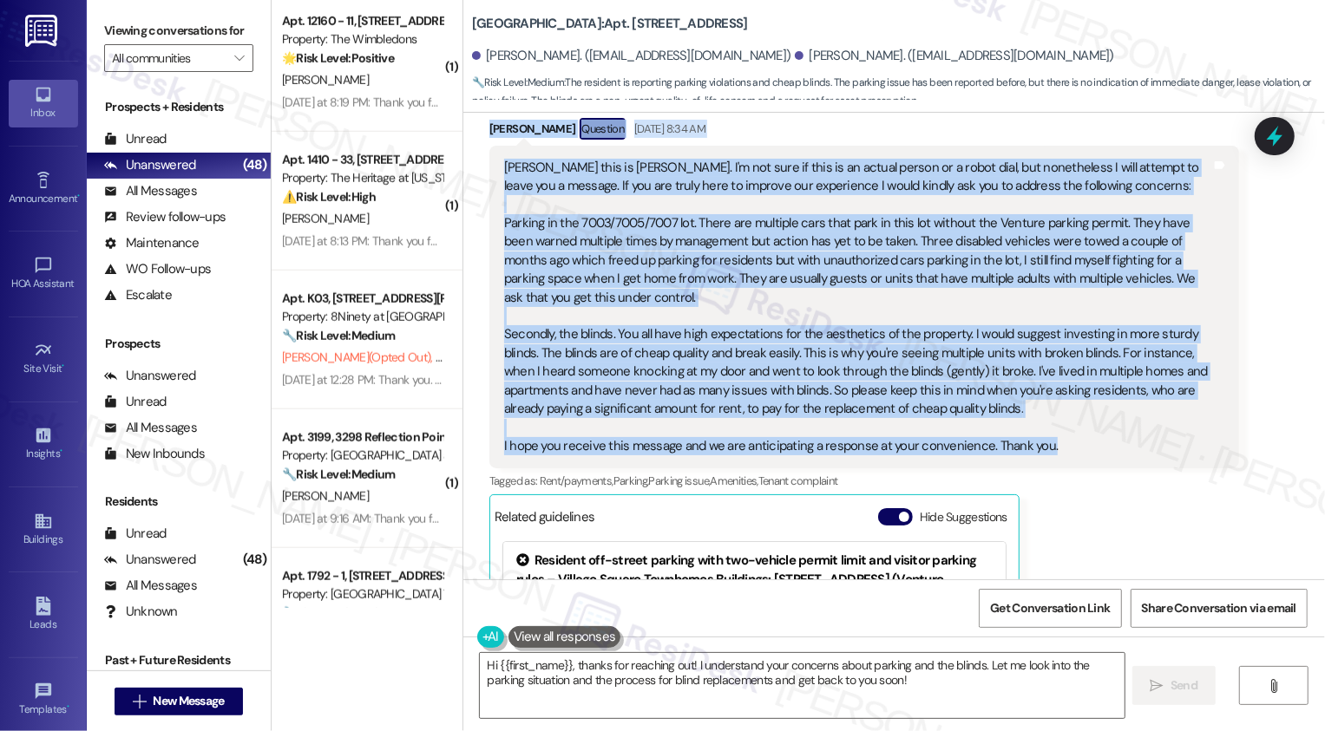
drag, startPoint x: 478, startPoint y: 128, endPoint x: 1046, endPoint y: 443, distance: 649.4
click at [1046, 443] on div "[PERSON_NAME] Question [DATE] 8:34 AM [PERSON_NAME] this is [PERSON_NAME]. I'm …" at bounding box center [864, 475] width 750 height 714
copy div "[PERSON_NAME] Question [DATE] 8:34 AM [PERSON_NAME] this is [PERSON_NAME]. I'm …"
click at [591, 678] on textarea "Hi {{first_name}}, thanks for reaching out! I understand your concerns about pa…" at bounding box center [802, 685] width 645 height 65
click at [616, 678] on textarea "Hi {{first_name}}, thanks for reaching out! I understand your concerns about pa…" at bounding box center [802, 685] width 645 height 65
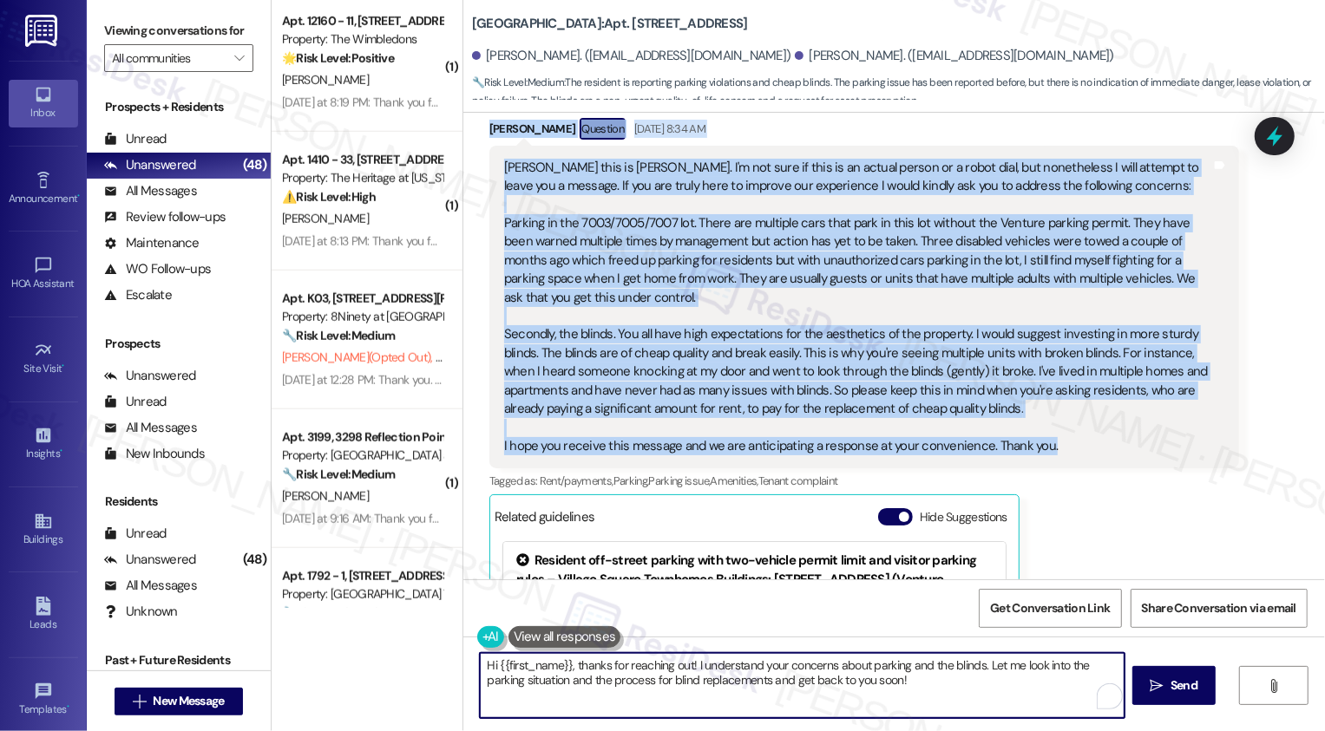
click at [630, 680] on textarea "Hi {{first_name}}, thanks for reaching out! I understand your concerns about pa…" at bounding box center [802, 685] width 645 height 65
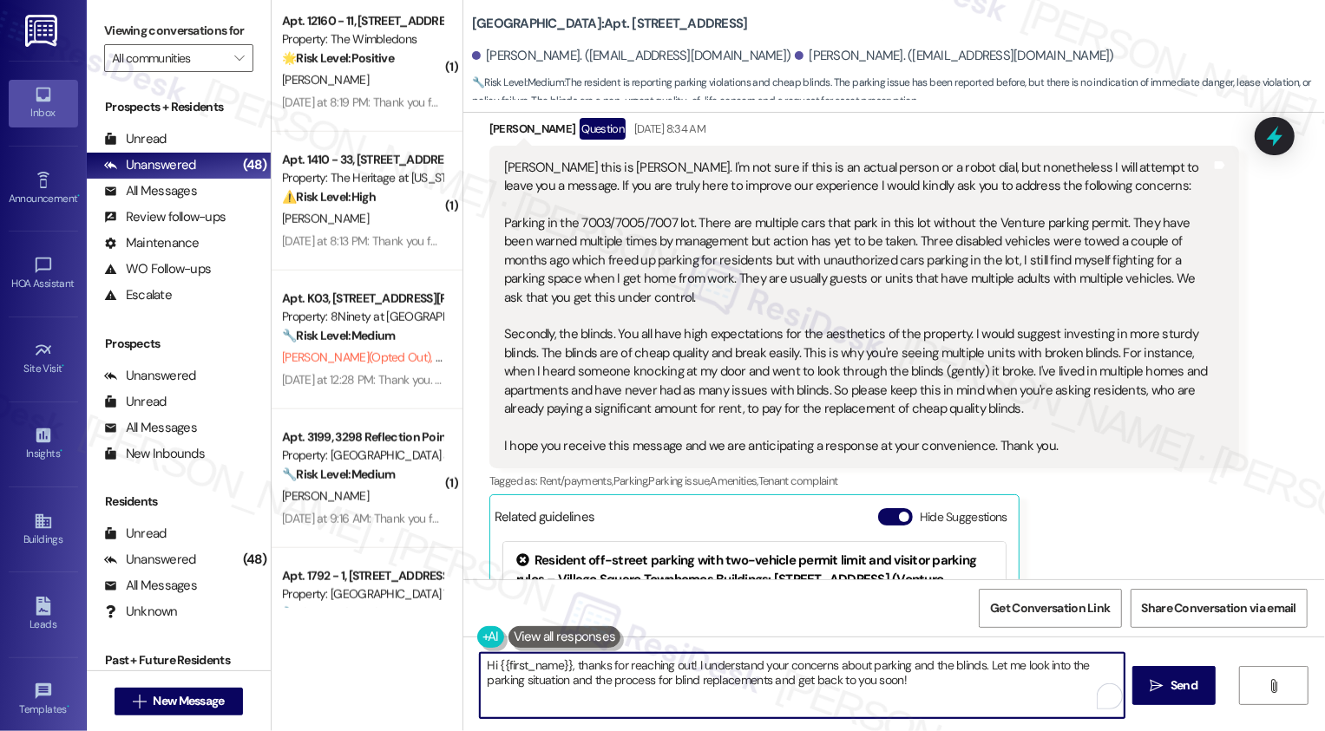
scroll to position [0, 0]
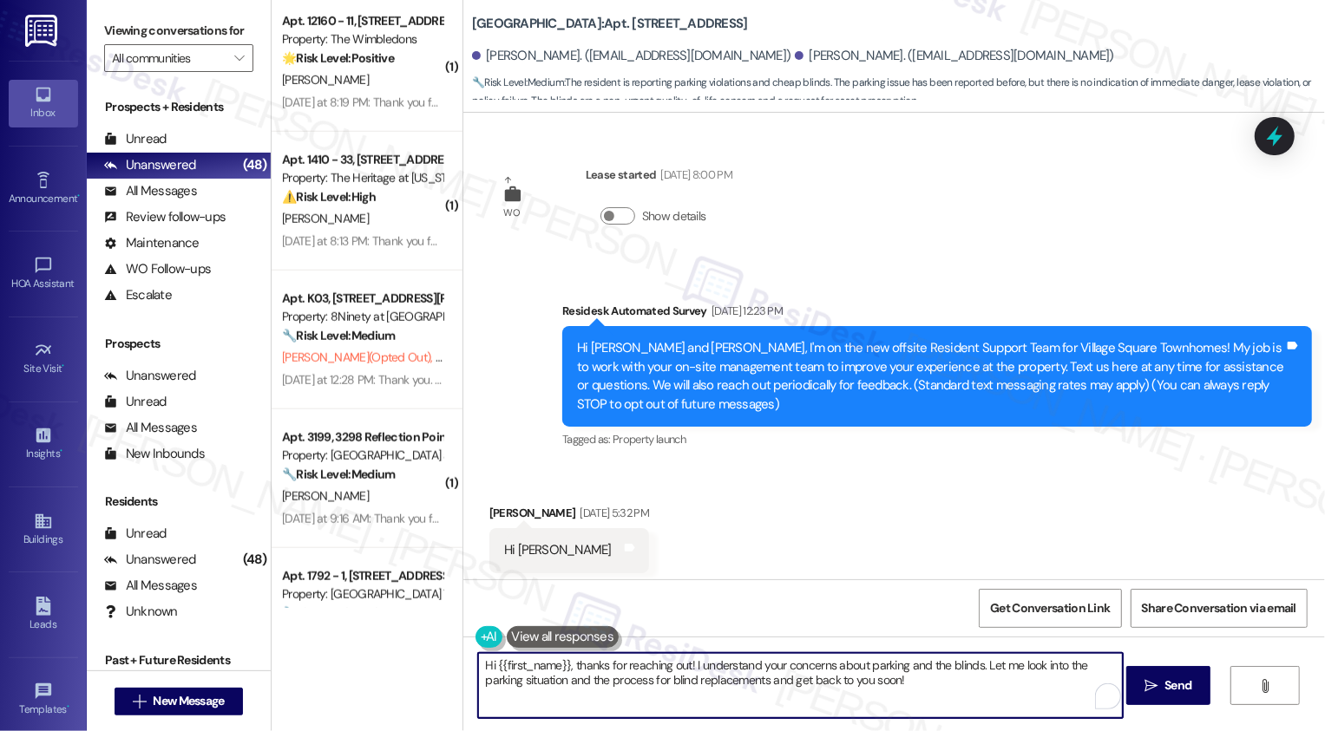
click at [481, 663] on textarea "Hi {{first_name}}, thanks for reaching out! I understand your concerns about pa…" at bounding box center [800, 685] width 645 height 65
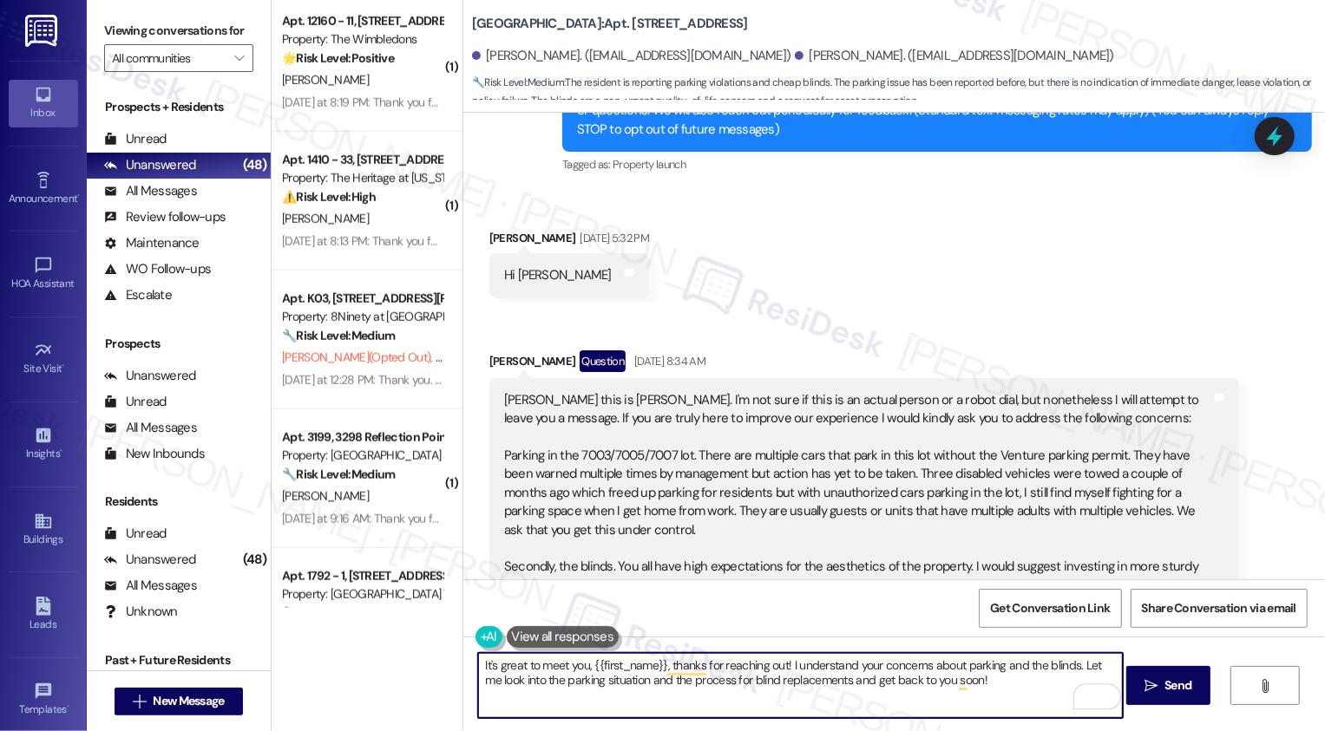
click at [496, 363] on div "[PERSON_NAME] Question [DATE] 8:34 AM" at bounding box center [864, 365] width 750 height 28
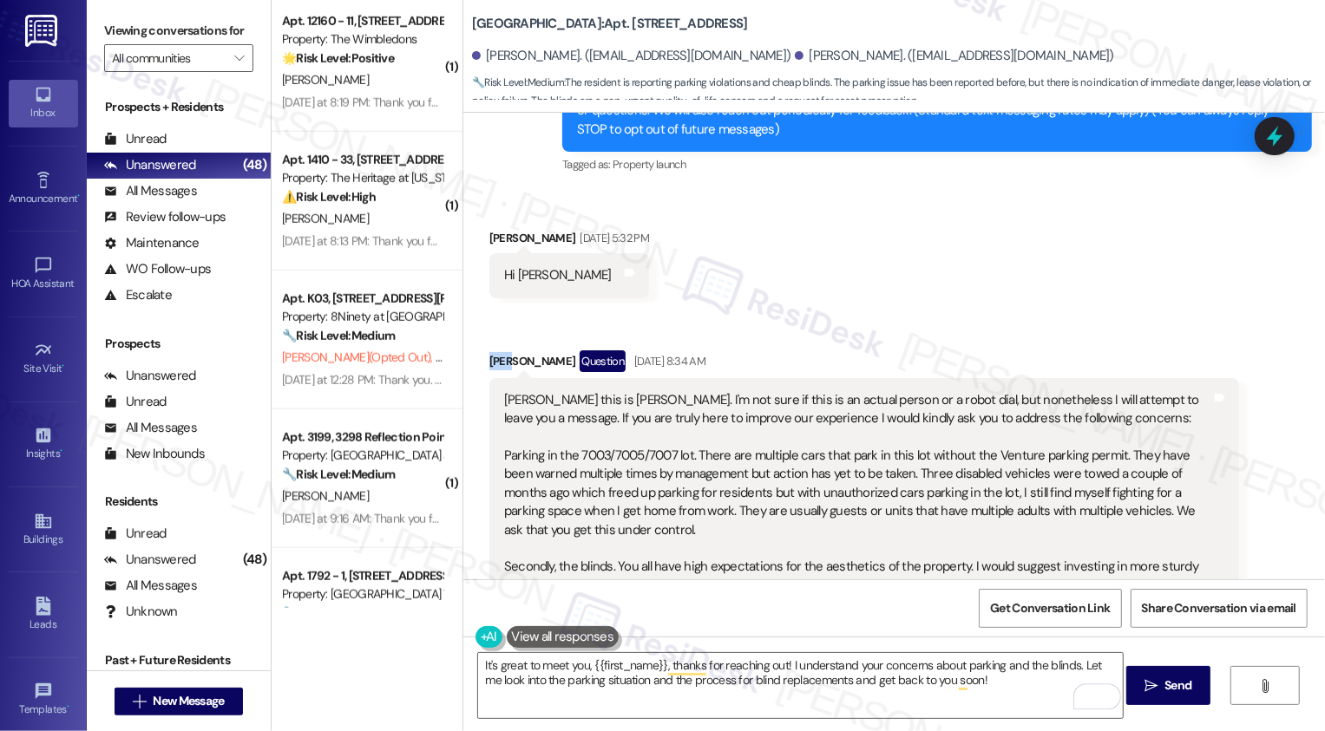
copy div "[PERSON_NAME]"
click at [641, 665] on textarea "It's great to meet you, {{first_name}}, thanks for reaching out! I understand y…" at bounding box center [800, 685] width 645 height 65
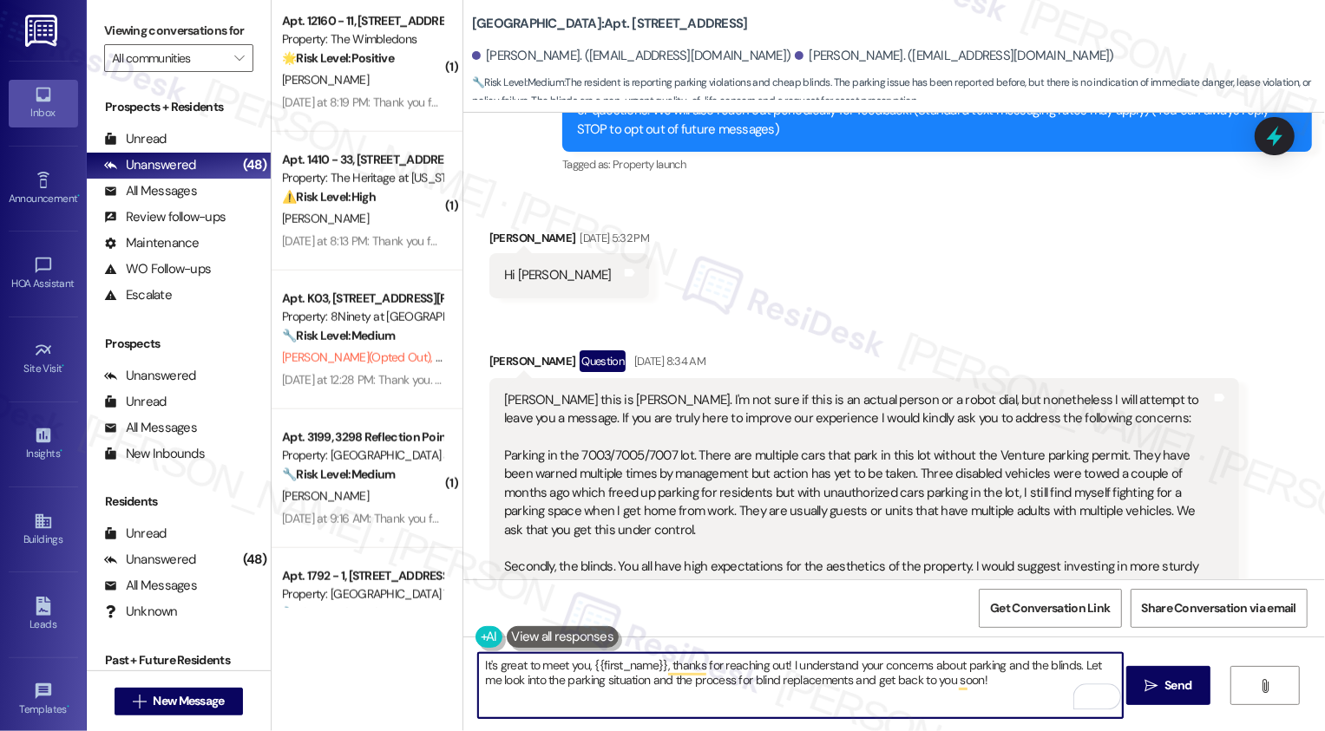
click at [641, 665] on textarea "It's great to meet you, {{first_name}}, thanks for reaching out! I understand y…" at bounding box center [800, 685] width 645 height 65
paste textarea "[PERSON_NAME]"
click at [734, 666] on textarea "It's great to meet you, [PERSON_NAME]! Thanks for reaching out! I understand yo…" at bounding box center [800, 685] width 645 height 65
click at [585, 661] on textarea "It's great to meet you, [PERSON_NAME]! Thanks for reaching out. I understand yo…" at bounding box center [800, 685] width 645 height 65
click at [767, 676] on textarea "It's great to meet you, [PERSON_NAME]! Thanks for reaching out. I understand yo…" at bounding box center [800, 685] width 645 height 65
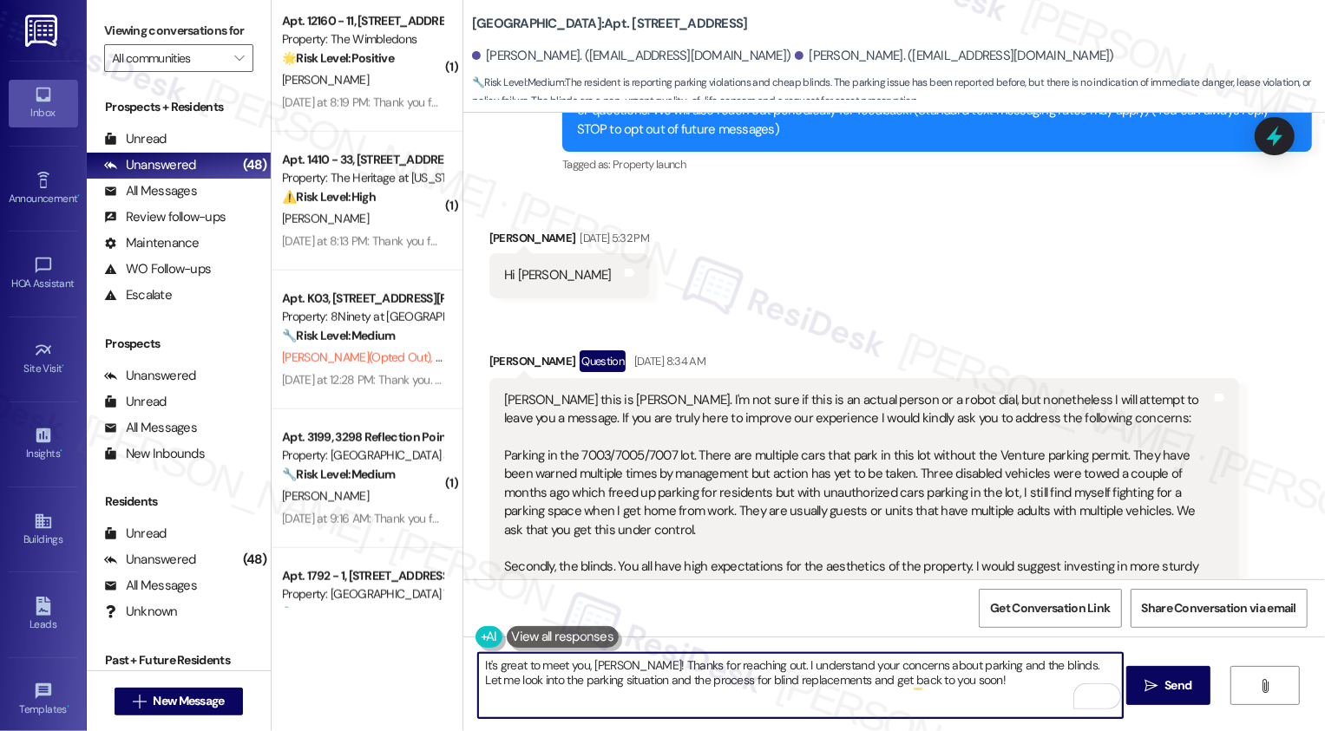
click at [774, 665] on textarea "It's great to meet you, [PERSON_NAME]! Thanks for reaching out. I understand yo…" at bounding box center [800, 685] width 645 height 65
click at [938, 686] on textarea "It's great to meet you, [PERSON_NAME]! Thanks for reaching out. I hear your con…" at bounding box center [800, 685] width 645 height 65
drag, startPoint x: 993, startPoint y: 663, endPoint x: 999, endPoint y: 686, distance: 24.0
click at [999, 686] on textarea "It's great to meet you, [PERSON_NAME]! Thanks for reaching out. I hear your con…" at bounding box center [800, 685] width 645 height 65
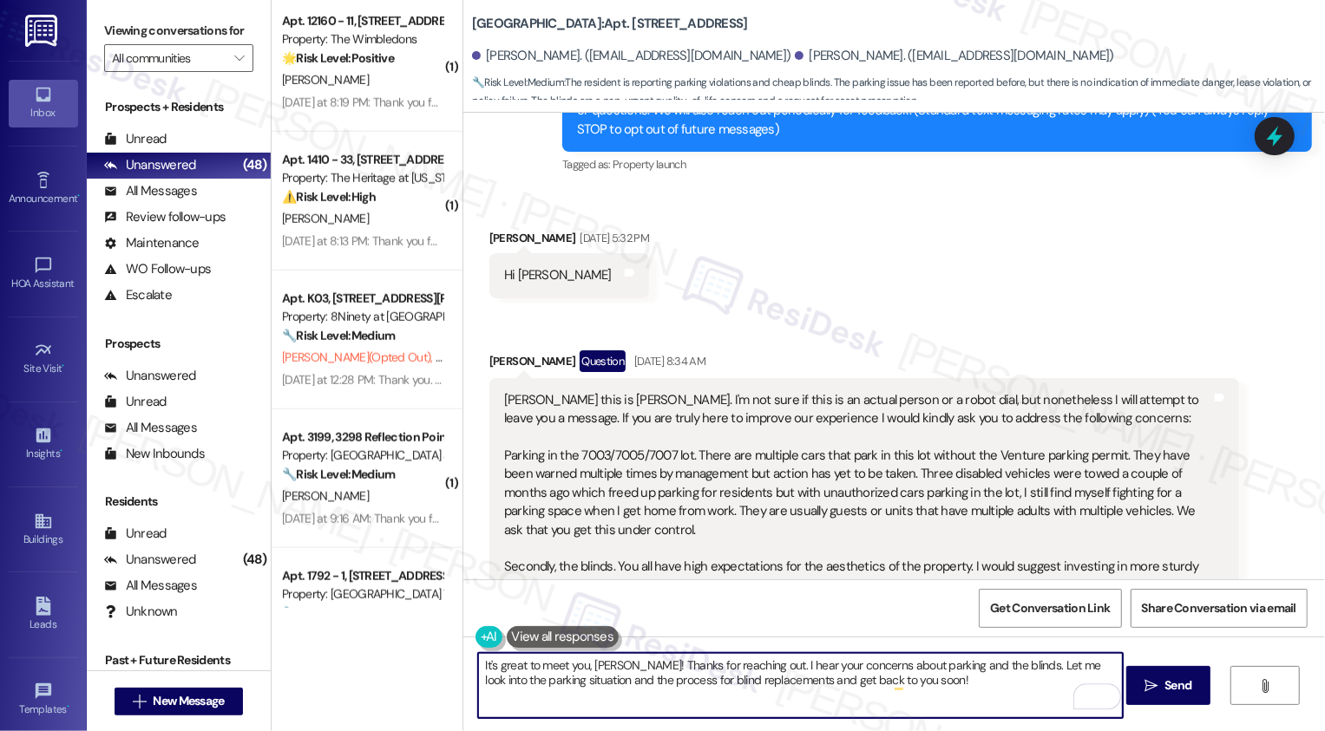
click at [999, 687] on textarea "It's great to meet you, [PERSON_NAME]! Thanks for reaching out. I hear your con…" at bounding box center [800, 685] width 645 height 65
drag, startPoint x: 996, startPoint y: 665, endPoint x: 1006, endPoint y: 681, distance: 19.5
click at [1006, 683] on textarea "It's great to meet you, [PERSON_NAME]! Thanks for reaching out. I hear your con…" at bounding box center [800, 685] width 645 height 65
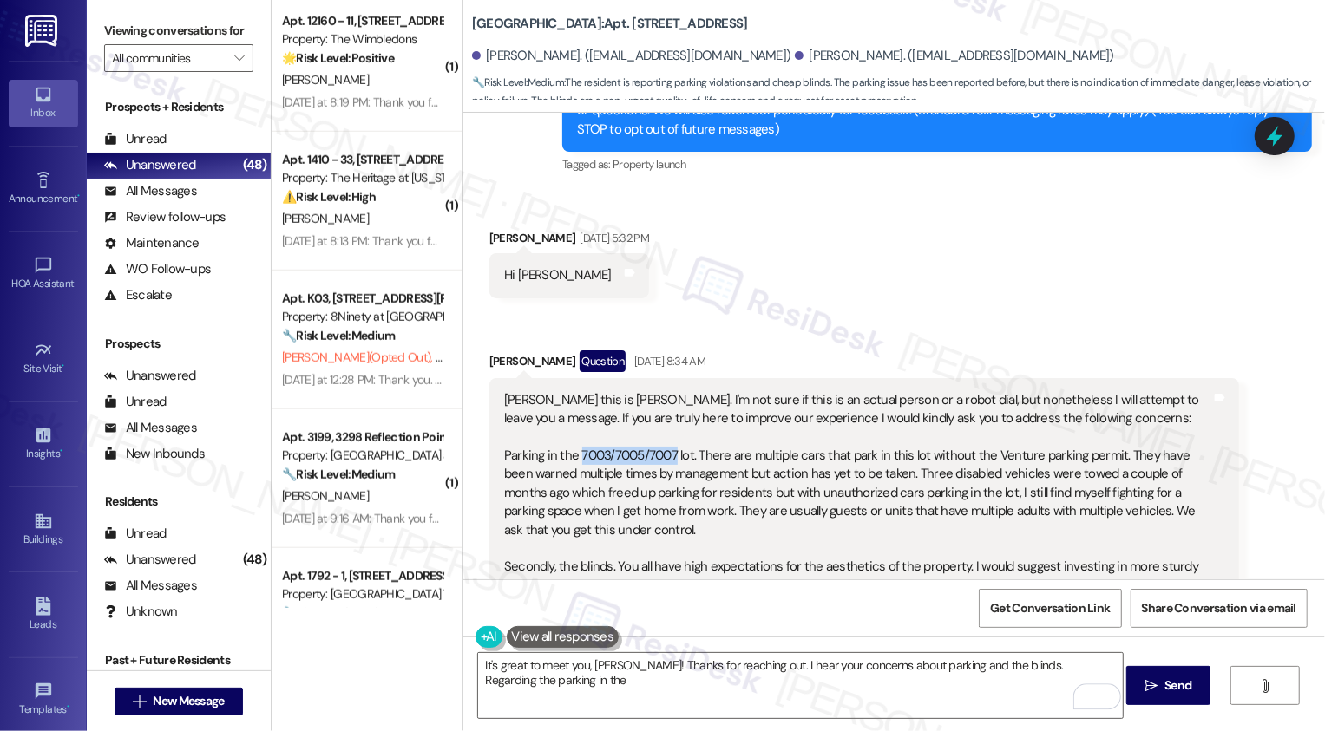
drag, startPoint x: 567, startPoint y: 455, endPoint x: 665, endPoint y: 457, distance: 98.1
click at [665, 457] on div "[PERSON_NAME] this is [PERSON_NAME]. I'm not sure if this is an actual person o…" at bounding box center [857, 540] width 707 height 298
copy div "7003/7005/7007"
click at [586, 687] on textarea "It's great to meet you, [PERSON_NAME]! Thanks for reaching out. I hear your con…" at bounding box center [800, 685] width 645 height 65
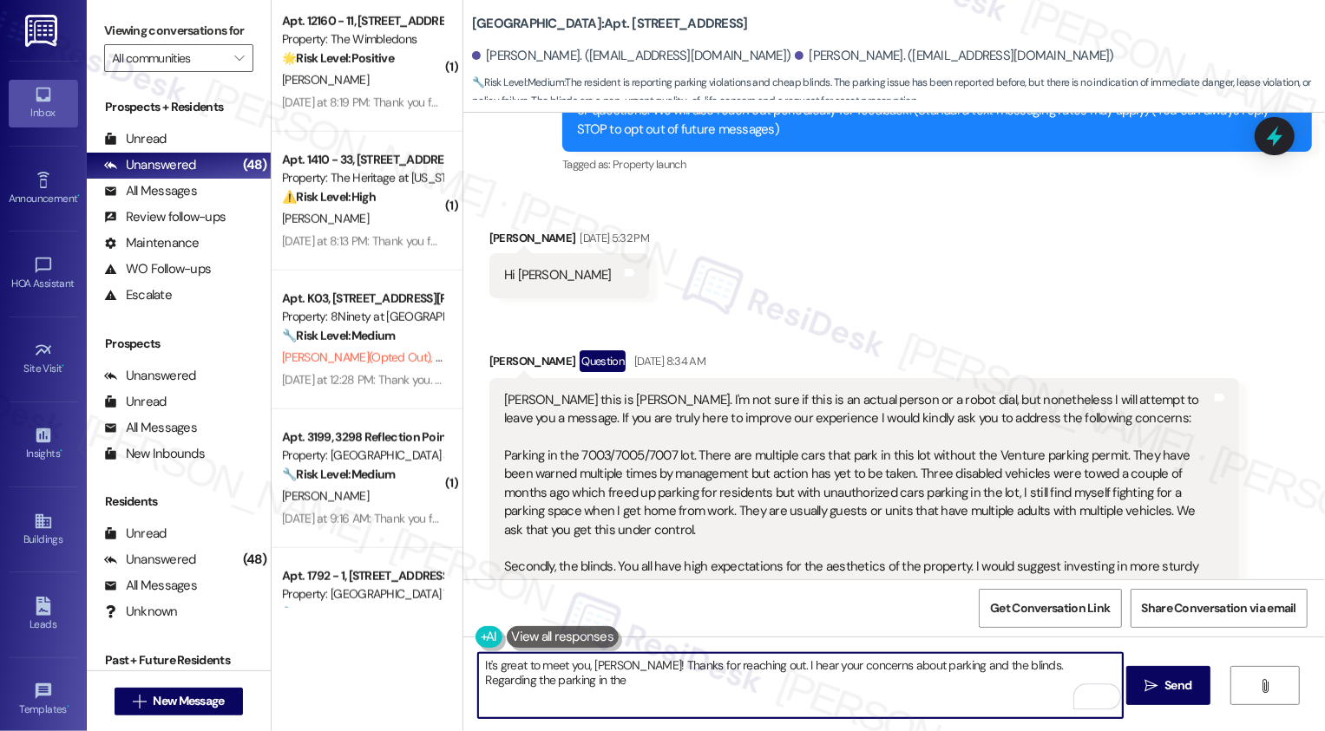
paste textarea "7003/7005/7007"
click at [1101, 665] on textarea "It's great to meet you, [PERSON_NAME]! Thanks for reaching out. I hear your con…" at bounding box center [800, 685] width 645 height 65
click at [730, 683] on textarea "It's great to meet you, [PERSON_NAME]! Thanks for reaching out. I hear your con…" at bounding box center [800, 685] width 645 height 65
click at [642, 680] on textarea "It's great to meet you, [PERSON_NAME]! Thanks for reaching out. I hear your con…" at bounding box center [800, 685] width 645 height 65
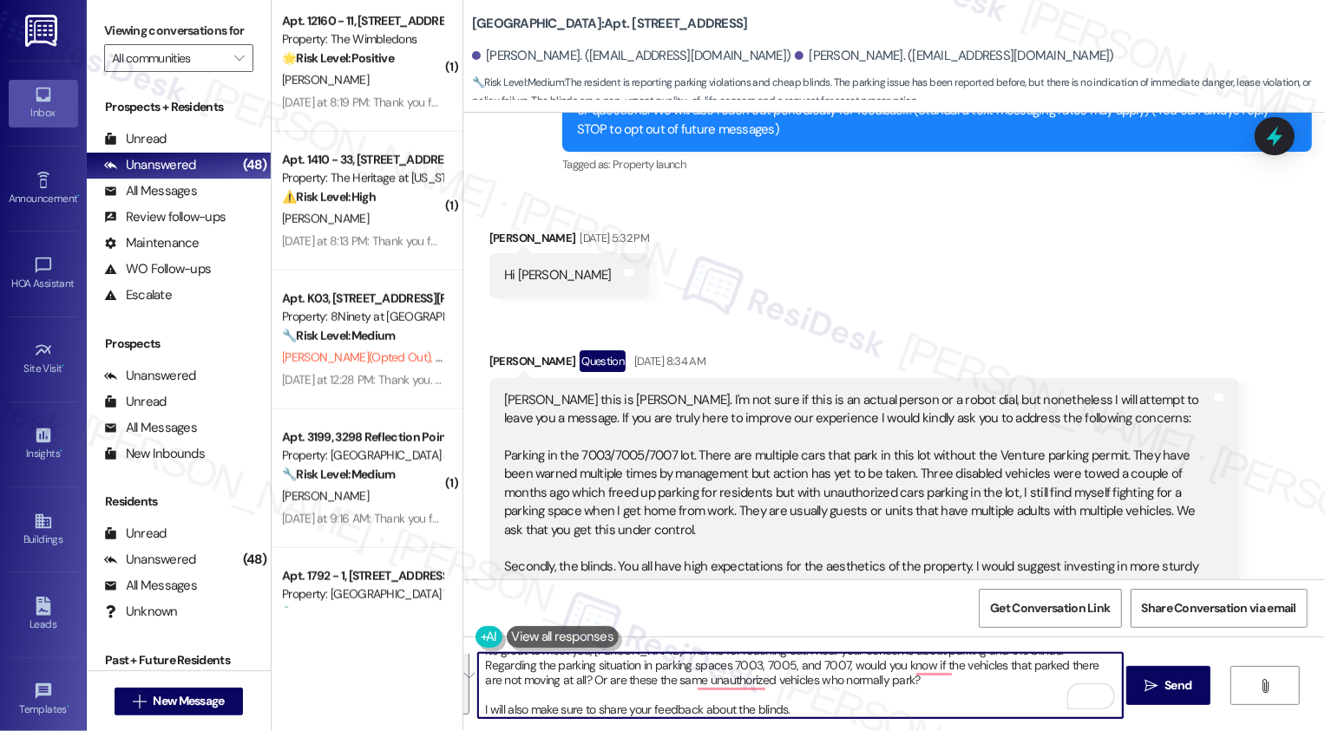
scroll to position [405, 0]
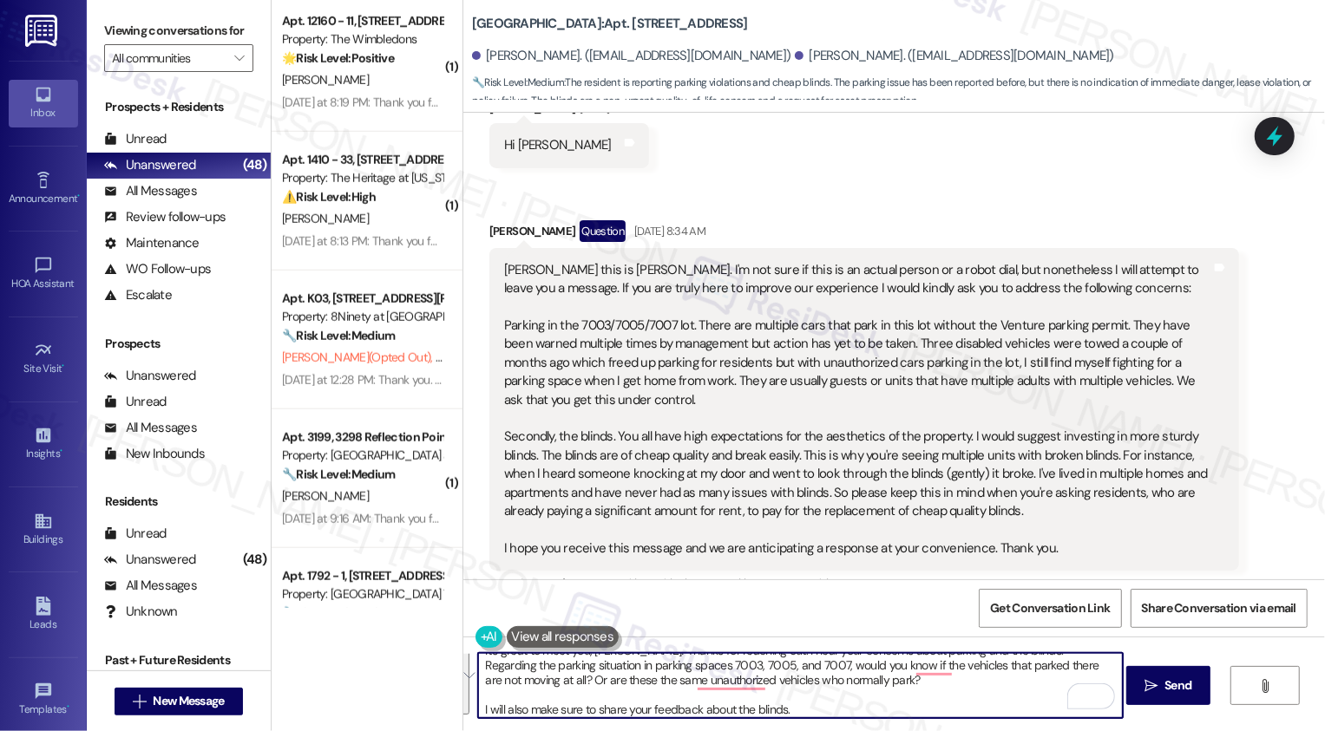
paste textarea "’s great to meet you, [PERSON_NAME]! Thanks for reaching out. I hear your conce…"
type textarea "It’s great to meet you, [PERSON_NAME]! Thanks for reaching out. I hear your con…"
click at [1183, 683] on span "Send" at bounding box center [1177, 686] width 27 height 18
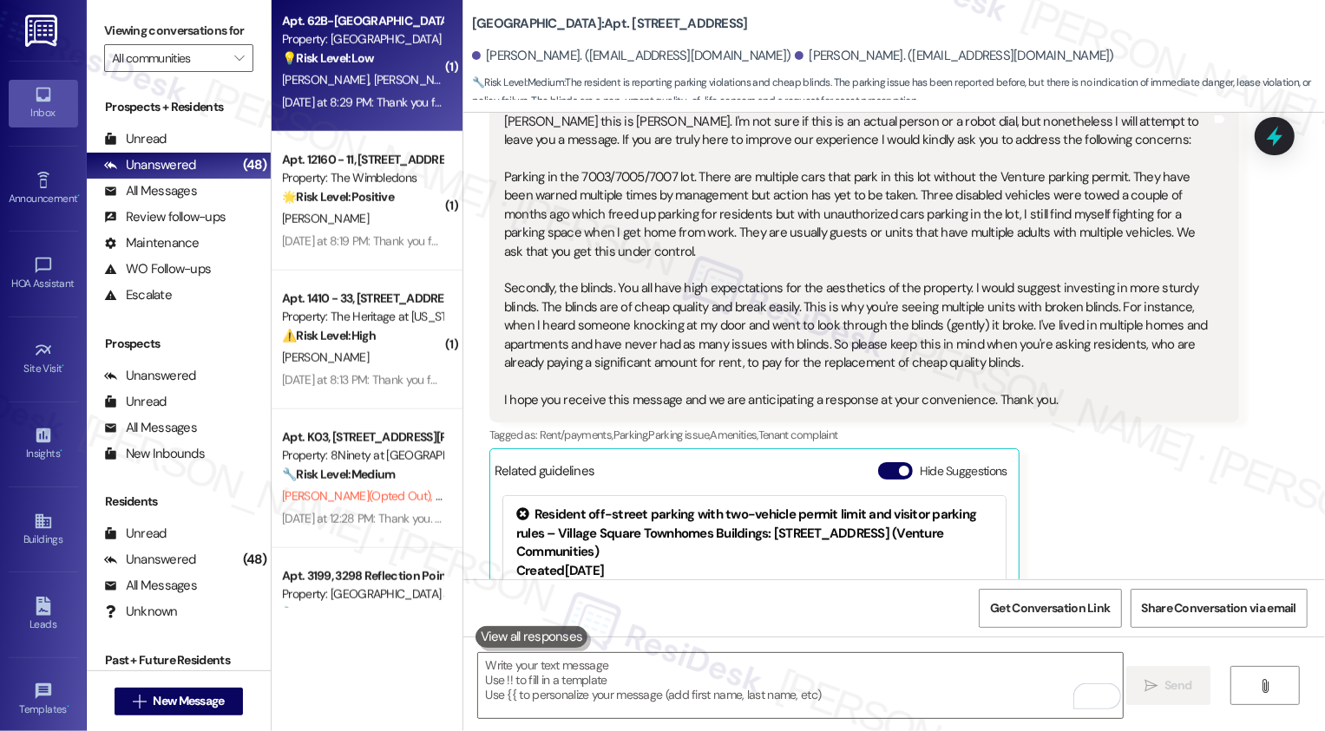
scroll to position [1133, 0]
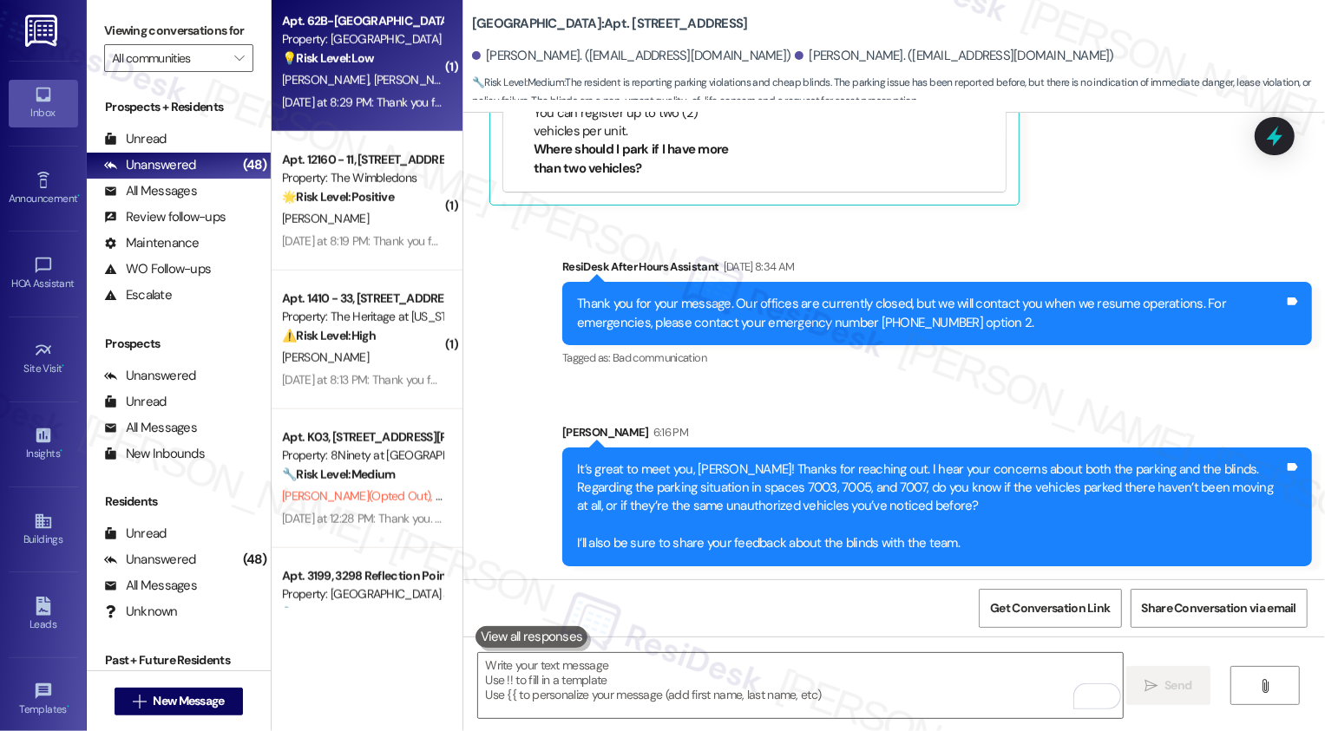
click at [350, 68] on div "Apt. 62B-The Mahoning-[GEOGRAPHIC_DATA], [STREET_ADDRESS] Property: Bridgewater…" at bounding box center [362, 39] width 164 height 59
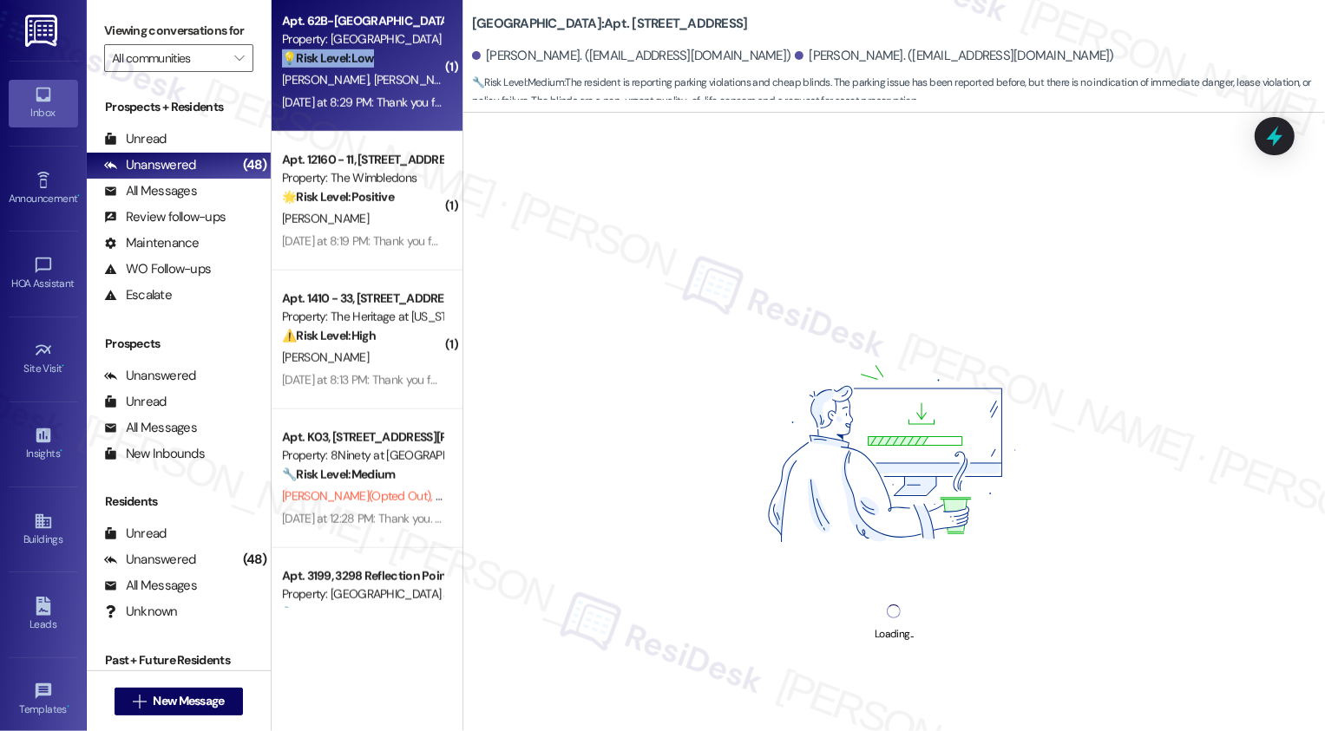
click at [350, 68] on div "Apt. 62B-The Mahoning-[GEOGRAPHIC_DATA], [STREET_ADDRESS] Property: Bridgewater…" at bounding box center [362, 39] width 164 height 59
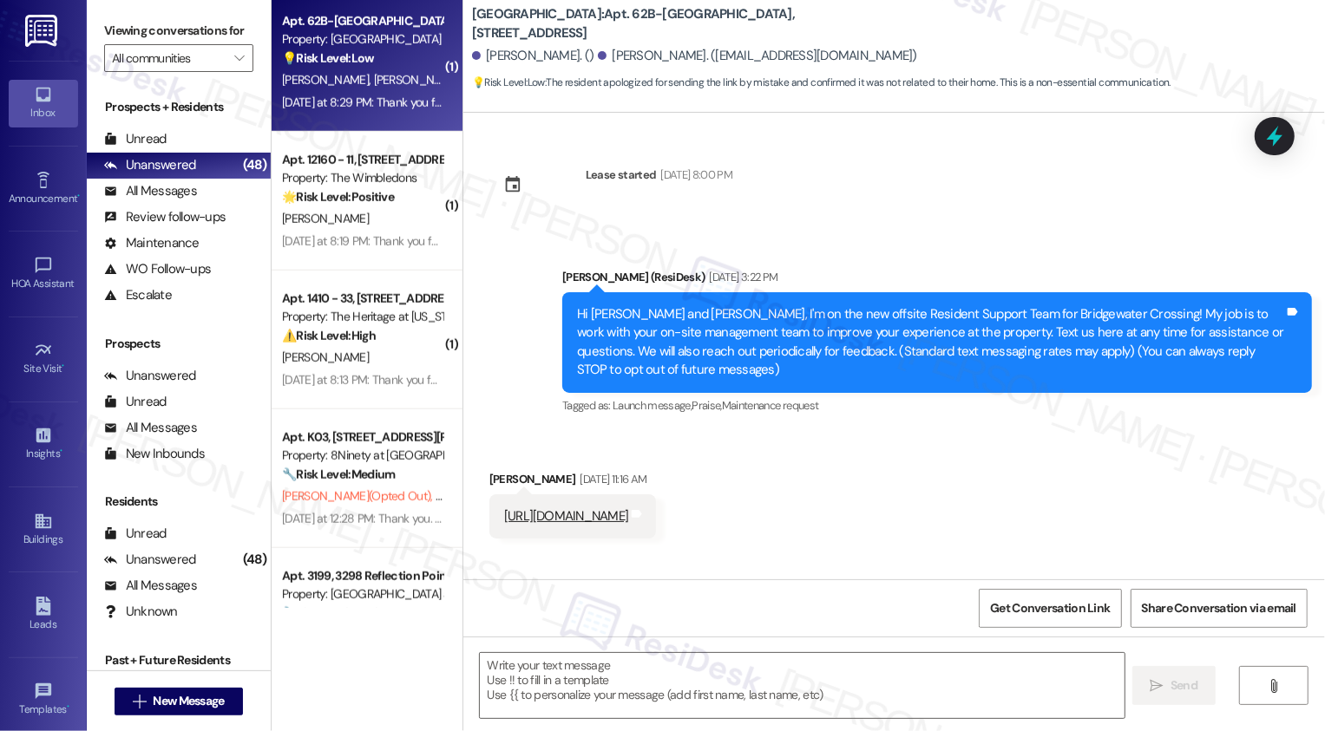
click at [350, 68] on div "Apt. 62B-The Mahoning-[GEOGRAPHIC_DATA], [STREET_ADDRESS] Property: Bridgewater…" at bounding box center [362, 39] width 164 height 59
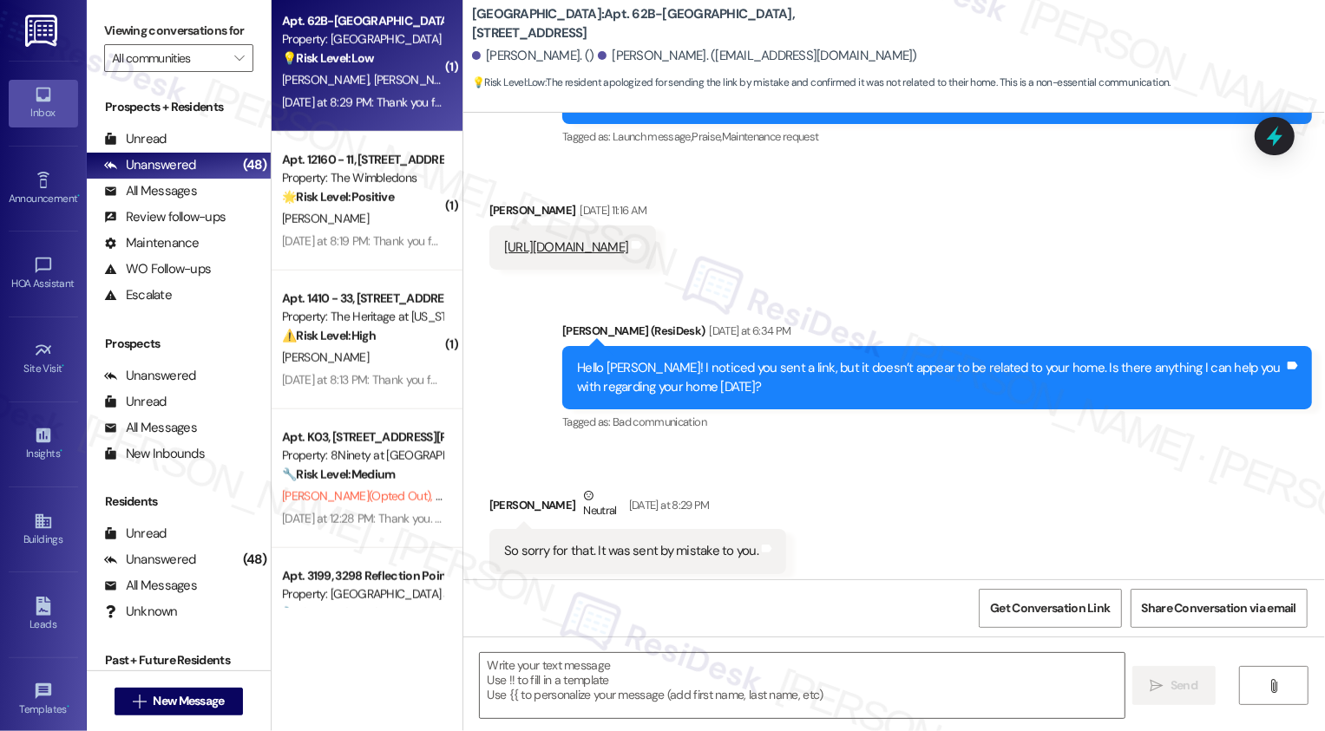
type textarea "Fetching suggested responses. Please feel free to read through the conversation…"
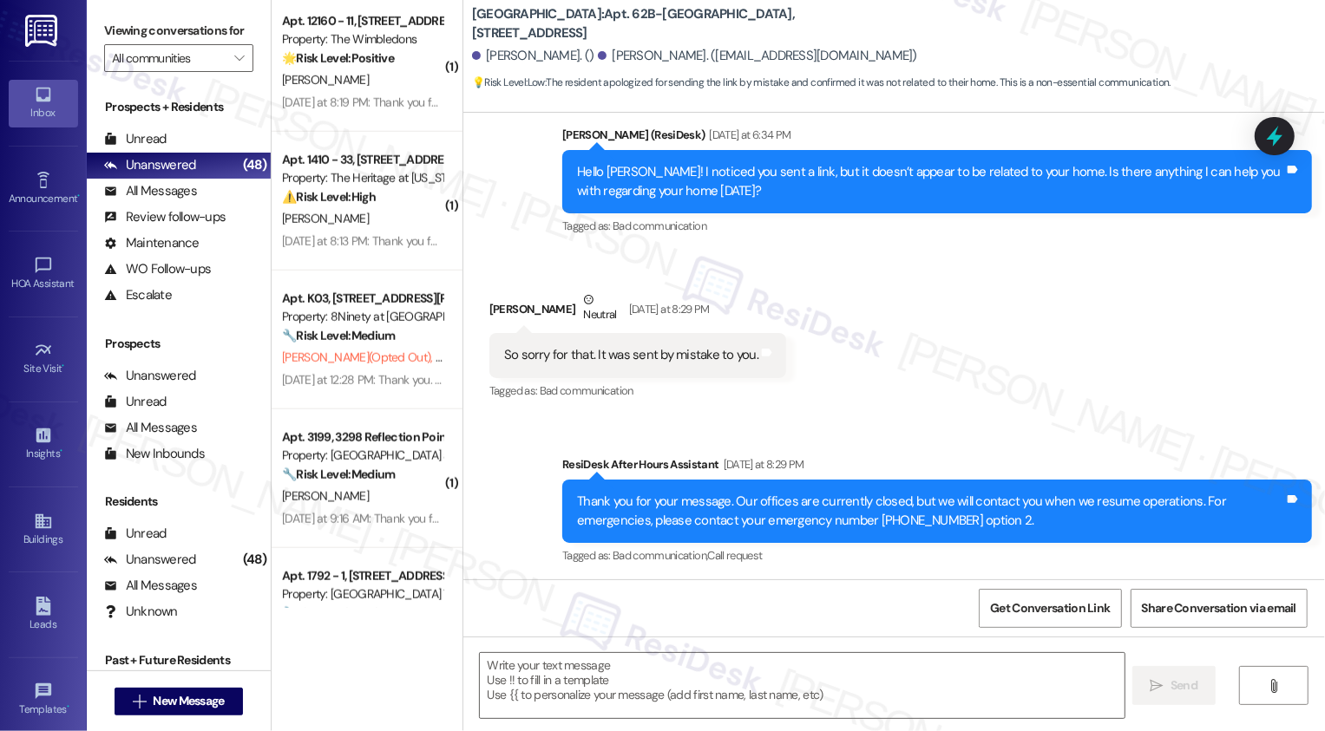
scroll to position [468, 0]
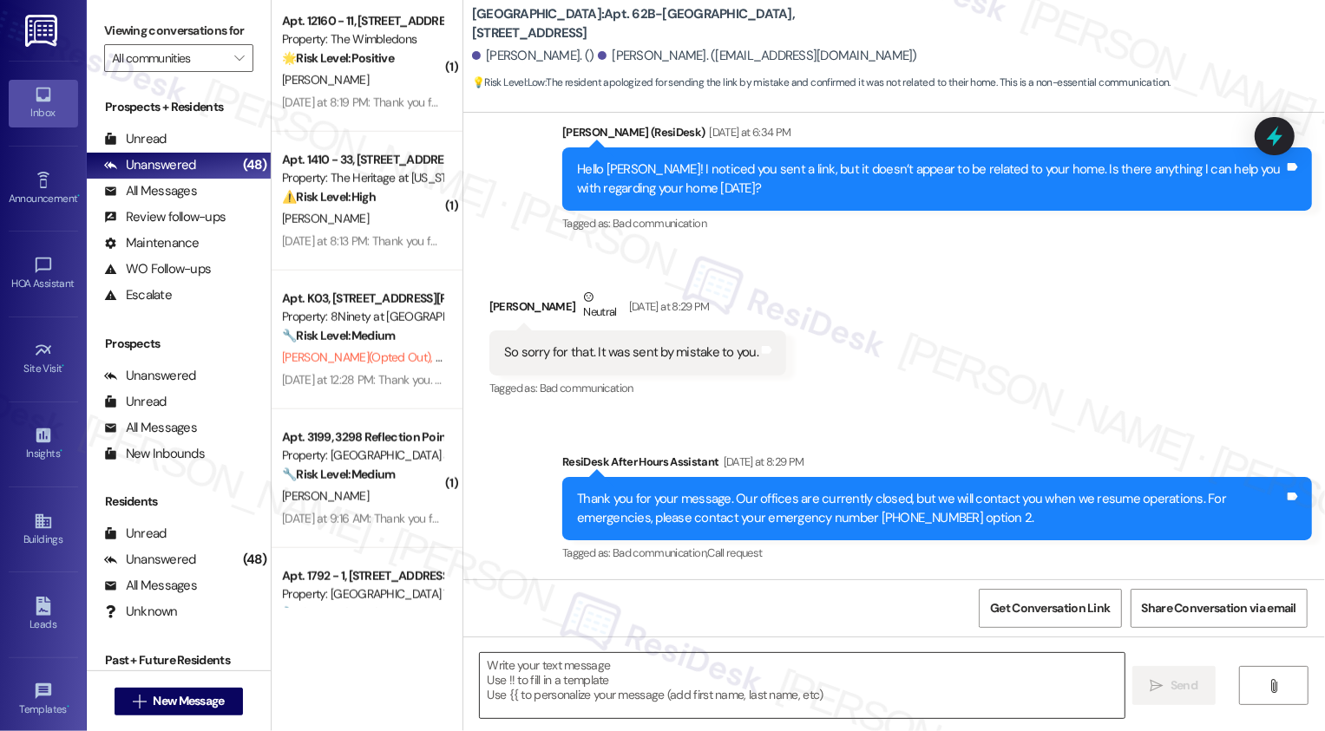
click at [579, 692] on textarea at bounding box center [802, 685] width 645 height 65
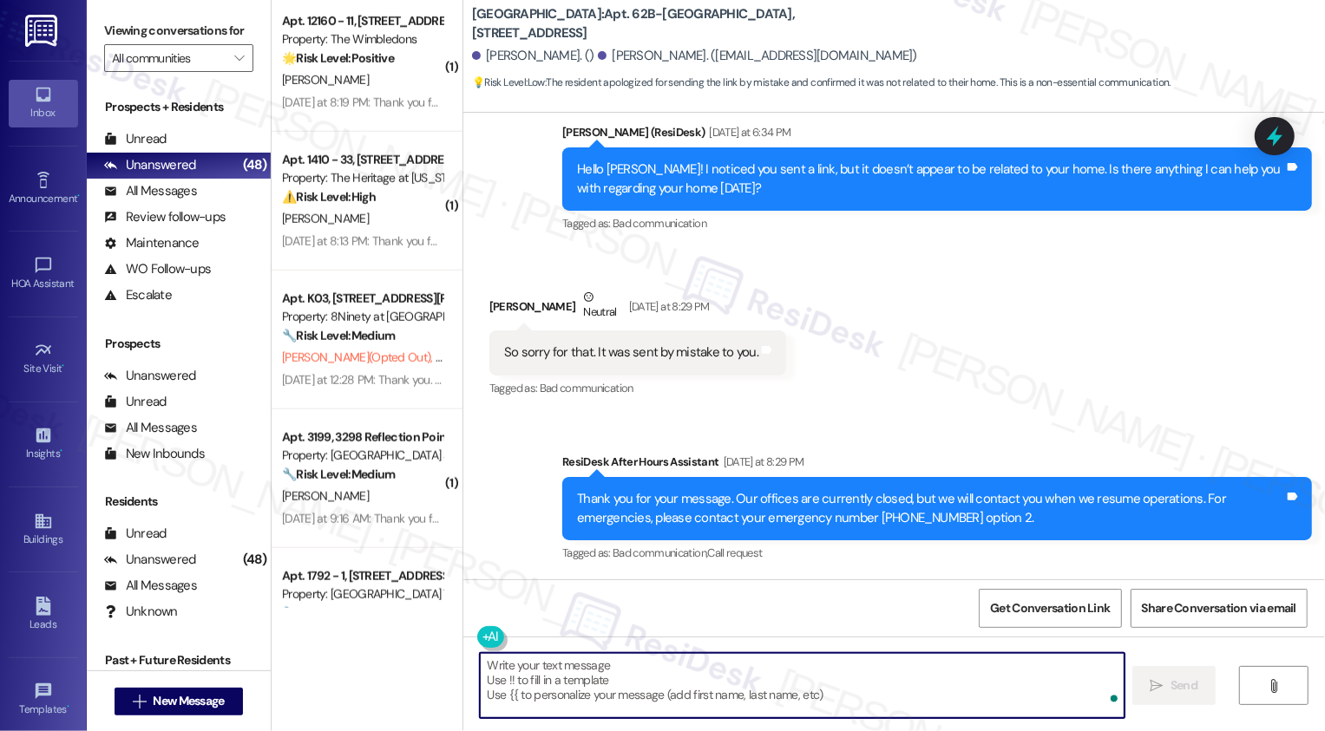
type textarea "o"
type textarea "No worries"
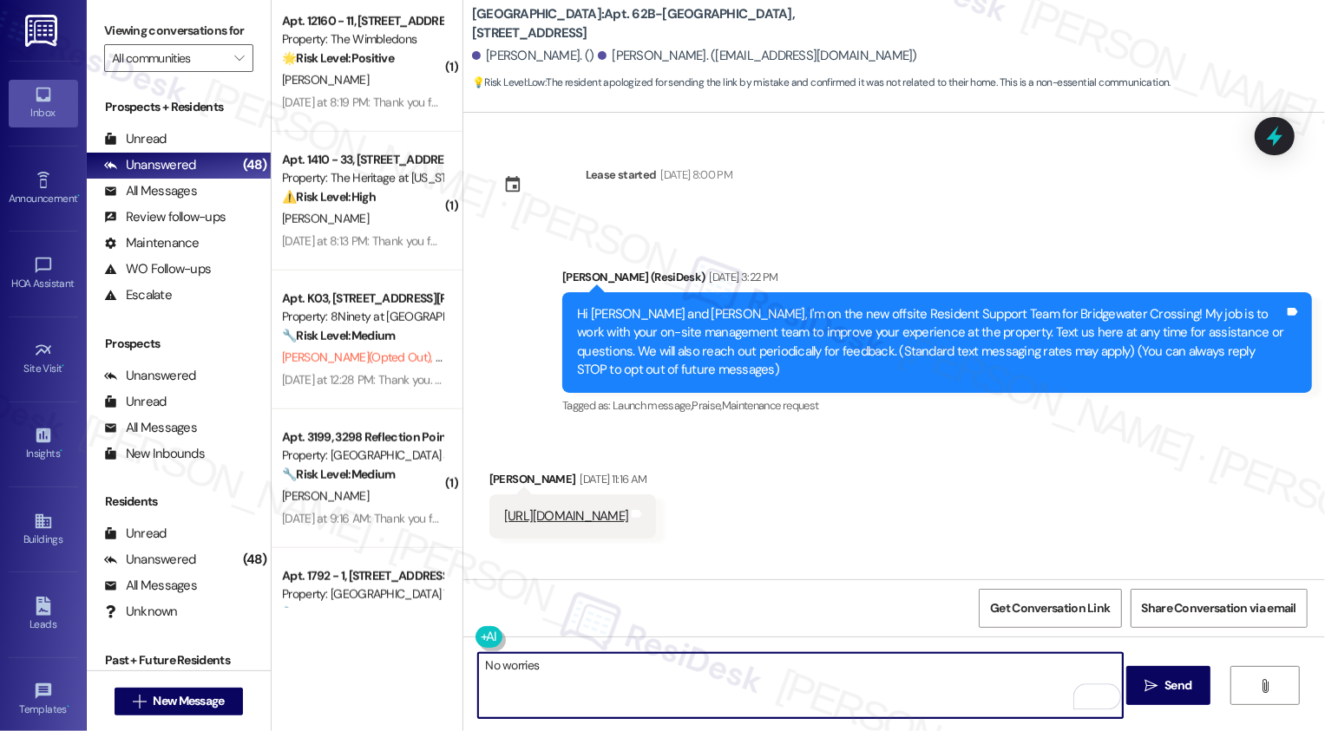
scroll to position [468, 0]
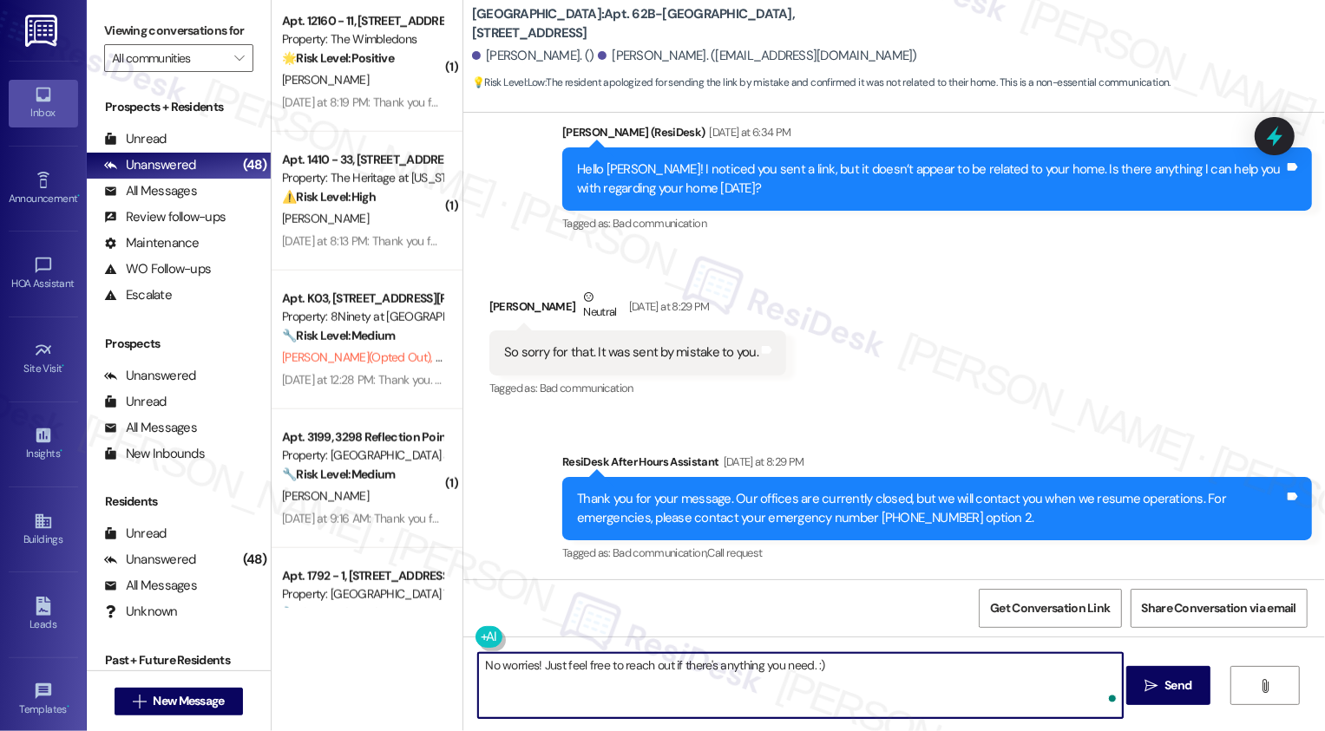
type textarea "No worries! Just feel free to reach out if there's anything you need. :)"
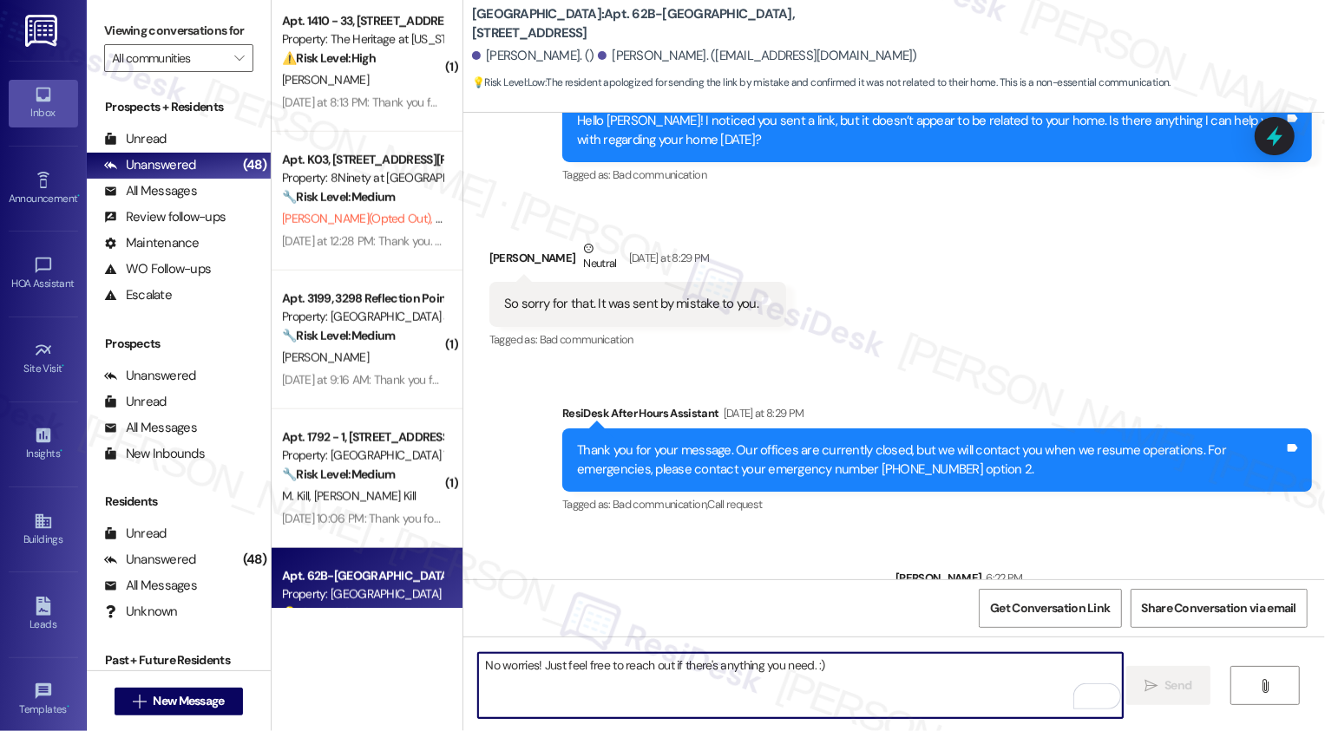
scroll to position [588, 0]
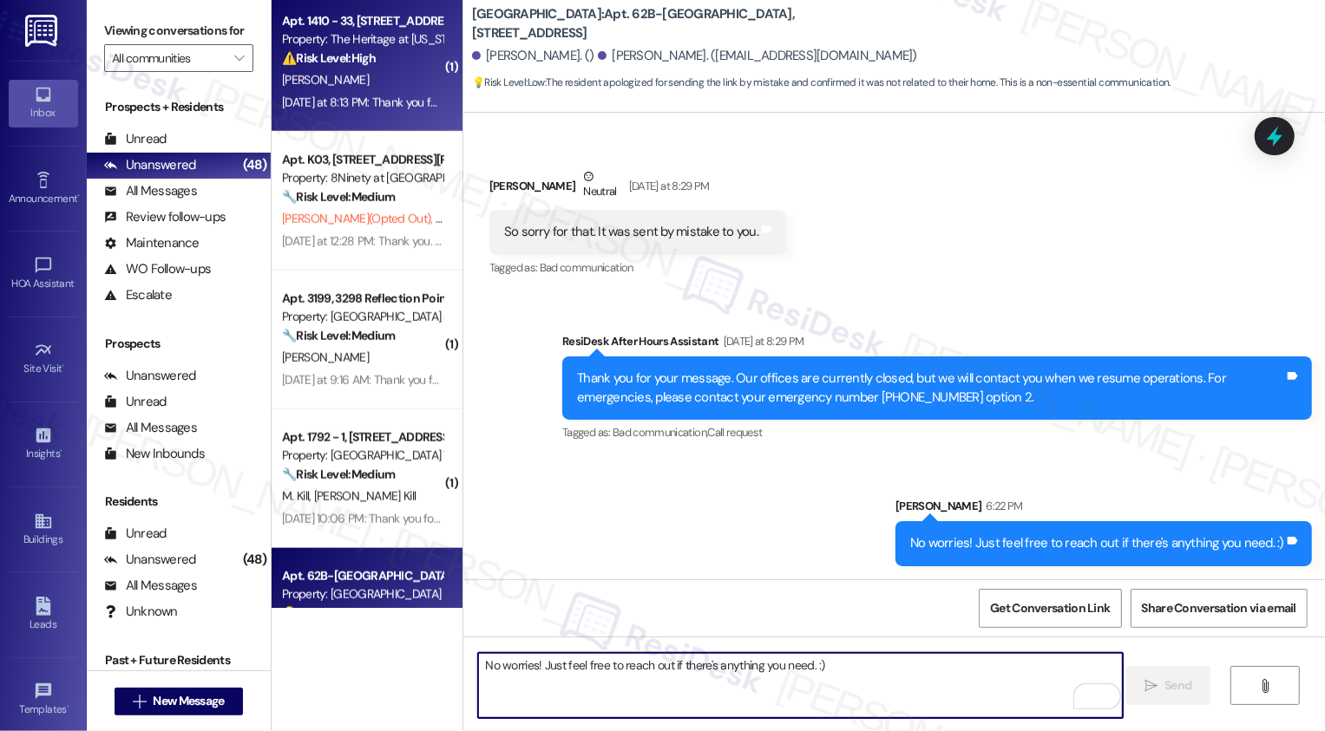
click at [405, 108] on div "[DATE] at 8:13 PM: Thank you for your message. Our offices are currently closed…" at bounding box center [834, 103] width 1105 height 16
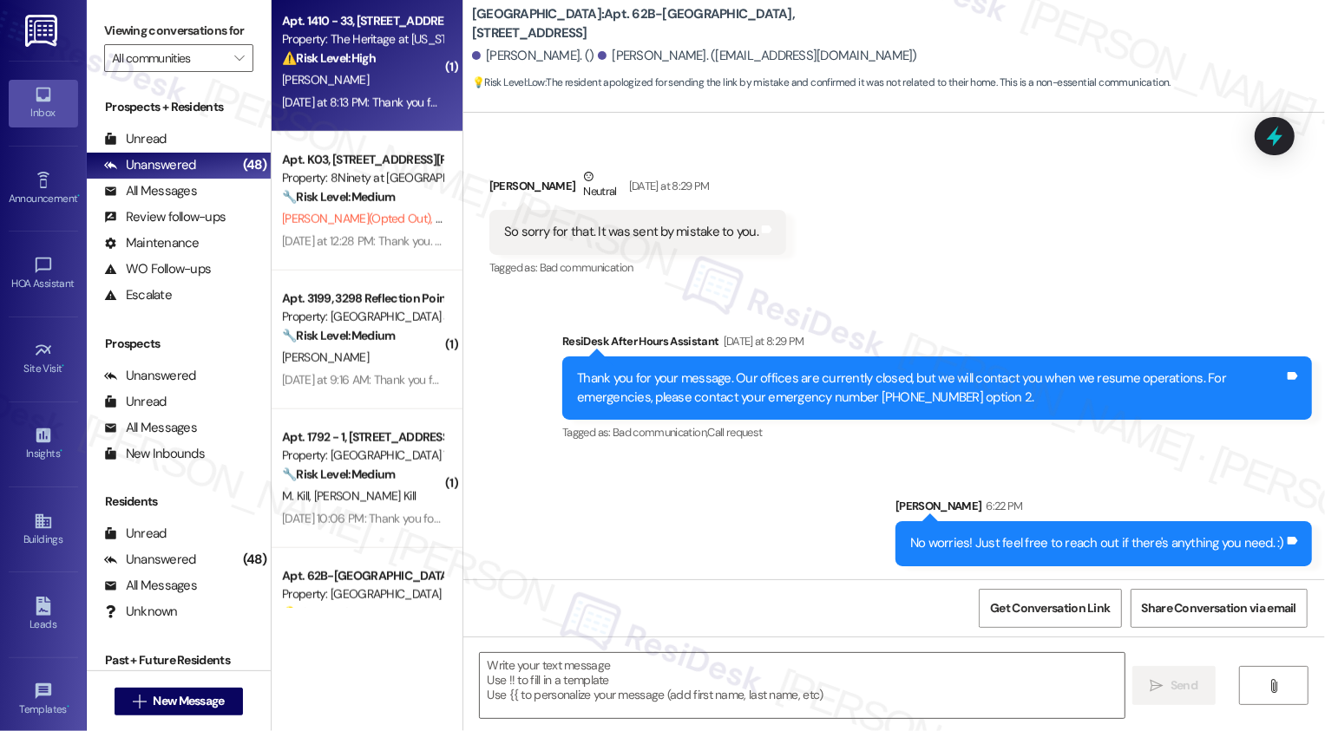
click at [405, 108] on div "[DATE] at 8:13 PM: Thank you for your message. Our offices are currently closed…" at bounding box center [834, 103] width 1105 height 16
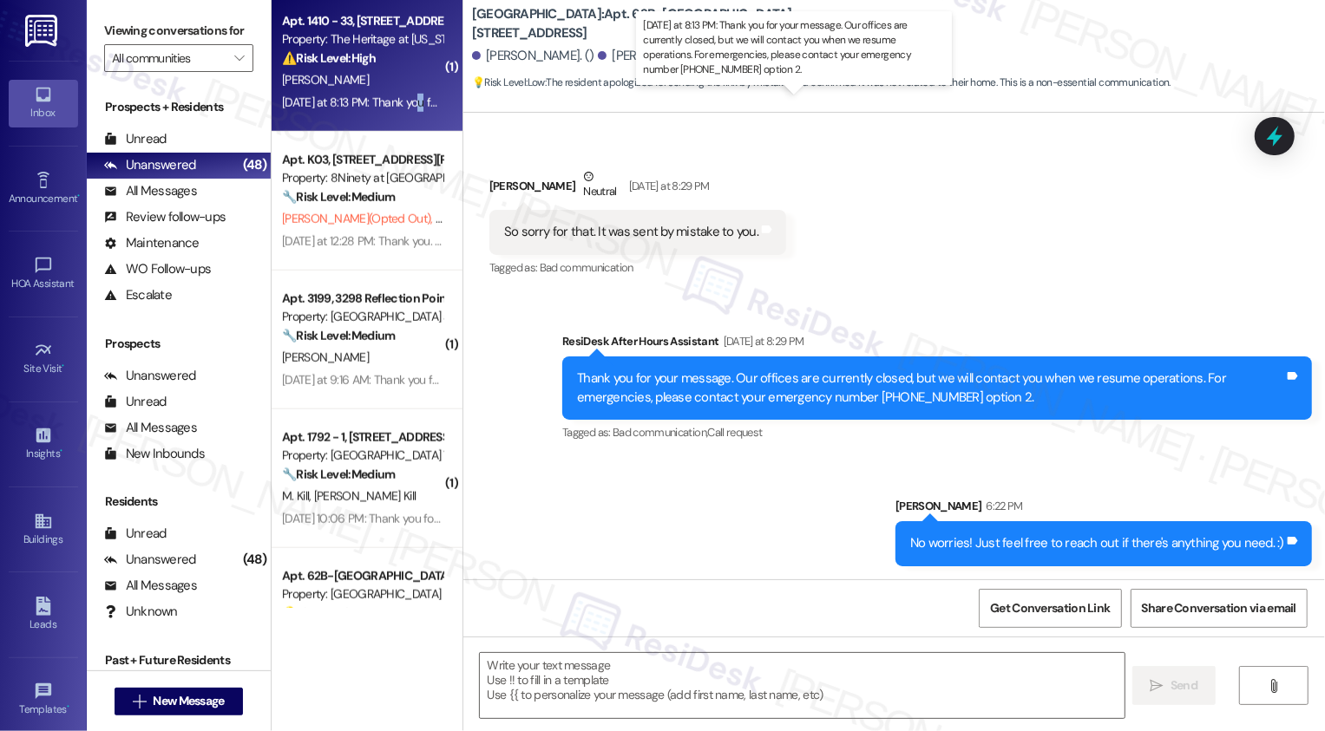
type textarea "Fetching suggested responses. Please feel free to read through the conversation…"
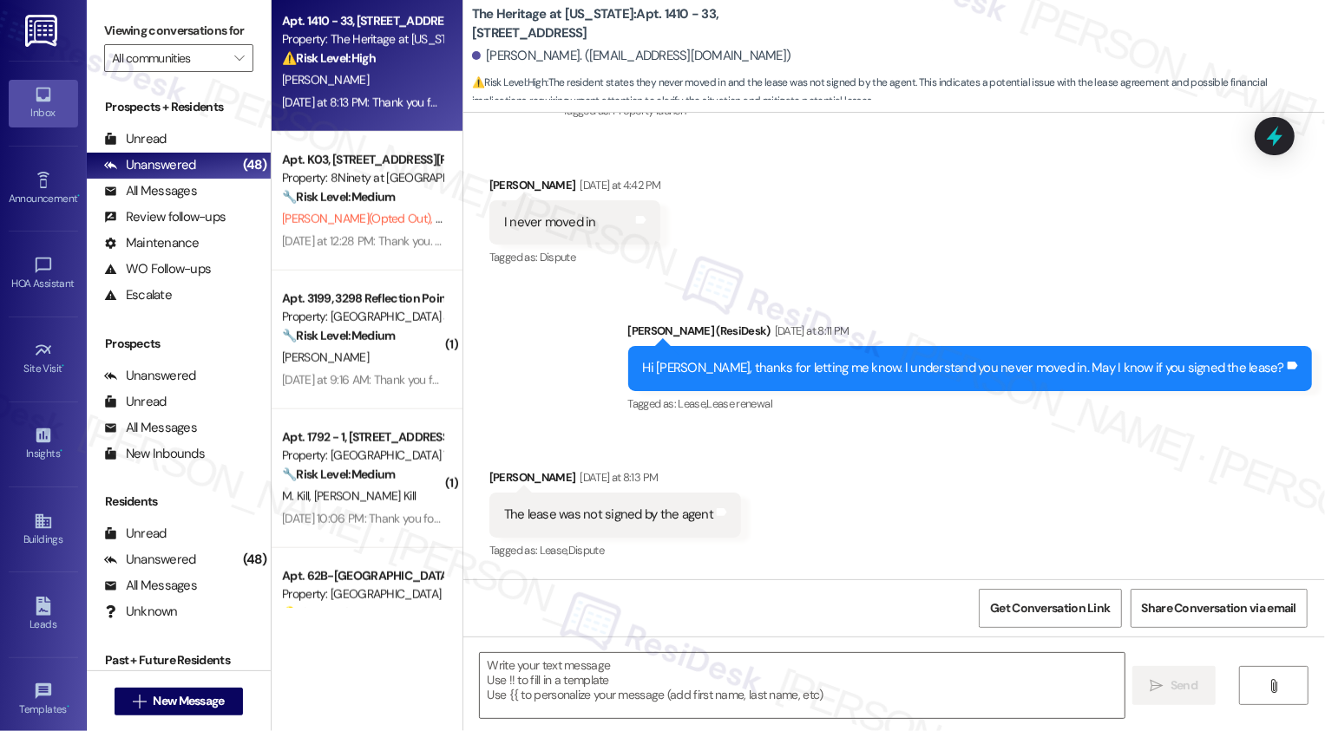
scroll to position [493, 0]
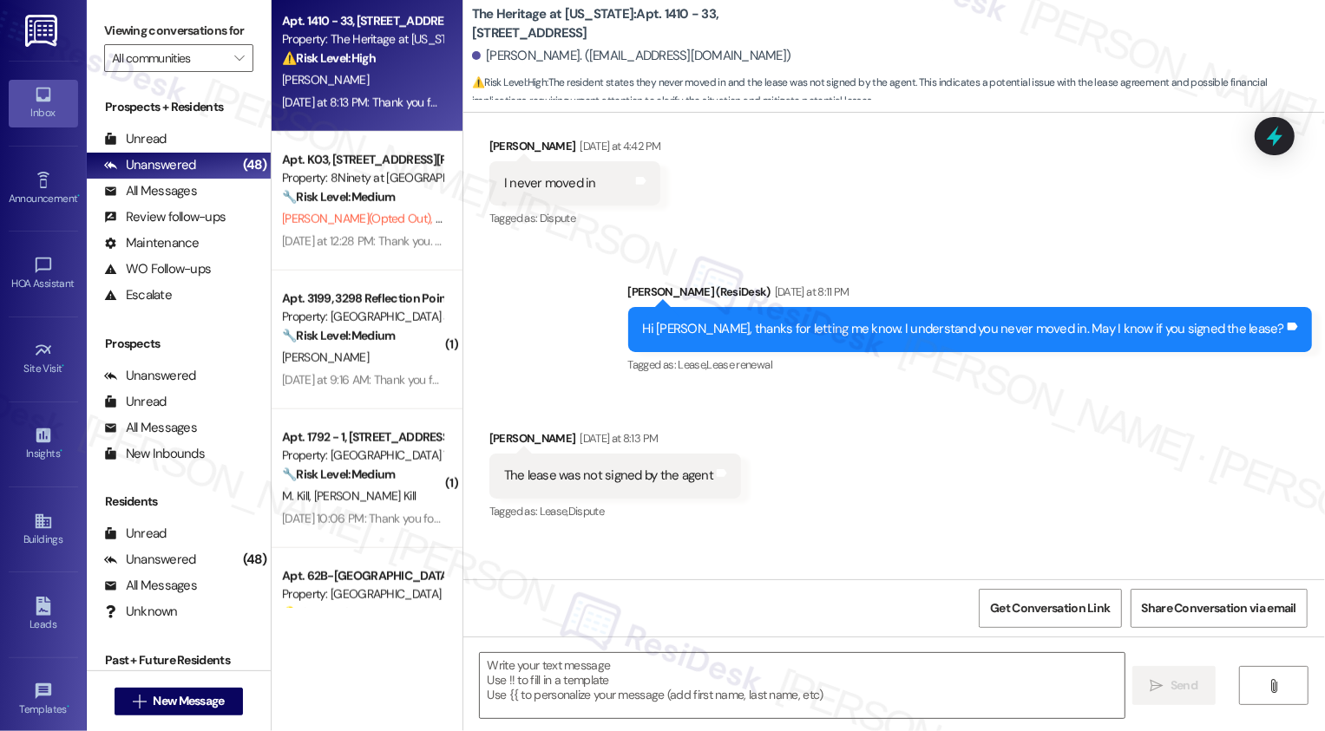
drag, startPoint x: 462, startPoint y: 10, endPoint x: 583, endPoint y: 31, distance: 122.4
click at [583, 31] on b "The Heritage at [US_STATE]: Apt. 1410 - 33, [STREET_ADDRESS]" at bounding box center [645, 23] width 347 height 37
copy b "The Heritage at [US_STATE]: Apt. 1410 - 33, [STREET_ADDRESS]"
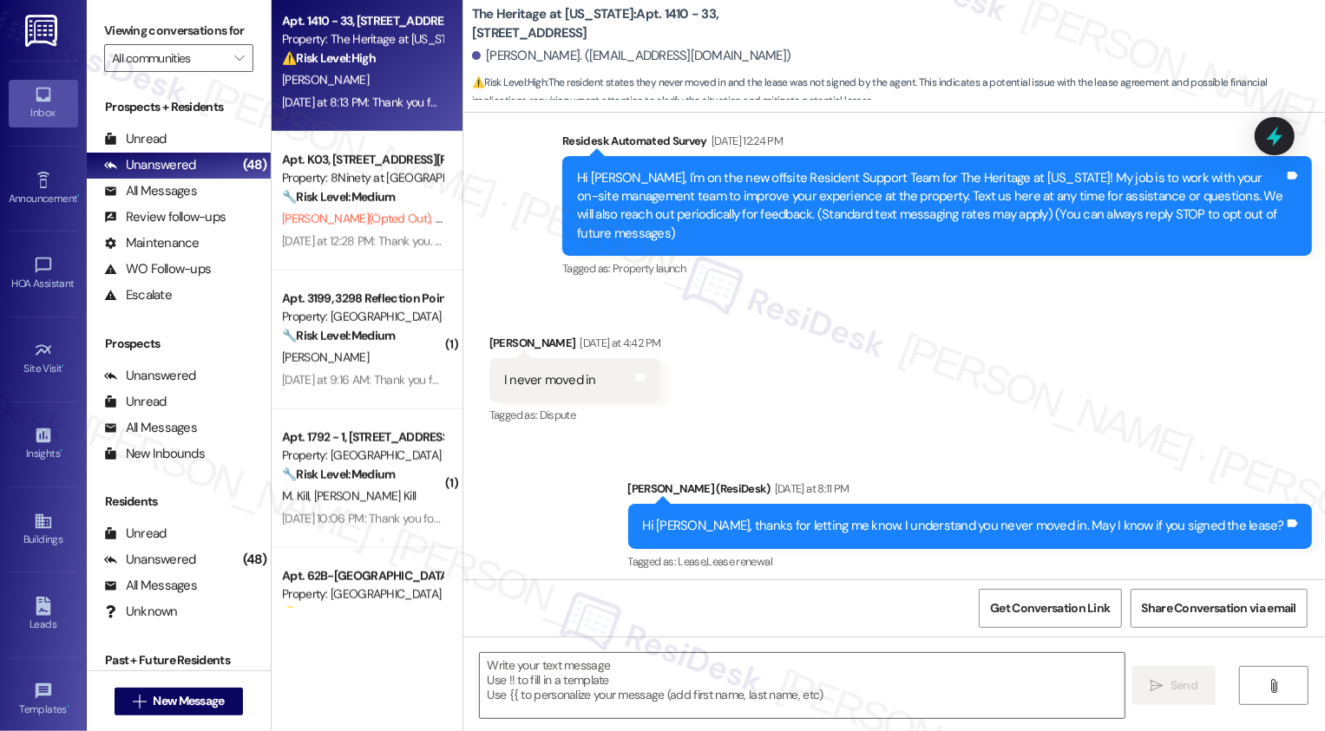
scroll to position [509, 0]
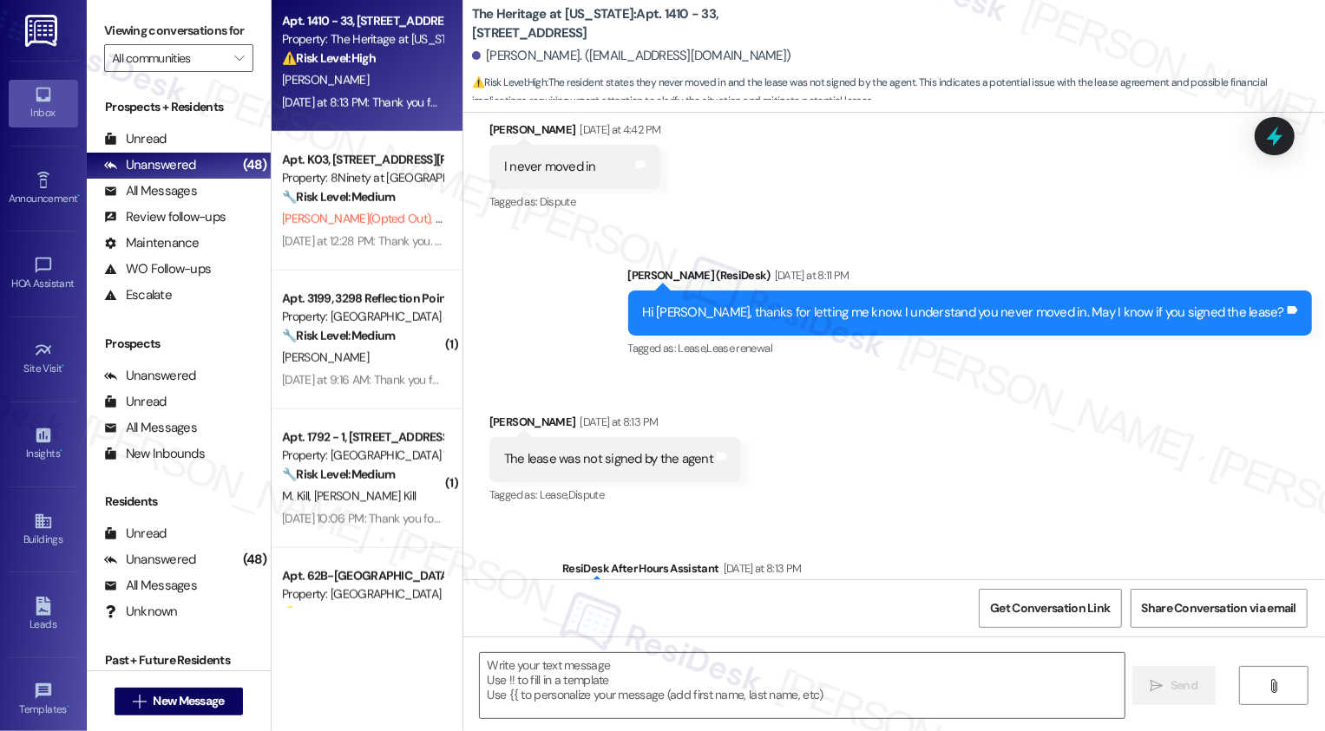
click at [574, 332] on div "Sent via SMS [PERSON_NAME] (ResiDesk) [DATE] at 8:11 PM Hi [PERSON_NAME], thank…" at bounding box center [894, 300] width 862 height 147
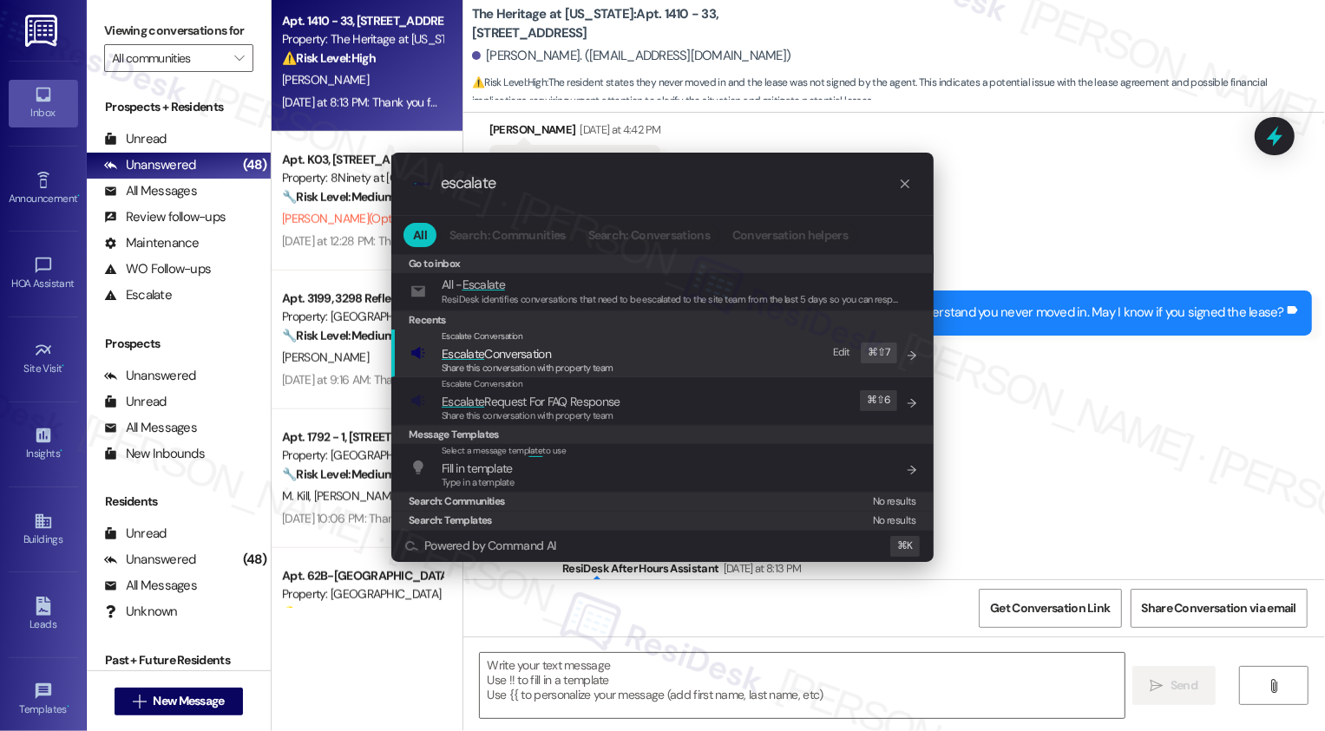
type input "escalate"
click at [482, 352] on span "Escalate" at bounding box center [463, 354] width 43 height 16
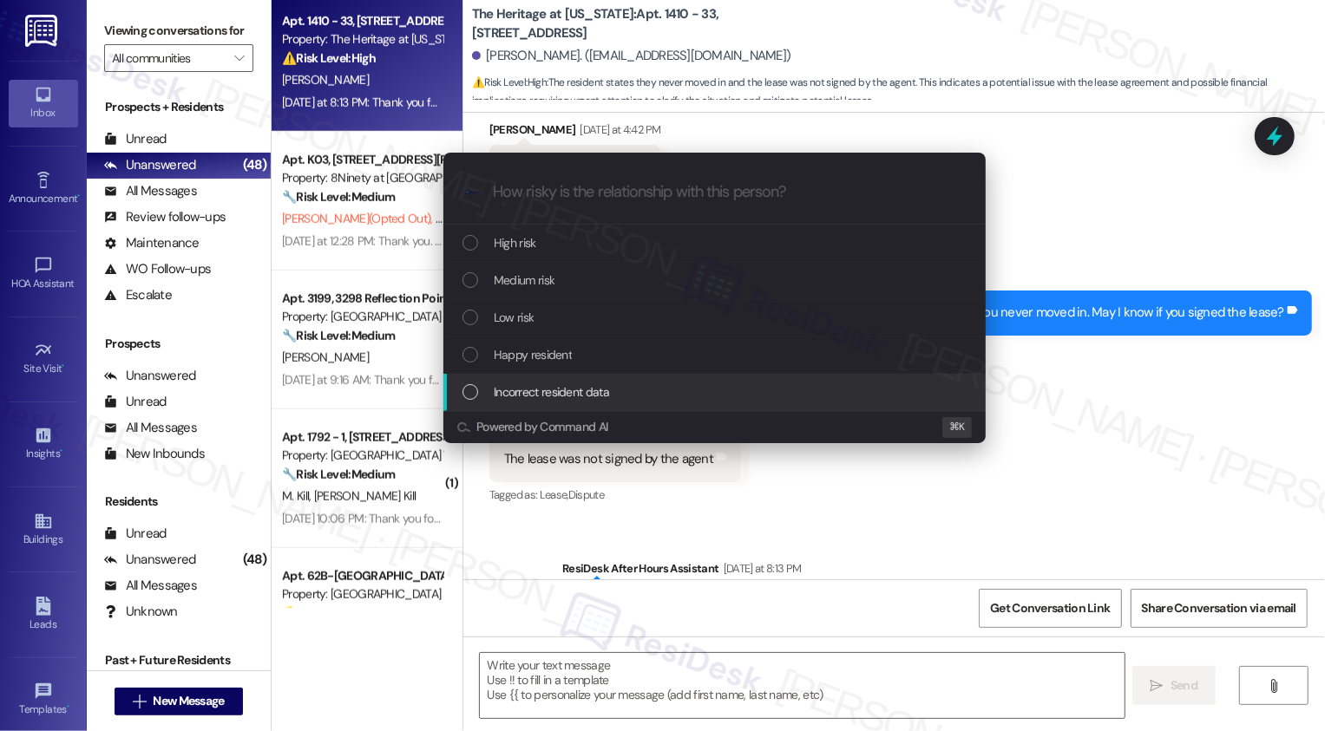
click at [514, 391] on span "Incorrect resident data" at bounding box center [551, 392] width 115 height 19
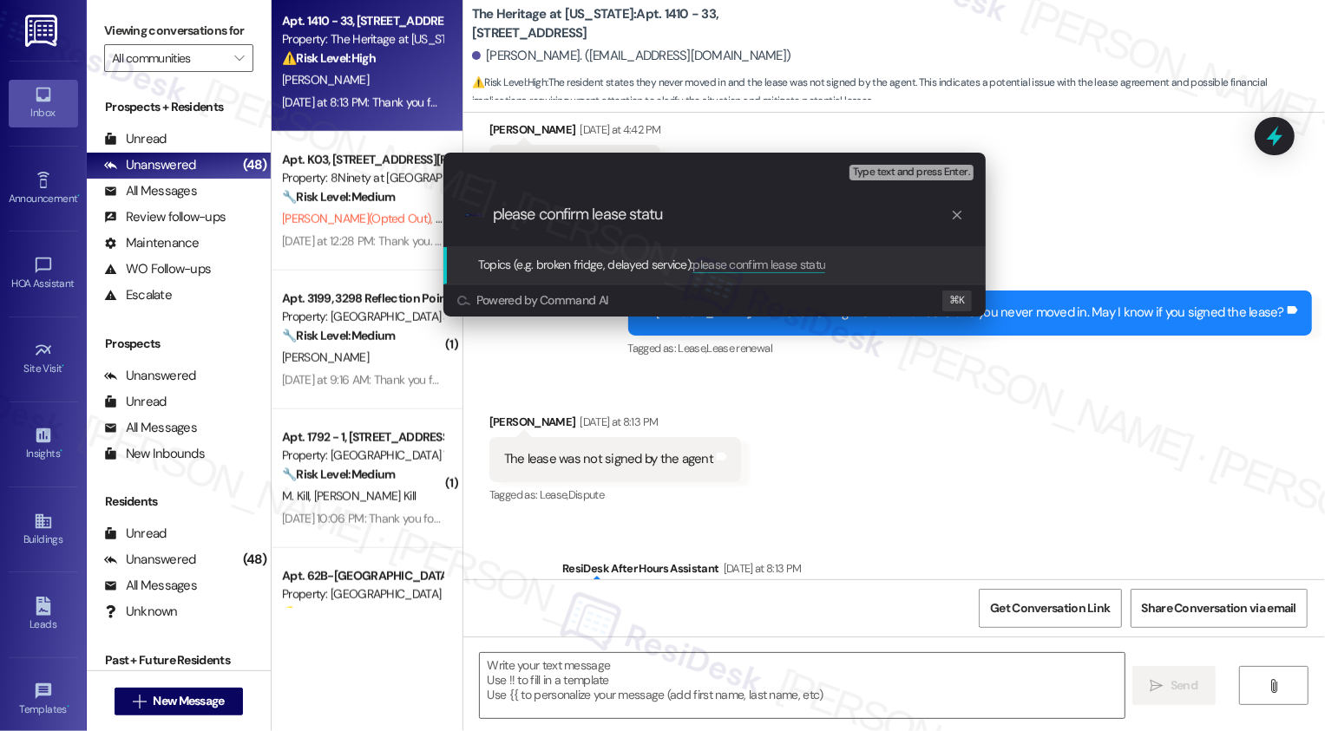
type input "please confirm lease status"
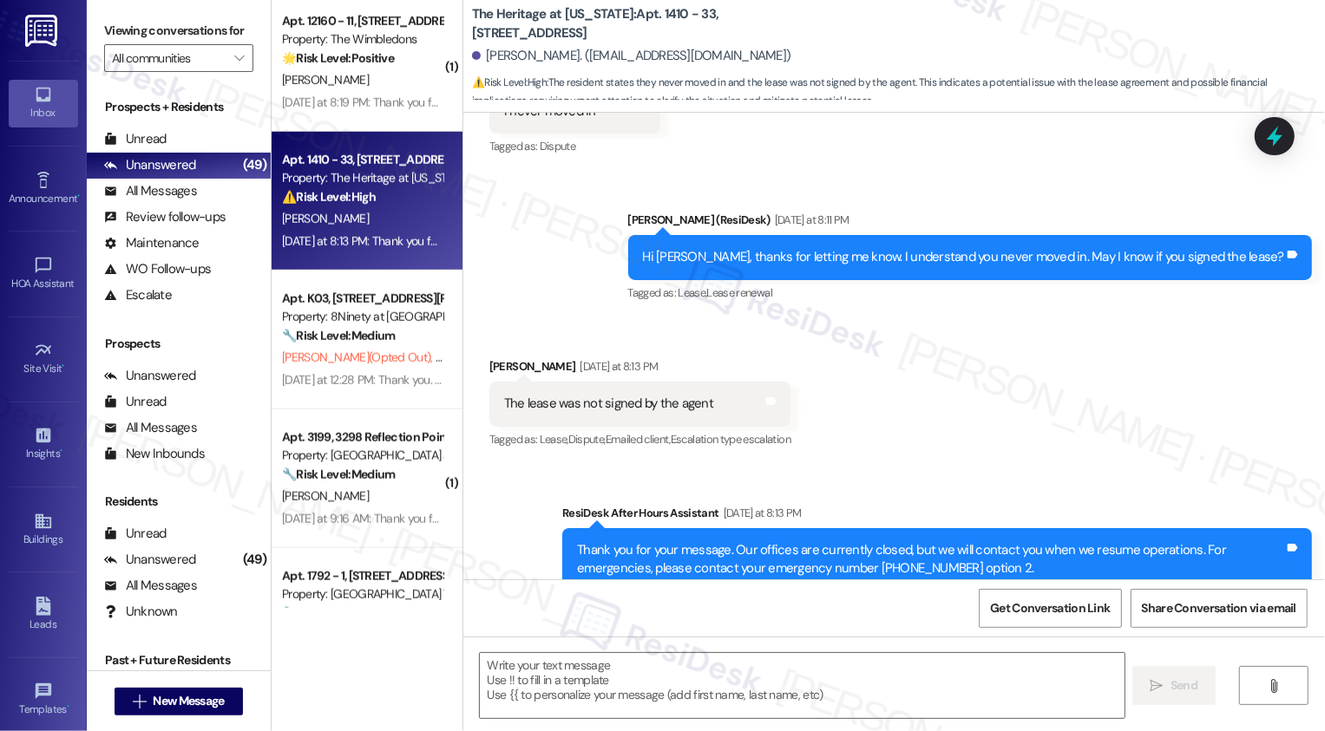
scroll to position [615, 0]
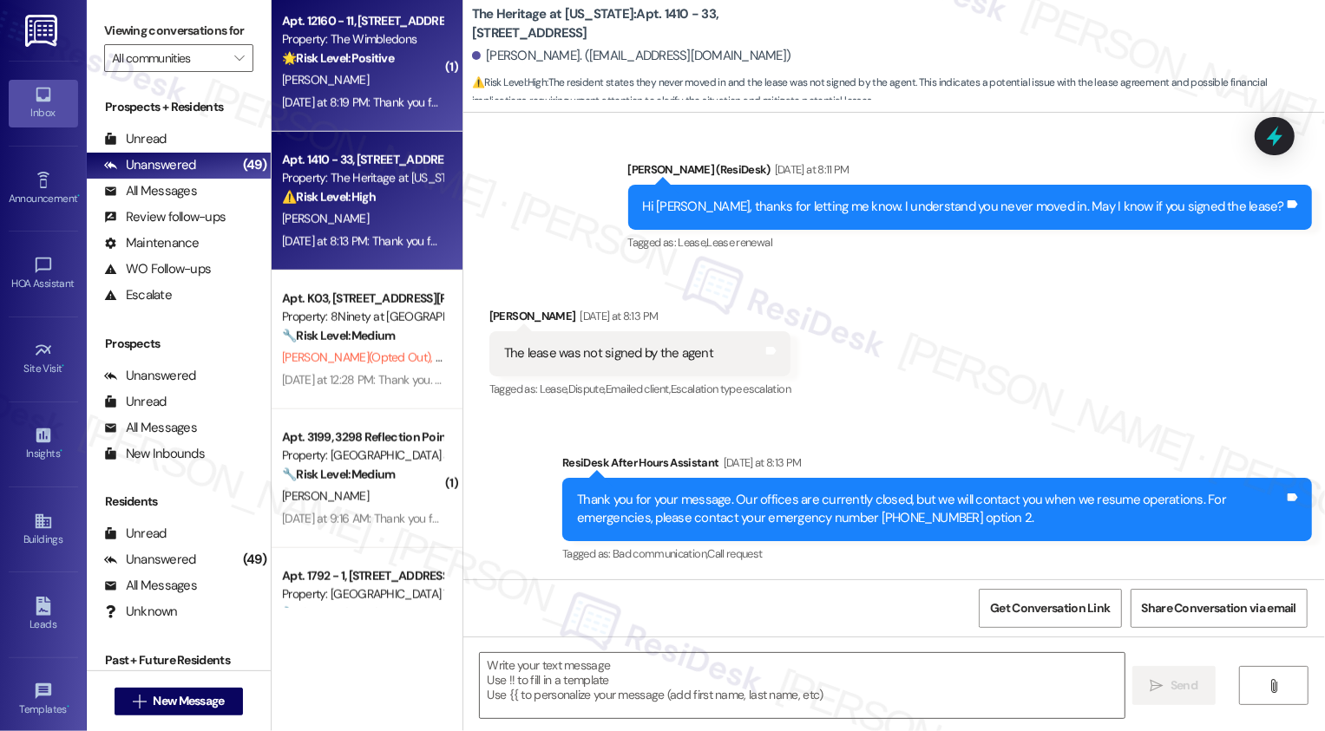
click at [364, 95] on div "Yesterday at 8:19 PM: Thank you for your message. Our offices are currently clo…" at bounding box center [834, 103] width 1105 height 16
click at [374, 199] on div "⚠️ Risk Level: High The resident states they never moved in and the lease was n…" at bounding box center [362, 197] width 161 height 18
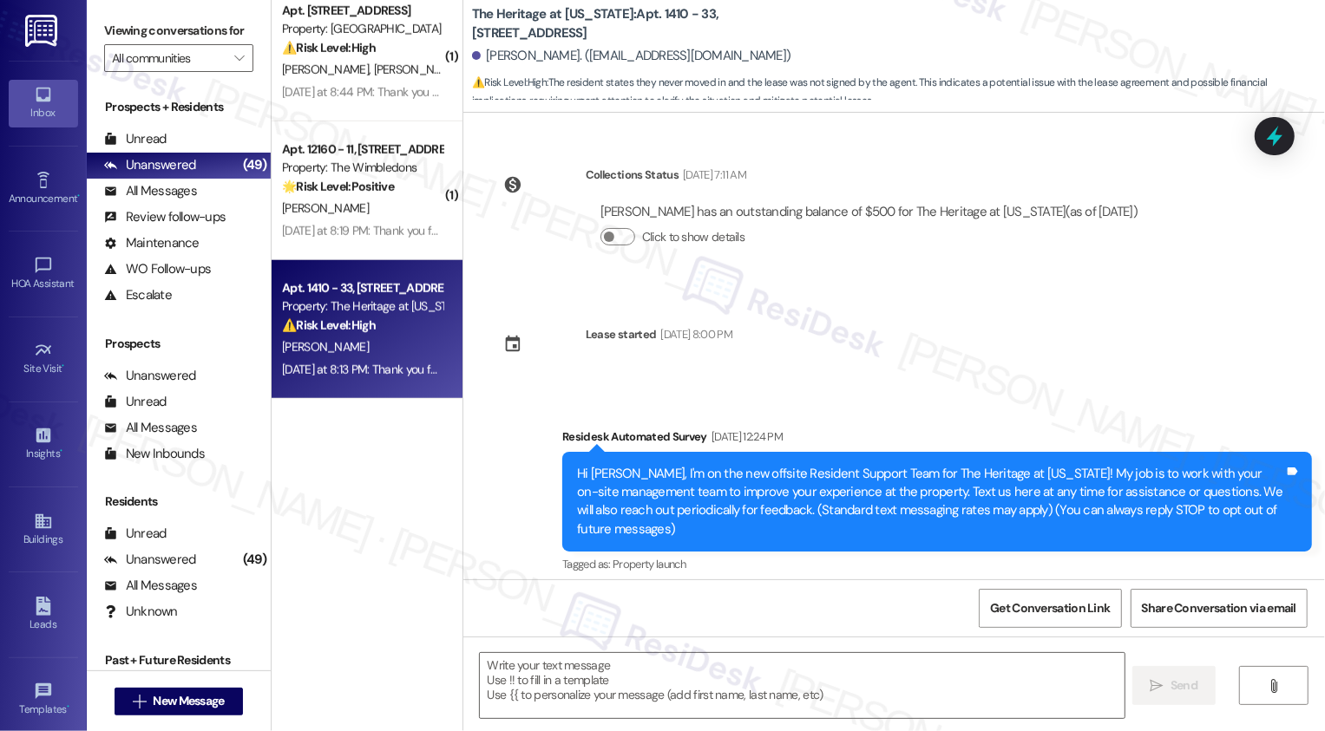
scroll to position [5434, 0]
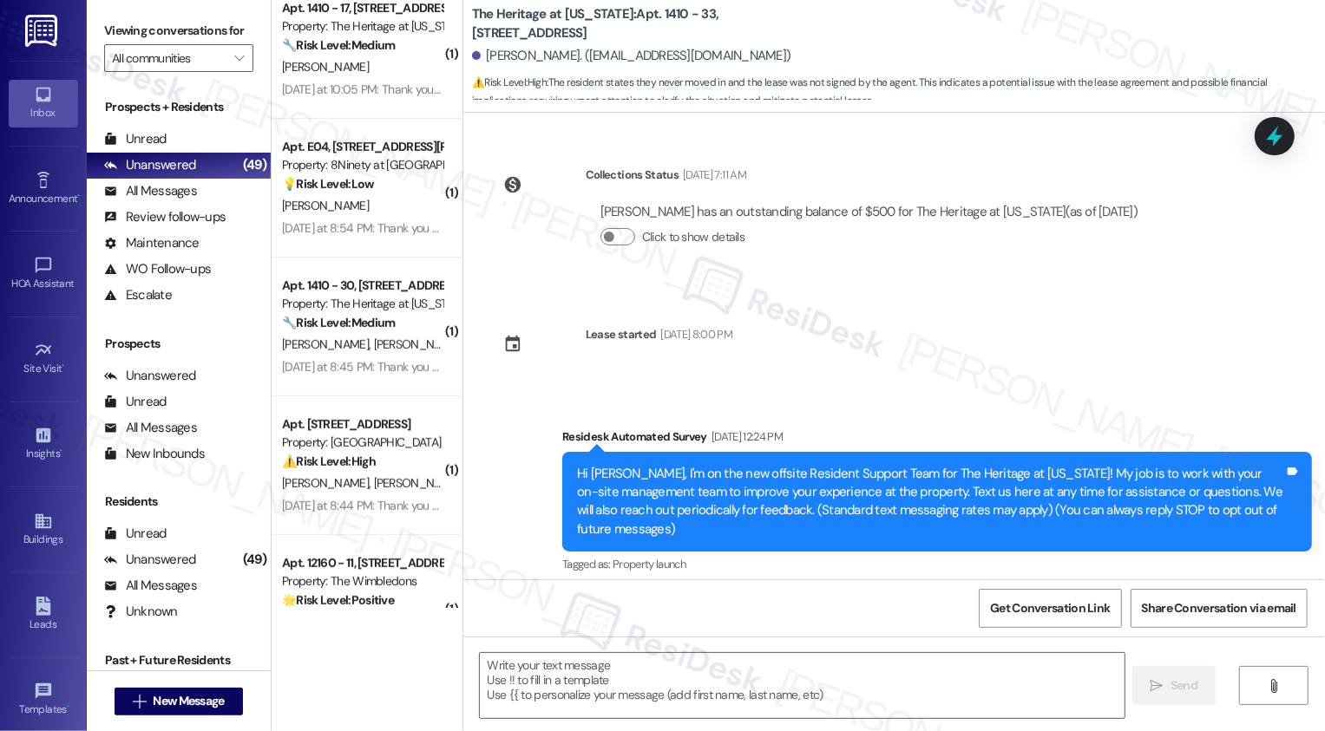
type textarea "Fetching suggested responses. Please feel free to read through the conversation…"
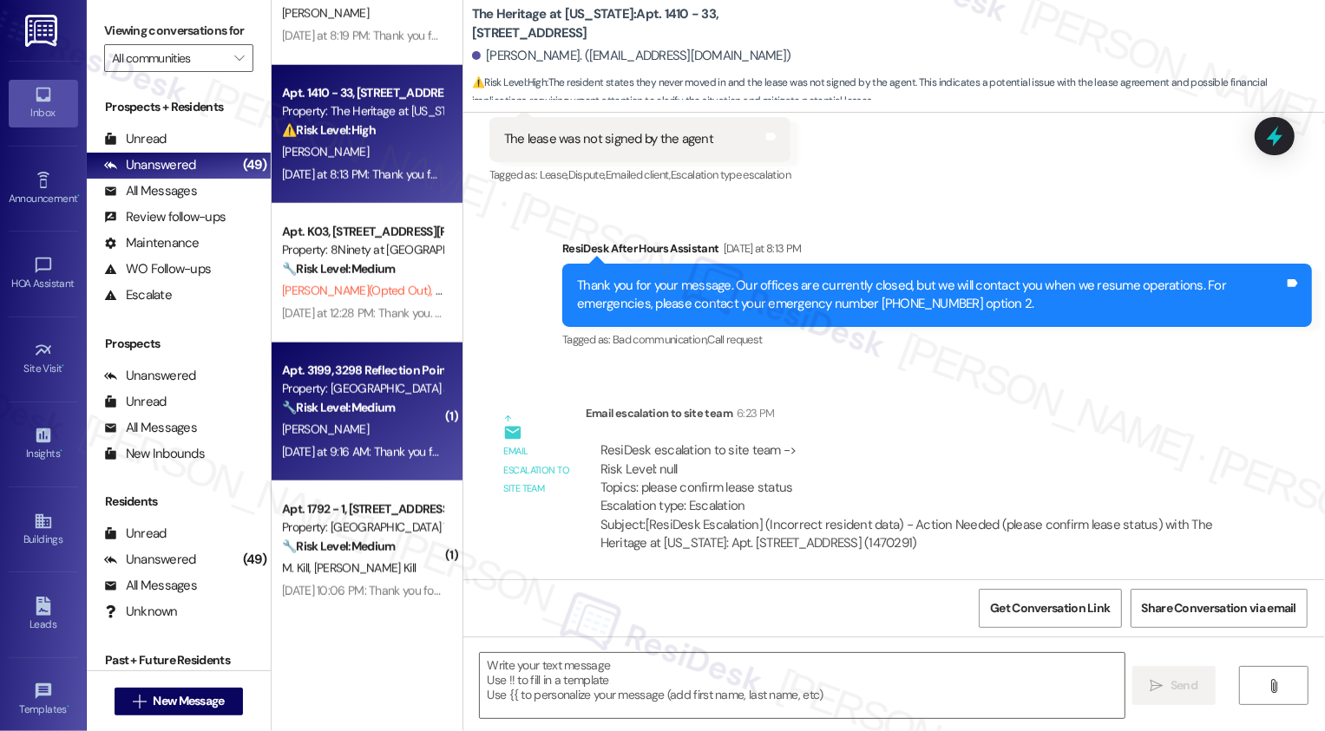
scroll to position [6045, 0]
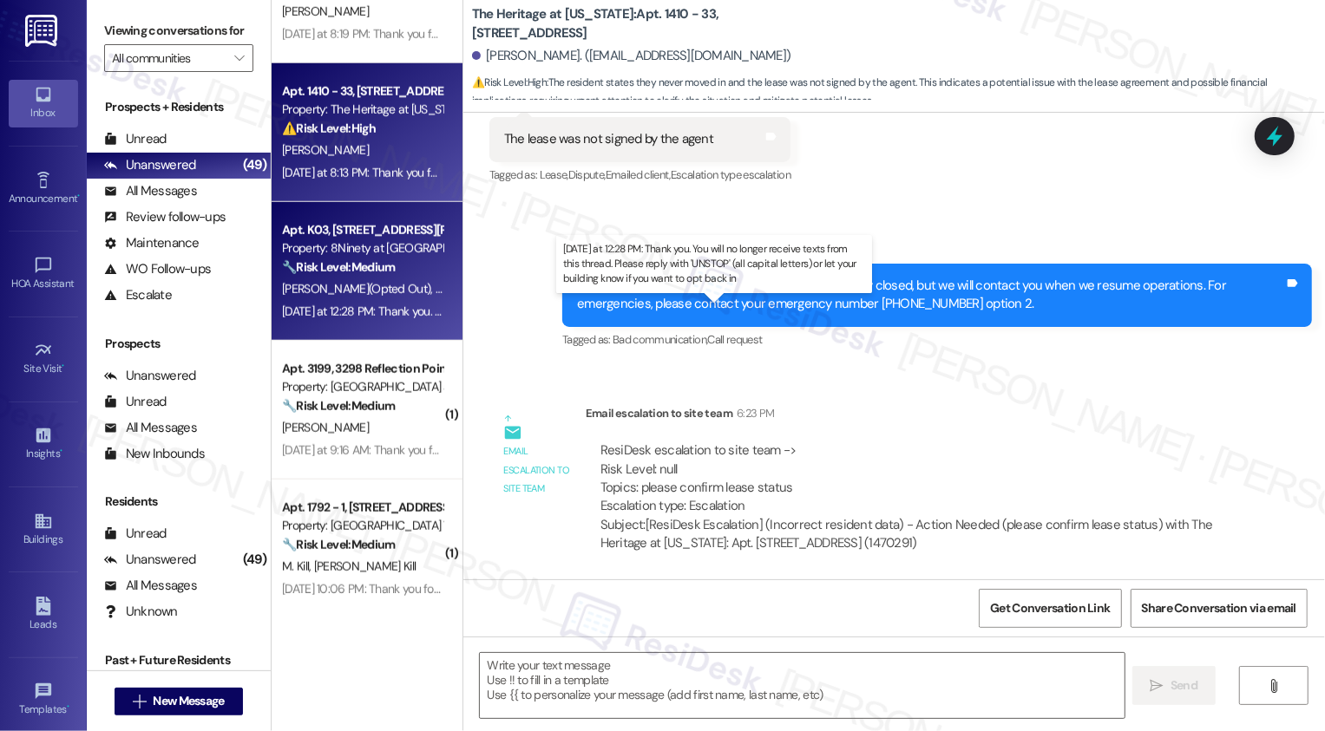
click at [355, 311] on div "Yesterday at 12:28 PM: Thank you. You will no longer receive texts from this th…" at bounding box center [718, 312] width 872 height 16
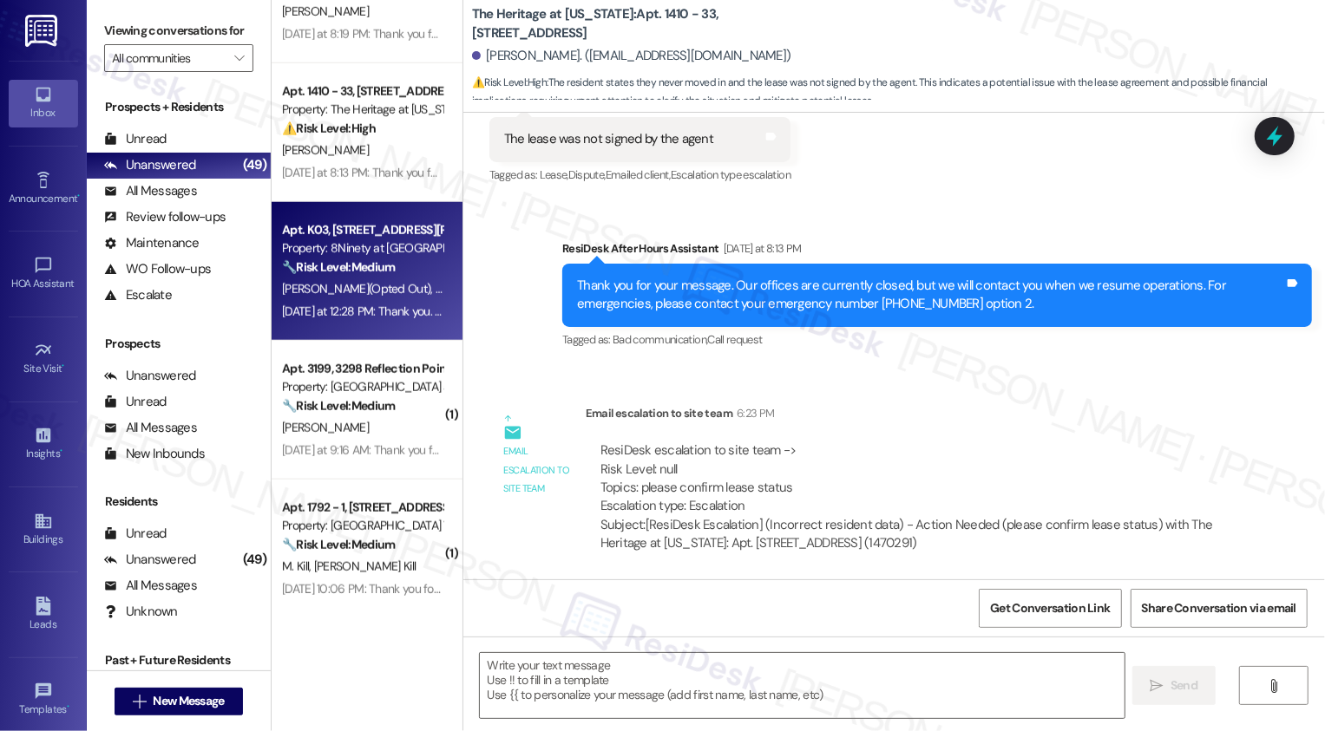
click at [355, 311] on div "Yesterday at 12:28 PM: Thank you. You will no longer receive texts from this th…" at bounding box center [718, 312] width 872 height 16
type textarea "Fetching suggested responses. Please feel free to read through the conversation…"
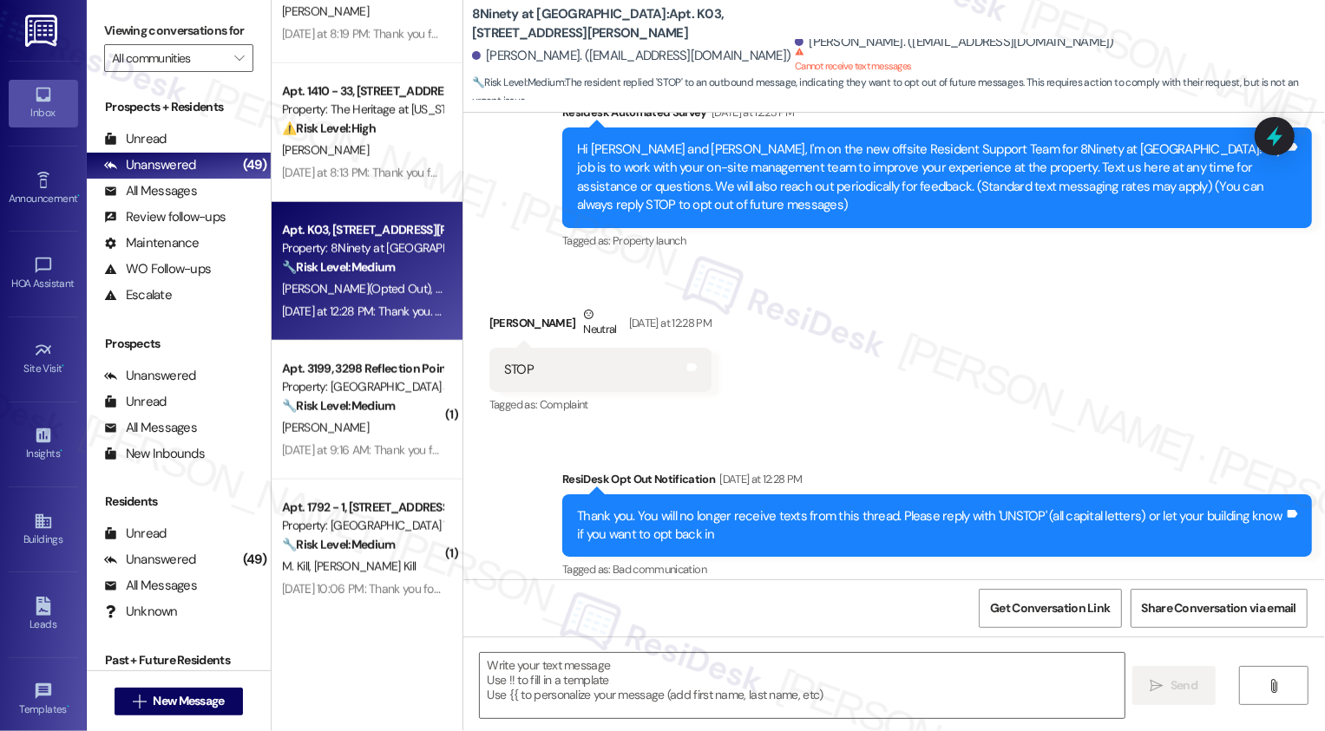
scroll to position [181, 0]
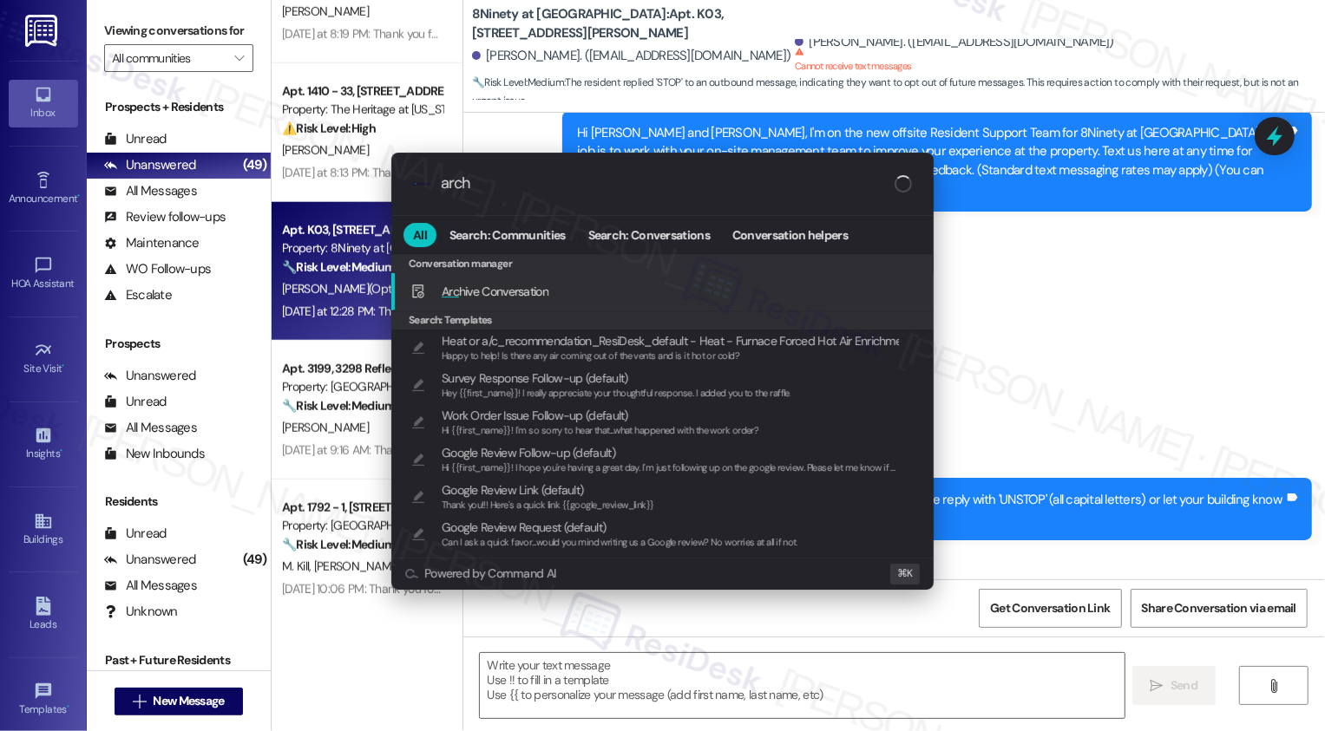
type input "archi"
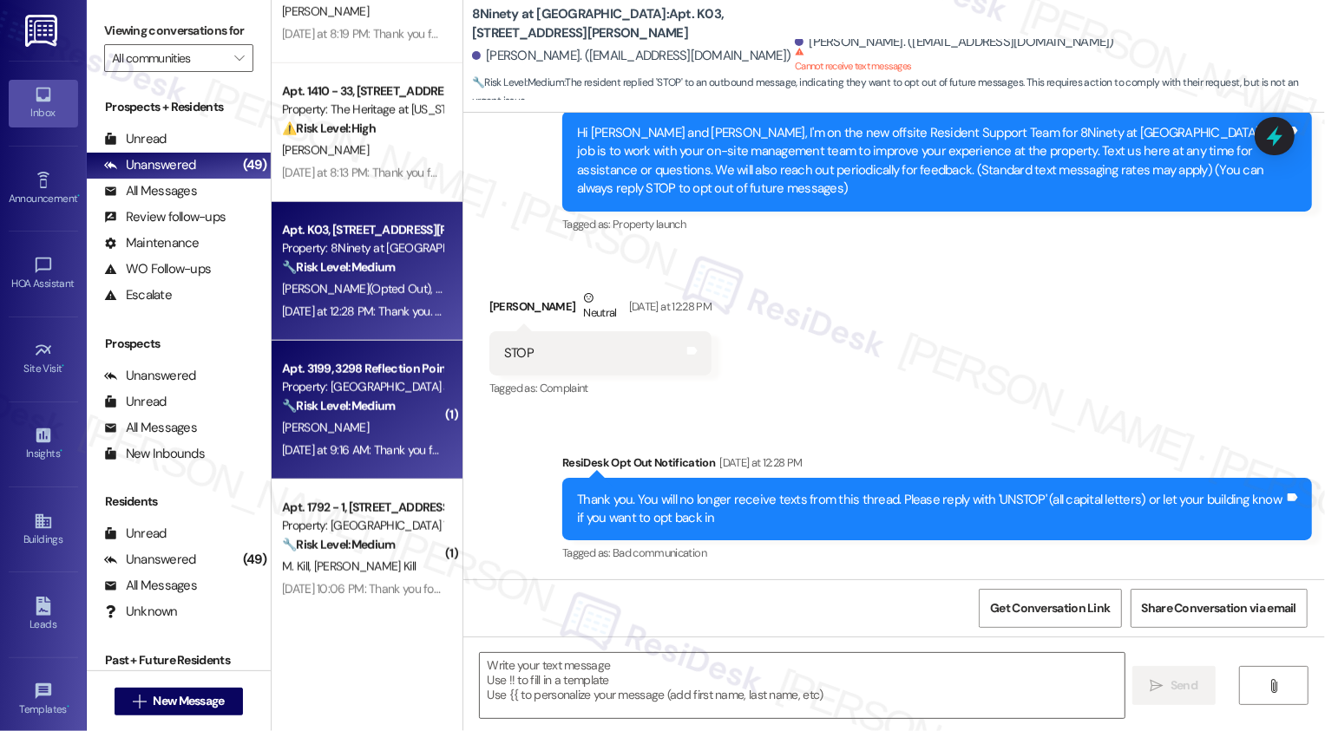
click at [407, 422] on div "C. Philpot" at bounding box center [362, 428] width 164 height 22
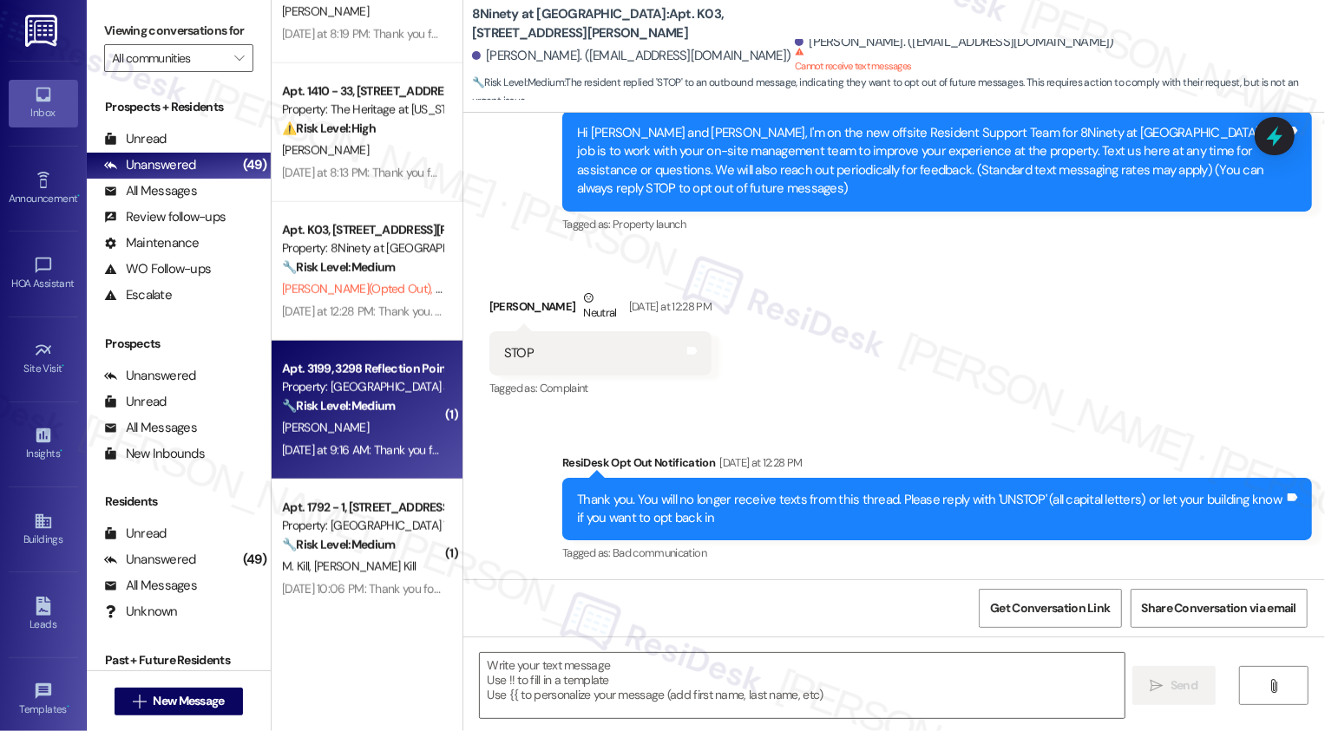
click at [407, 422] on div "C. Philpot" at bounding box center [362, 428] width 164 height 22
type textarea "Fetching suggested responses. Please feel free to read through the conversation…"
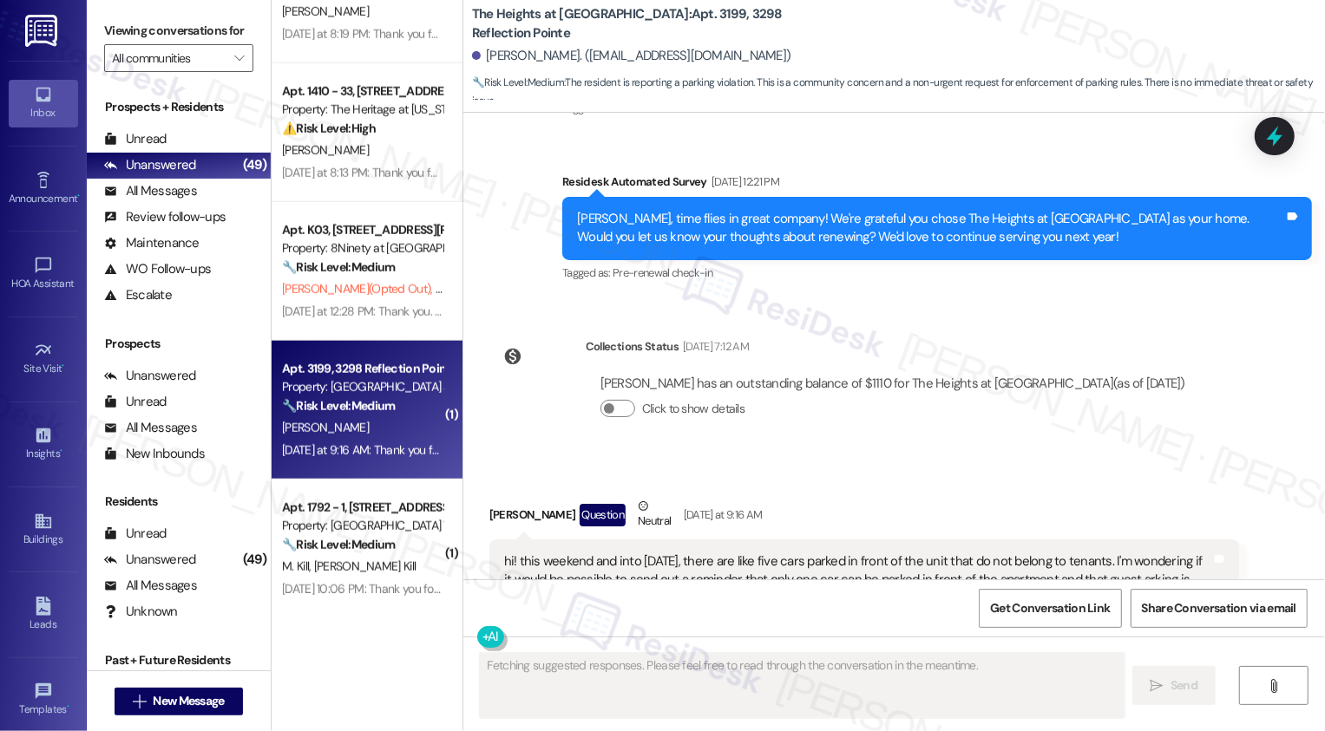
scroll to position [1228, 0]
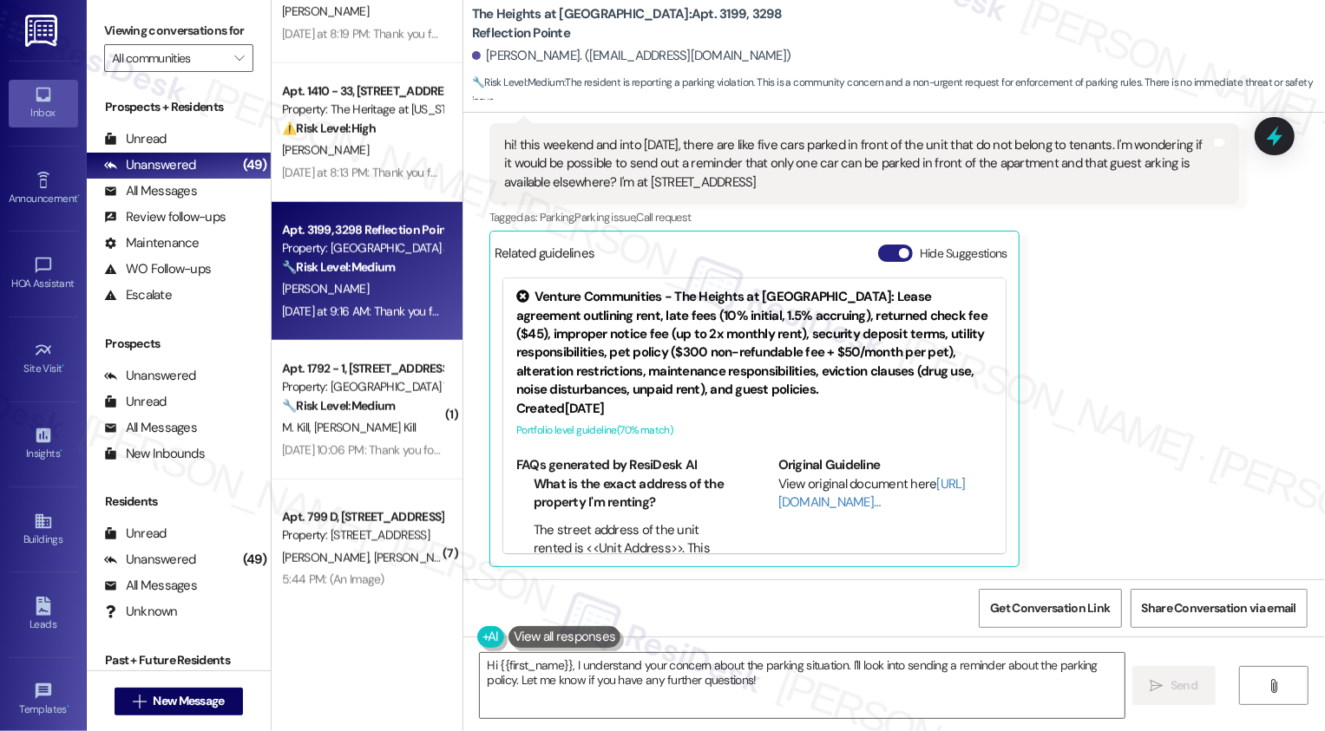
click at [881, 246] on button "Hide Suggestions" at bounding box center [895, 253] width 35 height 17
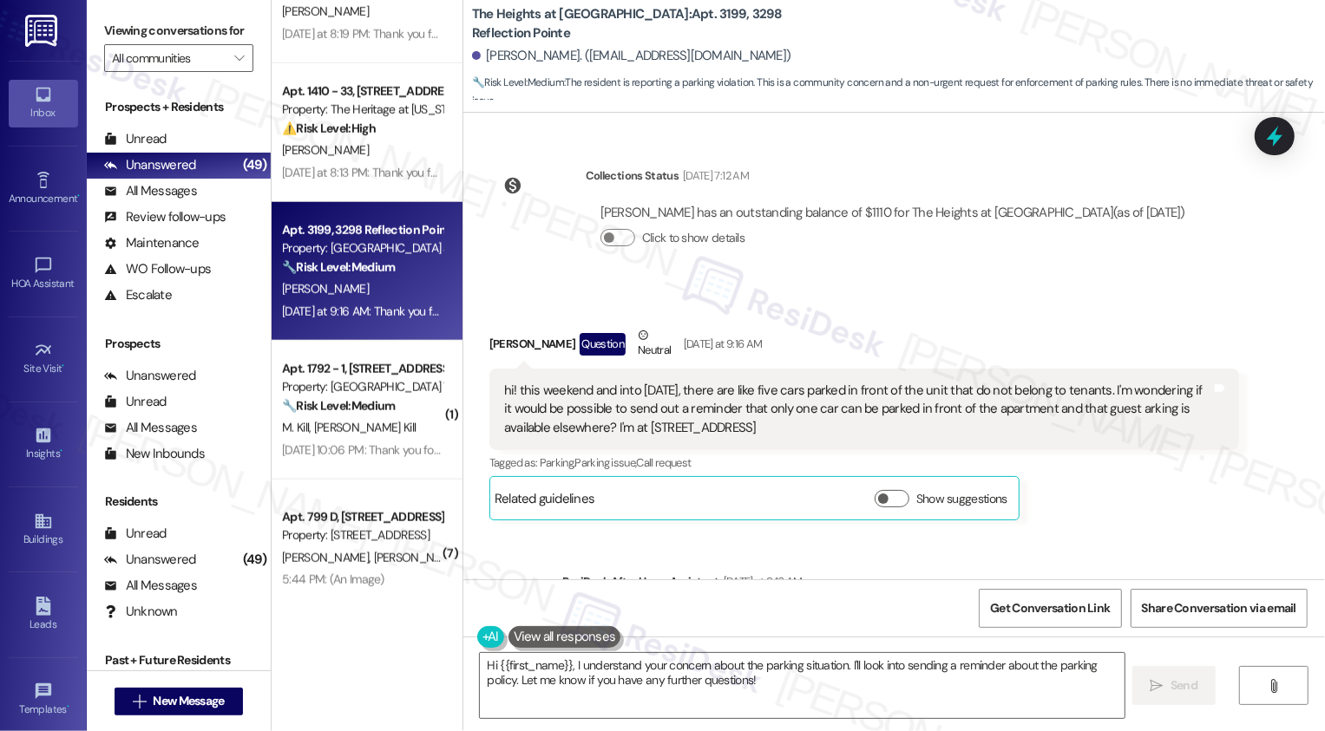
scroll to position [1101, 0]
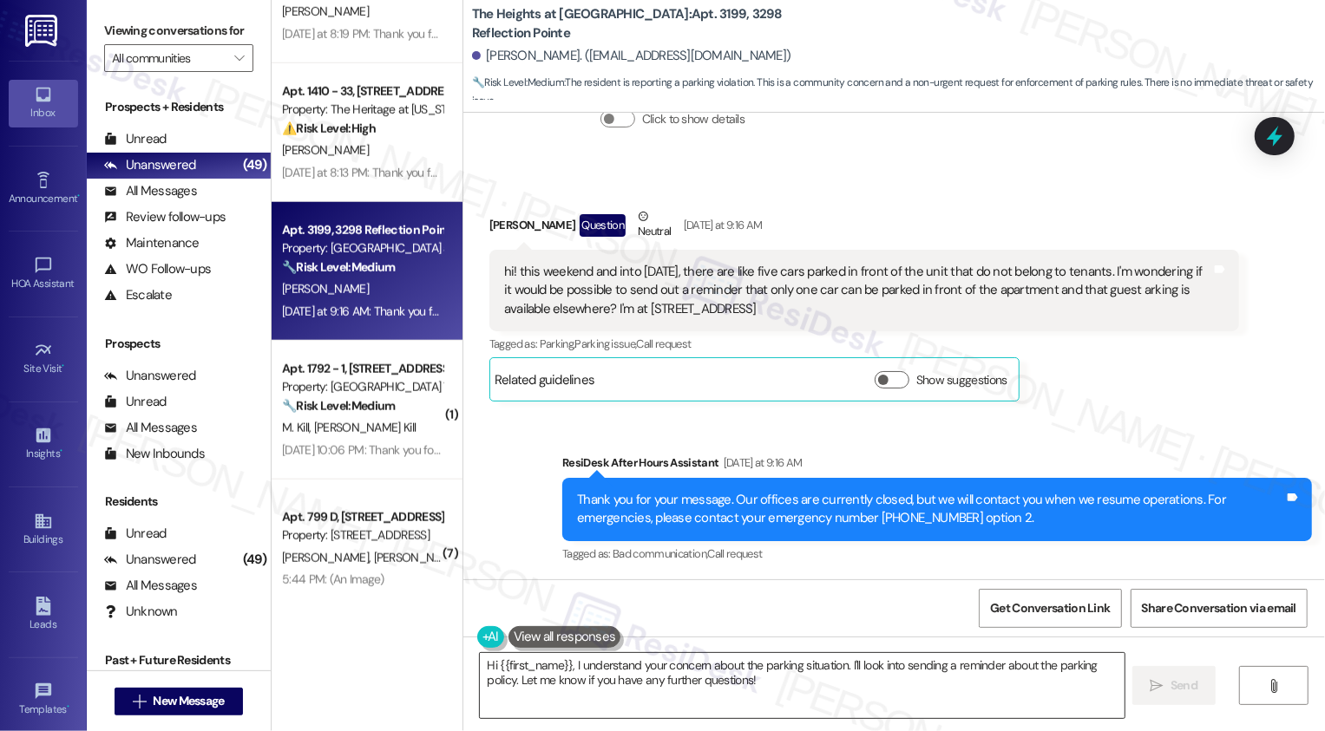
click at [553, 668] on textarea "Hi {{first_name}}, I understand your concern about the parking situation. I'll …" at bounding box center [802, 685] width 645 height 65
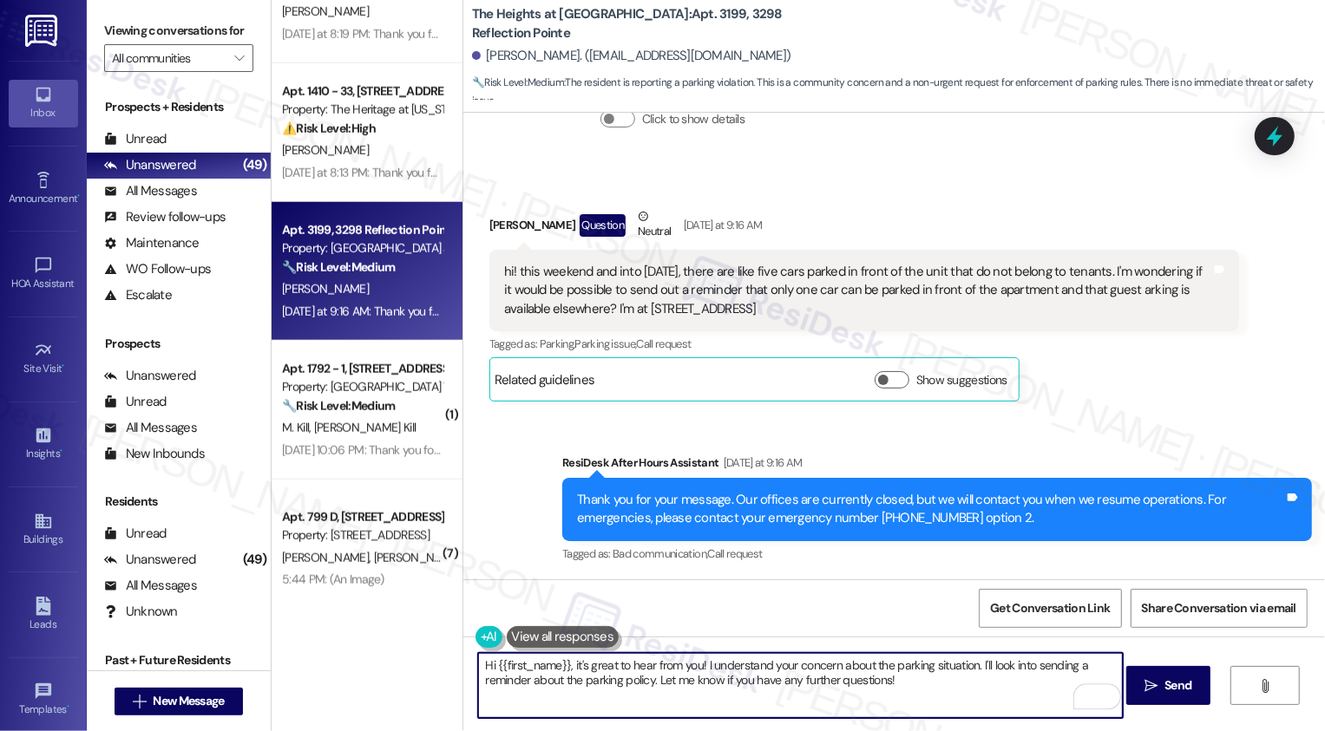
click at [978, 665] on textarea "Hi {{first_name}}, it's great to hear from you! I understand your concern about…" at bounding box center [800, 685] width 645 height 65
click at [973, 665] on textarea "Hi {{first_name}}, it's great to hear from you! I understand your concern about…" at bounding box center [800, 685] width 645 height 65
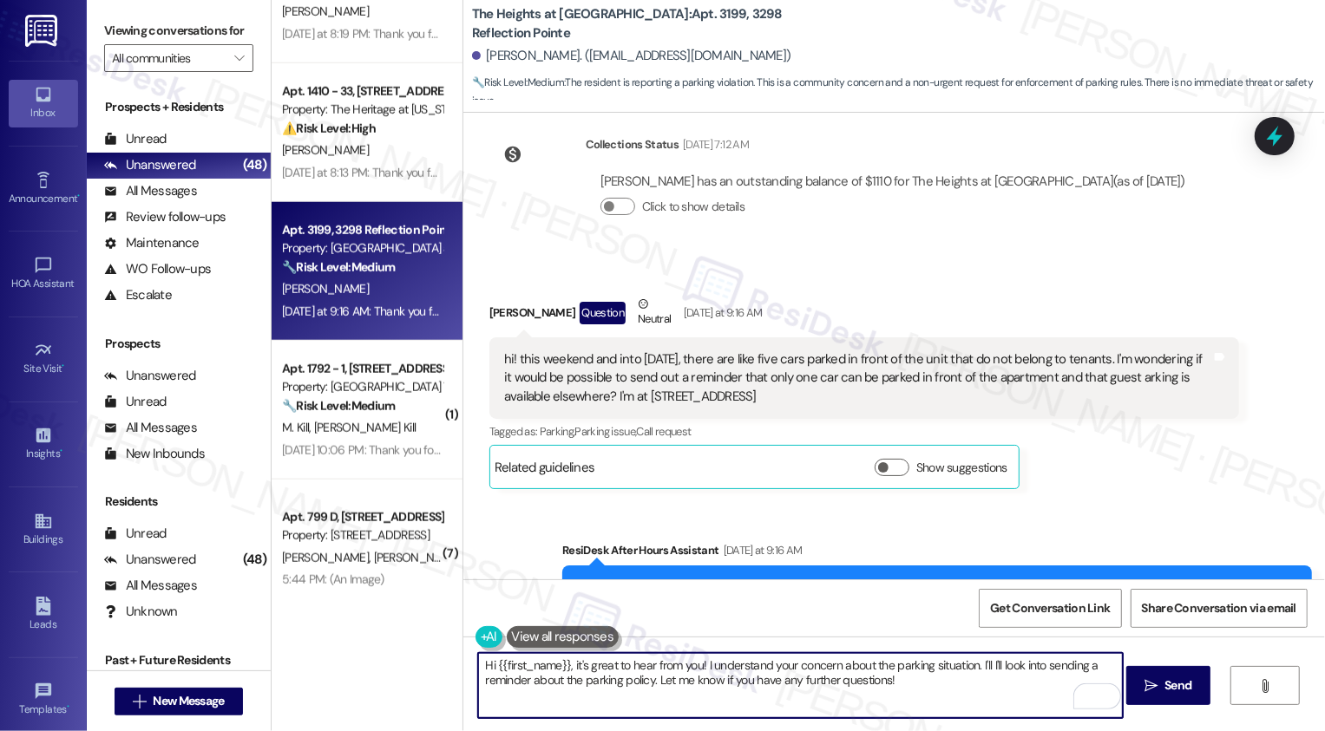
scroll to position [999, 0]
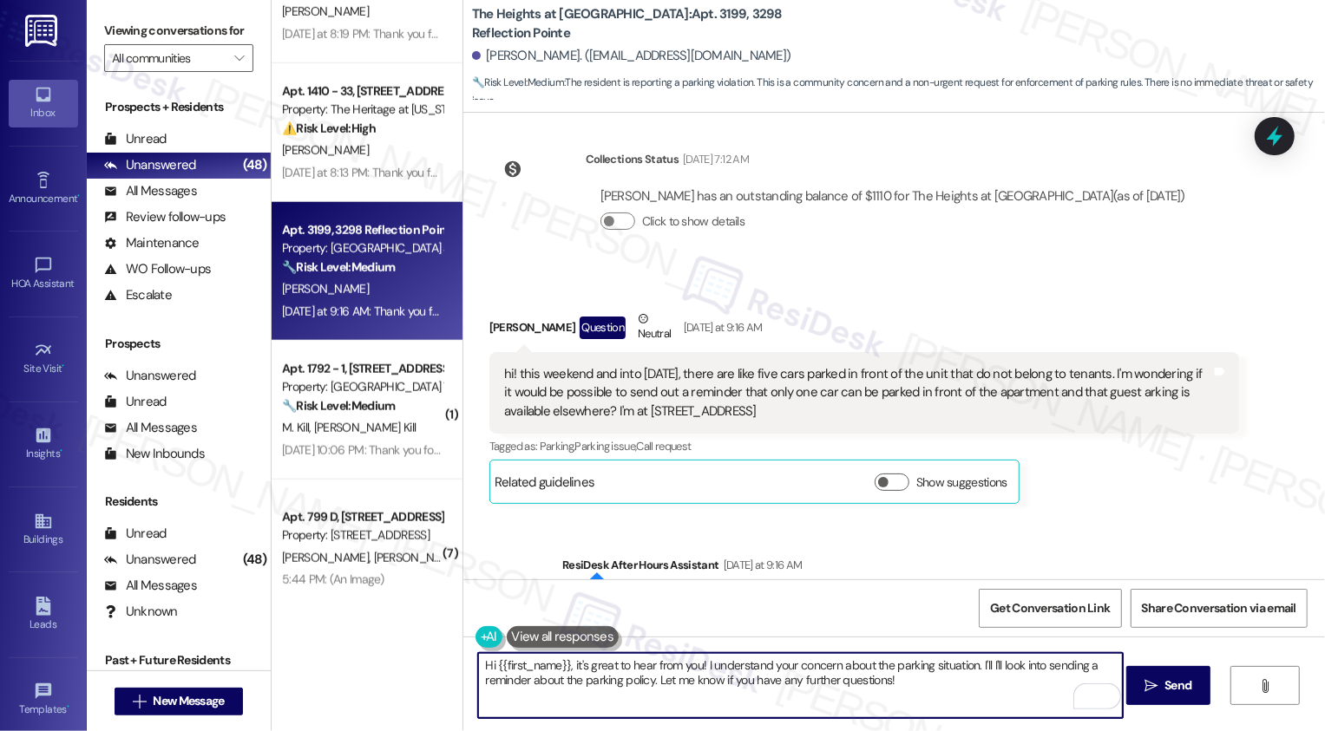
click at [692, 678] on textarea "Hi {{first_name}}, it's great to hear from you! I understand your concern about…" at bounding box center [800, 685] width 645 height 65
click at [758, 672] on textarea "Hi {{first_name}}, it's great to hear from you! I understand your concern about…" at bounding box center [800, 685] width 645 height 65
click at [889, 675] on textarea "Hi {{first_name}}, it's great to hear from you! I understand your concern about…" at bounding box center [800, 685] width 645 height 65
click at [974, 665] on textarea "Hi {{first_name}}, it's great to hear from you! I understand your concern about…" at bounding box center [800, 685] width 645 height 65
drag, startPoint x: 593, startPoint y: 680, endPoint x: 655, endPoint y: 684, distance: 62.6
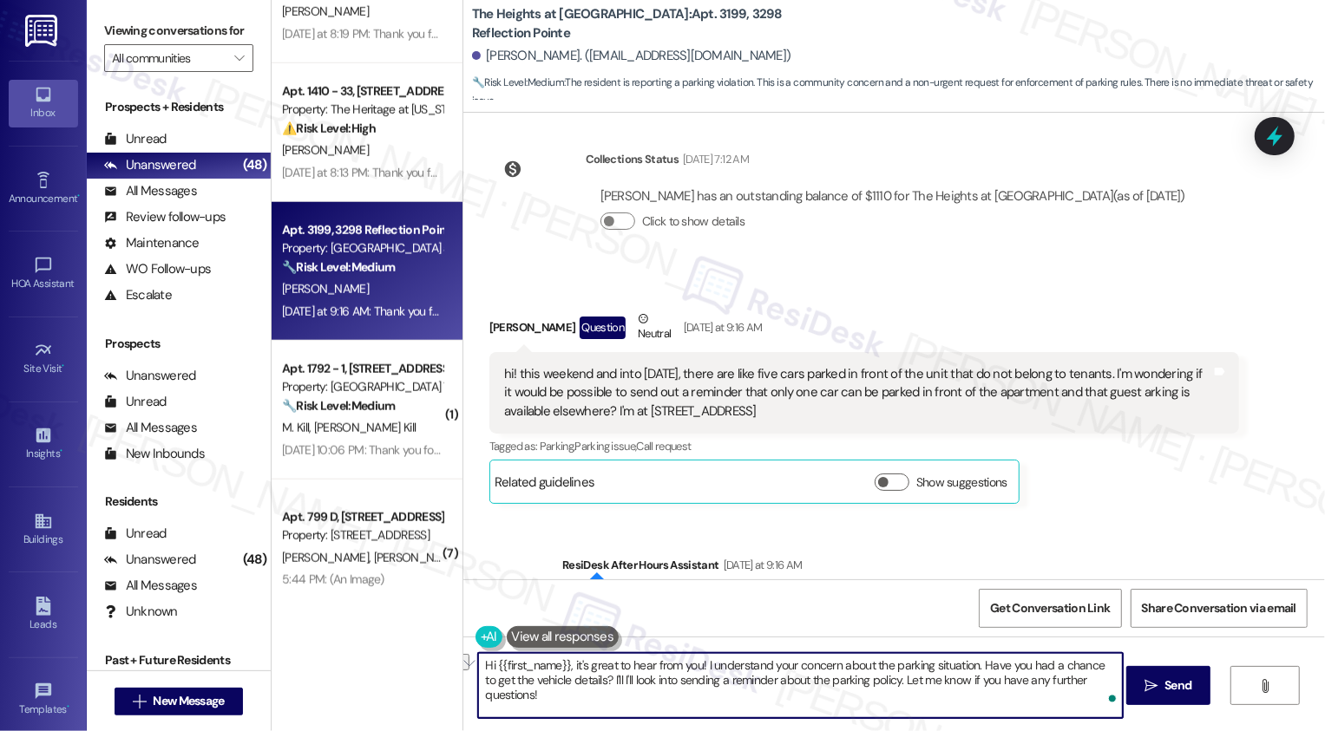
click at [655, 684] on textarea "Hi {{first_name}}, it's great to hear from you! I understand your concern about…" at bounding box center [800, 685] width 645 height 65
click at [769, 702] on textarea "Hi {{first_name}}, it's great to hear from you! I understand your concern about…" at bounding box center [800, 685] width 645 height 65
click at [901, 702] on textarea "Hi {{first_name}}, it's great to hear from you! I understand your concern about…" at bounding box center [800, 685] width 645 height 65
type textarea "Hi {{first_name}}, it's great to hear from you! I understand your concern about…"
click at [1151, 692] on icon "" at bounding box center [1150, 686] width 13 height 14
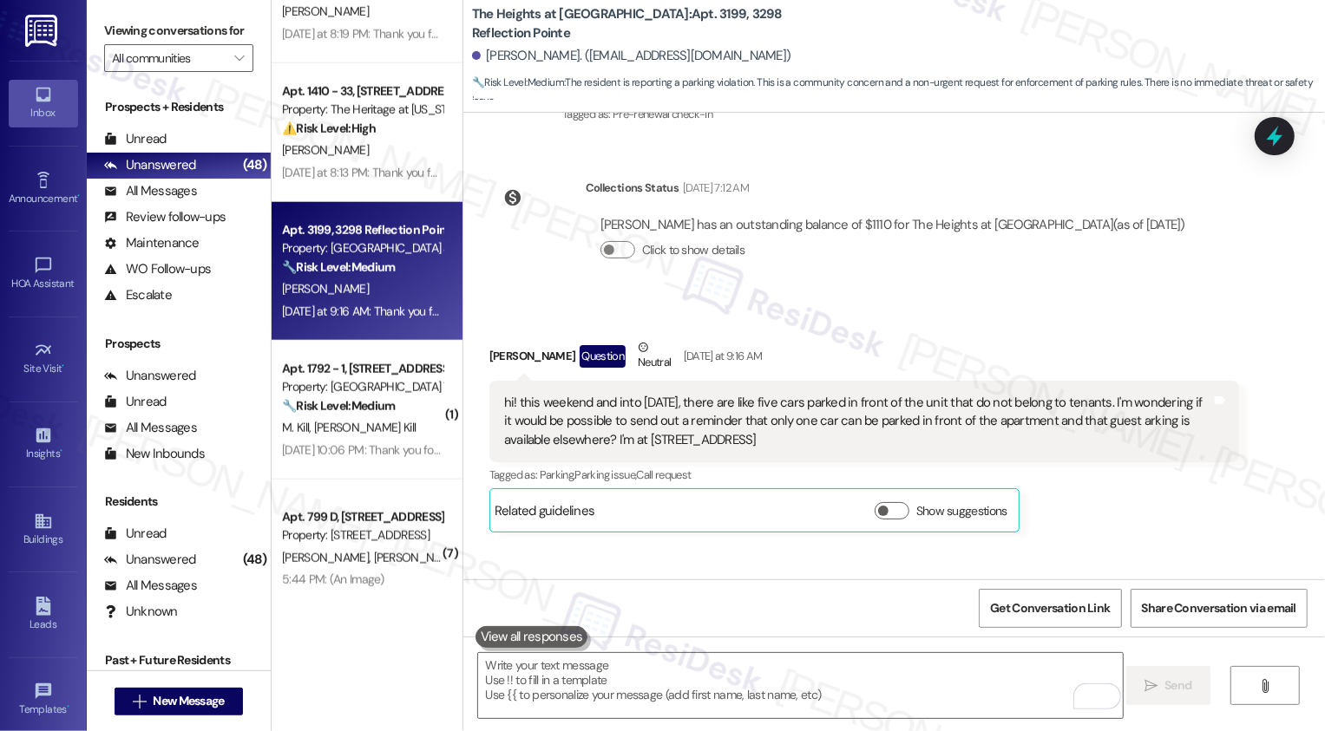
scroll to position [1259, 0]
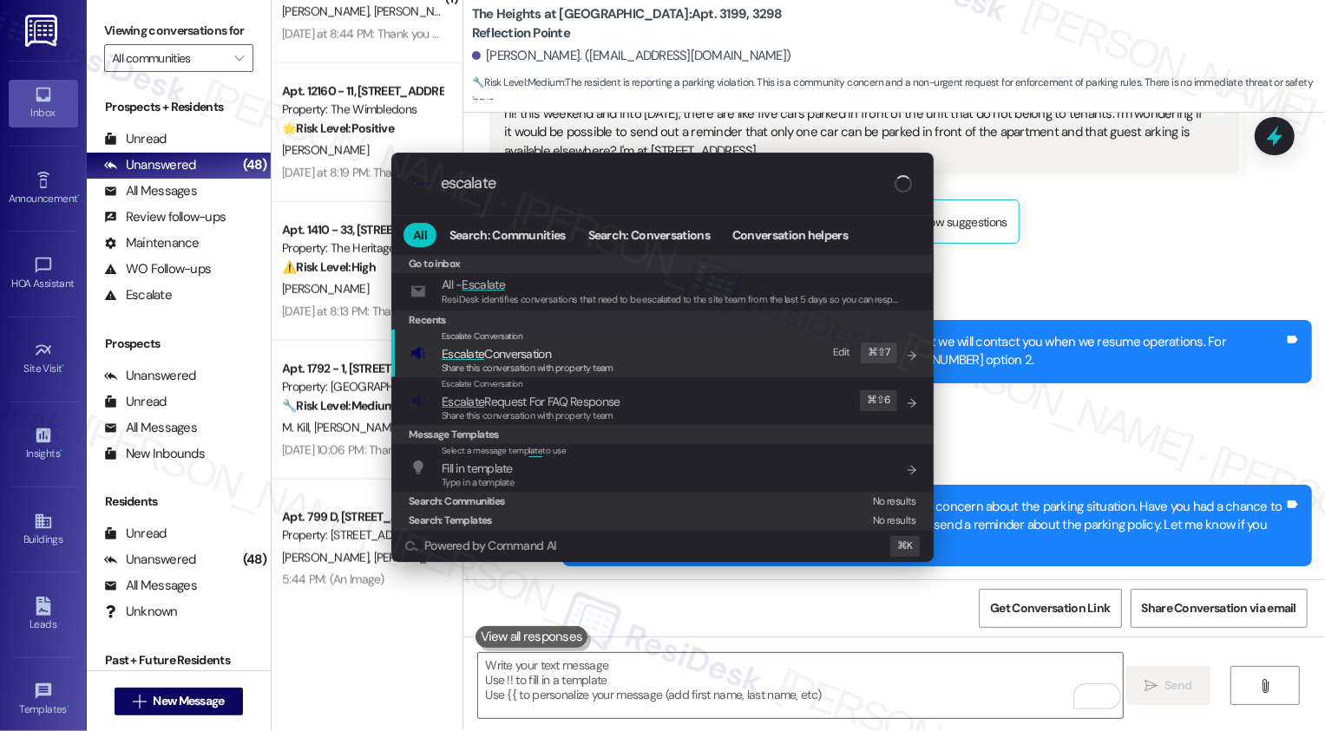
type input "escalate"
click at [543, 352] on span "Escalate Conversation" at bounding box center [496, 354] width 109 height 16
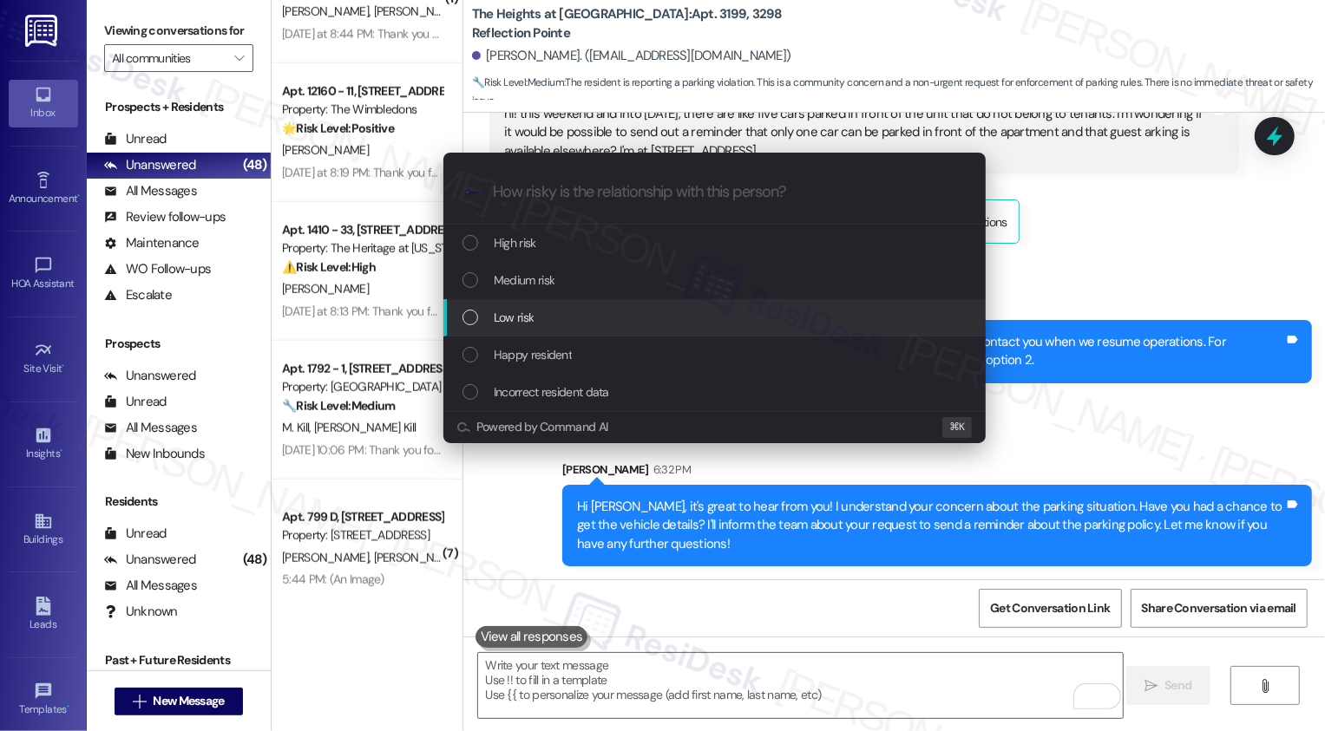
click at [543, 311] on div "Low risk" at bounding box center [716, 317] width 508 height 19
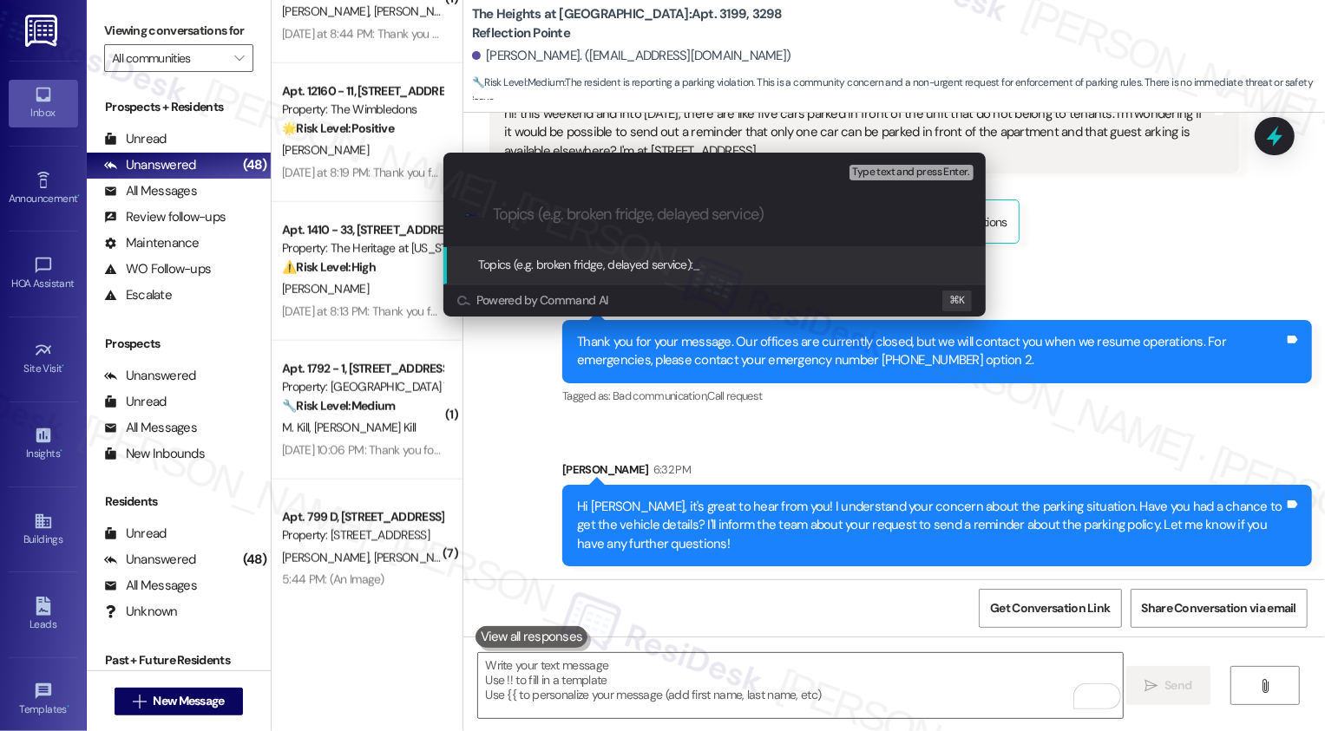
type input "a"
type input "unathor"
type input "Parking policy (request to send a reminder)"
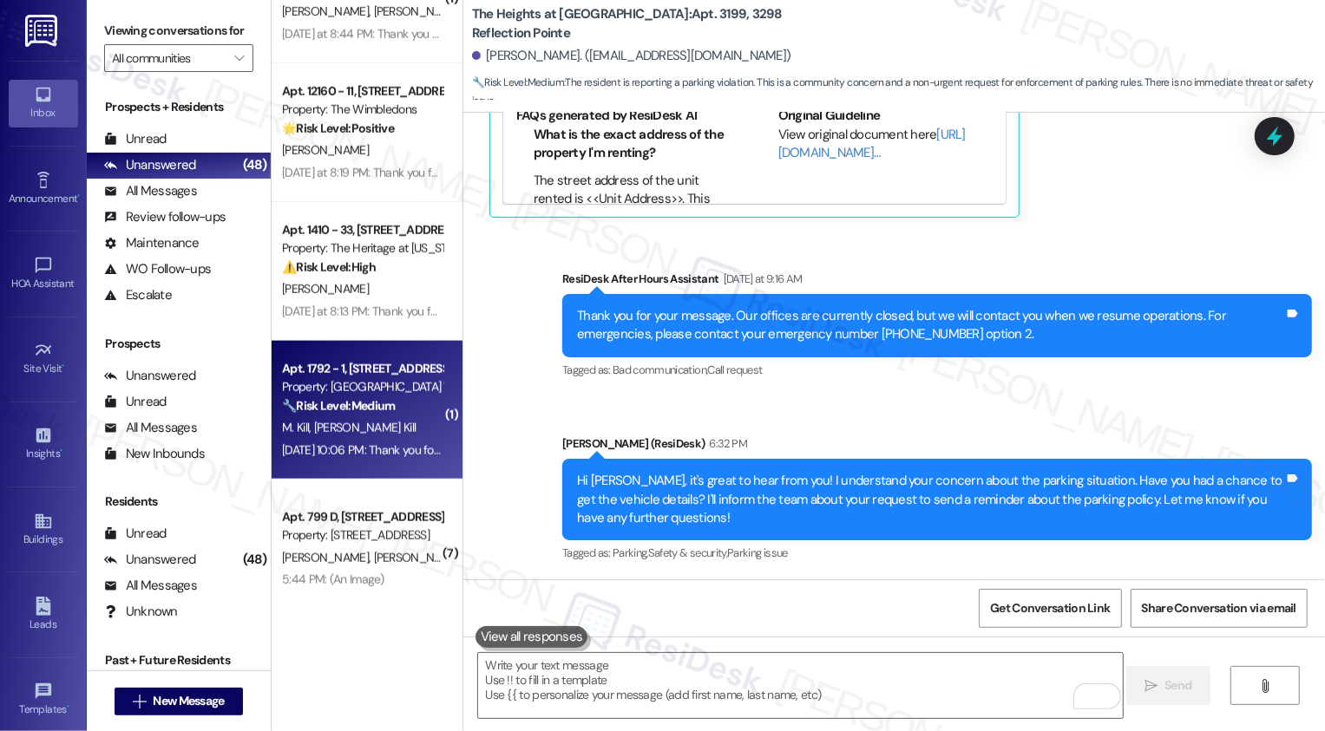
scroll to position [6055, 0]
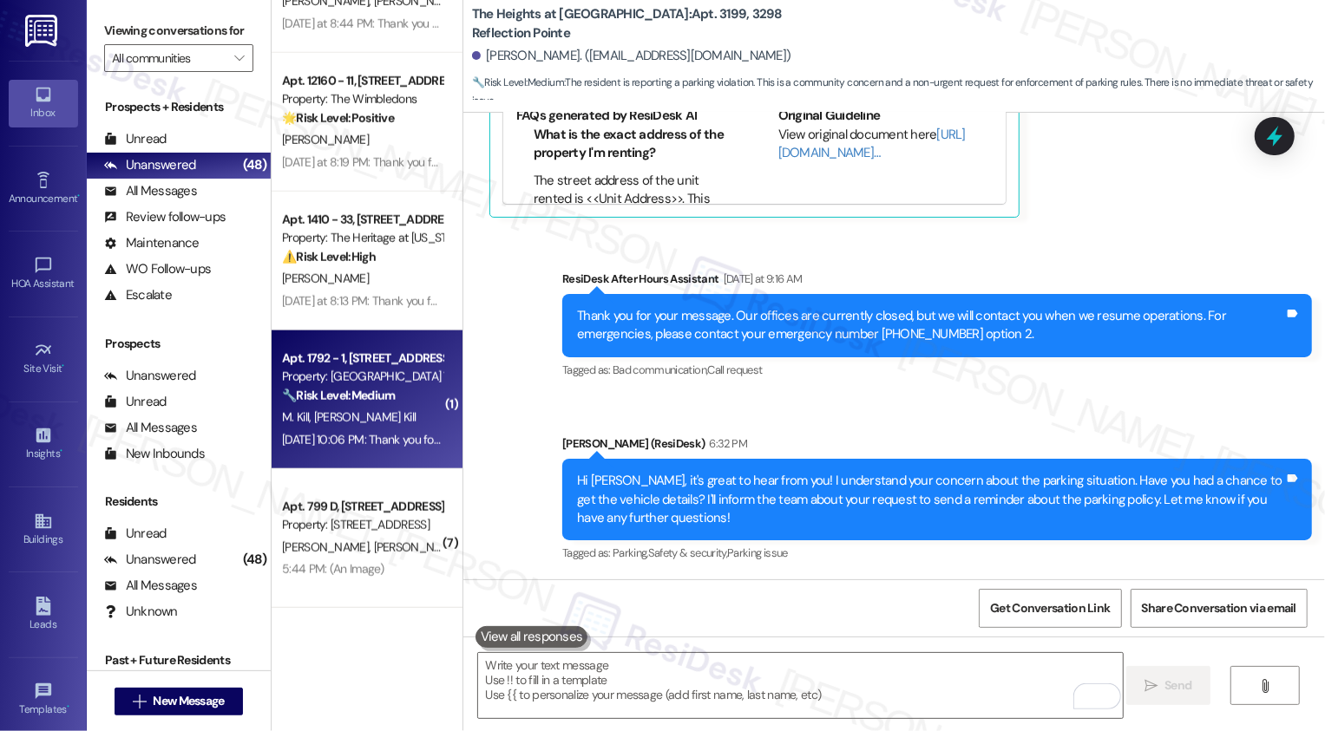
click at [404, 388] on div "🔧 Risk Level: Medium The resident is complaining about teenagers causing noise …" at bounding box center [362, 396] width 161 height 18
type textarea "Fetching suggested responses. Please feel free to read through the conversation…"
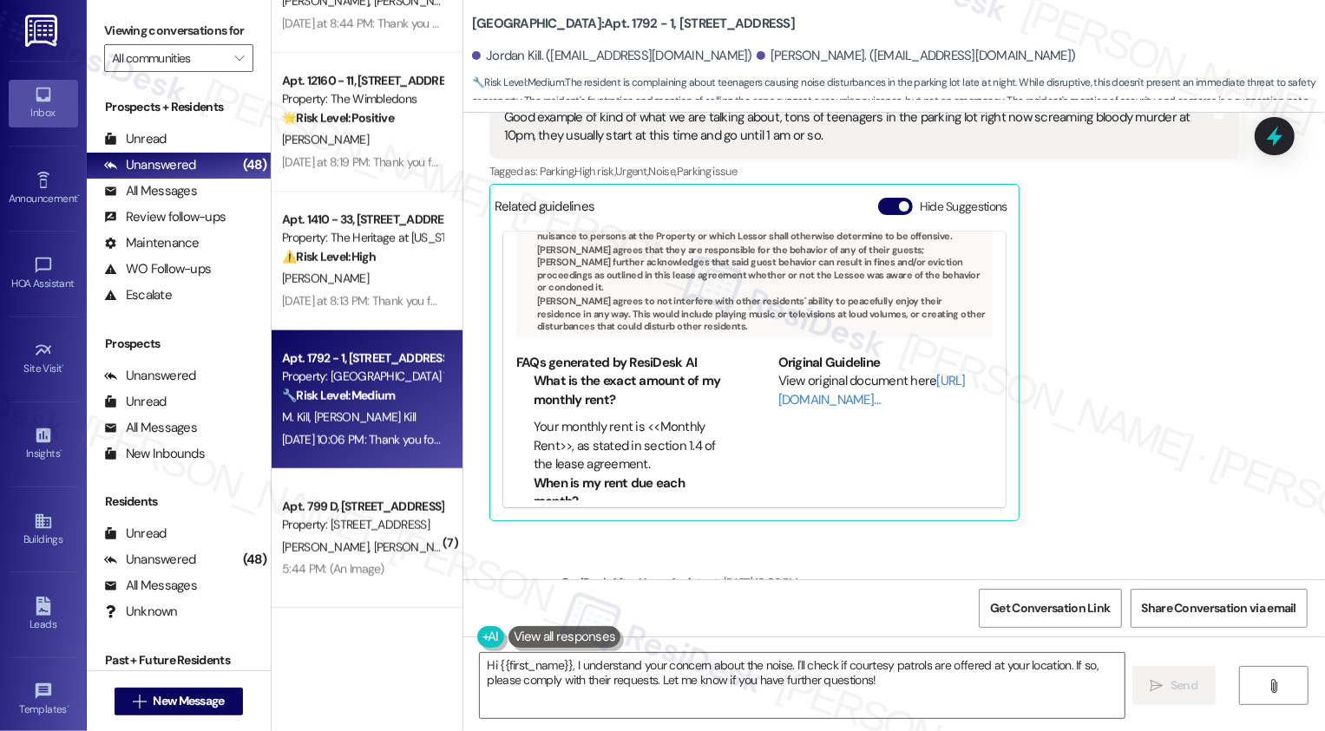
scroll to position [2284, 0]
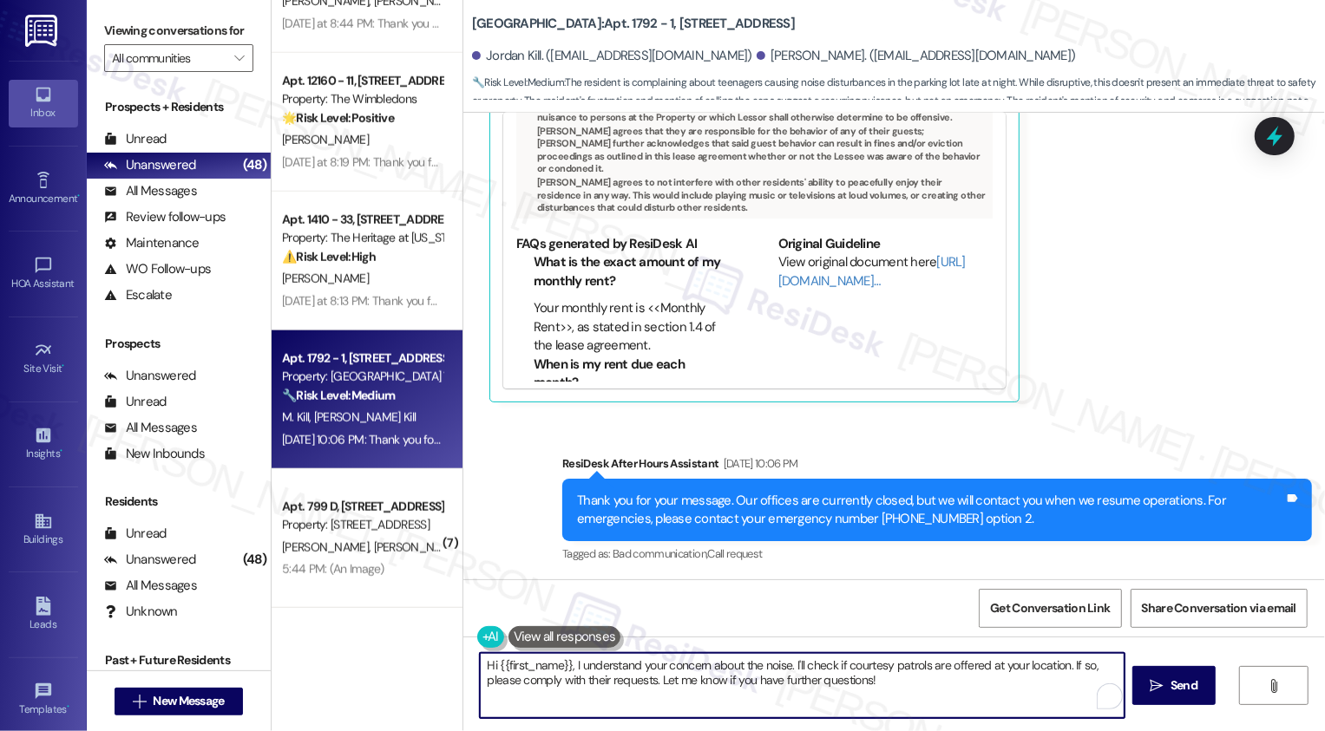
drag, startPoint x: 563, startPoint y: 666, endPoint x: 456, endPoint y: 666, distance: 106.7
click at [463, 666] on div "Hi {{first_name}}, I understand your concern about the noise. I'll check if cou…" at bounding box center [894, 702] width 862 height 130
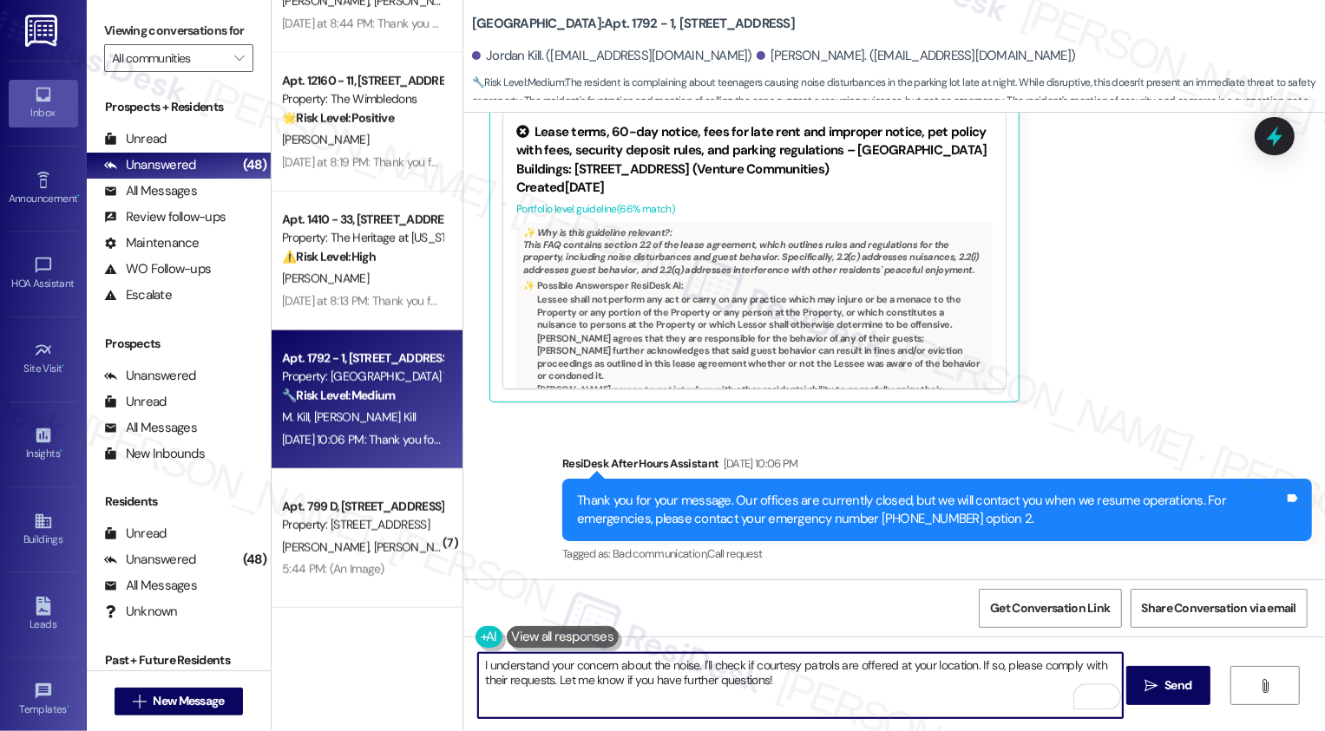
click at [478, 667] on textarea "I understand your concern about the noise. I'll check if courtesy patrols are o…" at bounding box center [800, 685] width 645 height 65
click at [891, 668] on textarea "Hi Mika and Jordan, thank you so much for the detailed info! I understand your …" at bounding box center [800, 685] width 645 height 65
click at [964, 666] on textarea "Hi Mika and Jordan, thank you so much for the detailed info! I understand your …" at bounding box center [800, 685] width 645 height 65
click at [987, 667] on textarea "Hi Mika and Jordan, thank you so much for the detailed info! I understand your …" at bounding box center [800, 685] width 645 height 65
click at [567, 695] on textarea "Hi Mika and Jordan, thank you so much for the detailed info! I understand your …" at bounding box center [800, 685] width 645 height 65
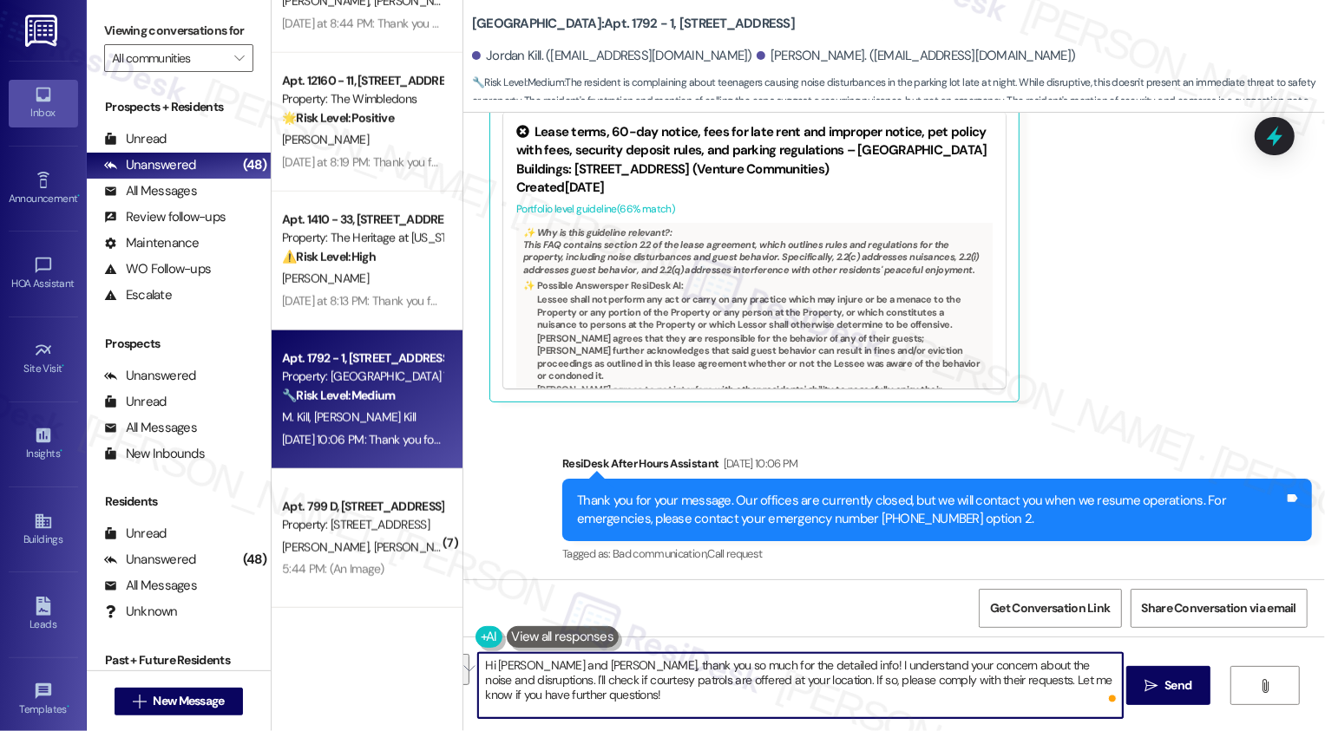
drag, startPoint x: 469, startPoint y: 678, endPoint x: 512, endPoint y: 694, distance: 45.3
click at [512, 694] on textarea "Hi Mika and Jordan, thank you so much for the detailed info! I understand your …" at bounding box center [800, 685] width 645 height 65
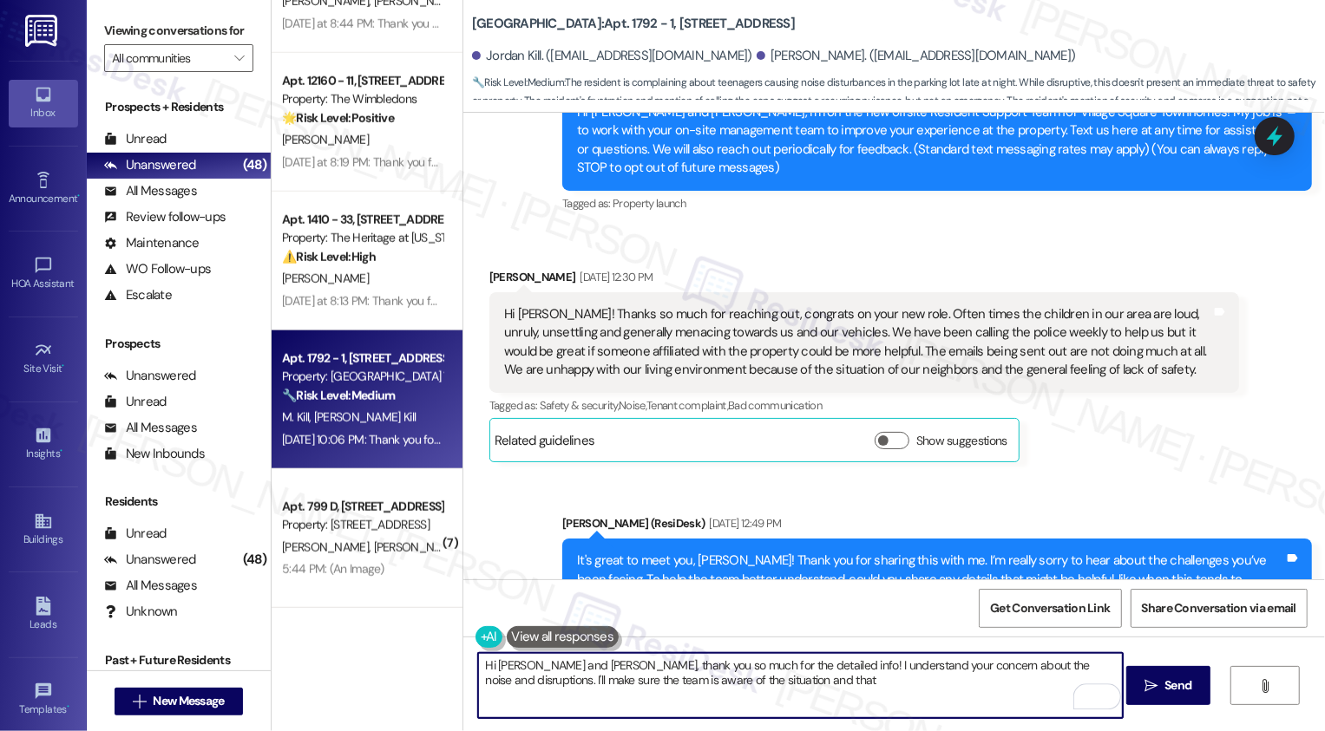
scroll to position [180, 0]
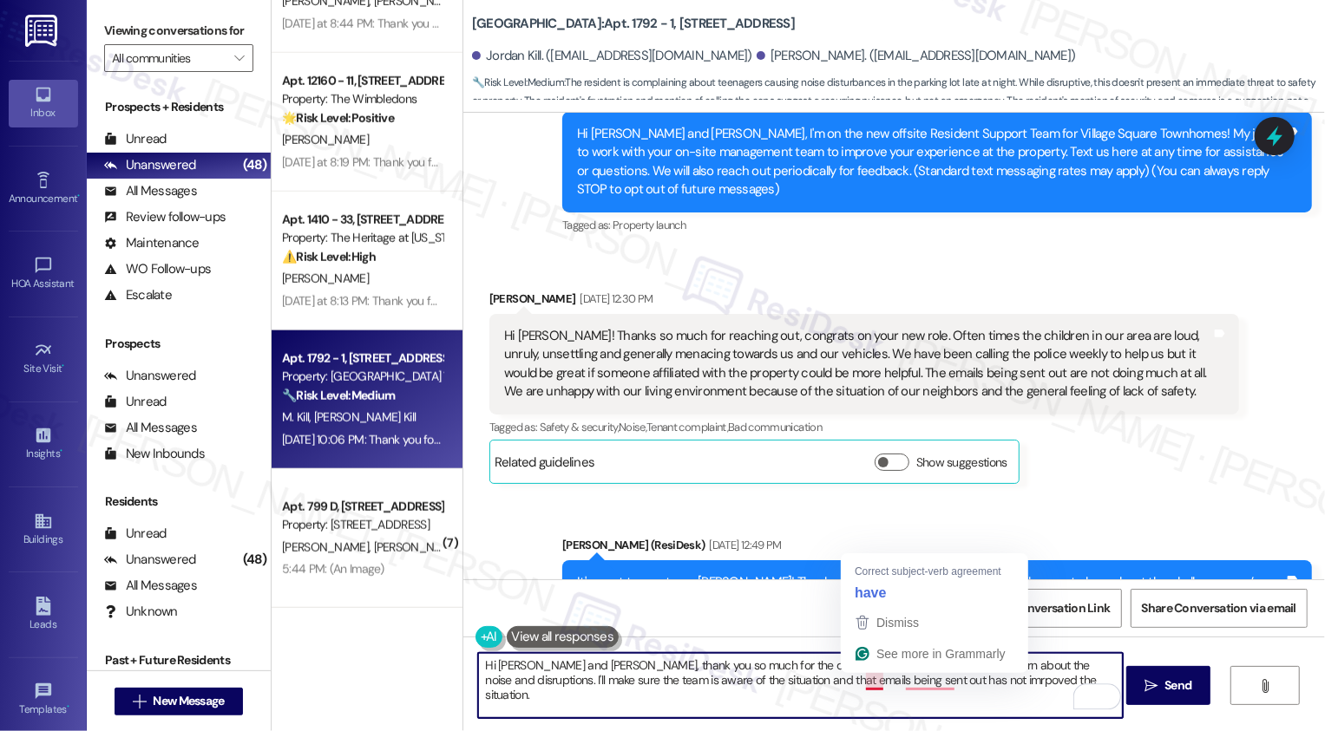
click at [628, 390] on div "Hi [PERSON_NAME]! Thanks so much for reaching out, congrats on your new role. O…" at bounding box center [857, 364] width 707 height 75
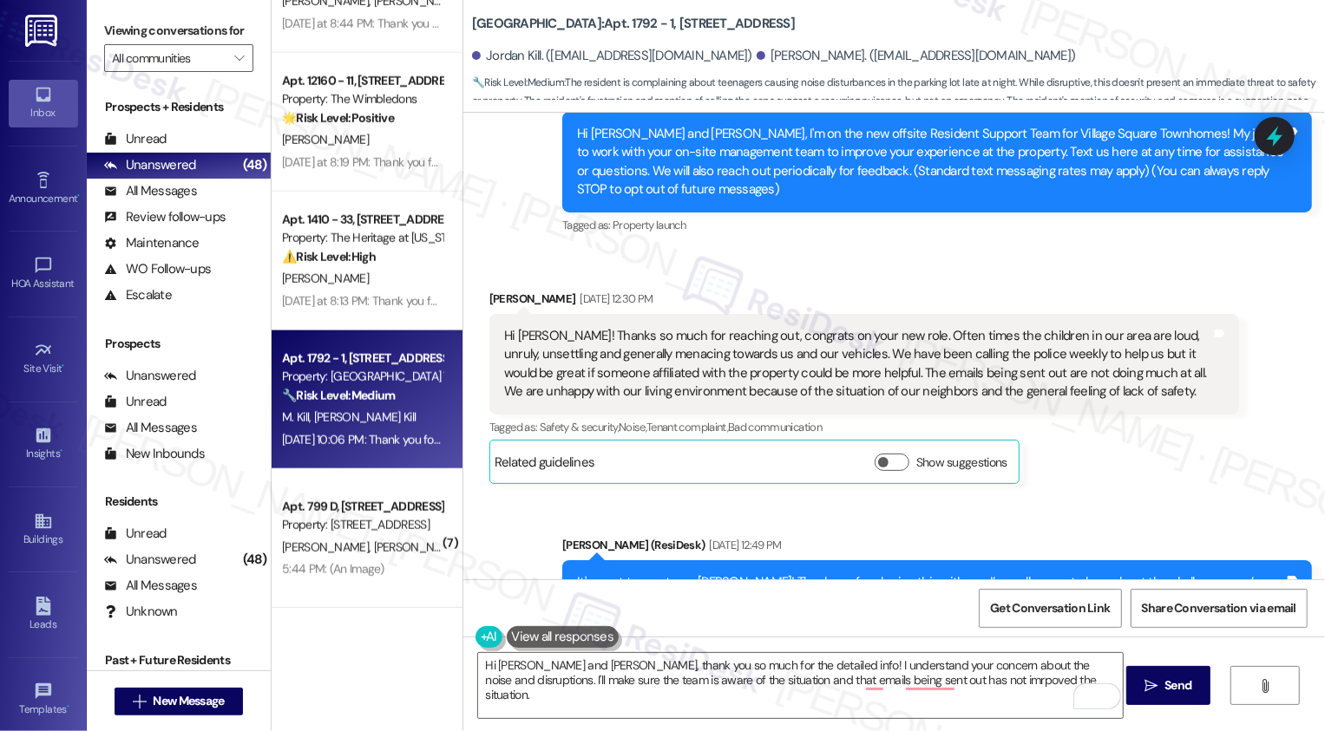
scroll to position [184, 0]
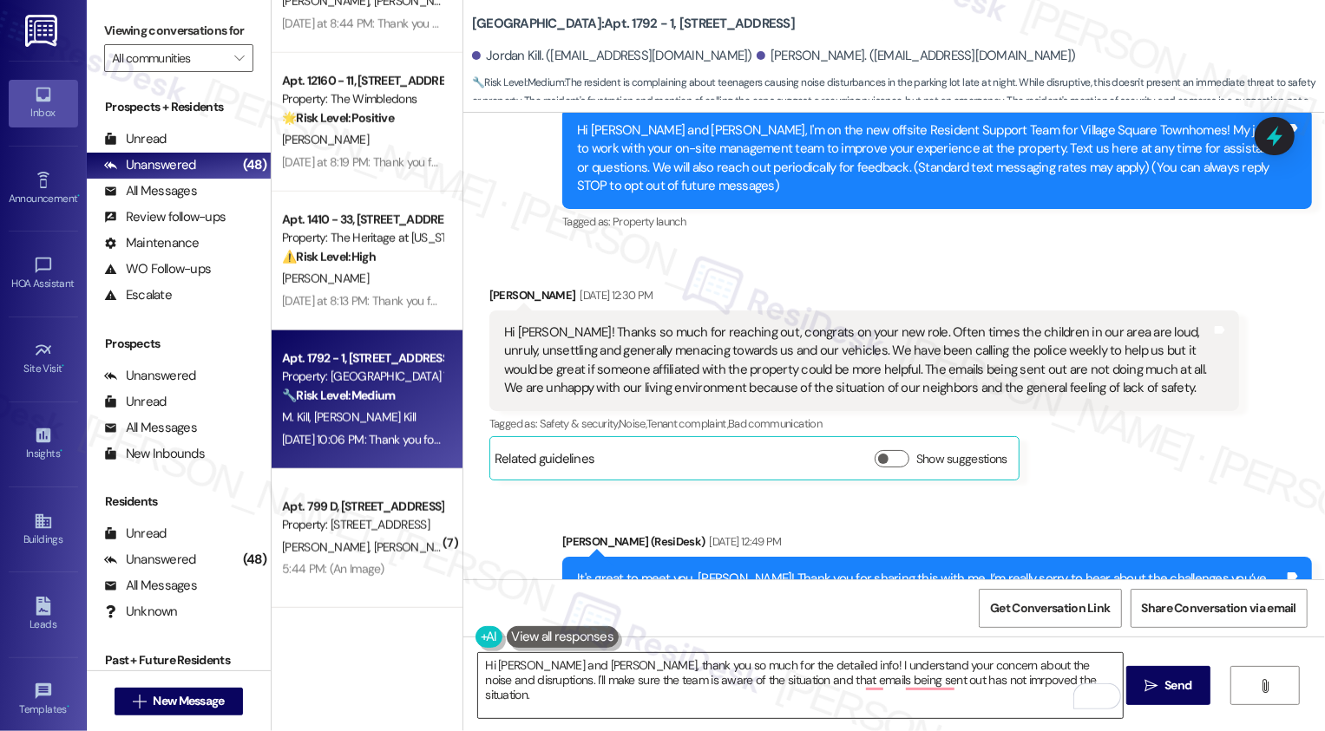
click at [799, 690] on textarea "Hi Mika and Jordan, thank you so much for the detailed info! I understand your …" at bounding box center [800, 685] width 645 height 65
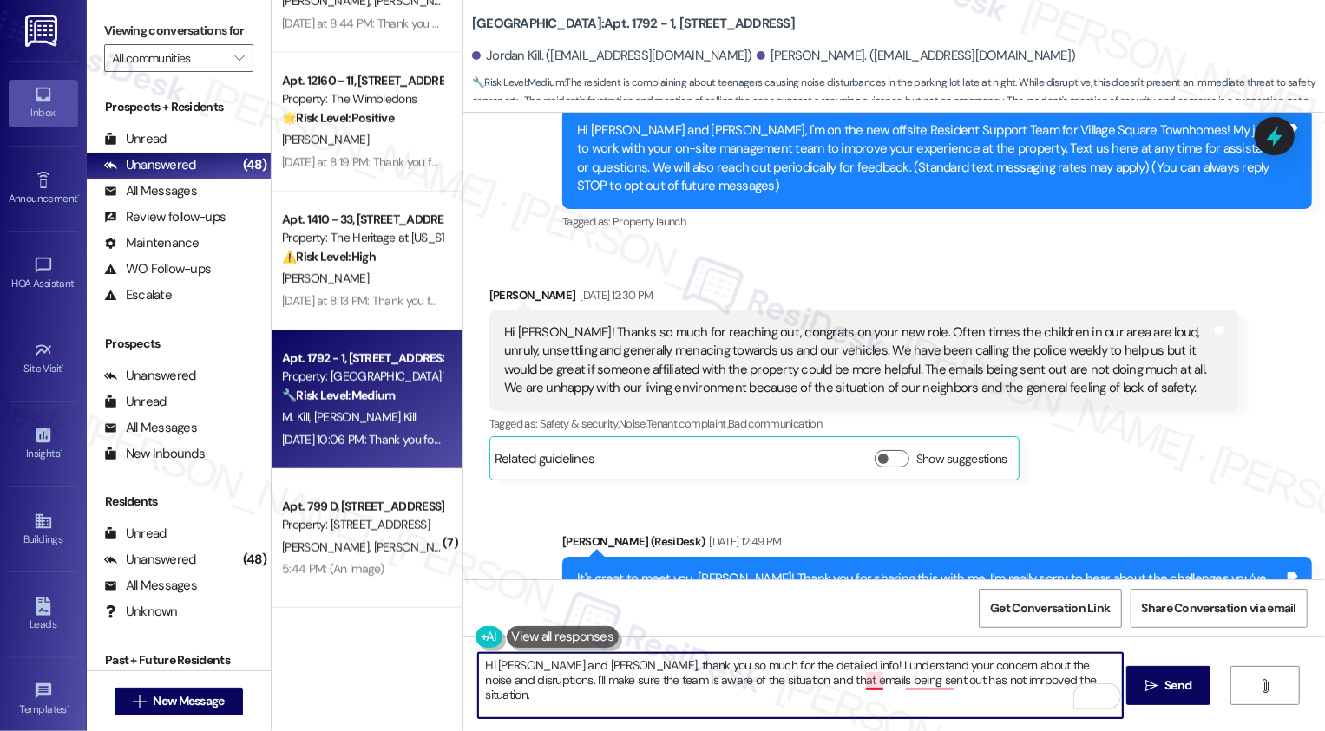
click at [868, 685] on textarea "Hi Mika and Jordan, thank you so much for the detailed info! I understand your …" at bounding box center [800, 685] width 645 height 65
click at [925, 685] on textarea "Hi Mika and Jordan, thank you so much for the detailed info! I understand your …" at bounding box center [800, 685] width 645 height 65
paste textarea "sharing all the detailed info! I understand your concerns about the noise and d…"
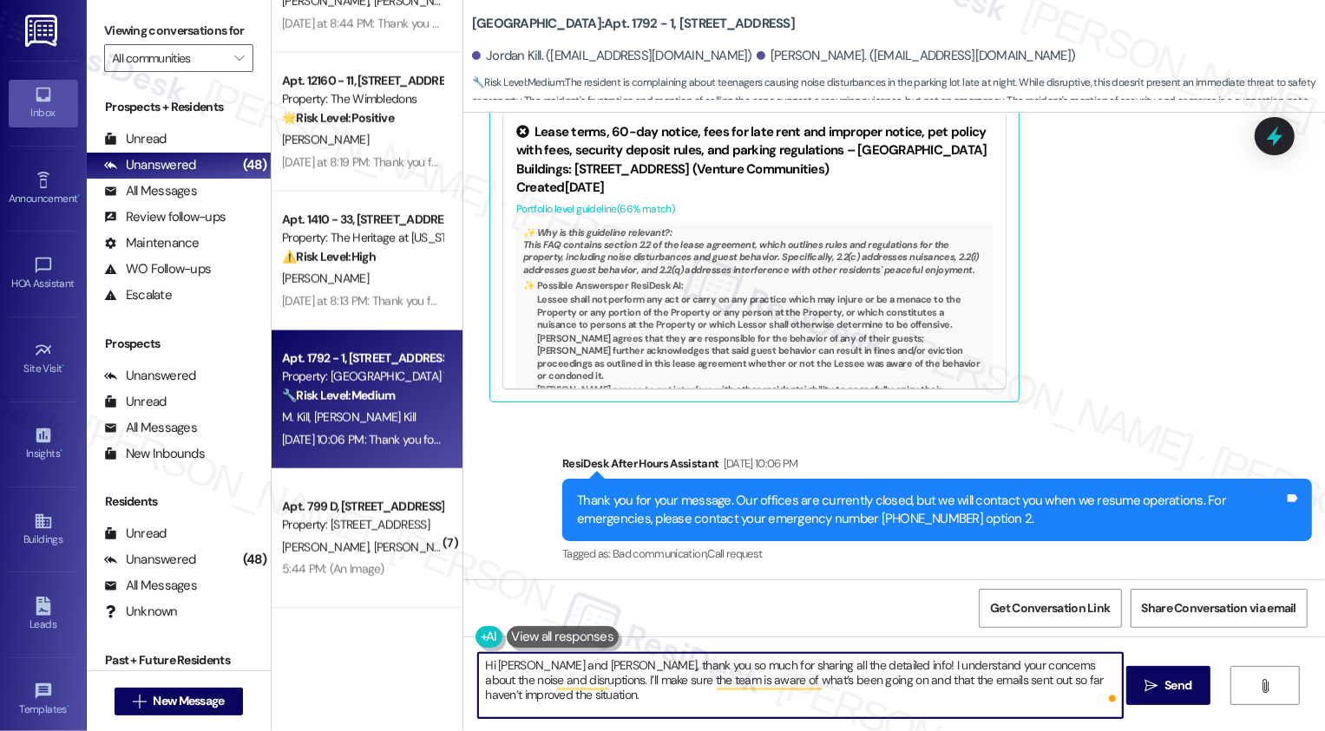
click at [613, 697] on textarea "Hi [PERSON_NAME] and [PERSON_NAME], thank you so much for sharing all the detai…" at bounding box center [800, 685] width 645 height 65
click at [755, 668] on textarea "Hi [PERSON_NAME] and [PERSON_NAME], thank you so much for sharing all the detai…" at bounding box center [800, 685] width 645 height 65
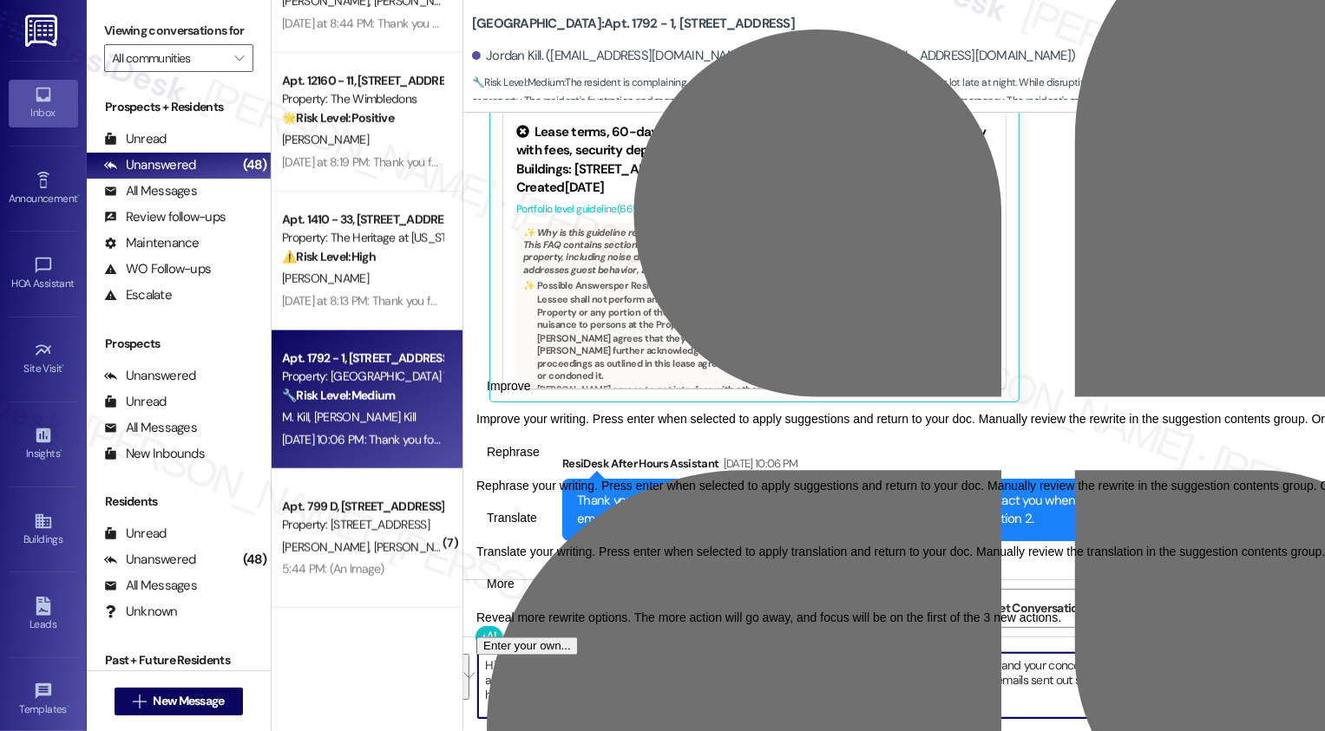
click at [625, 694] on textarea "Hi [PERSON_NAME] and [PERSON_NAME], thank you so much for sharing all the detai…" at bounding box center [800, 685] width 645 height 65
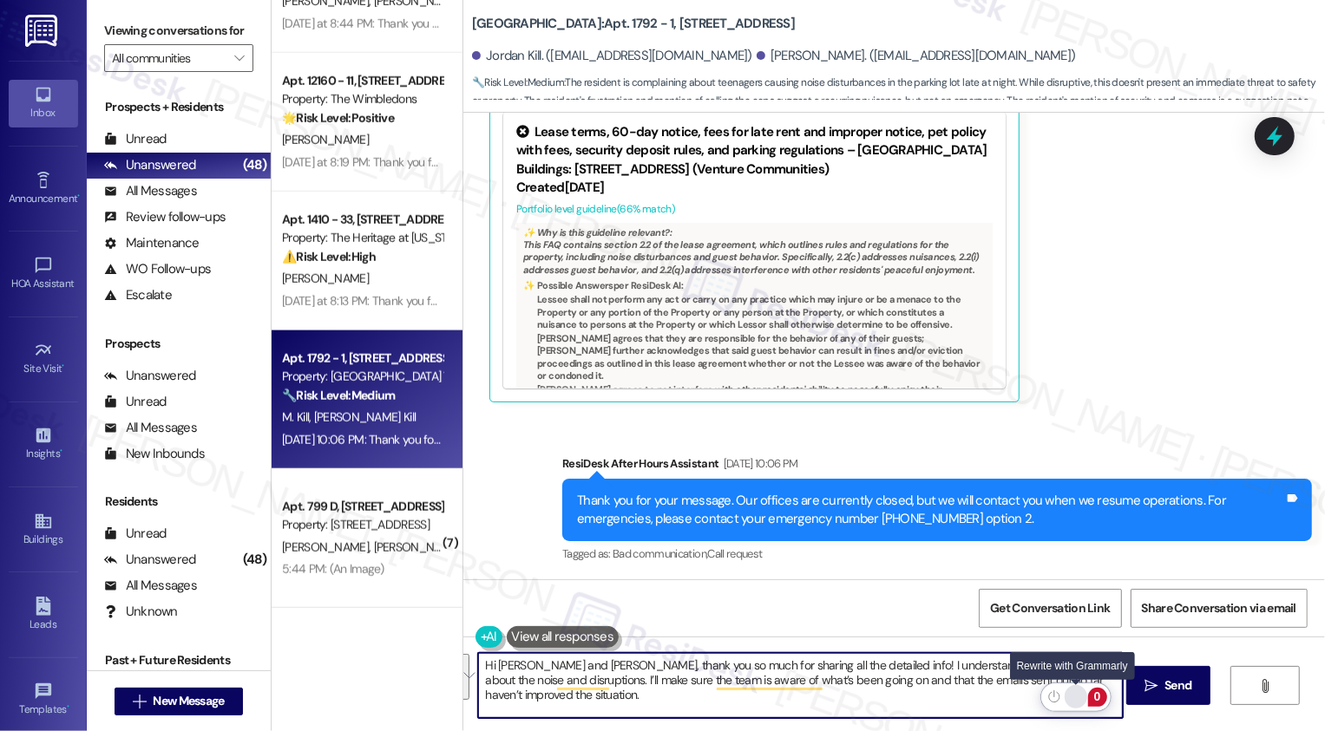
type textarea "Hi [PERSON_NAME] and [PERSON_NAME], thank you so much for sharing all the detai…"
click at [1072, 699] on div "Rewrite with Grammarly" at bounding box center [1075, 697] width 19 height 20
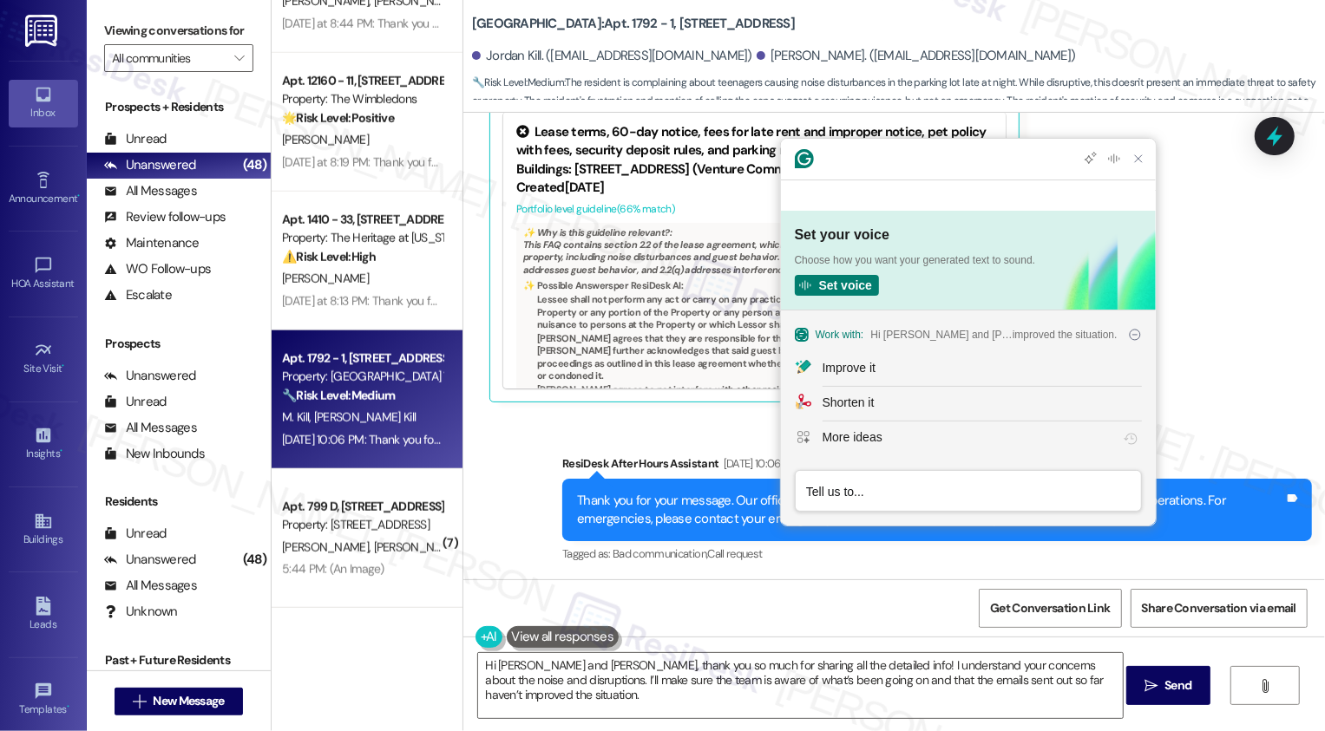
scroll to position [0, 0]
click at [824, 358] on button "Improve it" at bounding box center [968, 369] width 375 height 35
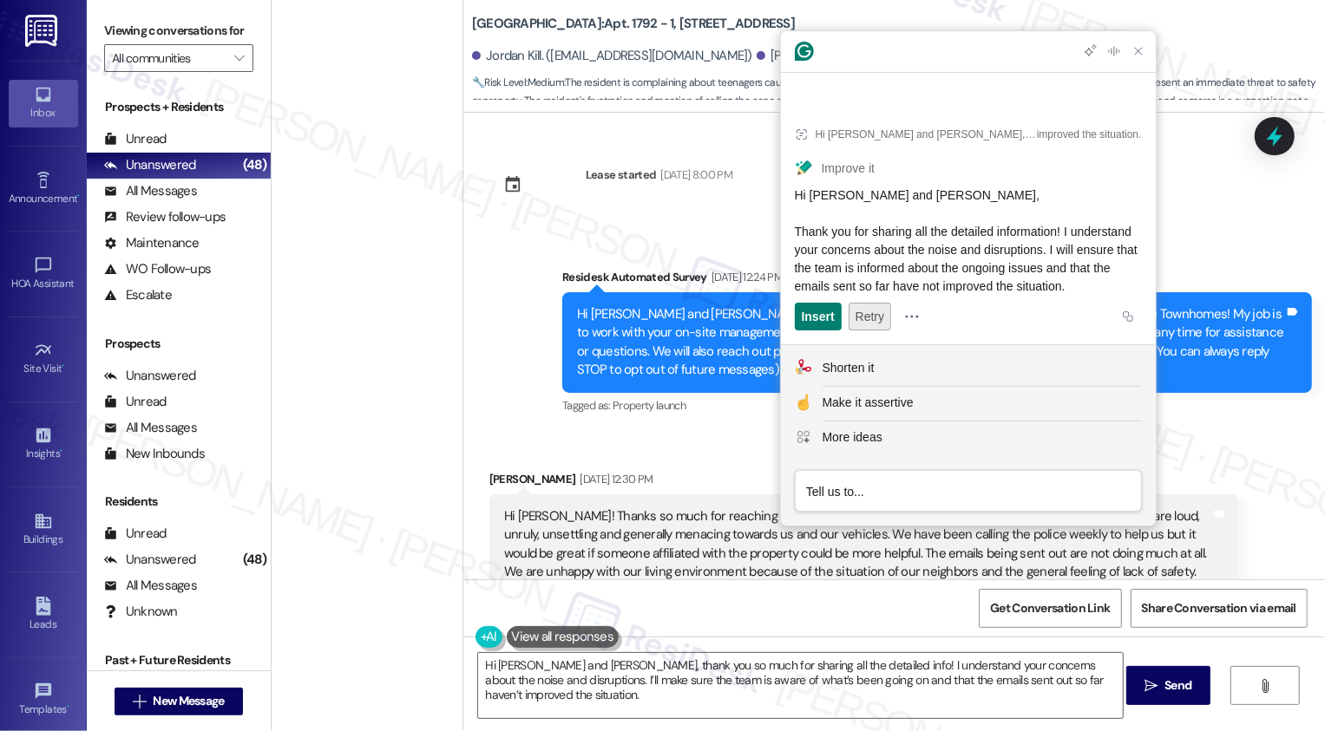
scroll to position [2284, 0]
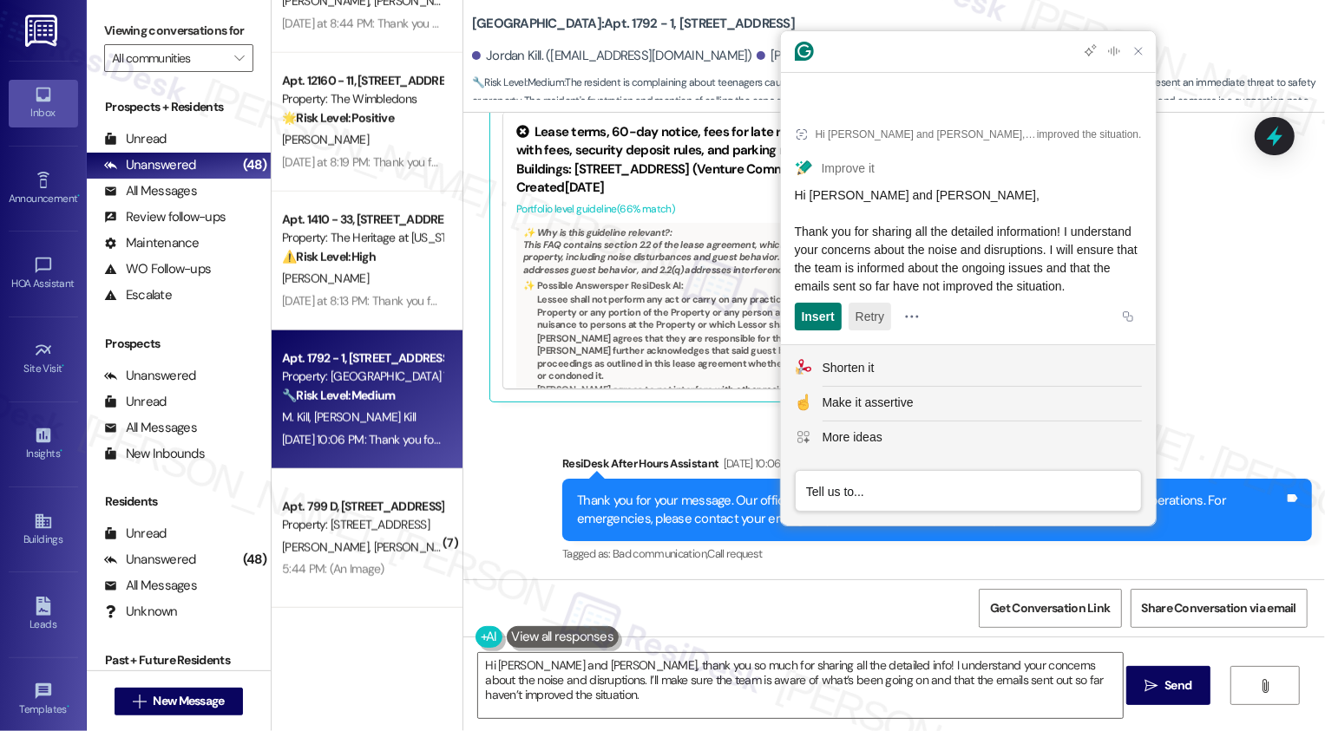
click at [865, 314] on button "Retry" at bounding box center [870, 317] width 43 height 28
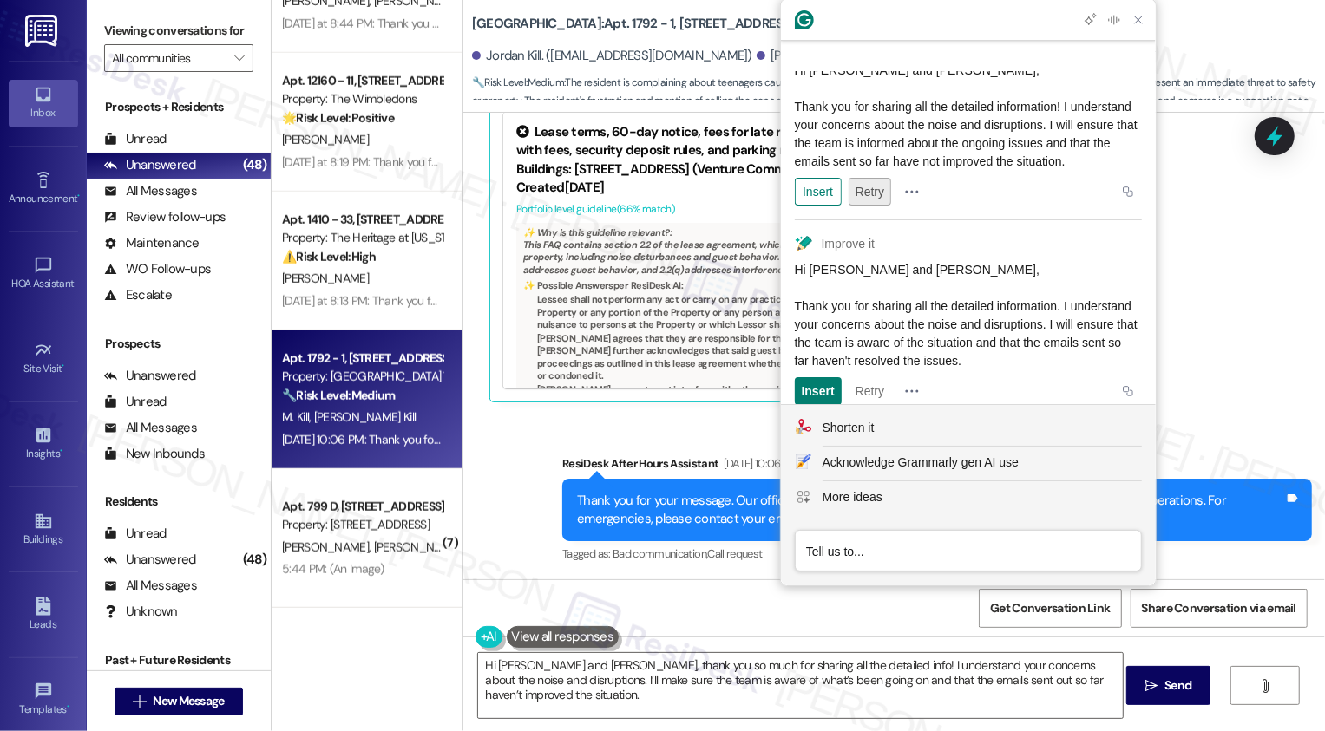
scroll to position [95, 0]
click at [823, 191] on div "Insert" at bounding box center [818, 190] width 33 height 28
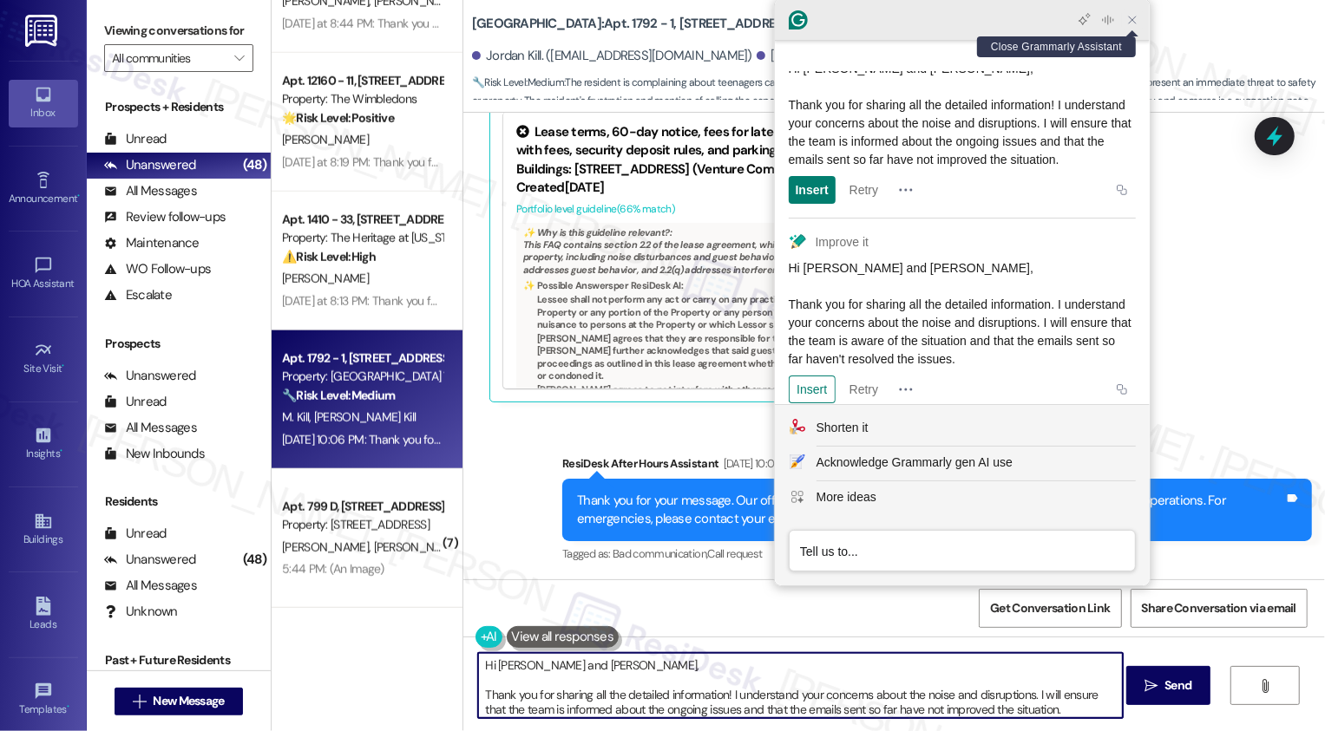
click at [1129, 25] on icon "Close Grammarly Assistant" at bounding box center [1132, 20] width 14 height 14
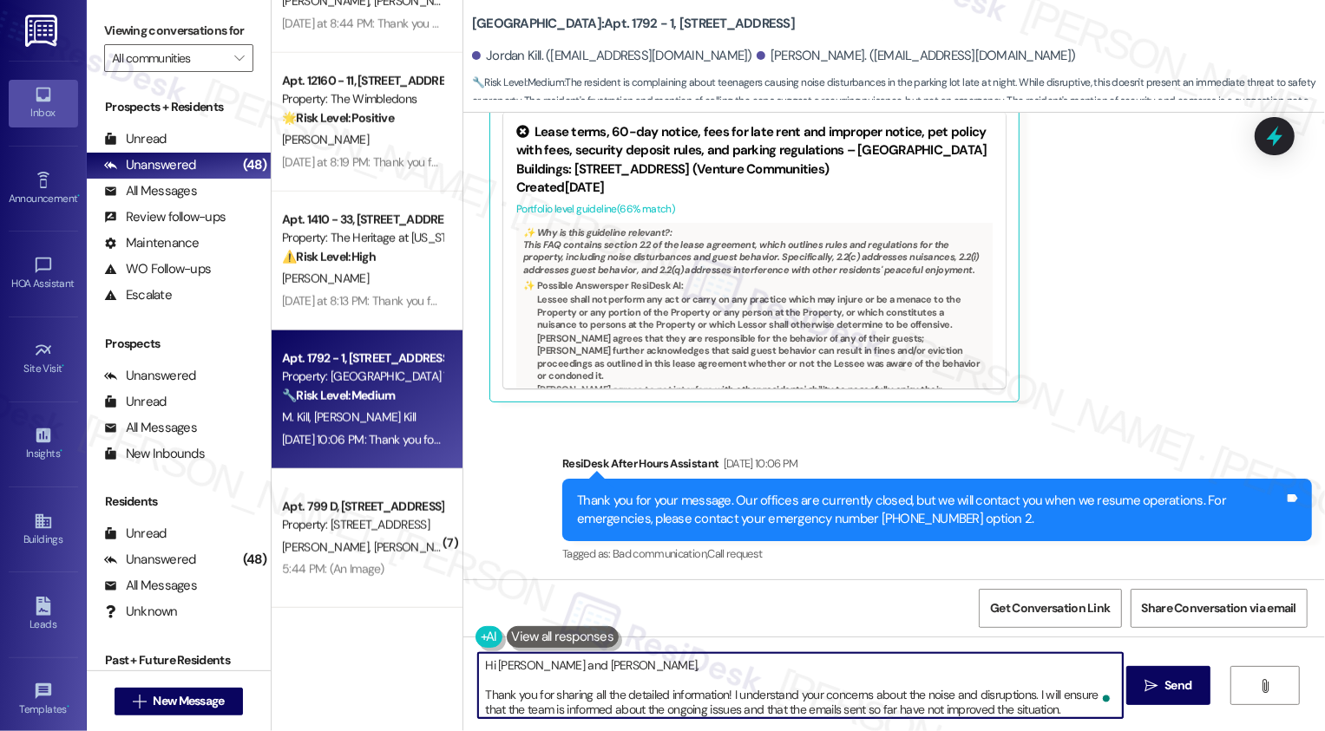
click at [478, 694] on textarea "Hi [PERSON_NAME] and [PERSON_NAME], Thank you for sharing all the detailed info…" at bounding box center [800, 685] width 645 height 65
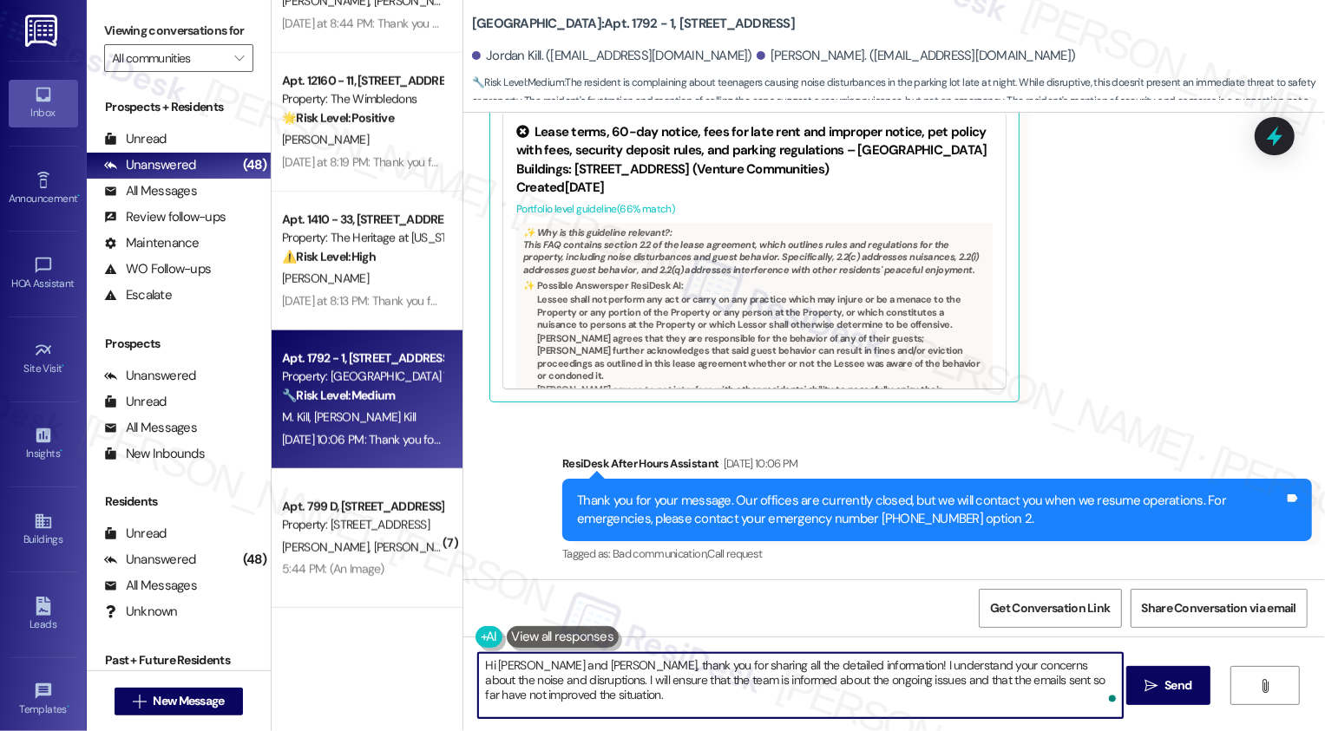
click at [554, 699] on textarea "Hi [PERSON_NAME] and [PERSON_NAME], thank you for sharing all the detailed info…" at bounding box center [800, 685] width 645 height 65
click at [557, 665] on textarea "Hi [PERSON_NAME] and [PERSON_NAME], thank you for sharing all the detailed info…" at bounding box center [800, 685] width 645 height 65
click at [637, 664] on textarea "Hi [PERSON_NAME] and [PERSON_NAME], thank you for sharing all the detailed info…" at bounding box center [800, 685] width 645 height 65
click at [848, 711] on textarea "Hi [PERSON_NAME] and [PERSON_NAME], thank you for sharing all the detailed info…" at bounding box center [800, 685] width 645 height 65
type textarea "Hi [PERSON_NAME] and [PERSON_NAME], thank you for sharing all the detailed info…"
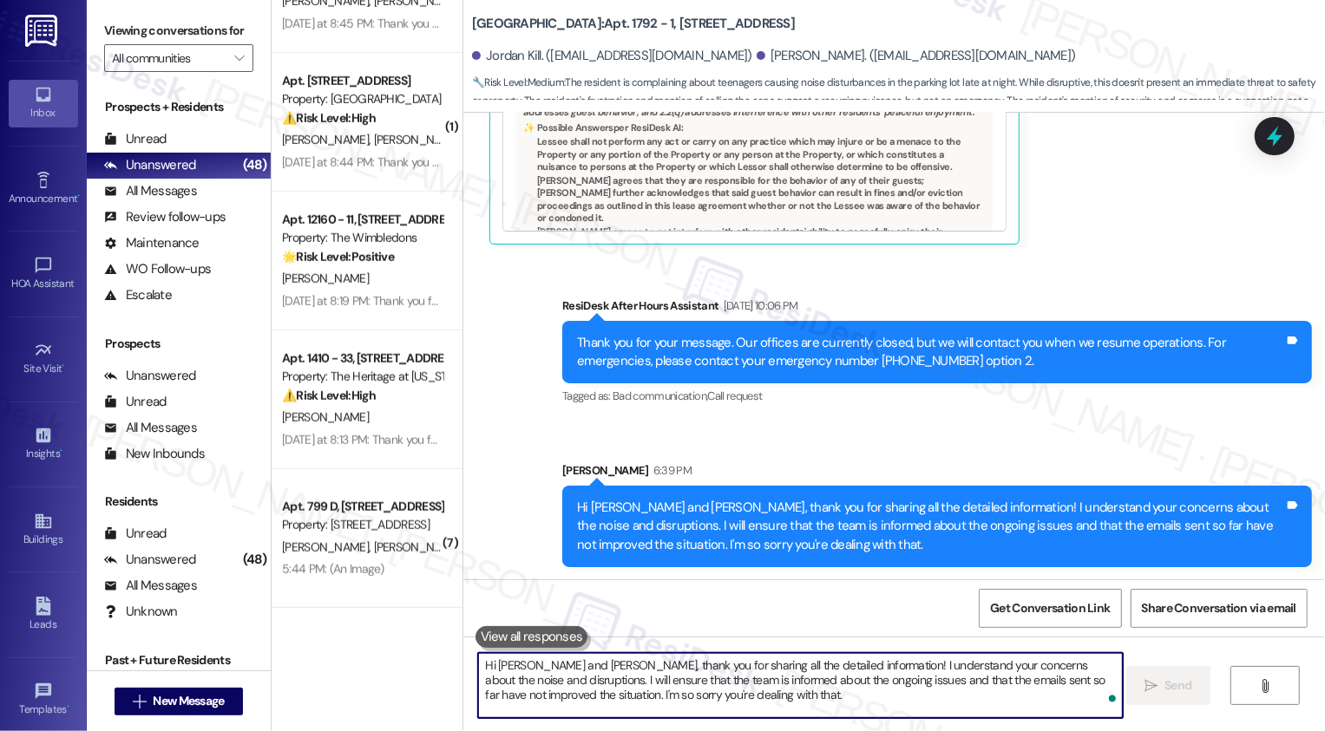
scroll to position [5916, 0]
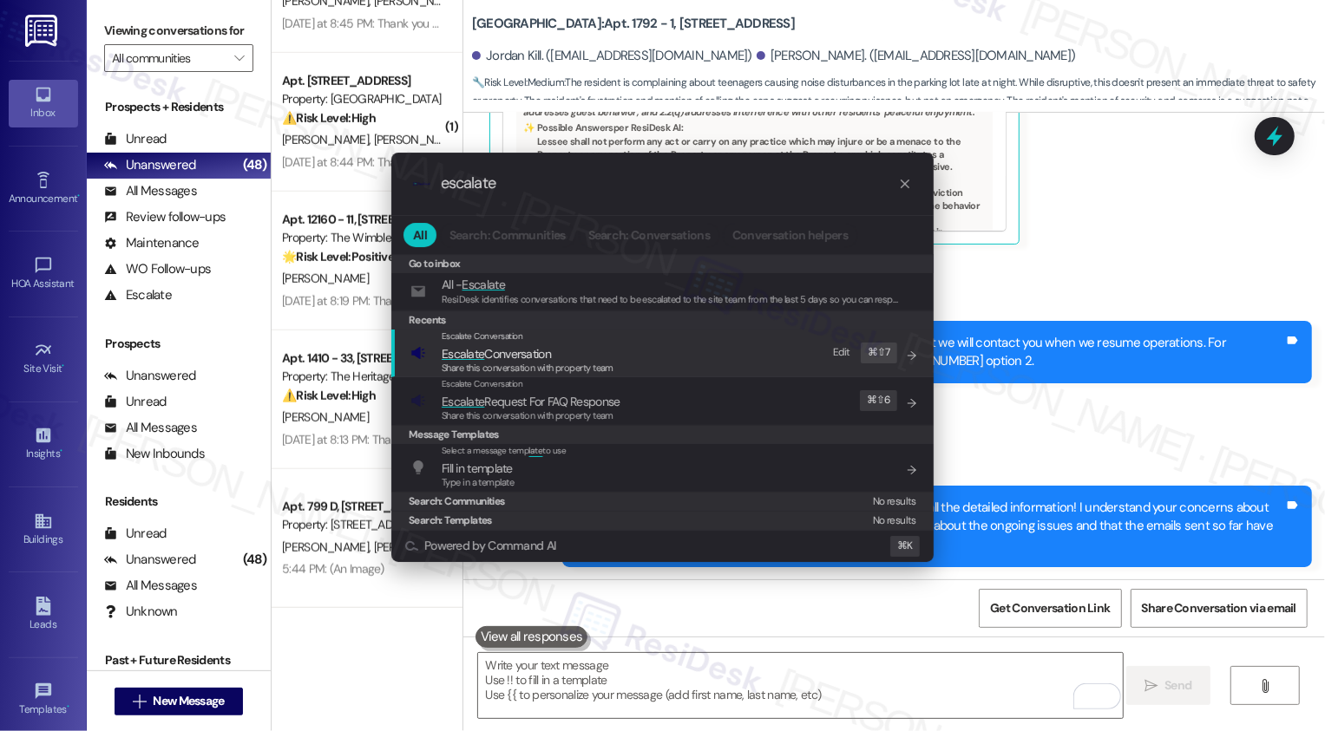
type input "escalate"
click at [646, 343] on div "Escalate Conversation Escalate Conversation Share this conversation with proper…" at bounding box center [664, 353] width 508 height 47
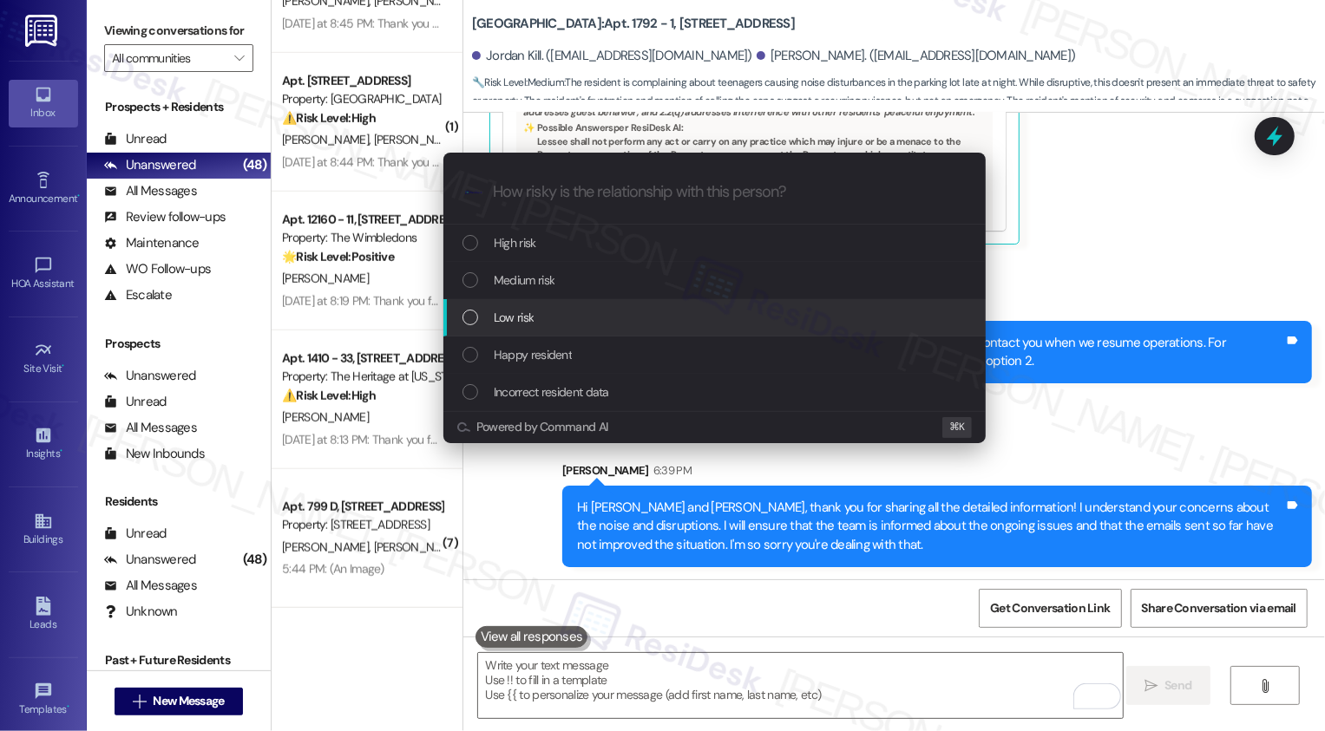
click at [504, 311] on span "Low risk" at bounding box center [514, 317] width 40 height 19
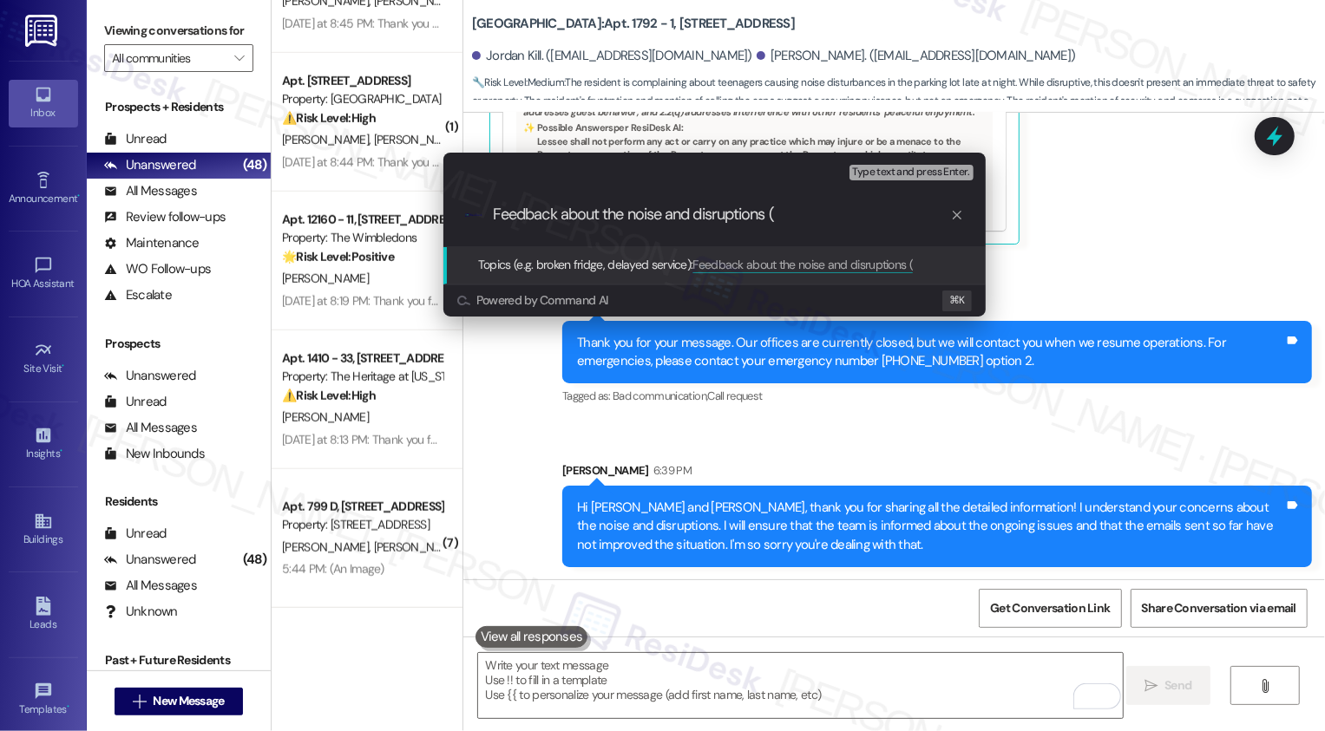
type input "Feedback about the noise and disruptions"
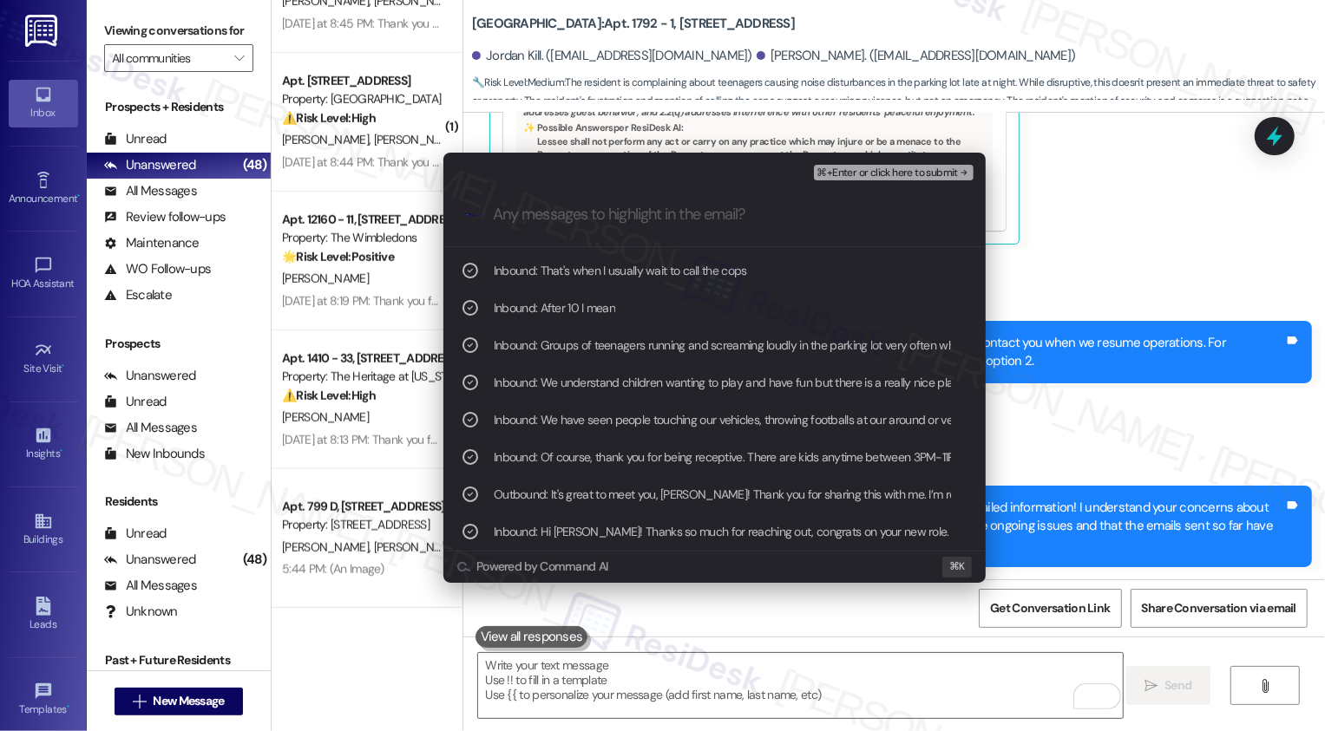
scroll to position [218, 0]
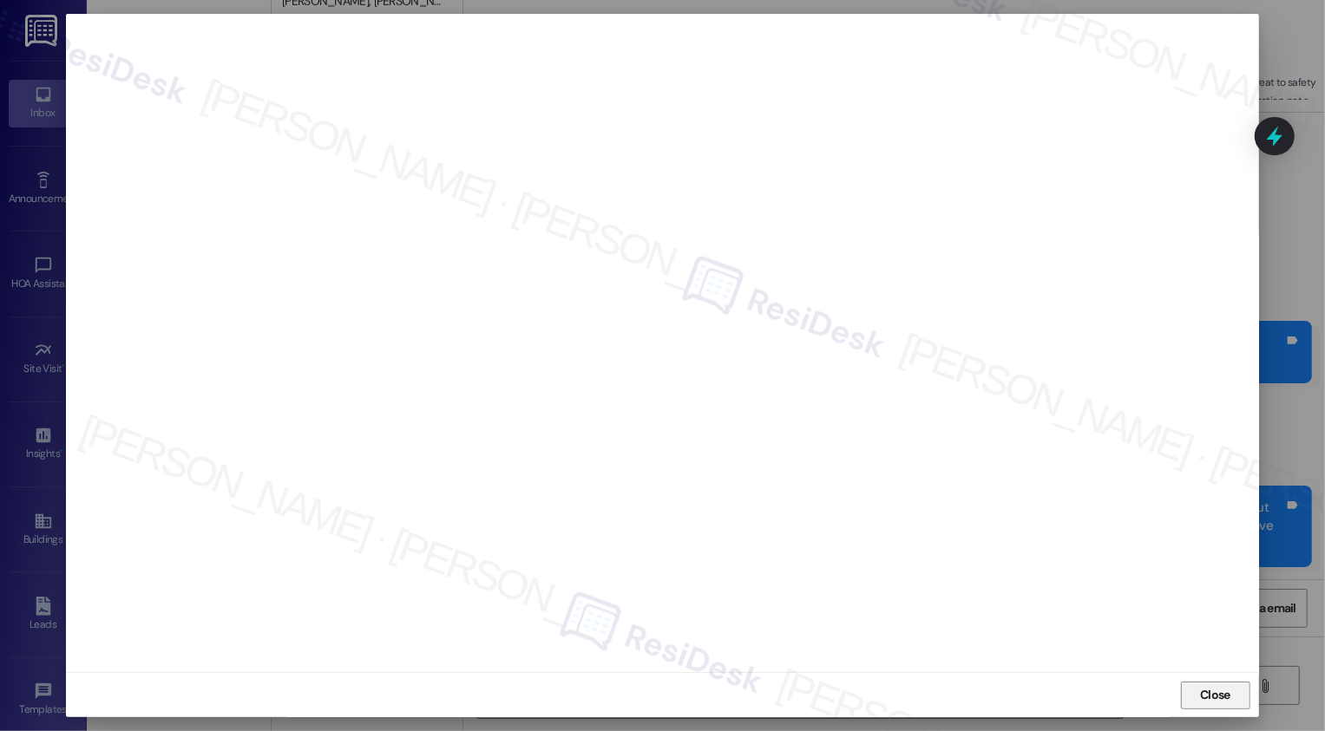
click at [1212, 687] on button "Close" at bounding box center [1215, 696] width 69 height 28
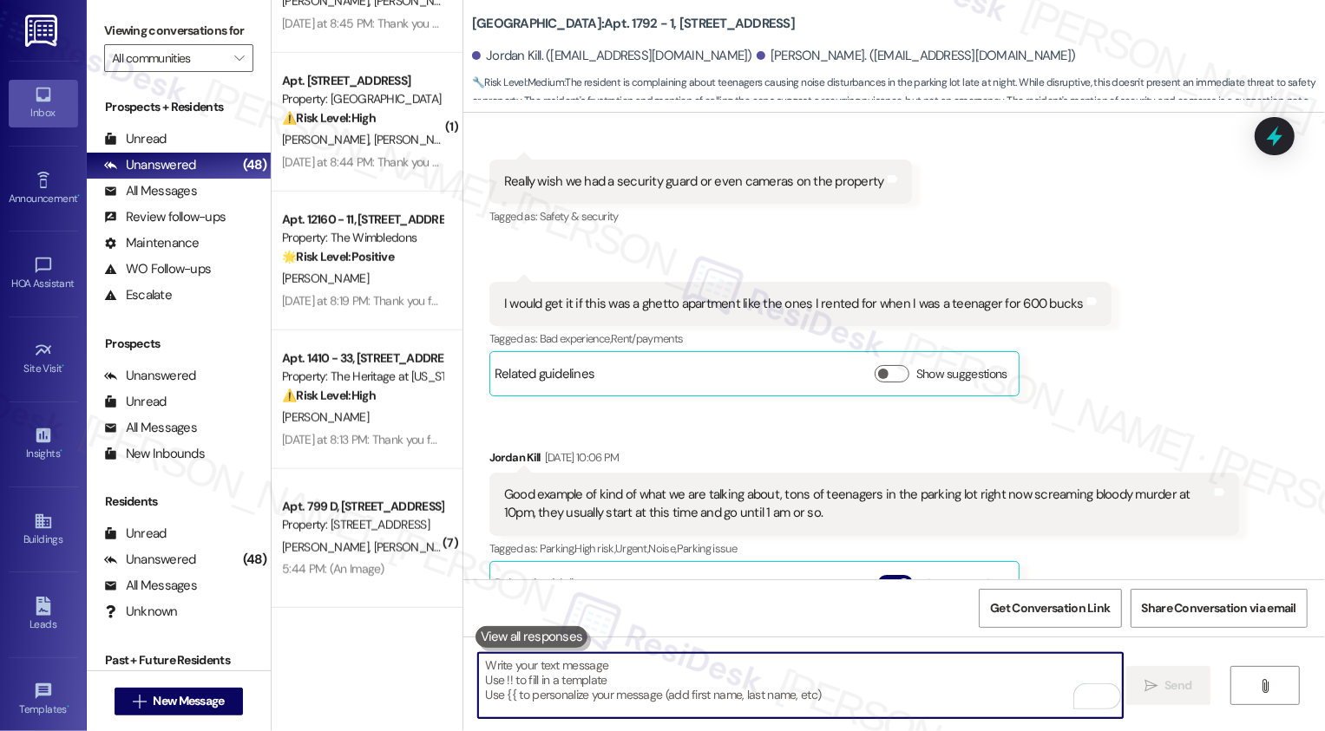
scroll to position [1573, 0]
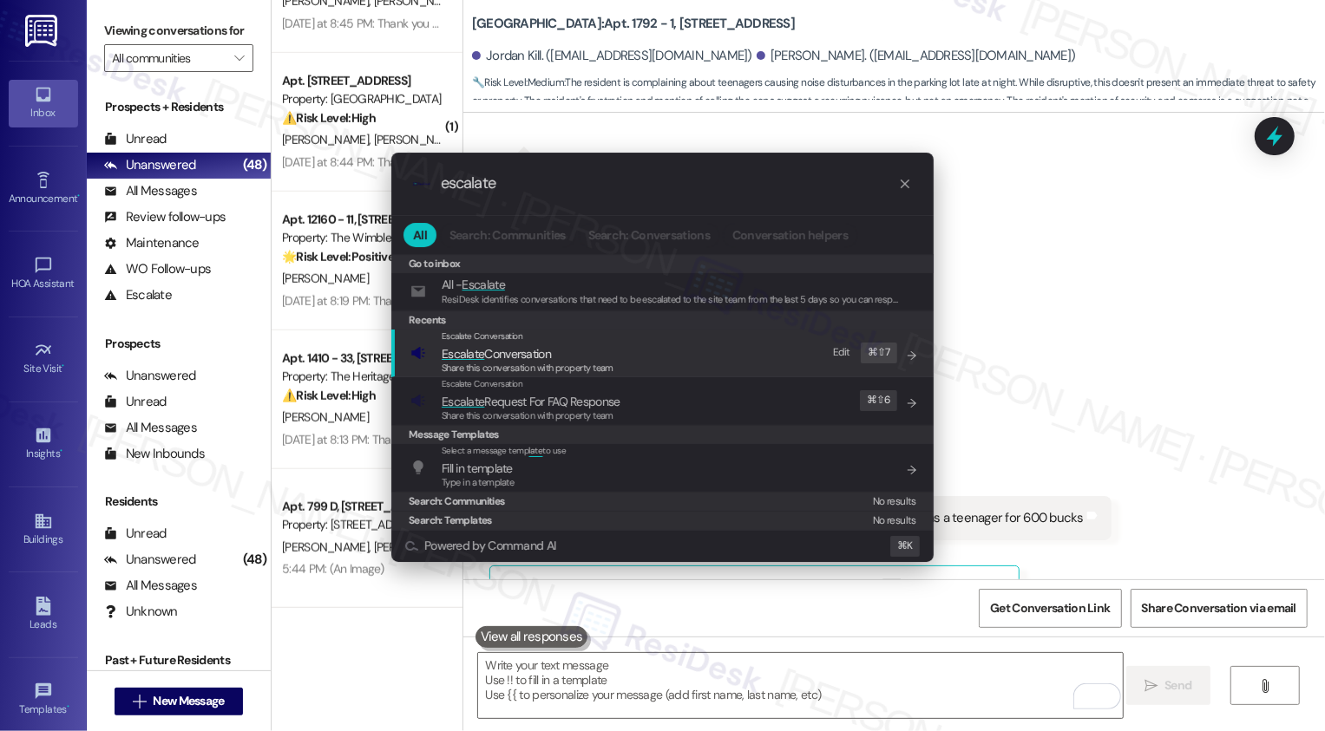
type input "escalate"
click at [572, 356] on span "Escalate Conversation" at bounding box center [528, 353] width 172 height 19
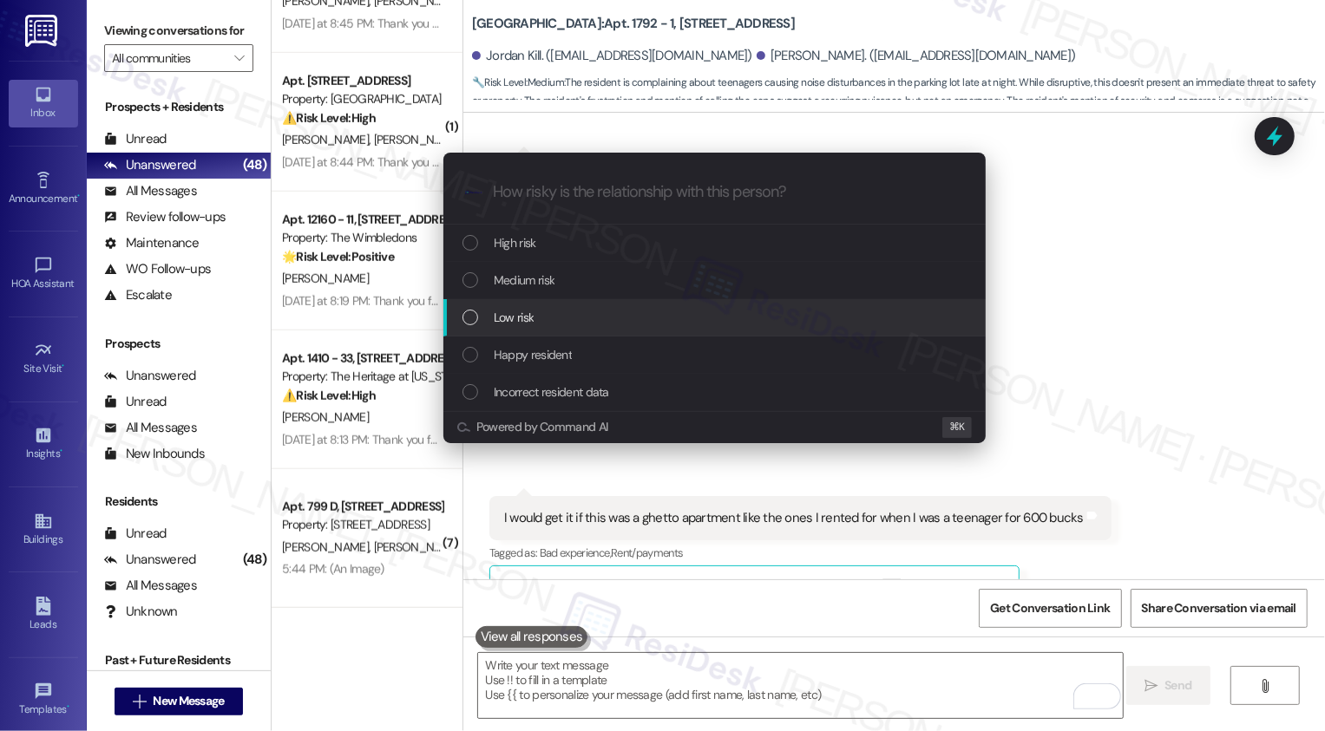
click at [537, 317] on div "Low risk" at bounding box center [716, 317] width 508 height 19
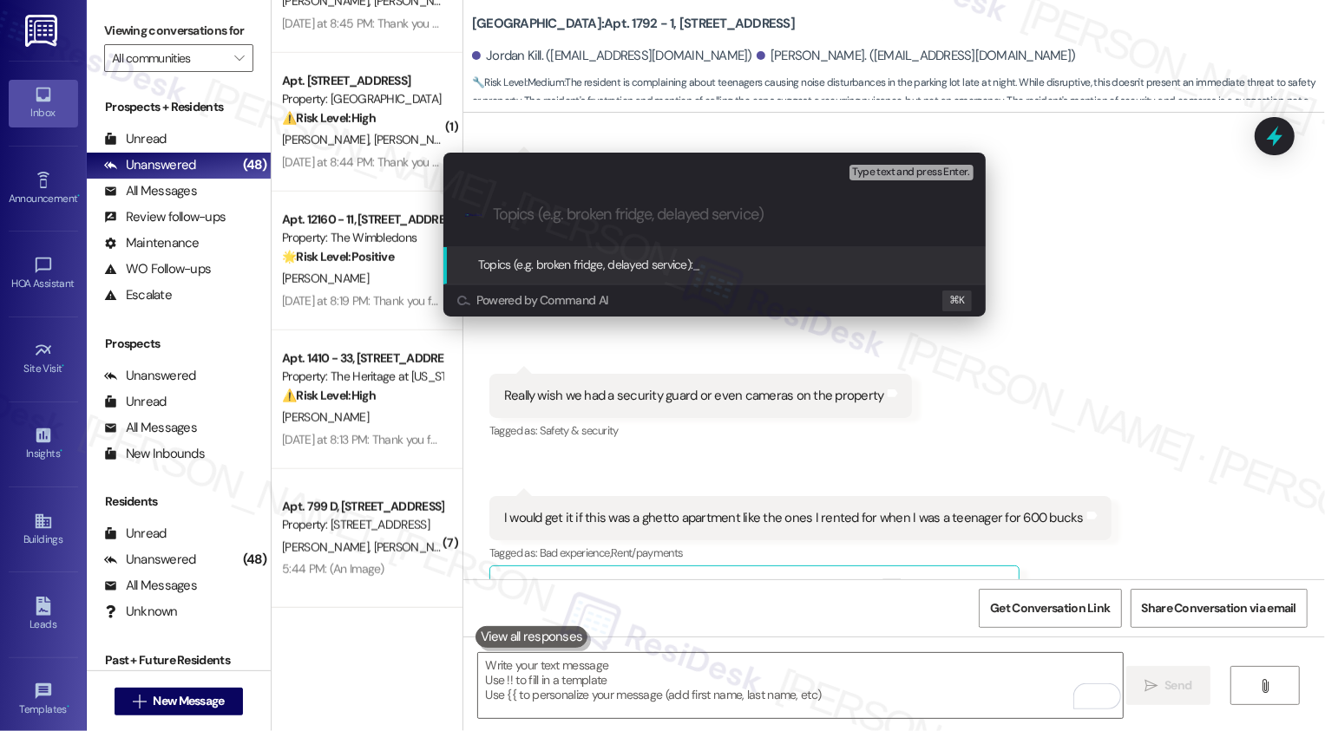
paste input "Feedback about the noise and disruptions"
type input "Feedback about the noise and disruptions (suggestions: cameras and security)"
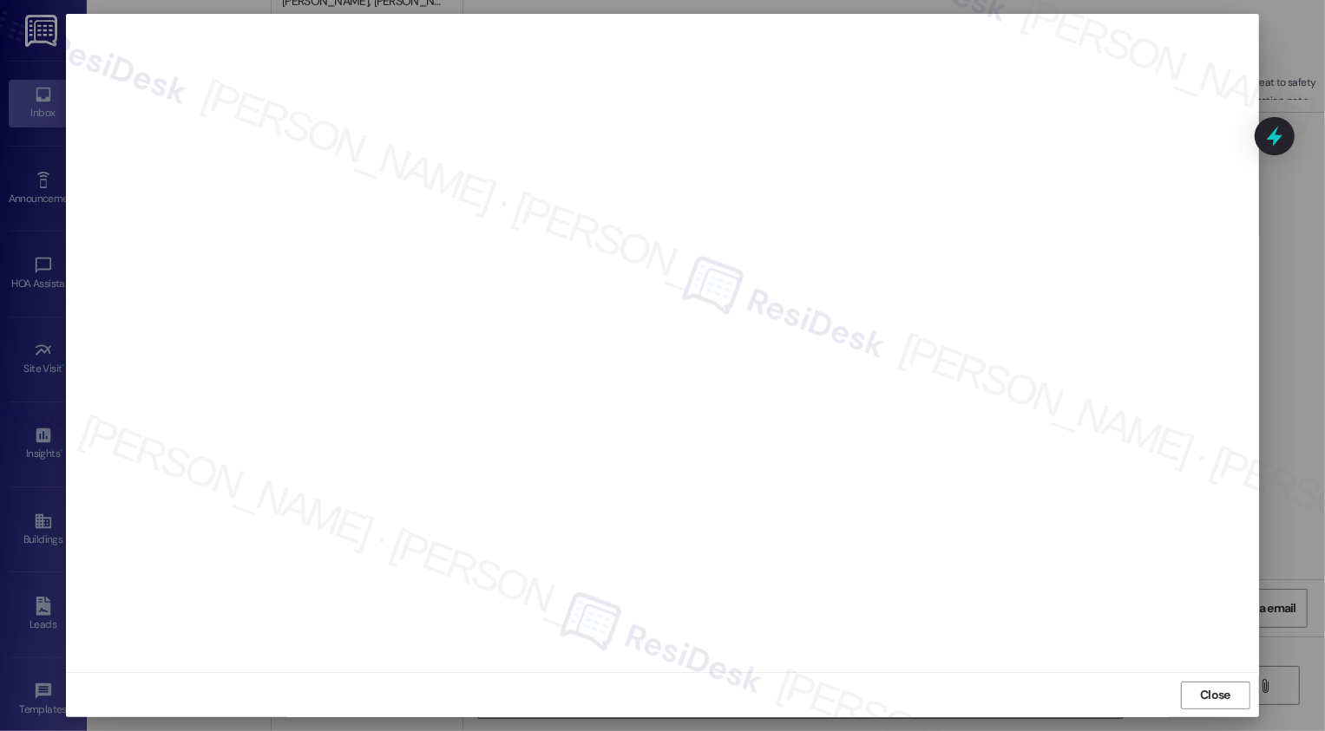
scroll to position [0, 0]
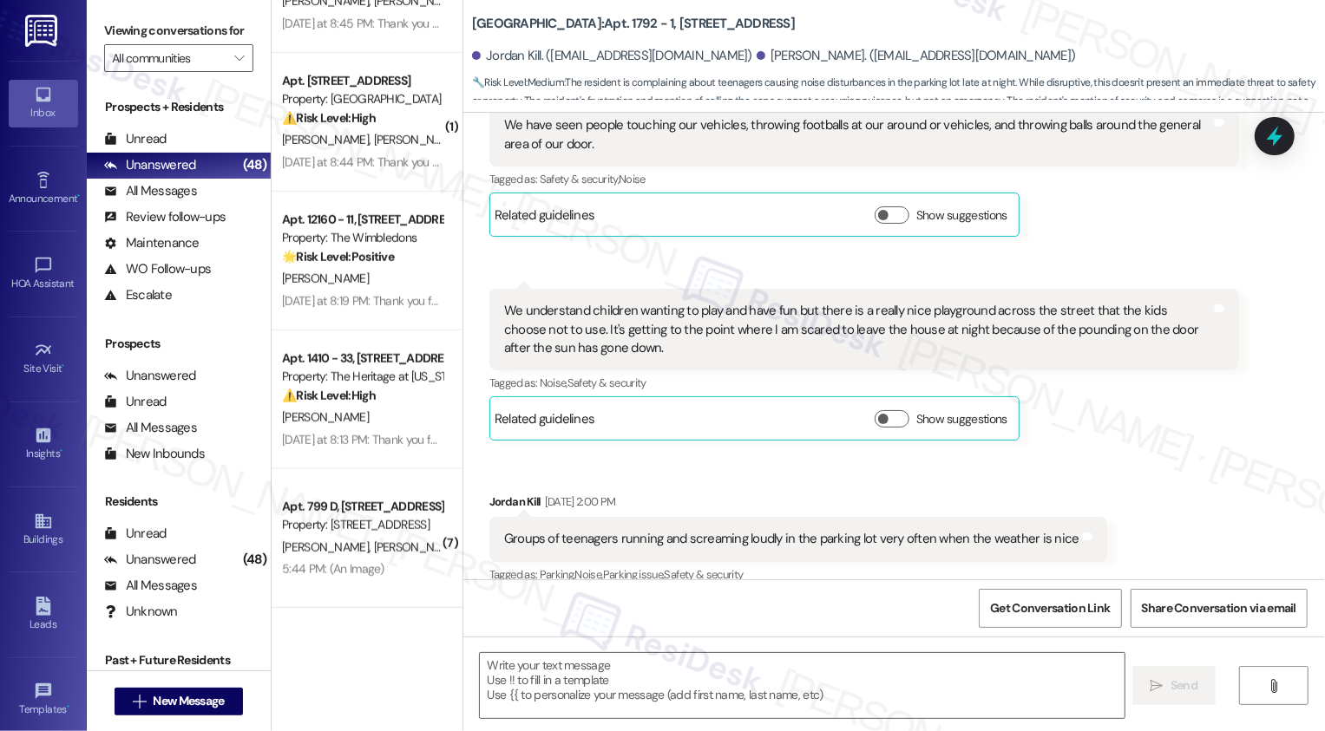
type textarea "Fetching suggested responses. Please feel free to read through the conversation…"
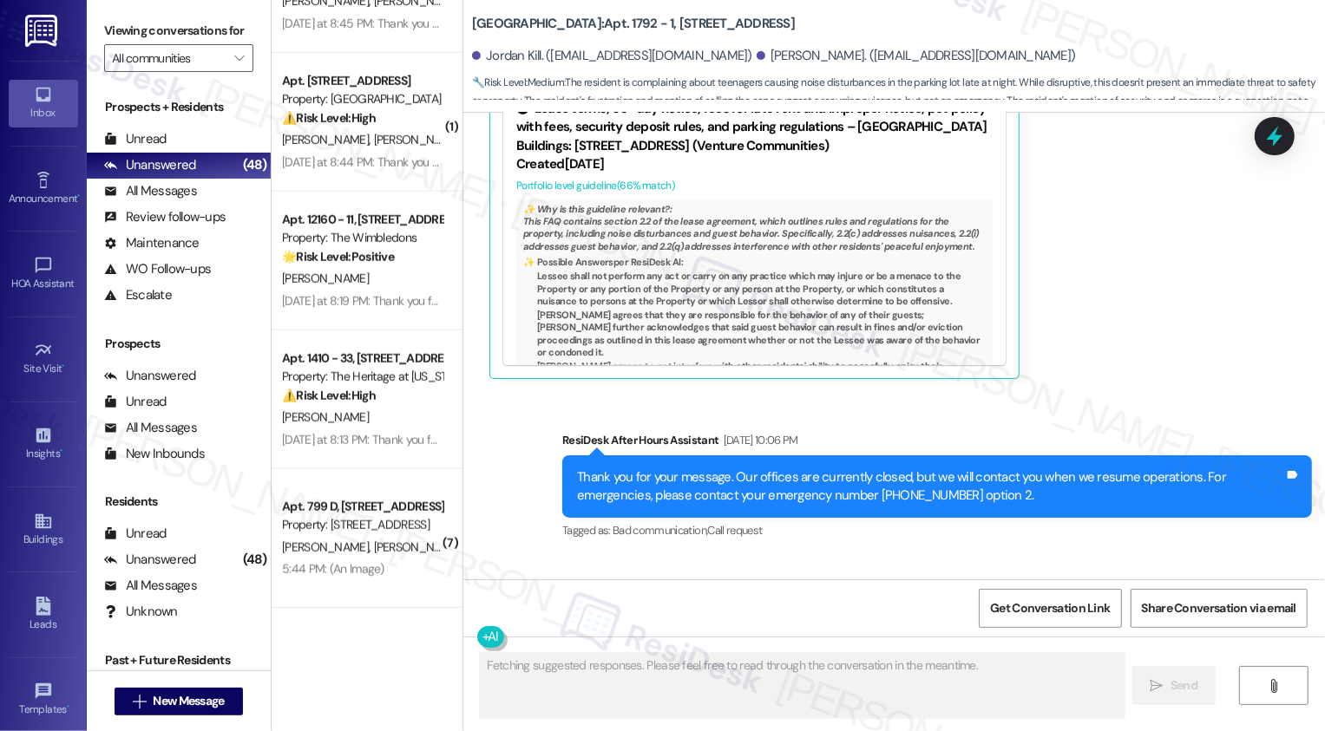
scroll to position [2468, 0]
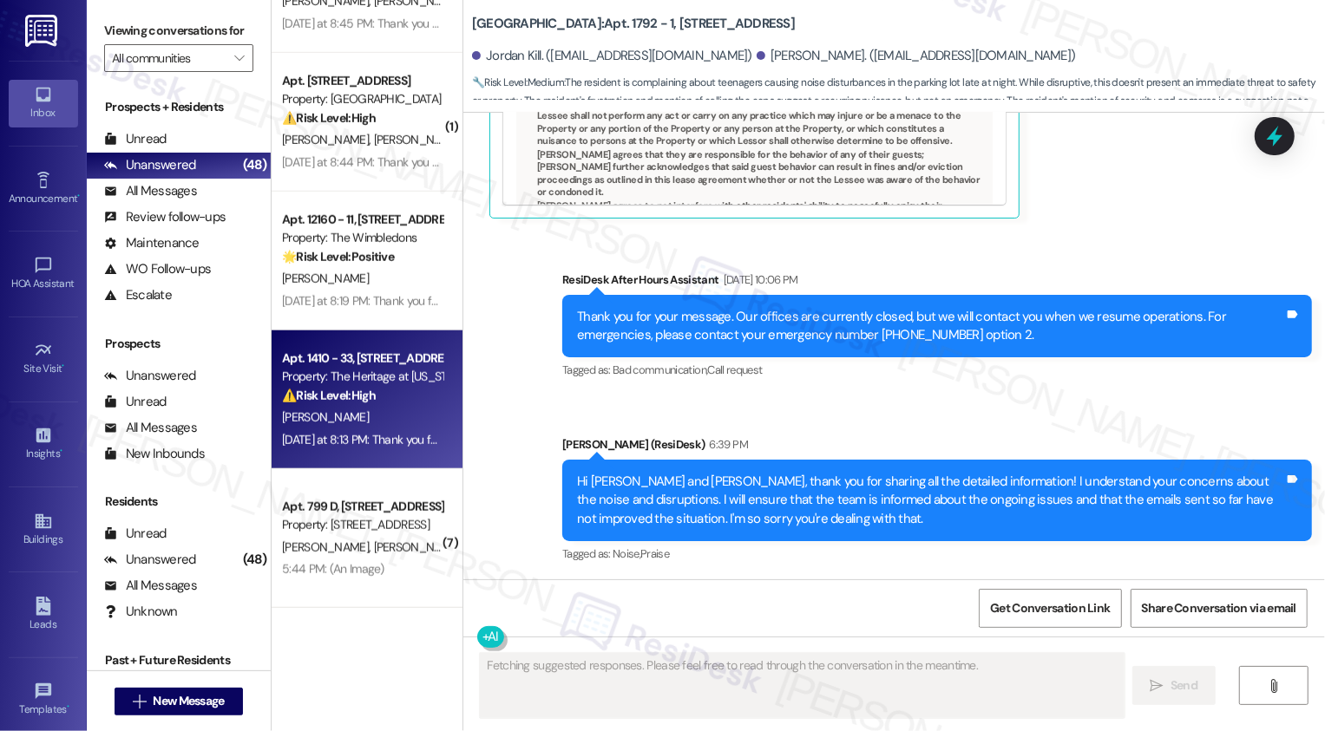
click at [380, 385] on div "Property: The Heritage at [US_STATE]" at bounding box center [362, 377] width 161 height 18
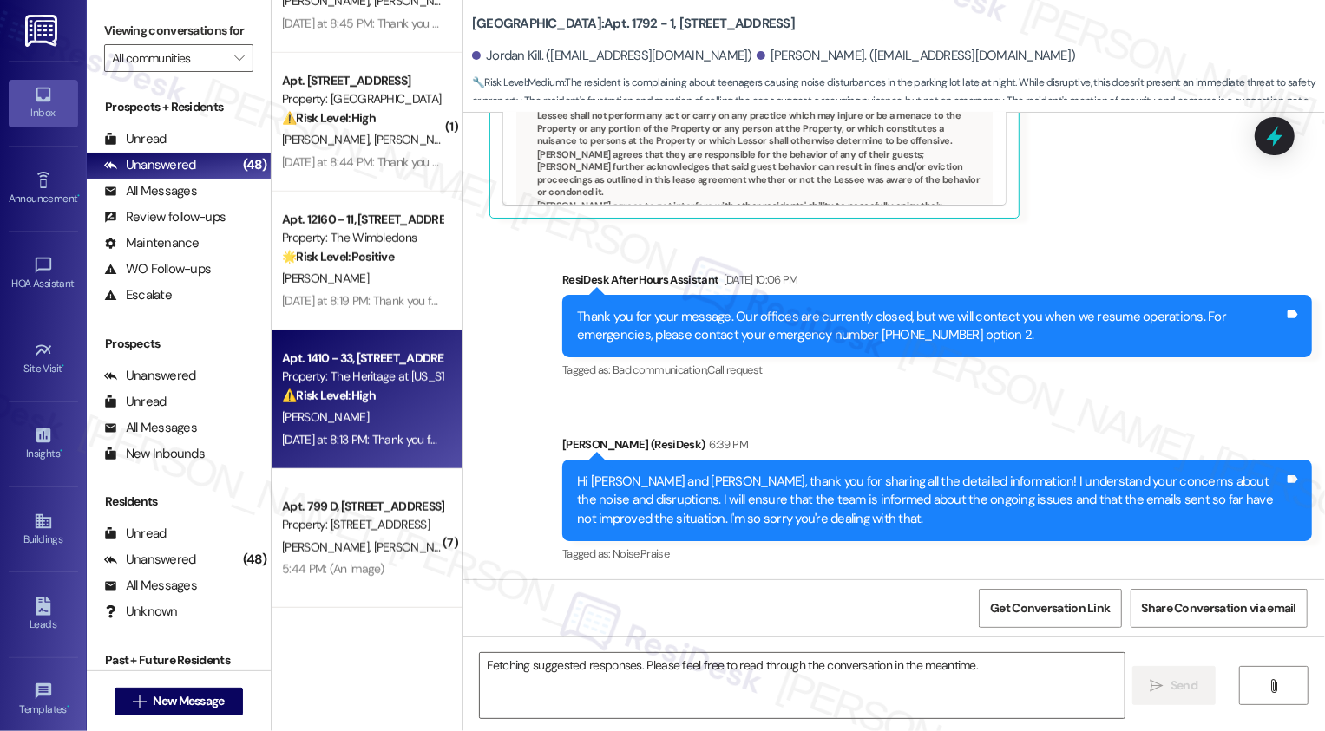
click at [380, 385] on div "Property: The Heritage at [US_STATE]" at bounding box center [362, 377] width 161 height 18
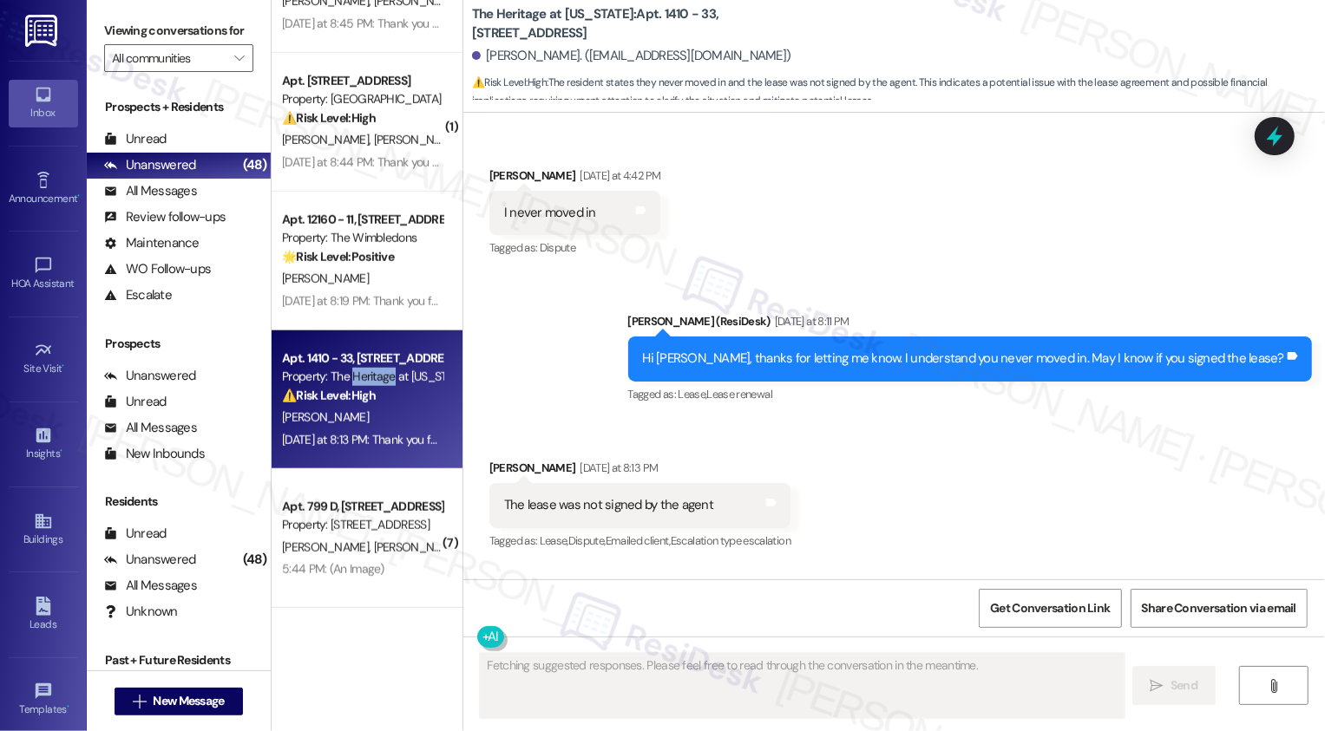
click at [380, 385] on div "Property: The Heritage at [US_STATE]" at bounding box center [362, 377] width 161 height 18
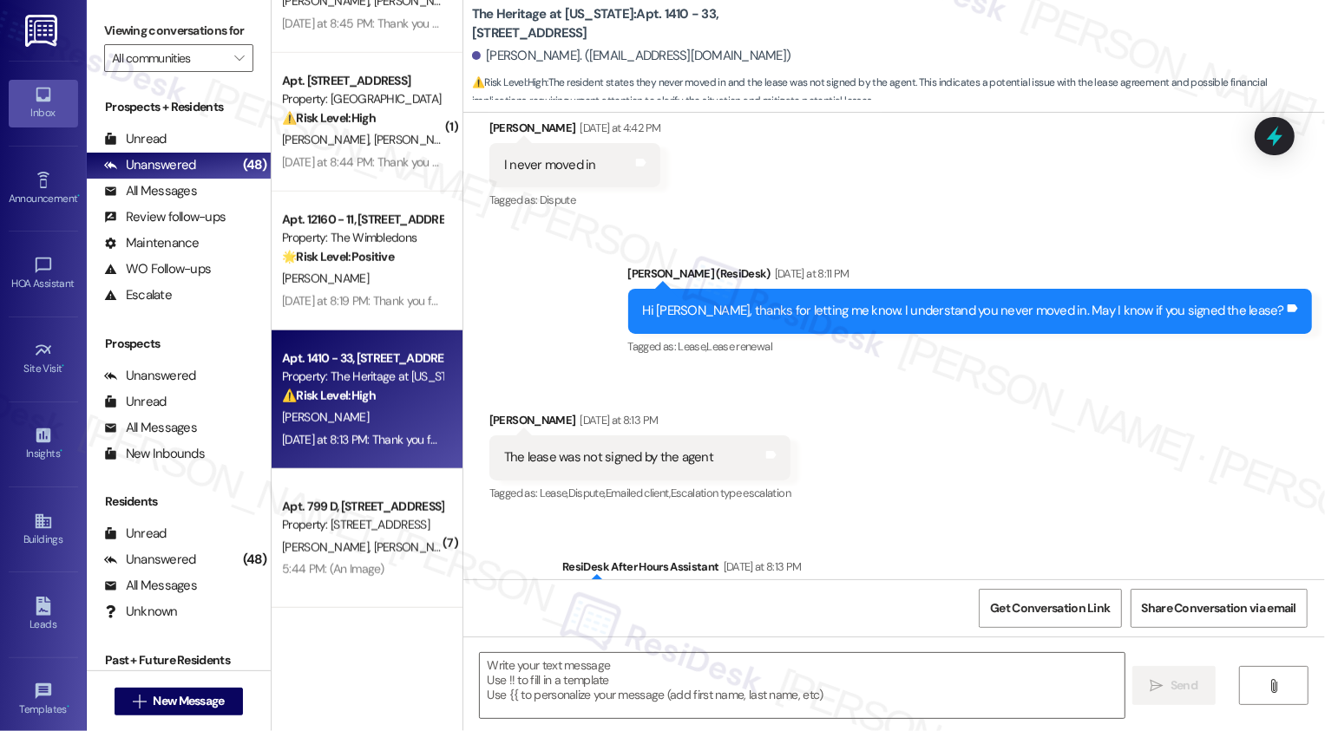
scroll to position [716, 0]
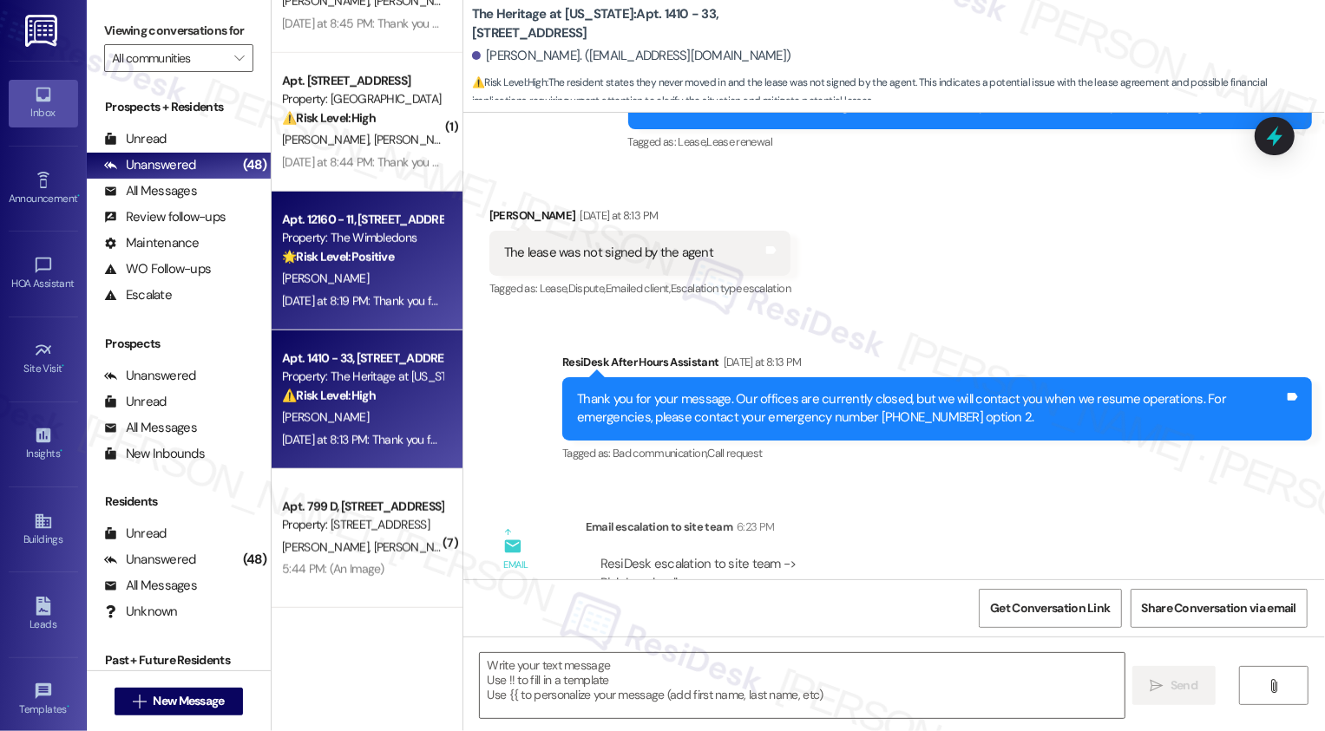
click at [377, 272] on div "[PERSON_NAME]" at bounding box center [362, 279] width 164 height 22
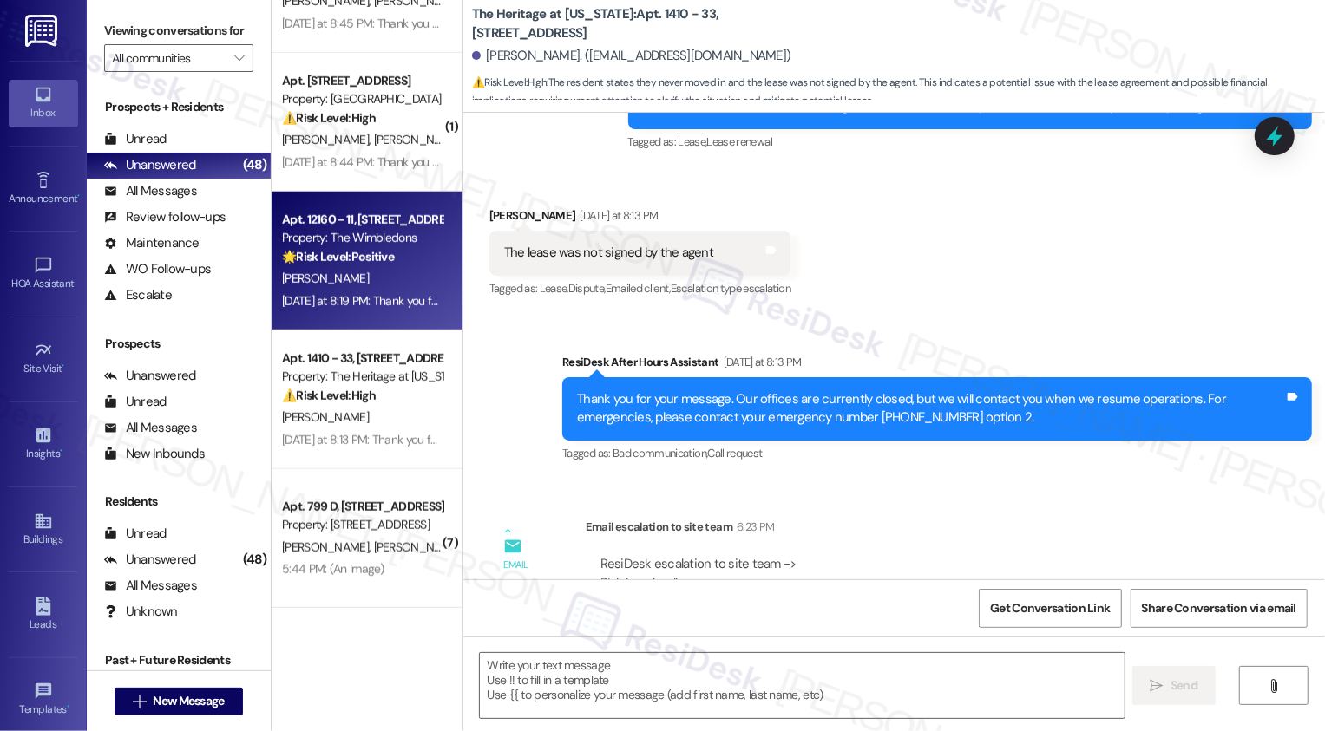
click at [377, 272] on div "[PERSON_NAME]" at bounding box center [362, 279] width 164 height 22
type textarea "Fetching suggested responses. Please feel free to read through the conversation…"
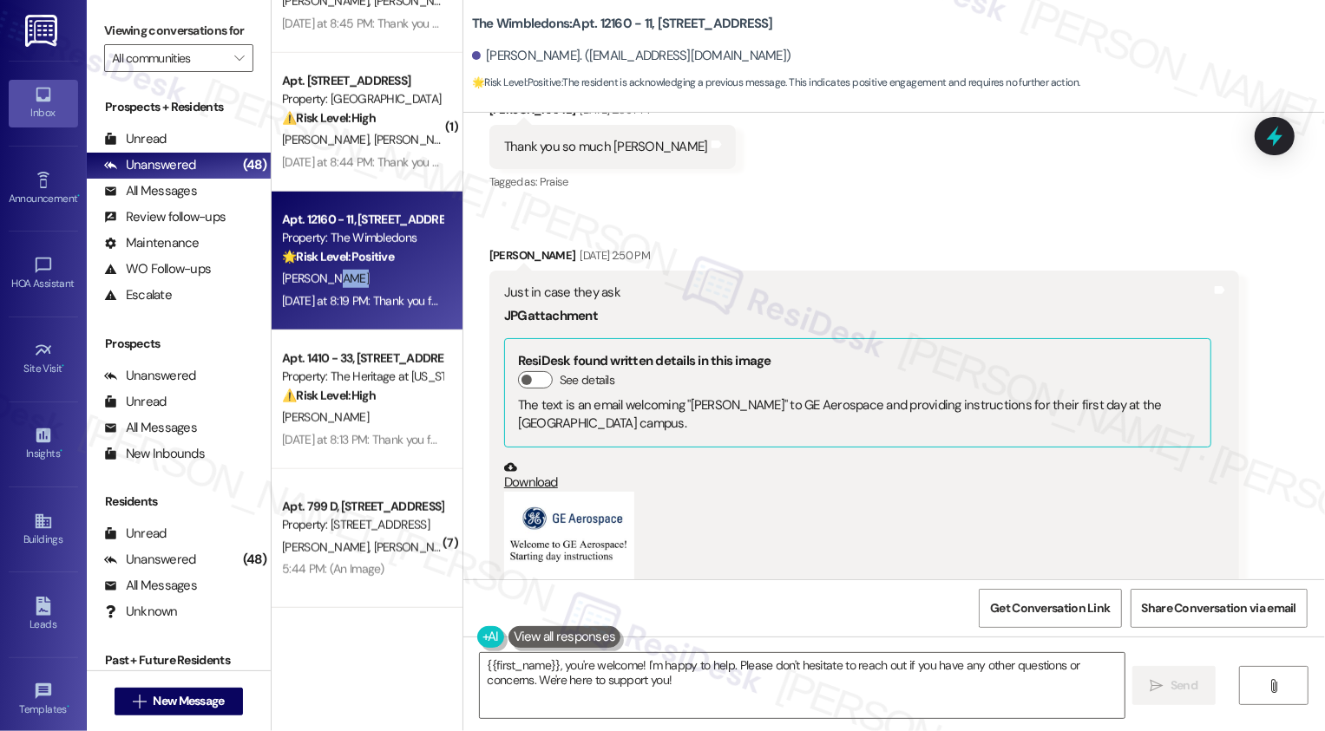
scroll to position [1353, 0]
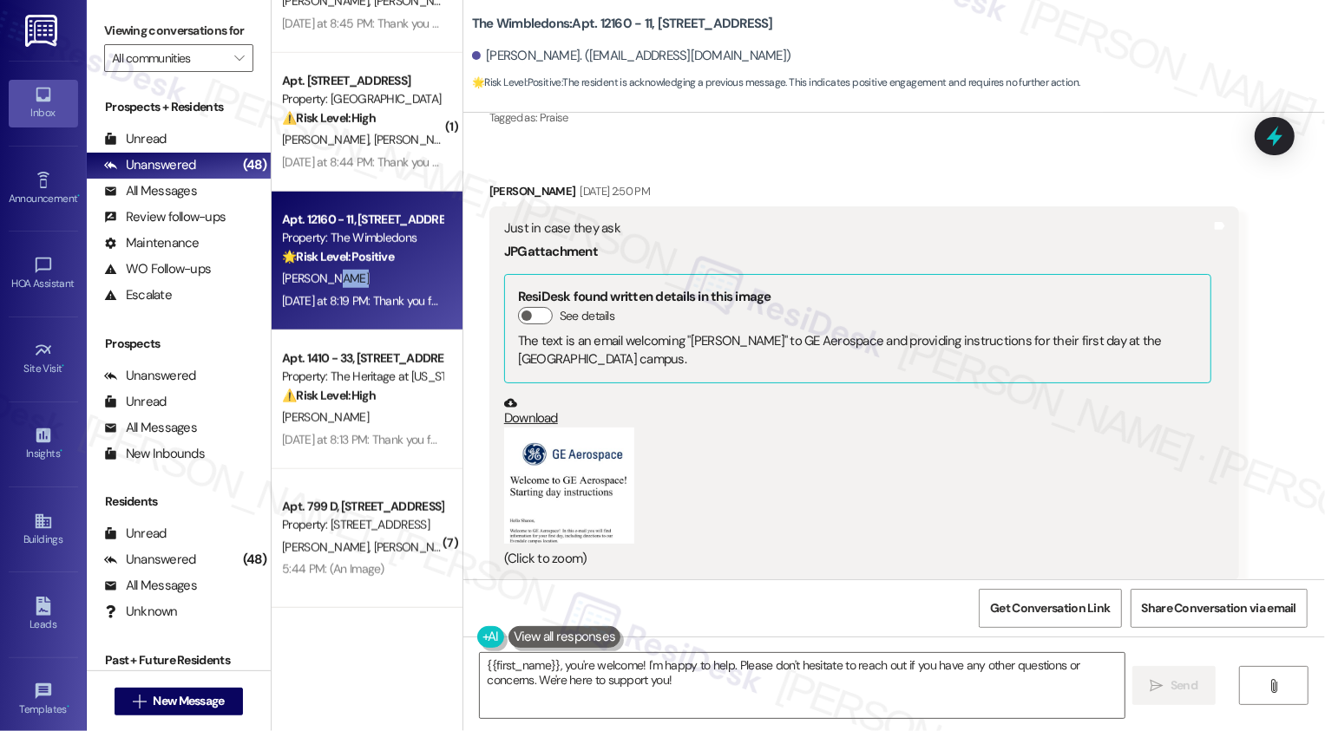
click at [577, 489] on button "Zoom image" at bounding box center [569, 486] width 130 height 116
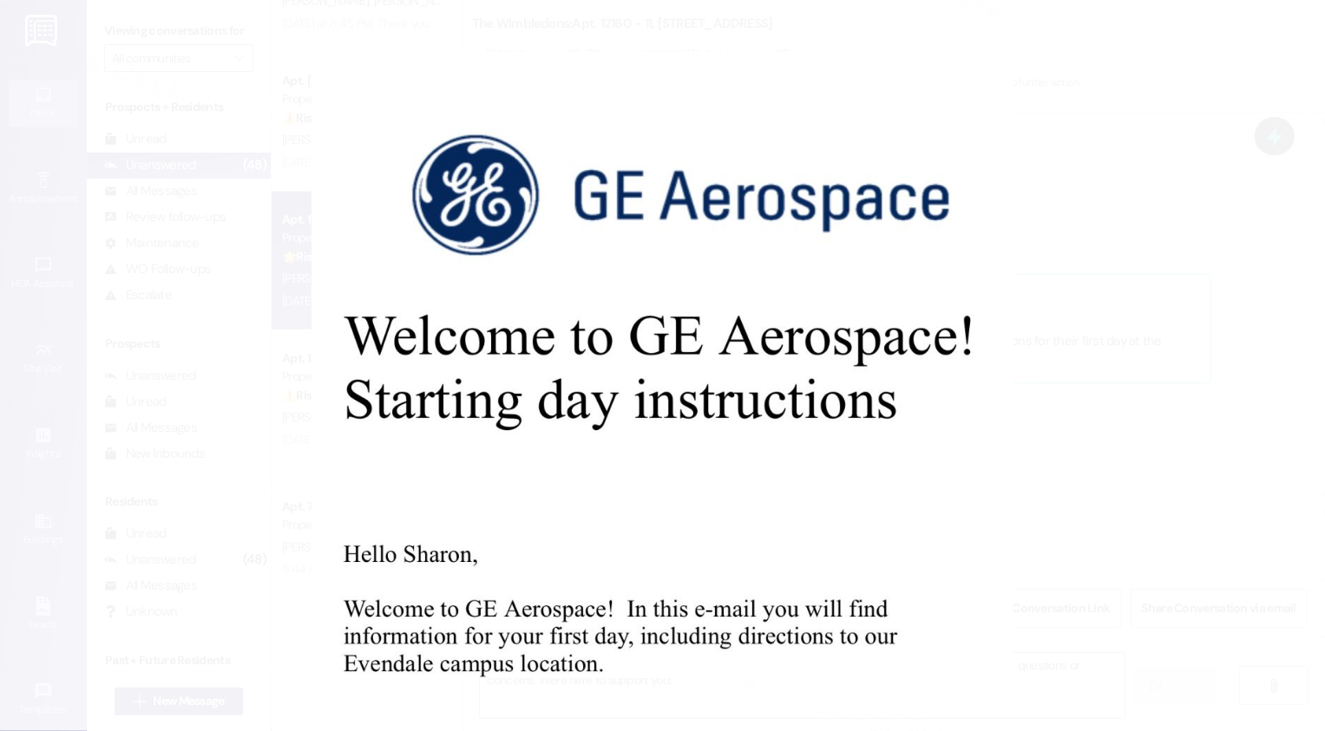
click at [983, 496] on button "Unzoom image" at bounding box center [662, 365] width 1325 height 731
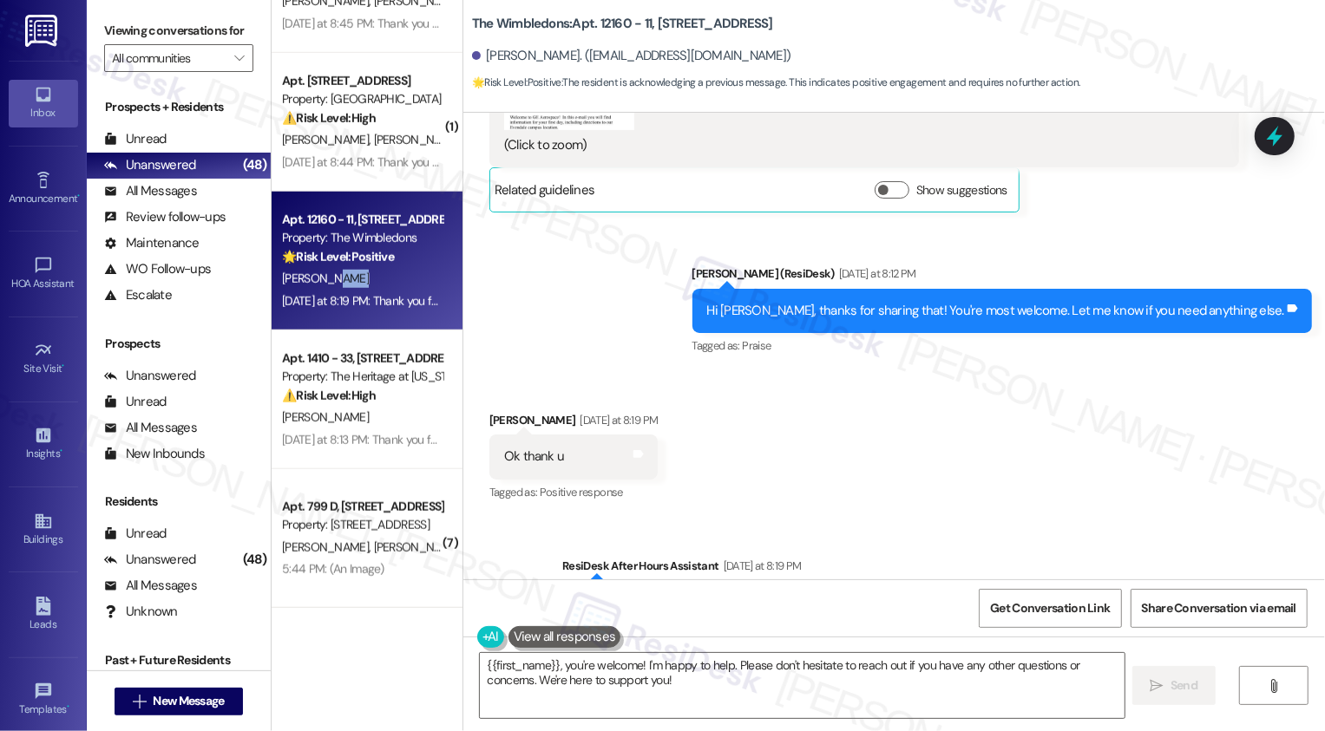
scroll to position [1991, 0]
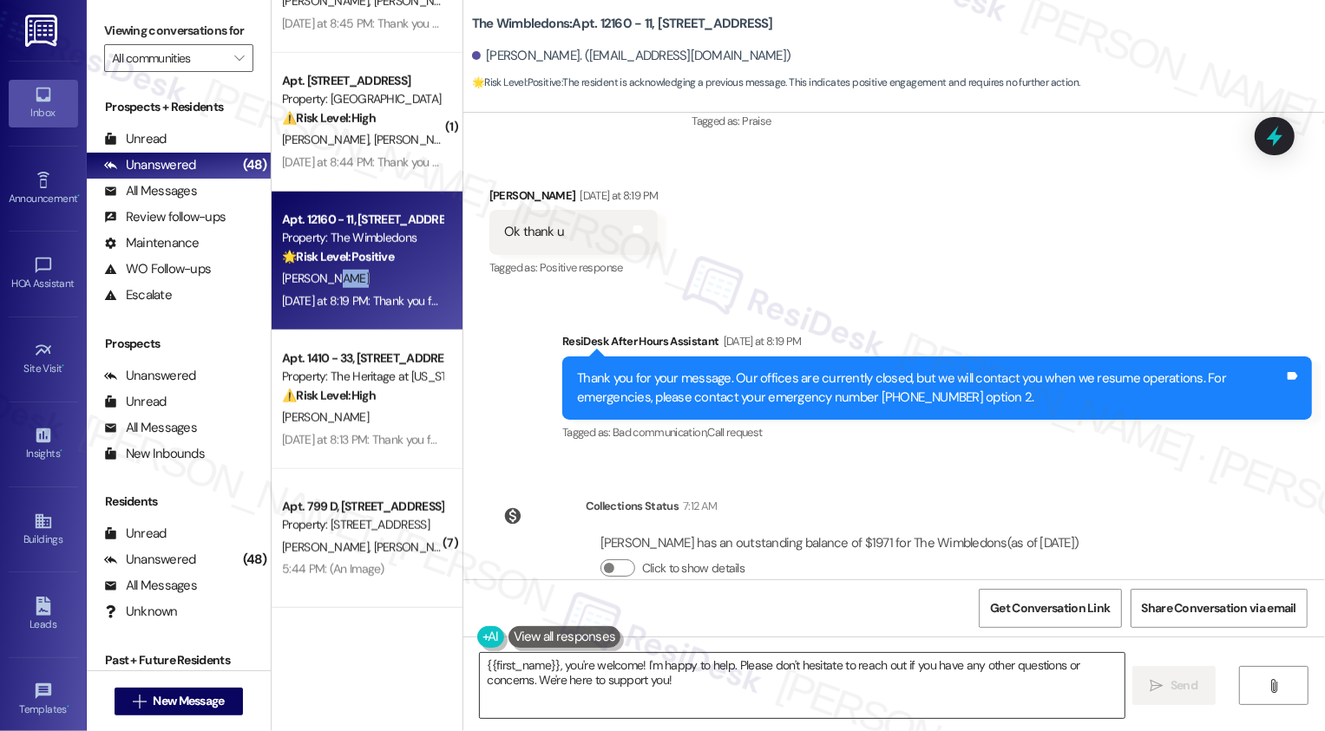
click at [699, 678] on textarea "{{first_name}}, you're welcome! I'm happy to help. Please don't hesitate to rea…" at bounding box center [802, 685] width 645 height 65
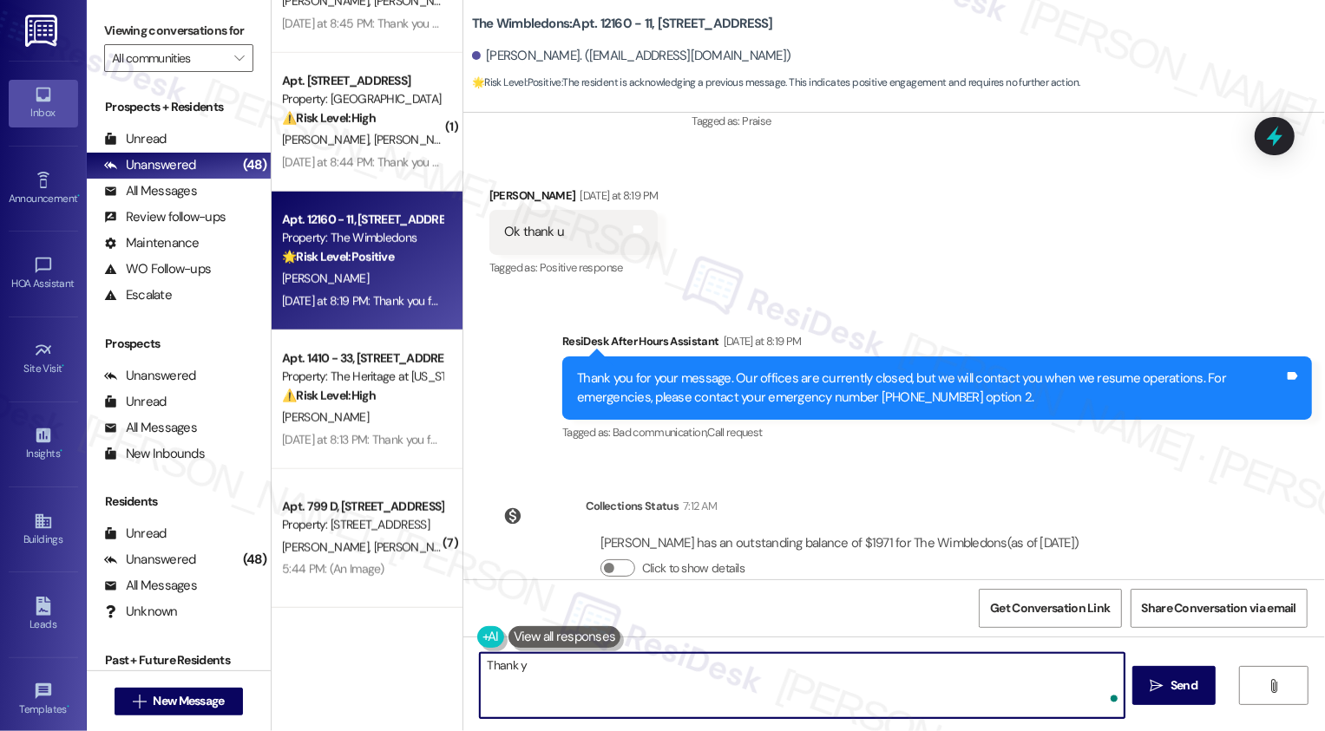
type textarea "Thank"
type textarea "You're welcome, [PERSON_NAME]!"
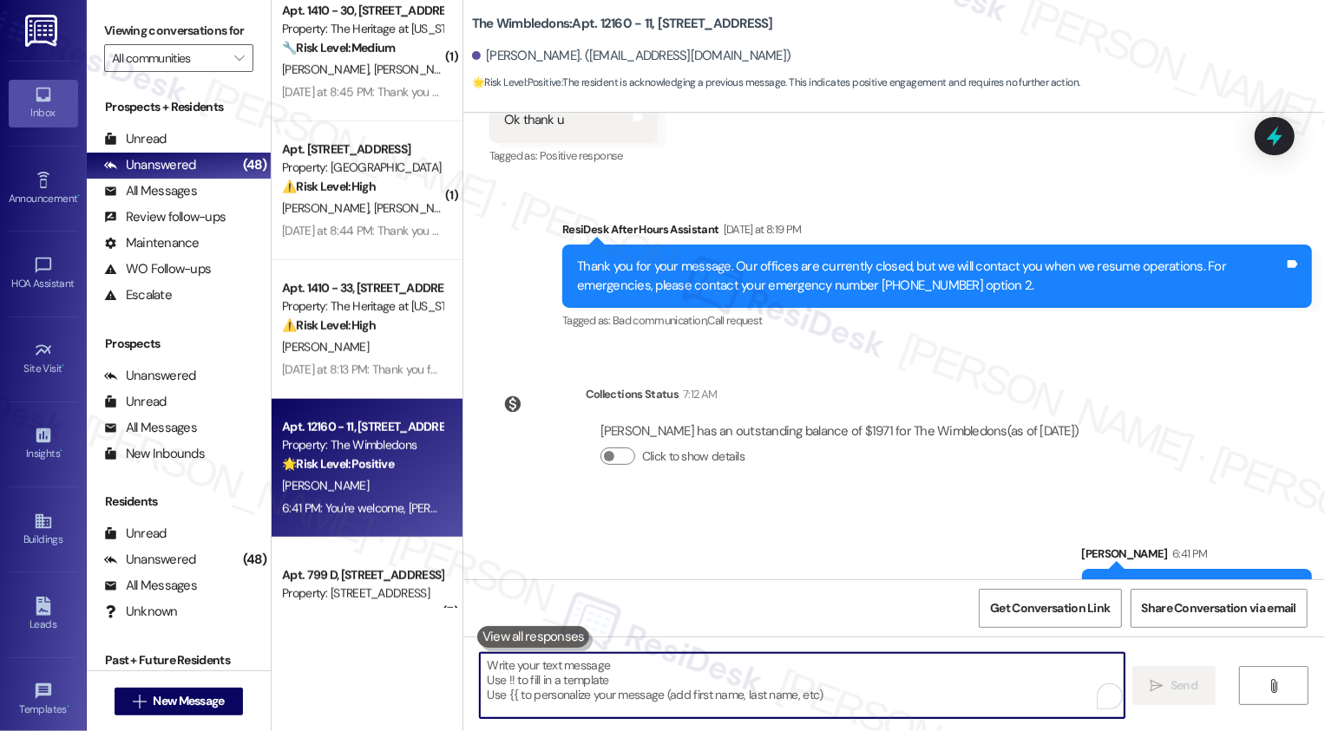
scroll to position [5661, 0]
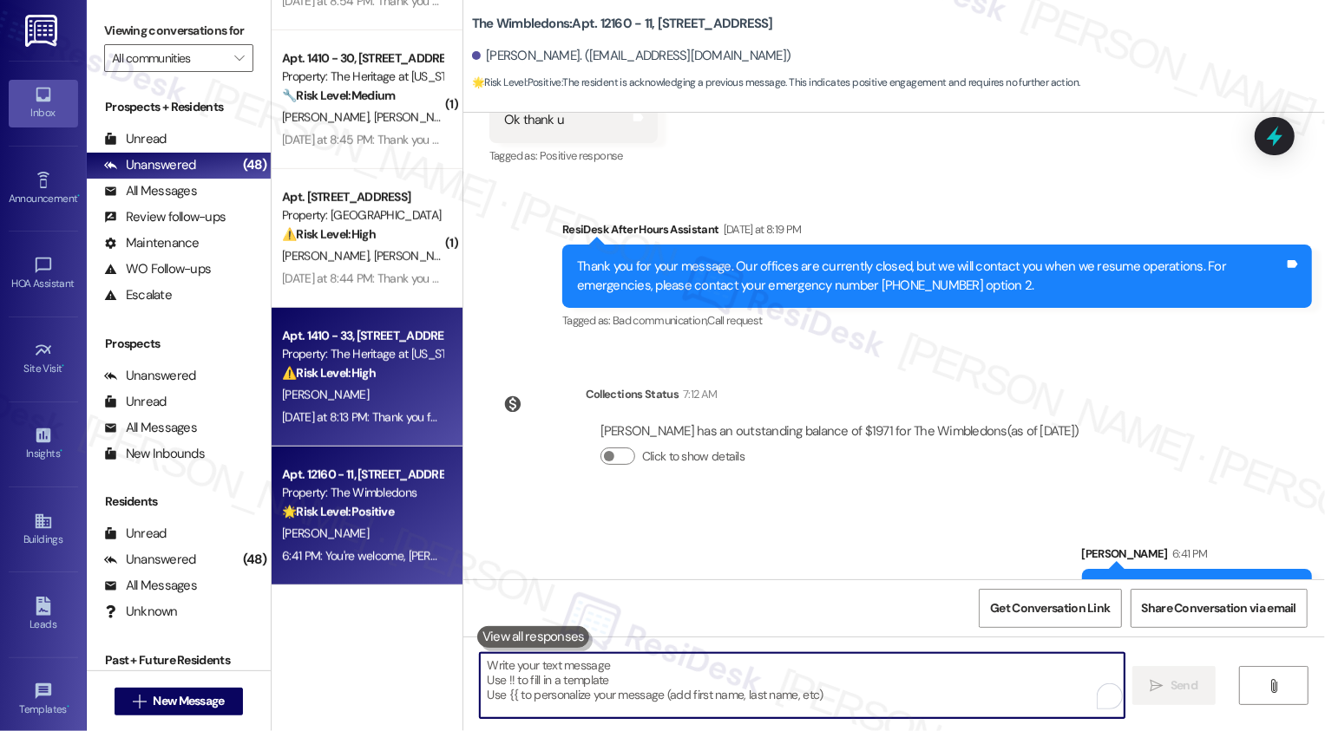
click at [373, 391] on div "[PERSON_NAME]" at bounding box center [362, 395] width 164 height 22
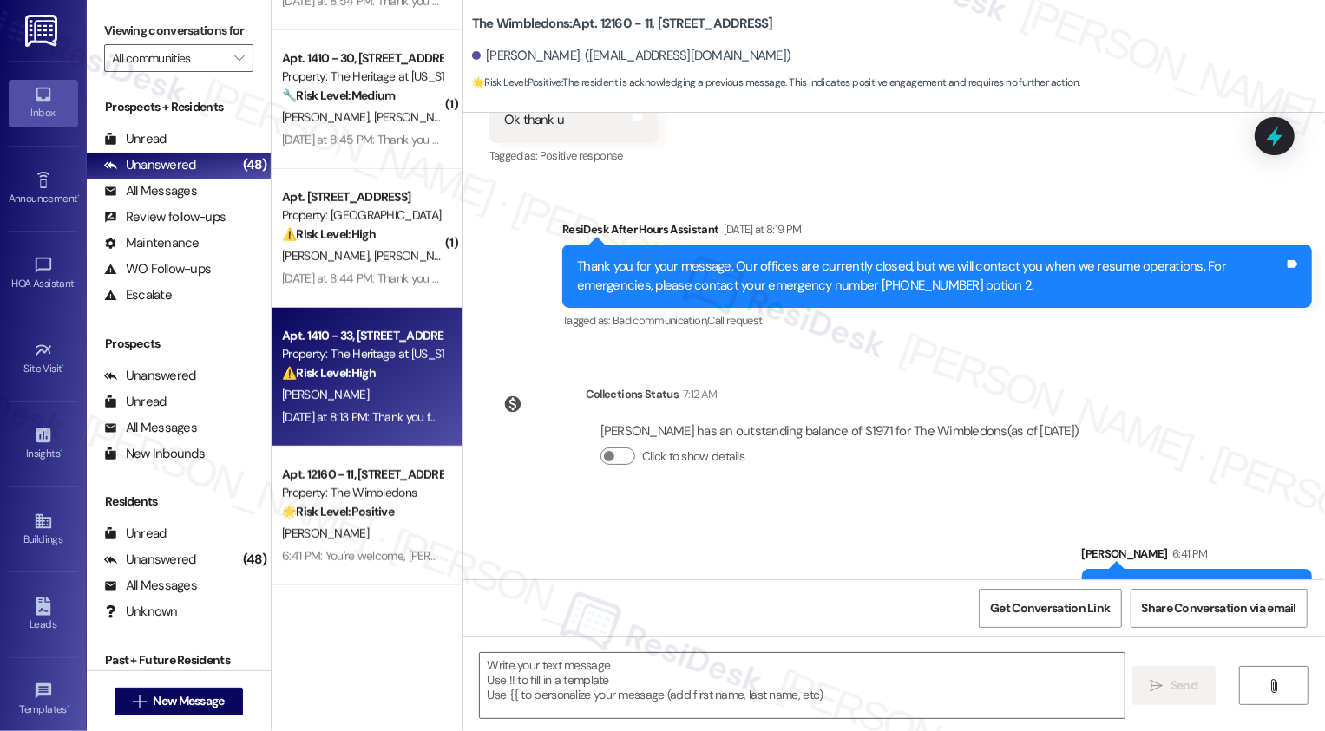
type textarea "Fetching suggested responses. Please feel free to read through the conversation…"
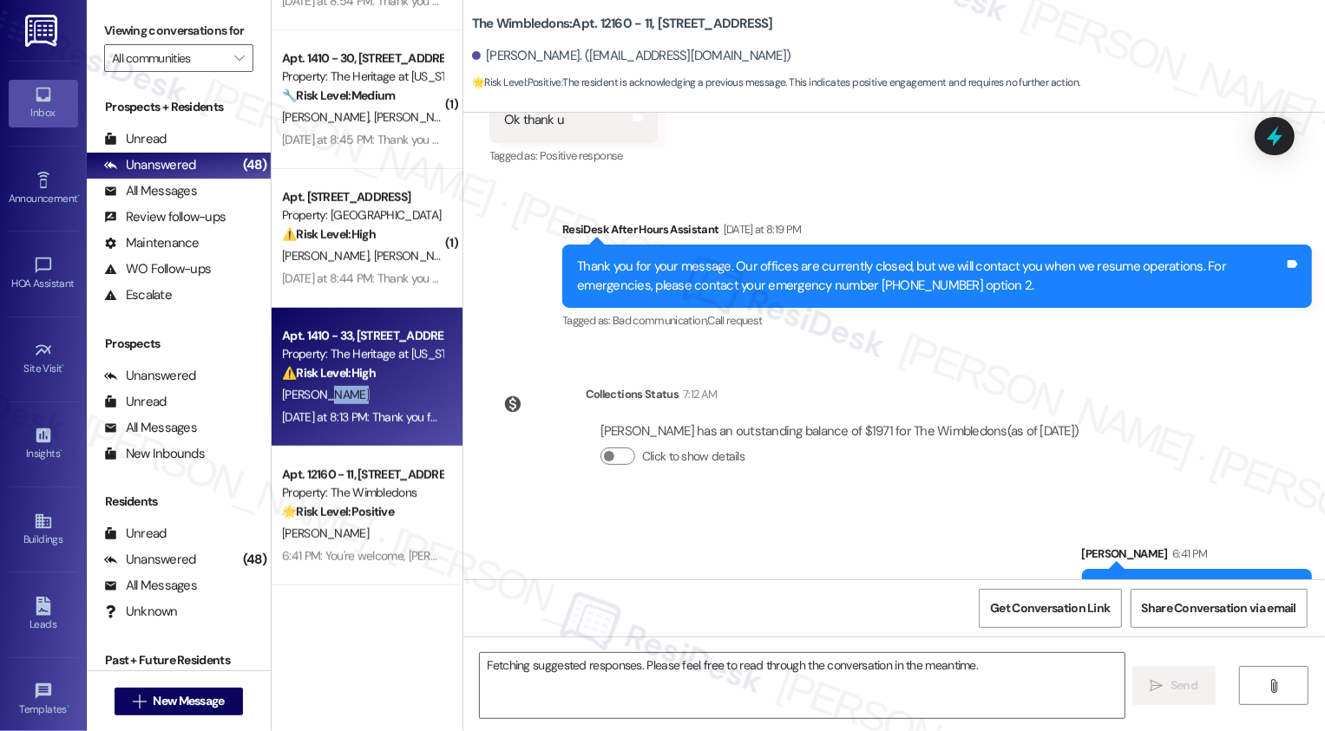
click at [373, 391] on div "[PERSON_NAME]" at bounding box center [362, 395] width 164 height 22
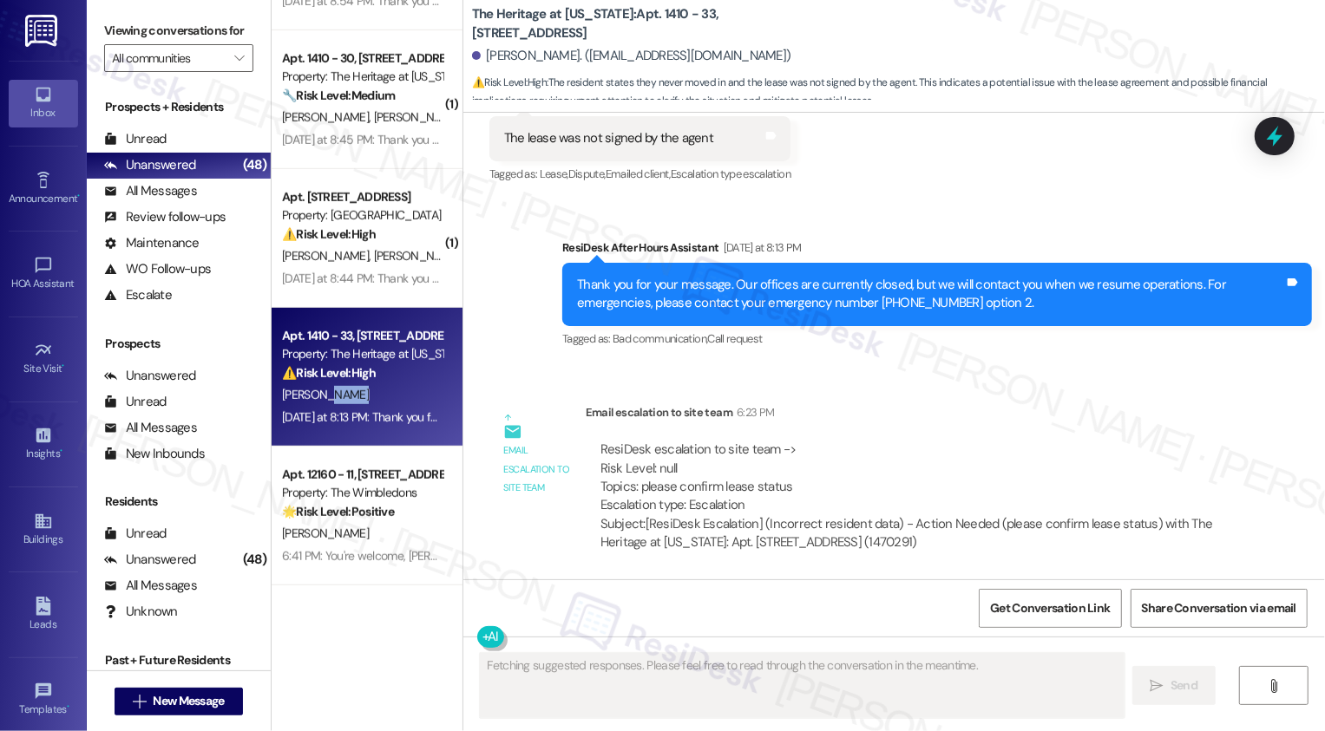
scroll to position [829, 0]
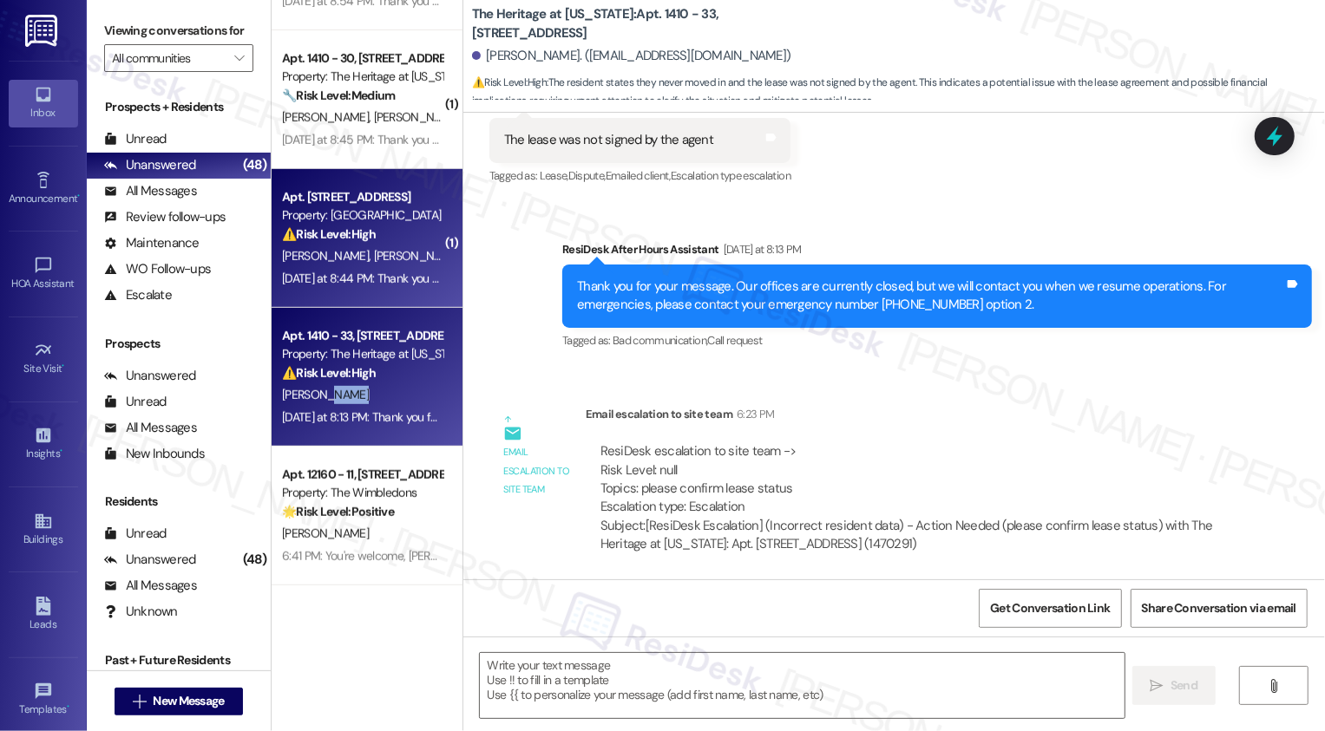
click at [353, 268] on div "[DATE] at 8:44 PM: Thank you for your message. Our offices are currently closed…" at bounding box center [362, 279] width 164 height 22
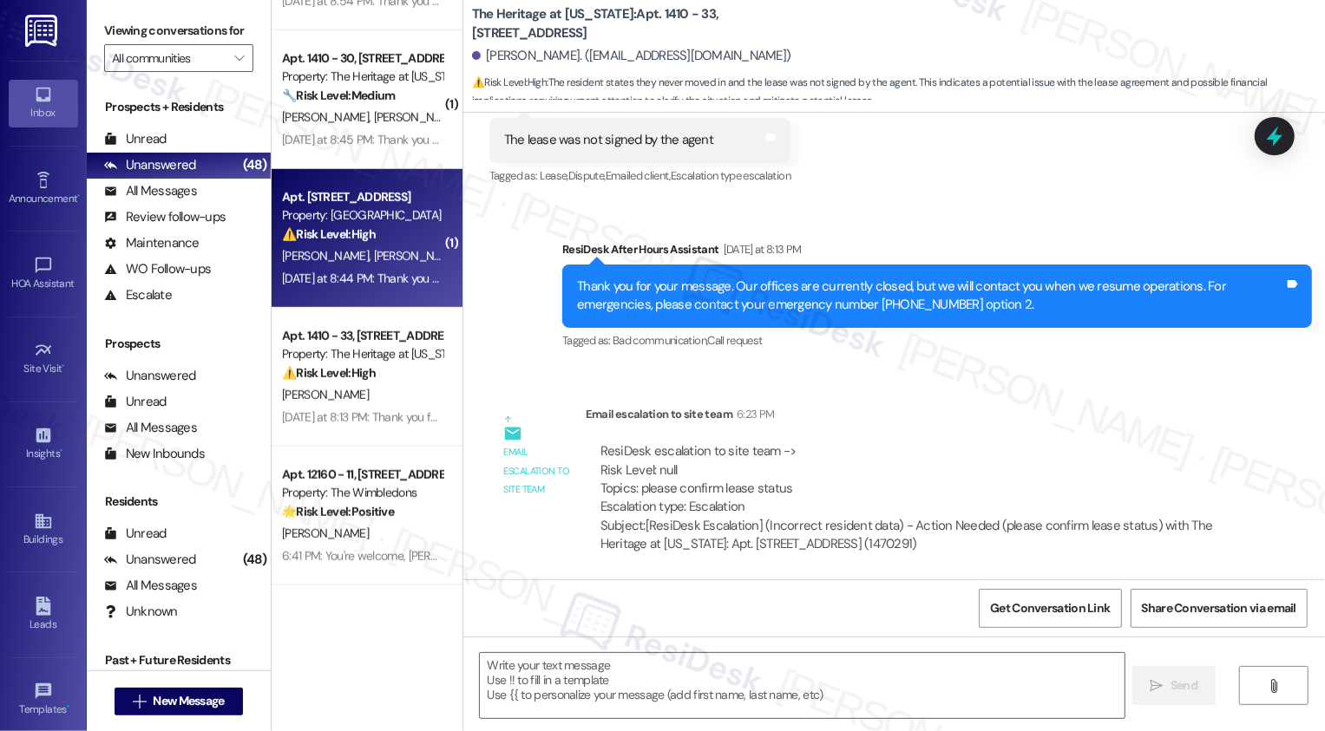
click at [353, 268] on div "[DATE] at 8:44 PM: Thank you for your message. Our offices are currently closed…" at bounding box center [362, 279] width 164 height 22
type textarea "Fetching suggested responses. Please feel free to read through the conversation…"
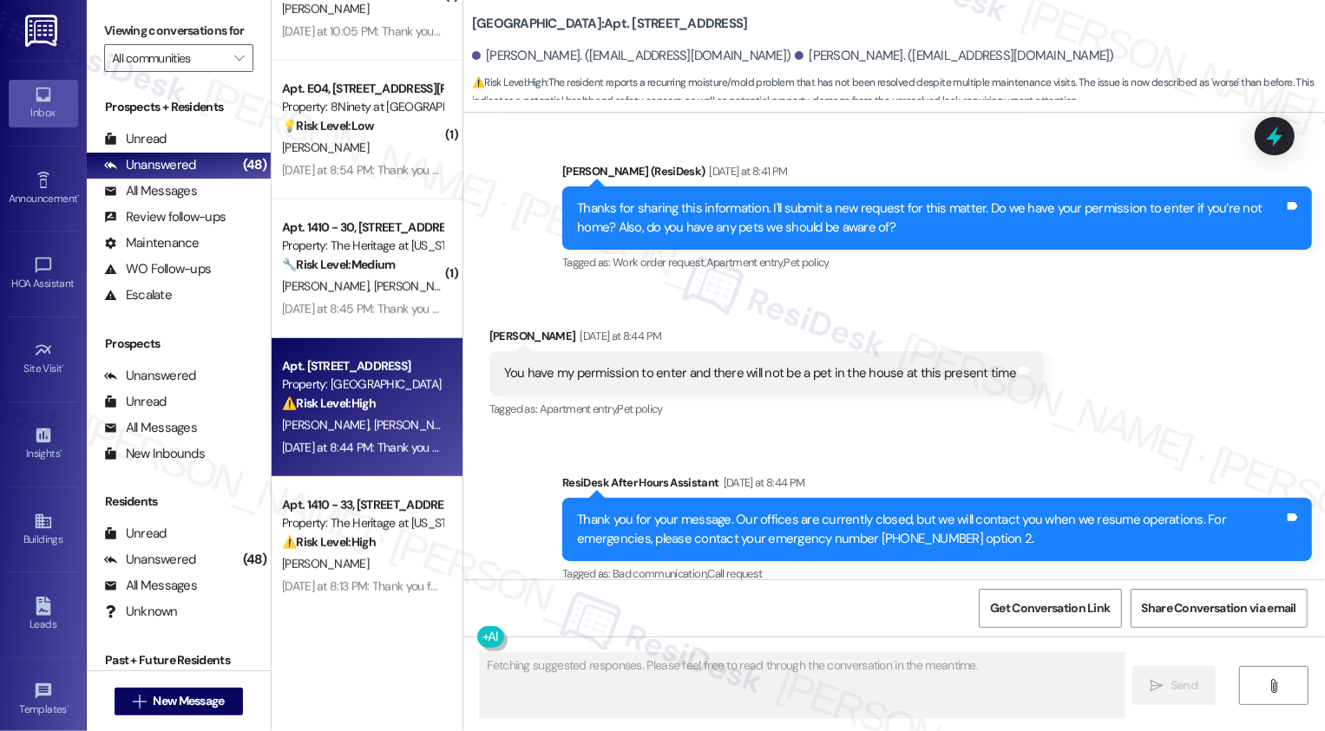
scroll to position [1668, 0]
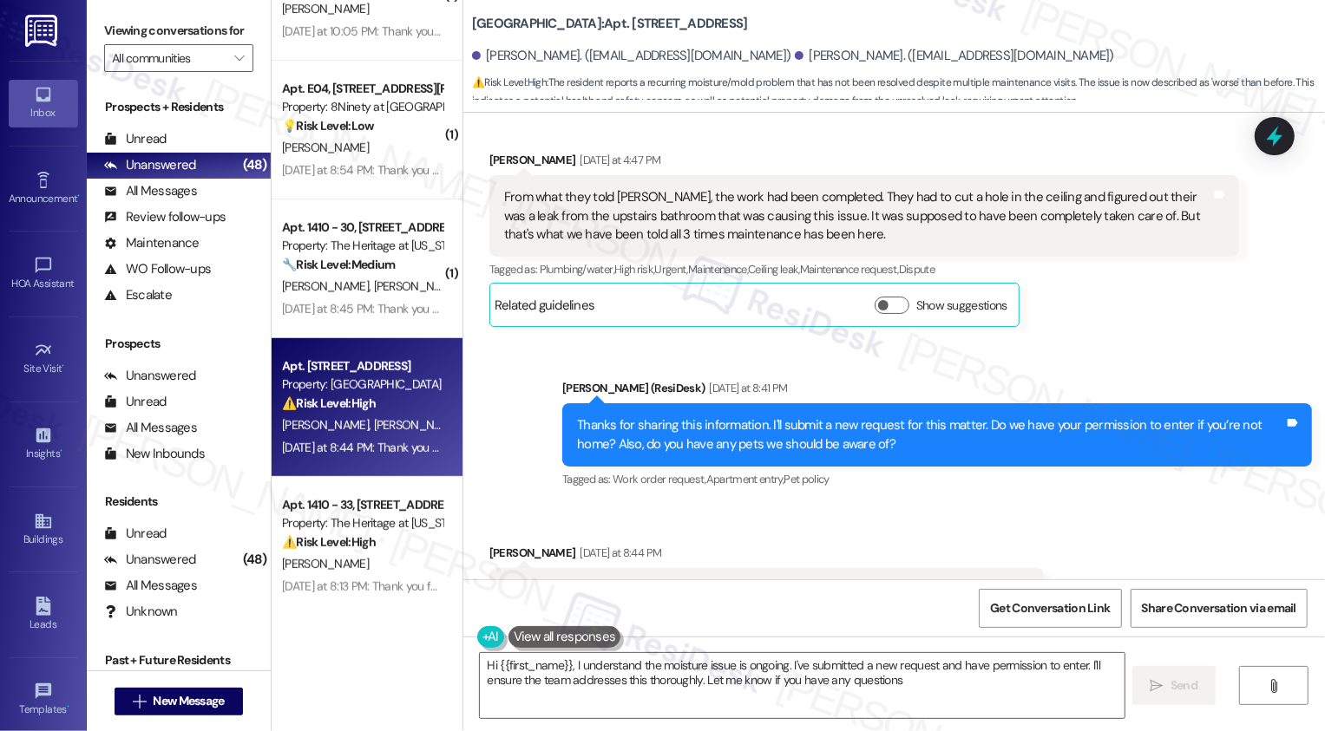
type textarea "Hi {{first_name}}, I understand the moisture issue is ongoing. I've submitted a…"
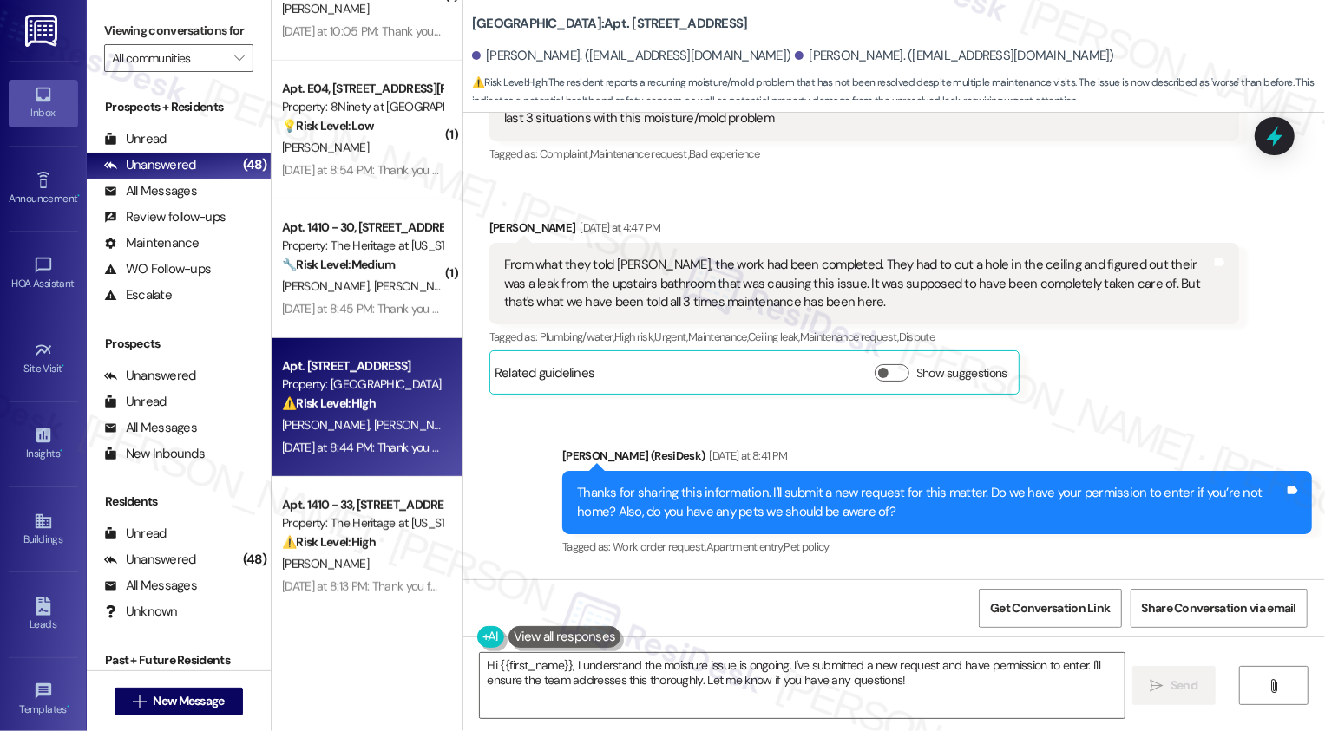
scroll to position [1375, 0]
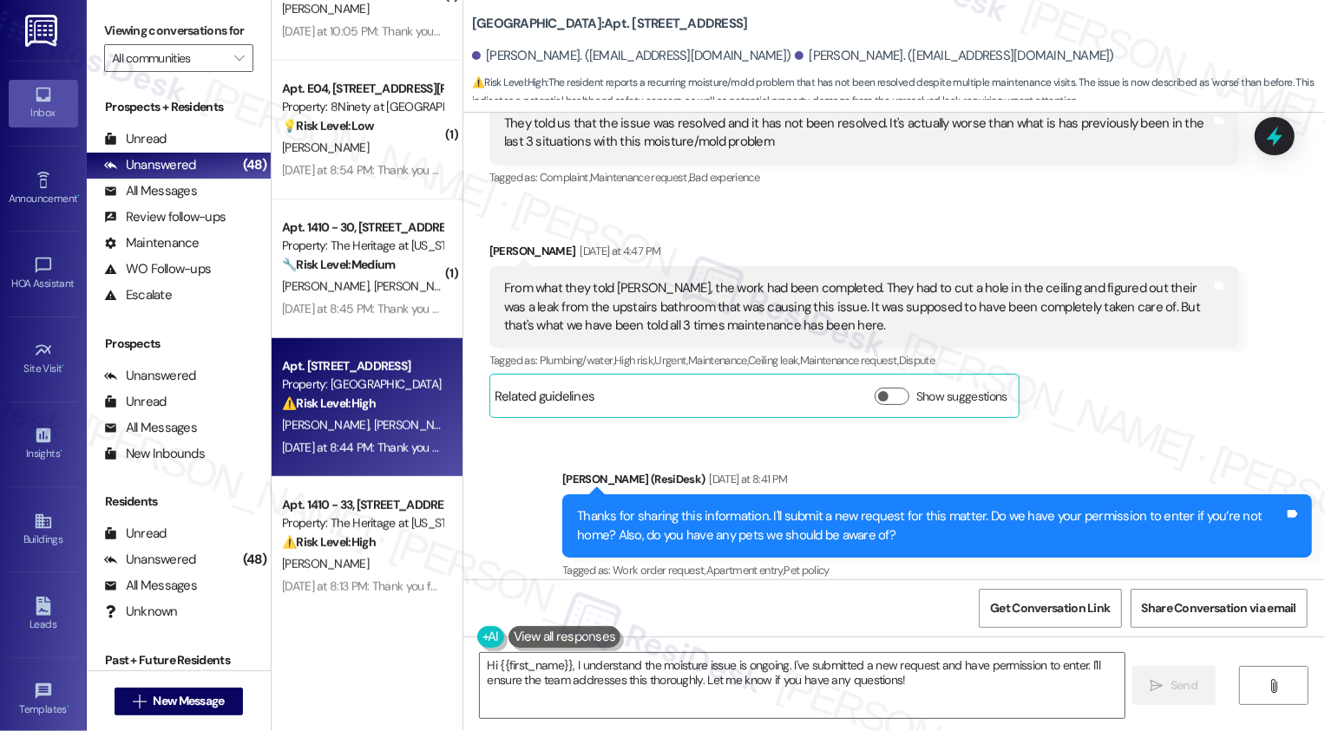
drag, startPoint x: 748, startPoint y: 11, endPoint x: 751, endPoint y: 29, distance: 18.5
click at [748, 30] on b "Bridgewater Crossing: Apt. [STREET_ADDRESS]" at bounding box center [610, 24] width 276 height 18
copy b "[STREET_ADDRESS]"
drag, startPoint x: 619, startPoint y: 11, endPoint x: 737, endPoint y: 21, distance: 118.4
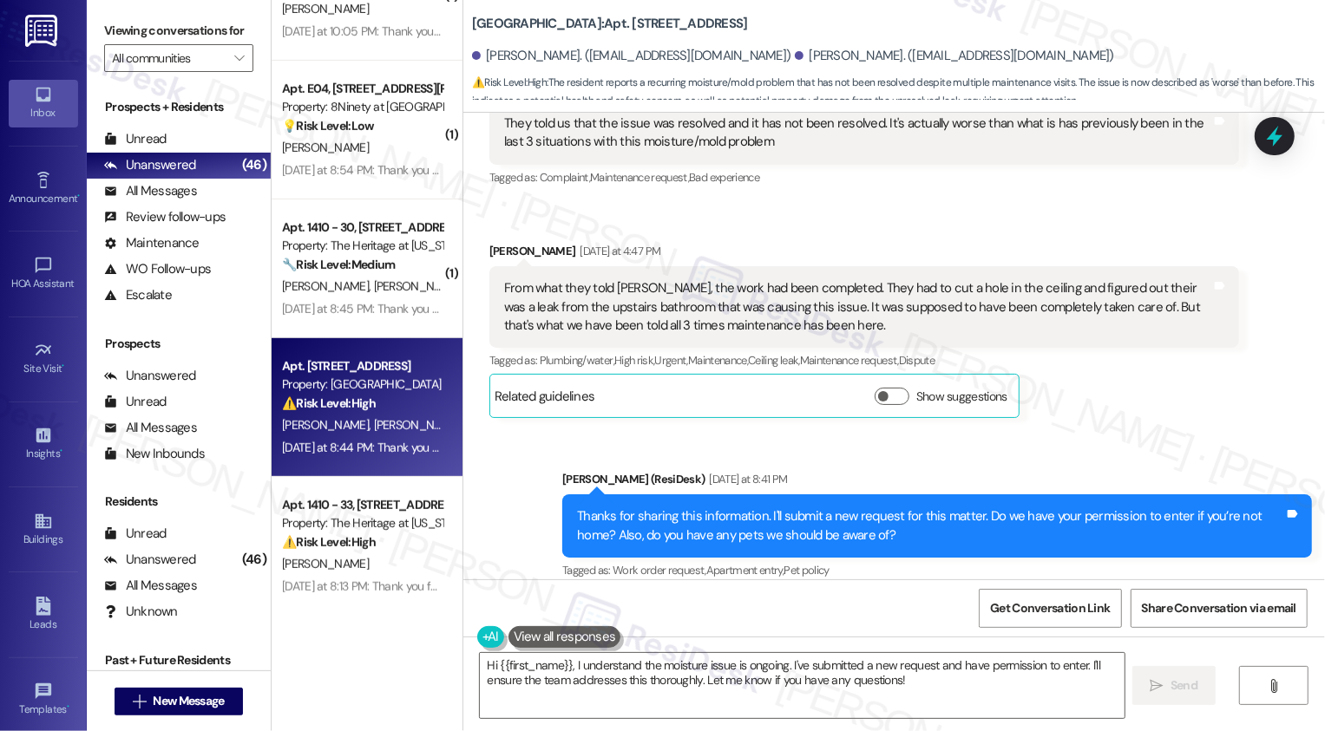
click at [737, 21] on b "Bridgewater Crossing: Apt. [STREET_ADDRESS]" at bounding box center [610, 24] width 276 height 18
copy b "67A-The Muskingham"
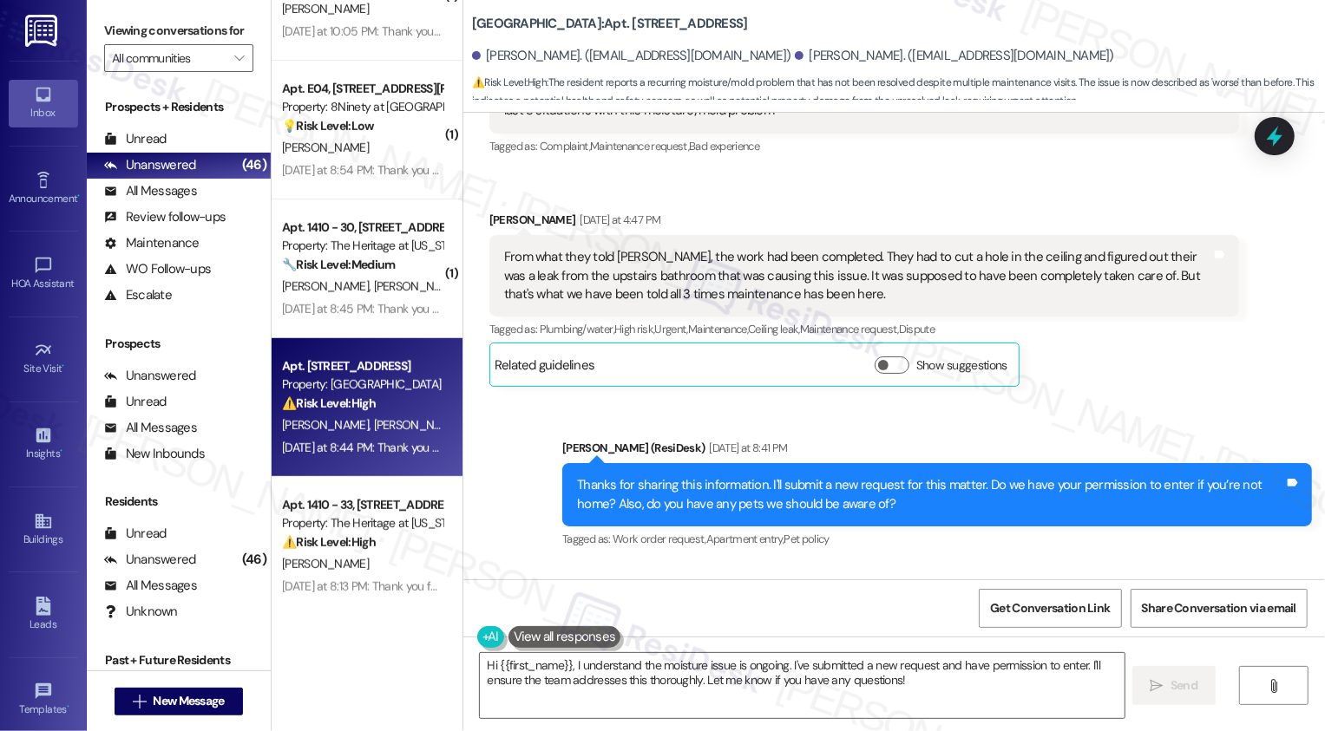
scroll to position [1702, 0]
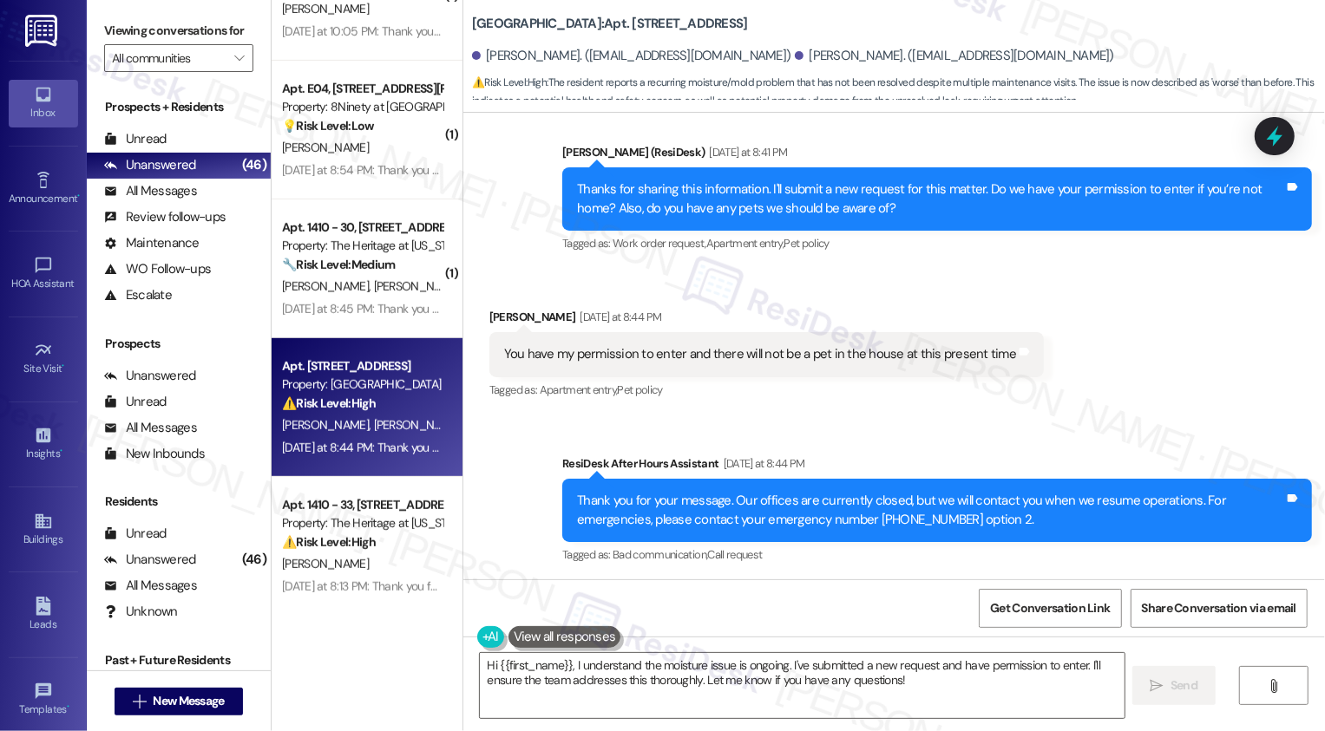
click at [626, 33] on b "Bridgewater Crossing: Apt. [STREET_ADDRESS]" at bounding box center [610, 24] width 276 height 18
drag, startPoint x: 617, startPoint y: 12, endPoint x: 625, endPoint y: 33, distance: 22.2
click at [625, 33] on b "Bridgewater Crossing: Apt. [STREET_ADDRESS]" at bounding box center [610, 24] width 276 height 18
copy b "67A-The Muskingham, [STREET_ADDRESS]"
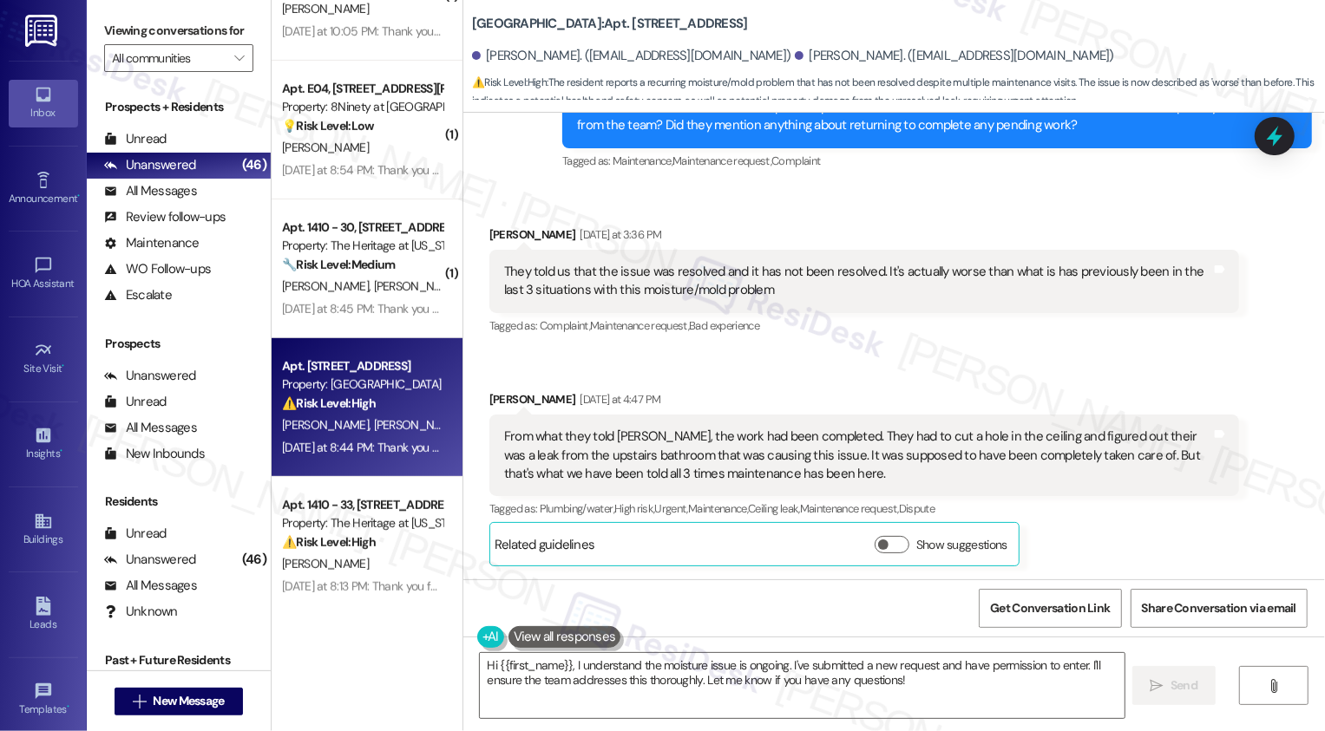
scroll to position [1251, 0]
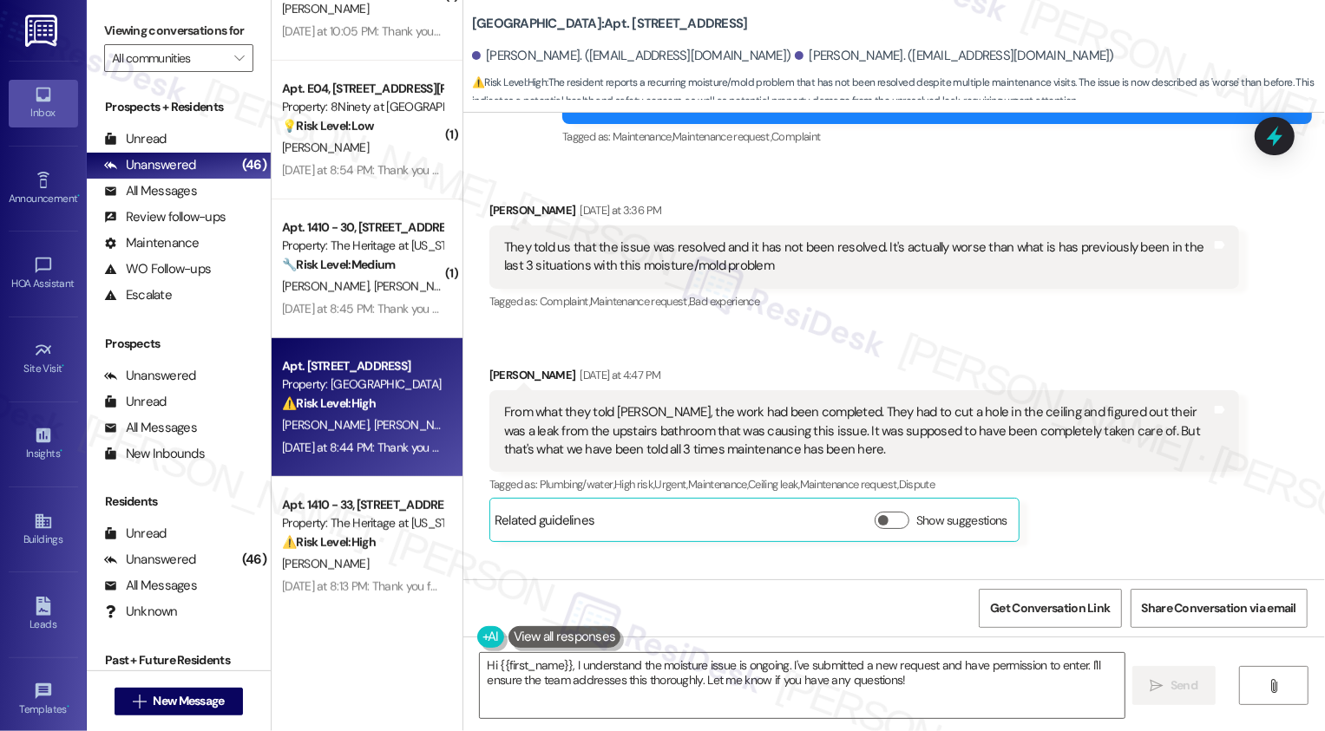
click at [567, 426] on div "From what they told [PERSON_NAME], the work had been completed. They had to cut…" at bounding box center [857, 431] width 707 height 56
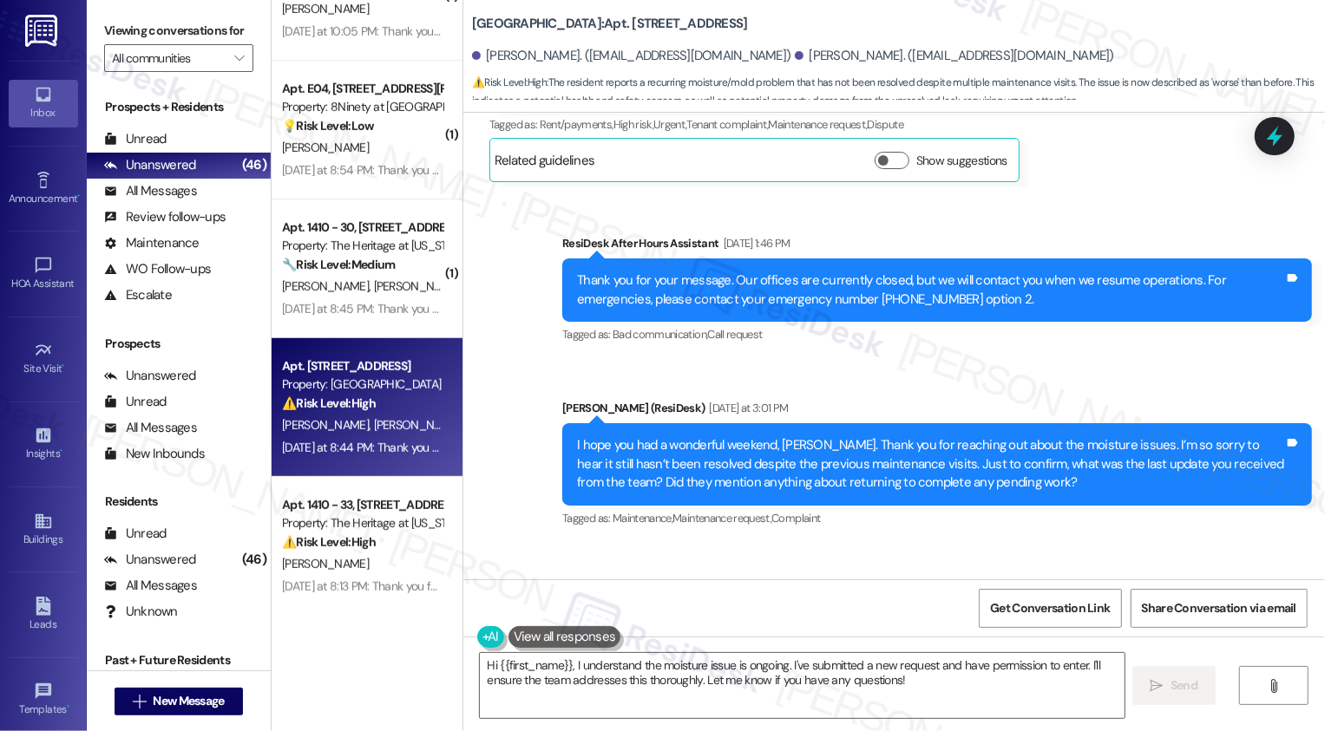
scroll to position [606, 0]
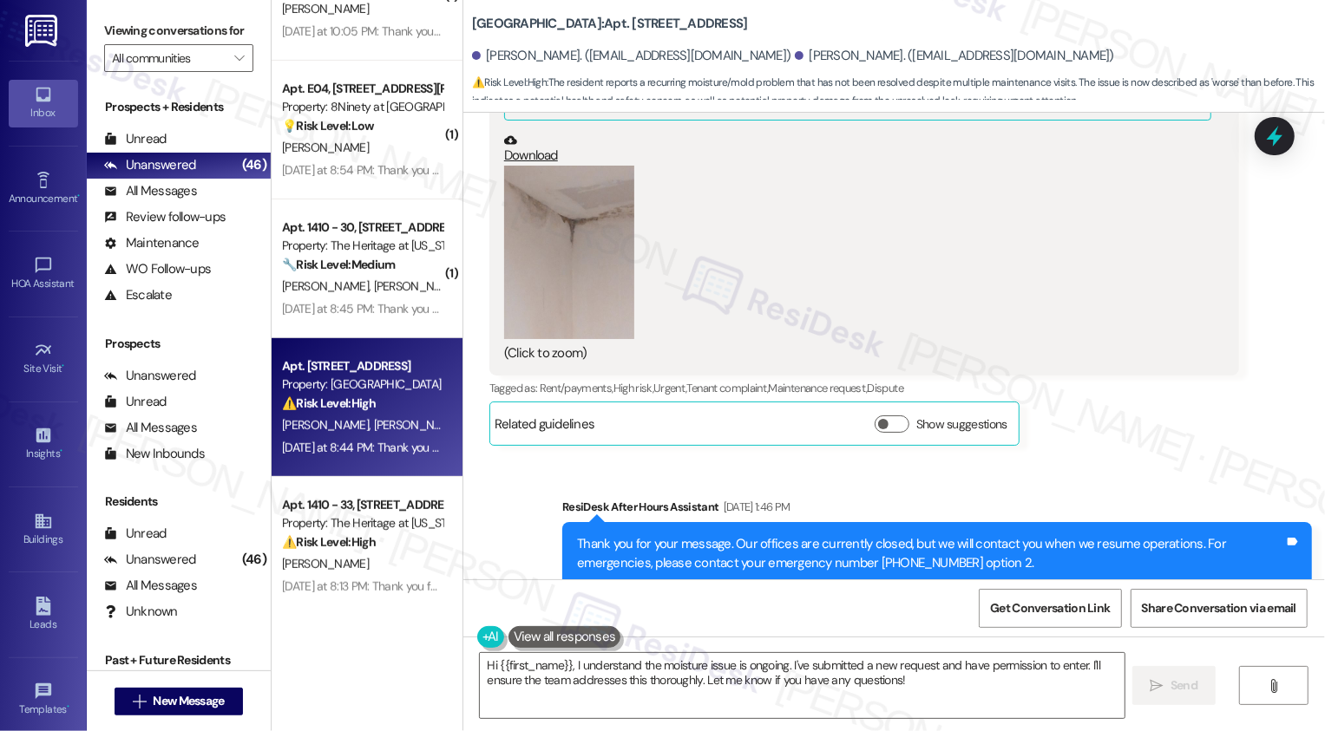
click at [515, 156] on link "Download" at bounding box center [857, 149] width 707 height 30
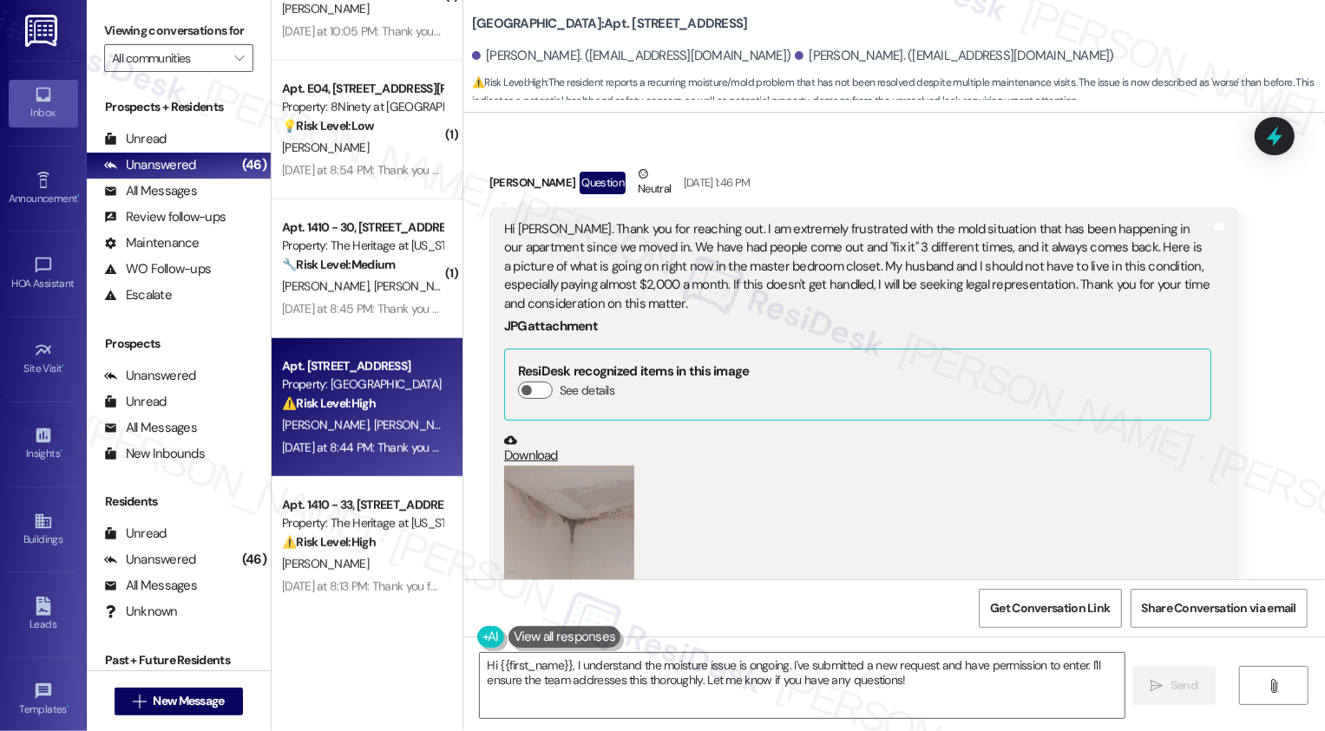
scroll to position [275, 0]
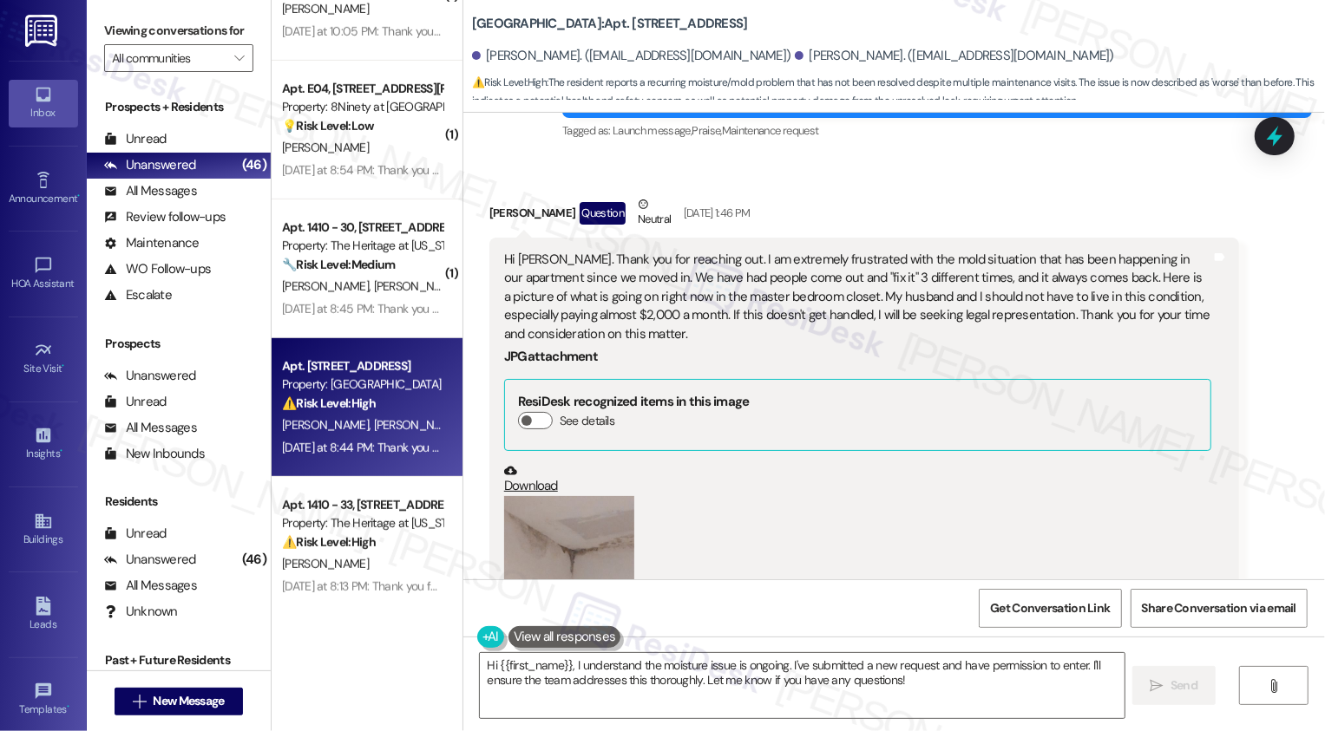
click at [608, 303] on div "Hi [PERSON_NAME]. Thank you for reaching out. I am extremely frustrated with th…" at bounding box center [857, 297] width 707 height 93
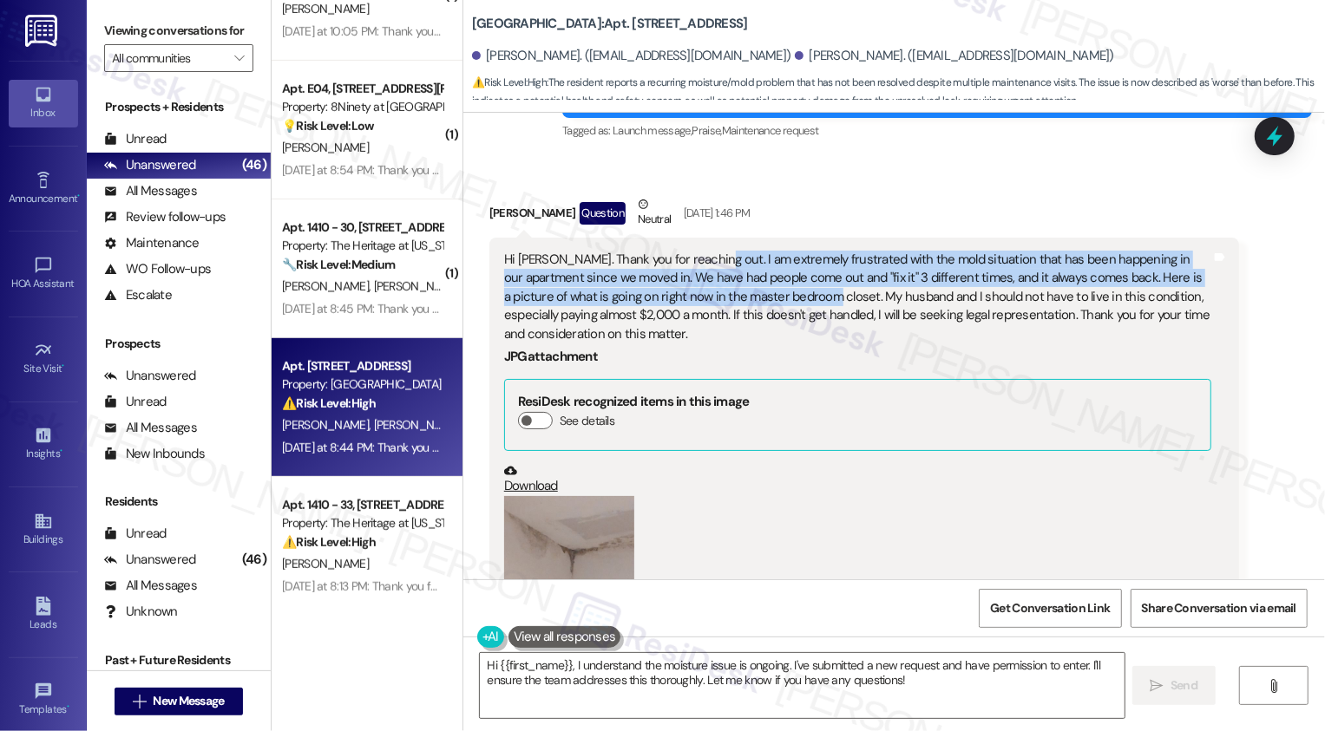
drag, startPoint x: 692, startPoint y: 256, endPoint x: 757, endPoint y: 304, distance: 80.7
click at [757, 304] on div "Hi [PERSON_NAME]. Thank you for reaching out. I am extremely frustrated with th…" at bounding box center [857, 297] width 707 height 93
copy div "am extremely frustrated with the mold situation that has been happening in our …"
drag, startPoint x: 749, startPoint y: 16, endPoint x: 754, endPoint y: 30, distance: 15.6
click at [748, 30] on b "Bridgewater Crossing: Apt. [STREET_ADDRESS]" at bounding box center [610, 24] width 276 height 18
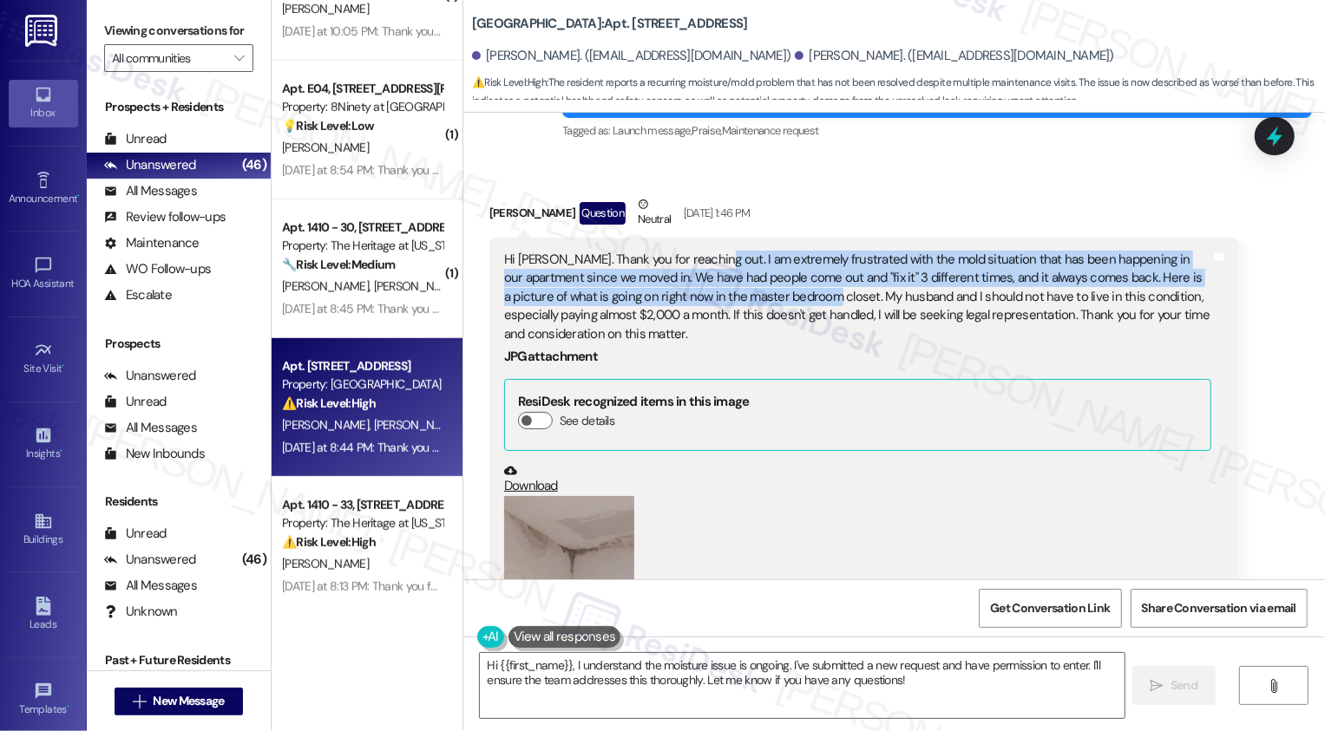
copy b "[STREET_ADDRESS]"
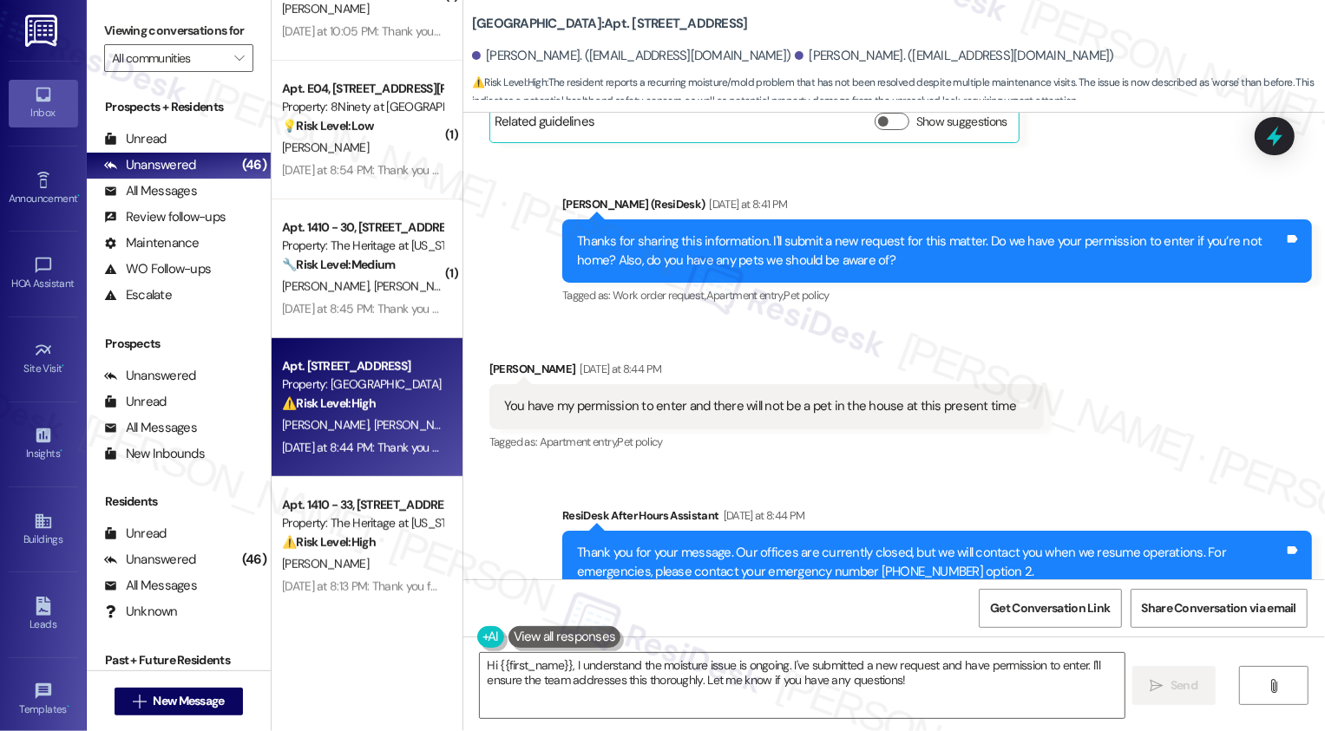
scroll to position [1702, 0]
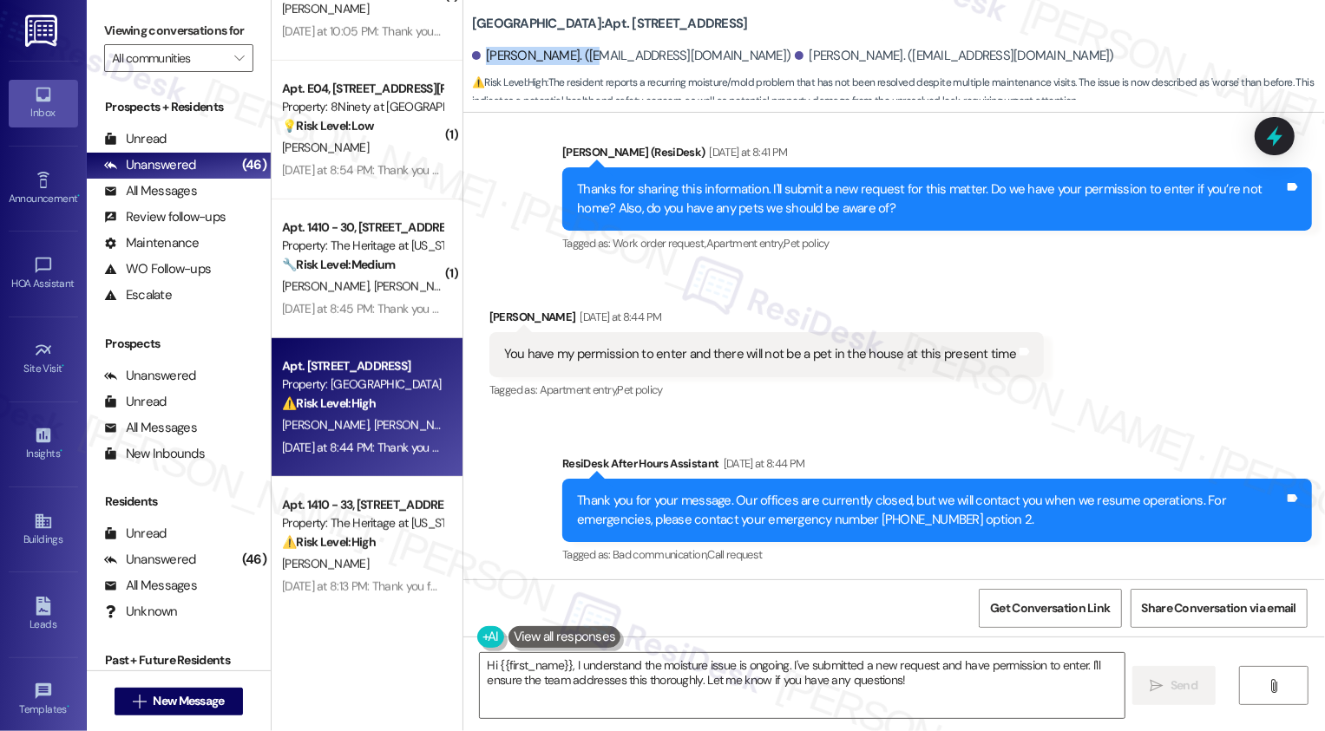
drag, startPoint x: 477, startPoint y: 59, endPoint x: 587, endPoint y: 56, distance: 109.4
click at [587, 56] on div "[PERSON_NAME]. ([EMAIL_ADDRESS][DOMAIN_NAME])" at bounding box center [631, 56] width 319 height 18
copy div "[PERSON_NAME]."
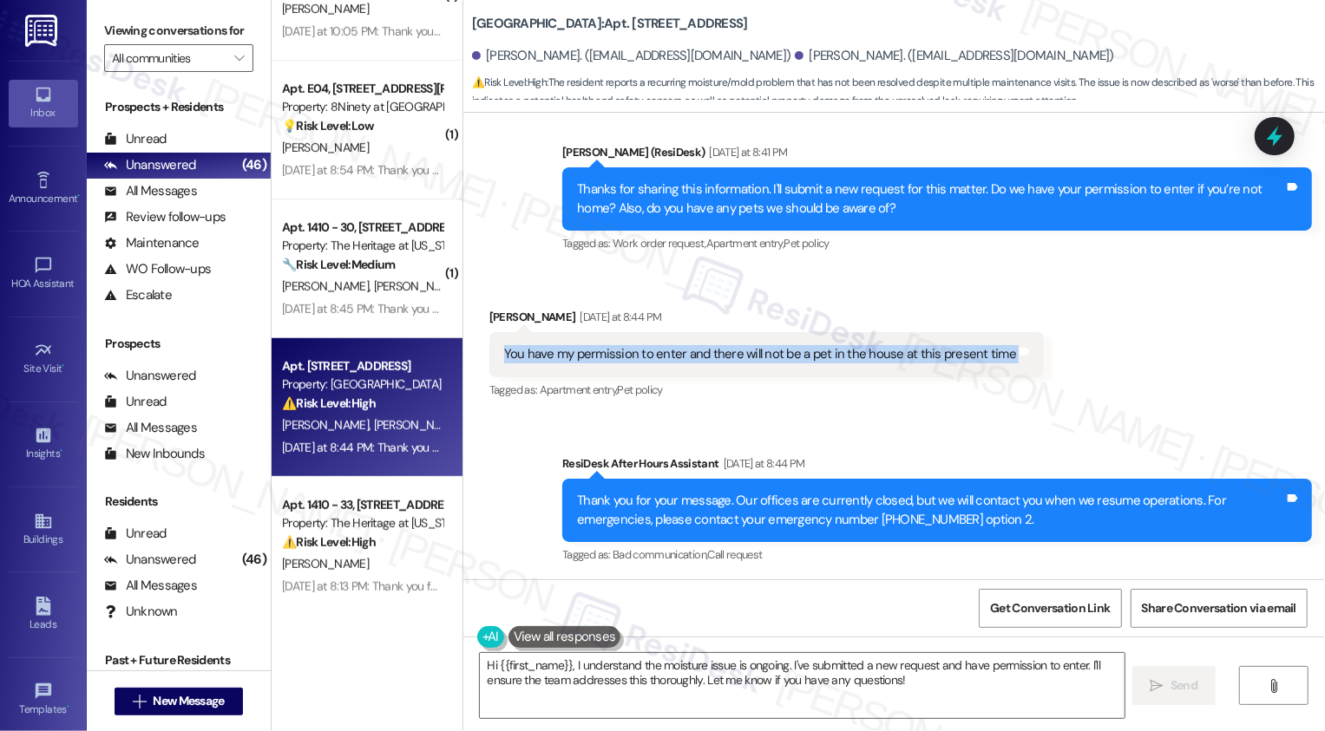
drag, startPoint x: 495, startPoint y: 351, endPoint x: 1038, endPoint y: 374, distance: 543.6
click at [1038, 374] on div "Received via SMS [PERSON_NAME] [DATE] at 8:44 PM You have my permission to ente…" at bounding box center [894, 342] width 862 height 147
copy div "You have my permission to enter and there will not be a pet in the house at thi…"
click at [492, 456] on div "Sent via SMS ResiDesk After Hours Assistant [DATE] at 8:44 PM Thank you for you…" at bounding box center [894, 498] width 862 height 165
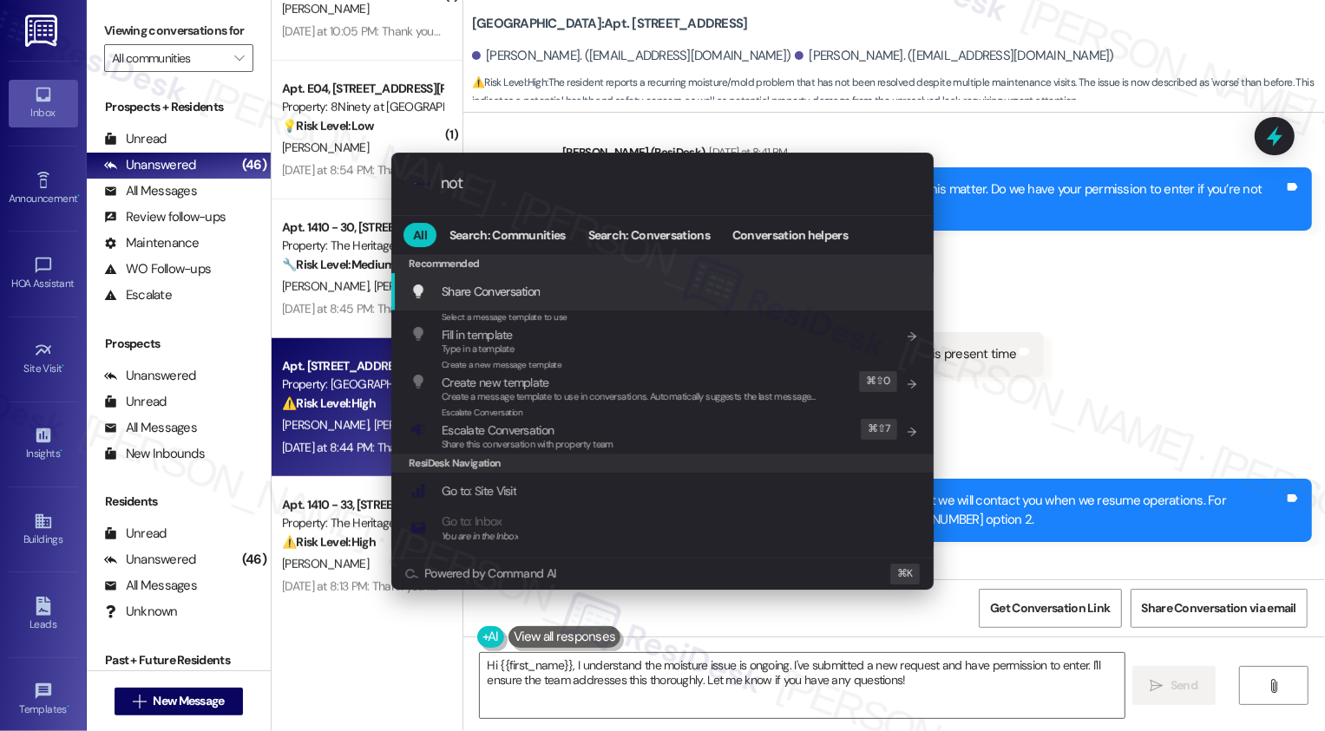
type input "note"
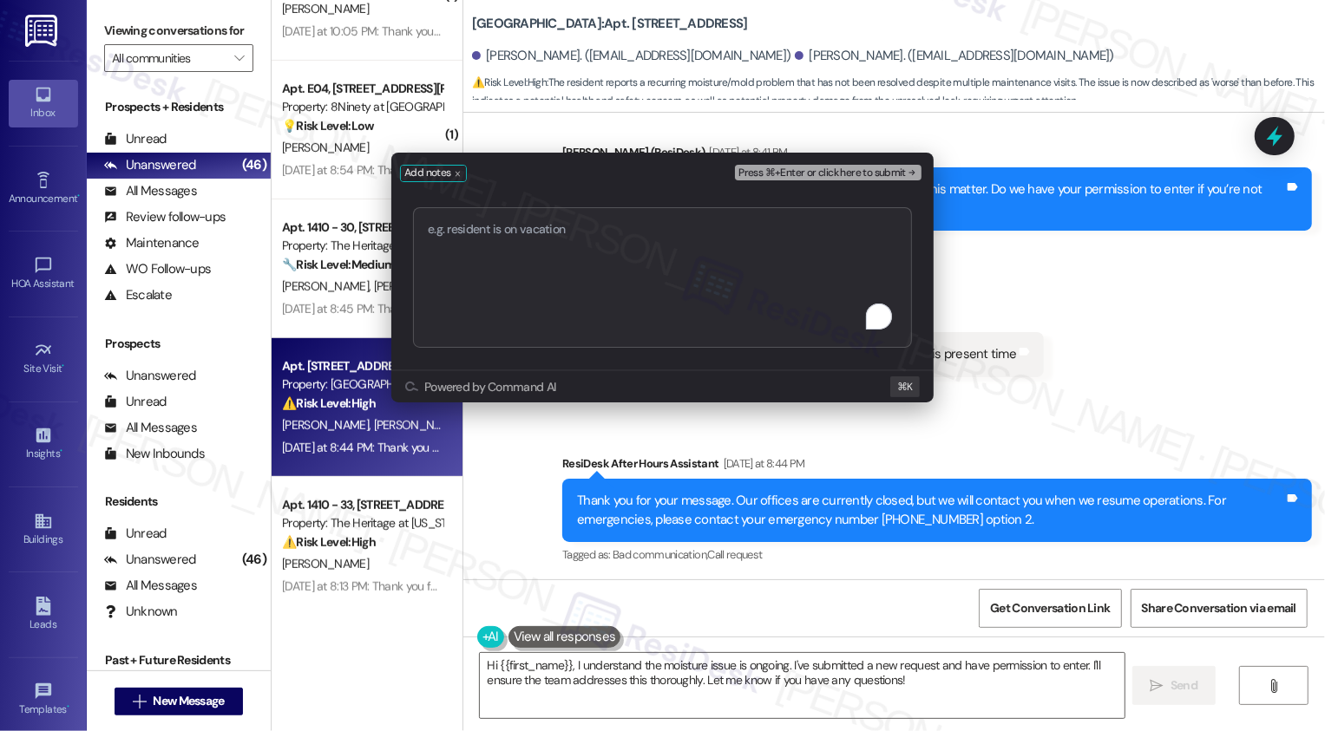
type textarea "Service Request #67121 has been created."
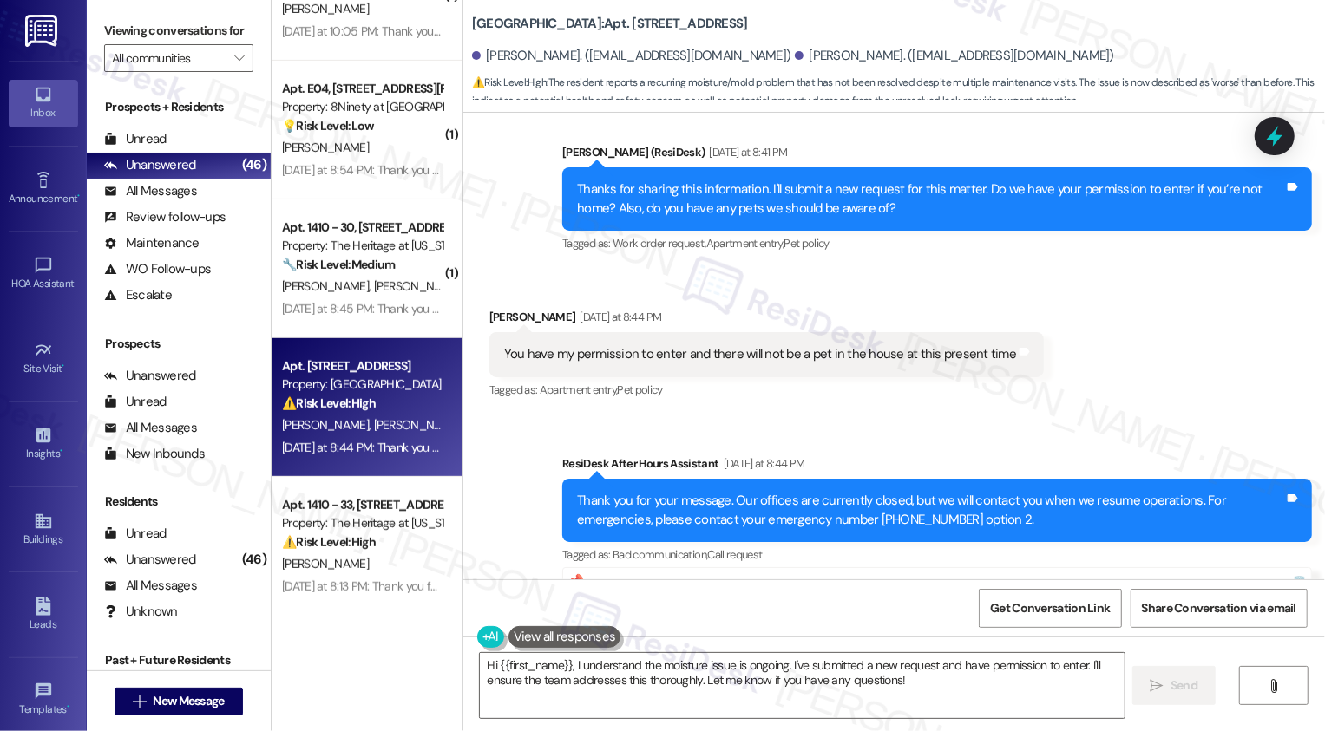
scroll to position [1867, 0]
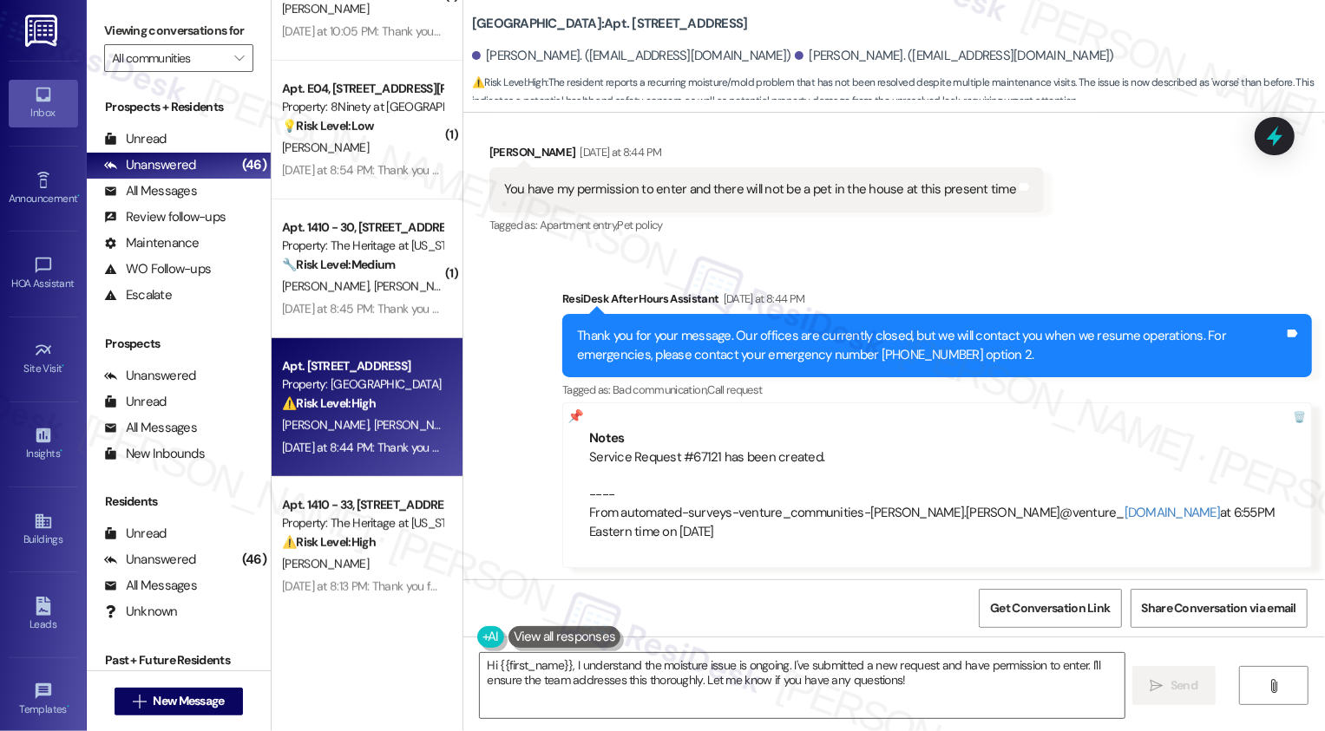
click at [499, 463] on div "Sent via SMS ResiDesk After Hours Assistant [DATE] at 8:44 PM Thank you for you…" at bounding box center [894, 416] width 862 height 331
click at [554, 692] on textarea "Hi {{first_name}}, I understand the moisture issue is ongoing. I've submitted a…" at bounding box center [802, 685] width 645 height 65
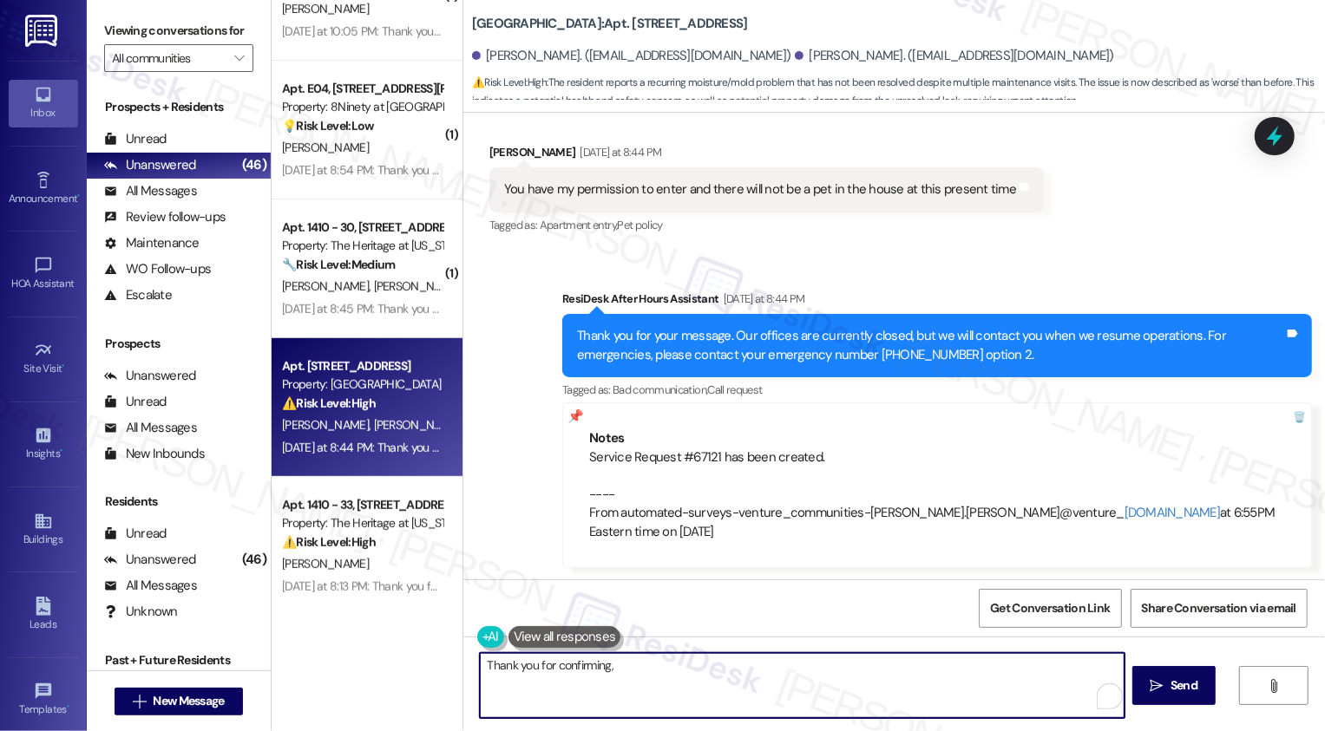
scroll to position [1834, 0]
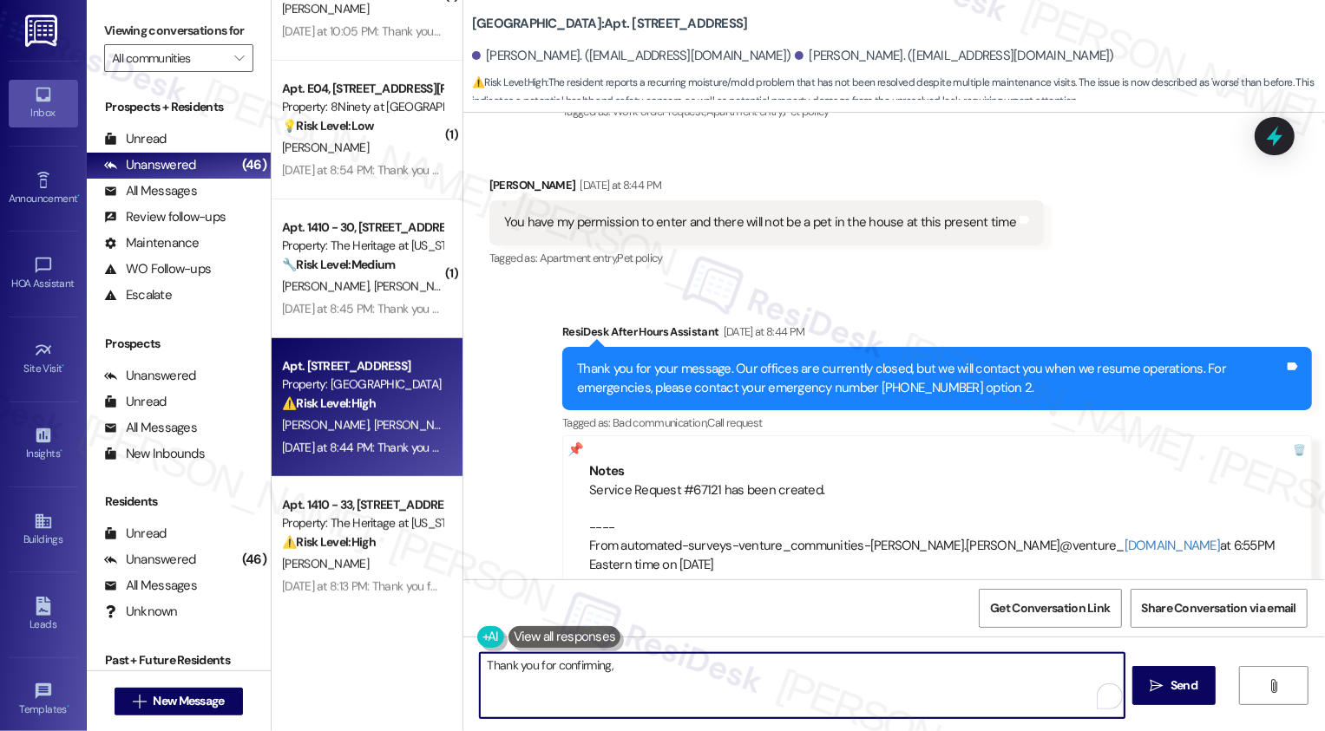
click at [494, 180] on div "[PERSON_NAME] [DATE] at 8:44 PM" at bounding box center [766, 188] width 554 height 24
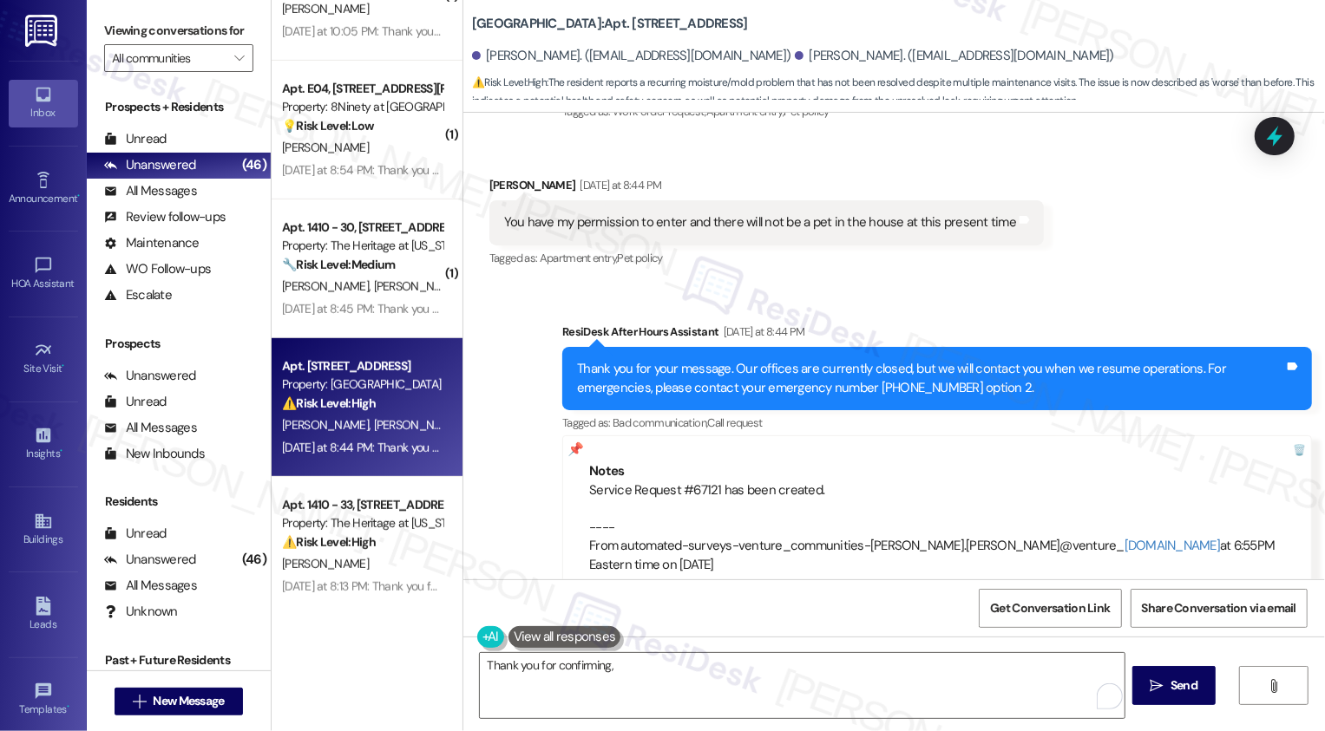
click at [494, 180] on div "[PERSON_NAME] [DATE] at 8:44 PM" at bounding box center [766, 188] width 554 height 24
copy div "[PERSON_NAME]"
paste textarea "[PERSON_NAME]"
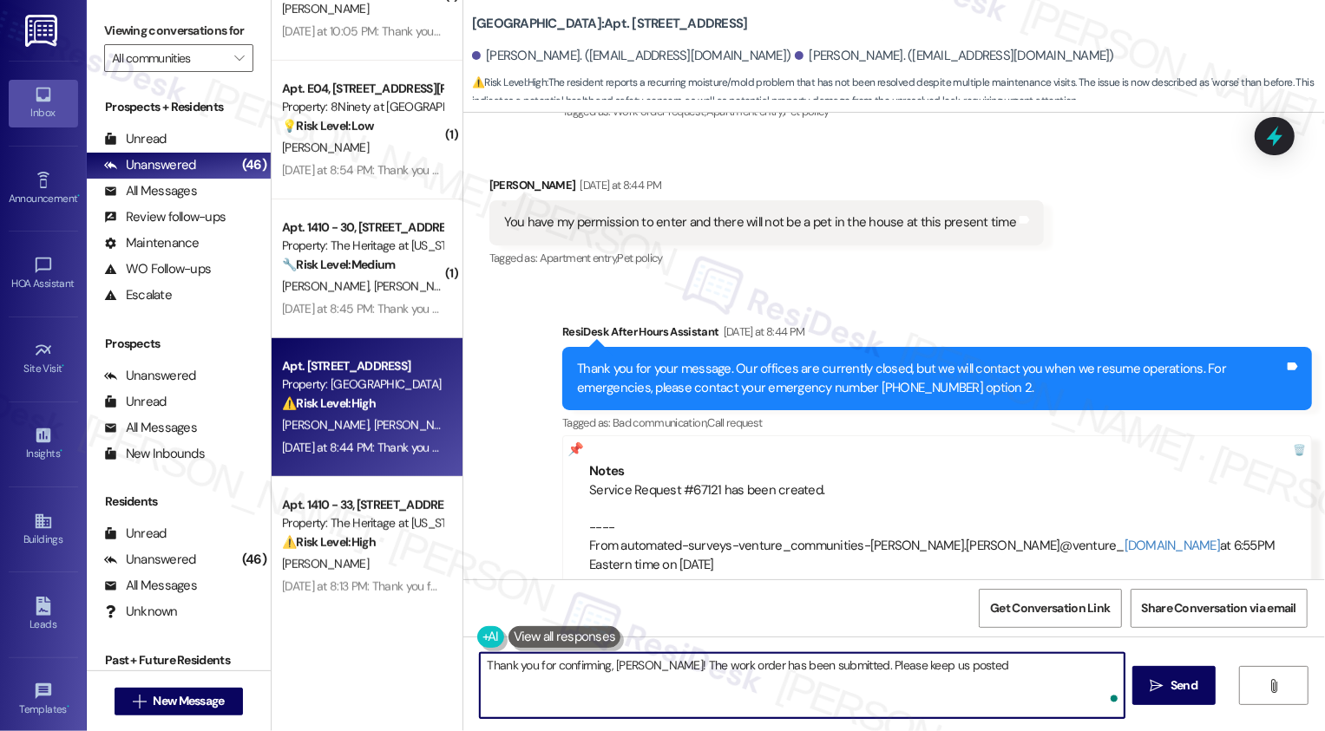
type textarea "Thank you for confirming, [PERSON_NAME]! The work order has been submitted. Ple…"
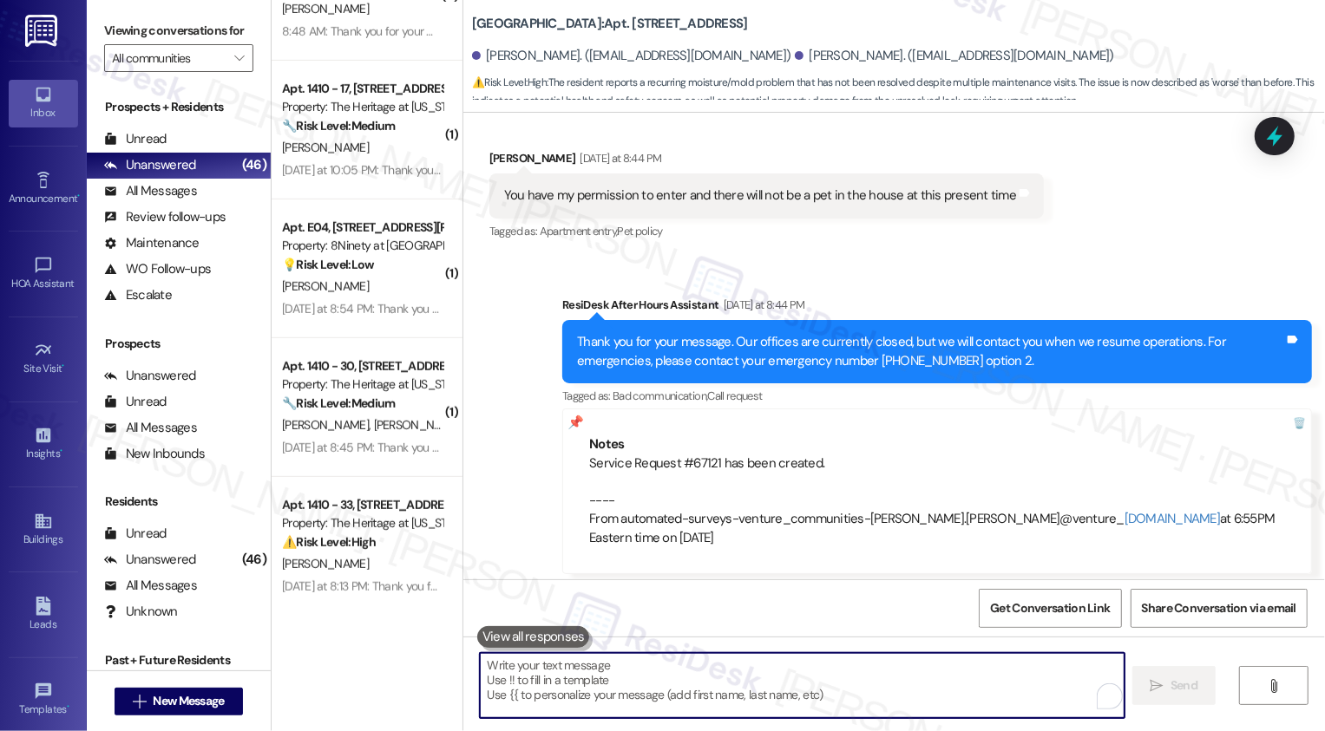
scroll to position [1989, 0]
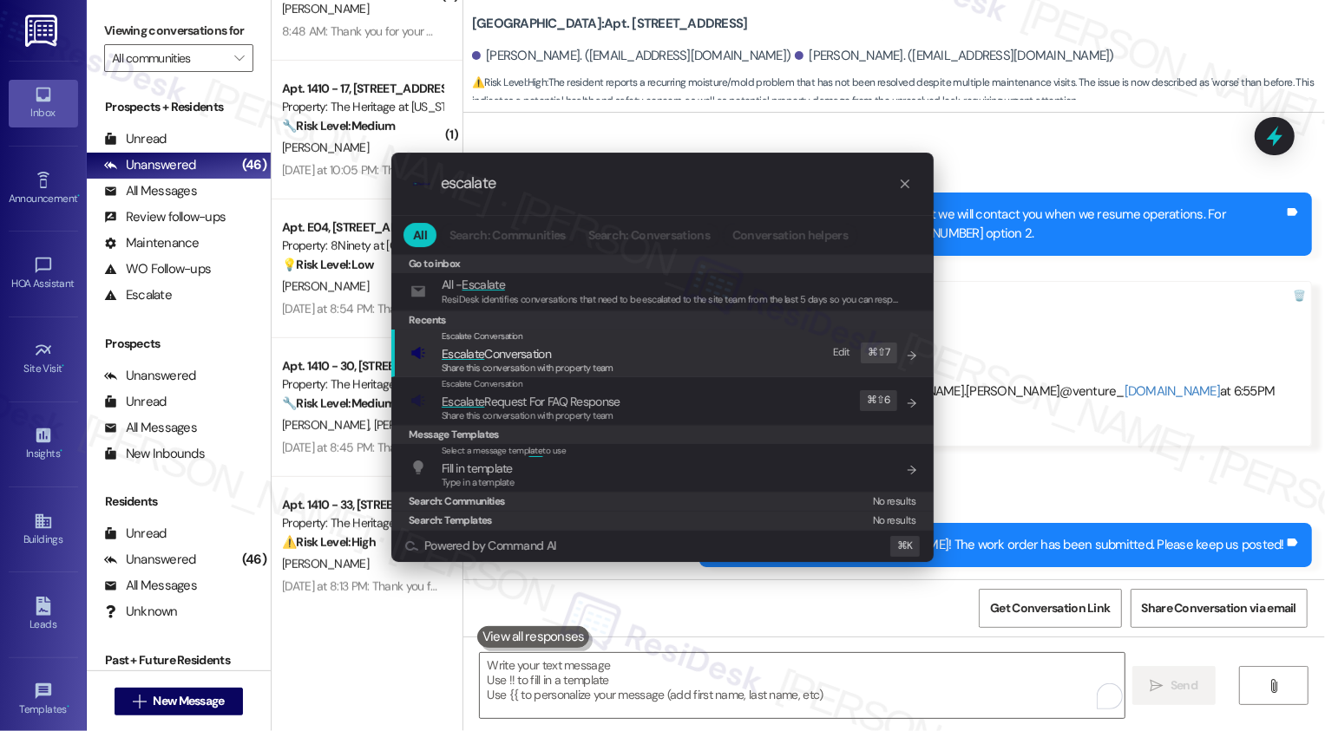
type input "escalate"
click at [471, 352] on span "Escalate" at bounding box center [463, 354] width 43 height 16
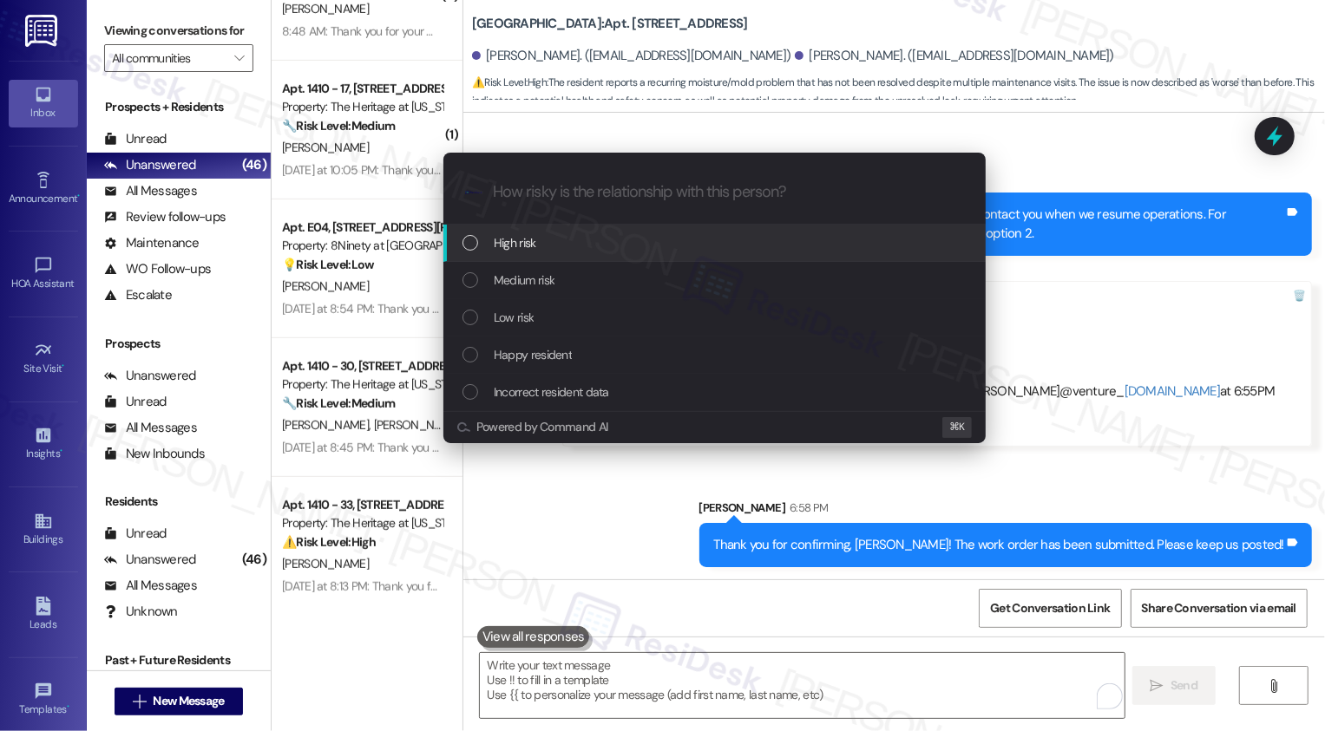
click at [477, 245] on div "High risk" at bounding box center [716, 242] width 508 height 19
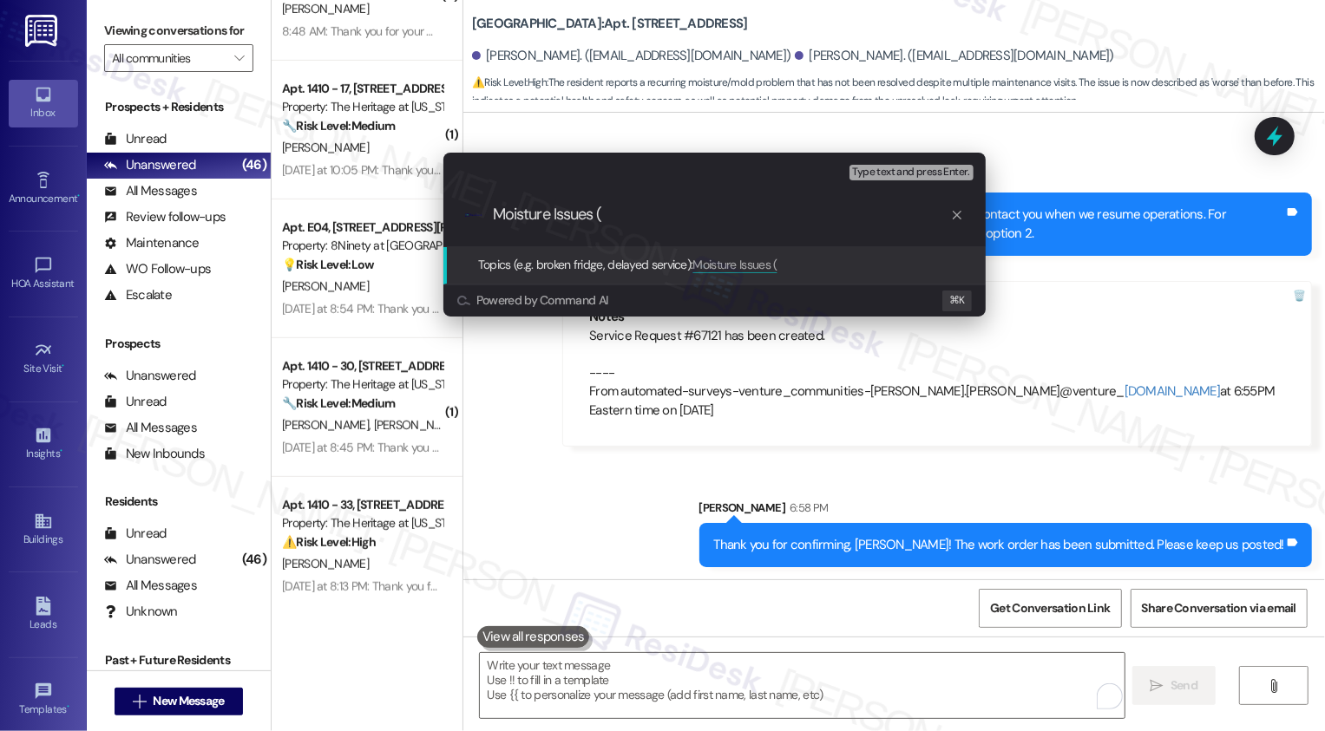
paste input "Service Request #67121 has been created."
type input "Moisture Issues (Service Request #67121 has been created by ResiDesk)"
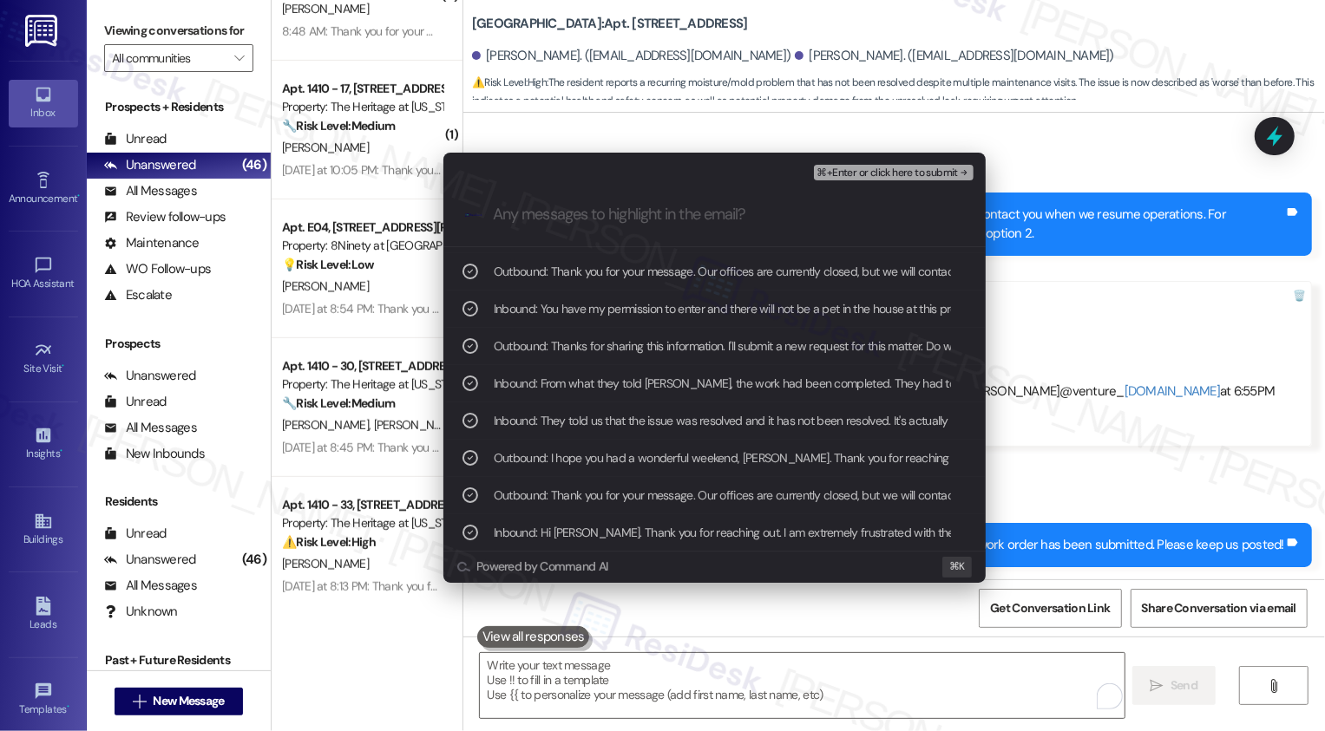
scroll to position [69, 0]
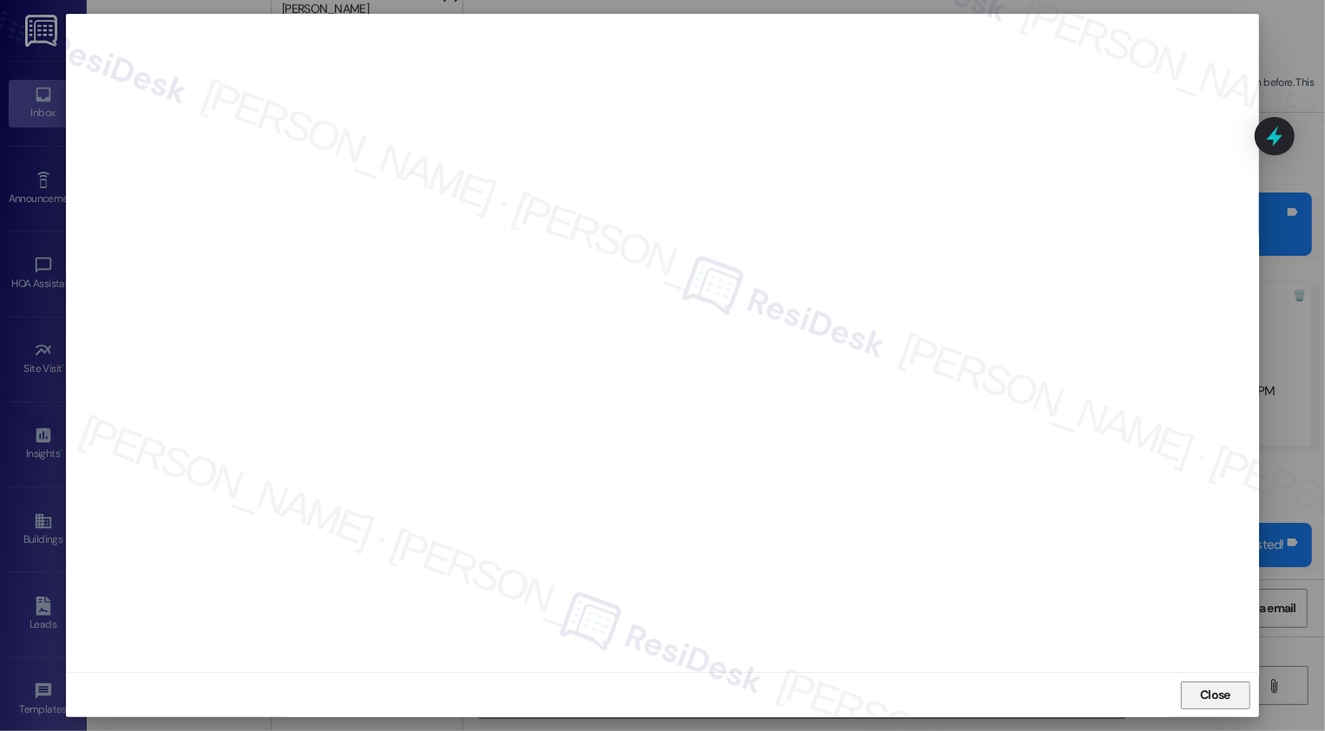
click at [1222, 699] on button "Close" at bounding box center [1215, 696] width 69 height 28
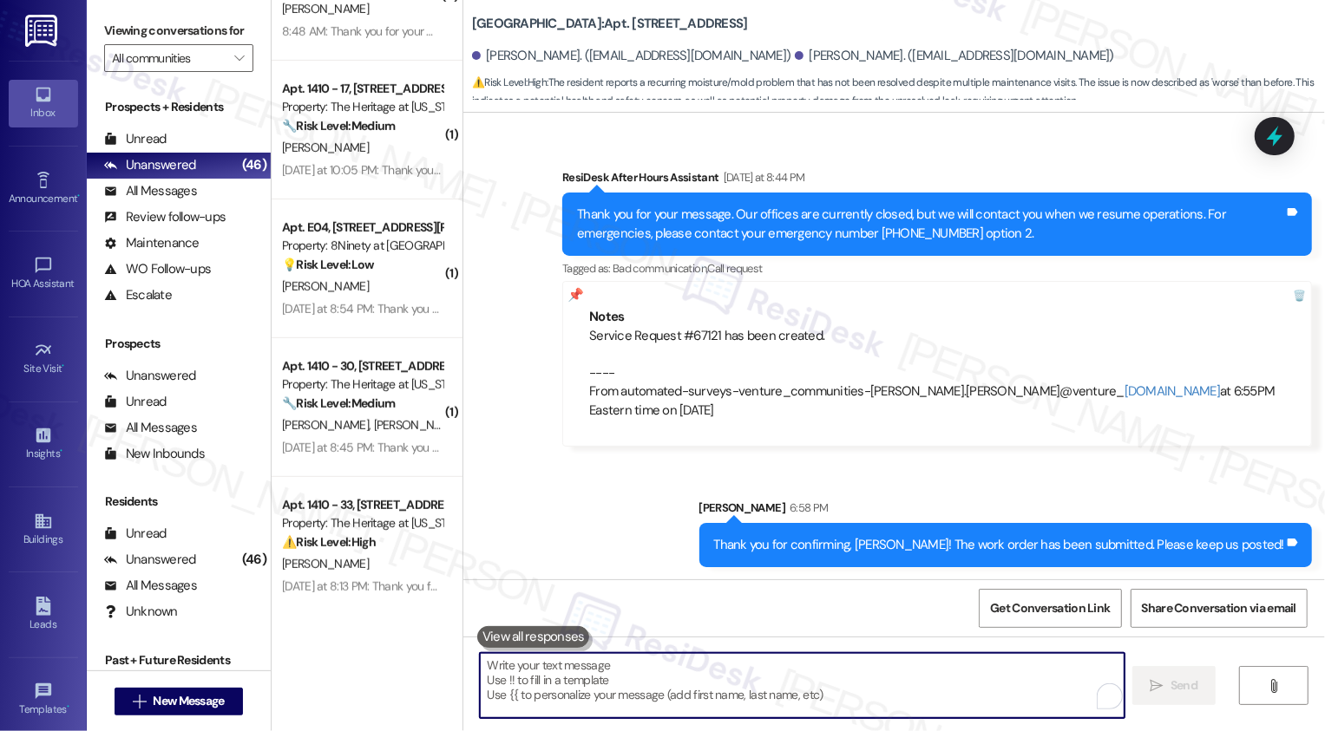
click at [961, 482] on div "Sent via SMS ResiDesk After Hours Assistant [DATE] at 8:44 PM Thank you for you…" at bounding box center [894, 354] width 862 height 451
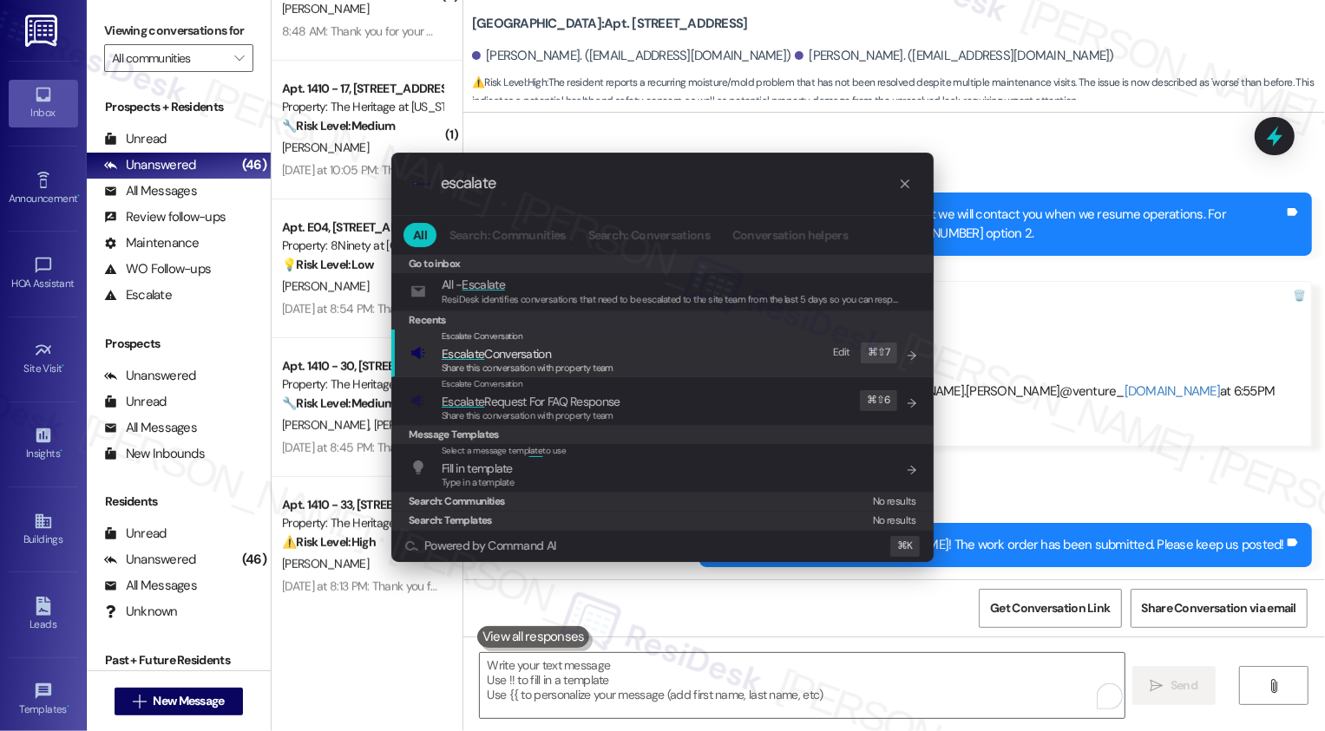
type input "escalate"
click at [593, 349] on span "Escalate Conversation" at bounding box center [528, 353] width 172 height 19
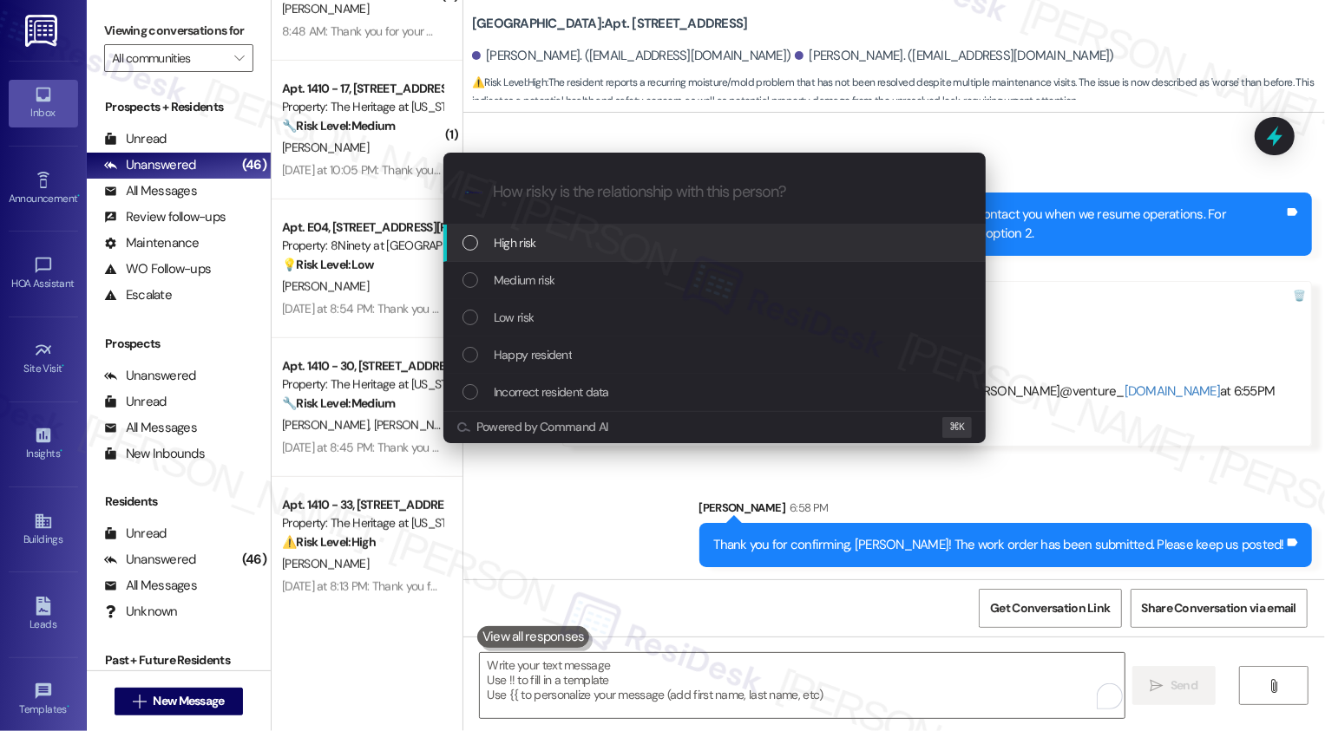
click at [515, 242] on span "High risk" at bounding box center [515, 242] width 43 height 19
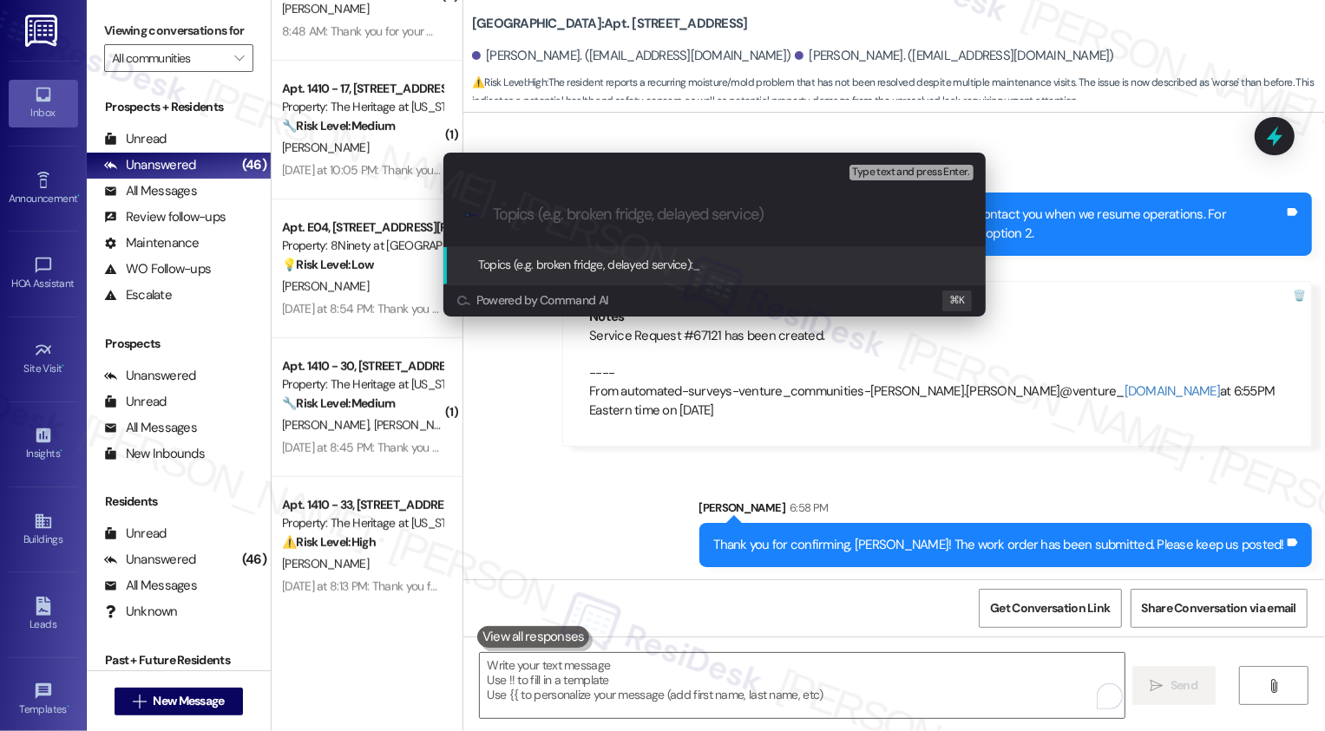
paste input "Moisture Issues (Service Request #67121 has been created by ResiDesk)"
type input "Moisture Issues (Service Request #67121 has been created by ResiDesk)"
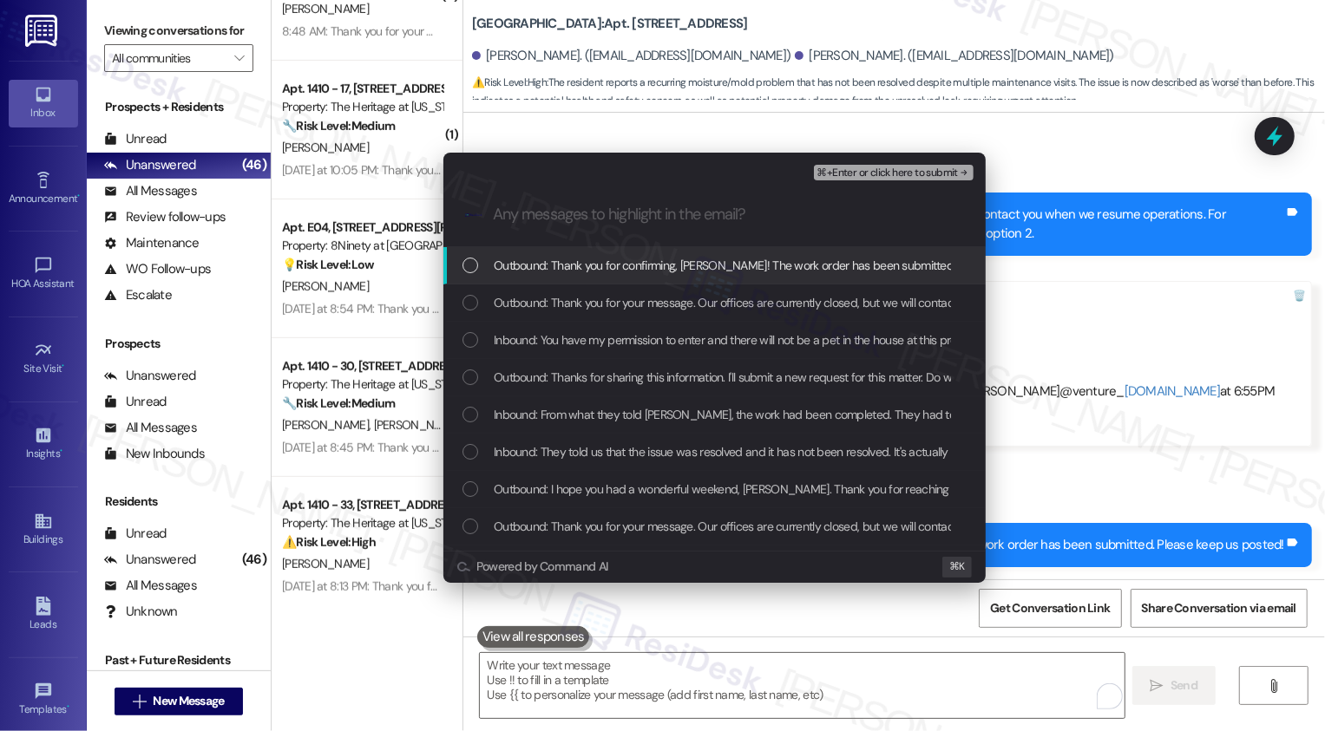
scroll to position [0, 0]
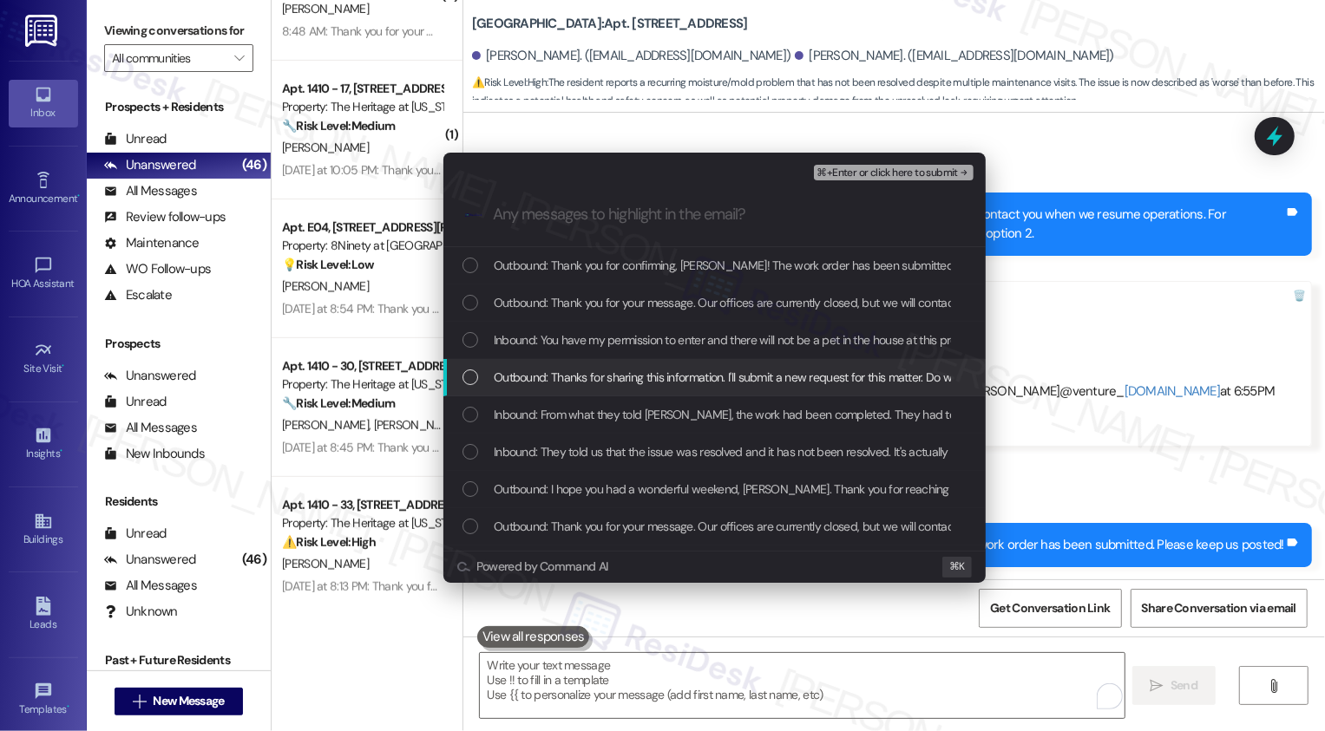
click at [1080, 456] on div "Escalate Conversation High risk Moisture Issues (Service Request #67121 has bee…" at bounding box center [662, 365] width 1325 height 731
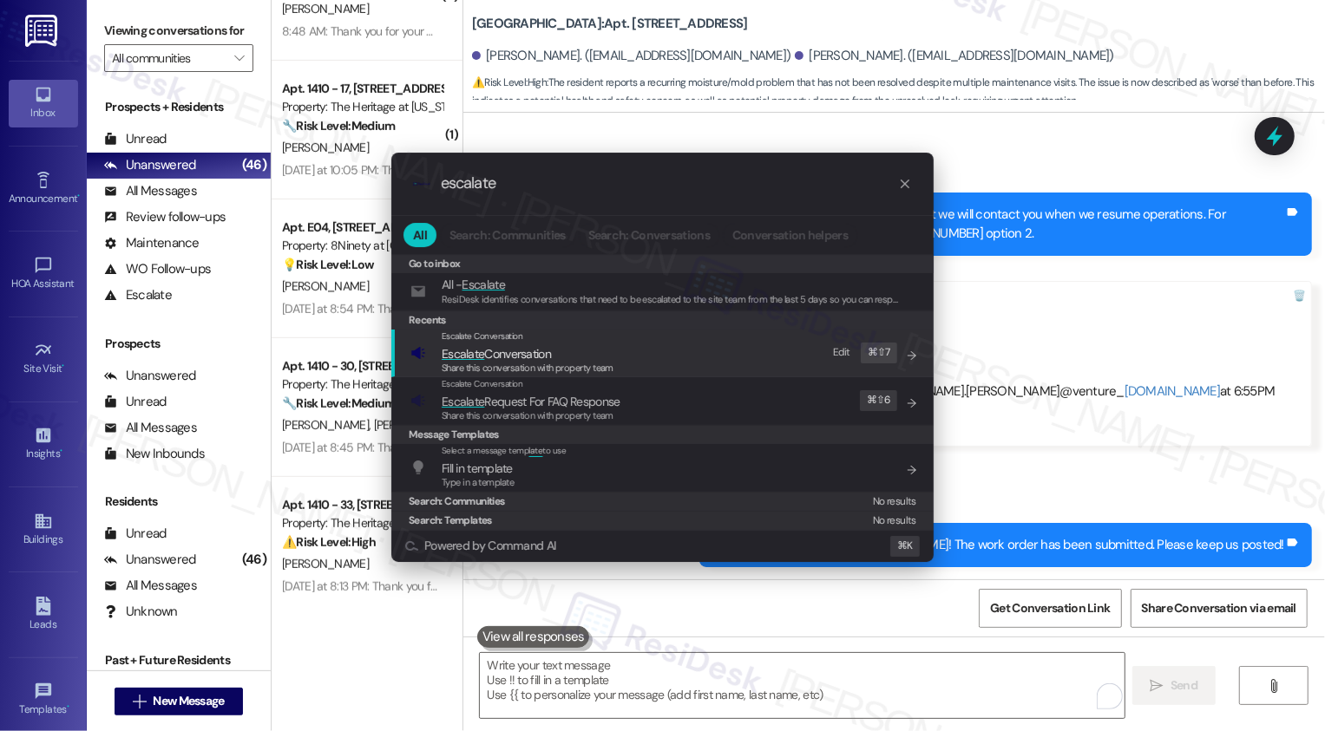
type input "escalate"
click at [504, 352] on span "Escalate Conversation" at bounding box center [496, 354] width 109 height 16
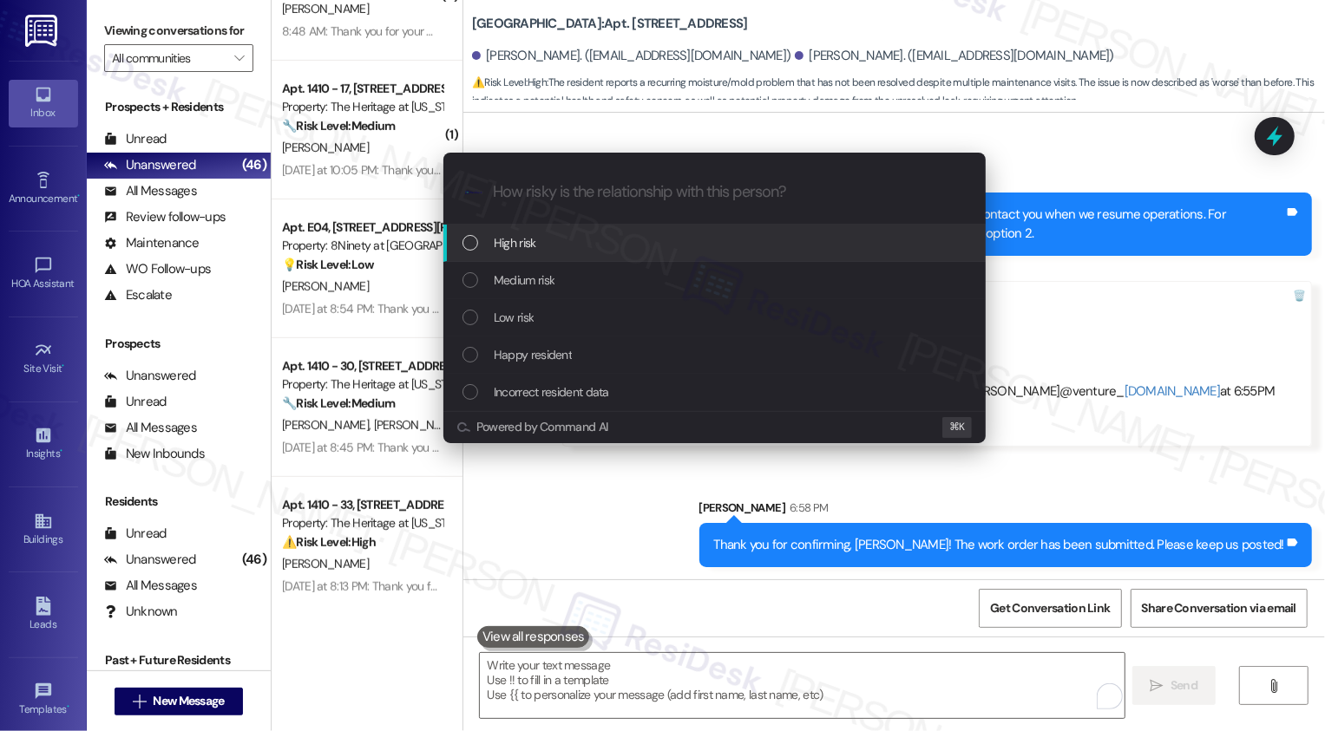
click at [482, 249] on div "High risk" at bounding box center [716, 242] width 508 height 19
paste input "Moisture Issues (Service Request #67121 has been created by ResiDesk)"
type input "Moisture Issues (Service Request #67121 has been created by ResiDesk)"
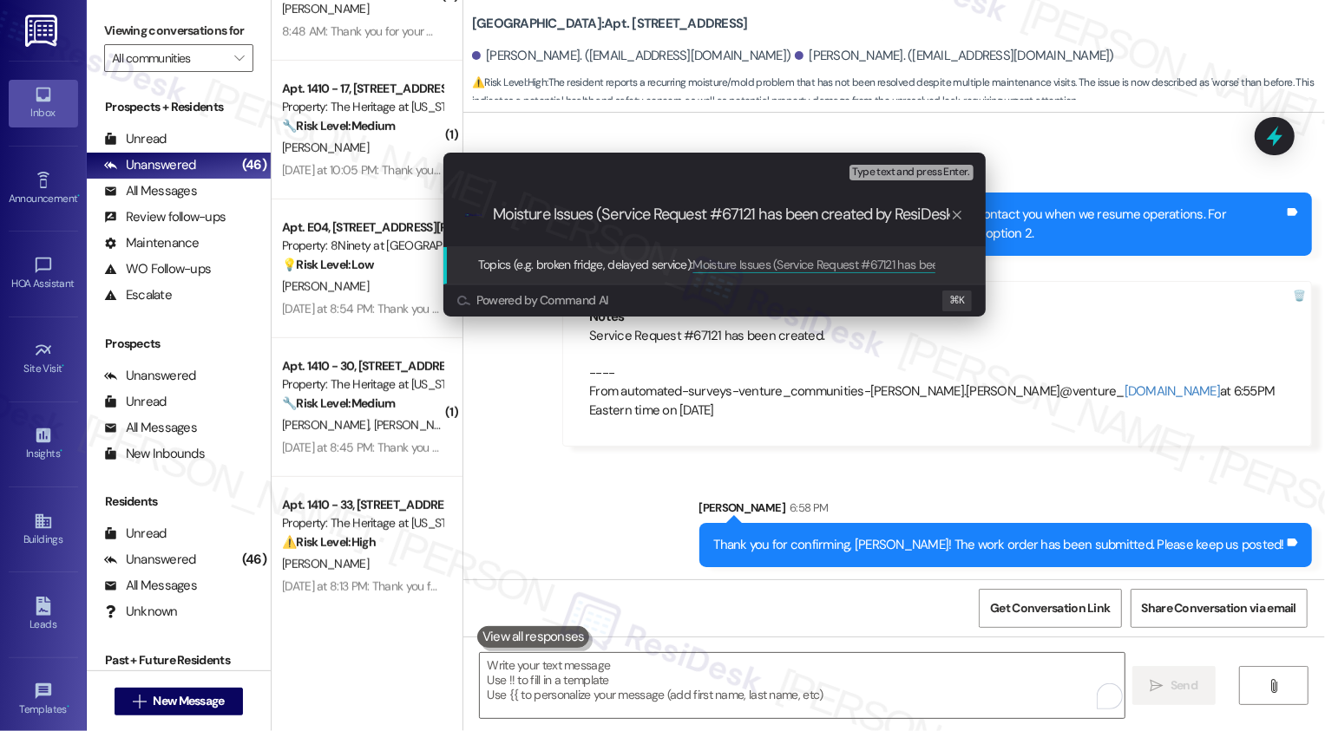
scroll to position [0, 13]
click at [501, 210] on input "Moisture Issues (Service Request #67121 has been created by ResiDesk)" at bounding box center [721, 215] width 457 height 18
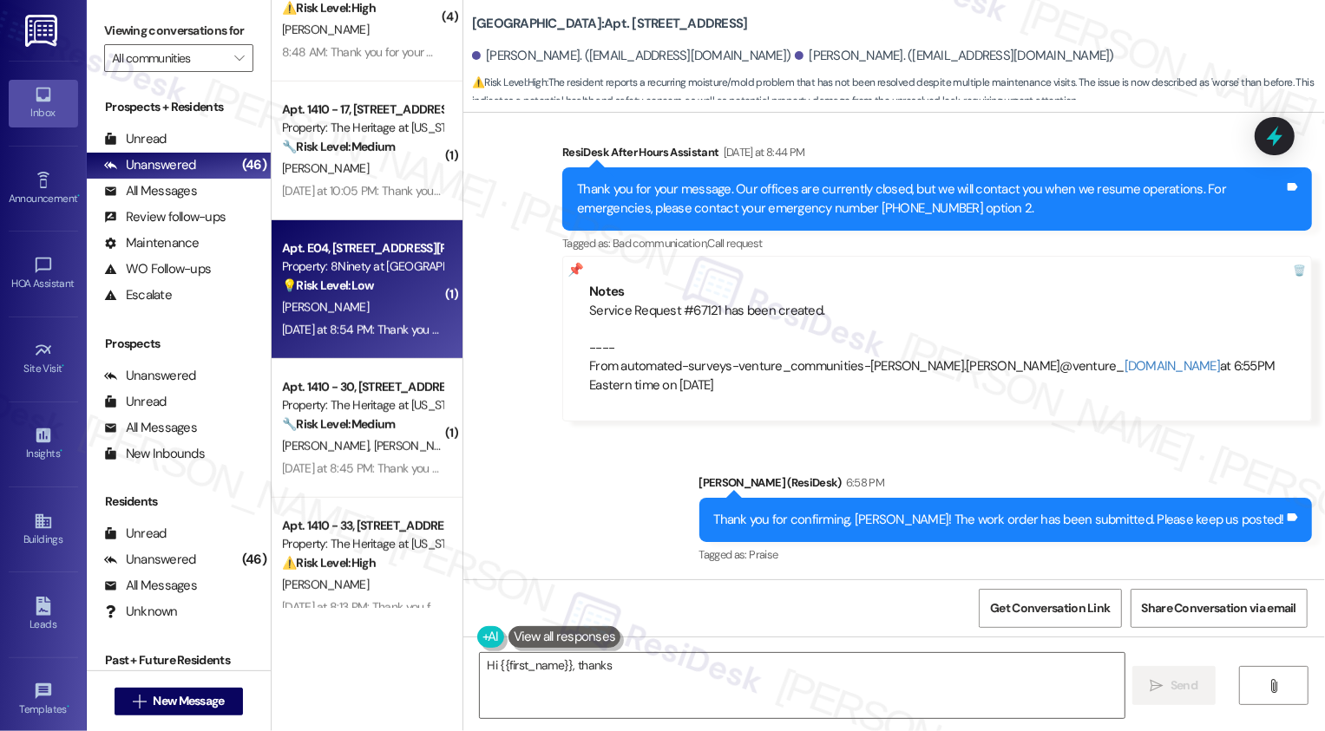
scroll to position [5459, 0]
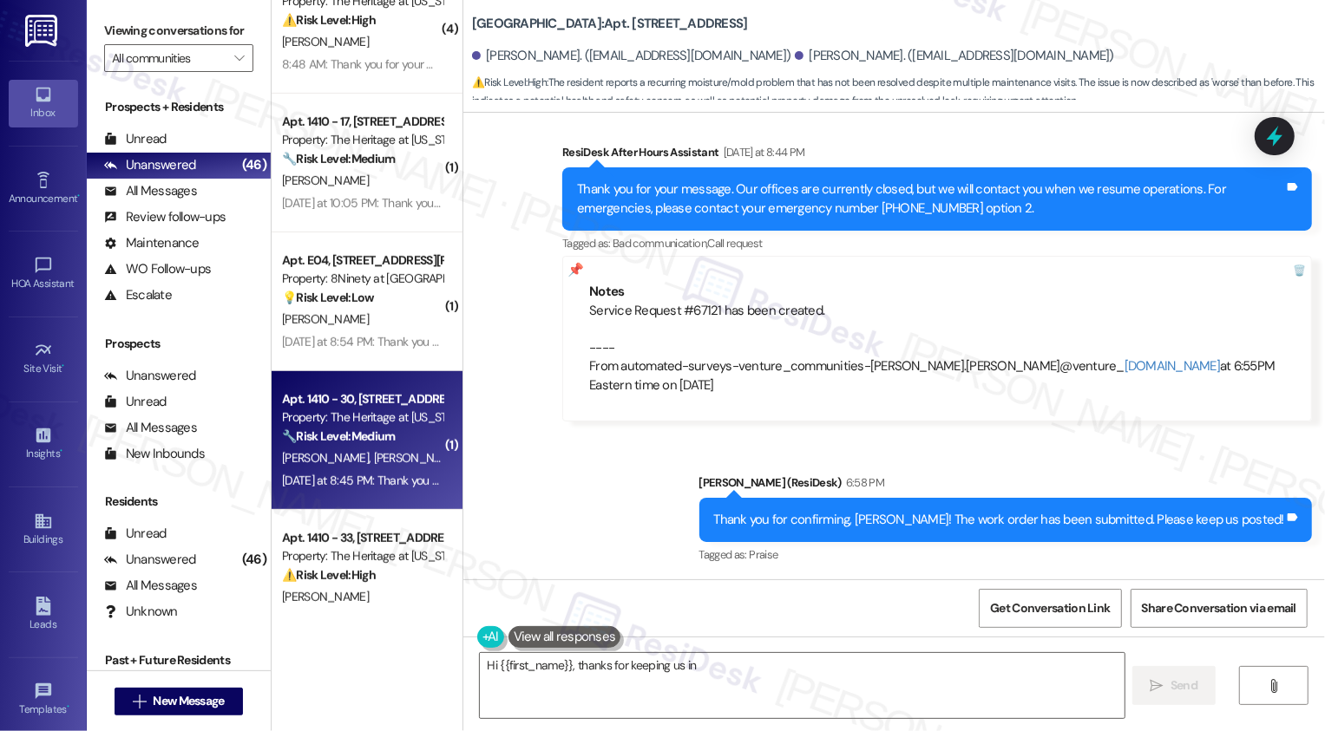
type textarea "Hi {{first_name}}, thanks for keeping us in"
click at [344, 429] on strong "🔧 Risk Level: Medium" at bounding box center [338, 437] width 113 height 16
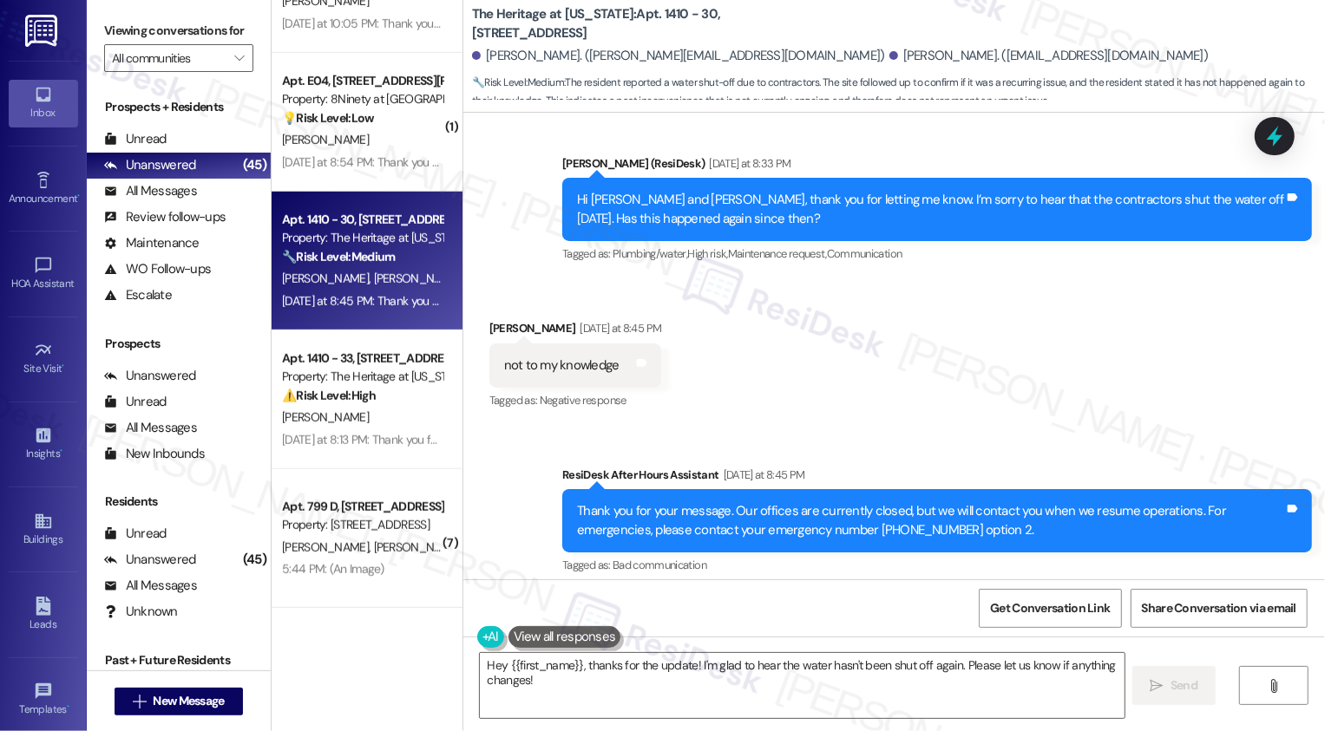
scroll to position [597, 0]
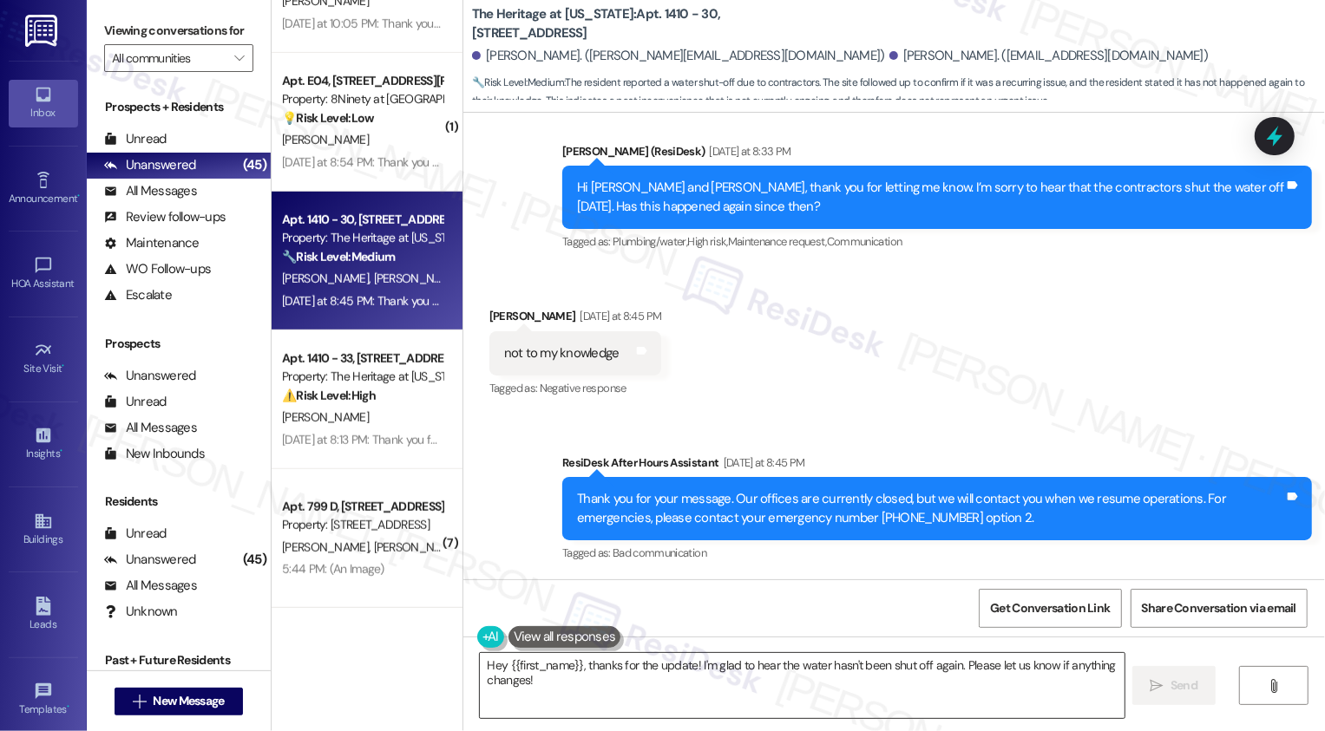
click at [600, 705] on textarea "Hey {{first_name}}, thanks for the update! I'm glad to hear the water hasn't be…" at bounding box center [802, 685] width 645 height 65
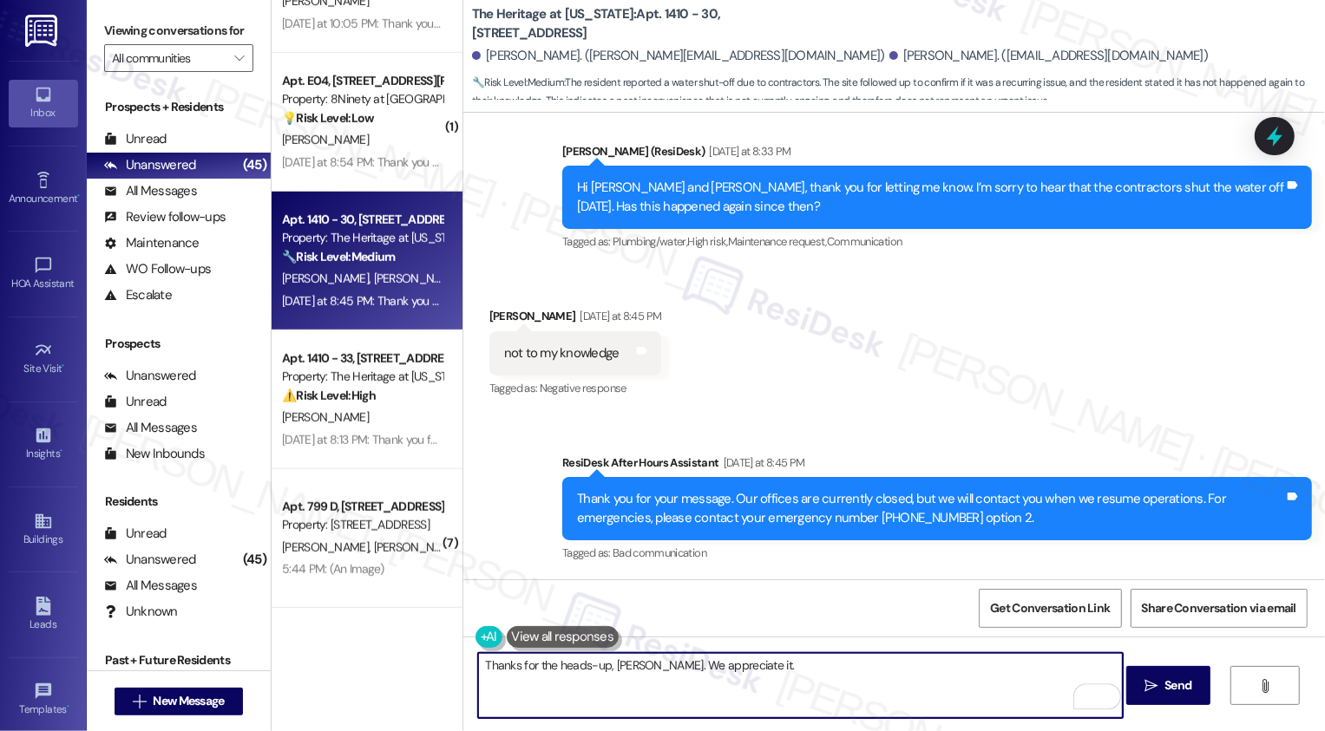
drag, startPoint x: 653, startPoint y: 665, endPoint x: 866, endPoint y: 665, distance: 212.6
click at [864, 665] on textarea "Thanks for the heads-up, Dominic. We appreciate it." at bounding box center [800, 685] width 645 height 65
type textarea "Thanks for the heads-up, Dominic!"
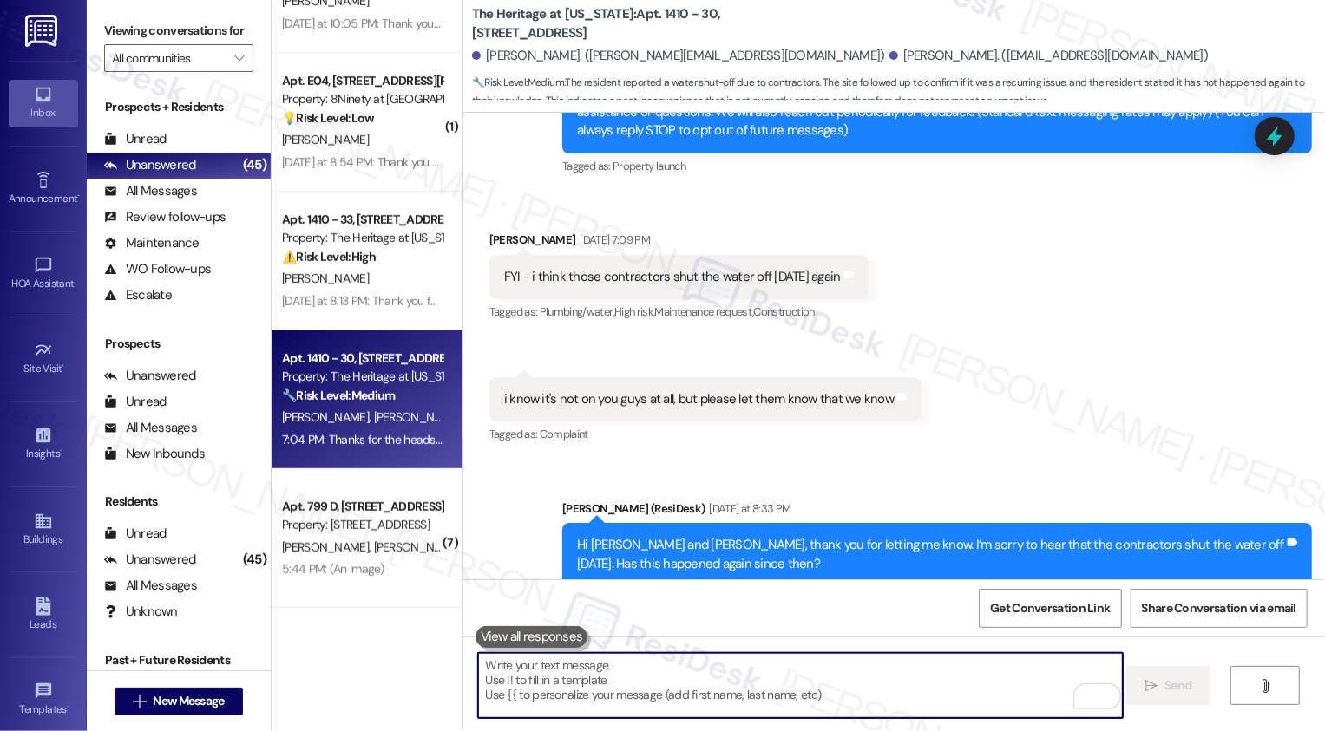
scroll to position [245, 0]
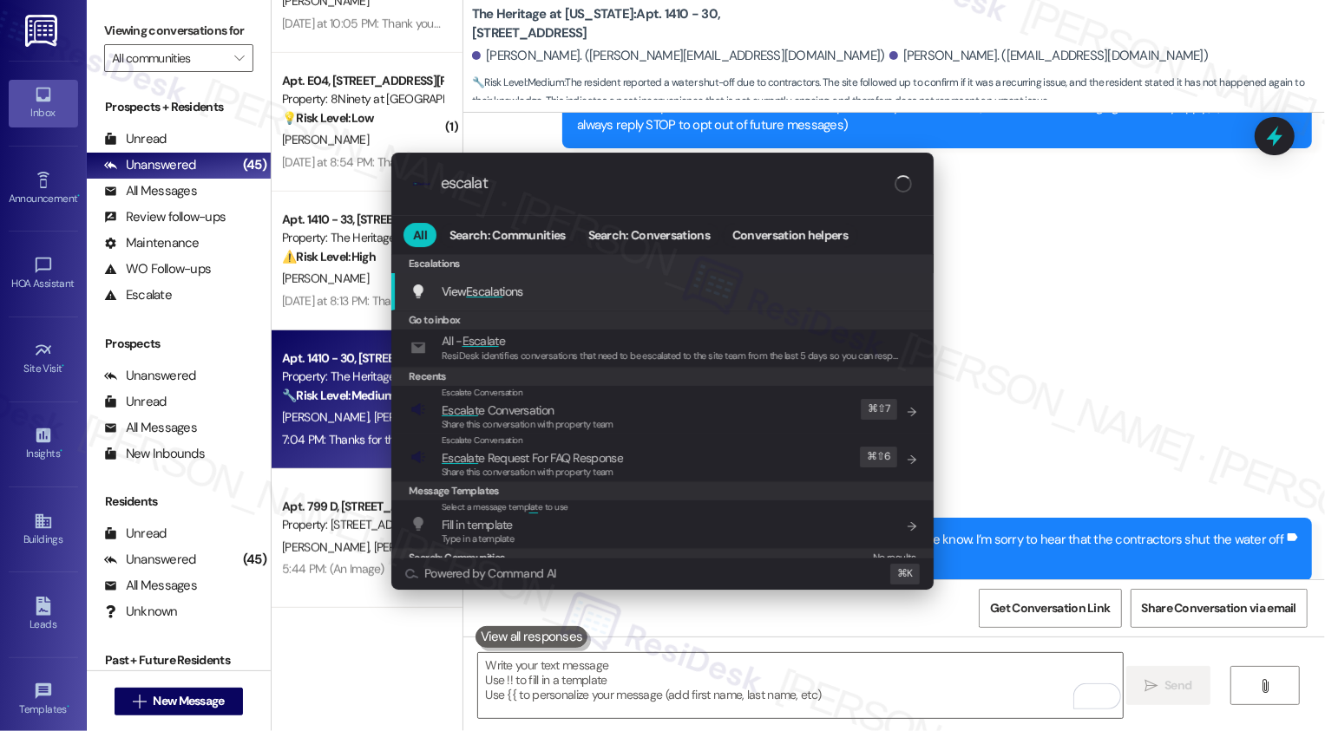
type input "escalate"
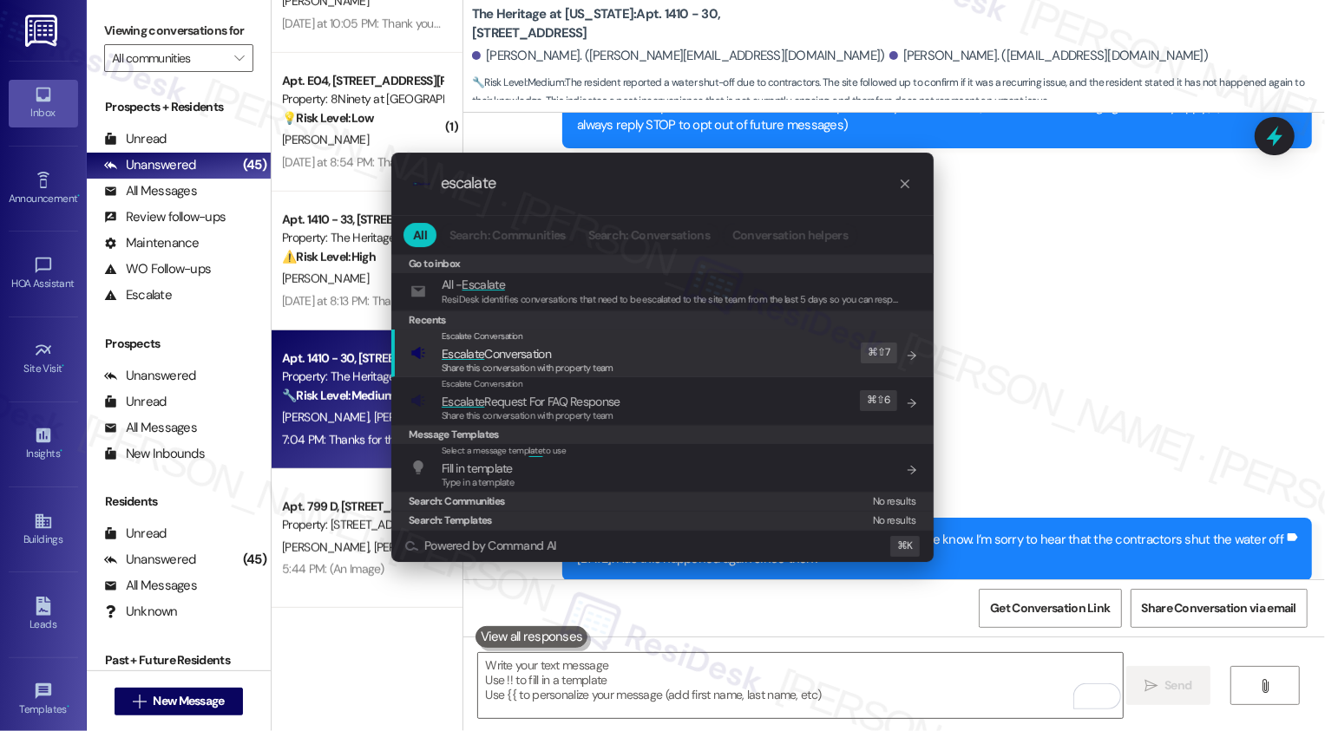
click at [991, 373] on div ".cls-1{fill:#0a055f;}.cls-2{fill:#0cc4c4;} resideskLogoBlueOrange escalate All …" at bounding box center [662, 365] width 1325 height 731
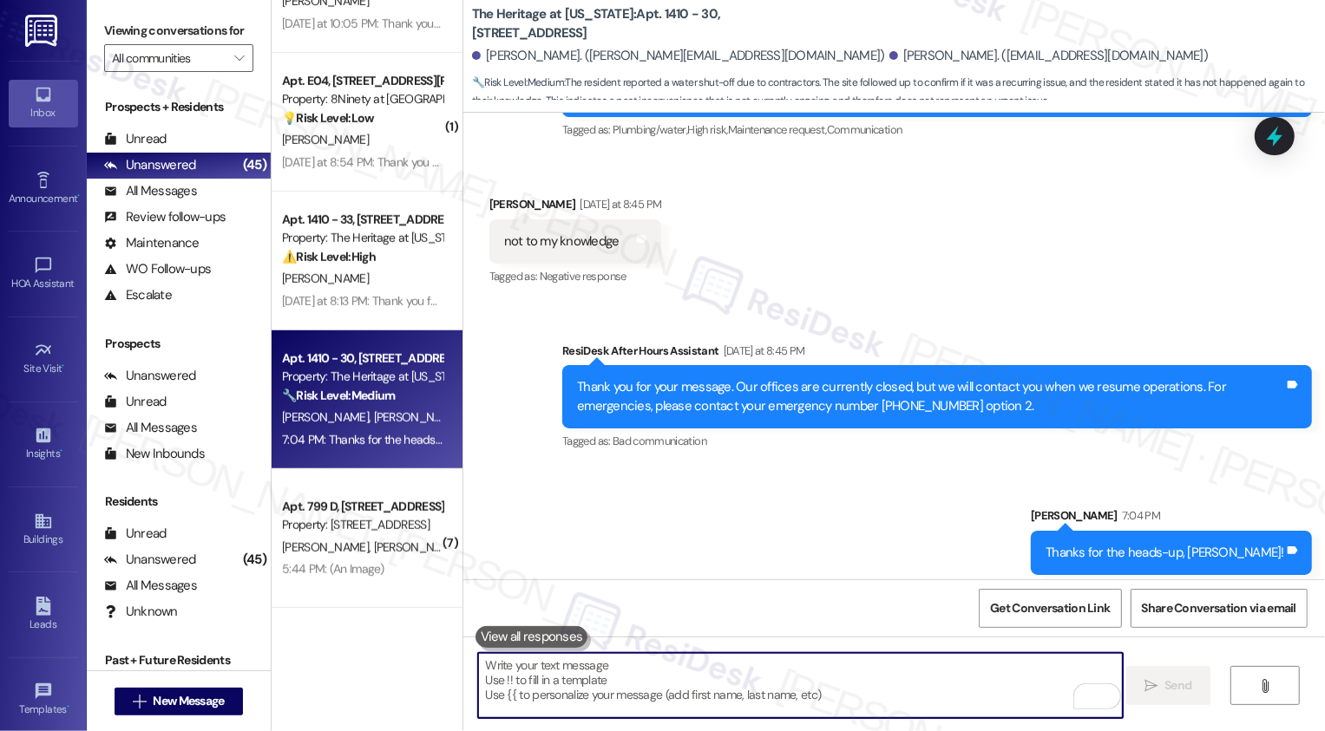
scroll to position [718, 0]
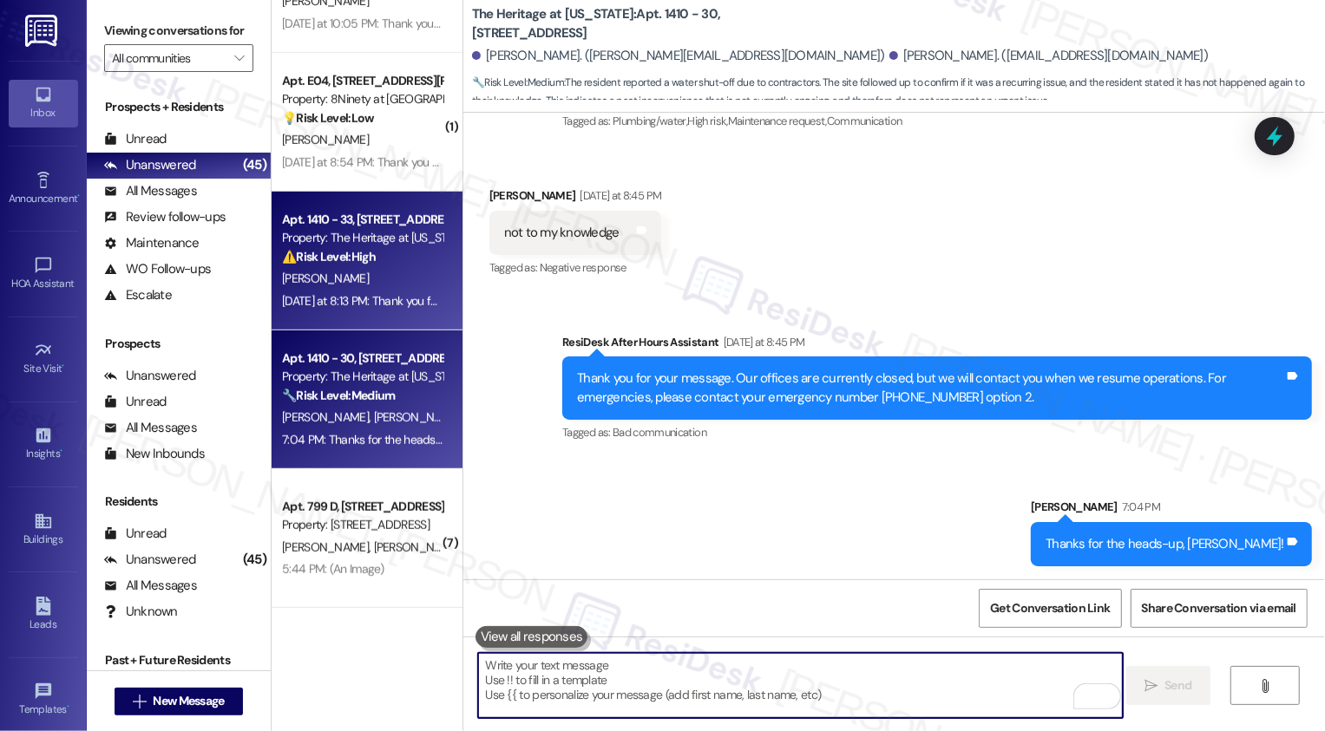
click at [354, 261] on strong "⚠️ Risk Level: High" at bounding box center [329, 257] width 94 height 16
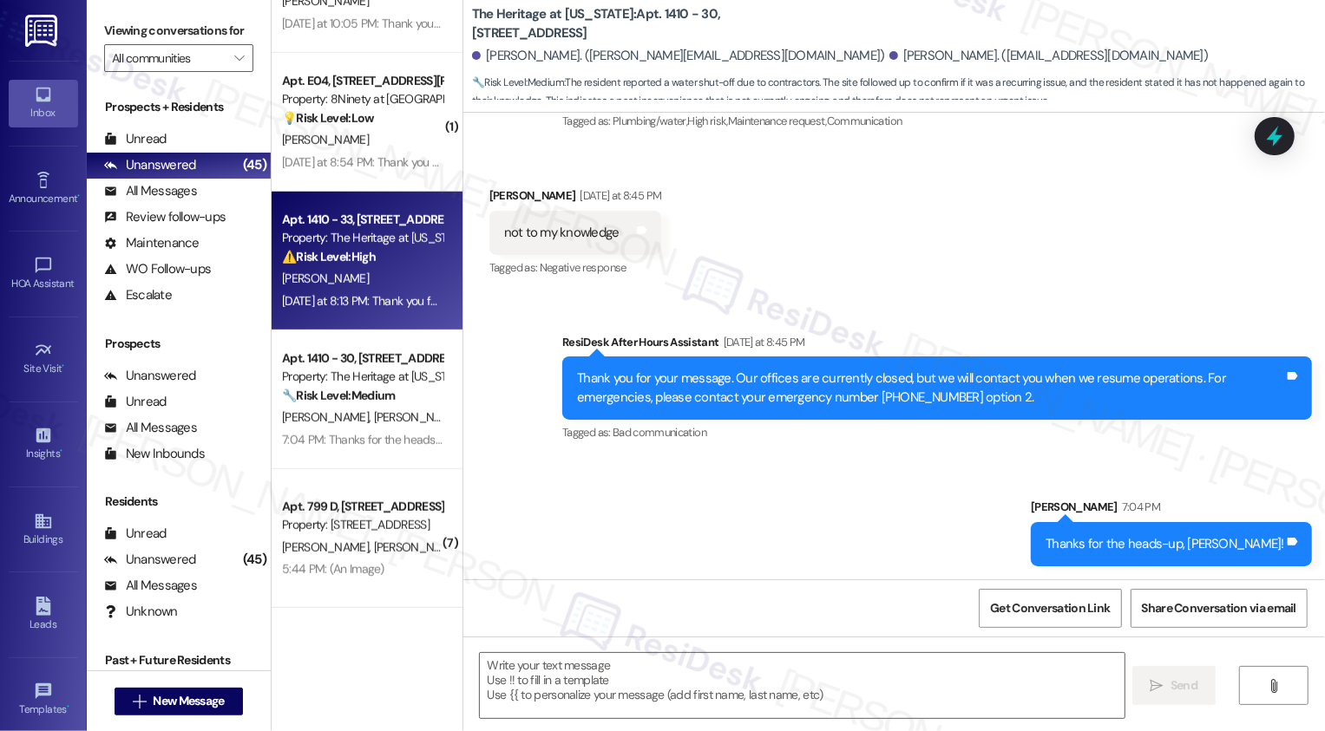
click at [354, 261] on strong "⚠️ Risk Level: High" at bounding box center [329, 257] width 94 height 16
type textarea "Fetching suggested responses. Please feel free to read through the conversation…"
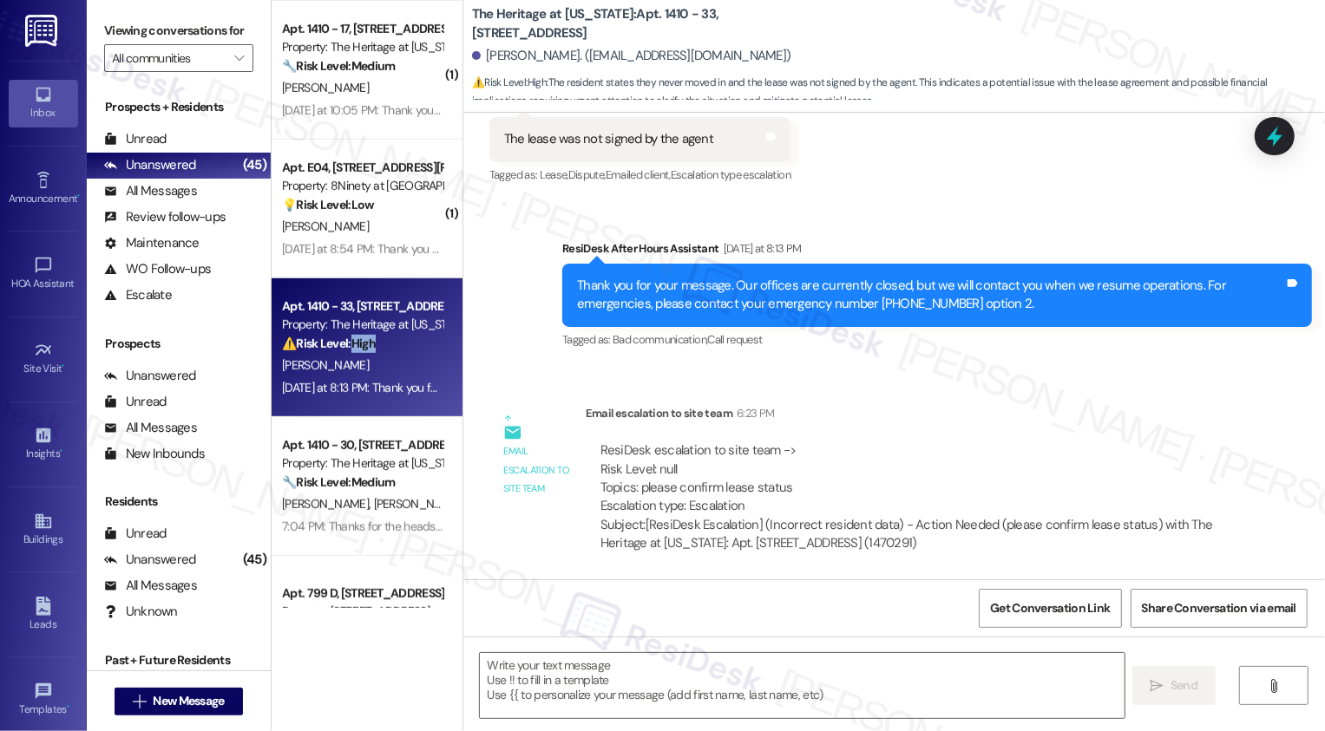
scroll to position [5491, 0]
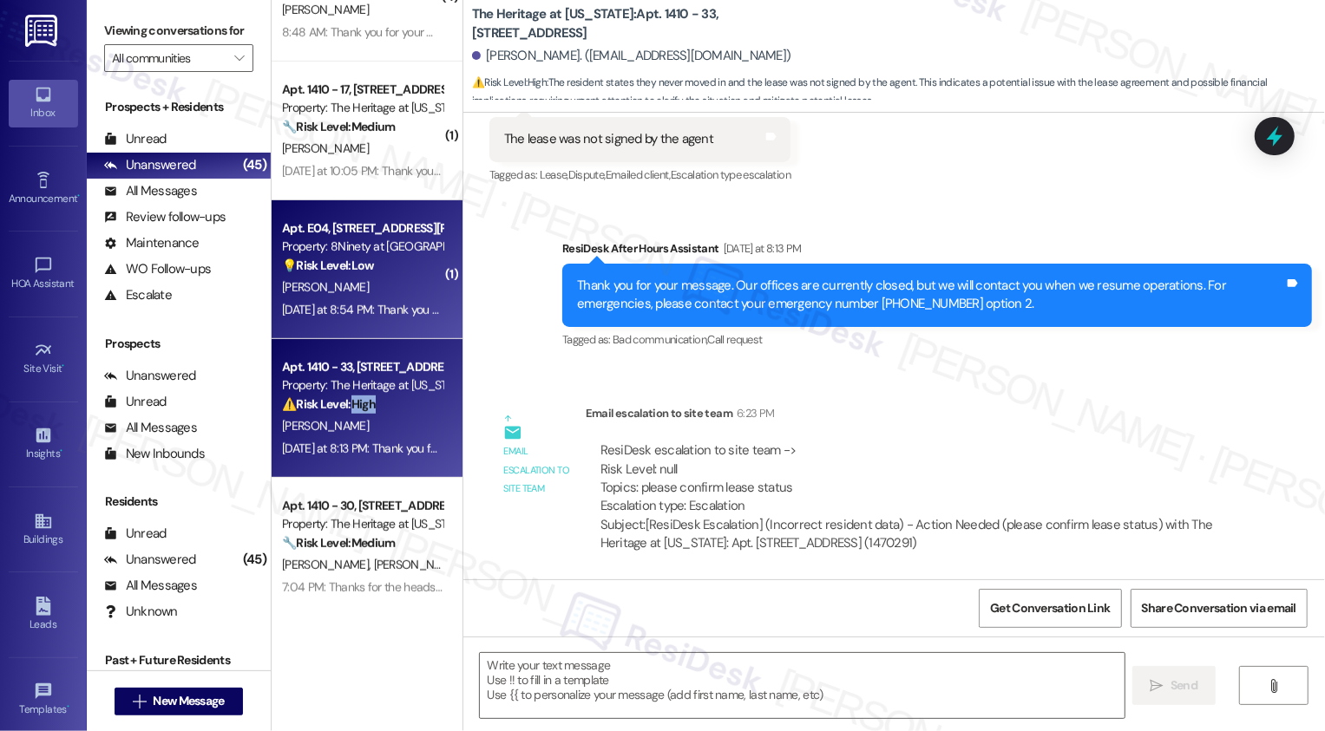
click at [369, 225] on div "Apt. E04, [STREET_ADDRESS][PERSON_NAME]" at bounding box center [362, 229] width 161 height 18
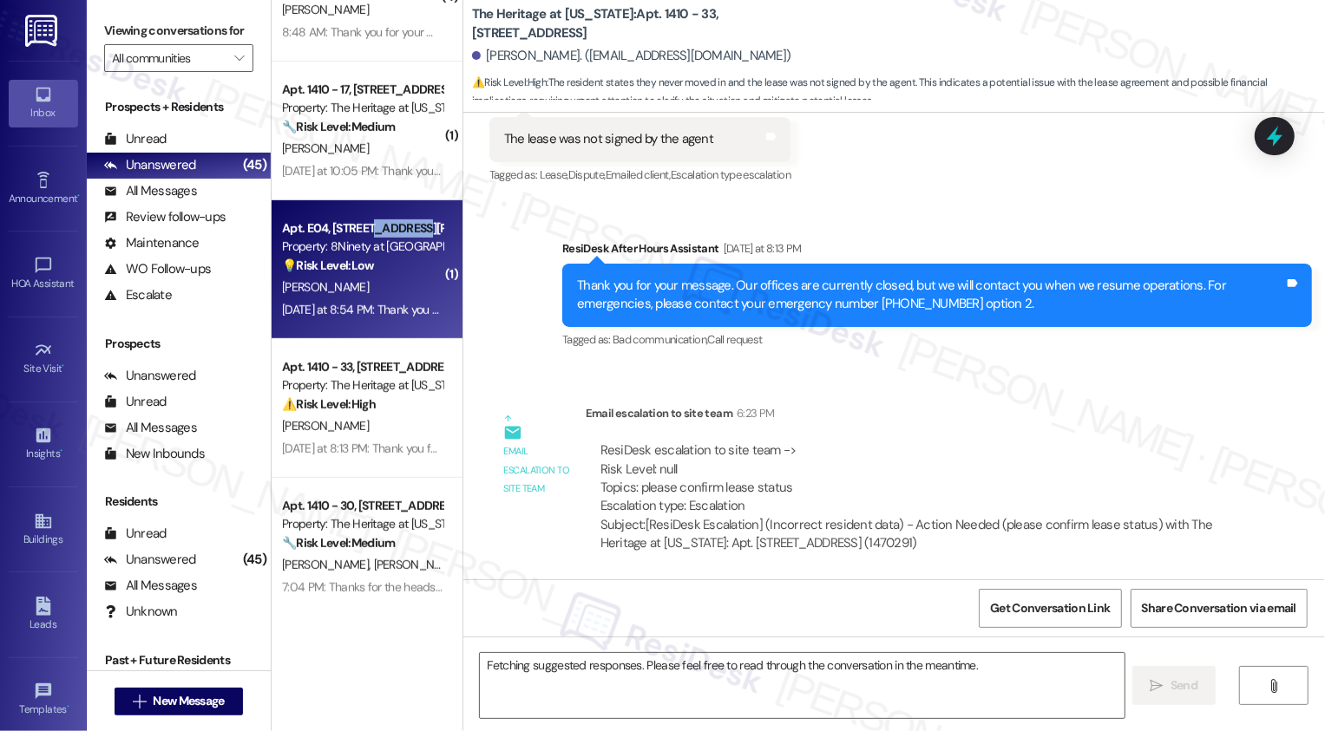
click at [369, 225] on div "Apt. E04, [STREET_ADDRESS][PERSON_NAME]" at bounding box center [362, 229] width 161 height 18
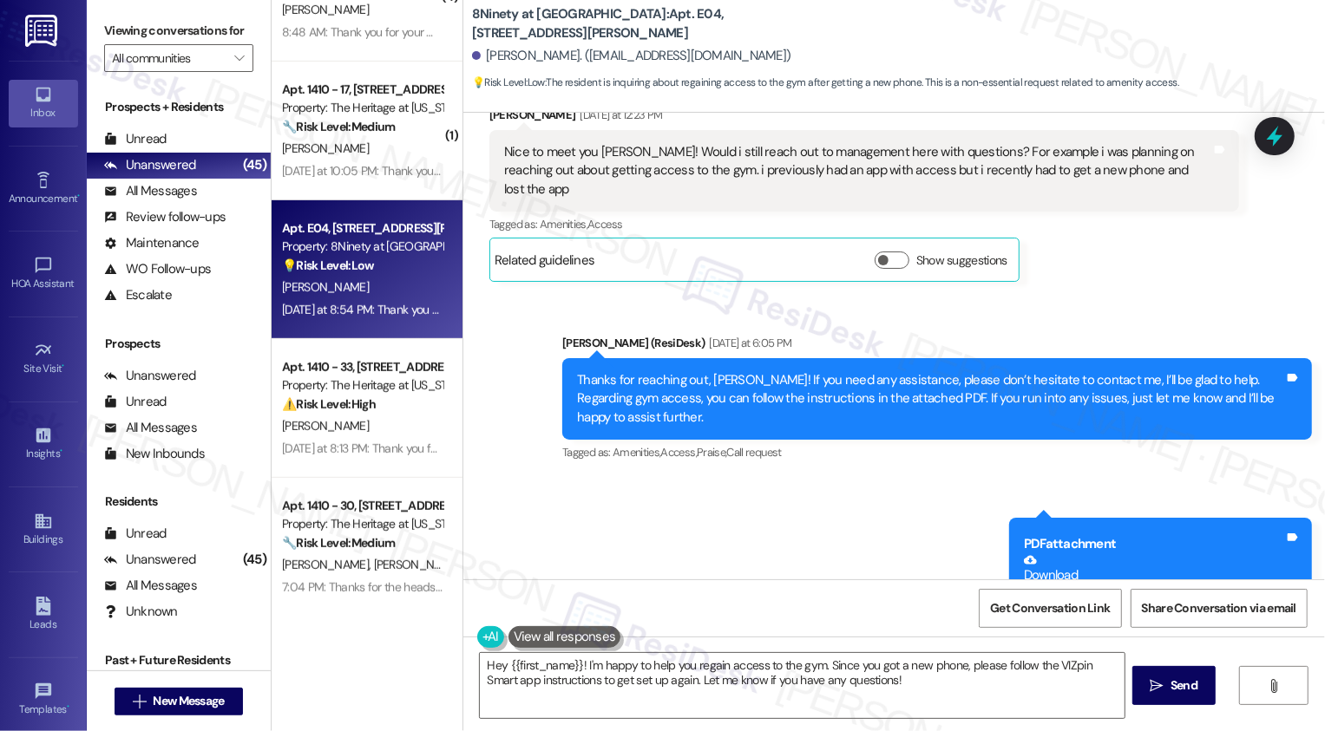
scroll to position [800, 0]
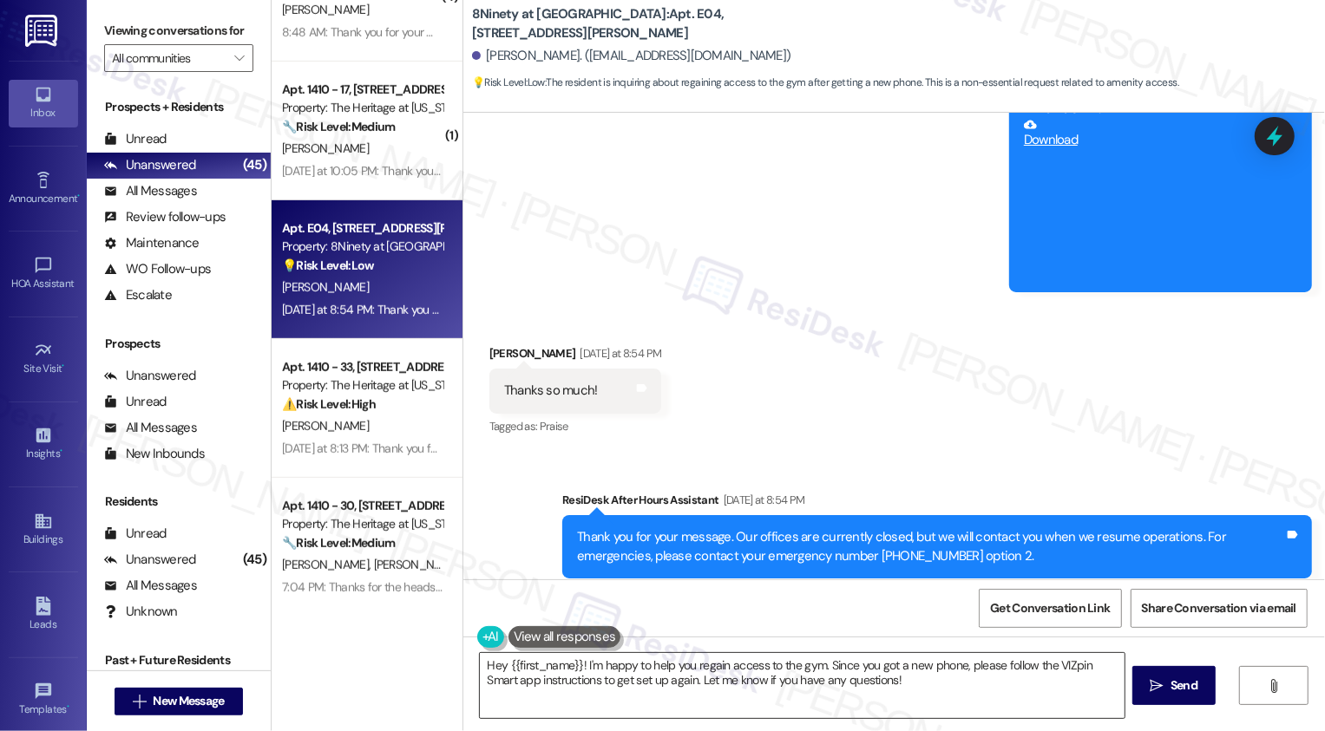
click at [600, 682] on textarea "Hey {{first_name}}! I'm happy to help you regain access to the gym. Since you g…" at bounding box center [802, 685] width 645 height 65
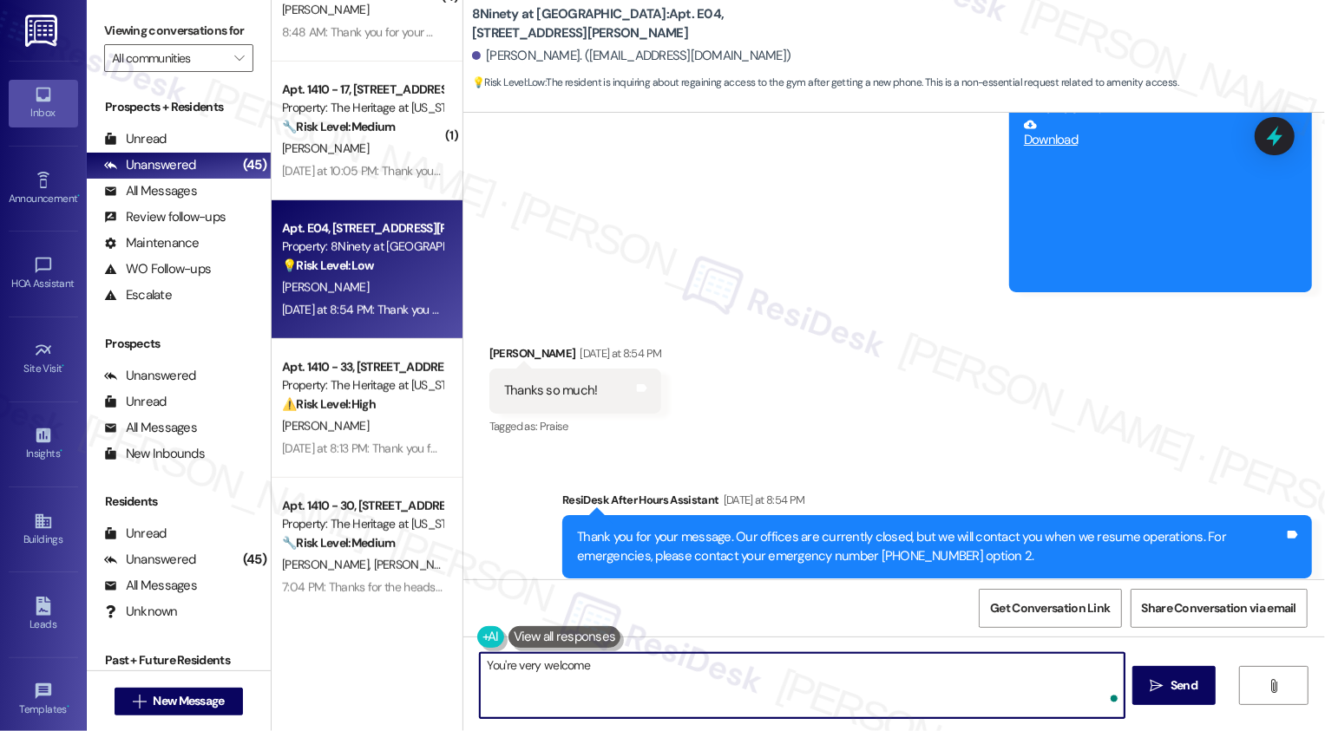
type textarea "You're very welcome!"
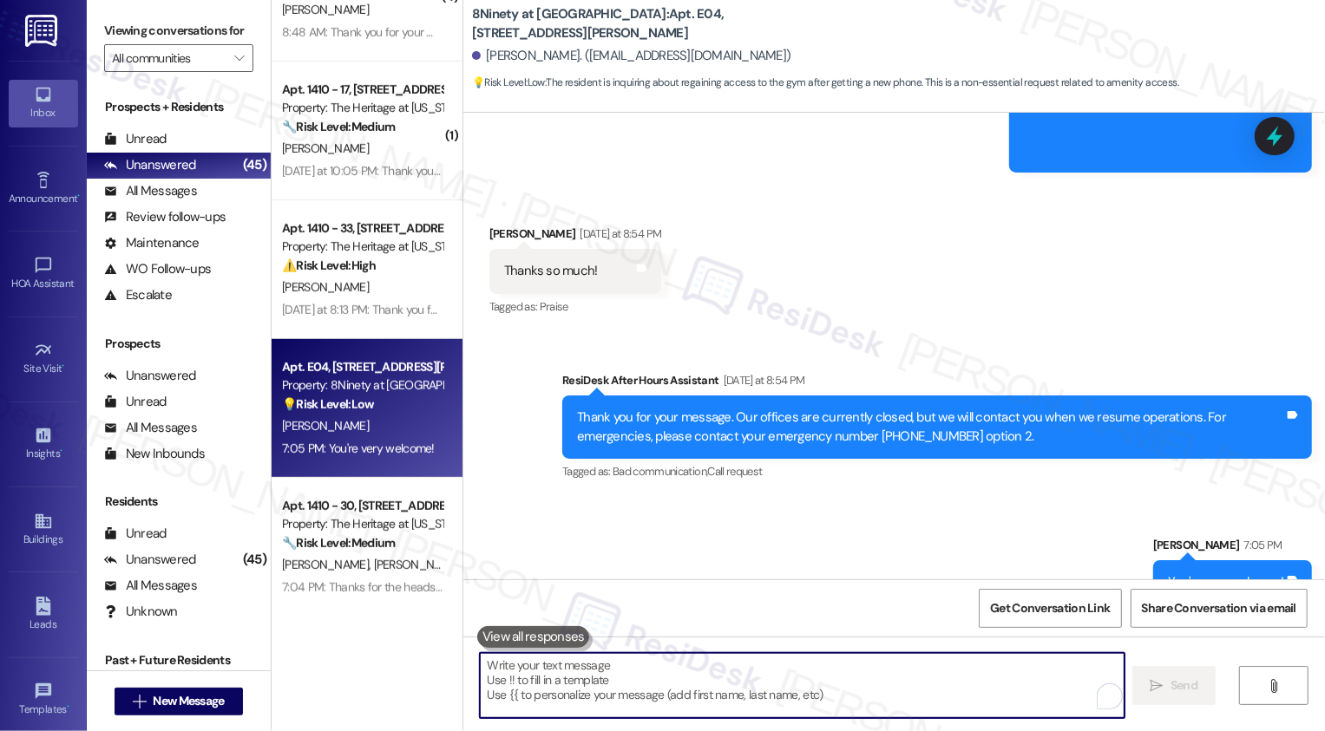
scroll to position [921, 0]
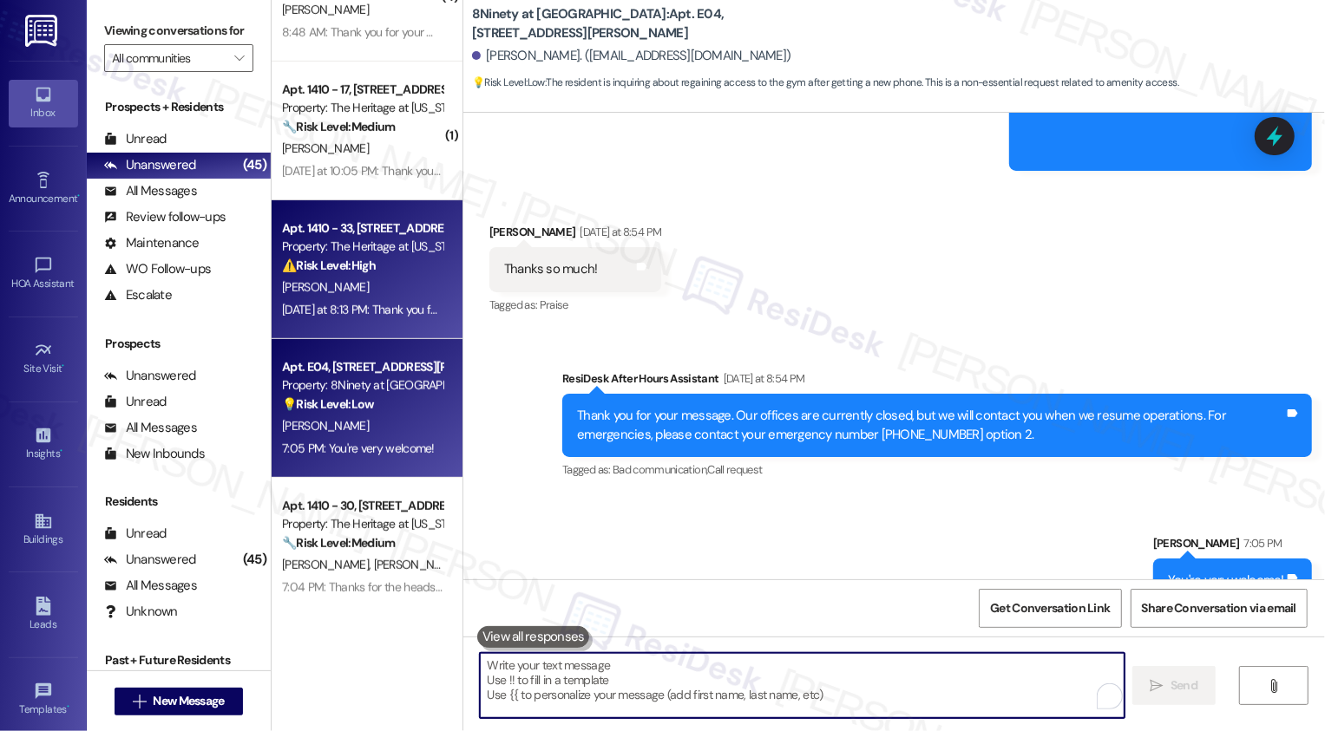
click at [305, 308] on div "Yesterday at 8:13 PM: Thank you for your message. Our offices are currently clo…" at bounding box center [834, 310] width 1105 height 16
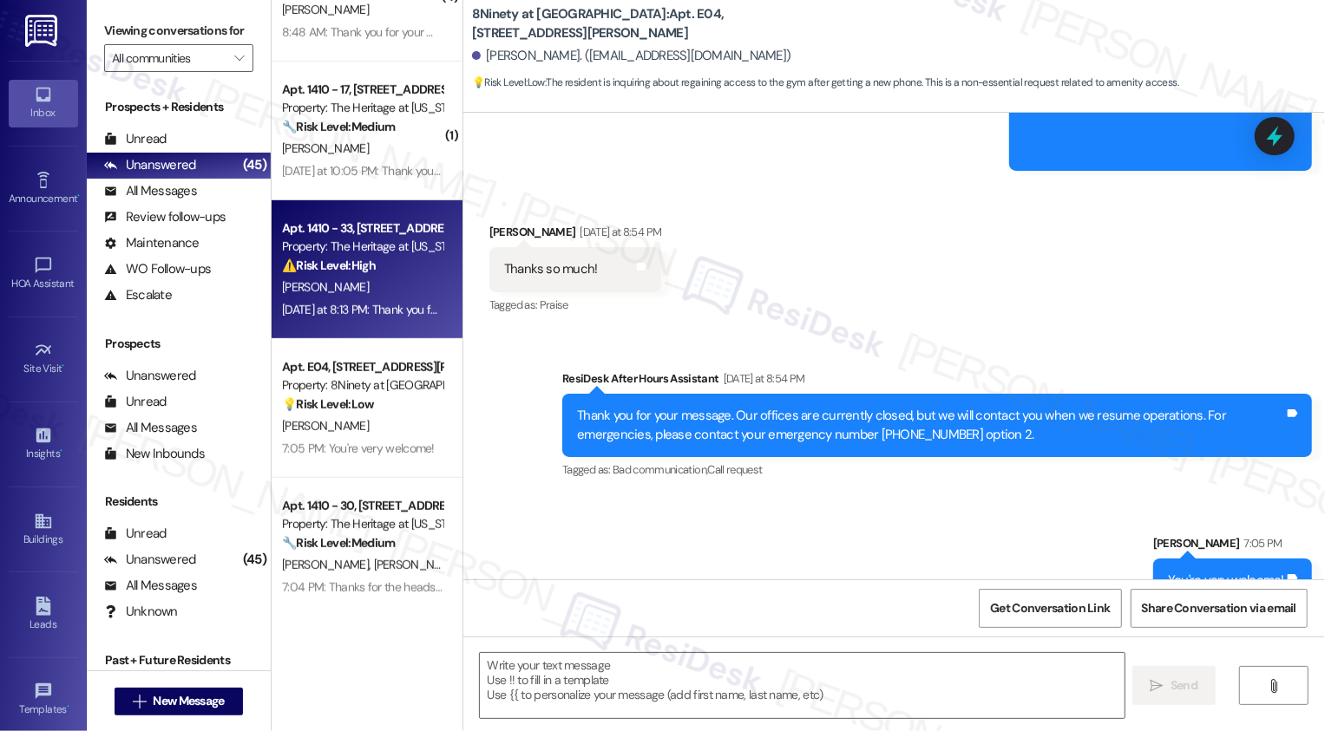
click at [305, 308] on div "Yesterday at 8:13 PM: Thank you for your message. Our offices are currently clo…" at bounding box center [834, 310] width 1105 height 16
type textarea "Fetching suggested responses. Please feel free to read through the conversation…"
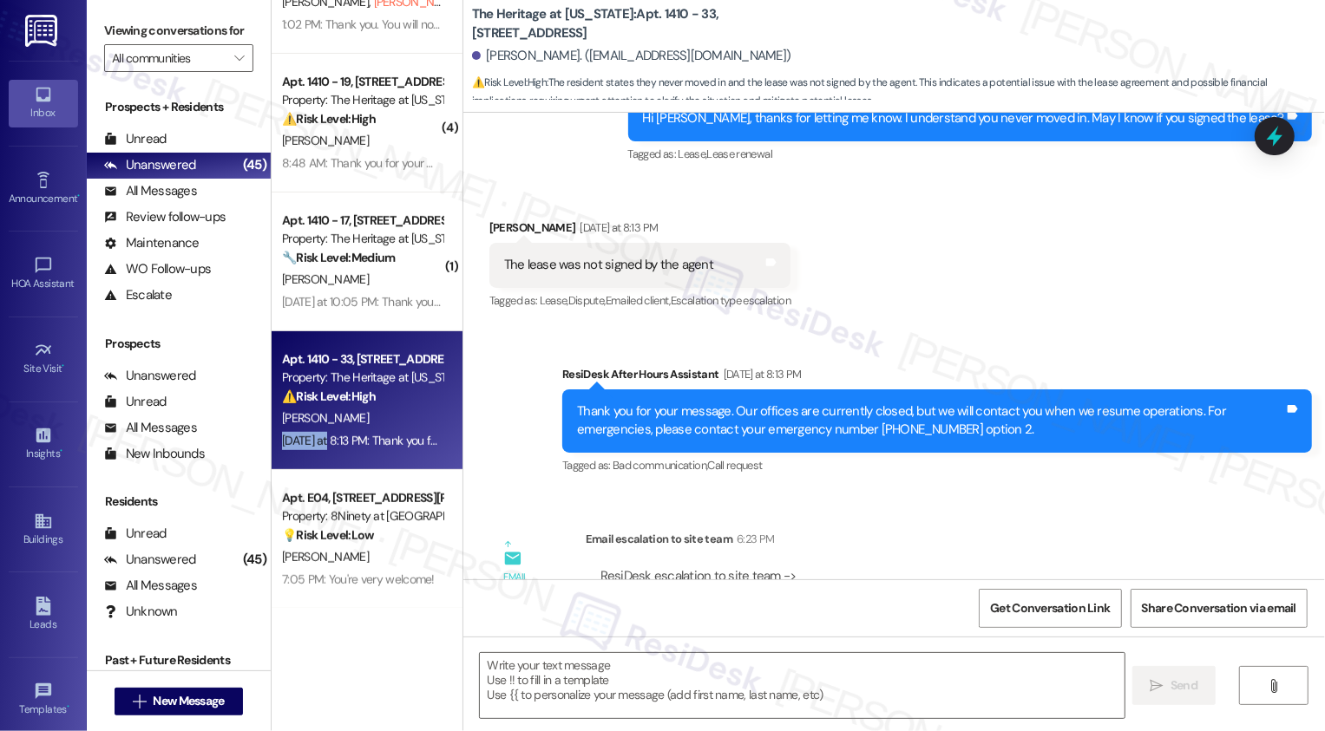
scroll to position [5320, 0]
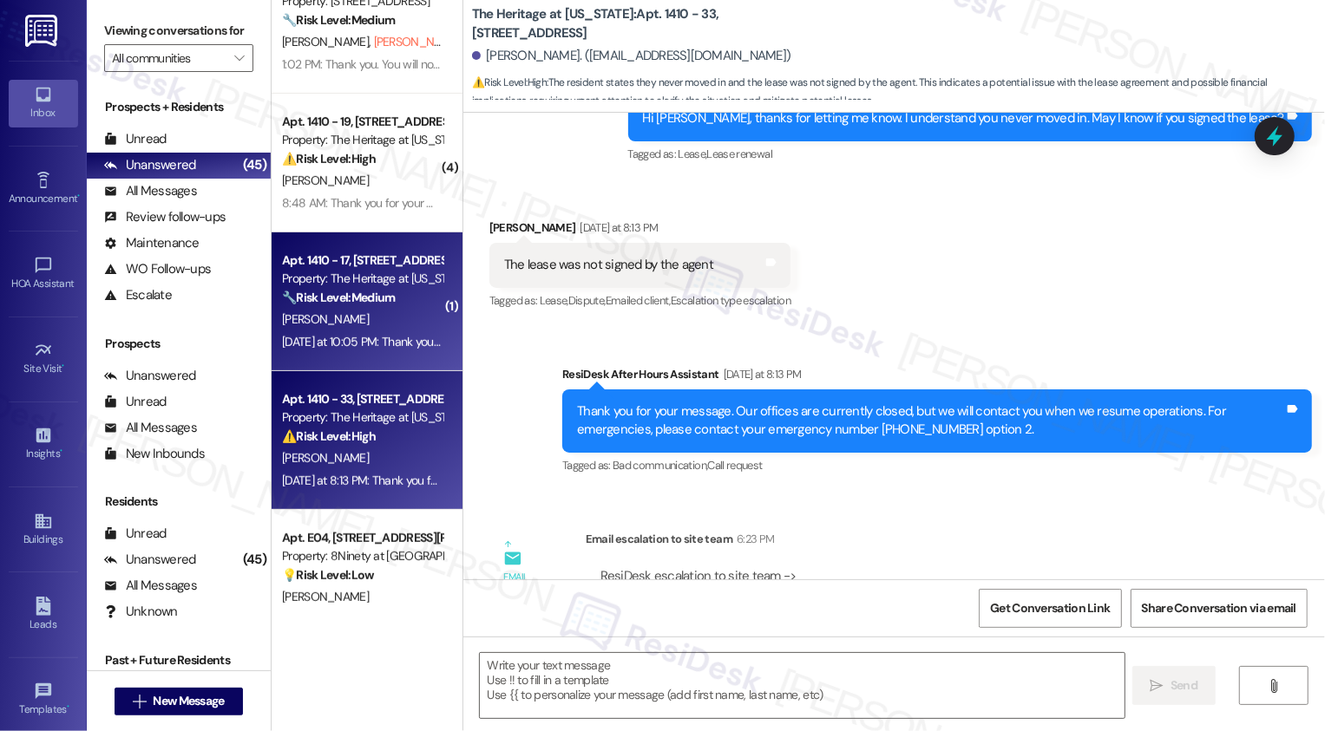
click at [360, 292] on strong "🔧 Risk Level: Medium" at bounding box center [338, 298] width 113 height 16
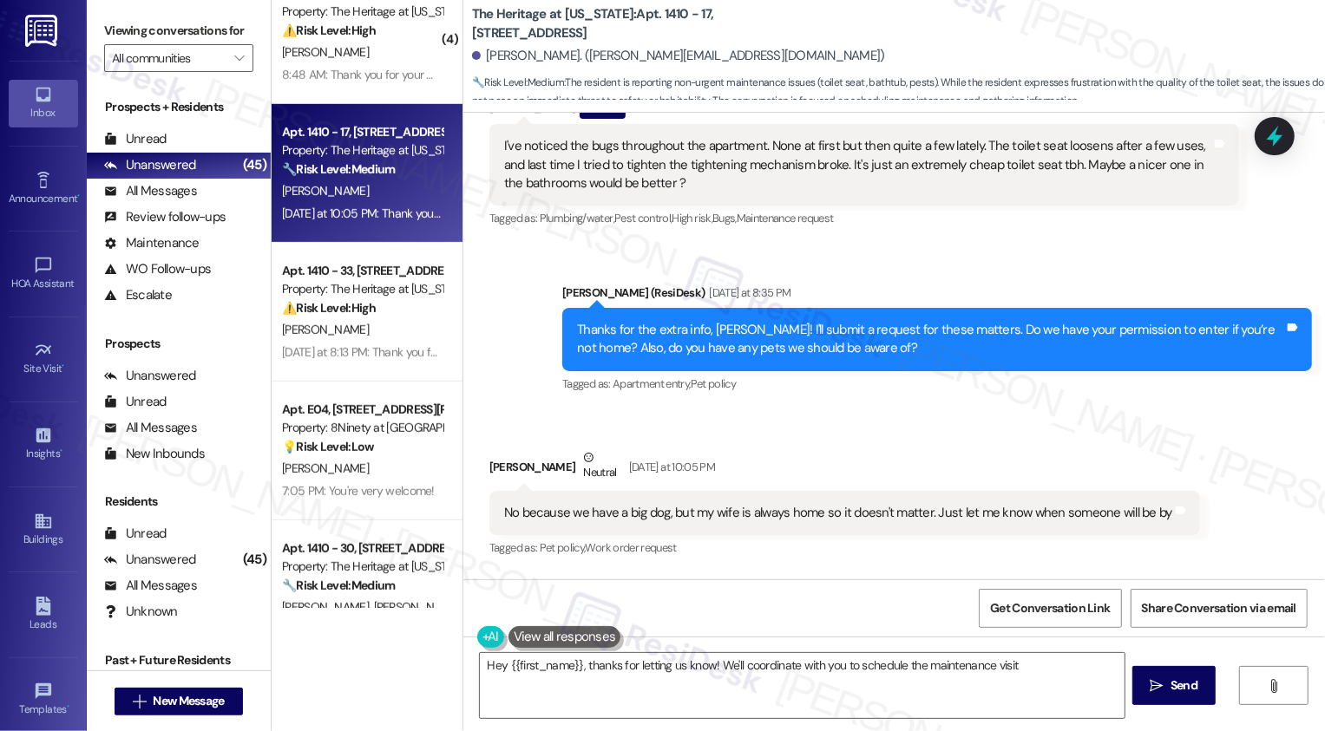
scroll to position [1576, 0]
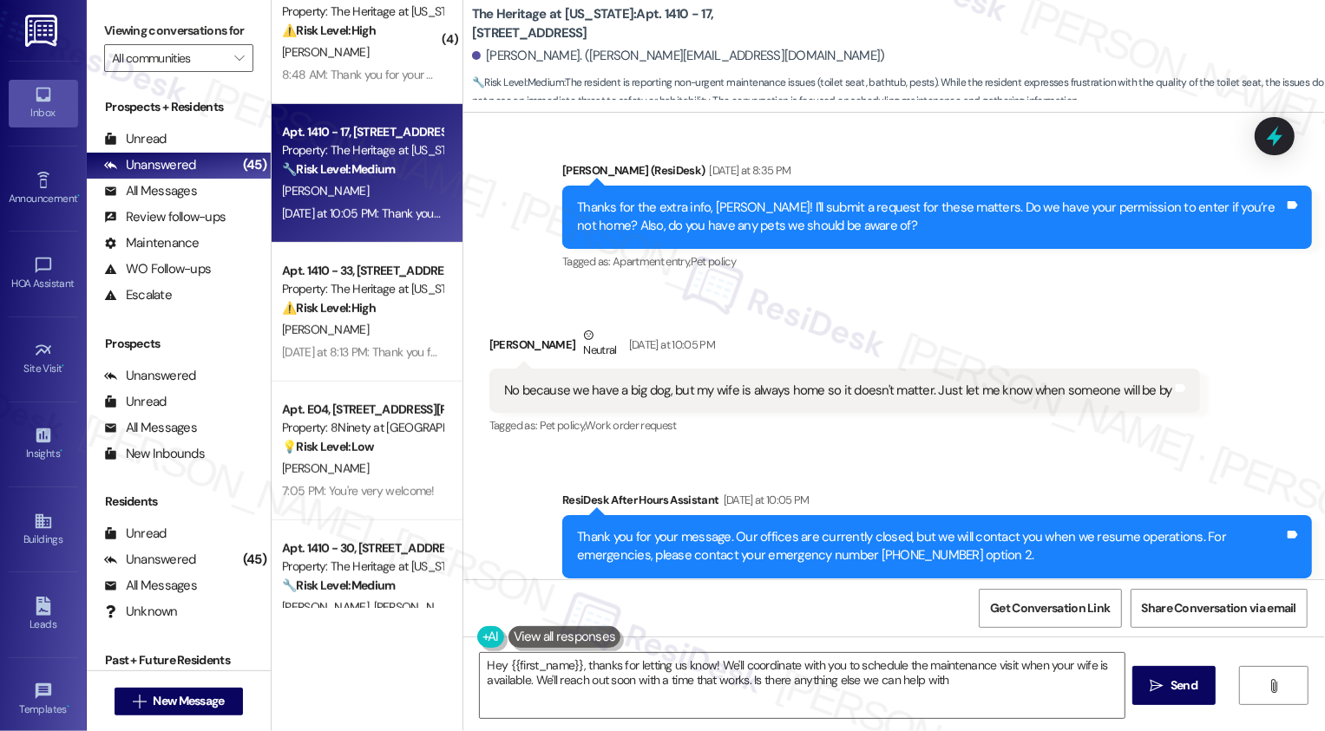
type textarea "Hey {{first_name}}, thanks for letting us know! We'll coordinate with you to sc…"
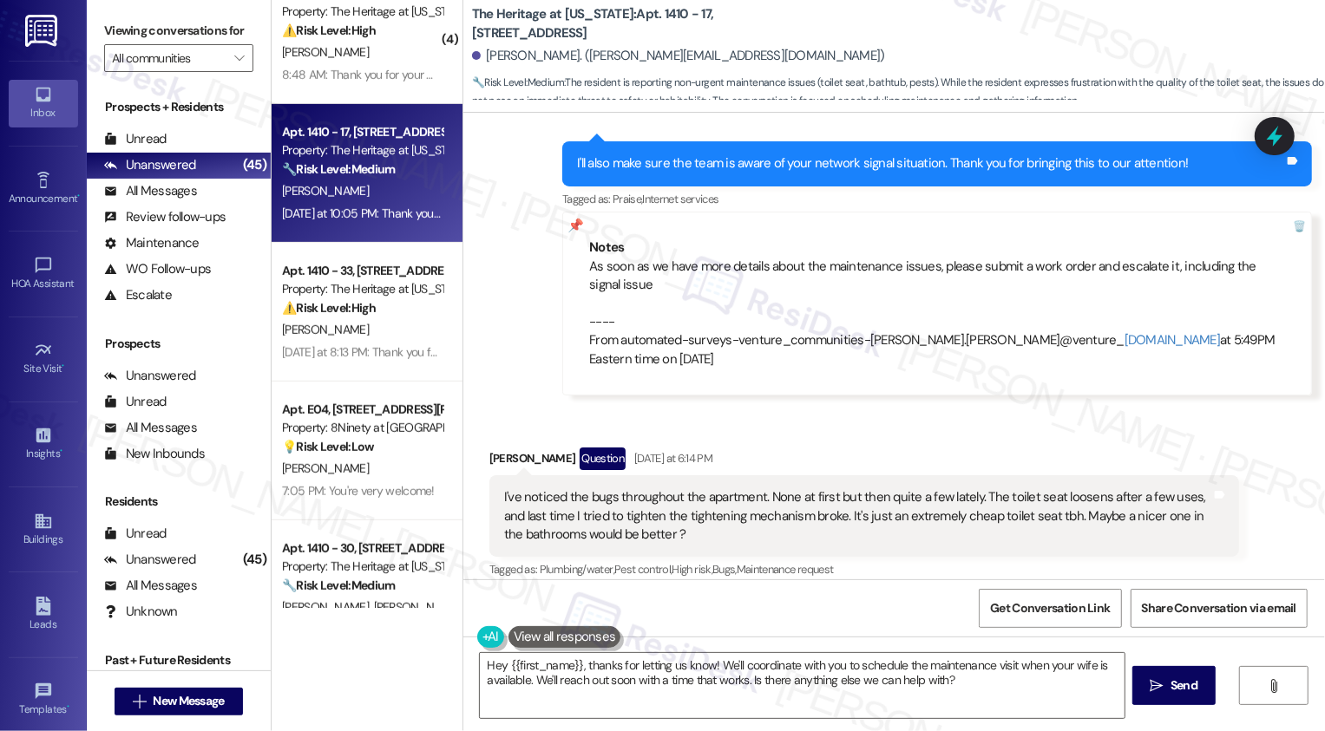
scroll to position [1066, 0]
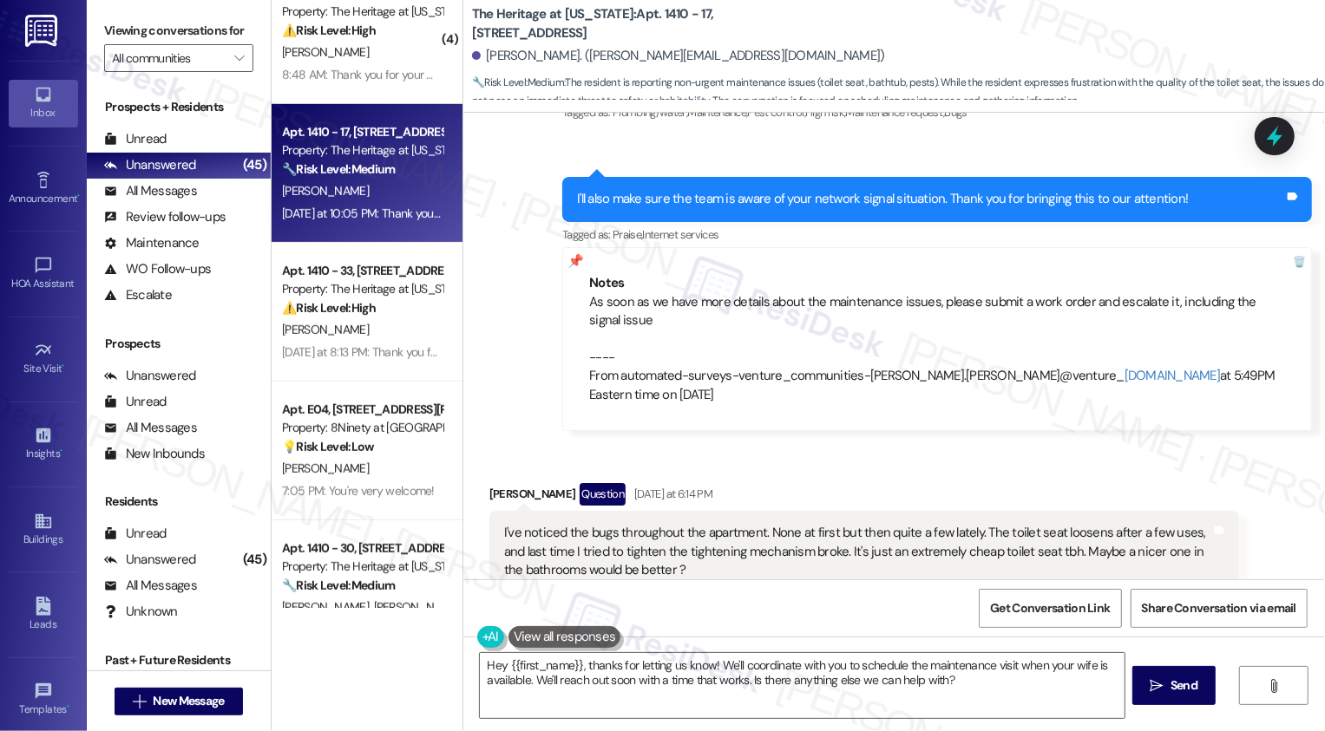
click at [690, 12] on b "The Heritage at Wyoming: Apt. 1410 - 17, 1410 Bldg B Springfield Pike" at bounding box center [645, 23] width 347 height 37
drag, startPoint x: 477, startPoint y: 56, endPoint x: 573, endPoint y: 54, distance: 95.5
click at [573, 54] on div "[PERSON_NAME]. ([PERSON_NAME][EMAIL_ADDRESS][DOMAIN_NAME])" at bounding box center [678, 56] width 413 height 18
copy div "[PERSON_NAME]"
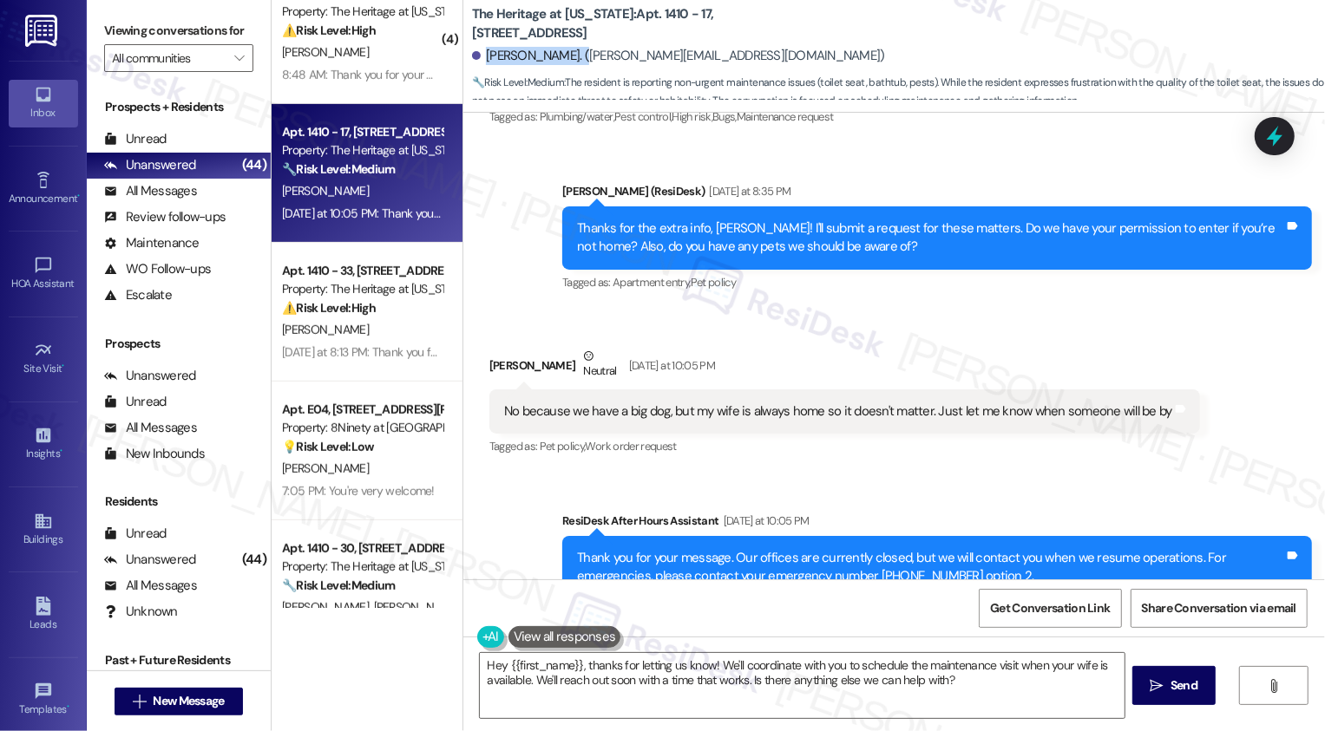
scroll to position [1576, 0]
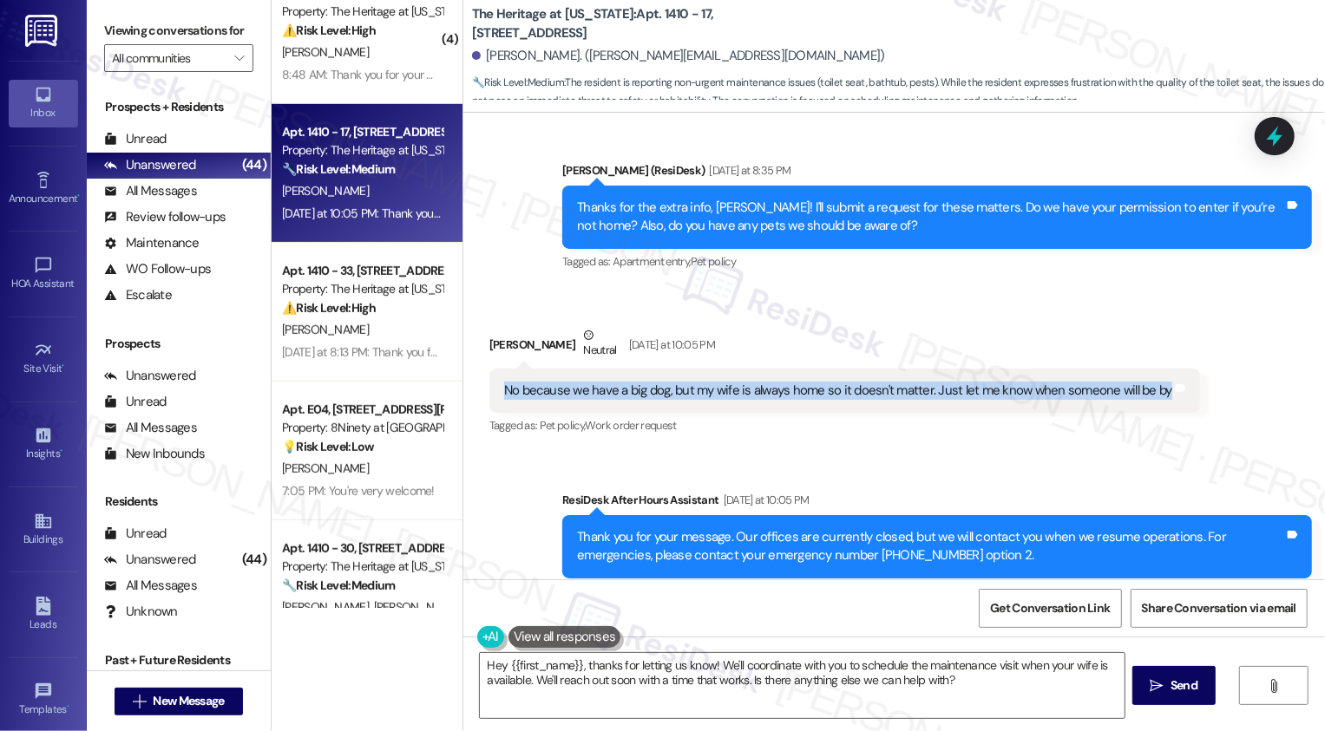
drag, startPoint x: 489, startPoint y: 350, endPoint x: 1144, endPoint y: 364, distance: 654.3
click at [1144, 369] on div "No because we have a big dog, but my wife is always home so it doesn't matter. …" at bounding box center [844, 391] width 711 height 44
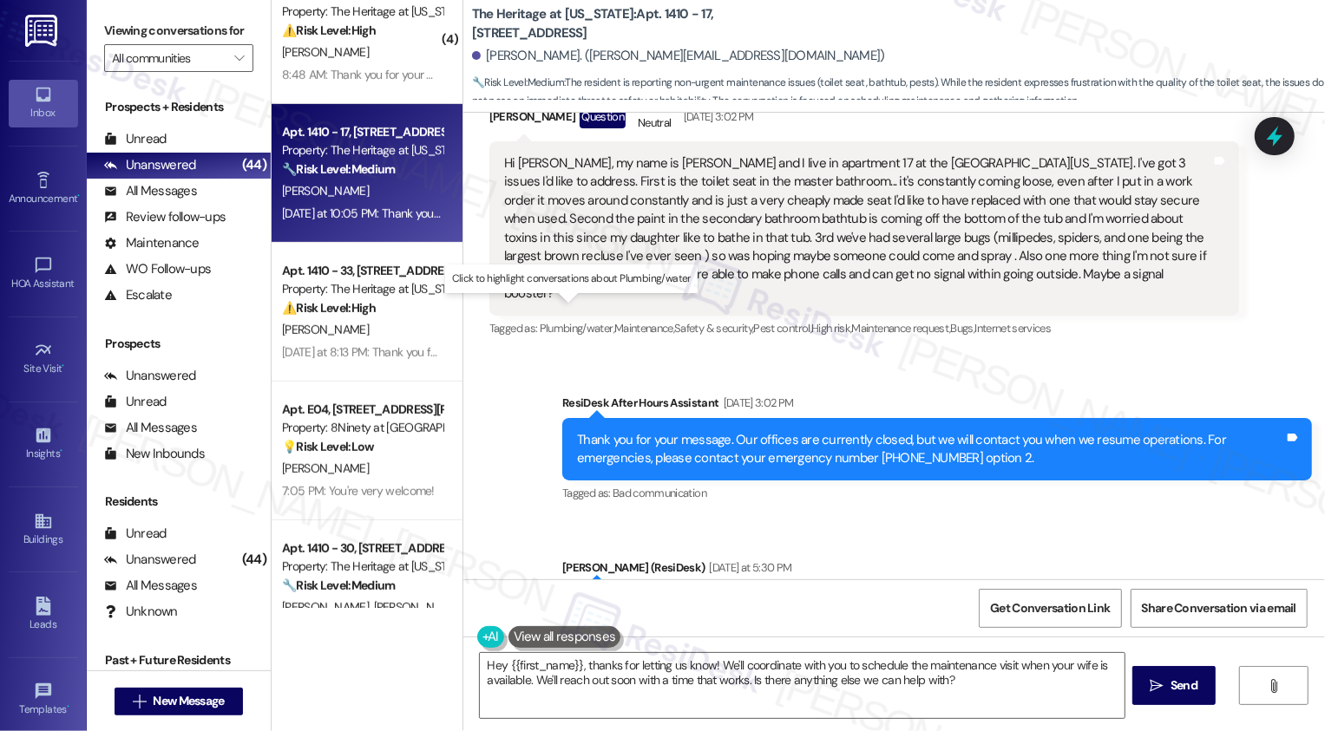
scroll to position [351, 0]
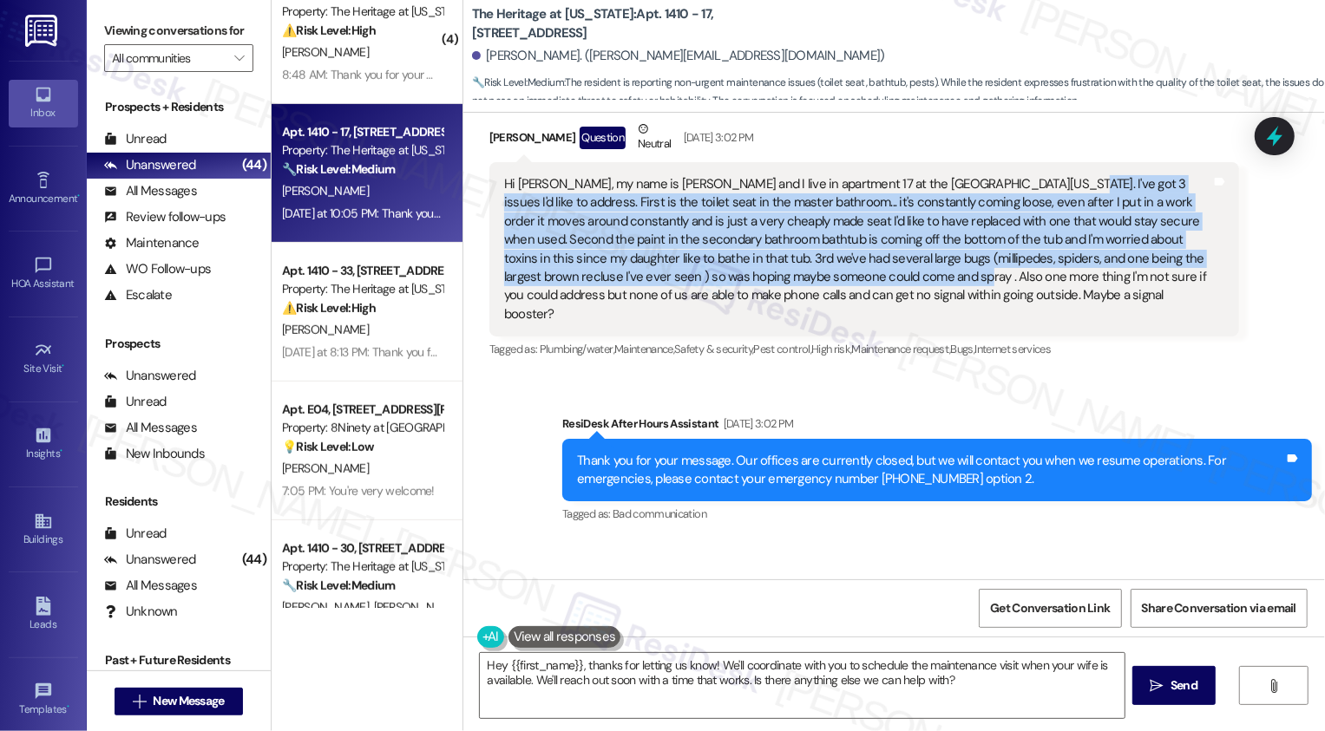
drag, startPoint x: 1047, startPoint y: 180, endPoint x: 793, endPoint y: 277, distance: 271.8
click at [793, 277] on div "Hi [PERSON_NAME], my name is [PERSON_NAME] and I live in apartment 17 at the [G…" at bounding box center [857, 249] width 707 height 148
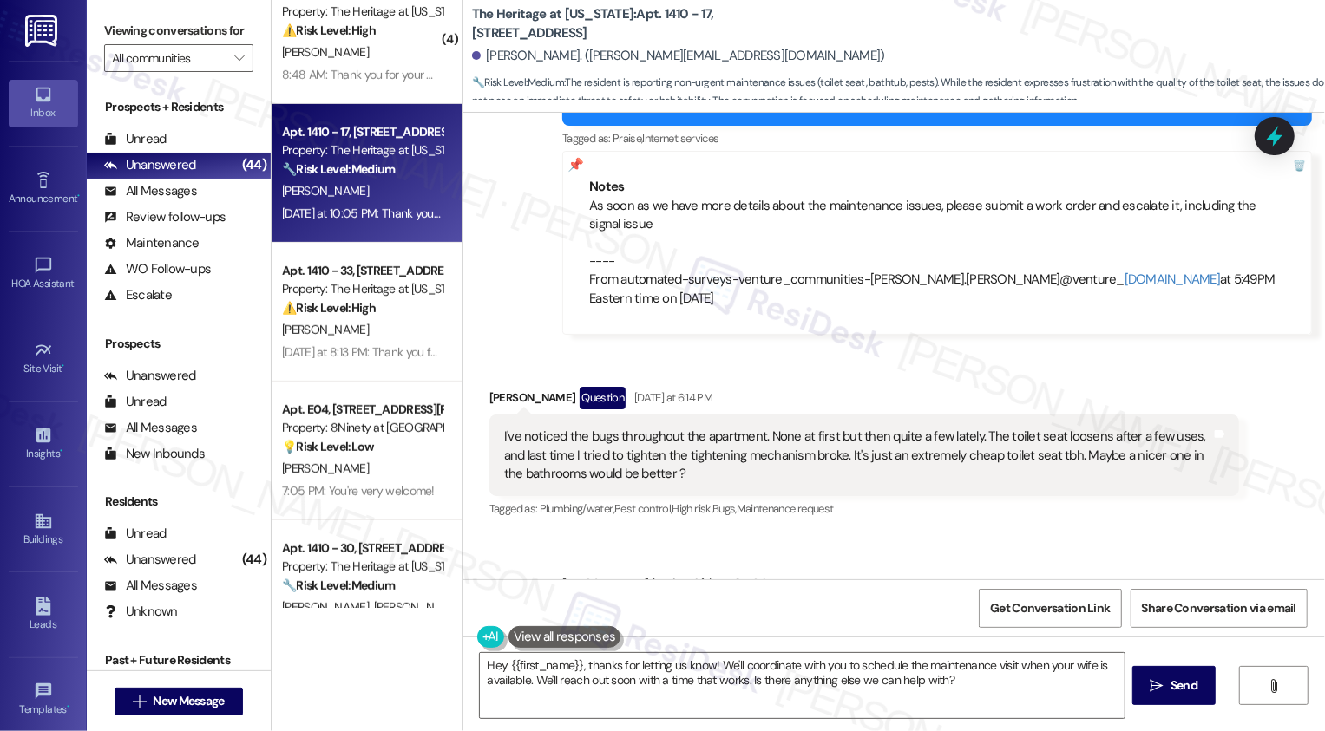
scroll to position [1203, 0]
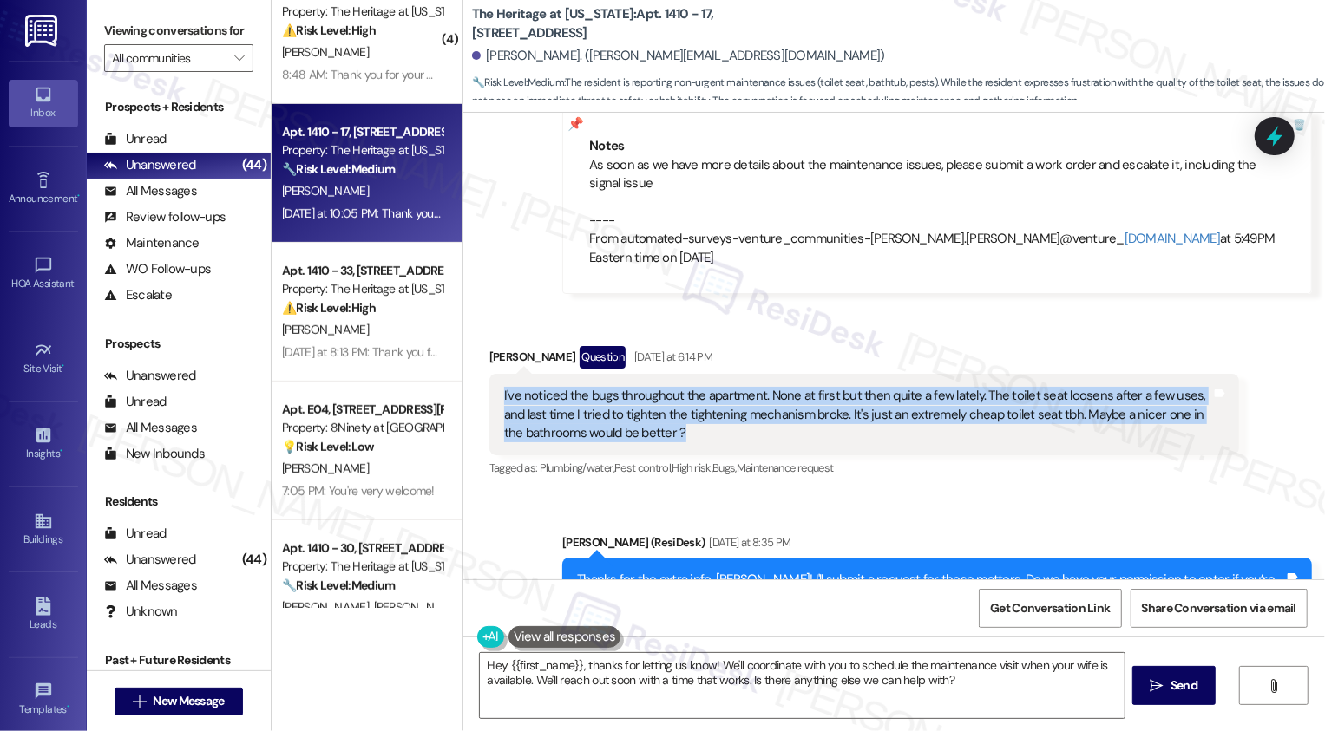
drag, startPoint x: 491, startPoint y: 357, endPoint x: 659, endPoint y: 398, distance: 172.3
click at [659, 398] on div "I've noticed the bugs throughout the apartment. None at first but then quite a …" at bounding box center [857, 415] width 711 height 56
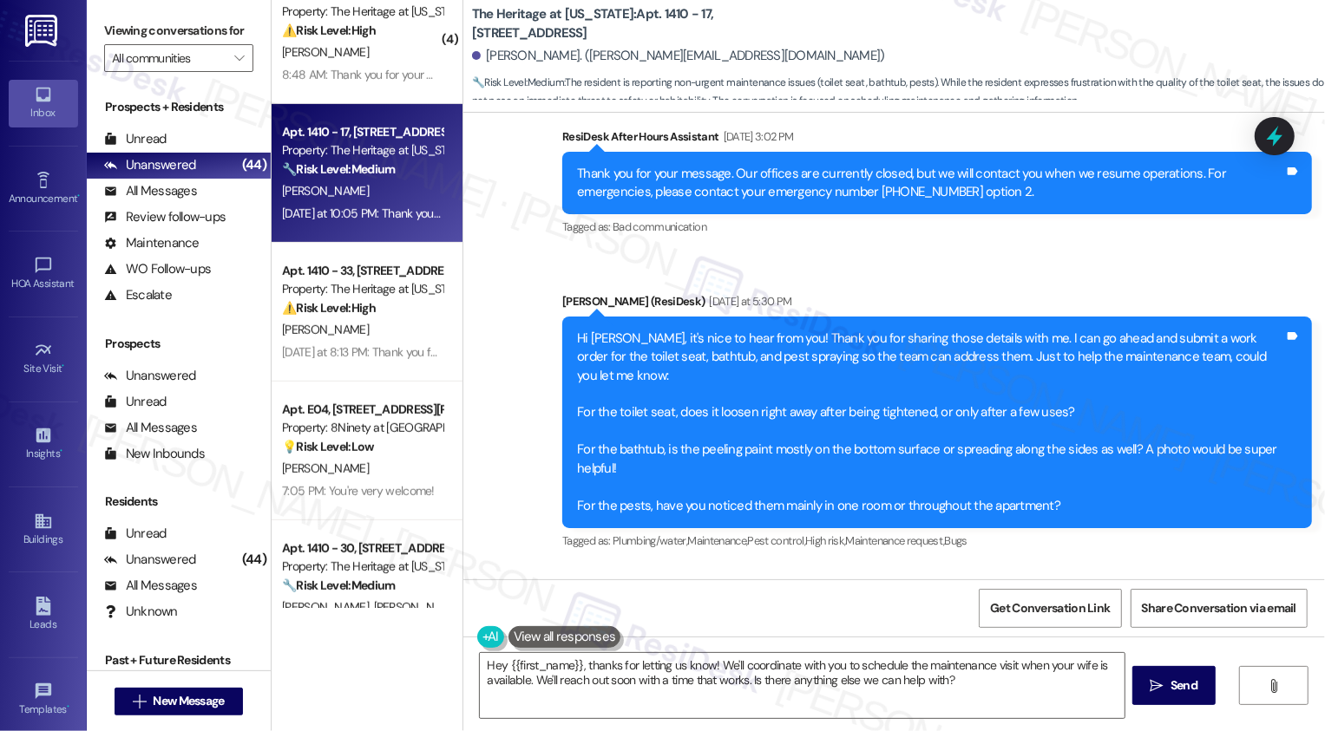
scroll to position [708, 0]
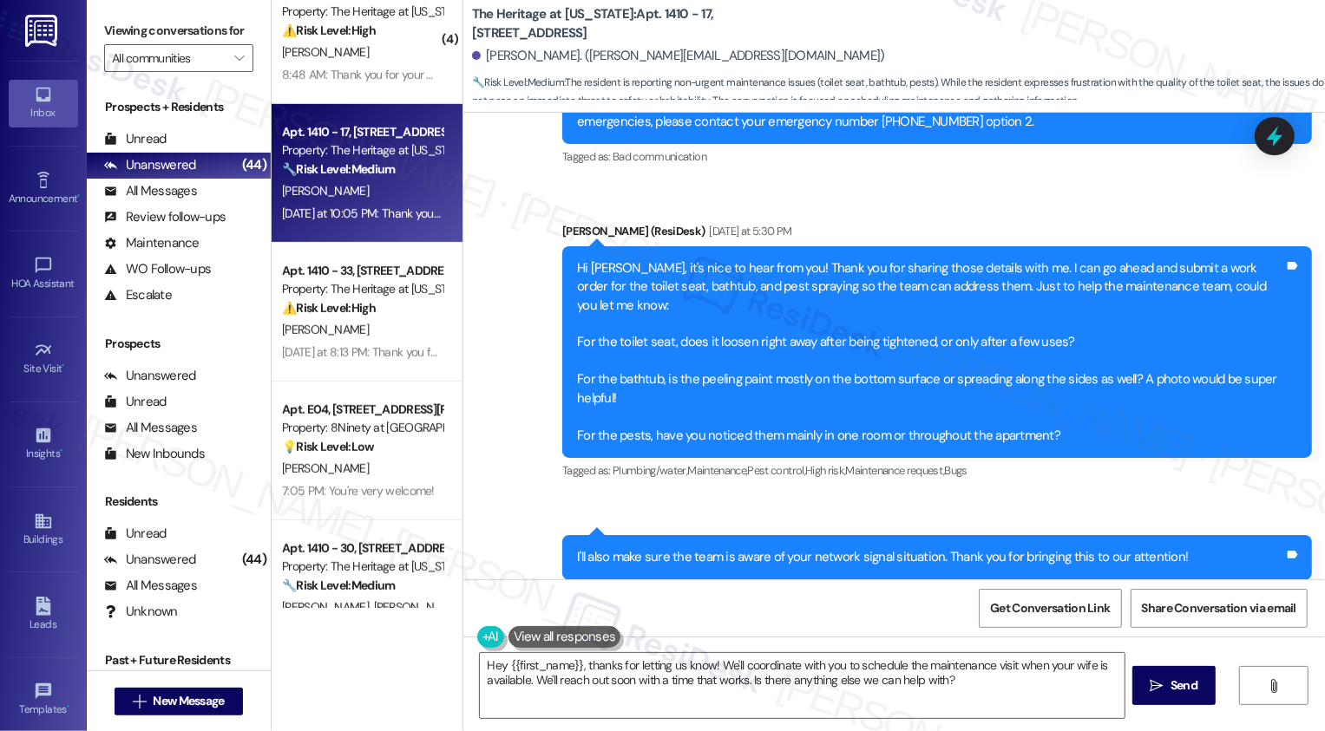
click at [488, 323] on div "Sent via SMS ResiDesk After Hours Assistant Sep 13, 2025 at 3:02 PM Thank you f…" at bounding box center [894, 410] width 862 height 785
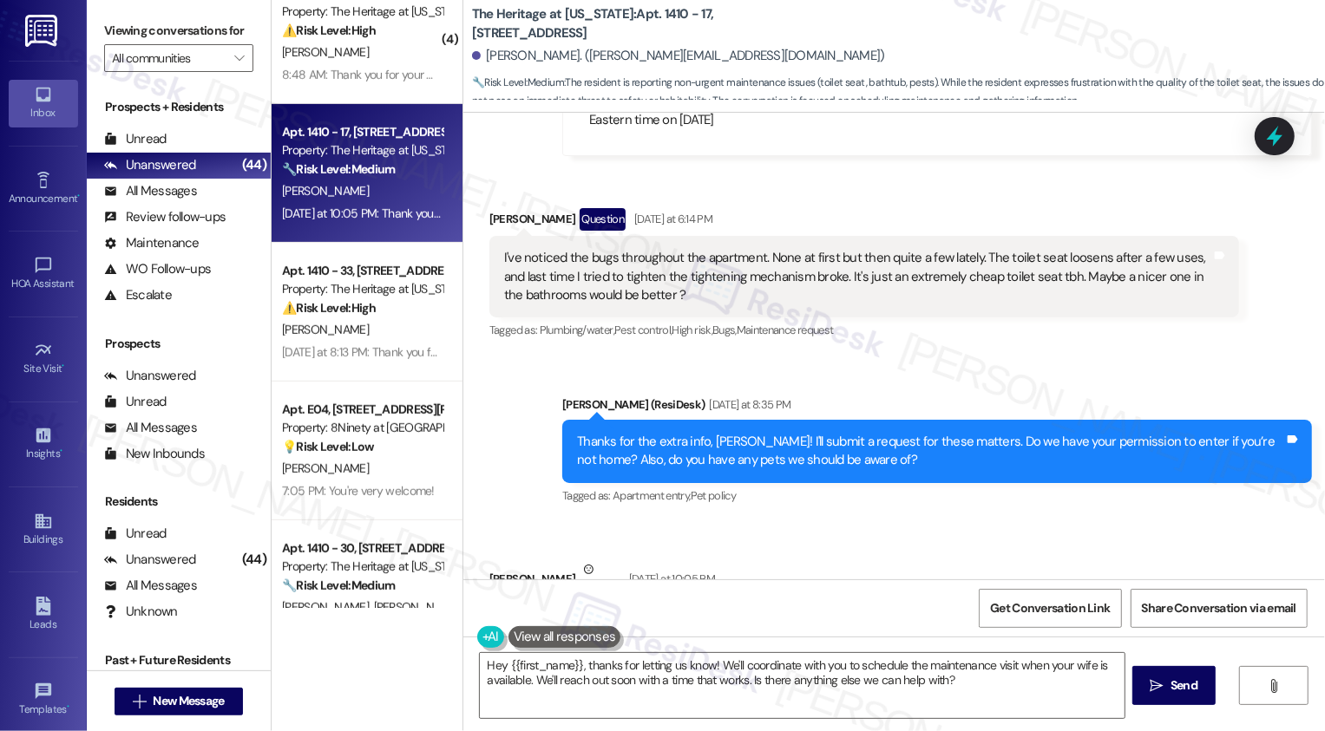
scroll to position [1576, 0]
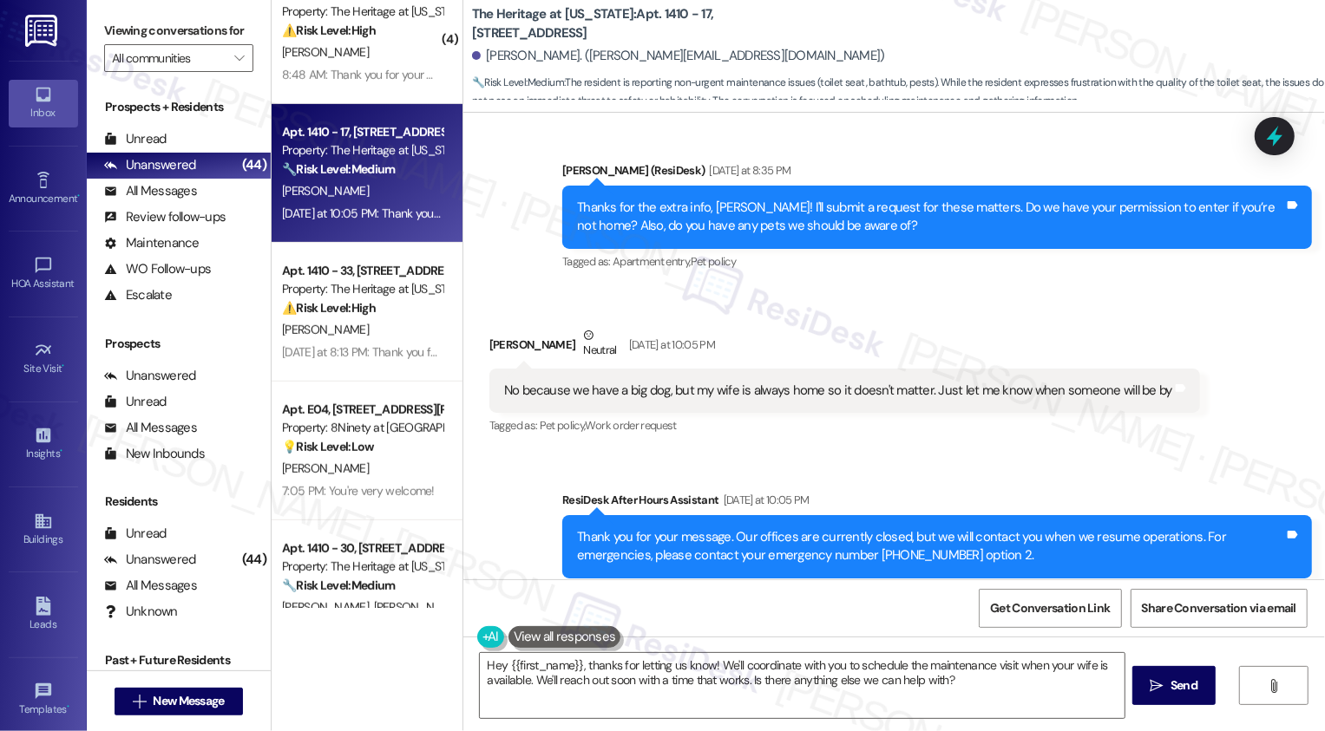
click at [518, 495] on div "Sent via SMS ResiDesk After Hours Assistant Yesterday at 10:05 PM Thank you for…" at bounding box center [894, 534] width 862 height 165
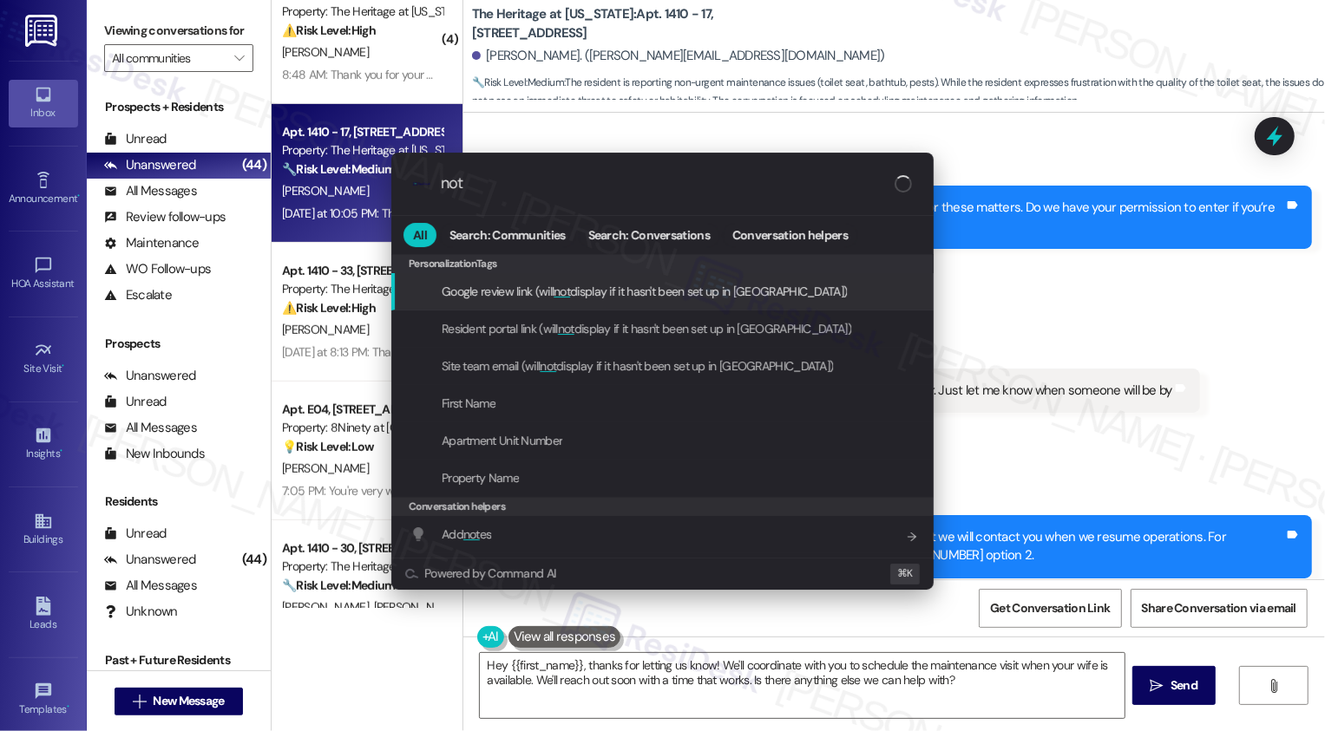
type input "note"
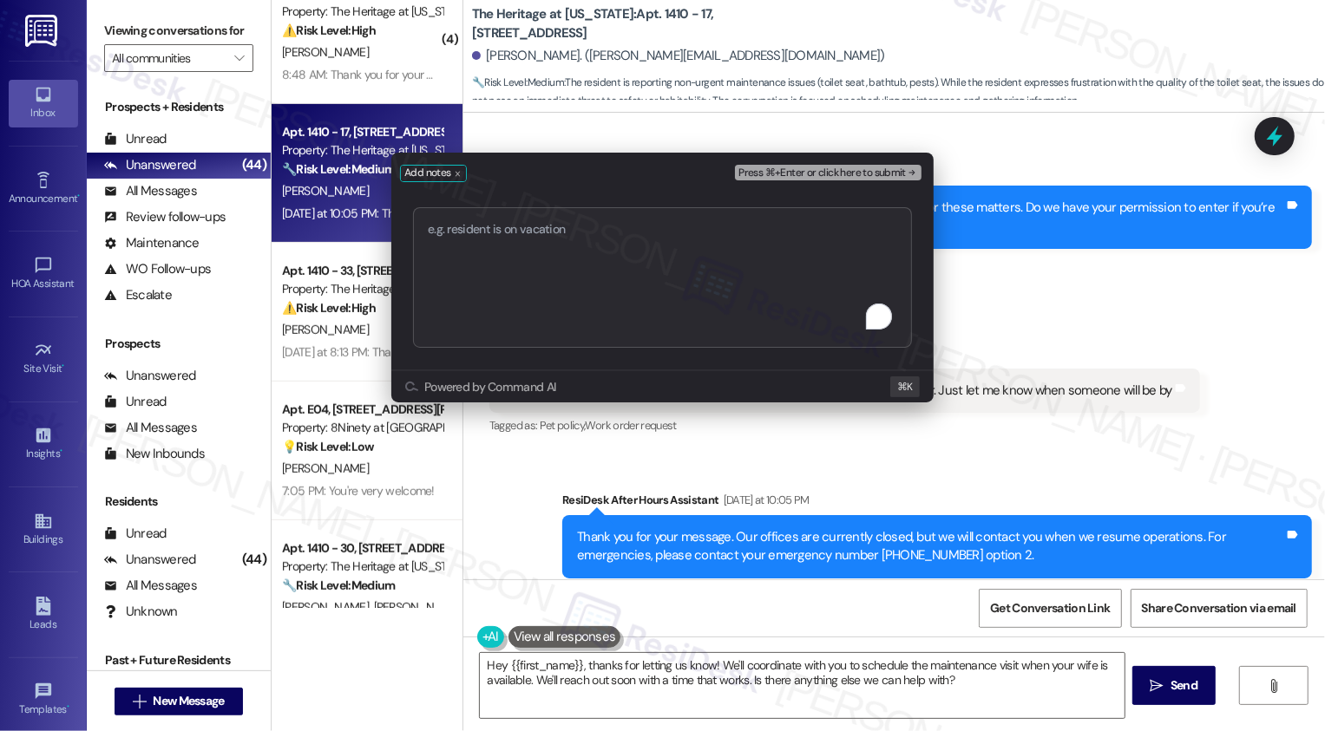
type textarea "Service Request #67122 has been created"
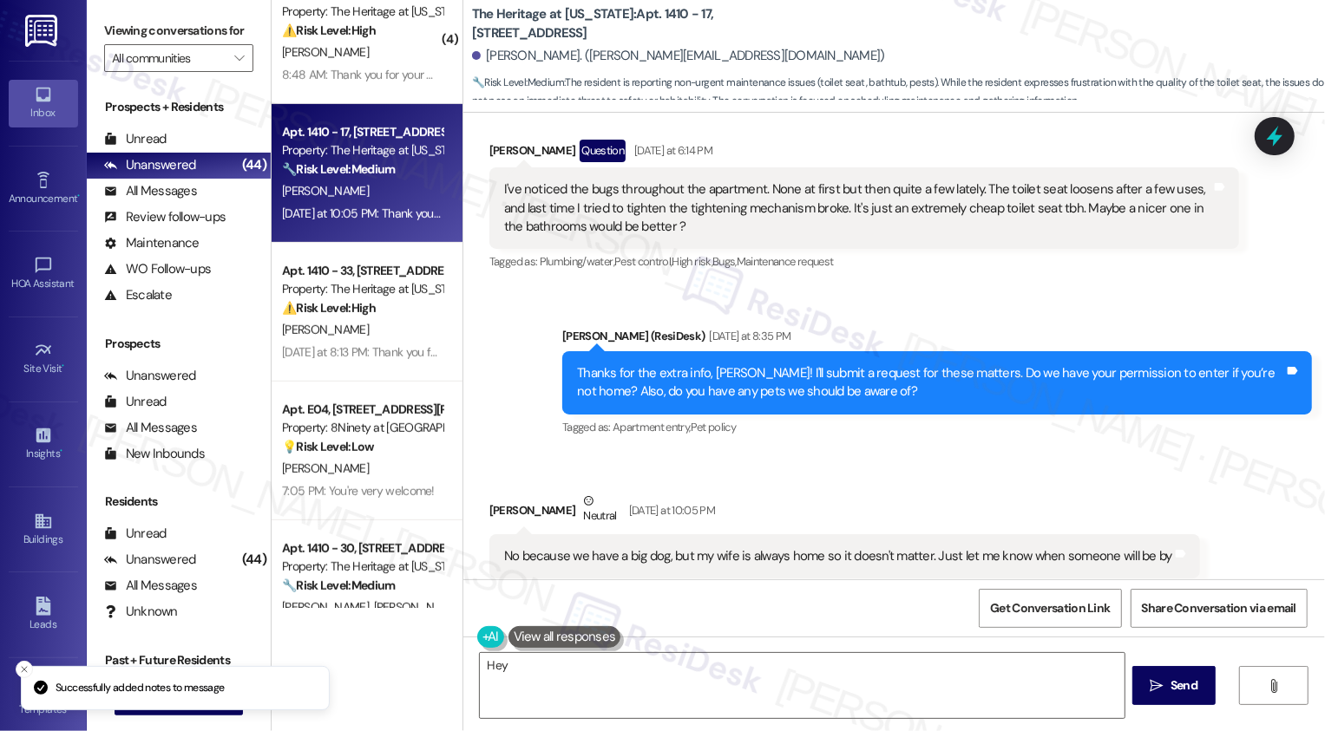
scroll to position [1722, 0]
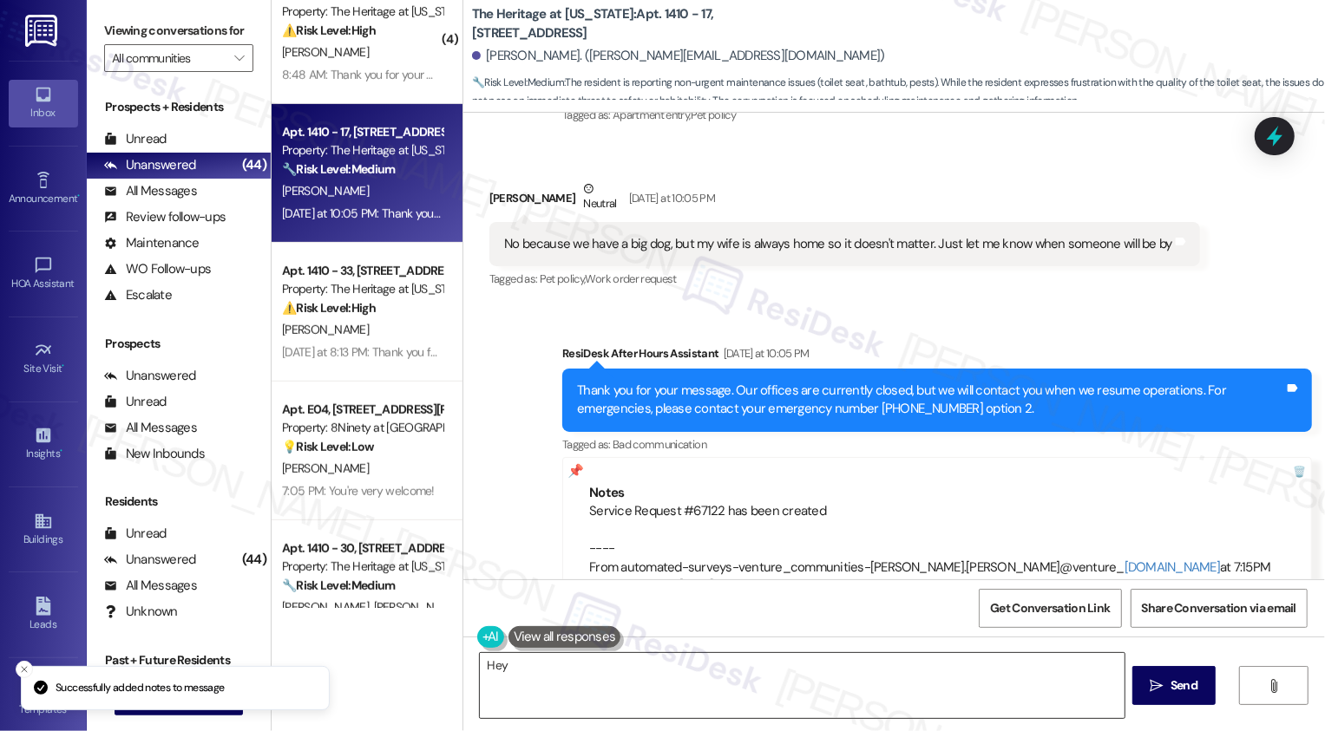
click at [577, 693] on textarea "Hey {{first_name}}, thanks for letting us know! We'll coordinate with you to sc…" at bounding box center [802, 685] width 645 height 65
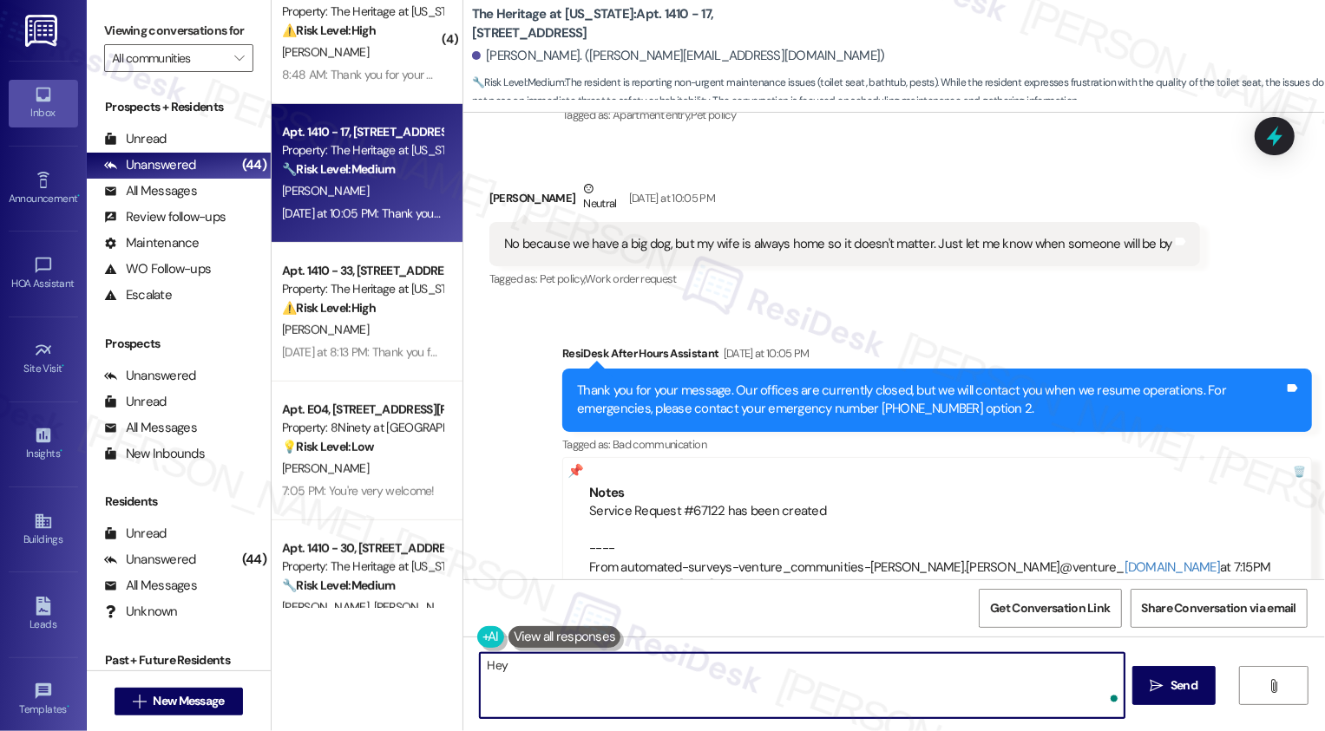
drag, startPoint x: 580, startPoint y: 664, endPoint x: 462, endPoint y: 664, distance: 118.9
click at [546, 668] on textarea "Hey {{first_name}}, thanks for letting us know! We'll coordinate with you to sc…" at bounding box center [800, 685] width 645 height 65
drag, startPoint x: 579, startPoint y: 666, endPoint x: 472, endPoint y: 665, distance: 106.7
click at [472, 665] on div "Hey {{first_name}}, thanks for letting us know! We'll coordinate with you to sc…" at bounding box center [894, 702] width 862 height 130
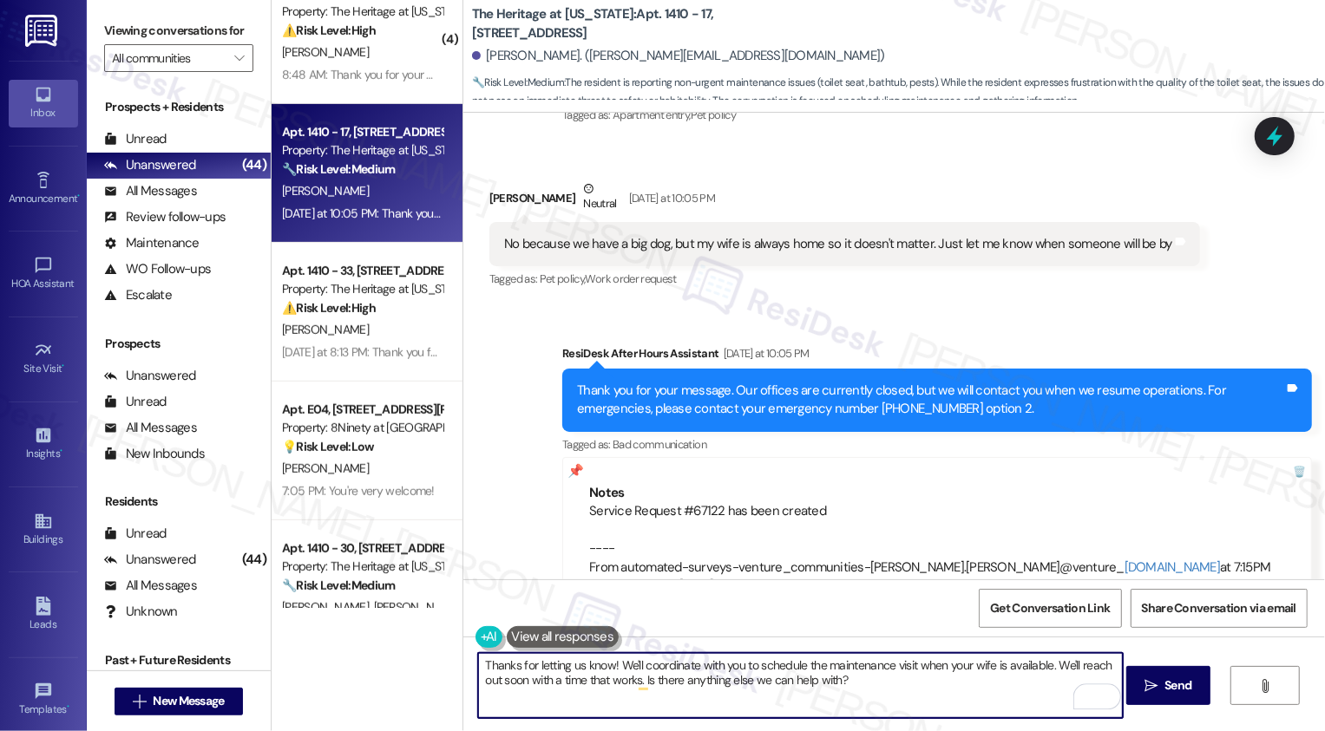
click at [632, 667] on textarea "Thanks for letting us know! We'll coordinate with you to schedule the maintenan…" at bounding box center [800, 685] width 645 height 65
click at [653, 667] on textarea "Thanks for letting us know! We'll coordinate with you to schedule the maintenan…" at bounding box center [800, 685] width 645 height 65
click at [682, 666] on textarea "Thanks for letting us know! We'll coordinate with you to schedule the maintenan…" at bounding box center [800, 685] width 645 height 65
click at [767, 667] on textarea "Thanks for letting us know! We'll coordinate with you to schedule the maintenan…" at bounding box center [800, 685] width 645 height 65
drag, startPoint x: 613, startPoint y: 663, endPoint x: 882, endPoint y: 682, distance: 268.8
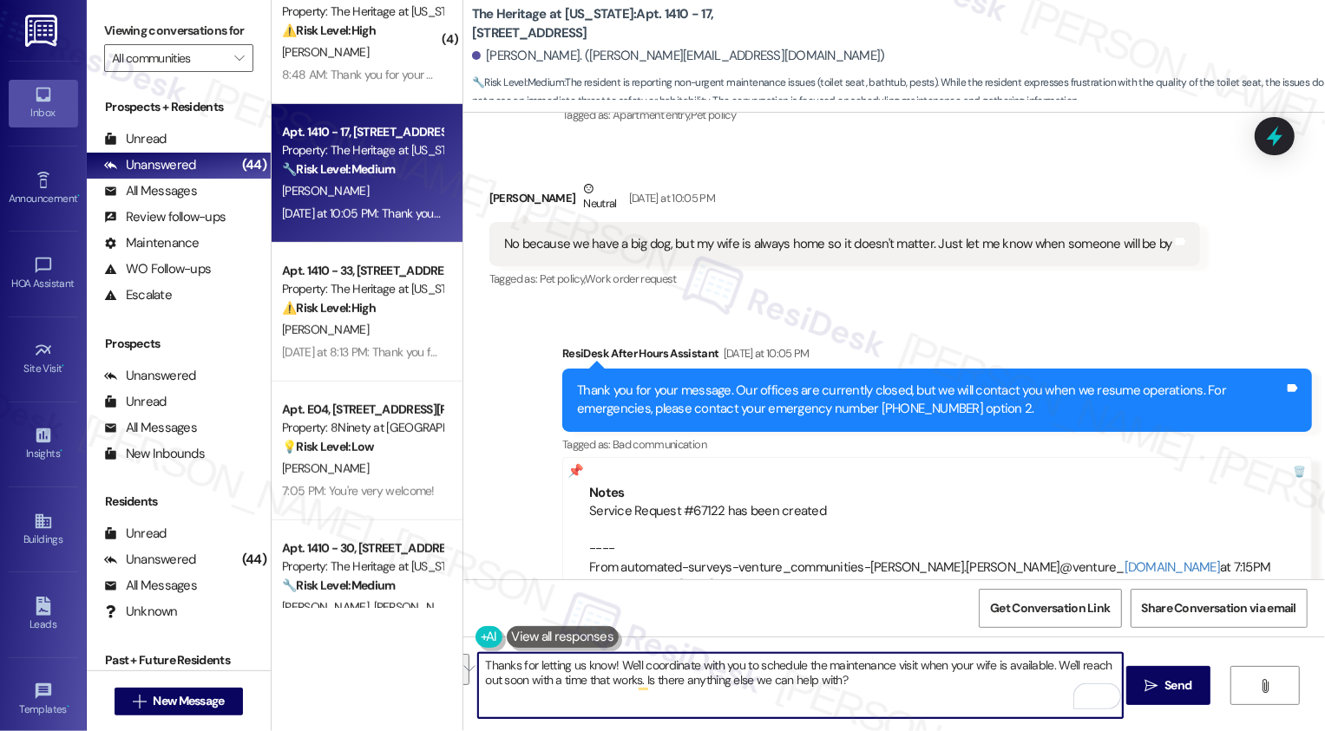
click at [882, 683] on textarea "Thanks for letting us know! We'll coordinate with you to schedule the maintenan…" at bounding box center [800, 685] width 645 height 65
type textarea "Thanks for letting us know! I've noted that in the work order. Please don't hes…"
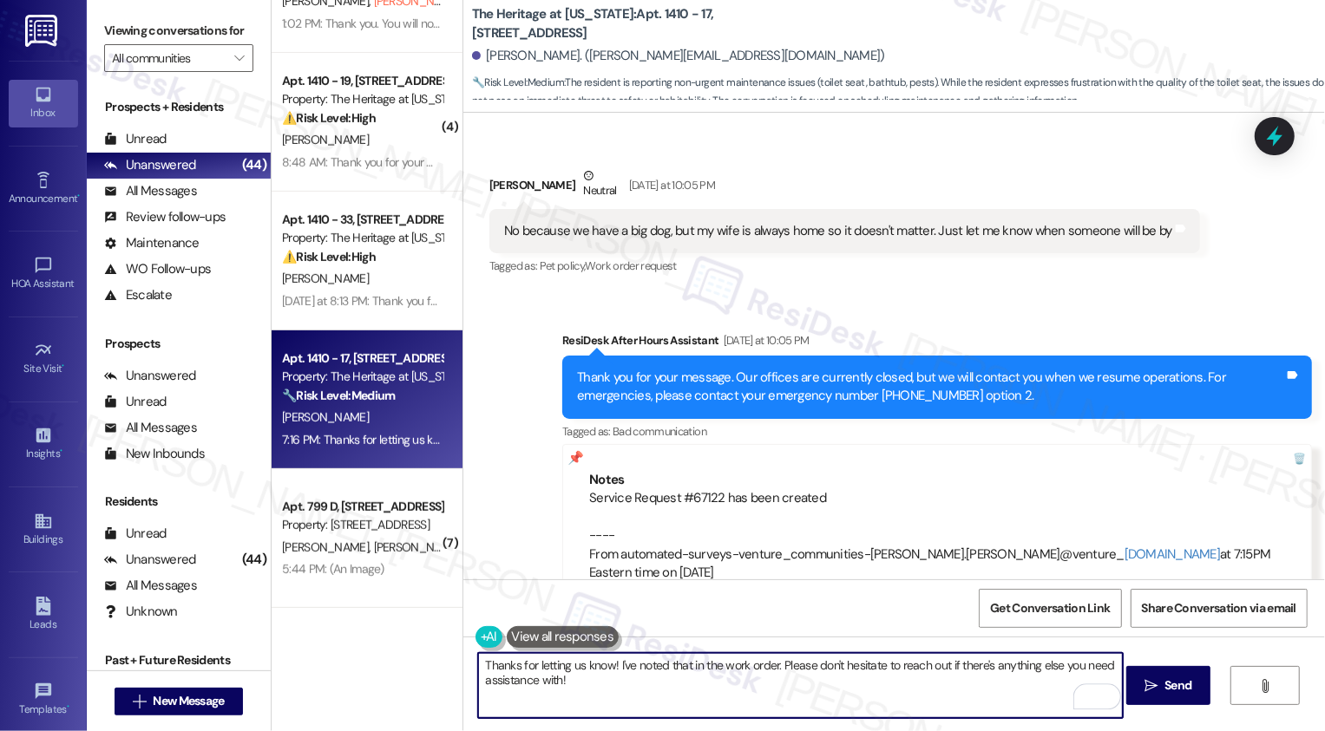
scroll to position [1799, 0]
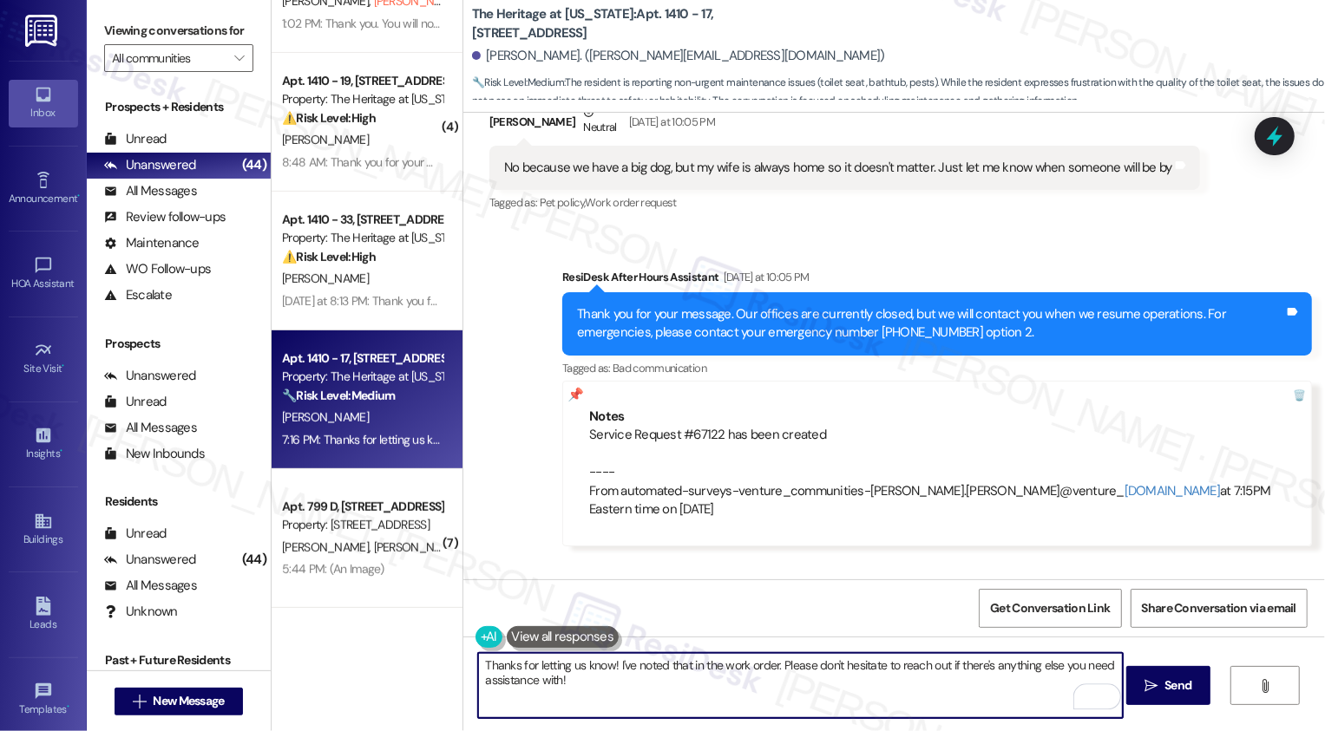
click at [737, 450] on div "Service Request #67122 has been created ---- From automated-surveys-venture_com…" at bounding box center [937, 472] width 696 height 93
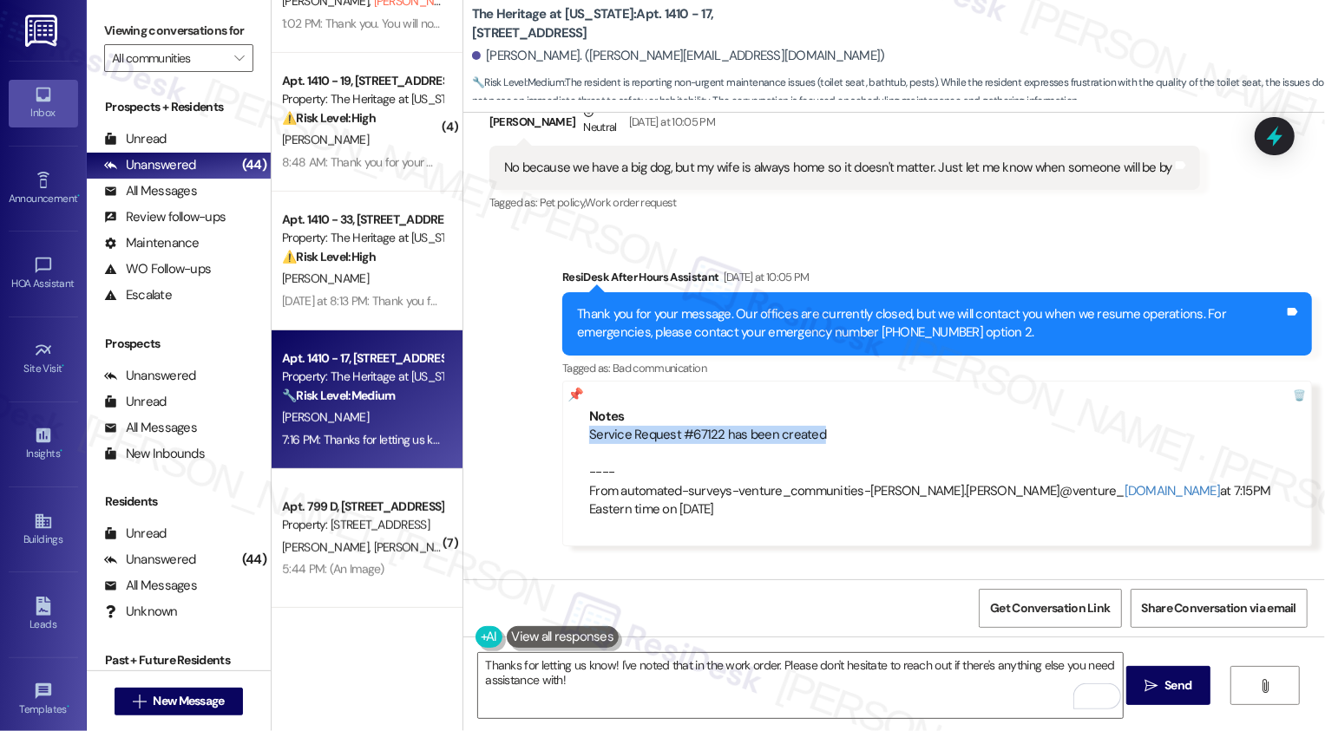
drag, startPoint x: 575, startPoint y: 399, endPoint x: 831, endPoint y: 397, distance: 256.0
click at [827, 397] on div "Notes Service Request #67122 has been created ---- From automated-surveys-ventu…" at bounding box center [937, 464] width 750 height 166
copy div "Service Request #67122 has been created"
click at [831, 426] on div "Service Request #67122 has been created ---- From automated-surveys-venture_com…" at bounding box center [937, 472] width 696 height 93
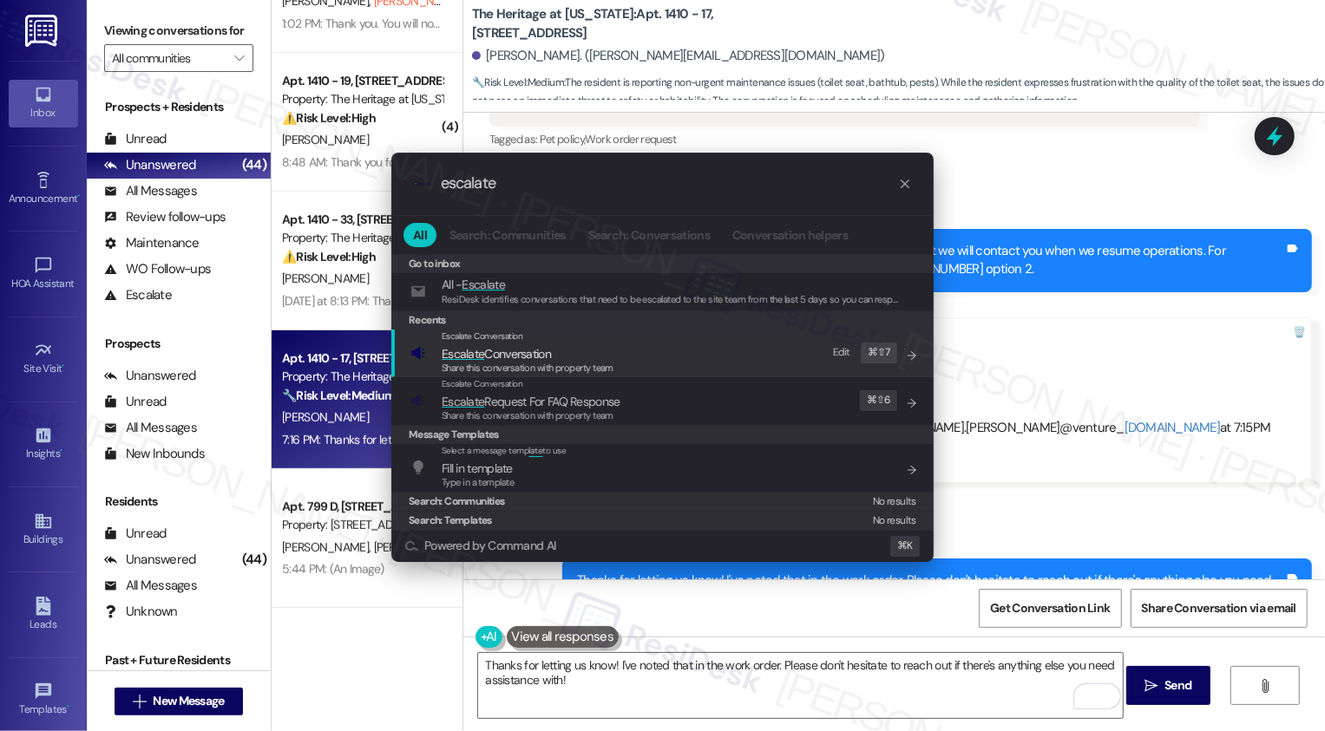
click at [1042, 270] on div ".cls-1{fill:#0a055f;}.cls-2{fill:#0cc4c4;} resideskLogoBlueOrange escalate All …" at bounding box center [662, 365] width 1325 height 731
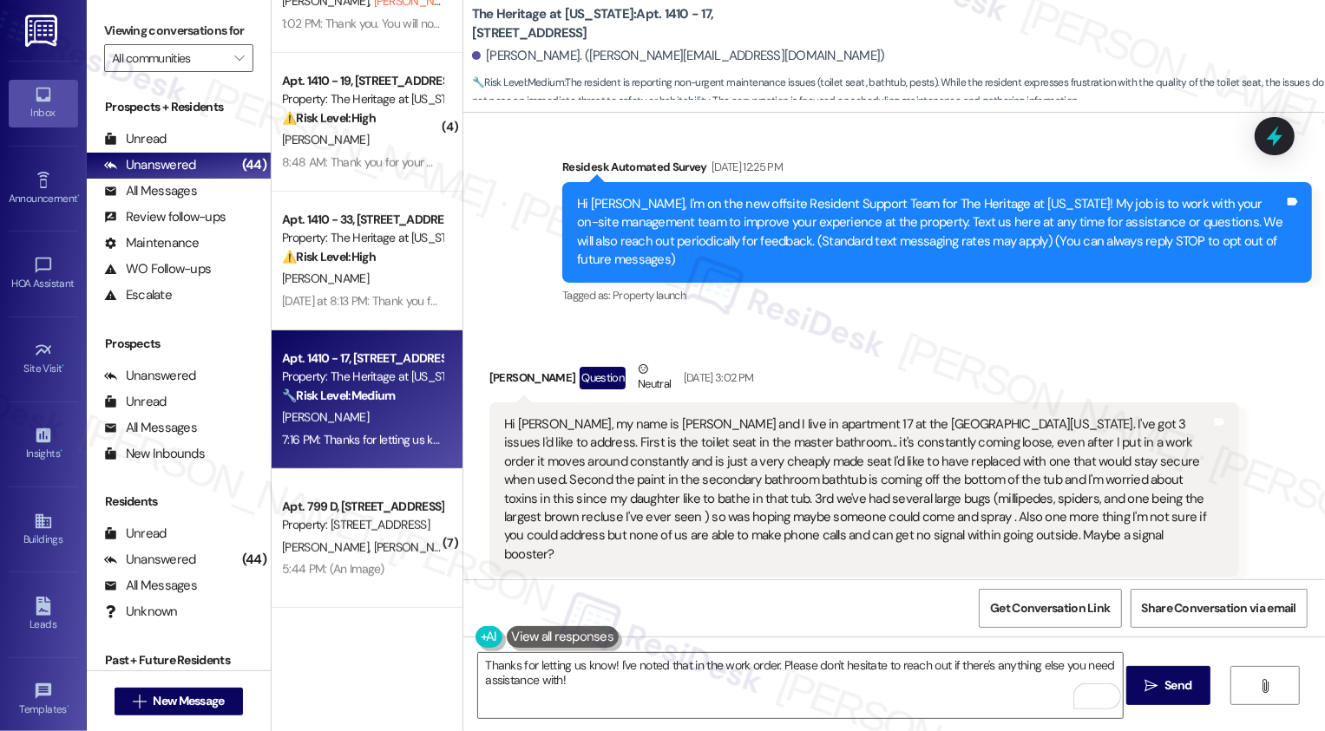
scroll to position [120, 0]
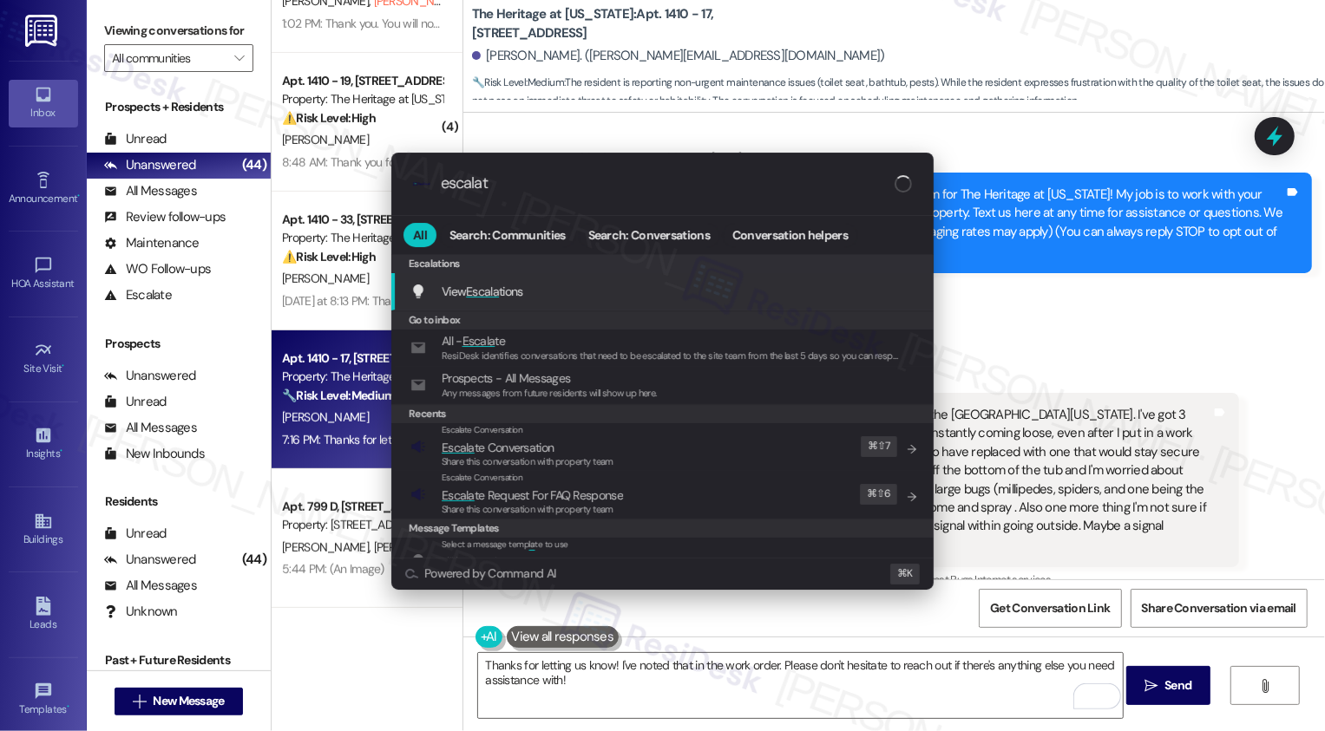
type input "escalate"
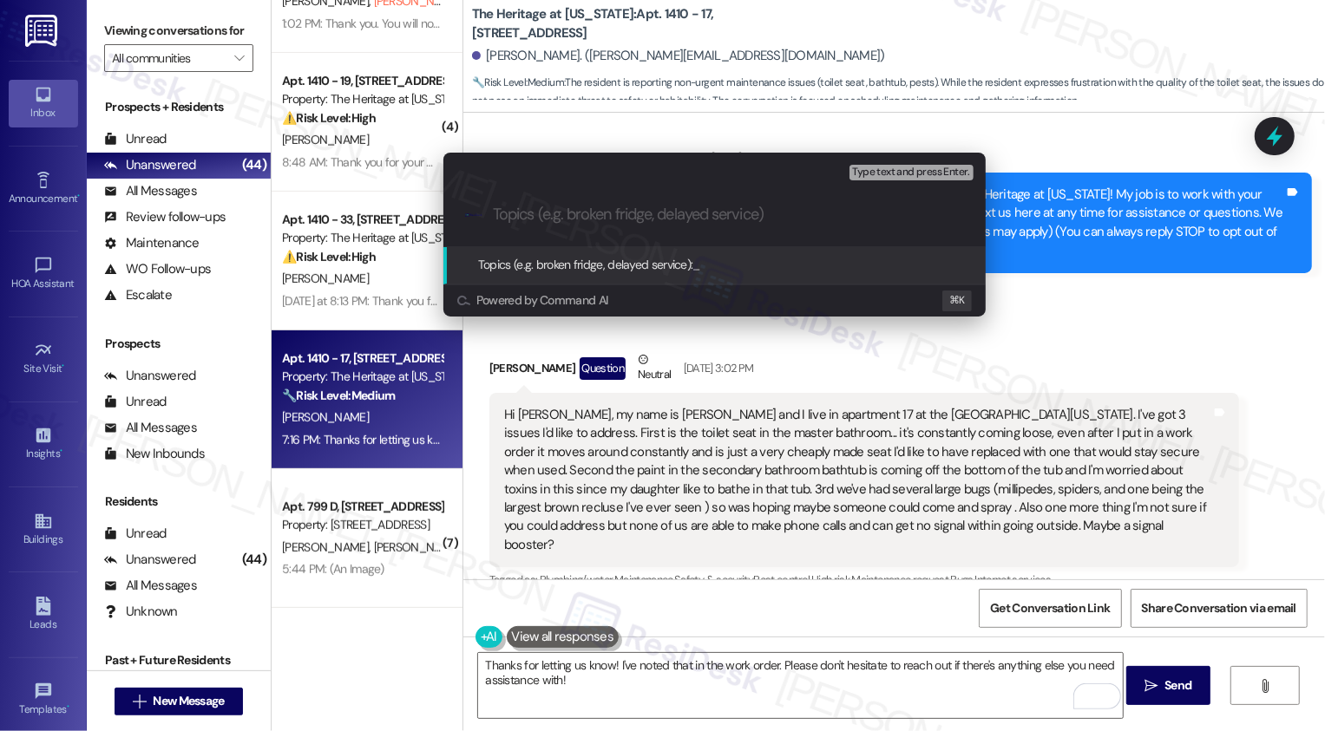
paste input "Service Request #67122 has been created"
click at [495, 213] on input "Service Request #67122 has been created" at bounding box center [721, 215] width 457 height 18
drag, startPoint x: 853, startPoint y: 221, endPoint x: 1039, endPoint y: 223, distance: 185.7
click at [1039, 223] on div "Escalate Conversation Medium risk Topics (e.g. broken fridge, delayed service) …" at bounding box center [662, 365] width 1325 height 731
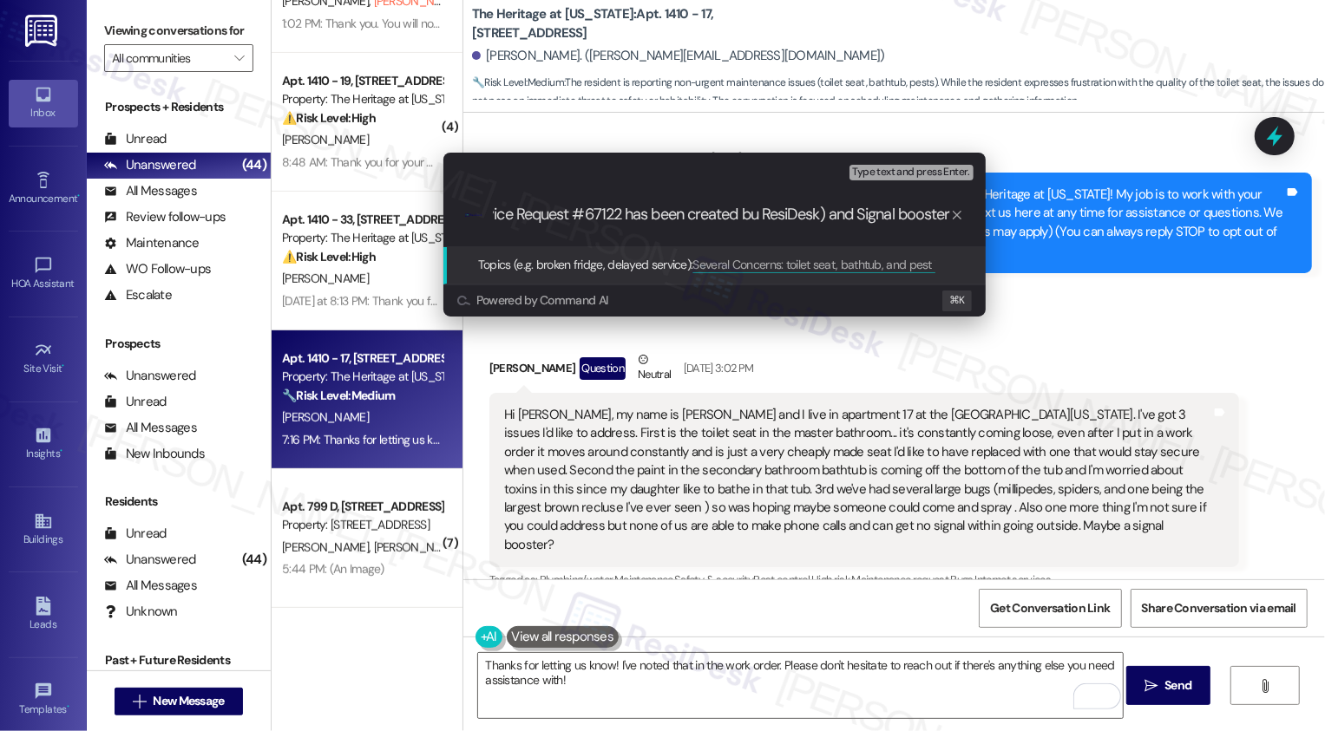
scroll to position [0, 397]
type input "Several Concerns: toilet seat, bathtub, and pest issues (Service Request #67122…"
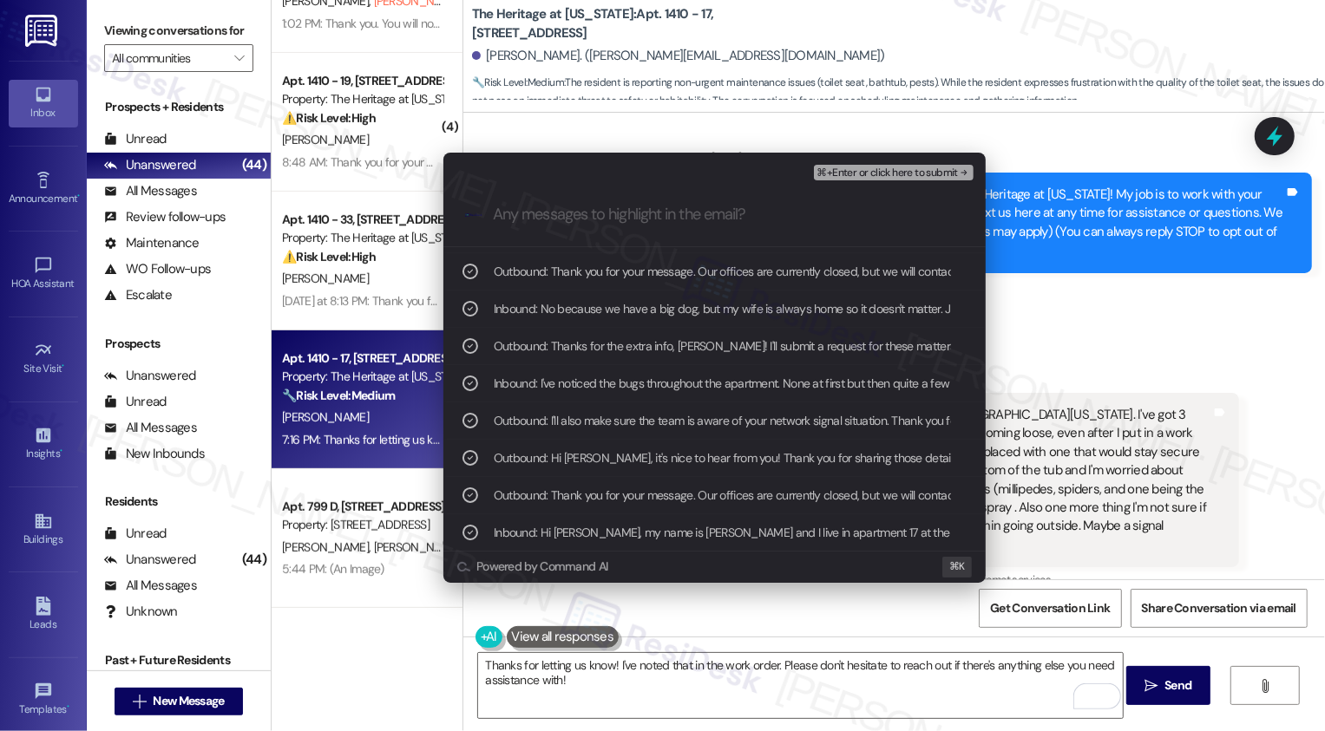
scroll to position [69, 0]
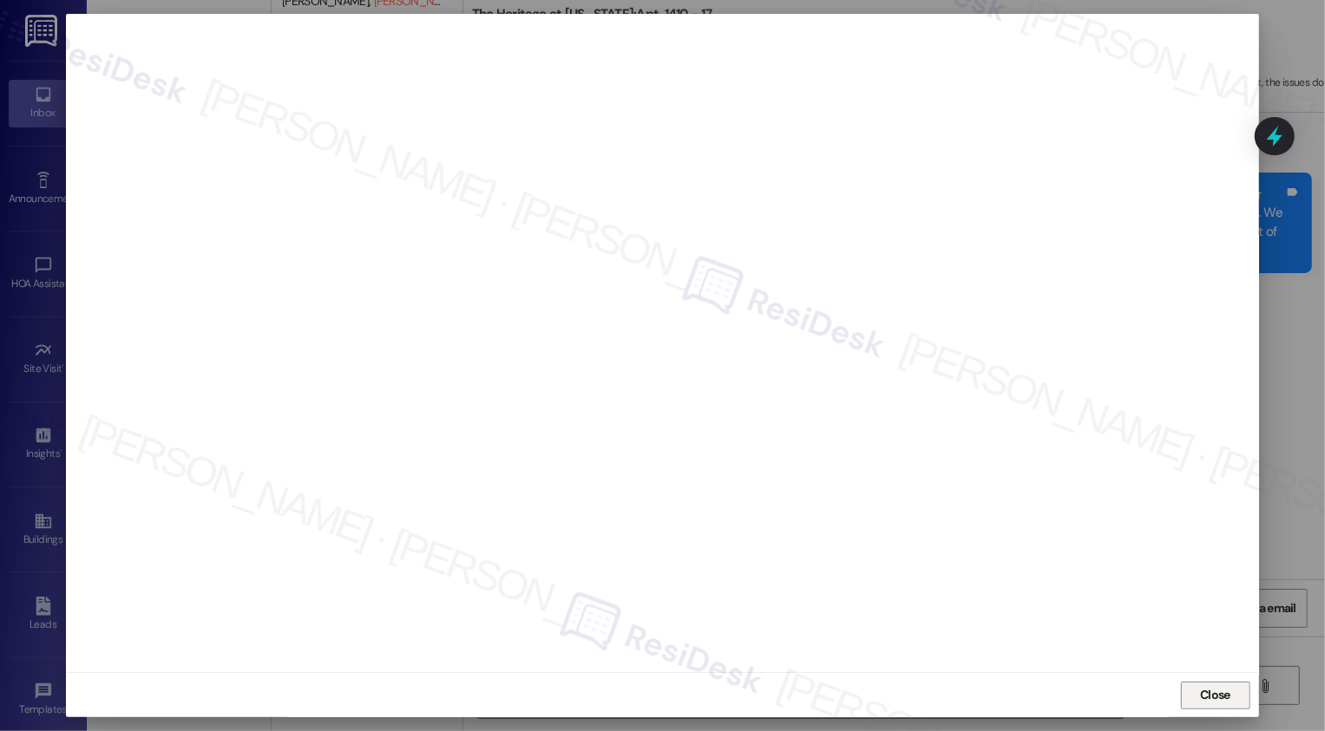
click at [1215, 695] on button "Close" at bounding box center [1215, 696] width 69 height 28
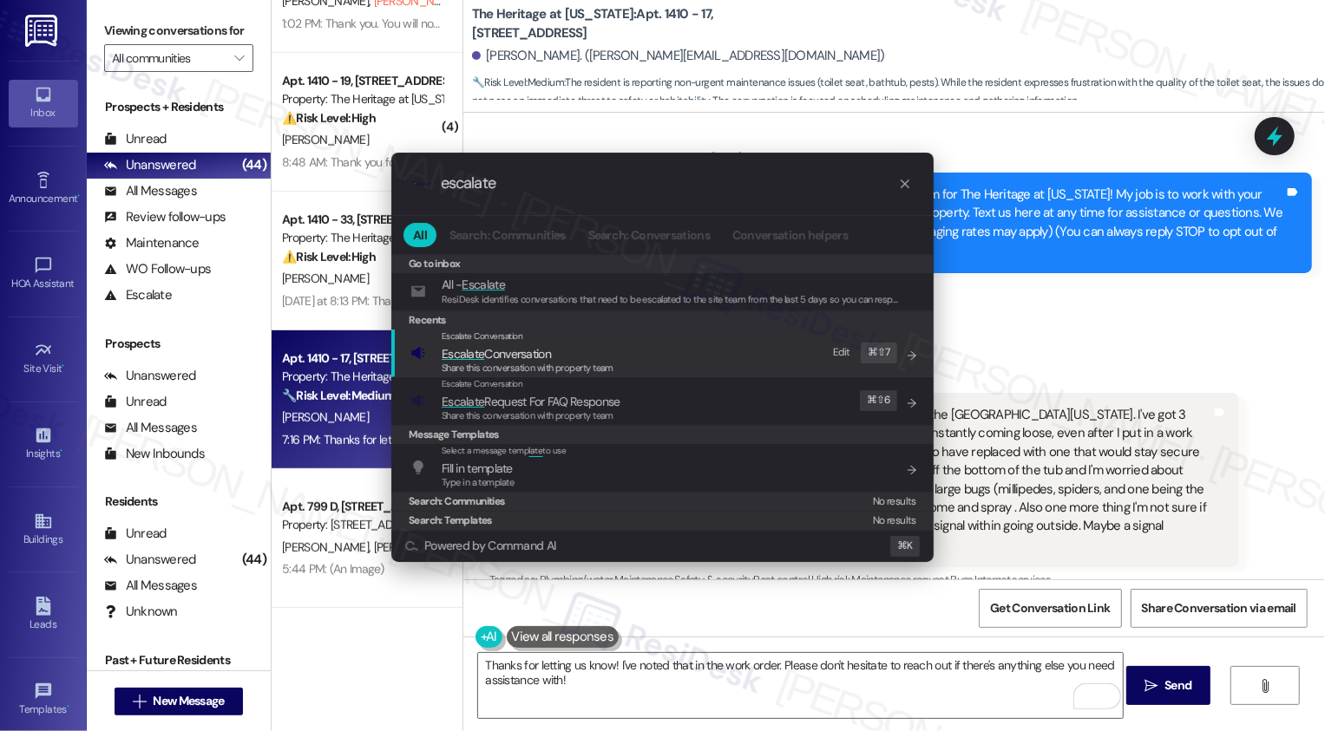
type input "escalate"
click at [465, 347] on span "Escalate" at bounding box center [463, 354] width 43 height 16
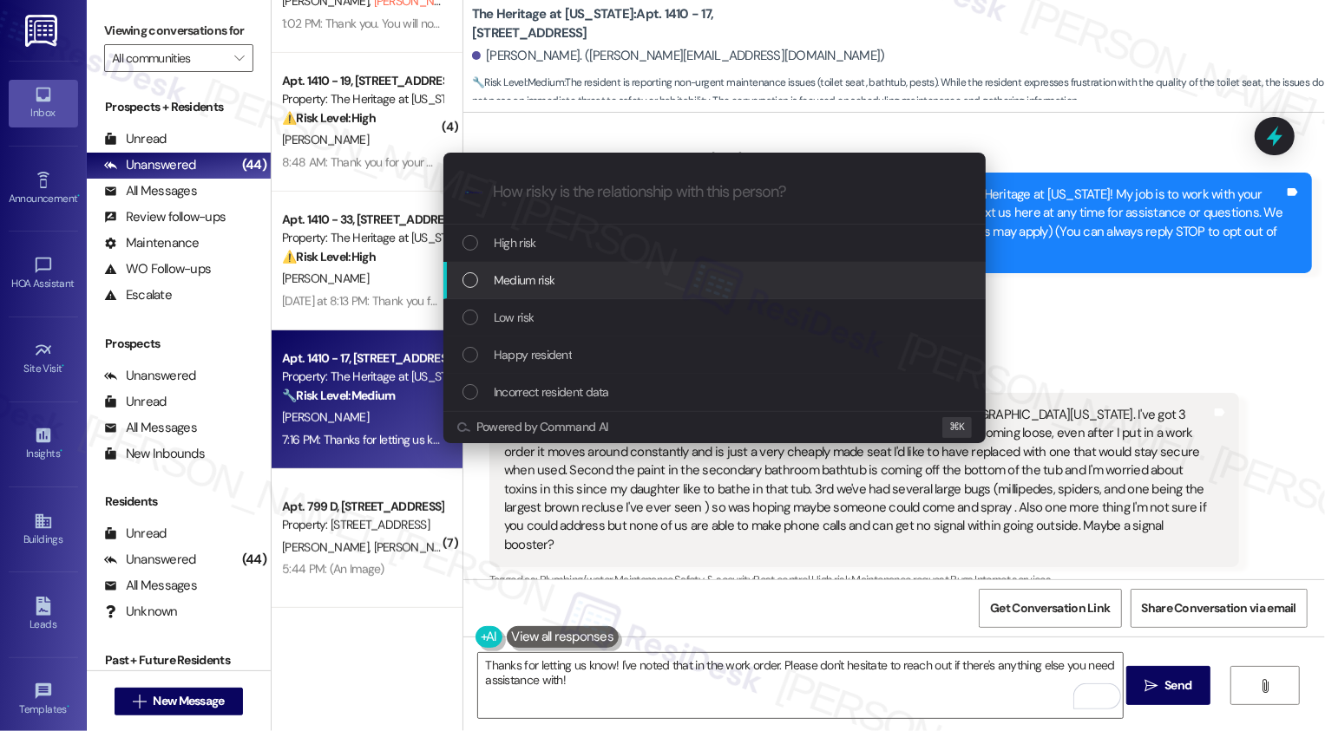
click at [467, 281] on div "List of options" at bounding box center [470, 280] width 16 height 16
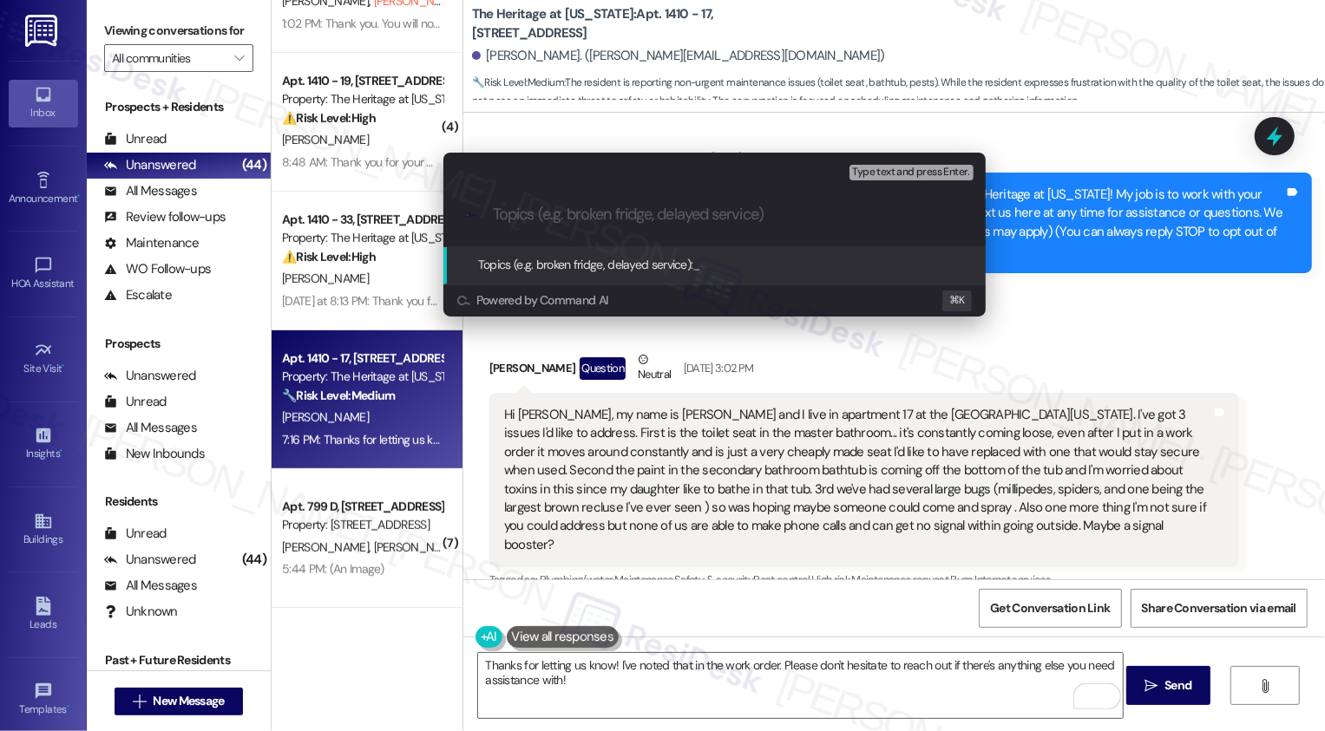
paste input "Several Concerns: toilet seat, bathtub, and pest issues (Service Request #67122…"
type input "Several Concerns: toilet seat, bathtub, and pest issues (Service Request #67122…"
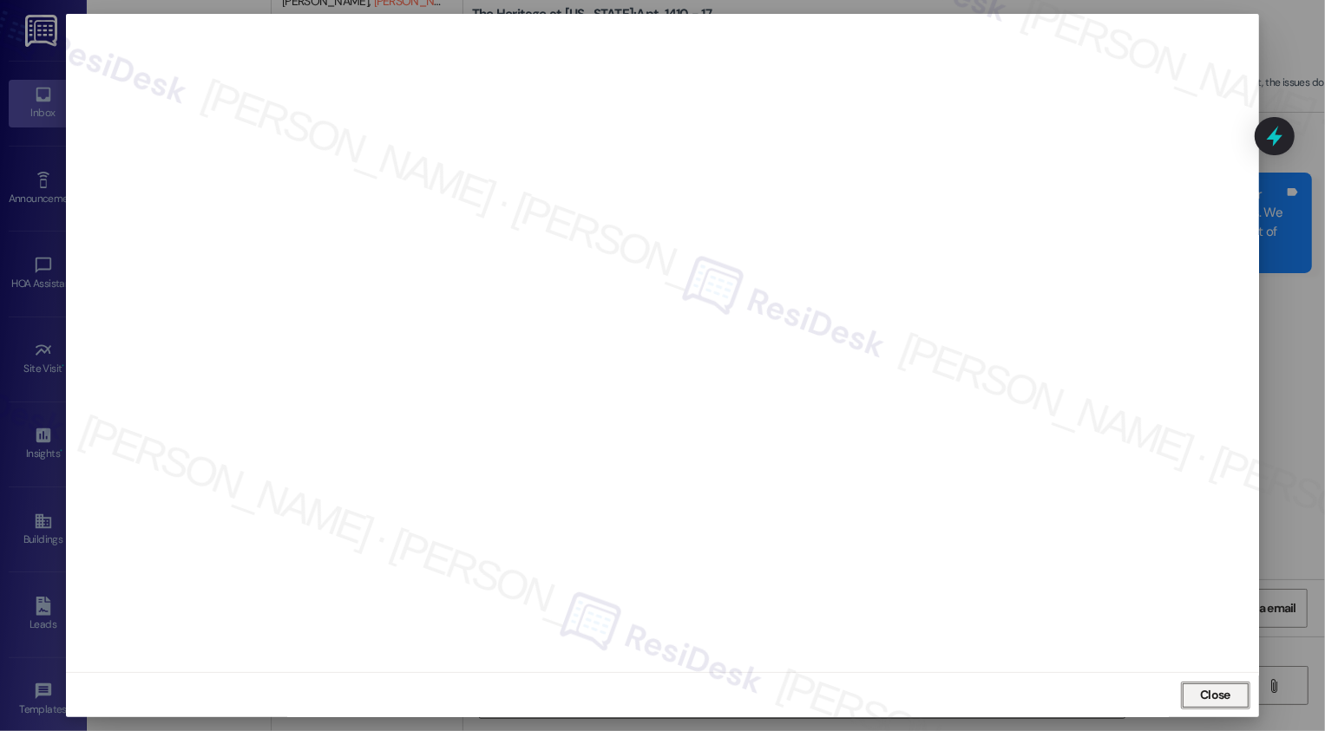
click at [1233, 687] on button "Close" at bounding box center [1215, 696] width 69 height 28
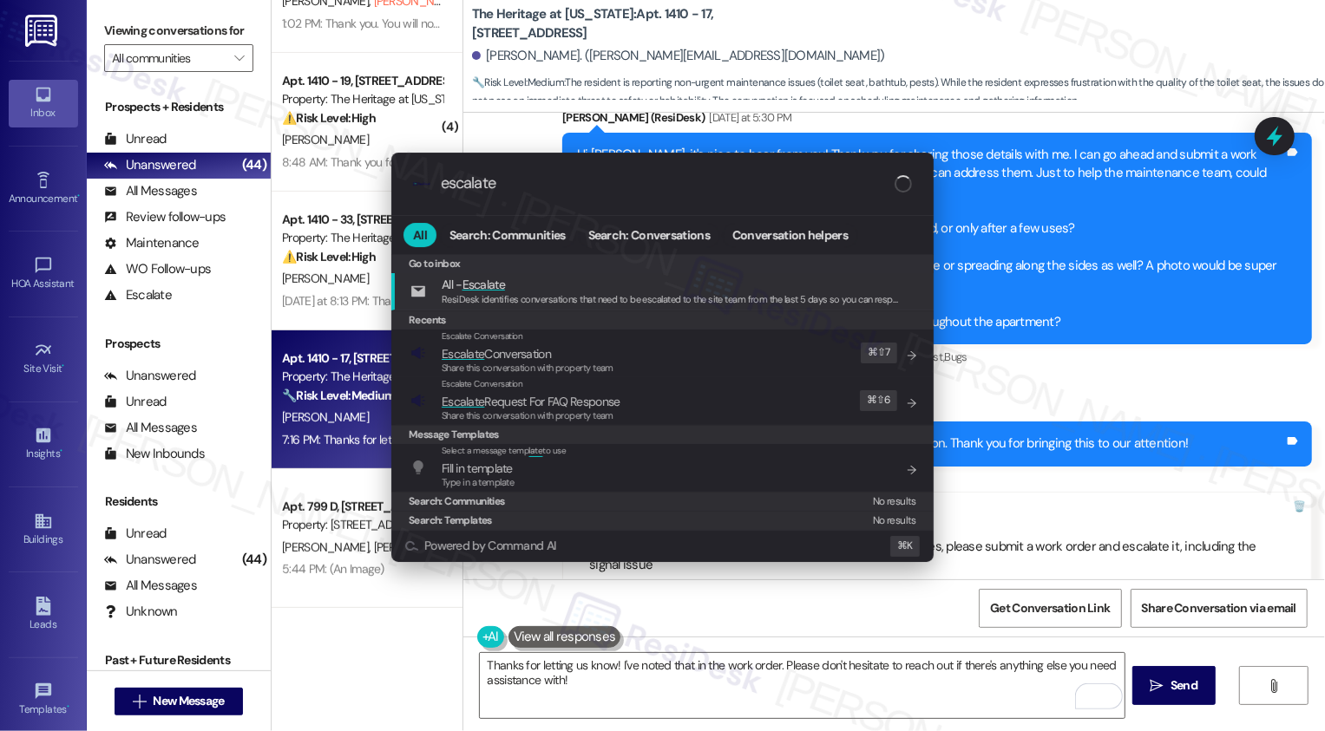
scroll to position [842, 0]
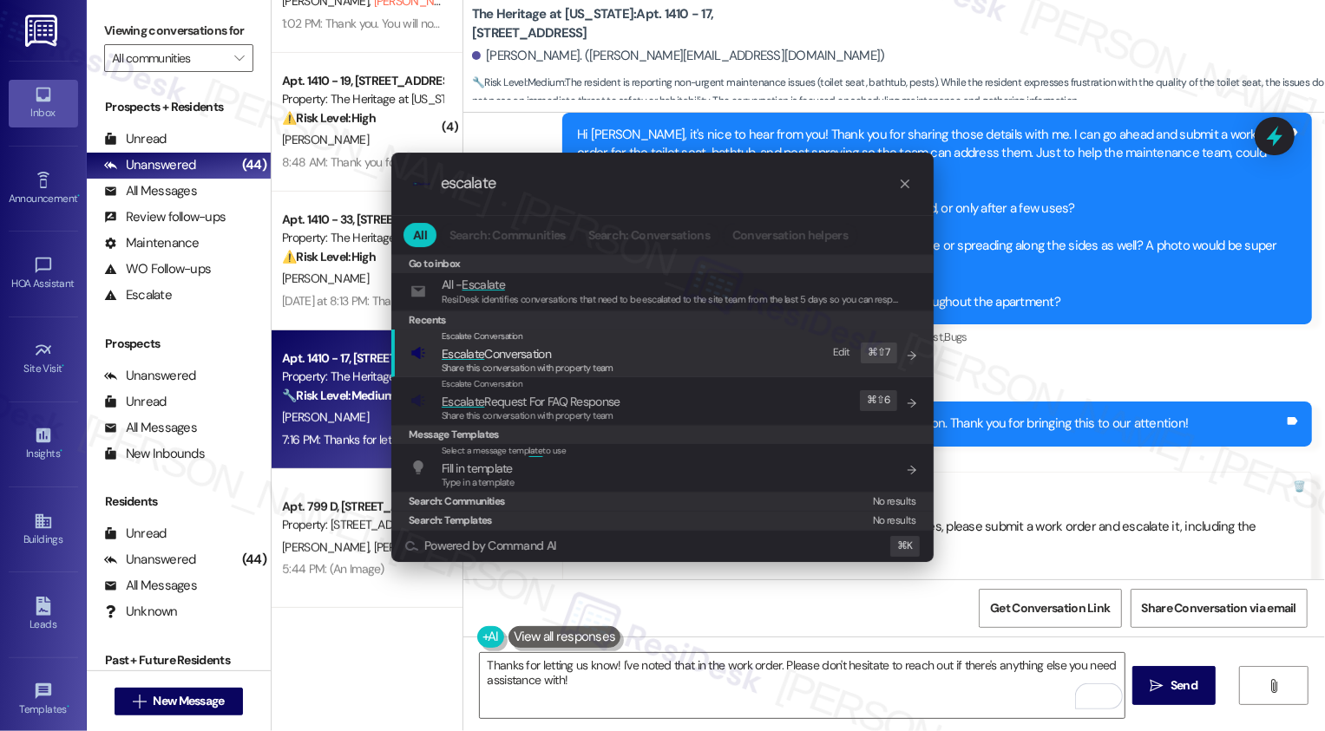
type input "escalate"
click at [524, 361] on div "Share this conversation with property team" at bounding box center [528, 369] width 172 height 16
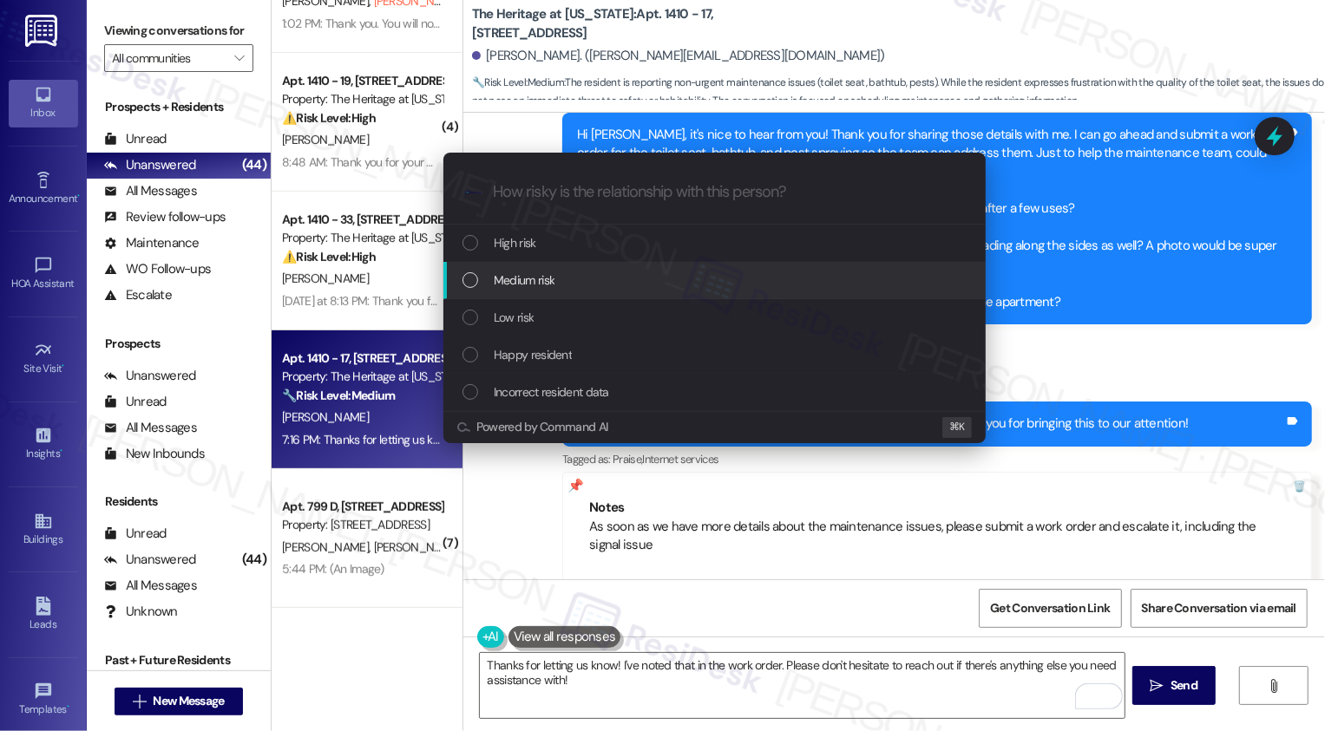
click at [511, 266] on div "Medium risk" at bounding box center [714, 280] width 542 height 37
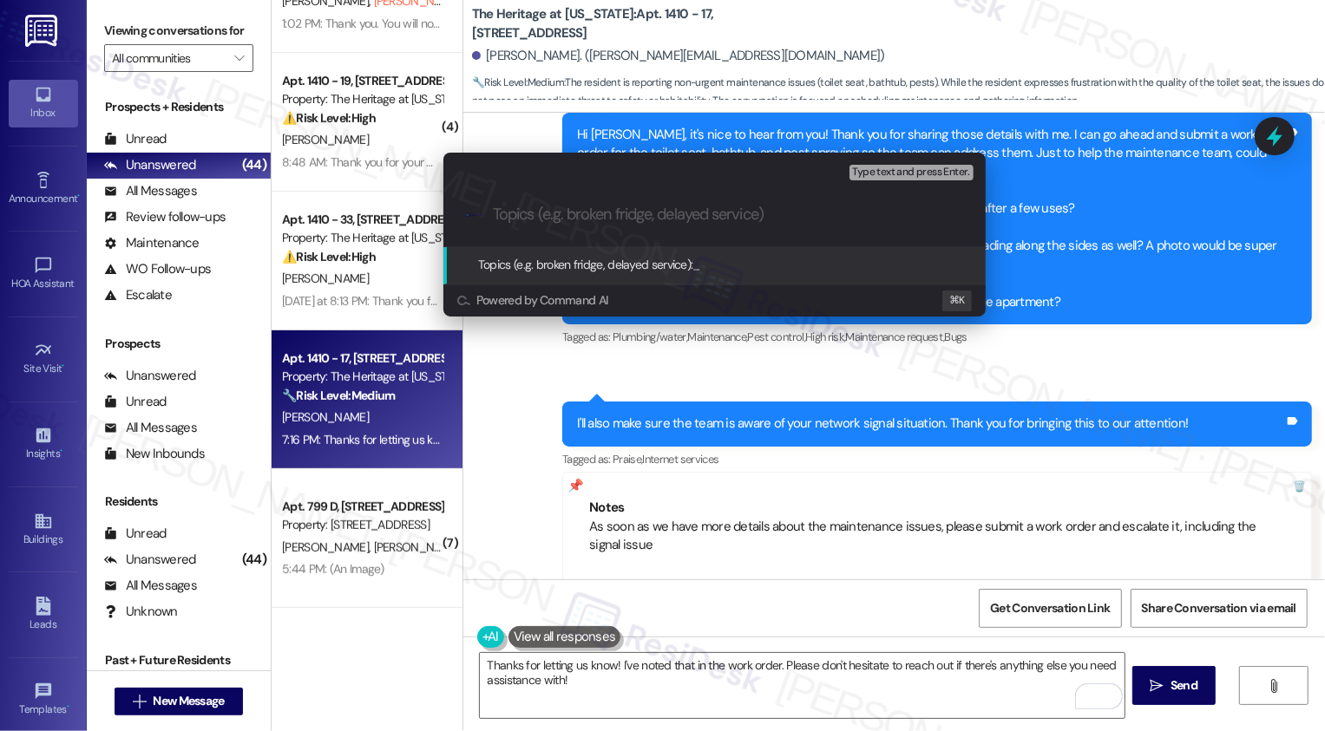
paste input "Several Concerns: toilet seat, bathtub, and pest issues (Service Request #67122…"
click at [697, 216] on input "Several Concerns: toilet seat, bathtub, and pest issues (Service Request #67122…" at bounding box center [721, 215] width 457 height 18
type input "Several Concerns: toilet seat, bathtub, and pest issues (Service Request #67122…"
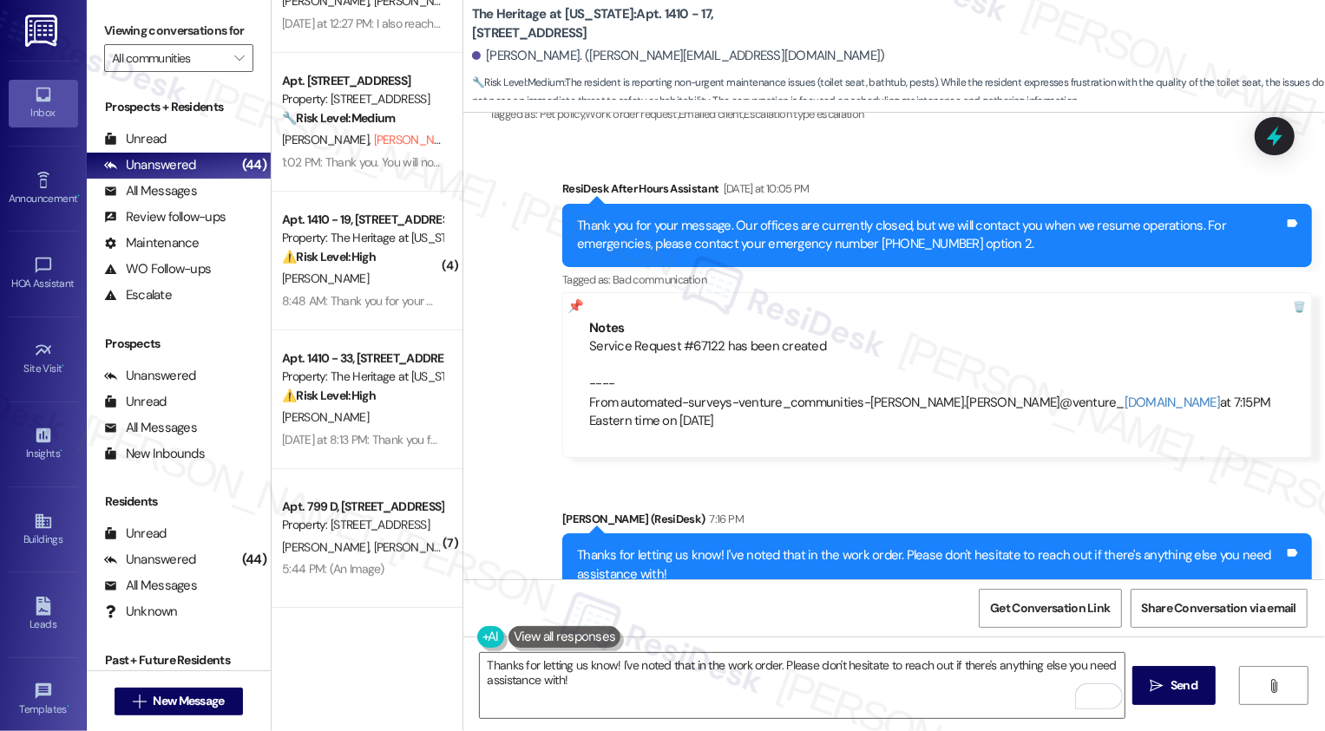
scroll to position [5222, 0]
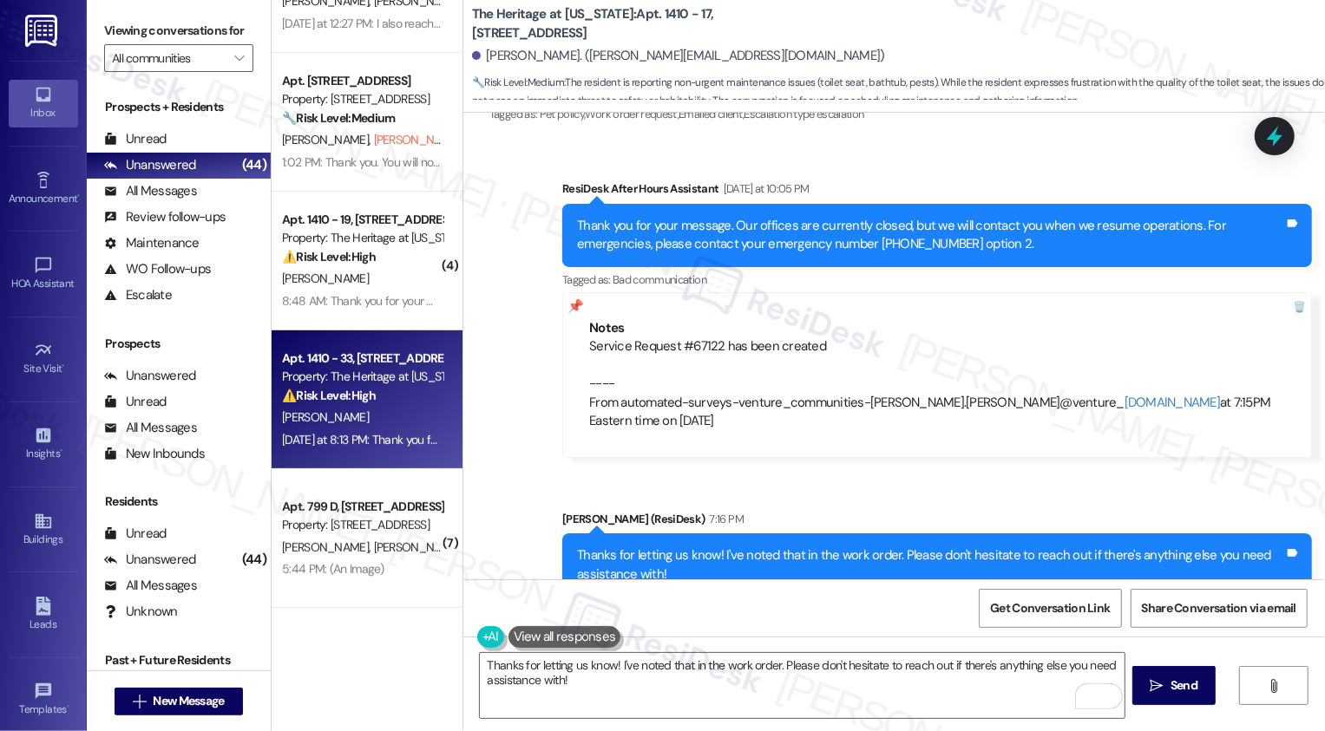
click at [357, 401] on strong "⚠️ Risk Level: High" at bounding box center [329, 396] width 94 height 16
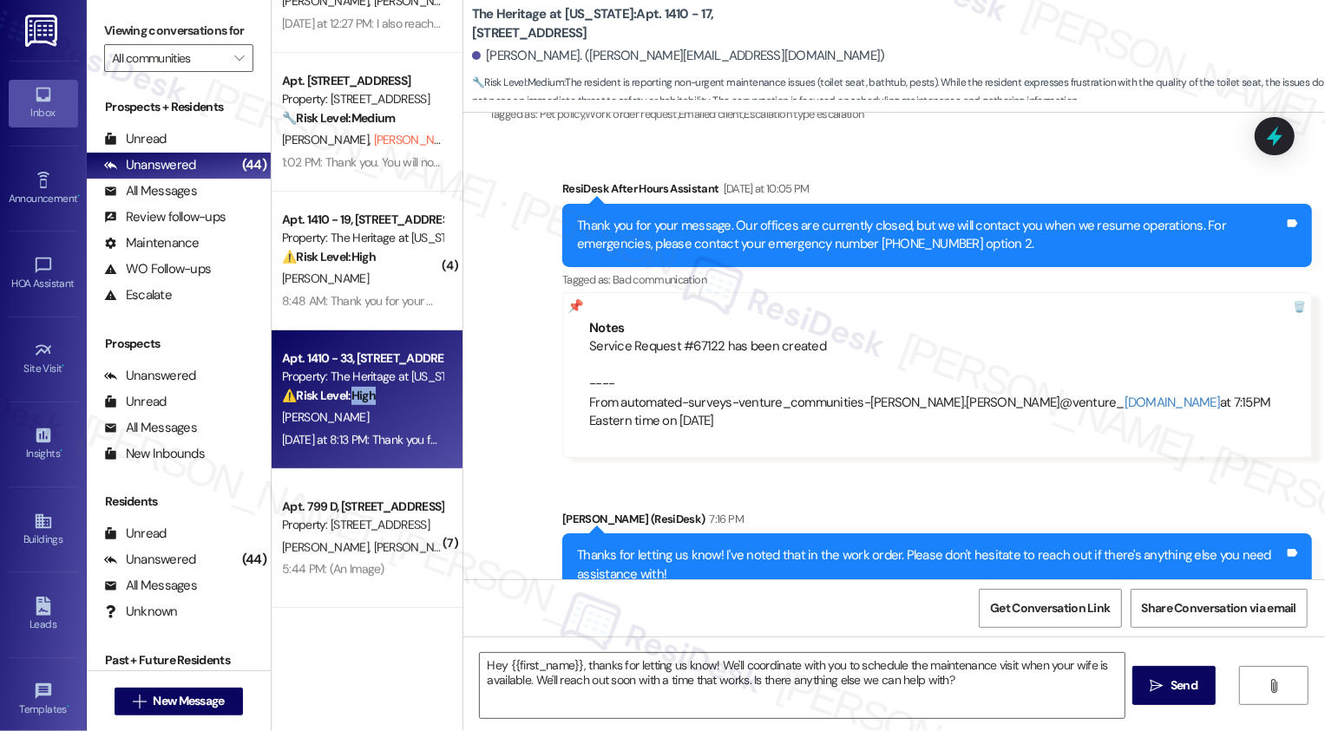
type textarea "Fetching suggested responses. Please feel free to read through the conversation…"
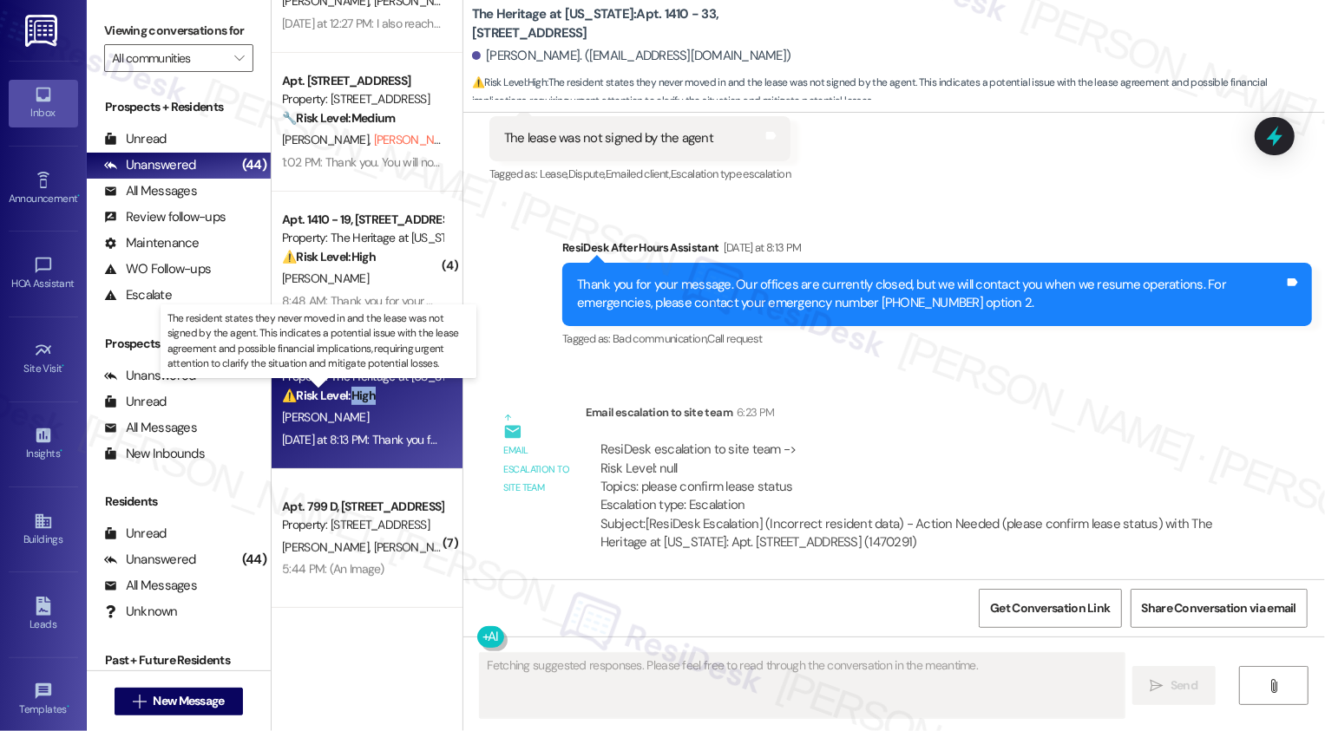
scroll to position [829, 0]
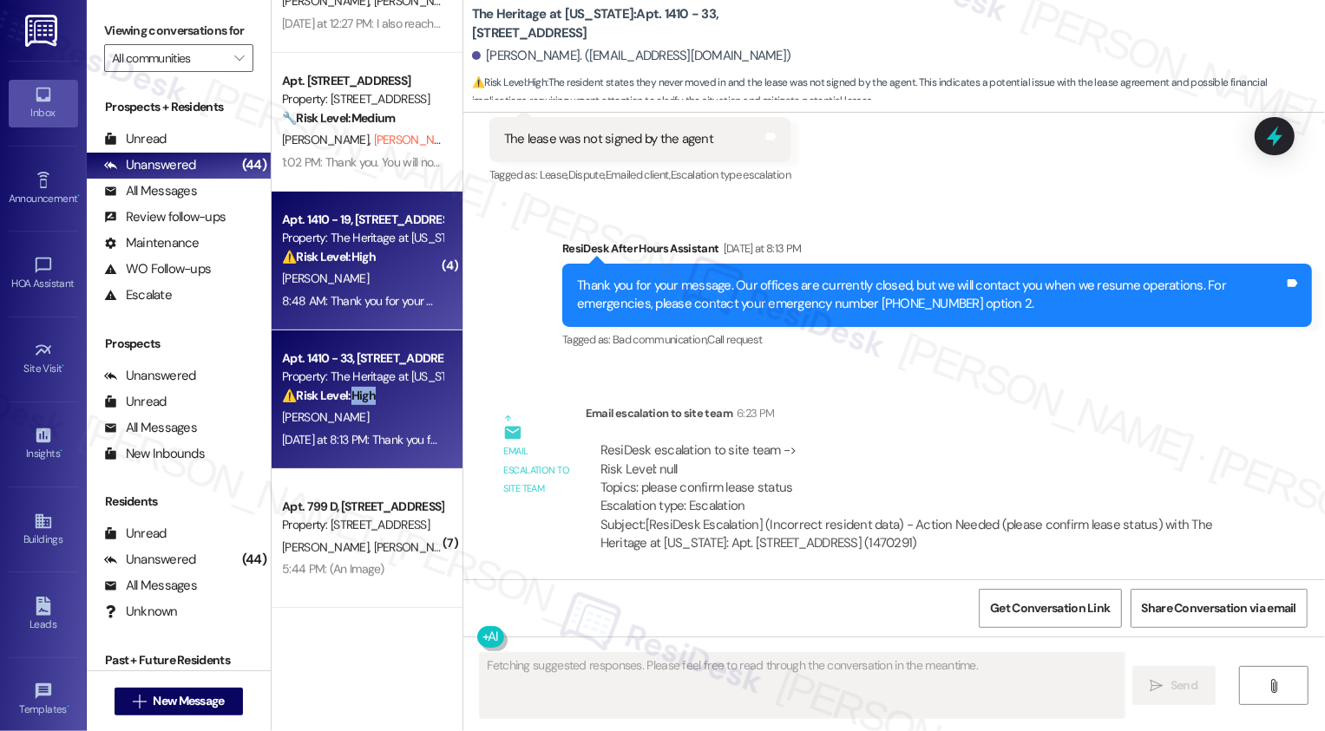
click at [337, 293] on div "8:48 AM: Thank you for your message. Our offices are currently closed, but we w…" at bounding box center [813, 301] width 1063 height 16
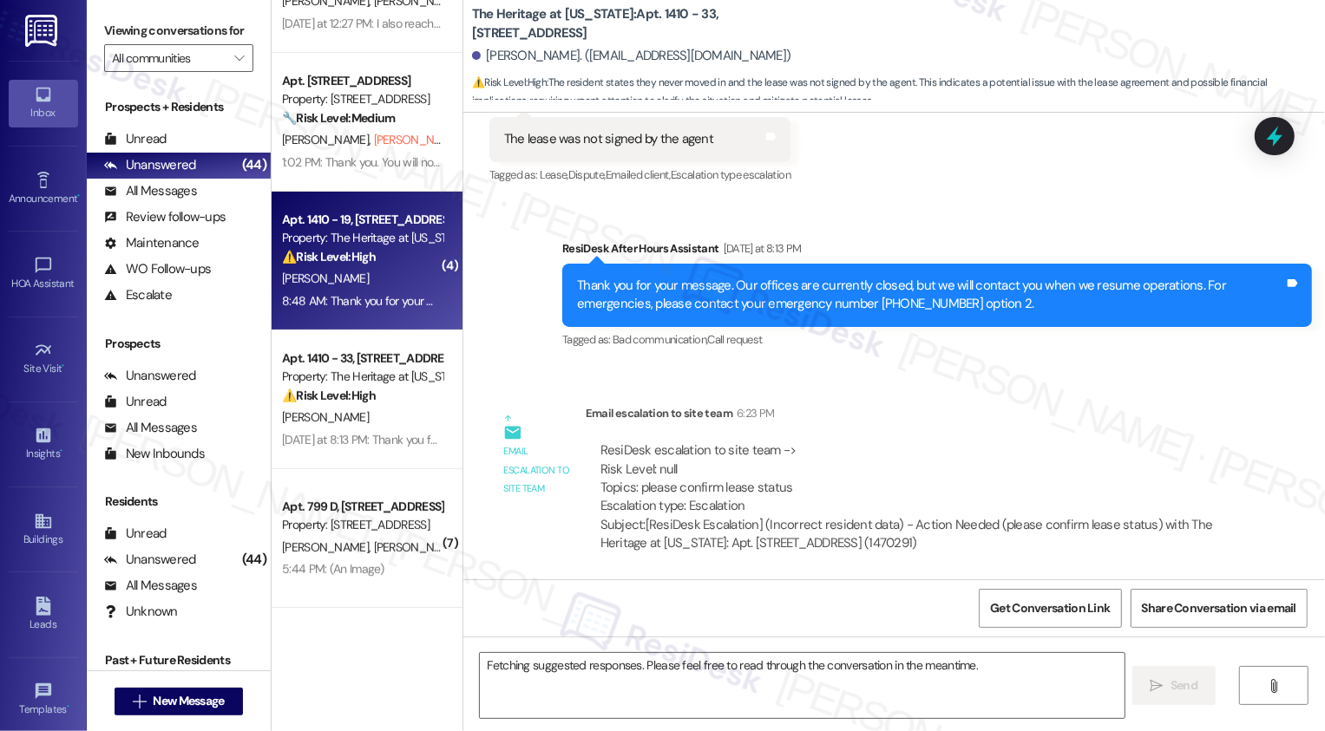
click at [337, 293] on div "8:48 AM: Thank you for your message. Our offices are currently closed, but we w…" at bounding box center [813, 301] width 1063 height 16
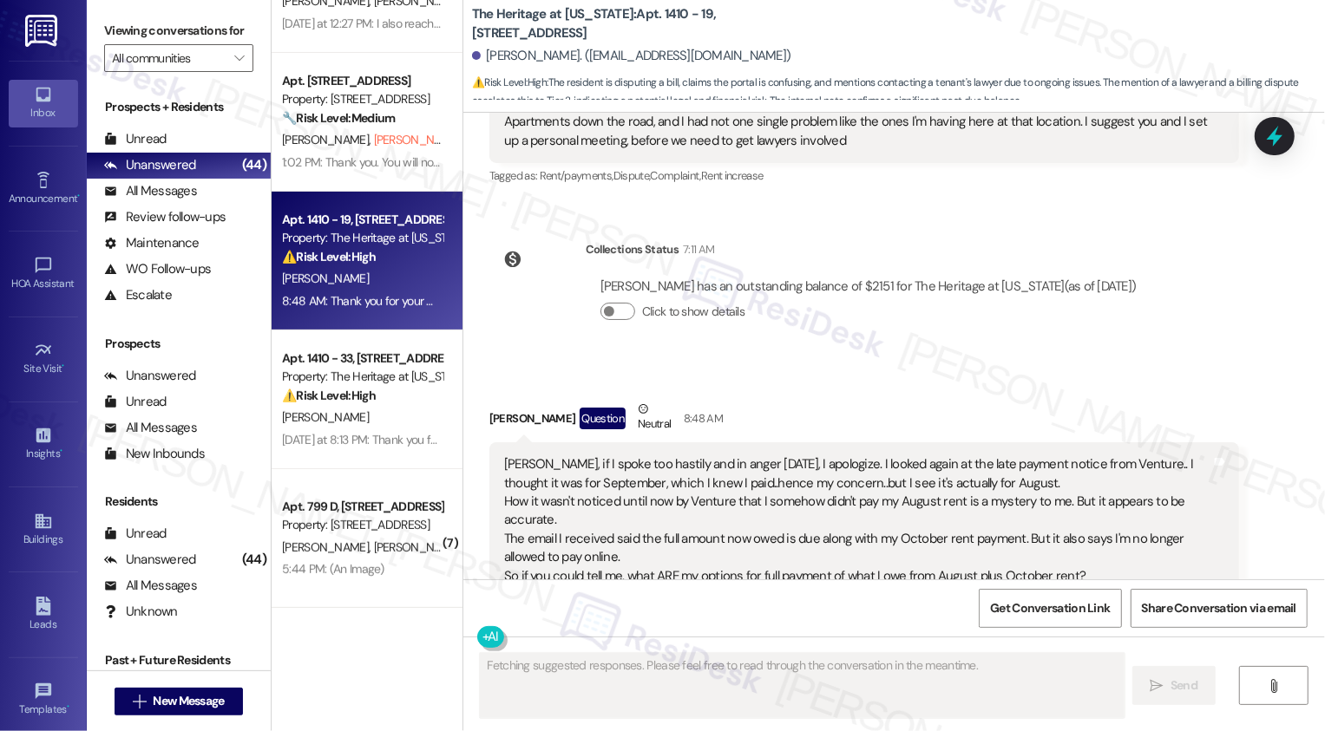
scroll to position [1501, 0]
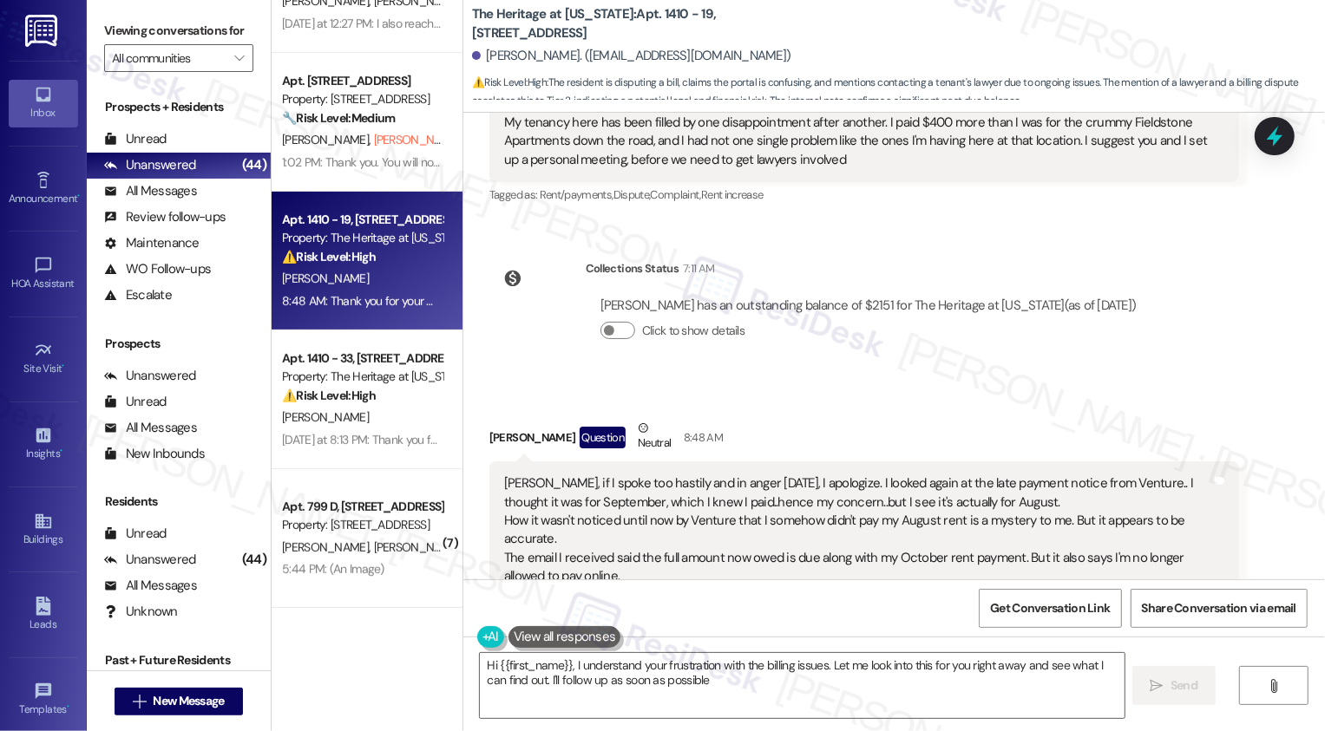
type textarea "Hi {{first_name}}, I understand your frustration with the billing issues. Let m…"
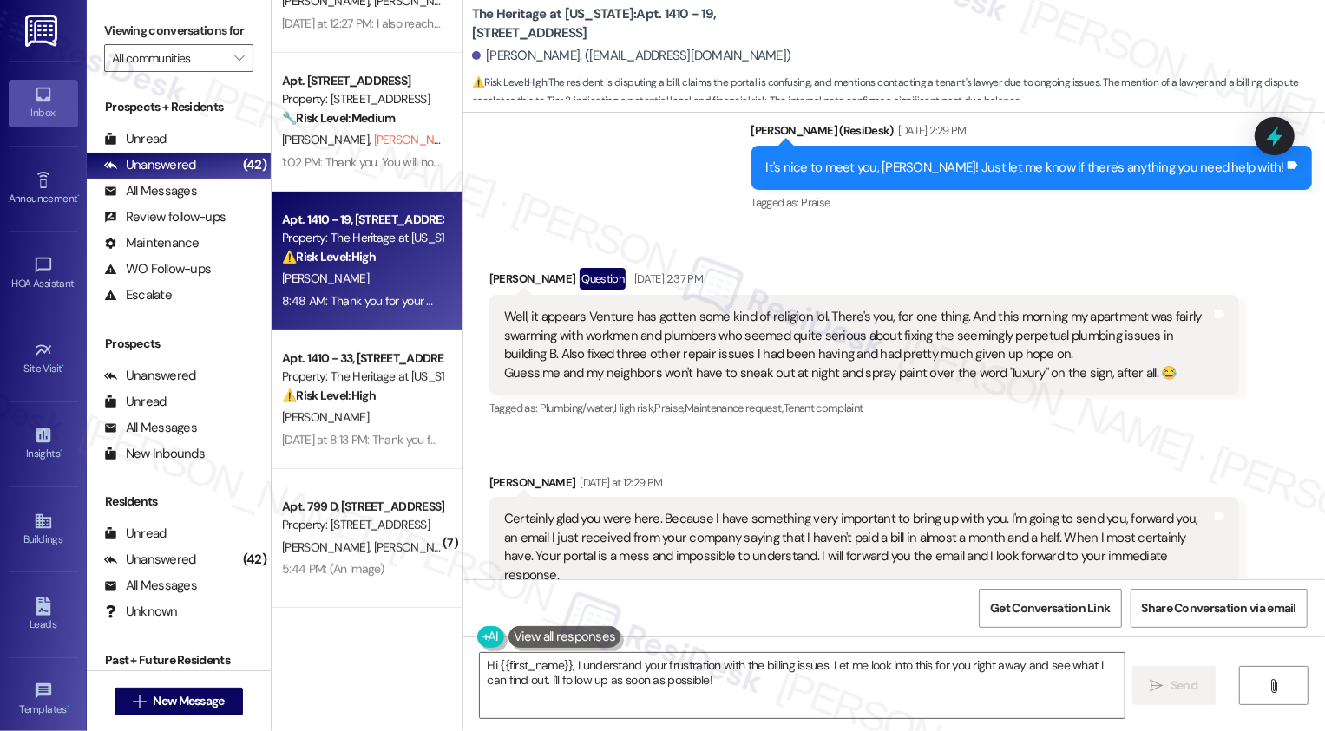
scroll to position [759, 0]
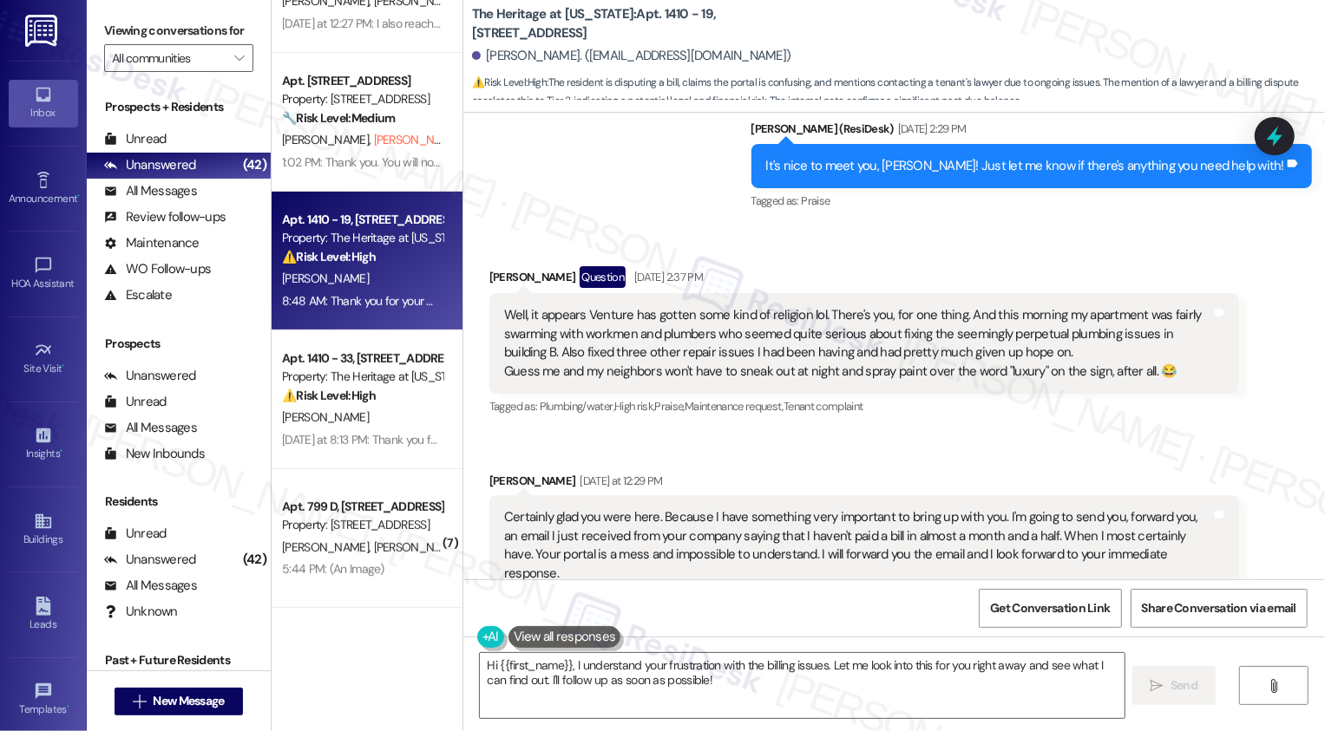
drag, startPoint x: 692, startPoint y: 10, endPoint x: 704, endPoint y: 25, distance: 19.8
click at [704, 25] on b "The Heritage at Wyoming: Apt. 1410 - 19, 1410 Bldg B Springfield Pike" at bounding box center [645, 23] width 347 height 37
click at [692, 326] on div "Well, it appears Venture has gotten some kind of religion lol. There's you, for…" at bounding box center [857, 343] width 707 height 75
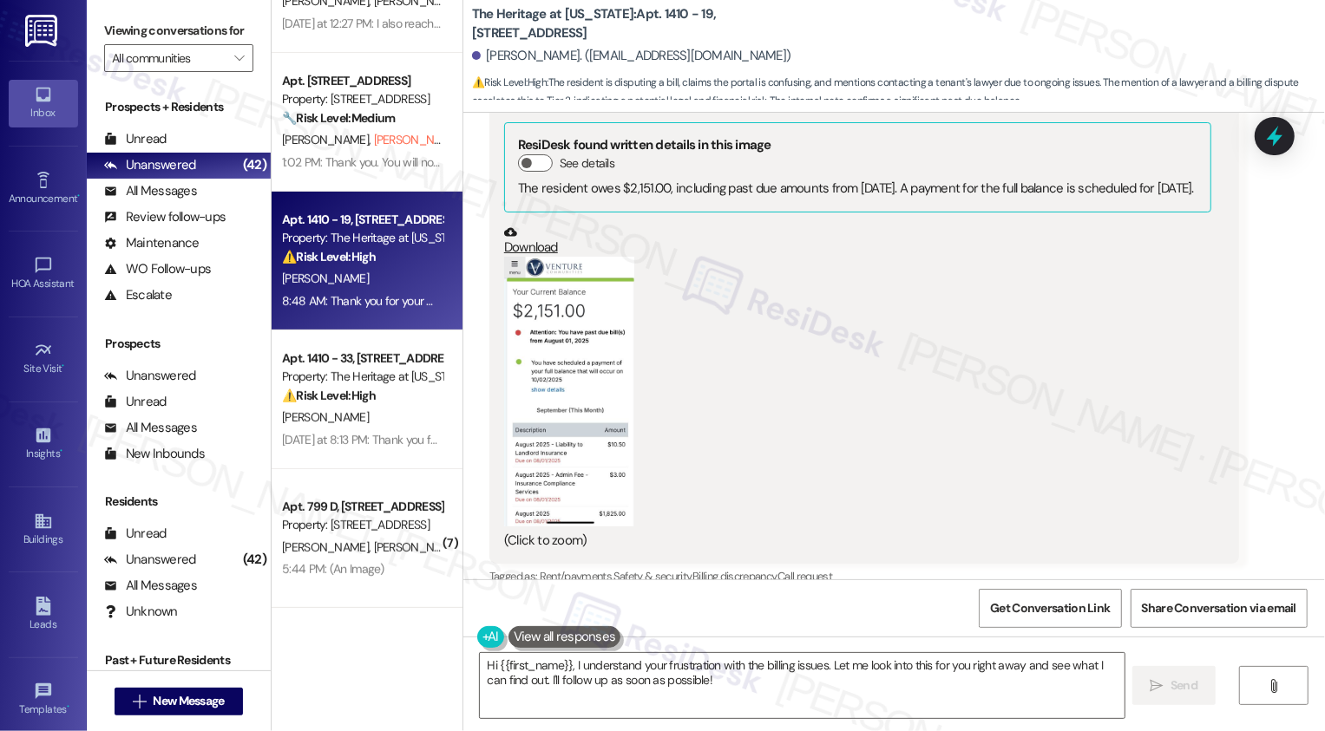
scroll to position [2147, 0]
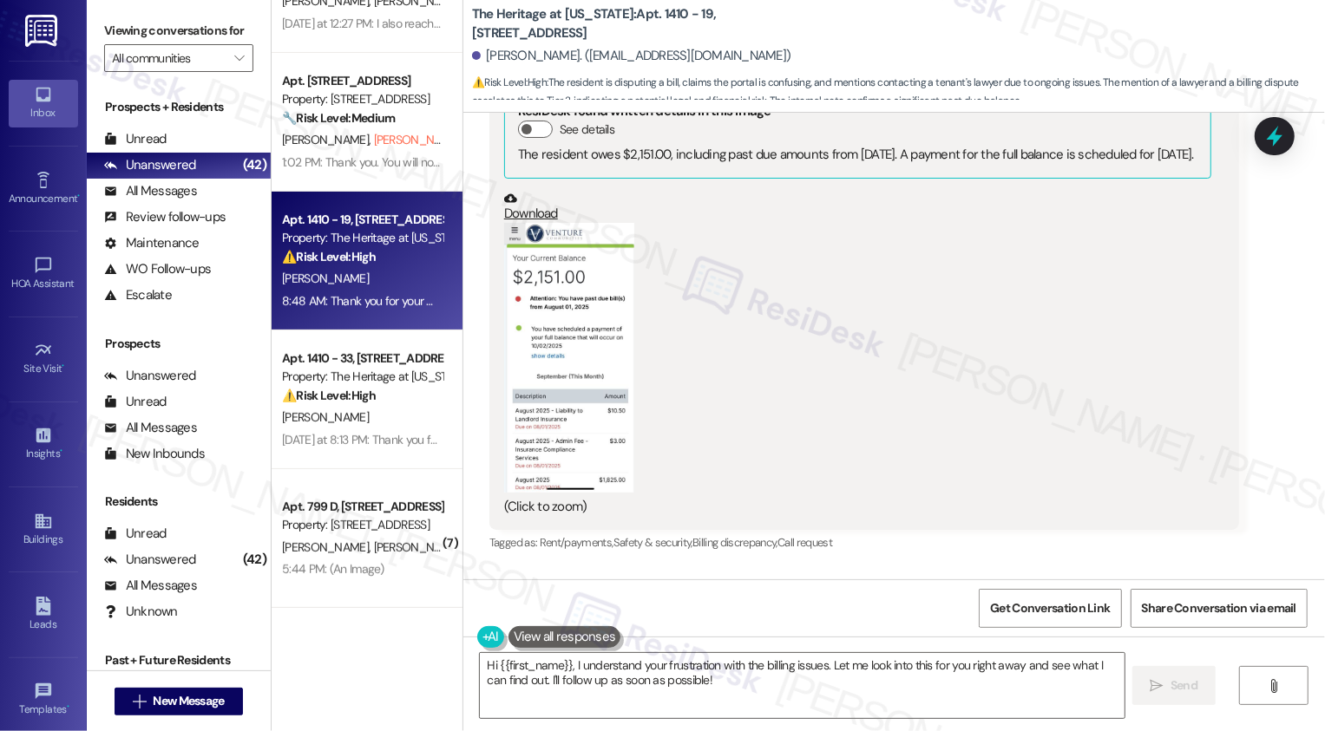
click at [554, 370] on button "Zoom image" at bounding box center [569, 358] width 130 height 270
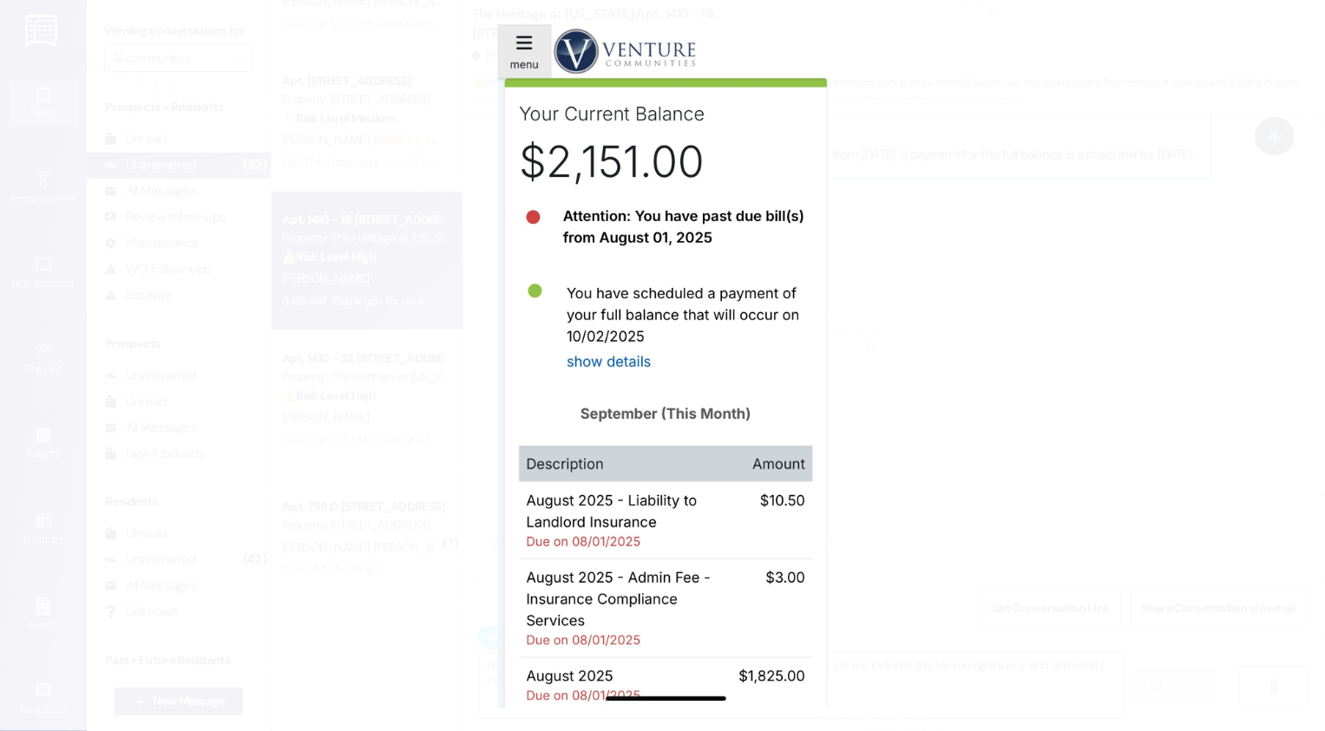
click at [954, 447] on button "Unzoom image" at bounding box center [662, 365] width 1325 height 731
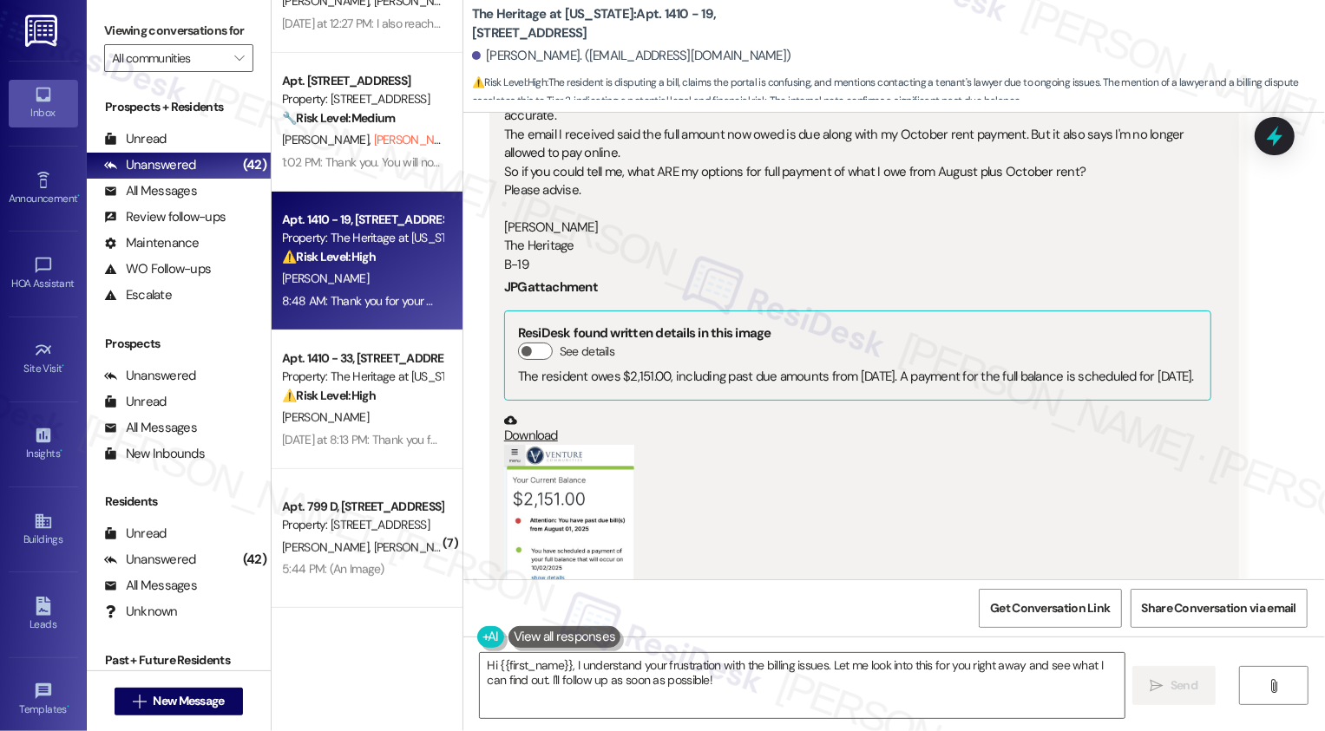
scroll to position [1903, 0]
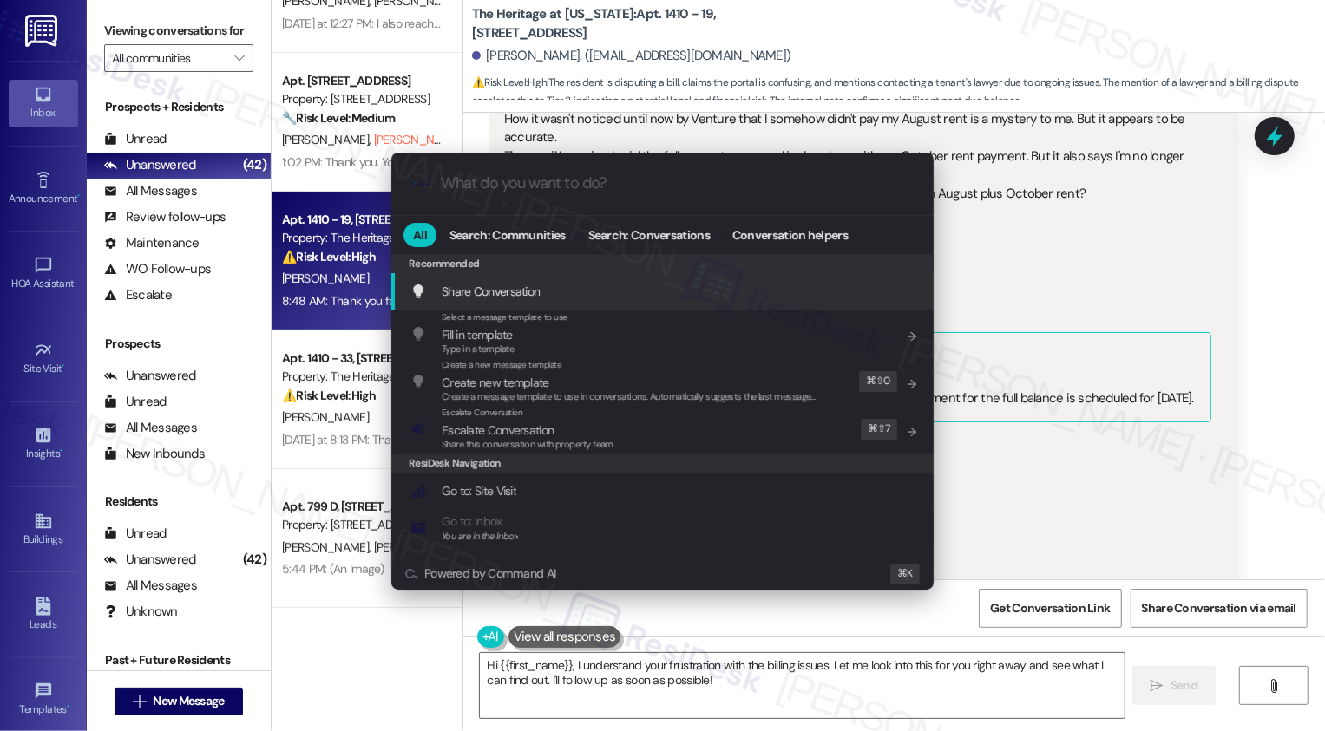
click at [930, 309] on div "Share Conversation Add shortcut" at bounding box center [662, 291] width 542 height 37
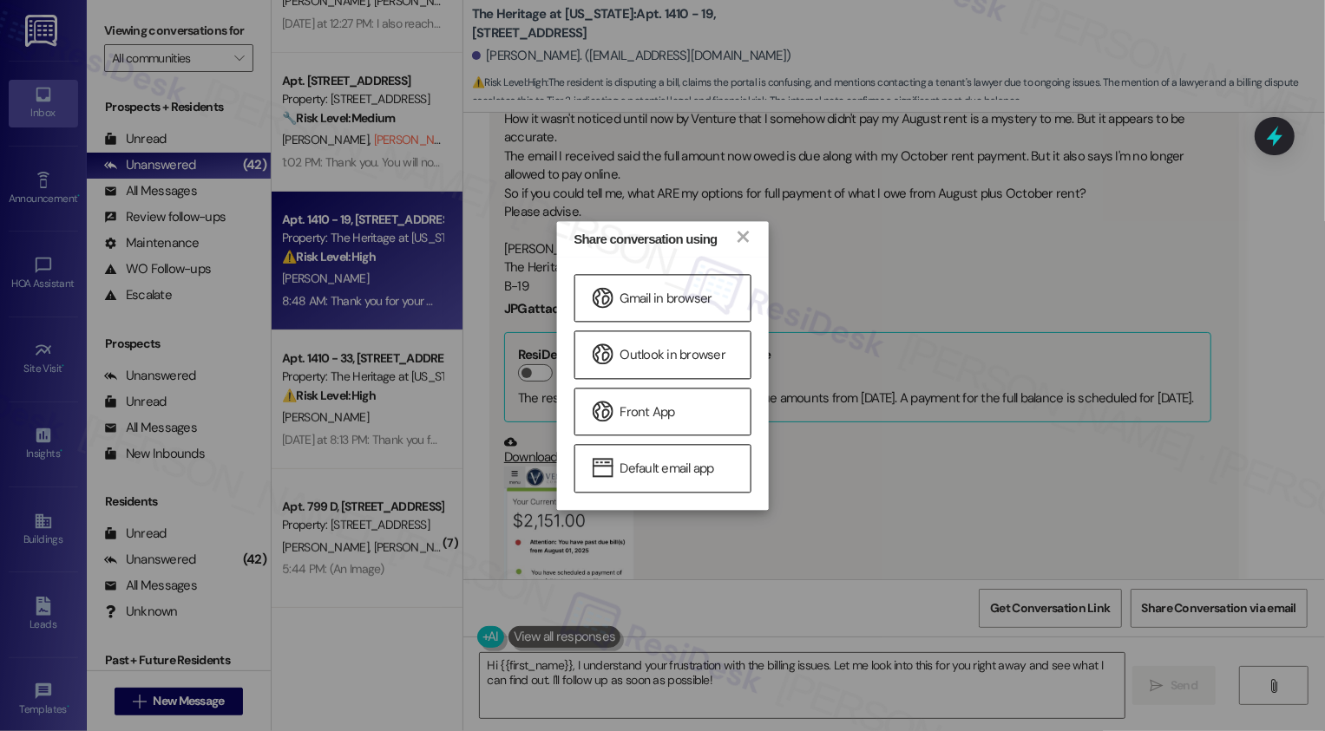
scroll to position [1809, 0]
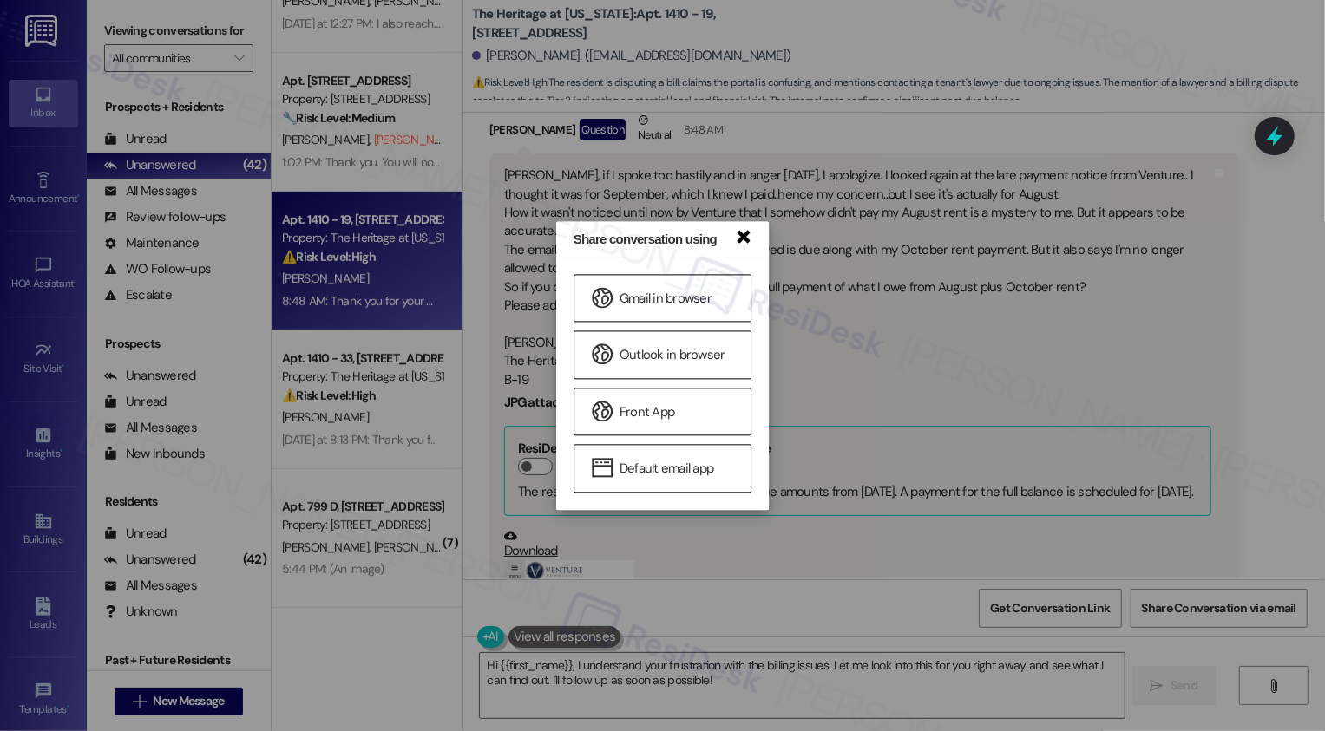
click at [750, 234] on link "×" at bounding box center [742, 235] width 17 height 18
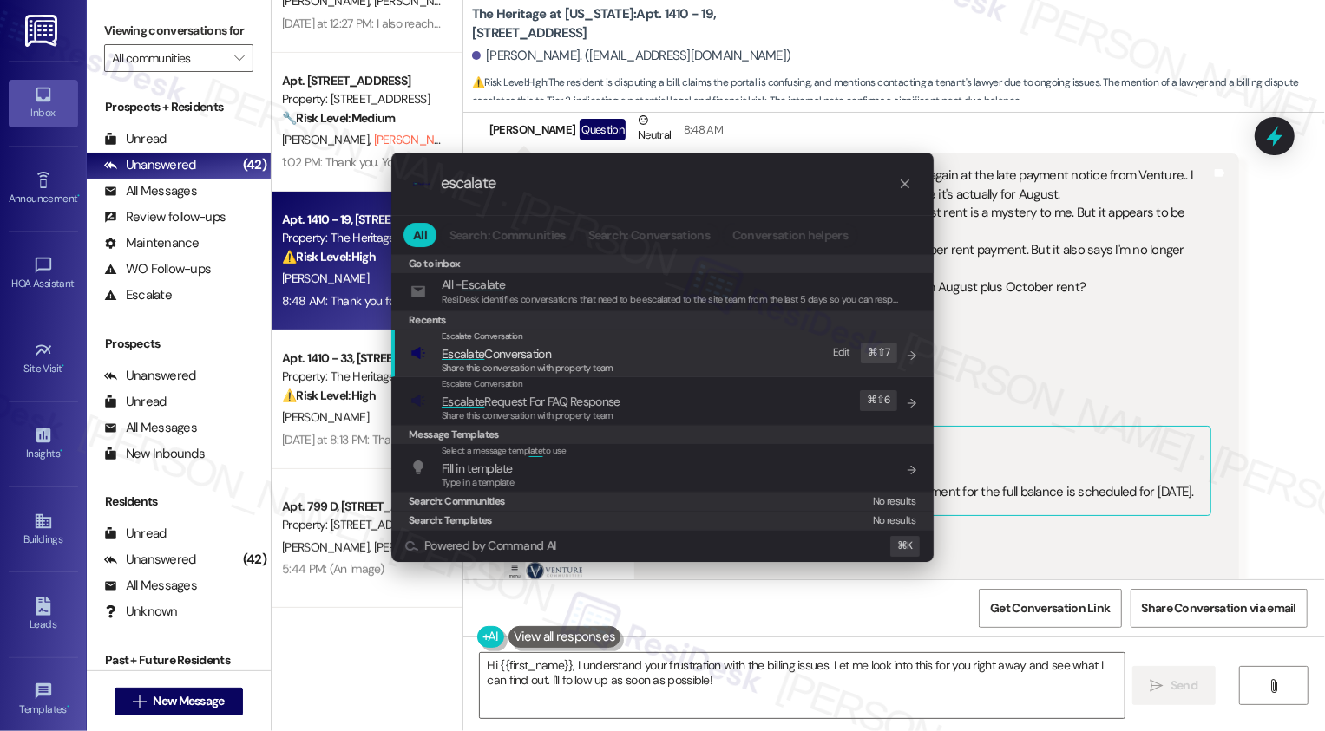
type input "escalate"
click at [469, 357] on span "Escalate" at bounding box center [463, 354] width 43 height 16
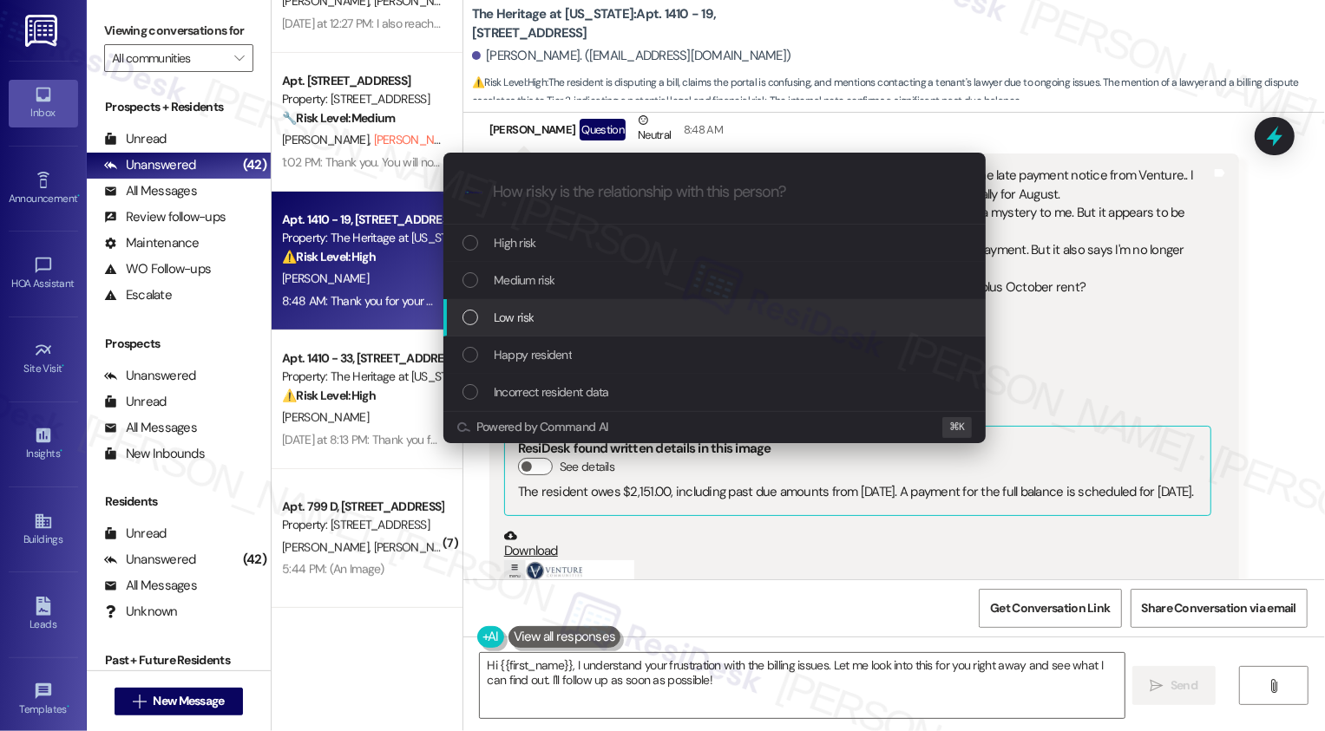
click at [492, 309] on div "Low risk" at bounding box center [716, 317] width 508 height 19
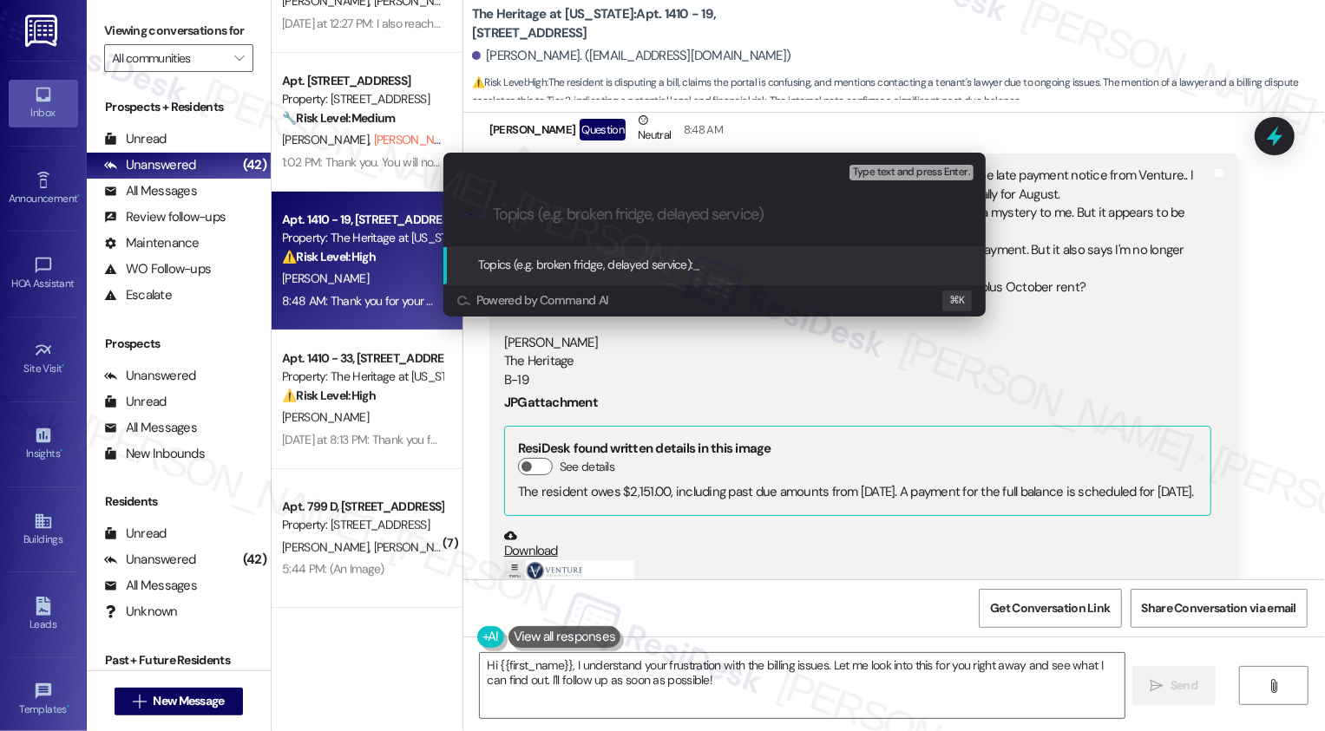
type input "a"
type input "Rent Payment Concern"
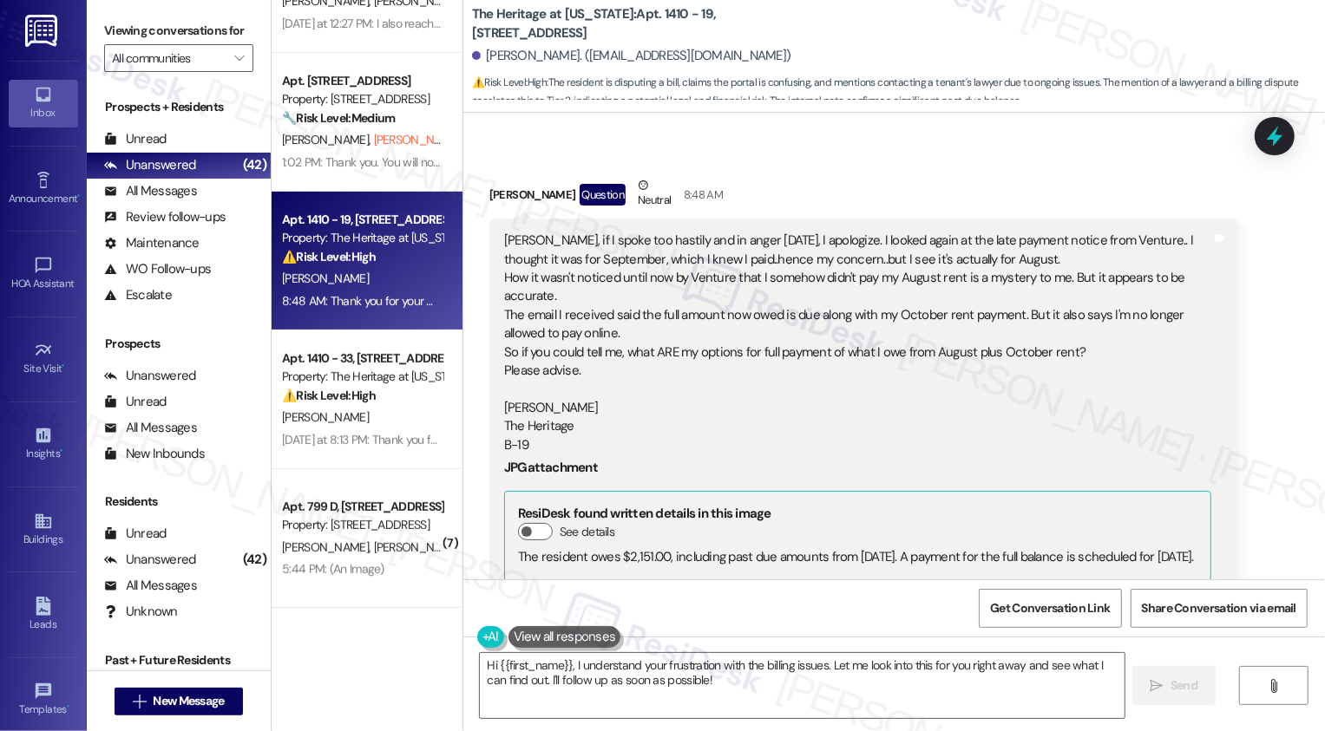
scroll to position [1743, 0]
click at [636, 691] on textarea "Hi {{first_name}}, I understand your frustration with the billing issues. Let m…" at bounding box center [802, 685] width 645 height 65
click at [744, 698] on textarea "Hi {{first_name}}, I understand your frustration with the billing issues. Let m…" at bounding box center [802, 685] width 645 height 65
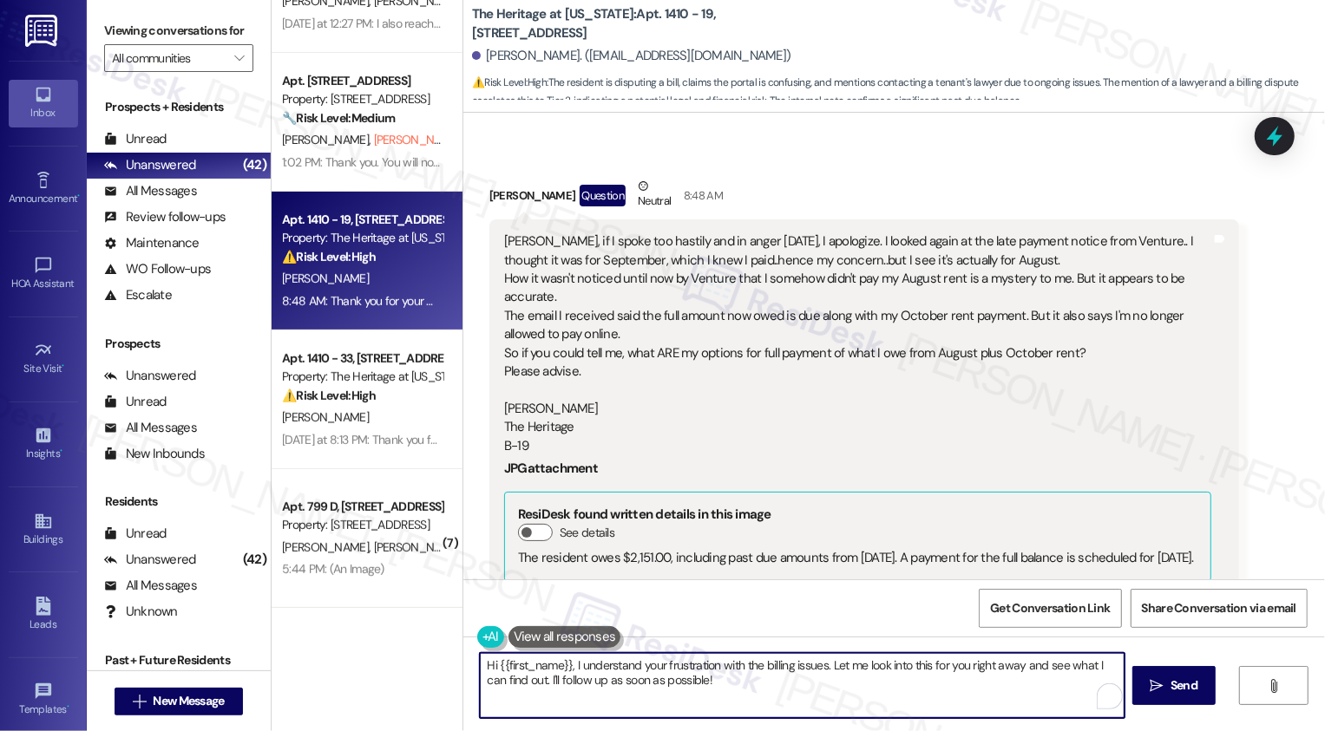
click at [805, 699] on textarea "Hi {{first_name}}, I understand your frustration with the billing issues. Let m…" at bounding box center [802, 685] width 645 height 65
click at [1008, 675] on textarea "Hi {{first_name}}, I understand your frustration with the billing issues. Let m…" at bounding box center [802, 685] width 645 height 65
click at [997, 662] on textarea "Hi {{first_name}}, I understand your frustration with the billing issues. Let m…" at bounding box center [800, 685] width 645 height 65
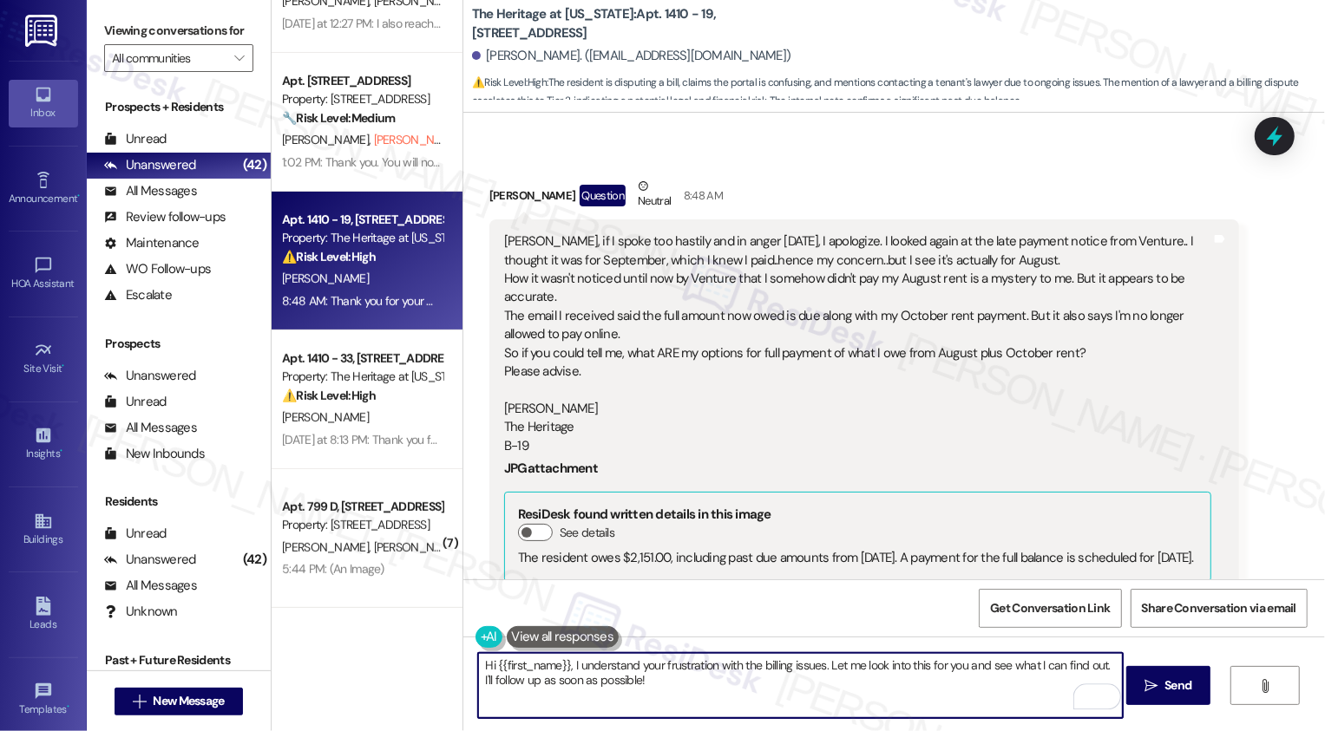
click at [1016, 680] on textarea "Hi {{first_name}}, I understand your frustration with the billing issues. Let m…" at bounding box center [800, 685] width 645 height 65
click at [653, 684] on textarea "Hi {{first_name}}, I understand your frustration with the billing issues. Let m…" at bounding box center [800, 685] width 645 height 65
click at [775, 690] on textarea "Hi {{first_name}}, I understand your frustration with the billing issues. Let m…" at bounding box center [800, 685] width 645 height 65
type textarea "Hi {{first_name}}, I understand your frustration with the billing issues. Let m…"
click at [1148, 694] on span " Send" at bounding box center [1168, 686] width 55 height 18
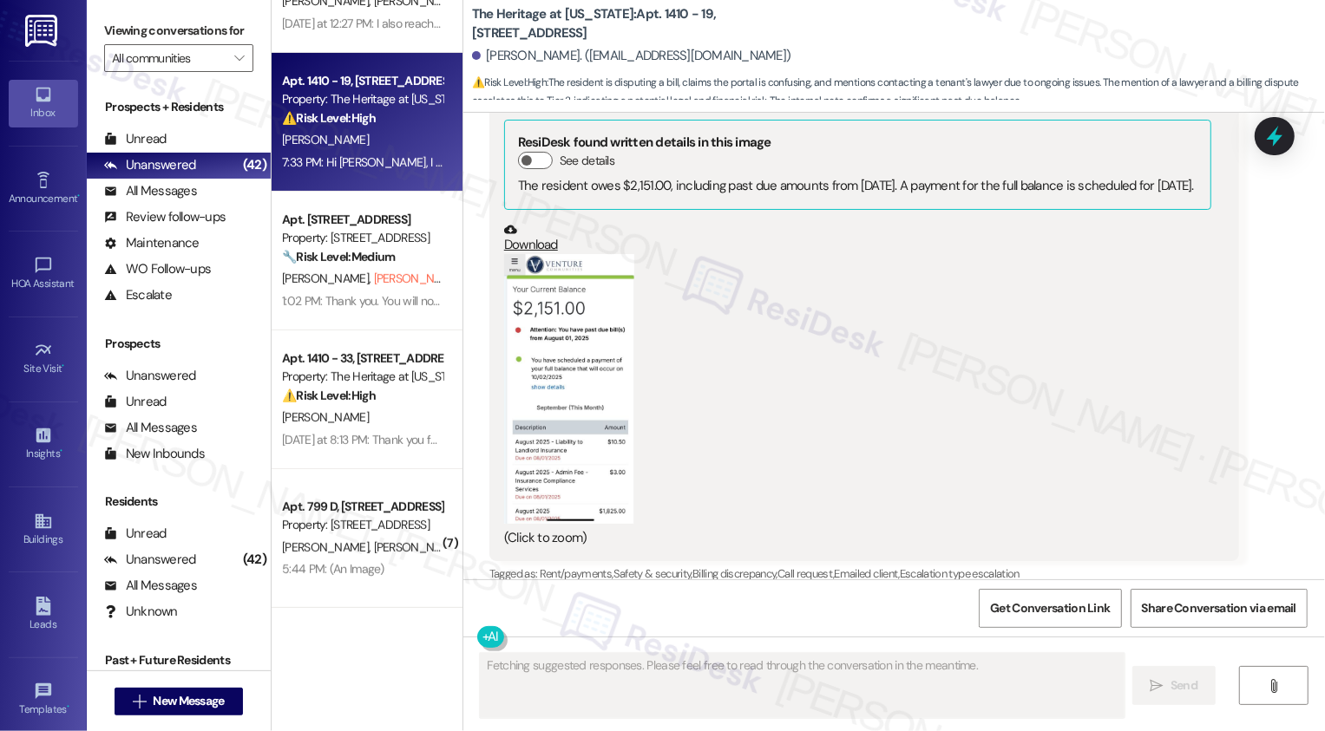
scroll to position [2421, 0]
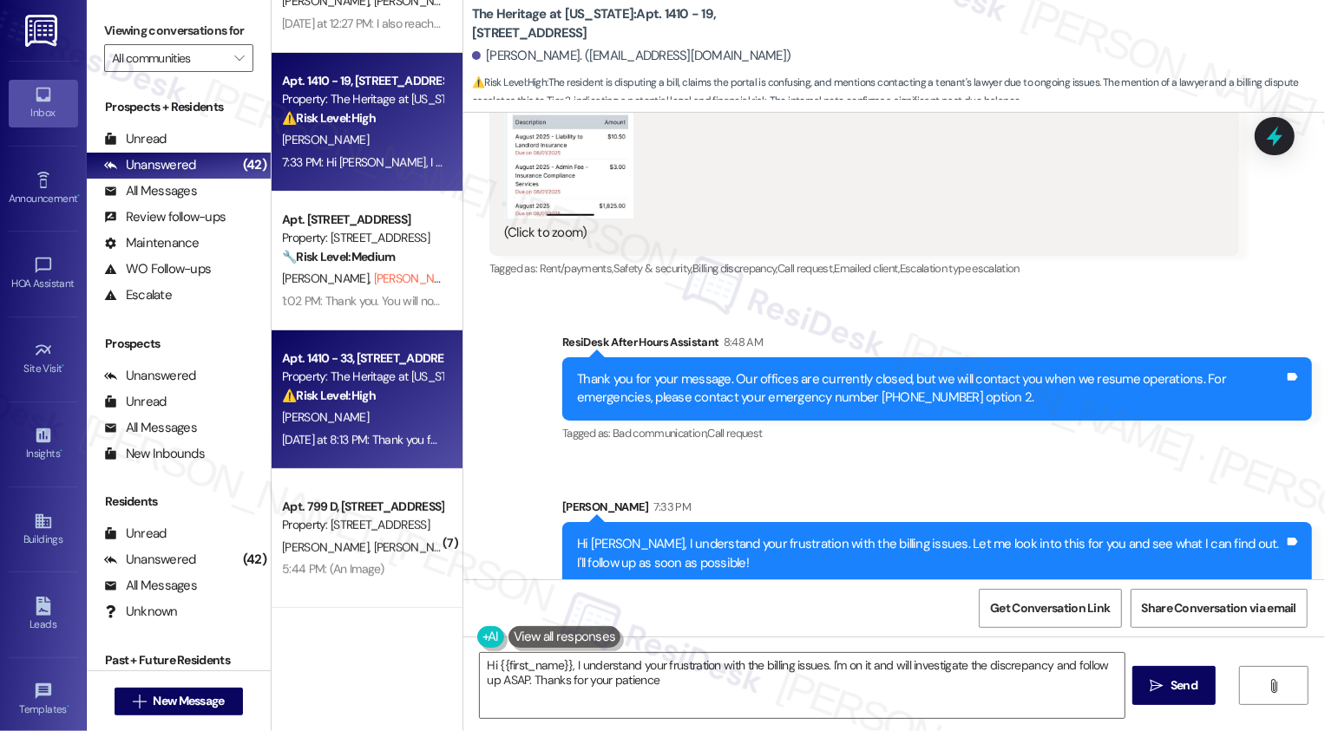
type textarea "Hi {{first_name}}, I understand your frustration with the billing issues. I'm o…"
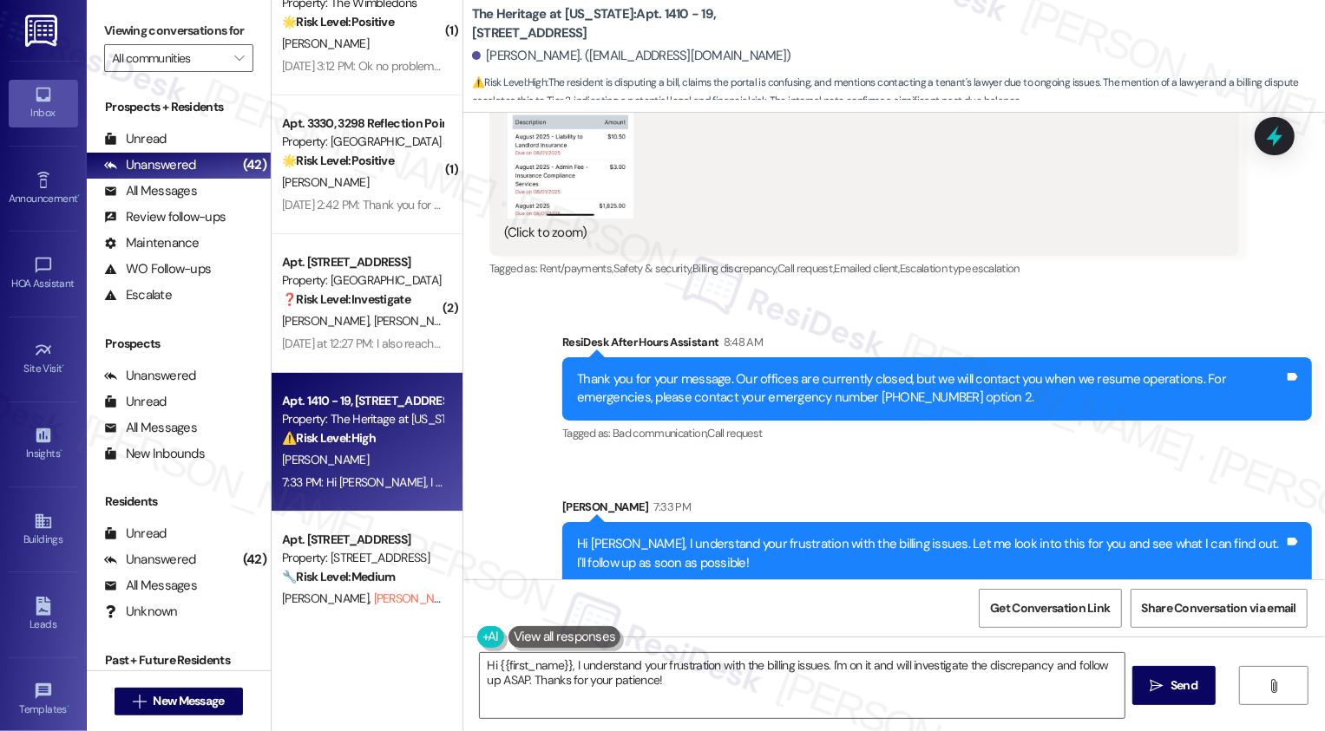
scroll to position [4883, 0]
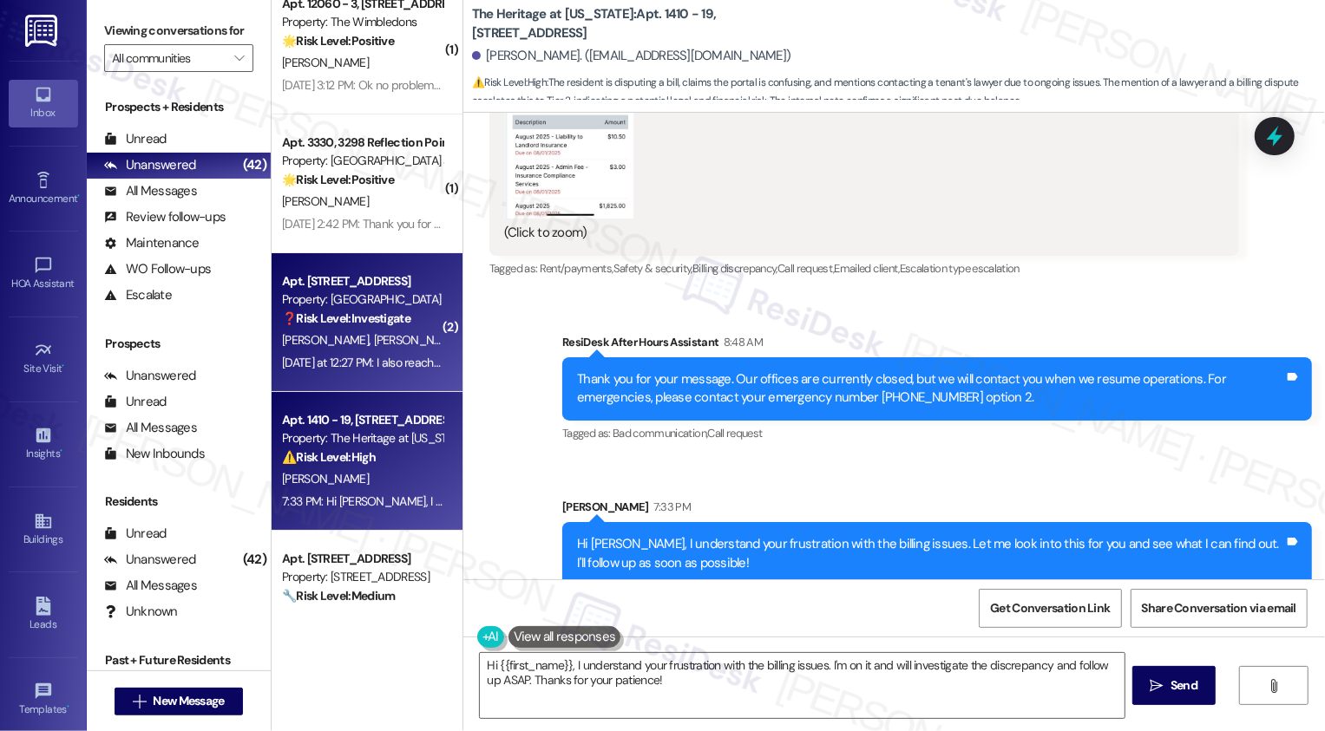
click at [373, 347] on span "H. Johns" at bounding box center [416, 340] width 87 height 16
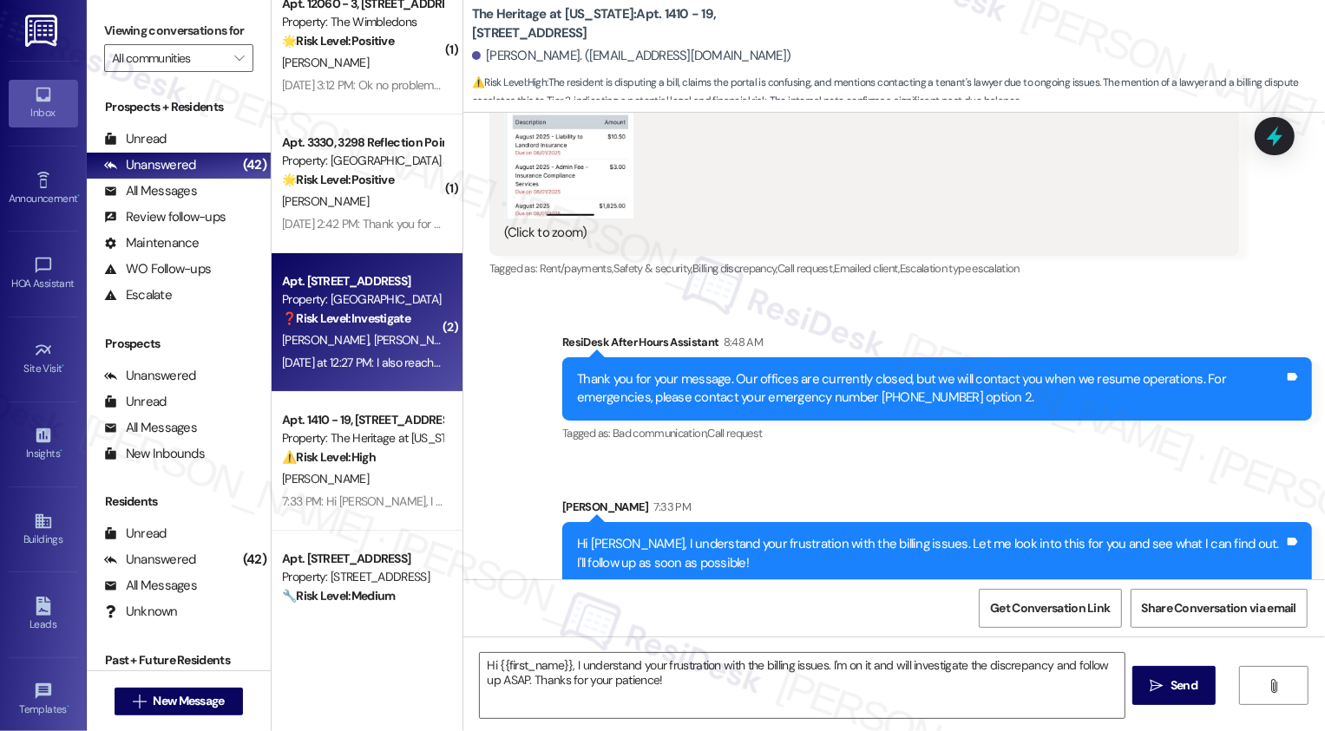
click at [373, 347] on span "H. Johns" at bounding box center [416, 340] width 87 height 16
type textarea "Fetching suggested responses. Please feel free to read through the conversation…"
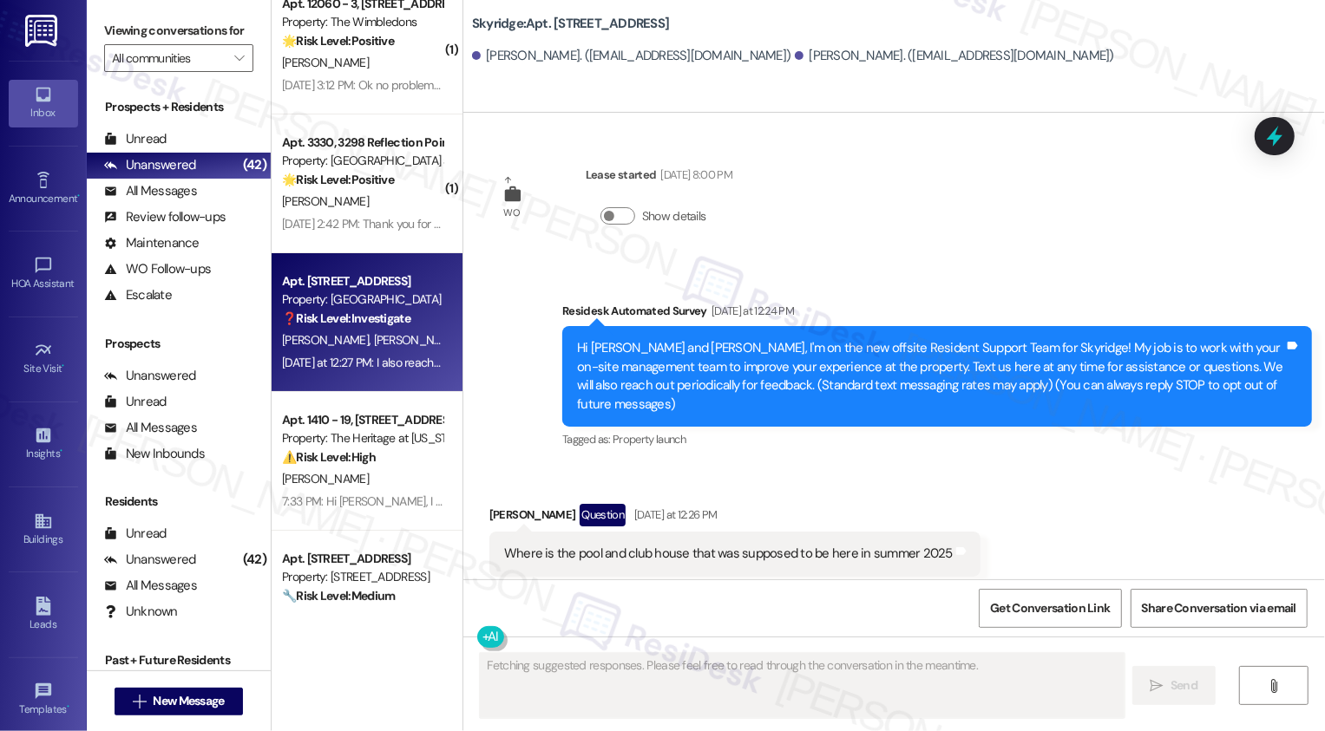
scroll to position [244, 0]
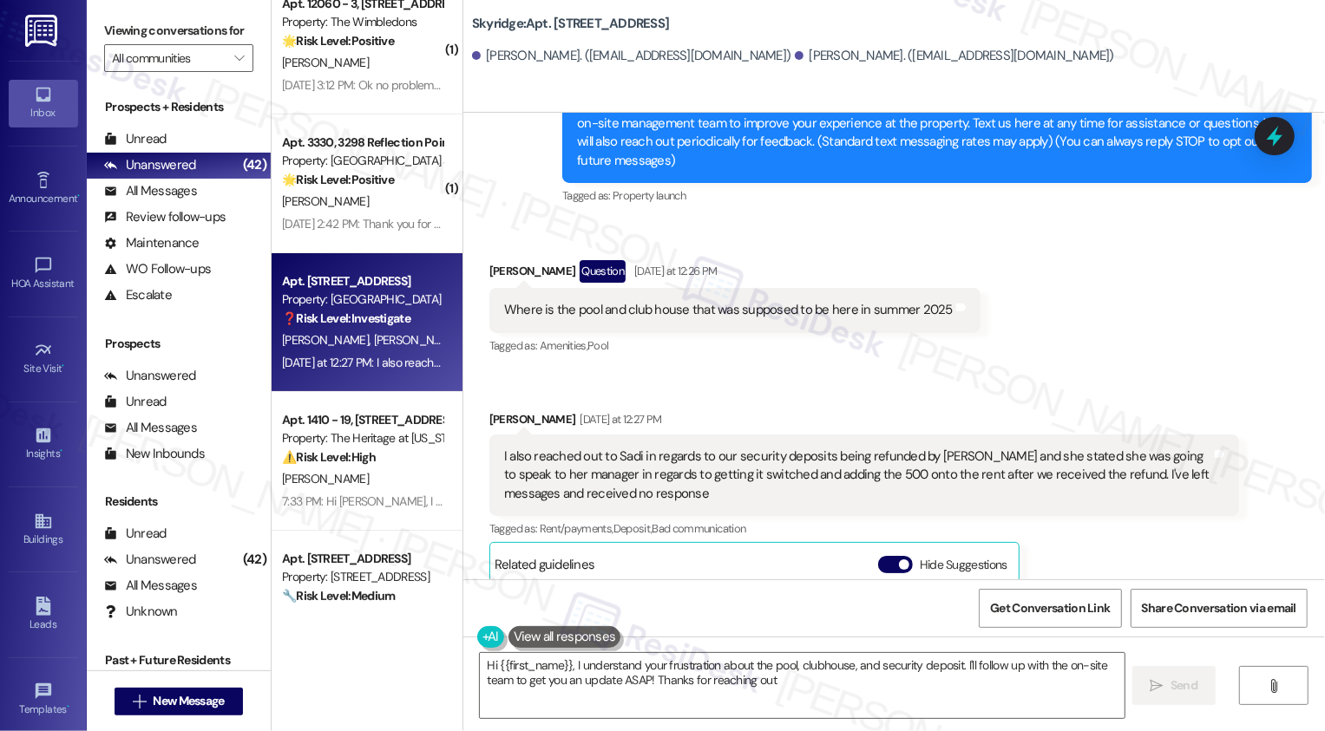
type textarea "Hi {{first_name}}, I understand your frustration about the pool, clubhouse, and…"
click at [594, 301] on div "Where is the pool and club house that was supposed to be here in summer 2025" at bounding box center [728, 310] width 449 height 18
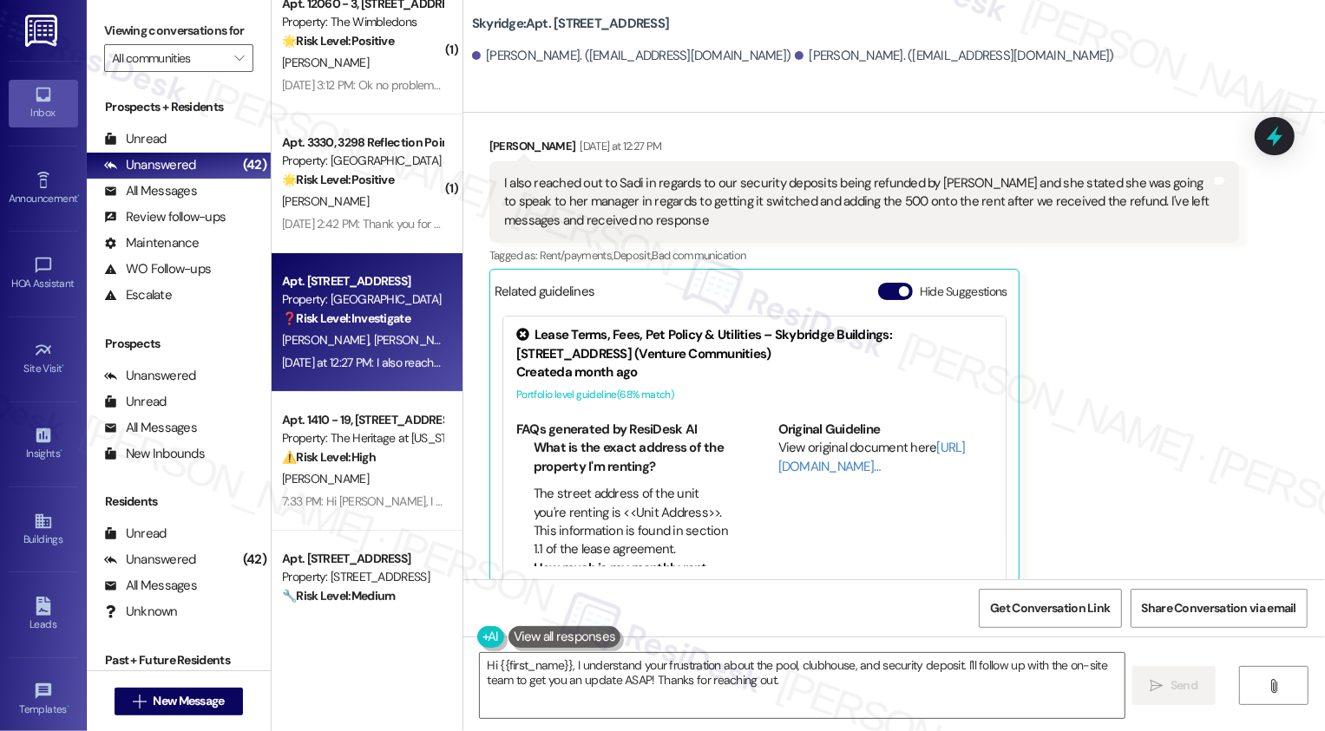
scroll to position [538, 0]
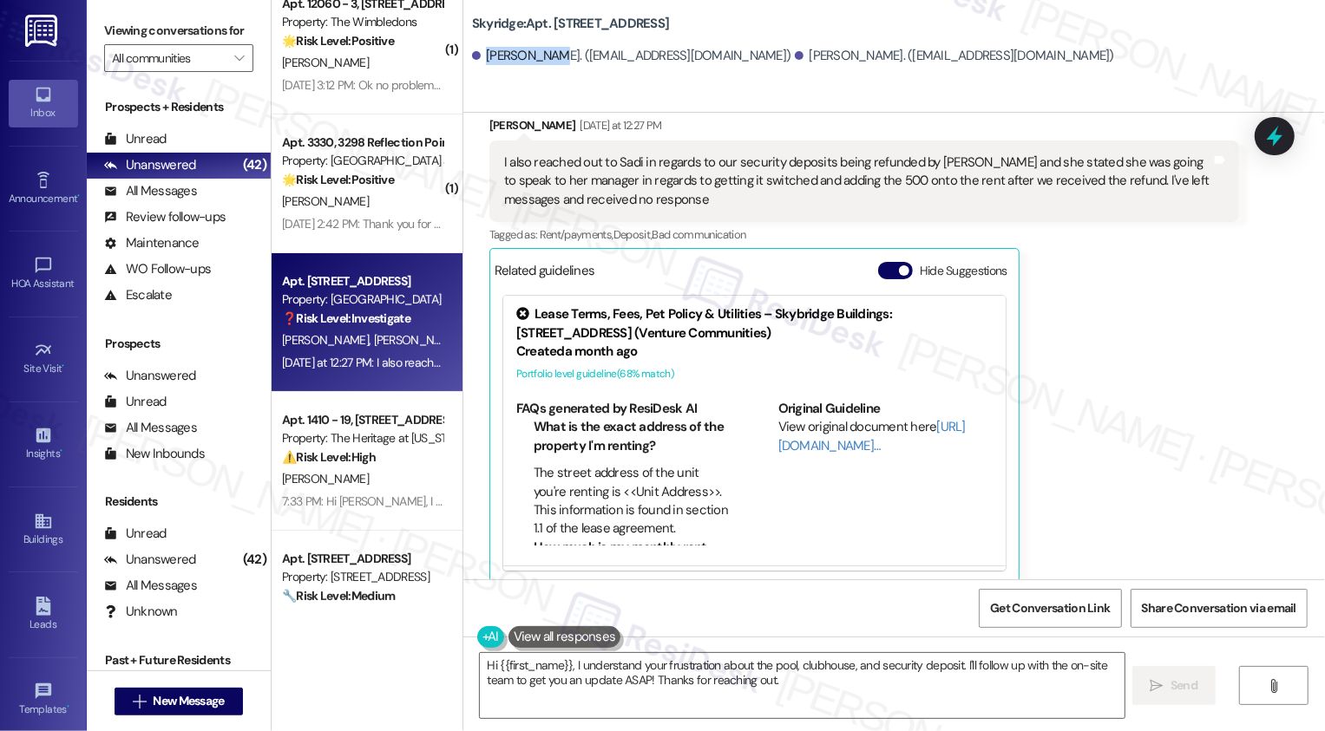
drag, startPoint x: 475, startPoint y: 58, endPoint x: 535, endPoint y: 61, distance: 59.9
click at [535, 61] on div "Holly Johns. (hollyj48@gmail.com)" at bounding box center [631, 56] width 319 height 18
copy div "Holly Johns"
click at [214, 706] on span "New Message" at bounding box center [188, 701] width 71 height 18
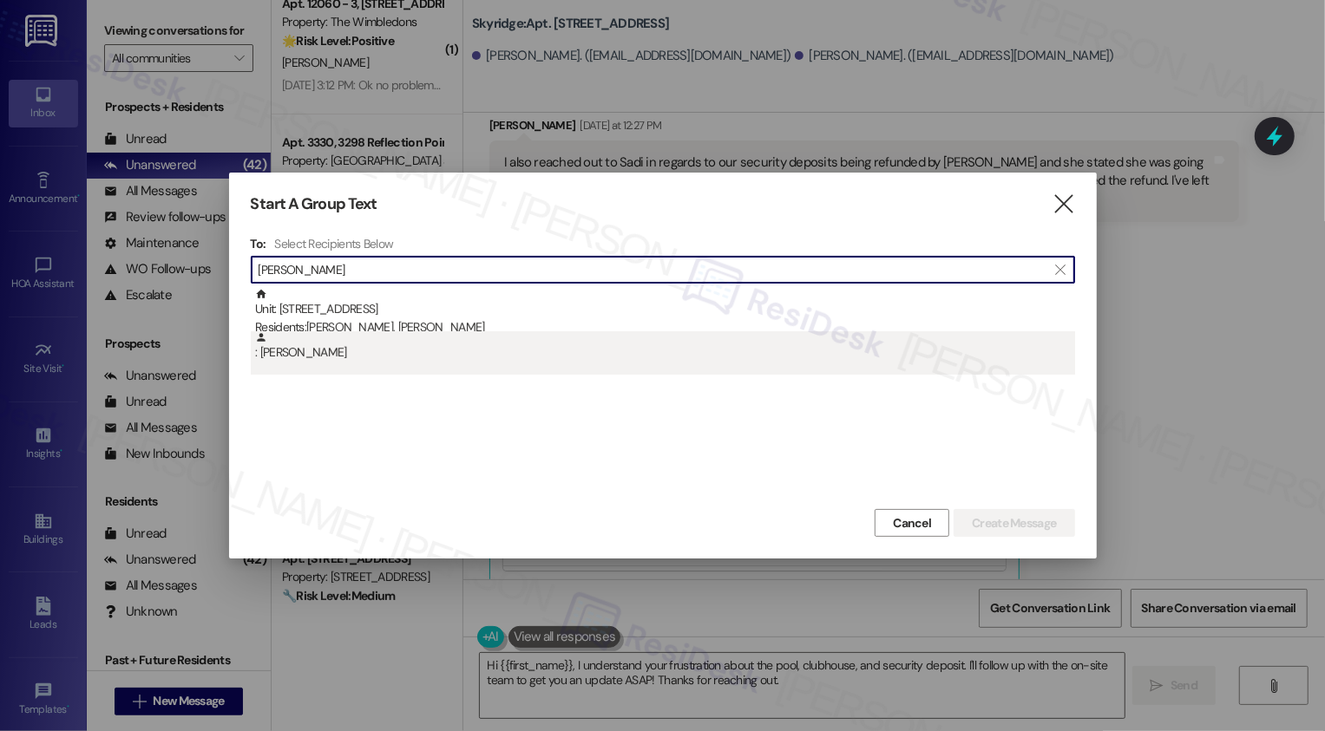
type input "Holly Johns"
click at [343, 364] on div ": Holly Johns" at bounding box center [663, 352] width 824 height 43
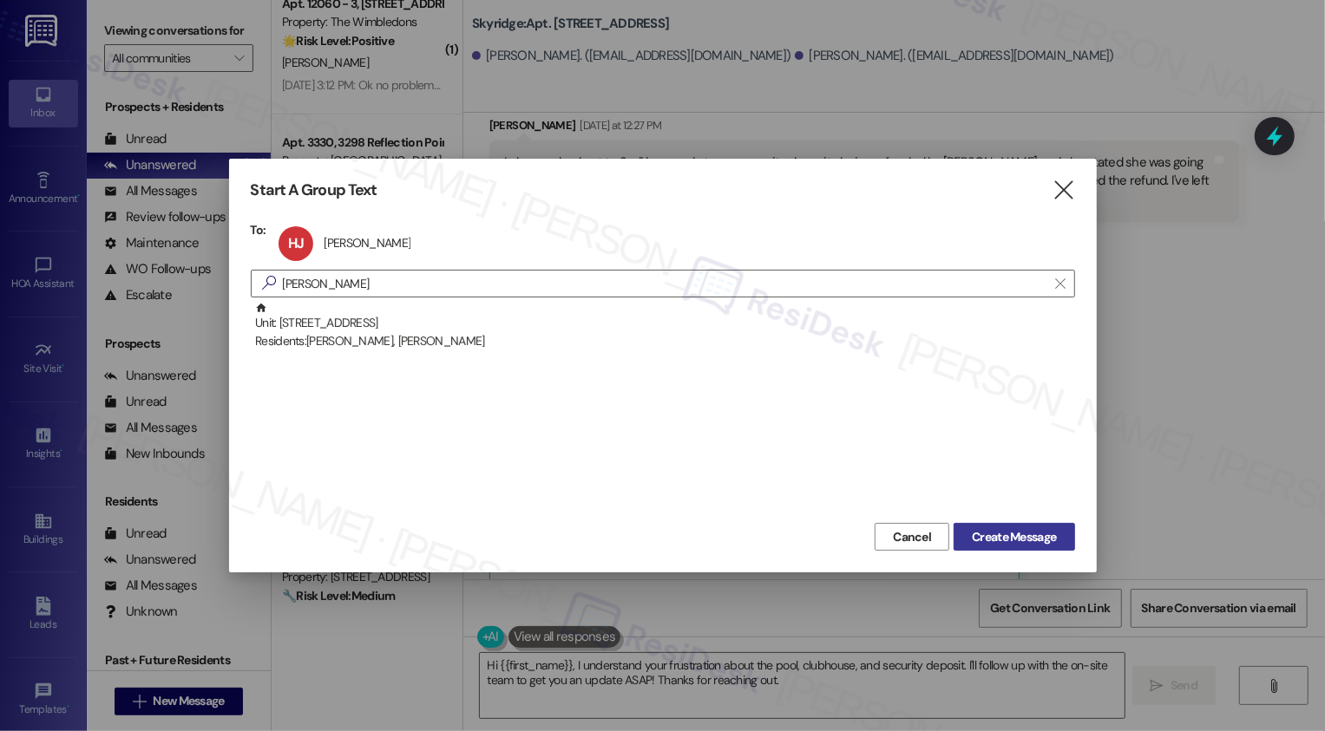
click at [1008, 532] on span "Create Message" at bounding box center [1014, 537] width 84 height 18
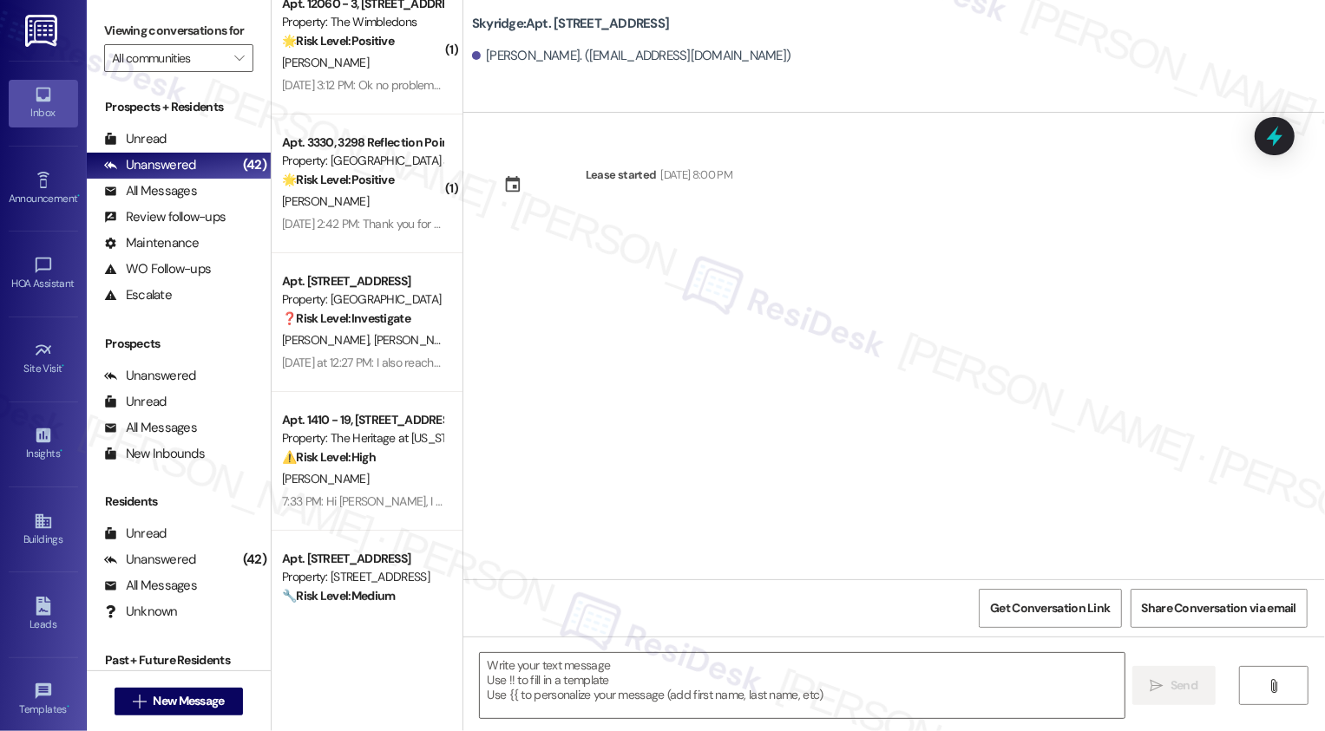
type textarea "Fetching suggested responses. Please feel free to read through the conversation…"
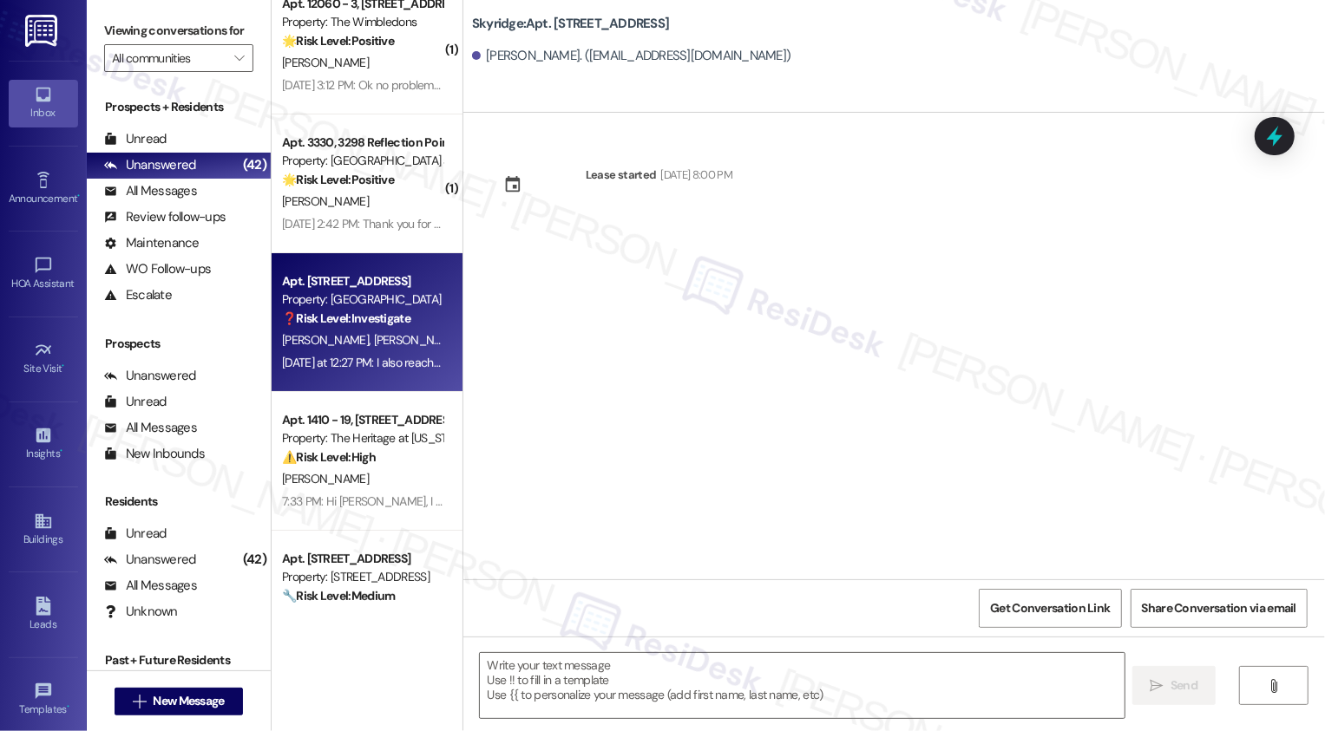
click at [373, 357] on div "Yesterday at 12:27 PM: I also reached out to Sadi in regards to our security de…" at bounding box center [1041, 363] width 1518 height 16
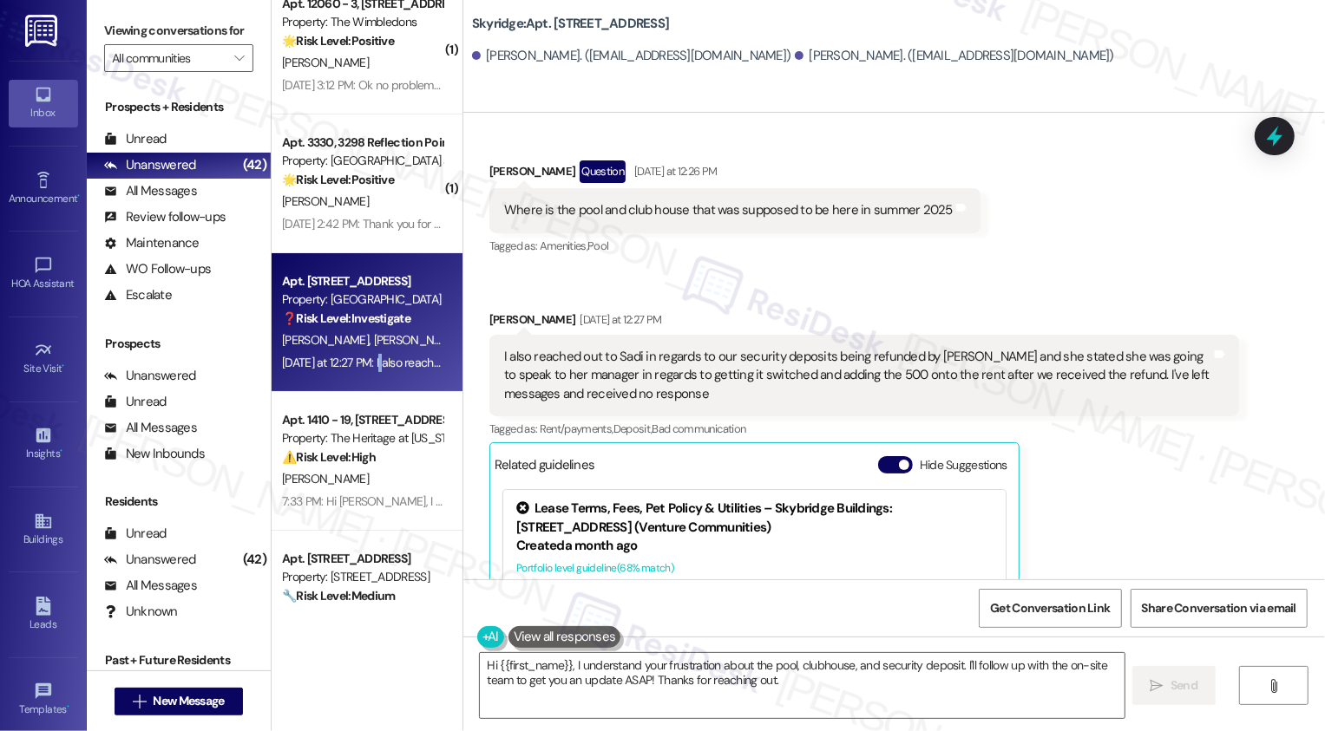
scroll to position [329, 0]
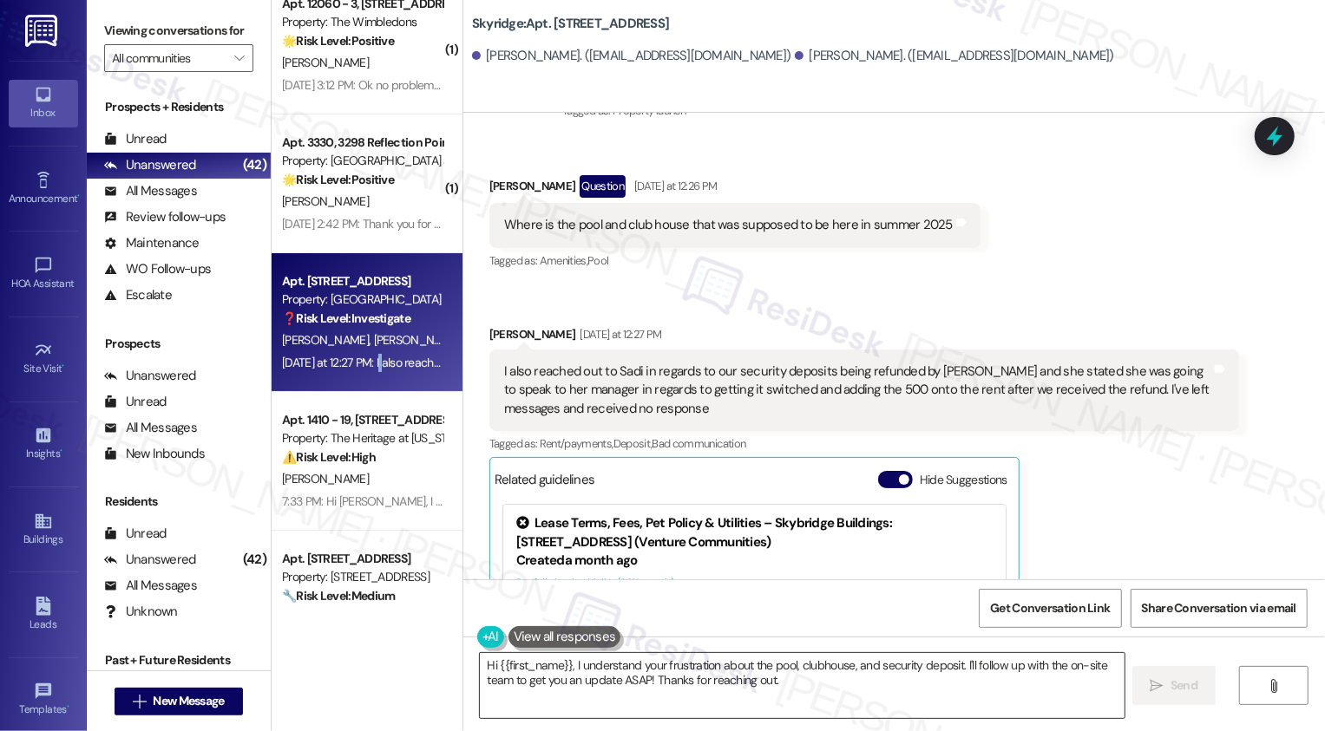
click at [564, 664] on textarea "Hi {{first_name}}, I understand your frustration about the pool, clubhouse, and…" at bounding box center [802, 685] width 645 height 65
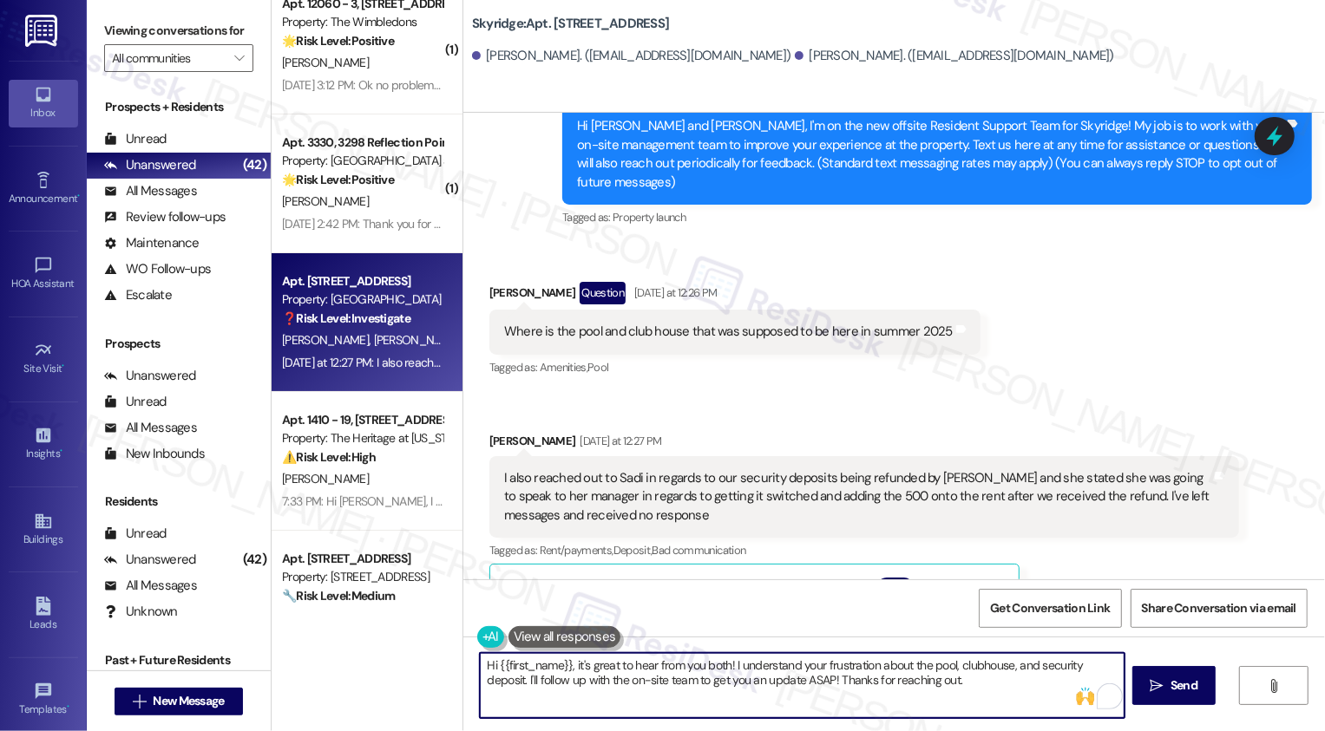
scroll to position [235, 0]
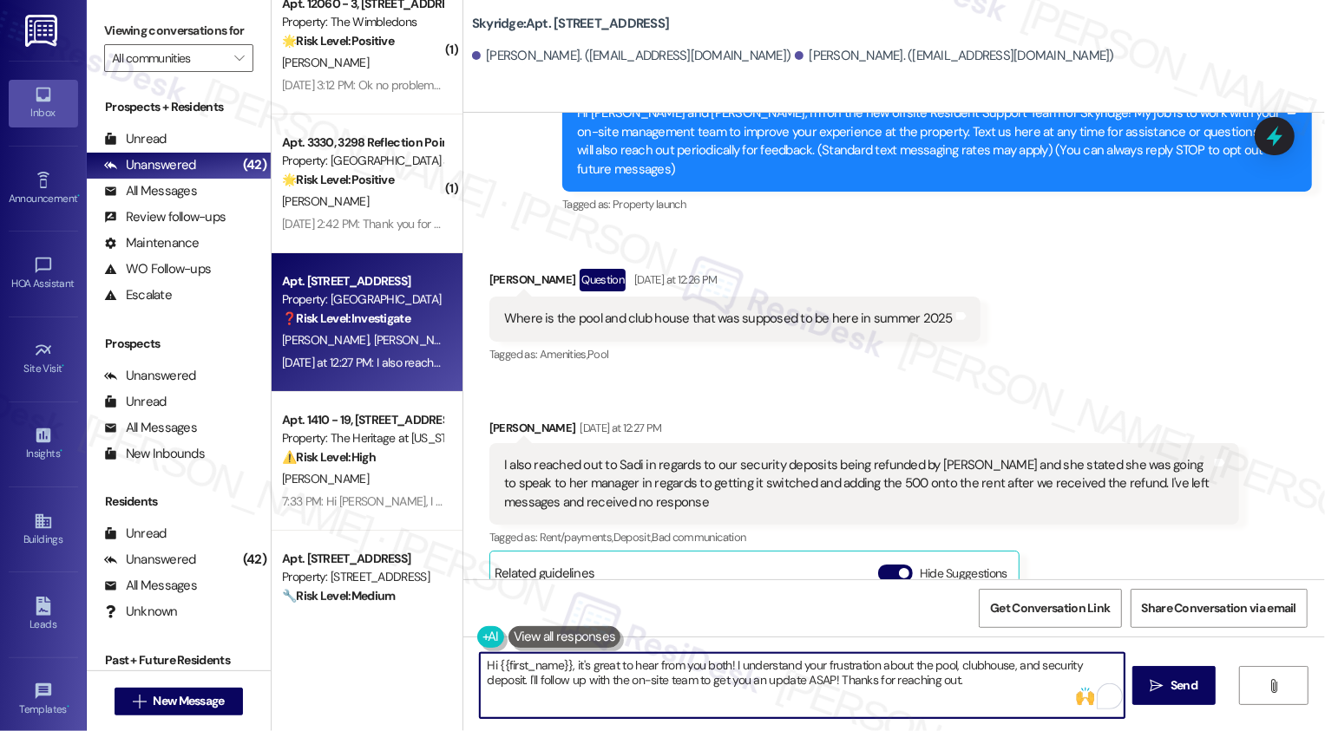
click at [643, 675] on textarea "Hi {{first_name}}, it's great to hear from you both! I understand your frustrat…" at bounding box center [802, 685] width 645 height 65
click at [746, 690] on textarea "Hi {{first_name}}, it's great to hear from you both! I understand your frustrat…" at bounding box center [802, 685] width 645 height 65
click at [904, 679] on textarea "Hi {{first_name}}, it's great to hear from you both! I understand your frustrat…" at bounding box center [802, 685] width 645 height 65
click at [969, 689] on textarea "Hi {{first_name}}, it's great to hear from you both! I understand your frustrat…" at bounding box center [802, 685] width 645 height 65
click at [933, 456] on div "I also reached out to Sadi in regards to our security deposits being refunded b…" at bounding box center [857, 484] width 707 height 56
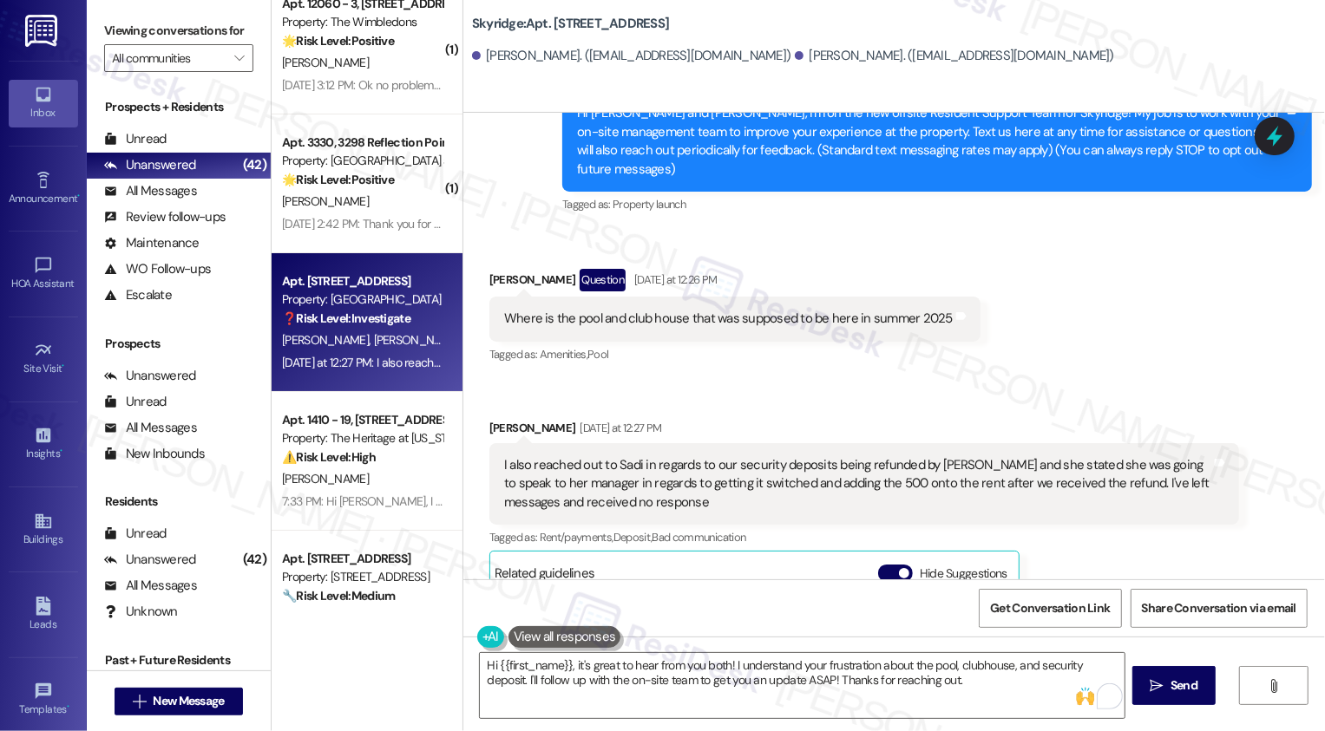
click at [933, 456] on div "I also reached out to Sadi in regards to our security deposits being refunded b…" at bounding box center [857, 484] width 707 height 56
copy div "obligo"
click at [1026, 670] on textarea "Hi {{first_name}}, it's great to hear from you both! I understand your frustrat…" at bounding box center [802, 685] width 645 height 65
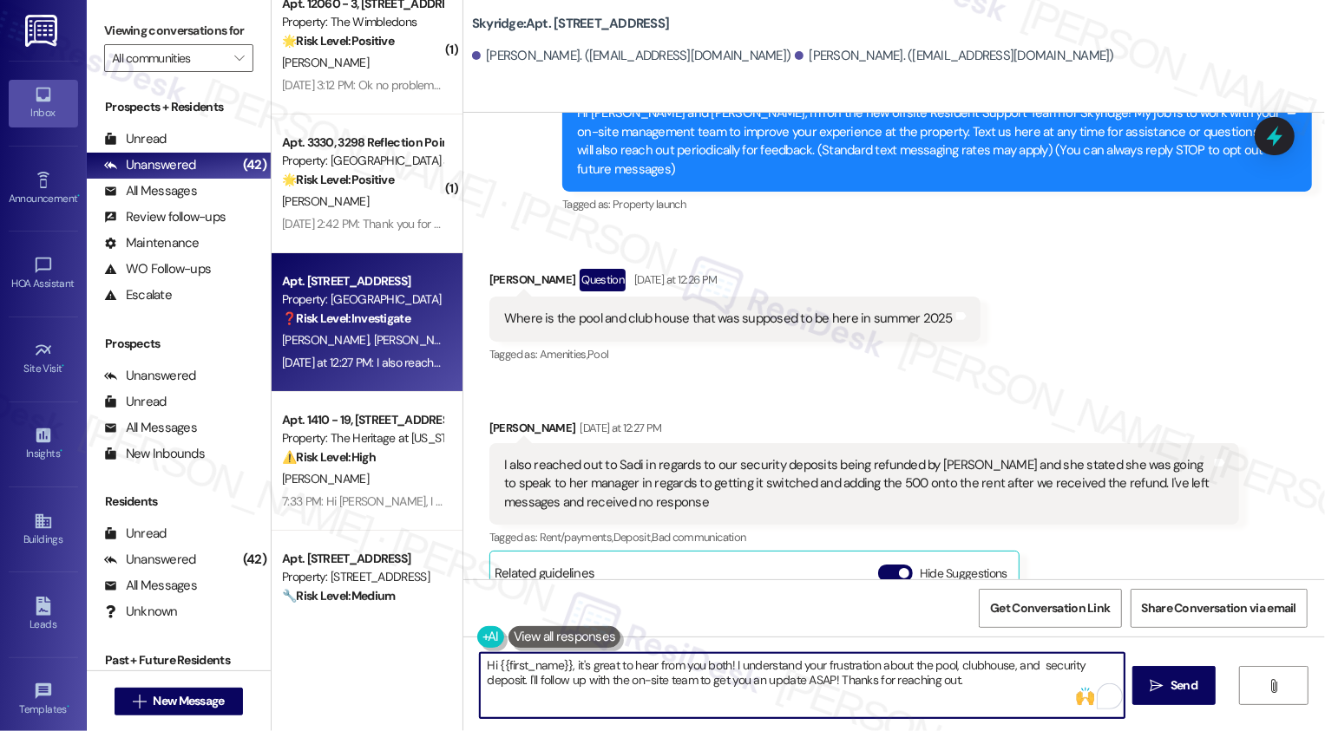
paste textarea "obligo"
click at [1036, 663] on textarea "Hi {{first_name}}, it's great to hear from you both! I understand your frustrat…" at bounding box center [802, 685] width 645 height 65
click at [637, 683] on textarea "Hi {{first_name}}, it's great to hear from you both! I understand your frustrat…" at bounding box center [802, 685] width 645 height 65
click at [663, 683] on textarea "Hi {{first_name}}, it's great to hear from you both! I understand your frustrat…" at bounding box center [802, 685] width 645 height 65
drag, startPoint x: 652, startPoint y: 681, endPoint x: 958, endPoint y: 679, distance: 306.3
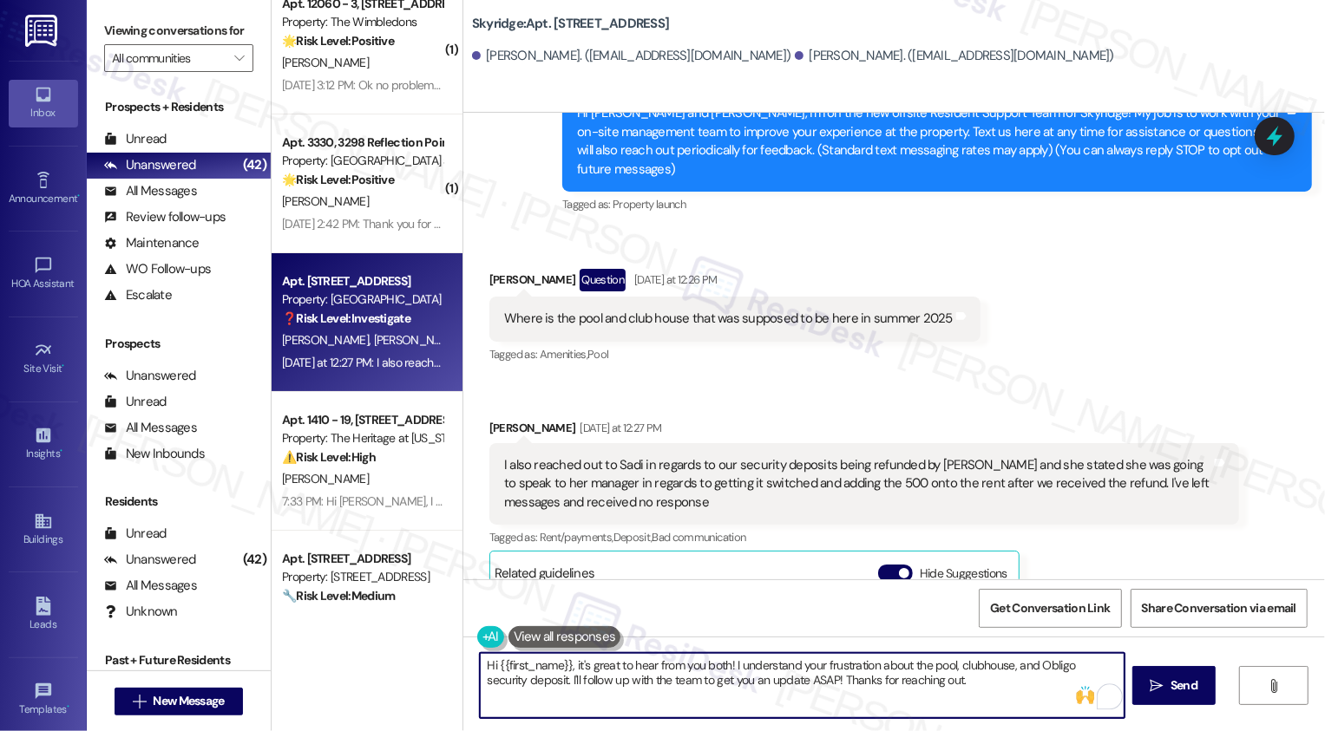
click at [958, 679] on textarea "Hi {{first_name}}, it's great to hear from you both! I understand your frustrat…" at bounding box center [802, 685] width 645 height 65
click at [752, 681] on textarea "Hi {{first_name}}, it's great to hear from you both! I understand your frustrat…" at bounding box center [802, 685] width 645 height 65
drag, startPoint x: 652, startPoint y: 680, endPoint x: 915, endPoint y: 703, distance: 264.7
click at [915, 703] on textarea "Hi {{first_name}}, it's great to hear from you both! I understand your frustrat…" at bounding box center [802, 685] width 645 height 65
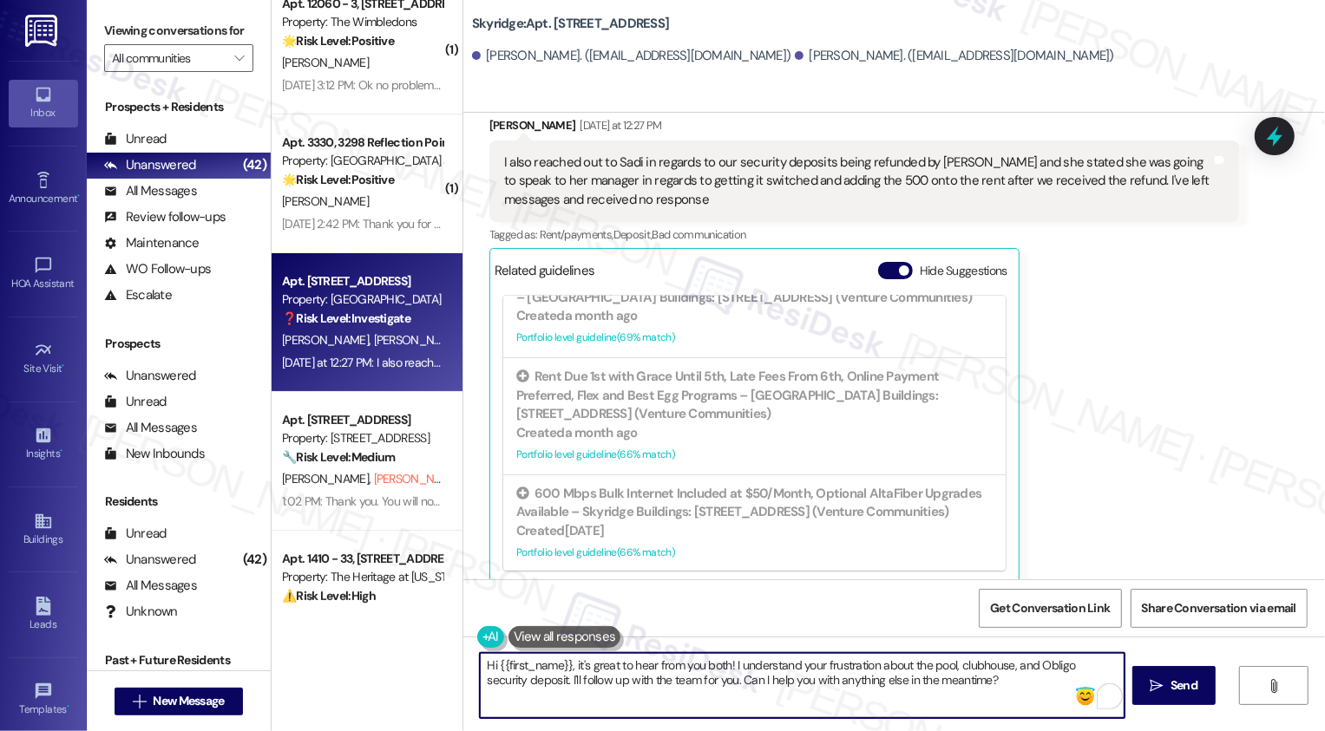
scroll to position [325, 0]
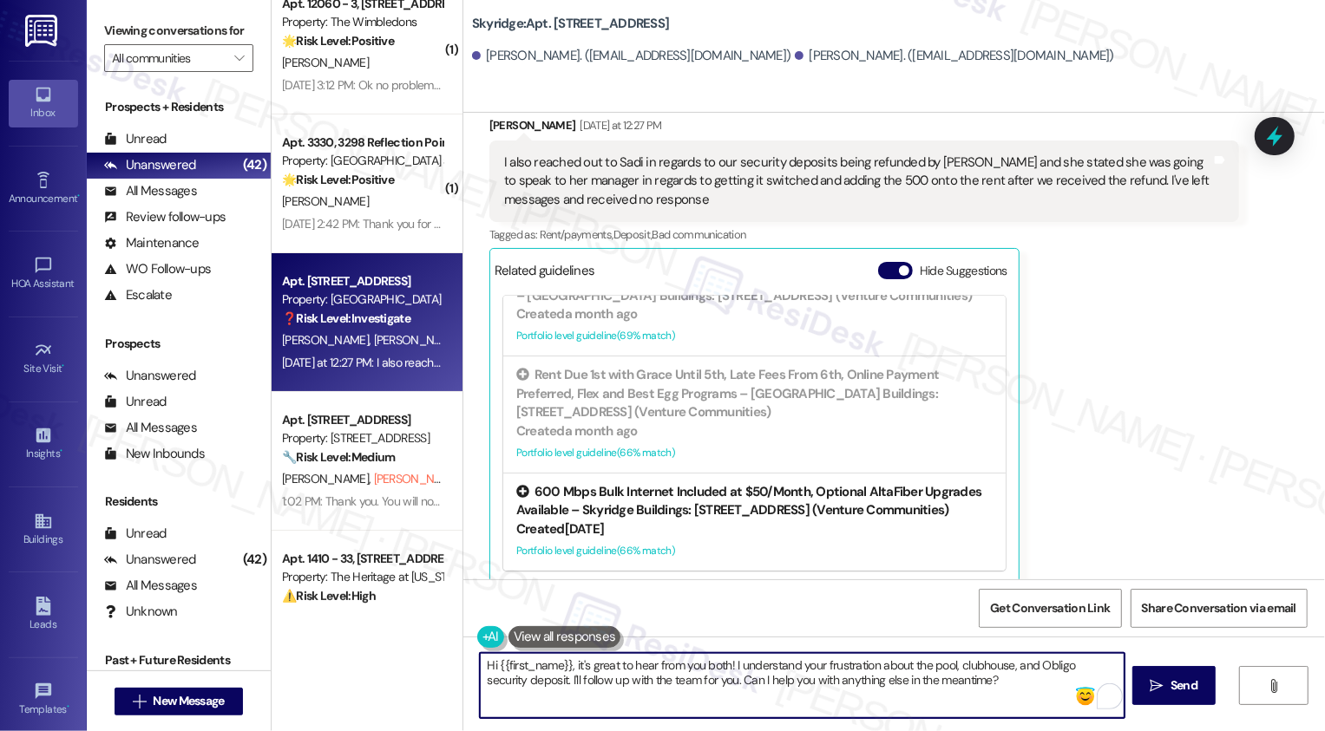
click at [707, 542] on div "Portfolio level guideline ( 66 % match)" at bounding box center [754, 551] width 476 height 18
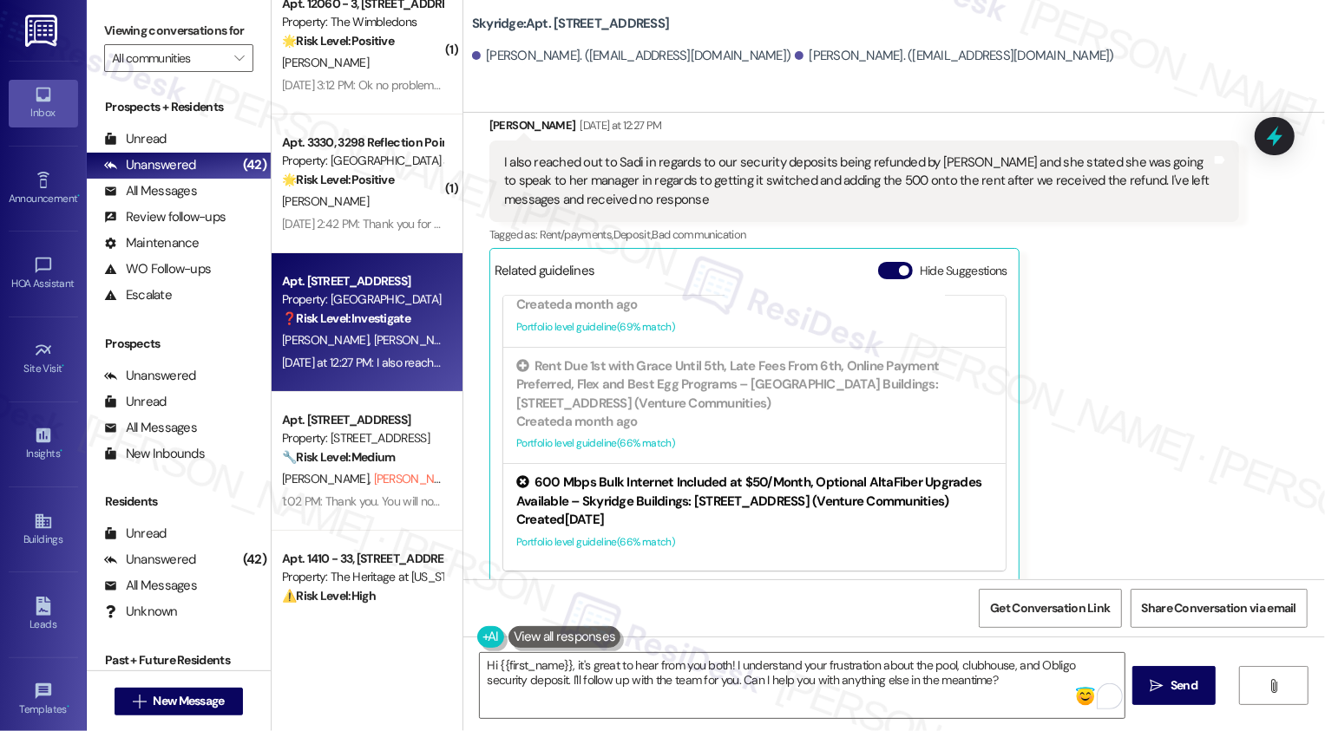
scroll to position [134, 0]
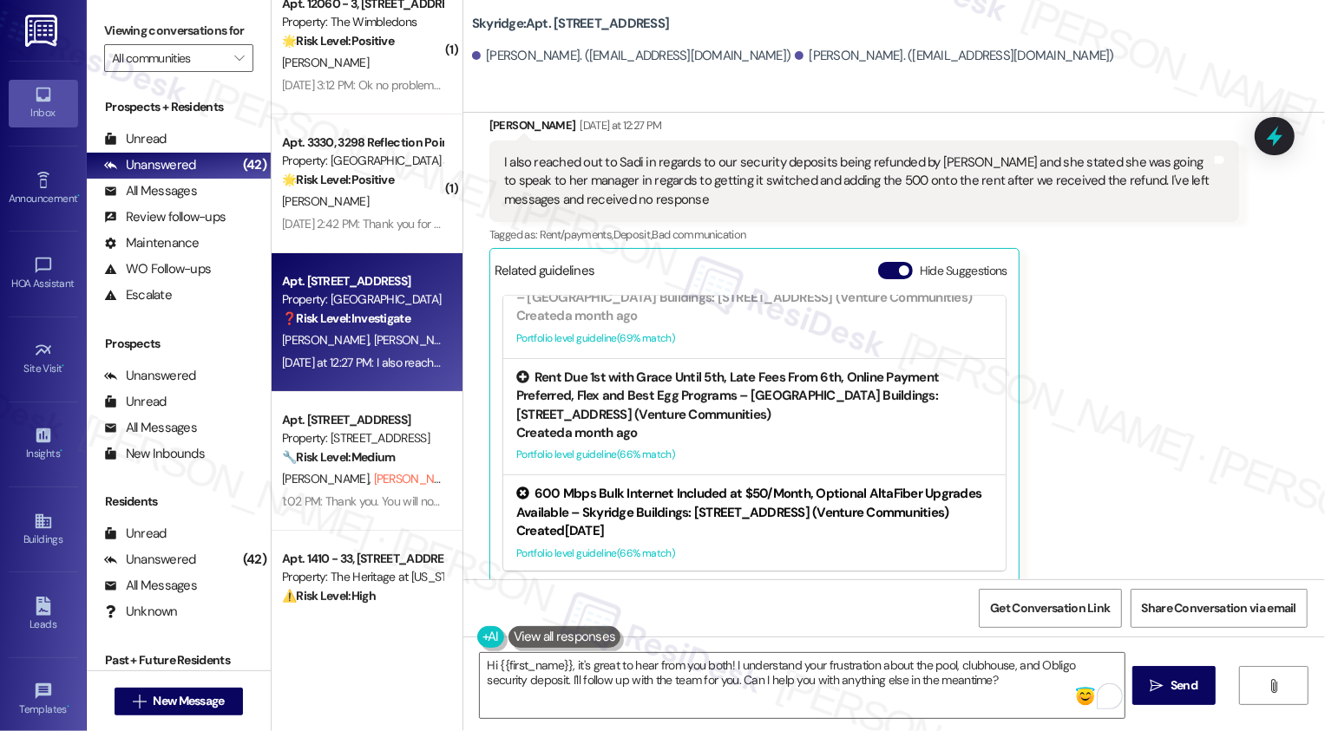
click at [767, 424] on div "Created a month ago" at bounding box center [754, 433] width 476 height 18
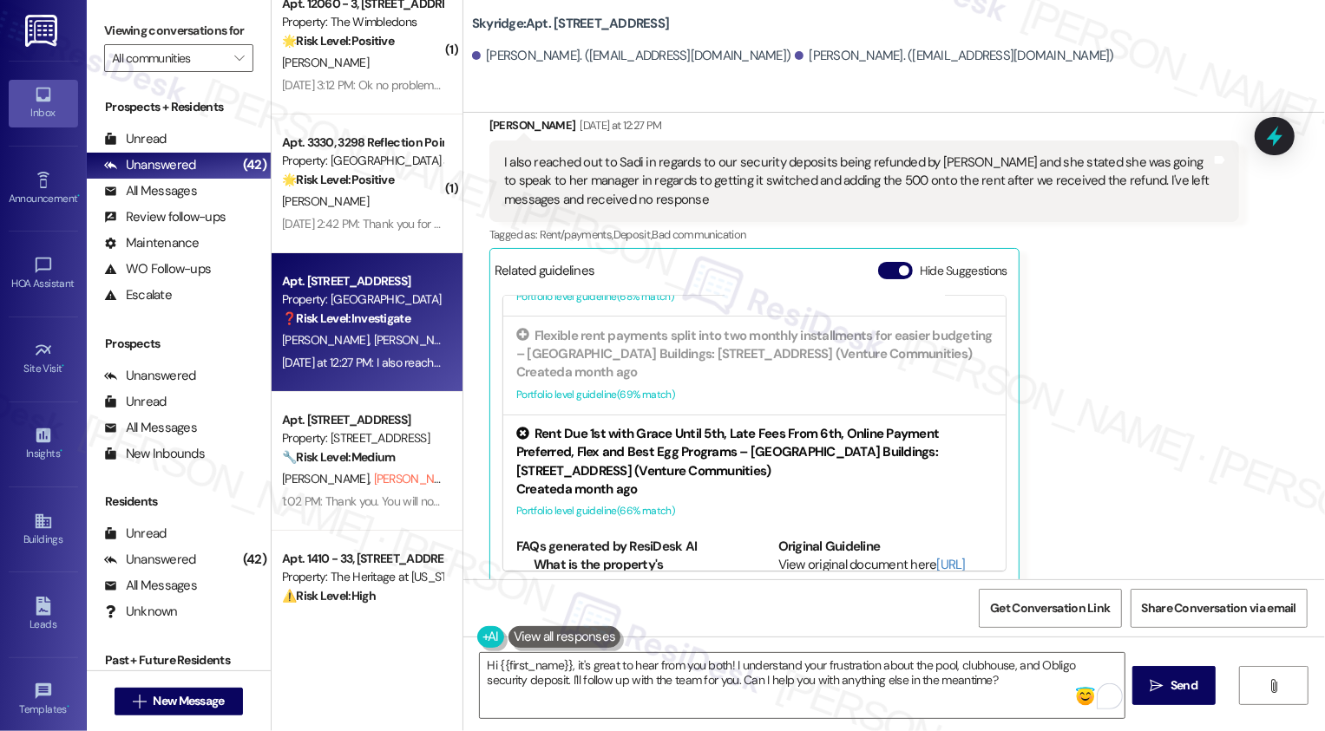
scroll to position [43, 0]
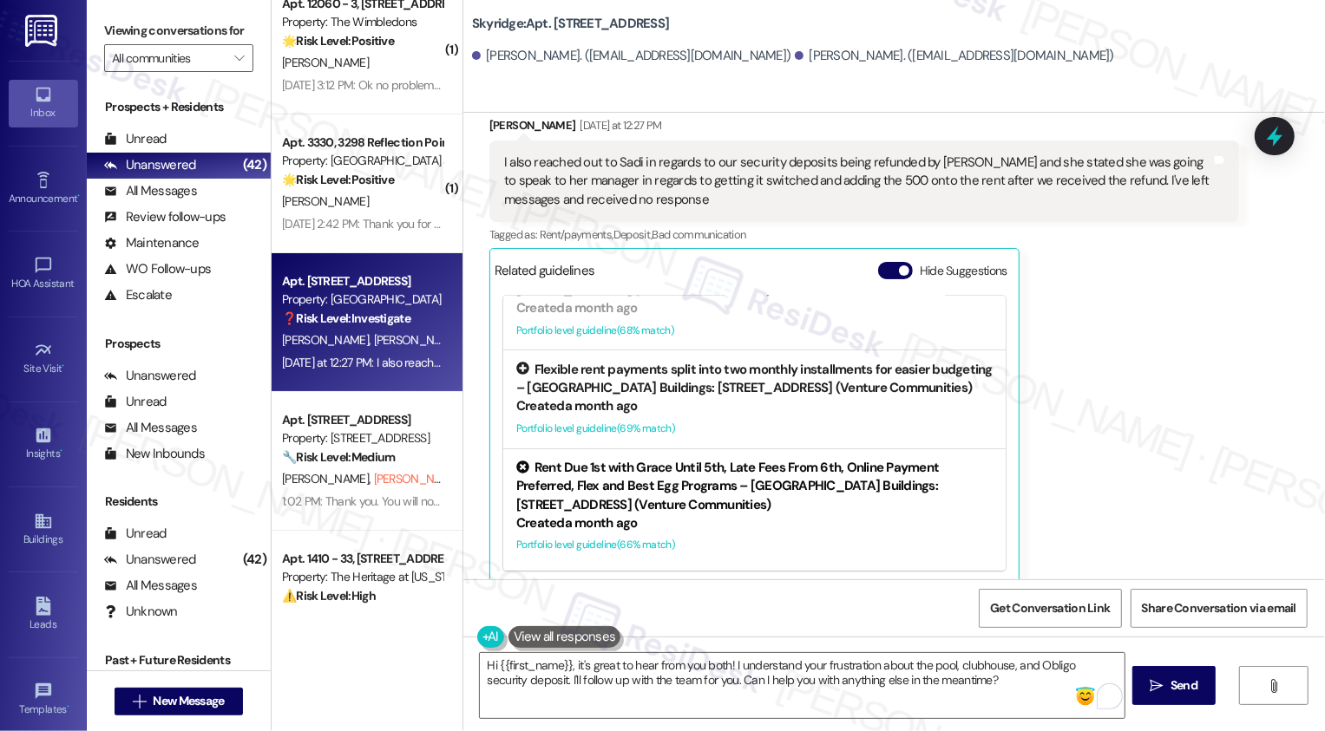
click at [745, 420] on div "Portfolio level guideline ( 69 % match)" at bounding box center [754, 429] width 476 height 18
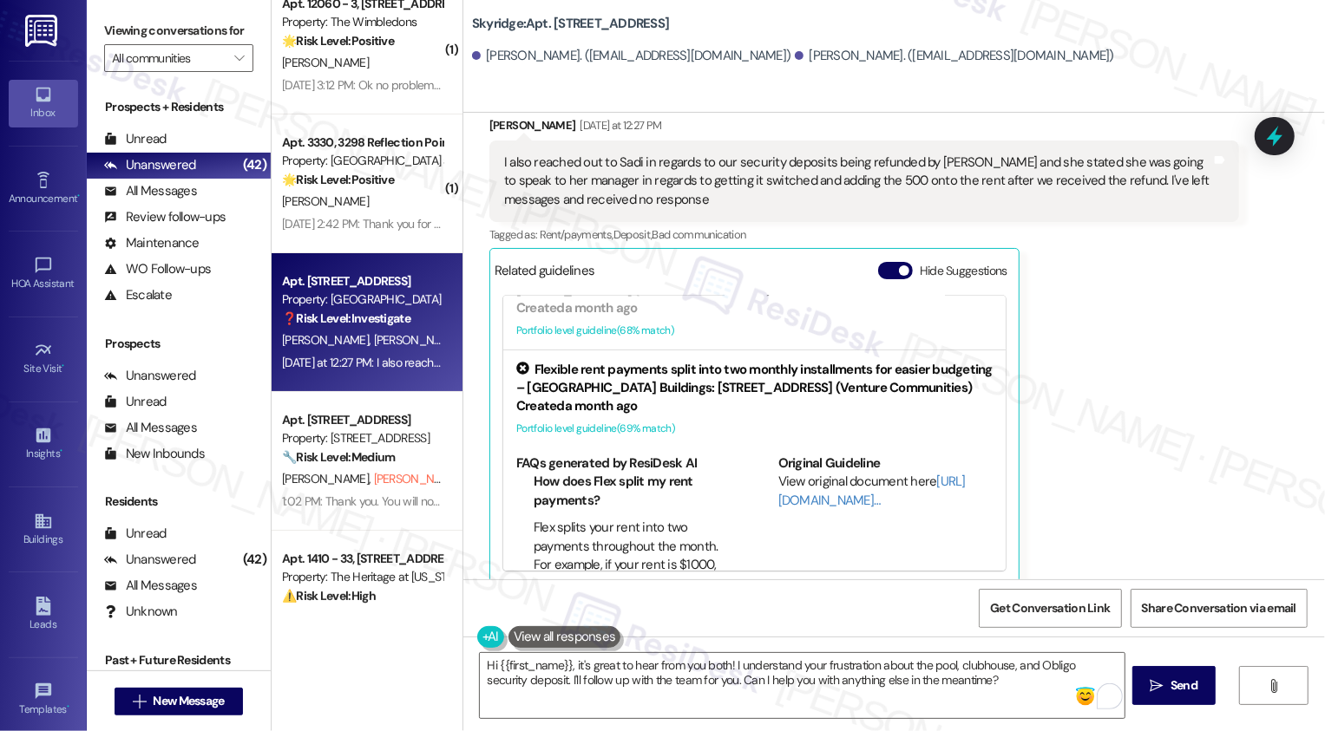
scroll to position [0, 0]
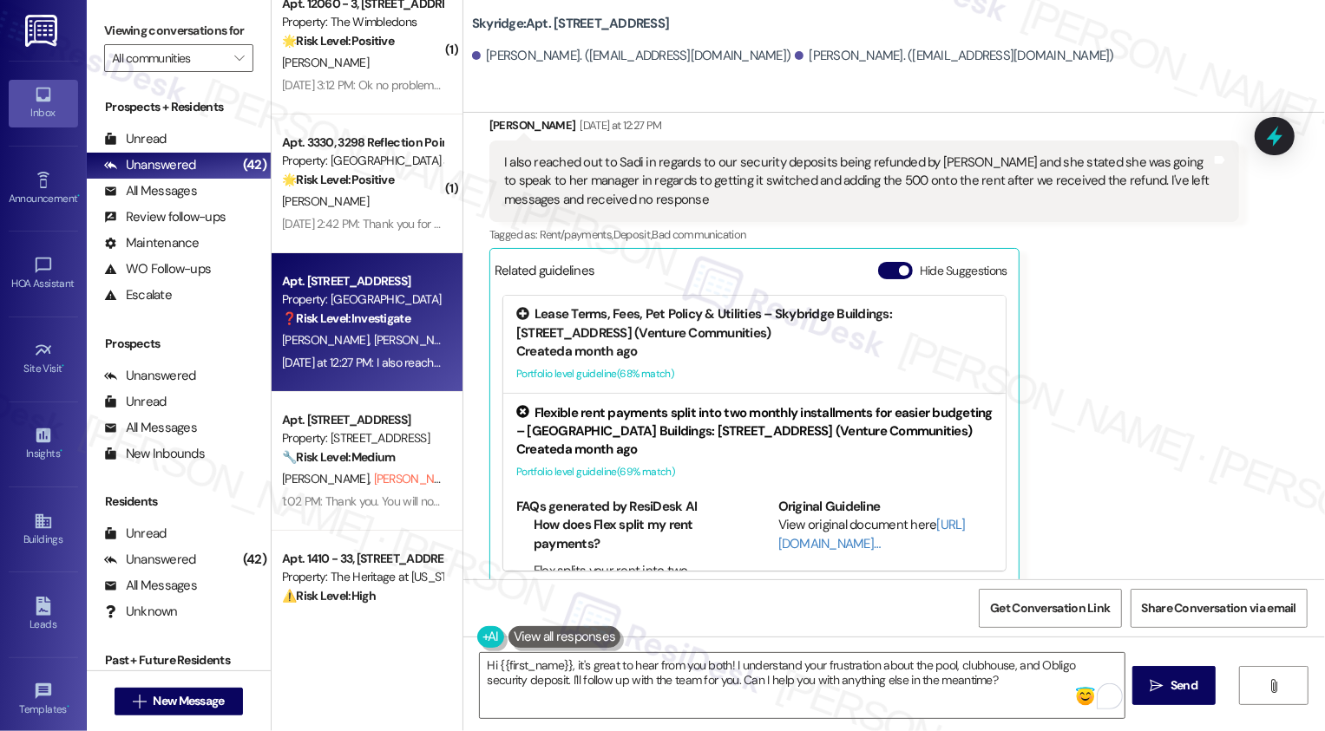
click at [716, 365] on div "Portfolio level guideline ( 68 % match)" at bounding box center [754, 374] width 476 height 18
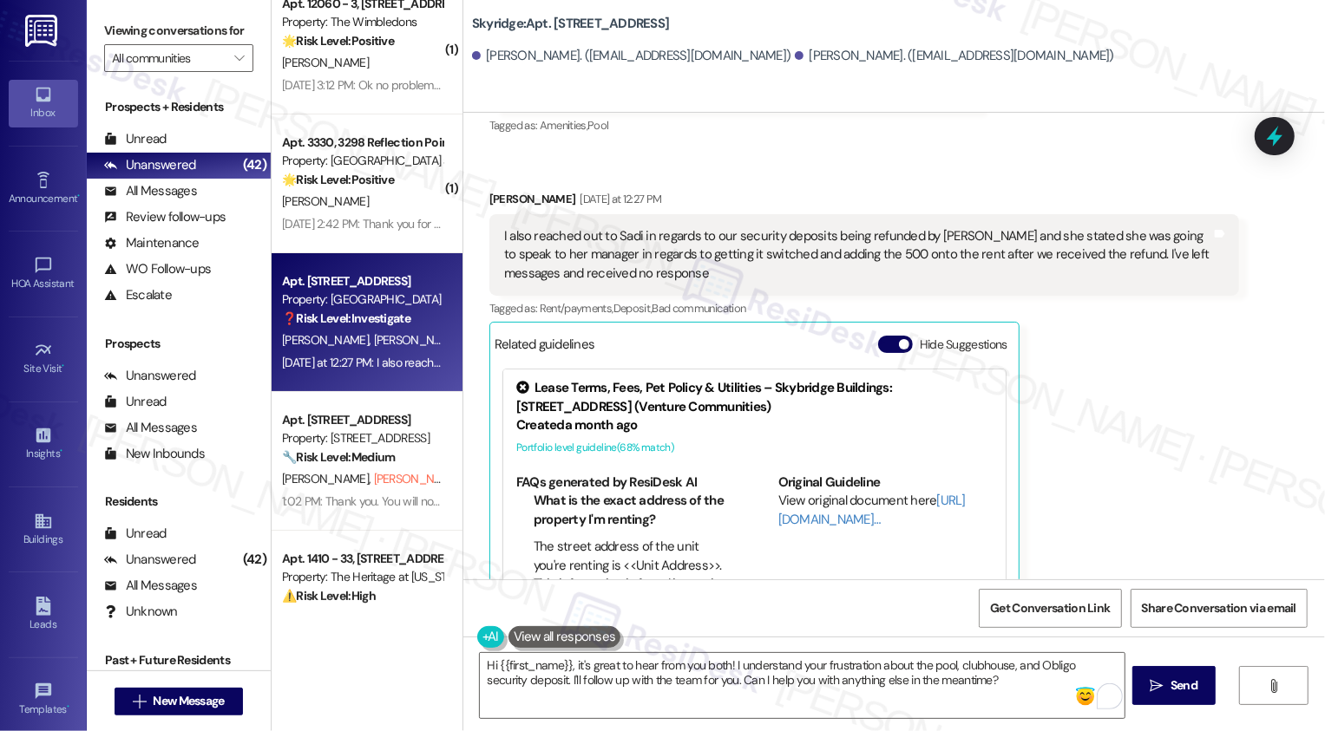
scroll to position [534, 0]
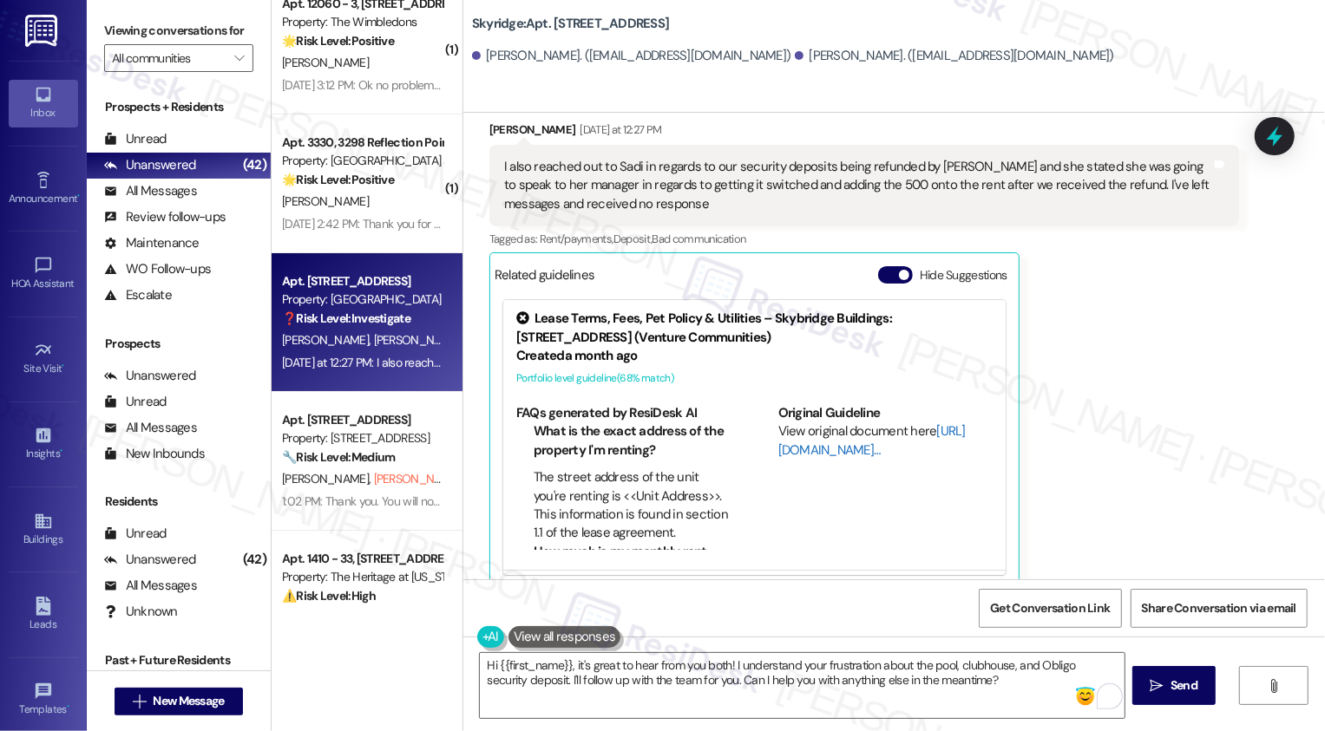
click at [815, 433] on link "[URL][DOMAIN_NAME]…" at bounding box center [871, 441] width 187 height 36
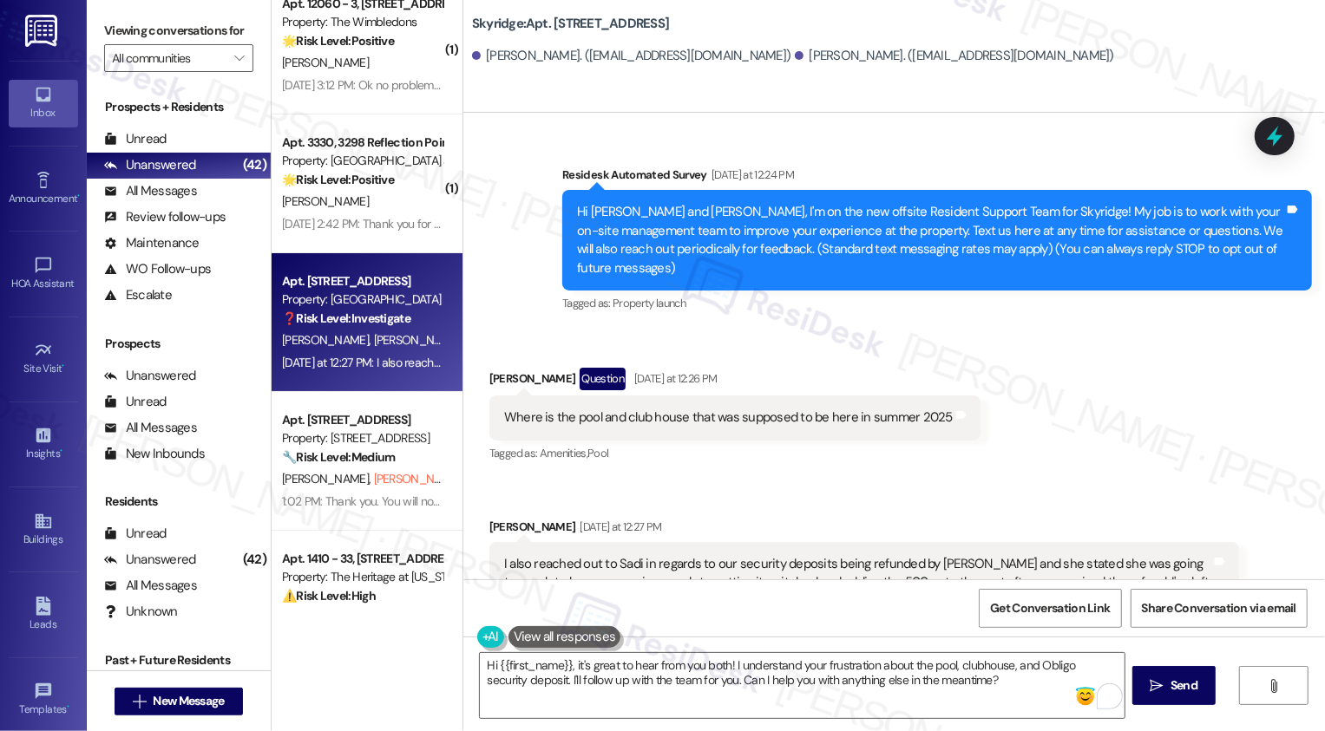
scroll to position [110, 0]
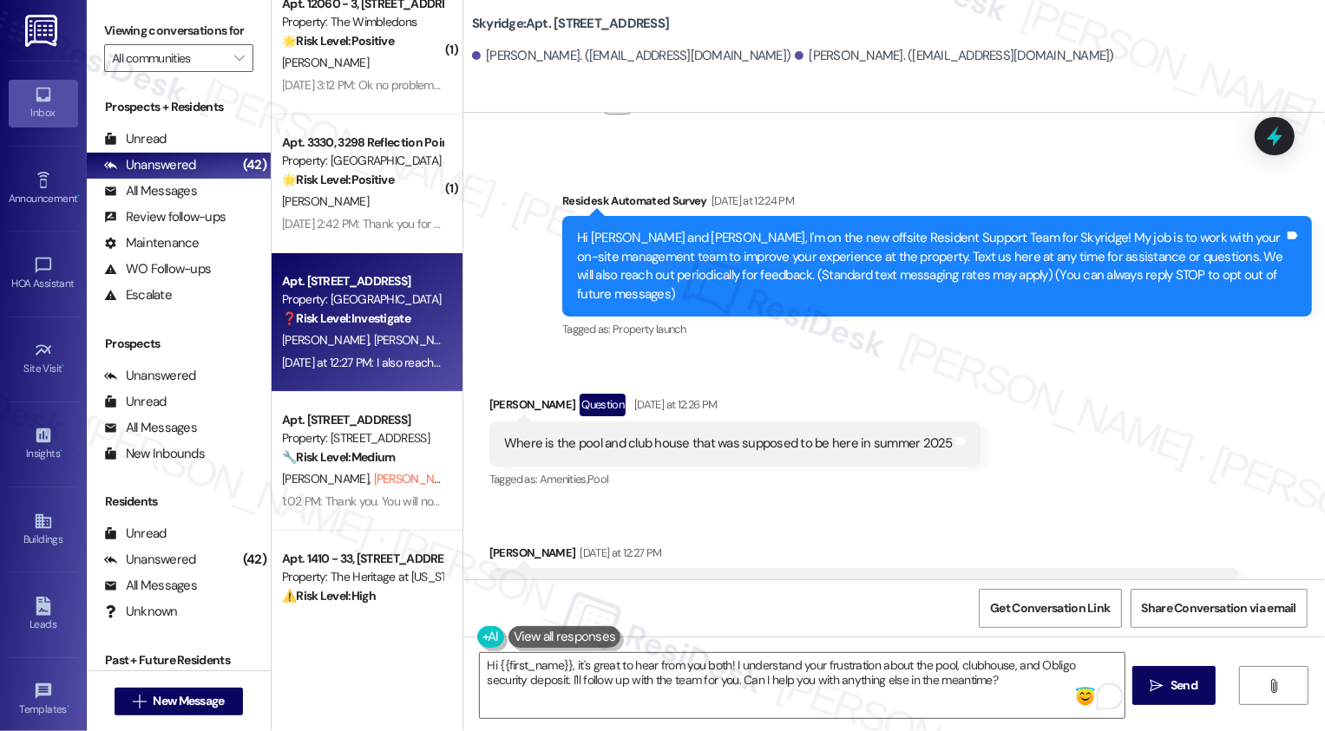
click at [773, 467] on div "Tagged as: Amenities , Click to highlight conversations about Amenities Pool Cl…" at bounding box center [734, 479] width 491 height 25
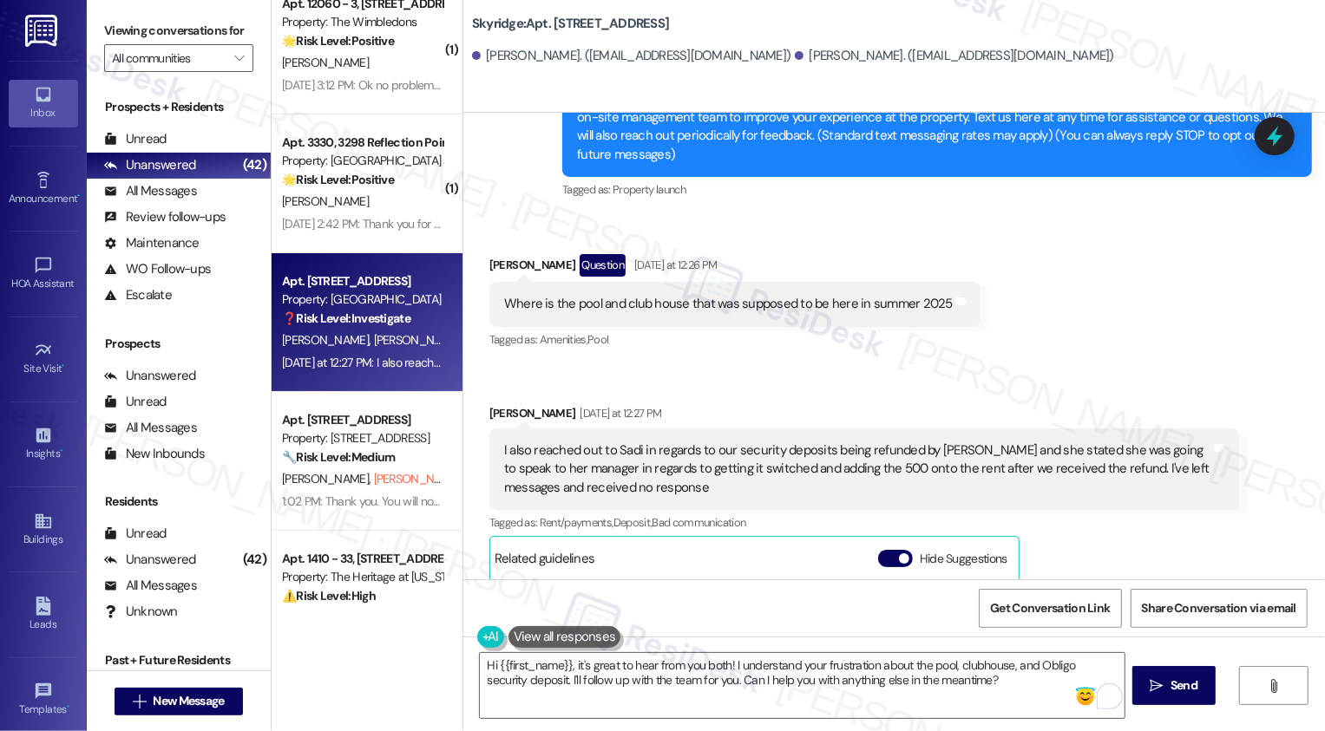
scroll to position [429, 0]
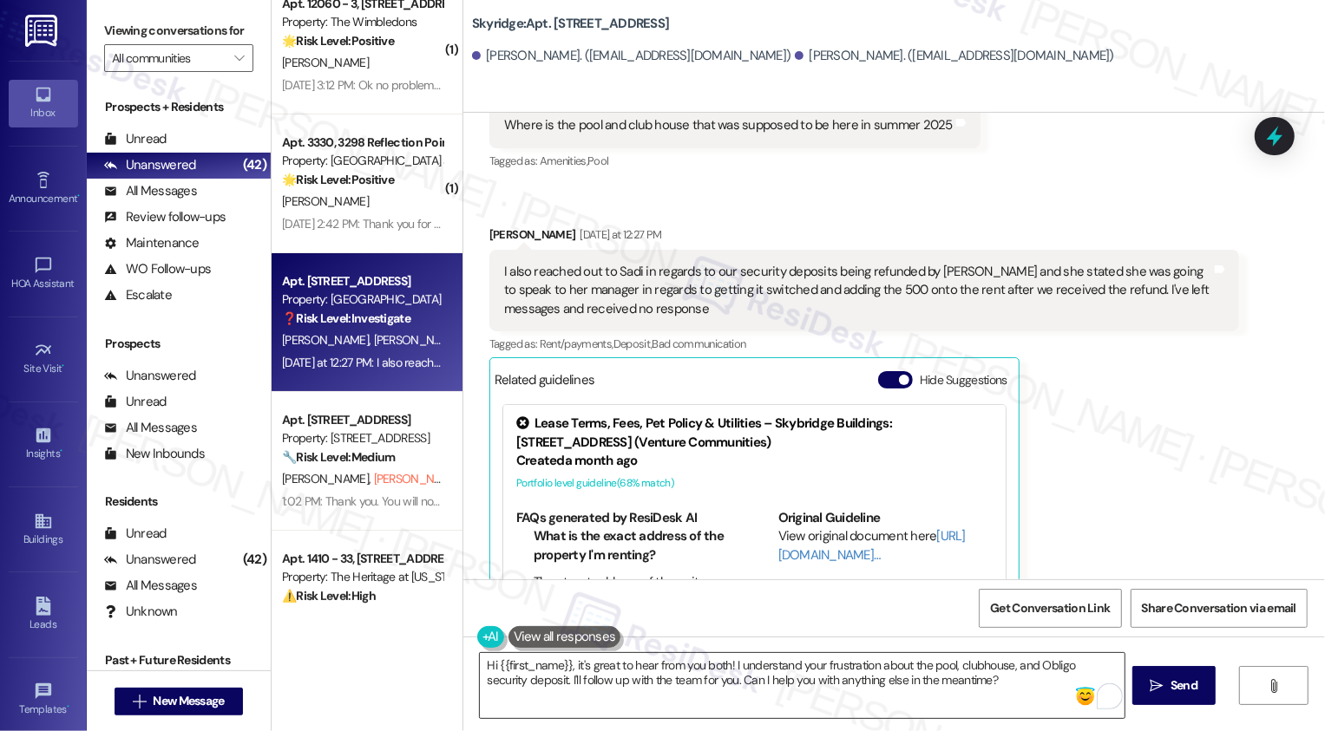
click at [908, 689] on textarea "Hi {{first_name}}, it's great to hear from you both! I understand your frustrat…" at bounding box center [802, 685] width 645 height 65
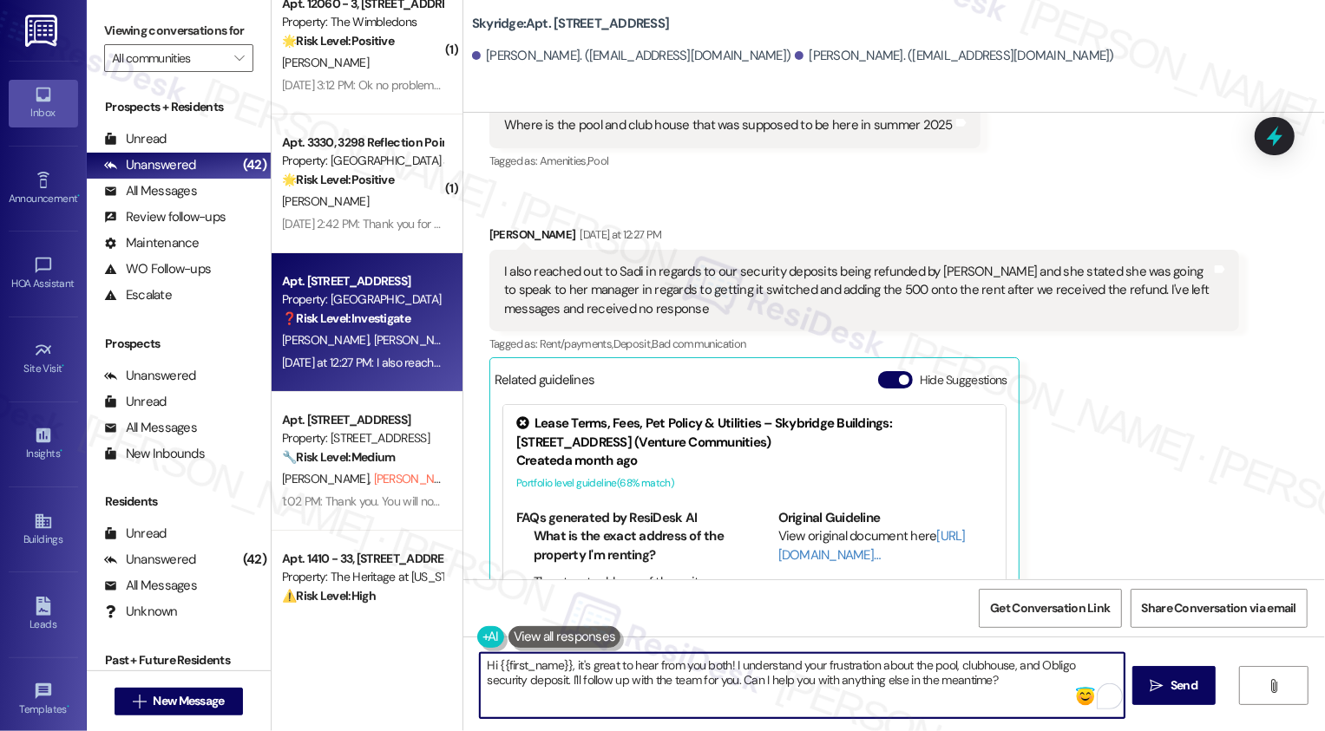
click at [840, 669] on textarea "Hi {{first_name}}, it's great to hear from you both! I understand your frustrat…" at bounding box center [802, 685] width 645 height 65
click at [721, 683] on textarea "Hi {{first_name}}, it's great to hear from you both! I hear your concerns about…" at bounding box center [802, 685] width 645 height 65
click at [905, 675] on textarea "Hi {{first_name}}, it's great to hear from you both! I hear your concerns about…" at bounding box center [802, 685] width 645 height 65
click at [953, 696] on textarea "Hi {{first_name}}, it's great to hear from you both! I hear your concerns about…" at bounding box center [802, 685] width 645 height 65
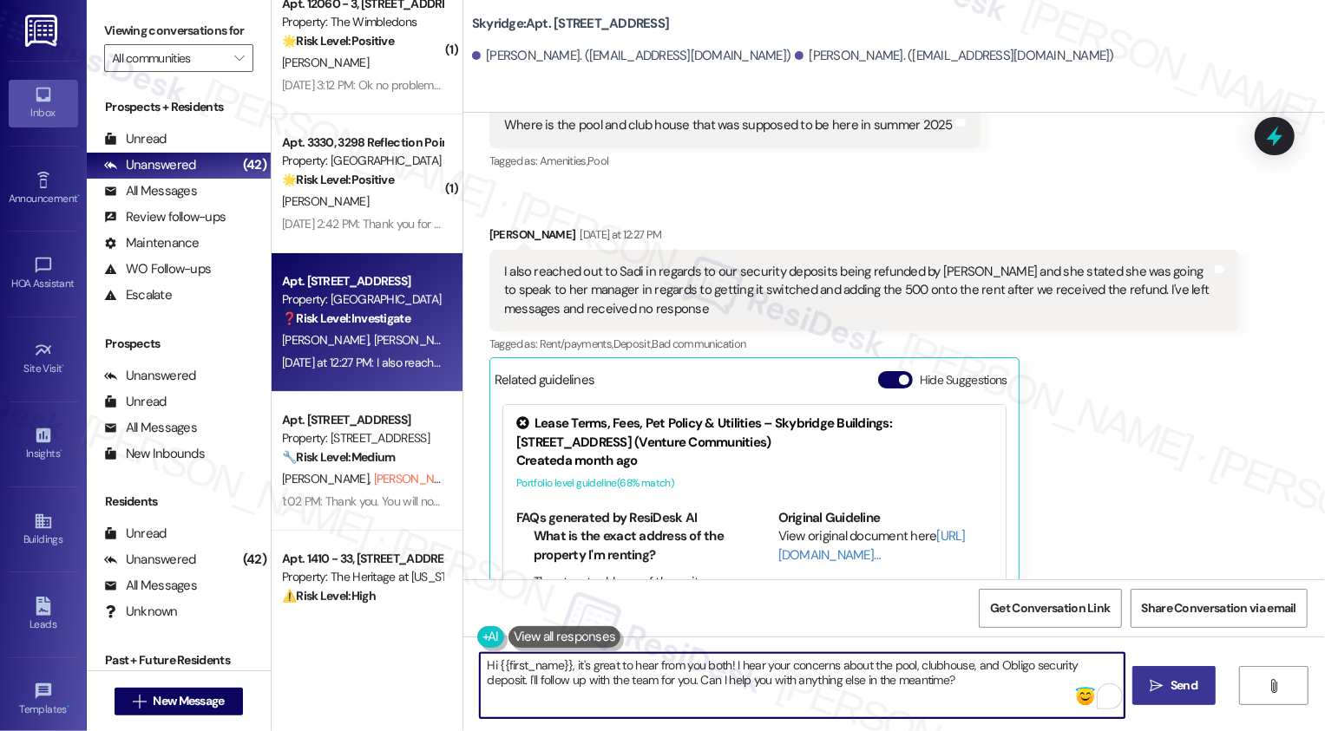
click at [1183, 690] on span "Send" at bounding box center [1183, 686] width 27 height 18
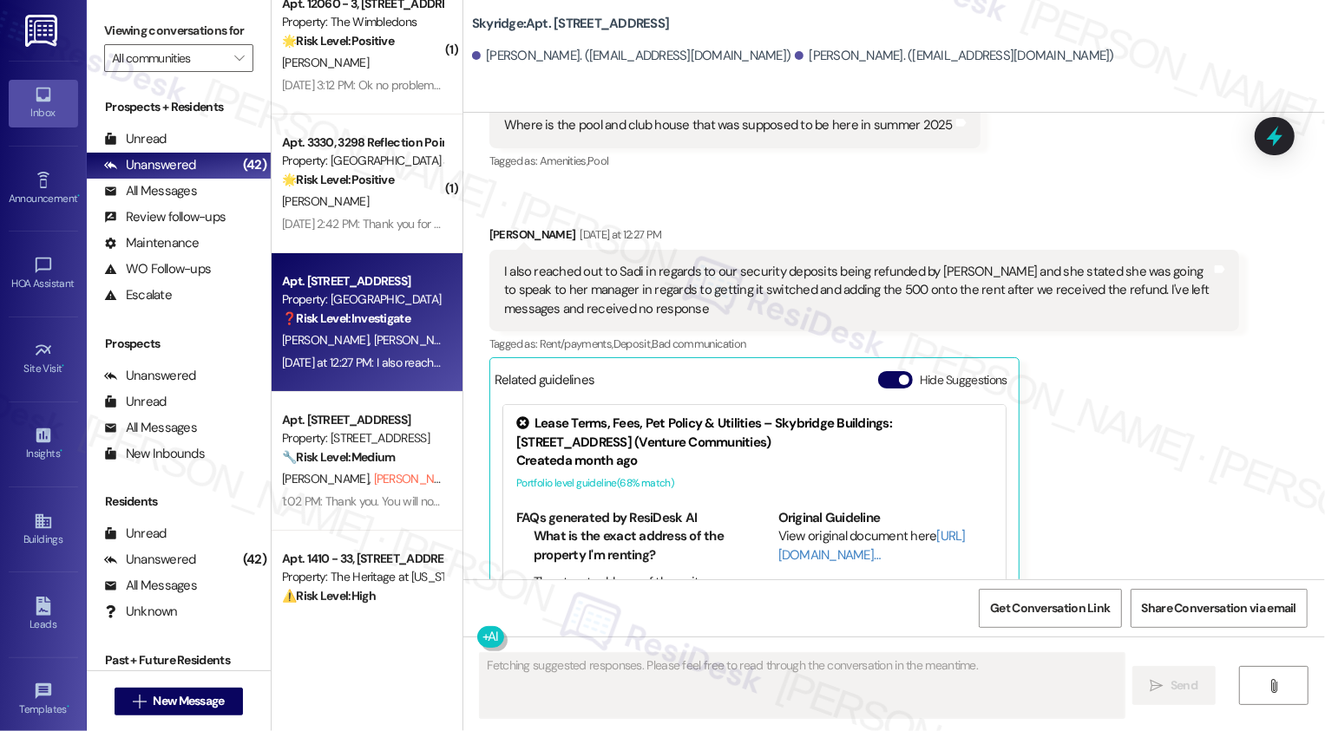
scroll to position [537, 0]
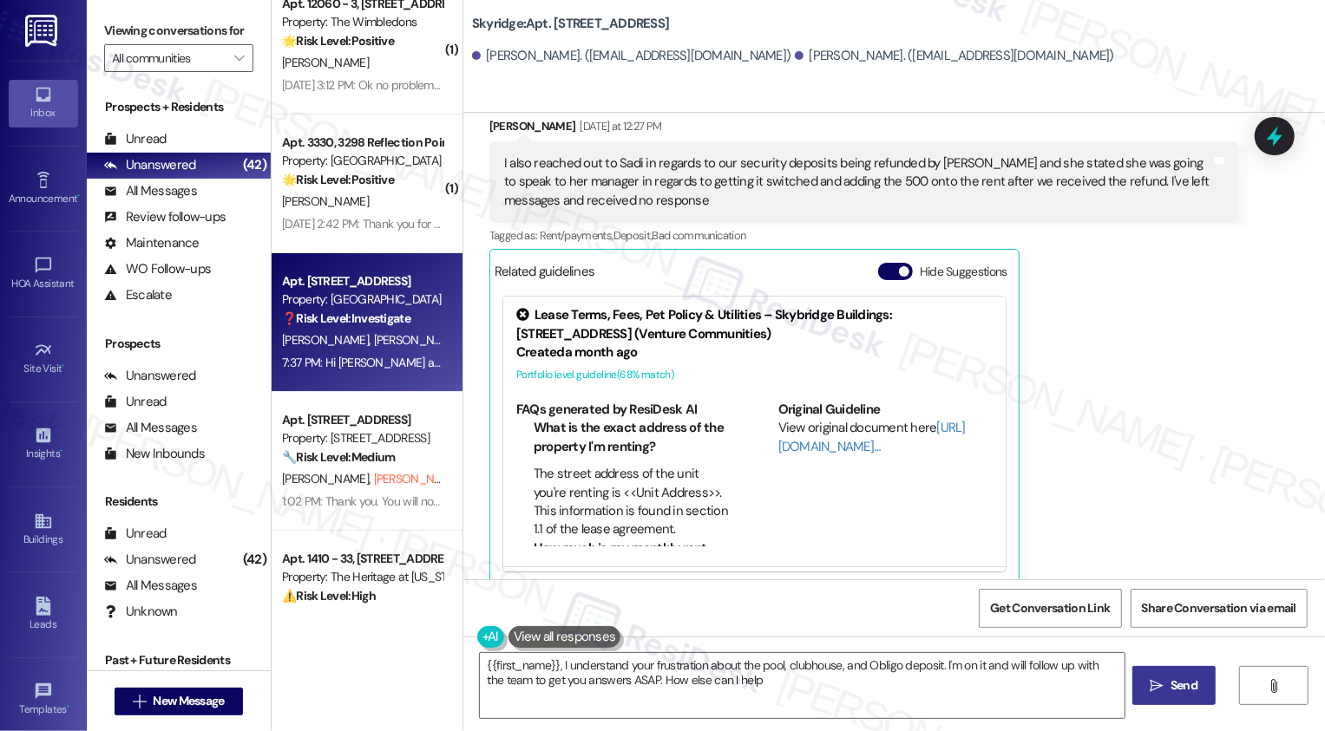
type textarea "{{first_name}}, I understand your frustration about the pool, clubhouse, and Ob…"
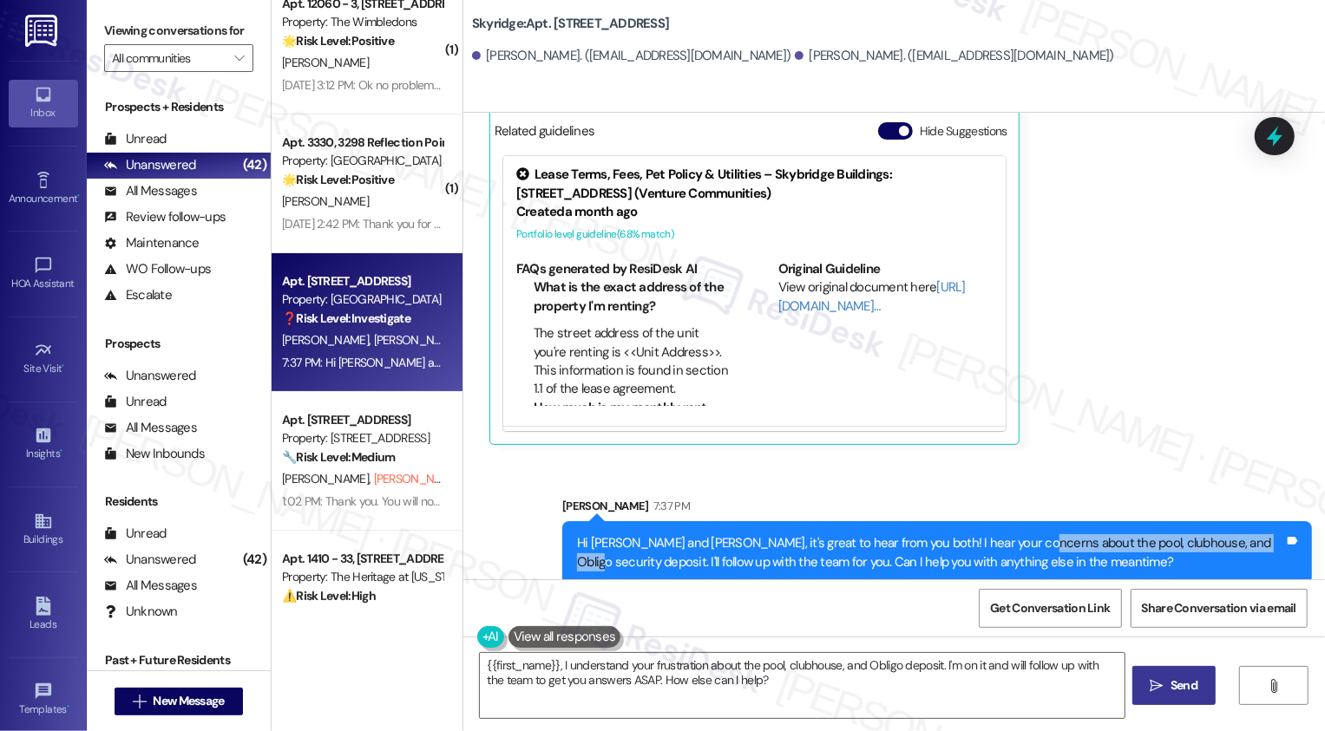
drag, startPoint x: 1000, startPoint y: 524, endPoint x: 1237, endPoint y: 529, distance: 237.8
click at [1237, 534] on div "Hi Holly and Alec, it's great to hear from you both! I hear your concerns about…" at bounding box center [930, 552] width 707 height 37
copy div "pool, clubhouse, and Obligo security deposi"
click at [1168, 370] on div "Holly Johns Yesterday at 12:27 PM I also reached out to Sadi in regards to our …" at bounding box center [864, 211] width 750 height 469
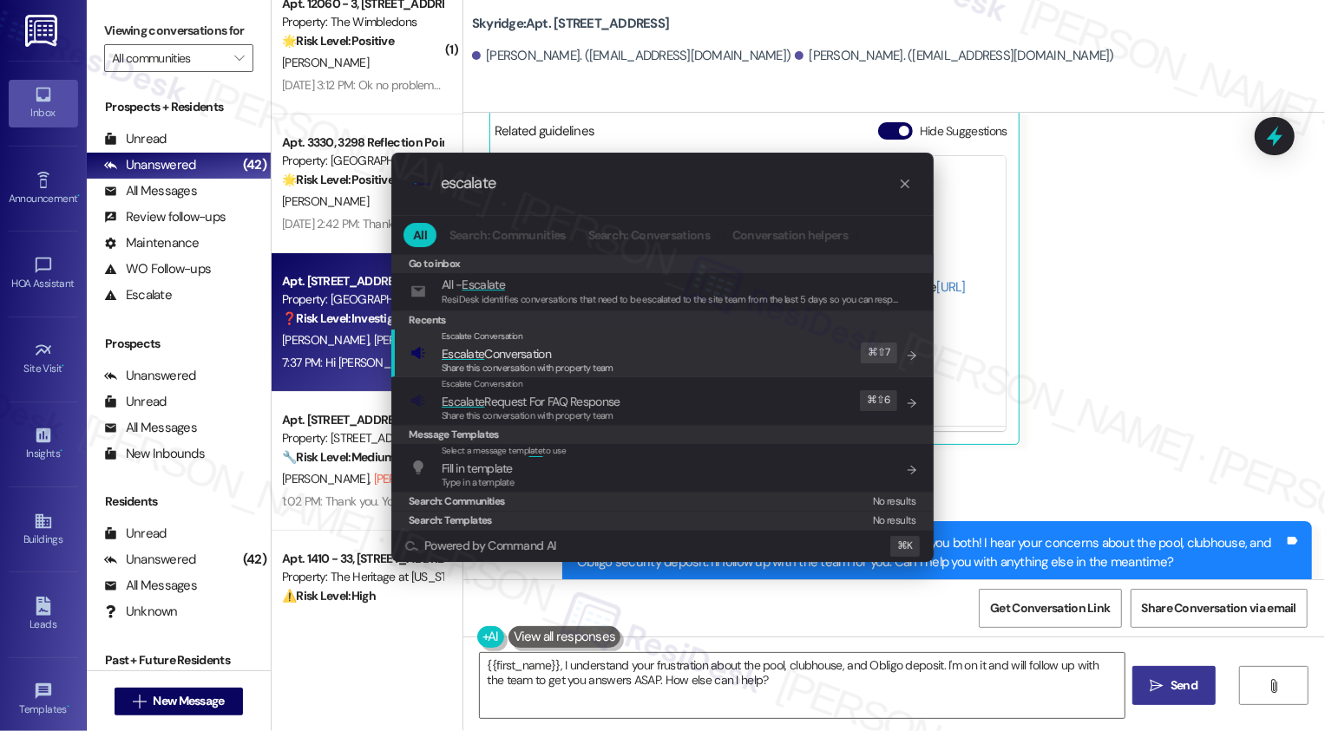
type input "escalate"
click at [591, 362] on span "Share this conversation with property team" at bounding box center [528, 368] width 172 height 12
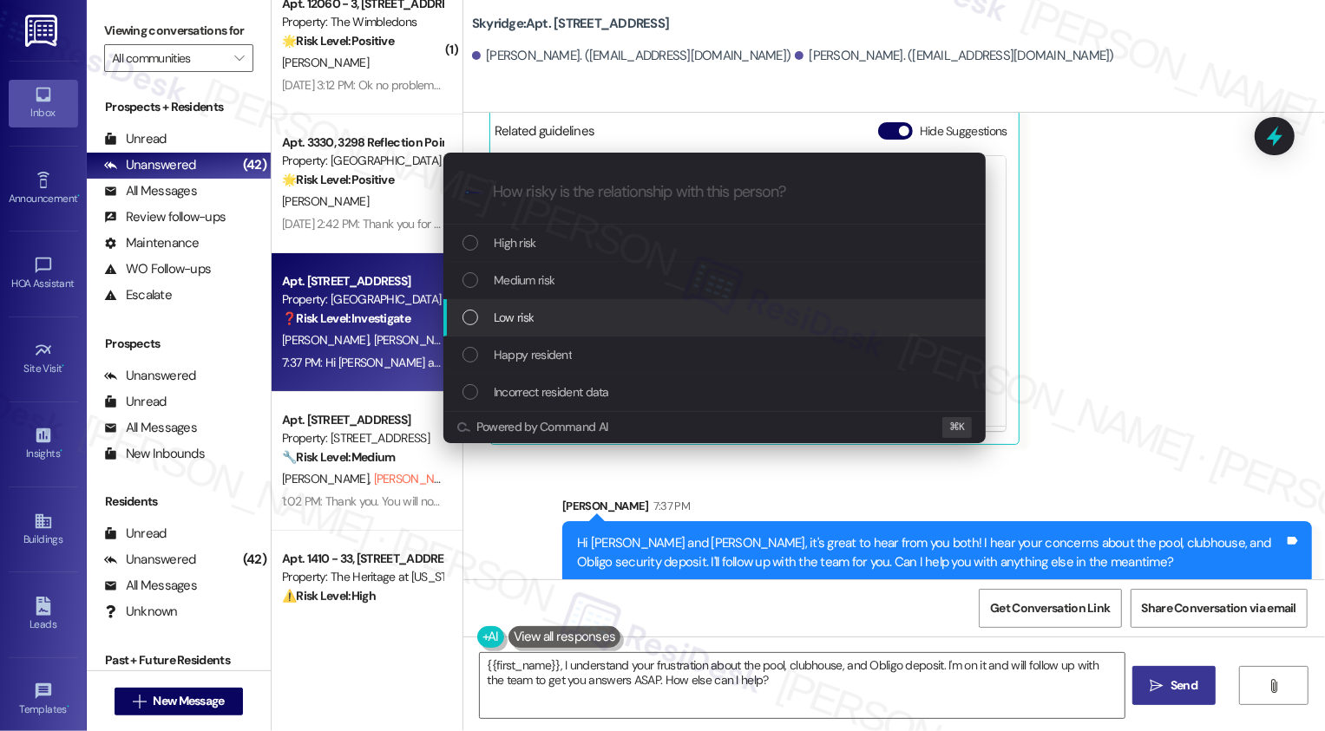
click at [524, 311] on span "Low risk" at bounding box center [514, 317] width 40 height 19
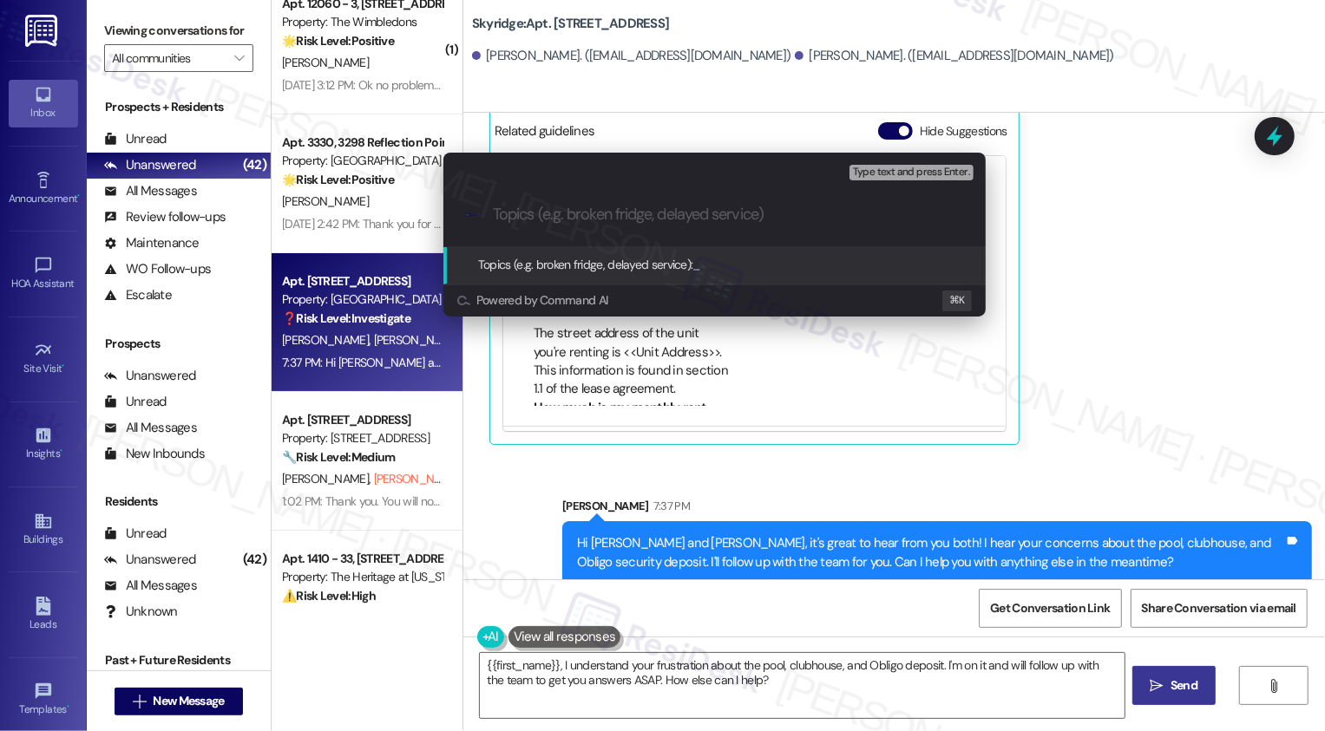
paste input "pool, clubhouse, and Obligo security deposi"
click at [497, 217] on input "pool, clubhouse, and Obligo security deposi" at bounding box center [721, 215] width 457 height 18
click at [718, 216] on input "Follow-up: pool, clubhouse, and Obligo security deposi" at bounding box center [721, 215] width 457 height 18
click at [869, 215] on input "Follow-up: pool, clubhouse, and Obligo security deposi" at bounding box center [721, 215] width 457 height 18
type input "Follow-up: pool, clubhouse, and Obligo security deposit"
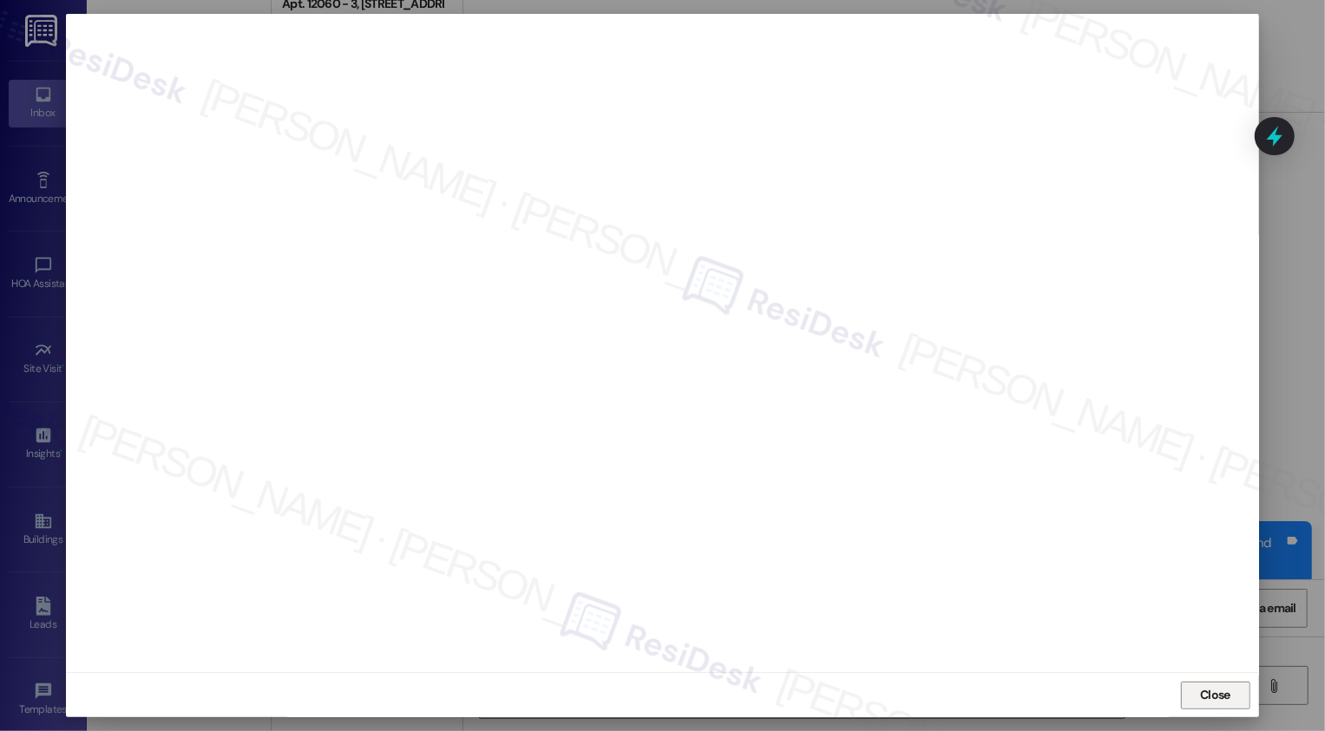
click at [1196, 704] on button "Close" at bounding box center [1215, 696] width 69 height 28
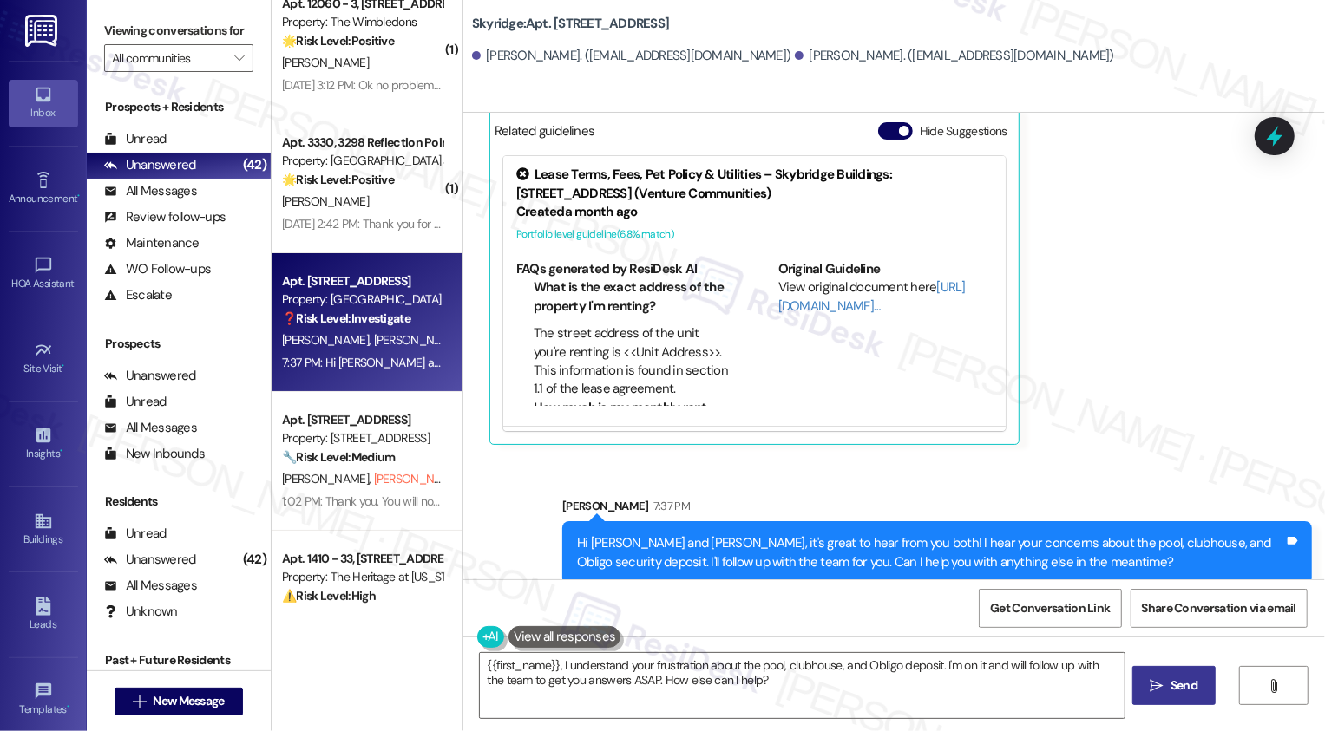
click at [1121, 401] on div "Holly Johns Yesterday at 12:27 PM I also reached out to Sadi in regards to our …" at bounding box center [864, 211] width 750 height 469
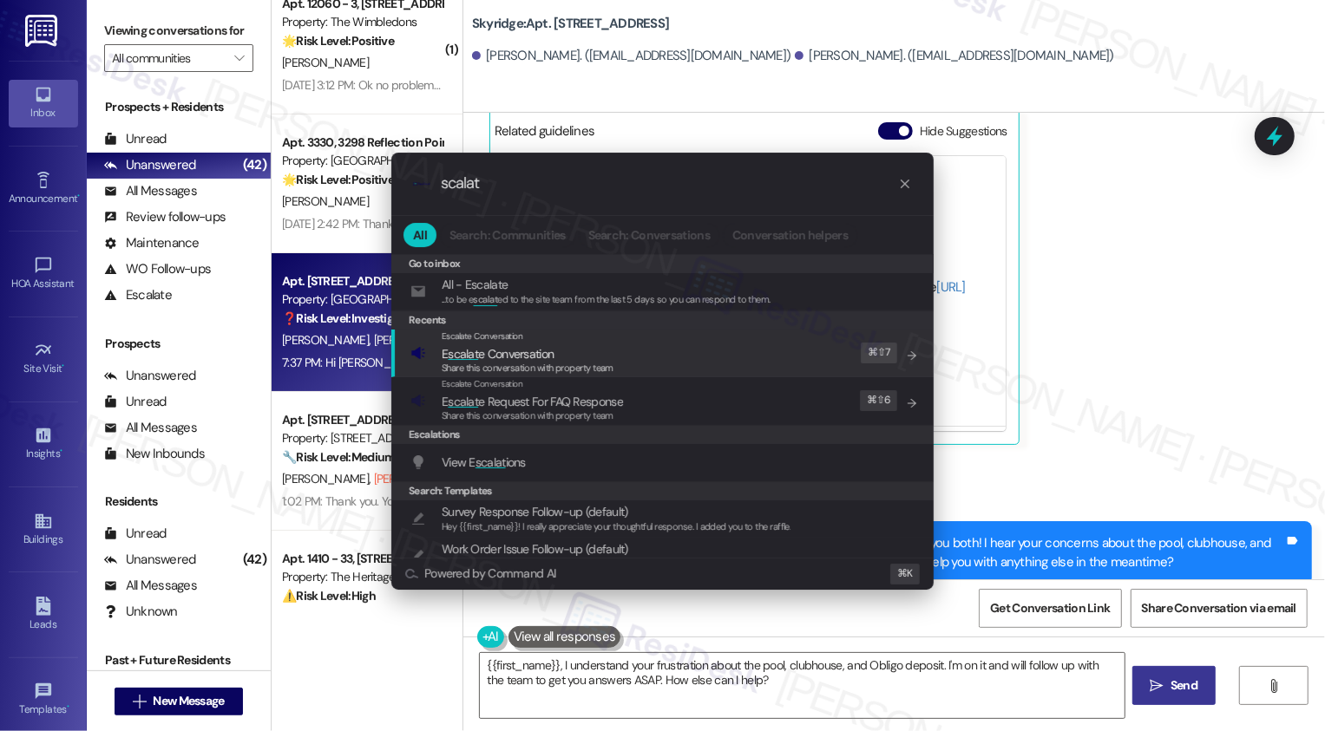
type input "scalat"
click at [495, 348] on span "E scalat e Conversation" at bounding box center [498, 354] width 112 height 16
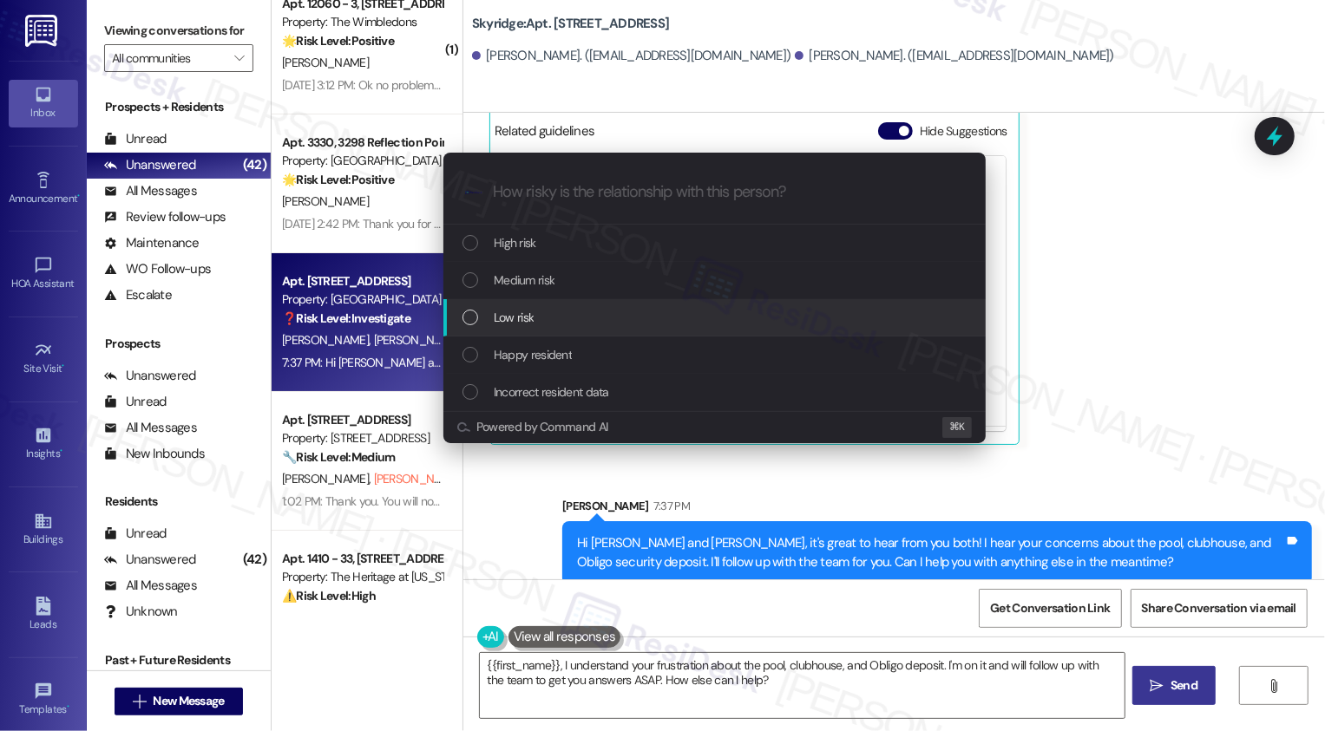
click at [495, 310] on span "Low risk" at bounding box center [514, 317] width 40 height 19
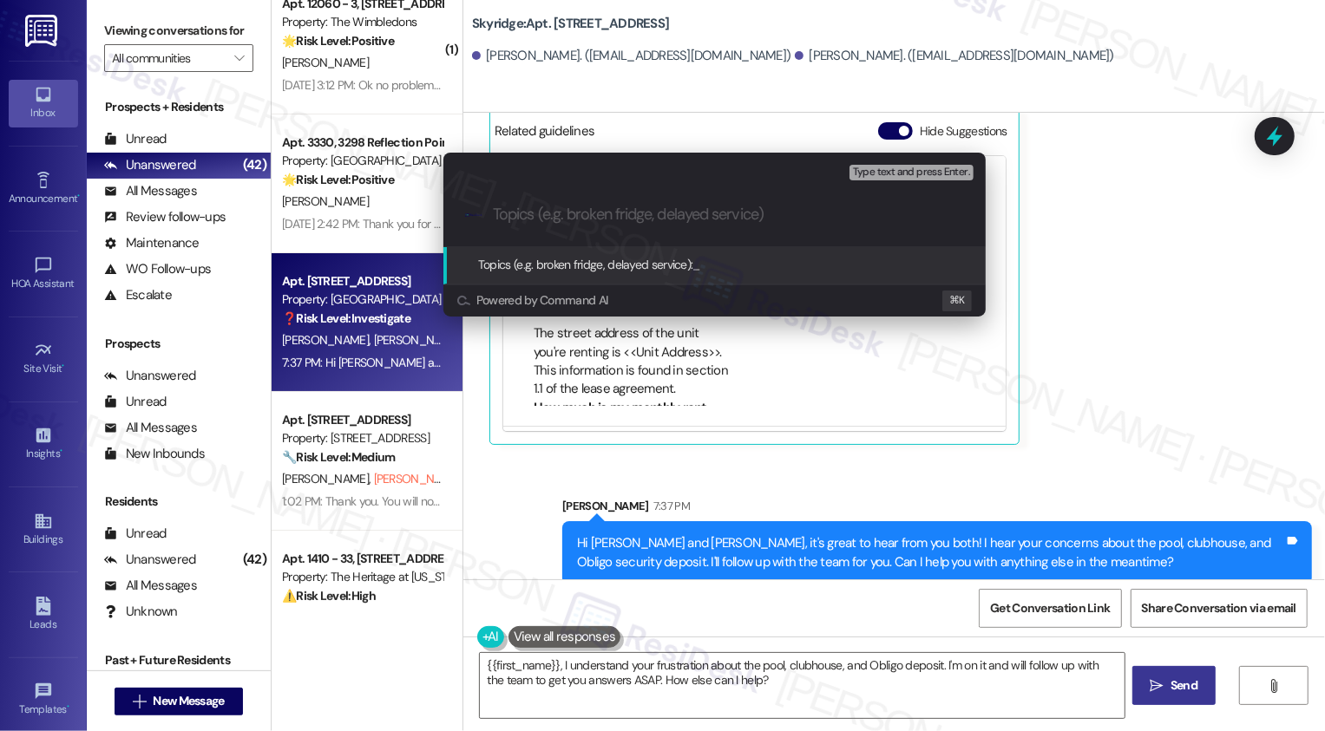
paste input "Follow-up: pool, clubhouse, and Obligo security deposit"
type input "Follow-up: pool, clubhouse, and Obligo security deposit"
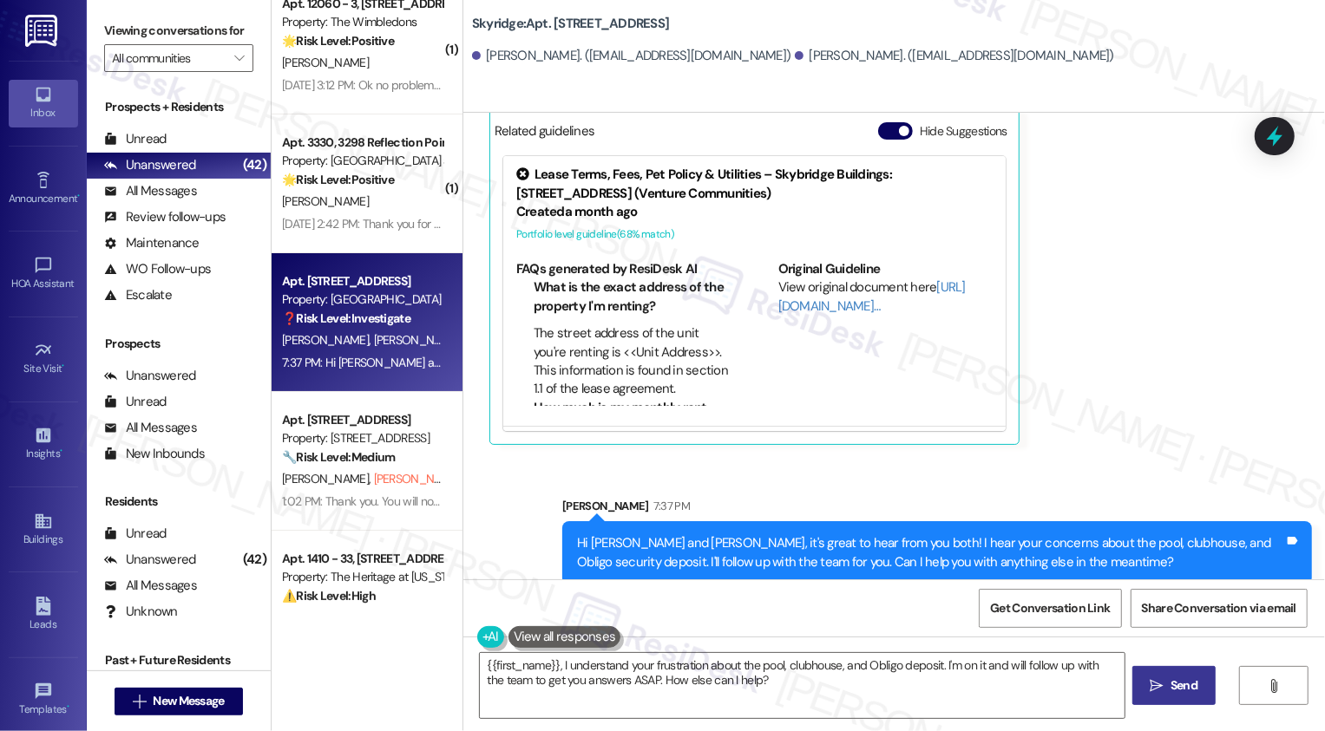
scroll to position [537, 0]
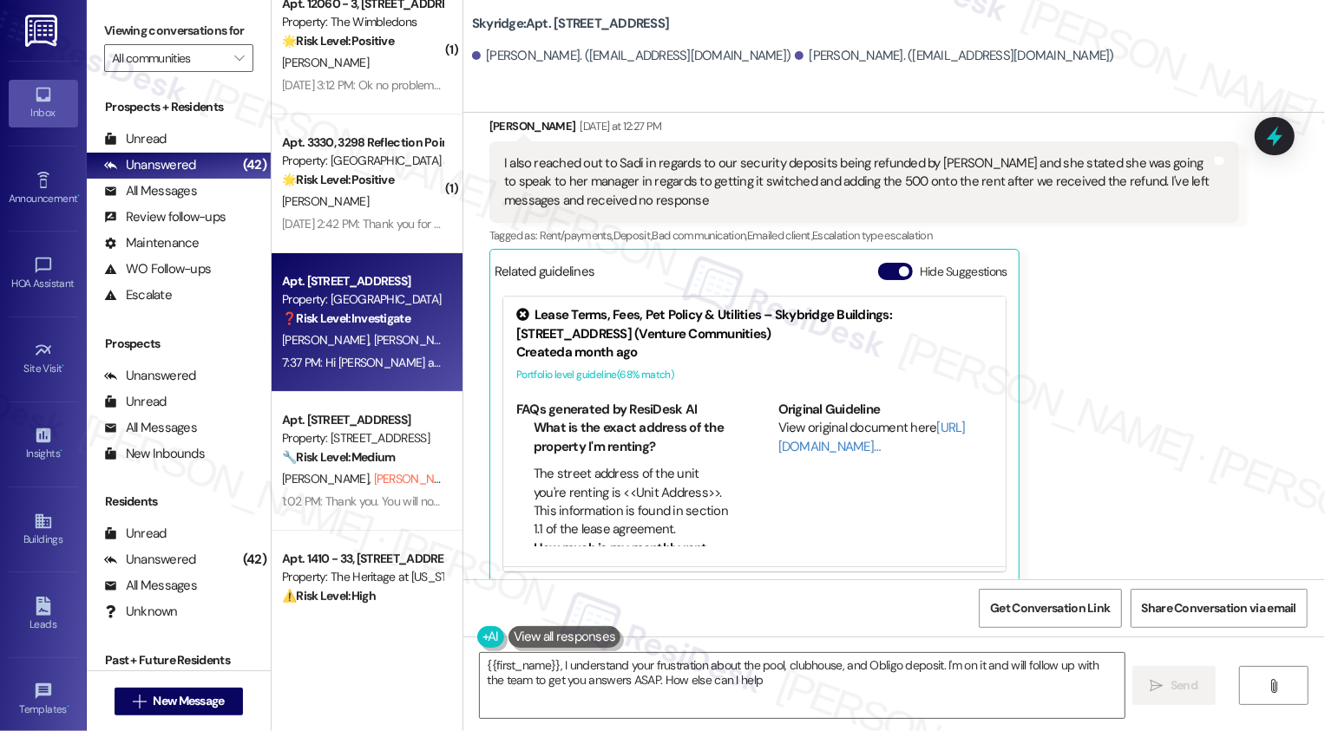
type textarea "{{first_name}}, I understand your frustration about the pool, clubhouse, and Ob…"
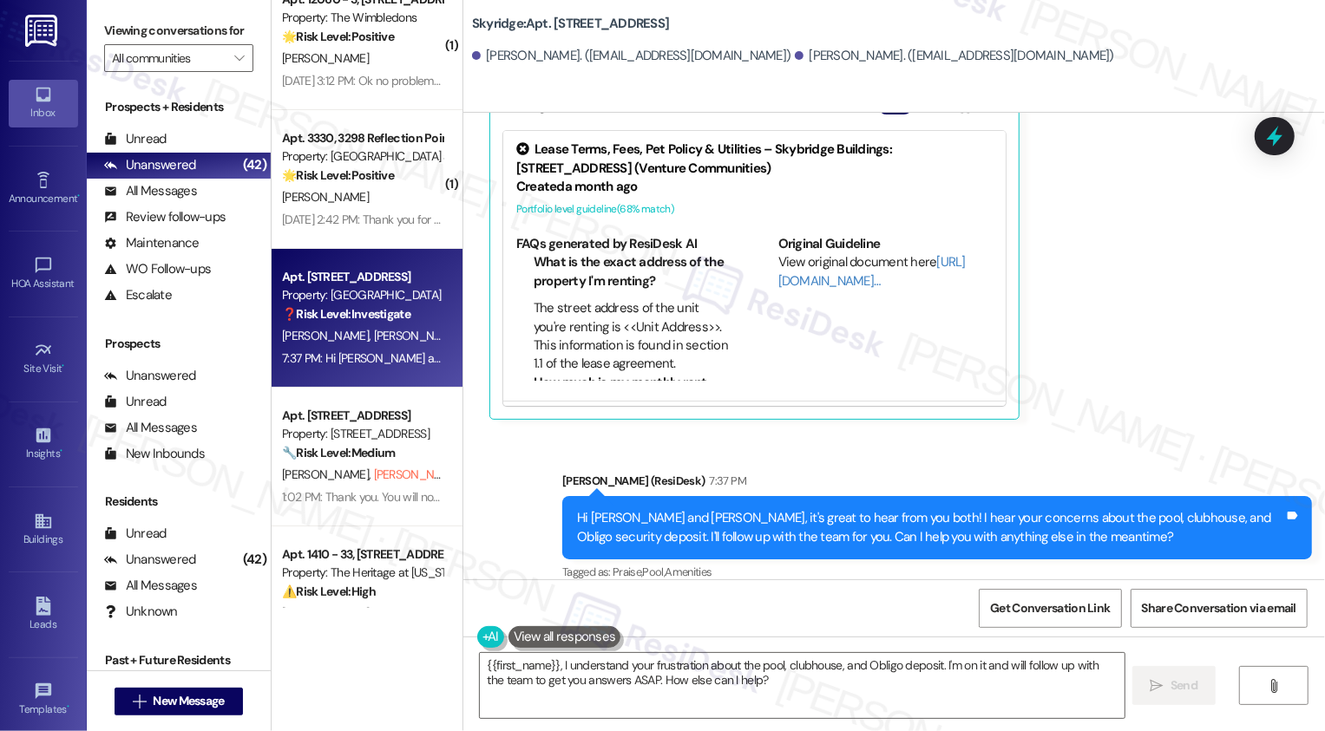
scroll to position [4844, 0]
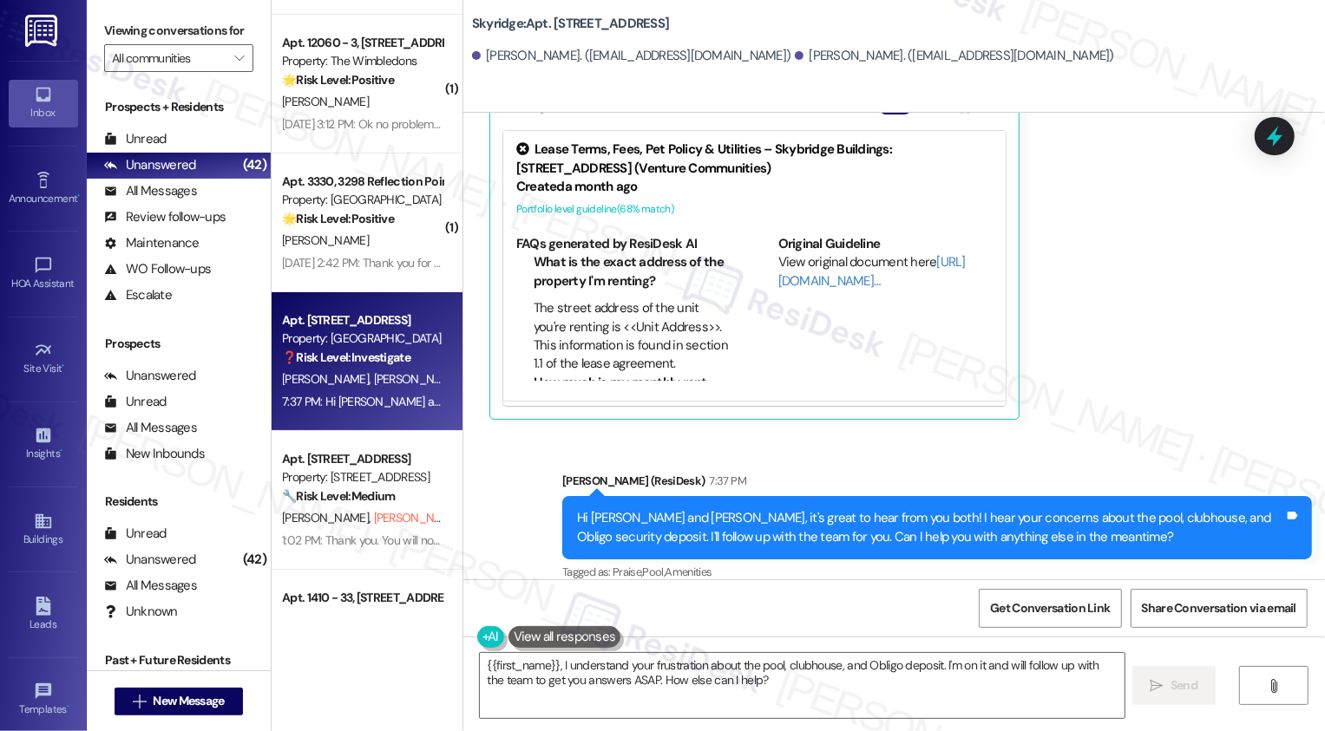
click at [379, 243] on div "R. Robinson" at bounding box center [362, 241] width 164 height 22
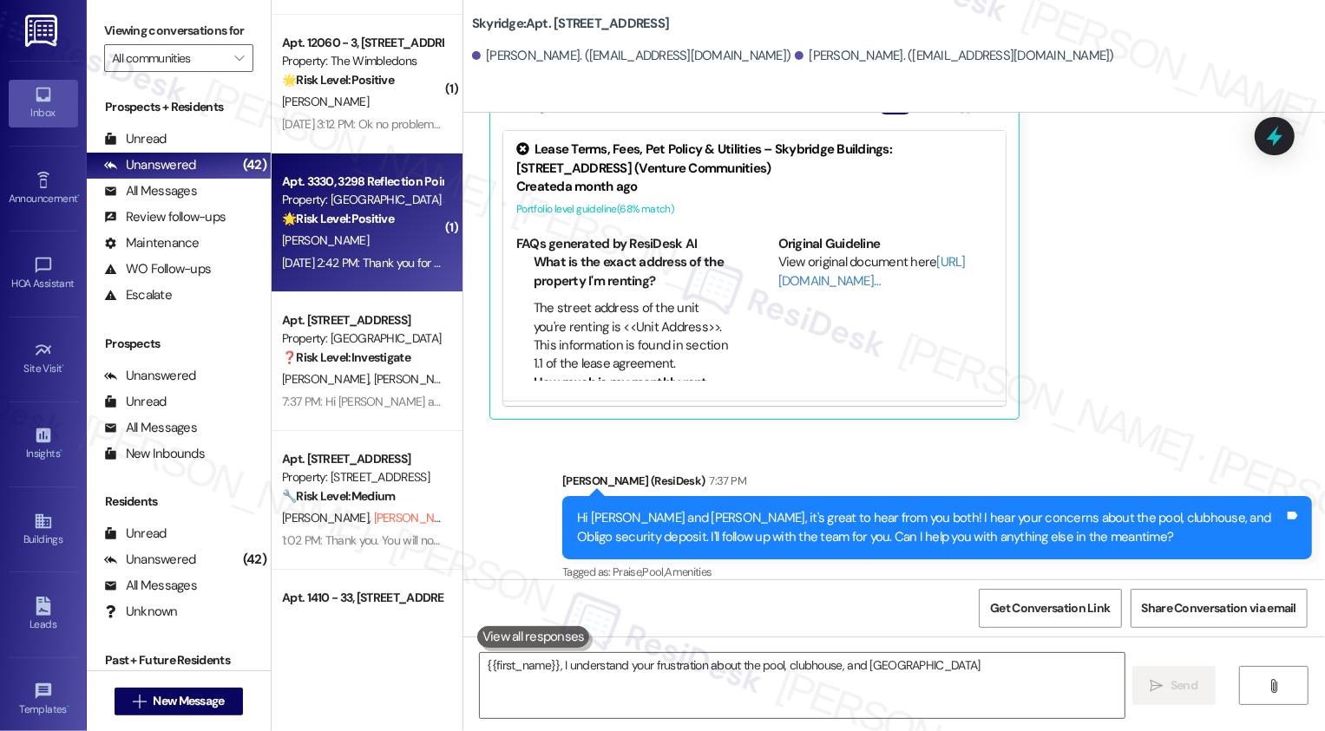
click at [379, 243] on div "R. Robinson" at bounding box center [362, 241] width 164 height 22
type textarea "{{first_name}}, I understand your frustration about the pool, clubhouse, and Ob…"
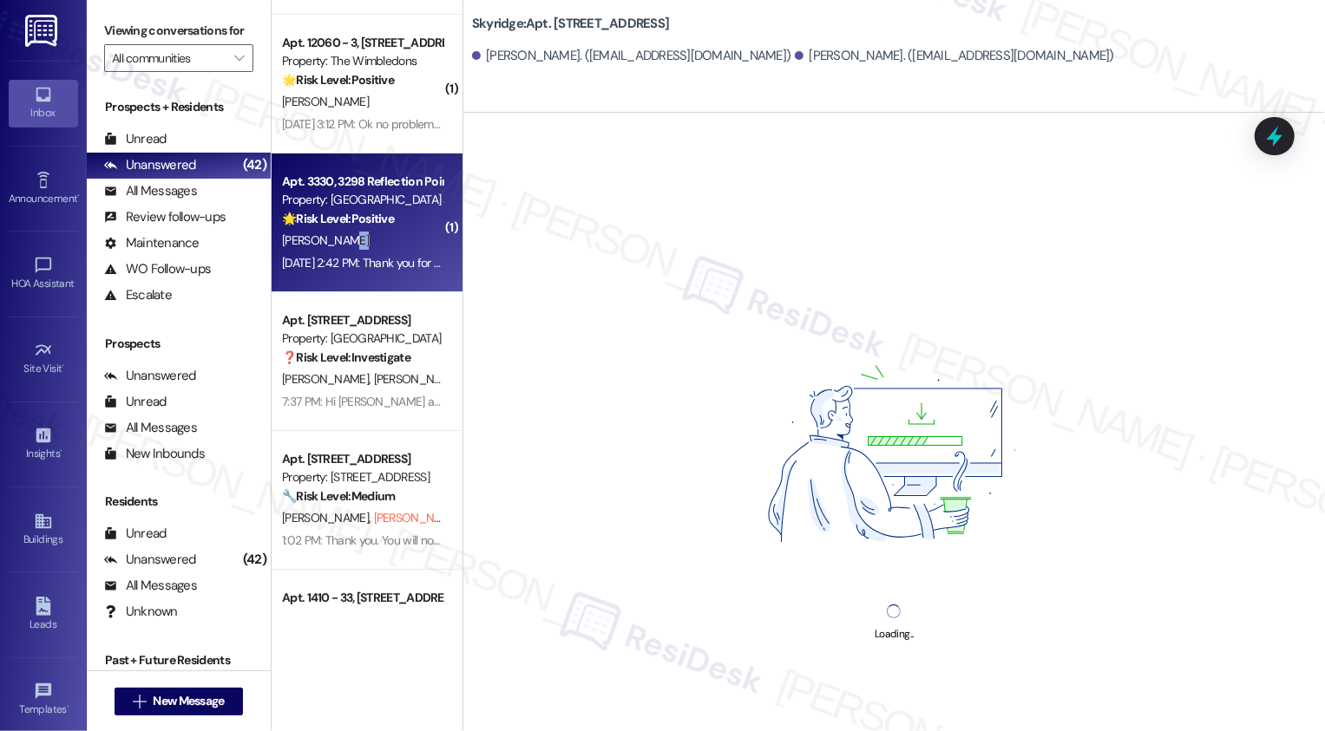
click at [379, 243] on div "R. Robinson" at bounding box center [362, 241] width 164 height 22
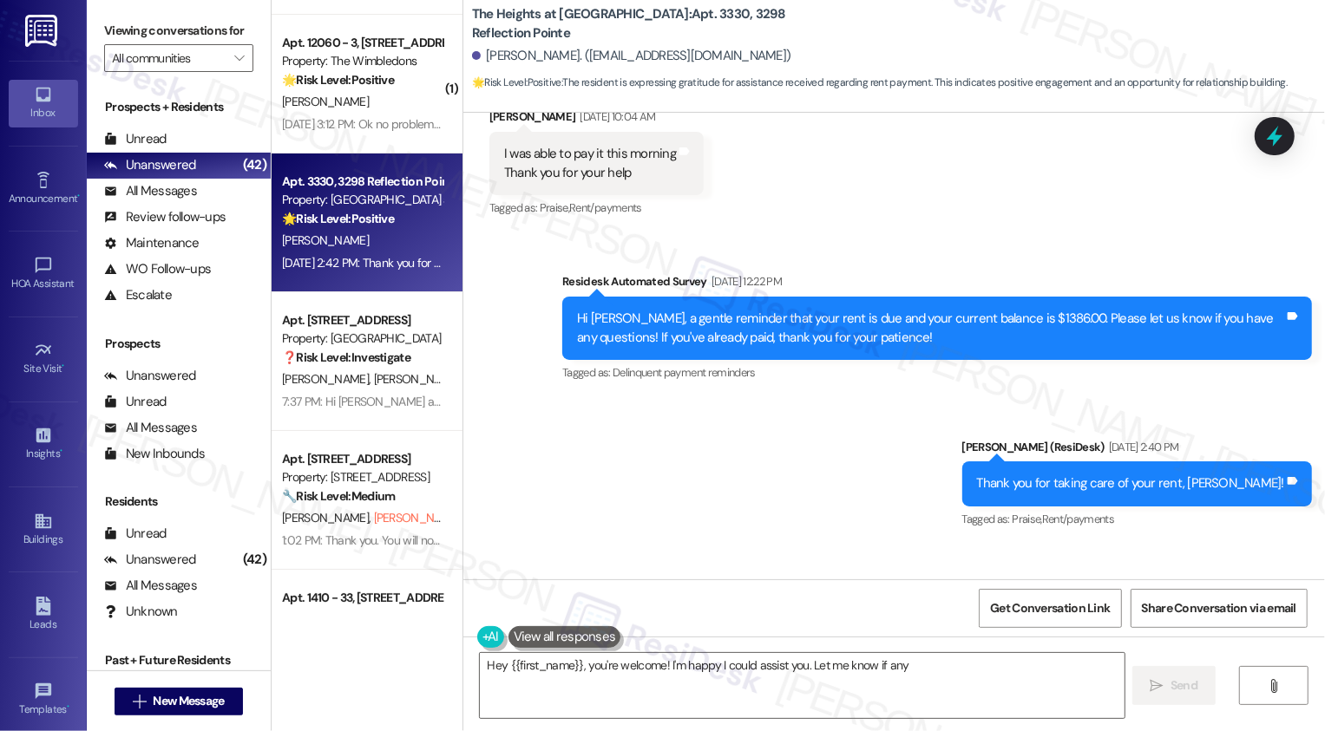
scroll to position [9529, 0]
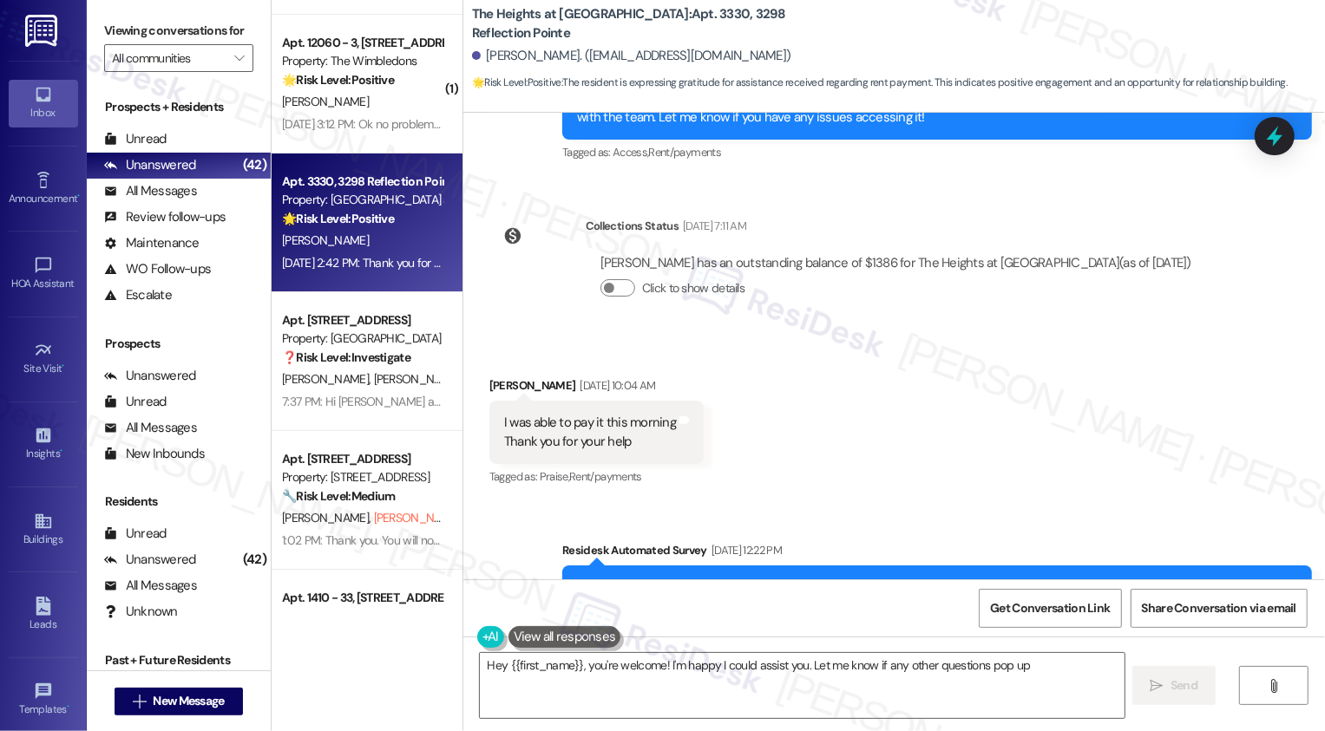
type textarea "Hey {{first_name}}, you're welcome! I'm happy I could assist you. Let me know i…"
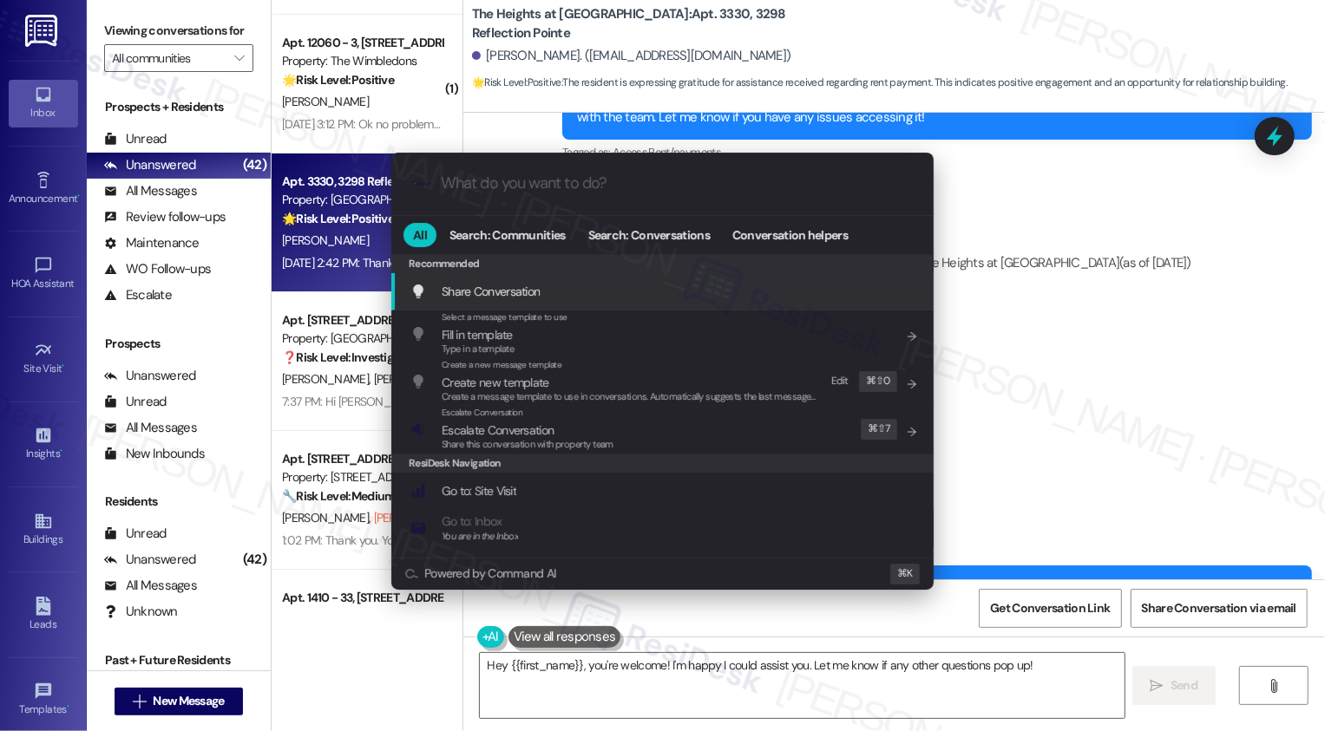
type input "a"
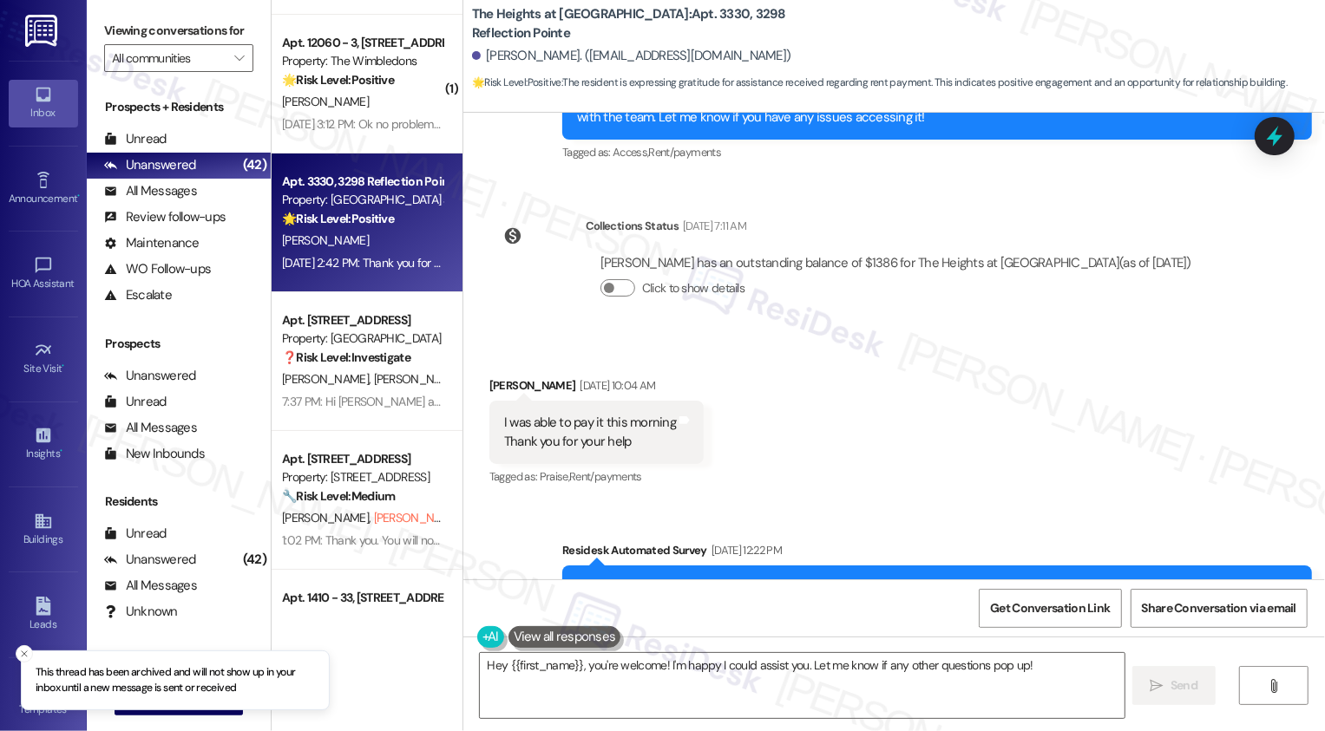
click at [347, 192] on div "( 1 ) Apt. 116, 103 Fern Valley Way Property: Knollwood Crossing 🌟 Risk Level: …" at bounding box center [367, 304] width 191 height 608
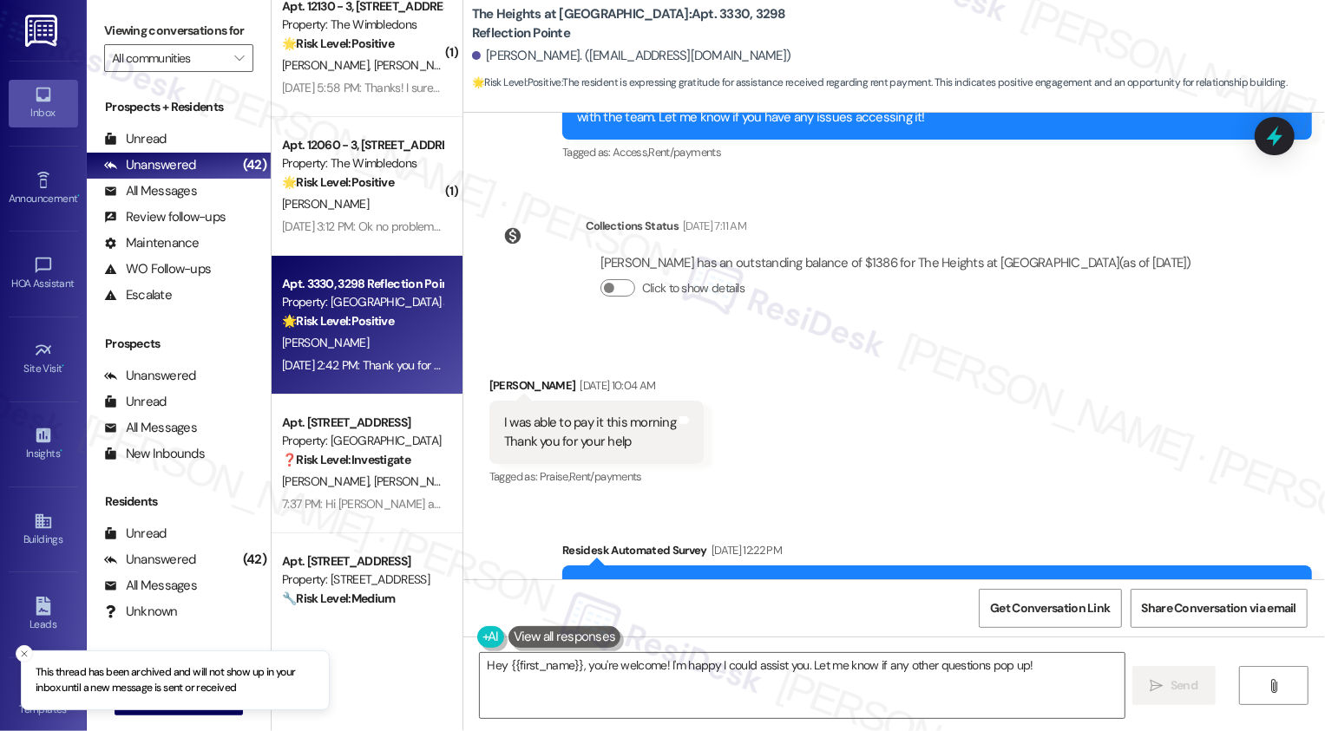
click at [347, 192] on div "Apt. 12060 - 3, 12000 - 12160 Lawnview Avenue Property: The Wimbledons 🌟 Risk L…" at bounding box center [362, 163] width 164 height 59
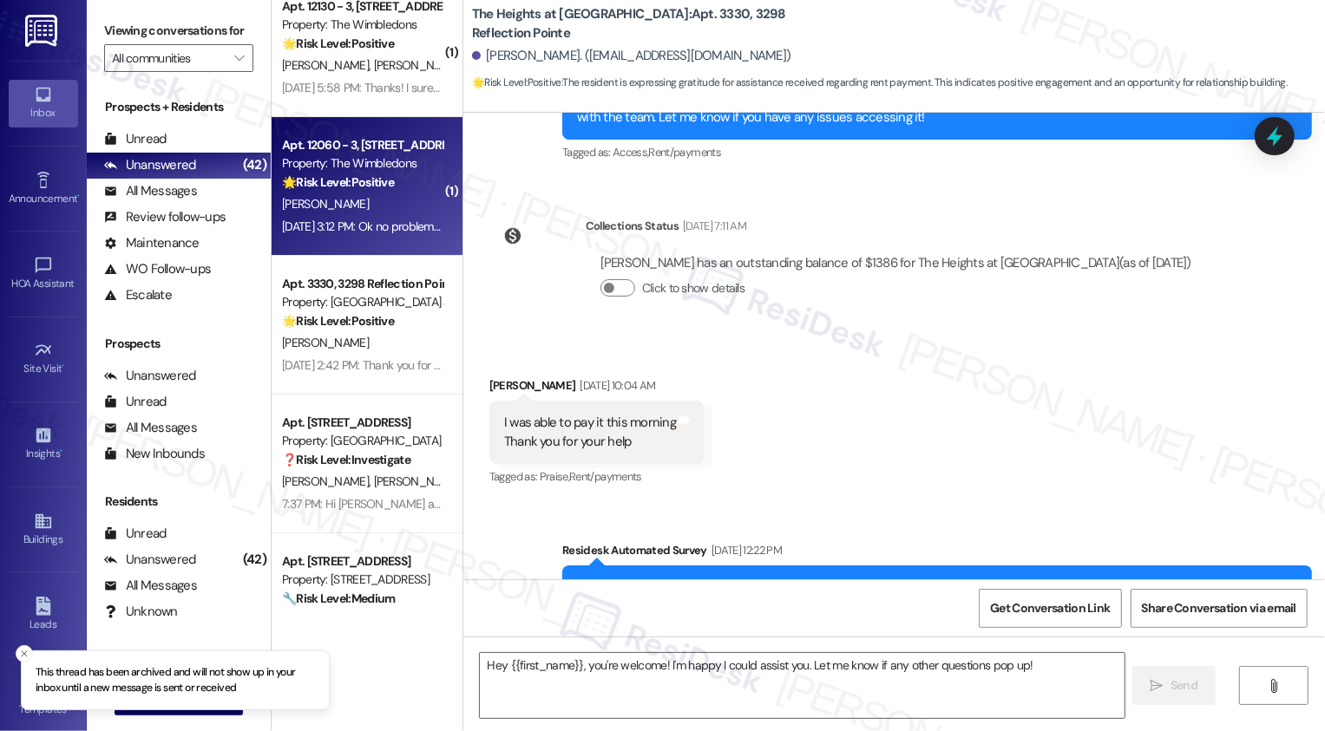
type textarea "Fetching suggested responses. Please feel free to read through the conversation…"
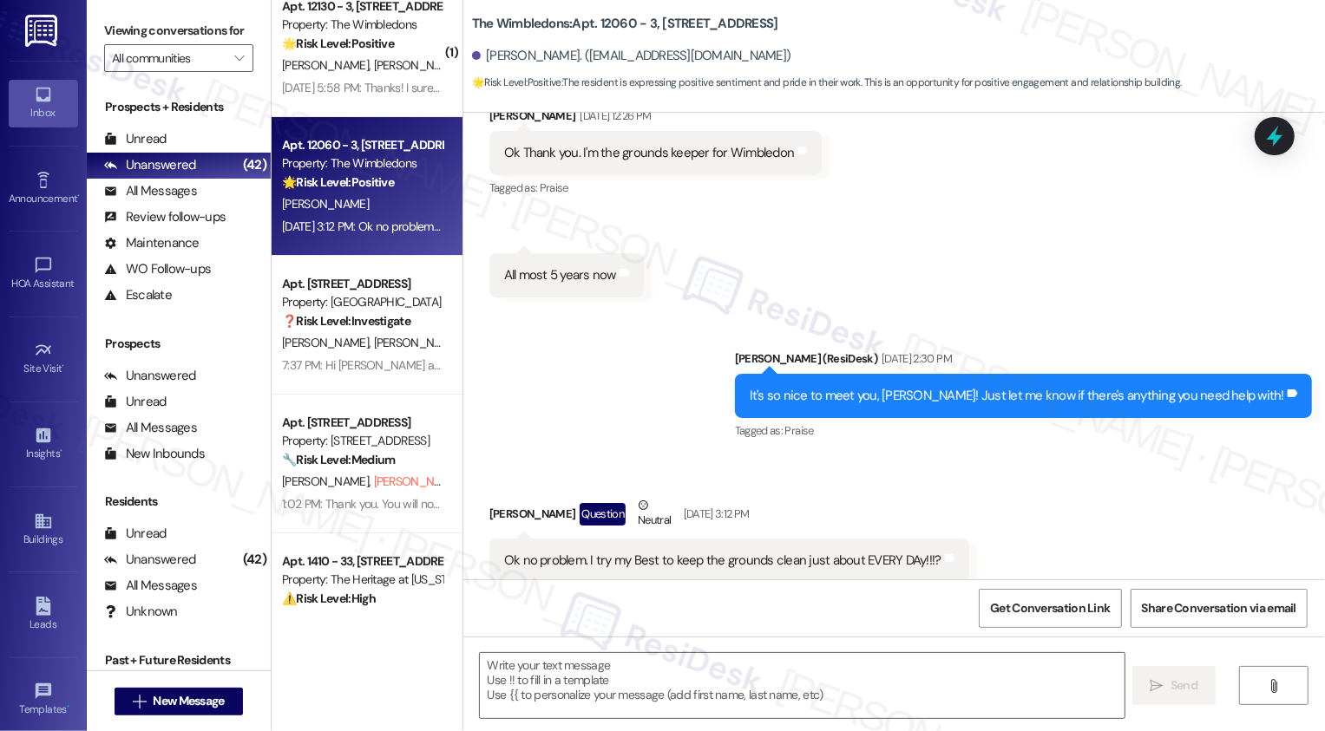
scroll to position [387, 0]
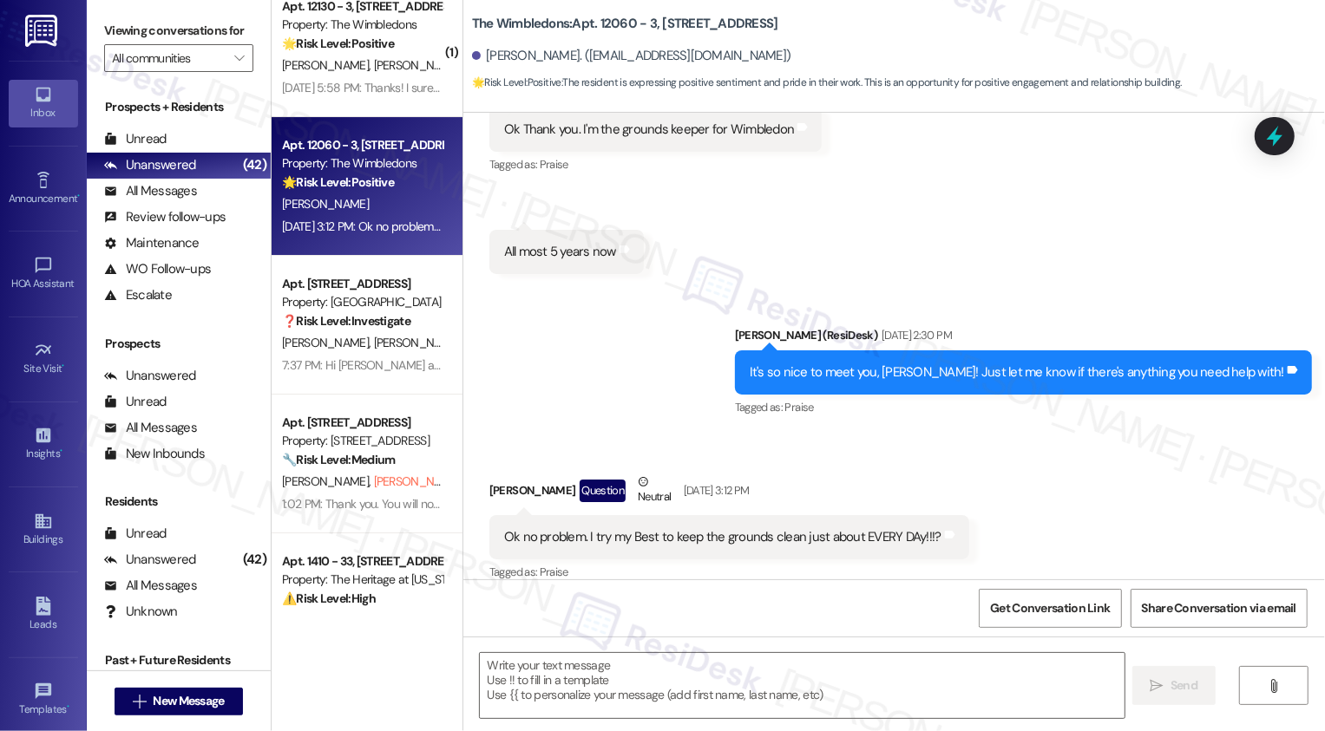
click at [539, 528] on div "Ok no problem. I try my Best to keep the grounds clean just about EVERY DAy!!!?" at bounding box center [722, 537] width 437 height 18
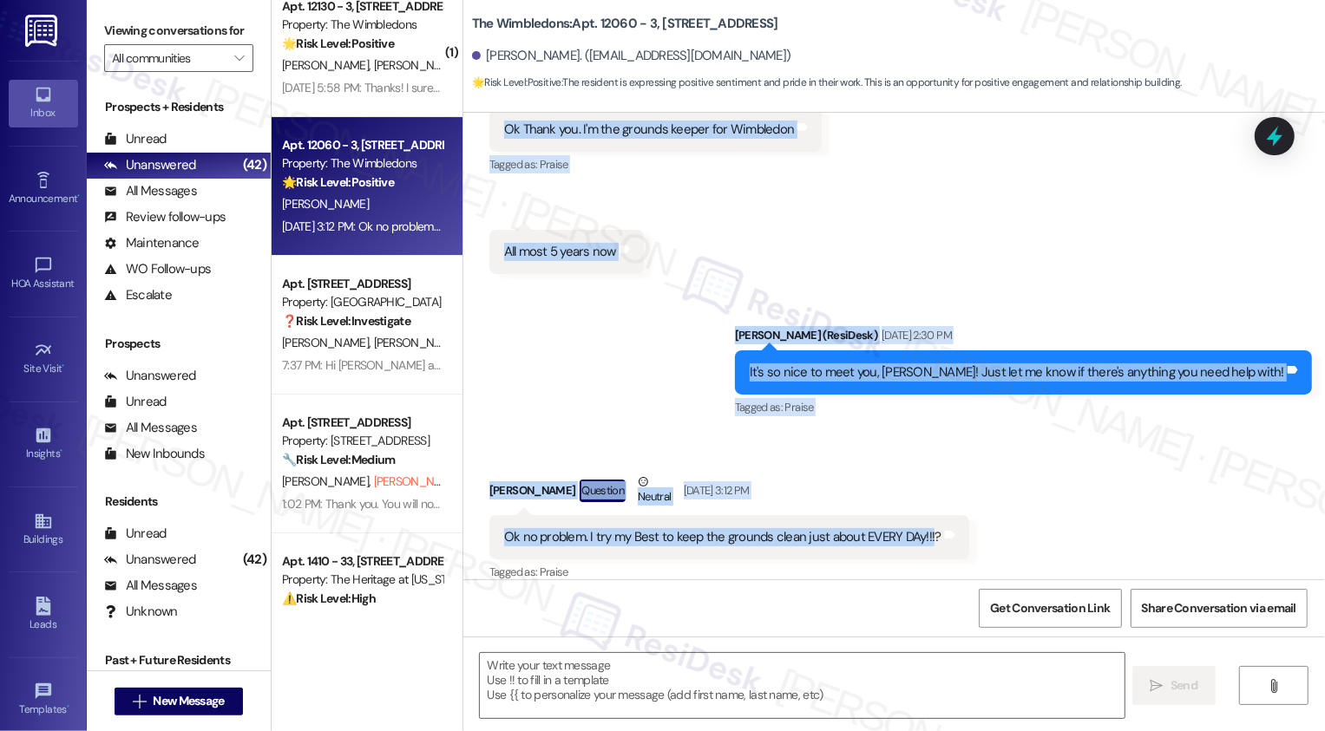
drag, startPoint x: 552, startPoint y: 126, endPoint x: 917, endPoint y: 523, distance: 539.8
click at [917, 524] on div "Lease started Jul 16, 2019 at 8:00 PM Survey, sent via SMS Residesk Automated S…" at bounding box center [894, 346] width 862 height 467
copy div "Residesk Automated Survey Sep 10, 2025 at 12:23 PM Hi Philip, I'm on the new of…"
click at [546, 665] on textarea at bounding box center [802, 685] width 645 height 65
paste textarea "Thanks for all the effort you put in every day—it makes such a difference for e…"
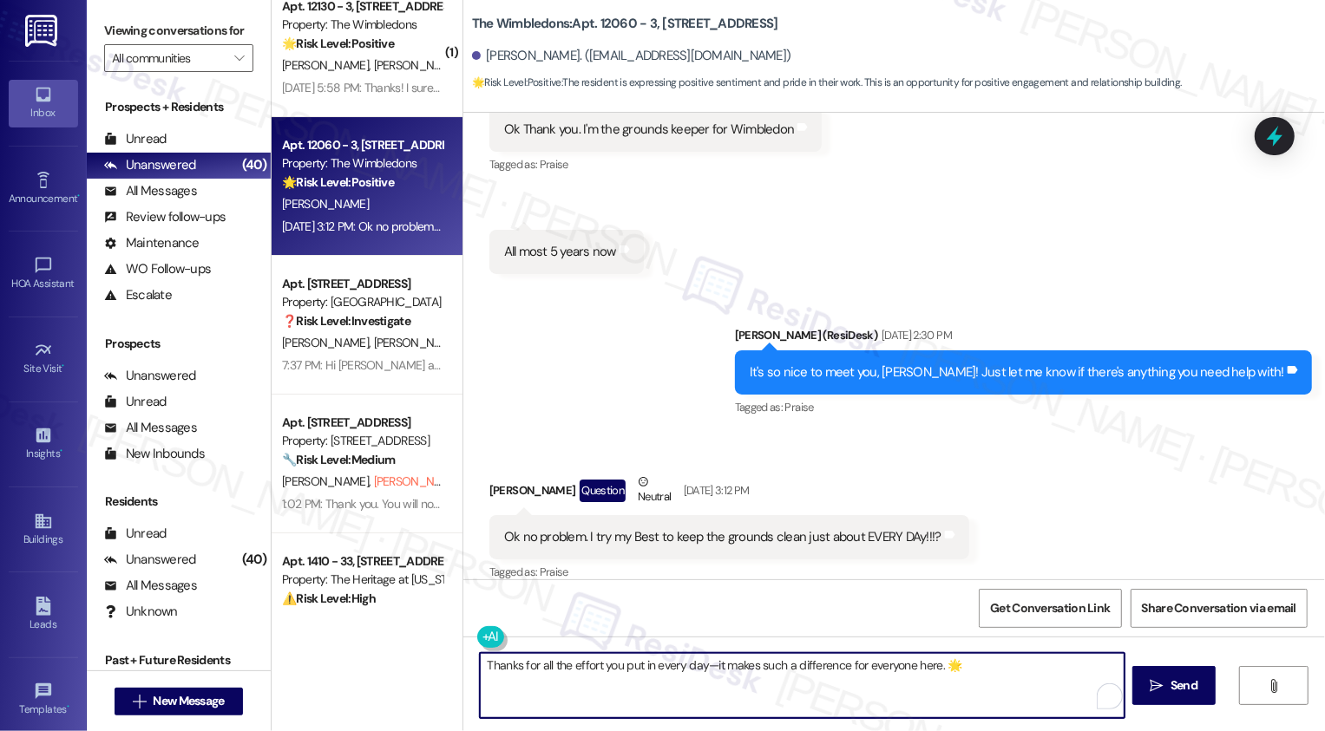
click at [703, 665] on textarea "Thanks for all the effort you put in every day—it makes such a difference for e…" at bounding box center [802, 685] width 645 height 65
click at [918, 666] on textarea "Thanks for all the effort you put in every day. It makes such a difference for …" at bounding box center [800, 685] width 645 height 65
type textarea "Thanks for all the effort you put in every day. It makes such a difference for …"
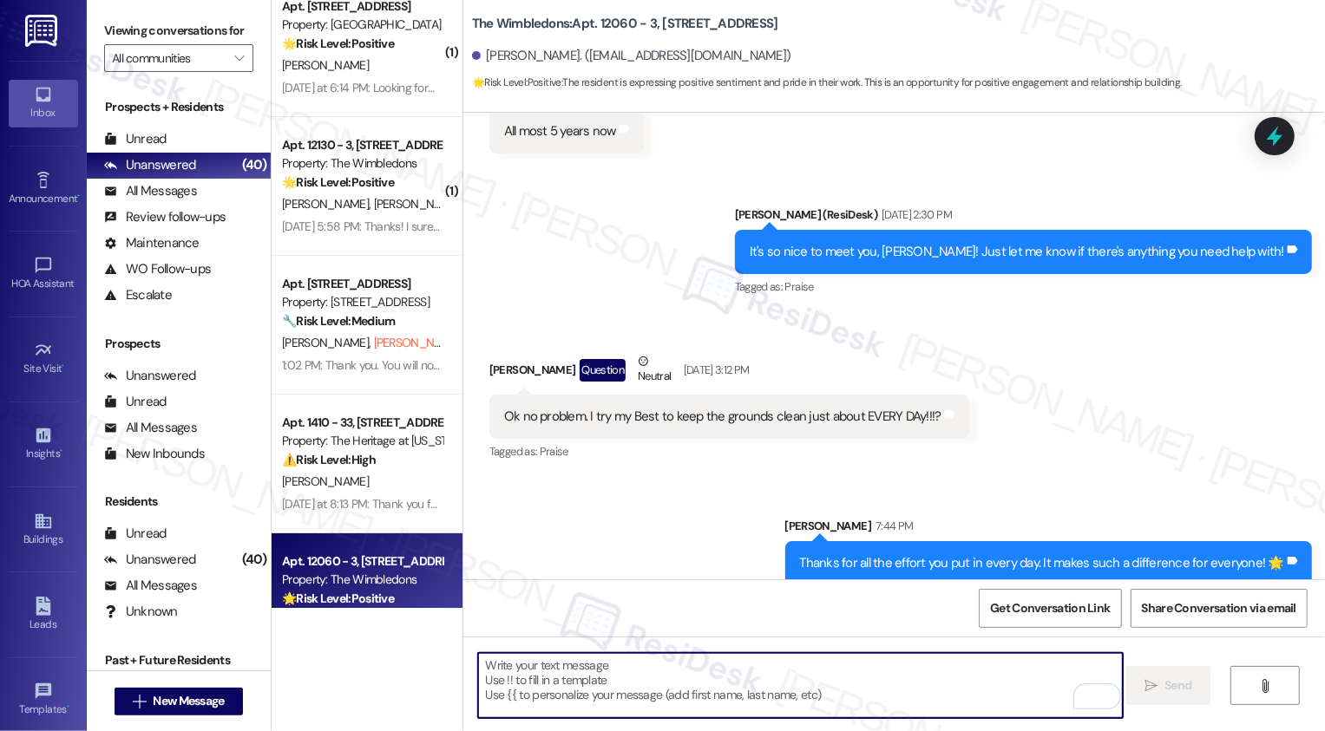
scroll to position [4636, 0]
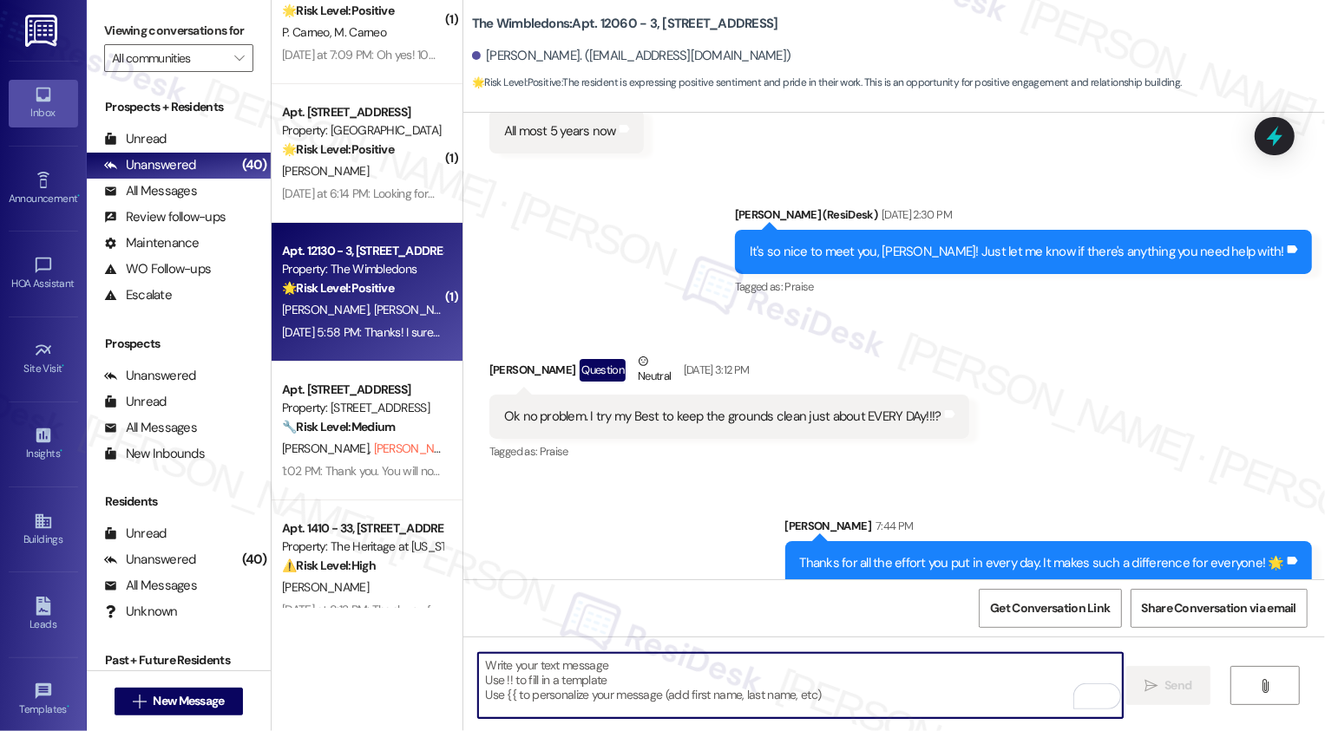
click at [377, 282] on strong "🌟 Risk Level: Positive" at bounding box center [338, 288] width 112 height 16
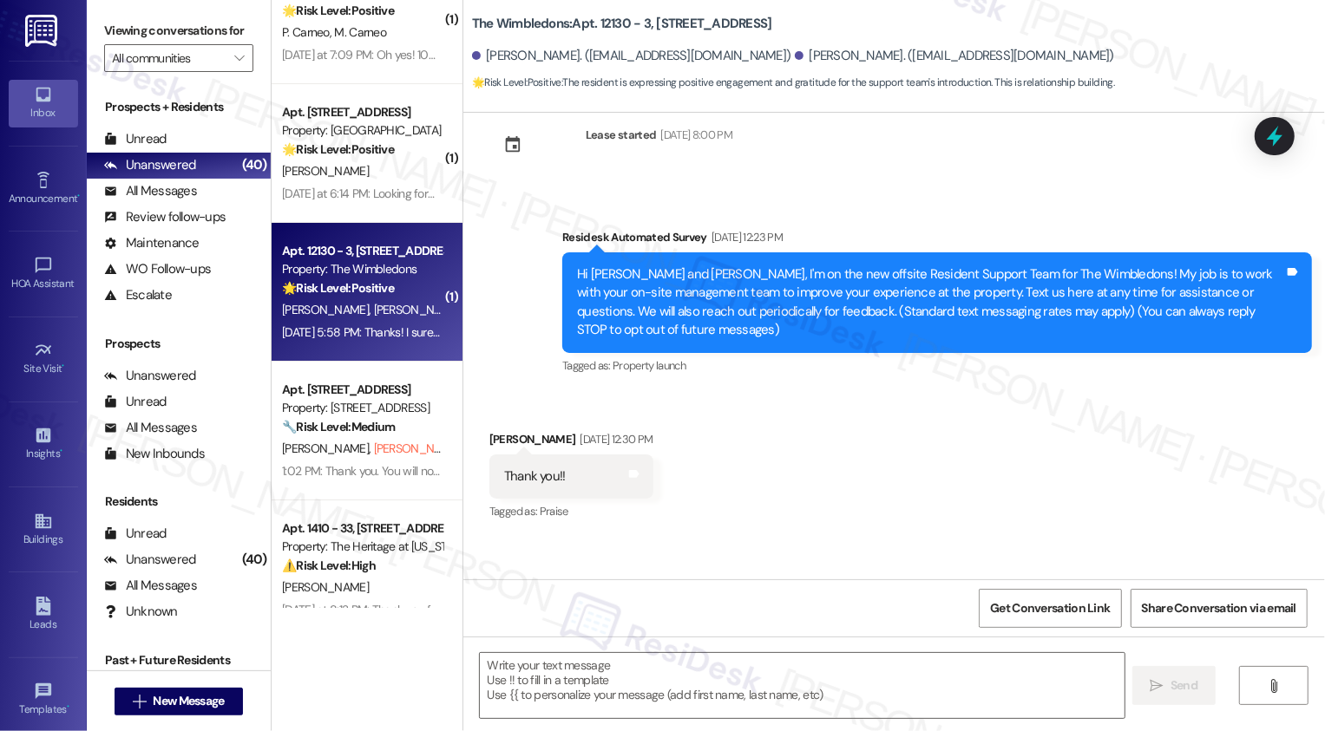
type textarea "Fetching suggested responses. Please feel free to read through the conversation…"
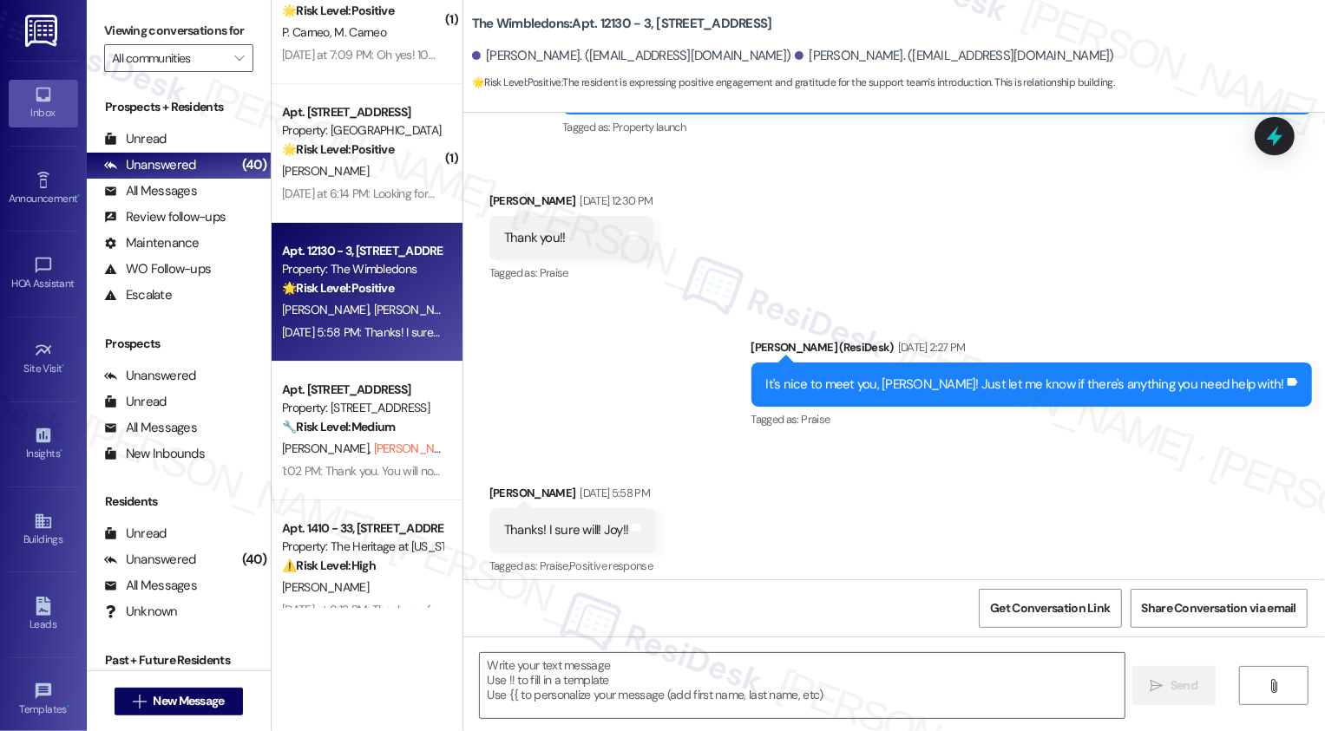
scroll to position [278, 0]
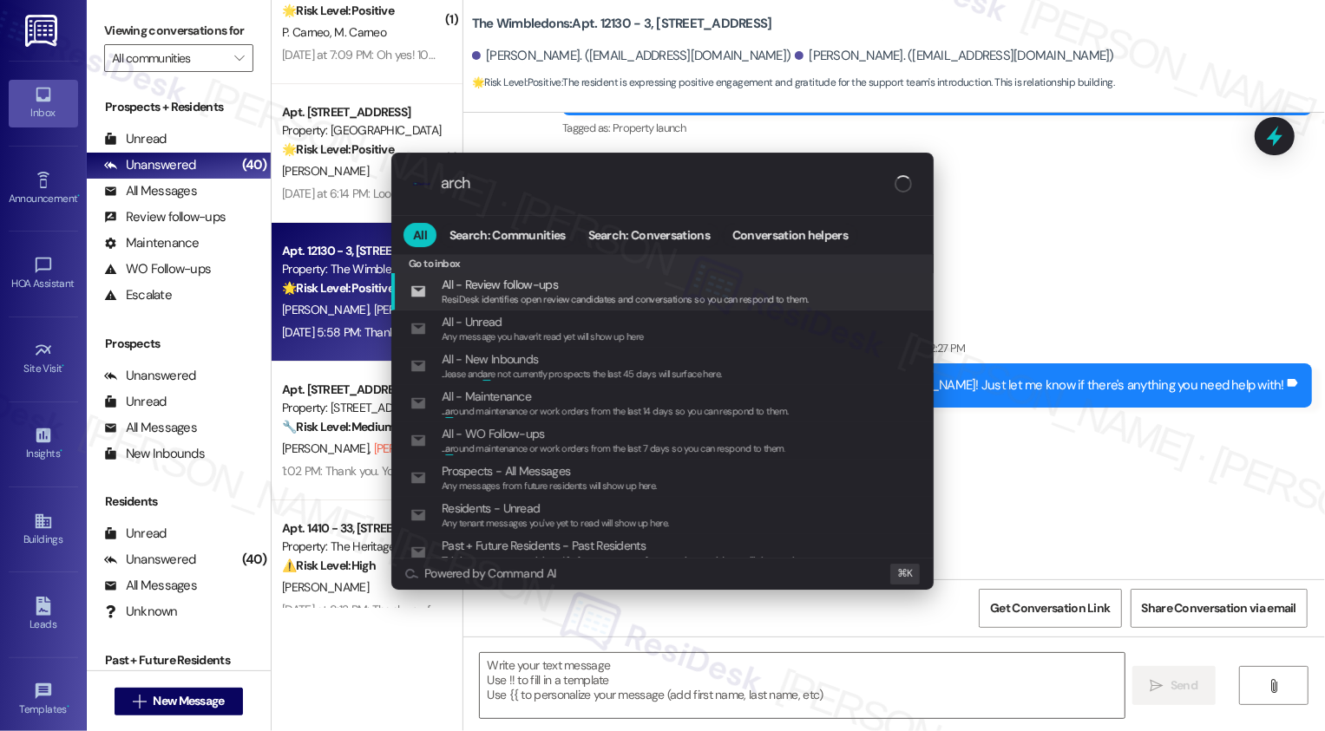
type input "archi"
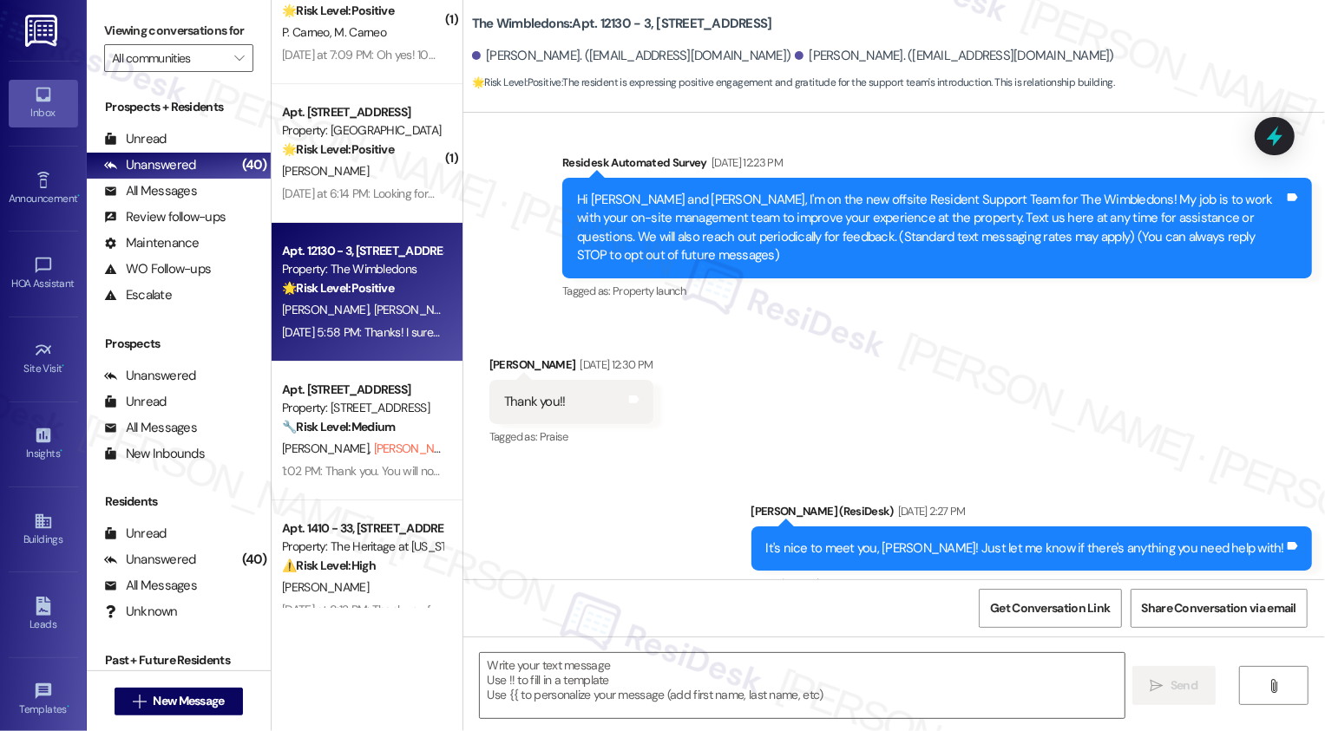
scroll to position [4545, 0]
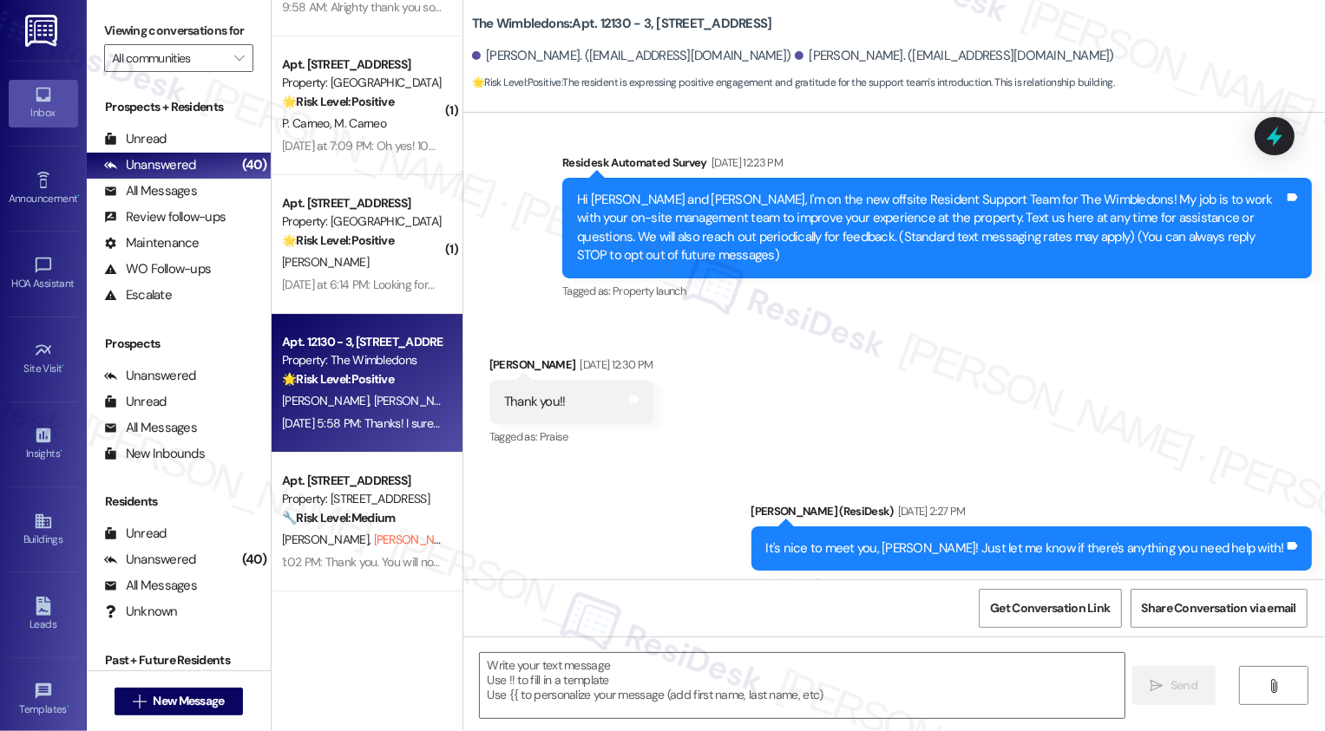
click at [379, 215] on div "Property: [GEOGRAPHIC_DATA]" at bounding box center [362, 222] width 161 height 18
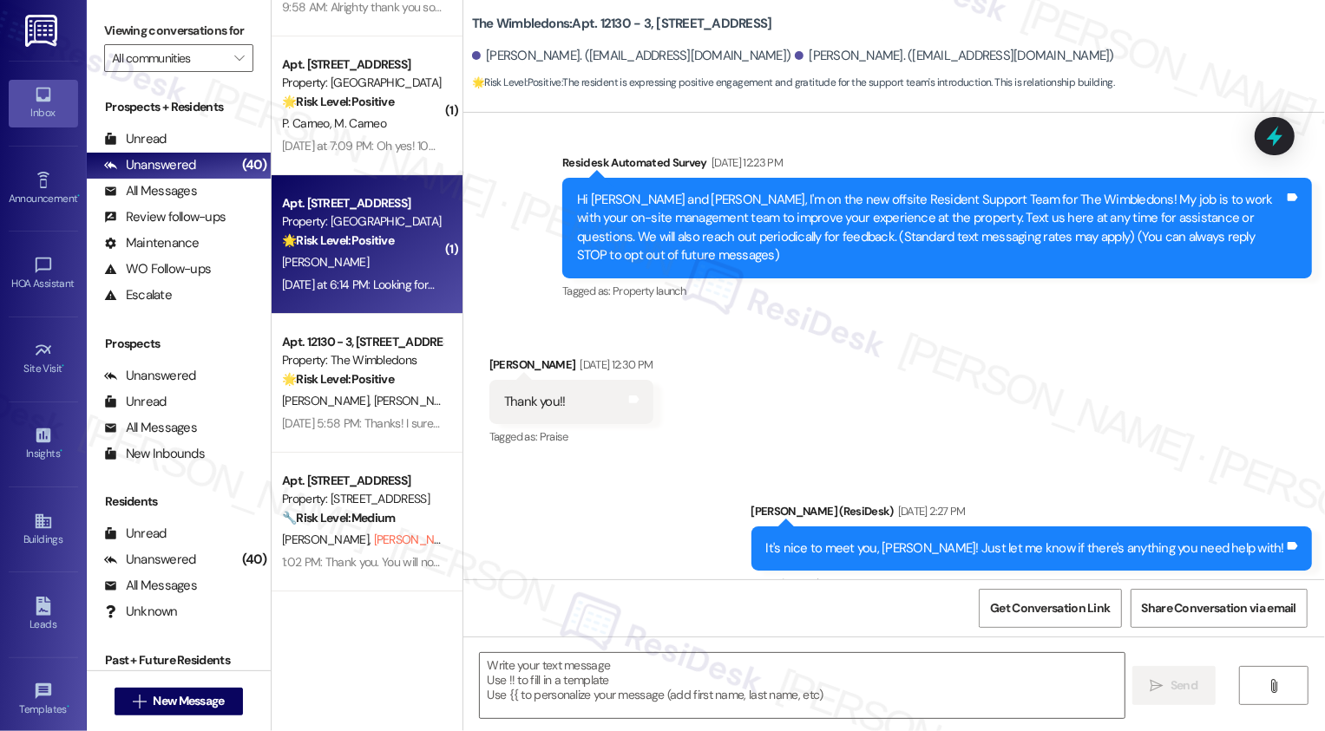
click at [379, 215] on div "Property: [GEOGRAPHIC_DATA]" at bounding box center [362, 222] width 161 height 18
type textarea "Fetching suggested responses. Please feel free to read through the conversation…"
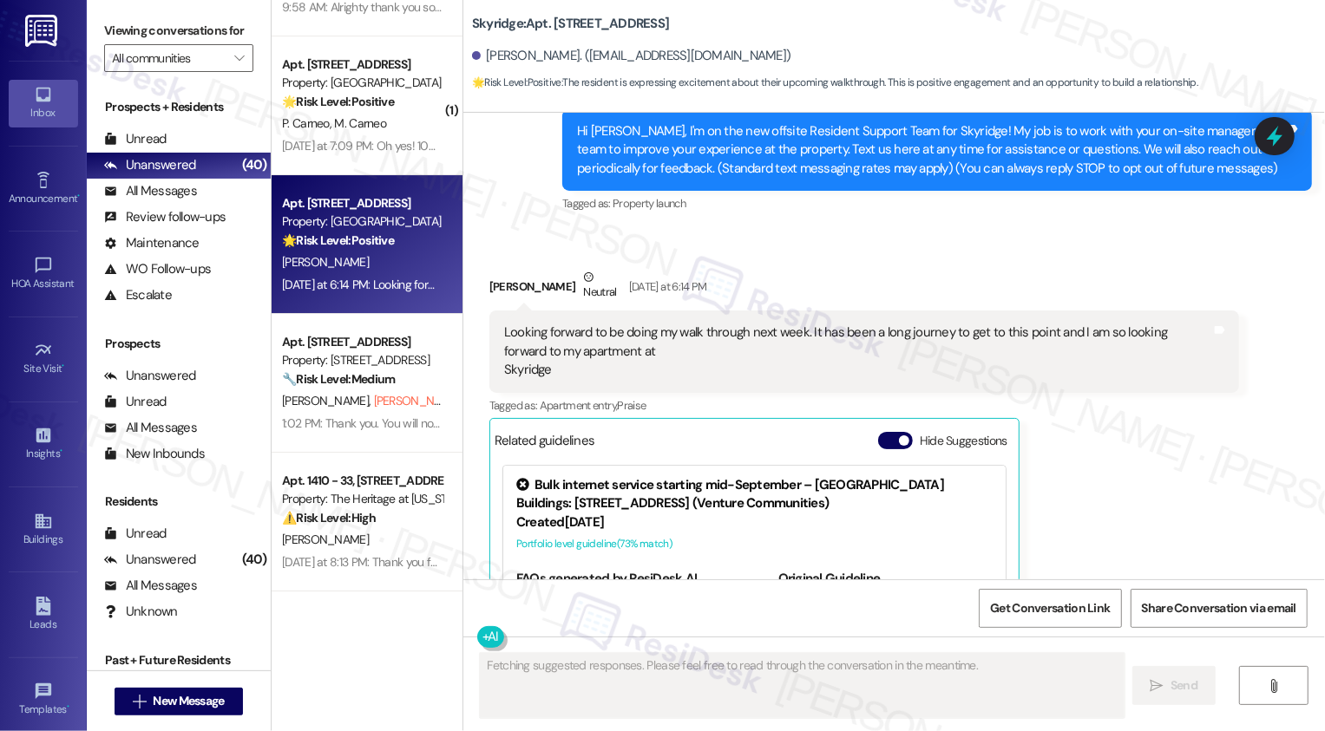
scroll to position [222, 0]
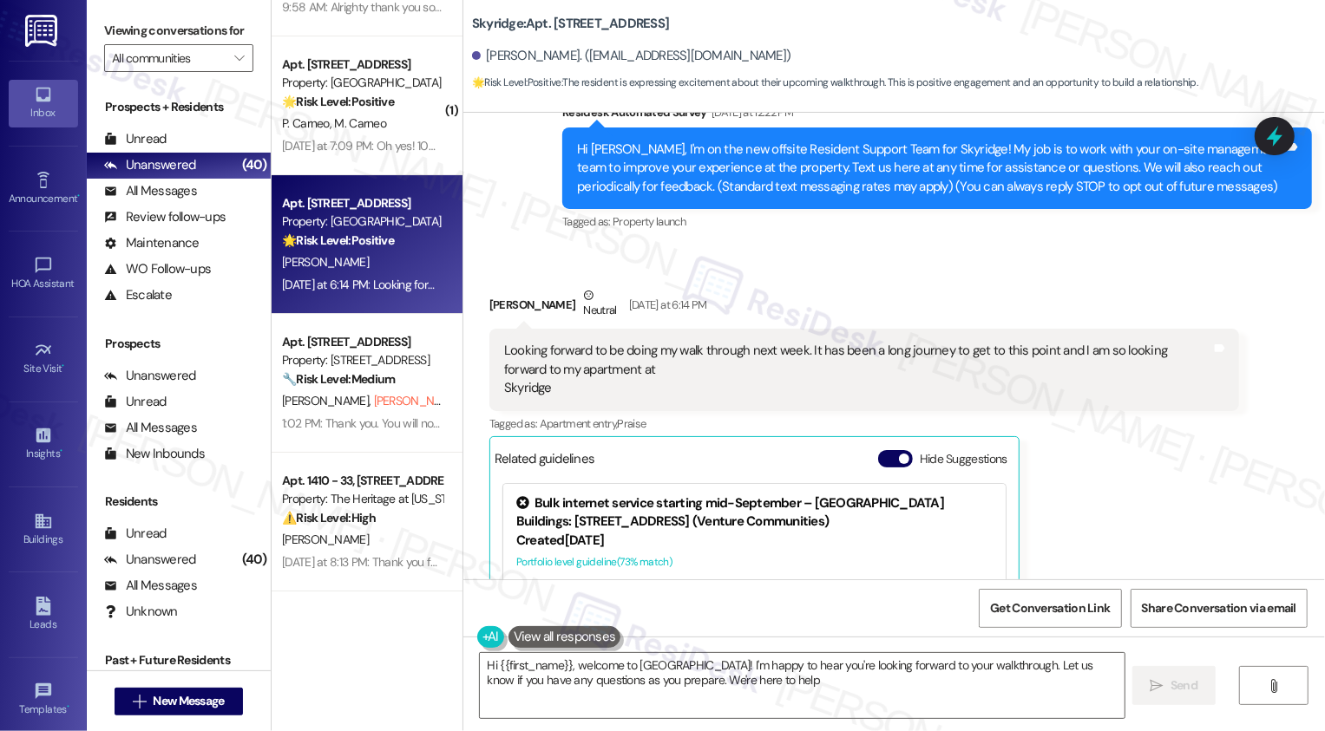
type textarea "Hi {{first_name}}, welcome to Skyridge! I'm happy to hear you're looking forwar…"
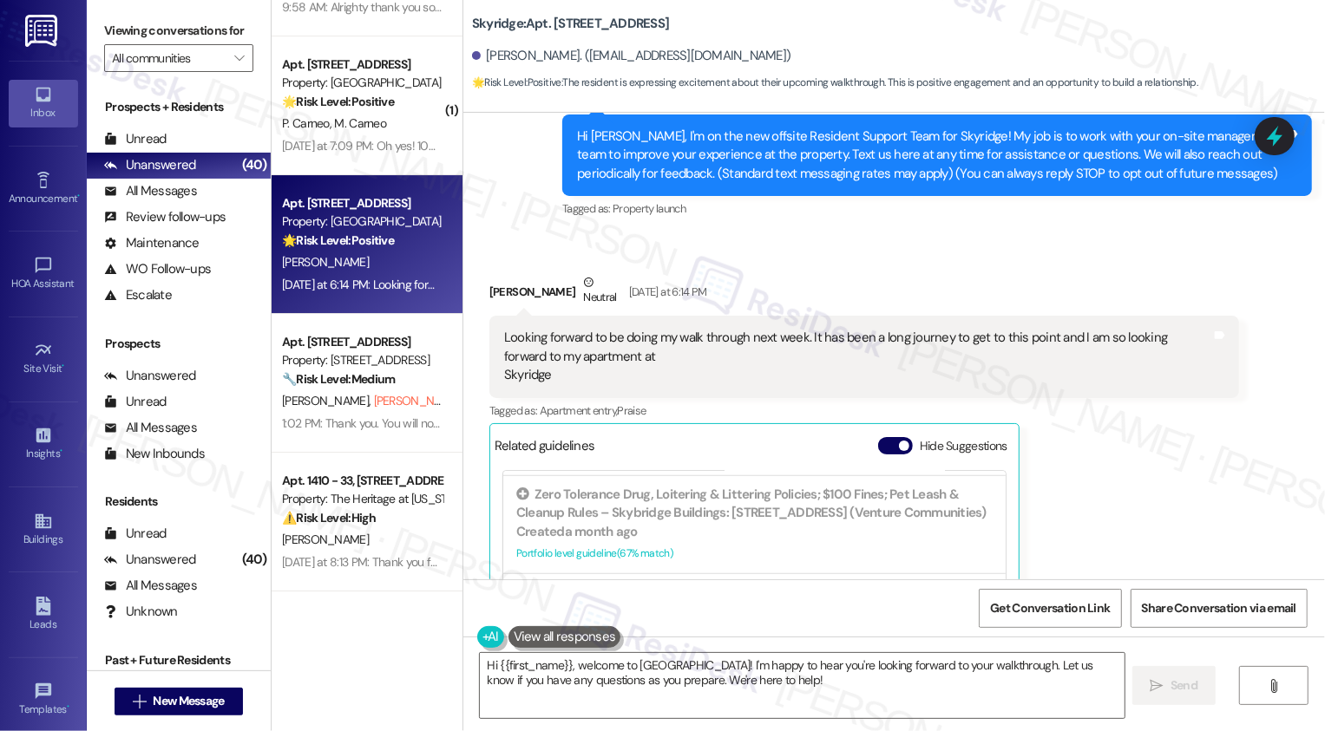
scroll to position [239, 0]
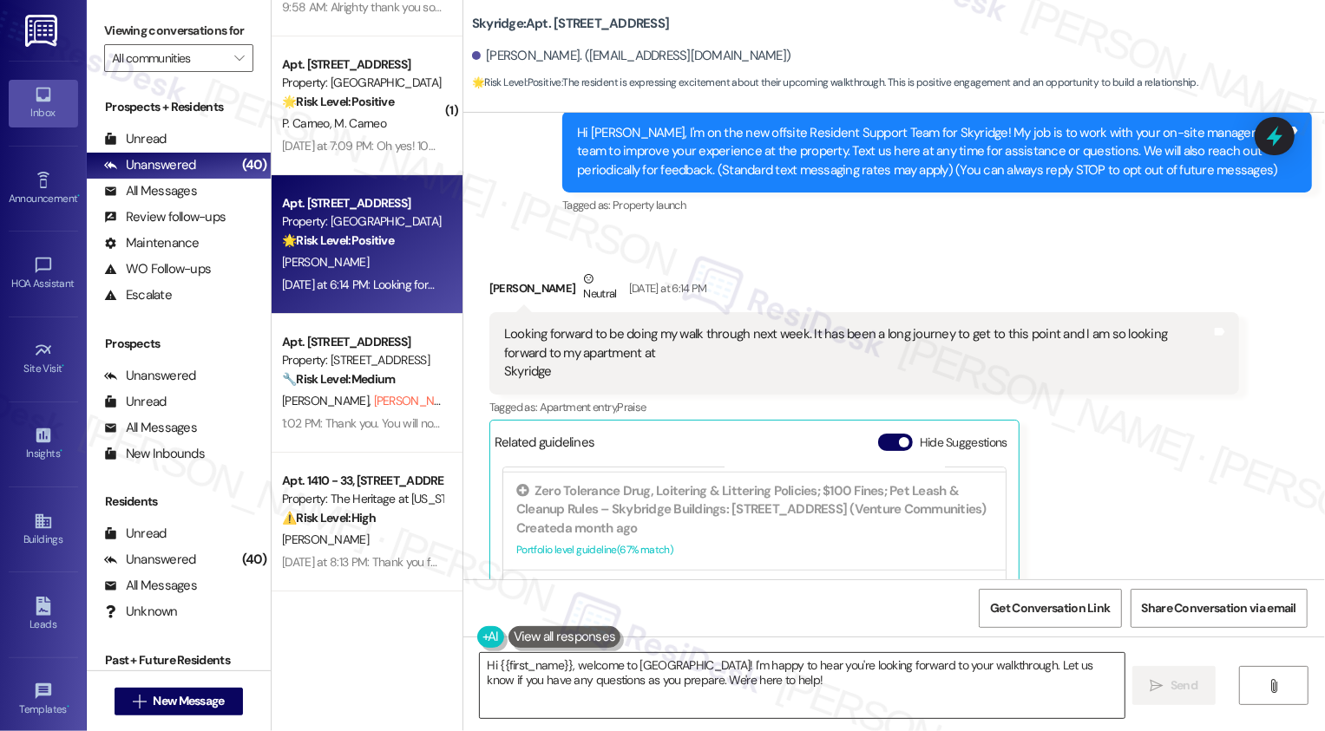
click at [594, 686] on textarea "Hi {{first_name}}, welcome to Skyridge! I'm happy to hear you're looking forwar…" at bounding box center [802, 685] width 645 height 65
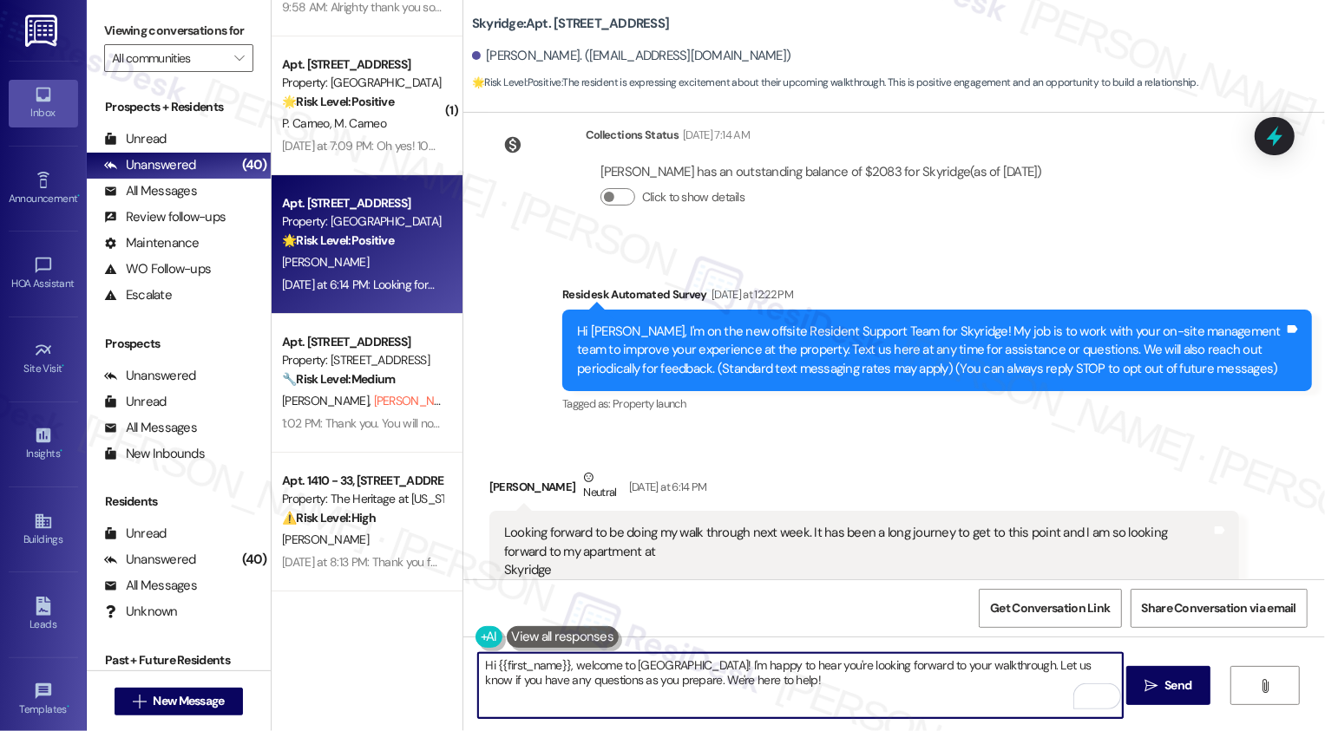
scroll to position [0, 0]
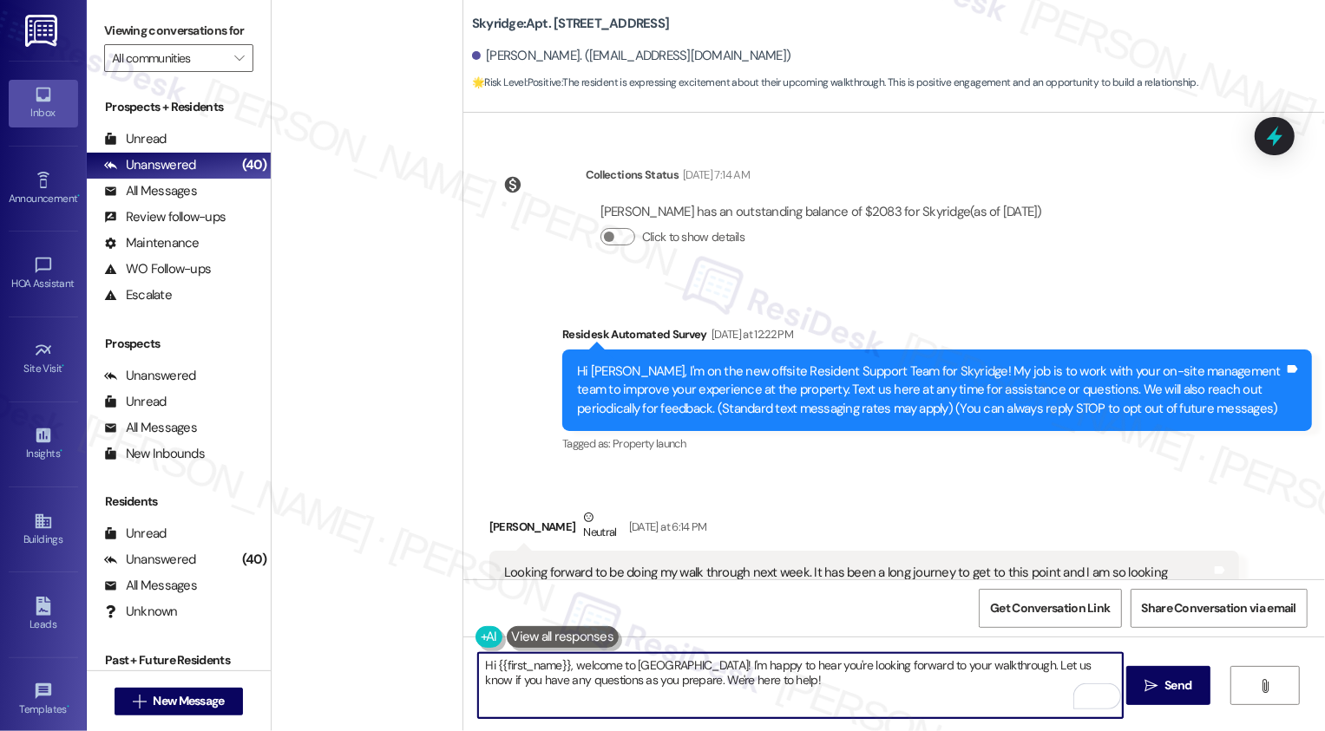
scroll to position [103, 0]
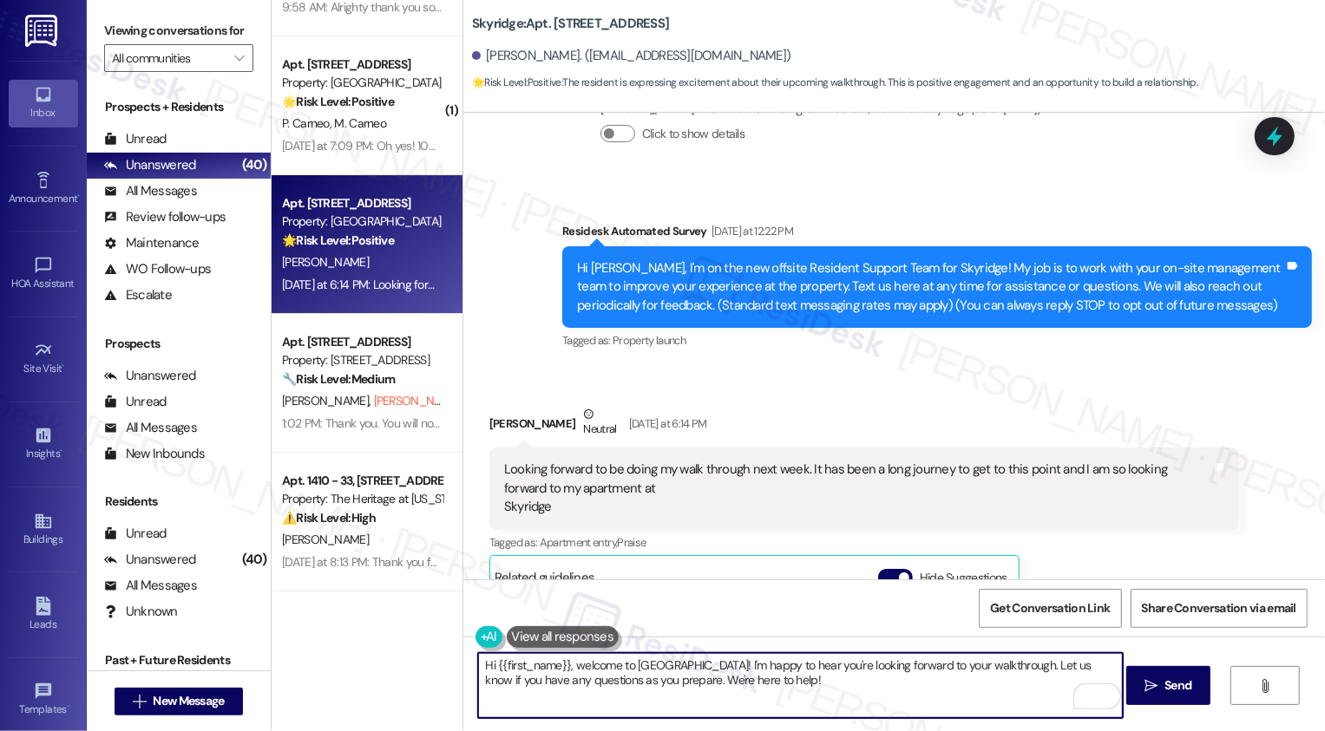
click at [611, 669] on textarea "Hi {{first_name}}, welcome to [GEOGRAPHIC_DATA]! I'm happy to hear you're looki…" at bounding box center [800, 685] width 645 height 65
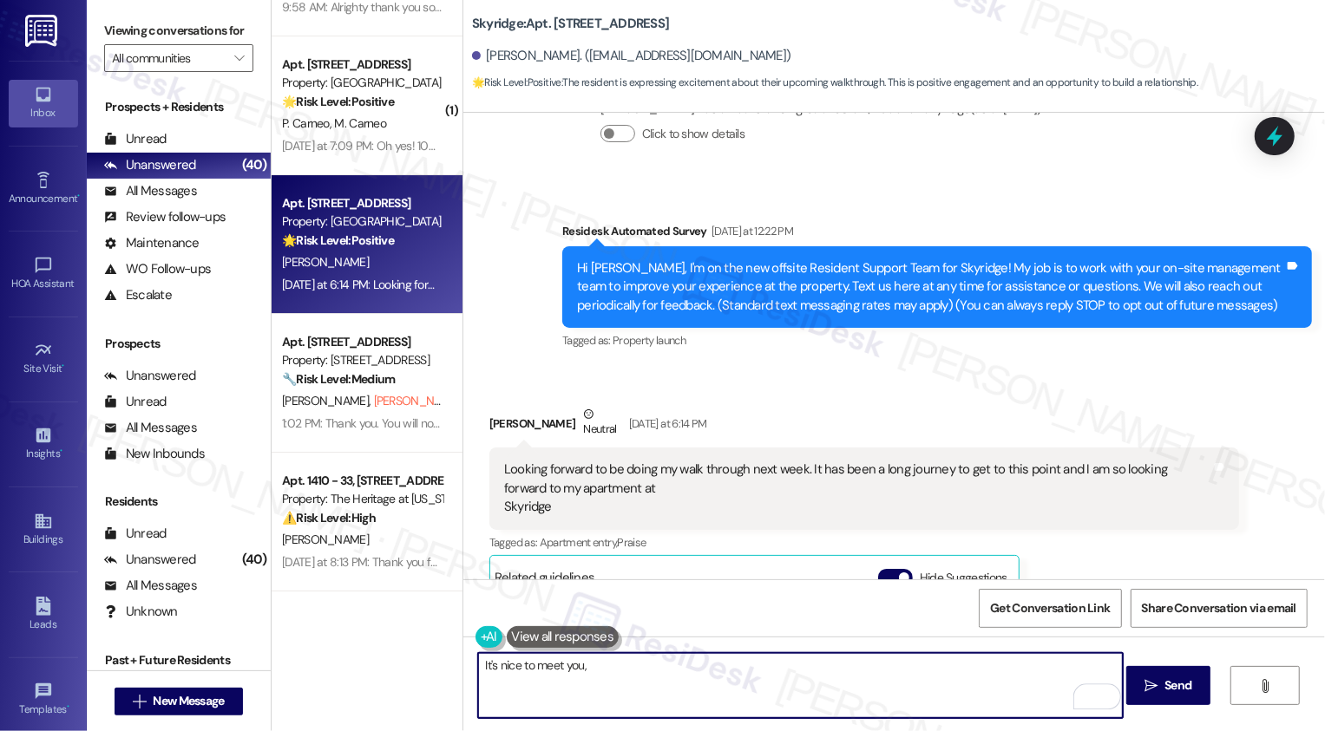
click at [495, 423] on div "[PERSON_NAME] Neutral [DATE] at 6:14 PM" at bounding box center [864, 426] width 750 height 43
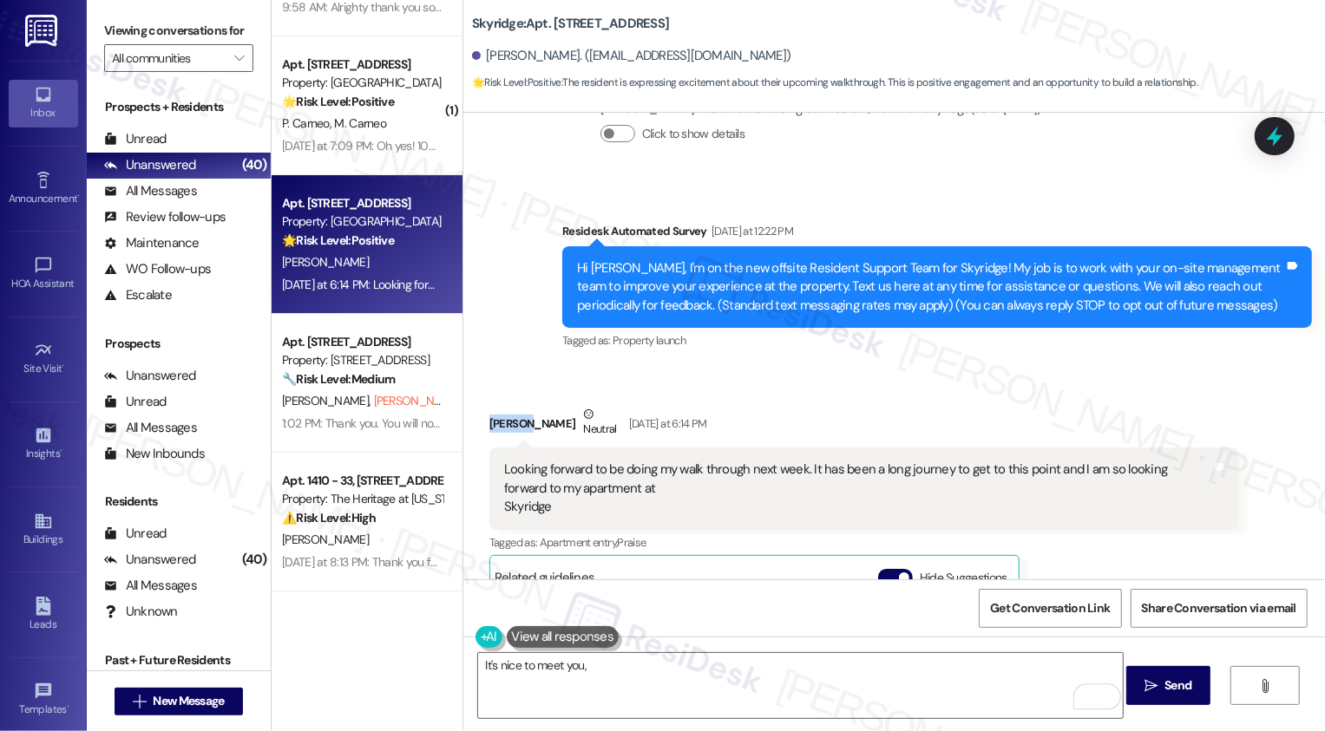
copy div "[PERSON_NAME]"
click at [669, 690] on textarea "It's nice to meet you," at bounding box center [800, 685] width 645 height 65
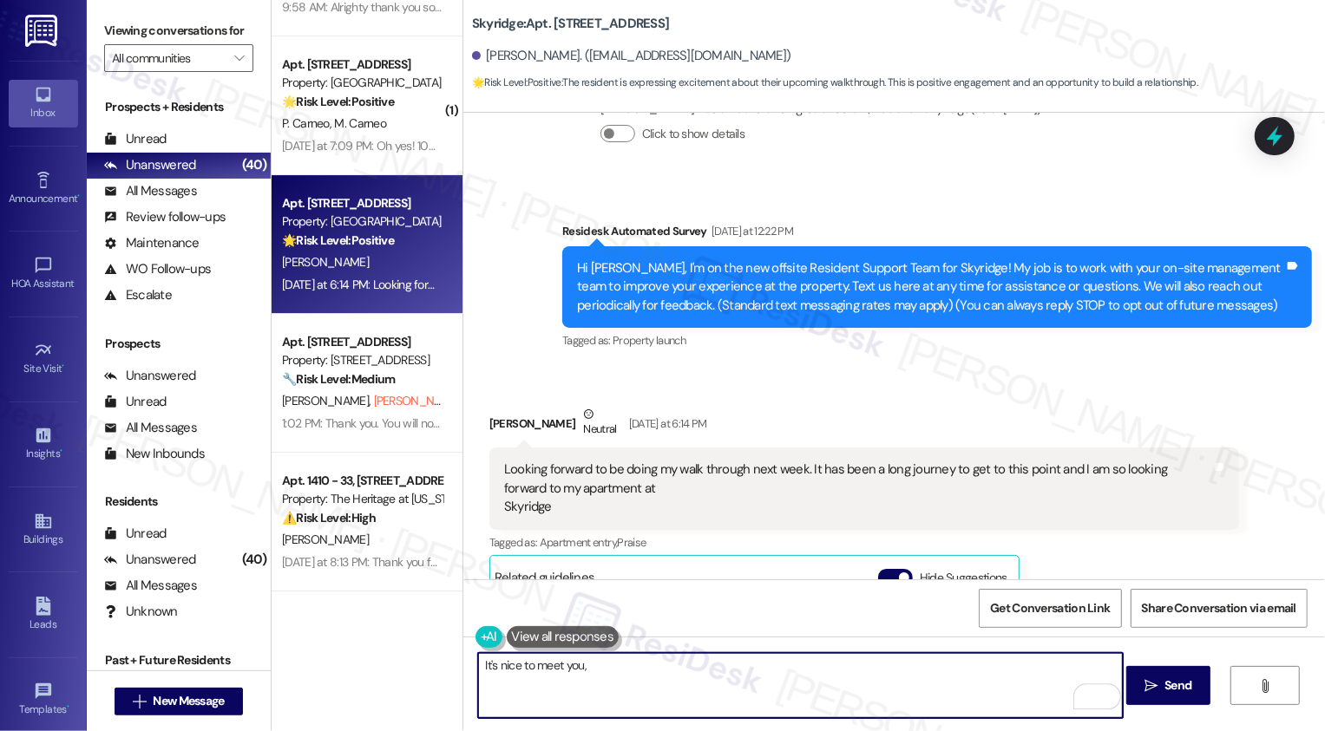
paste textarea "[PERSON_NAME]"
click at [782, 673] on textarea "It's nice to meet you, [PERSON_NAME]! Let us know if there's anything else you …" at bounding box center [800, 685] width 645 height 65
type textarea "It's nice to meet you, [PERSON_NAME]! Let us know if there's anything you need …"
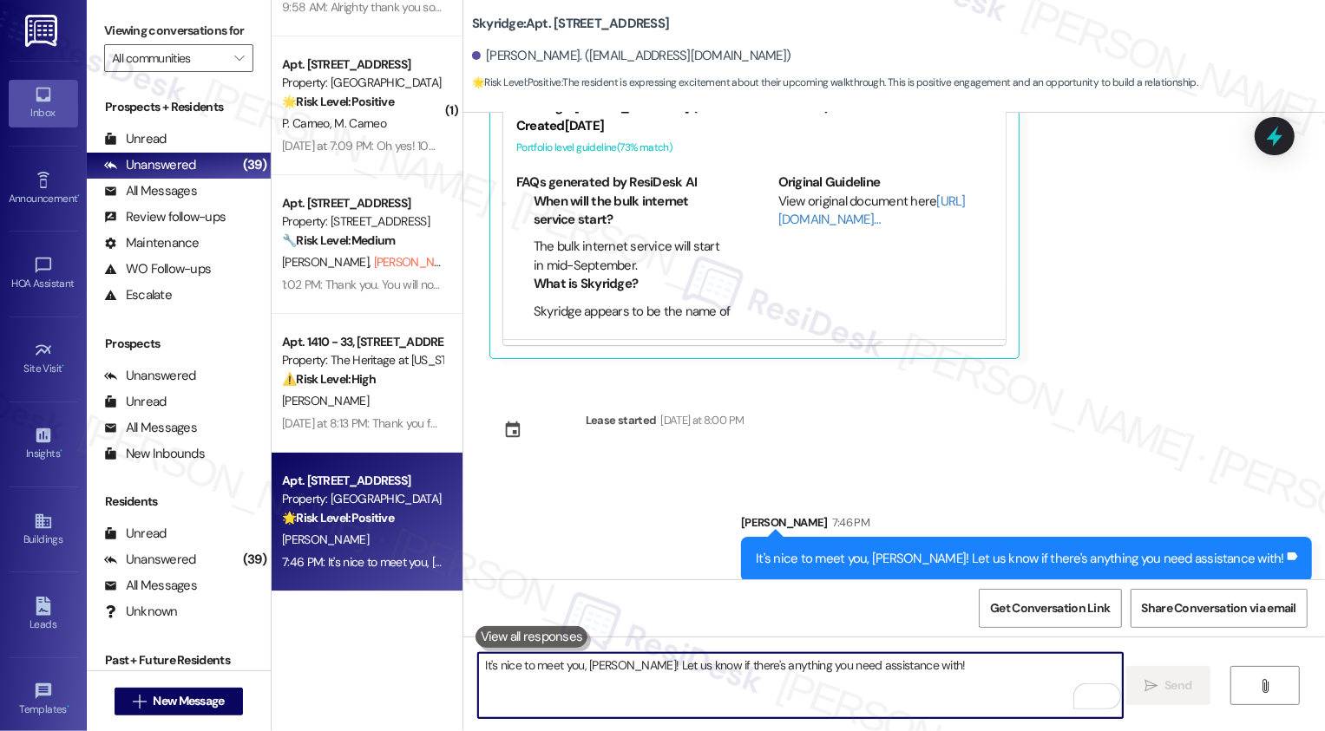
scroll to position [652, 0]
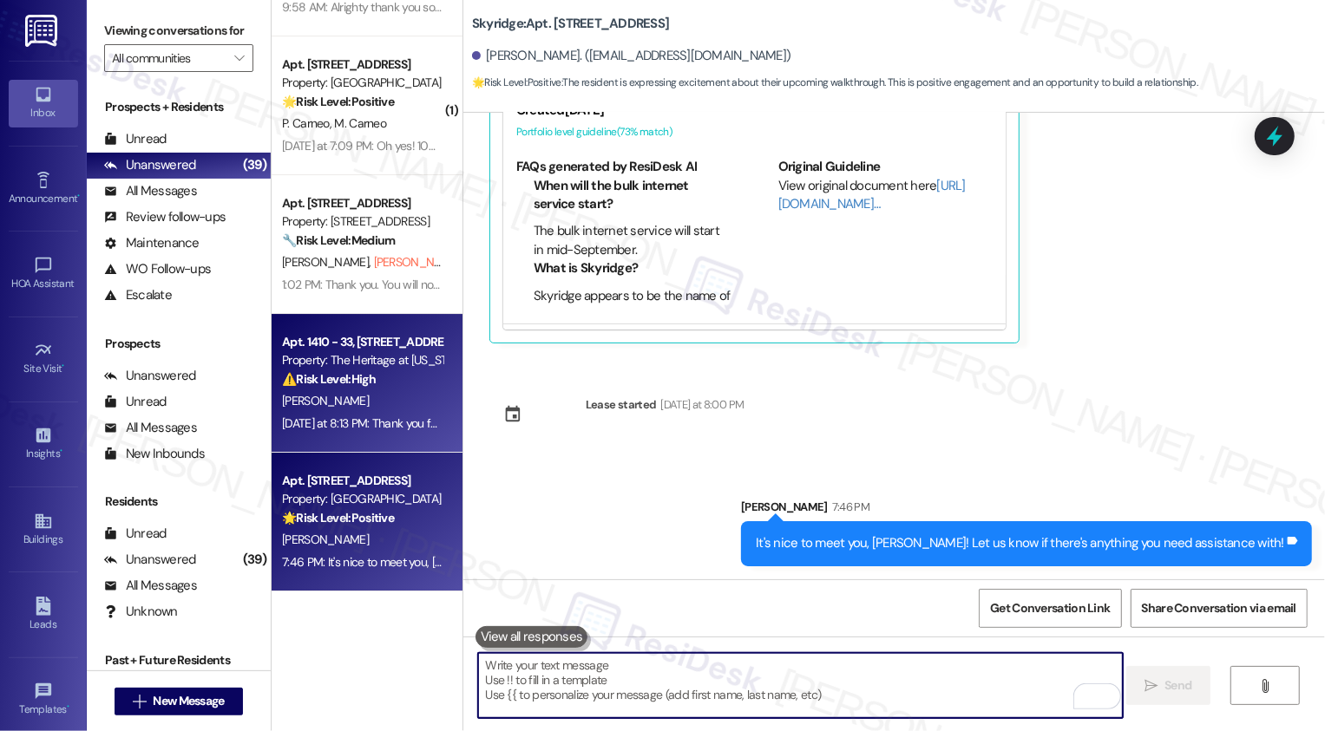
click at [322, 421] on div "[DATE] at 8:13 PM: Thank you for your message. Our offices are currently closed…" at bounding box center [834, 424] width 1105 height 16
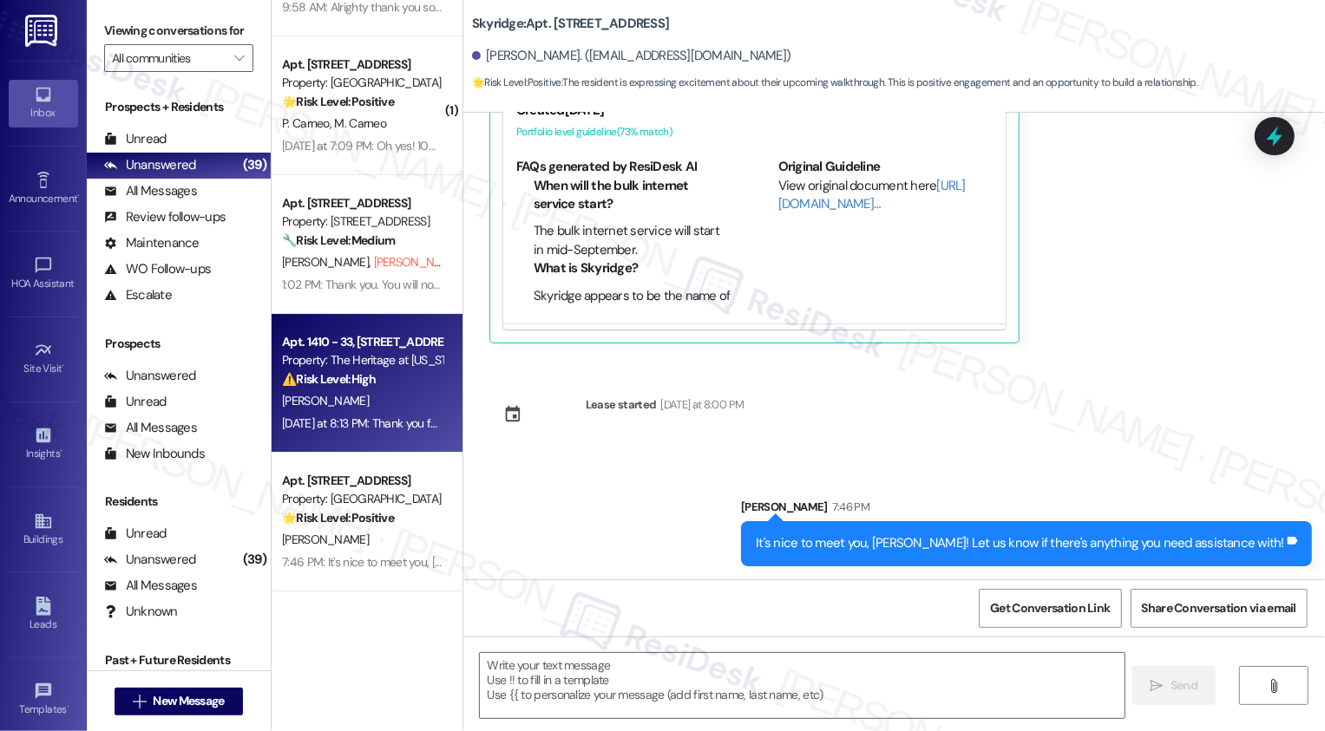
click at [322, 421] on div "[DATE] at 8:13 PM: Thank you for your message. Our offices are currently closed…" at bounding box center [834, 424] width 1105 height 16
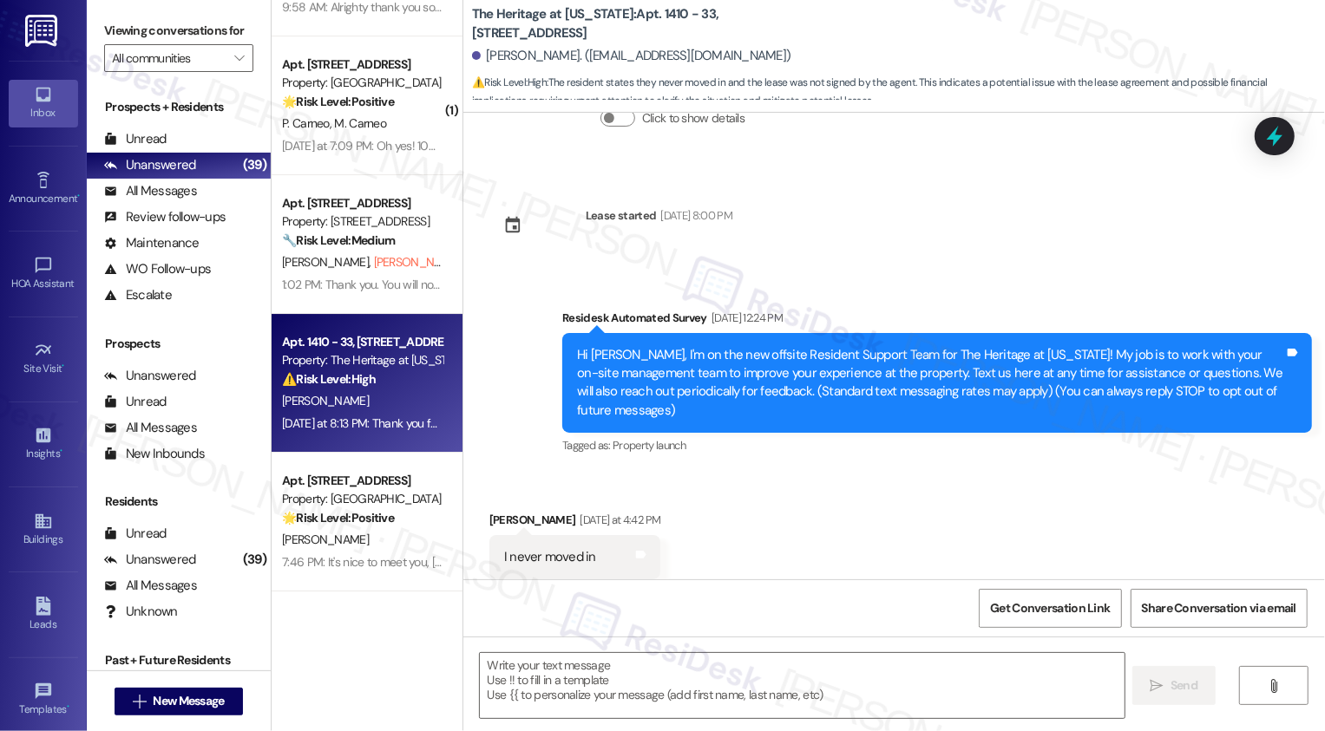
type textarea "Fetching suggested responses. Please feel free to read through the conversation…"
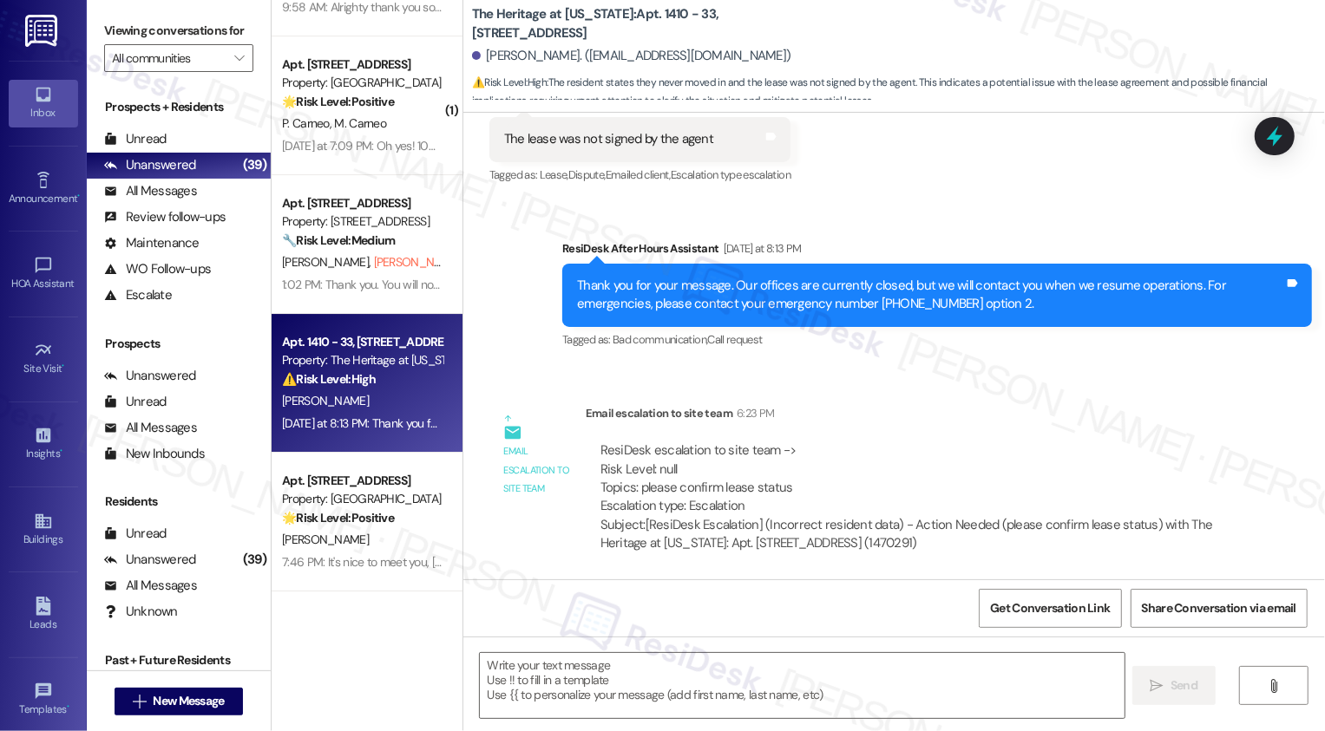
scroll to position [4468, 0]
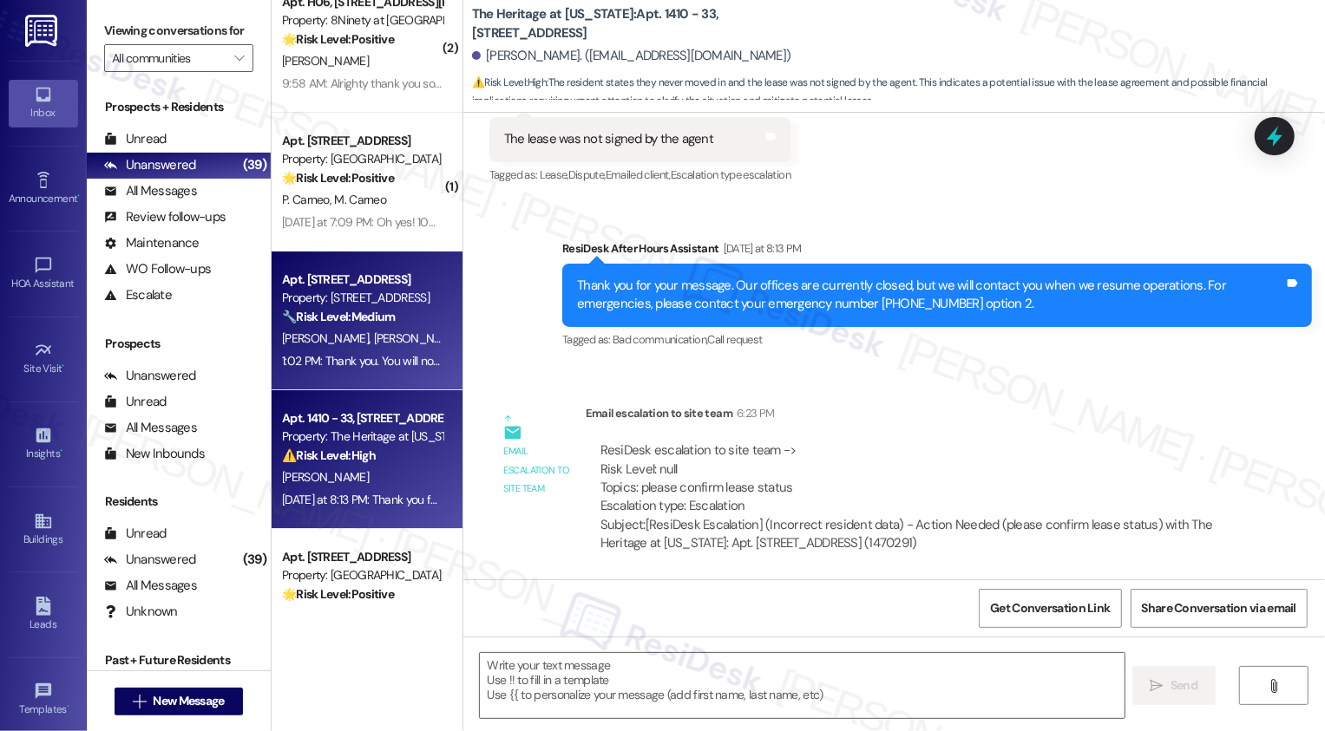
click at [380, 351] on div "1:02 PM: Thank you. You will no longer receive texts from this thread. Please r…" at bounding box center [362, 362] width 164 height 22
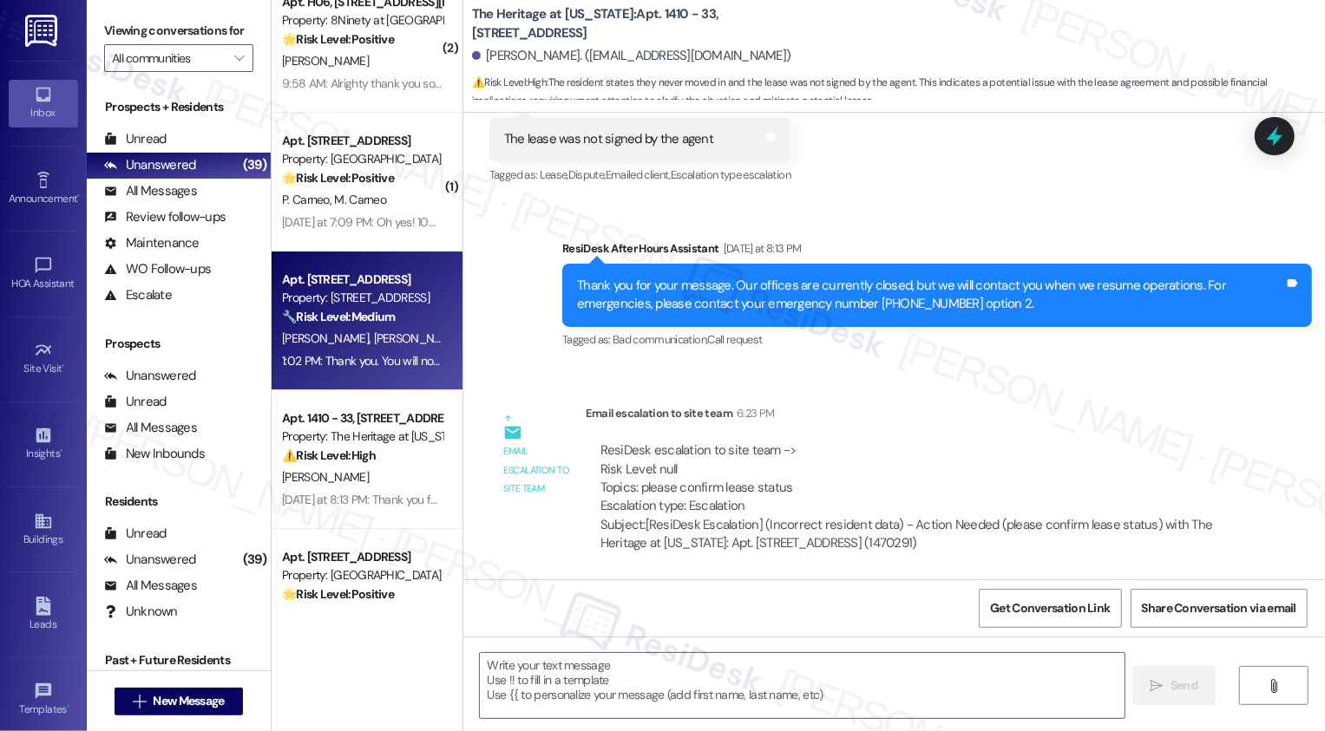
type textarea "Fetching suggested responses. Please feel free to read through the conversation…"
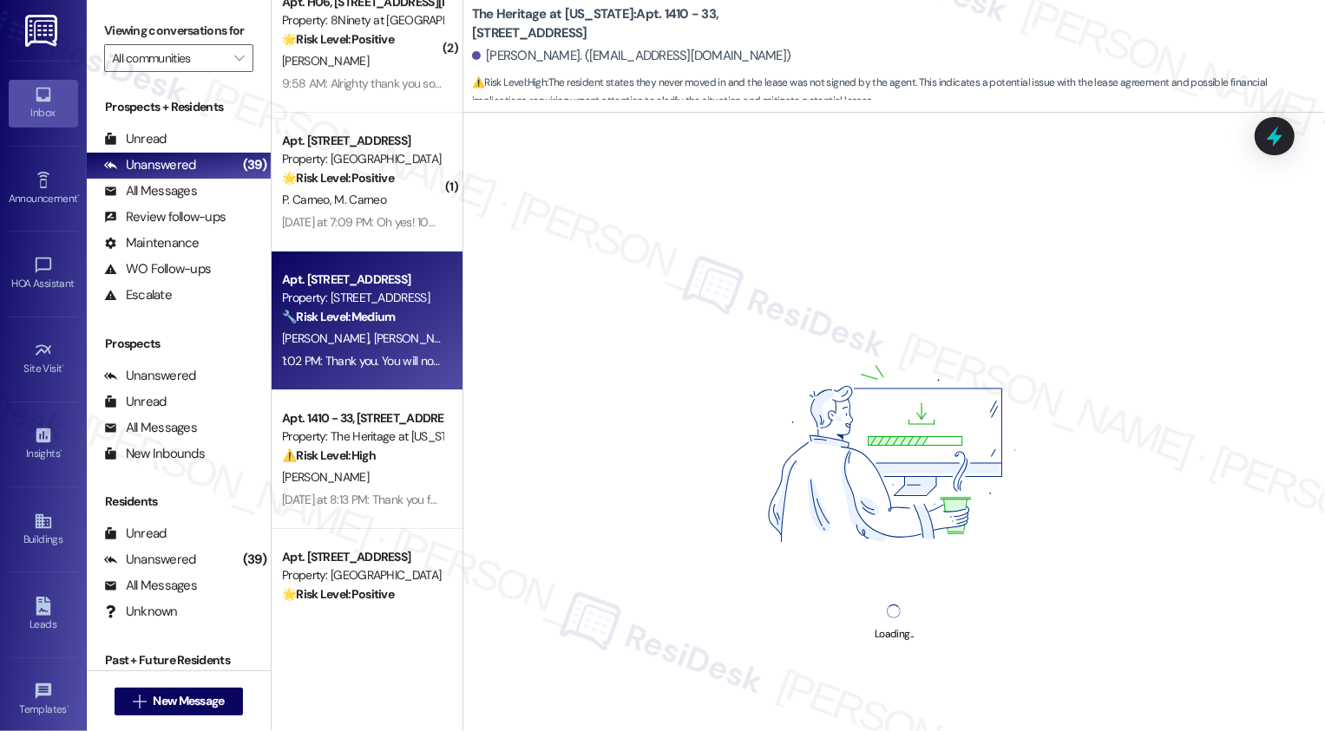
click at [380, 351] on div "1:02 PM: Thank you. You will no longer receive texts from this thread. Please r…" at bounding box center [362, 362] width 164 height 22
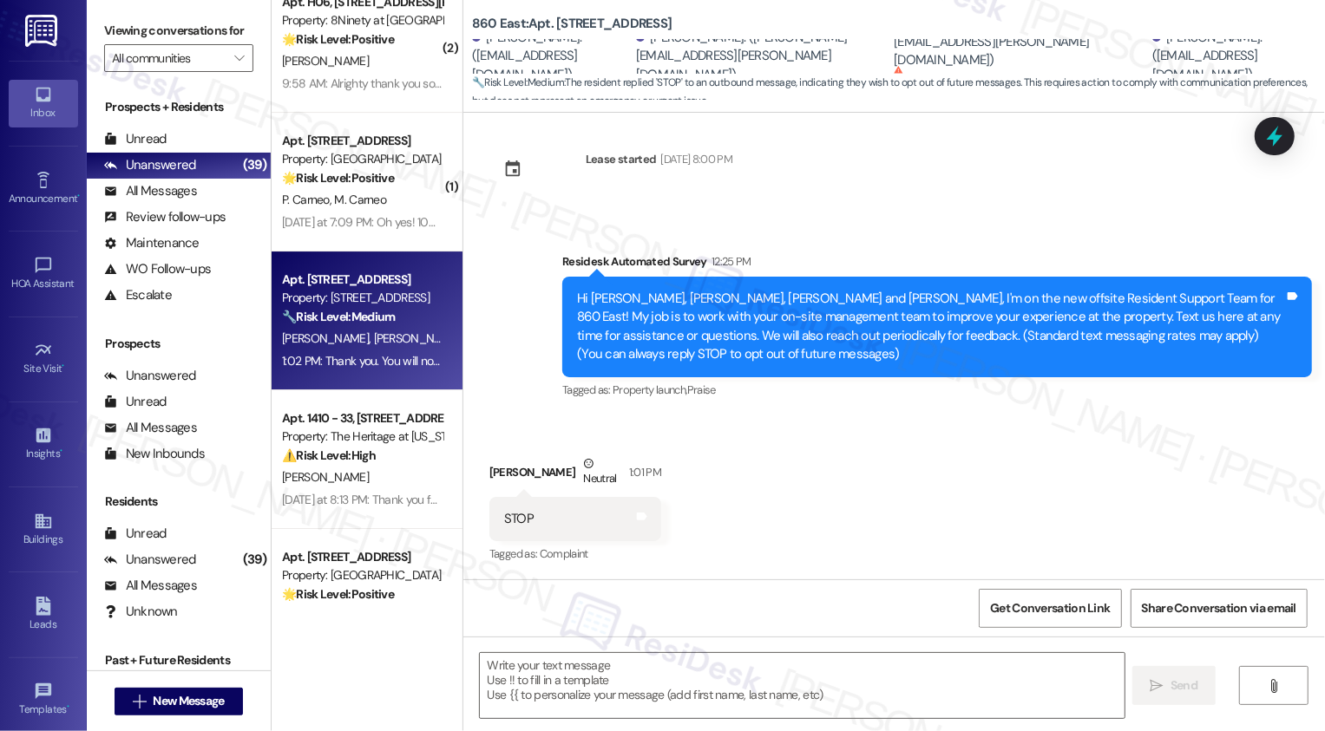
type textarea "Fetching suggested responses. Please feel free to read through the conversation…"
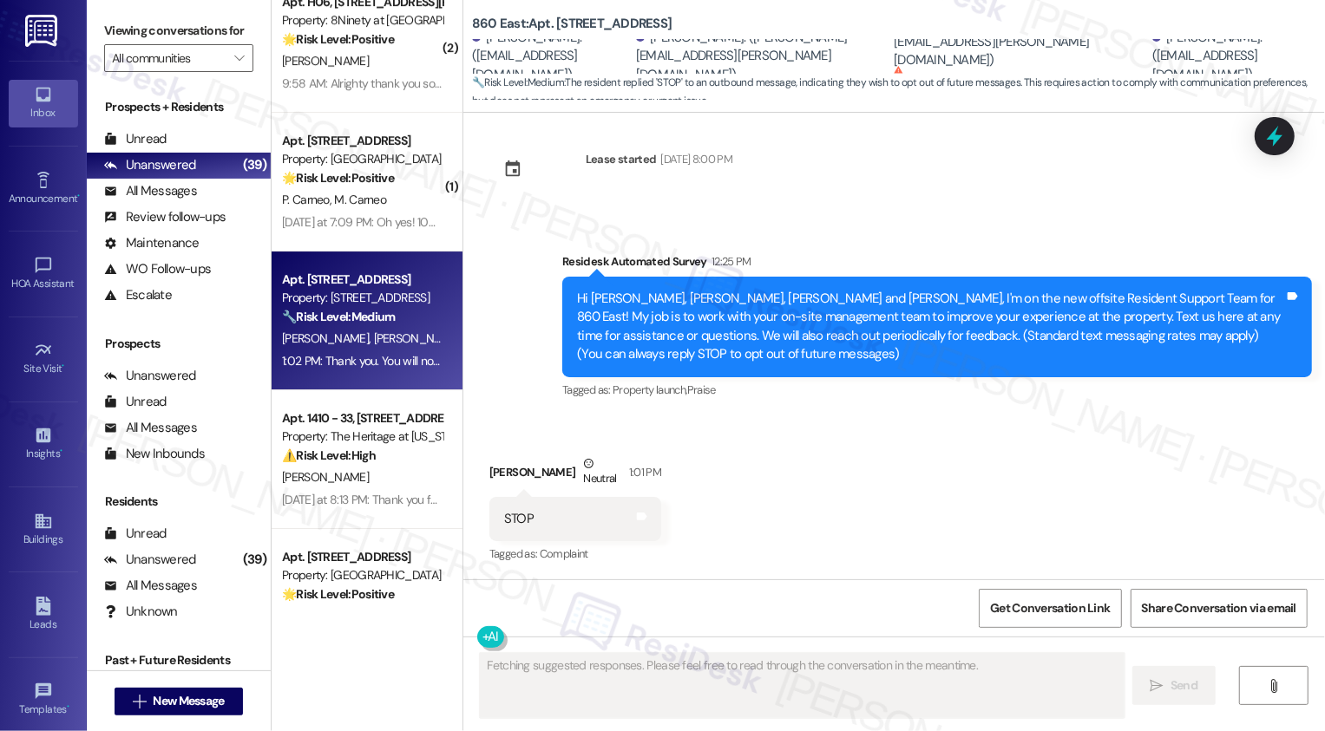
scroll to position [181, 0]
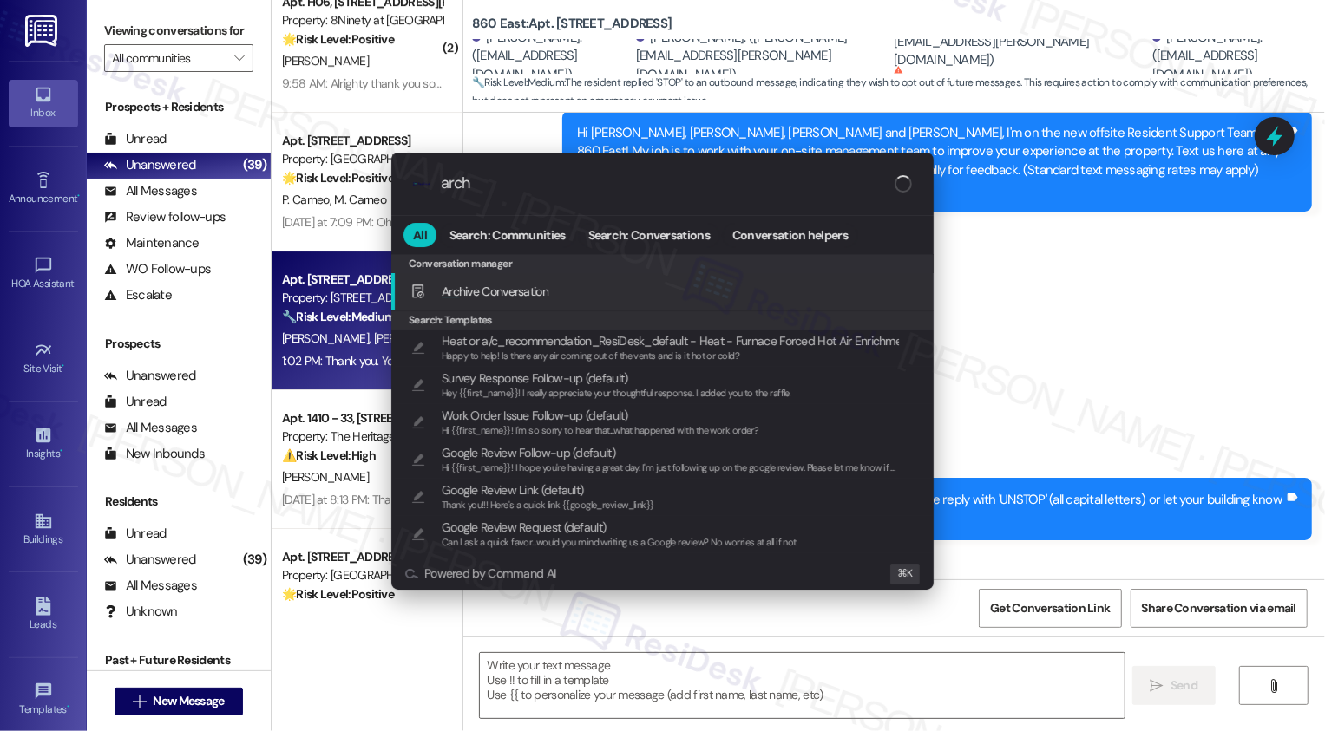
type input "archi"
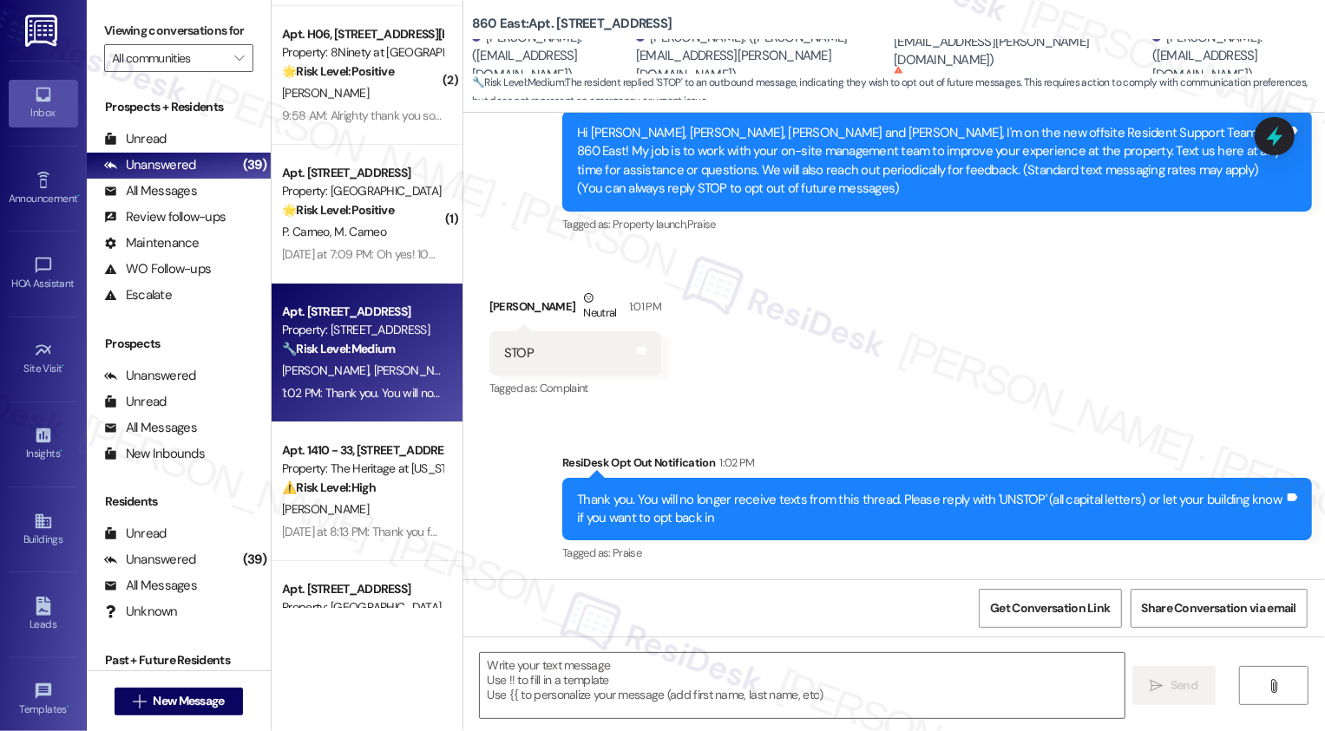
scroll to position [4416, 0]
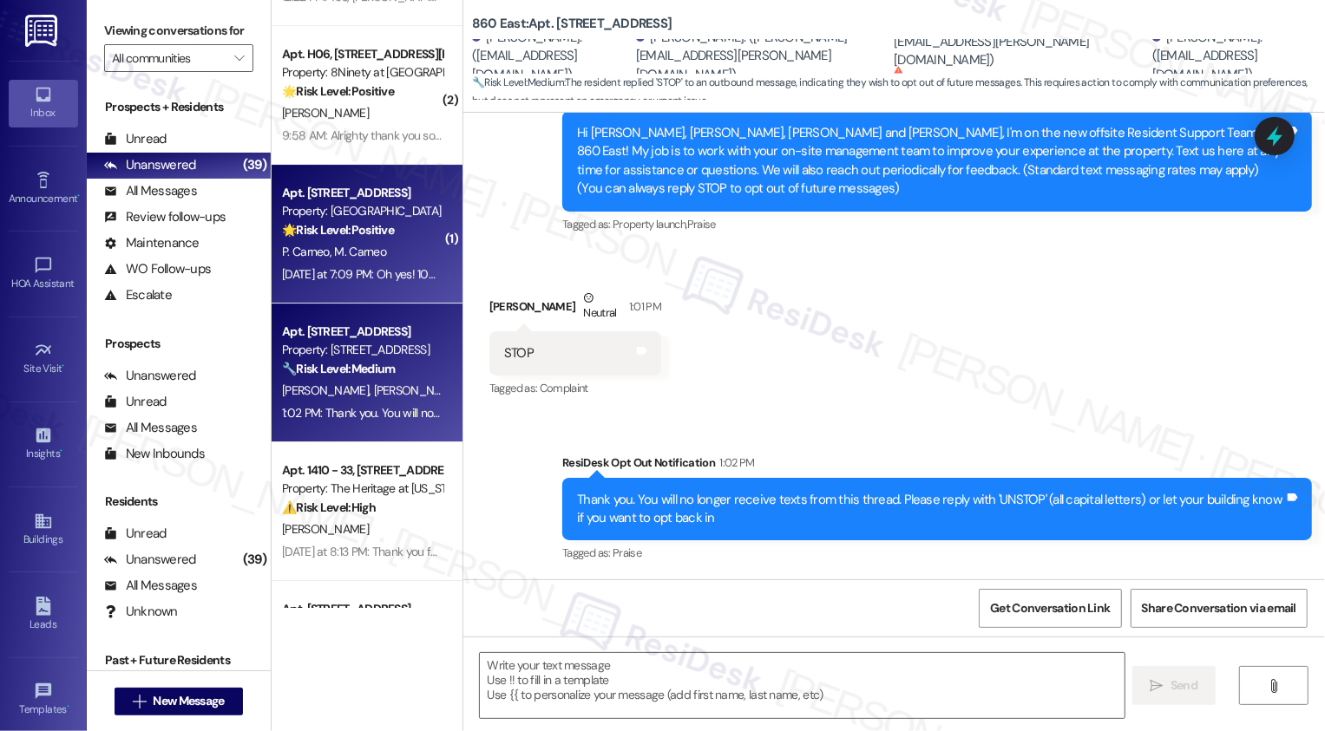
click at [353, 279] on div "[DATE] at 7:09 PM: Oh yes! 100% and even more! Enjoying our stay here 24/7! Tha…" at bounding box center [540, 274] width 517 height 16
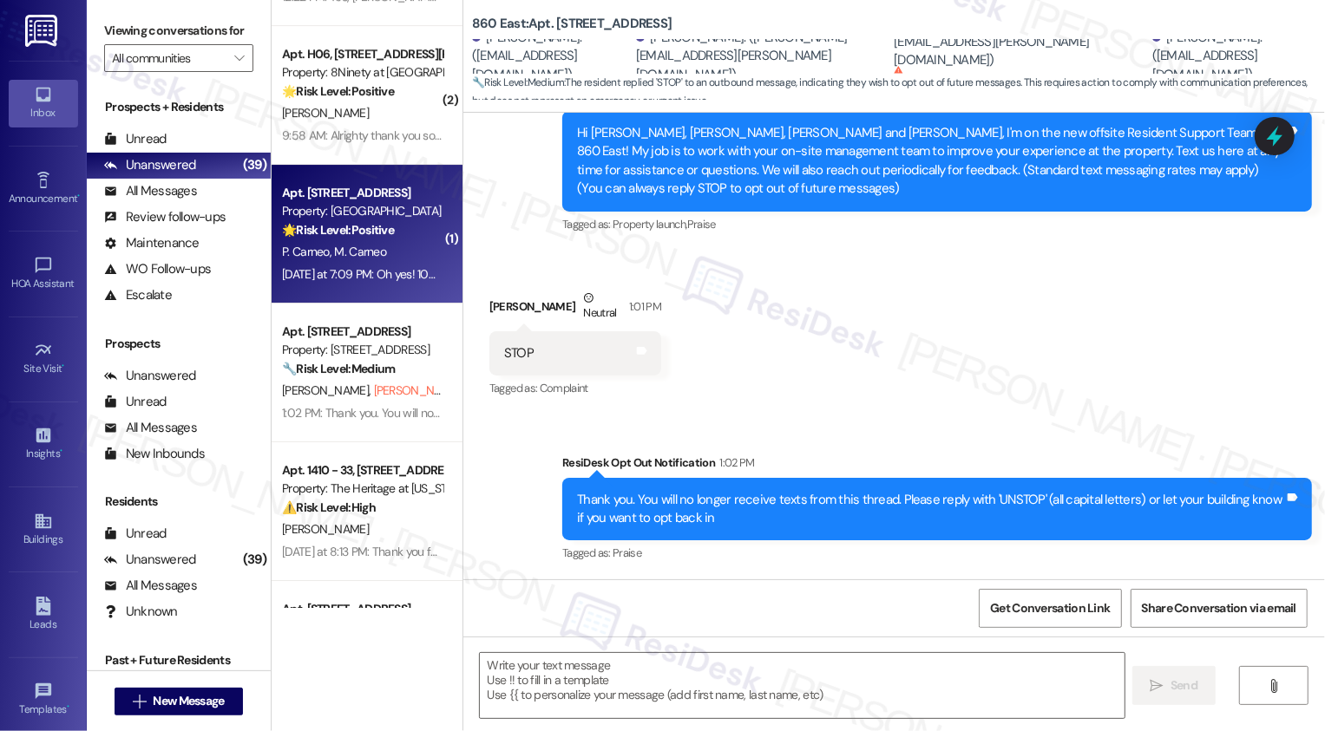
click at [353, 279] on div "[DATE] at 7:09 PM: Oh yes! 100% and even more! Enjoying our stay here 24/7! Tha…" at bounding box center [540, 274] width 517 height 16
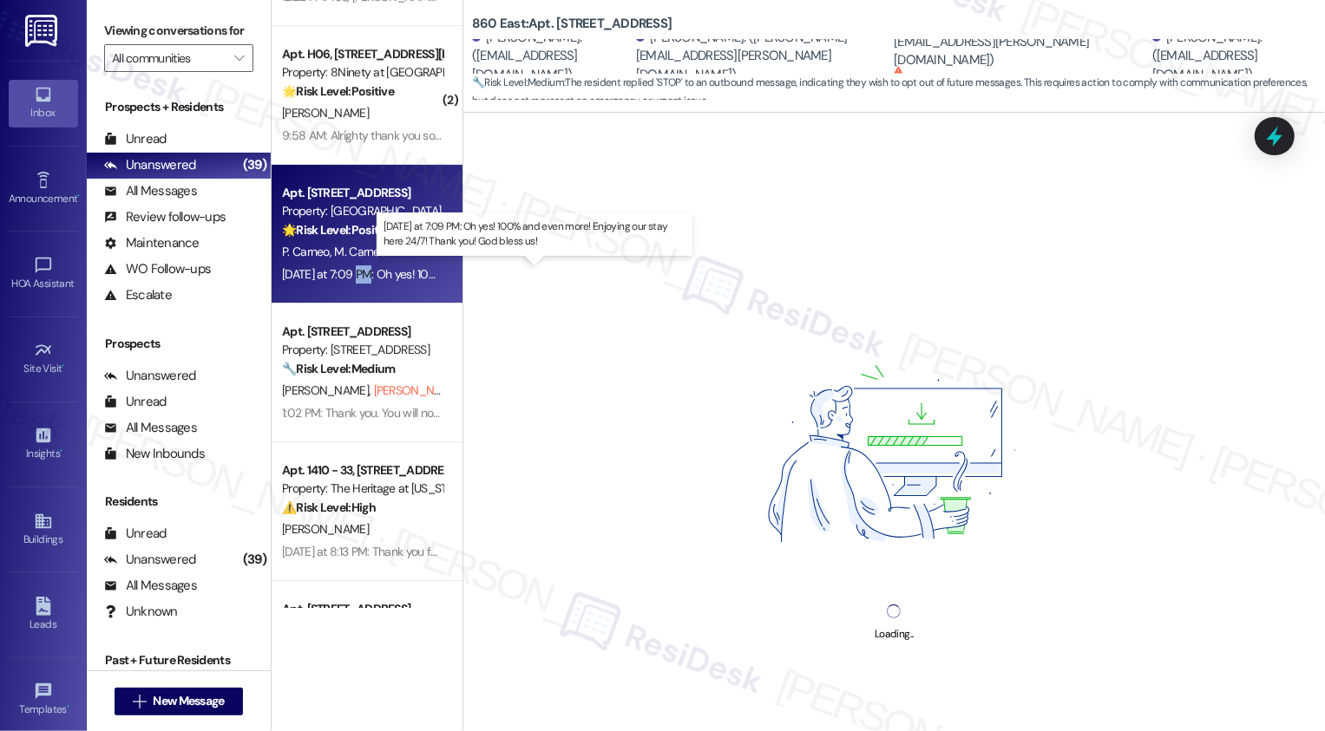
click at [353, 279] on div "[DATE] at 7:09 PM: Oh yes! 100% and even more! Enjoying our stay here 24/7! Tha…" at bounding box center [540, 274] width 517 height 16
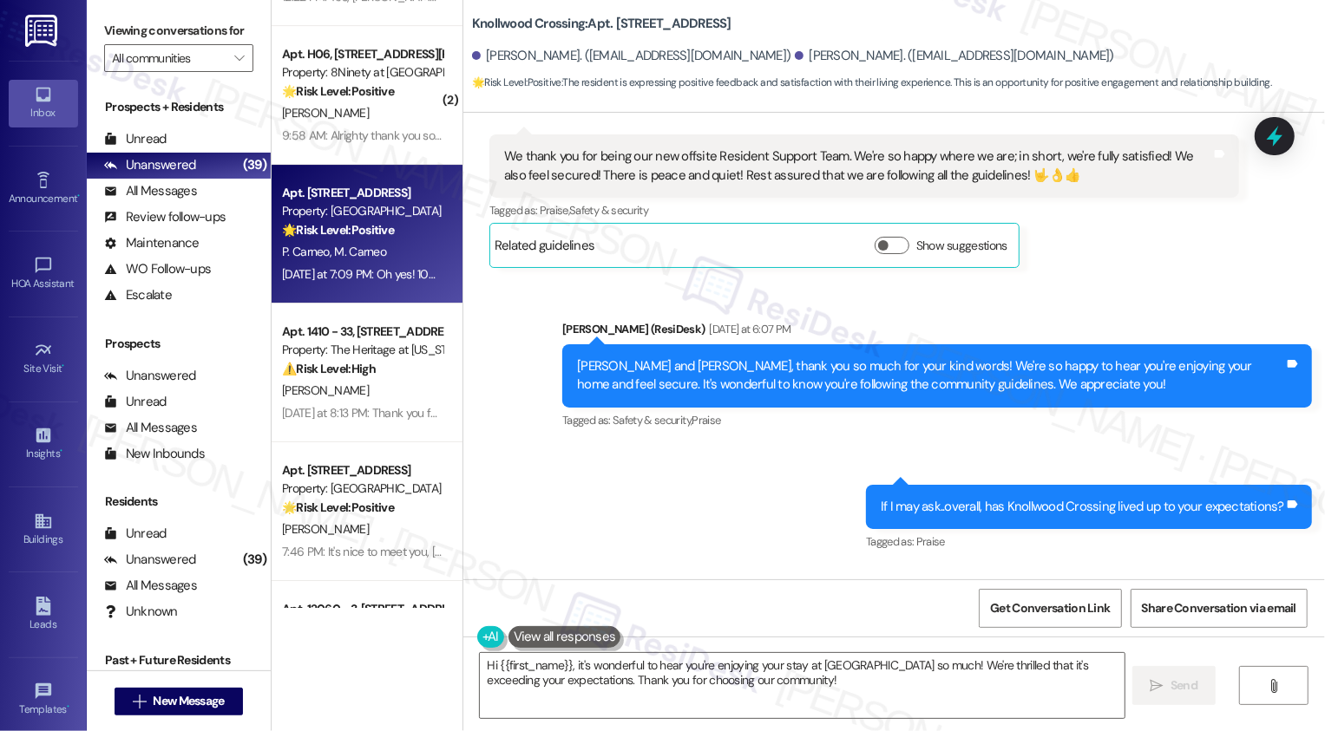
scroll to position [941, 0]
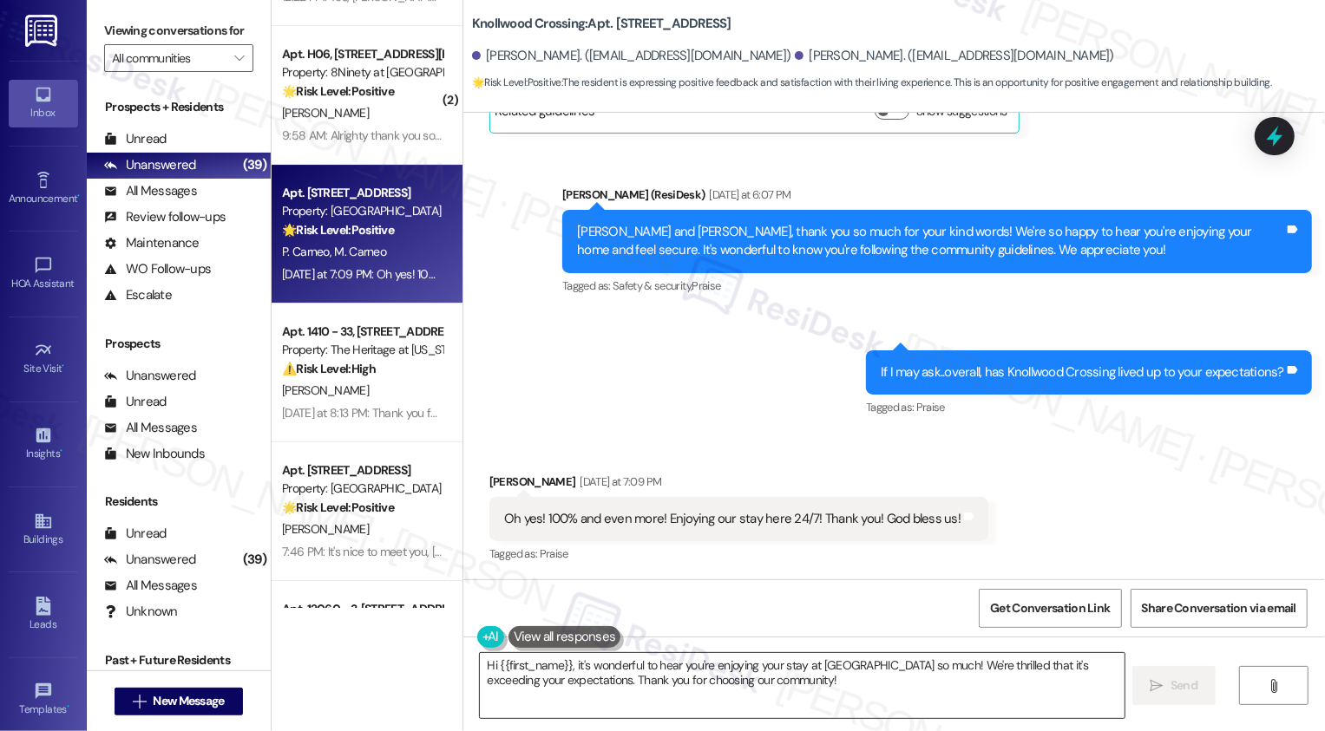
click at [673, 682] on textarea "Hi {{first_name}}, it's wonderful to hear you're enjoying your stay at [GEOGRAP…" at bounding box center [802, 685] width 645 height 65
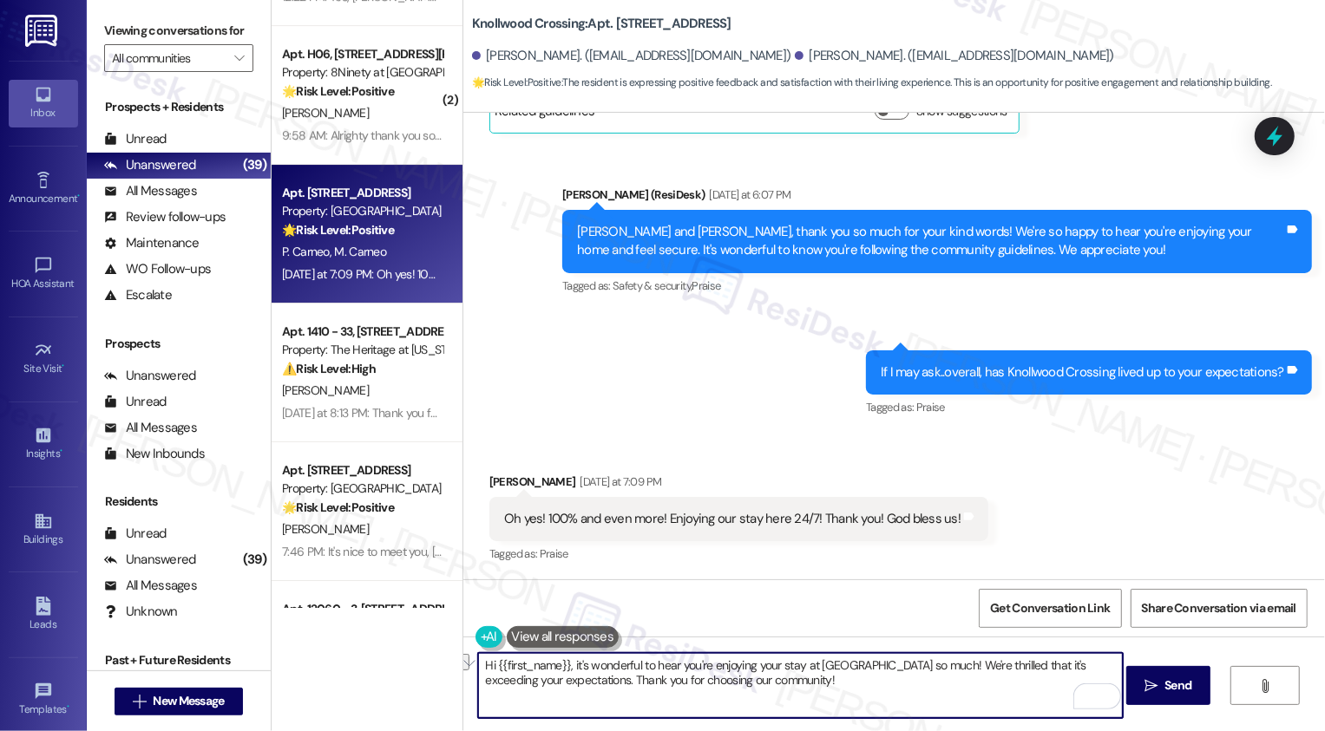
drag, startPoint x: 579, startPoint y: 666, endPoint x: 451, endPoint y: 667, distance: 127.5
click at [463, 666] on div "Hi {{first_name}}, it's wonderful to hear you're enjoying your stay at [GEOGRAP…" at bounding box center [894, 702] width 862 height 130
drag, startPoint x: 506, startPoint y: 666, endPoint x: 441, endPoint y: 666, distance: 65.1
click at [442, 666] on div "( 1 ) Apt. 3313, 3298 Reflection Pointe Property: [GEOGRAPHIC_DATA] at [GEOGRAP…" at bounding box center [798, 365] width 1053 height 731
click at [507, 669] on textarea "It's wonderful to hear you're enjoying your stay at [GEOGRAPHIC_DATA] so much! …" at bounding box center [800, 685] width 645 height 65
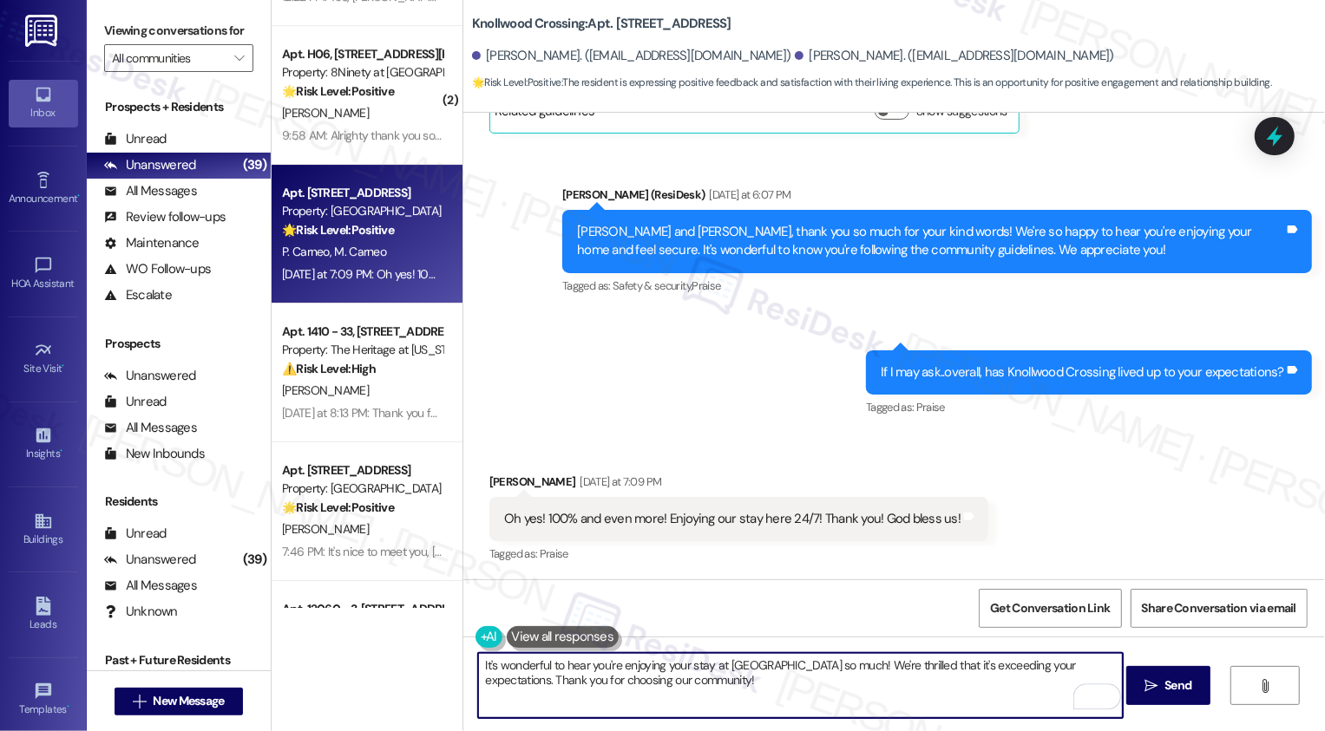
click at [507, 669] on textarea "It's wonderful to hear you're enjoying your stay at [GEOGRAPHIC_DATA] so much! …" at bounding box center [800, 685] width 645 height 65
drag, startPoint x: 582, startPoint y: 665, endPoint x: 489, endPoint y: 668, distance: 92.9
click at [489, 669] on textarea "It's wonderful to hear you're enjoying your stay at [GEOGRAPHIC_DATA] so much! …" at bounding box center [800, 685] width 645 height 65
click at [711, 678] on textarea "It's great to know you're enjoying your stay at [GEOGRAPHIC_DATA] so much! We'r…" at bounding box center [800, 685] width 645 height 65
drag, startPoint x: 687, startPoint y: 667, endPoint x: 844, endPoint y: 665, distance: 157.1
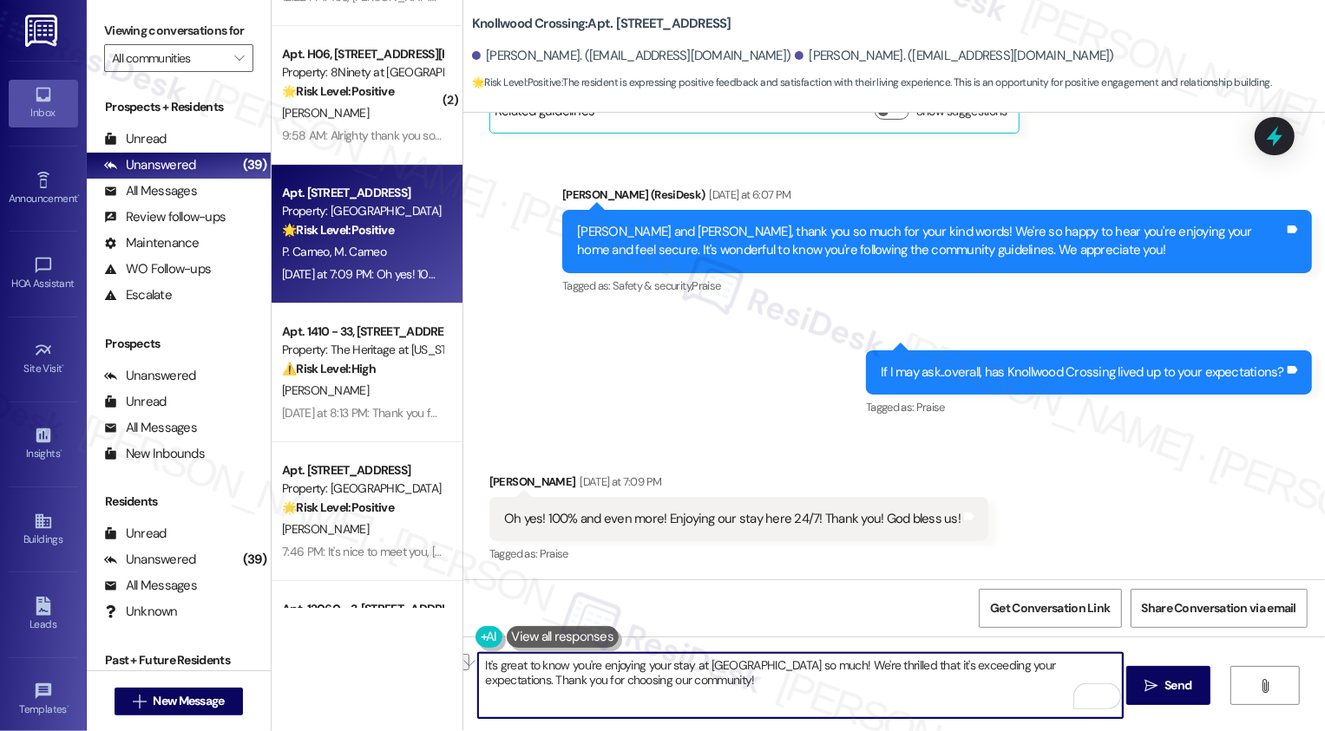
click at [844, 665] on textarea "It's great to know you're enjoying your stay at [GEOGRAPHIC_DATA] so much! We'r…" at bounding box center [800, 685] width 645 height 65
click at [799, 680] on textarea "It's great to know you're enjoying your home! We're thrilled that it's exceedin…" at bounding box center [800, 685] width 645 height 65
click at [799, 666] on textarea "It's great to know you're enjoying your home! We're thrilled that it's exceedin…" at bounding box center [800, 685] width 645 height 65
click at [889, 699] on textarea "It's great to know you're enjoying your home! We're thrilled that it's exceedin…" at bounding box center [800, 685] width 645 height 65
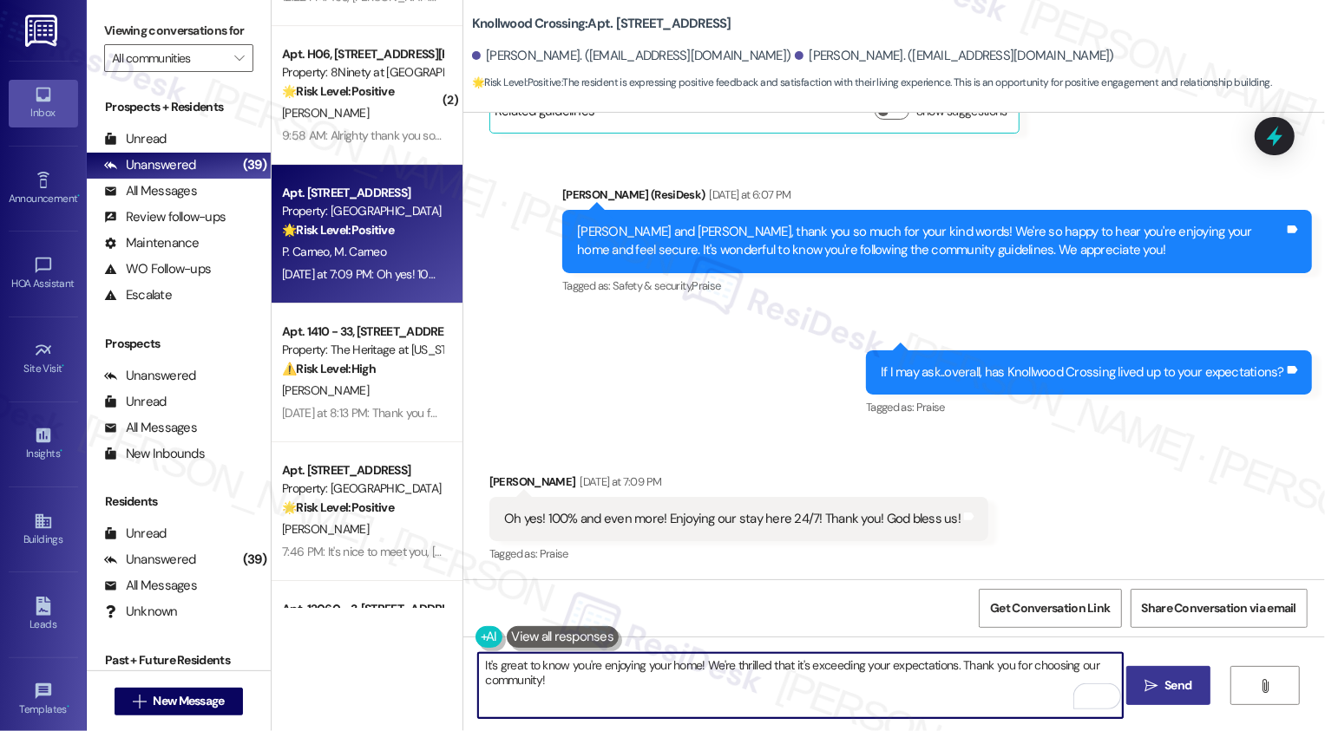
type textarea "It's great to know you're enjoying your home! We're thrilled that it's exceedin…"
click at [1150, 690] on icon "" at bounding box center [1150, 686] width 13 height 14
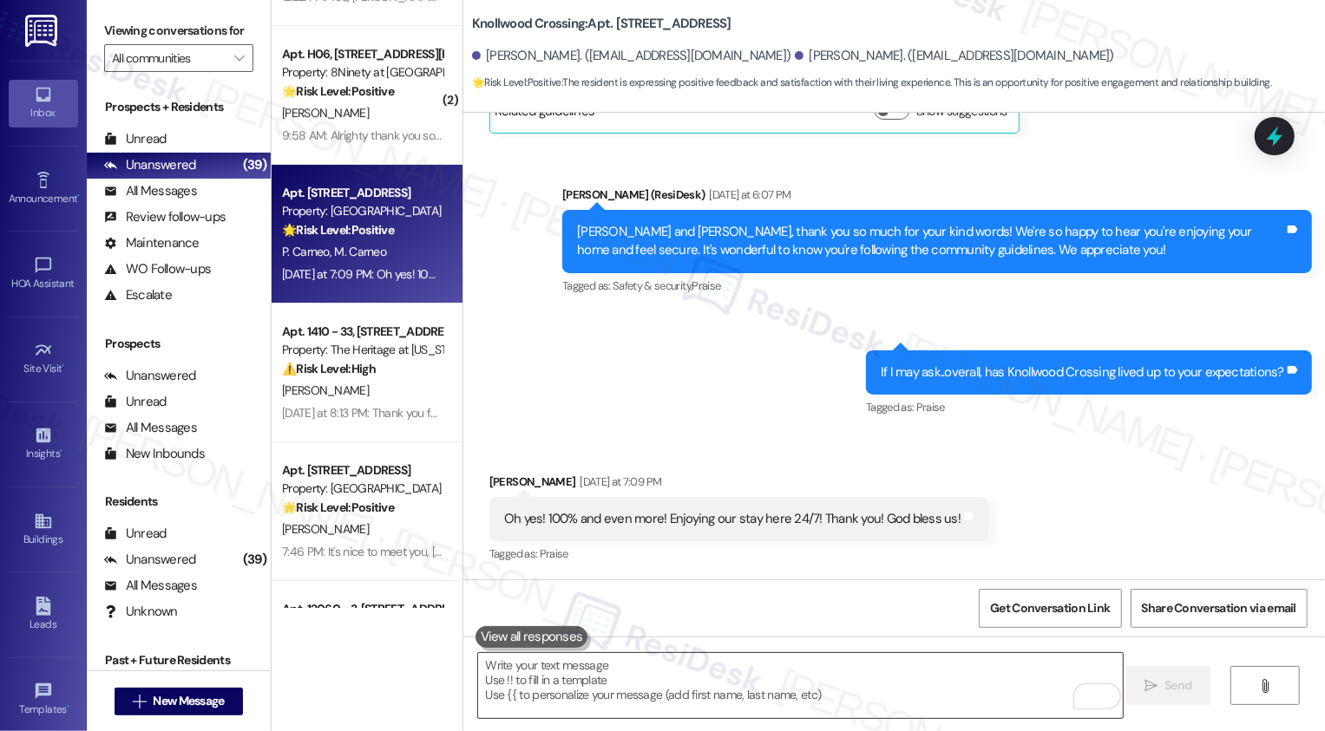
click at [971, 692] on textarea "To enrich screen reader interactions, please activate Accessibility in Grammarl…" at bounding box center [800, 685] width 645 height 65
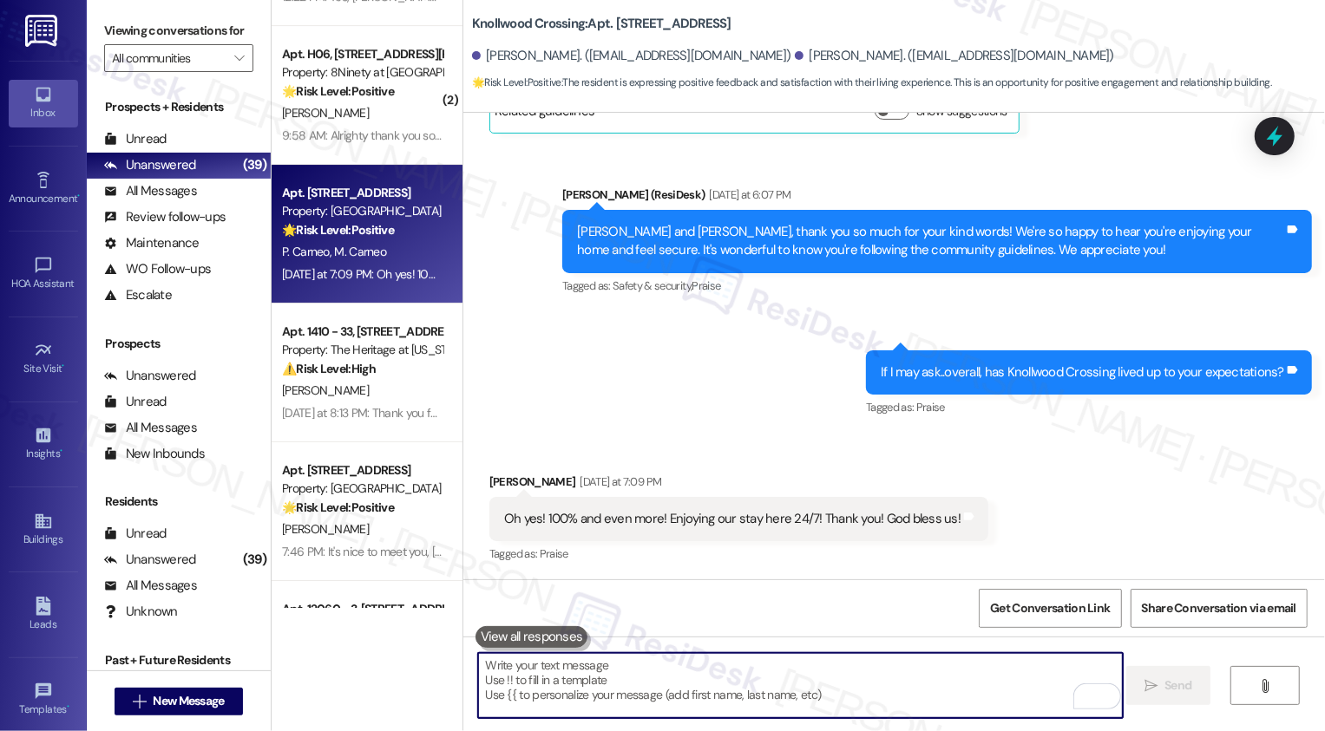
click at [624, 685] on textarea "To enrich screen reader interactions, please activate Accessibility in Grammarl…" at bounding box center [800, 685] width 645 height 65
paste textarea "If you have a minute, could I ask a quick favor? Would you mind leaving us a Go…"
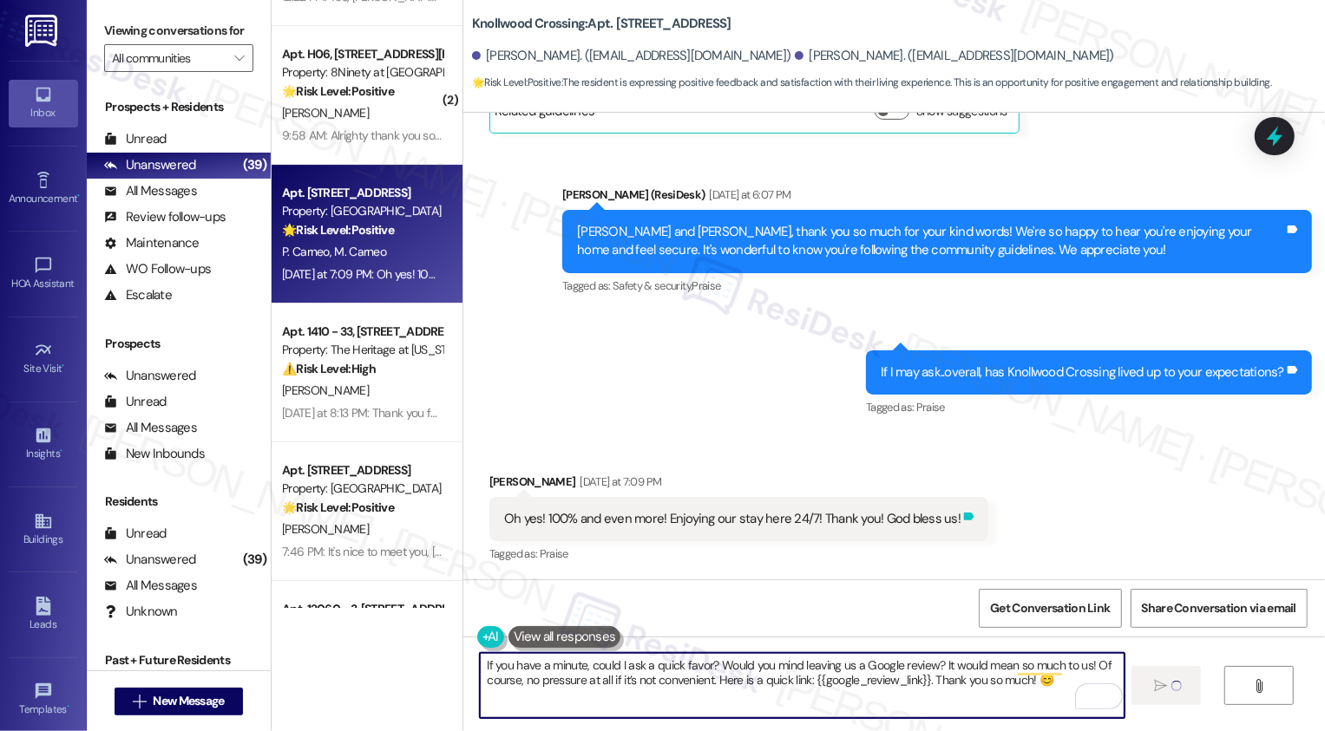
type textarea "If you have a minute, could I ask a quick favor? Would you mind leaving us a Go…"
click at [964, 519] on icon at bounding box center [969, 517] width 10 height 8
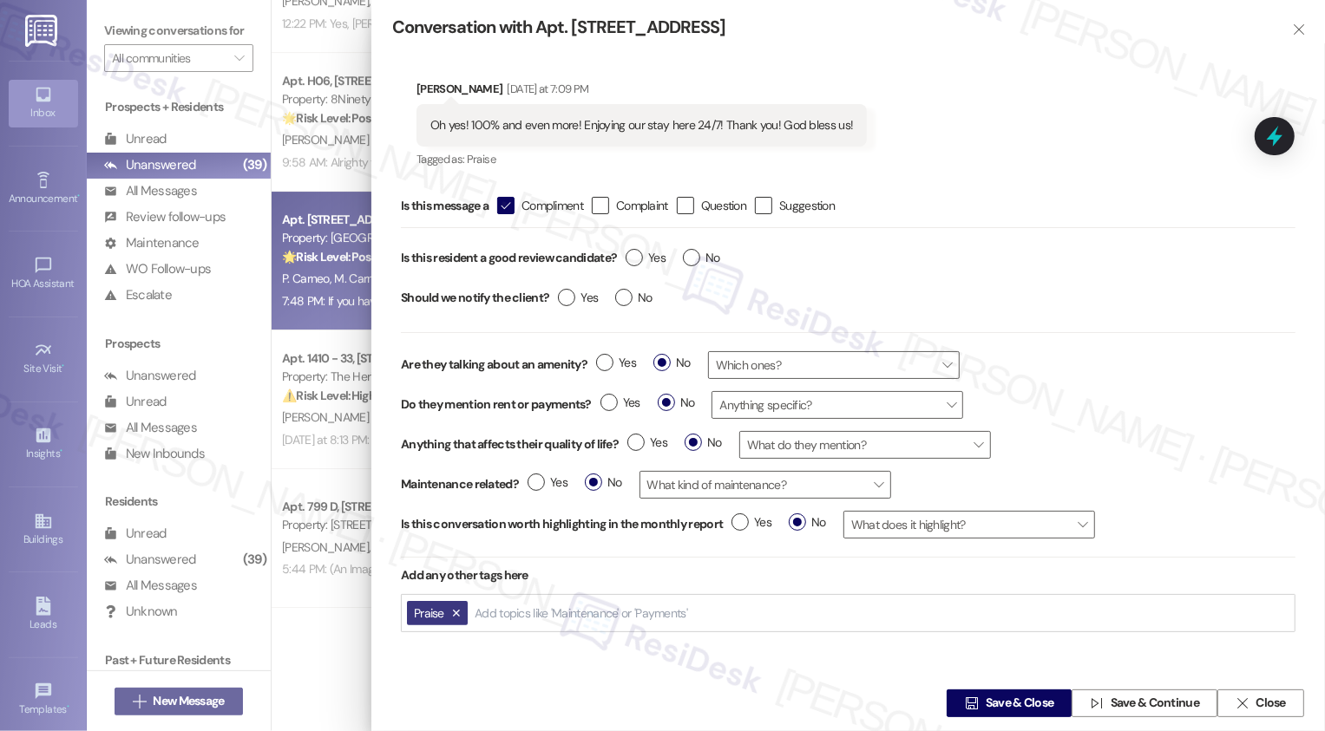
scroll to position [4389, 0]
click at [645, 256] on span "Yes" at bounding box center [646, 258] width 40 height 18
click at [645, 256] on input "Yes" at bounding box center [646, 260] width 40 height 23
radio input "true"
click at [986, 707] on span "Save & Close" at bounding box center [1020, 704] width 69 height 18
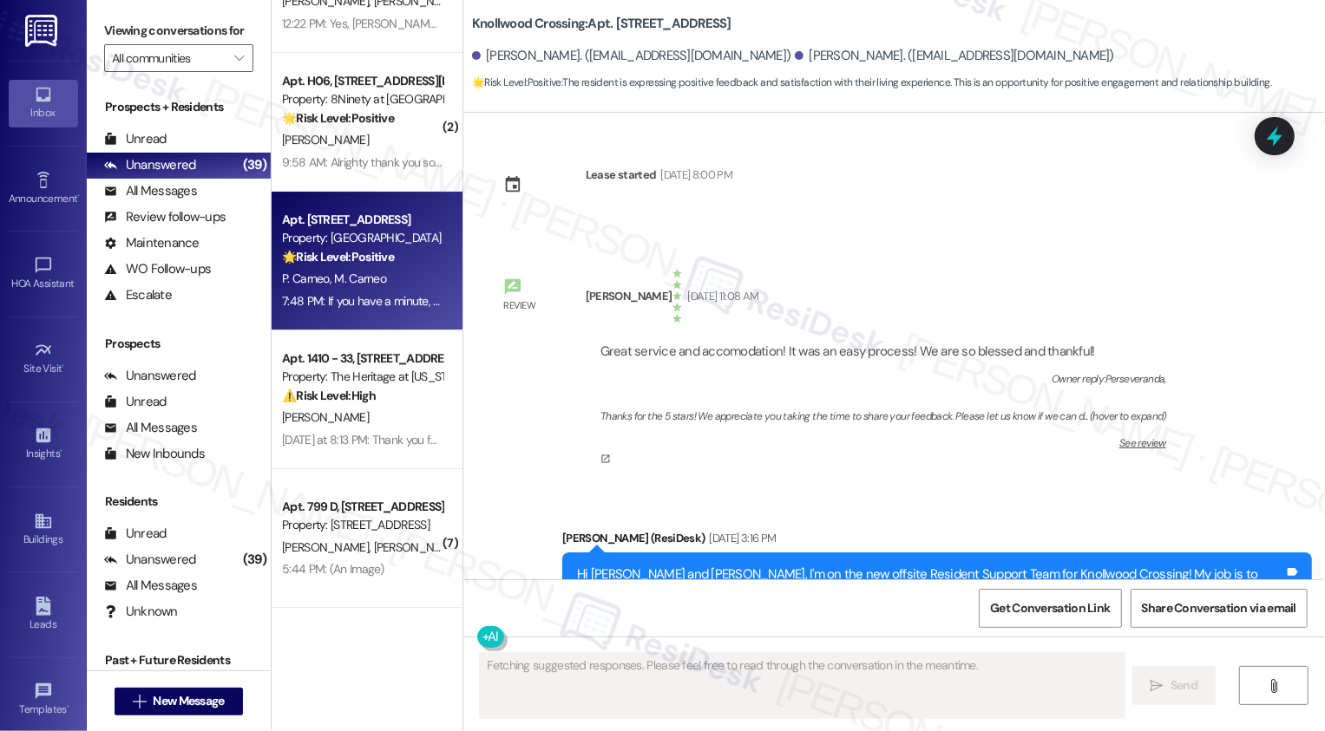
scroll to position [23, 0]
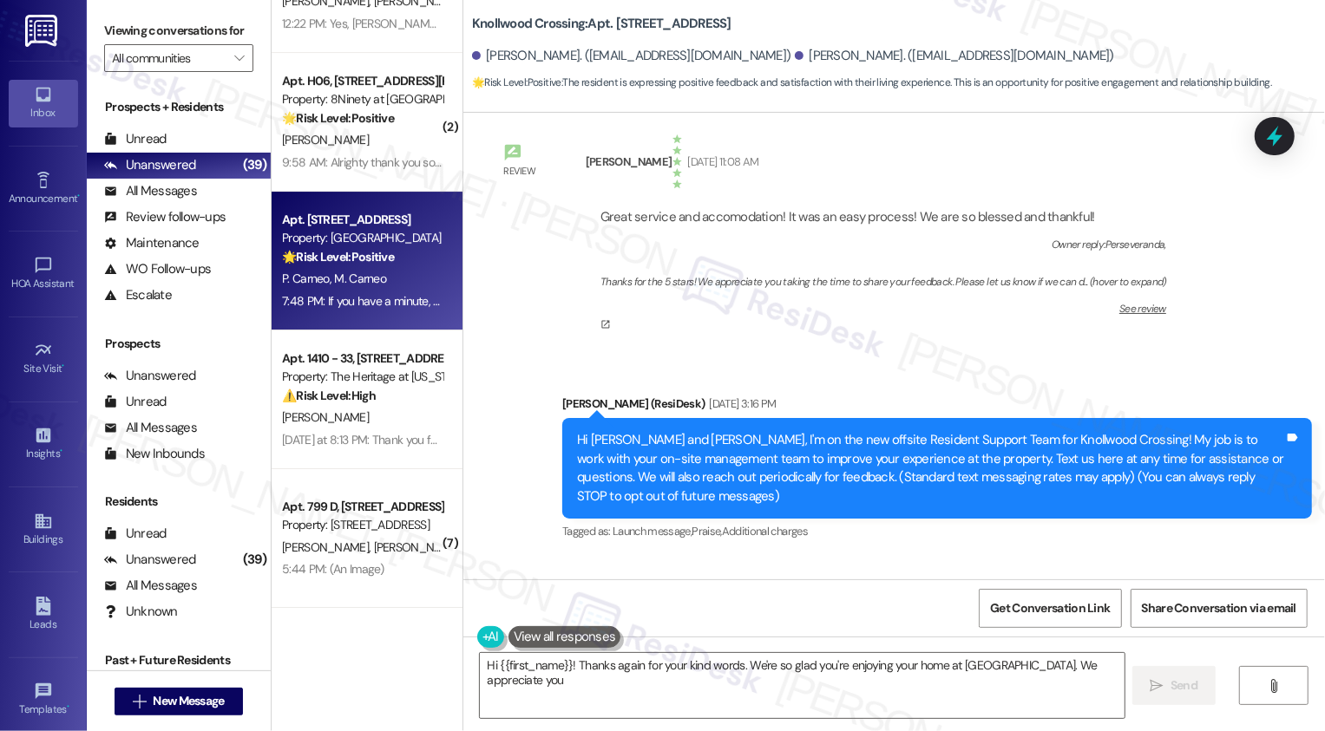
type textarea "Hi {{first_name}}! Thanks again for your kind words. We're so glad you're enjoy…"
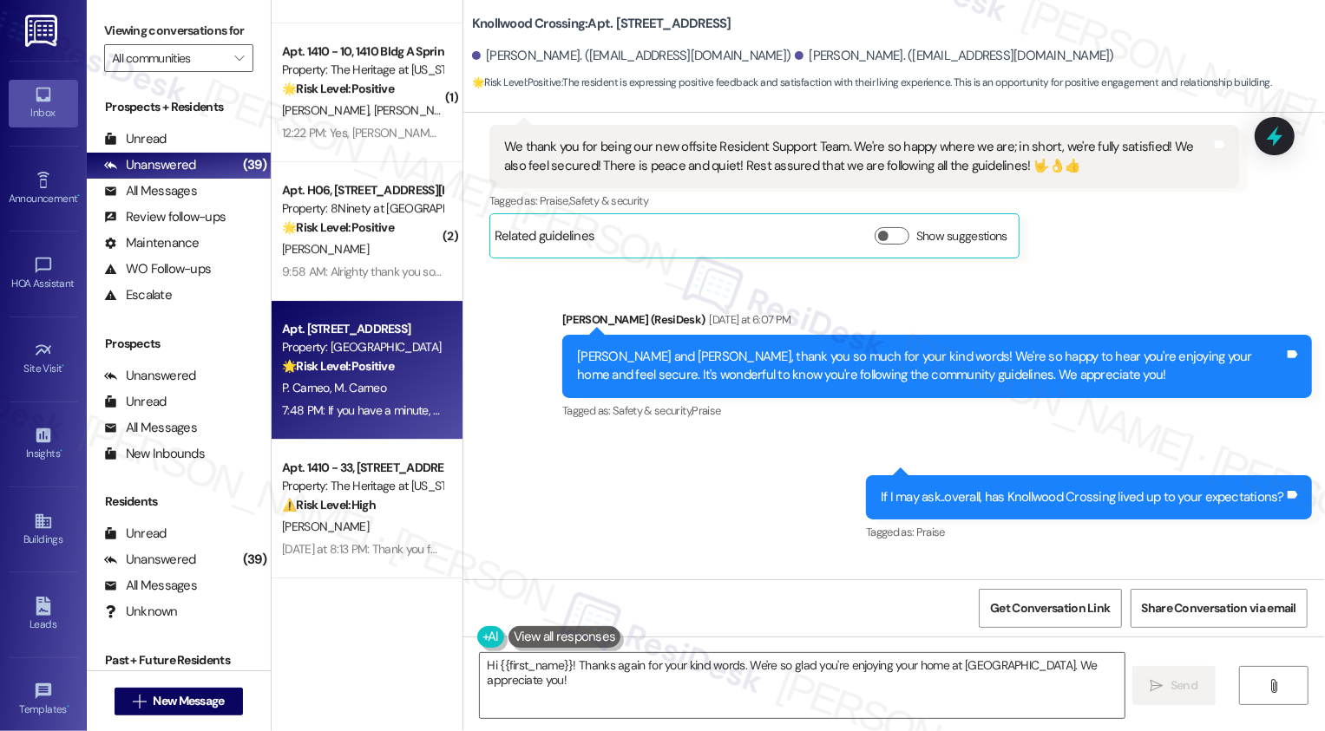
scroll to position [4252, 0]
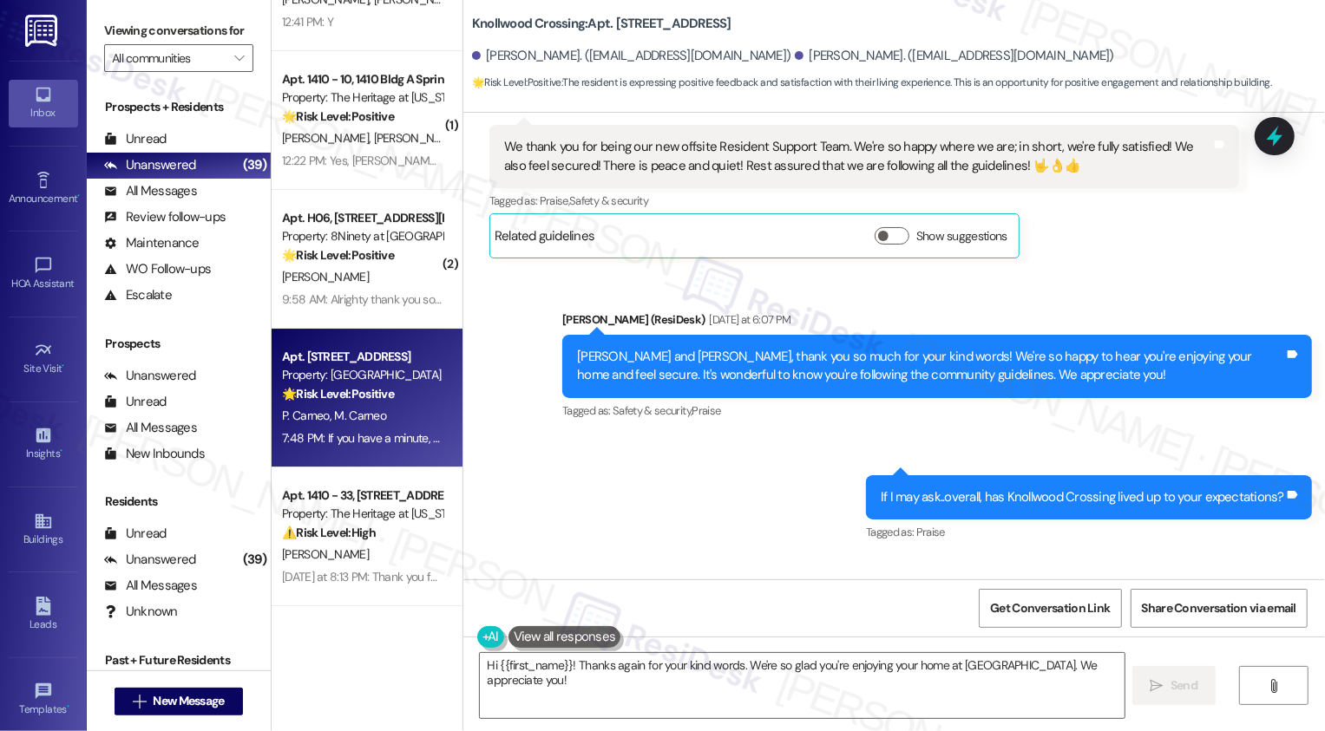
click at [377, 279] on div "[PERSON_NAME]" at bounding box center [362, 277] width 164 height 22
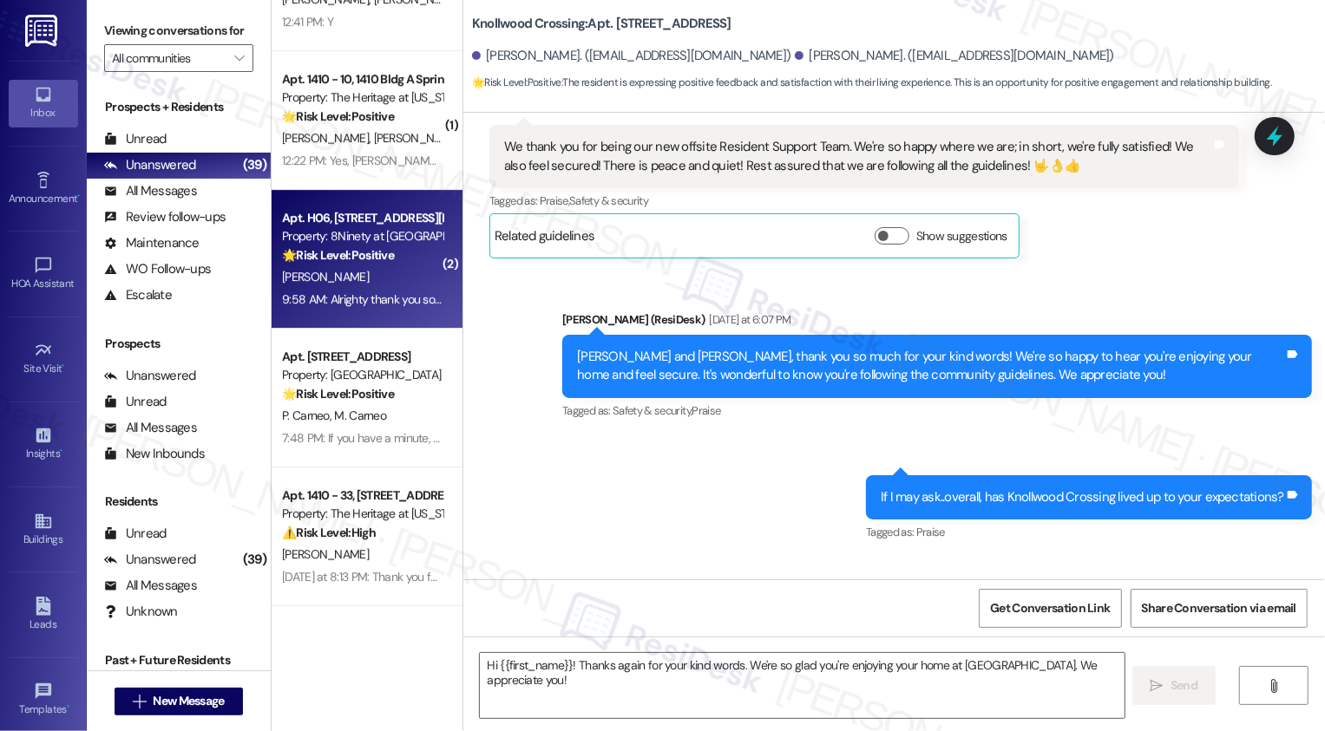
type textarea "Fetching suggested responses. Please feel free to read through the conversation…"
click at [377, 279] on div "[PERSON_NAME]" at bounding box center [362, 277] width 164 height 22
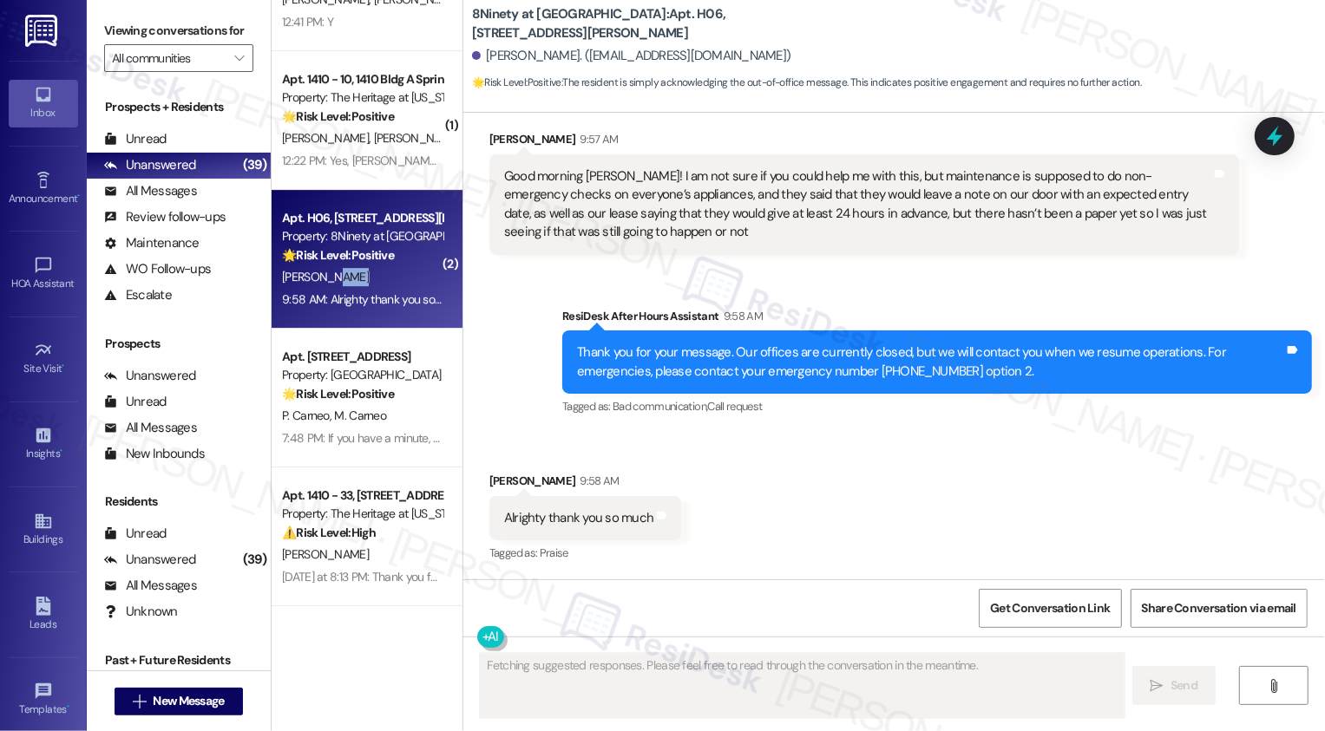
scroll to position [138, 0]
click at [377, 279] on div "[PERSON_NAME]" at bounding box center [362, 277] width 164 height 22
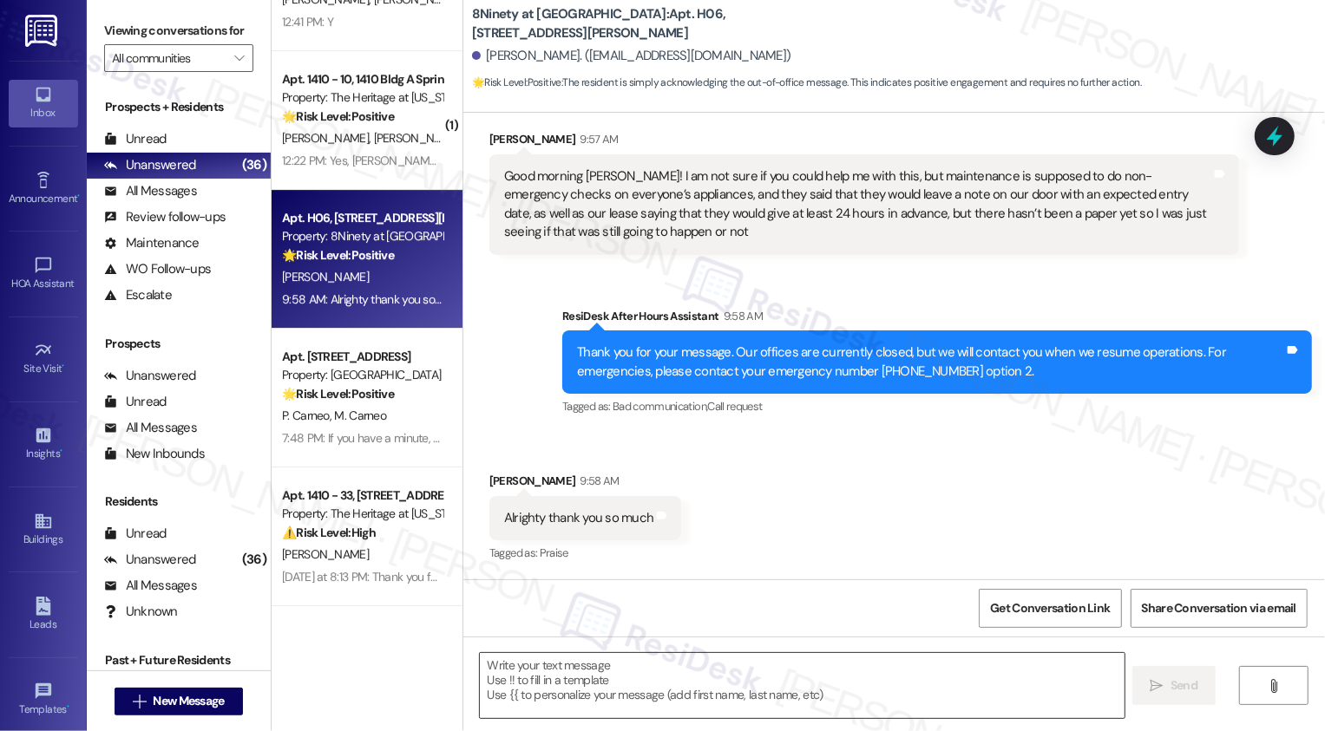
click at [537, 675] on textarea at bounding box center [802, 685] width 645 height 65
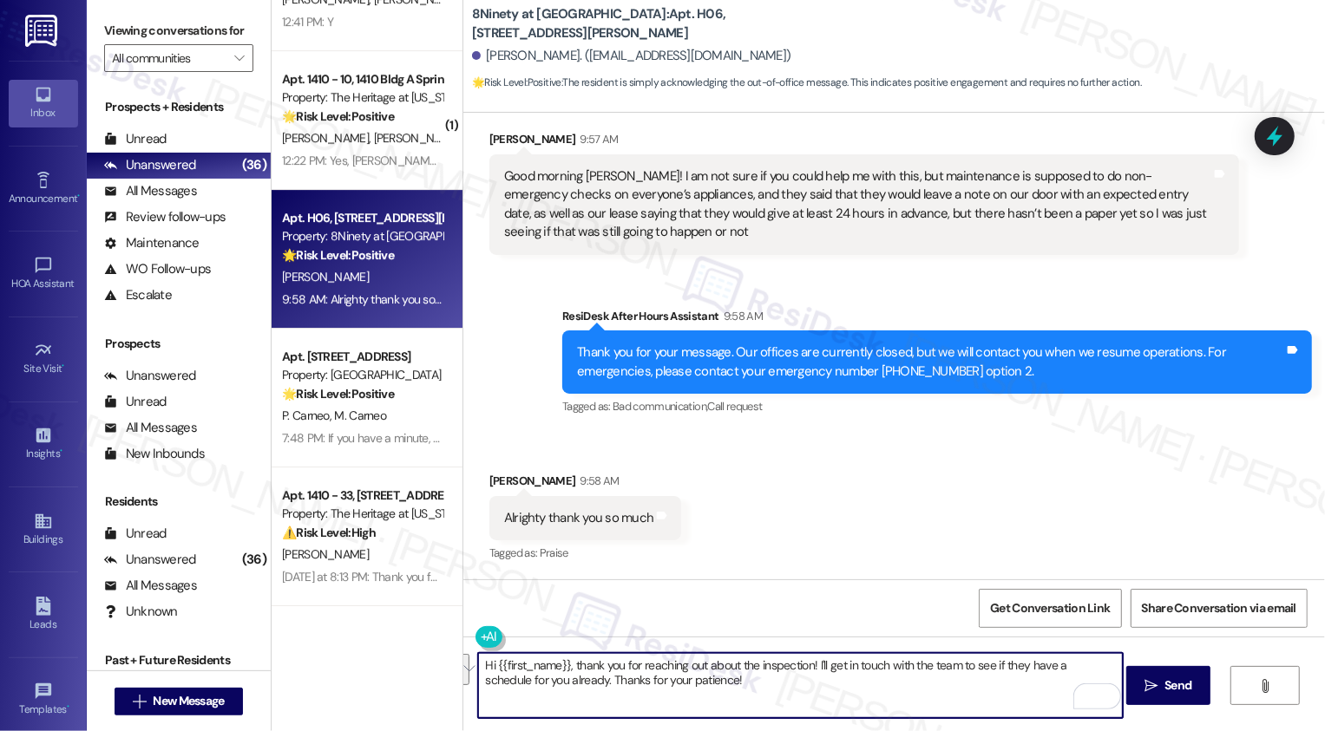
paste textarea "’ll check in with the team to see if they already have a schedule for you. Than…"
click at [805, 699] on textarea "Hi {{first_name}}, thank you for reaching out about the inspection! I’ll check …" at bounding box center [800, 685] width 645 height 65
click at [789, 686] on textarea "Hi {{first_name}}, thank you for reaching out about the inspection! I’ll check …" at bounding box center [800, 685] width 645 height 65
type textarea "Hi {{first_name}}, thank you for reaching out about the inspection! I’ll check …"
click at [1169, 697] on button " Send" at bounding box center [1168, 685] width 84 height 39
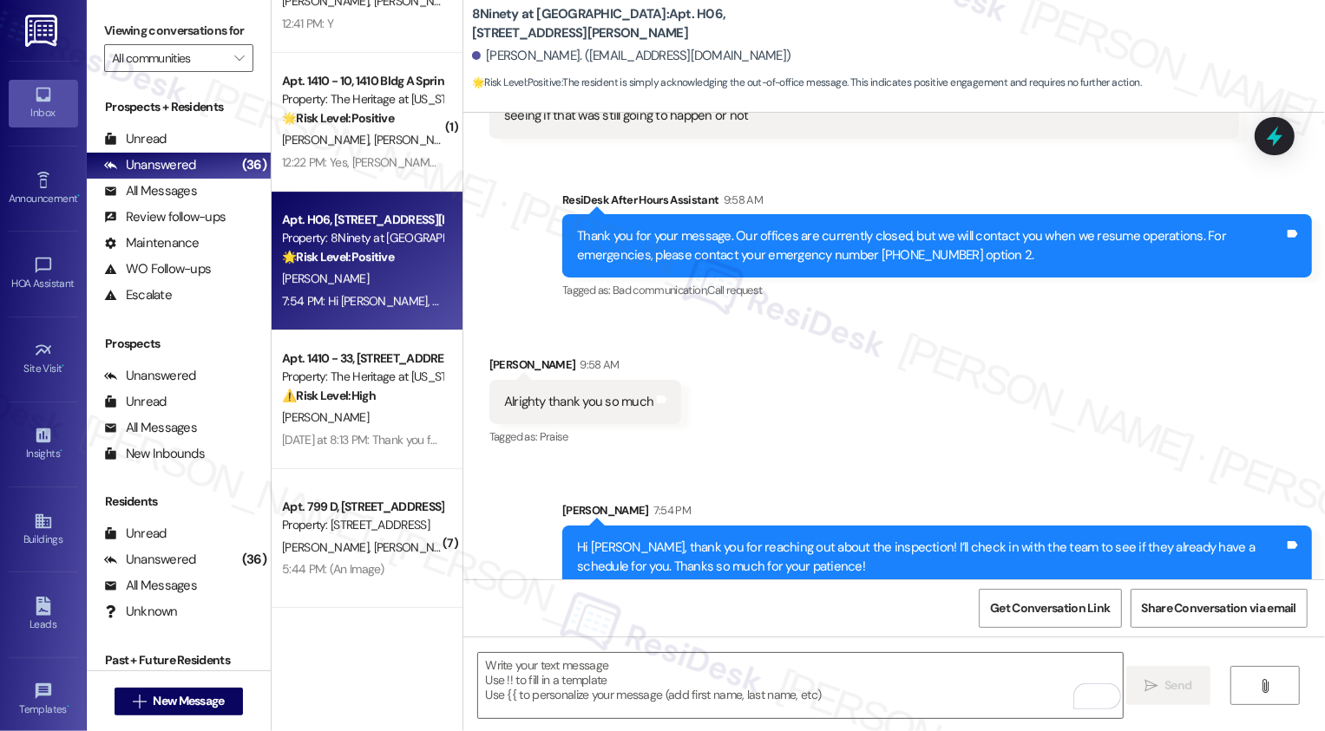
scroll to position [277, 0]
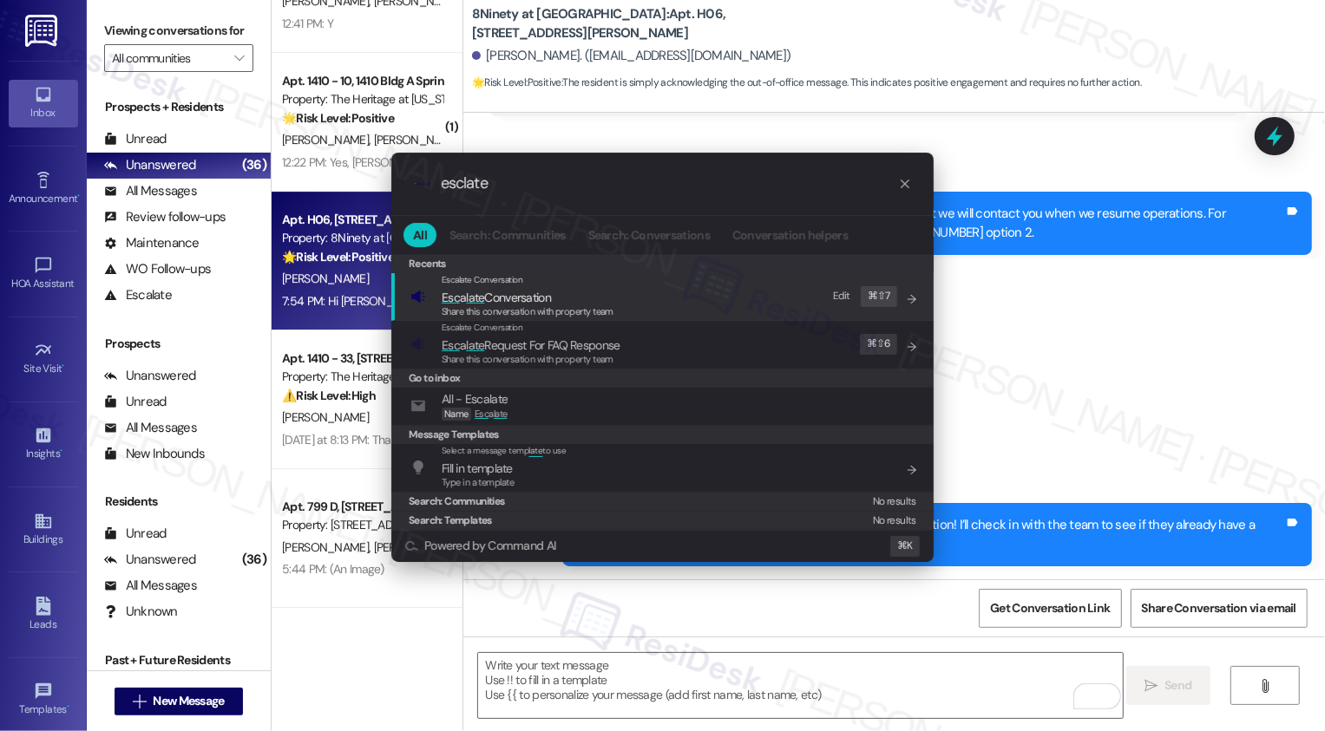
type input "esclate"
click at [515, 293] on span "Esc a late Conversation" at bounding box center [496, 298] width 109 height 16
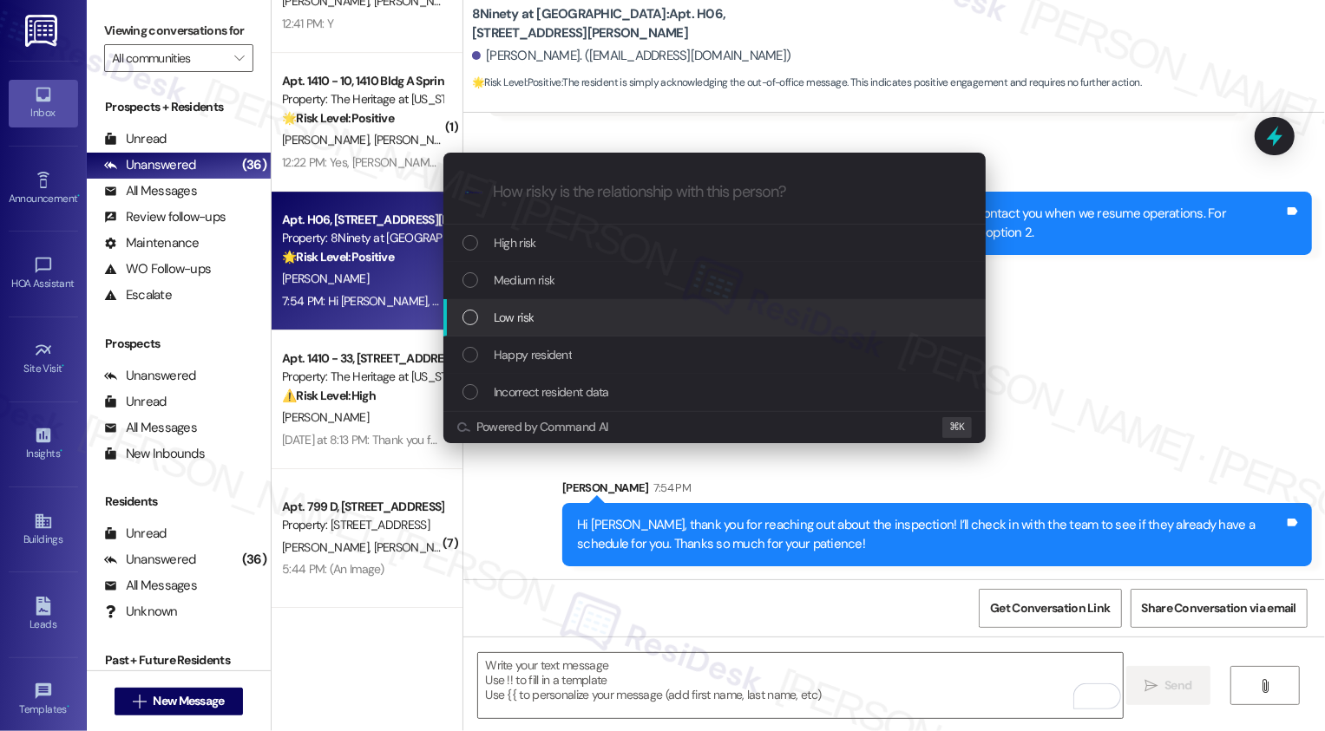
click at [503, 323] on span "Low risk" at bounding box center [514, 317] width 40 height 19
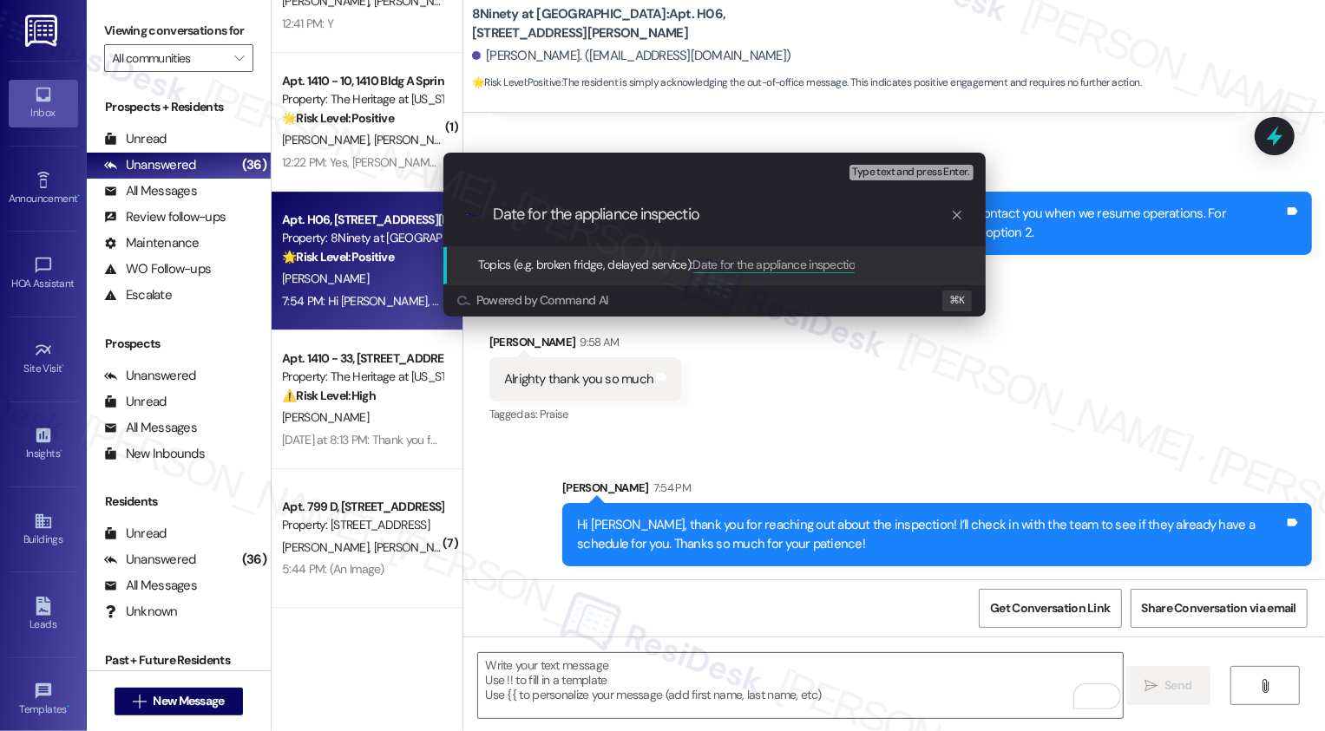
type input "Date for the appliance inspection"
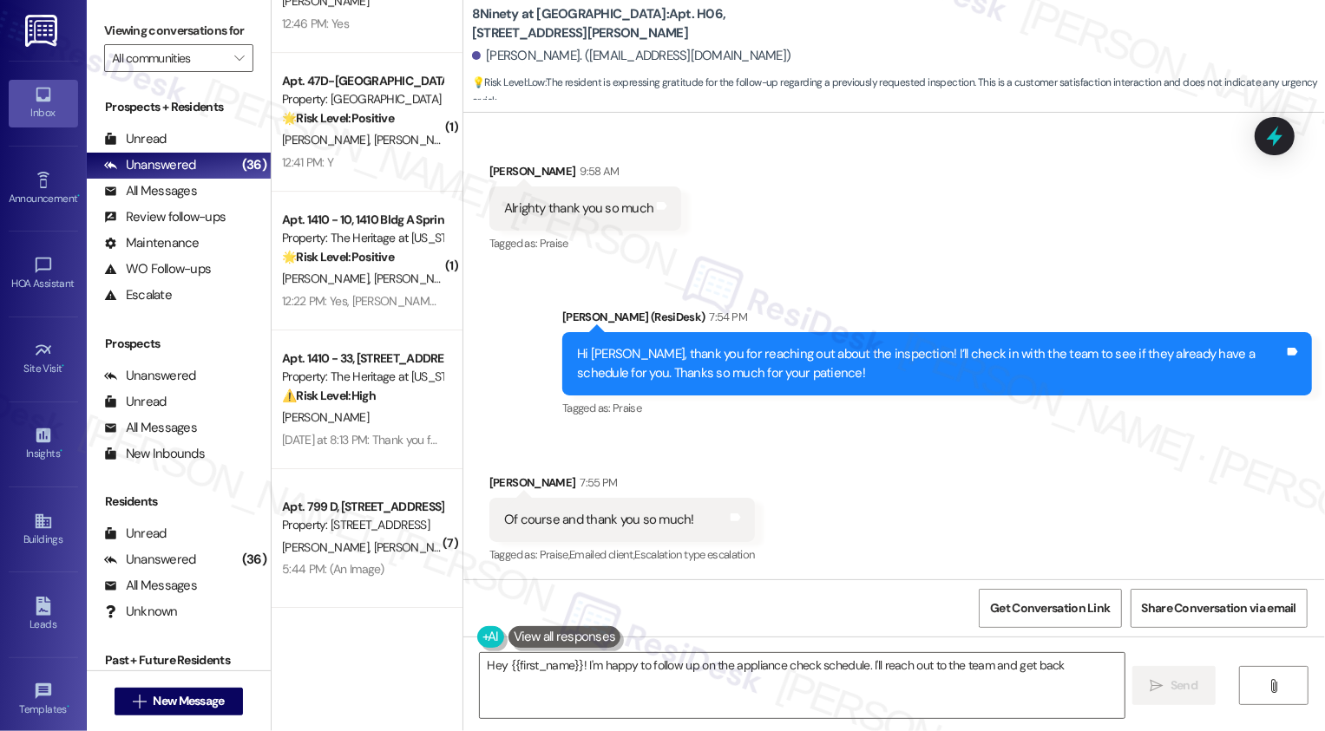
scroll to position [449, 0]
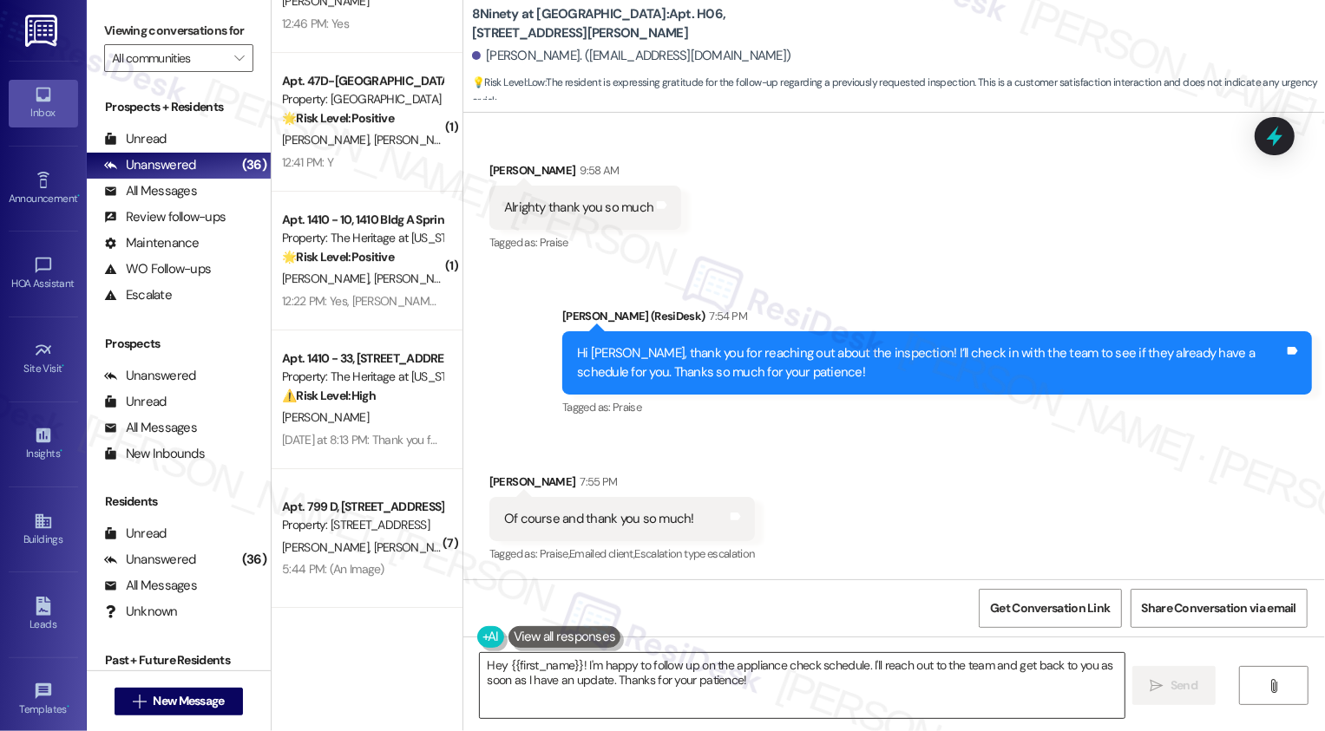
click at [630, 675] on textarea "Hey {{first_name}}! I'm happy to follow up on the appliance check schedule. I'l…" at bounding box center [802, 685] width 645 height 65
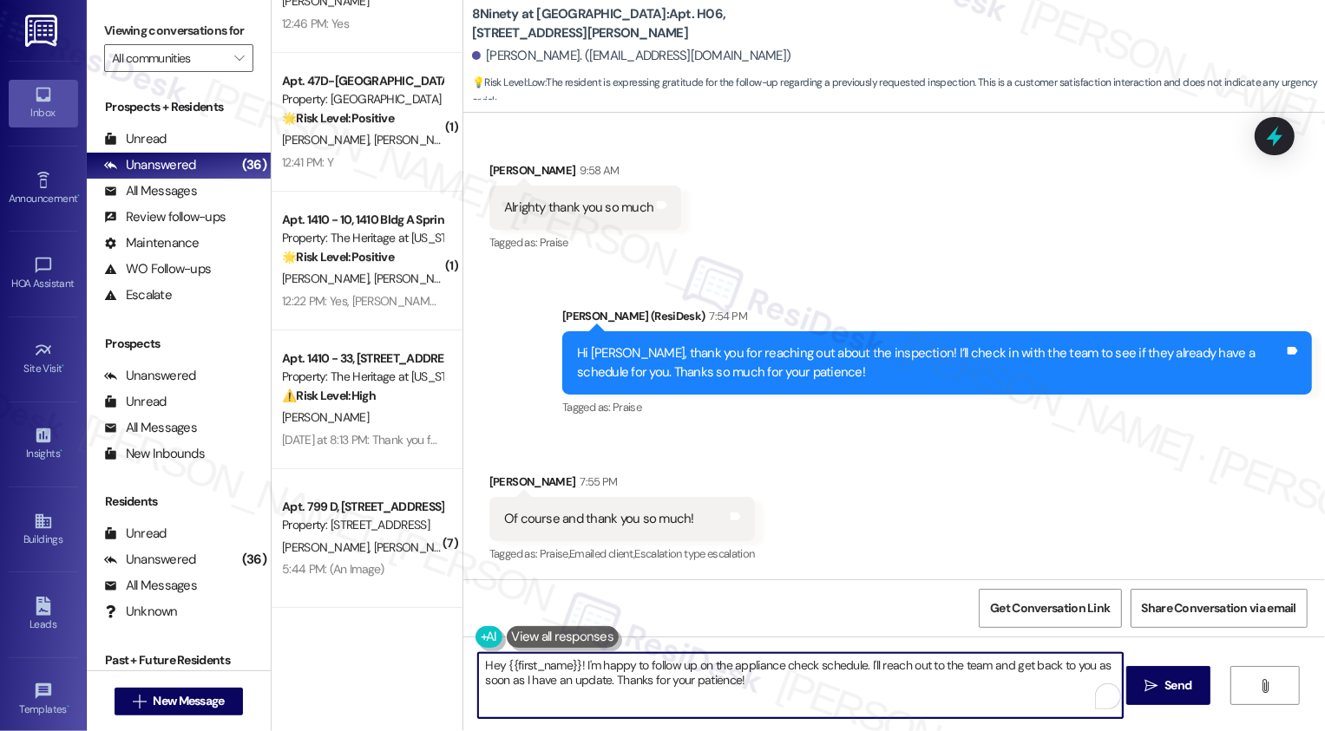
click at [850, 685] on textarea "Hey {{first_name}}! I'm happy to follow up on the appliance check schedule. I'l…" at bounding box center [800, 685] width 645 height 65
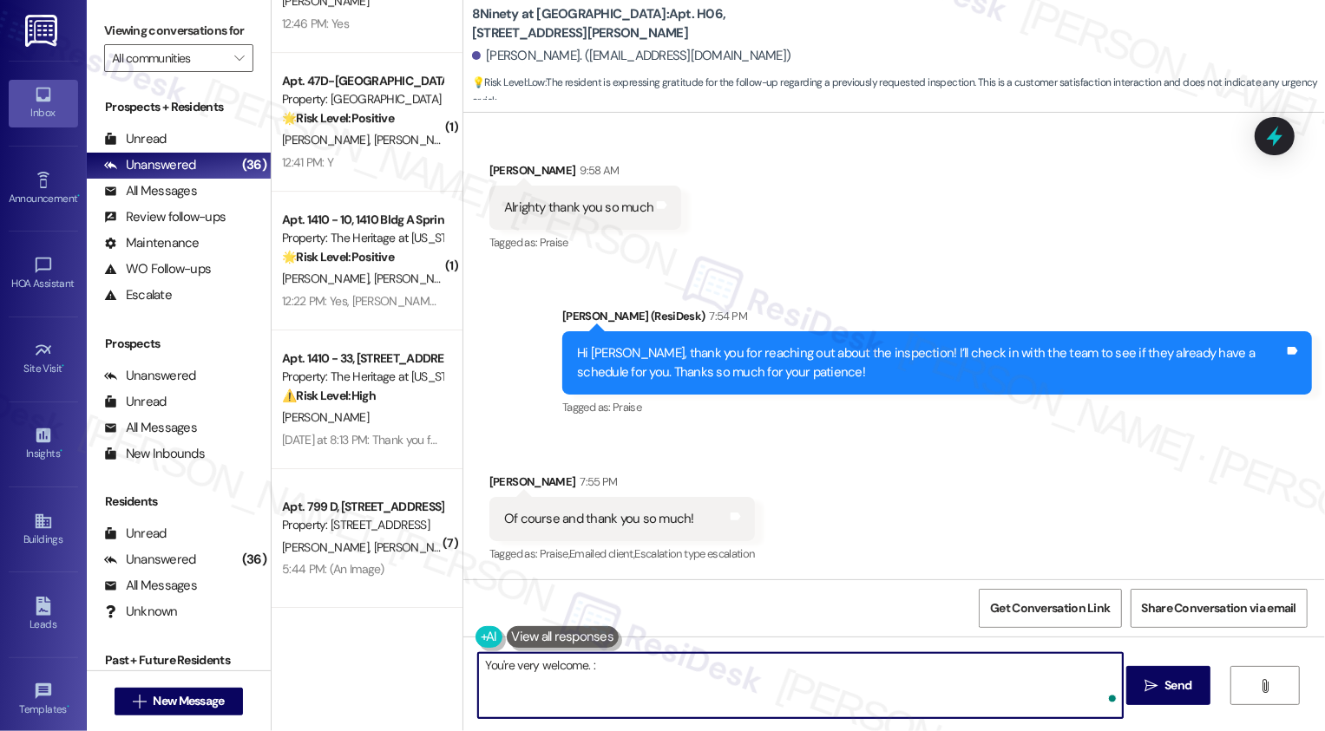
type textarea "You're very welcome. :)"
type textarea "Fetching suggested responses. Please feel free to read through the conversation…"
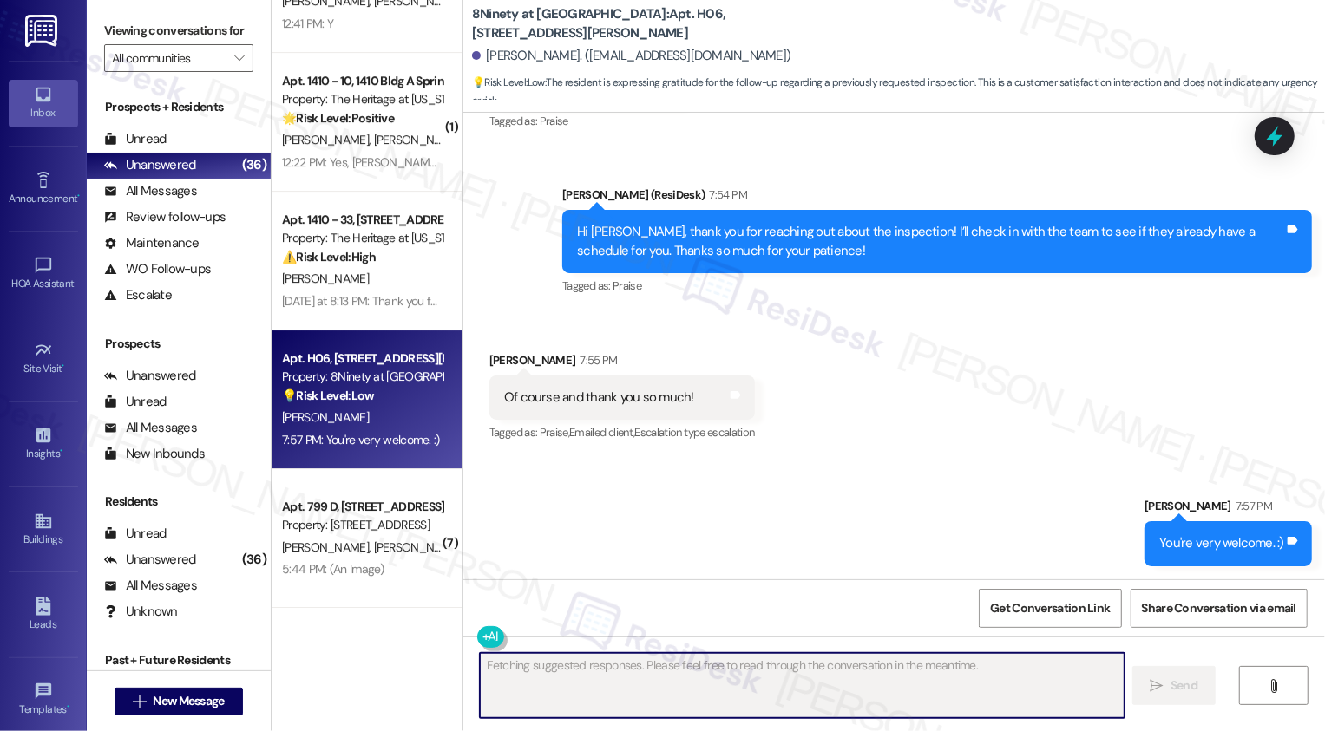
scroll to position [4217, 0]
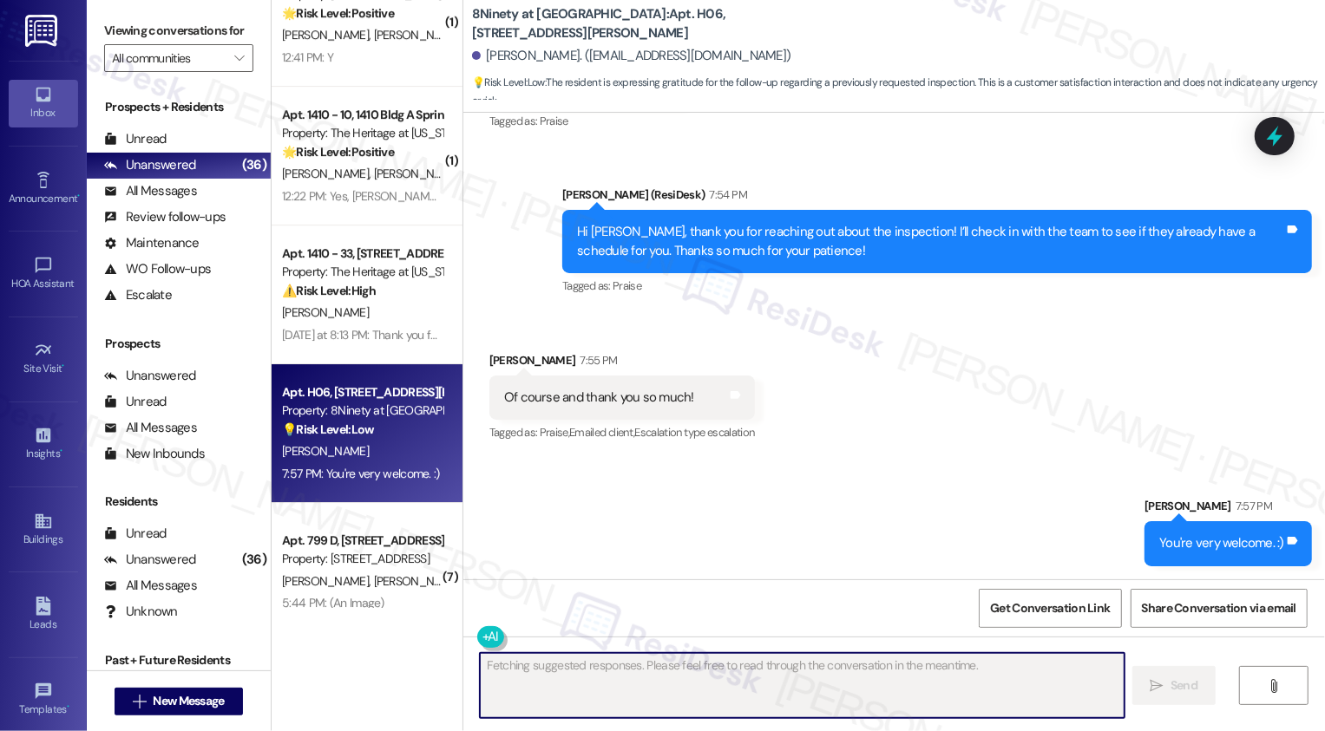
click at [393, 325] on div "[DATE] at 8:13 PM: Thank you for your message. Our offices are currently closed…" at bounding box center [362, 335] width 164 height 22
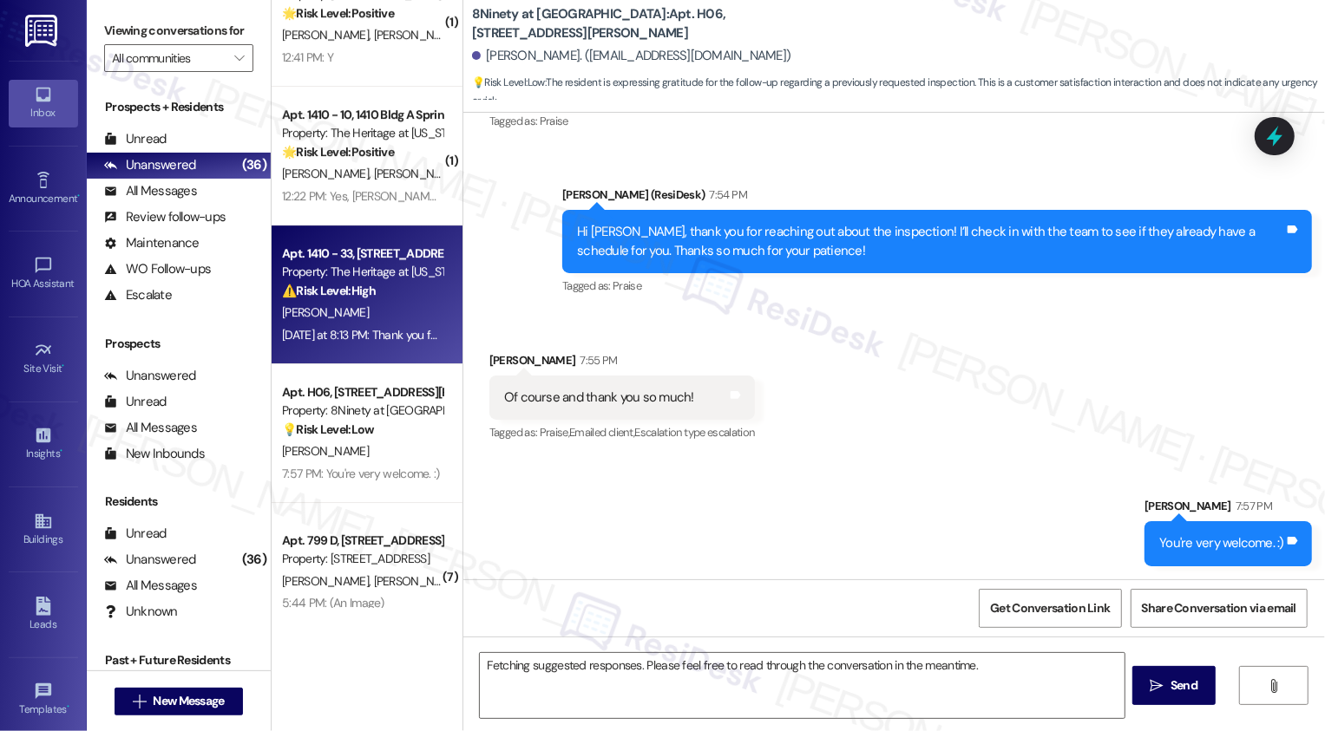
click at [393, 325] on div "[DATE] at 8:13 PM: Thank you for your message. Our offices are currently closed…" at bounding box center [362, 335] width 164 height 22
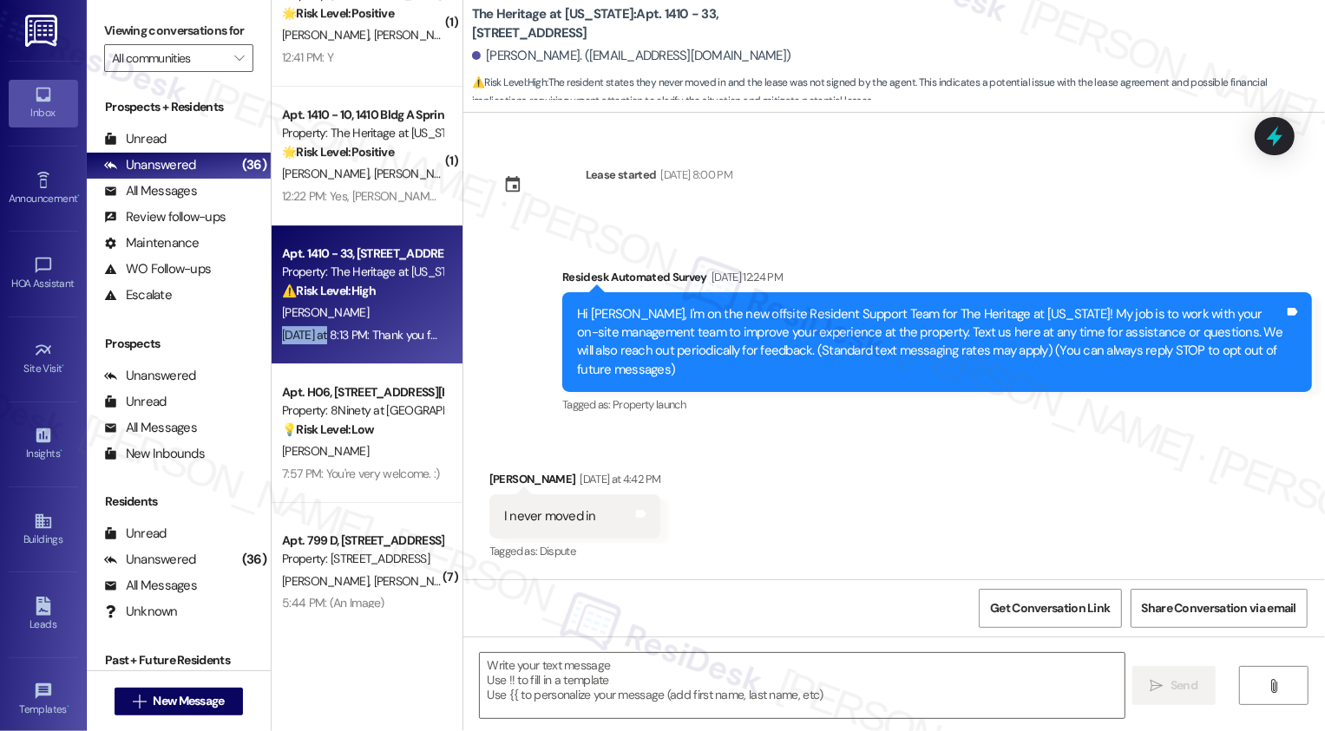
type textarea "Fetching suggested responses. Please feel free to read through the conversation…"
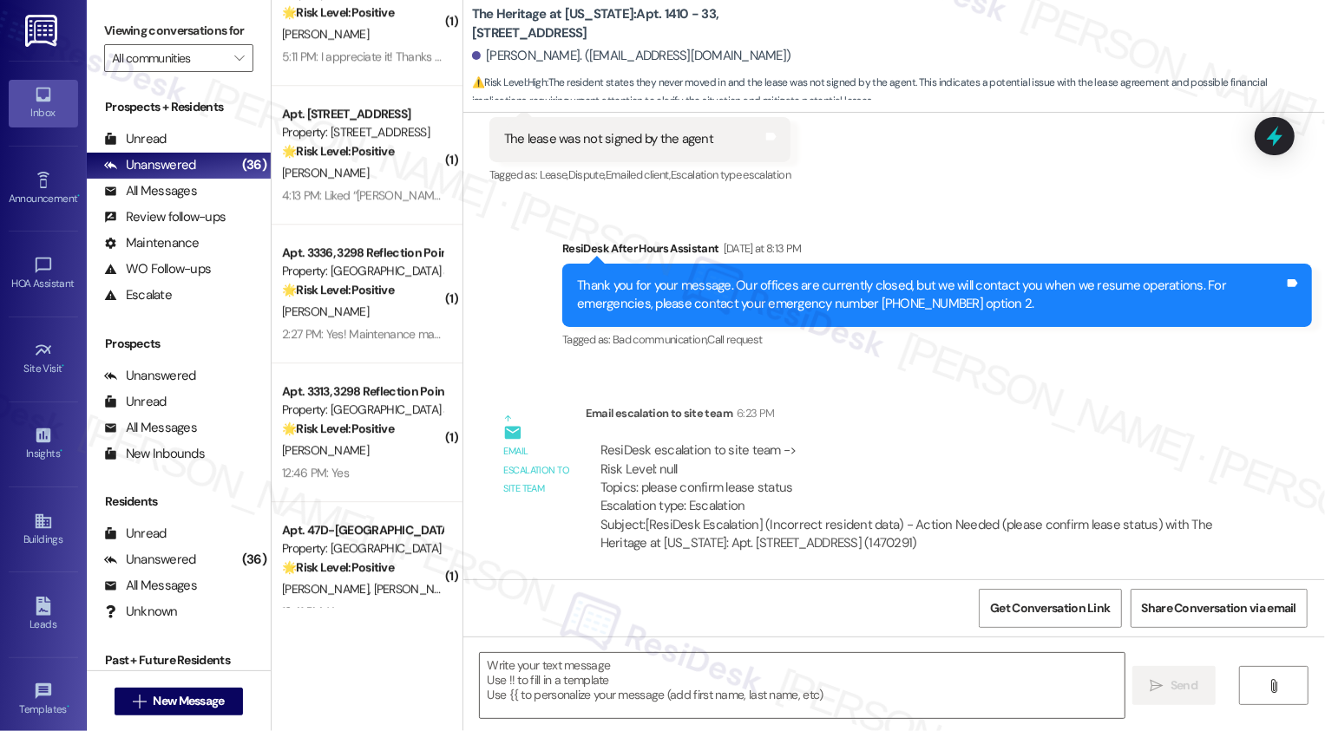
scroll to position [3548, 0]
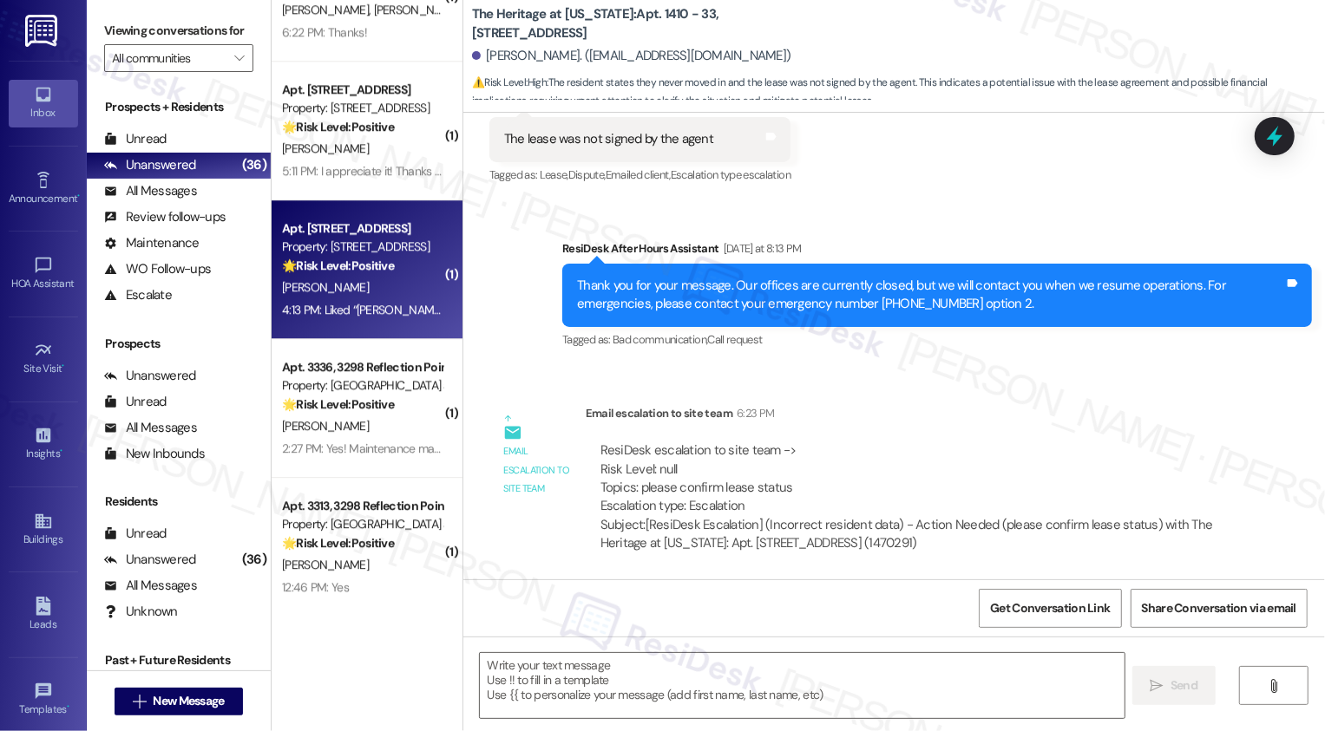
click at [374, 299] on div "4:13 PM: Liked “[PERSON_NAME] (860 East): It's nice to meet you, [PERSON_NAME]!…" at bounding box center [362, 310] width 164 height 22
type textarea "Fetching suggested responses. Please feel free to read through the conversation…"
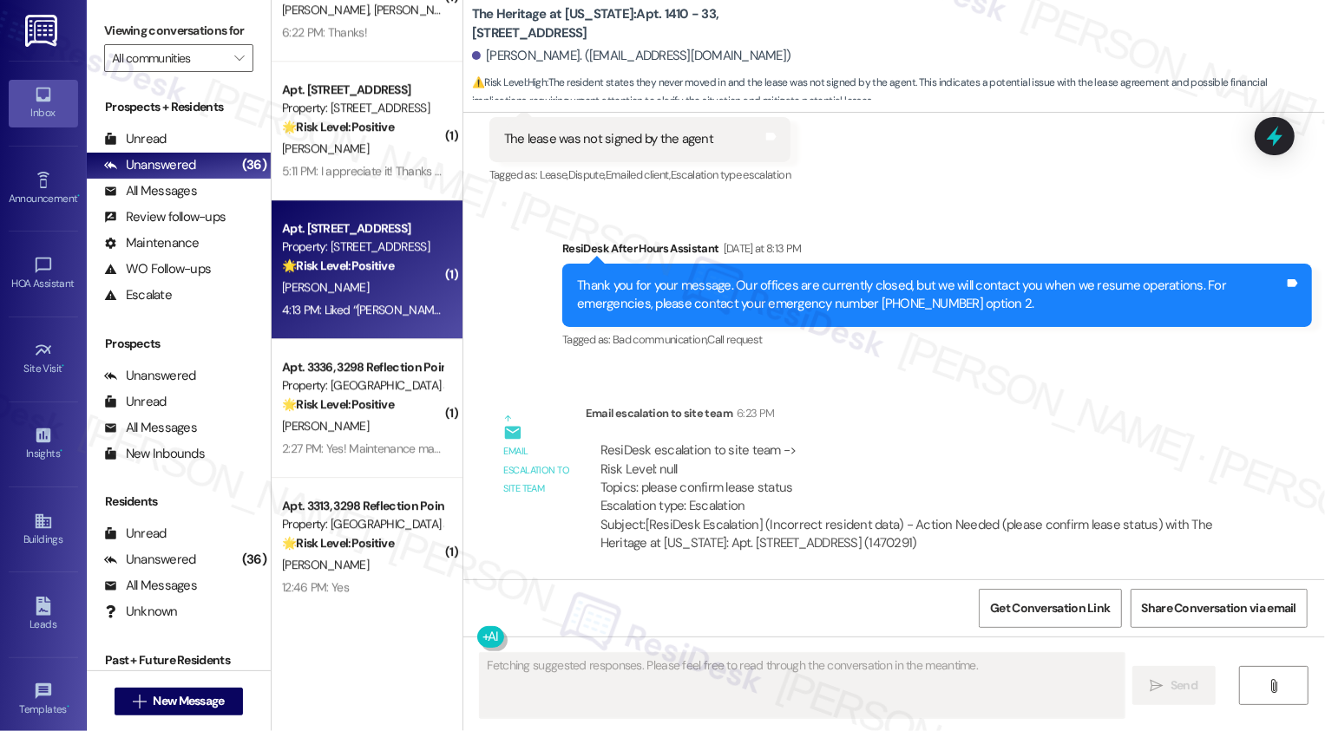
click at [374, 299] on div "4:13 PM: Liked “[PERSON_NAME] (860 East): It's nice to meet you, [PERSON_NAME]!…" at bounding box center [362, 310] width 164 height 22
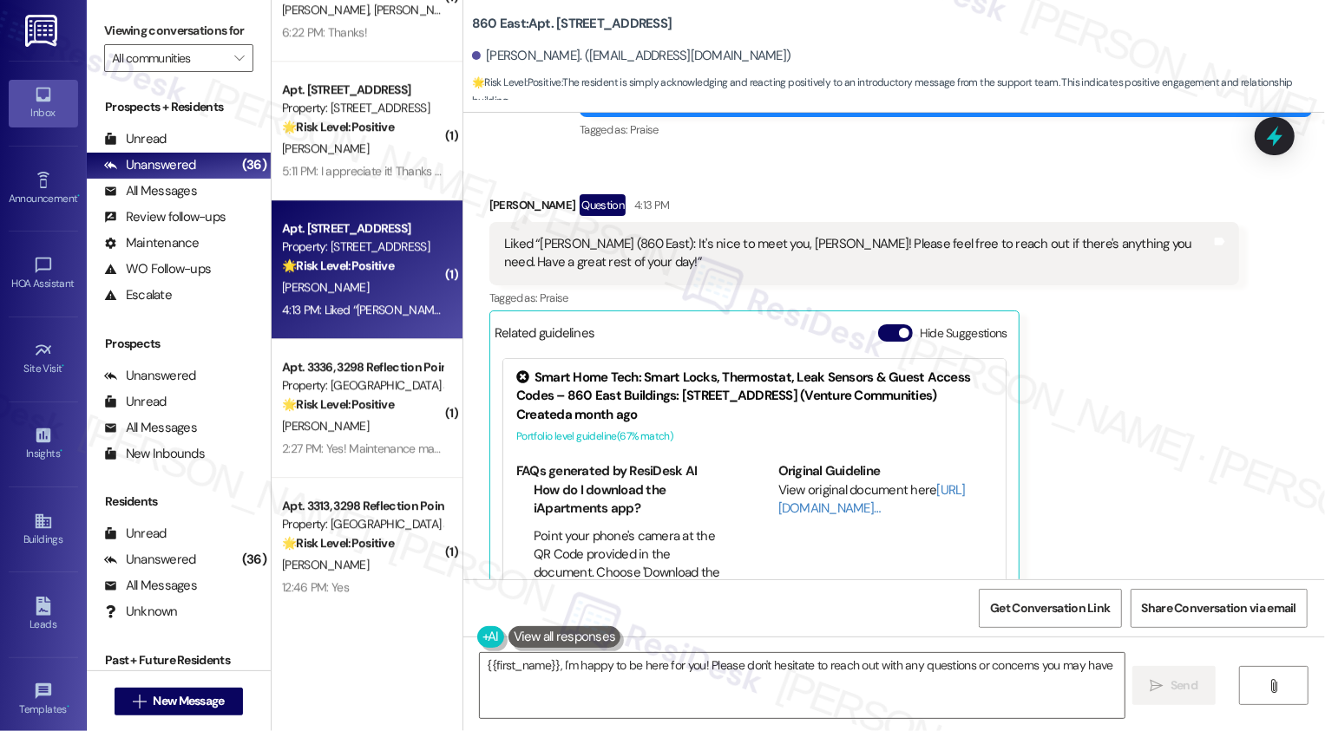
scroll to position [631, 0]
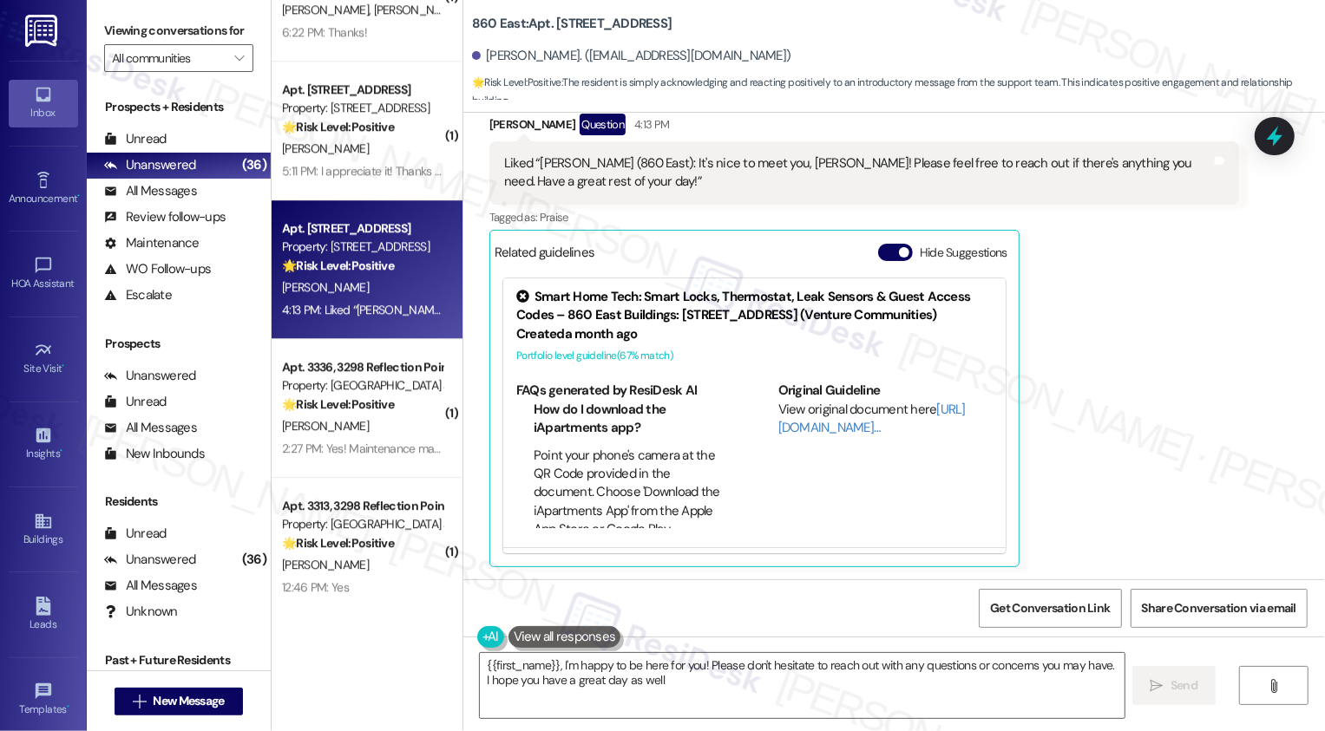
type textarea "{{first_name}}, I'm happy to be here for you! Please don't hesitate to reach ou…"
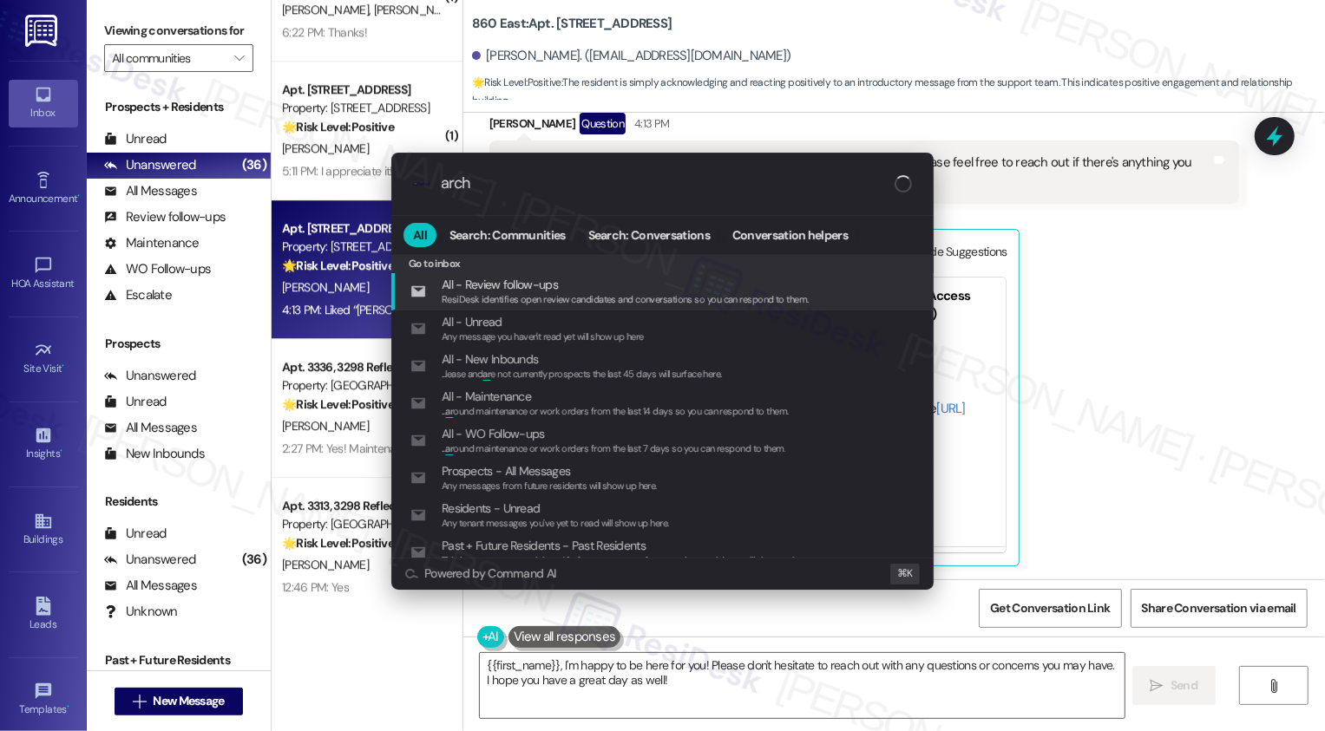
type input "archi"
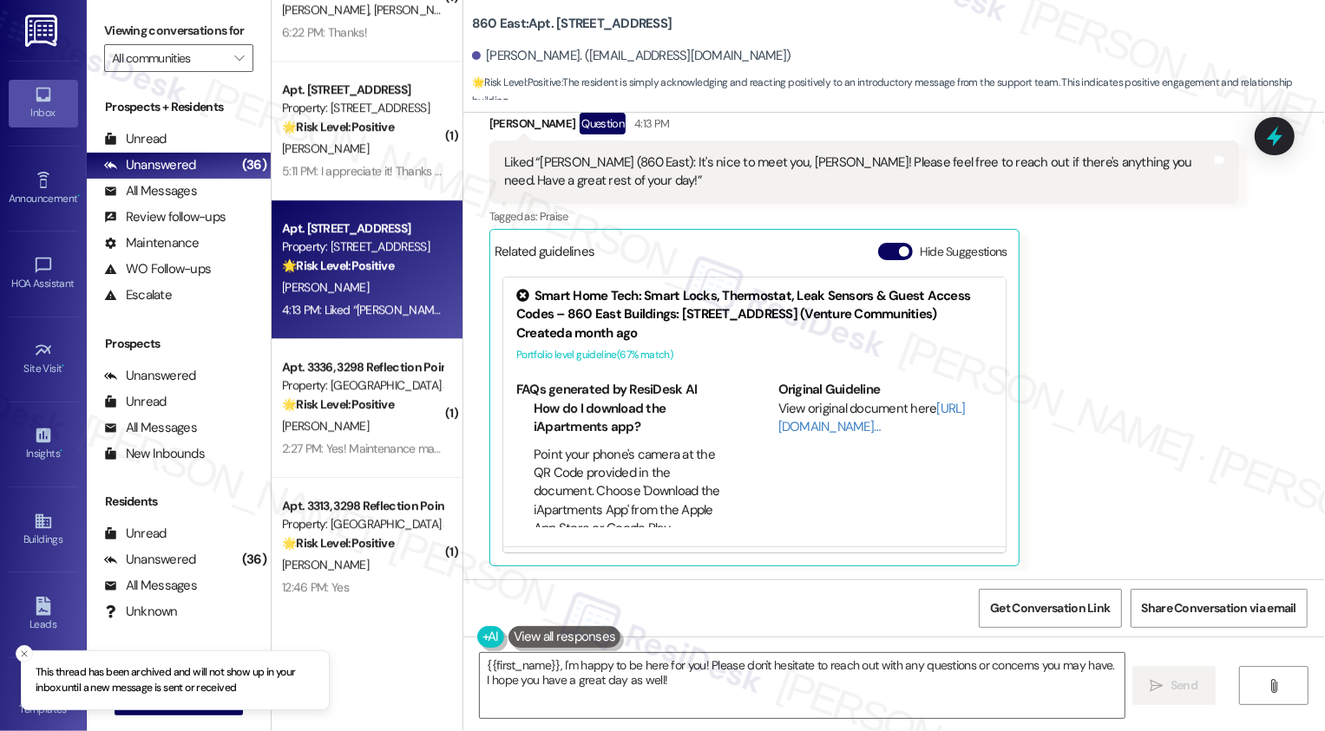
scroll to position [3503, 0]
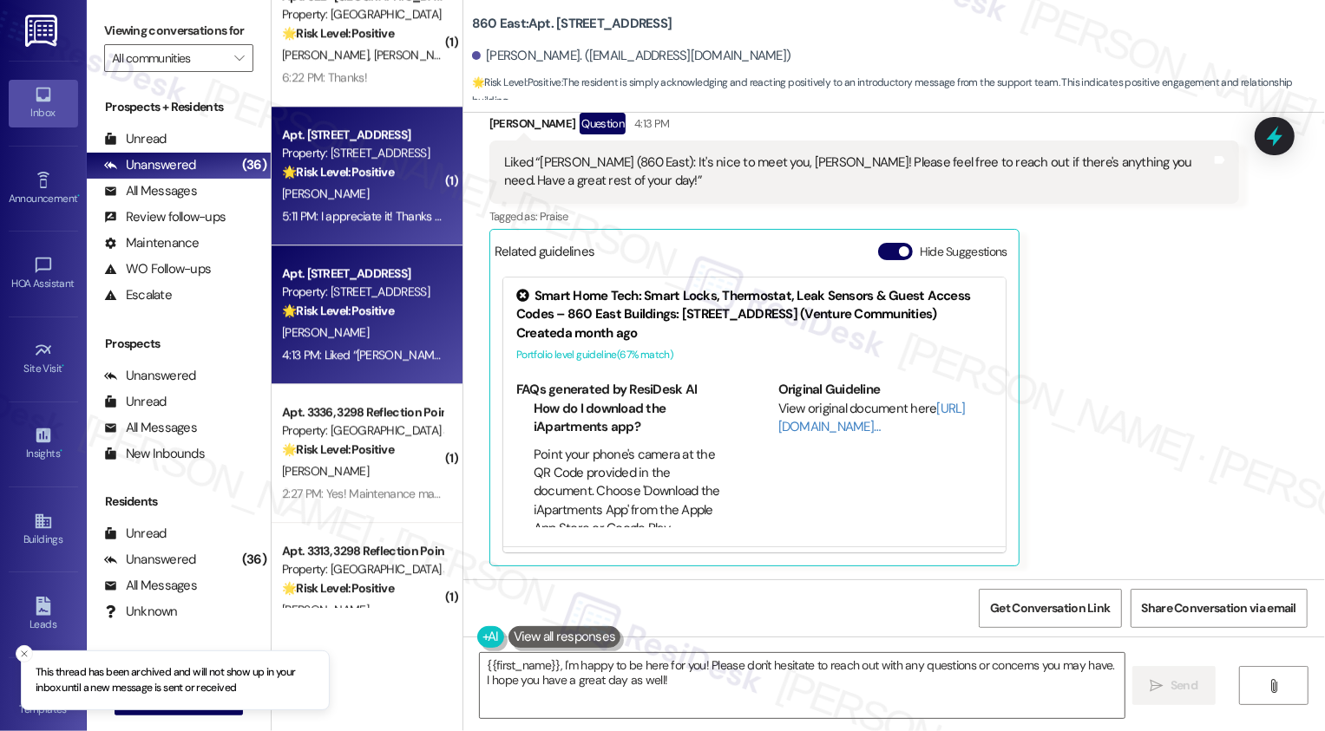
click at [380, 211] on div "5:11 PM: I appreciate it! Thanks again! 5:11 PM: I appreciate it! Thanks again!" at bounding box center [373, 216] width 183 height 16
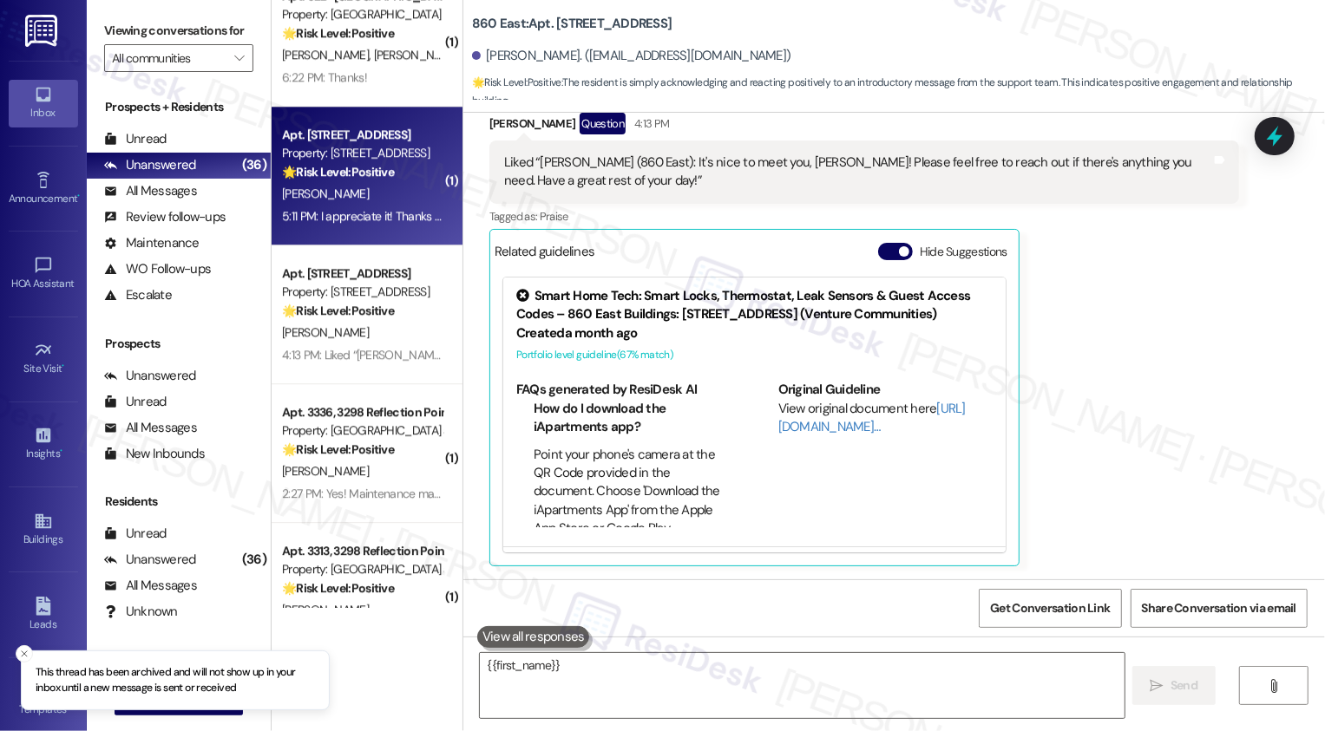
click at [380, 211] on div "5:11 PM: I appreciate it! Thanks again! 5:11 PM: I appreciate it! Thanks again!" at bounding box center [373, 216] width 183 height 16
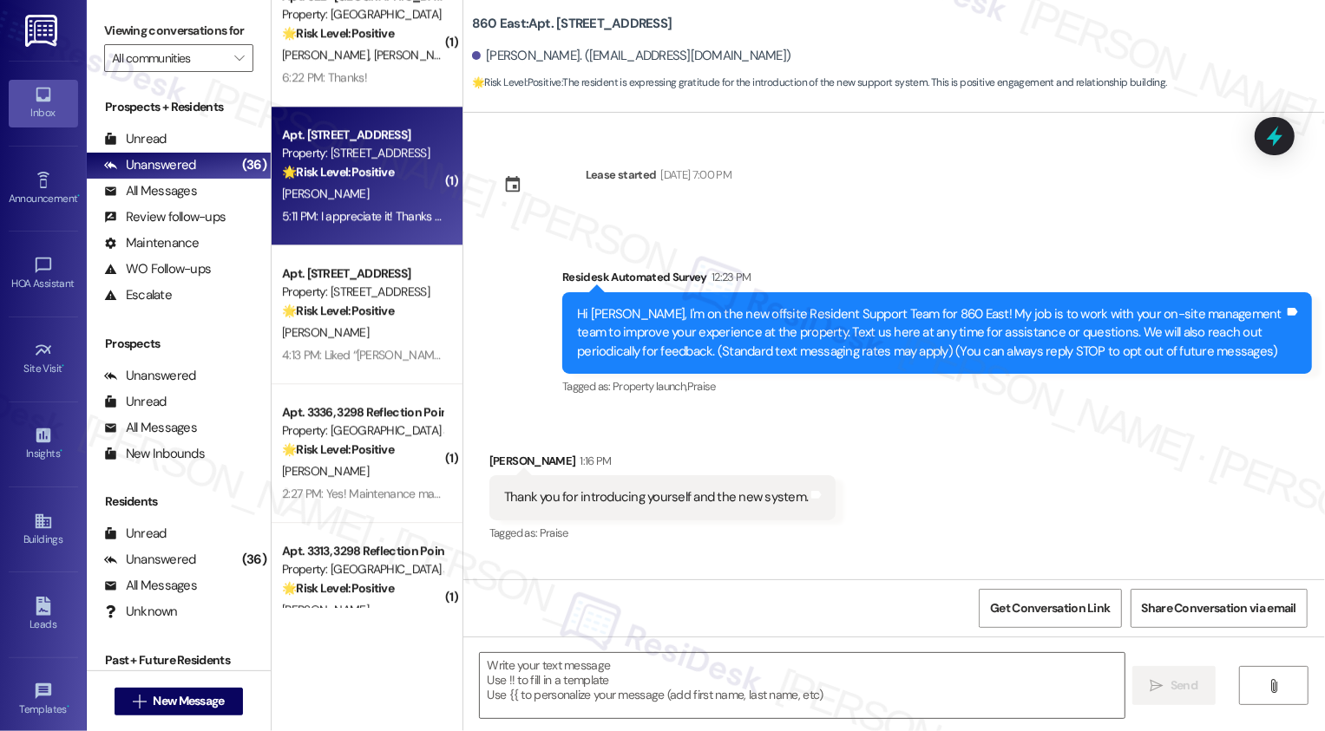
type textarea "Fetching suggested responses. Please feel free to read through the conversation…"
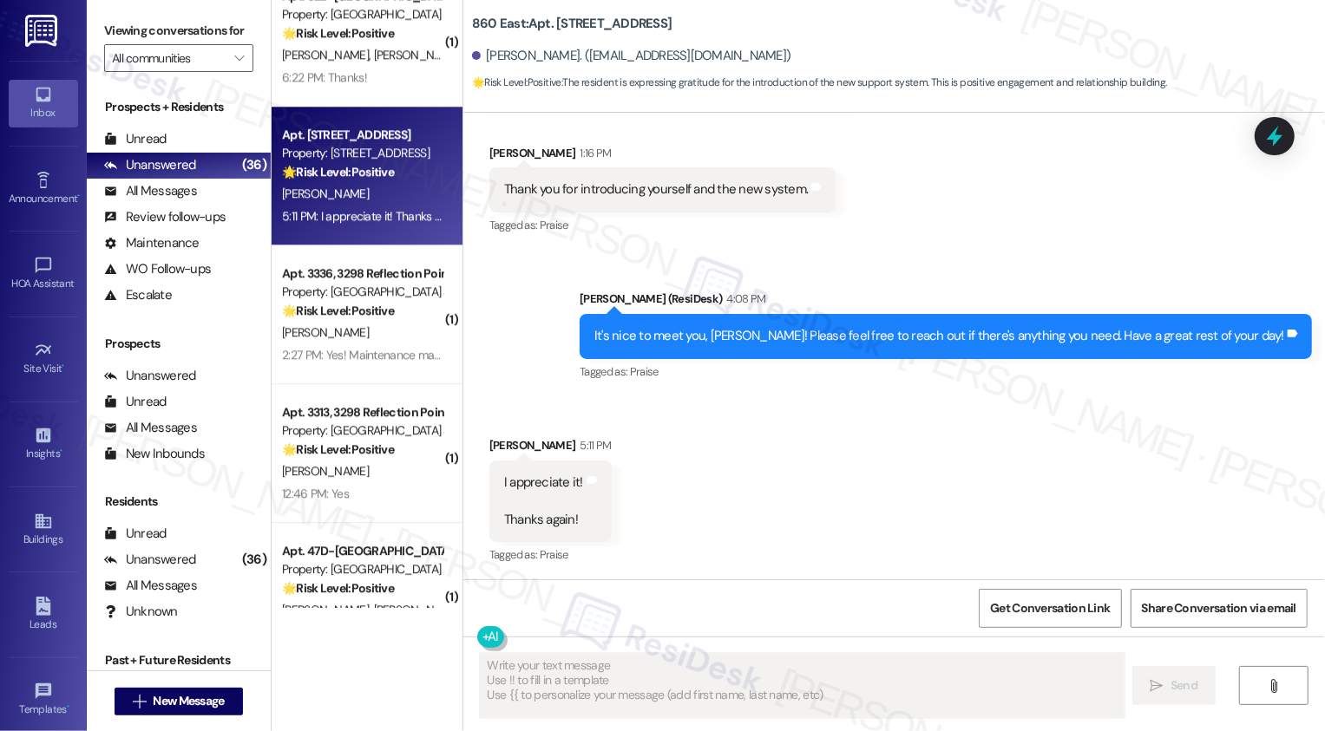
scroll to position [310, 0]
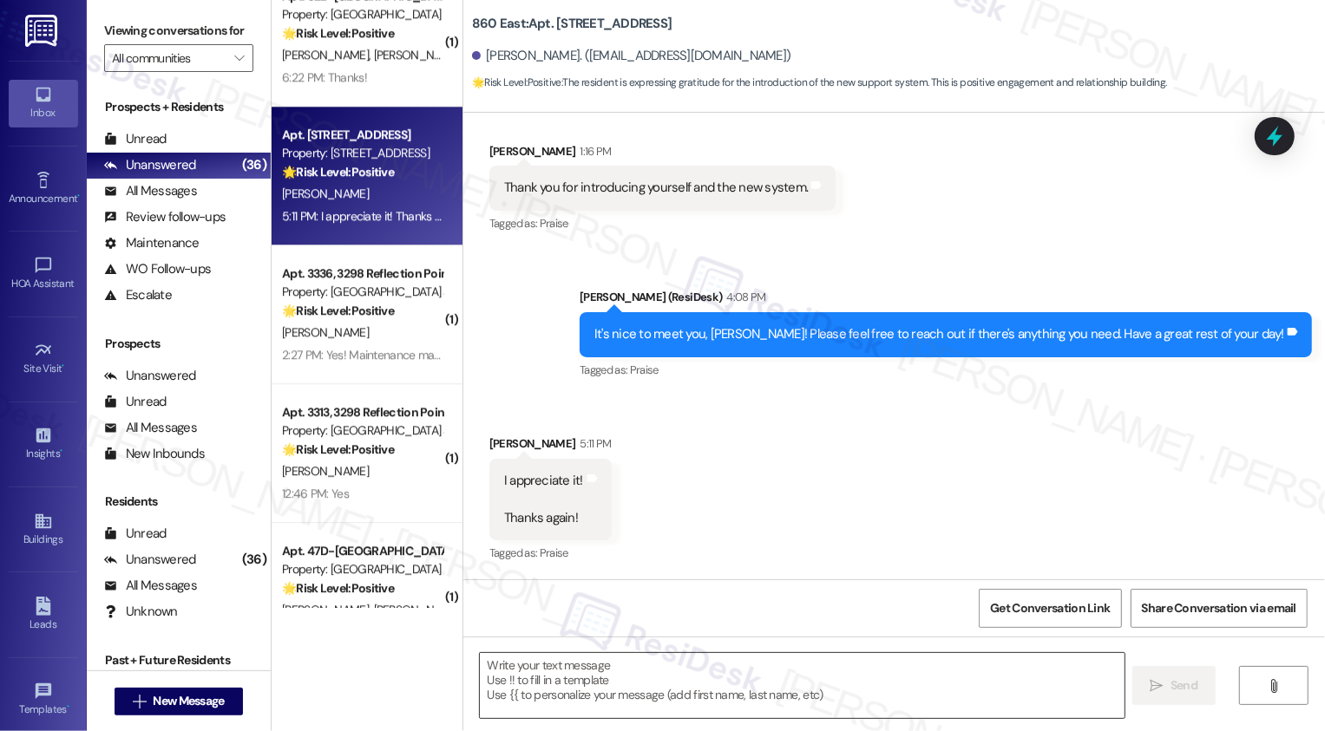
click at [601, 686] on textarea at bounding box center [802, 685] width 645 height 65
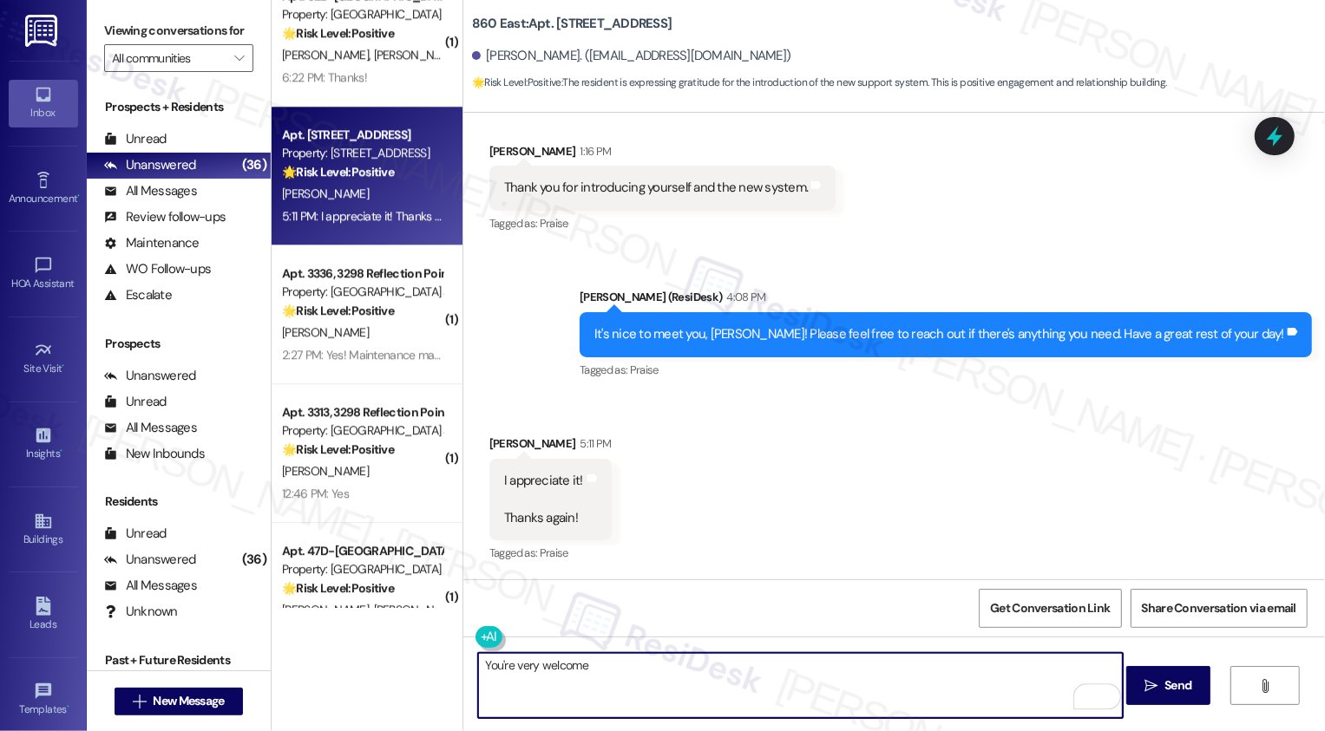
type textarea "You're very welcome!"
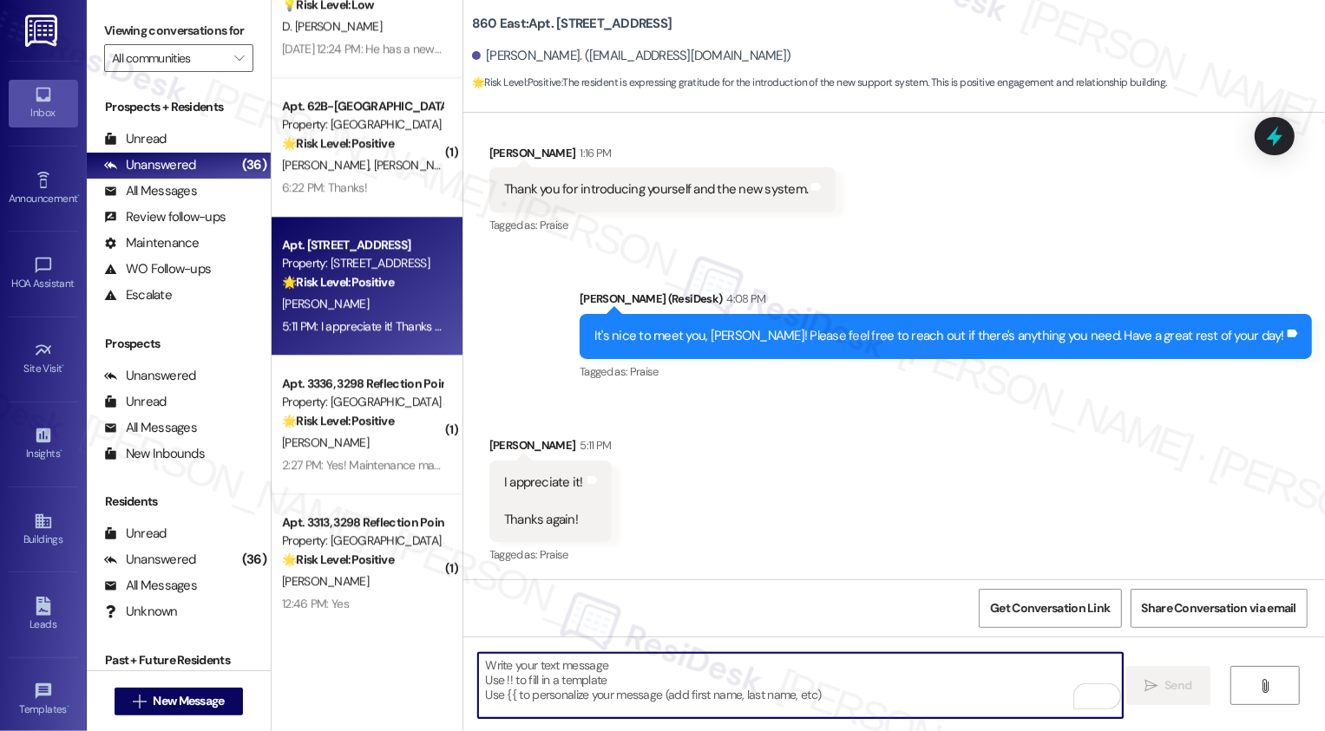
scroll to position [3373, 0]
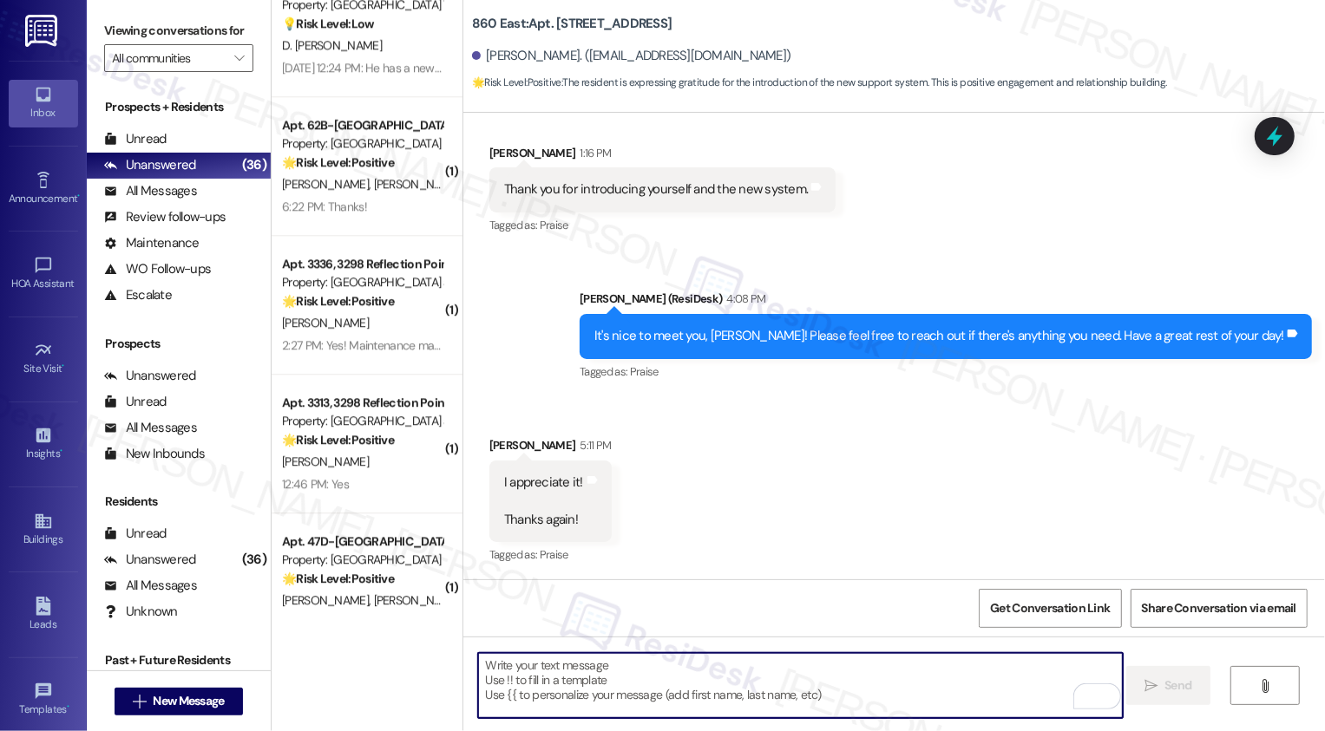
click at [370, 206] on div "6:22 PM: Thanks! 6:22 PM: Thanks!" at bounding box center [362, 207] width 164 height 22
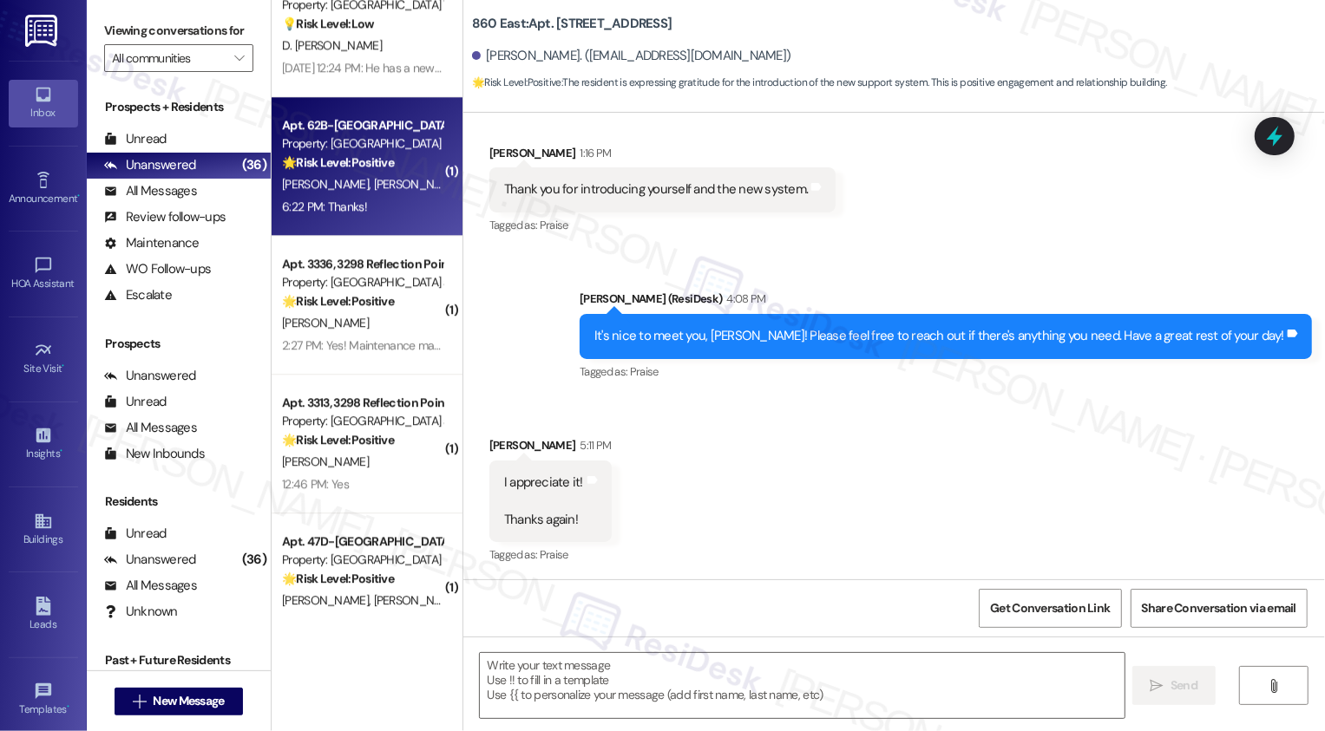
click at [370, 206] on div "6:22 PM: Thanks! 6:22 PM: Thanks!" at bounding box center [362, 207] width 164 height 22
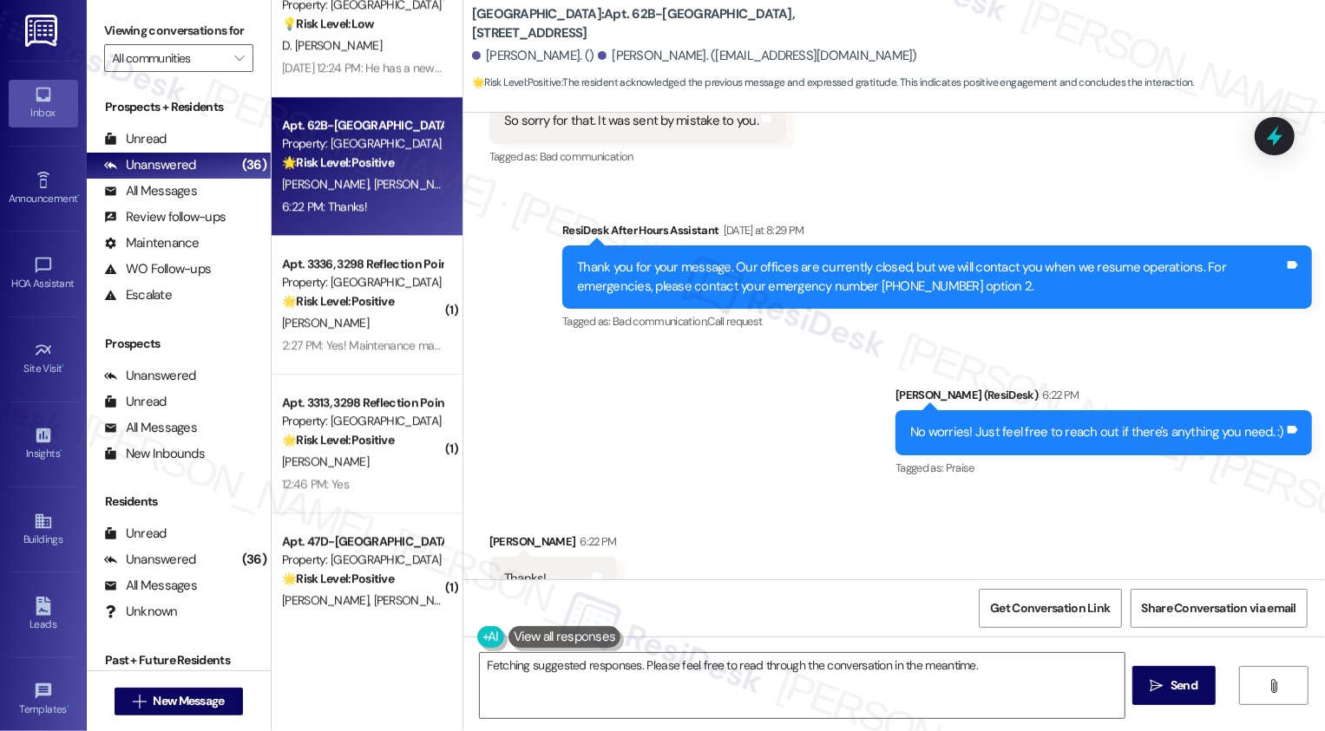
scroll to position [760, 0]
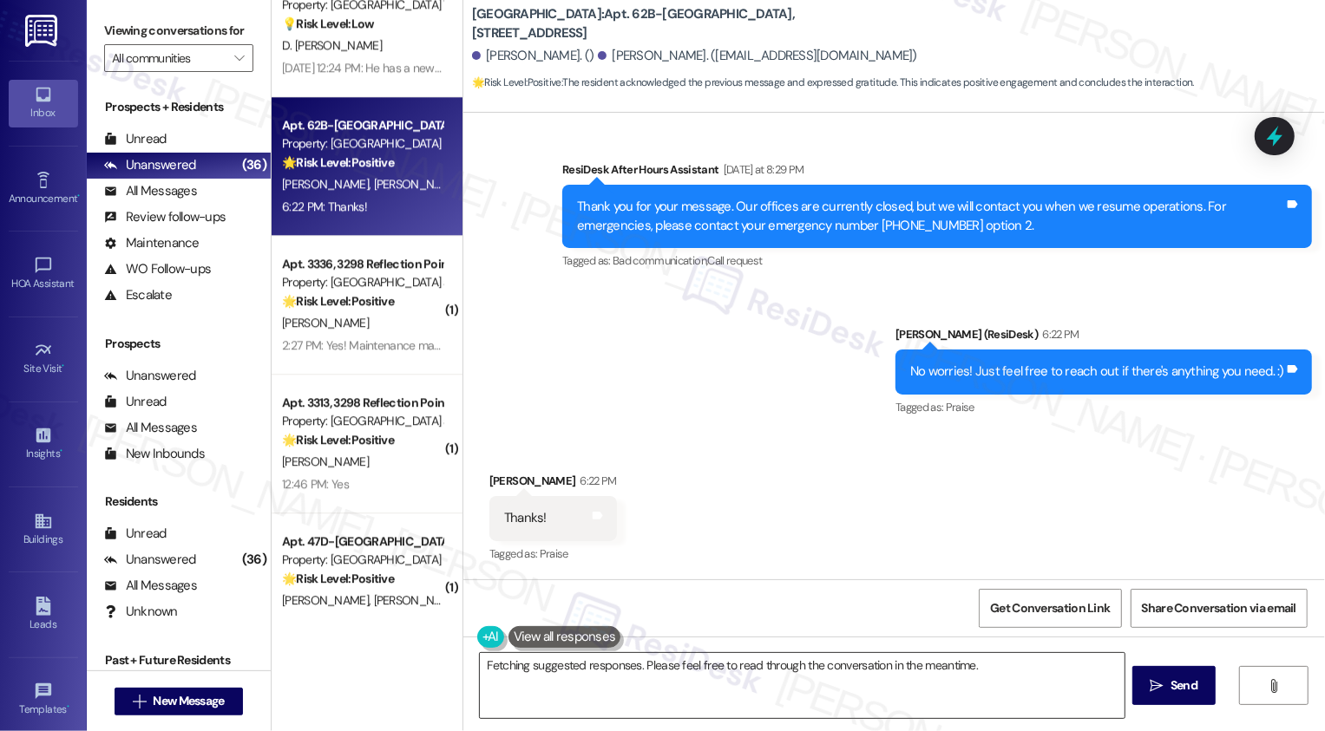
click at [595, 708] on textarea "Hey {{first_name}}, you're very welcome! Glad I could help. Don't hesitate to r…" at bounding box center [802, 685] width 645 height 65
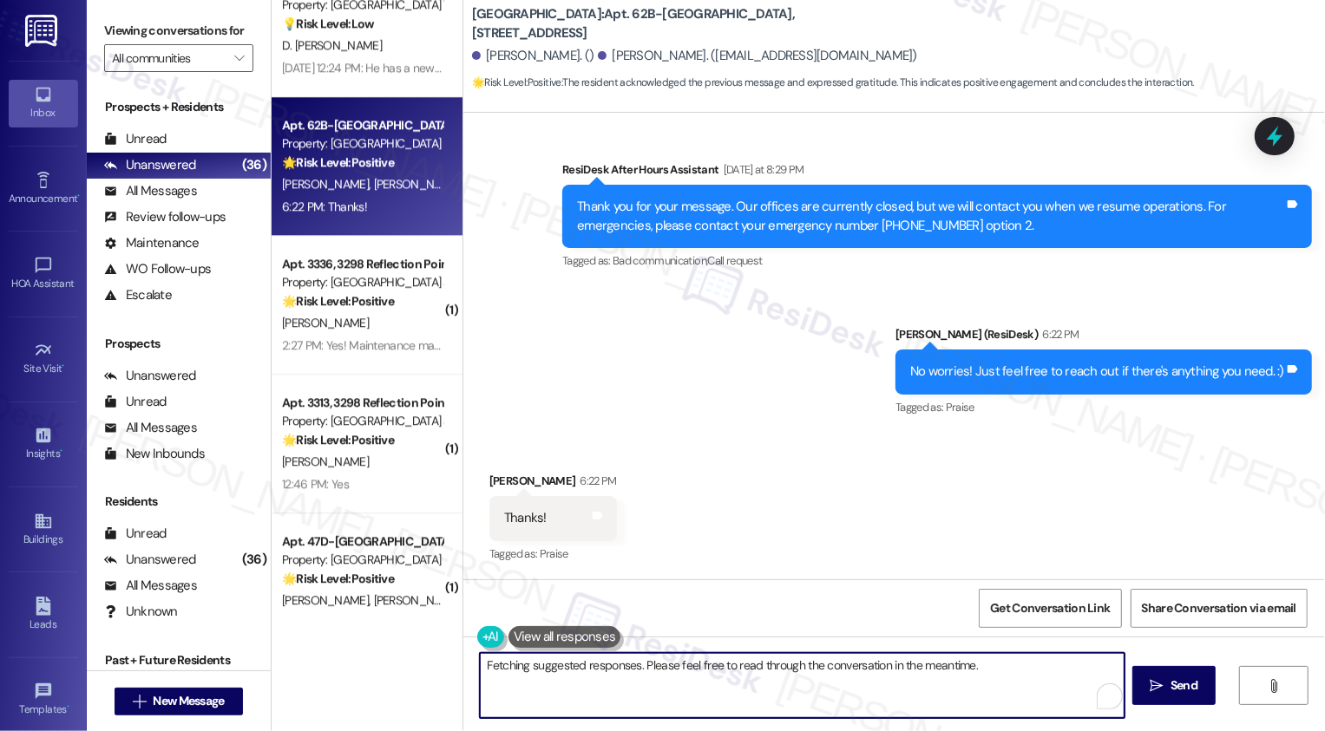
click at [606, 684] on textarea "Hey {{first_name}}, you're very welcome! Glad I could help. Don't hesitate to r…" at bounding box center [802, 685] width 645 height 65
type textarea "You're very welcome!"
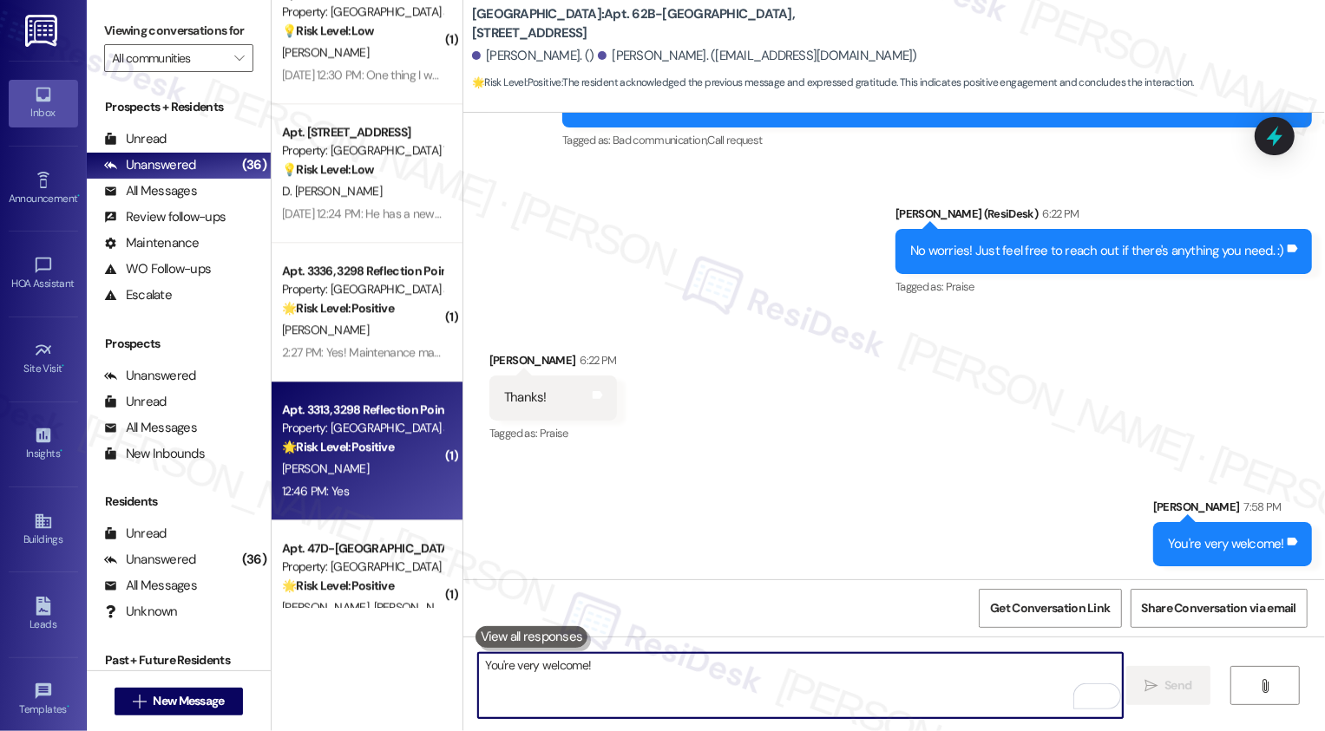
scroll to position [3150, 0]
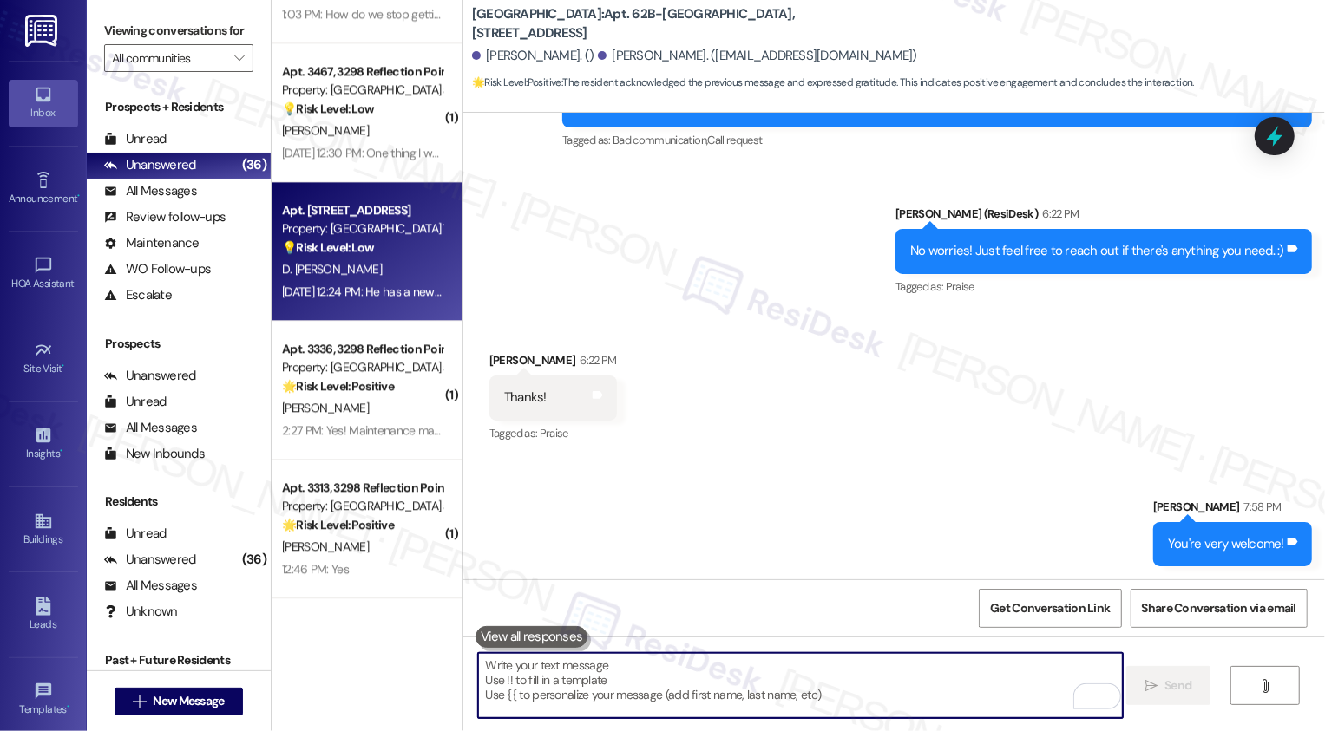
click at [341, 278] on div "D. [PERSON_NAME]" at bounding box center [362, 270] width 164 height 22
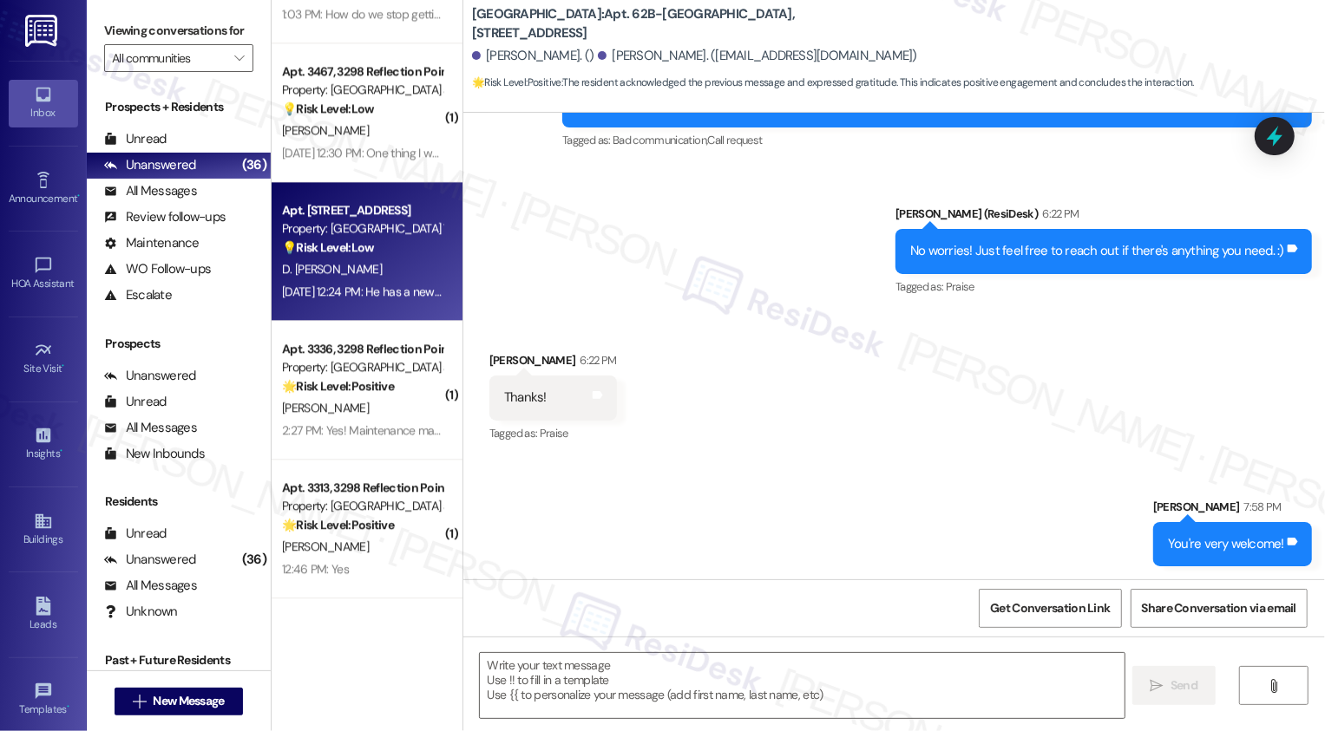
click at [341, 278] on div "D. [PERSON_NAME]" at bounding box center [362, 270] width 164 height 22
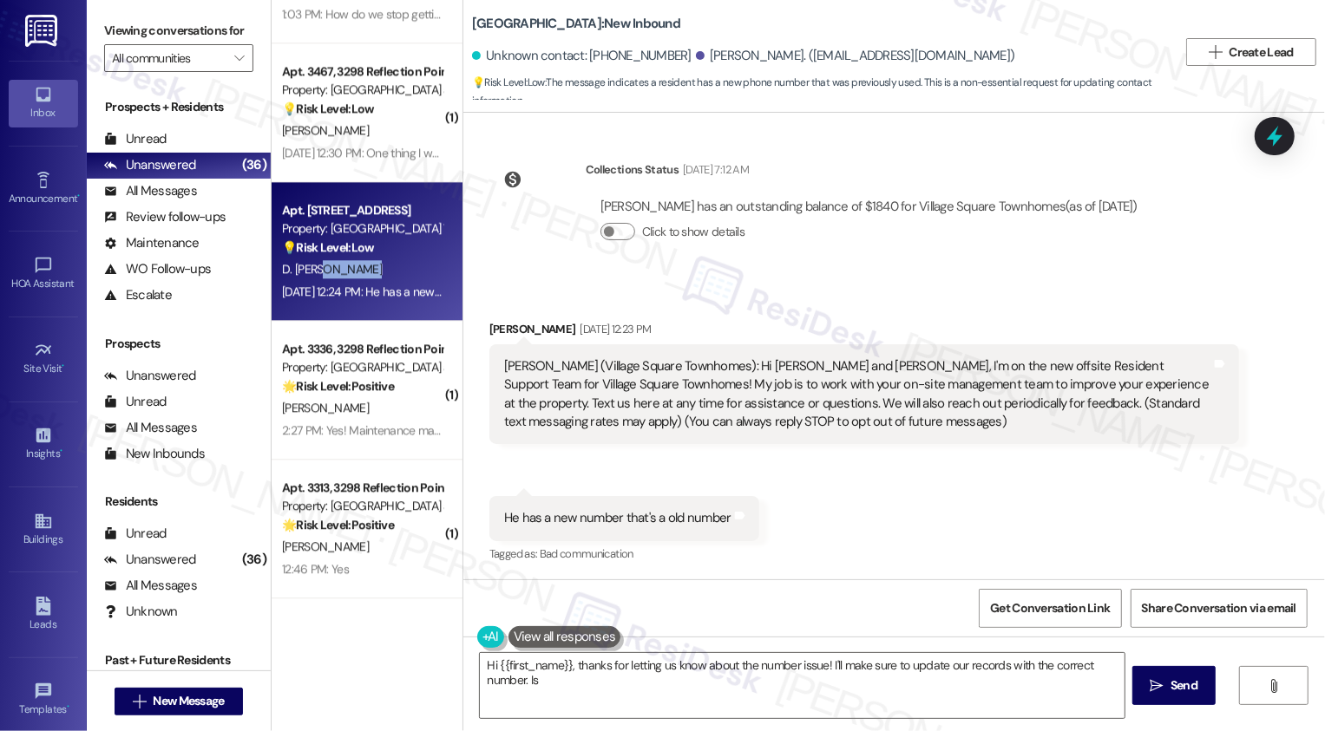
scroll to position [0, 0]
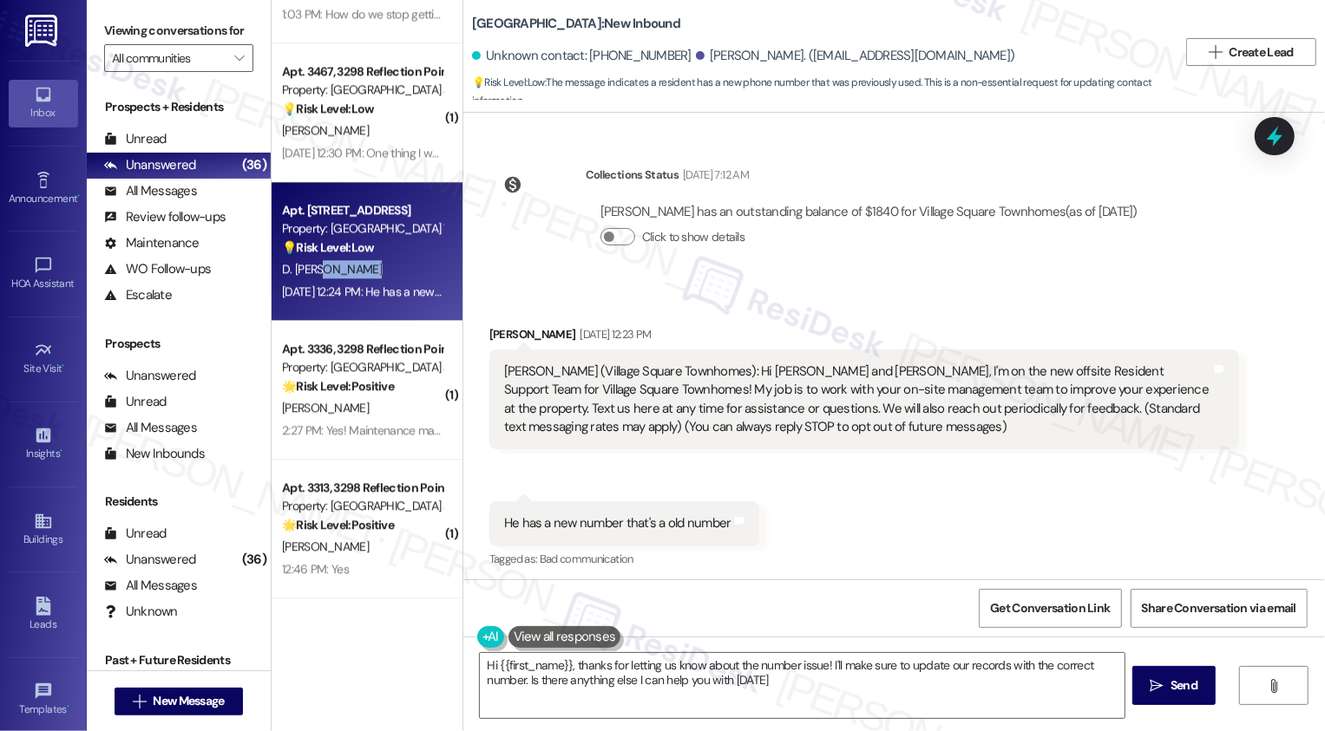
type textarea "Hi {{first_name}}, thanks for letting us know about the number issue! I'll make…"
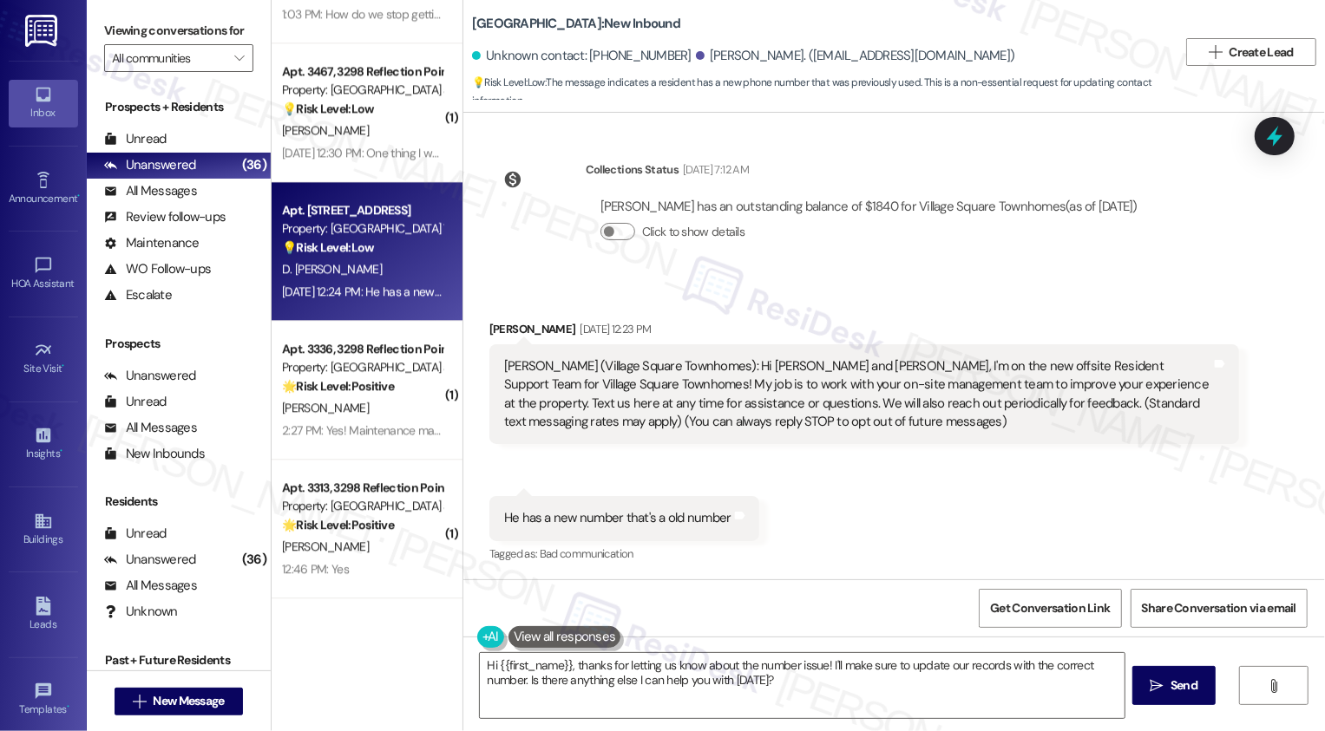
click at [489, 326] on div "[PERSON_NAME] [DATE] 12:23 PM" at bounding box center [864, 332] width 750 height 24
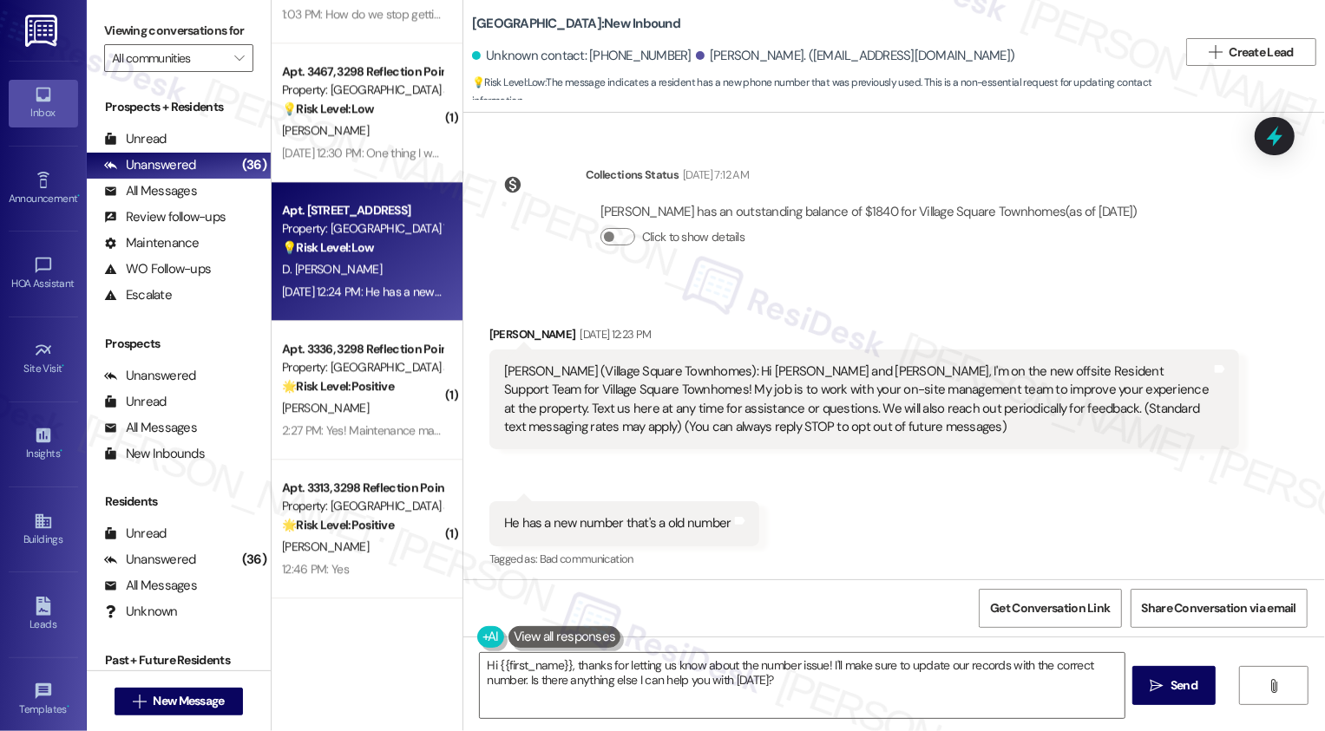
click at [489, 335] on div "[PERSON_NAME] [DATE] 12:23 PM" at bounding box center [864, 337] width 750 height 24
click at [964, 541] on div "Received via SMS [PERSON_NAME] [DATE] 12:23 PM [PERSON_NAME] ([GEOGRAPHIC_DATA]…" at bounding box center [894, 435] width 862 height 298
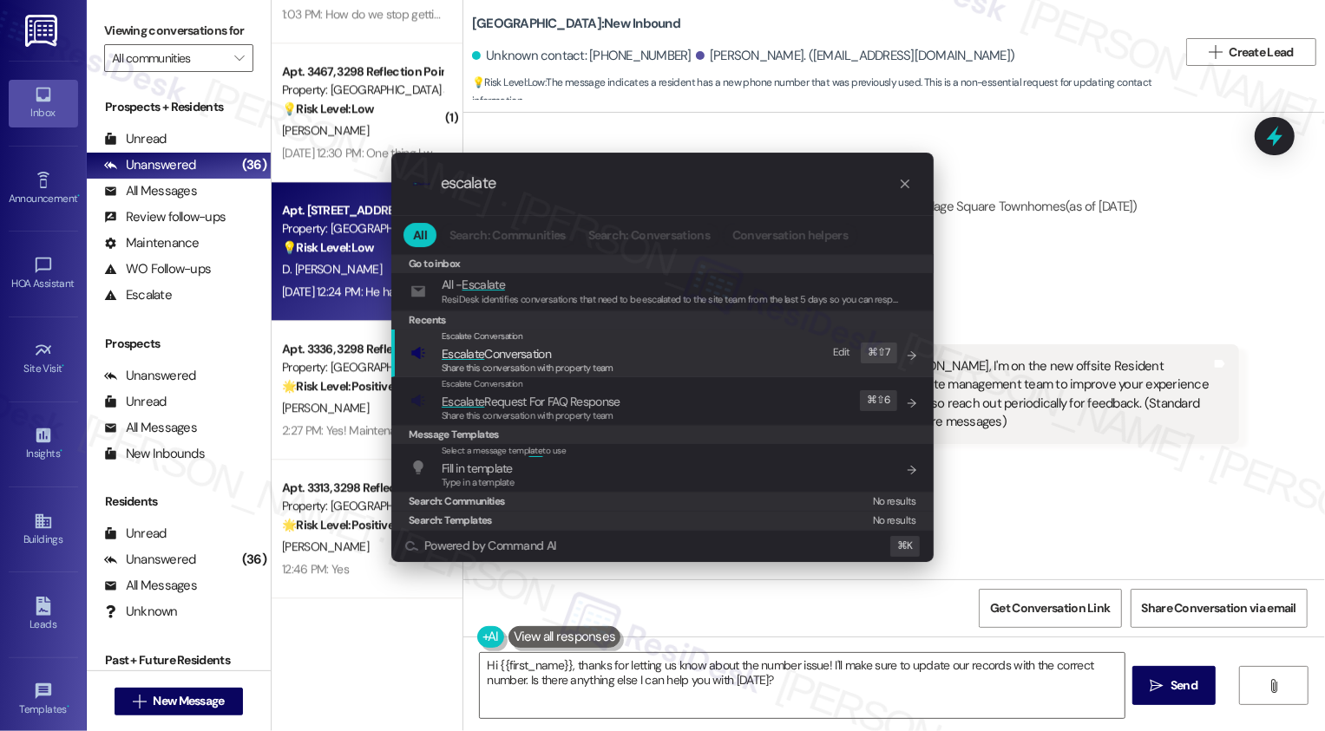
type input "escalate"
click at [523, 364] on span "Share this conversation with property team" at bounding box center [528, 368] width 172 height 12
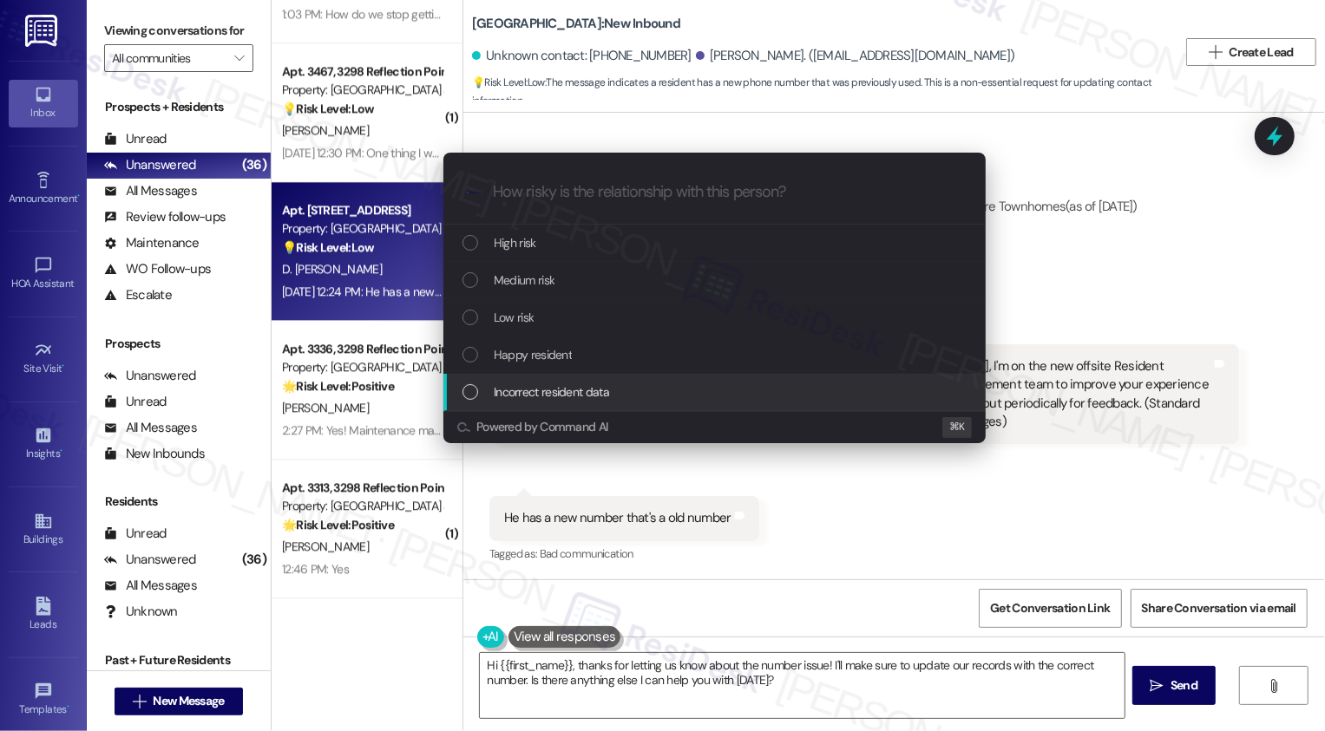
click at [809, 492] on div "Escalate Conversation How risky is the relationship with this person? Topics (e…" at bounding box center [662, 365] width 1325 height 731
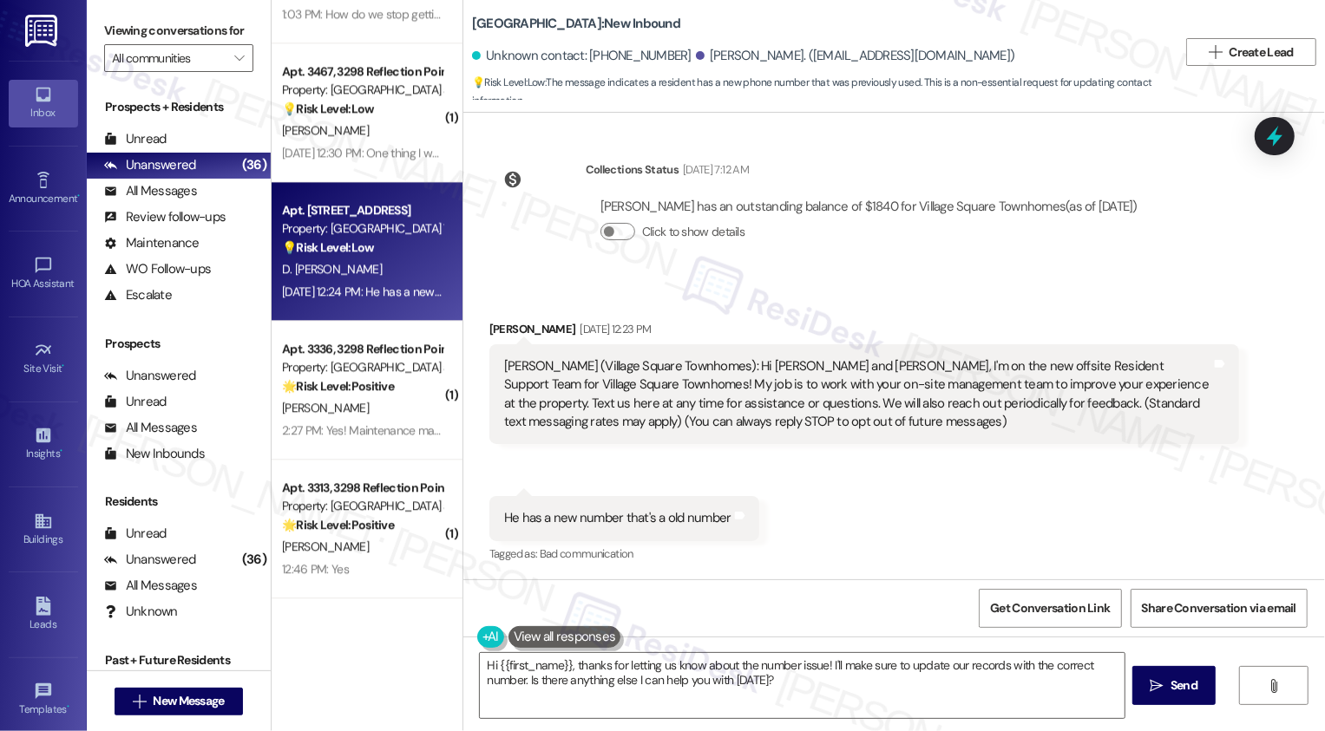
click at [783, 360] on div "[PERSON_NAME] (Village Square Townhomes): Hi [PERSON_NAME] and [PERSON_NAME], I…" at bounding box center [857, 394] width 707 height 75
copy div "[PERSON_NAME]"
click at [827, 528] on div "Received via SMS [PERSON_NAME] [DATE] 12:23 PM [PERSON_NAME] ([GEOGRAPHIC_DATA]…" at bounding box center [894, 430] width 862 height 298
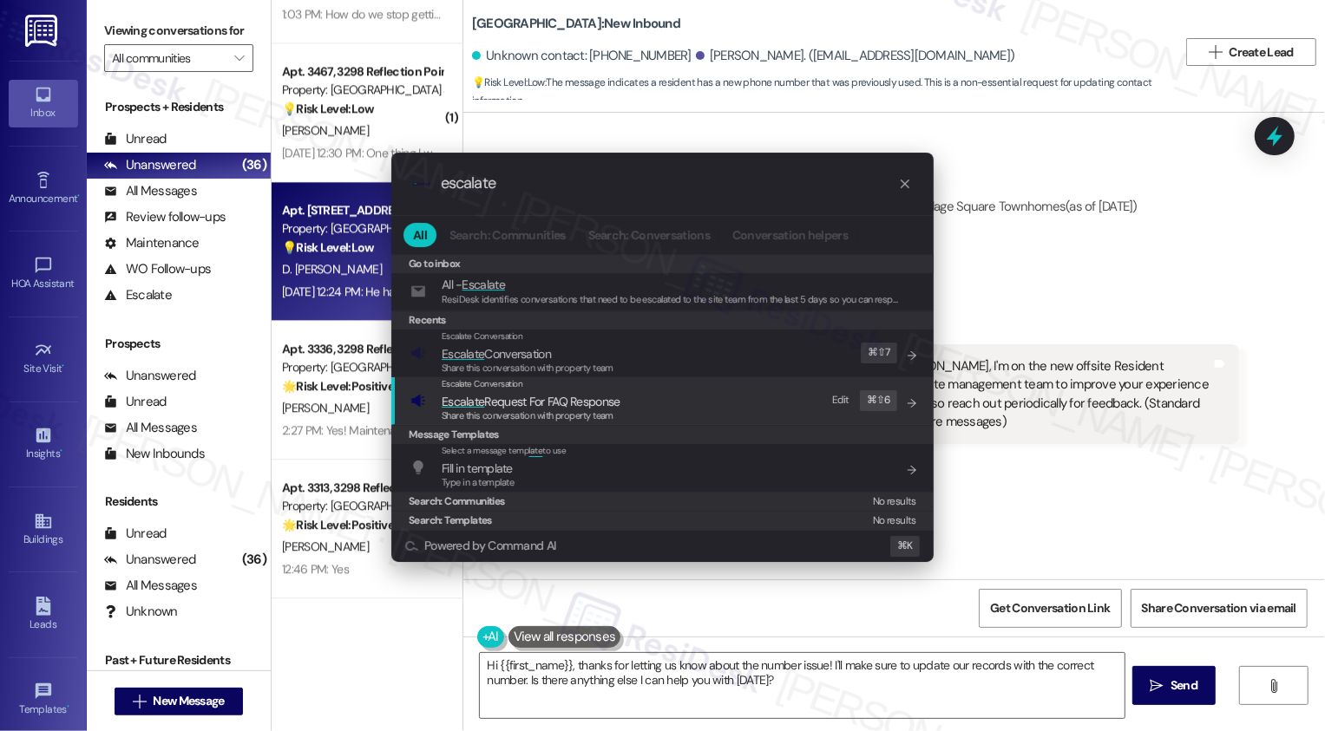
type input "escalate"
click at [510, 360] on span "Escalate Conversation" at bounding box center [496, 354] width 109 height 16
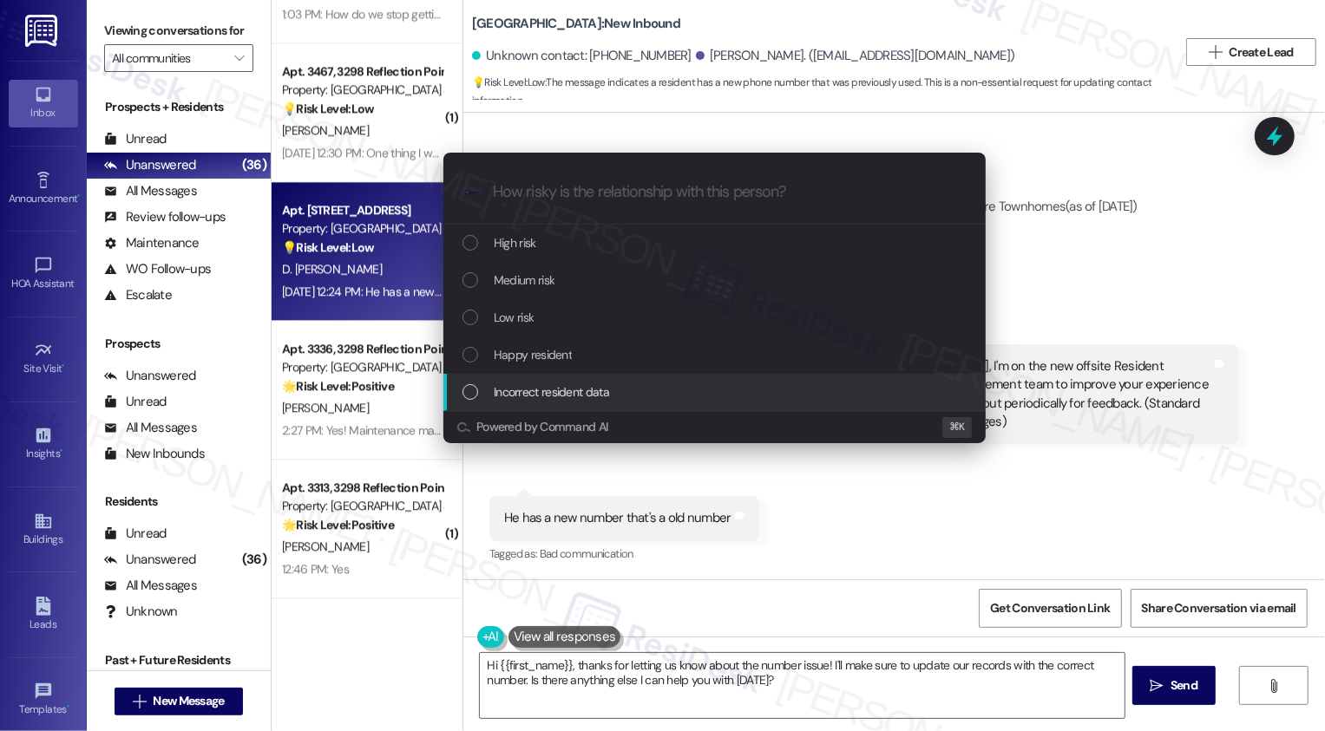
click at [811, 502] on div "Escalate Conversation How risky is the relationship with this person? Topics (e…" at bounding box center [662, 365] width 1325 height 731
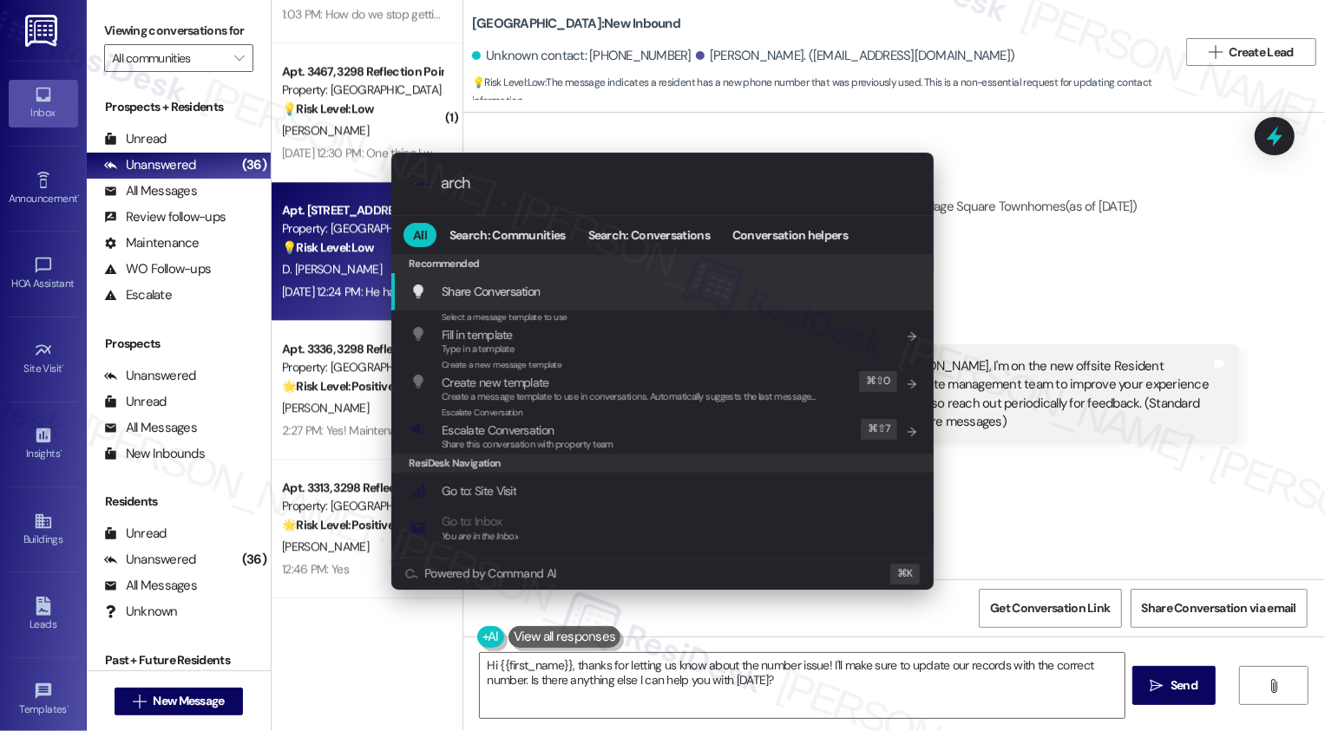
type input "archi"
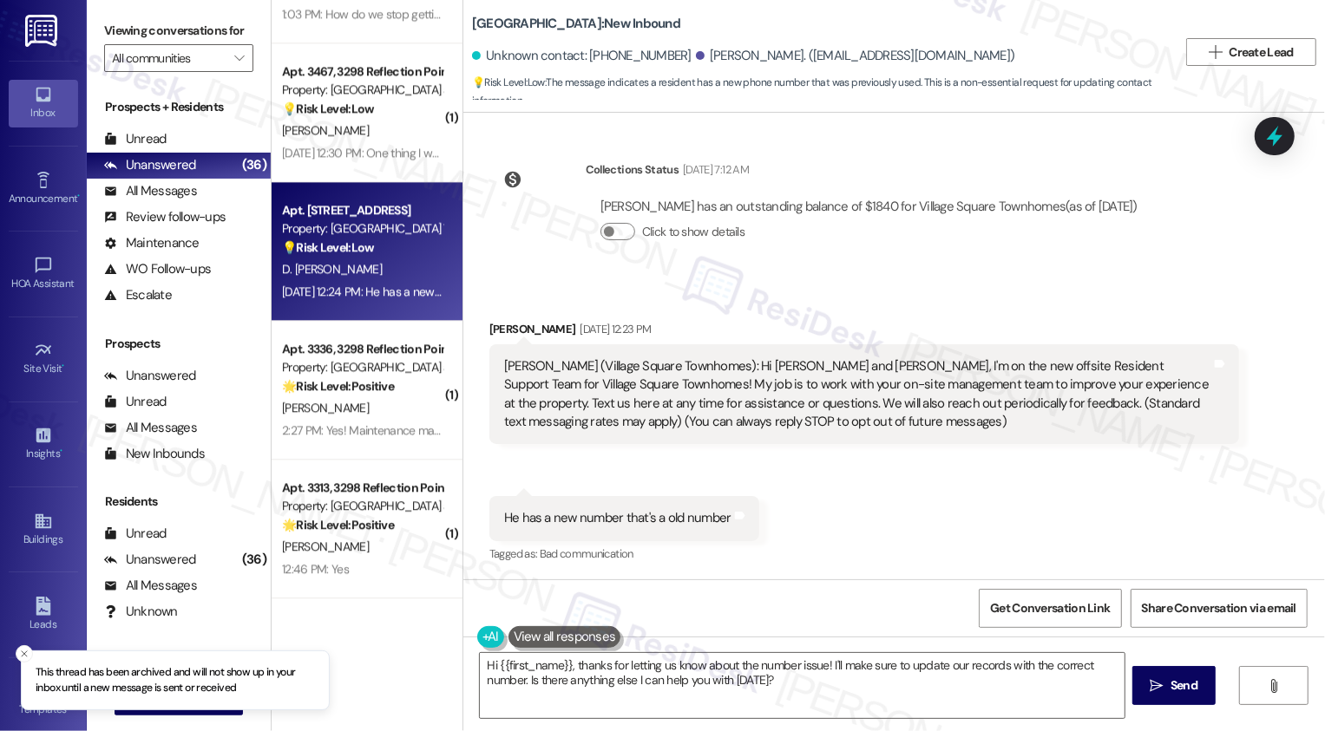
scroll to position [3071, 0]
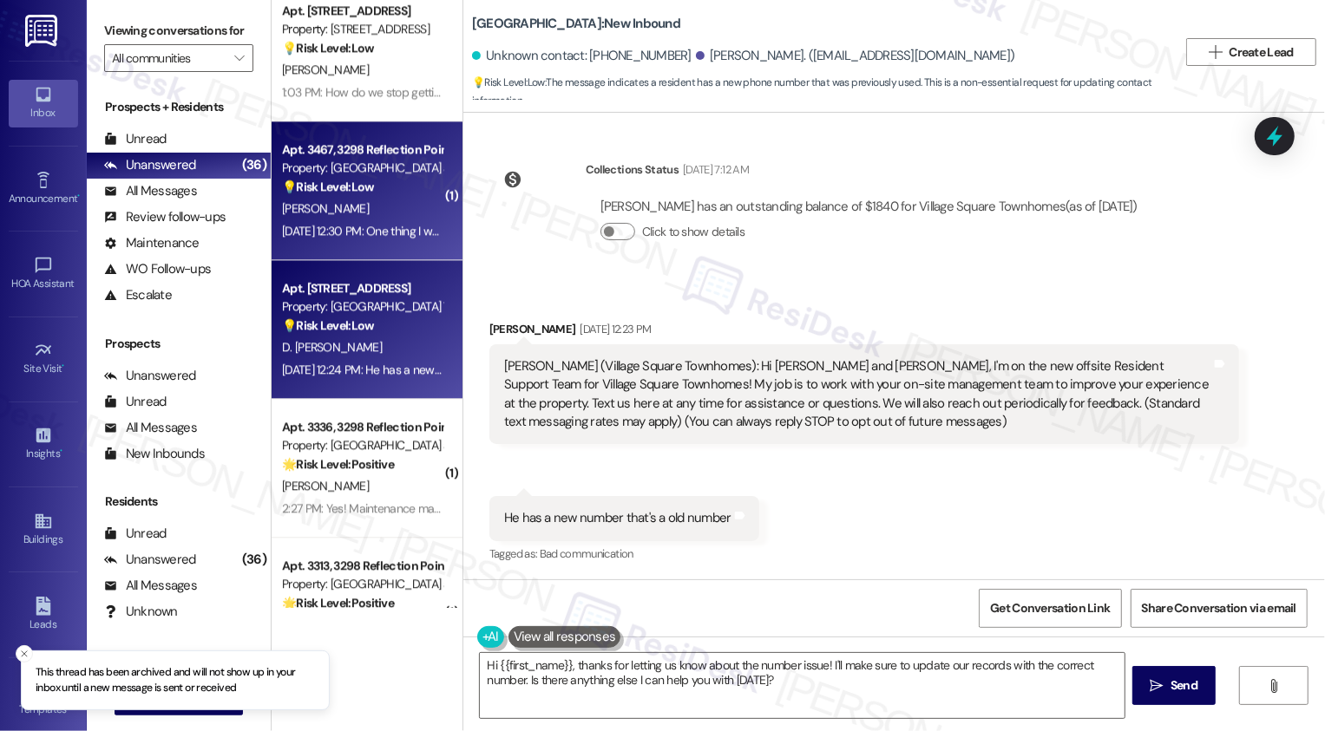
click at [370, 215] on div "[PERSON_NAME]" at bounding box center [362, 209] width 164 height 22
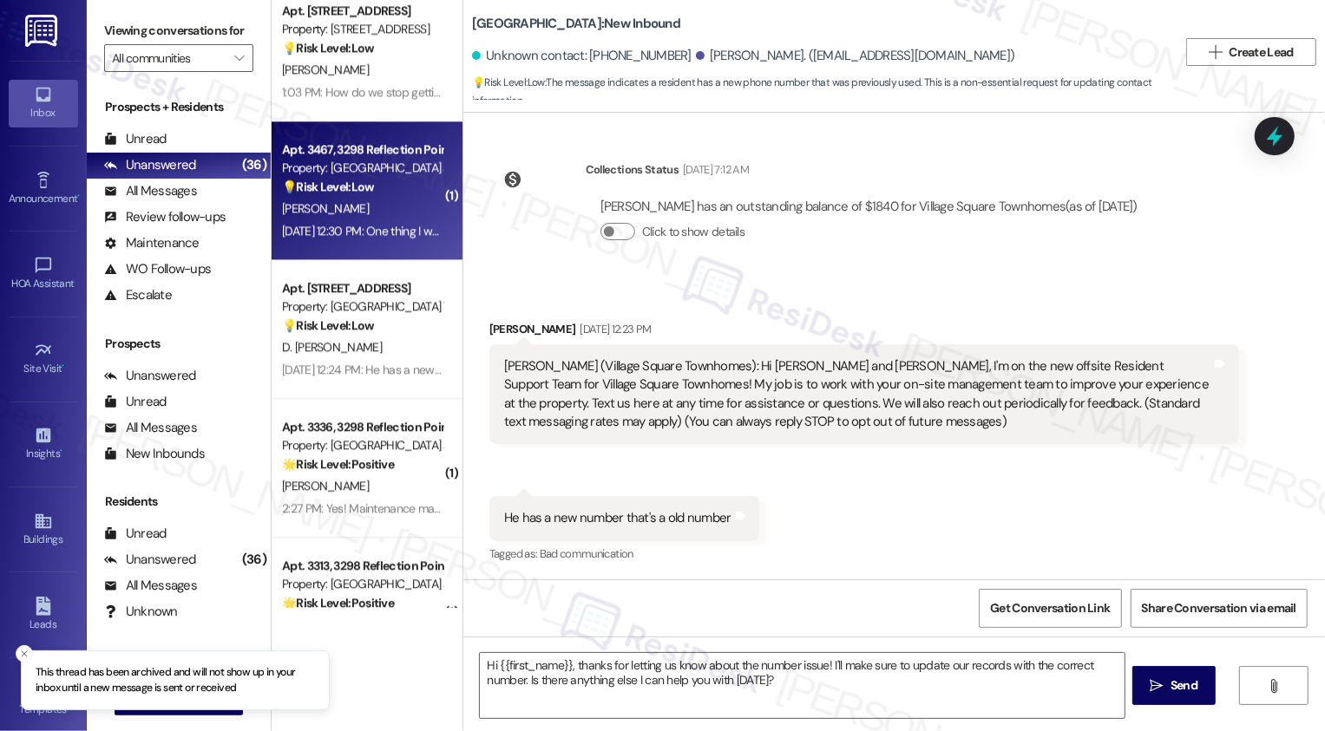
click at [370, 215] on div "[PERSON_NAME]" at bounding box center [362, 209] width 164 height 22
type textarea "Fetching suggested responses. Please feel free to read through the conversation…"
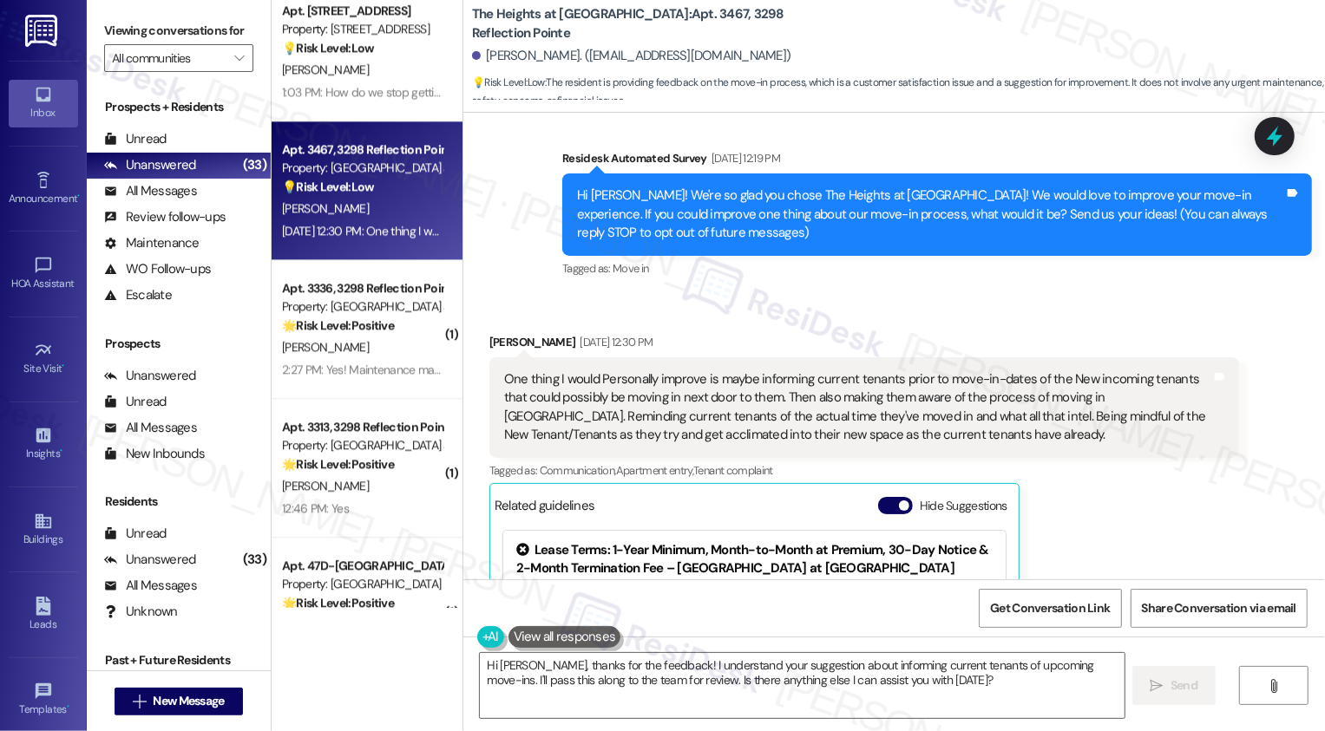
scroll to position [121, 0]
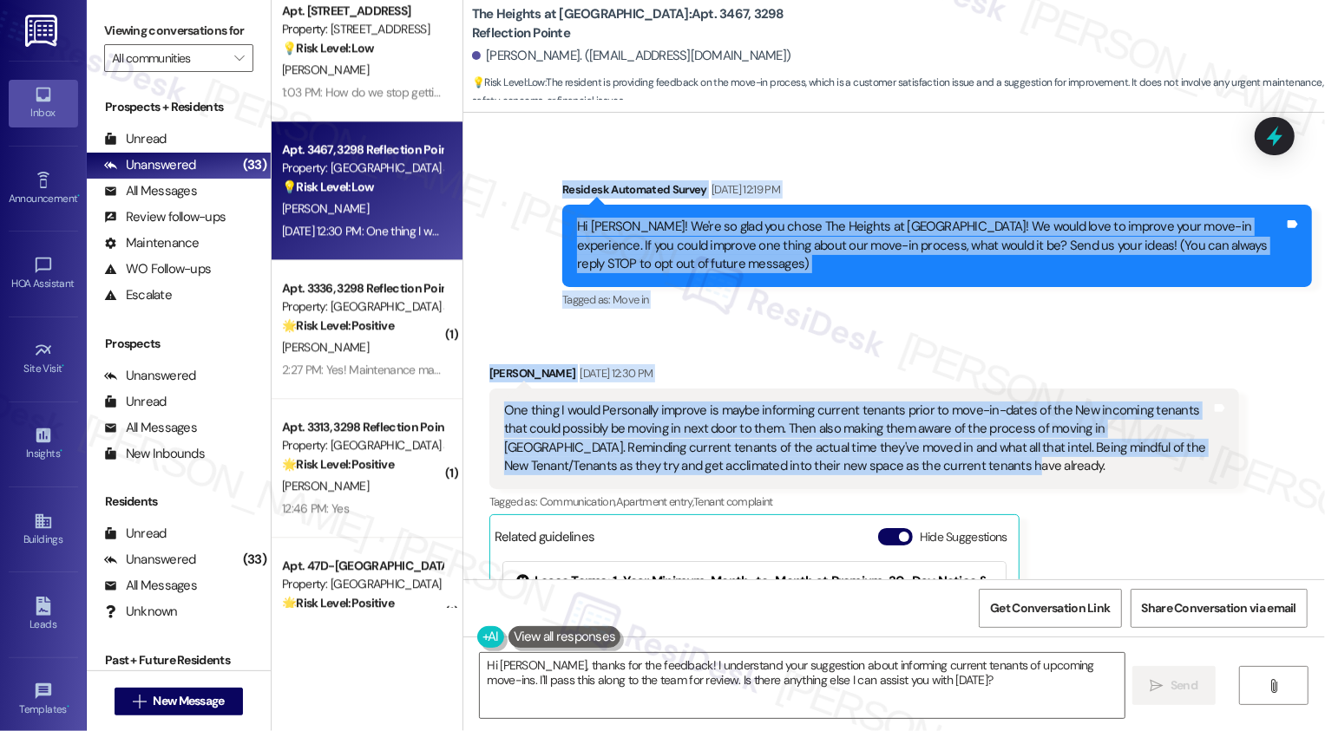
drag, startPoint x: 553, startPoint y: 186, endPoint x: 924, endPoint y: 475, distance: 471.0
click at [924, 475] on div "WO Lease started [DATE] 8:00 PM Show details Survey, sent via SMS Residesk Auto…" at bounding box center [894, 346] width 862 height 467
copy div "Residesk Automated Survey [DATE] 12:19 PM Hi [PERSON_NAME]! We're so glad you c…"
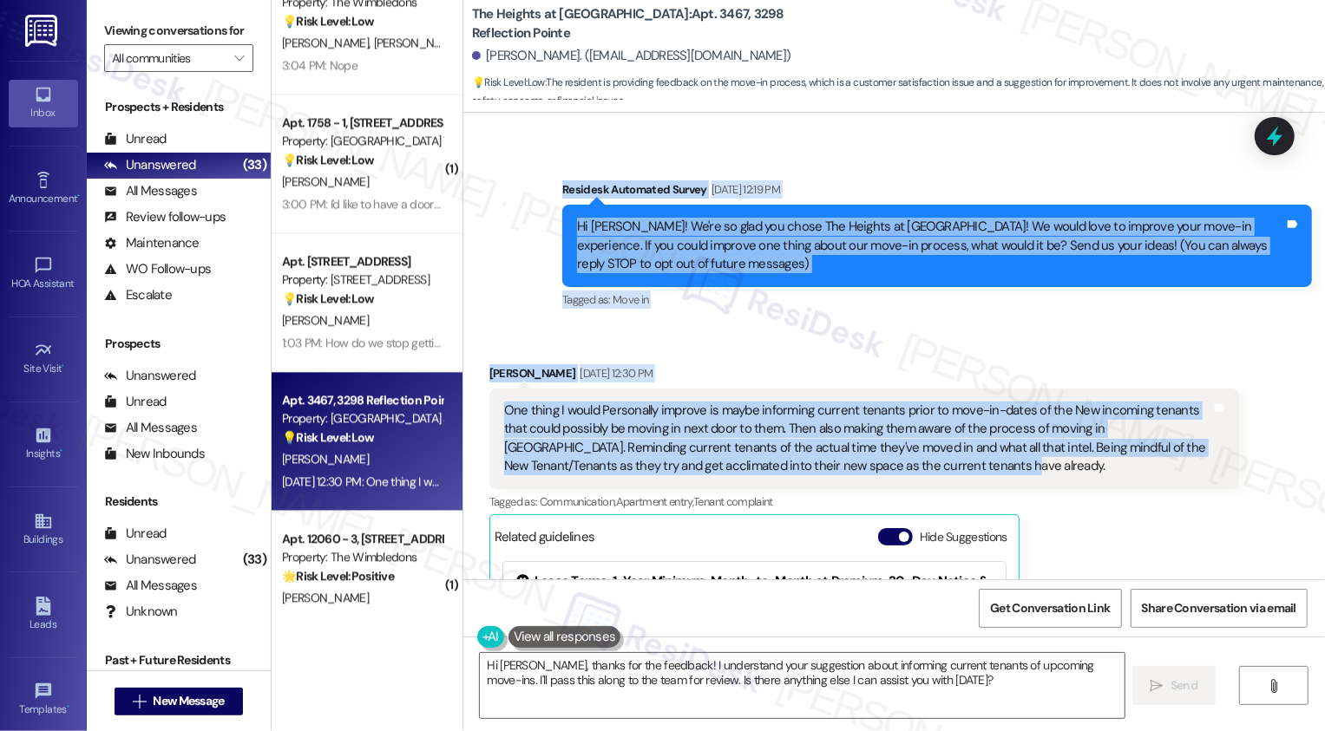
scroll to position [407, 0]
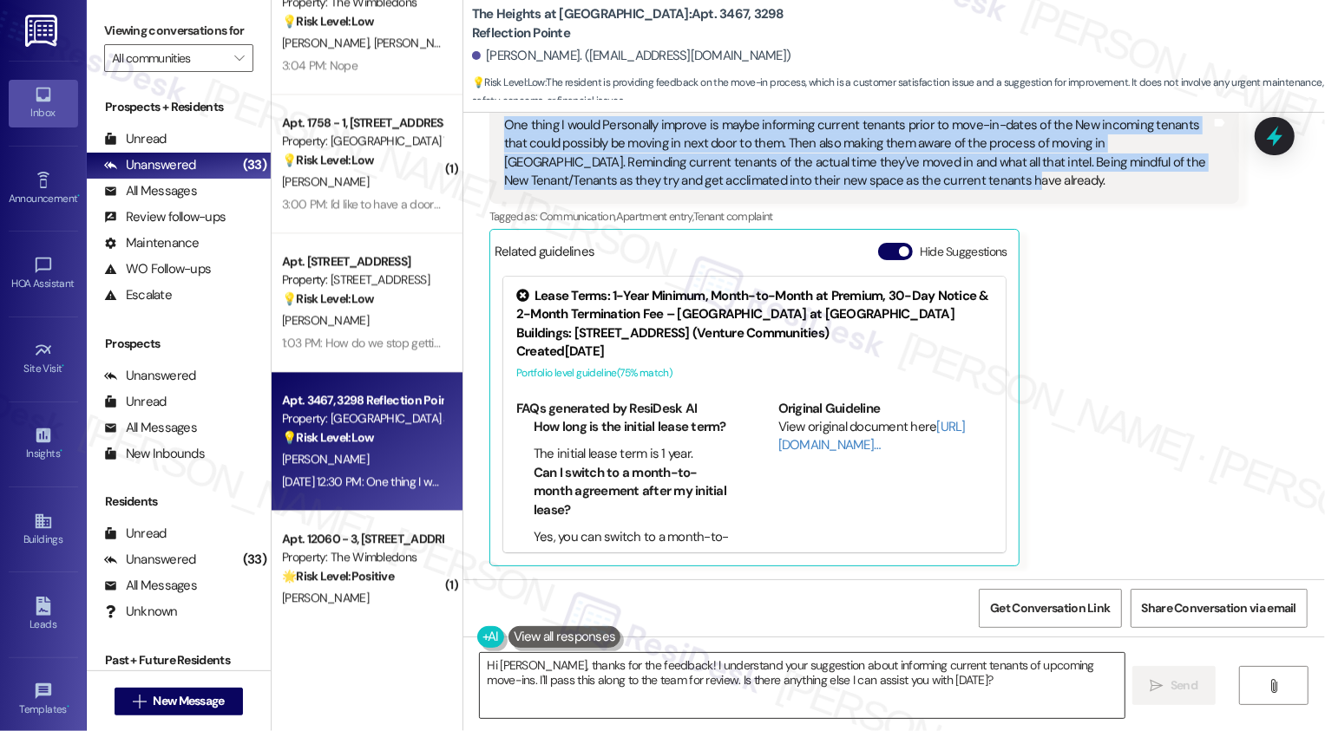
click at [639, 695] on textarea "Hi [PERSON_NAME], thanks for the feedback! I understand your suggestion about i…" at bounding box center [802, 685] width 645 height 65
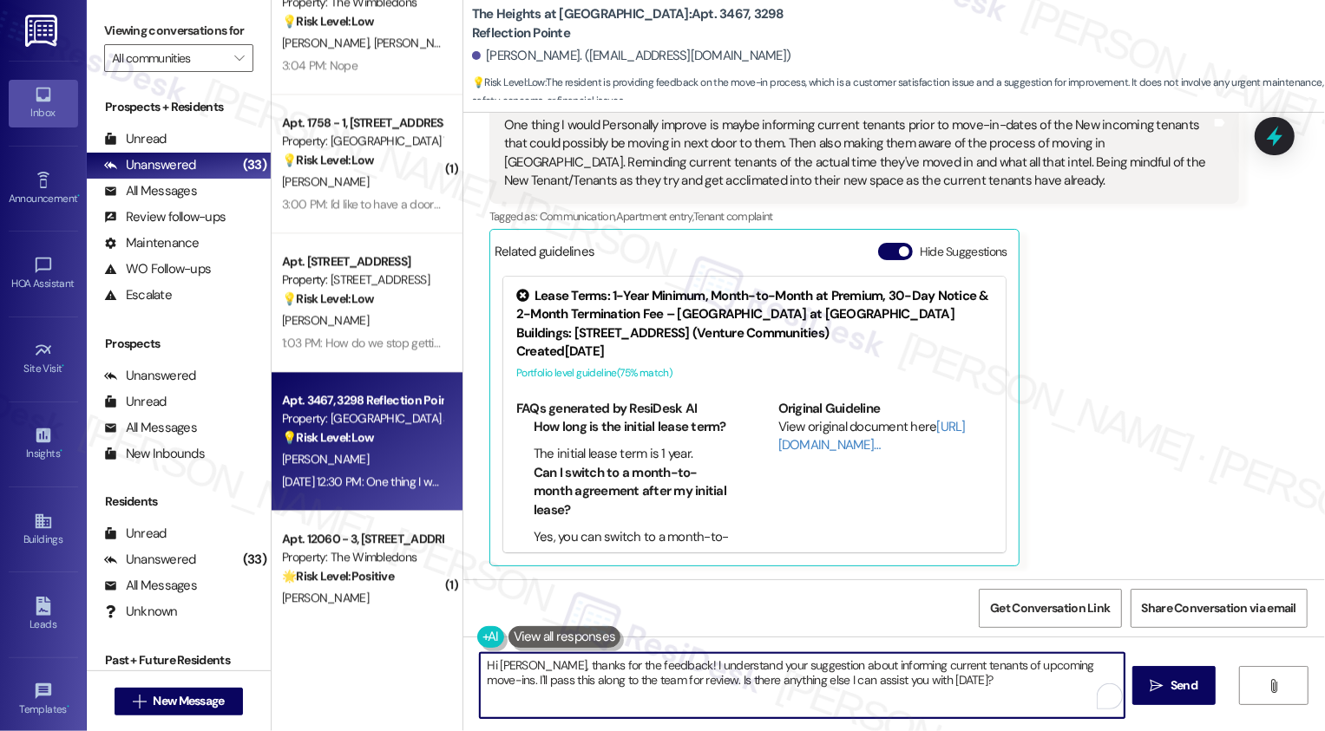
paste textarea "you for sharing such thoughtful feedback! I really appreciate your perspective …"
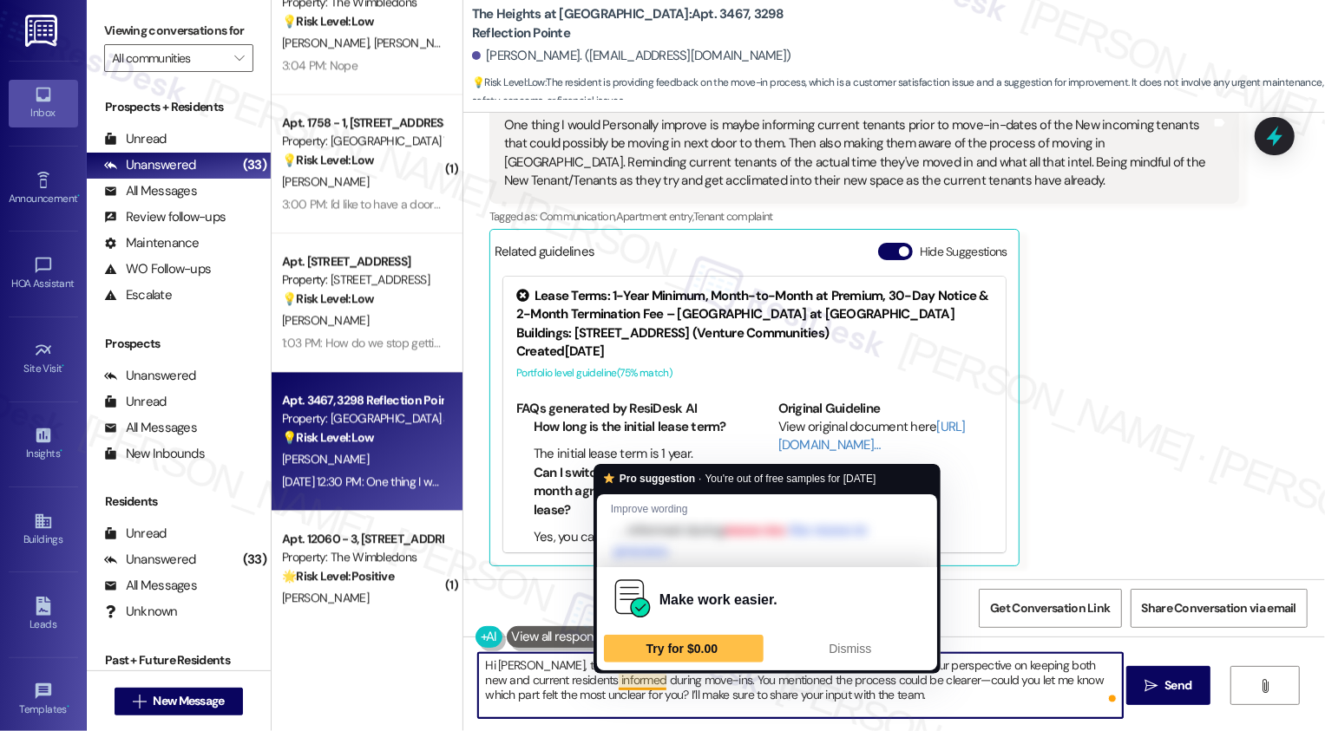
click at [542, 684] on textarea "Hi [PERSON_NAME], thank you for sharing such thoughtful feedback! I really appr…" at bounding box center [800, 685] width 645 height 65
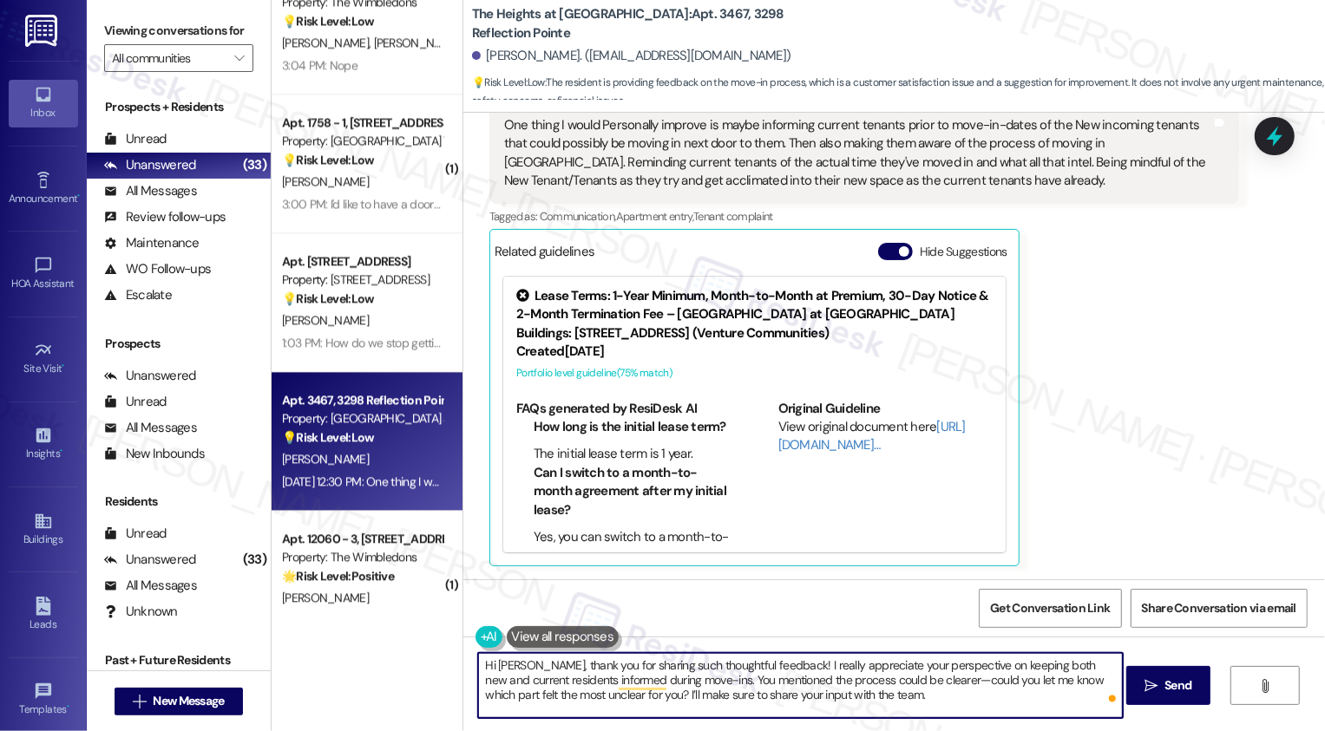
click at [709, 679] on textarea "Hi [PERSON_NAME], thank you for sharing such thoughtful feedback! I really appr…" at bounding box center [800, 685] width 645 height 65
click at [764, 679] on textarea "Hi [PERSON_NAME], thank you for sharing such thoughtful feedback! I really appr…" at bounding box center [800, 685] width 645 height 65
click at [808, 677] on textarea "Hi [PERSON_NAME], thank you for sharing such thoughtful feedback! I really appr…" at bounding box center [800, 685] width 645 height 65
click at [868, 692] on textarea "Hi [PERSON_NAME], thank you for sharing such thoughtful feedback! I really appr…" at bounding box center [800, 685] width 645 height 65
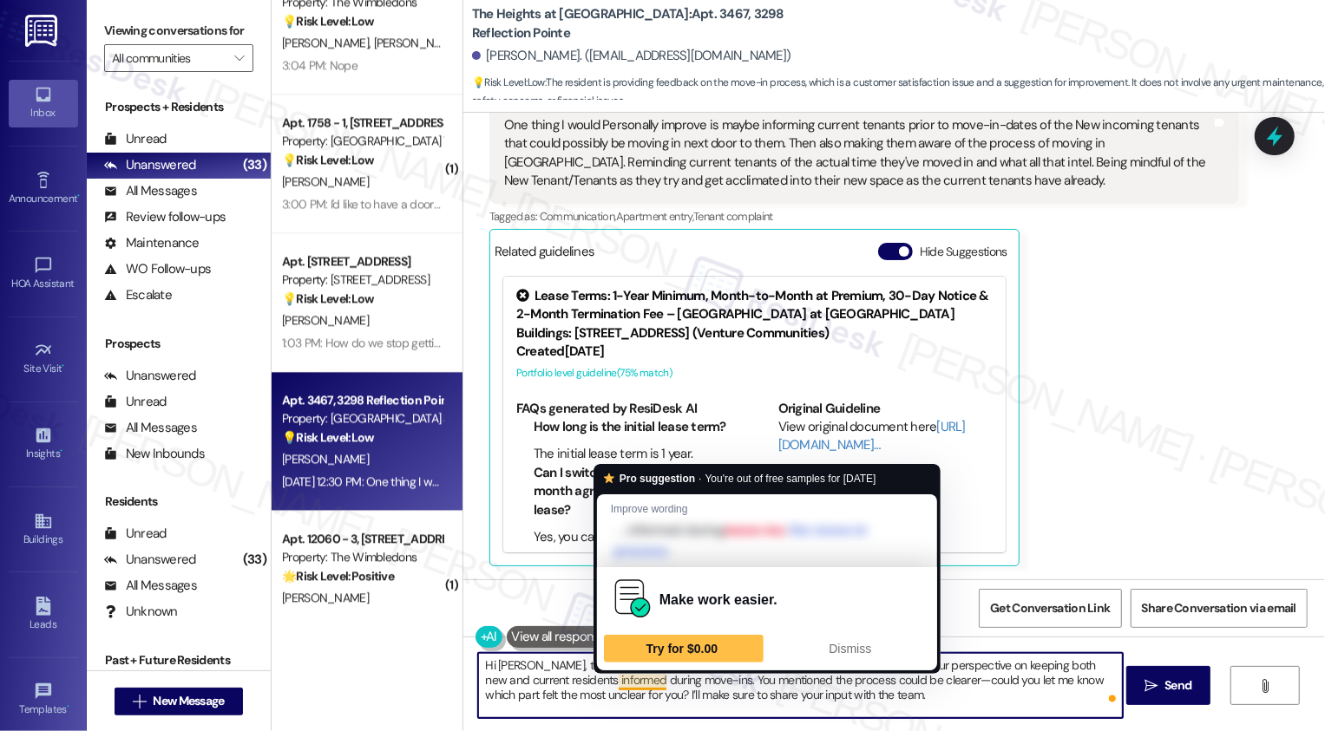
click at [659, 680] on textarea "Hi [PERSON_NAME], thank you for sharing such thoughtful feedback! I really appr…" at bounding box center [800, 685] width 645 height 65
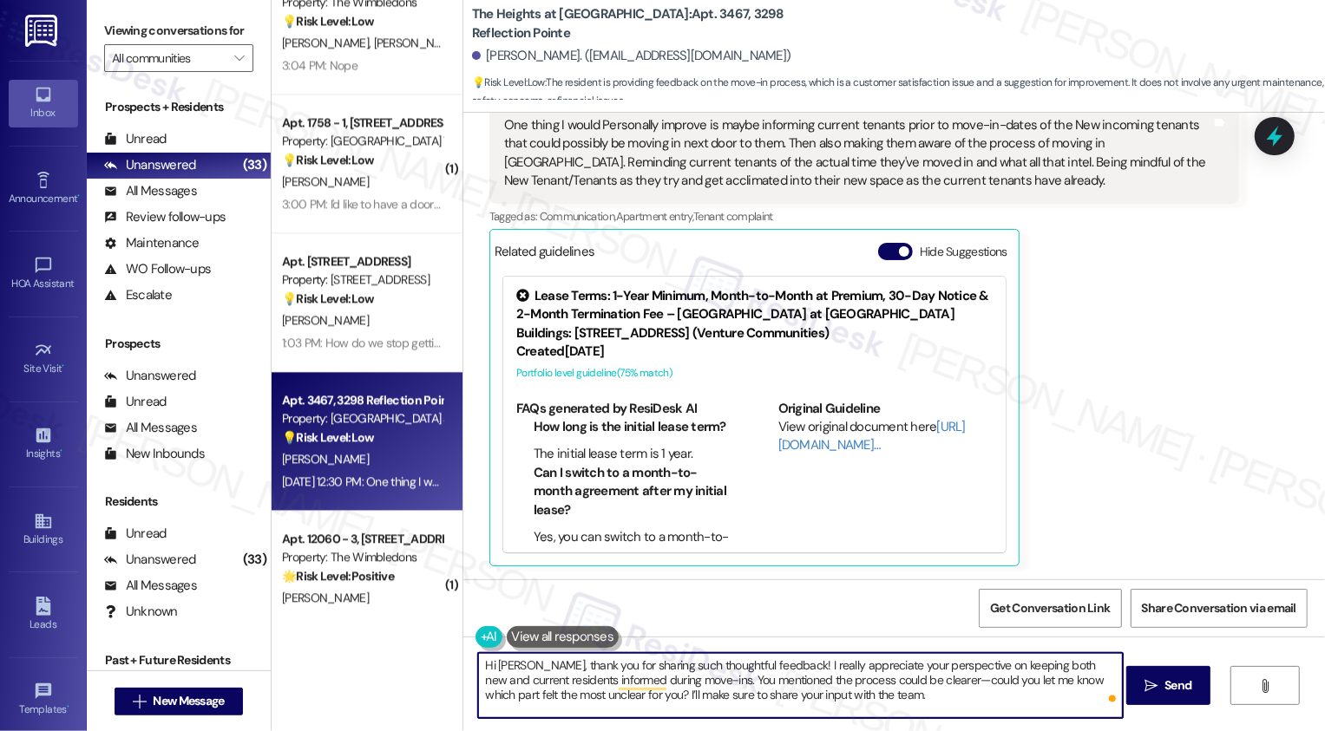
click at [895, 699] on textarea "Hi [PERSON_NAME], thank you for sharing such thoughtful feedback! I really appr…" at bounding box center [800, 685] width 645 height 65
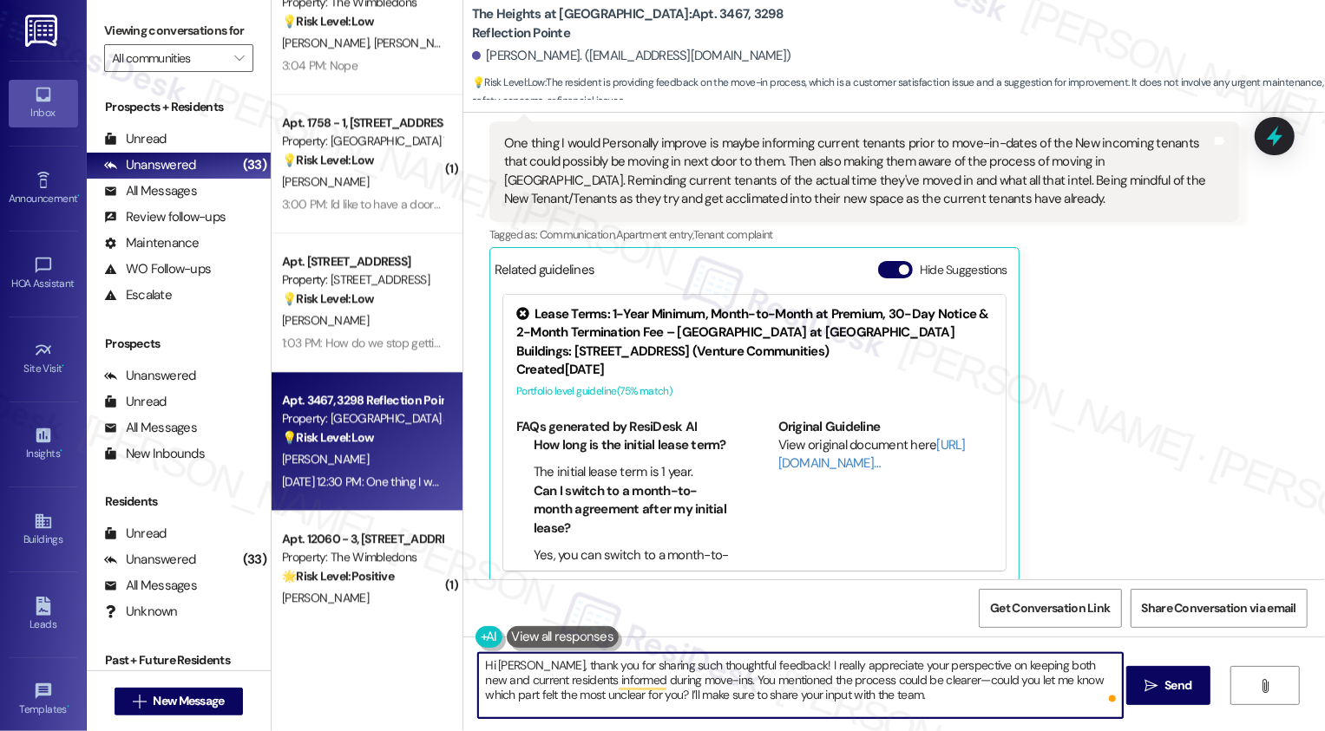
scroll to position [386, 0]
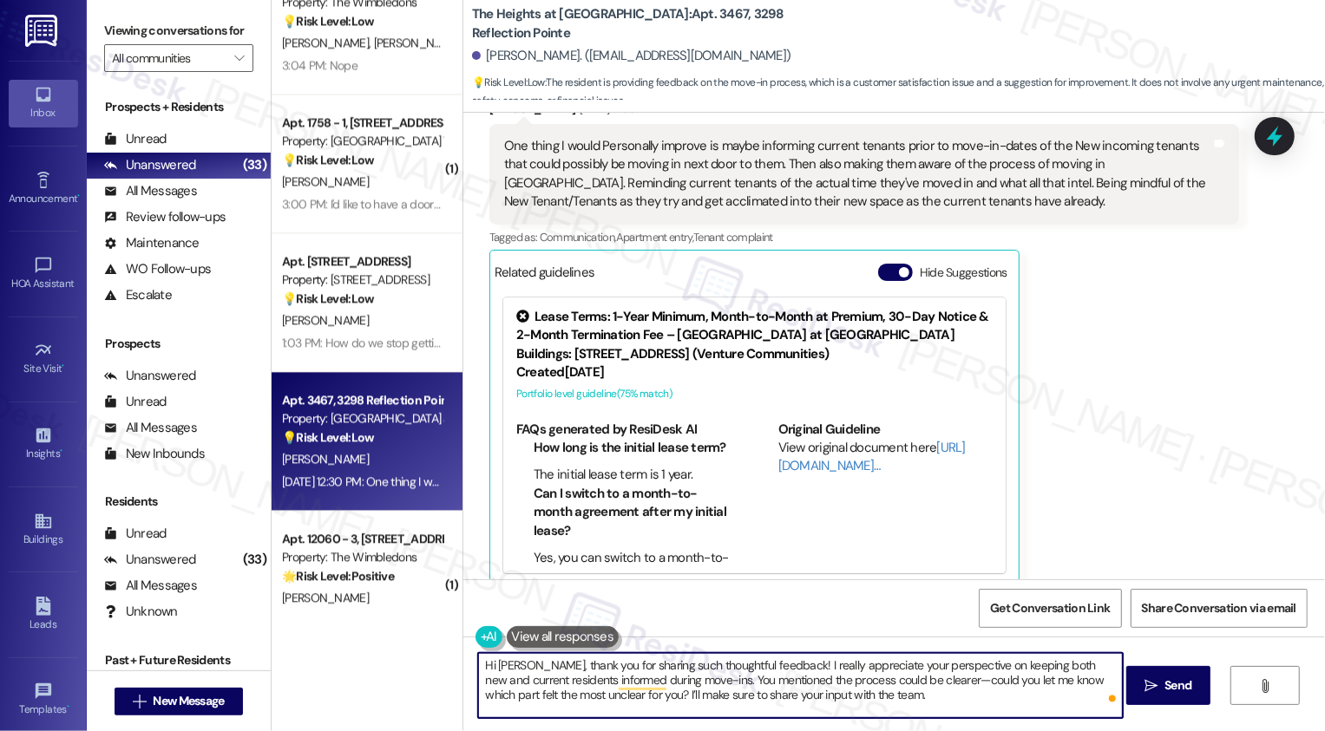
click at [865, 705] on textarea "Hi [PERSON_NAME], thank you for sharing such thoughtful feedback! I really appr…" at bounding box center [800, 685] width 645 height 65
click at [886, 704] on textarea "Hi [PERSON_NAME], thank you for sharing such thoughtful feedback! I really appr…" at bounding box center [800, 685] width 645 height 65
click at [875, 695] on textarea "Hi [PERSON_NAME], thank you for sharing such thoughtful feedback! I really appr…" at bounding box center [800, 685] width 645 height 65
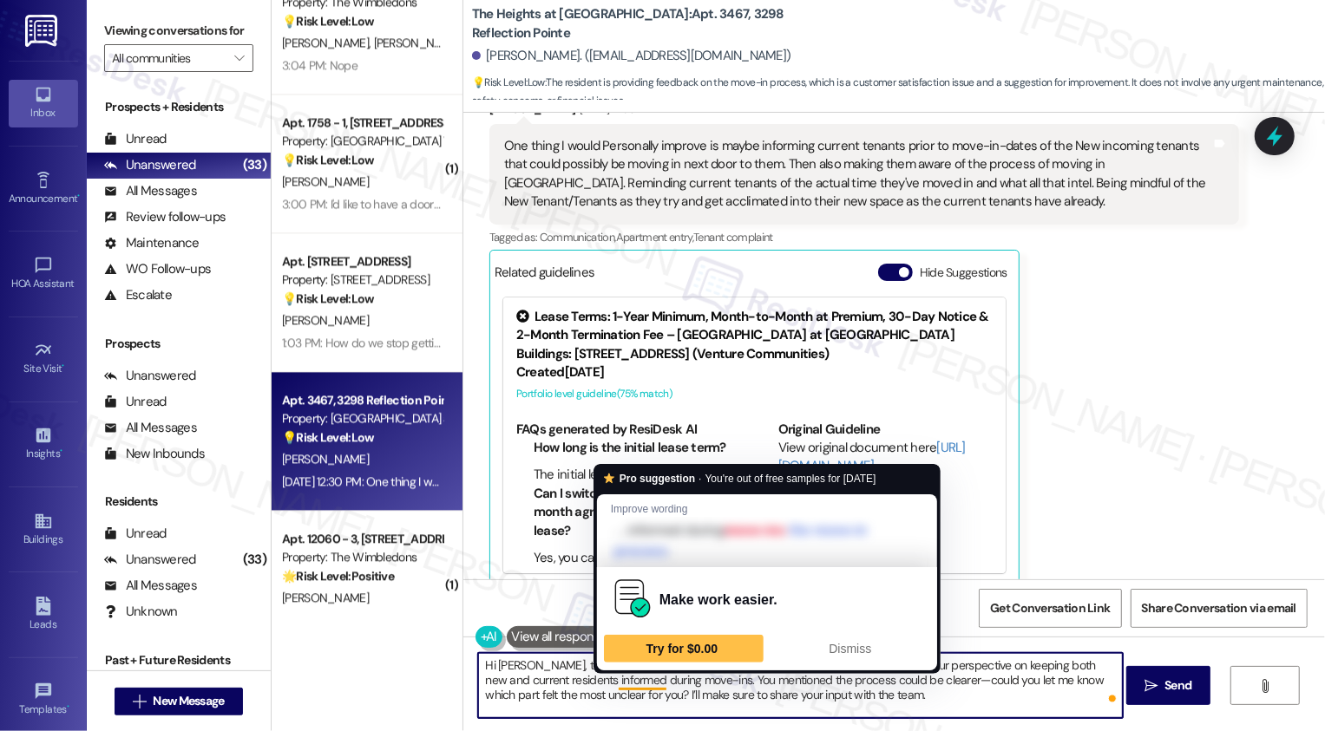
click at [711, 685] on textarea "Hi [PERSON_NAME], thank you for sharing such thoughtful feedback! I really appr…" at bounding box center [800, 685] width 645 height 65
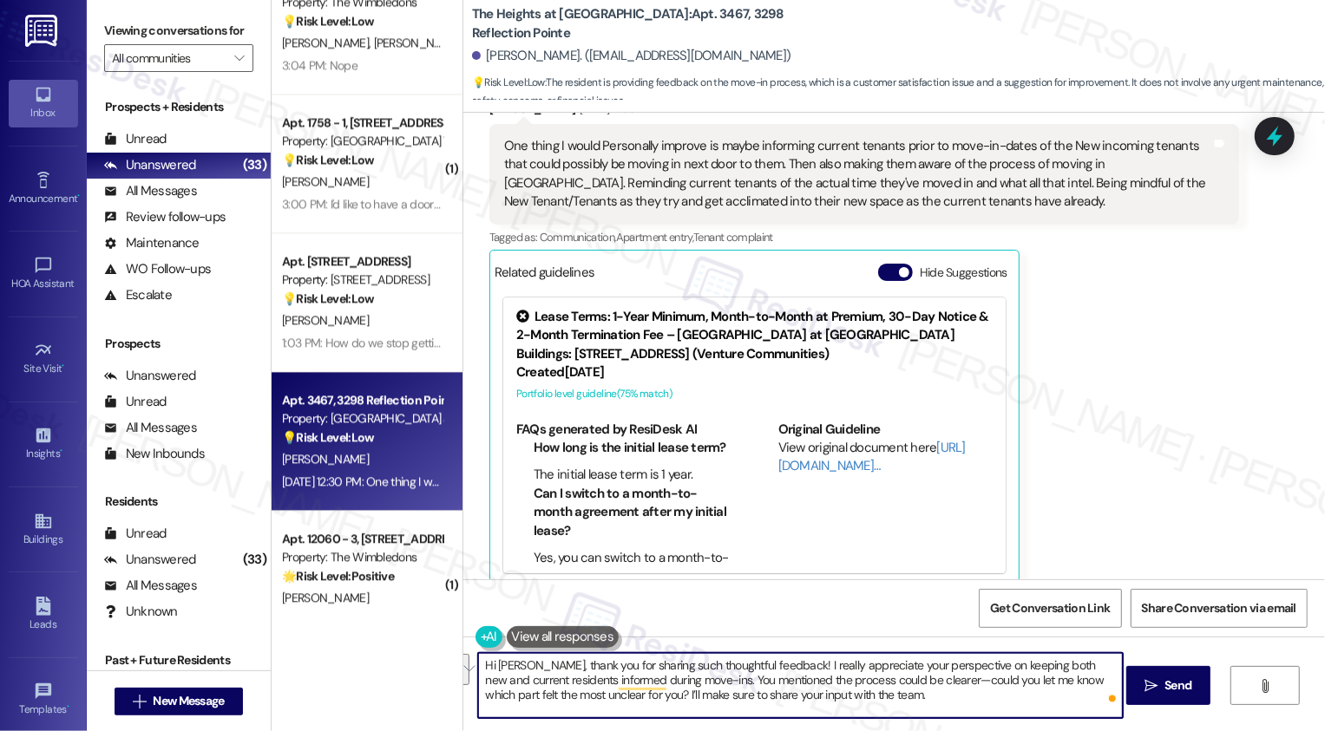
drag, startPoint x: 943, startPoint y: 665, endPoint x: 661, endPoint y: 679, distance: 282.4
click at [661, 679] on textarea "Hi [PERSON_NAME], thank you for sharing such thoughtful feedback! I really appr…" at bounding box center [800, 685] width 645 height 65
type textarea "Hi [PERSON_NAME], thank you for sharing such thoughtful feedback! I really appr…"
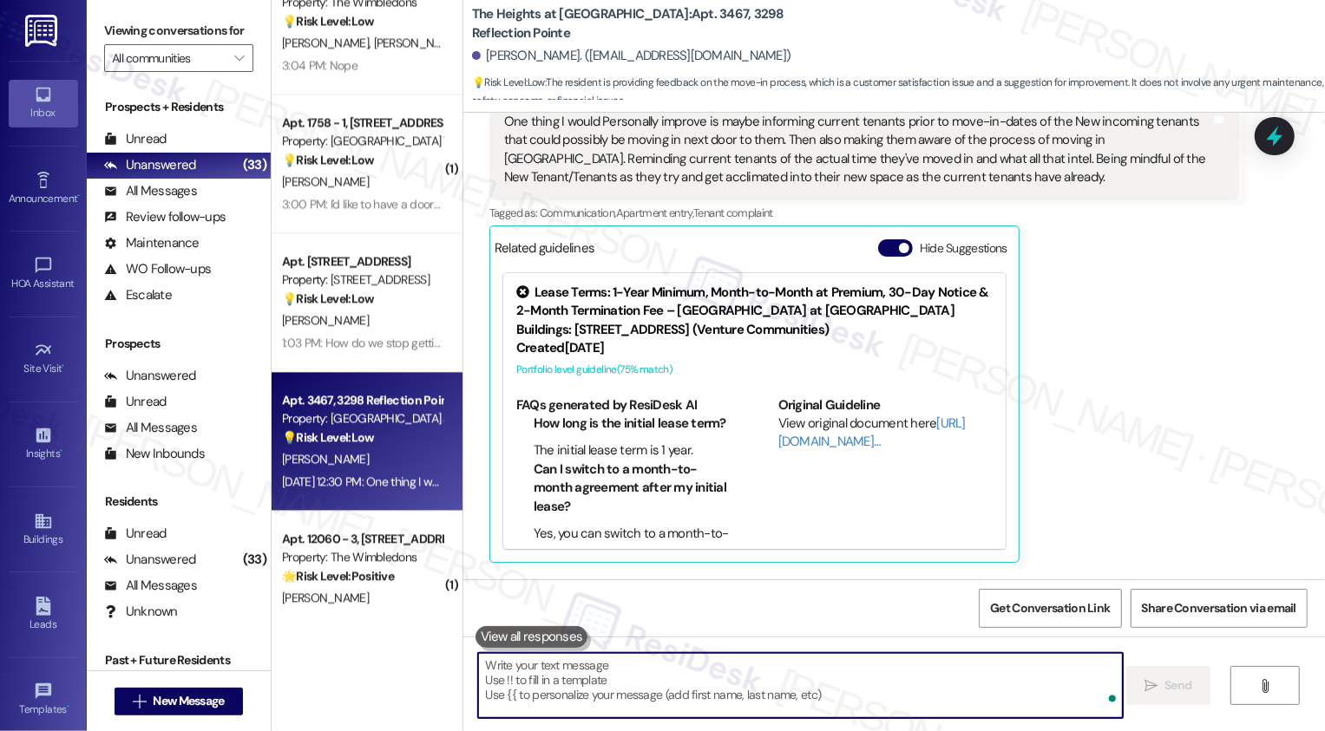
scroll to position [547, 0]
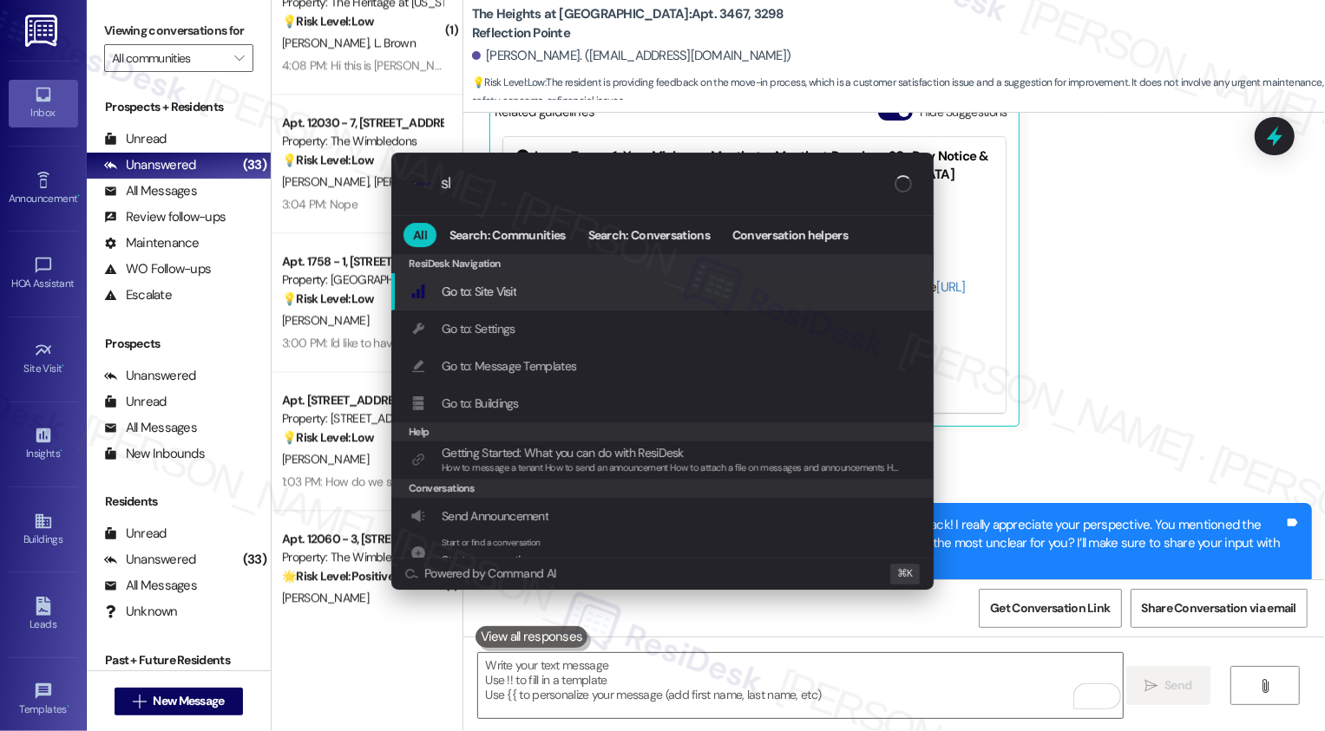
type input "sla"
